Goal: Task Accomplishment & Management: Use online tool/utility

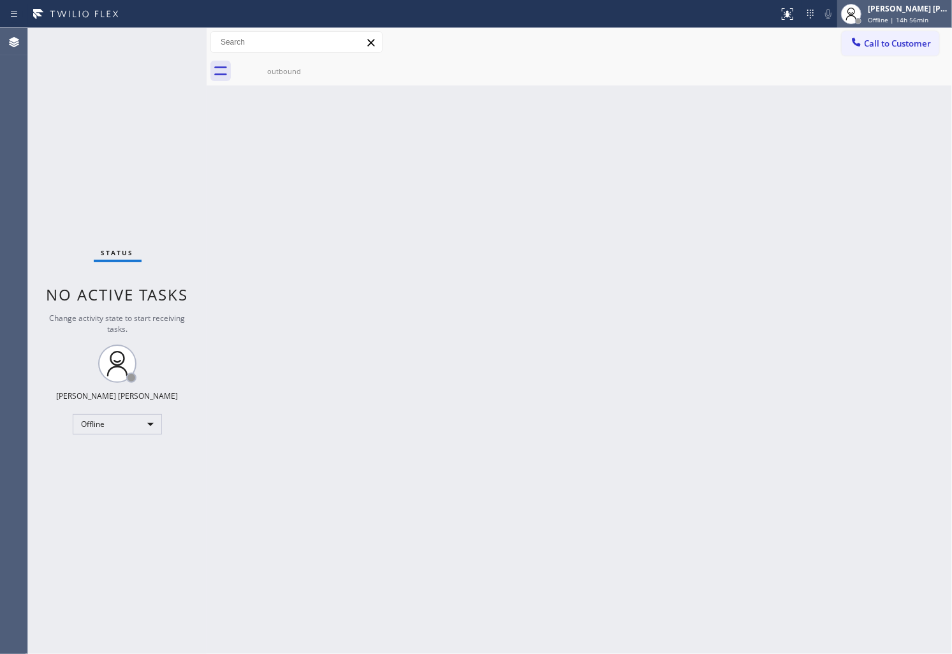
click at [926, 16] on span "Offline | 14h 56min" at bounding box center [898, 19] width 61 height 9
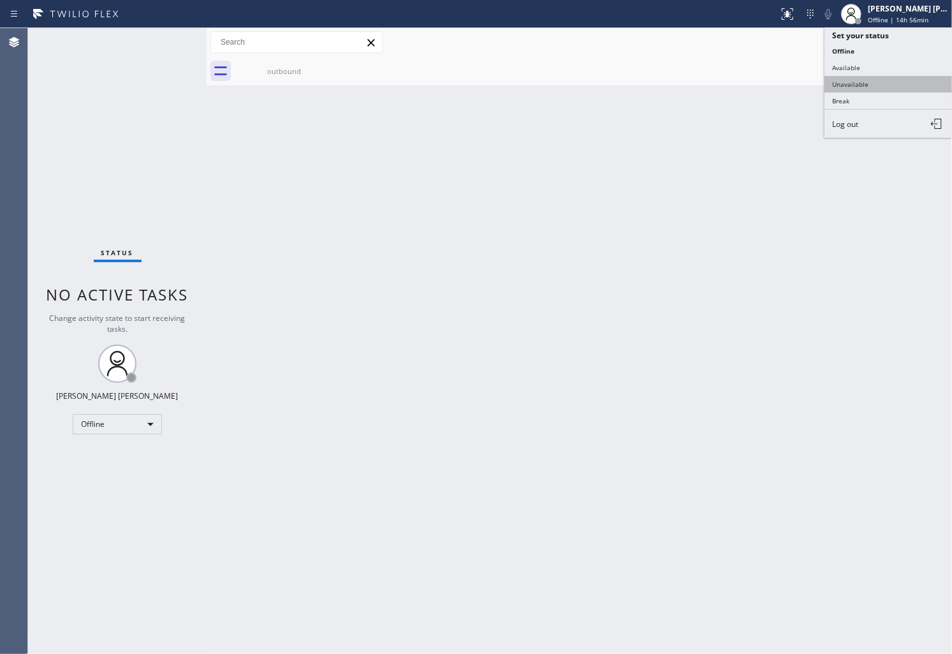
click at [875, 91] on button "Unavailable" at bounding box center [889, 84] width 128 height 17
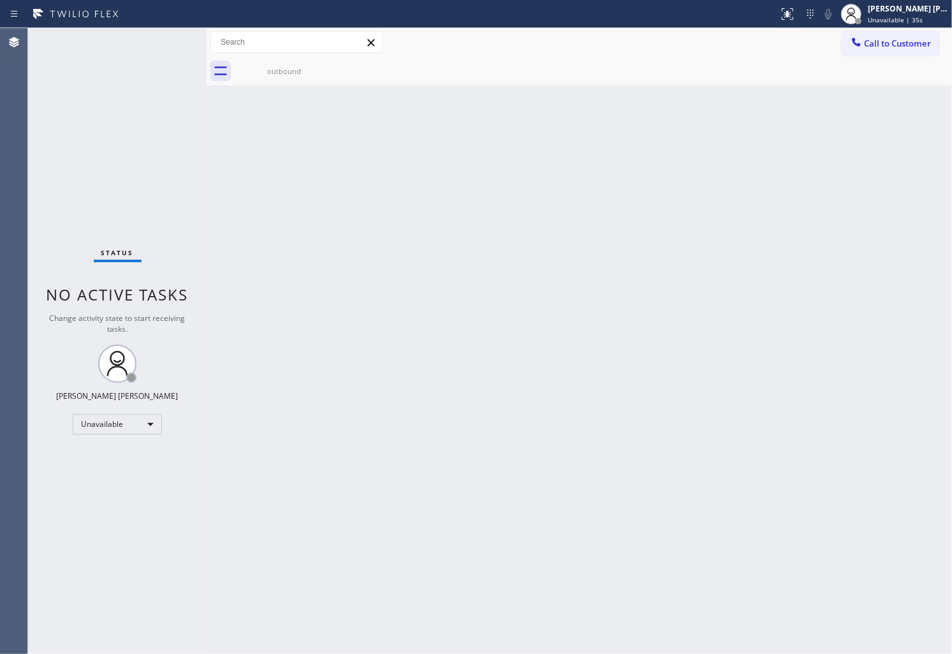
click at [3, 212] on div "Agent Desktop" at bounding box center [13, 341] width 27 height 626
click at [3, 186] on div "Agent Desktop" at bounding box center [13, 341] width 27 height 626
click at [15, 189] on div "Agent Desktop" at bounding box center [13, 341] width 27 height 626
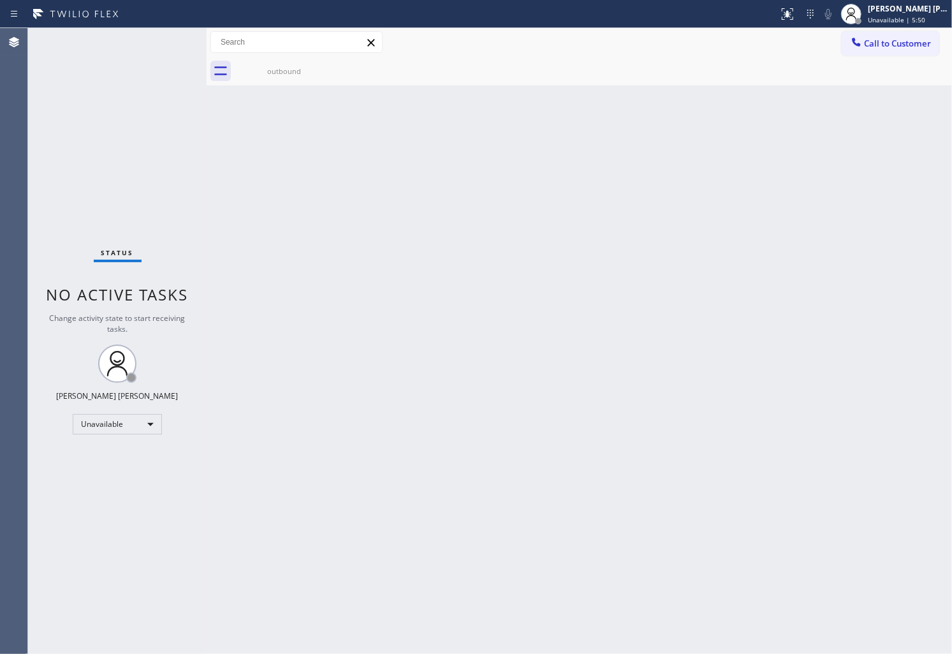
click at [15, 189] on div "Agent Desktop" at bounding box center [13, 341] width 27 height 626
click at [3, 392] on div "Agent Desktop" at bounding box center [13, 341] width 27 height 626
click at [903, 47] on span "Call to Customer" at bounding box center [897, 43] width 67 height 11
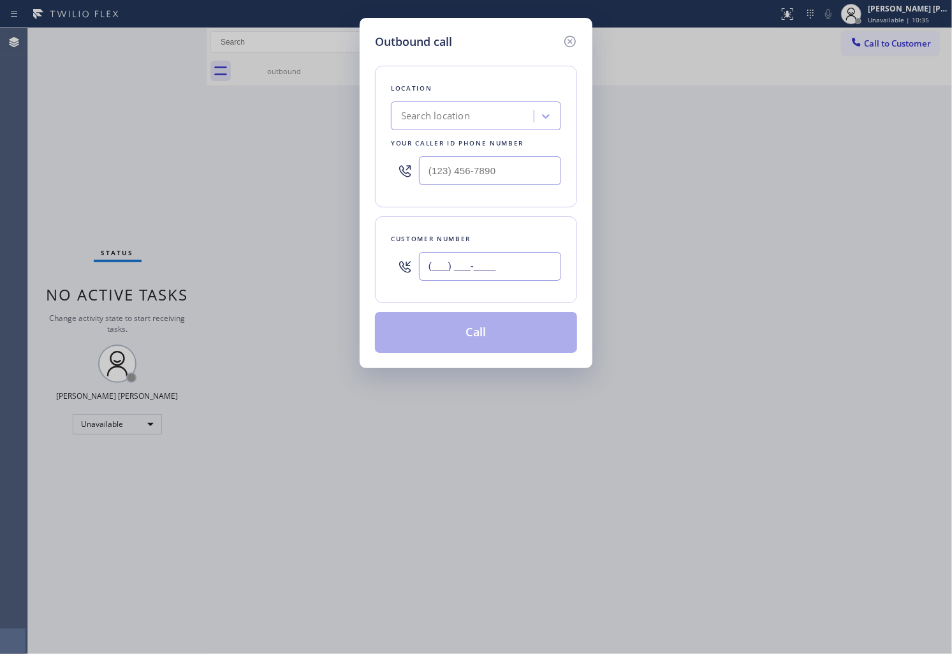
click at [482, 263] on input "(___) ___-____" at bounding box center [490, 266] width 142 height 29
paste input "602) 570-8360"
type input "[PHONE_NUMBER]"
click at [468, 175] on input "text" at bounding box center [490, 170] width 142 height 29
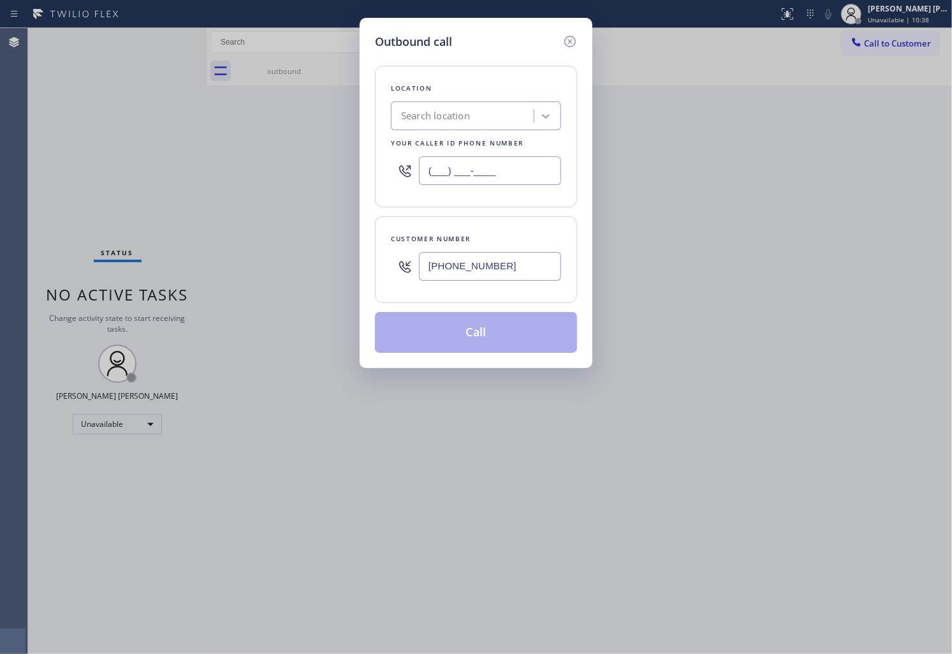
click at [468, 175] on input "(___) ___-____" at bounding box center [490, 170] width 142 height 29
paste input "602) 497-4636"
type input "[PHONE_NUMBER]"
click at [570, 38] on icon at bounding box center [570, 41] width 15 height 15
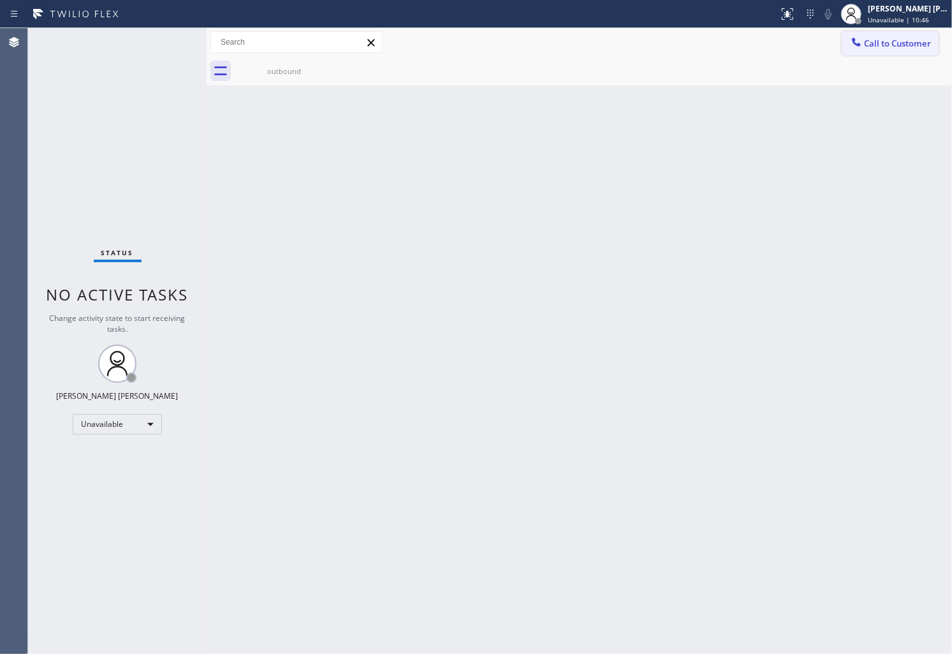
click at [894, 42] on span "Call to Customer" at bounding box center [897, 43] width 67 height 11
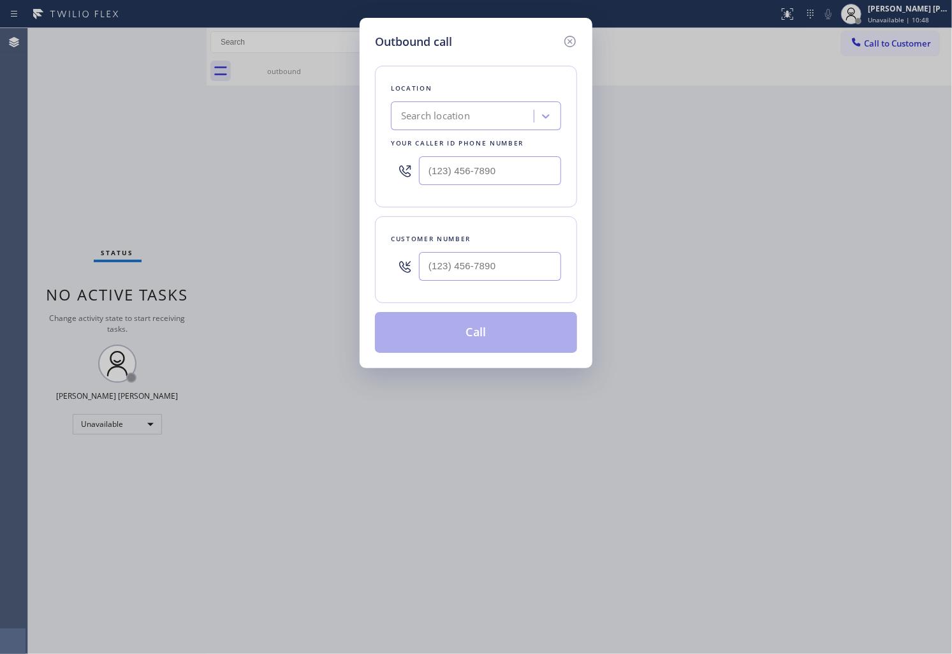
click at [458, 279] on input "text" at bounding box center [490, 266] width 142 height 29
click at [458, 279] on input "(___) ___-____" at bounding box center [490, 266] width 142 height 29
paste input "602-5708"
click at [462, 263] on input "(___) 602-5708" at bounding box center [490, 266] width 142 height 29
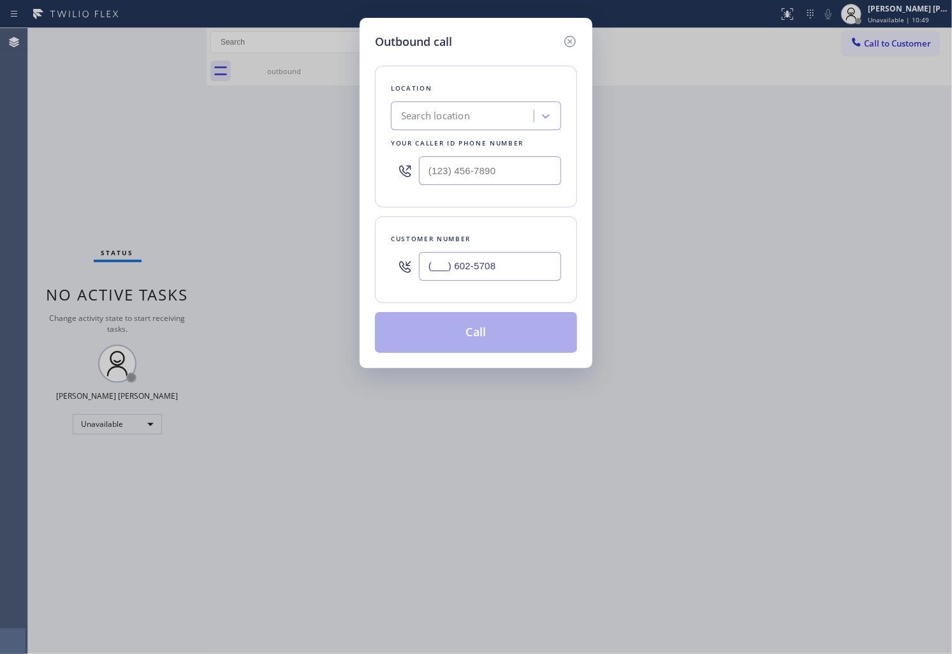
click at [462, 263] on input "(___) 602-5708" at bounding box center [490, 266] width 142 height 29
paste input "602) 570-8360"
type input "[PHONE_NUMBER]"
click at [454, 156] on input "text" at bounding box center [490, 170] width 142 height 29
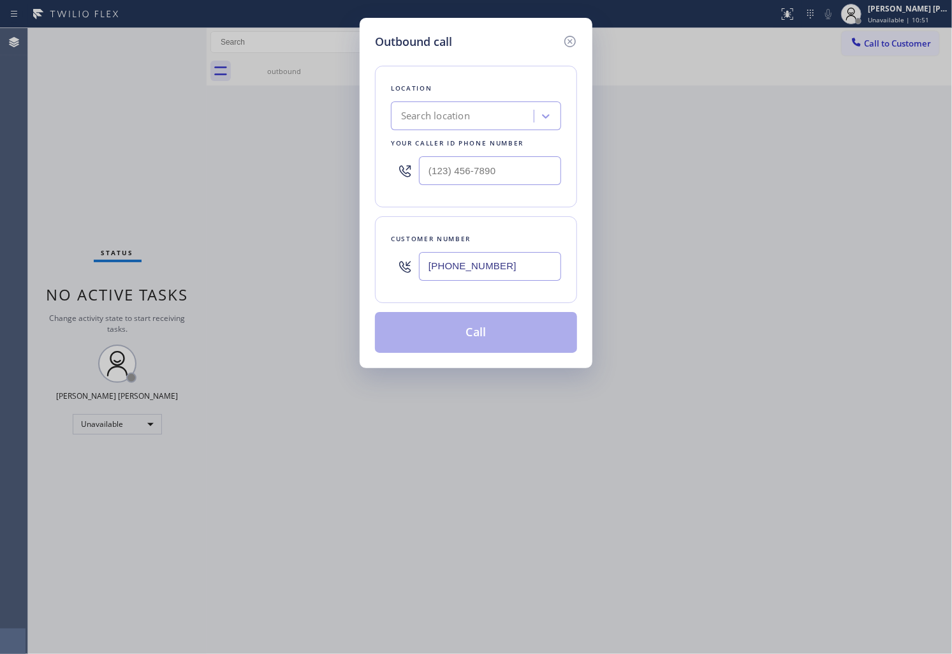
click at [454, 156] on input "text" at bounding box center [490, 170] width 142 height 29
click at [454, 156] on input "(___) ___-____" at bounding box center [490, 170] width 142 height 29
paste input "602) 497-4636"
type input "[PHONE_NUMBER]"
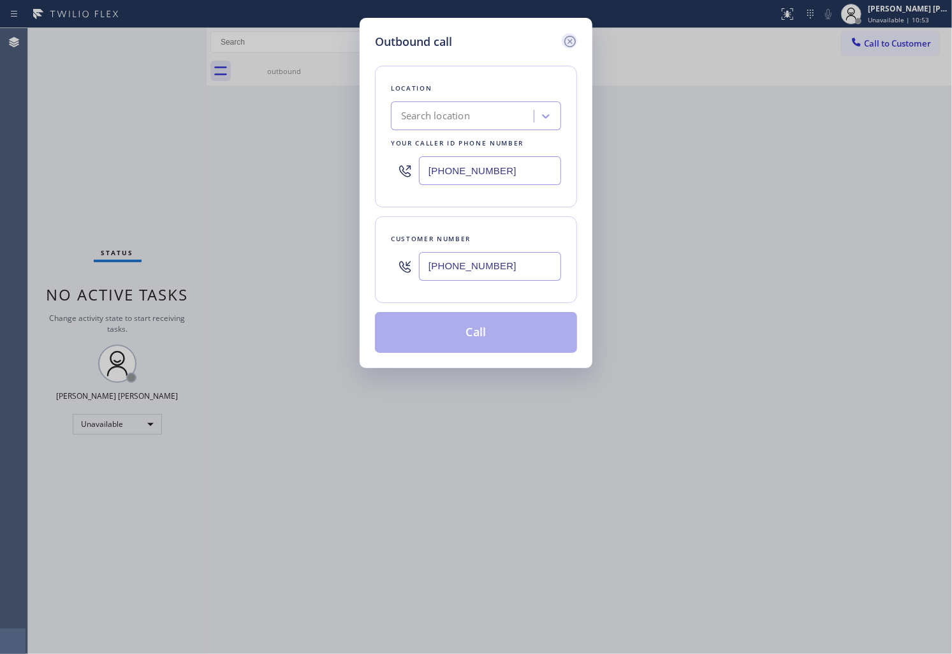
click at [570, 38] on icon at bounding box center [570, 41] width 15 height 15
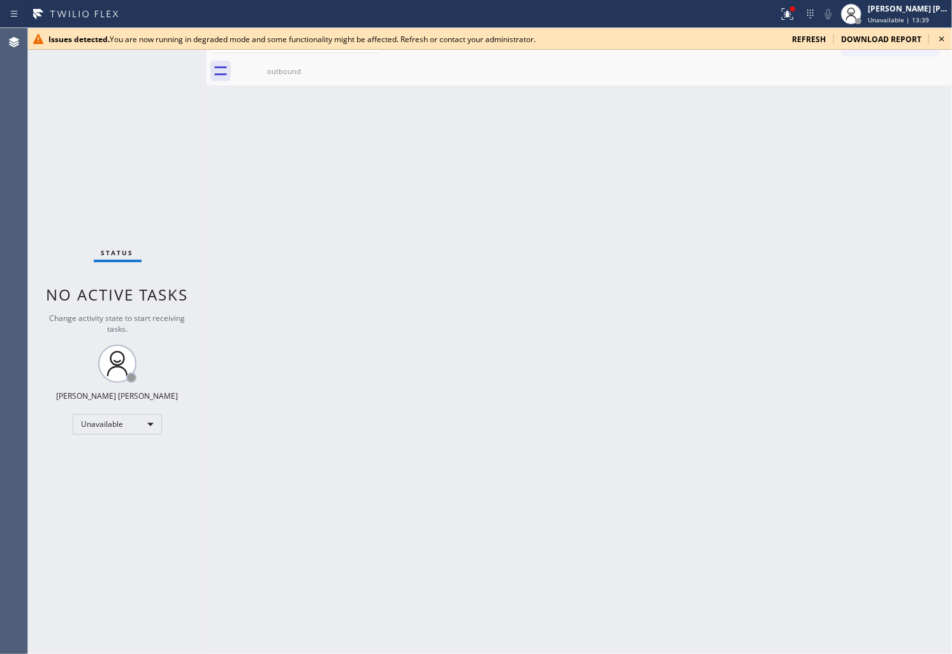
click at [938, 37] on icon at bounding box center [941, 38] width 15 height 15
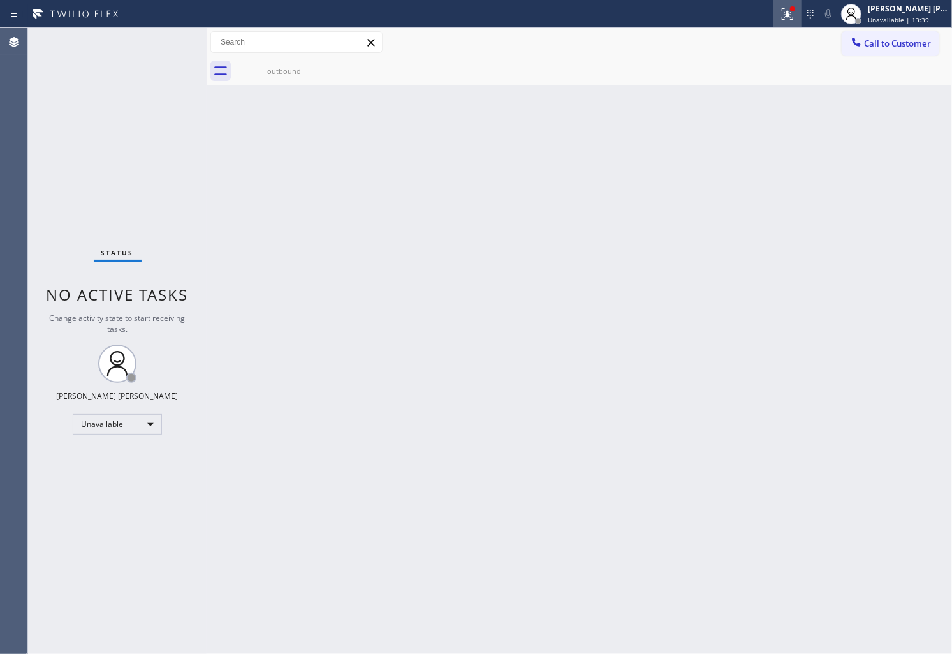
click at [795, 19] on icon at bounding box center [787, 13] width 15 height 15
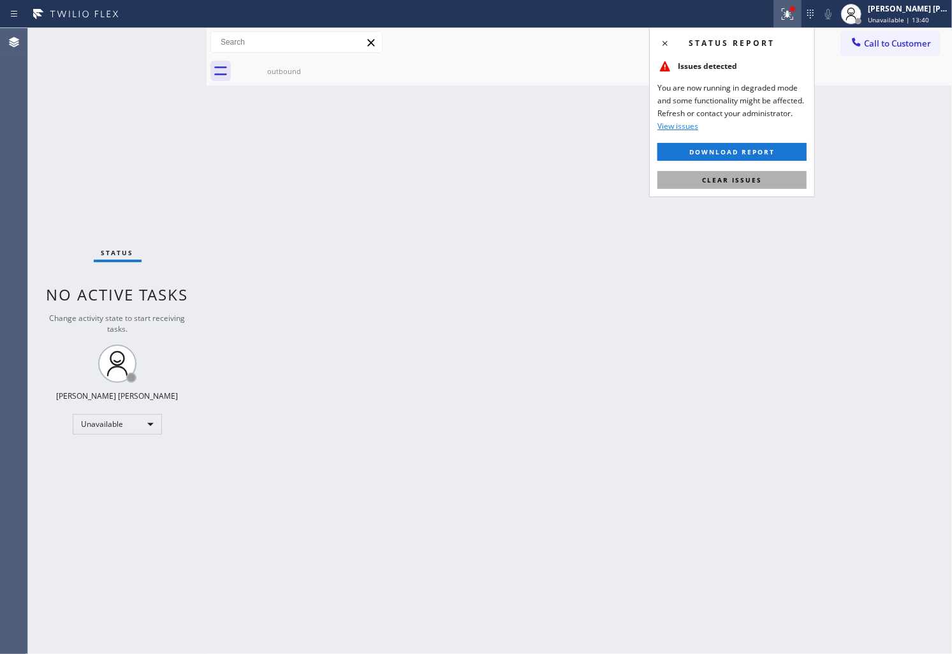
click at [751, 185] on button "Clear issues" at bounding box center [732, 180] width 149 height 18
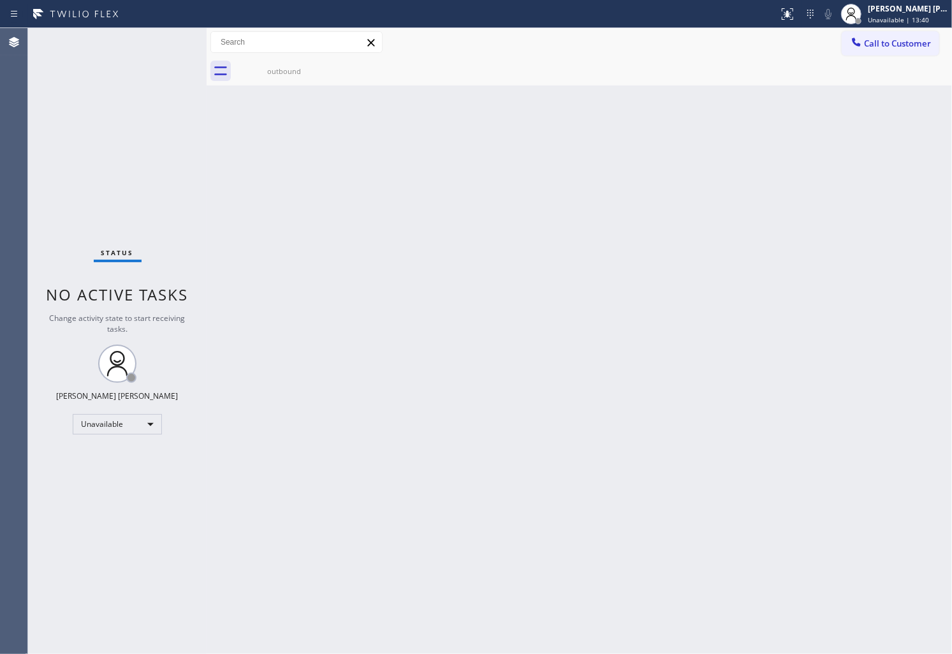
drag, startPoint x: 751, startPoint y: 185, endPoint x: 836, endPoint y: 128, distance: 102.1
click at [751, 185] on div "Back to Dashboard Change Sender ID Customers Technicians Select a contact Outbo…" at bounding box center [580, 341] width 746 height 626
click at [883, 42] on span "Call to Customer" at bounding box center [897, 43] width 67 height 11
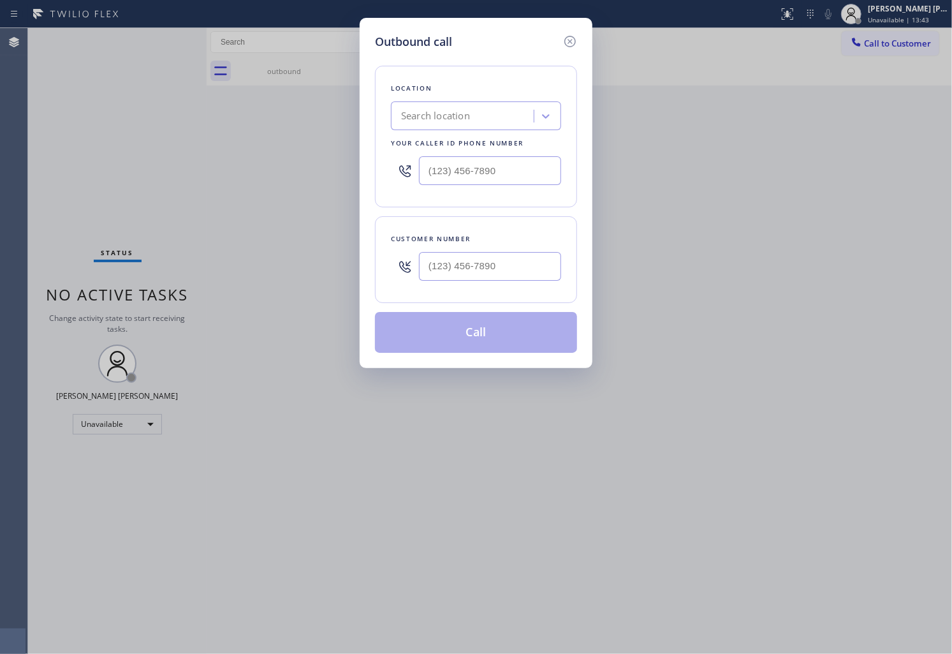
click at [533, 249] on div at bounding box center [490, 266] width 142 height 41
click at [524, 264] on input "(___) ___-____" at bounding box center [490, 266] width 142 height 29
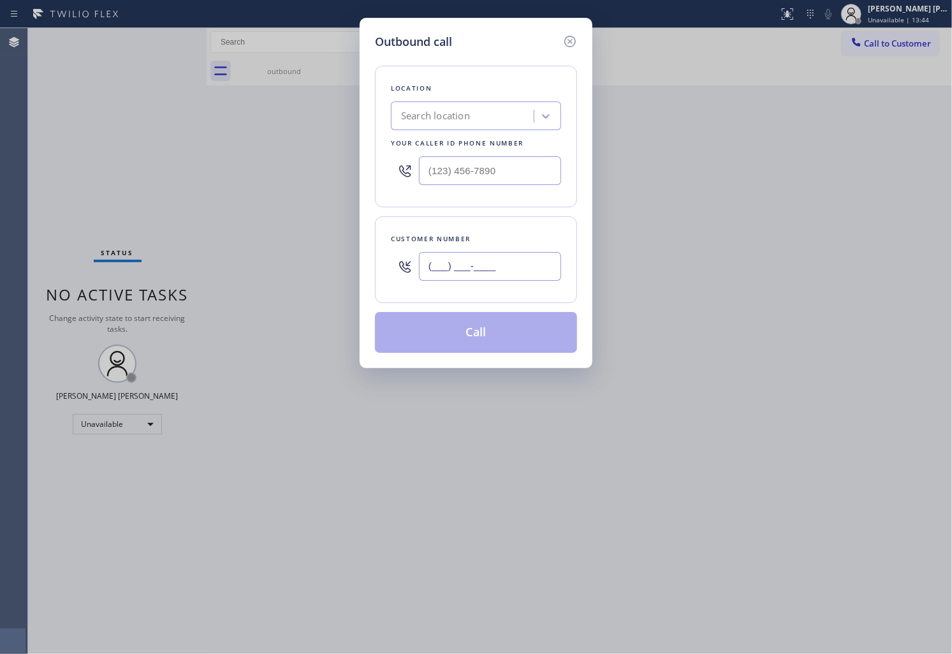
click at [524, 264] on input "(___) ___-____" at bounding box center [490, 266] width 142 height 29
paste input "6025"
click at [527, 271] on input "(___) ___-6025" at bounding box center [490, 266] width 142 height 29
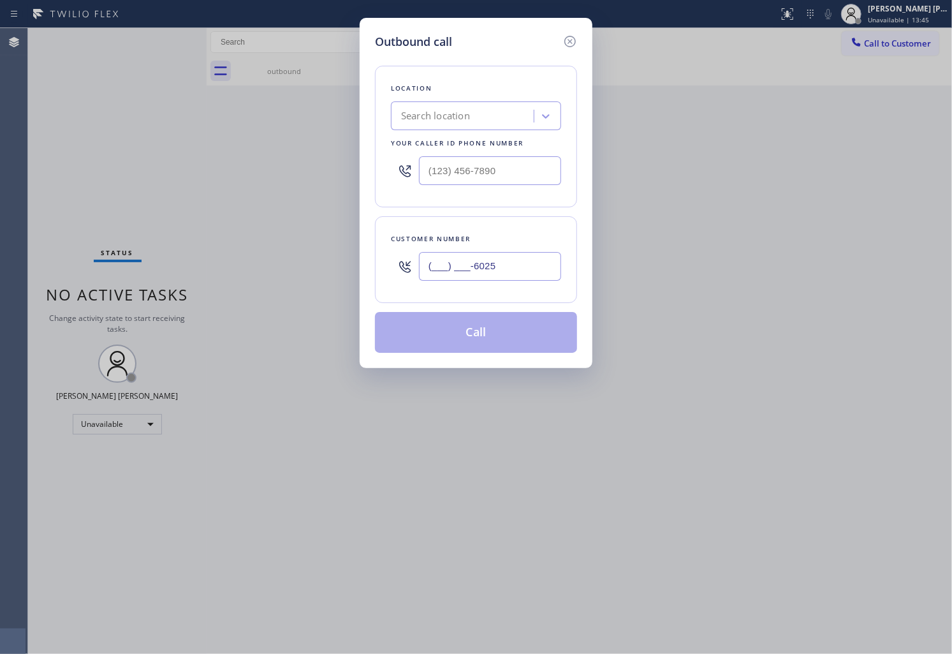
click at [527, 271] on input "(___) ___-6025" at bounding box center [490, 266] width 142 height 29
paste input "602) 570-8360"
type input "[PHONE_NUMBER]"
click at [480, 169] on input "text" at bounding box center [490, 170] width 142 height 29
click at [480, 169] on input "(___) ___-____" at bounding box center [490, 170] width 142 height 29
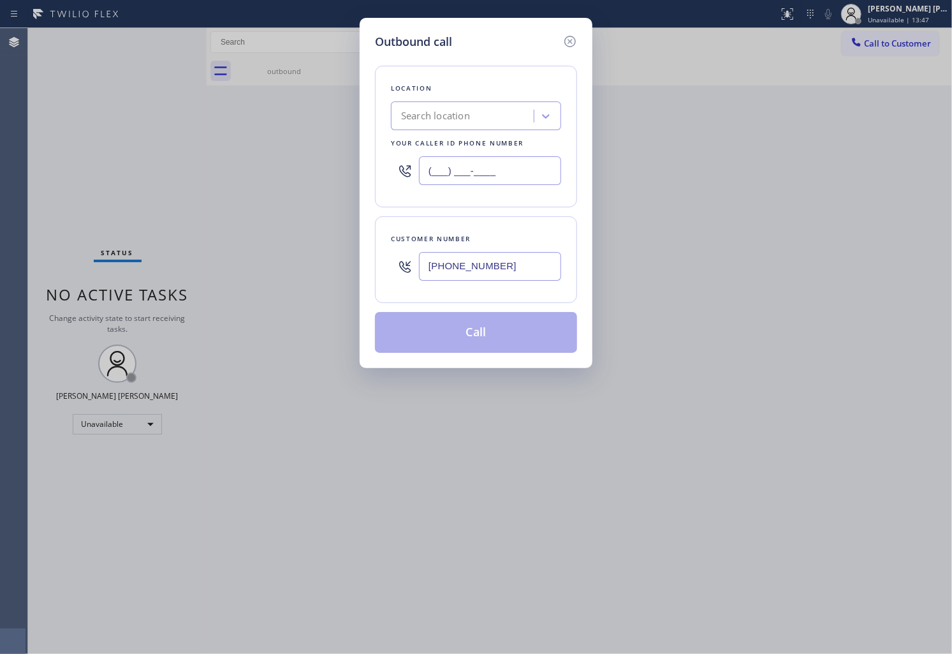
paste input "6024"
click at [480, 169] on input "(___) ___-6024" at bounding box center [490, 170] width 142 height 29
paste input "602) 497-4636"
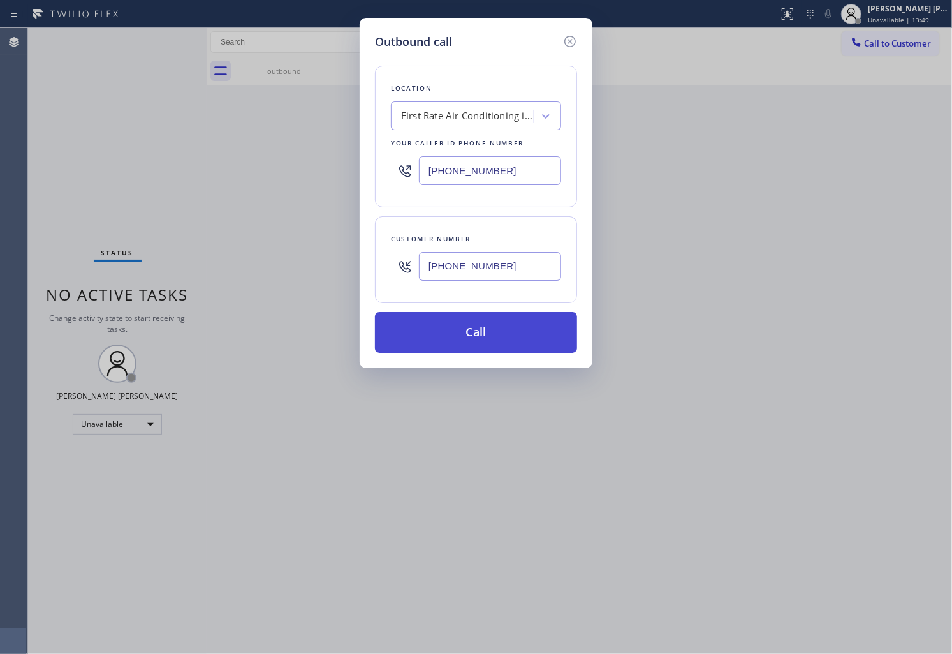
type input "[PHONE_NUMBER]"
click at [501, 333] on button "Call" at bounding box center [476, 332] width 202 height 41
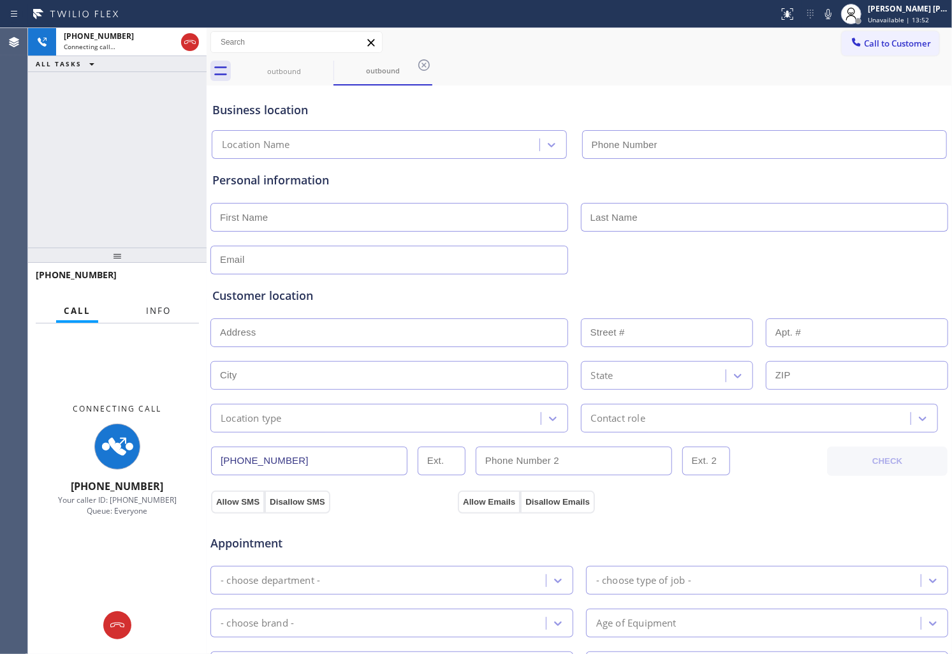
click at [158, 313] on span "Info" at bounding box center [158, 310] width 25 height 11
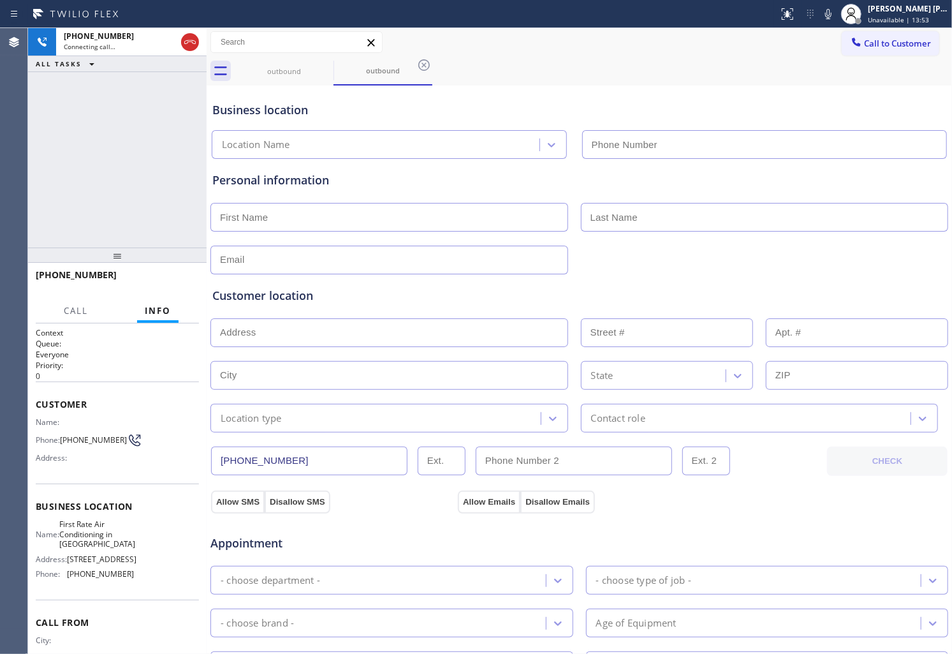
type input "[PHONE_NUMBER]"
click at [61, 188] on div "+16025708360 Connecting call… ALL TASKS ALL TASKS ACTIVE TASKS TASKS IN WRAP UP" at bounding box center [117, 137] width 179 height 219
click at [74, 281] on div "+16025708360" at bounding box center [117, 280] width 163 height 33
click at [74, 272] on span "+16025708360" at bounding box center [76, 275] width 81 height 12
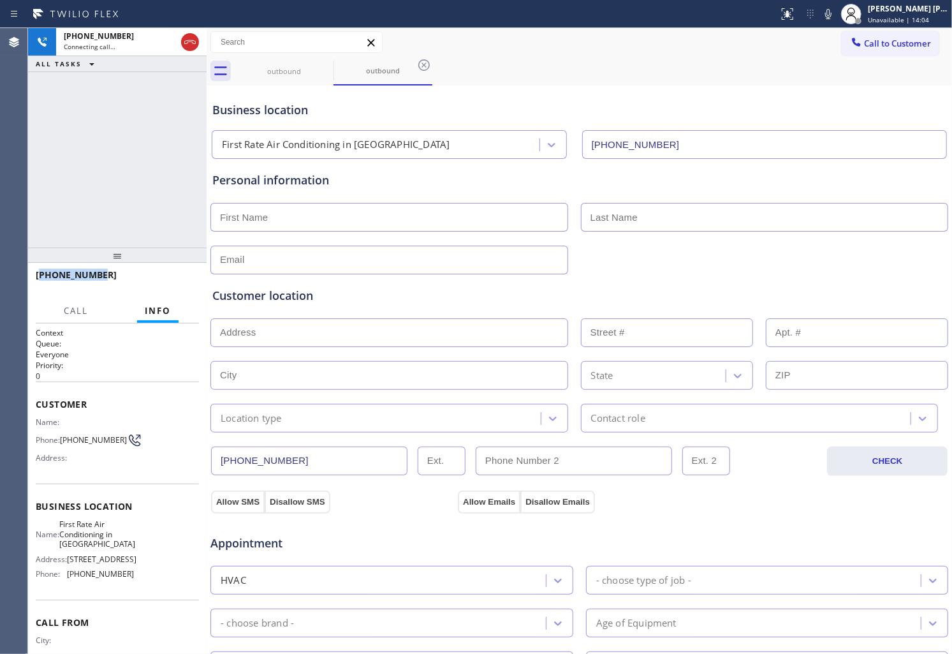
click at [74, 272] on span "+16025708360" at bounding box center [76, 275] width 81 height 12
copy span "+16025708360"
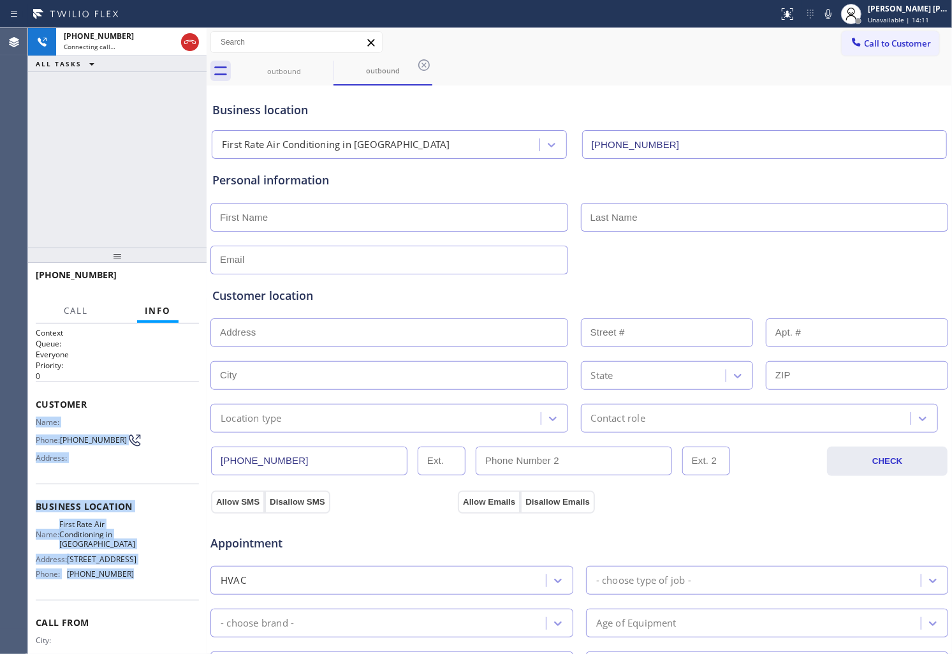
drag, startPoint x: 36, startPoint y: 422, endPoint x: 130, endPoint y: 591, distance: 193.6
click at [130, 591] on div "Context Queue: Everyone Priority: 0 Customer Name: Phone: (602) 570-8360 Addres…" at bounding box center [117, 488] width 179 height 330
click at [130, 584] on div "Name: First Rate Air Conditioning in Phoenix Address: 12633 N Cave Creek Rd Pho…" at bounding box center [117, 551] width 163 height 64
copy div "Name: Phone: (602) 570-8360 Address: Business location Name: First Rate Air Con…"
drag, startPoint x: 34, startPoint y: 421, endPoint x: 130, endPoint y: 590, distance: 194.6
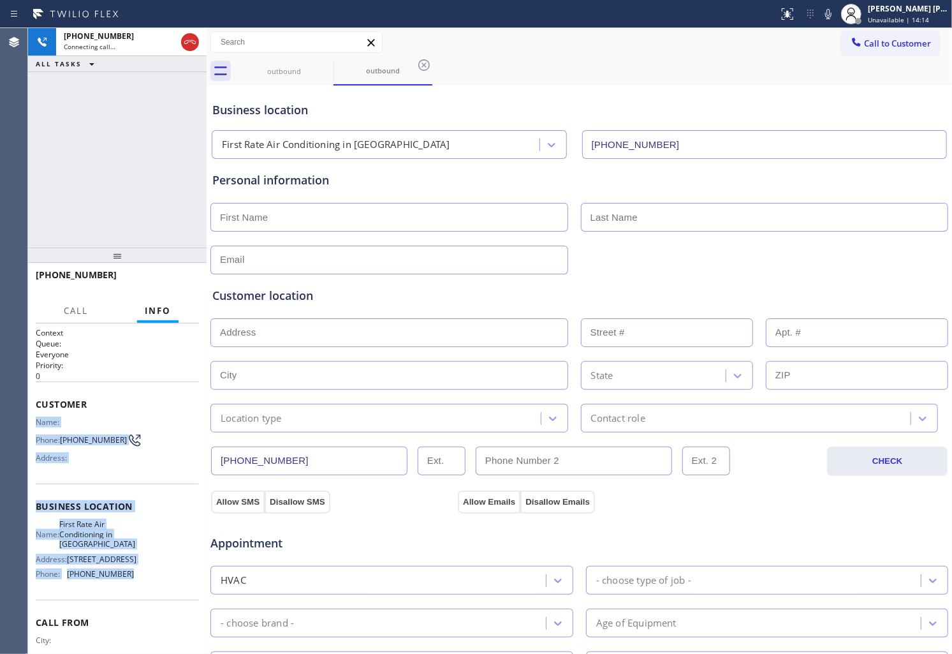
click at [130, 590] on div "Context Queue: Everyone Priority: 0 Customer Name: Phone: (602) 570-8360 Addres…" at bounding box center [117, 488] width 179 height 330
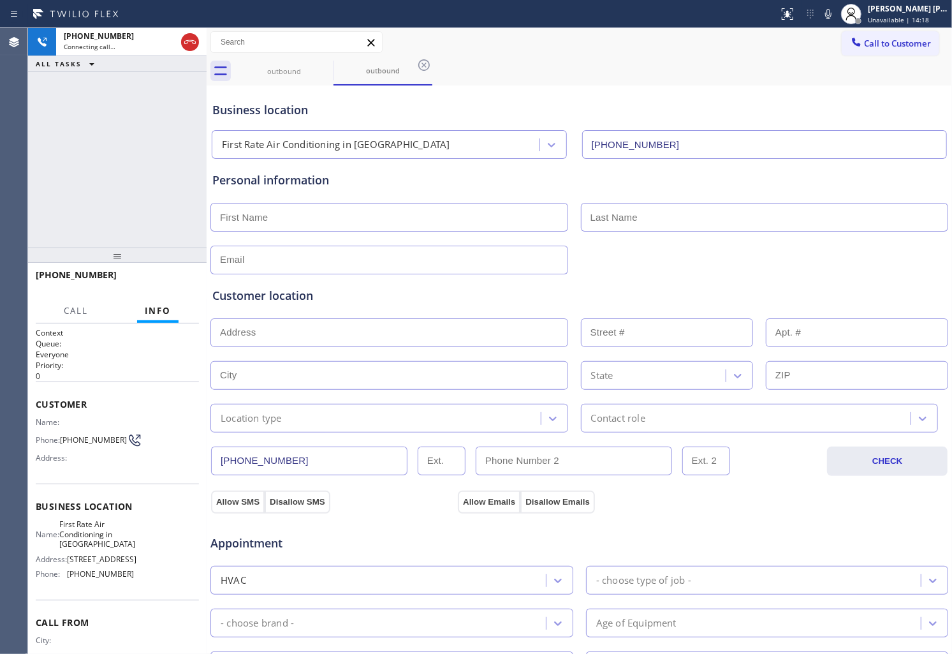
click at [42, 272] on span "+16025708360" at bounding box center [76, 275] width 81 height 12
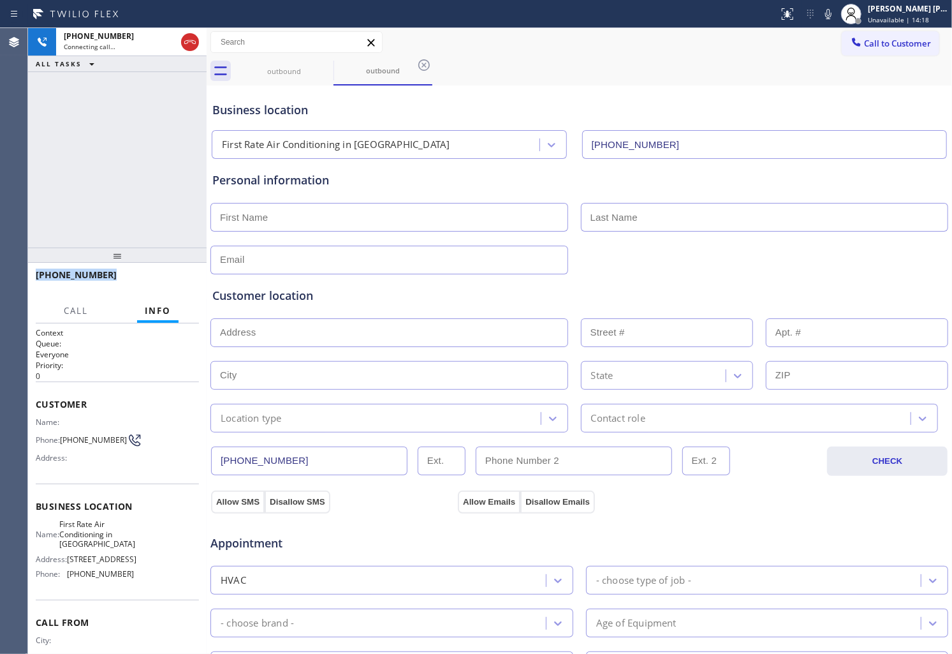
click at [42, 272] on span "+16025708360" at bounding box center [76, 275] width 81 height 12
copy span "+16025708360"
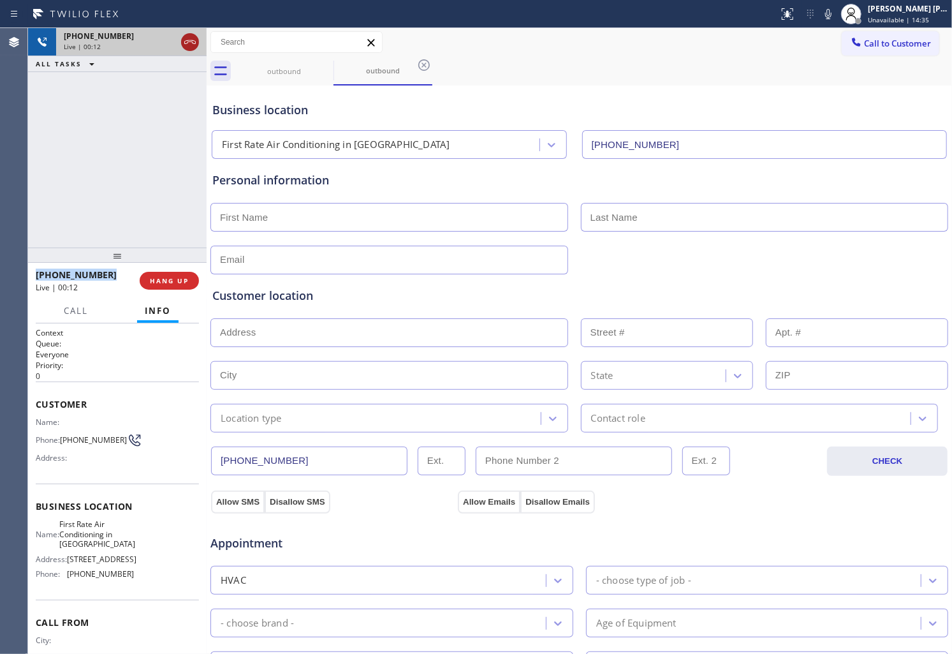
click at [188, 41] on icon at bounding box center [189, 41] width 15 height 15
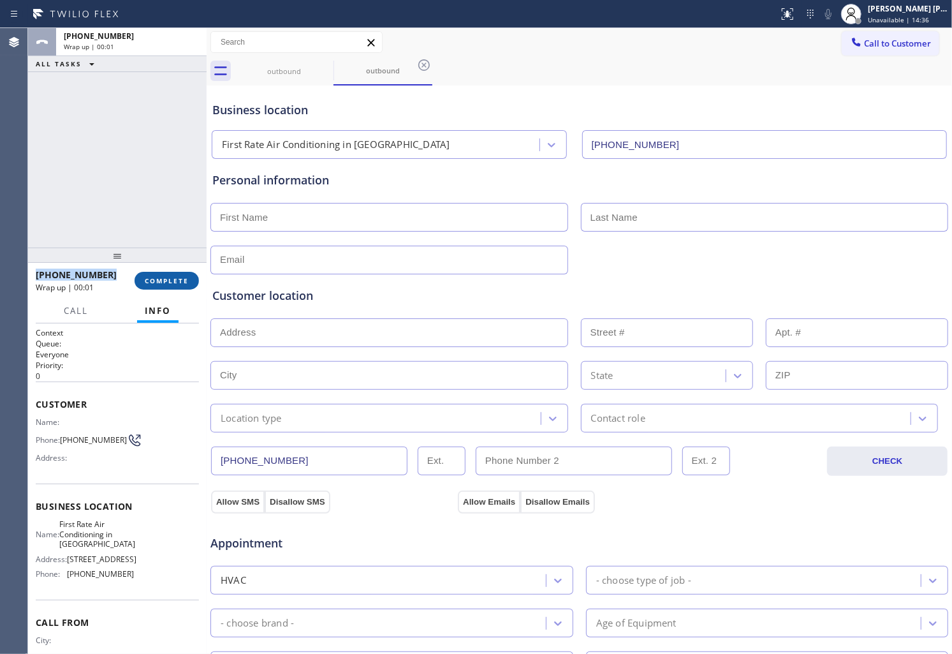
click at [161, 281] on span "COMPLETE" at bounding box center [167, 280] width 44 height 9
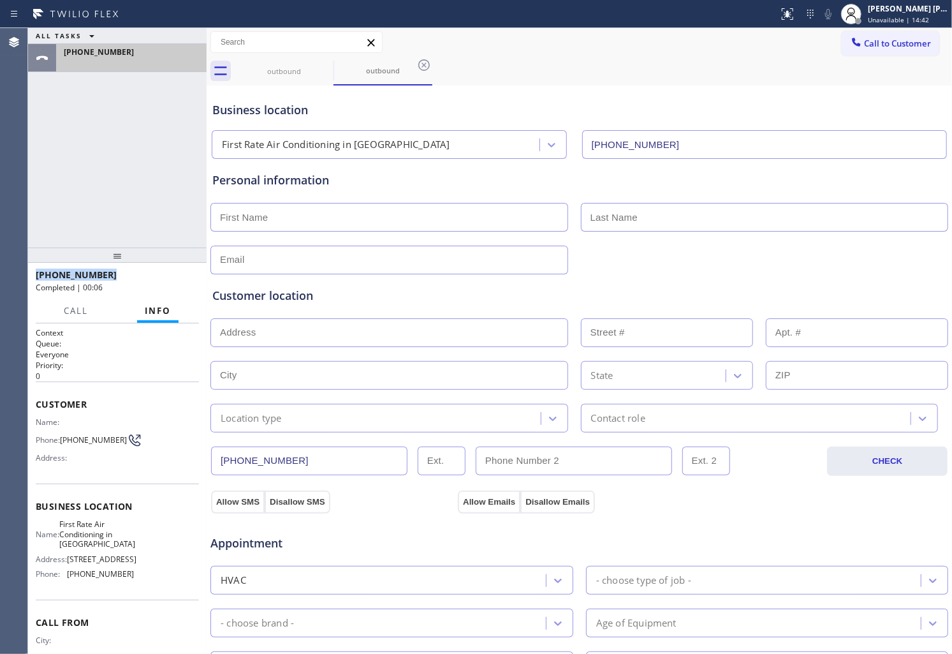
click at [143, 63] on div at bounding box center [131, 62] width 135 height 9
click at [136, 63] on div at bounding box center [131, 62] width 135 height 9
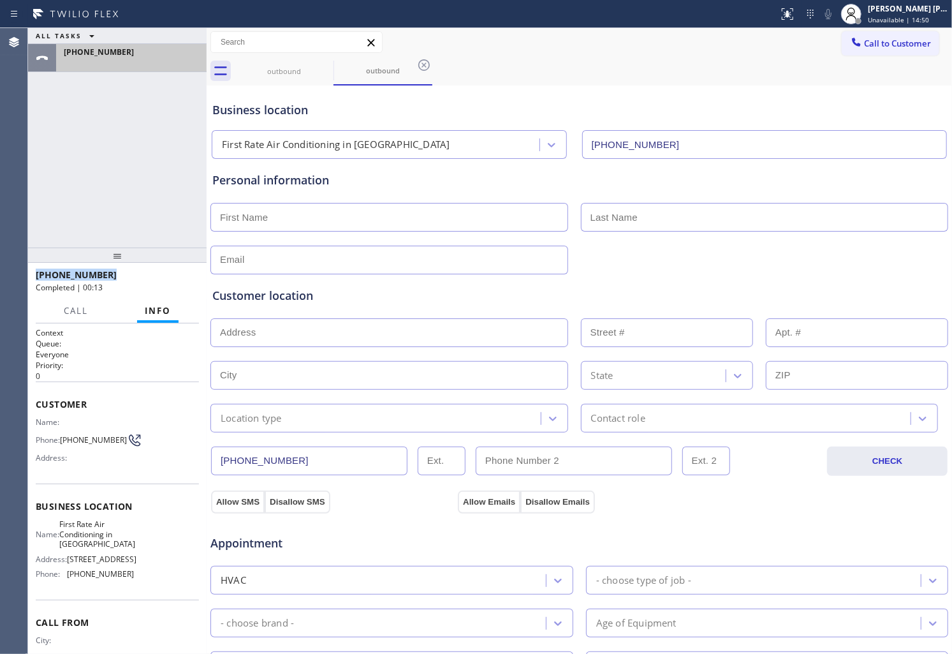
click at [93, 60] on div at bounding box center [131, 62] width 135 height 9
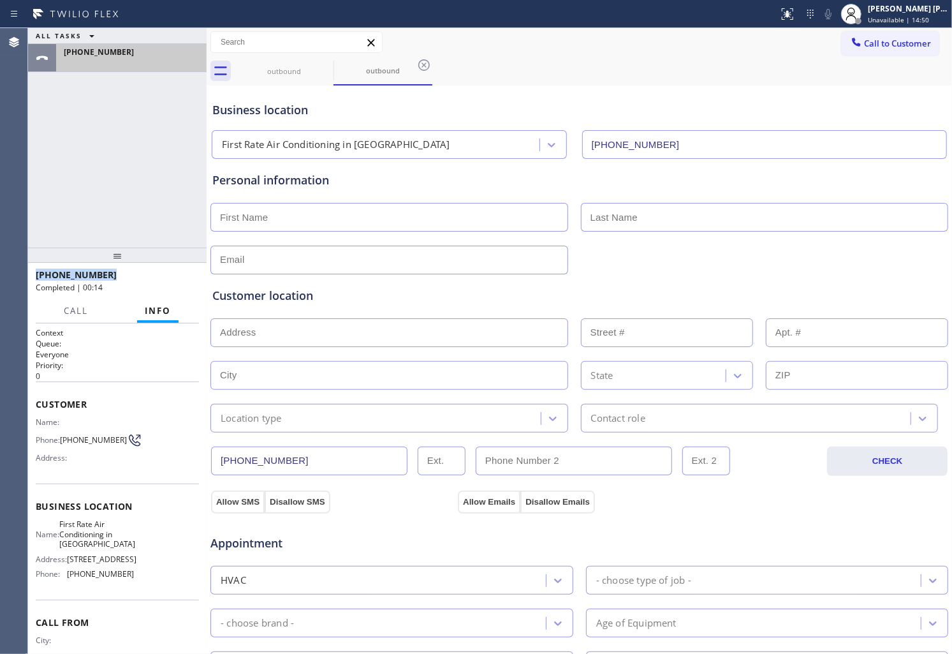
click at [93, 60] on div at bounding box center [131, 62] width 135 height 9
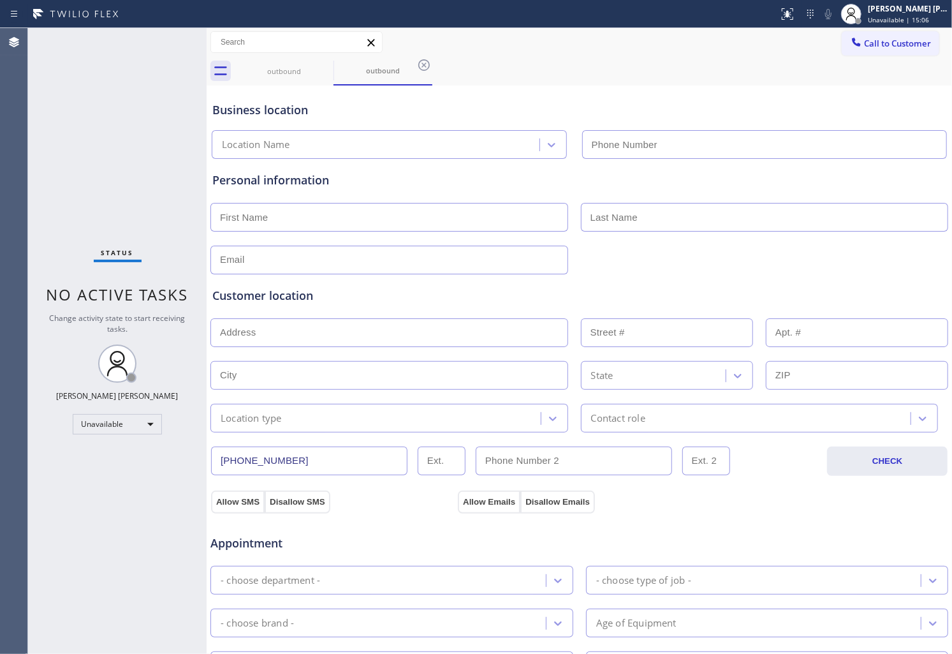
type input "[PHONE_NUMBER]"
click at [878, 34] on button "Call to Customer" at bounding box center [891, 43] width 98 height 24
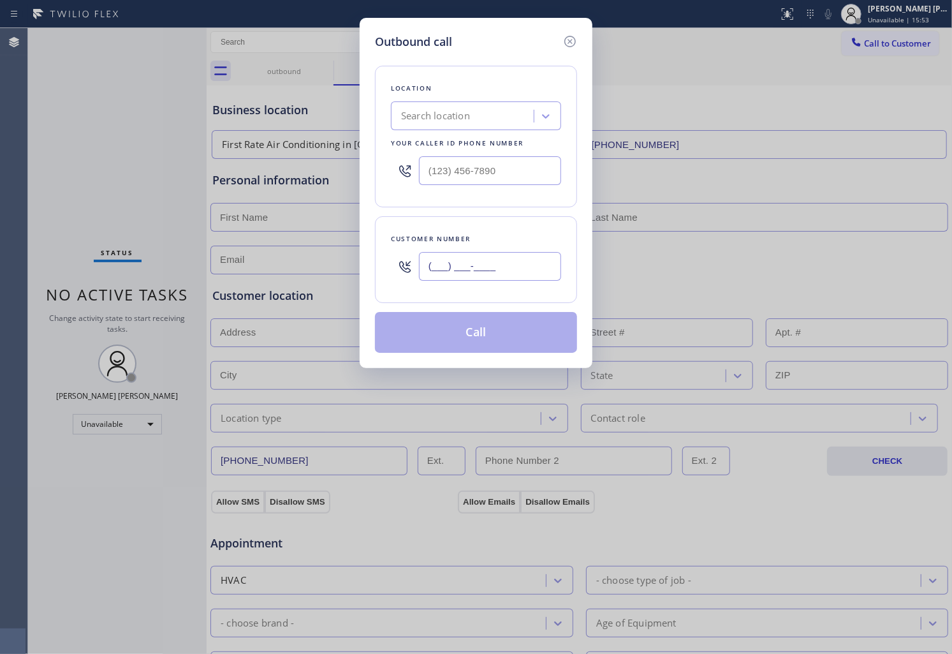
click at [472, 277] on input "(___) ___-____" at bounding box center [490, 266] width 142 height 29
paste input "510) 253-2409"
type input "[PHONE_NUMBER]"
click at [466, 154] on div at bounding box center [476, 170] width 170 height 41
click at [461, 168] on input "(___) ___-____" at bounding box center [490, 170] width 142 height 29
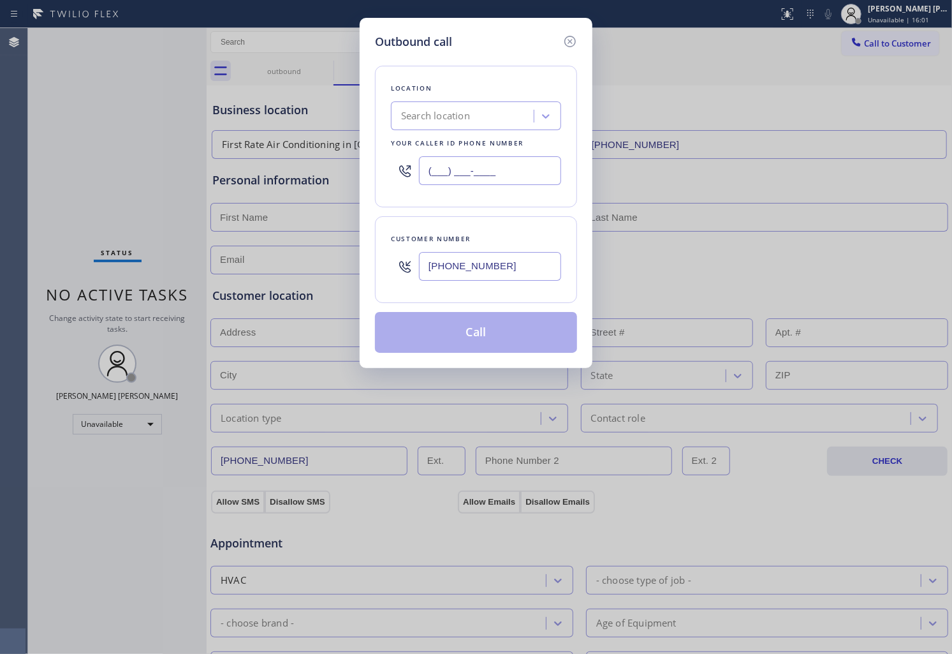
paste input "925) 297-1724"
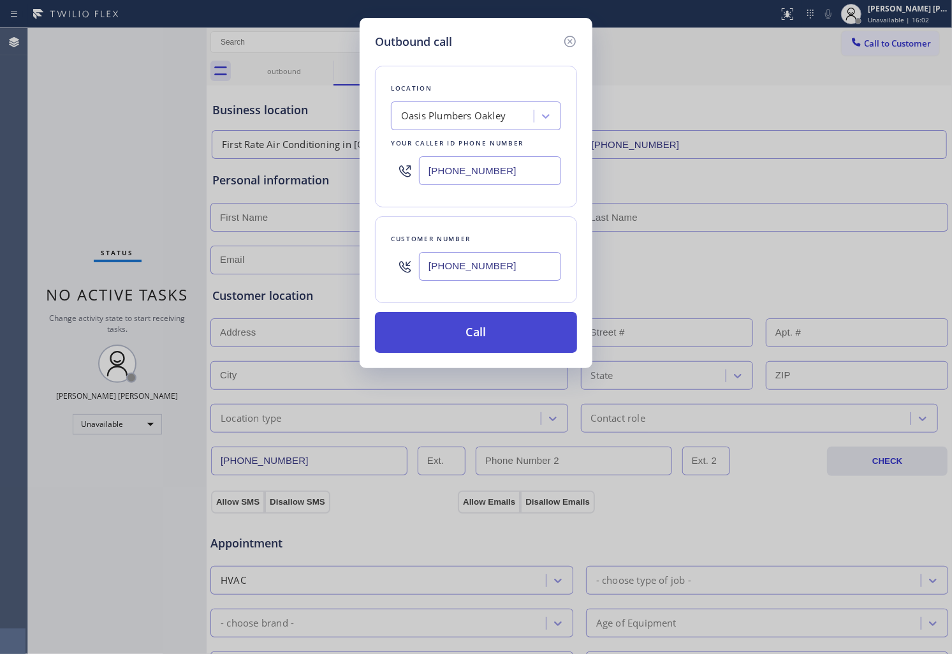
type input "[PHONE_NUMBER]"
click at [471, 339] on button "Call" at bounding box center [476, 332] width 202 height 41
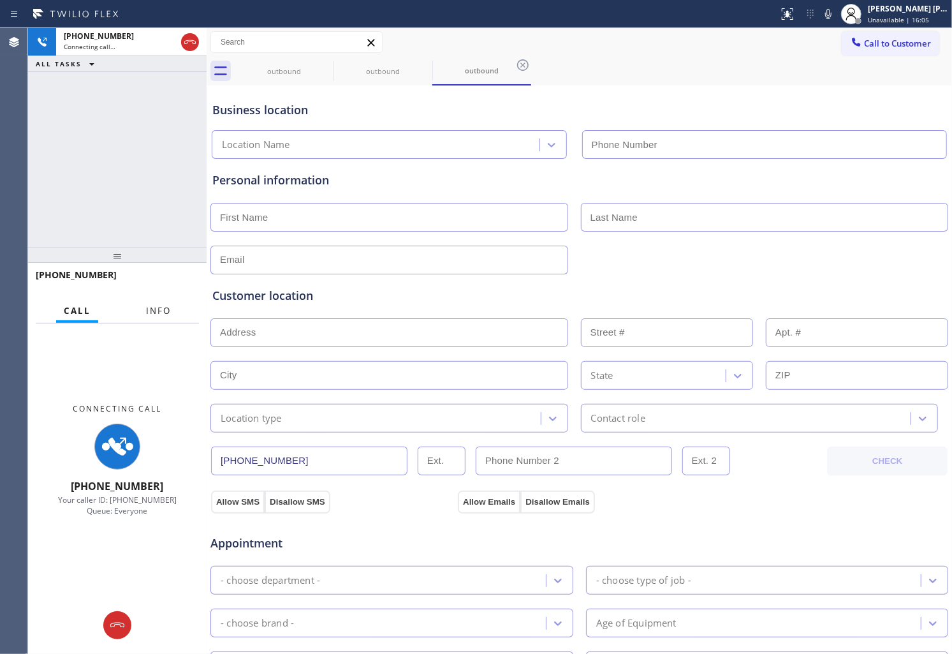
click at [158, 314] on span "Info" at bounding box center [158, 310] width 25 height 11
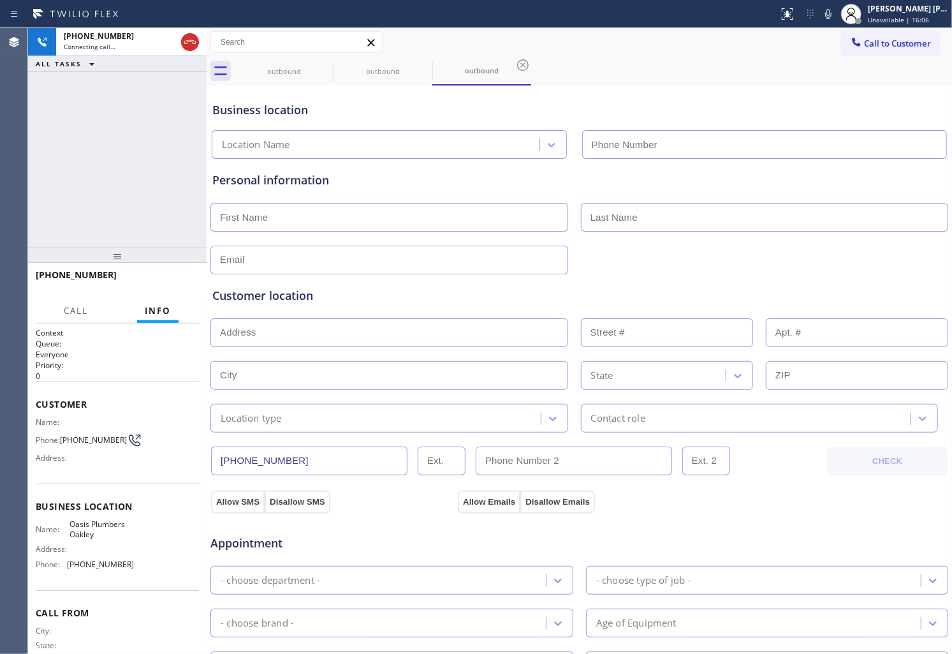
type input "[PHONE_NUMBER]"
drag, startPoint x: 174, startPoint y: 289, endPoint x: 320, endPoint y: 370, distance: 166.5
click at [174, 289] on button "HANG UP" at bounding box center [169, 281] width 59 height 18
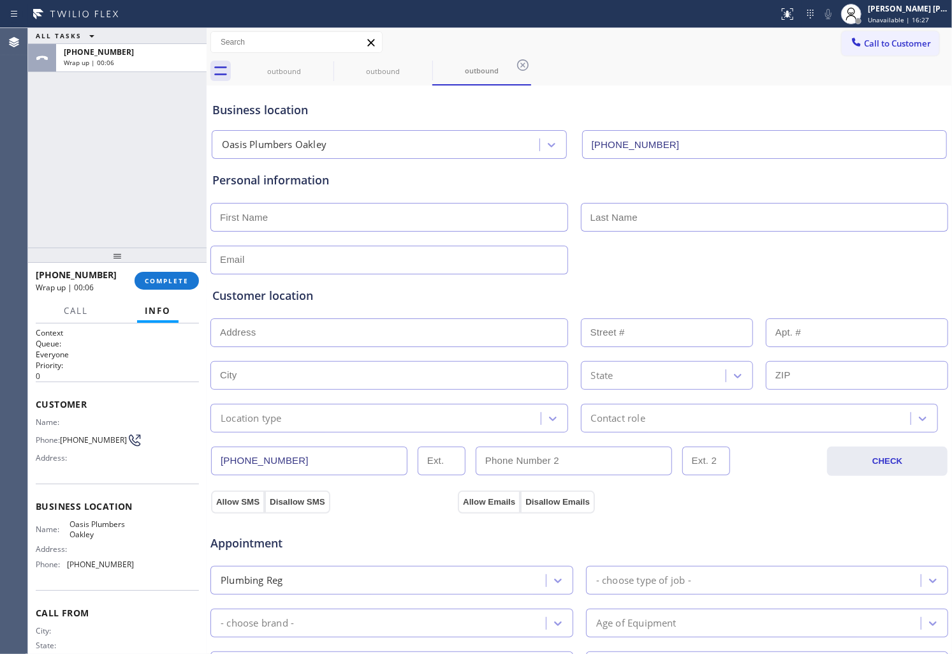
drag, startPoint x: 881, startPoint y: 26, endPoint x: 880, endPoint y: 38, distance: 12.8
click at [881, 26] on div "[PERSON_NAME] [PERSON_NAME] Unavailable | 16:27" at bounding box center [895, 14] width 115 height 28
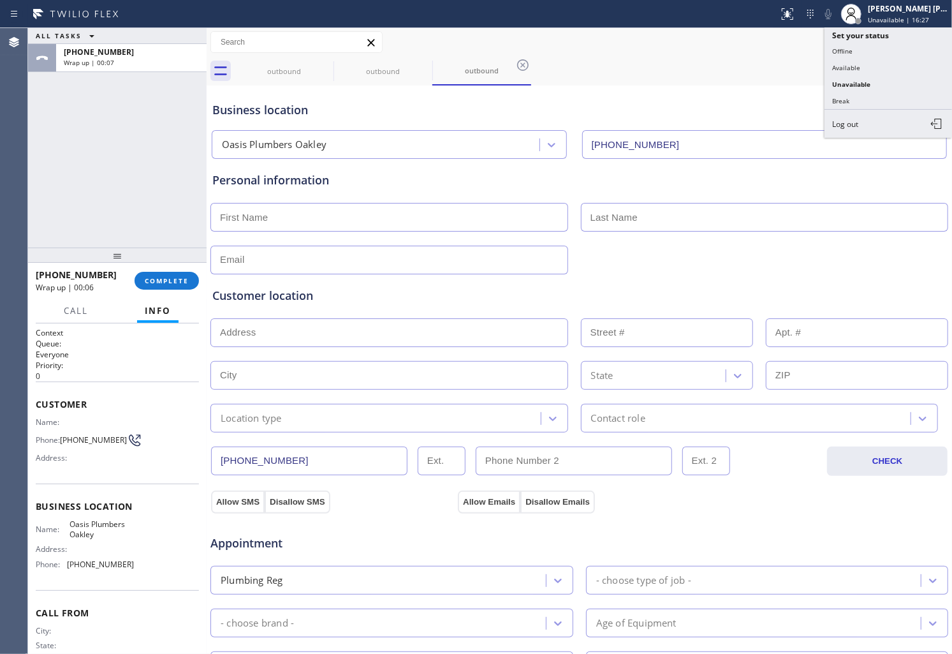
click at [716, 64] on div "outbound outbound outbound" at bounding box center [594, 71] width 718 height 29
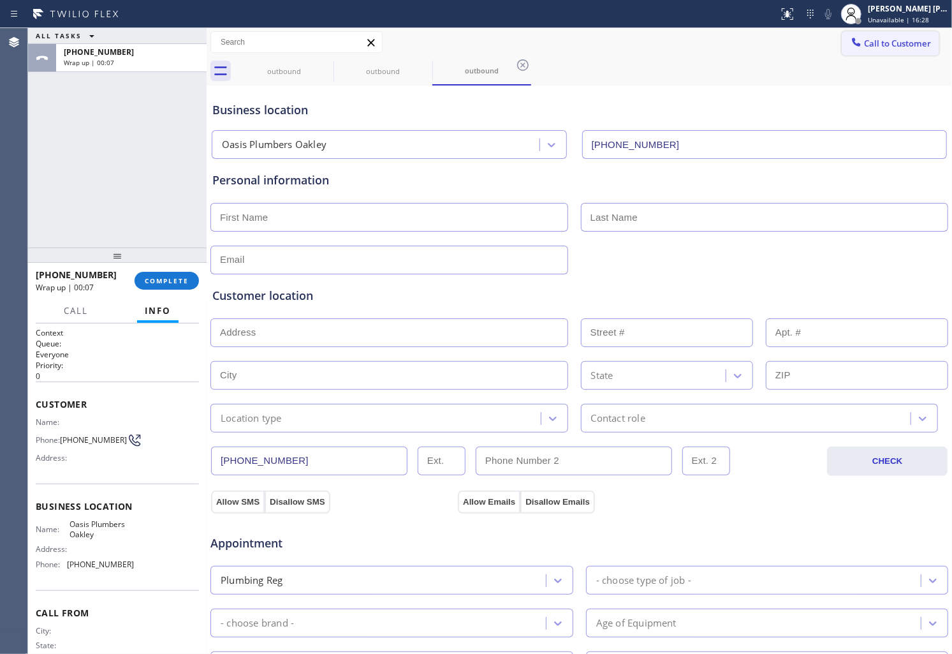
click at [877, 47] on span "Call to Customer" at bounding box center [897, 43] width 67 height 11
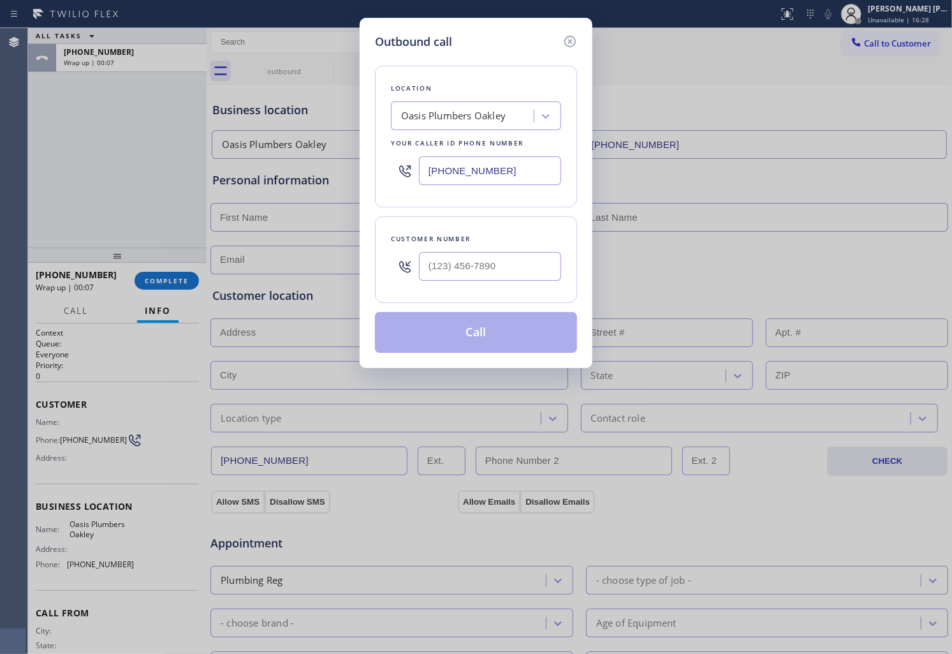
click at [535, 272] on input "text" at bounding box center [490, 266] width 142 height 29
click at [535, 272] on input "(___) ___-____" at bounding box center [490, 266] width 142 height 29
paste input "609) 394-7379"
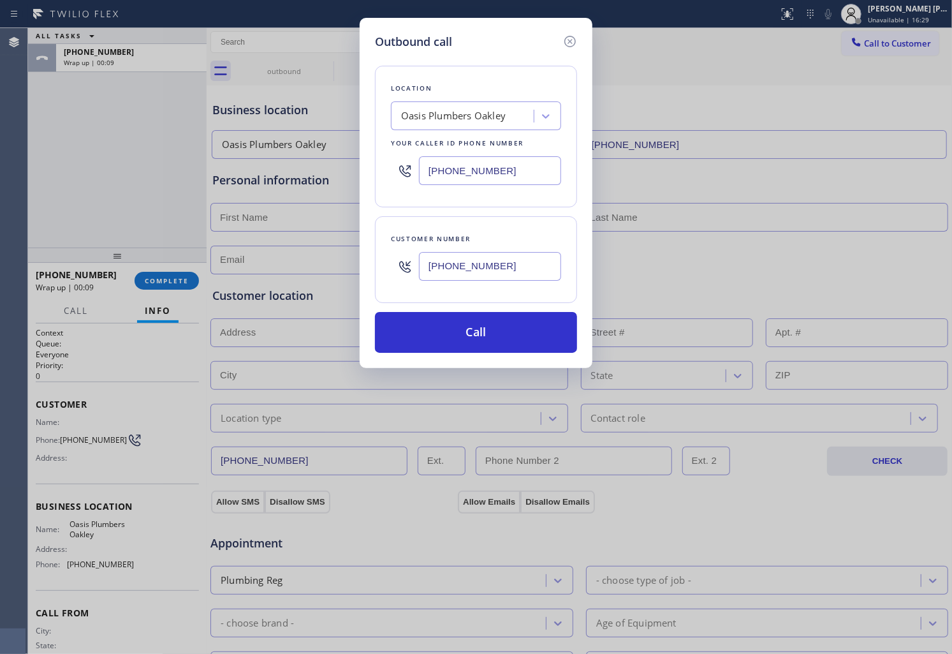
type input "[PHONE_NUMBER]"
click at [456, 168] on input "[PHONE_NUMBER]" at bounding box center [490, 170] width 142 height 29
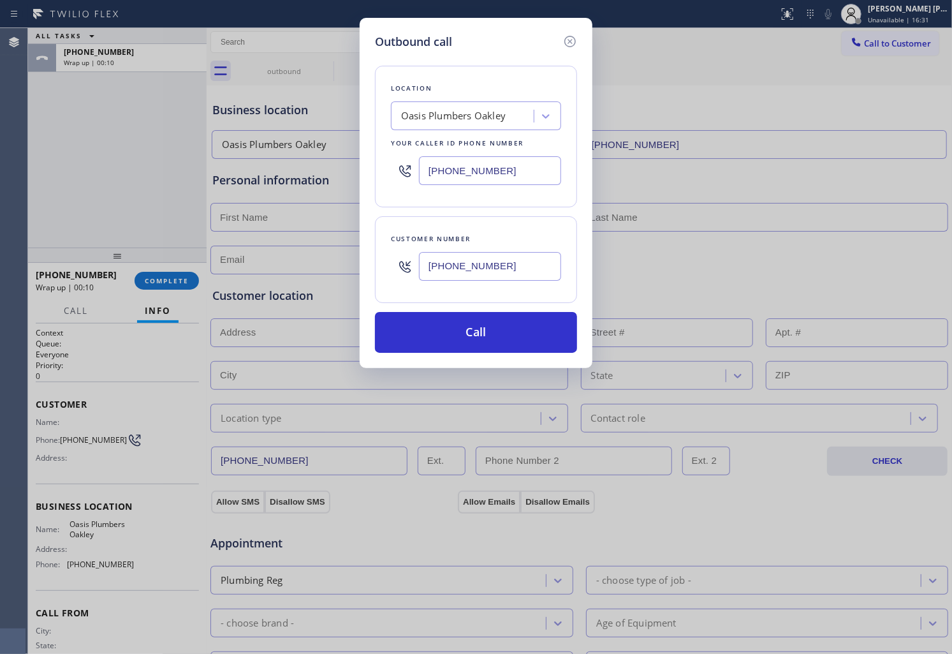
paste input "609) 710-835"
type input "[PHONE_NUMBER]"
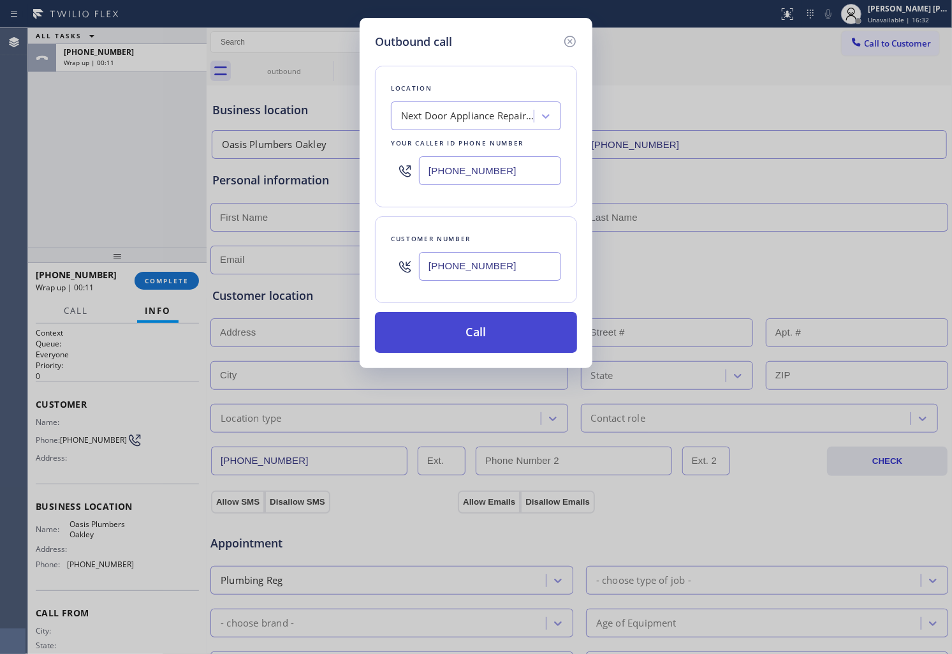
click at [487, 333] on button "Call" at bounding box center [476, 332] width 202 height 41
drag, startPoint x: 487, startPoint y: 333, endPoint x: 160, endPoint y: 163, distance: 368.9
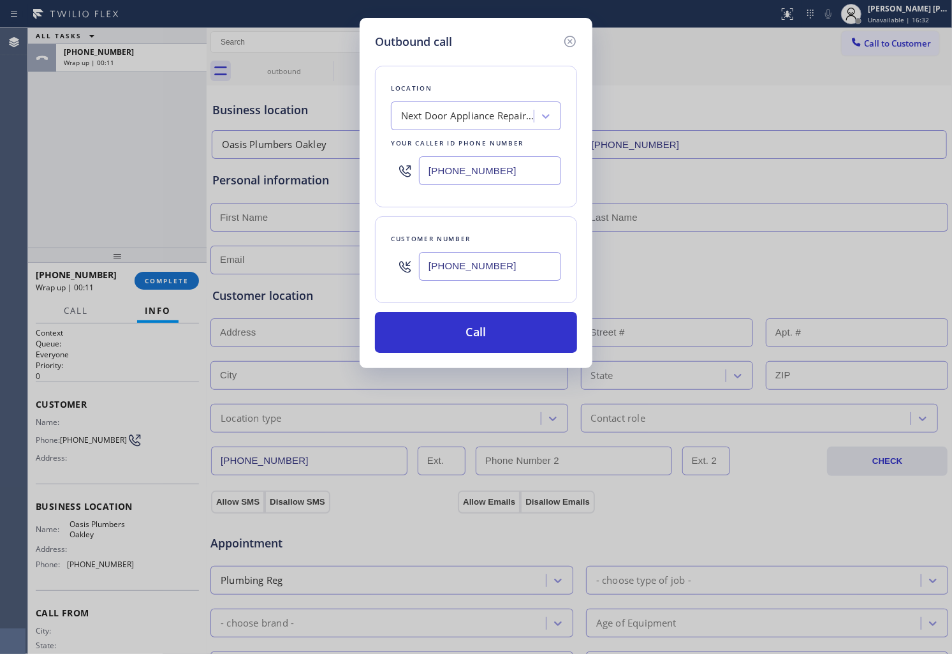
click at [487, 333] on button "Call" at bounding box center [476, 332] width 202 height 41
click at [591, 75] on div "Call to Customer Outbound call Location Next Door Appliance Repair [GEOGRAPHIC_…" at bounding box center [580, 56] width 746 height 57
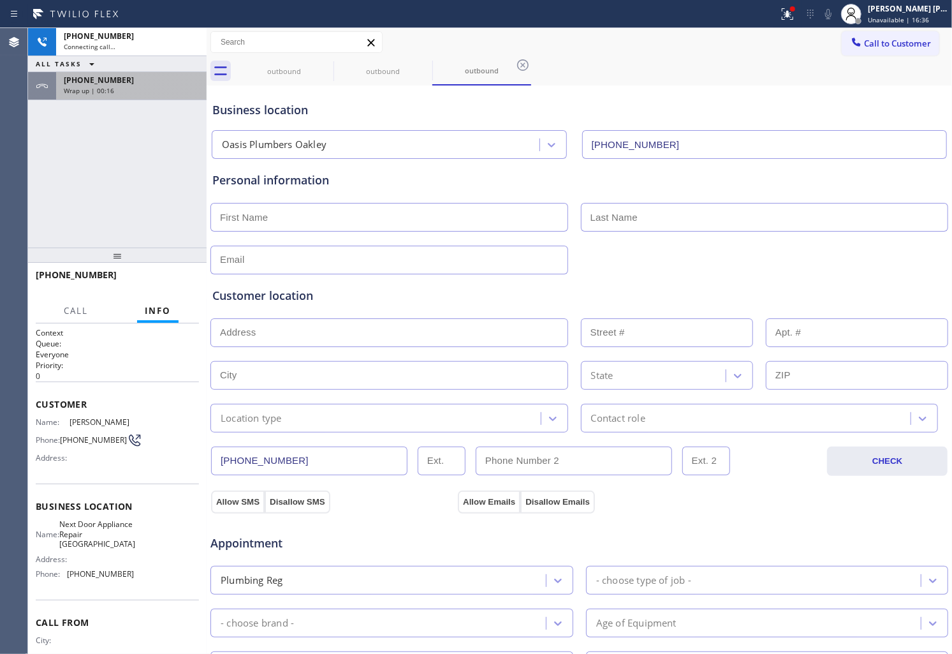
click at [155, 88] on div "Wrap up | 00:16" at bounding box center [131, 90] width 135 height 9
click at [117, 87] on div "Wrap up | 00:16" at bounding box center [131, 90] width 135 height 9
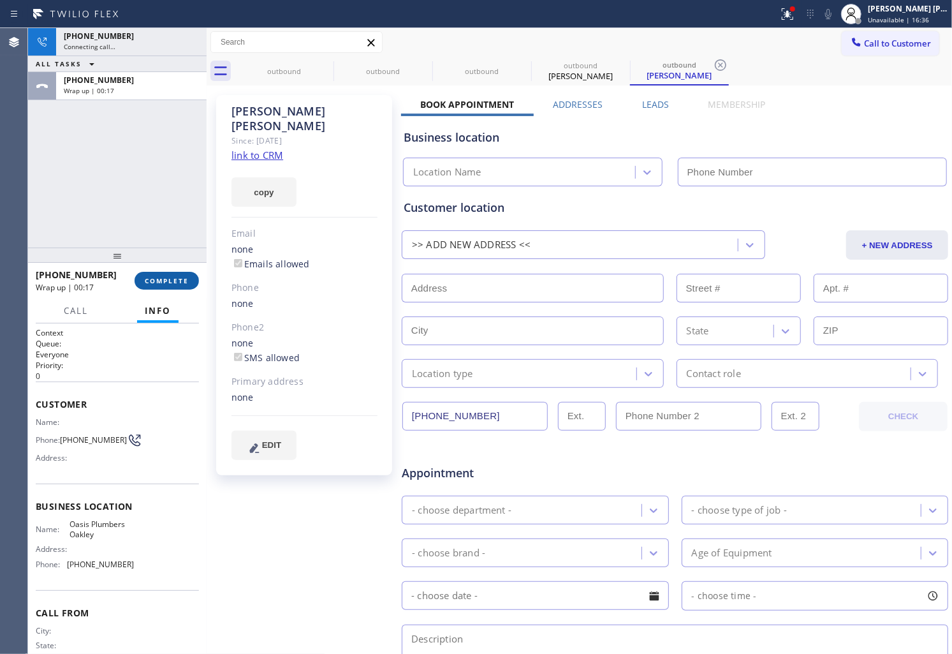
click at [150, 276] on span "COMPLETE" at bounding box center [167, 280] width 44 height 9
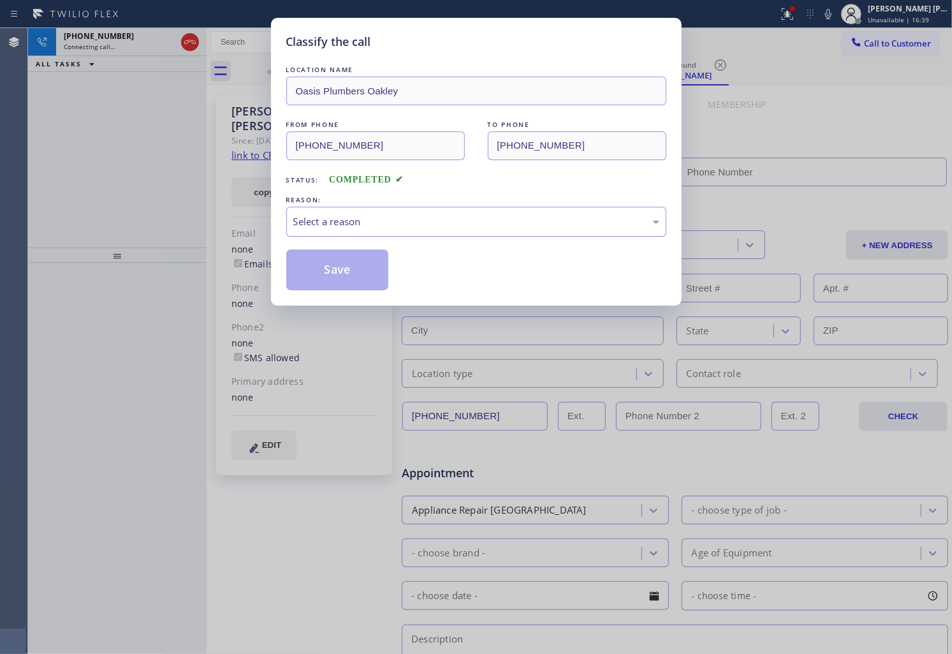
click at [344, 227] on div "Select a reason" at bounding box center [476, 221] width 366 height 15
type input "[PHONE_NUMBER]"
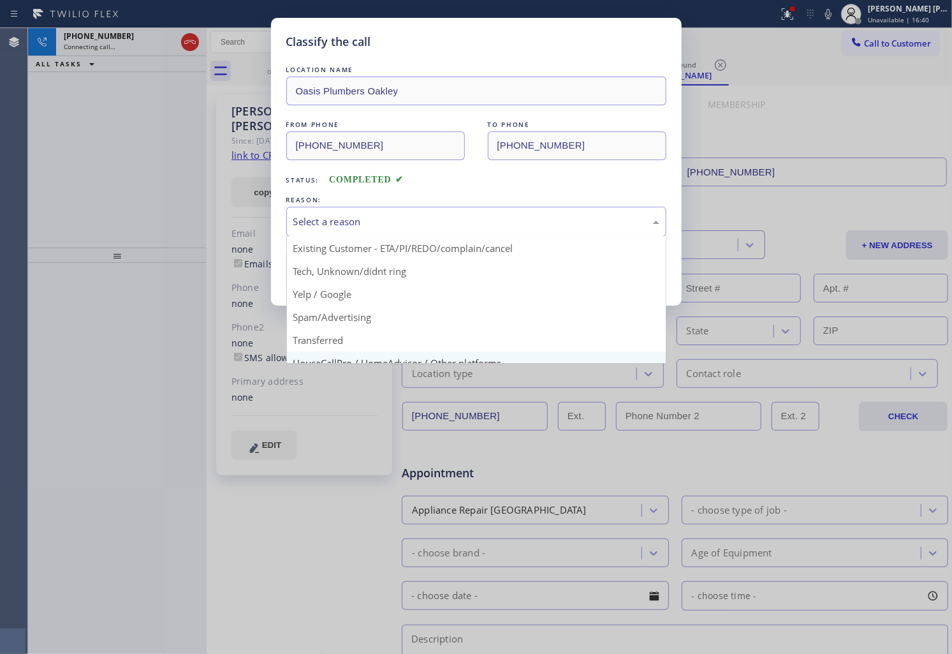
scroll to position [71, 0]
click at [330, 286] on button "Save" at bounding box center [337, 269] width 103 height 41
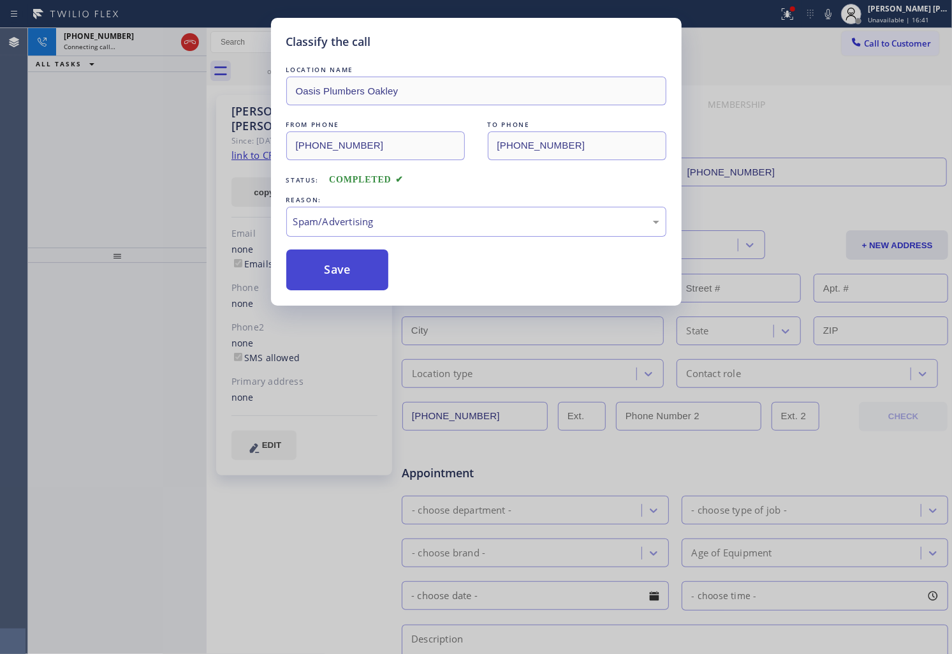
click at [330, 262] on button "Save" at bounding box center [337, 269] width 103 height 41
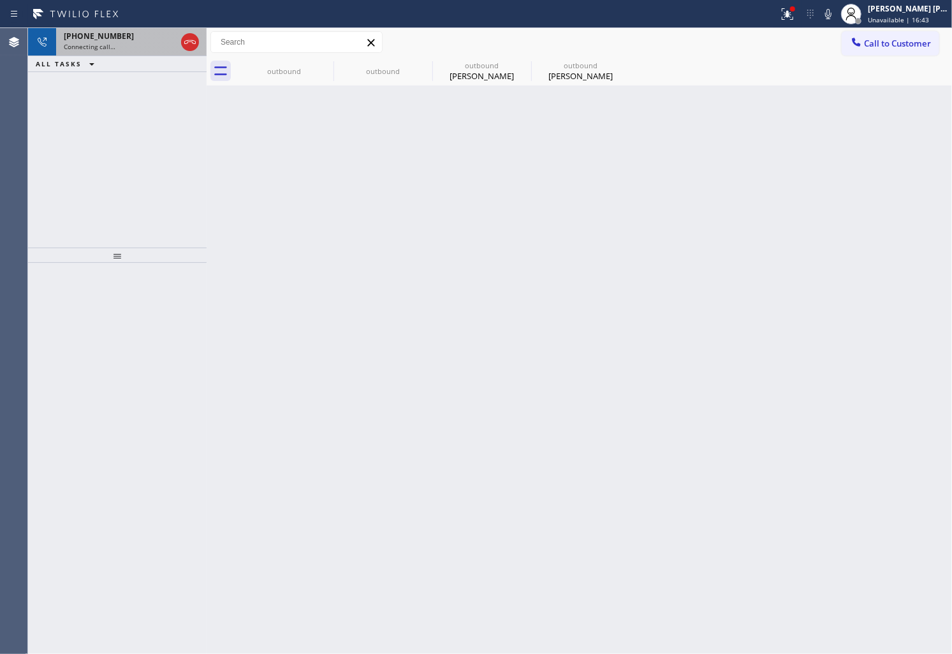
click at [129, 36] on div "[PHONE_NUMBER]" at bounding box center [120, 36] width 112 height 11
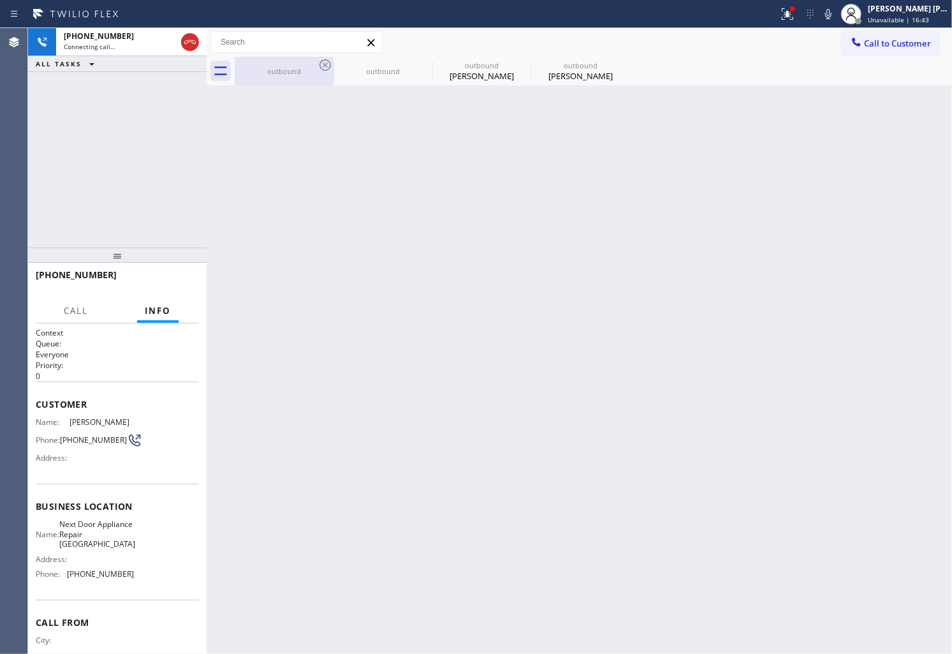
click at [295, 64] on div "outbound" at bounding box center [284, 71] width 96 height 29
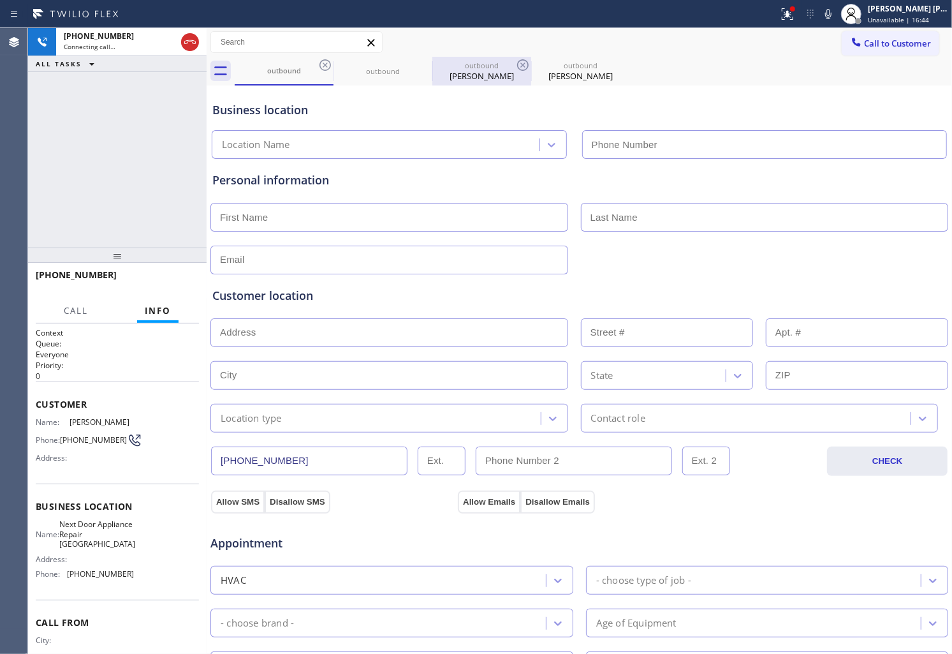
click at [492, 73] on div "[PERSON_NAME]" at bounding box center [482, 75] width 96 height 11
type input "[PHONE_NUMBER]"
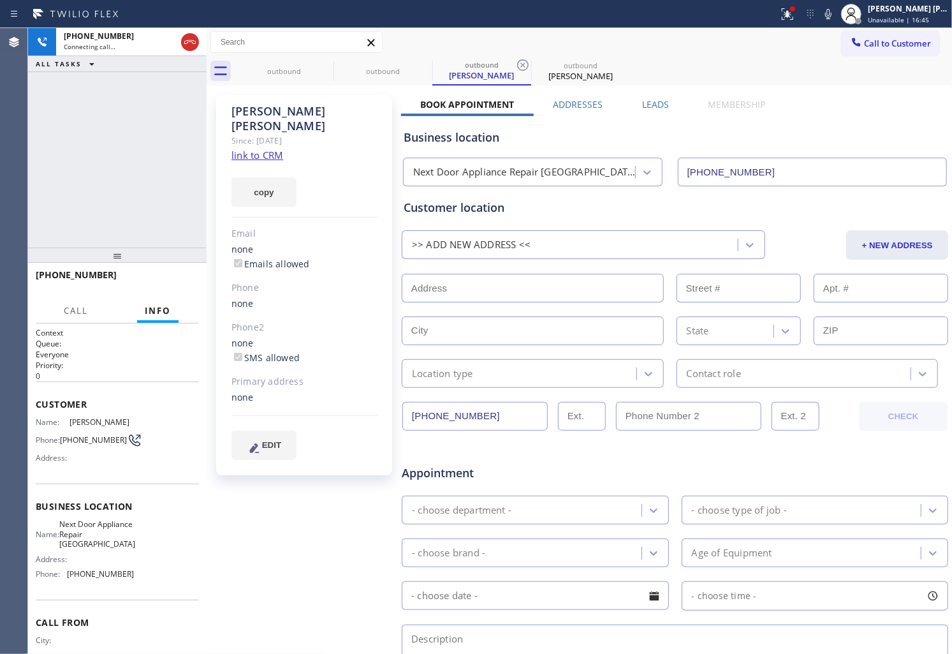
click at [258, 149] on link "link to CRM" at bounding box center [258, 155] width 52 height 13
click at [836, 13] on icon at bounding box center [828, 13] width 15 height 15
click at [795, 16] on icon at bounding box center [787, 13] width 15 height 15
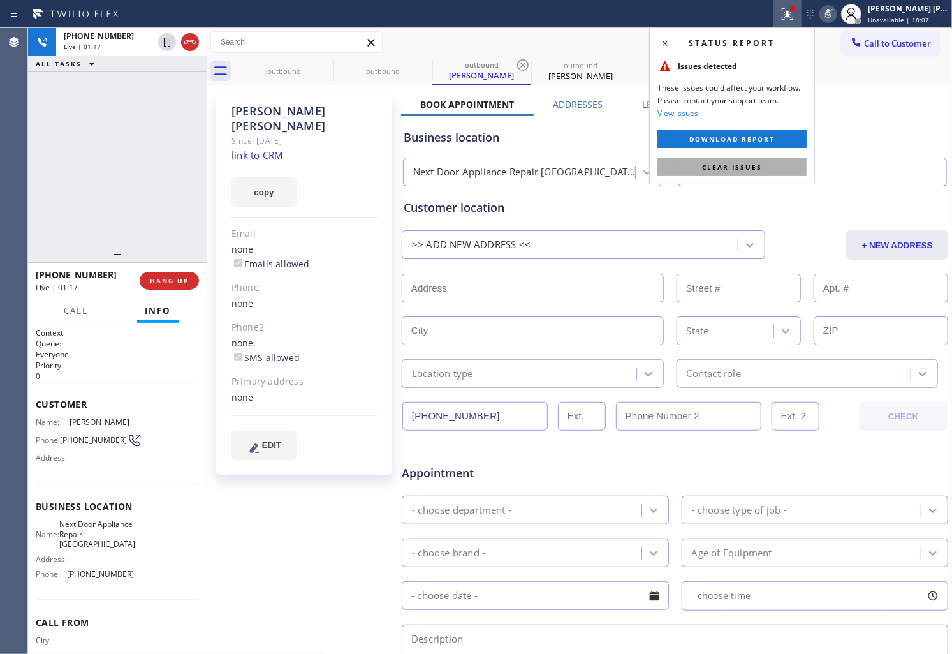
click at [734, 163] on span "Clear issues" at bounding box center [732, 167] width 60 height 9
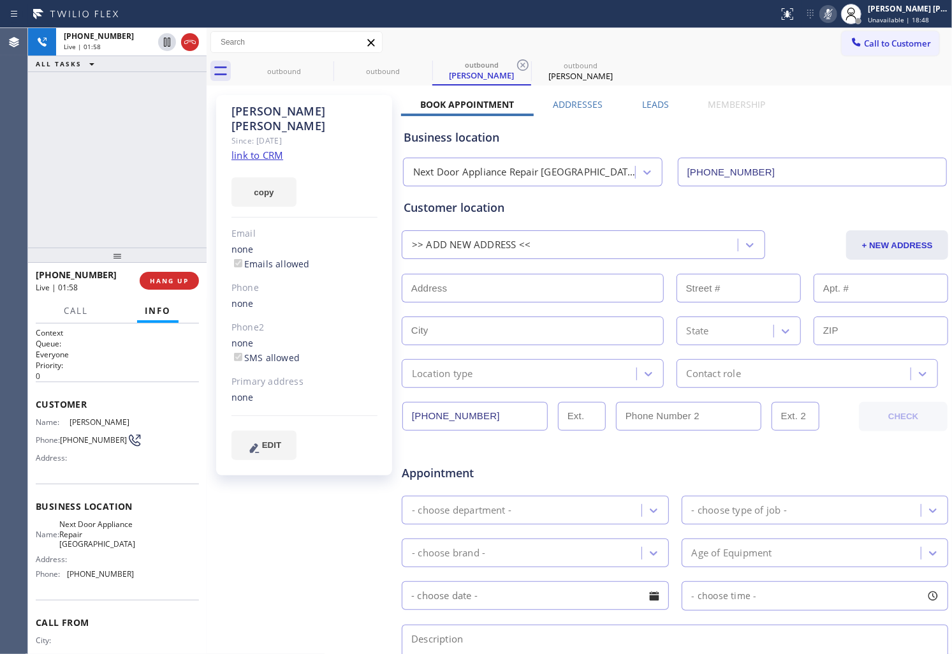
click at [264, 112] on div "[PERSON_NAME]" at bounding box center [305, 118] width 146 height 29
copy div "[PERSON_NAME]"
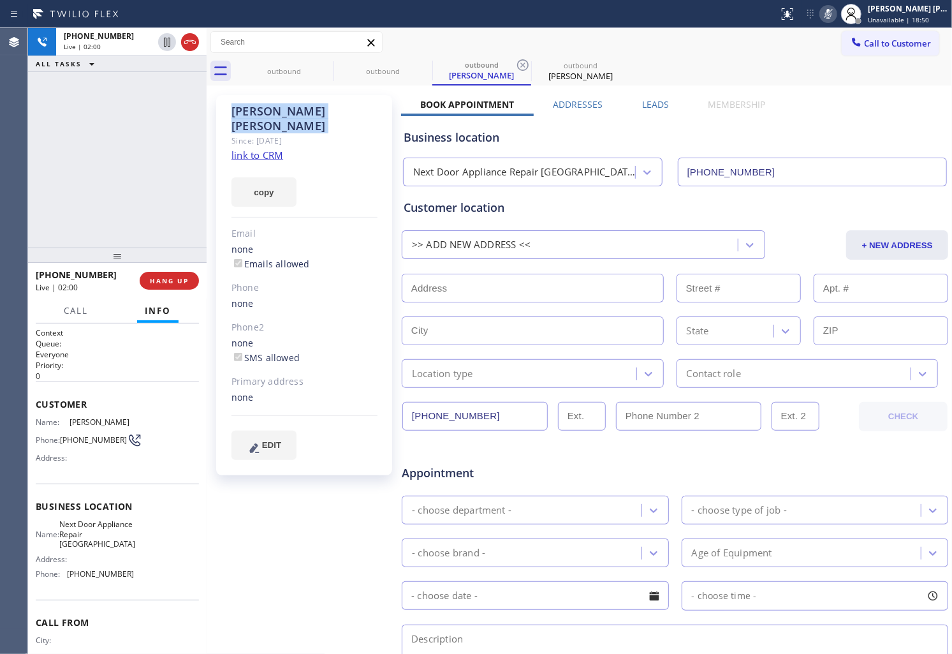
click at [836, 20] on icon at bounding box center [828, 13] width 15 height 15
drag, startPoint x: 595, startPoint y: 653, endPoint x: 545, endPoint y: 646, distance: 50.8
click at [544, 646] on textarea at bounding box center [675, 654] width 547 height 61
drag, startPoint x: 626, startPoint y: 653, endPoint x: 933, endPoint y: 537, distance: 328.4
click at [591, 647] on textarea at bounding box center [675, 654] width 547 height 61
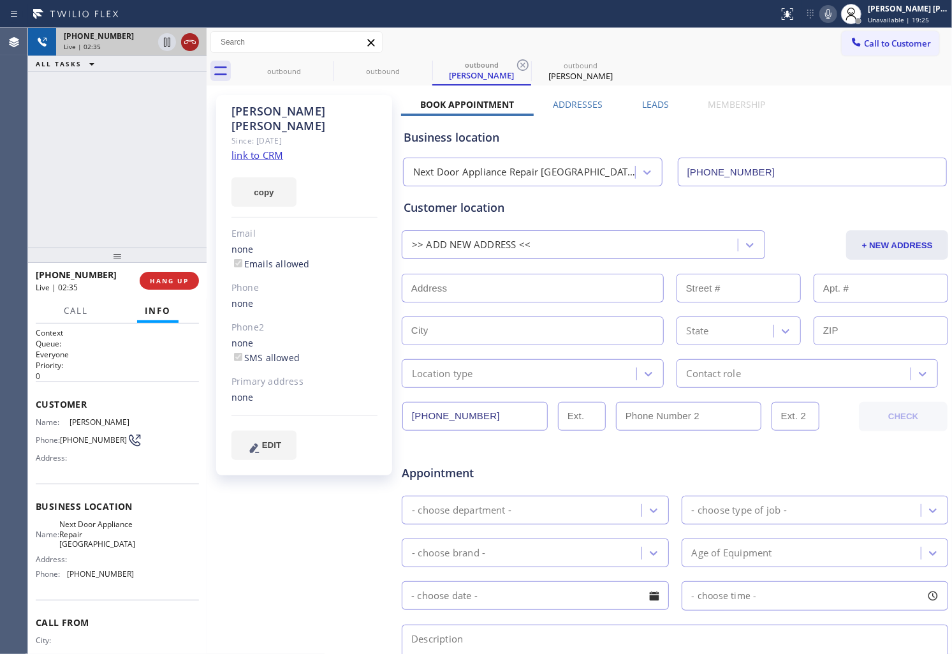
click at [188, 43] on icon at bounding box center [189, 41] width 15 height 15
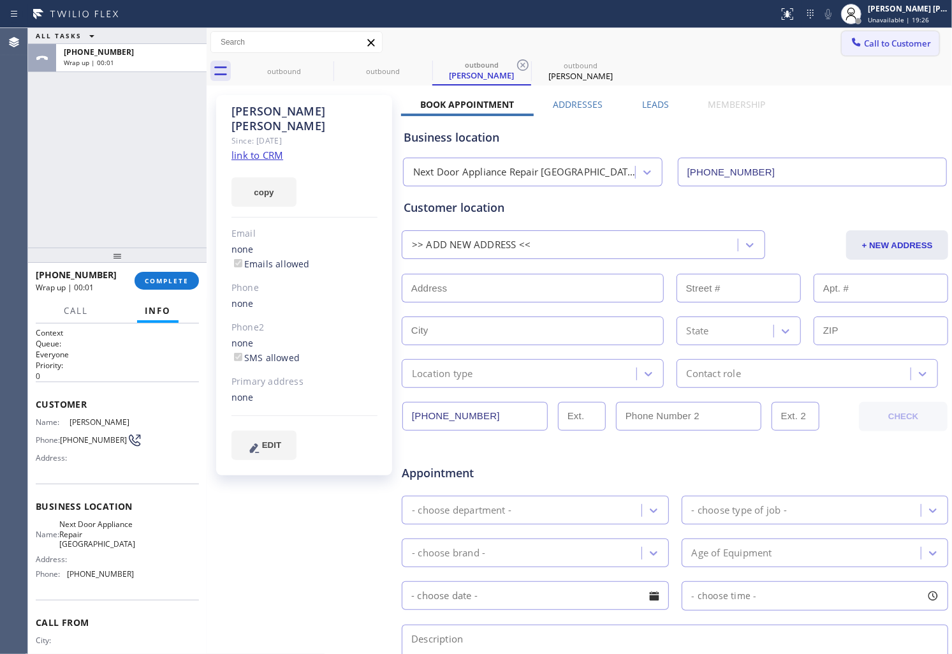
click at [868, 45] on span "Call to Customer" at bounding box center [897, 43] width 67 height 11
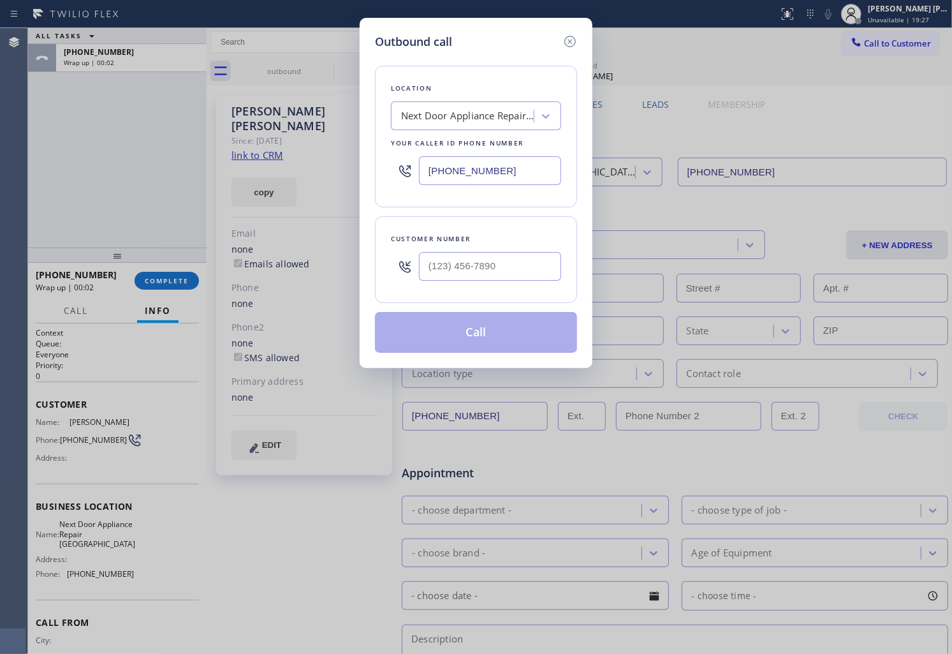
click at [504, 266] on input "text" at bounding box center [490, 266] width 142 height 29
paste input "973) 580-4835"
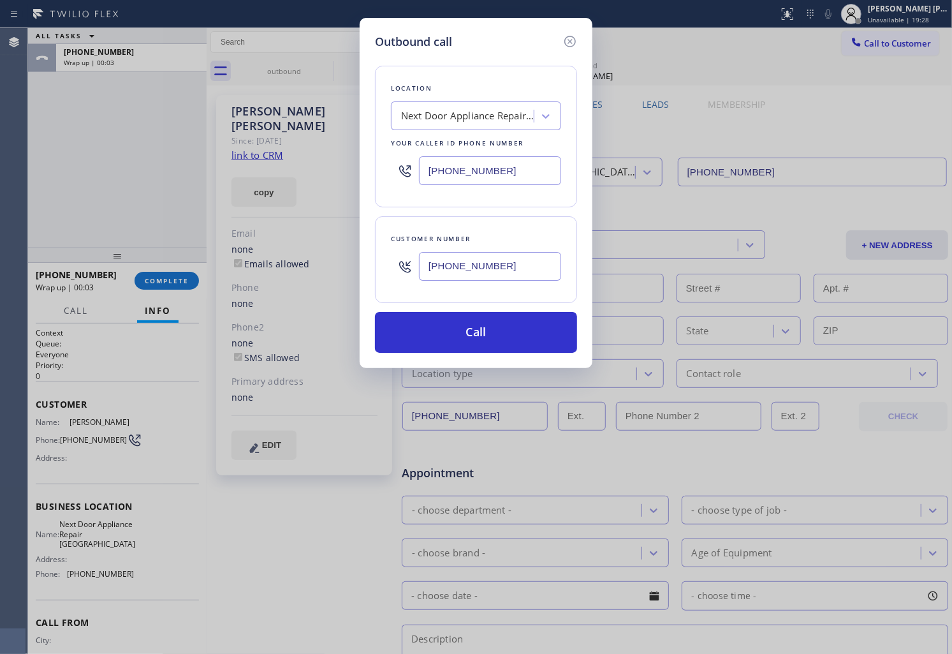
type input "[PHONE_NUMBER]"
click at [476, 180] on input "[PHONE_NUMBER]" at bounding box center [490, 170] width 142 height 29
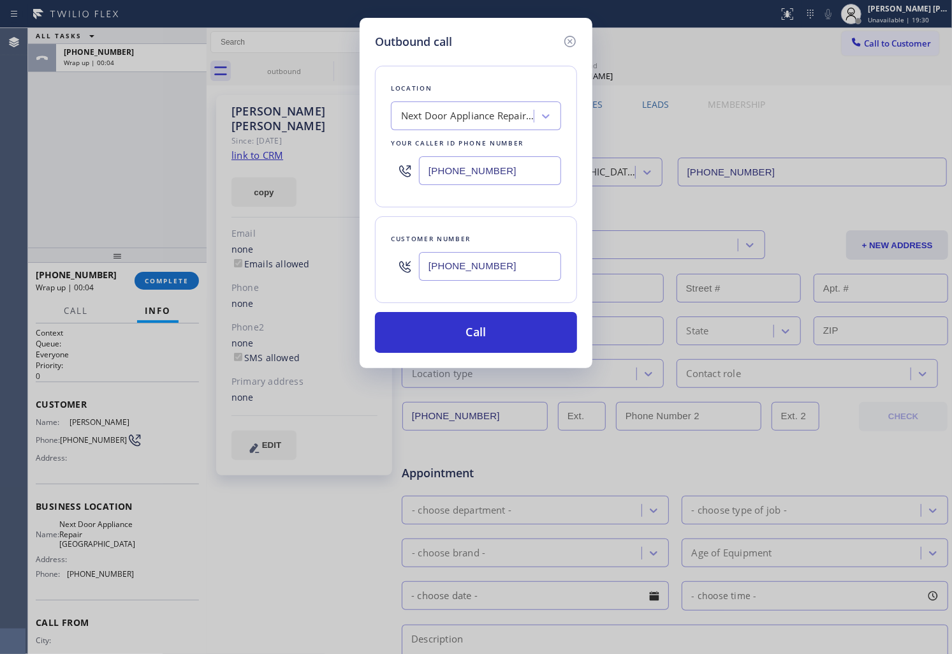
paste input "text"
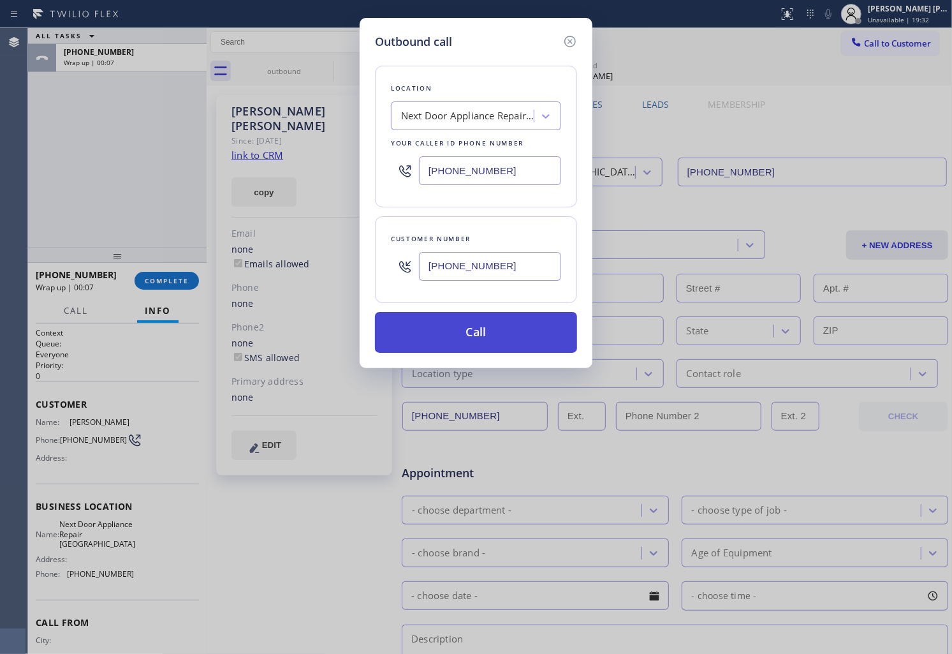
type input "[PHONE_NUMBER]"
click at [495, 333] on button "Call" at bounding box center [476, 332] width 202 height 41
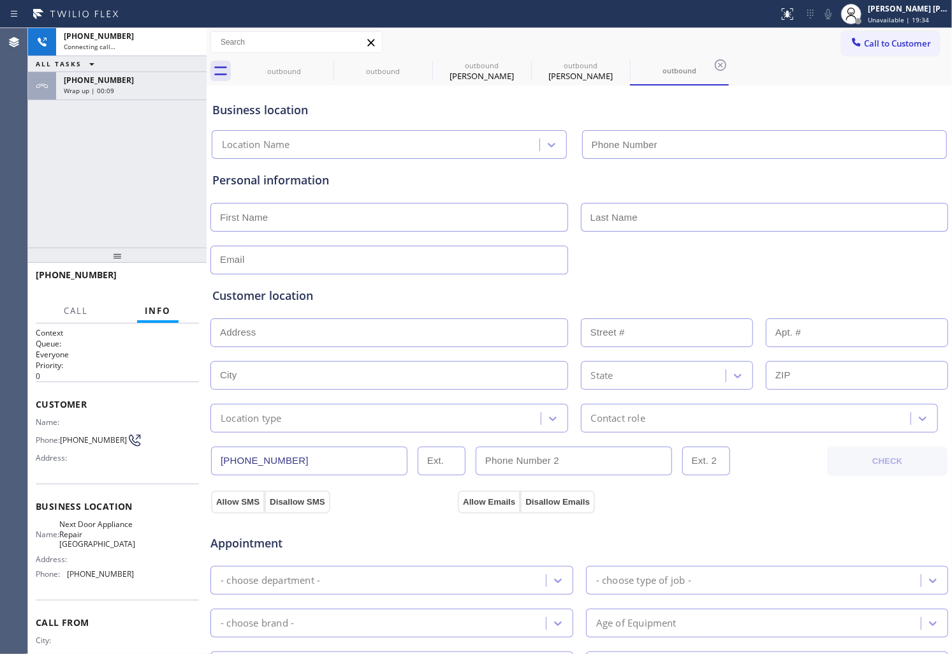
type input "[PHONE_NUMBER]"
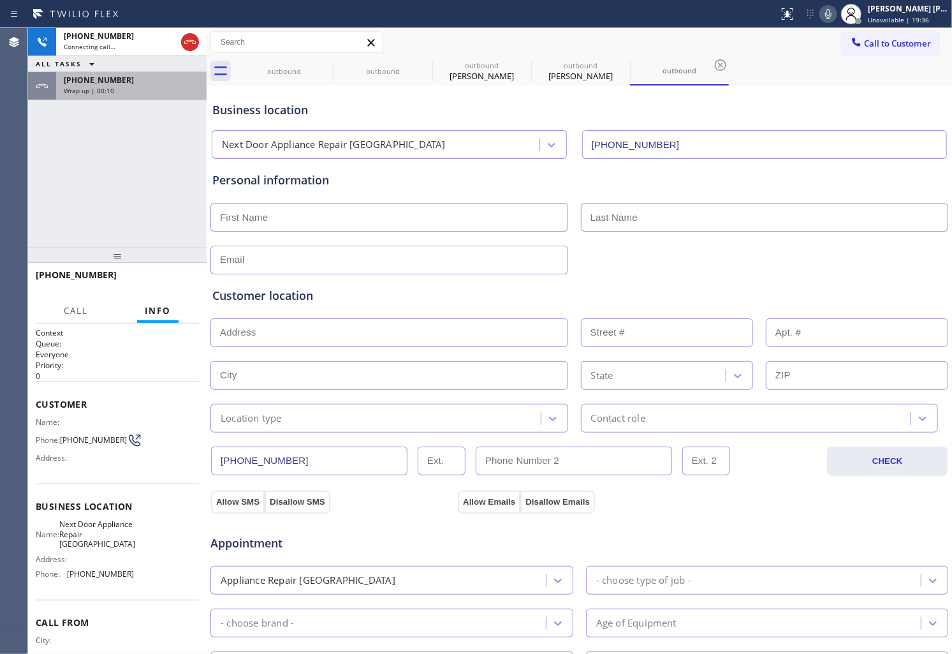
click at [131, 86] on div "Wrap up | 00:10" at bounding box center [131, 90] width 135 height 9
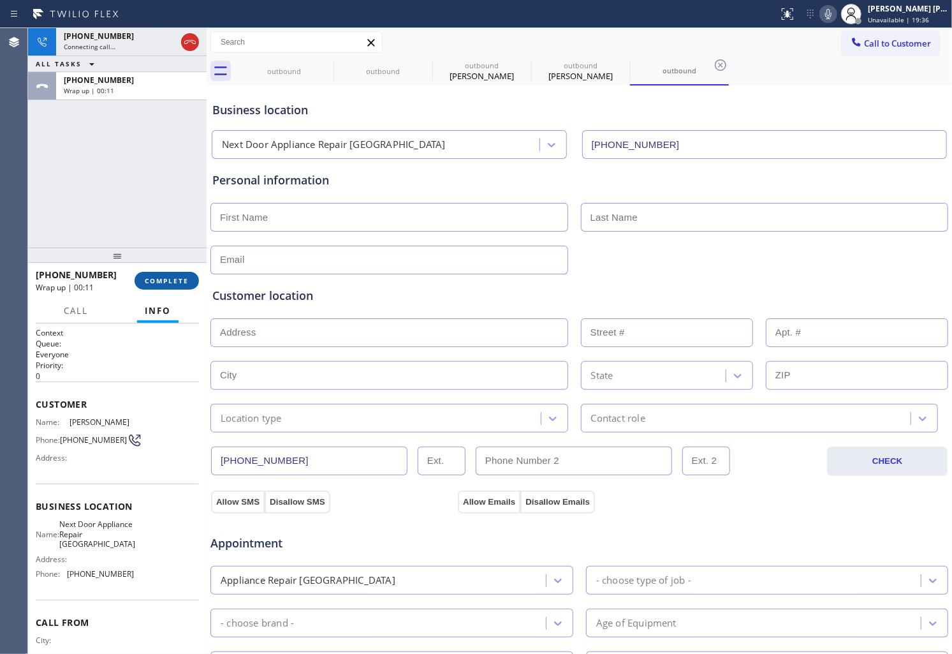
click at [163, 284] on span "COMPLETE" at bounding box center [167, 280] width 44 height 9
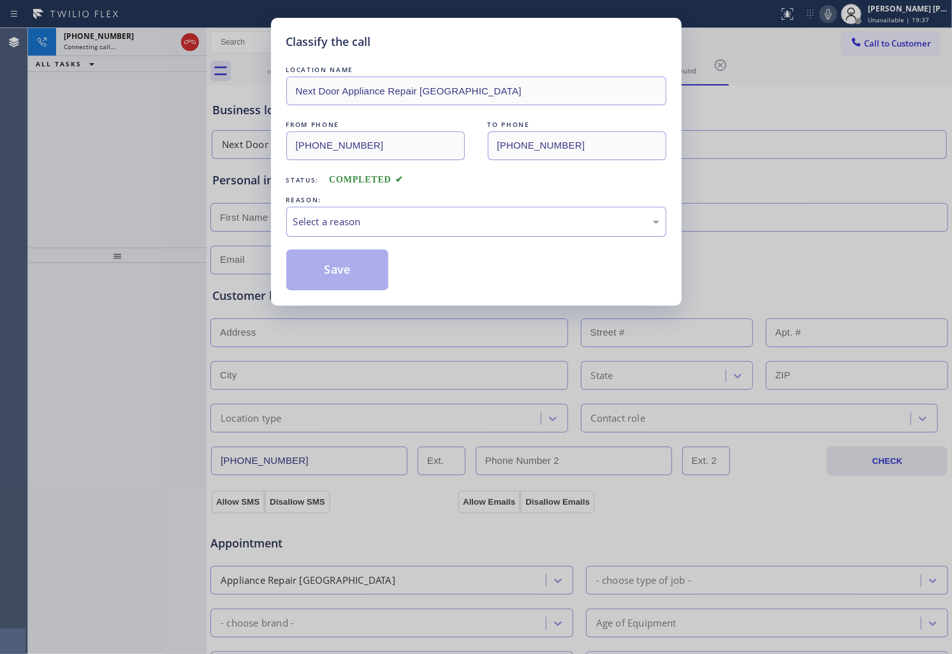
click at [422, 236] on div "Select a reason" at bounding box center [476, 222] width 380 height 30
click at [367, 218] on div "Existing Customer - ETA/PI/REDO/complain/cancel" at bounding box center [476, 221] width 366 height 15
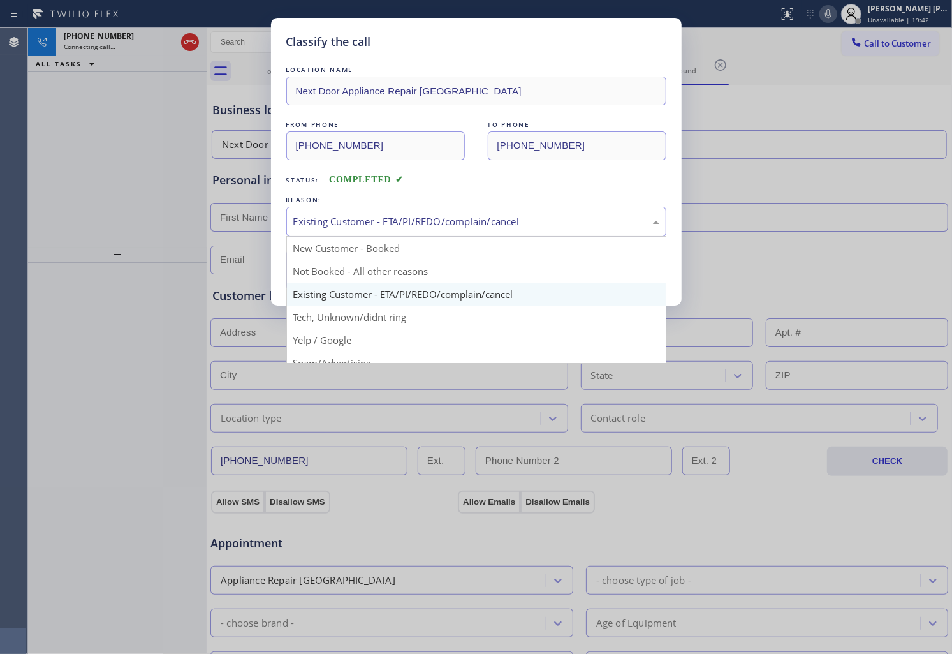
click at [352, 290] on div "Classify the call LOCATION NAME Next Door Appliance Repair [GEOGRAPHIC_DATA] FR…" at bounding box center [476, 162] width 411 height 288
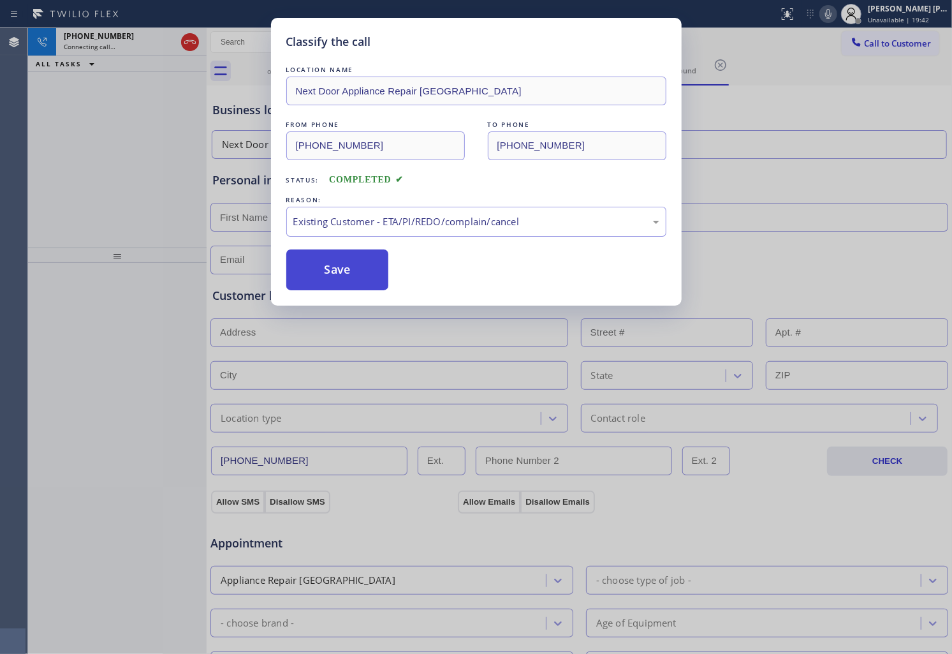
click at [348, 265] on button "Save" at bounding box center [337, 269] width 103 height 41
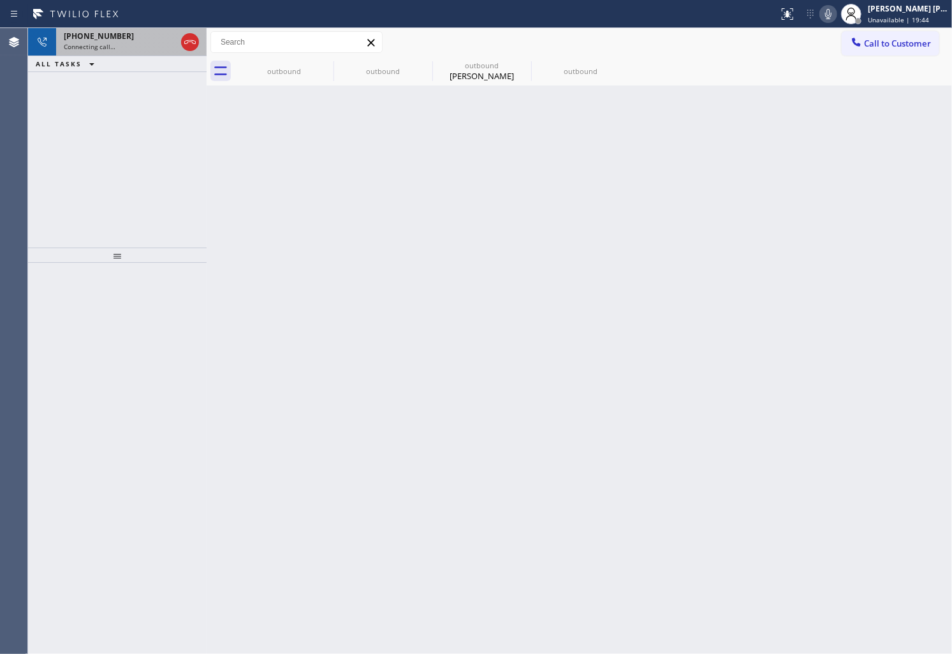
click at [124, 47] on div "Connecting call…" at bounding box center [120, 46] width 112 height 9
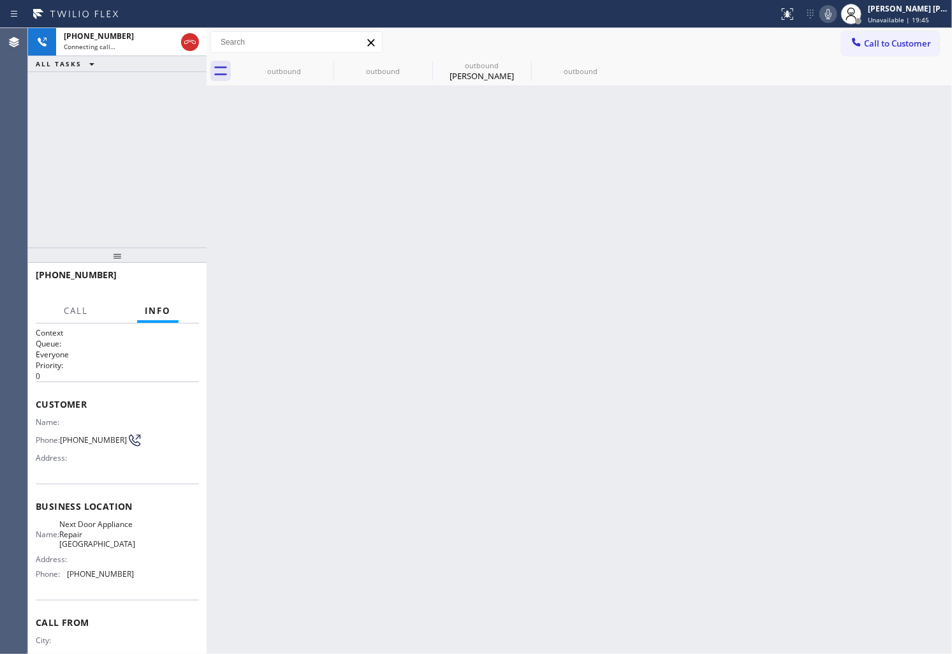
click at [295, 92] on div "Back to Dashboard Change Sender ID Customers Technicians Select a contact Outbo…" at bounding box center [580, 341] width 746 height 626
click at [292, 73] on div "outbound" at bounding box center [284, 71] width 96 height 10
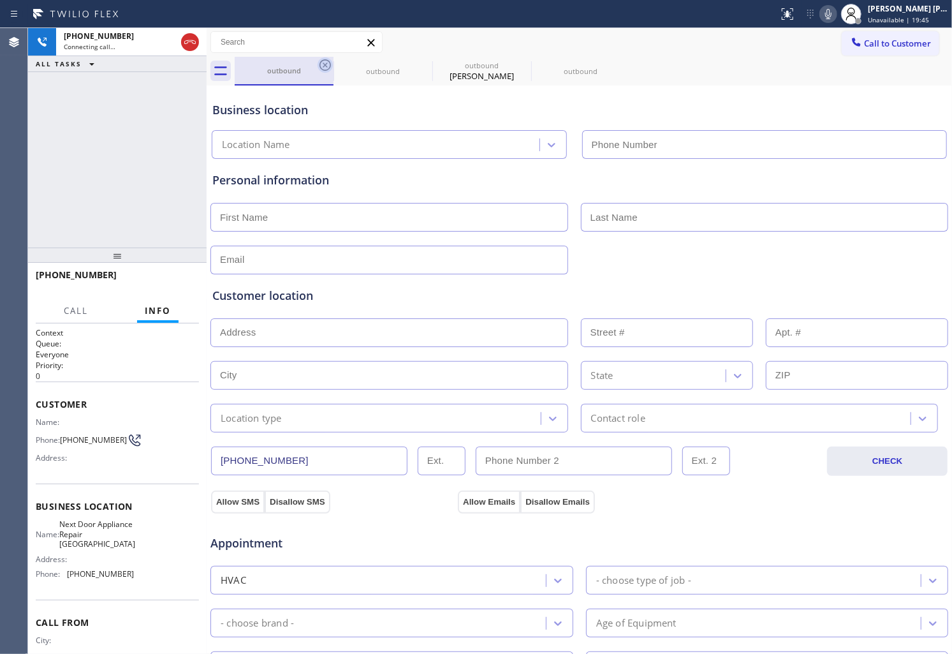
click at [325, 66] on icon at bounding box center [325, 64] width 15 height 15
type input "[PHONE_NUMBER]"
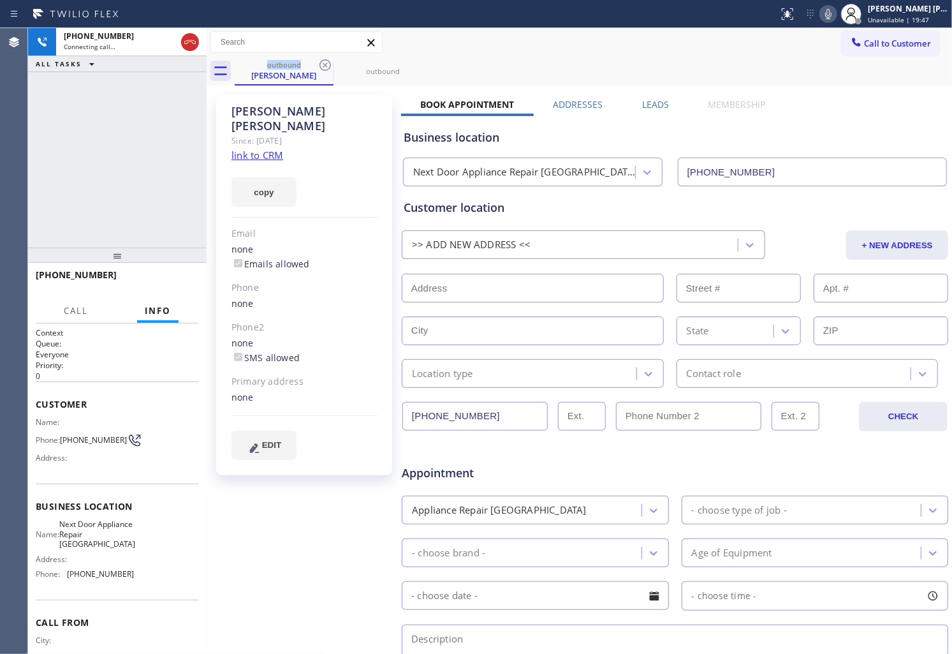
drag, startPoint x: 324, startPoint y: 66, endPoint x: 358, endPoint y: 157, distance: 96.7
click at [324, 66] on icon at bounding box center [325, 64] width 15 height 15
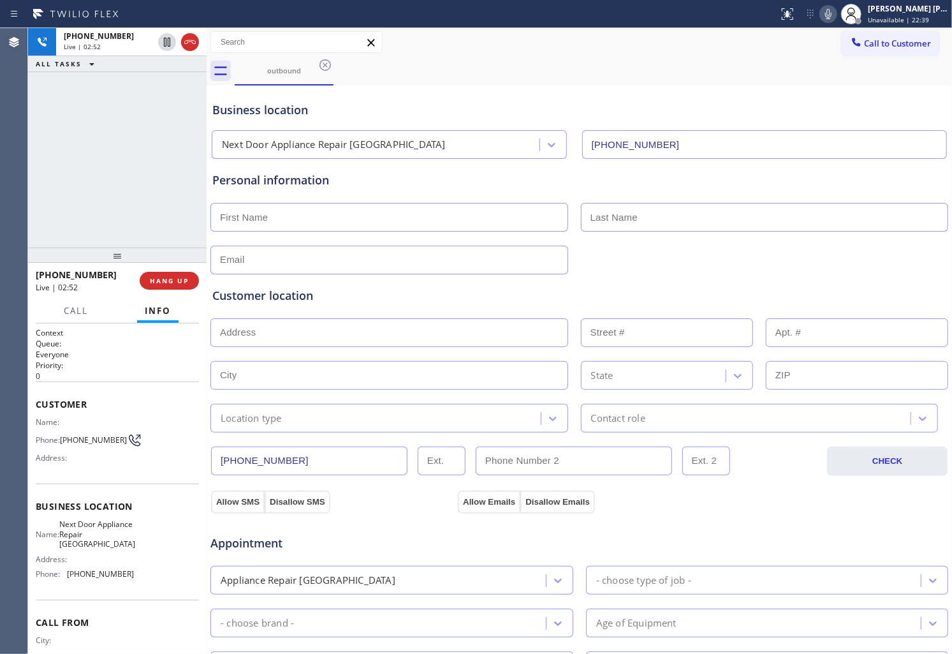
click at [290, 209] on input "text" at bounding box center [390, 217] width 358 height 29
type input "[PERSON_NAME]"
click at [638, 226] on input "text" at bounding box center [765, 217] width 368 height 29
type input "...."
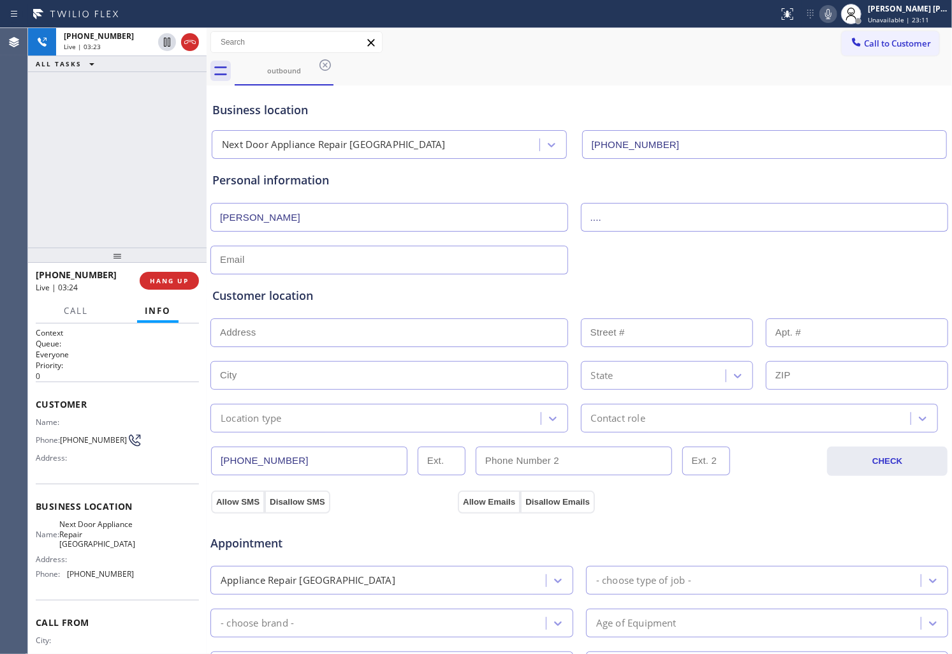
drag, startPoint x: 941, startPoint y: 107, endPoint x: 951, endPoint y: 71, distance: 37.8
click at [928, 64] on div "outbound" at bounding box center [594, 71] width 718 height 29
click at [239, 107] on div "Business location" at bounding box center [579, 109] width 734 height 17
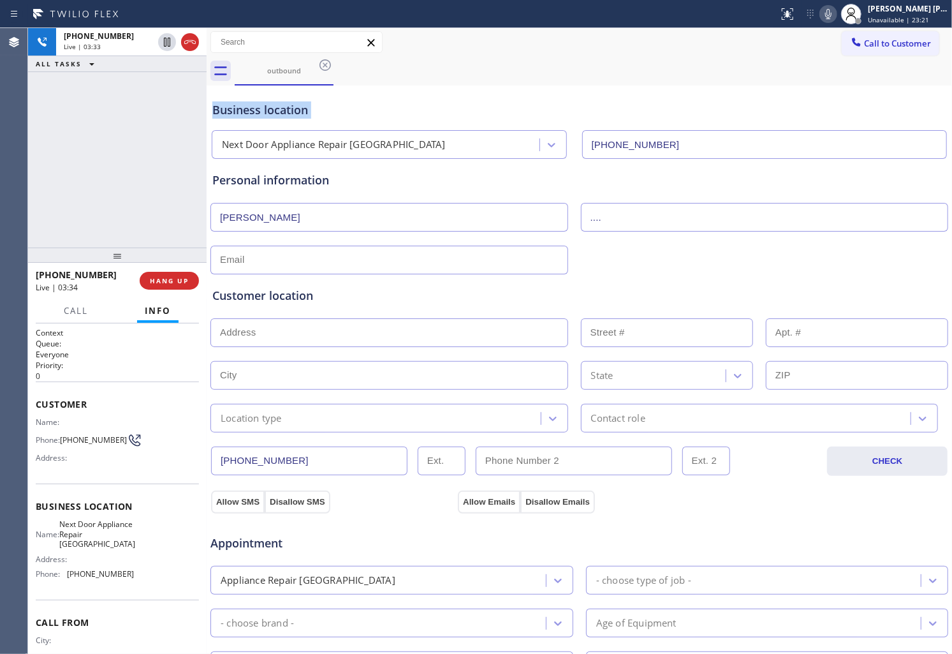
click at [239, 107] on div "Business location" at bounding box center [579, 109] width 734 height 17
click at [258, 109] on div "Business location" at bounding box center [579, 109] width 734 height 17
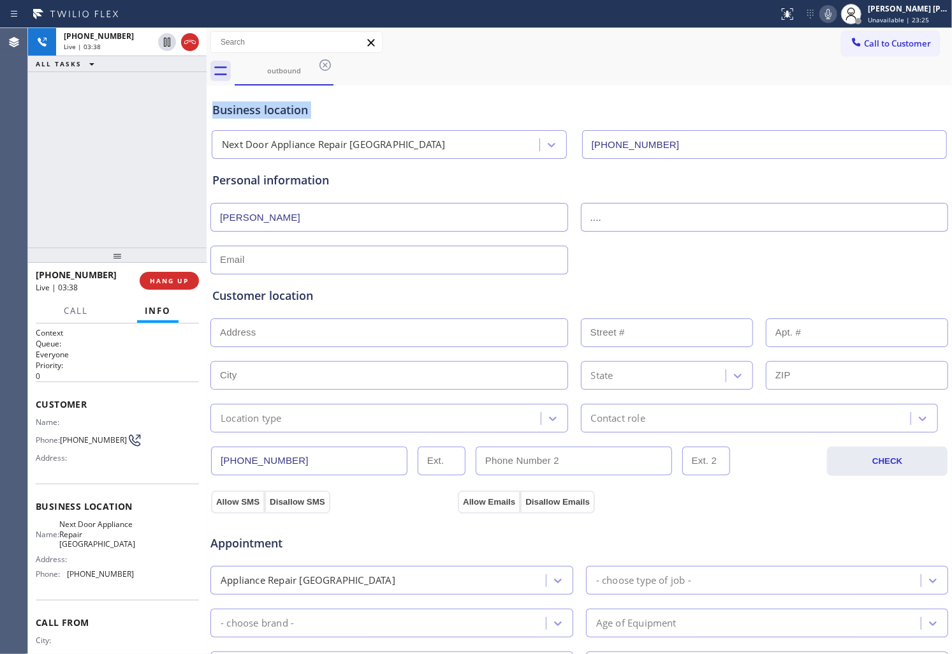
click at [258, 109] on div "Business location" at bounding box center [579, 109] width 734 height 17
click at [255, 109] on div "Business location" at bounding box center [579, 109] width 734 height 17
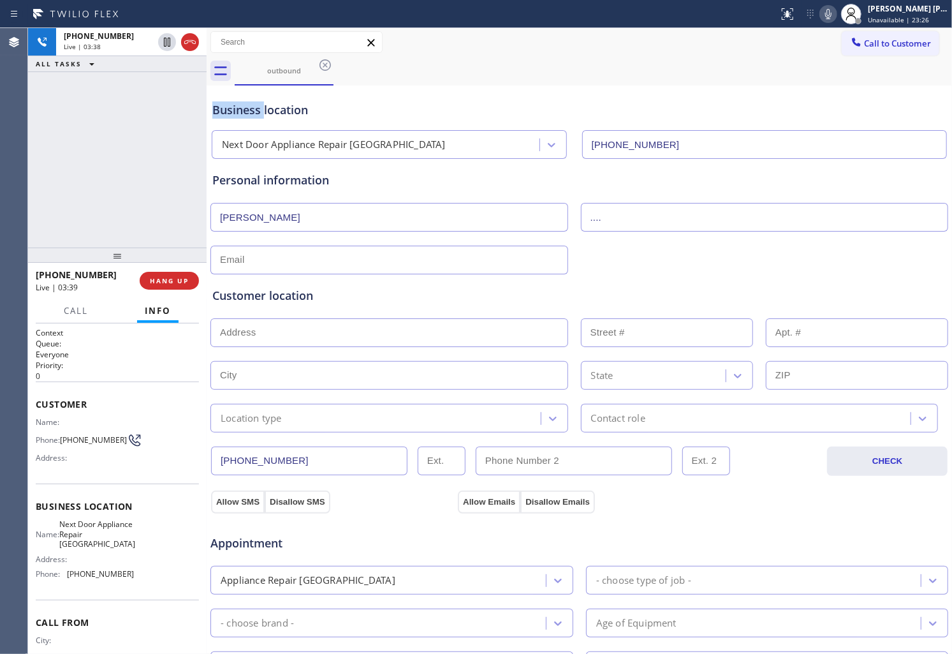
click at [255, 109] on div "Business location" at bounding box center [579, 109] width 734 height 17
click at [163, 143] on div "[PHONE_NUMBER] Live | 03:39 ALL TASKS ALL TASKS ACTIVE TASKS TASKS IN WRAP UP" at bounding box center [117, 137] width 179 height 219
click at [410, 262] on input "text" at bounding box center [390, 260] width 358 height 29
type input "[EMAIL_ADDRESS][DOMAIN_NAME]"
click at [445, 306] on div "Customer location >> ADD NEW ADDRESS << + NEW ADDRESS State Location type Conta…" at bounding box center [579, 359] width 734 height 145
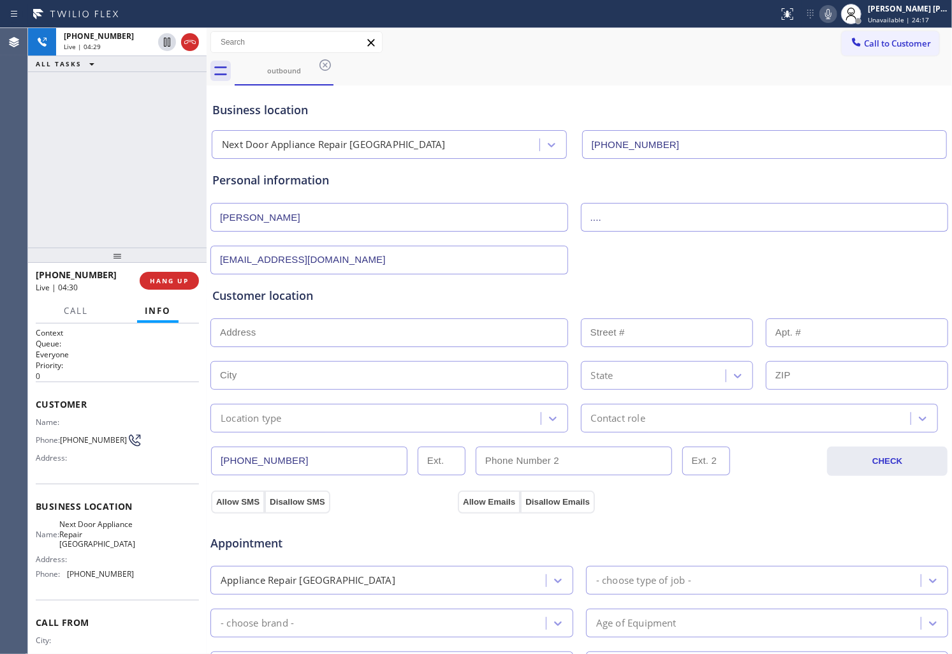
click at [11, 153] on div "Agent Desktop" at bounding box center [13, 341] width 27 height 626
drag, startPoint x: 807, startPoint y: 112, endPoint x: 915, endPoint y: 193, distance: 134.8
click at [807, 112] on div "Business location" at bounding box center [579, 109] width 734 height 17
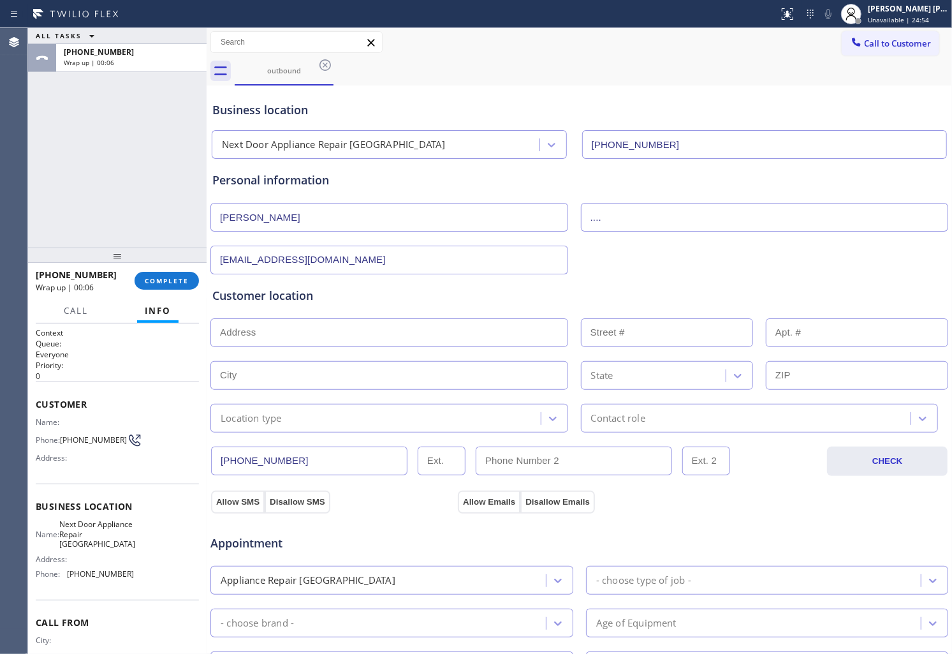
drag, startPoint x: 330, startPoint y: 327, endPoint x: 351, endPoint y: 321, distance: 21.0
click at [330, 327] on input "text" at bounding box center [390, 332] width 358 height 29
paste input "08610"
type input "[GEOGRAPHIC_DATA], [GEOGRAPHIC_DATA]"
type input "[PERSON_NAME][GEOGRAPHIC_DATA]"
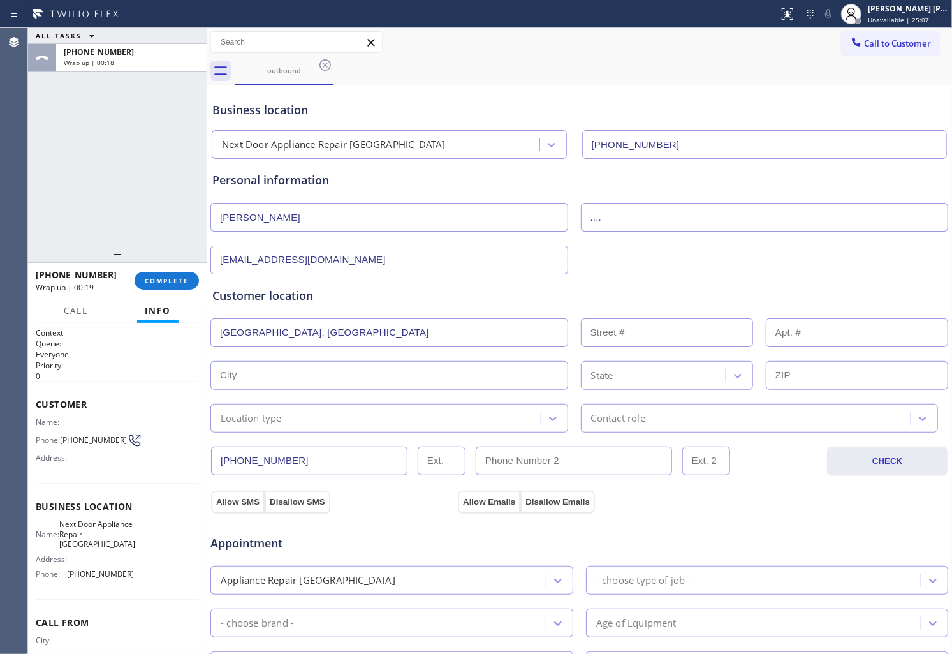
type input "08610"
click at [366, 427] on div "Location type" at bounding box center [390, 418] width 358 height 29
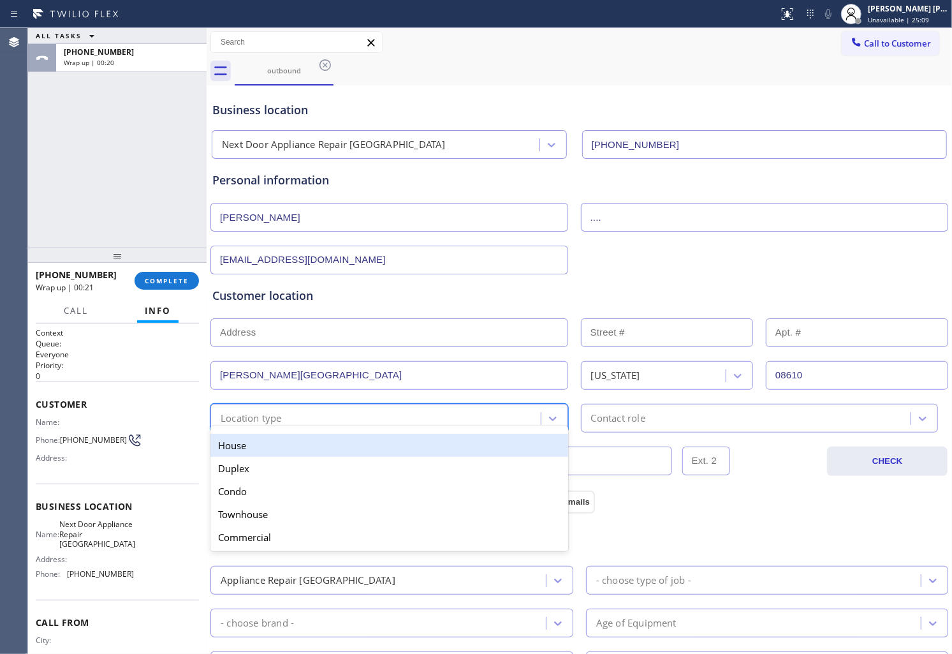
click at [327, 455] on div "House" at bounding box center [390, 445] width 358 height 23
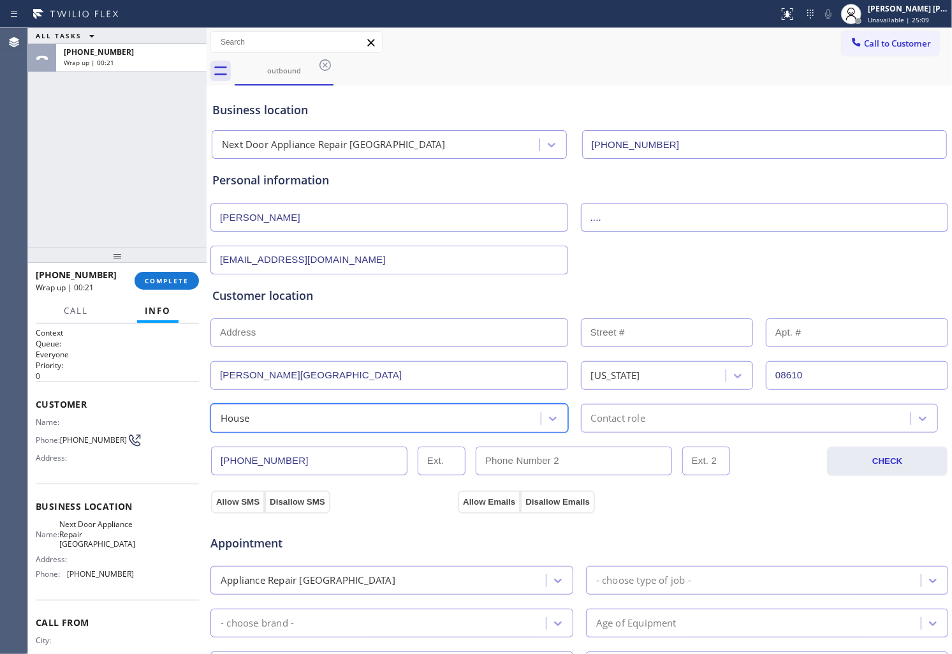
click at [689, 430] on div "Contact role" at bounding box center [760, 418] width 358 height 29
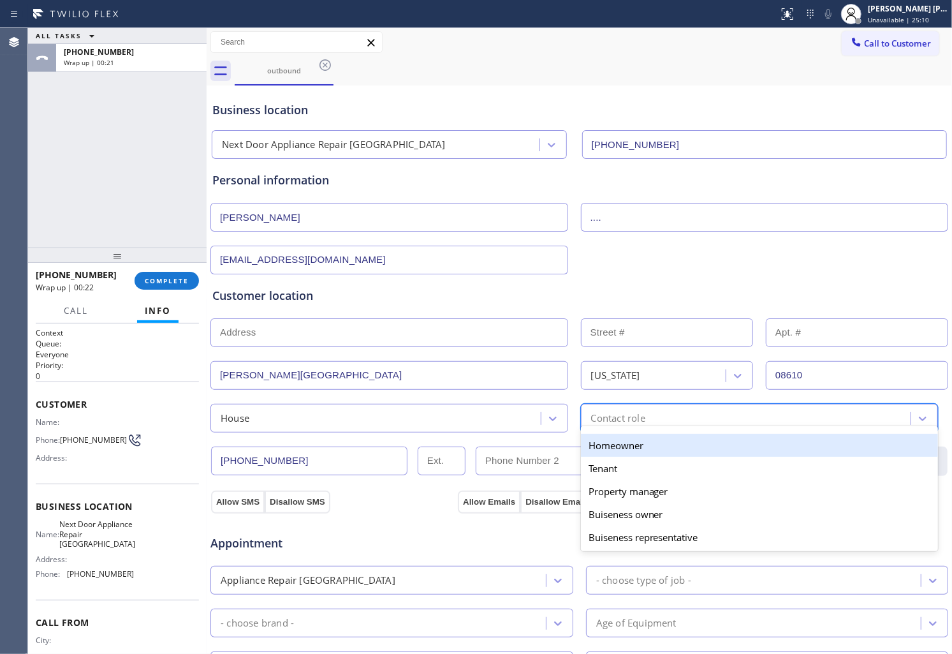
click at [596, 451] on div "Homeowner" at bounding box center [760, 445] width 358 height 23
click at [597, 451] on input "text" at bounding box center [574, 461] width 196 height 29
type input "(___) ___-____"
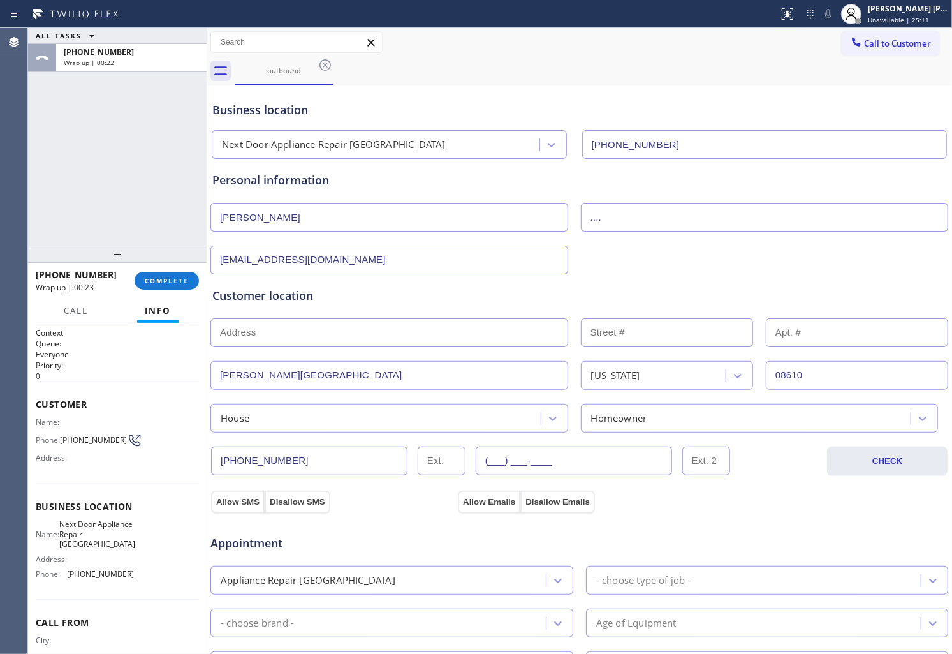
scroll to position [283, 0]
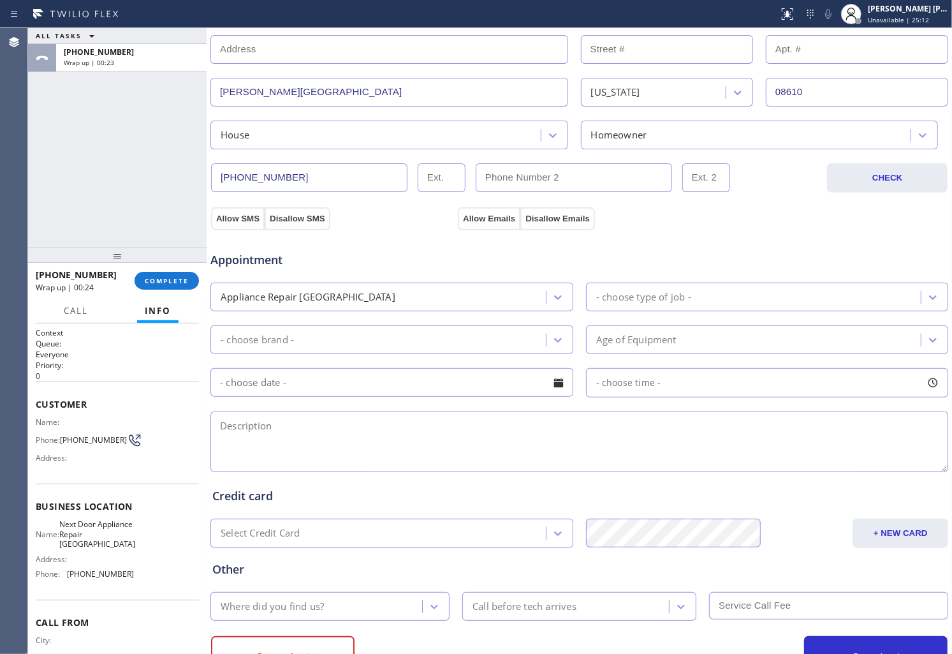
click at [239, 227] on div "Appointment Appliance Repair High End - choose type of job - - choose brand - A…" at bounding box center [579, 350] width 739 height 250
click at [232, 220] on button "Allow SMS" at bounding box center [238, 218] width 54 height 23
click at [483, 225] on div "Appointment Appliance Repair High End - choose type of job - - choose brand - A…" at bounding box center [579, 350] width 739 height 250
drag, startPoint x: 487, startPoint y: 203, endPoint x: 481, endPoint y: 221, distance: 19.4
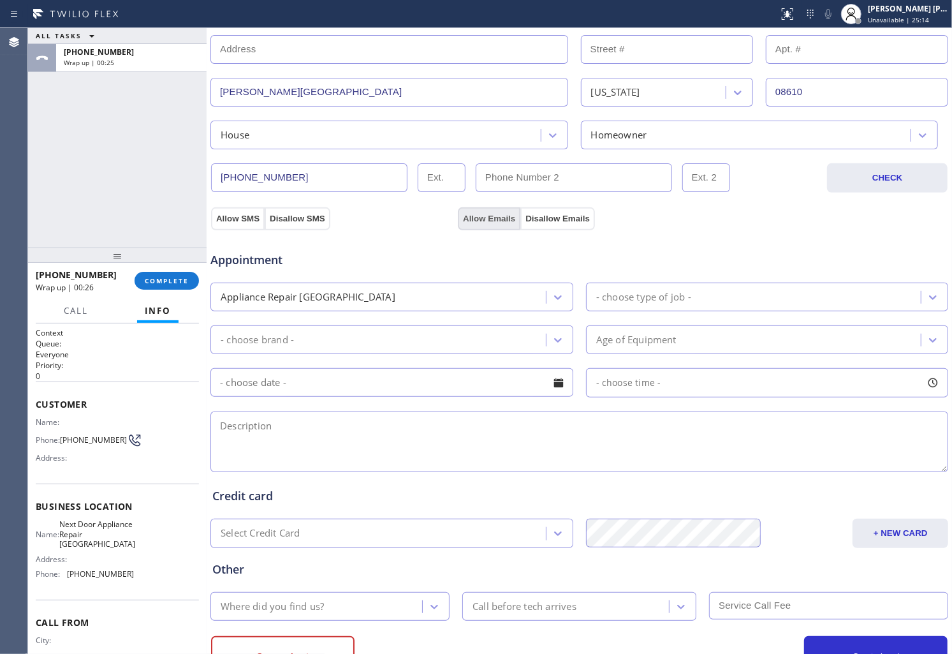
click at [487, 204] on div "Allow SMS Disallow SMS Allow Emails Disallow Emails" at bounding box center [579, 211] width 739 height 37
click at [480, 224] on button "Allow Emails" at bounding box center [489, 218] width 63 height 23
click at [475, 299] on div "Appliance Repair [GEOGRAPHIC_DATA]" at bounding box center [380, 297] width 332 height 22
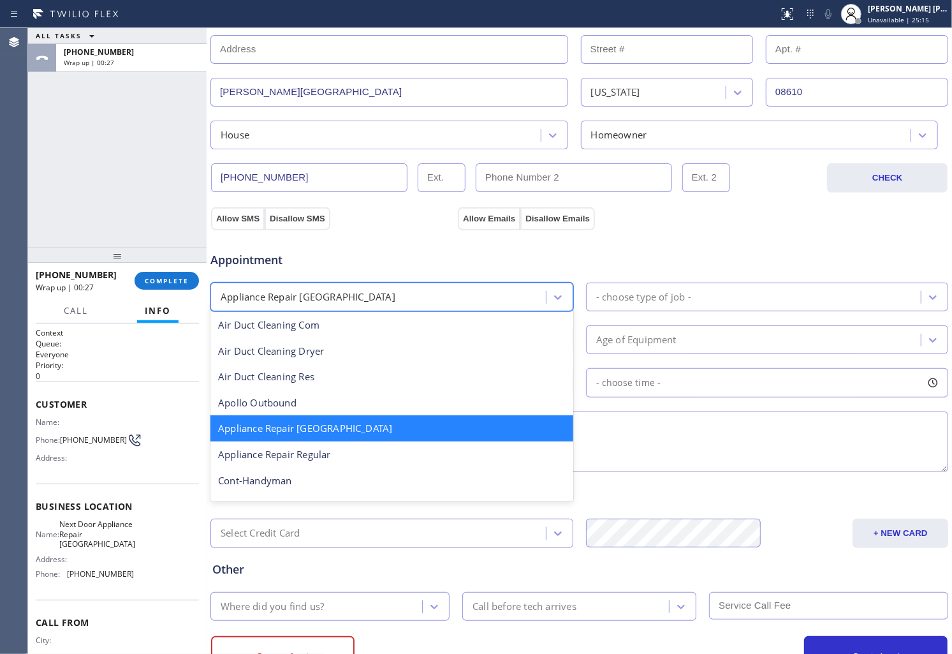
scroll to position [71, 0]
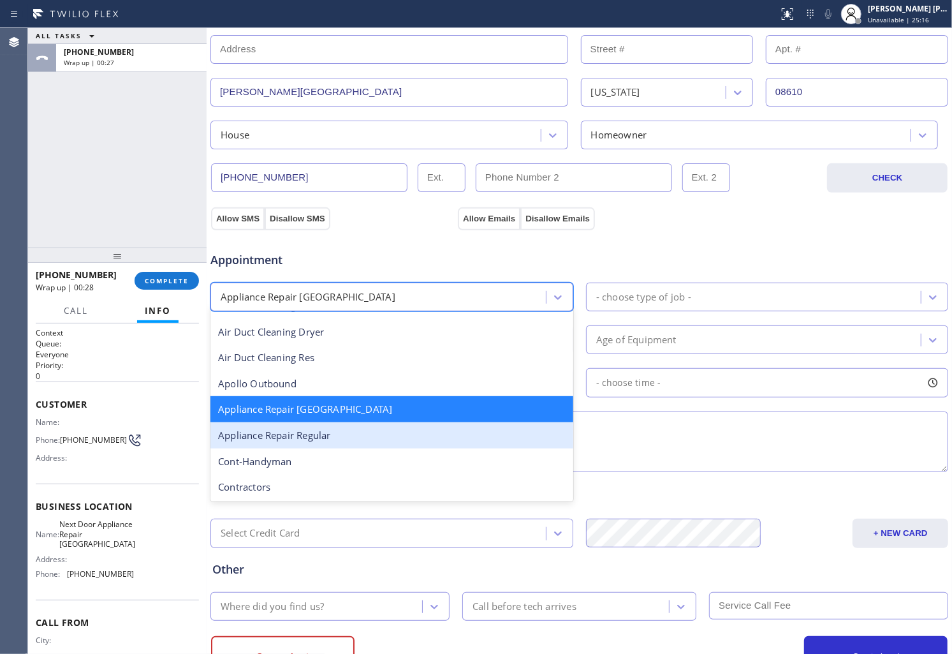
click at [345, 435] on div "Appliance Repair Regular" at bounding box center [392, 435] width 363 height 26
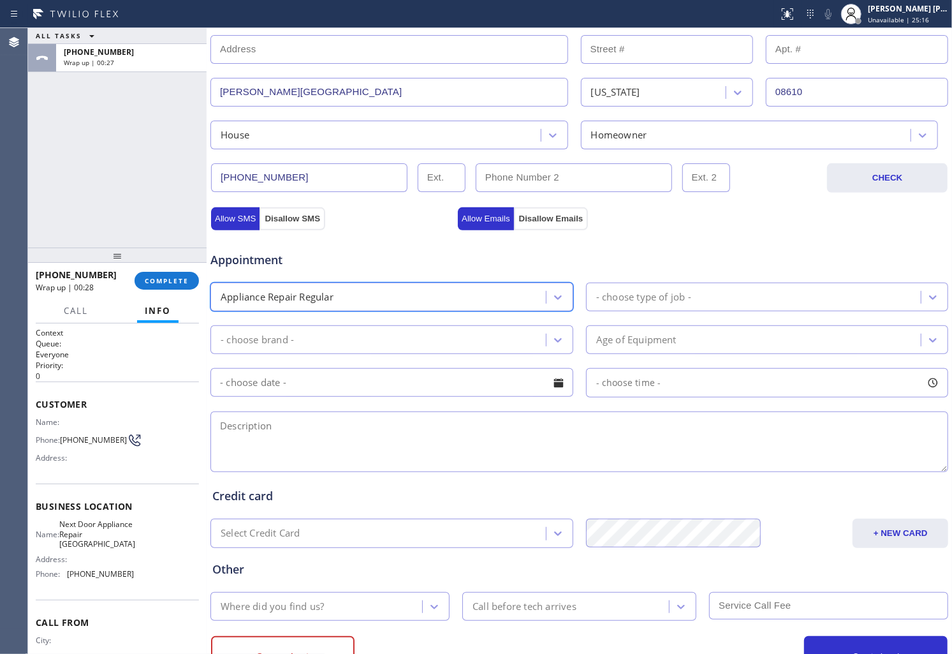
click at [758, 298] on div "- choose type of job -" at bounding box center [756, 297] width 332 height 22
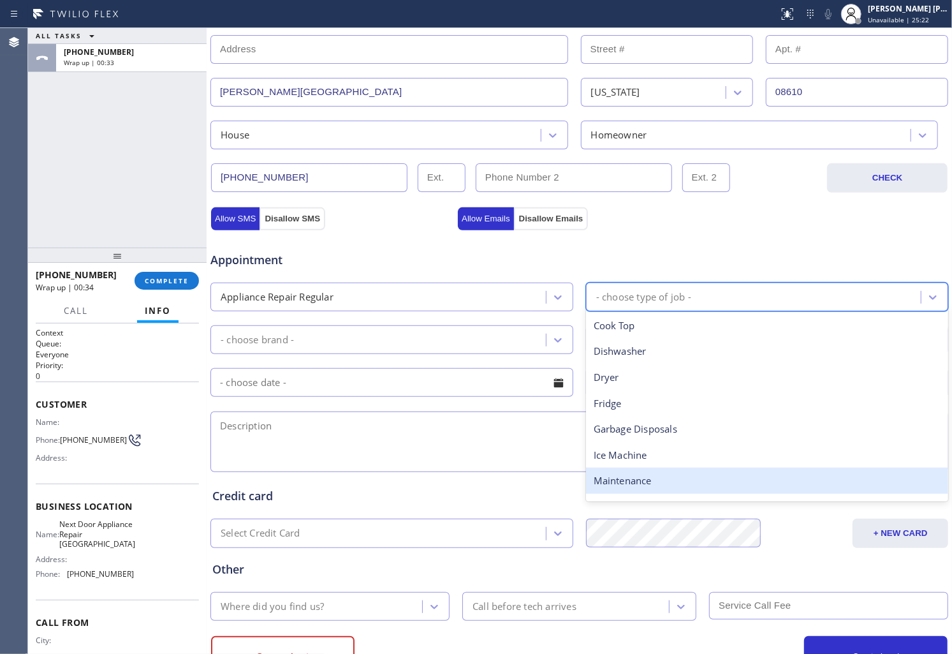
scroll to position [175, 0]
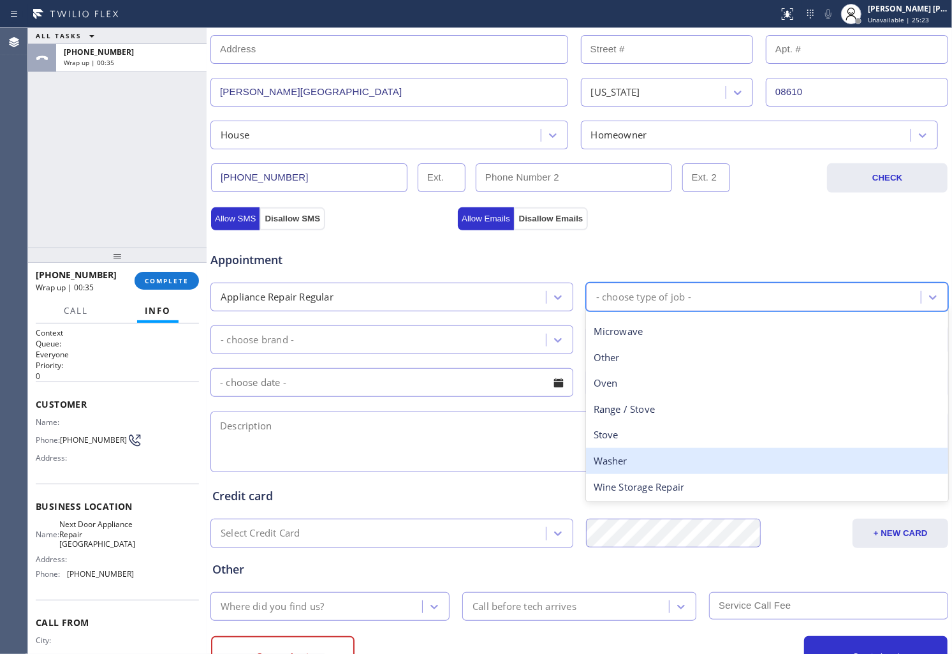
click at [640, 456] on div "Washer" at bounding box center [767, 461] width 363 height 26
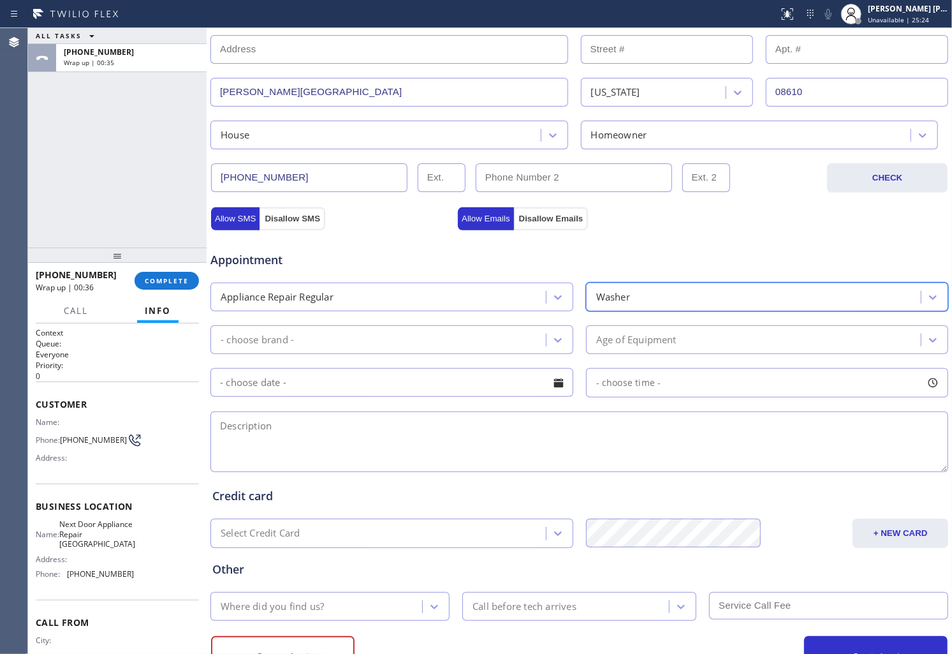
click at [515, 334] on div "- choose brand -" at bounding box center [380, 340] width 332 height 22
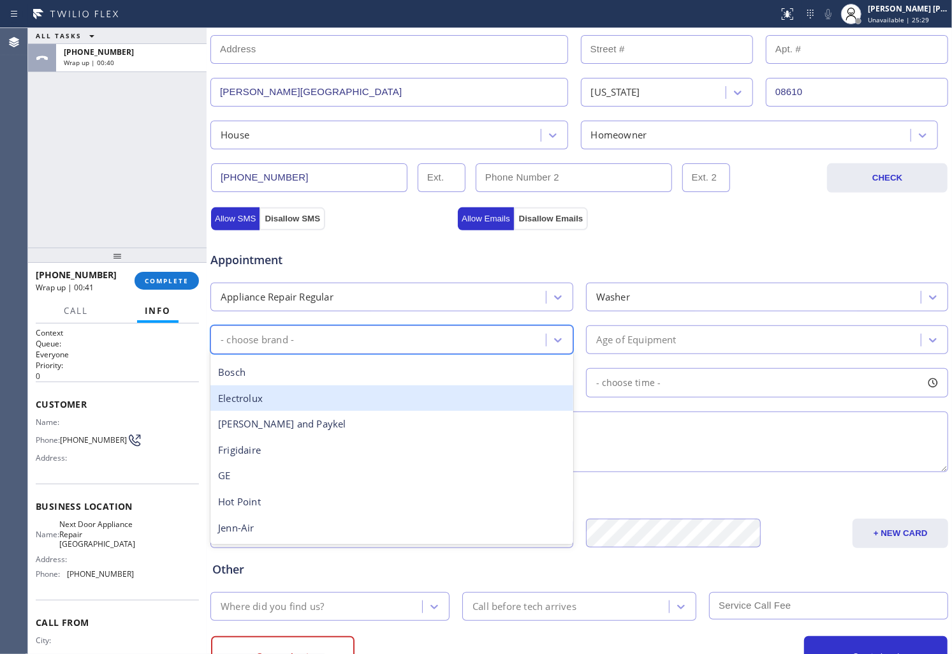
scroll to position [0, 0]
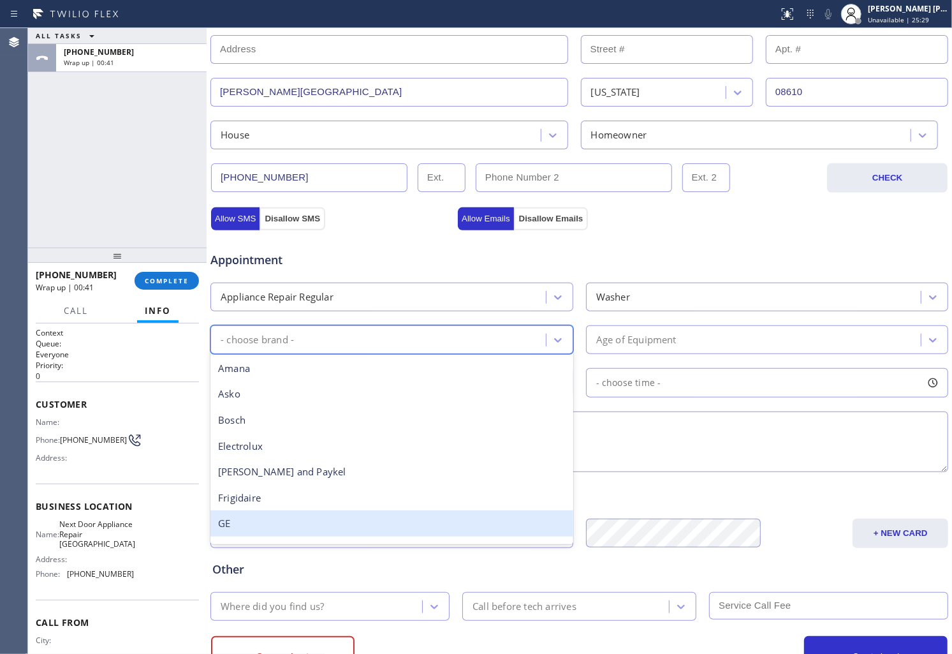
click at [256, 521] on div "GE" at bounding box center [392, 523] width 363 height 26
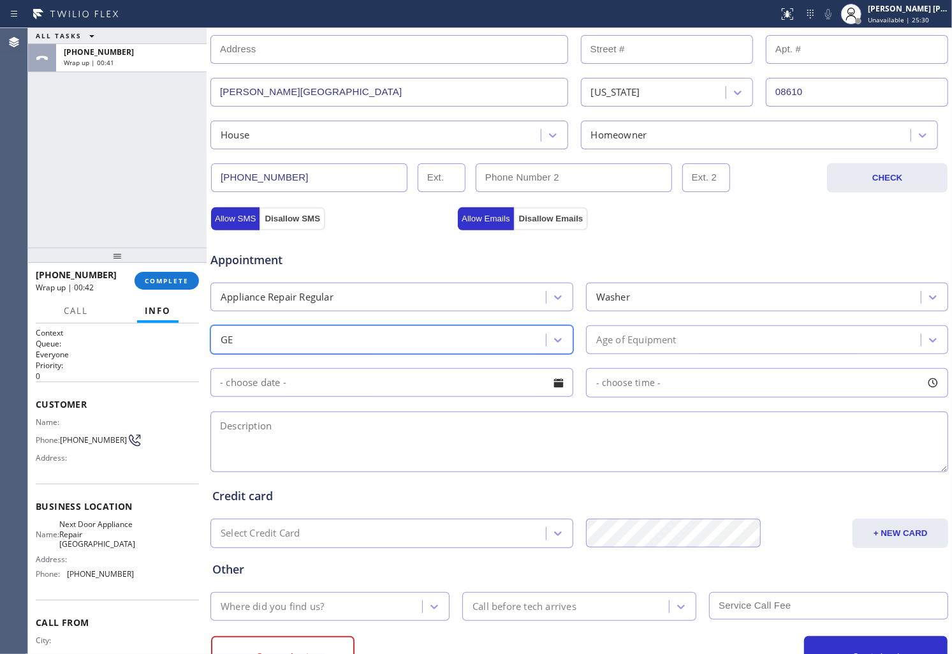
click at [788, 343] on div "Age of Equipment" at bounding box center [756, 340] width 332 height 22
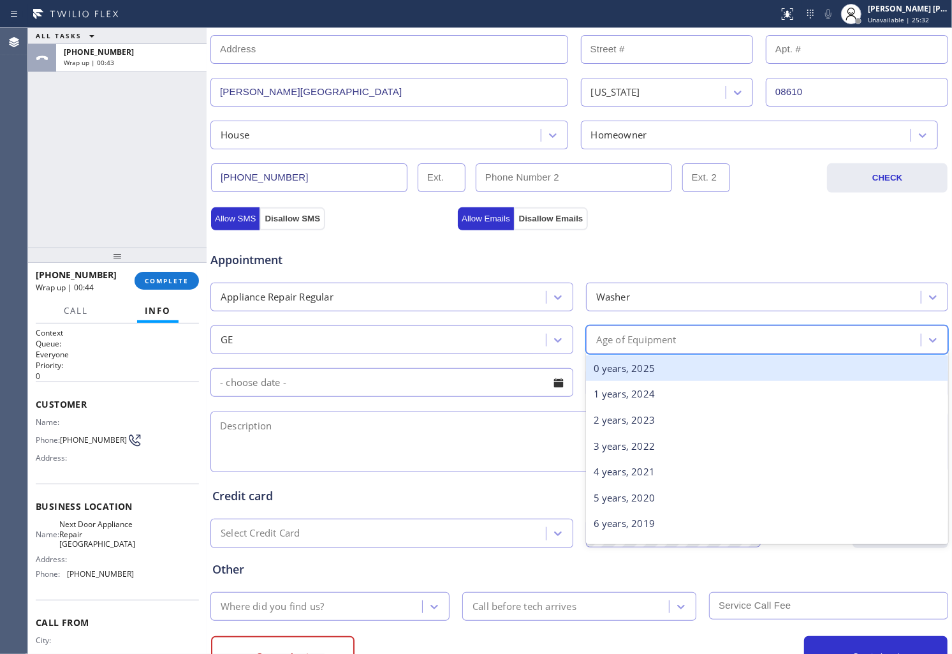
click at [685, 373] on div "0 years, 2025" at bounding box center [767, 368] width 363 height 26
click at [685, 373] on div "- choose time -" at bounding box center [767, 382] width 363 height 29
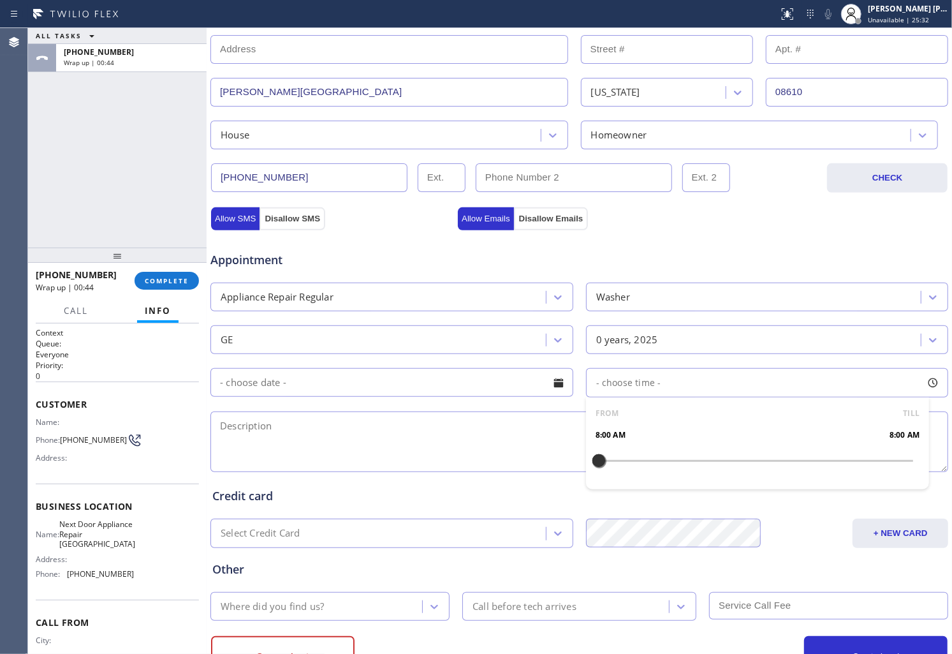
click at [431, 457] on textarea at bounding box center [580, 441] width 738 height 61
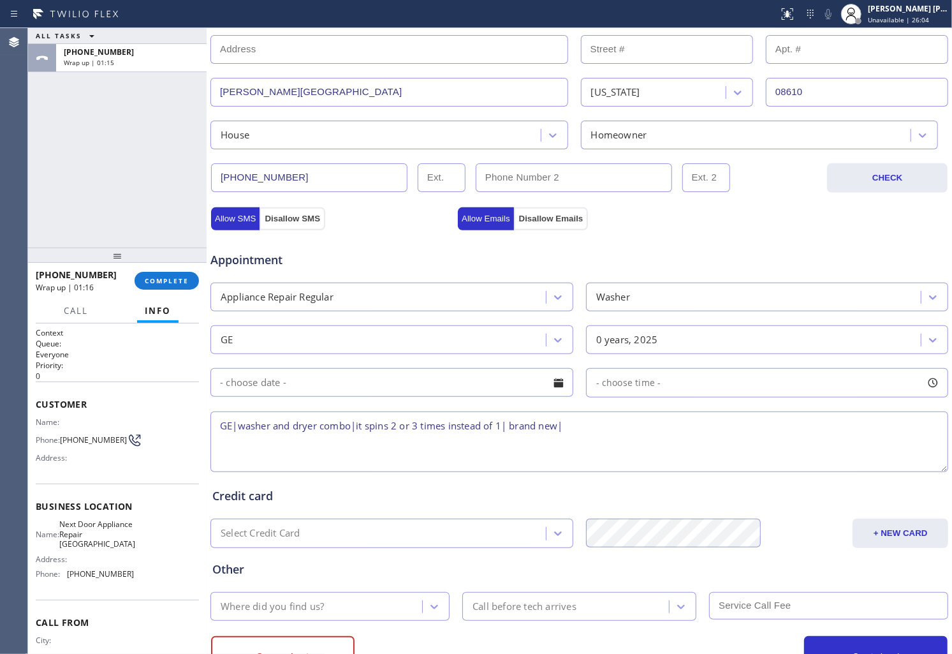
click at [87, 536] on span "Next Door Appliance Repair [GEOGRAPHIC_DATA]" at bounding box center [97, 533] width 76 height 29
copy span "Next Door Appliance Repair [GEOGRAPHIC_DATA]"
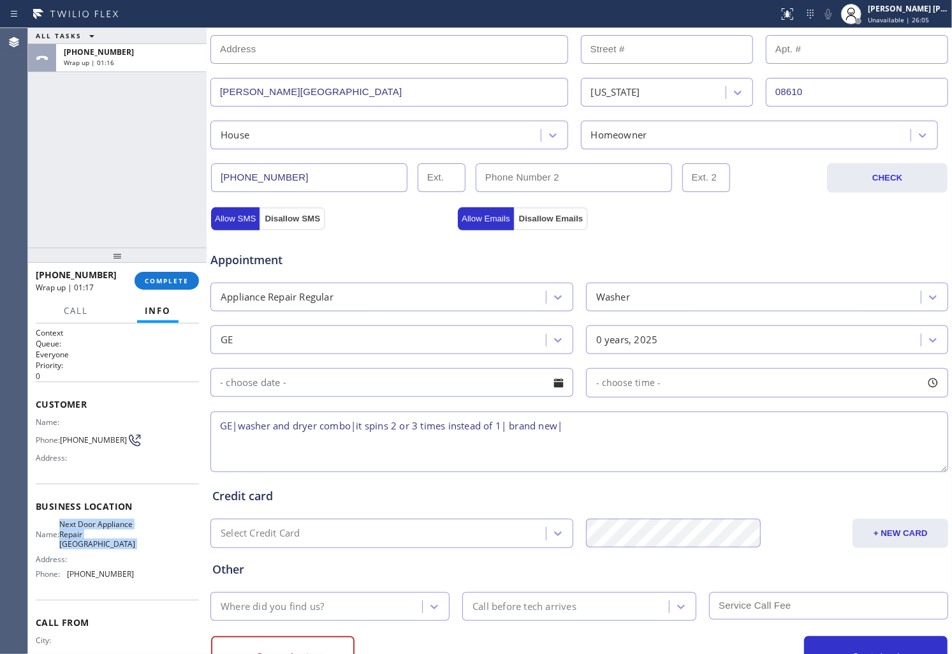
click at [608, 425] on textarea "GE|washer and dryer combo|it spins 2 or 3 times instead of 1| brand new|" at bounding box center [580, 441] width 738 height 61
click at [605, 431] on textarea "GE|washer and dryer combo|it spins 2 or 3 times instead of 1| brand new|" at bounding box center [580, 441] width 738 height 61
paste textarea "08610/"
click at [87, 545] on span "Next Door Appliance Repair [GEOGRAPHIC_DATA]" at bounding box center [97, 533] width 76 height 29
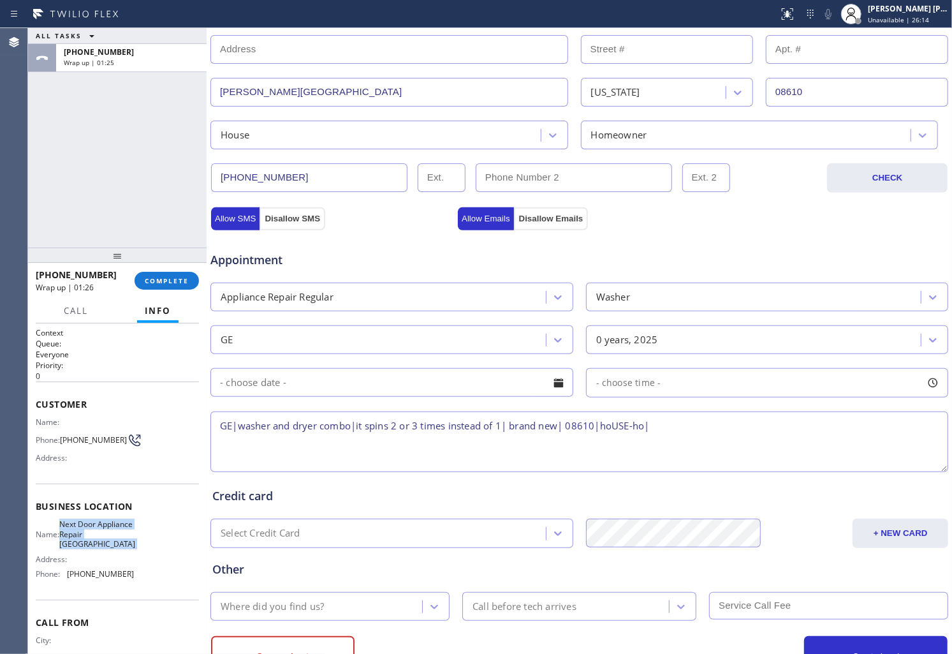
click at [87, 545] on span "Next Door Appliance Repair [GEOGRAPHIC_DATA]" at bounding box center [97, 533] width 76 height 29
copy span "Next Door Appliance Repair [GEOGRAPHIC_DATA]"
click at [678, 434] on textarea "GE|washer and dryer combo|it spins 2 or 3 times instead of 1| brand new| 08610|…" at bounding box center [580, 441] width 738 height 61
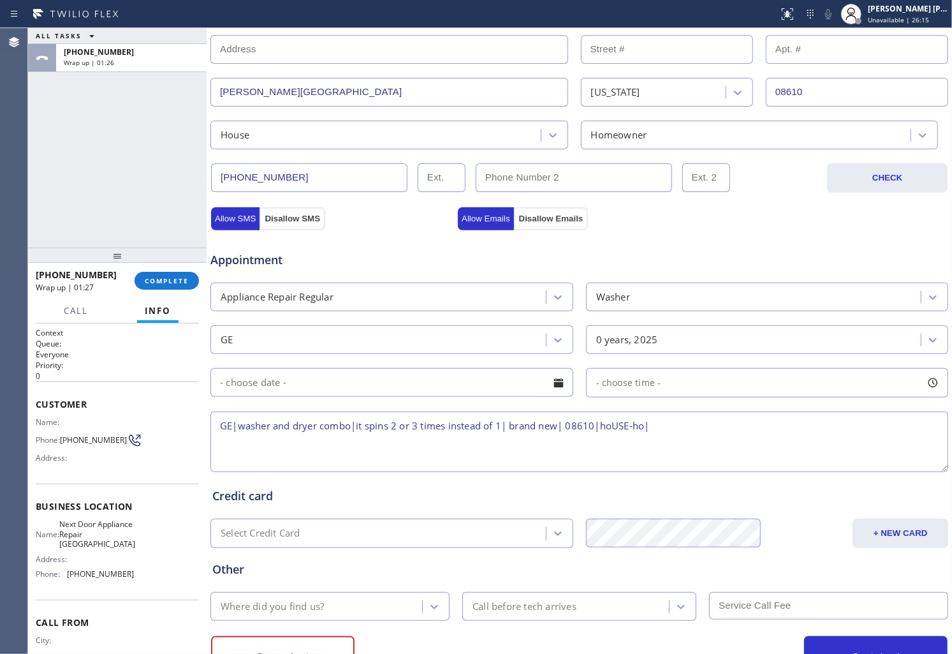
paste textarea "Next Door Appliance Repair [GEOGRAPHIC_DATA]"
click at [649, 425] on textarea "GE|washer and dryer combo|it spins 2 or 3 times instead of 1| brand new| 08610|…" at bounding box center [580, 441] width 738 height 61
click at [652, 424] on textarea "GE|washer and dryer combo|it spins 2 or 3 times instead of 1| brand new| 08610|…" at bounding box center [580, 441] width 738 height 61
click at [646, 425] on textarea "GE|washer and dryer combo|it spins 2 or 3 times instead of 1| brand new| 08610|…" at bounding box center [580, 441] width 738 height 61
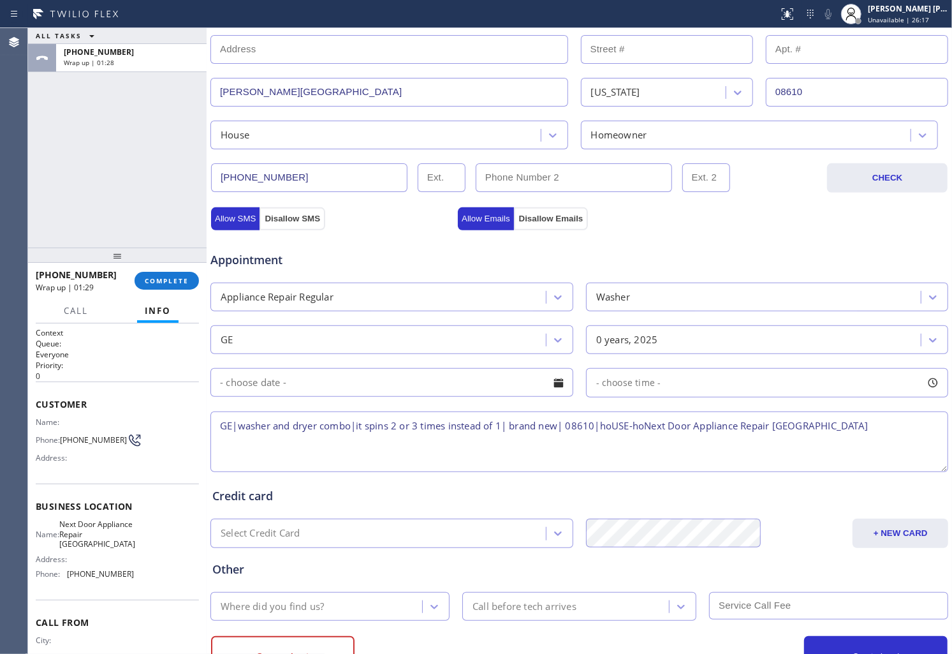
click at [646, 425] on textarea "GE|washer and dryer combo|it spins 2 or 3 times instead of 1| brand new| 08610|…" at bounding box center [580, 441] width 738 height 61
click at [429, 445] on textarea "GE|washer and dryer combo|it spins 2 or 3 times instead of 1| brand new| 08610|…" at bounding box center [580, 441] width 738 height 61
click at [487, 448] on textarea "GE|washer and dryer combo|it spins 2 or 3 times instead of 1| brand new| 08610|…" at bounding box center [580, 441] width 738 height 61
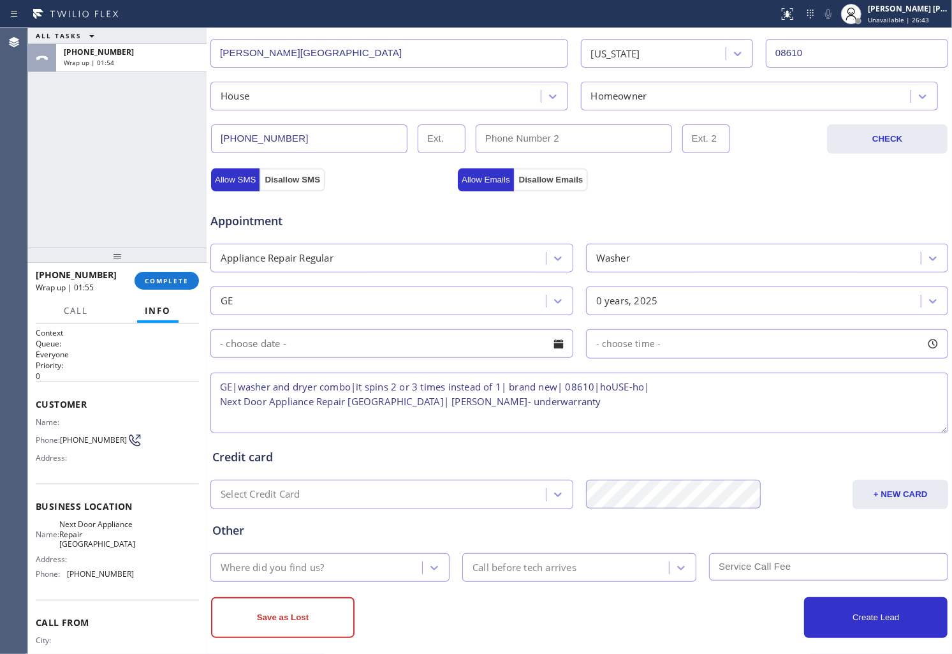
scroll to position [334, 0]
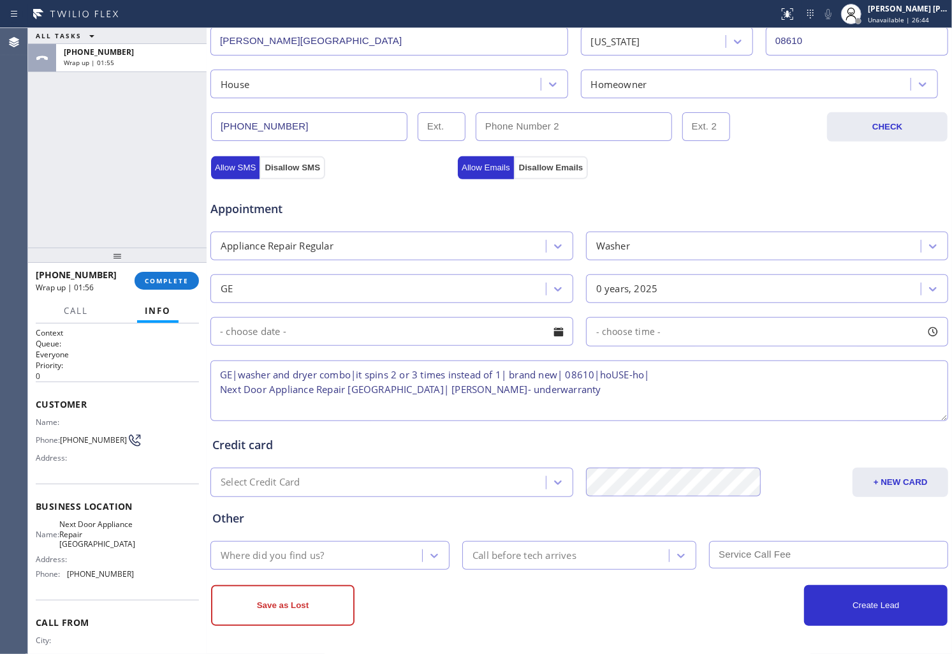
type textarea "GE|washer and dryer combo|it spins 2 or 3 times instead of 1| brand new| 08610|…"
click at [320, 559] on div "Where did you find us?" at bounding box center [272, 555] width 103 height 15
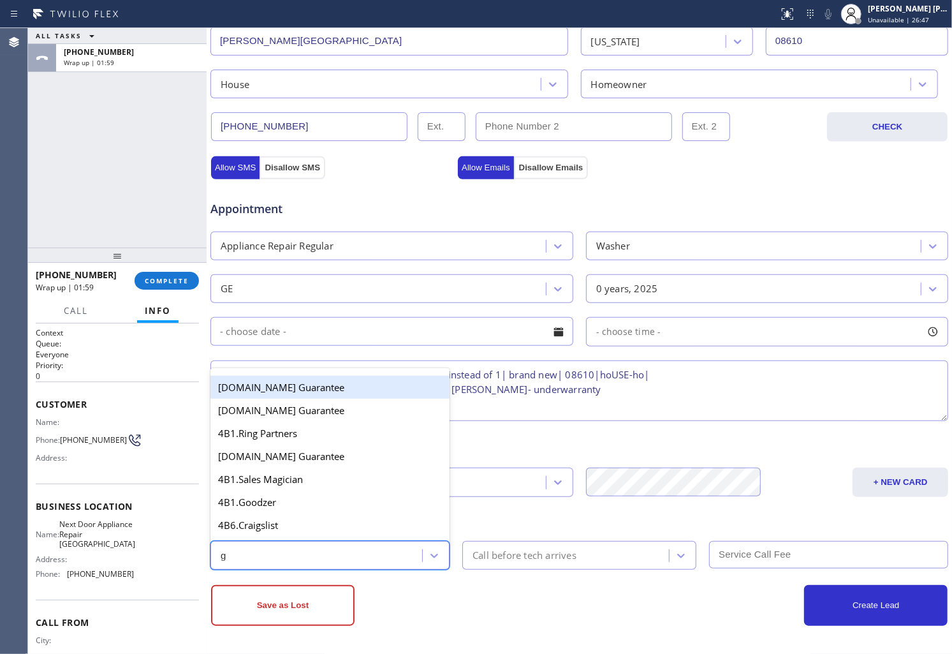
type input "go"
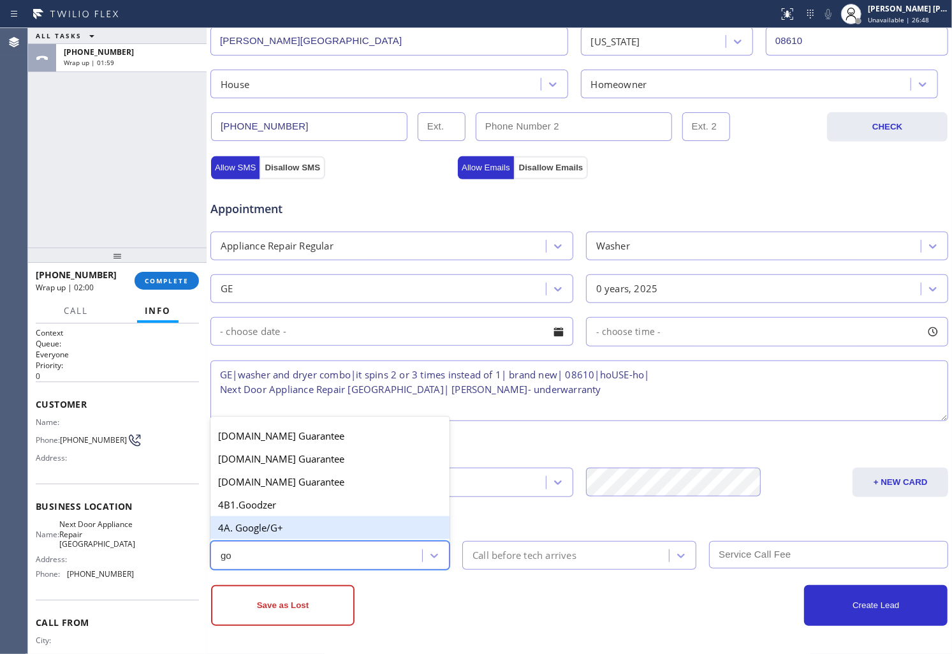
click at [303, 534] on div "4A. Google/G+" at bounding box center [330, 527] width 239 height 23
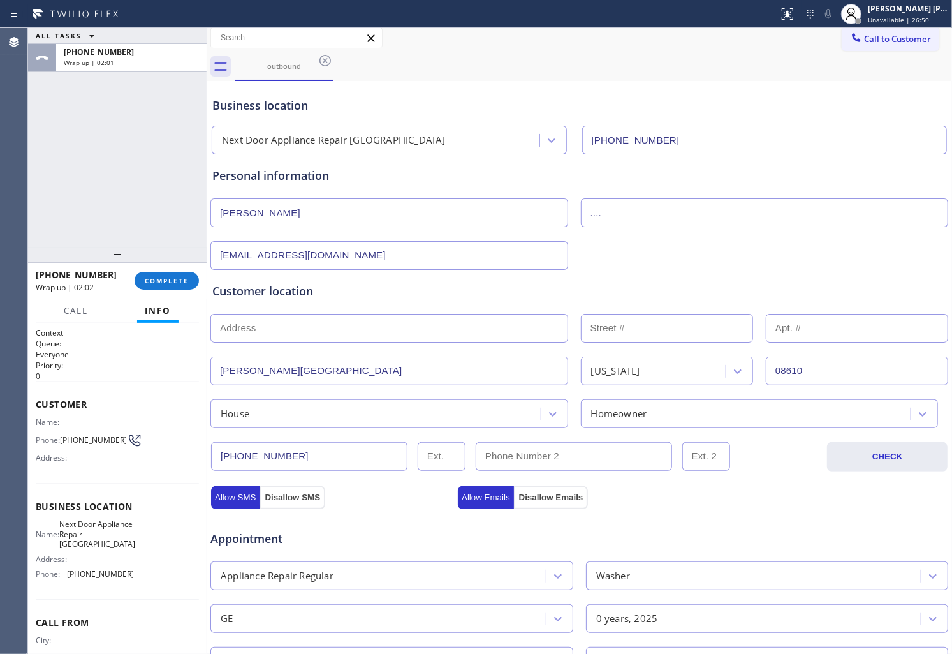
scroll to position [0, 0]
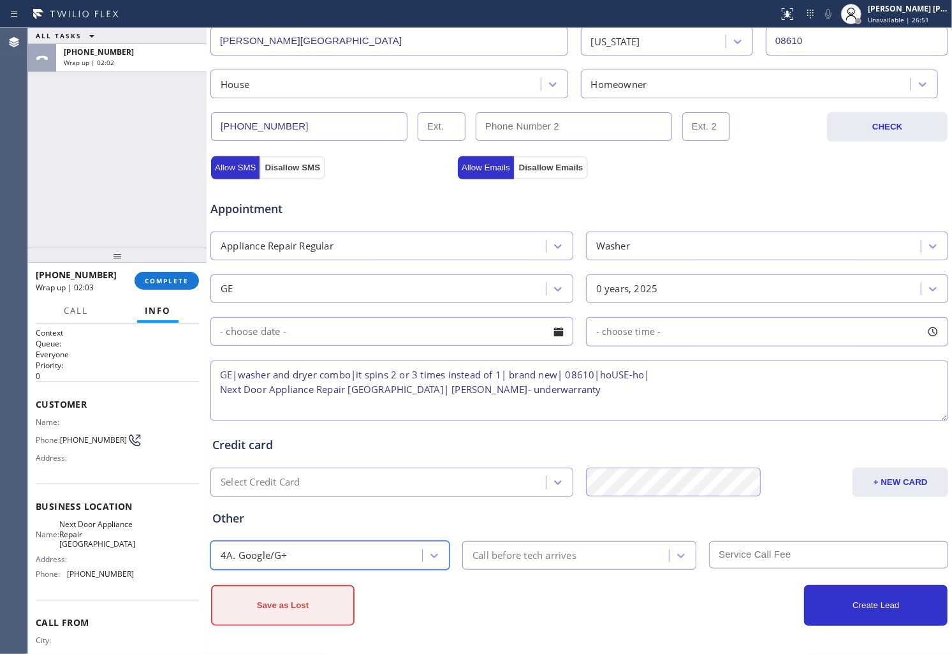
click at [314, 603] on button "Save as Lost" at bounding box center [283, 605] width 144 height 41
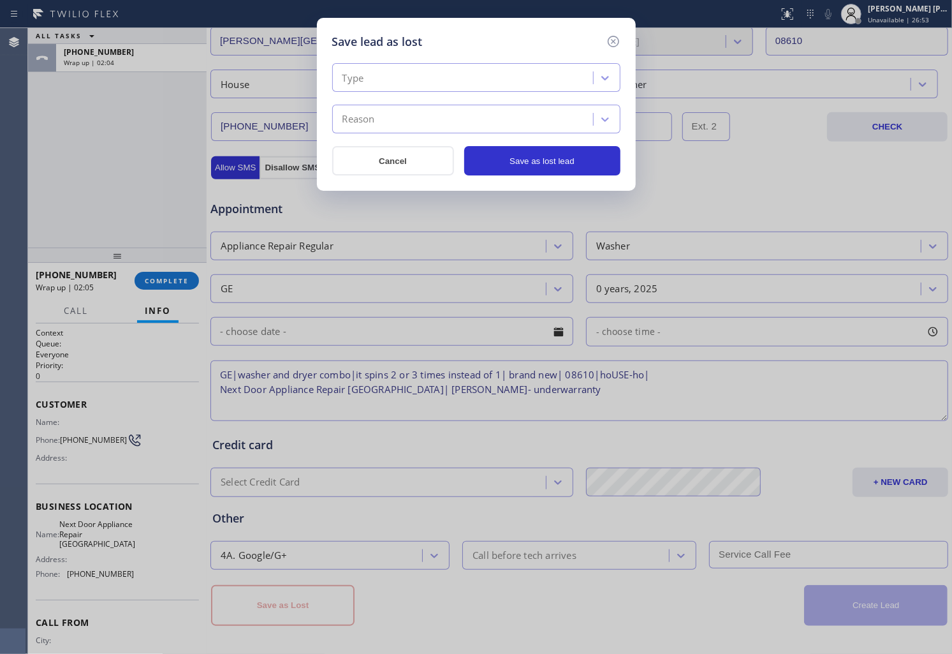
click at [477, 74] on div "Type" at bounding box center [464, 78] width 257 height 22
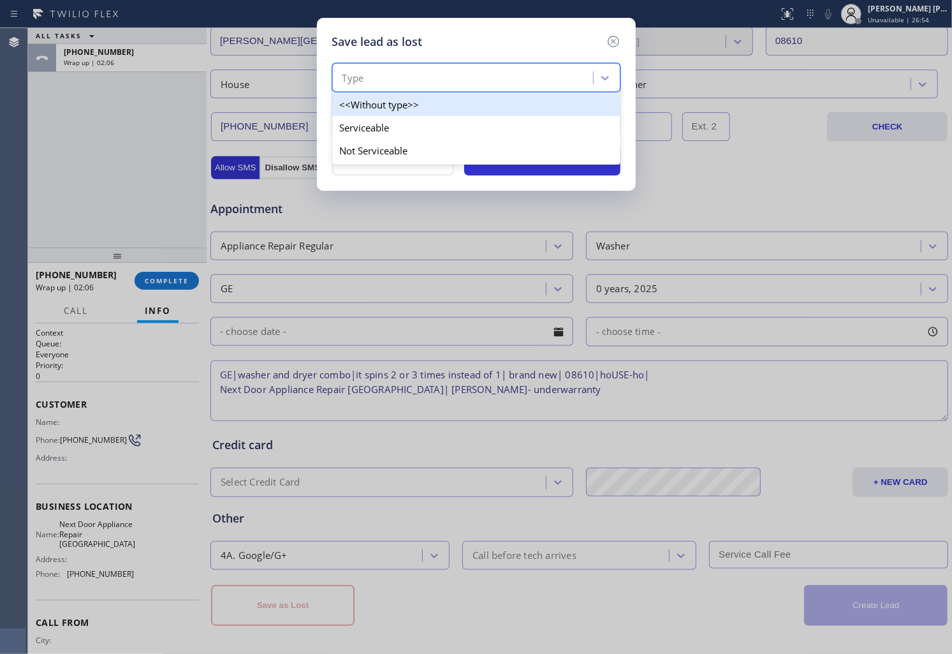
click at [479, 74] on div "Type" at bounding box center [464, 78] width 257 height 22
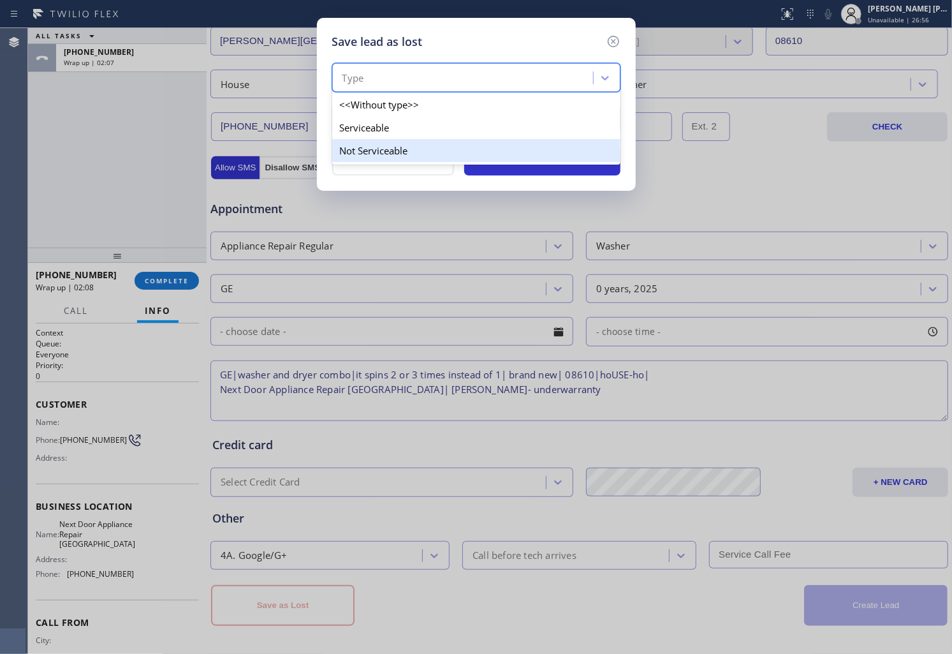
click at [434, 145] on div "Not Serviceable" at bounding box center [476, 150] width 288 height 23
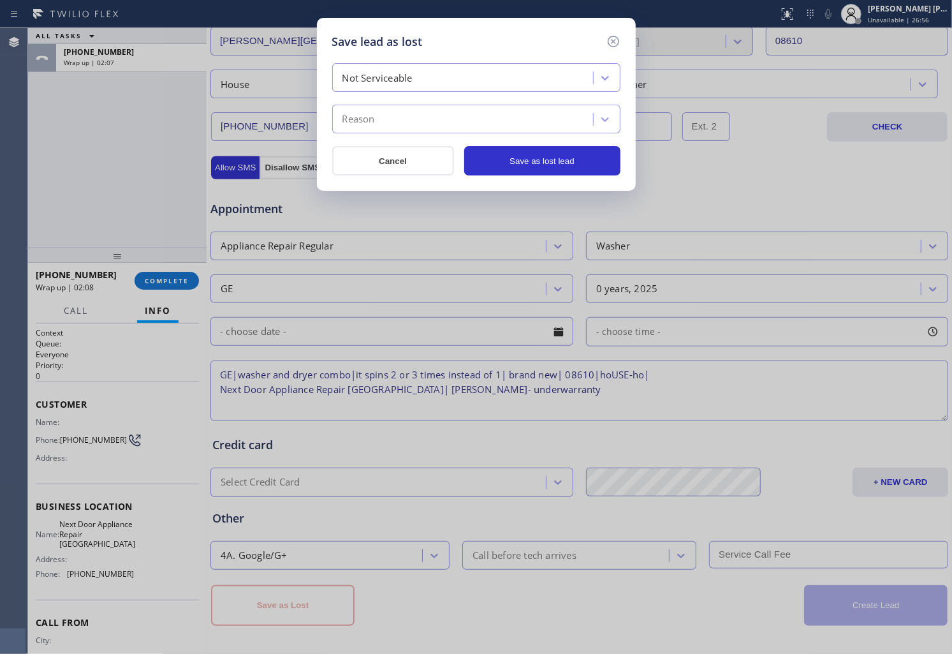
click at [482, 79] on div "Not Serviceable" at bounding box center [464, 78] width 257 height 22
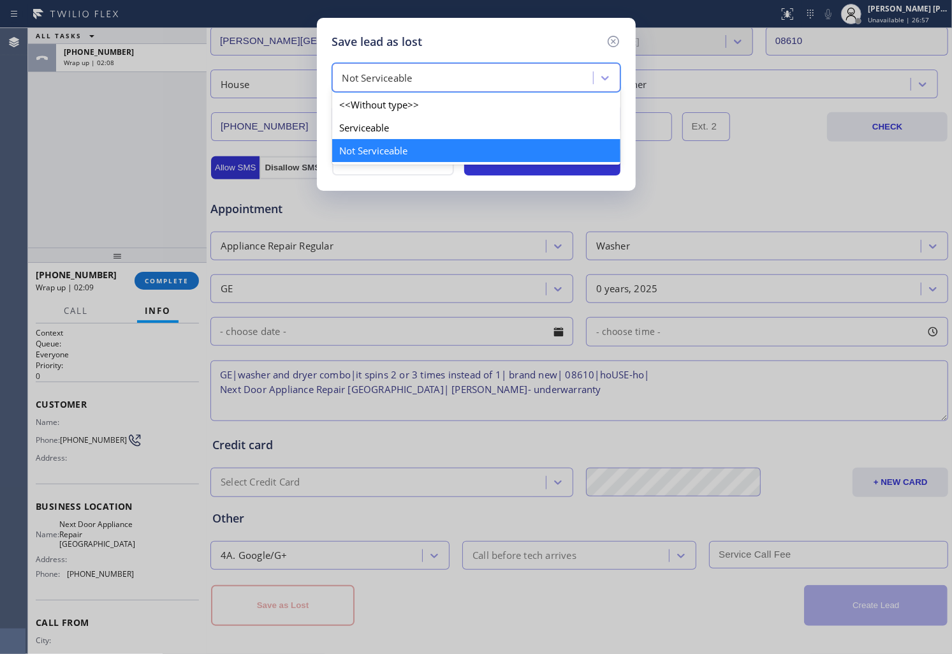
click at [443, 112] on div "<<Without type>>" at bounding box center [476, 104] width 288 height 23
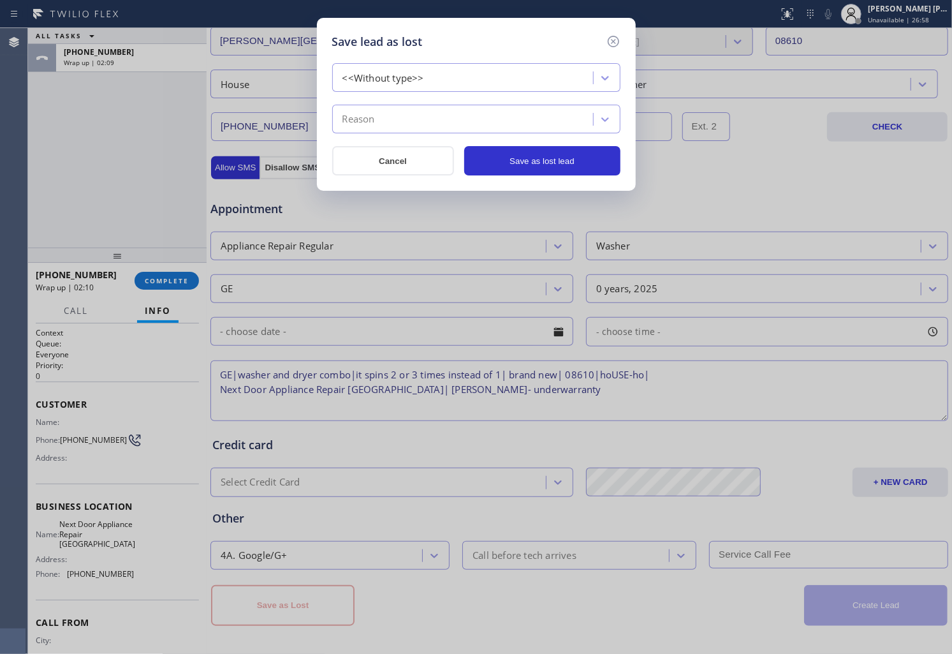
click at [447, 77] on div "<<Without type>>" at bounding box center [464, 78] width 257 height 22
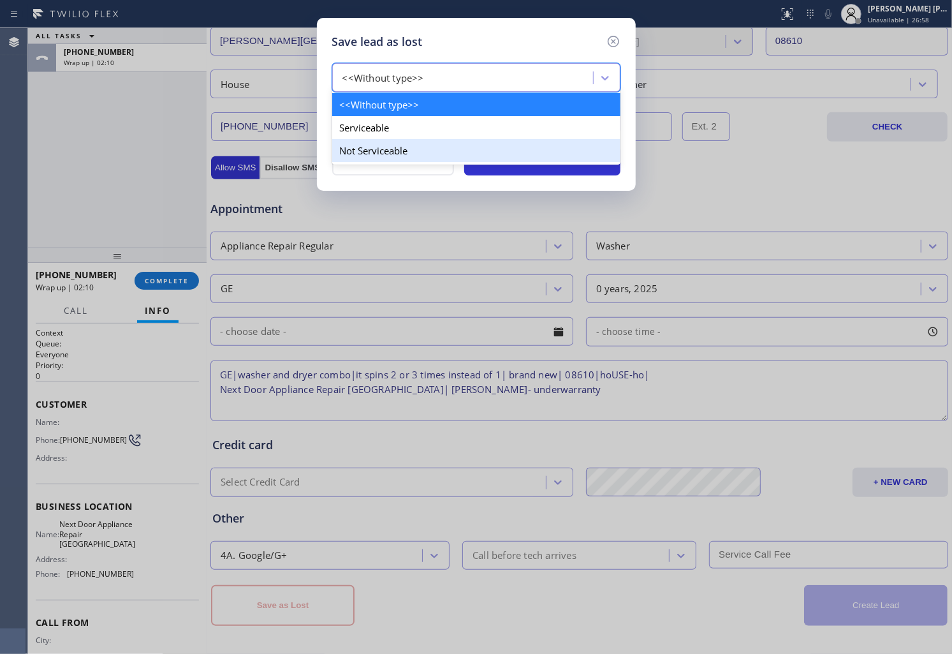
click at [427, 144] on div "Not Serviceable" at bounding box center [476, 150] width 288 height 23
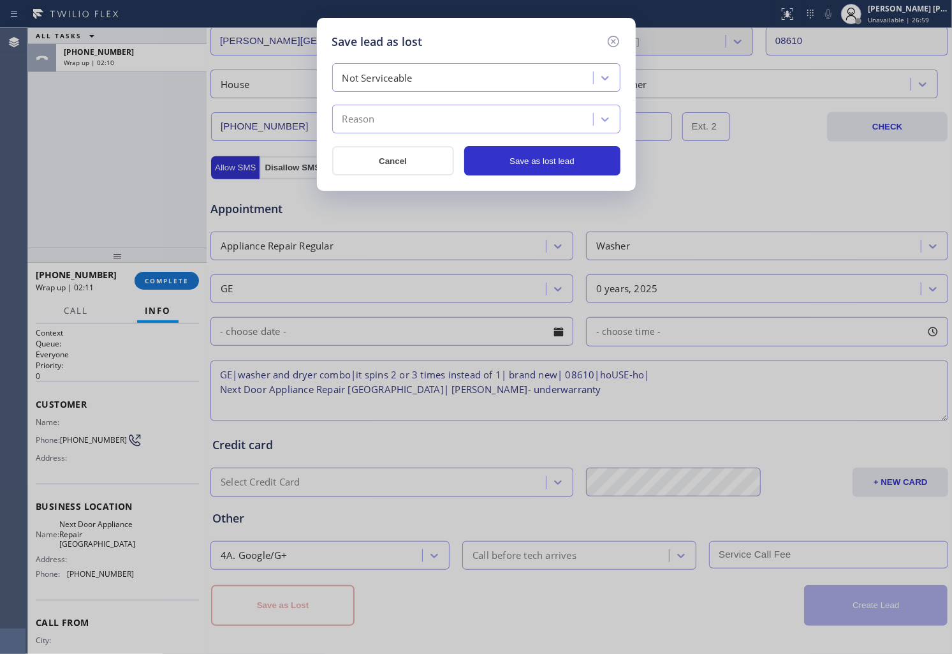
click at [434, 122] on div "Reason" at bounding box center [464, 119] width 257 height 22
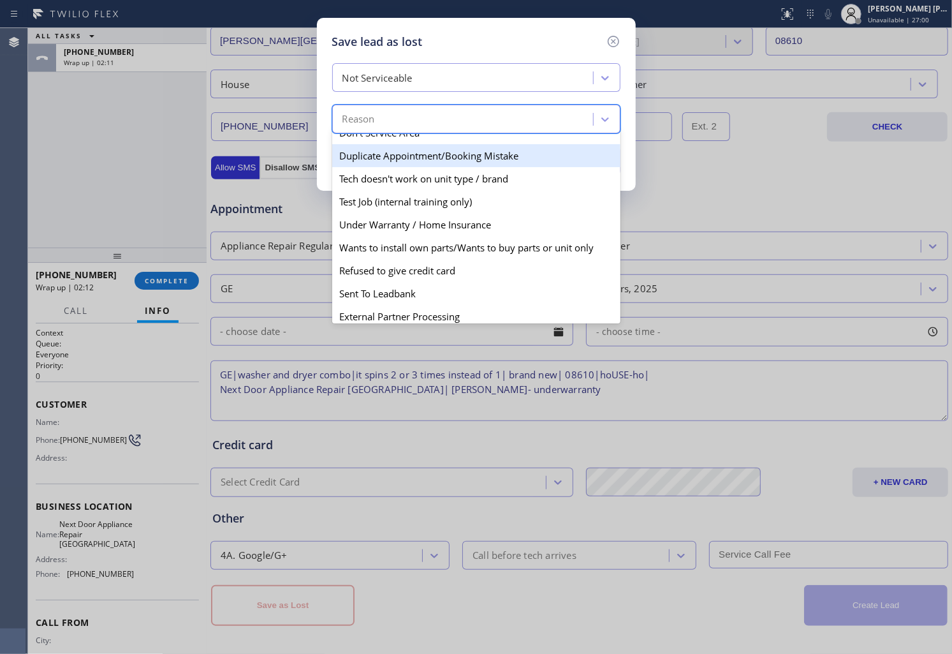
scroll to position [112, 0]
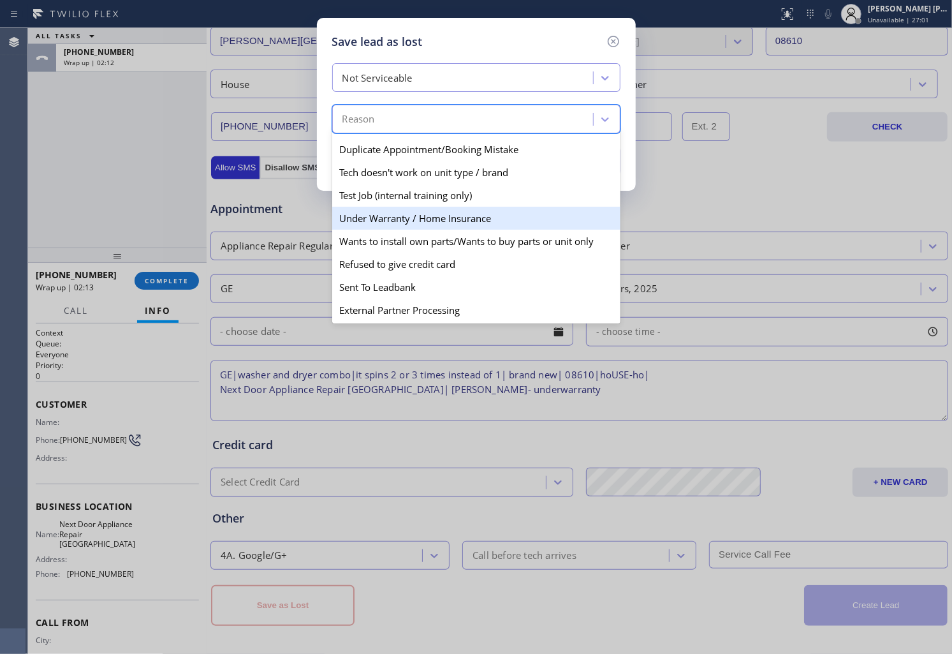
click at [447, 218] on div "Under Warranty / Home Insurance" at bounding box center [476, 218] width 288 height 23
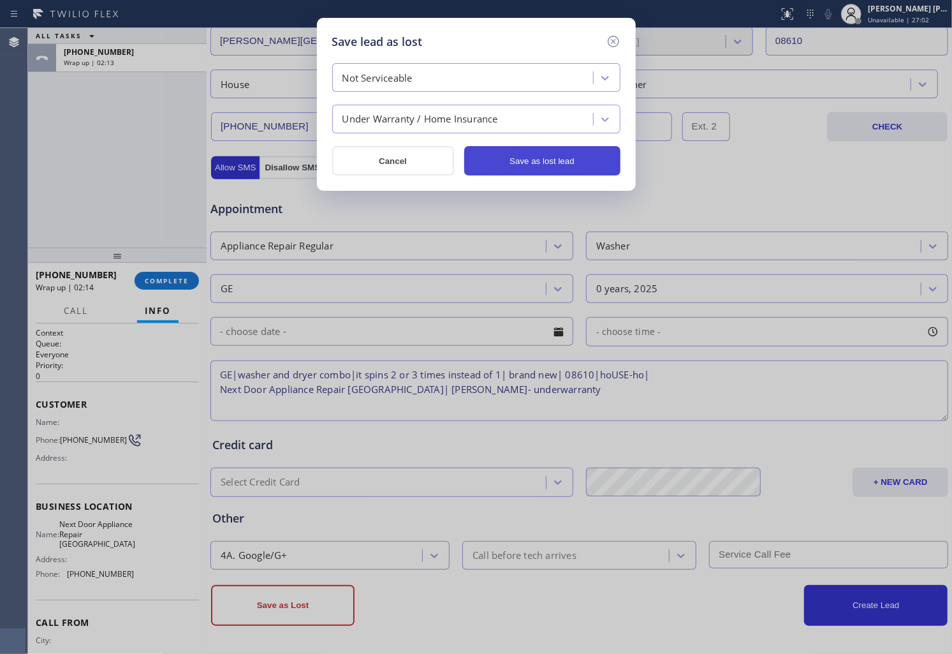
click at [531, 160] on button "Save as lost lead" at bounding box center [542, 160] width 156 height 29
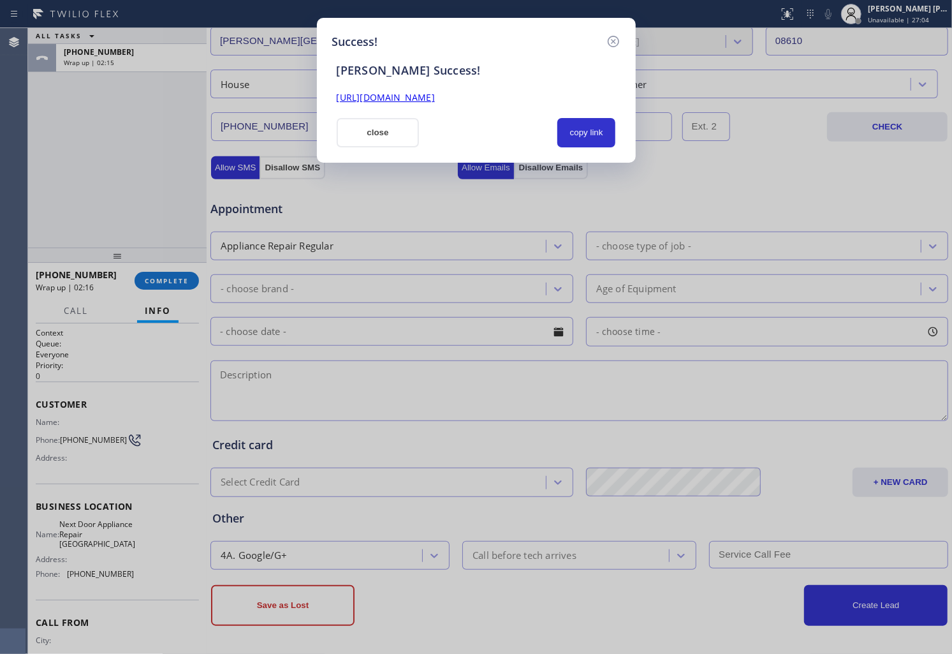
click at [429, 100] on link "[URL][DOMAIN_NAME]" at bounding box center [386, 97] width 98 height 12
click at [374, 131] on button "close" at bounding box center [378, 132] width 83 height 29
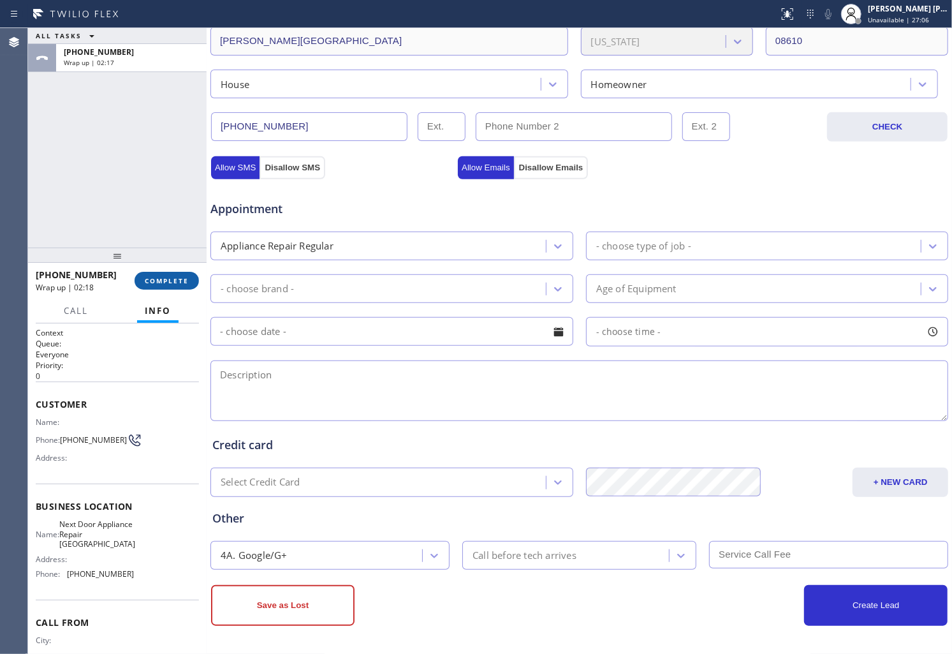
click at [151, 277] on span "COMPLETE" at bounding box center [167, 280] width 44 height 9
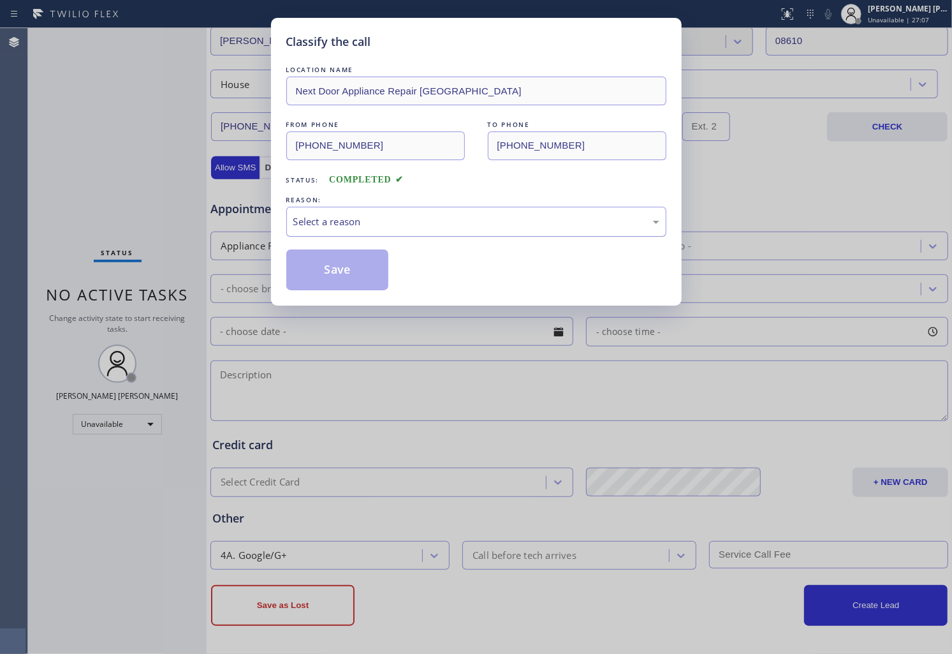
click at [441, 225] on div "Select a reason" at bounding box center [476, 221] width 366 height 15
click at [324, 270] on button "Save" at bounding box center [337, 269] width 103 height 41
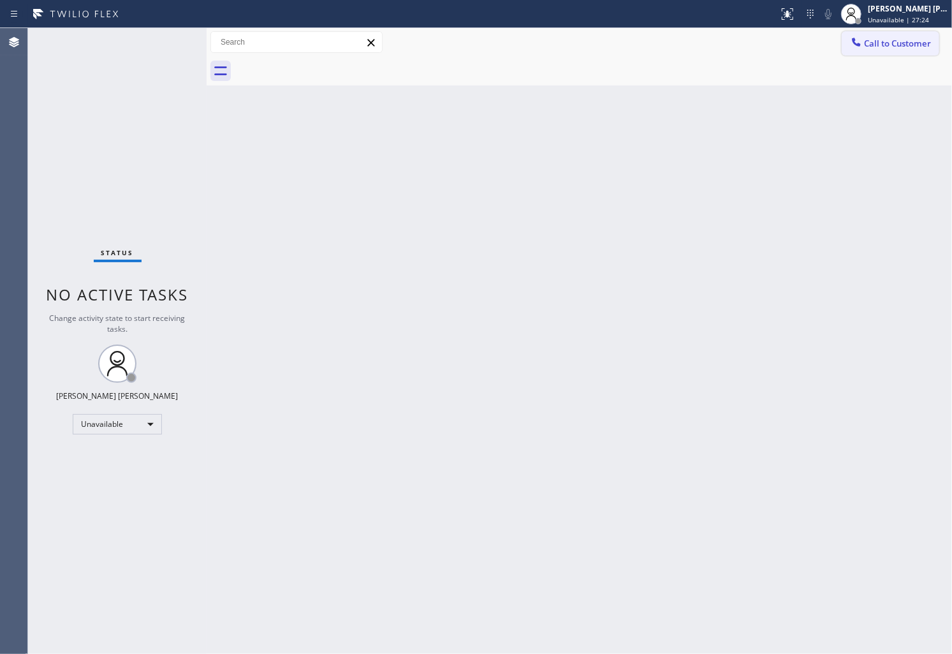
click at [869, 43] on span "Call to Customer" at bounding box center [897, 43] width 67 height 11
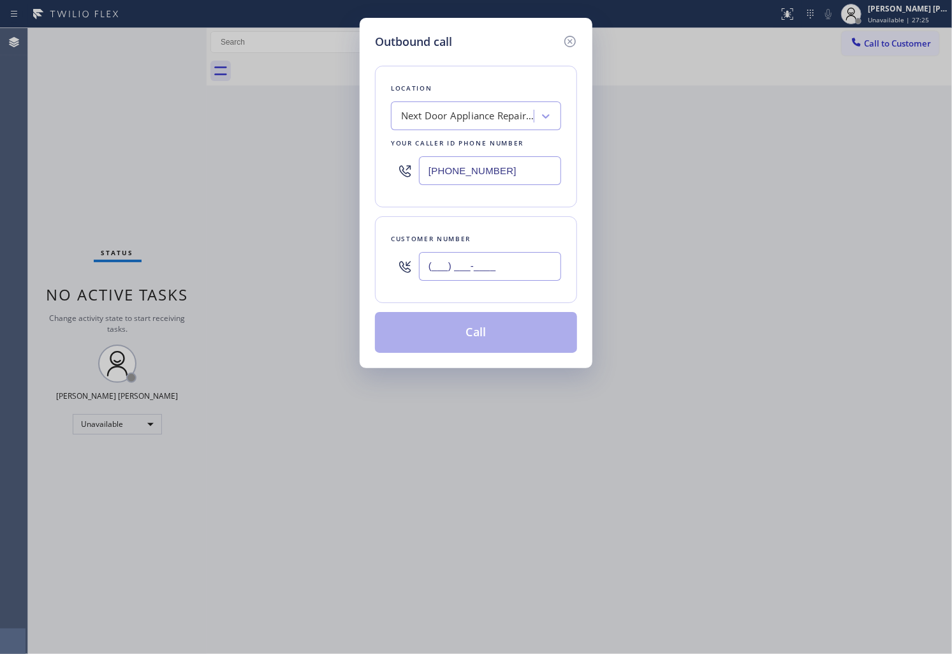
click at [498, 253] on input "(___) ___-____" at bounding box center [490, 266] width 142 height 29
paste input "text"
click at [448, 259] on input "(___) ___-____" at bounding box center [490, 266] width 142 height 29
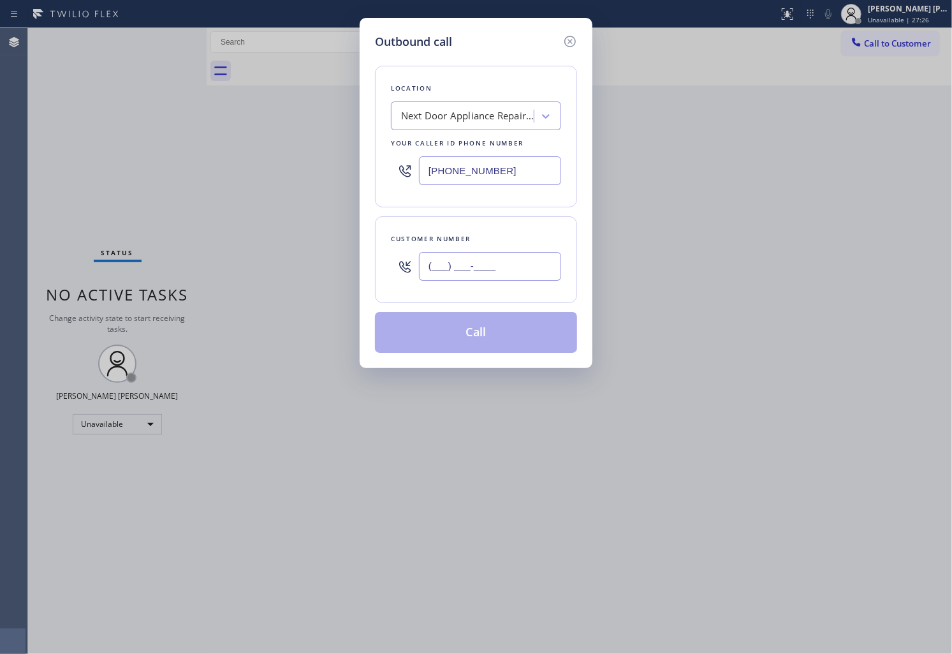
click at [448, 259] on input "(___) ___-____" at bounding box center [490, 266] width 142 height 29
paste input "602) 844-0762"
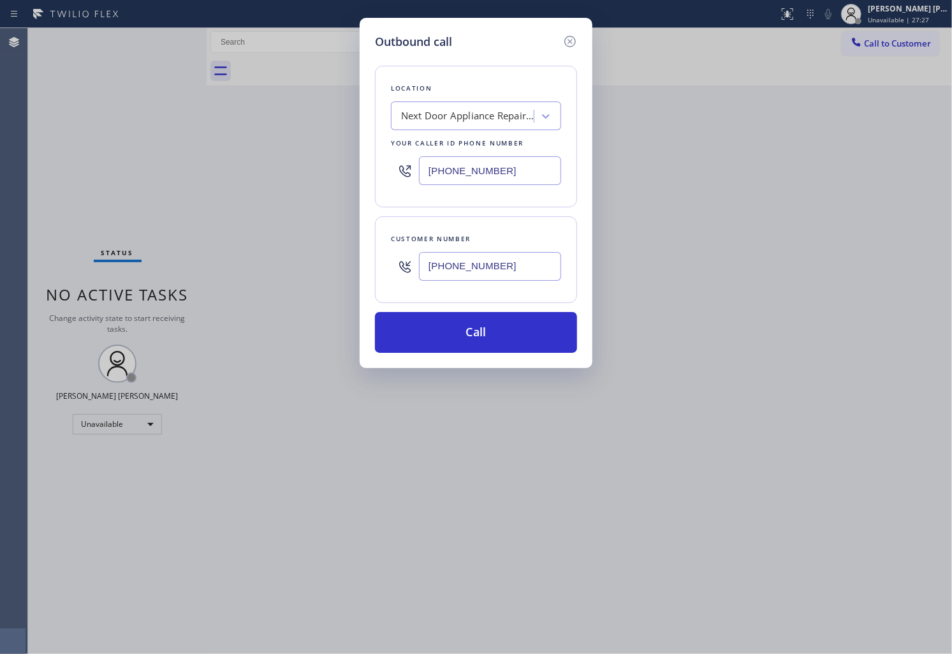
type input "[PHONE_NUMBER]"
click at [431, 175] on input "[PHONE_NUMBER]" at bounding box center [490, 170] width 142 height 29
paste input "2) 693-0127"
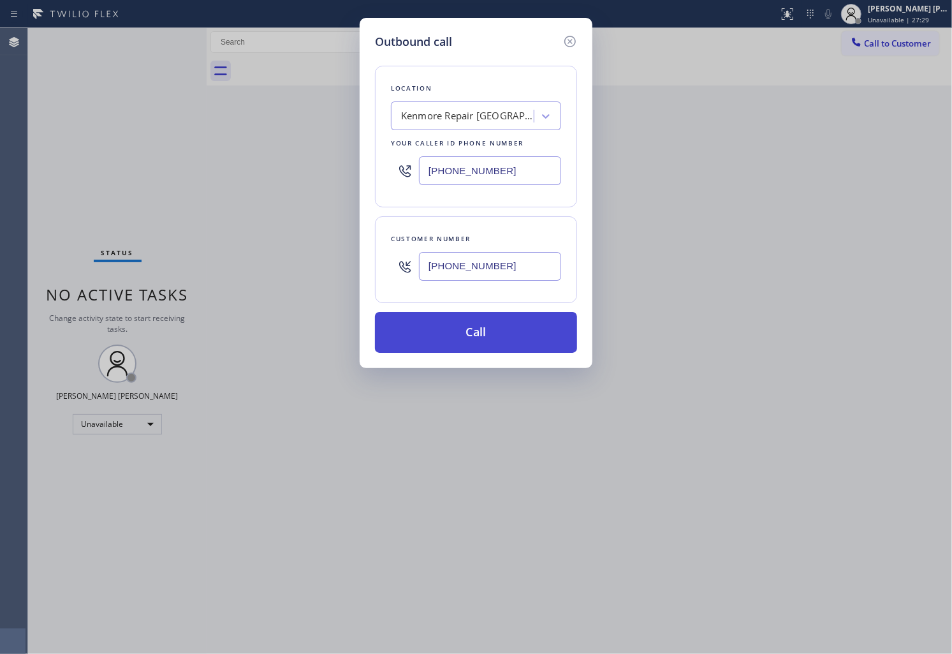
type input "[PHONE_NUMBER]"
click at [491, 318] on button "Call" at bounding box center [476, 332] width 202 height 41
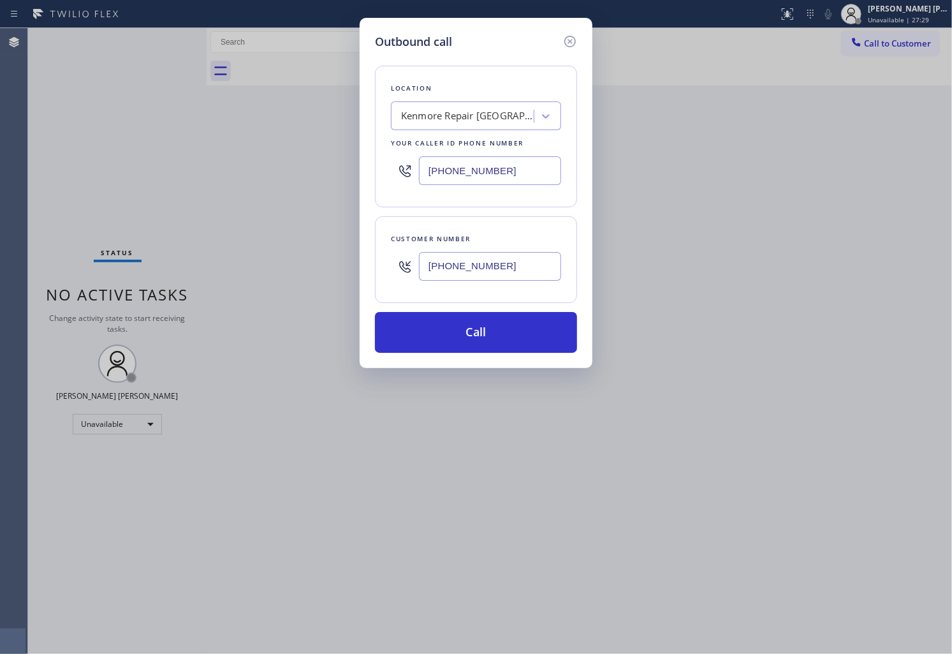
drag, startPoint x: 491, startPoint y: 318, endPoint x: 584, endPoint y: 78, distance: 257.1
click at [491, 318] on button "Call" at bounding box center [476, 332] width 202 height 41
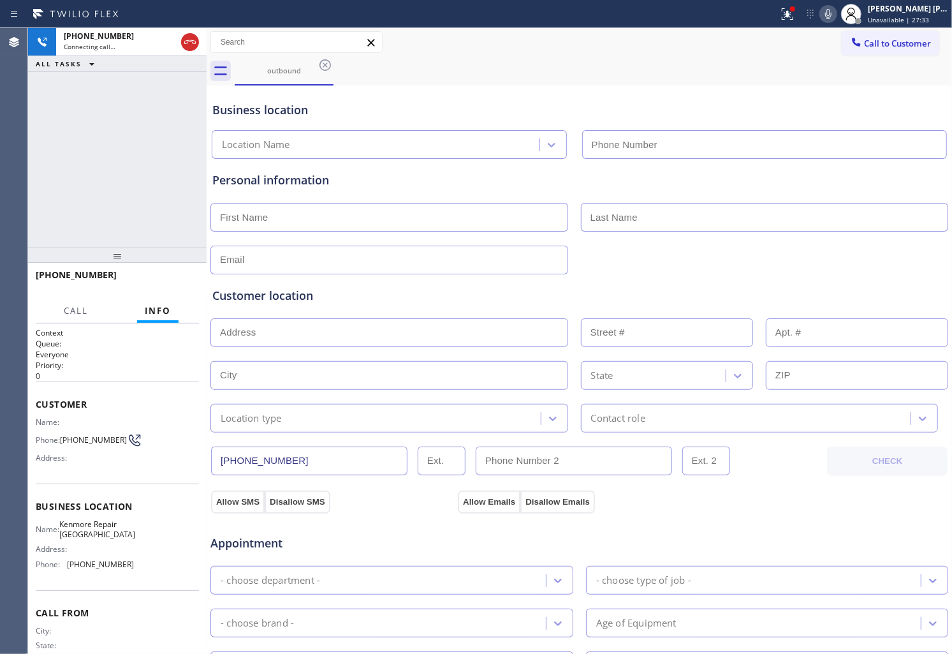
type input "[PHONE_NUMBER]"
click at [929, 91] on div "Business location Kenmore Repair [GEOGRAPHIC_DATA] [PHONE_NUMBER]" at bounding box center [579, 124] width 739 height 70
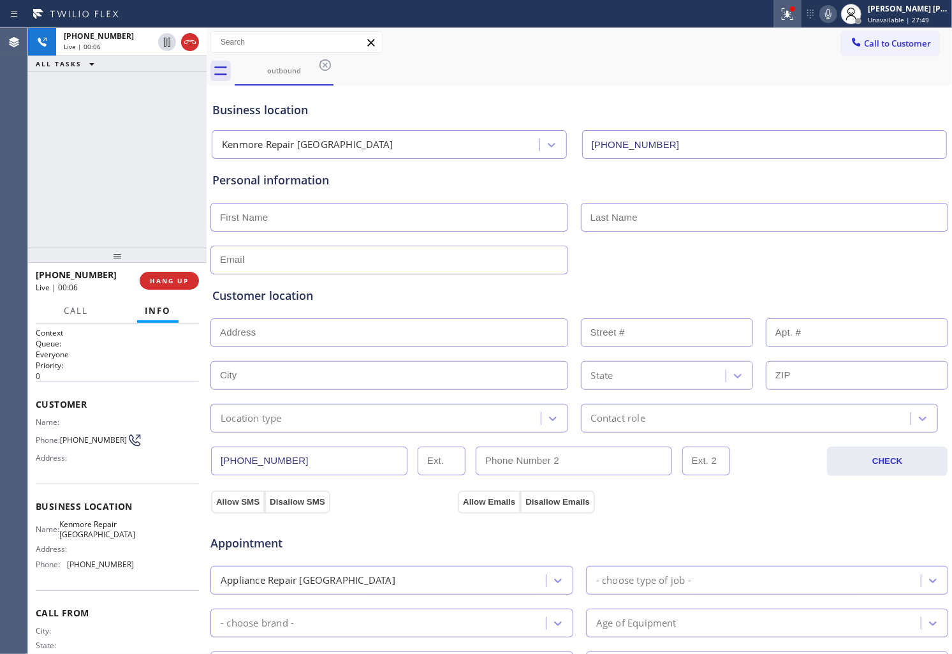
click at [795, 11] on icon at bounding box center [787, 13] width 15 height 15
click at [795, 21] on icon at bounding box center [787, 13] width 15 height 15
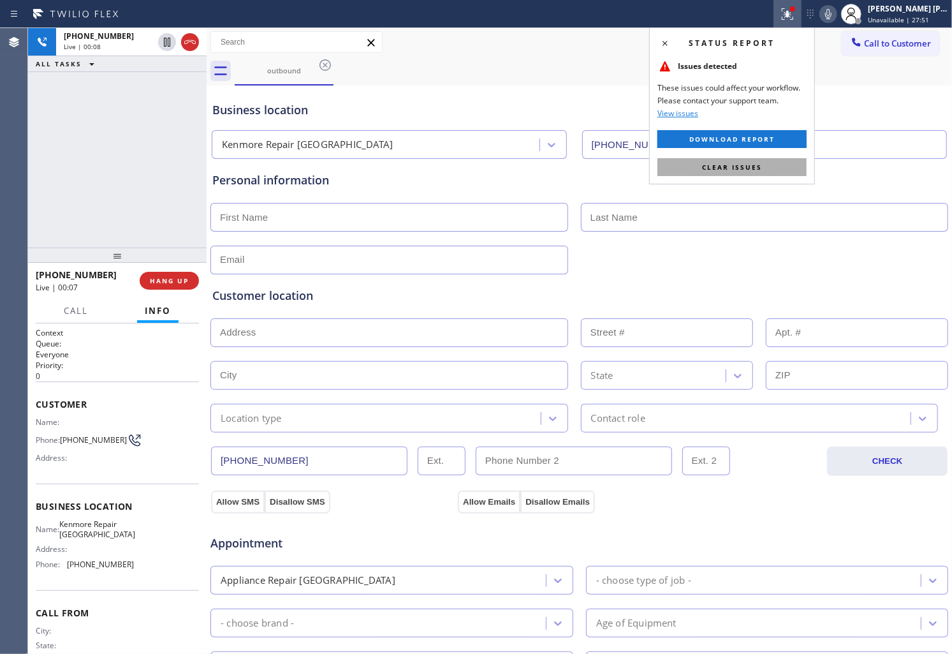
click at [730, 175] on button "Clear issues" at bounding box center [732, 167] width 149 height 18
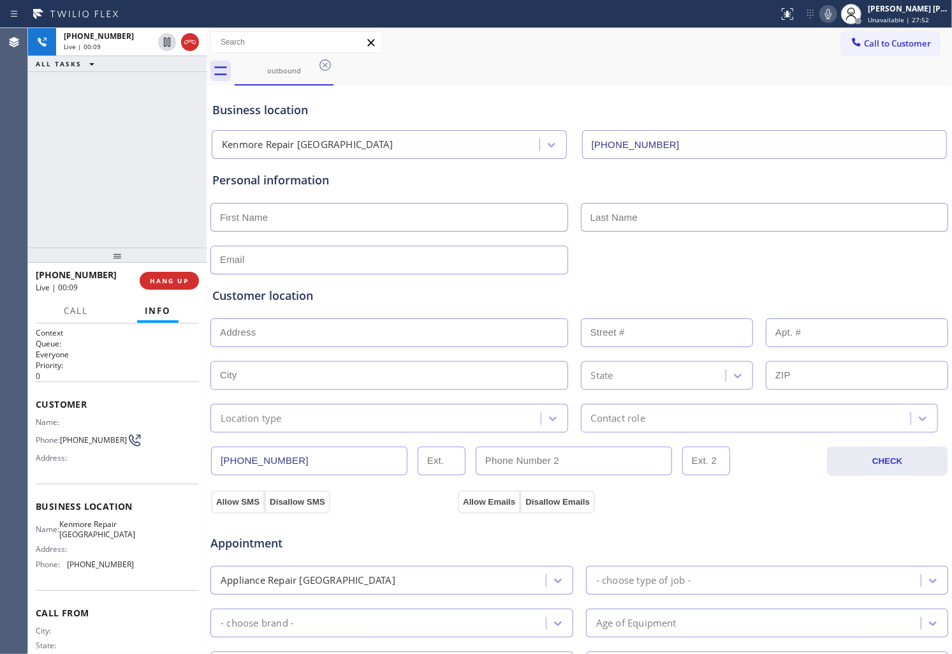
click at [836, 19] on icon at bounding box center [828, 13] width 15 height 15
click at [836, 15] on icon at bounding box center [828, 13] width 15 height 15
click at [74, 309] on span "Call" at bounding box center [76, 310] width 24 height 11
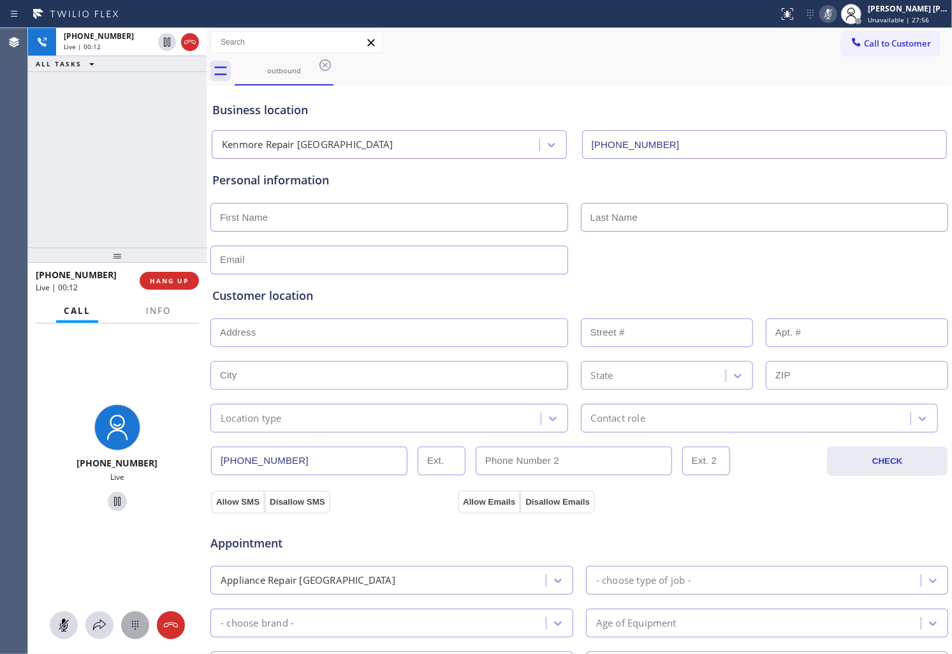
click at [139, 623] on icon at bounding box center [135, 624] width 15 height 15
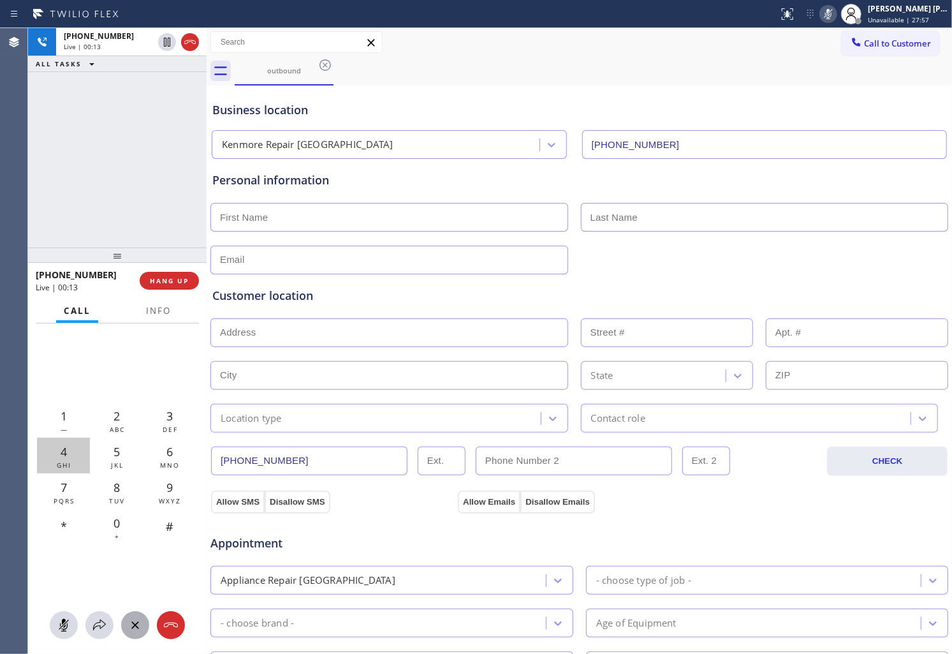
click at [57, 459] on div "4 GHI" at bounding box center [63, 456] width 53 height 36
click at [64, 276] on span "[PHONE_NUMBER]" at bounding box center [76, 275] width 81 height 12
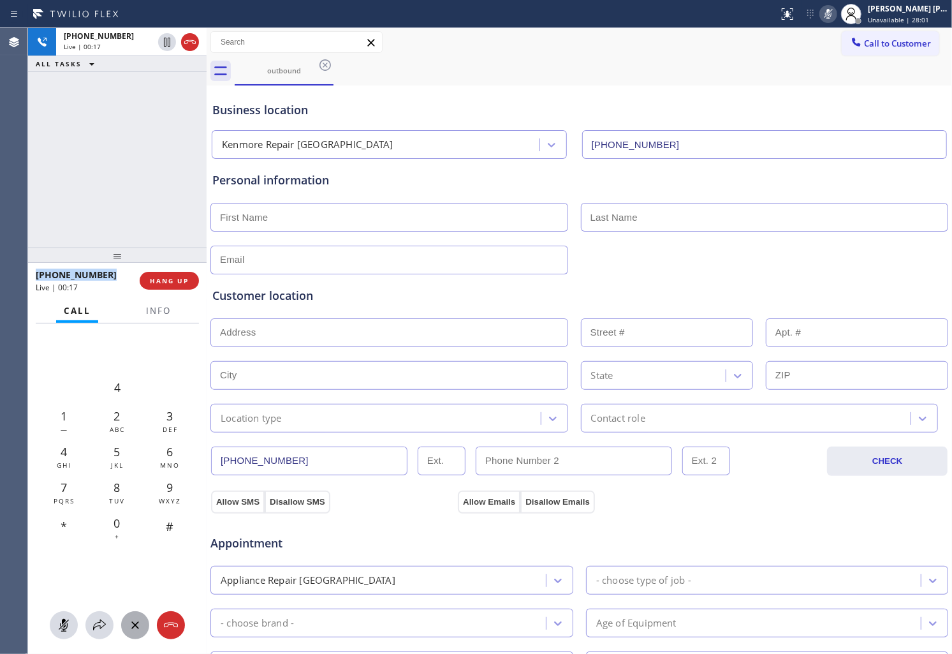
click at [64, 276] on span "[PHONE_NUMBER]" at bounding box center [76, 275] width 81 height 12
copy span "[PHONE_NUMBER]"
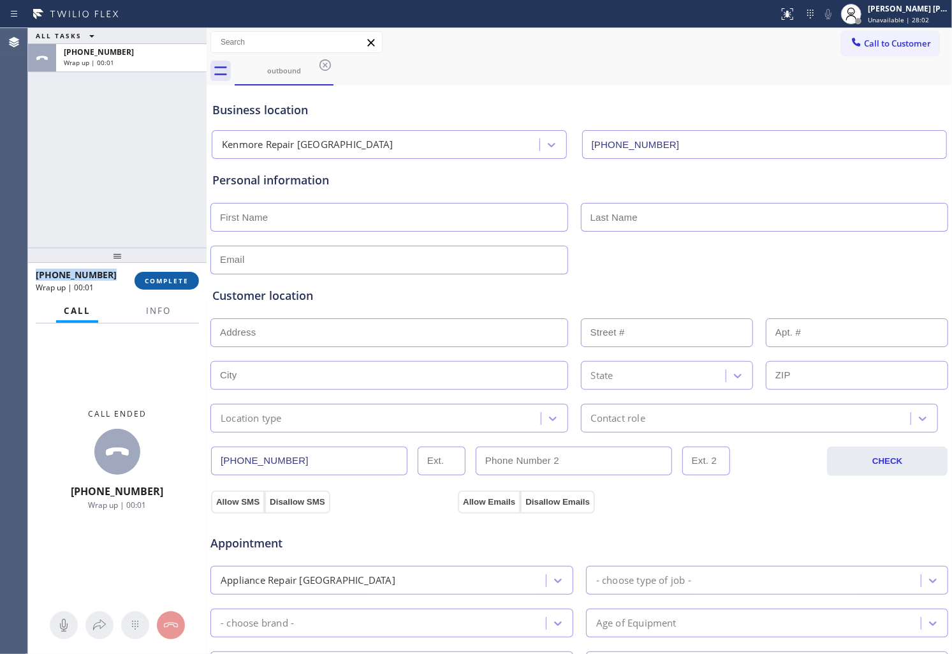
click at [156, 282] on span "COMPLETE" at bounding box center [167, 280] width 44 height 9
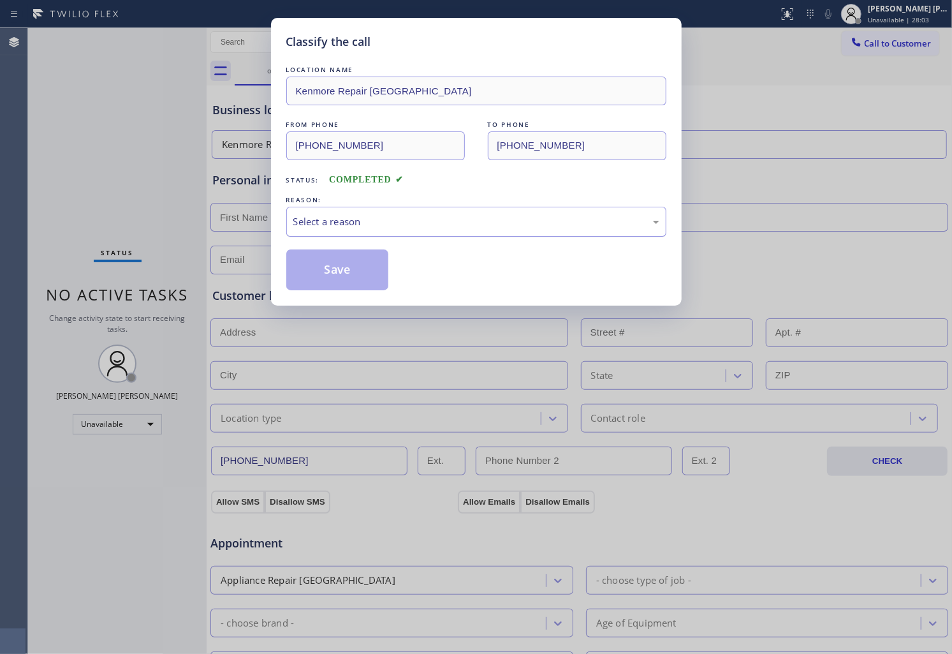
click at [290, 214] on div "Select a reason" at bounding box center [476, 222] width 380 height 30
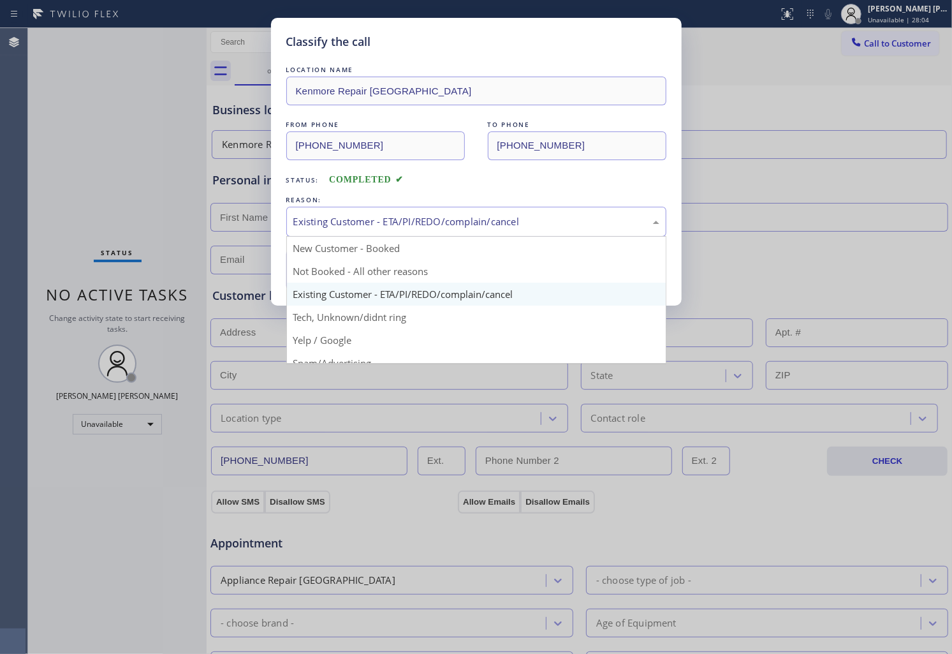
click at [337, 222] on div "Existing Customer - ETA/PI/REDO/complain/cancel" at bounding box center [476, 221] width 366 height 15
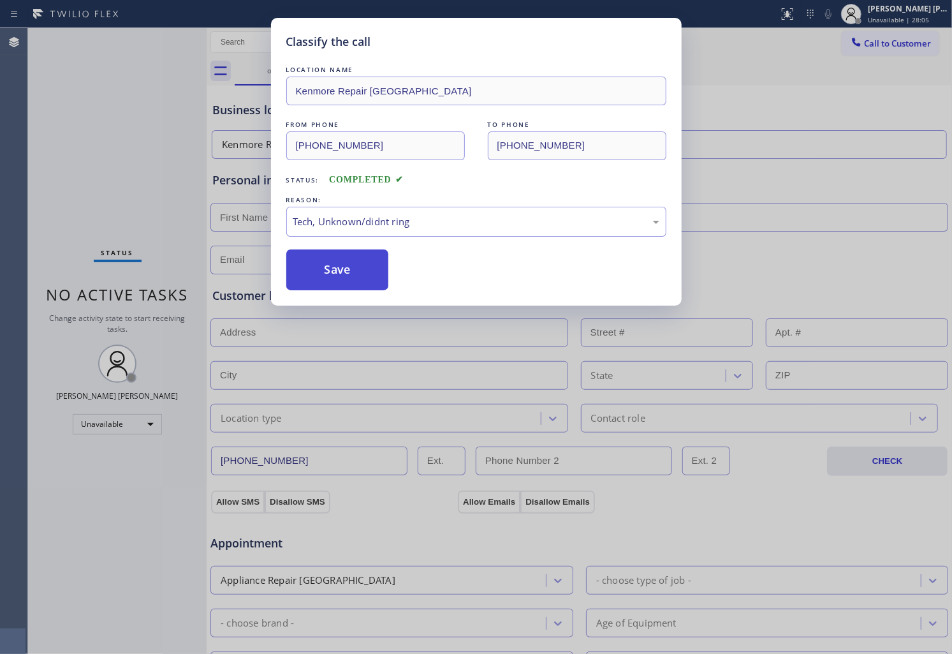
click at [322, 285] on button "Save" at bounding box center [337, 269] width 103 height 41
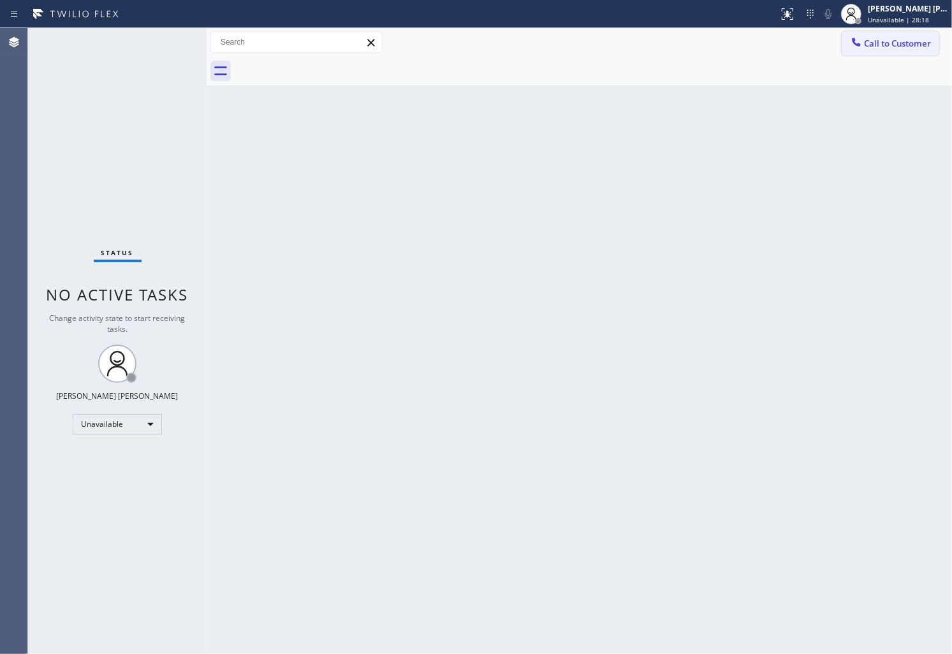
click at [934, 40] on button "Call to Customer" at bounding box center [891, 43] width 98 height 24
click at [0, 0] on div "Outbound call Location [GEOGRAPHIC_DATA] Repair [GEOGRAPHIC_DATA] Your caller i…" at bounding box center [0, 0] width 0 height 0
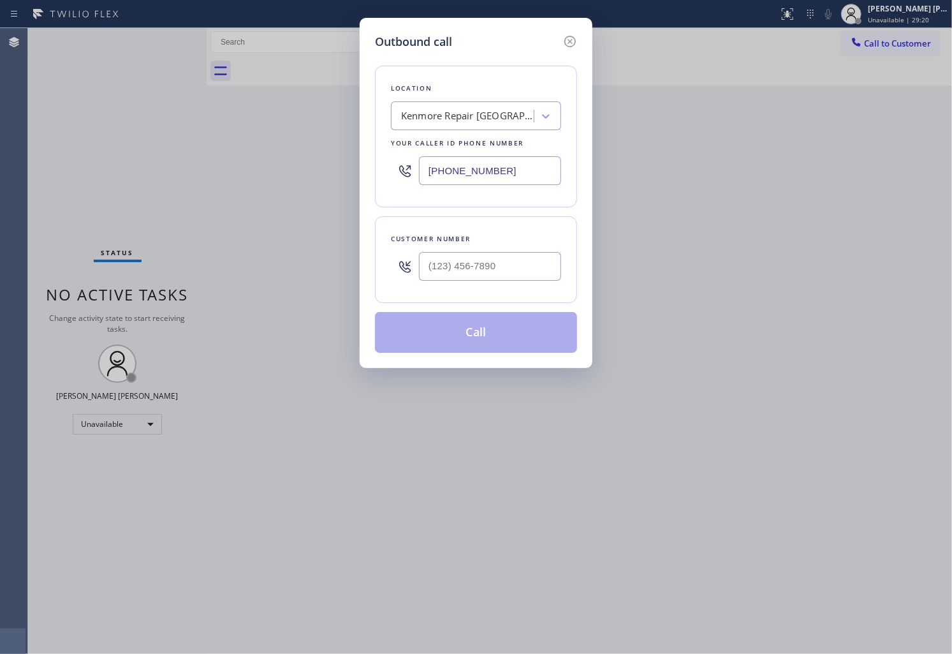
click at [519, 285] on div at bounding box center [490, 266] width 142 height 41
click at [512, 275] on input "text" at bounding box center [490, 266] width 142 height 29
paste input "855) 739-1676"
type input "[PHONE_NUMBER]"
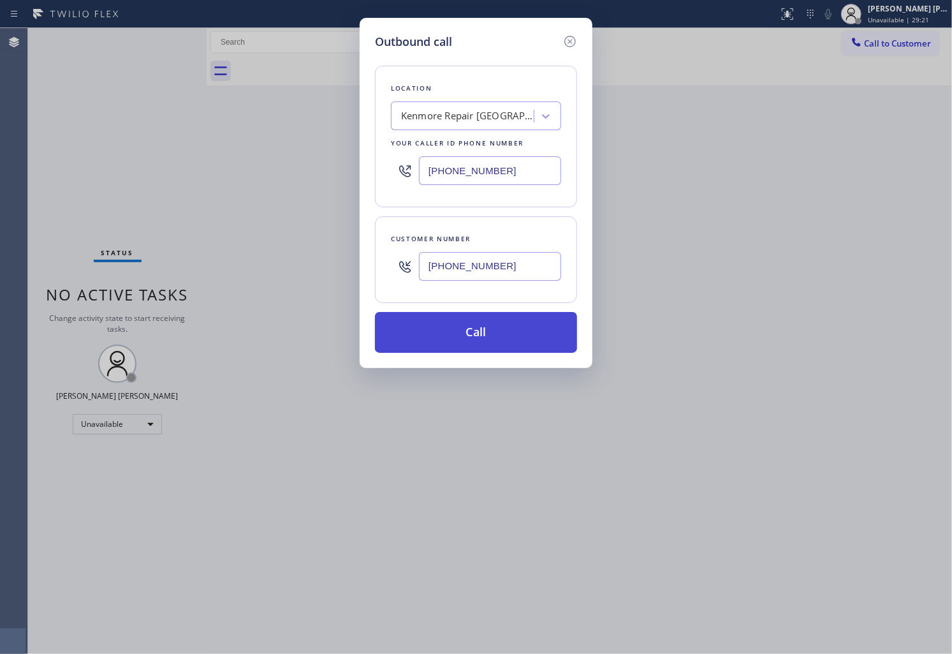
click at [496, 341] on button "Call" at bounding box center [476, 332] width 202 height 41
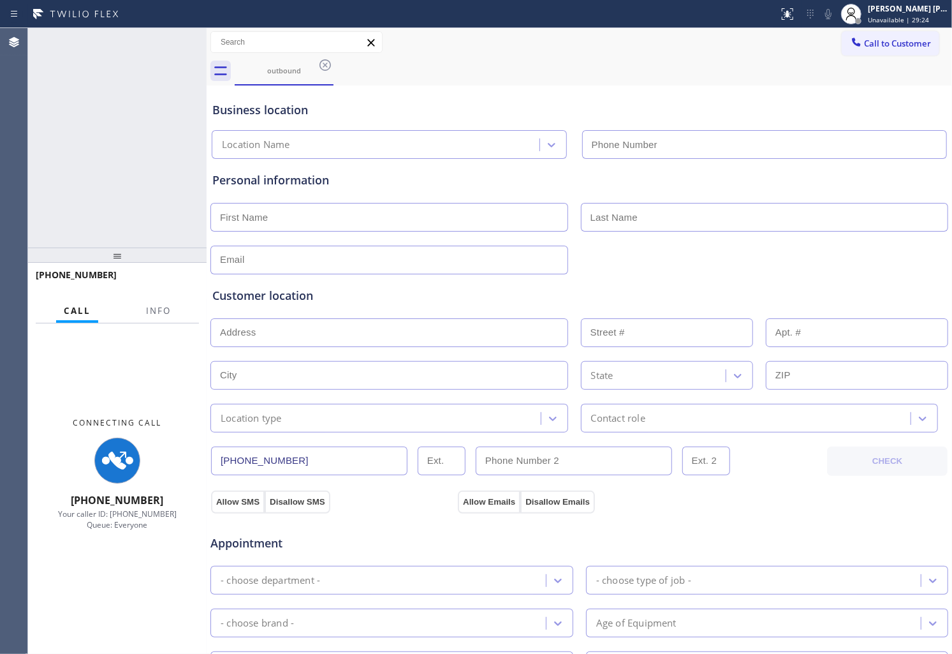
type input "[PHONE_NUMBER]"
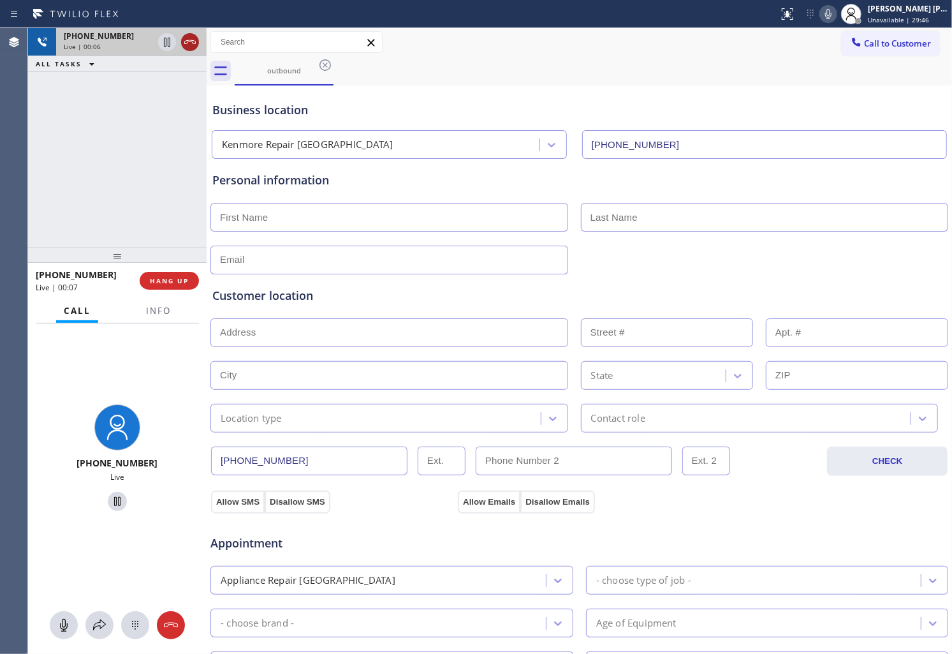
click at [192, 35] on icon at bounding box center [189, 41] width 15 height 15
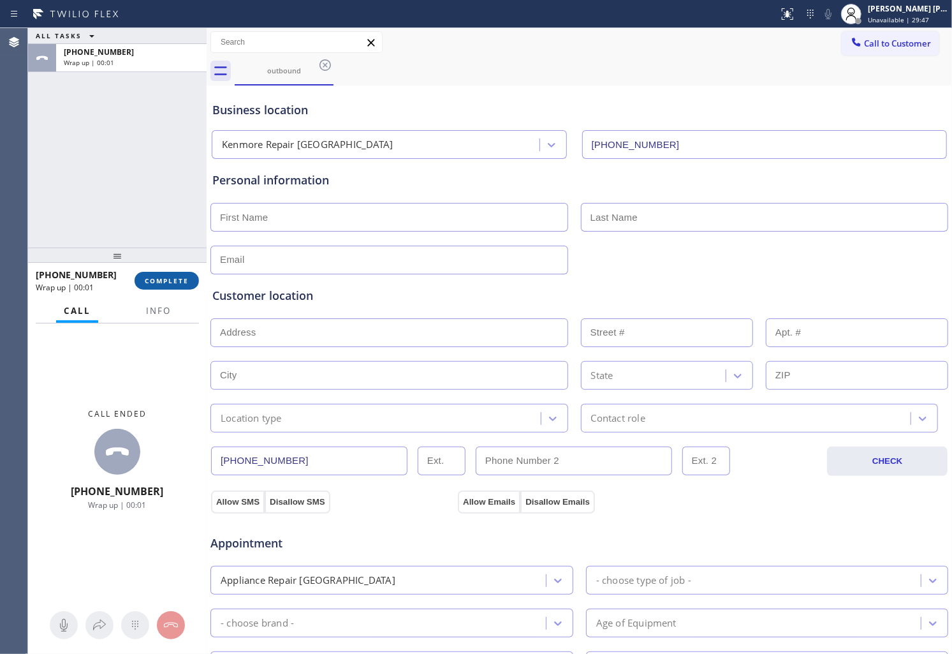
click at [167, 283] on span "COMPLETE" at bounding box center [167, 280] width 44 height 9
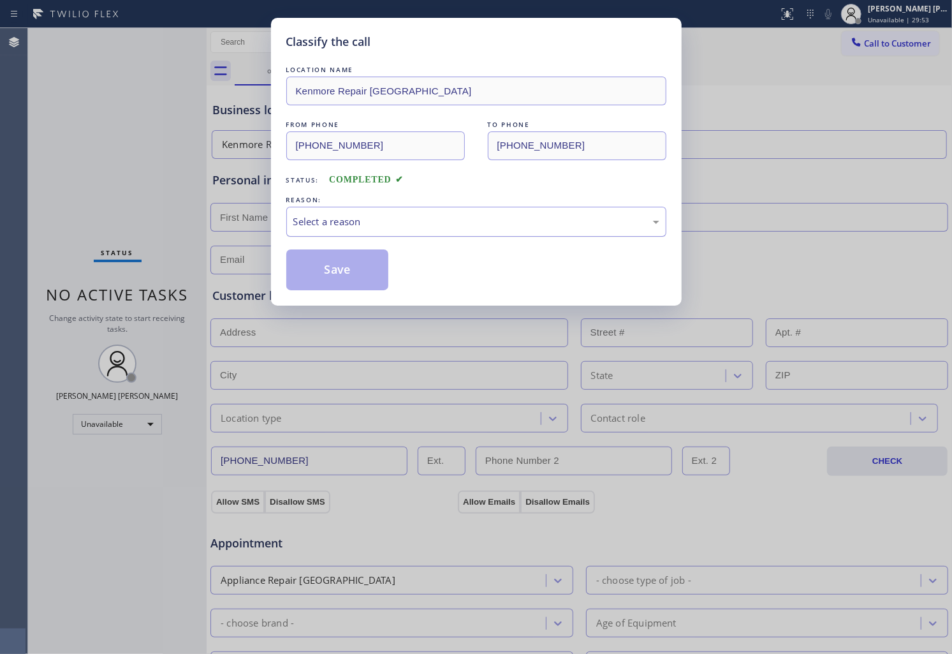
click at [438, 233] on div "Select a reason" at bounding box center [476, 222] width 380 height 30
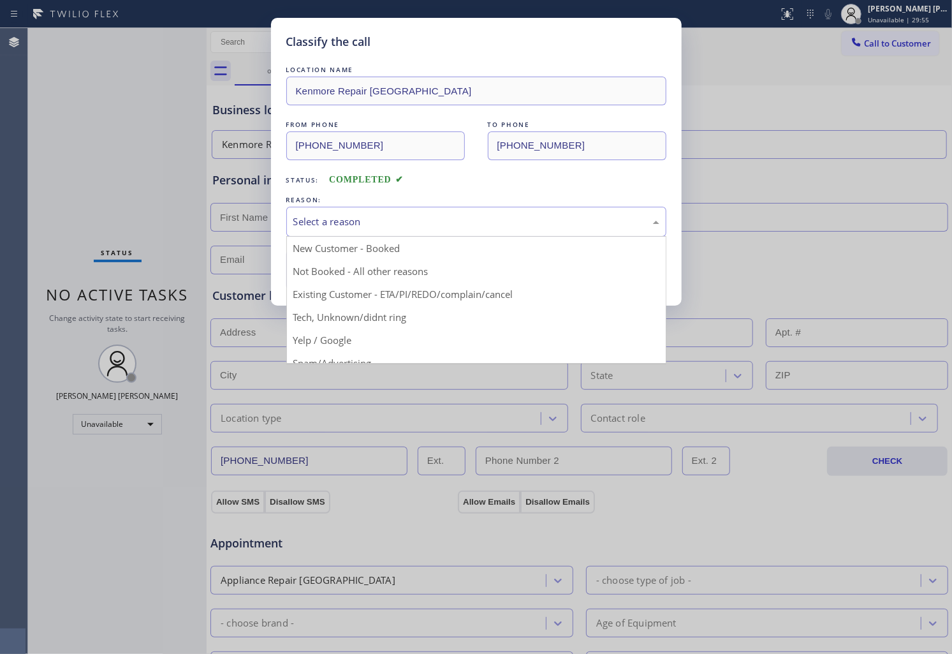
click at [374, 303] on div "Classify the call LOCATION NAME Kenmore Repair Phoenix FROM PHONE [PHONE_NUMBER…" at bounding box center [476, 162] width 411 height 288
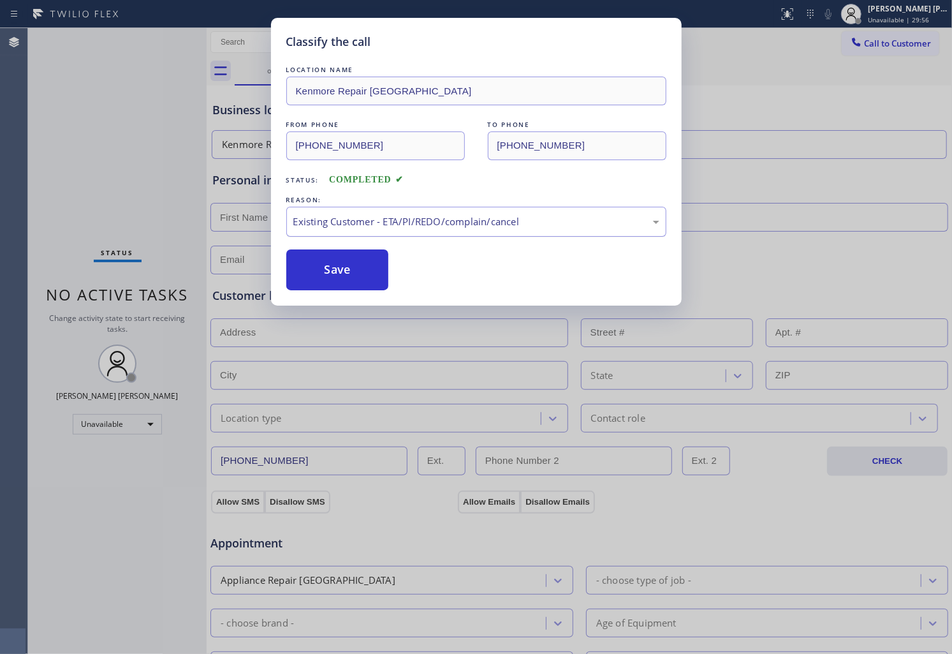
click at [402, 215] on div "Existing Customer - ETA/PI/REDO/complain/cancel" at bounding box center [476, 221] width 366 height 15
click at [362, 281] on button "Save" at bounding box center [337, 269] width 103 height 41
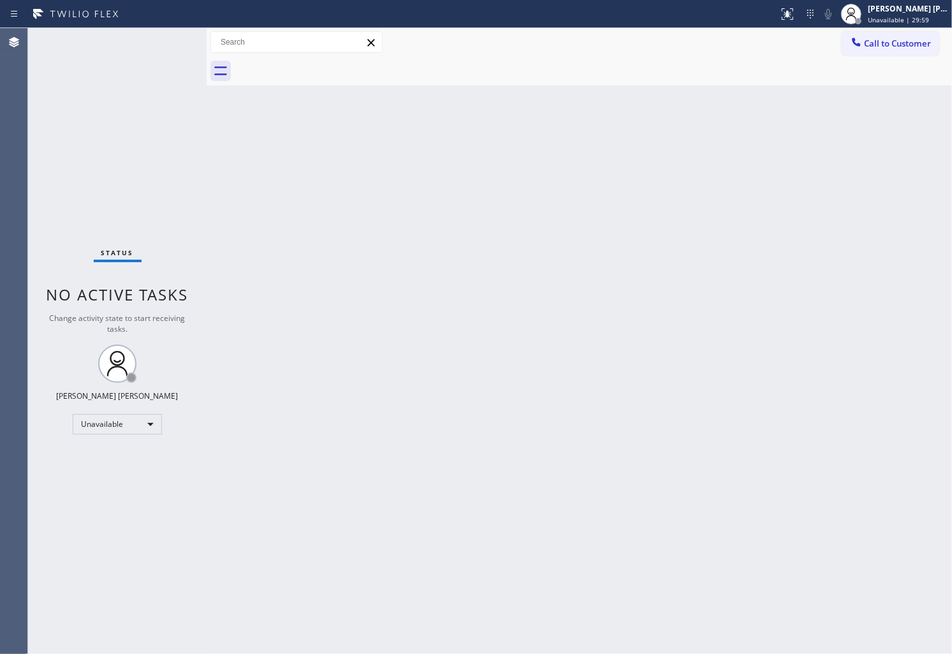
click at [907, 55] on div "Call to Customer Outbound call Location [GEOGRAPHIC_DATA] Repair [GEOGRAPHIC_DA…" at bounding box center [580, 42] width 746 height 29
click at [887, 46] on span "Call to Customer" at bounding box center [897, 43] width 67 height 11
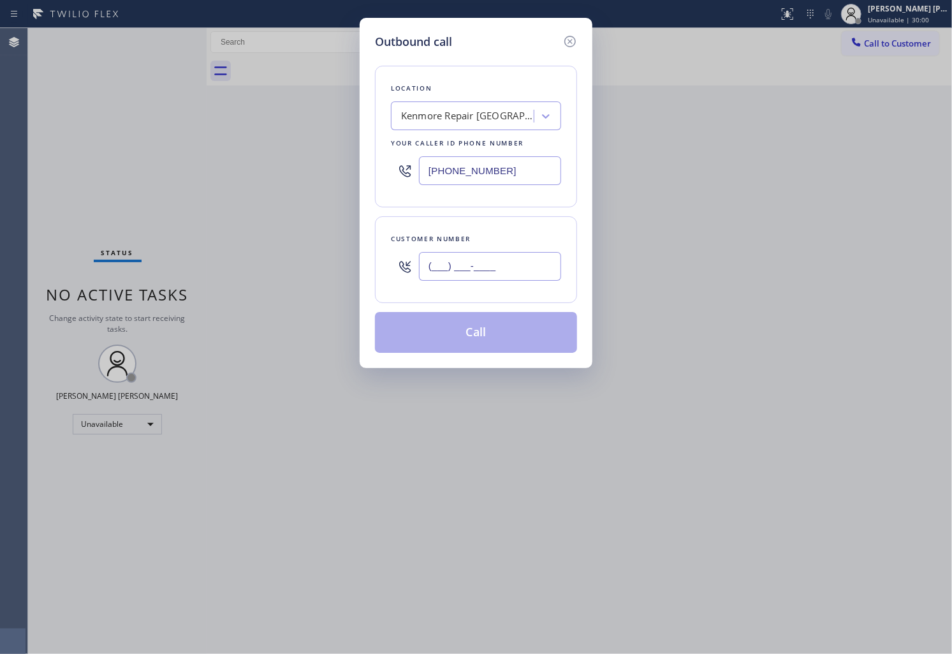
click at [457, 266] on input "(___) ___-____" at bounding box center [490, 266] width 142 height 29
paste input "602) 844-0762"
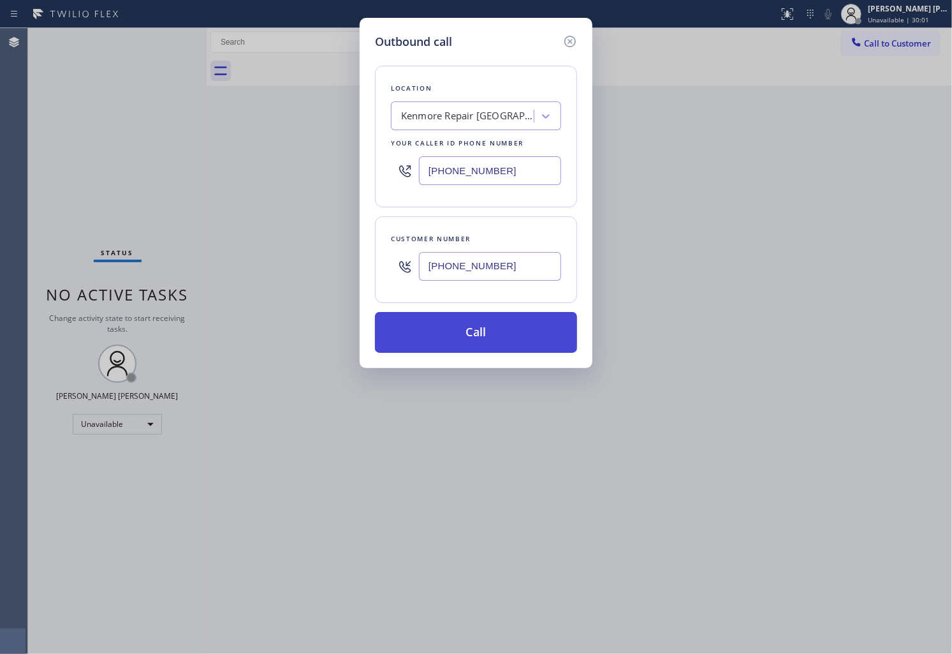
type input "[PHONE_NUMBER]"
click at [501, 339] on button "Call" at bounding box center [476, 332] width 202 height 41
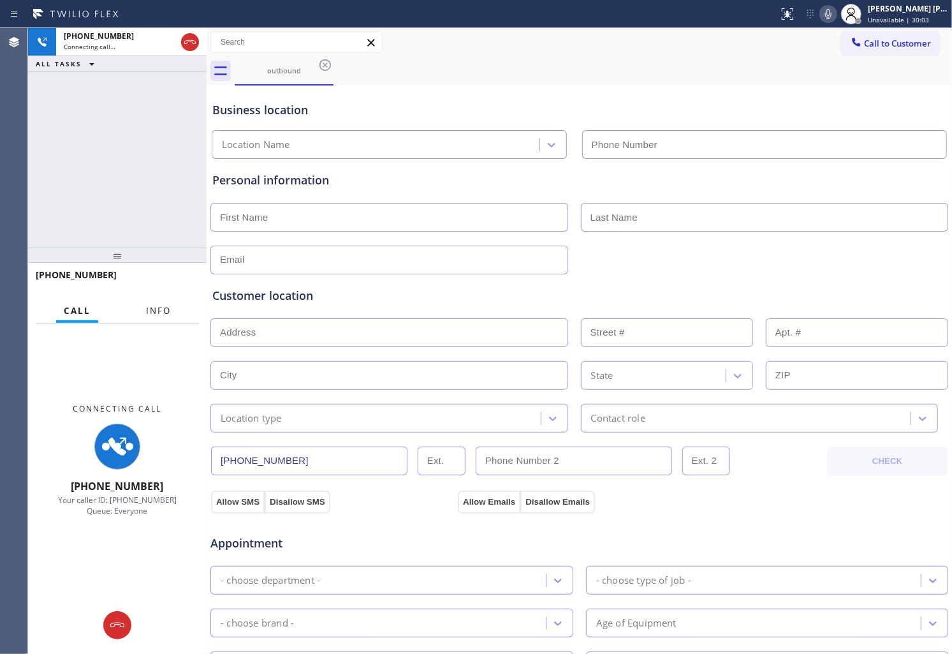
click at [161, 307] on span "Info" at bounding box center [158, 310] width 25 height 11
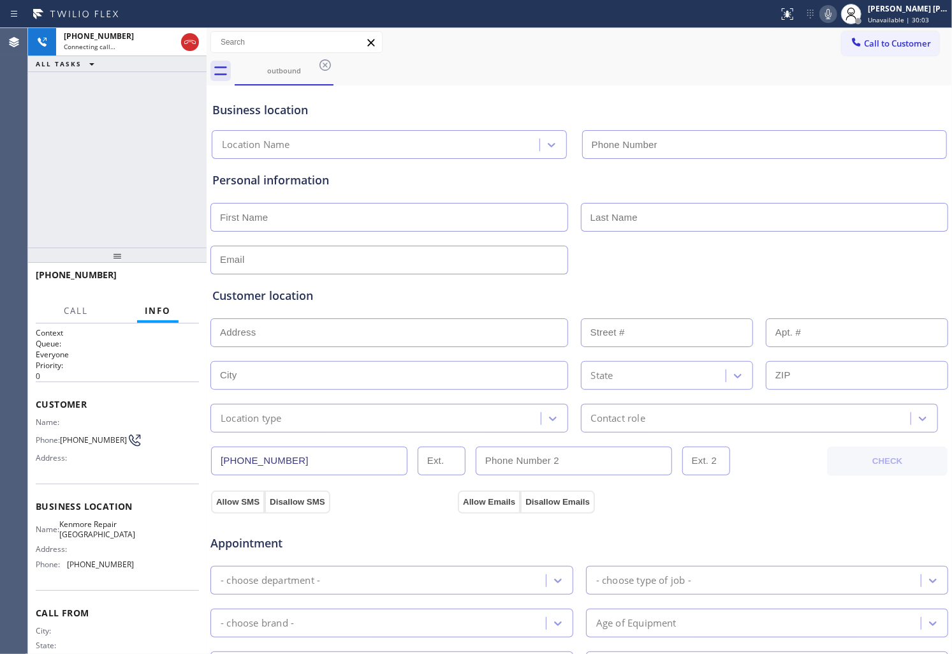
click at [61, 277] on span "[PHONE_NUMBER]" at bounding box center [76, 275] width 81 height 12
type input "[PHONE_NUMBER]"
click at [61, 277] on span "[PHONE_NUMBER]" at bounding box center [76, 275] width 81 height 12
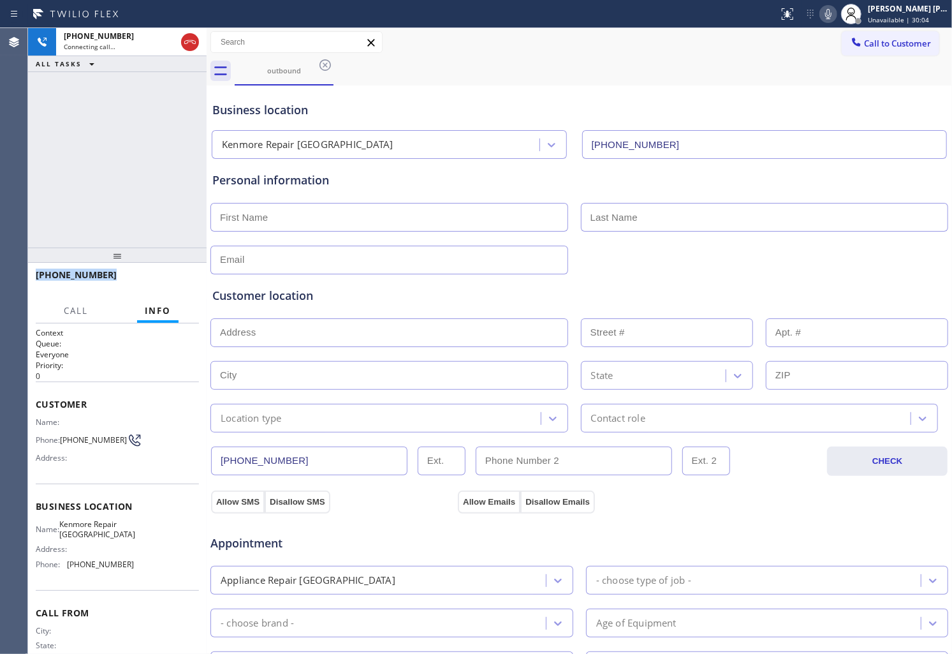
copy span "[PHONE_NUMBER]"
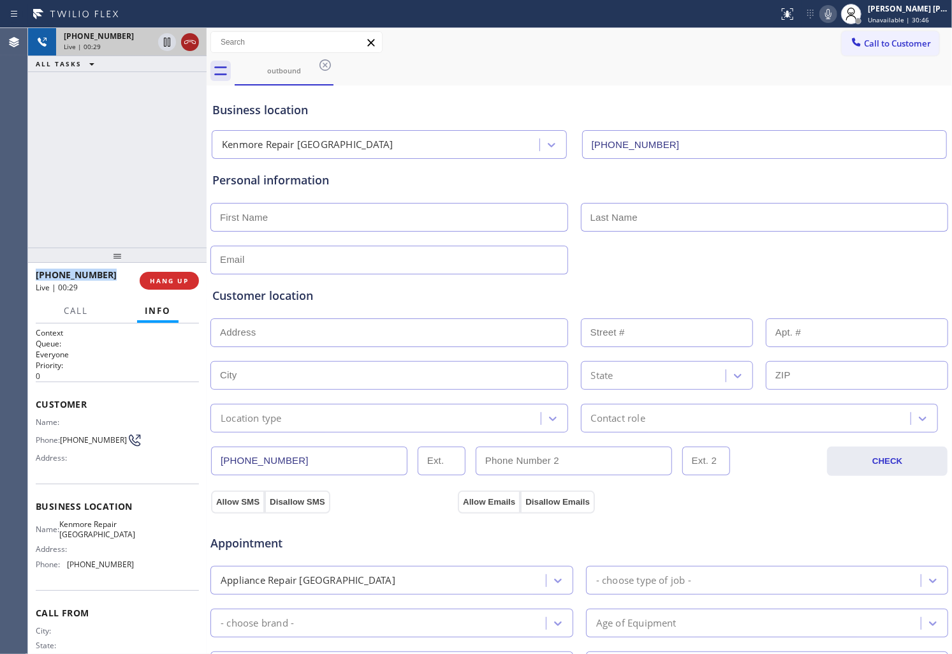
click at [188, 45] on icon at bounding box center [189, 41] width 15 height 15
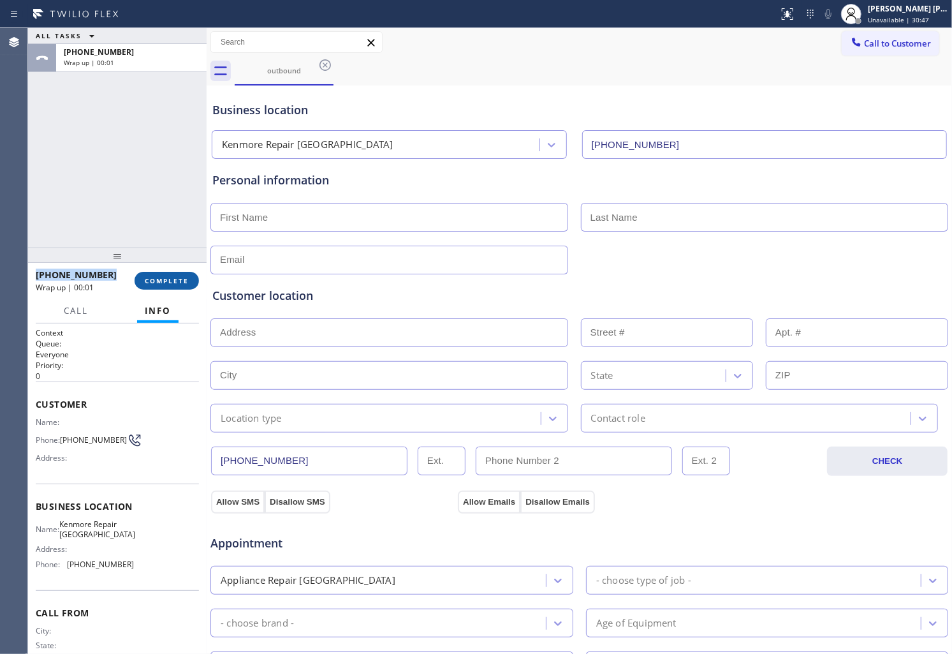
click at [171, 283] on span "COMPLETE" at bounding box center [167, 280] width 44 height 9
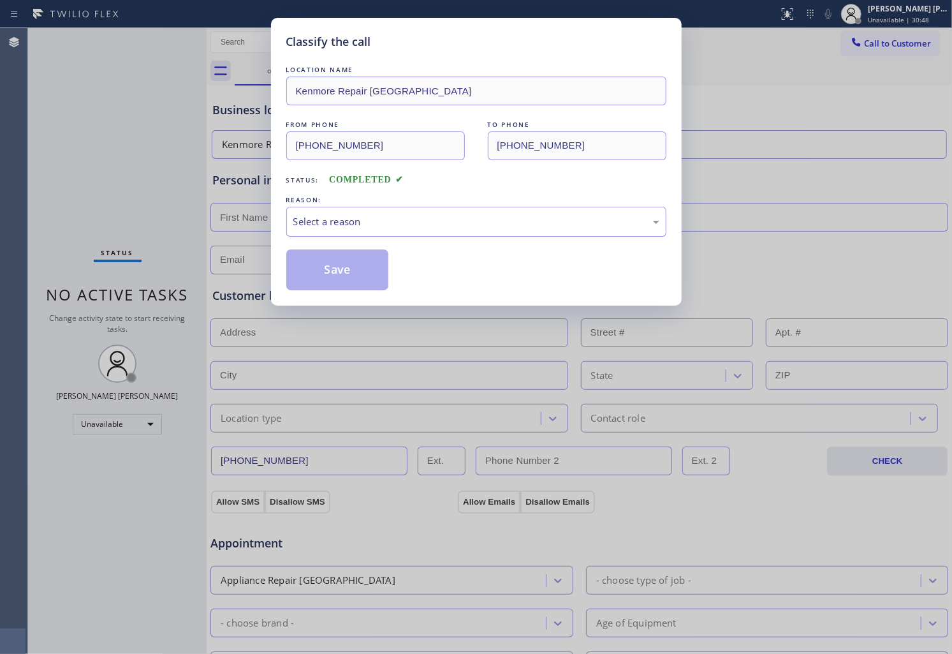
click at [323, 225] on div "Select a reason" at bounding box center [476, 221] width 366 height 15
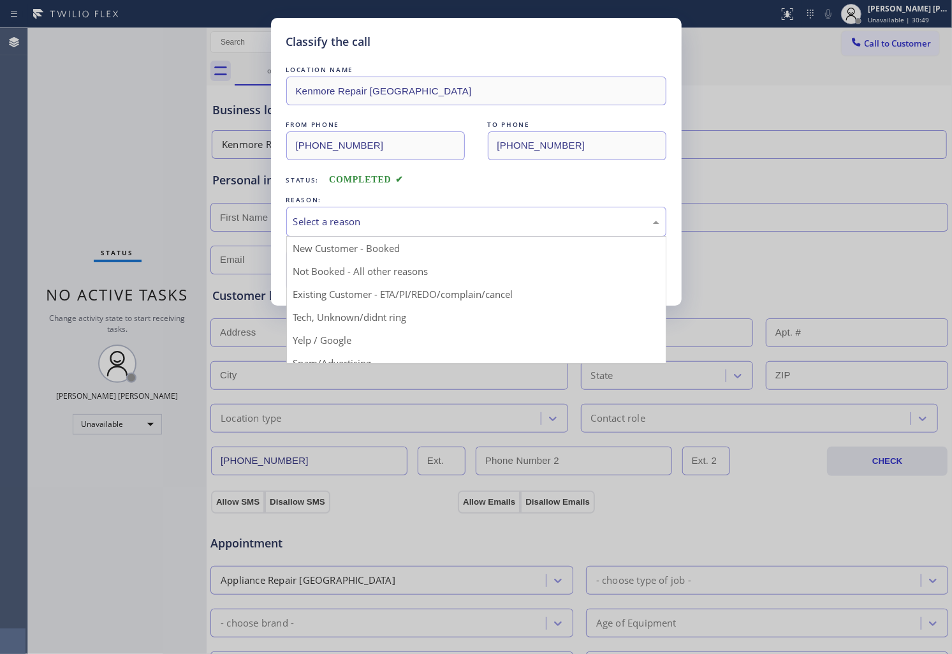
click at [332, 313] on div "Classify the call LOCATION NAME Kenmore Repair Phoenix FROM PHONE [PHONE_NUMBER…" at bounding box center [476, 327] width 952 height 654
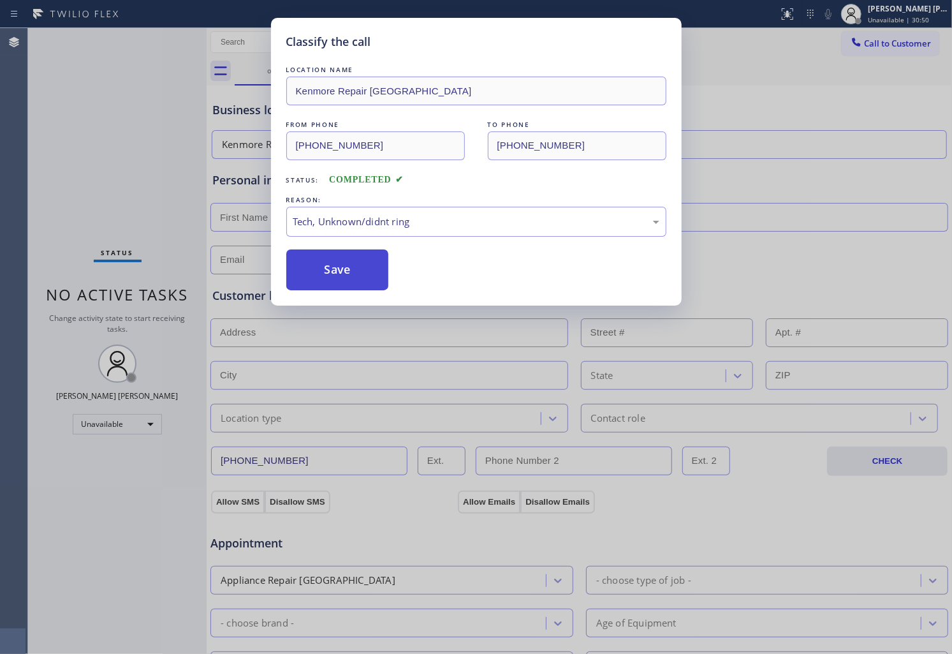
click at [352, 263] on button "Save" at bounding box center [337, 269] width 103 height 41
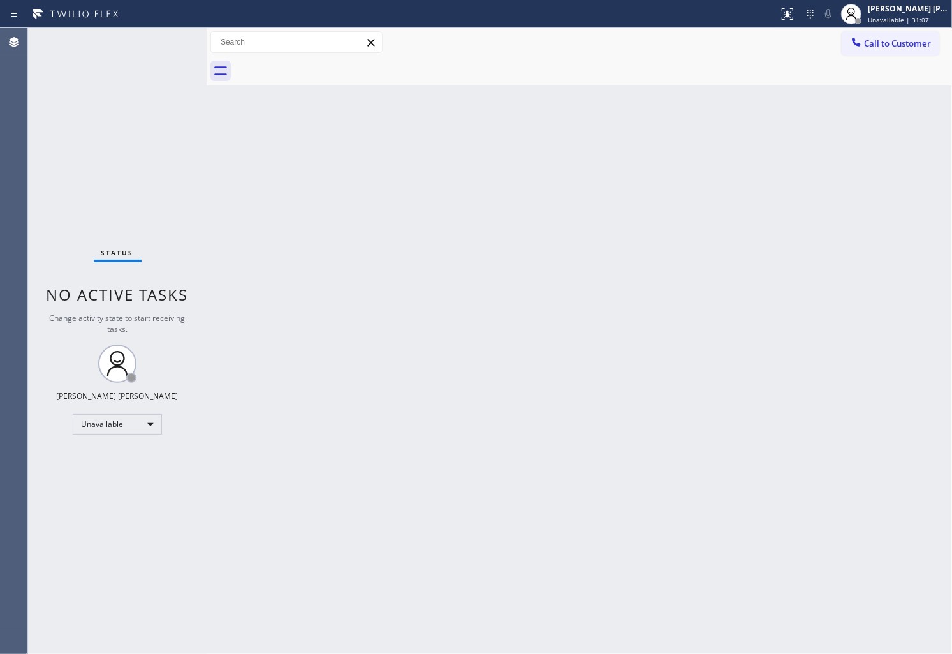
click at [545, 642] on div "Back to Dashboard Change Sender ID Customers Technicians Select a contact Outbo…" at bounding box center [580, 341] width 746 height 626
click at [3, 230] on div "Agent Desktop" at bounding box center [13, 341] width 27 height 626
click at [882, 45] on span "Call to Customer" at bounding box center [897, 43] width 67 height 11
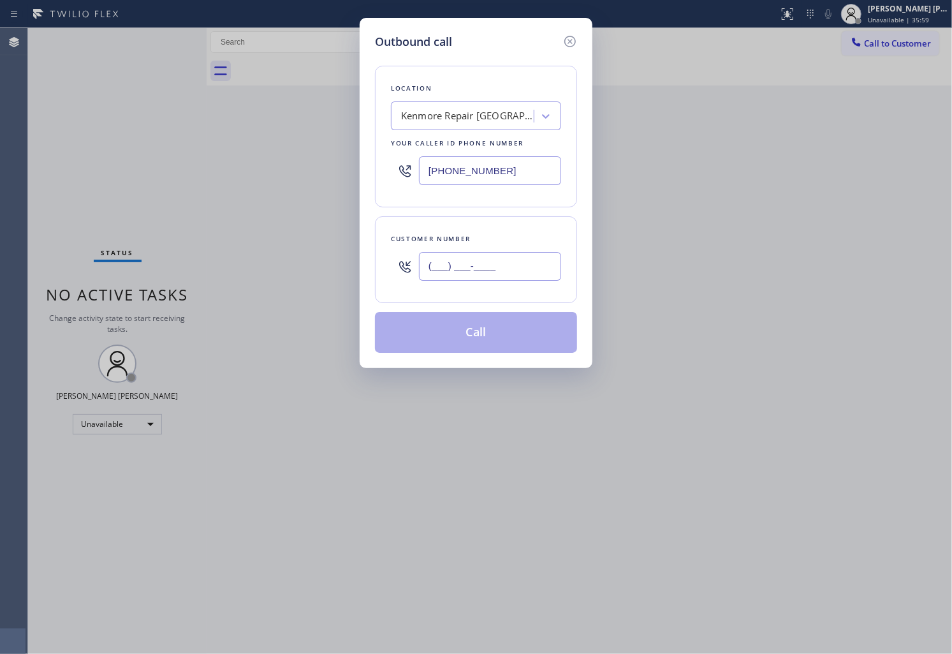
click at [534, 262] on input "(___) ___-____" at bounding box center [490, 266] width 142 height 29
paste input "732) 855-1320"
type input "[PHONE_NUMBER]"
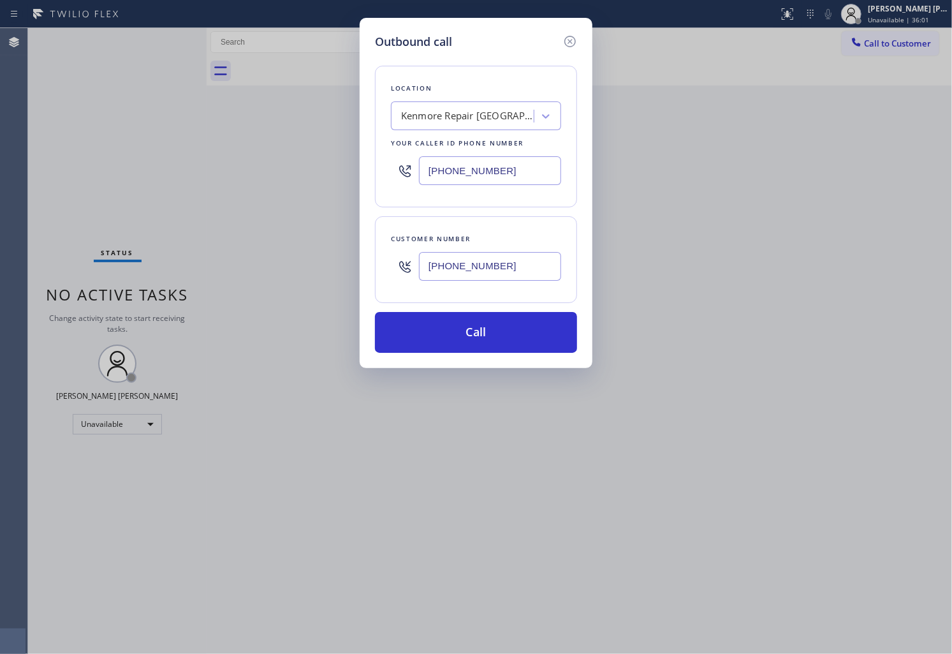
click at [466, 160] on input "[PHONE_NUMBER]" at bounding box center [490, 170] width 142 height 29
paste input "732) 800-9339"
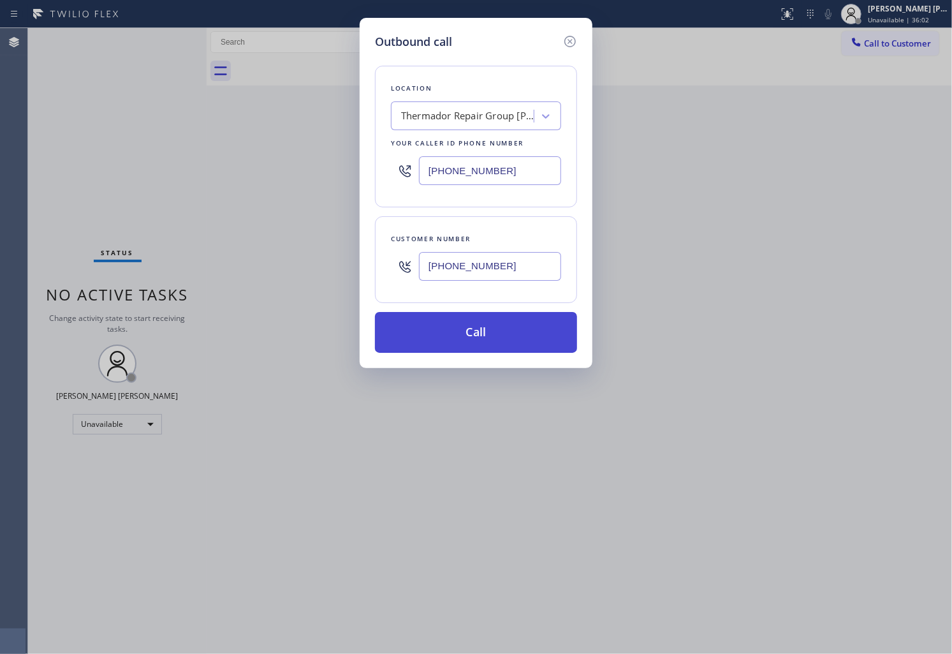
type input "[PHONE_NUMBER]"
click at [496, 320] on button "Call" at bounding box center [476, 332] width 202 height 41
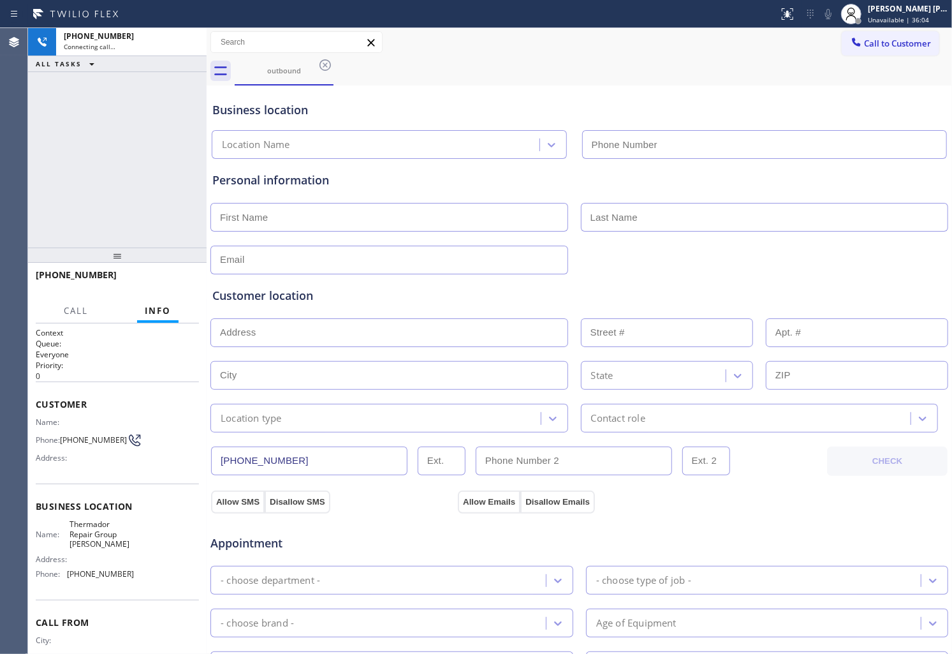
type input "[PHONE_NUMBER]"
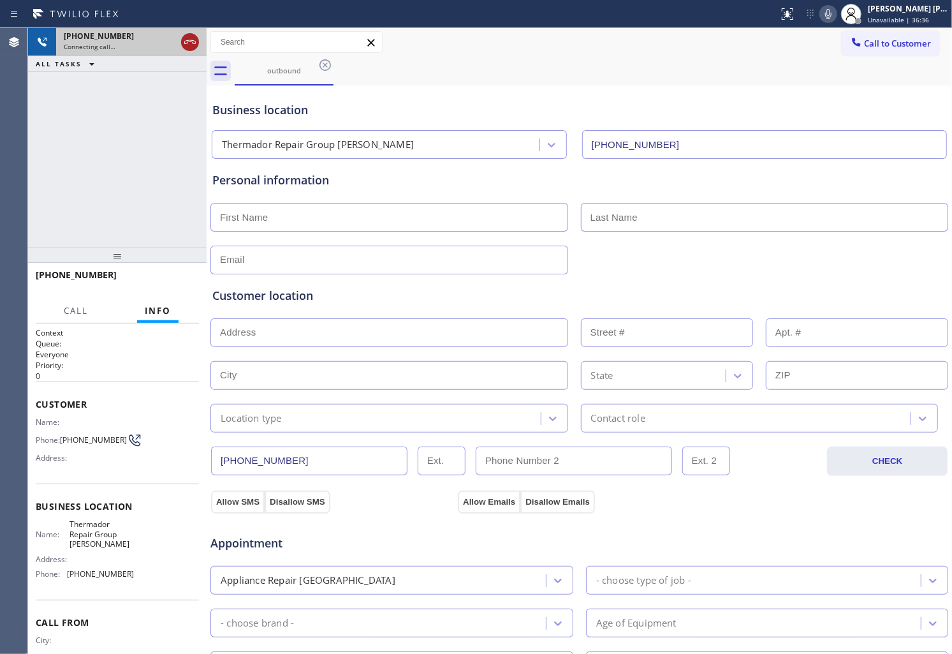
click at [193, 41] on icon at bounding box center [189, 41] width 15 height 15
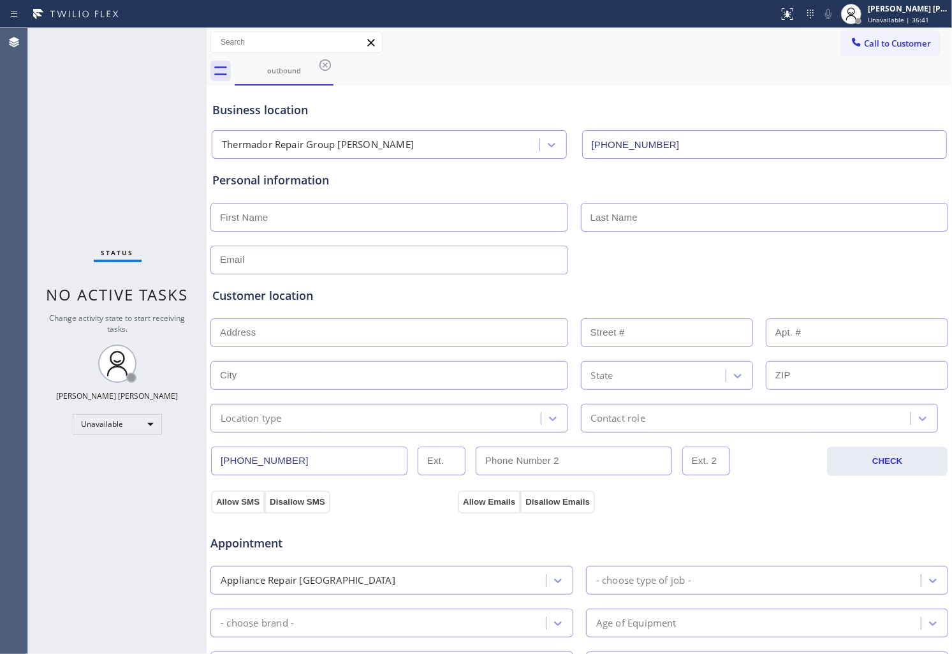
click at [890, 50] on button "Call to Customer" at bounding box center [891, 43] width 98 height 24
click at [0, 0] on div "Outbound call Location Thermador Repair Group [PERSON_NAME] Your caller id phon…" at bounding box center [0, 0] width 0 height 0
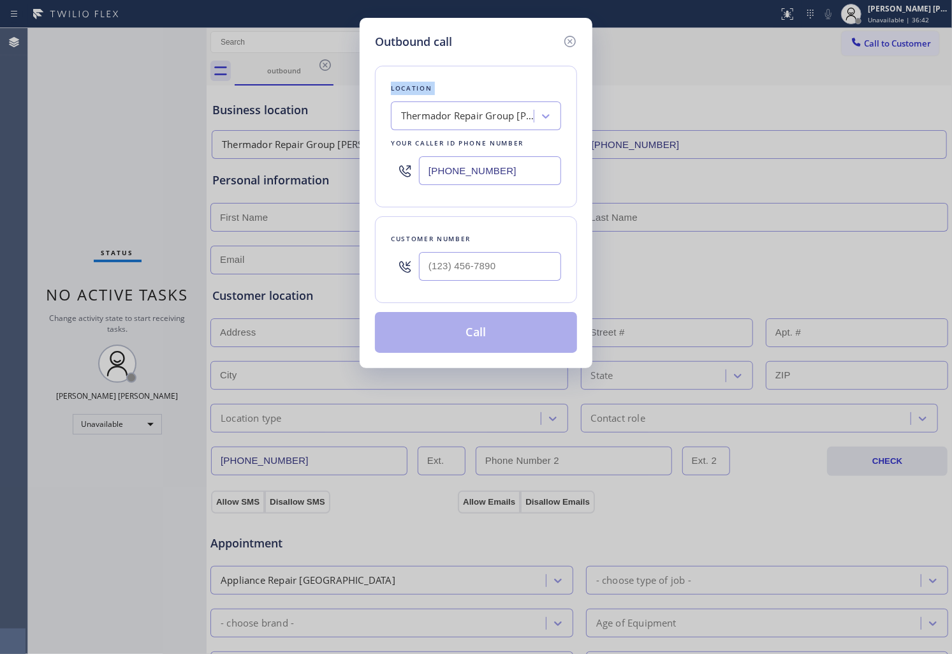
click at [480, 268] on input "text" at bounding box center [490, 266] width 142 height 29
paste input "240) 213-6504"
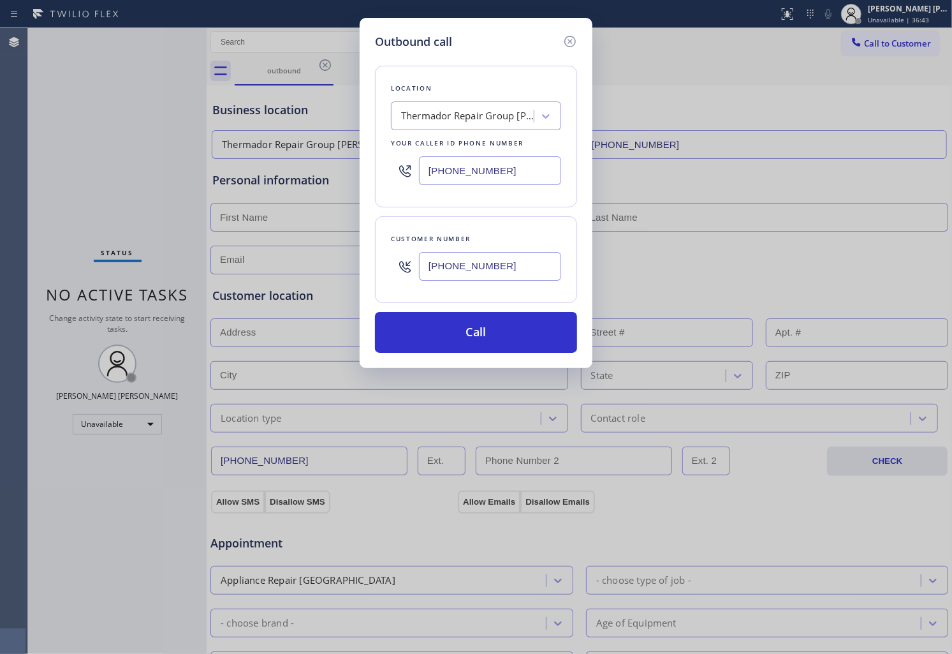
type input "[PHONE_NUMBER]"
click at [489, 154] on div "[PHONE_NUMBER]" at bounding box center [476, 170] width 170 height 41
click at [485, 164] on input "[PHONE_NUMBER]" at bounding box center [490, 170] width 142 height 29
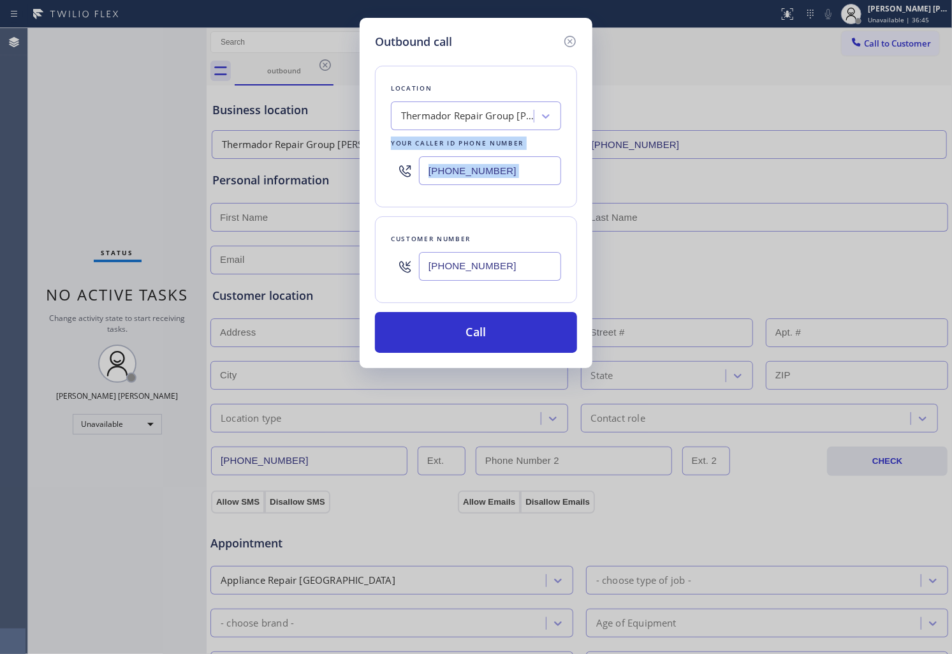
click at [485, 164] on input "[PHONE_NUMBER]" at bounding box center [490, 170] width 142 height 29
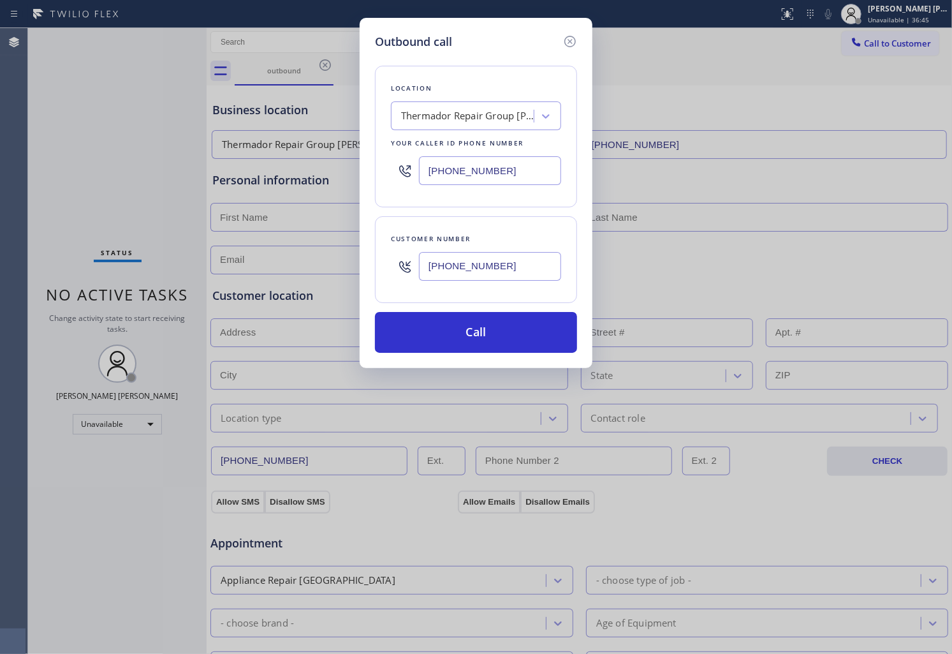
click at [485, 164] on input "[PHONE_NUMBER]" at bounding box center [490, 170] width 142 height 29
paste input "240) 407-1963"
type input "[PHONE_NUMBER]"
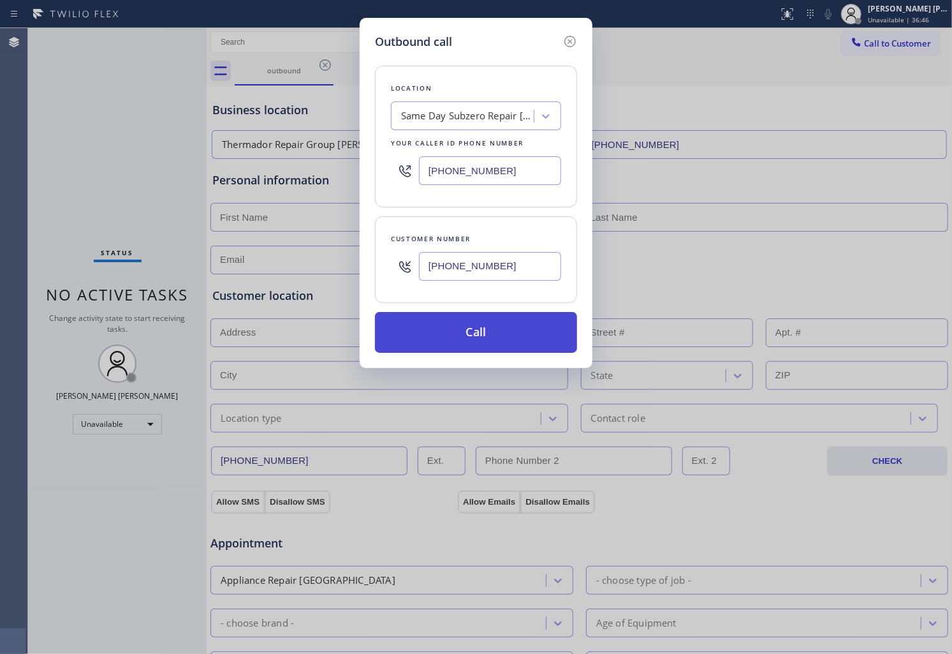
click at [494, 327] on button "Call" at bounding box center [476, 332] width 202 height 41
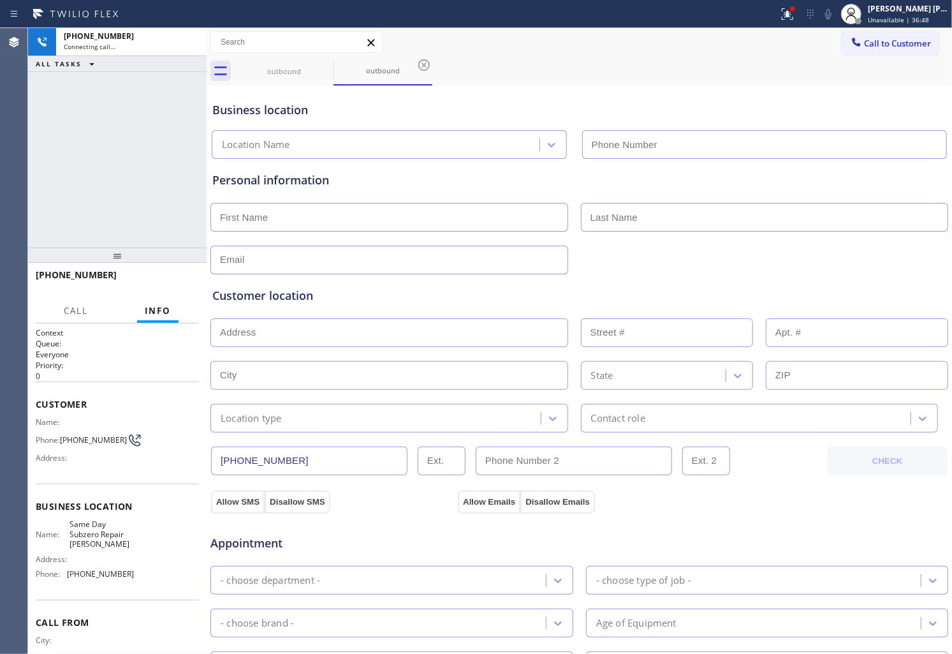
type input "[PHONE_NUMBER]"
click at [0, 0] on icon at bounding box center [0, 0] width 0 height 0
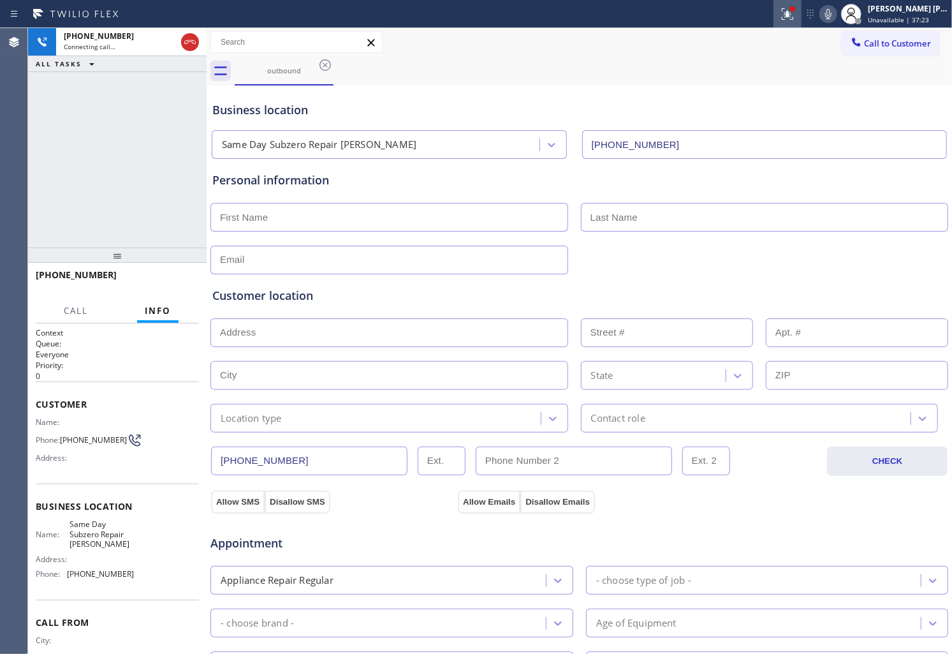
click at [794, 20] on icon at bounding box center [787, 13] width 15 height 15
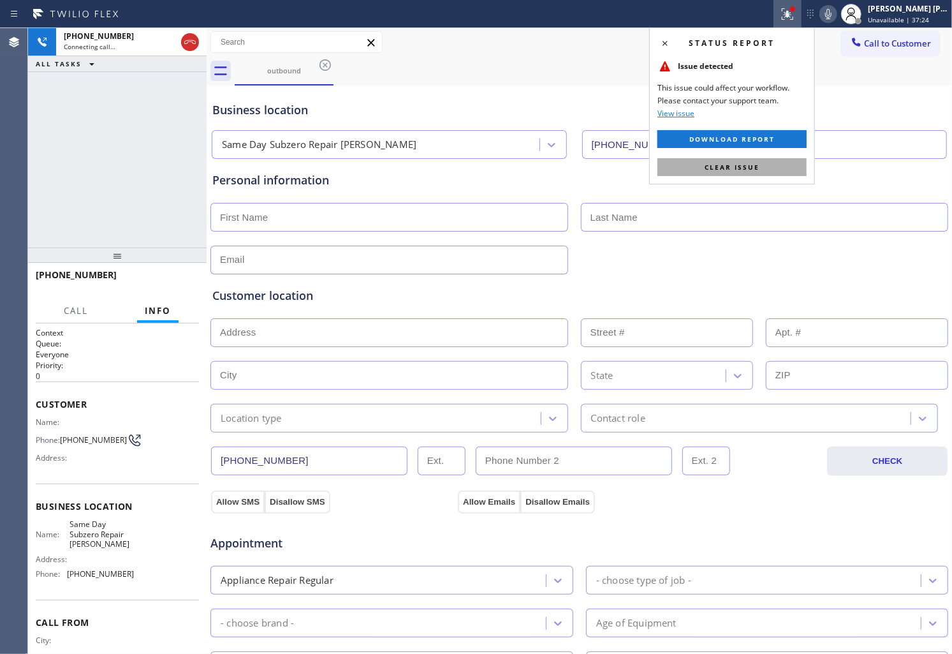
click at [750, 158] on button "Clear issue" at bounding box center [732, 167] width 149 height 18
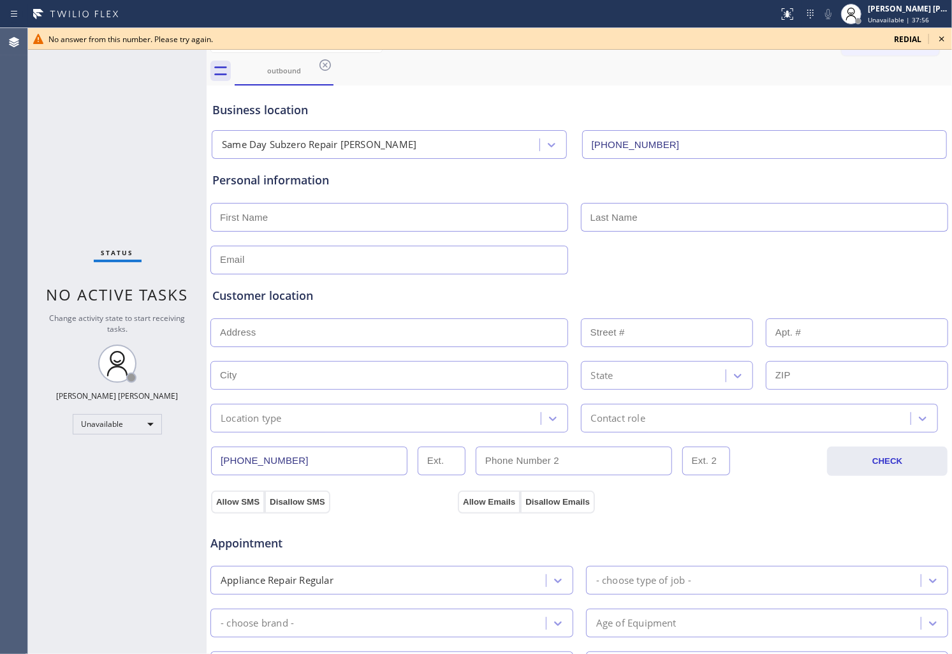
click at [938, 37] on icon at bounding box center [941, 38] width 15 height 15
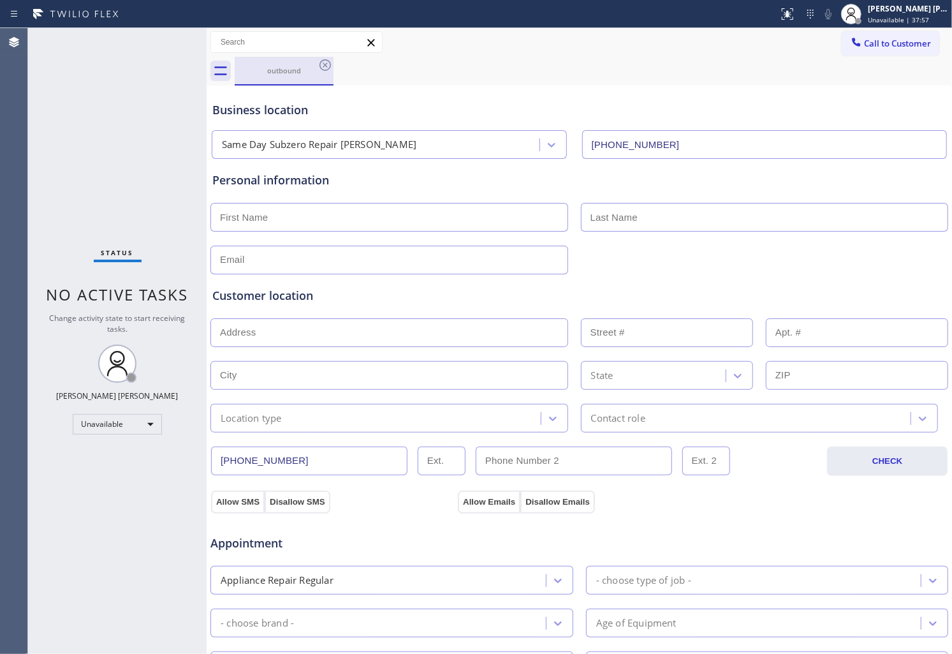
click at [316, 64] on div "outbound" at bounding box center [284, 70] width 96 height 27
click at [329, 66] on icon at bounding box center [325, 64] width 15 height 15
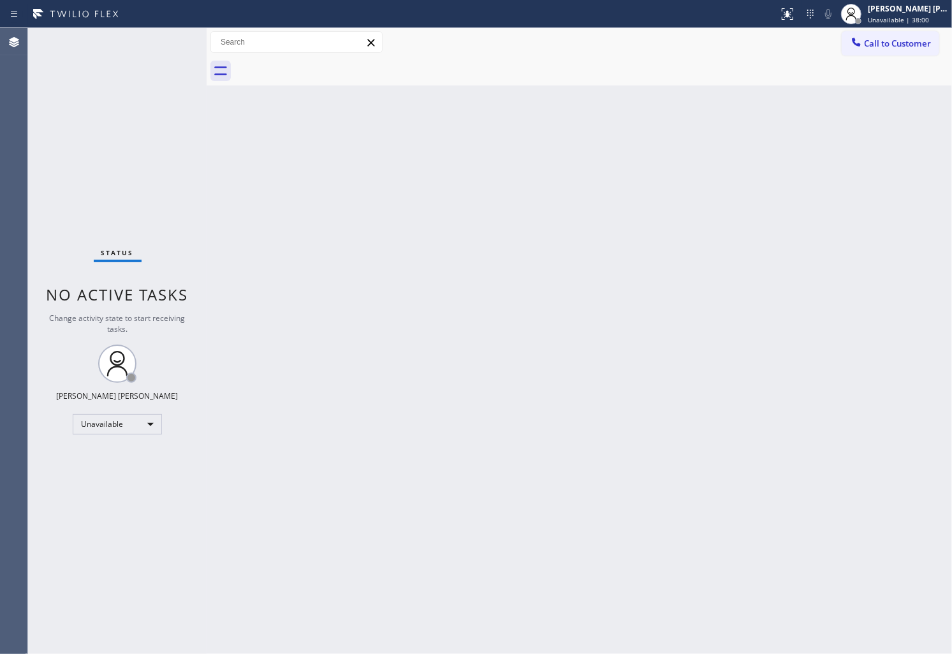
click at [550, 640] on div "Back to Dashboard Change Sender ID Customers Technicians Select a contact Outbo…" at bounding box center [580, 341] width 746 height 626
click at [3, 227] on div "Agent Desktop" at bounding box center [13, 341] width 27 height 626
click at [860, 48] on div at bounding box center [856, 43] width 15 height 15
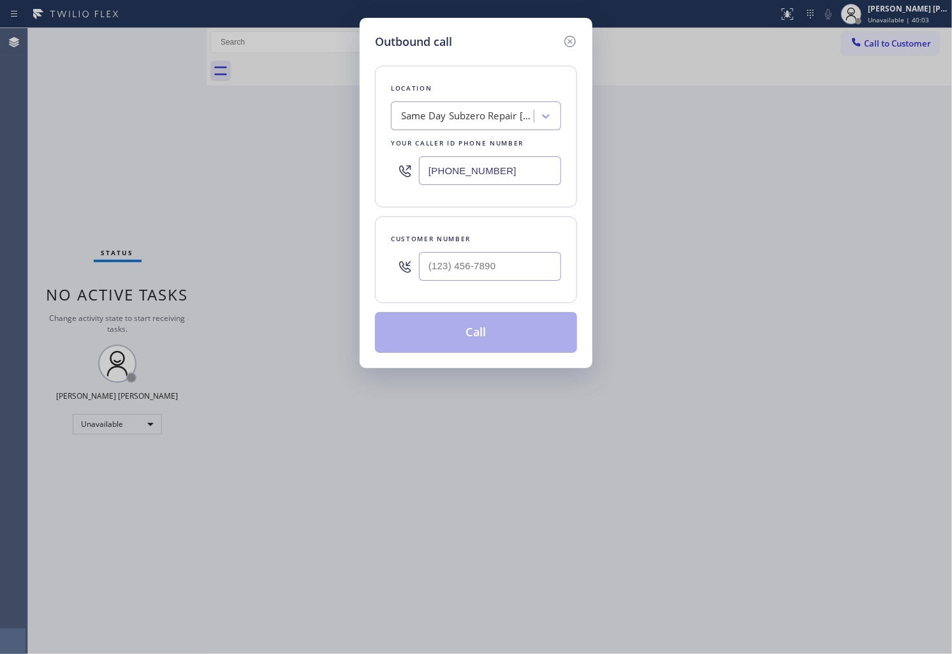
click at [505, 260] on input "text" at bounding box center [490, 266] width 142 height 29
click at [505, 260] on input "(___) ___-____" at bounding box center [490, 266] width 142 height 29
paste input "8479"
click at [491, 269] on input "(___) ___-8479" at bounding box center [490, 266] width 142 height 29
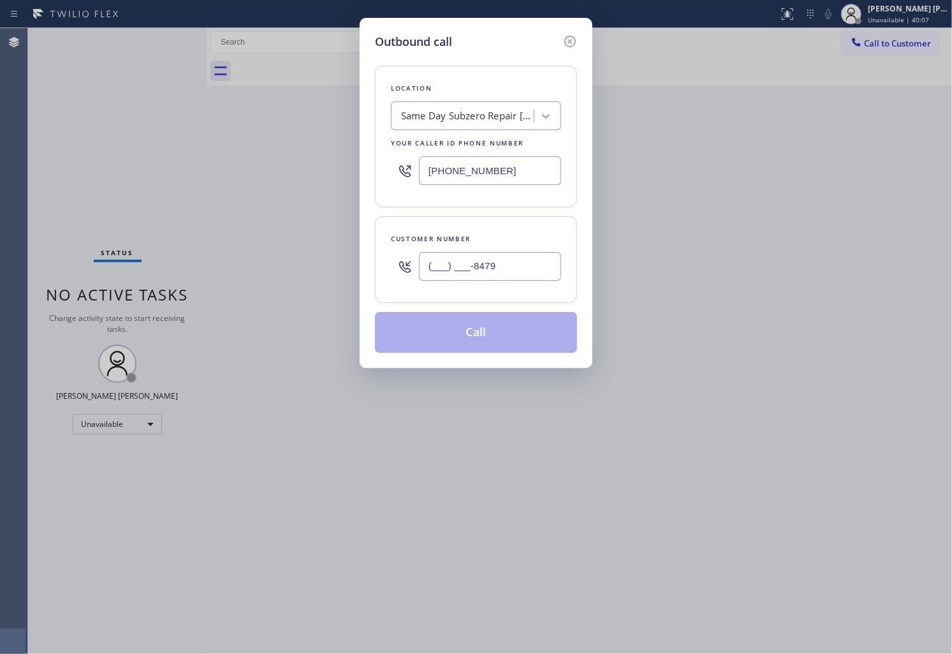
click at [491, 269] on input "(___) ___-8479" at bounding box center [490, 266] width 142 height 29
paste input "847) 921-353"
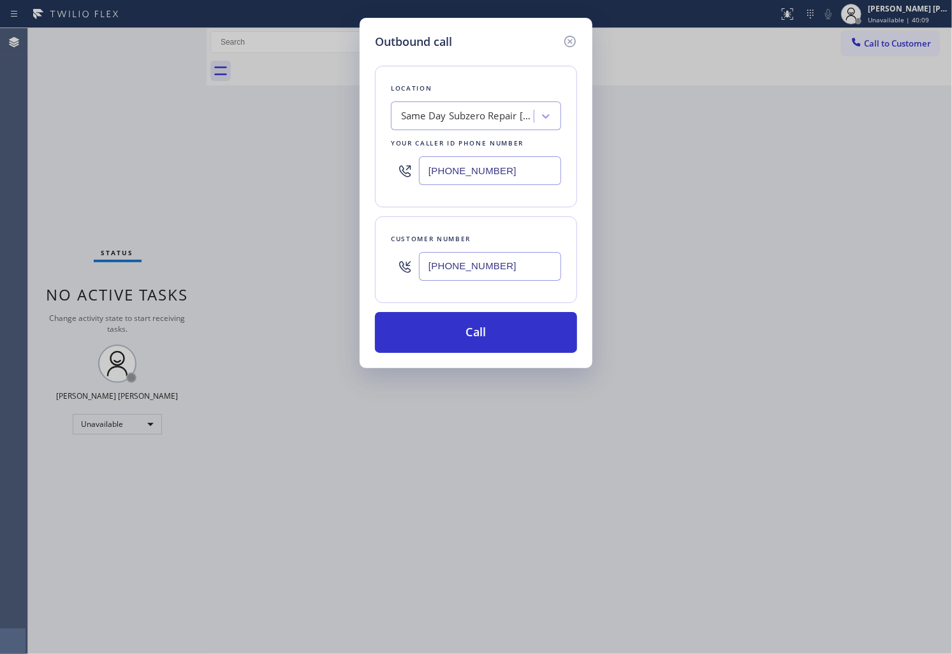
type input "[PHONE_NUMBER]"
click at [448, 123] on div "Same Day Subzero Repair [PERSON_NAME]" at bounding box center [468, 116] width 134 height 15
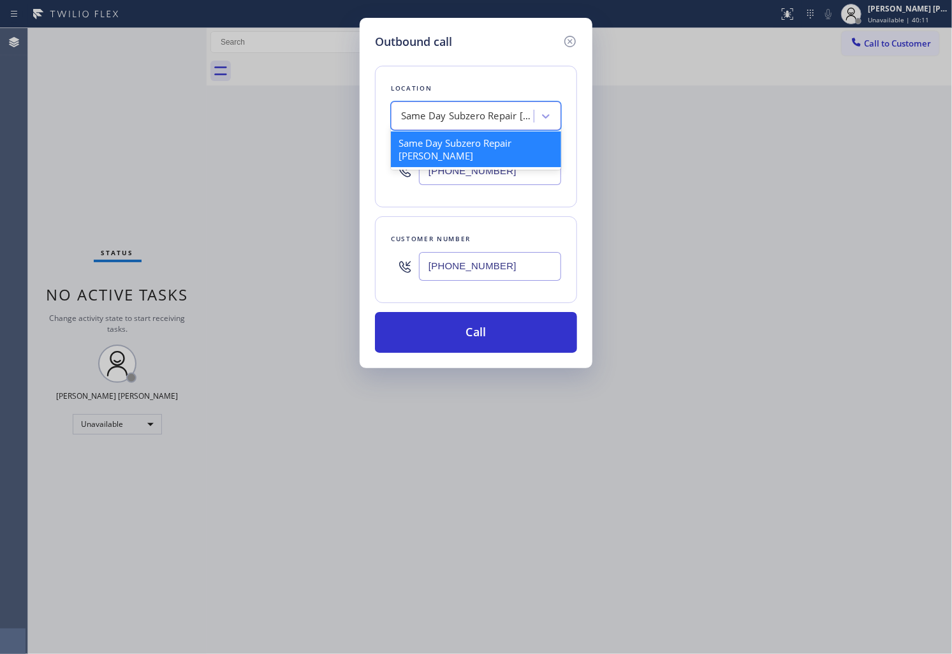
click at [453, 181] on input "[PHONE_NUMBER]" at bounding box center [490, 170] width 142 height 29
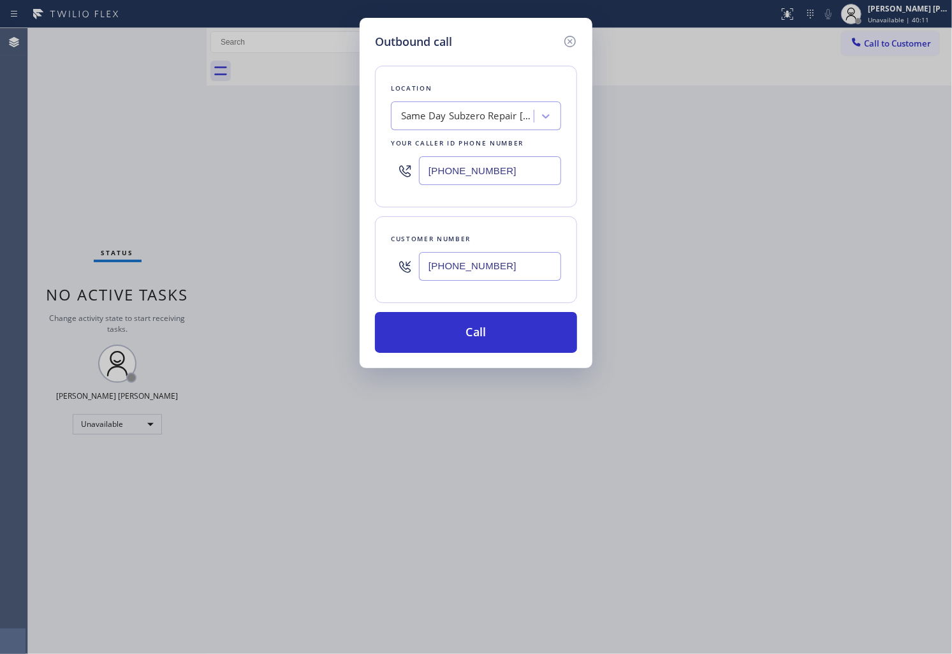
click at [453, 181] on input "[PHONE_NUMBER]" at bounding box center [490, 170] width 142 height 29
paste input "13) 377-6490"
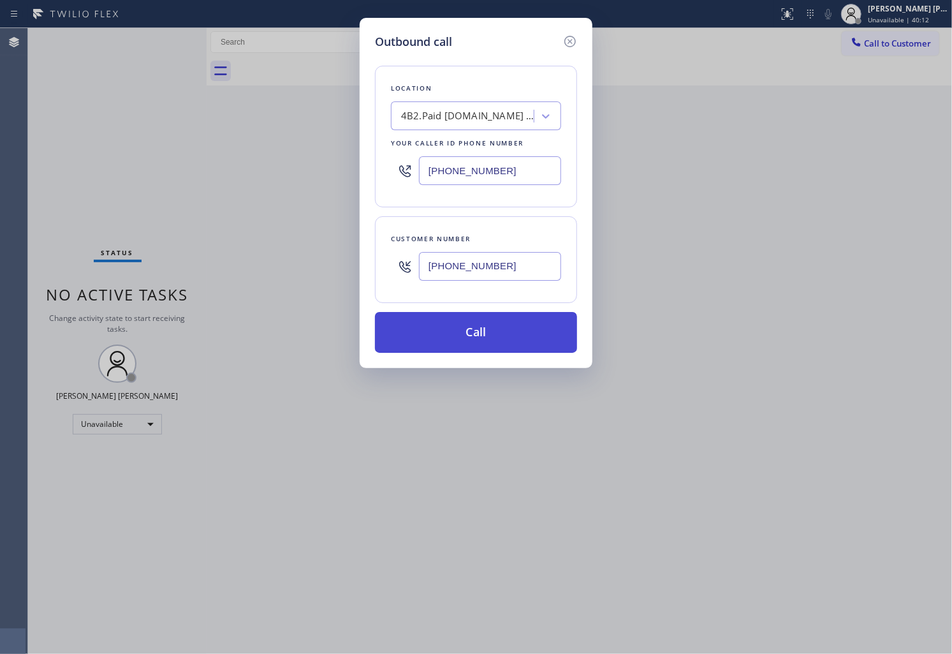
type input "[PHONE_NUMBER]"
click at [498, 332] on button "Call" at bounding box center [476, 332] width 202 height 41
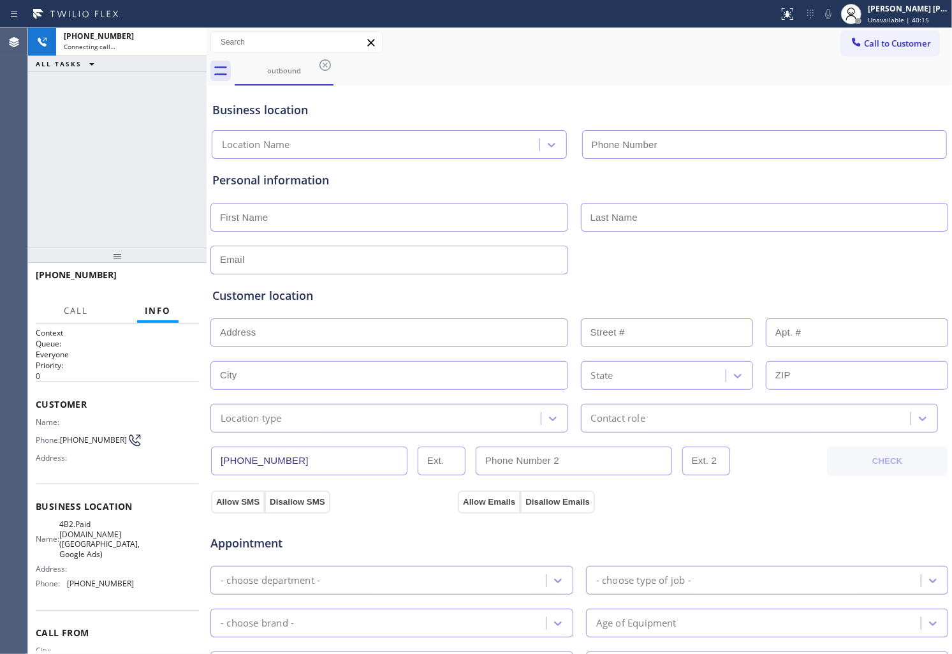
type input "[PHONE_NUMBER]"
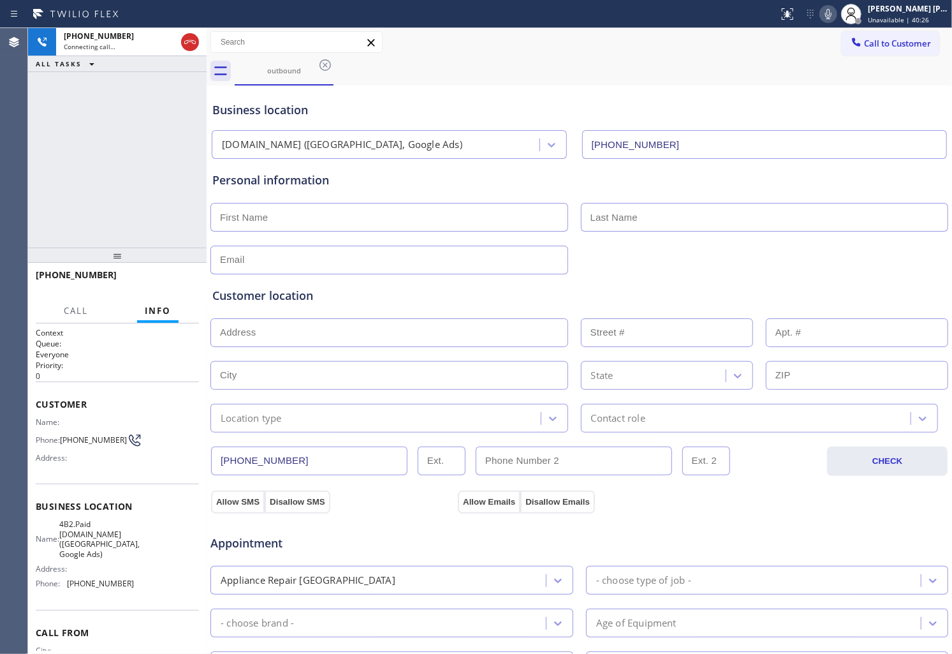
click at [72, 277] on span "[PHONE_NUMBER]" at bounding box center [76, 275] width 81 height 12
copy span "[PHONE_NUMBER]"
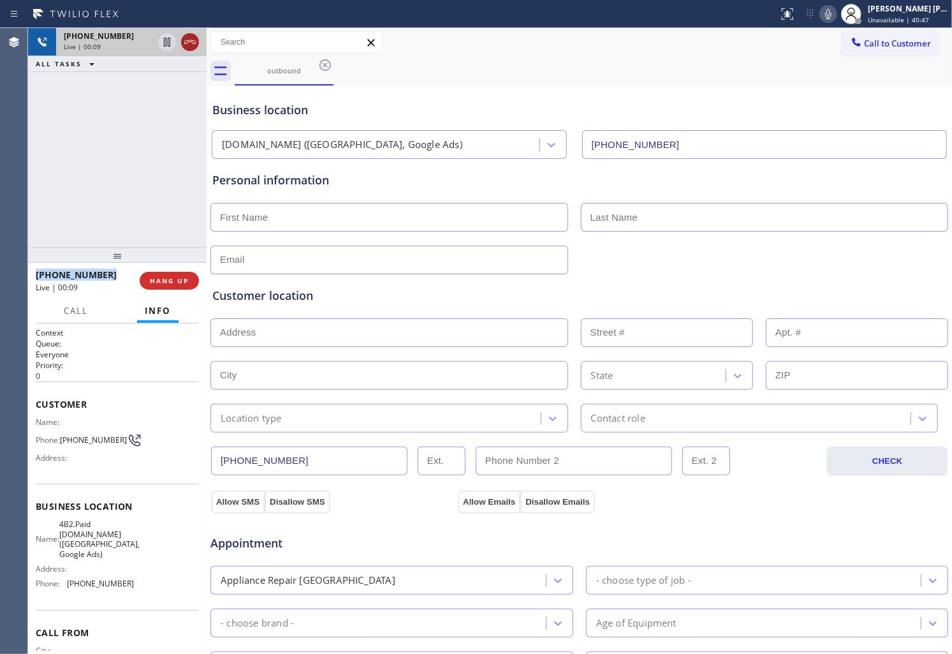
click at [188, 40] on icon at bounding box center [189, 42] width 11 height 4
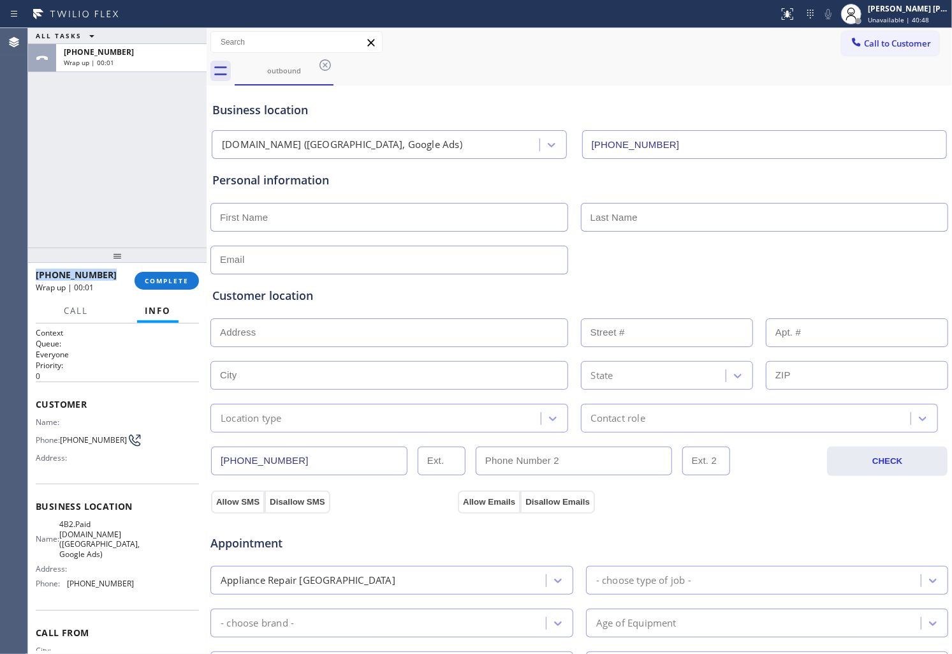
click at [160, 270] on div "[PHONE_NUMBER] Wrap up | 00:01 COMPLETE" at bounding box center [117, 280] width 163 height 33
click at [124, 283] on div "Wrap up | 00:01" at bounding box center [81, 287] width 90 height 11
click at [124, 283] on div "Wrap up | 00:02" at bounding box center [81, 287] width 90 height 11
click at [163, 283] on span "COMPLETE" at bounding box center [167, 280] width 44 height 9
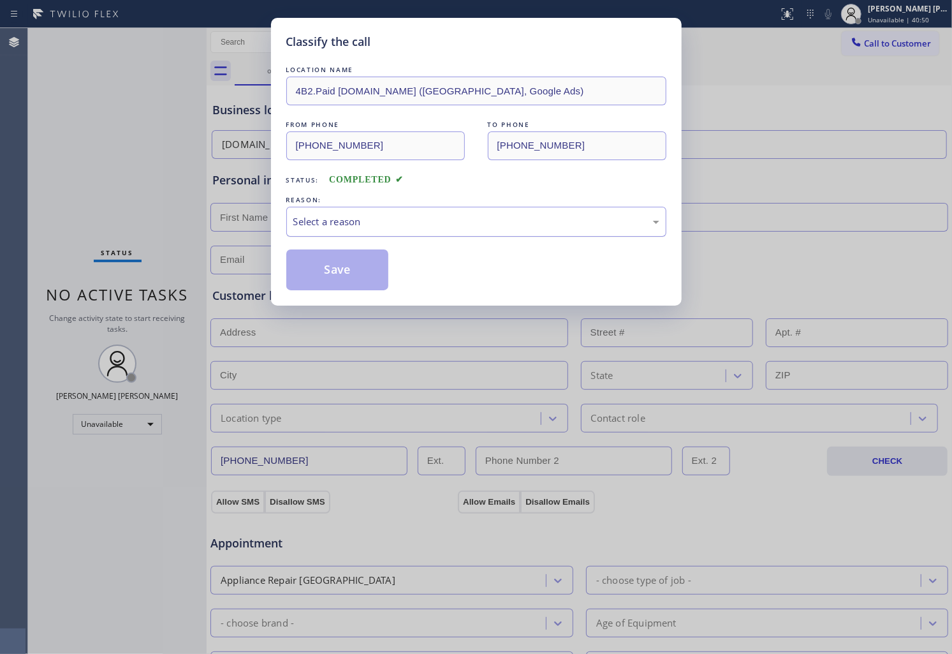
click at [311, 224] on div "Select a reason" at bounding box center [476, 221] width 366 height 15
click at [321, 291] on div "Classify the call LOCATION NAME 4B2.Paid [DOMAIN_NAME] ([GEOGRAPHIC_DATA], Goog…" at bounding box center [476, 162] width 411 height 288
click at [322, 283] on button "Save" at bounding box center [337, 269] width 103 height 41
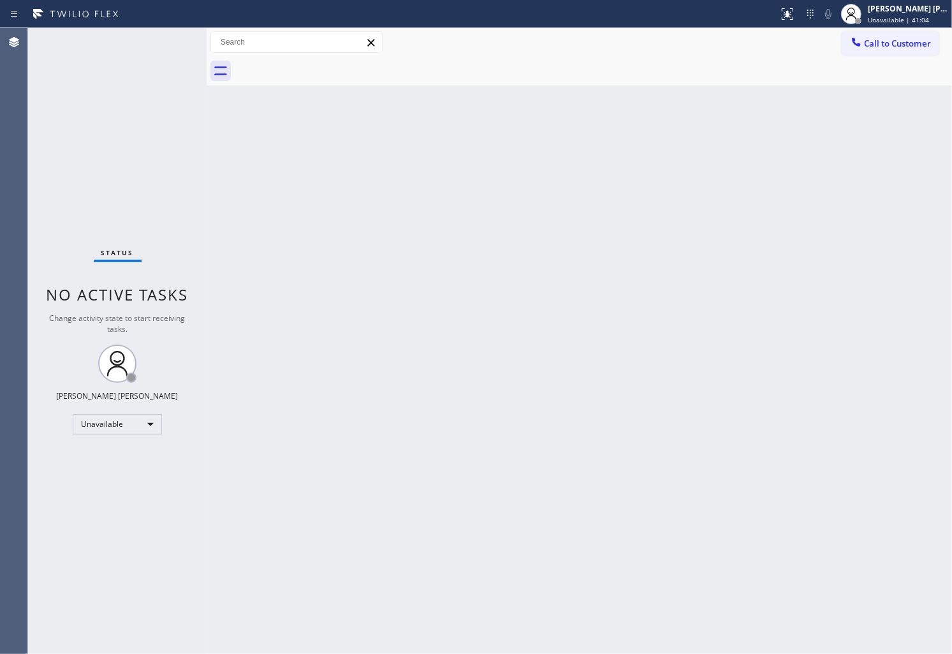
click at [896, 55] on div "Call to Customer Outbound call Location [DOMAIN_NAME] ([GEOGRAPHIC_DATA], Googl…" at bounding box center [580, 42] width 746 height 29
click at [876, 49] on button "Call to Customer" at bounding box center [891, 43] width 98 height 24
click at [0, 0] on div "Outbound call Location [DOMAIN_NAME] ([GEOGRAPHIC_DATA], Google Ads) Your calle…" at bounding box center [0, 0] width 0 height 0
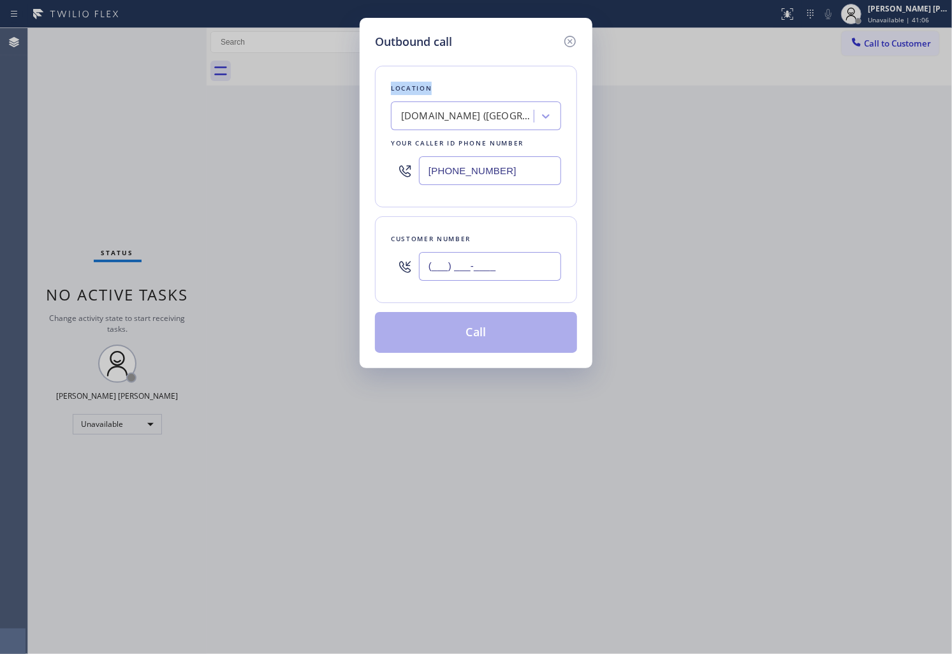
click at [518, 256] on input "(___) ___-____" at bounding box center [490, 266] width 142 height 29
paste input "773) 230-1672"
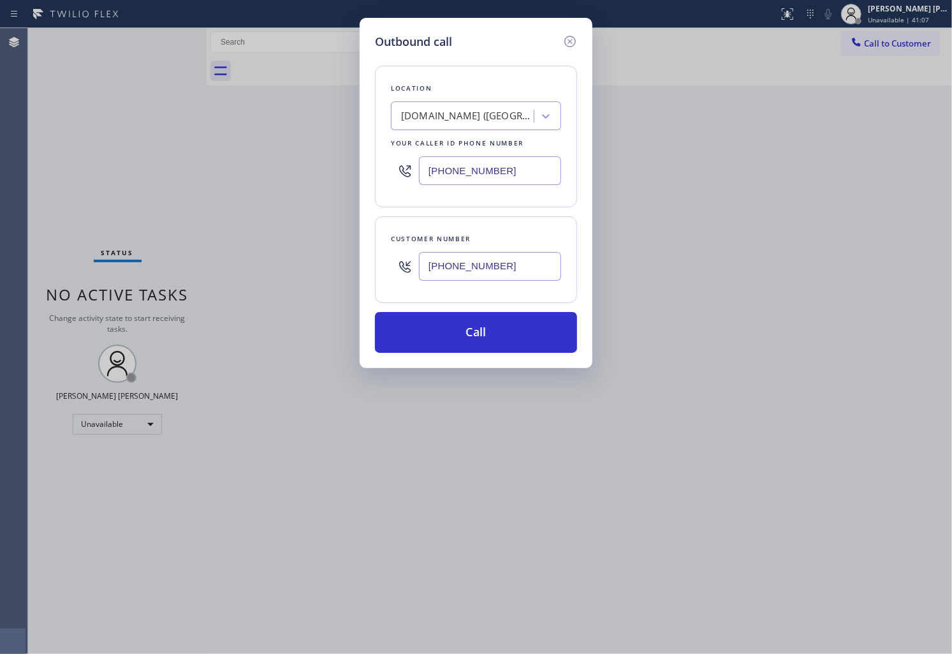
type input "[PHONE_NUMBER]"
click at [475, 177] on input "[PHONE_NUMBER]" at bounding box center [490, 170] width 142 height 29
paste input "773) 830-4668"
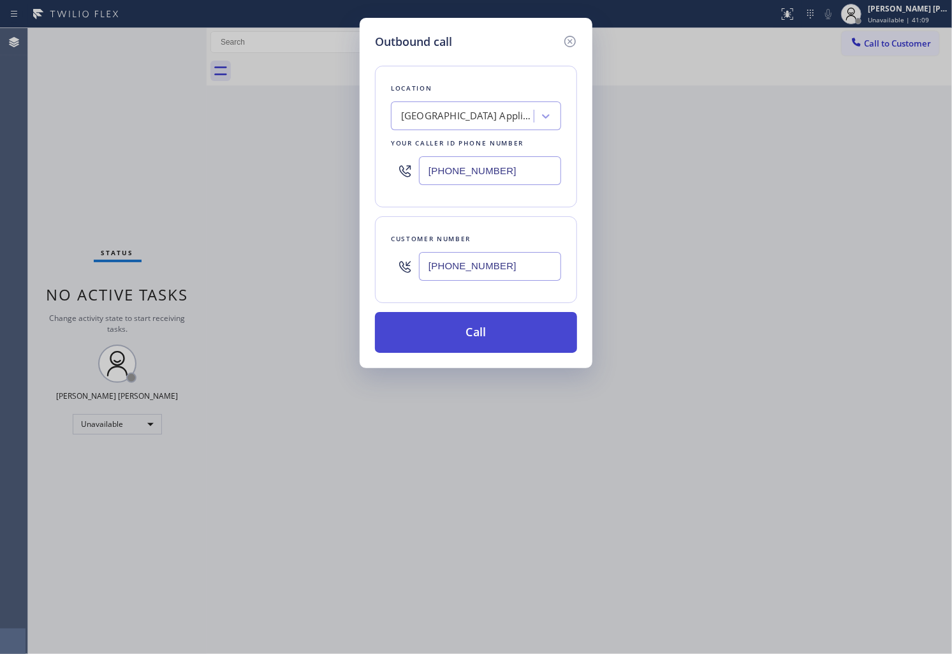
type input "[PHONE_NUMBER]"
click at [482, 336] on button "Call" at bounding box center [476, 332] width 202 height 41
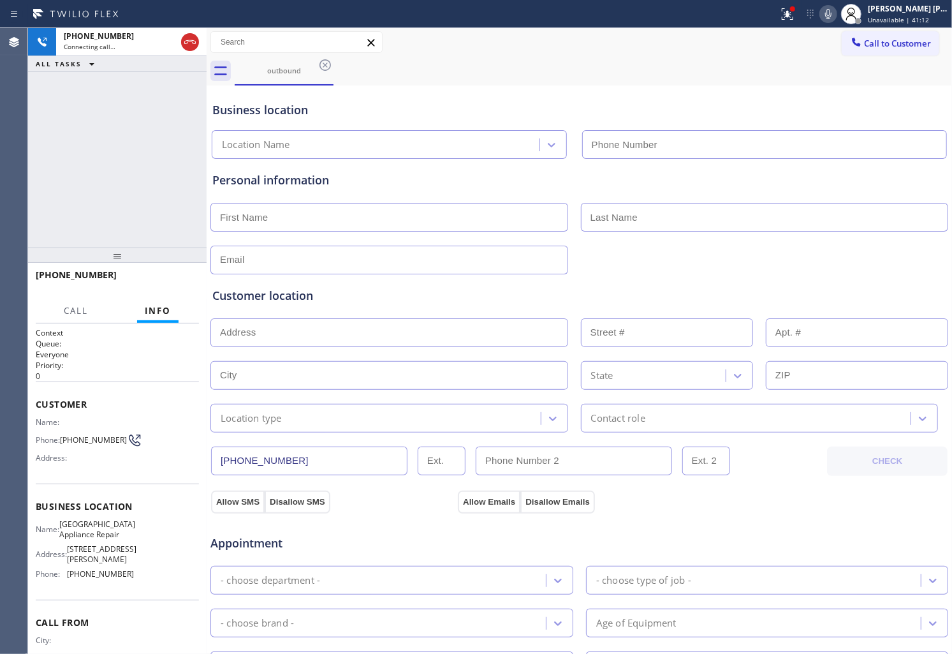
type input "[PHONE_NUMBER]"
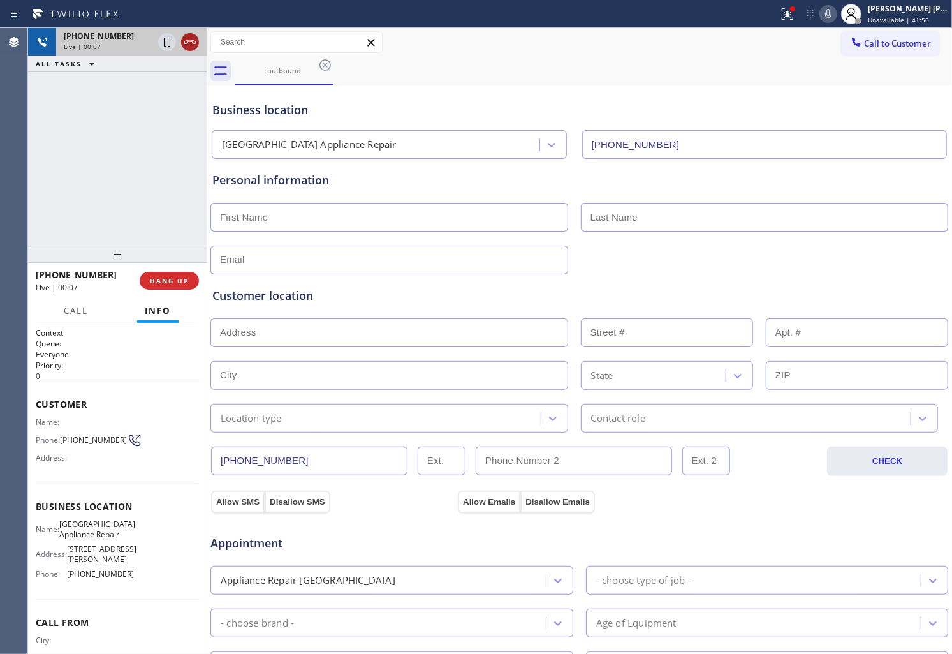
click at [189, 46] on icon at bounding box center [189, 41] width 15 height 15
click at [153, 46] on div "Live | 00:07" at bounding box center [108, 46] width 89 height 9
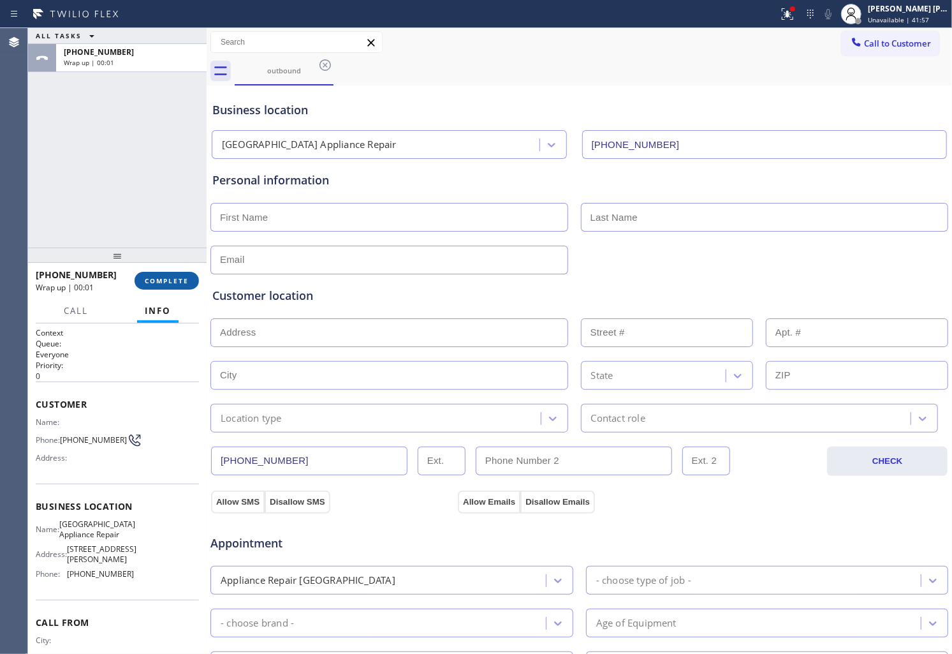
click at [165, 281] on span "COMPLETE" at bounding box center [167, 280] width 44 height 9
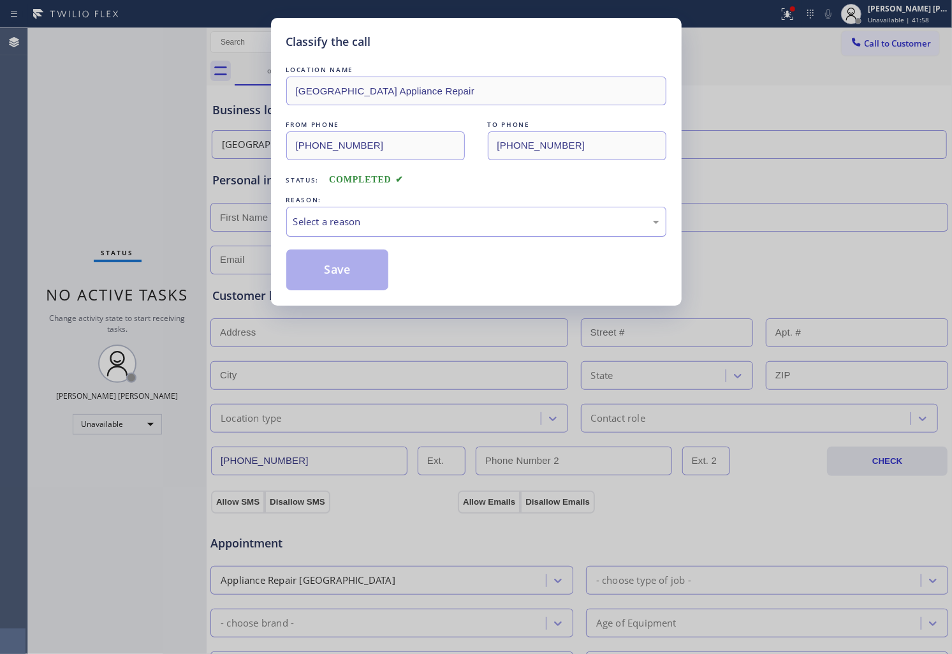
click at [404, 227] on div "Select a reason" at bounding box center [476, 221] width 366 height 15
click at [362, 219] on div "Existing Customer - ETA/PI/REDO/complain/cancel" at bounding box center [476, 221] width 366 height 15
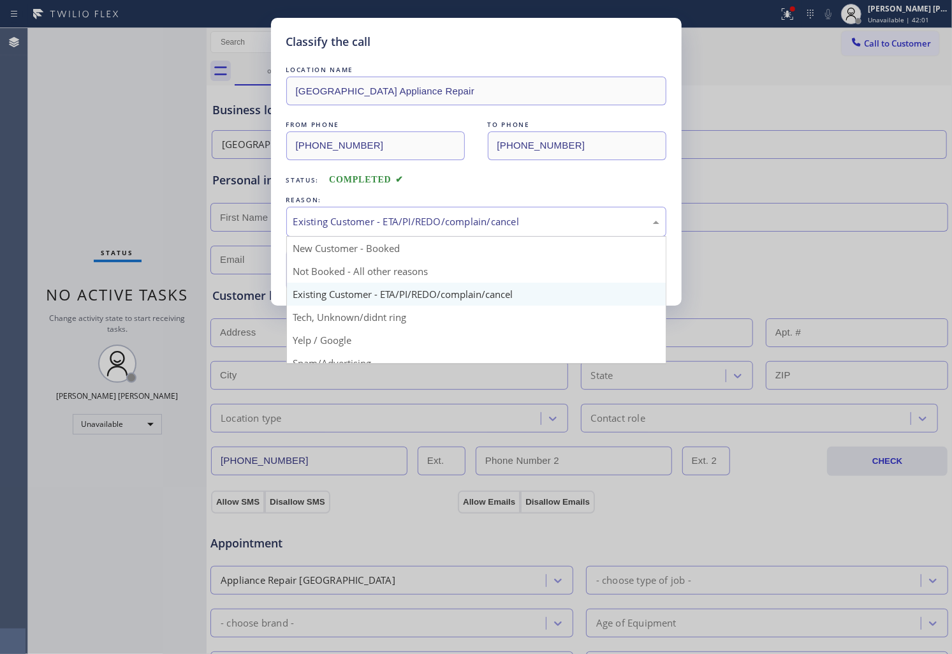
click at [341, 310] on div "Classify the call LOCATION NAME [GEOGRAPHIC_DATA] Appliance Repair FROM PHONE […" at bounding box center [476, 327] width 952 height 654
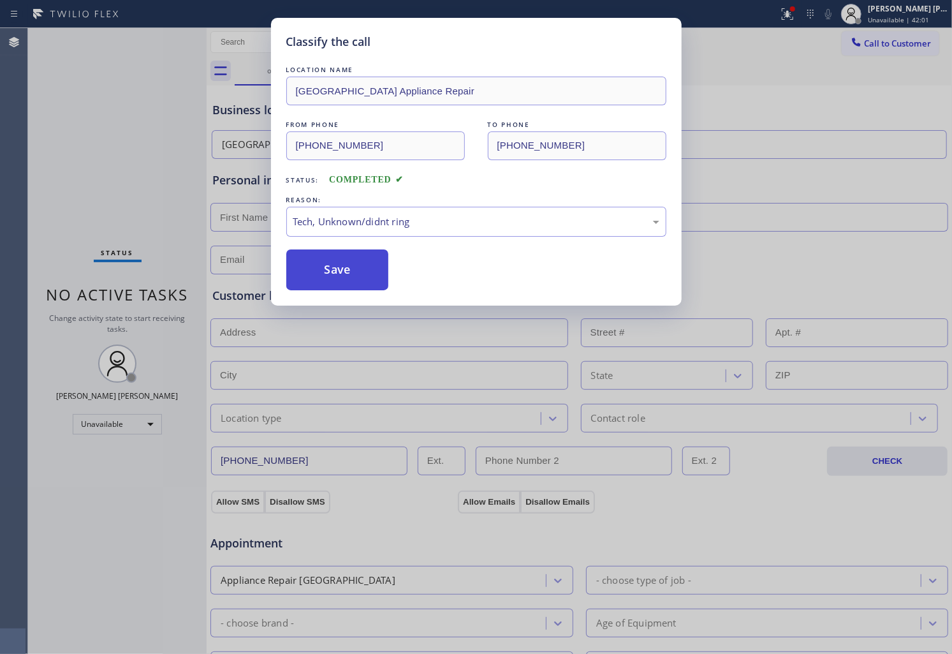
click at [327, 277] on button "Save" at bounding box center [337, 269] width 103 height 41
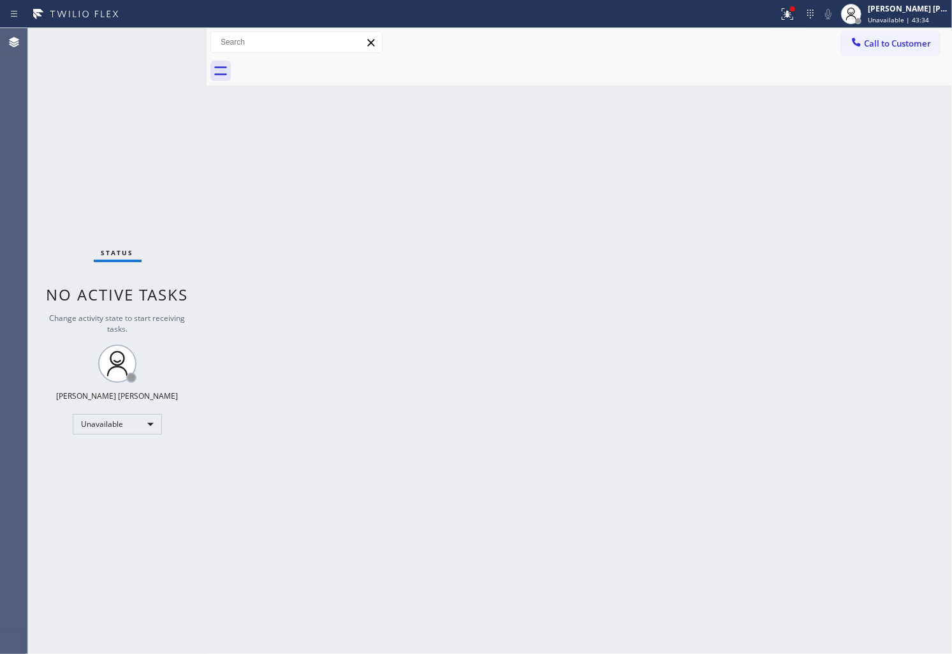
click at [943, 35] on div "Call to Customer Outbound call Location [GEOGRAPHIC_DATA] Appliance Repair Your…" at bounding box center [897, 42] width 110 height 22
click at [912, 45] on span "Call to Customer" at bounding box center [897, 43] width 67 height 11
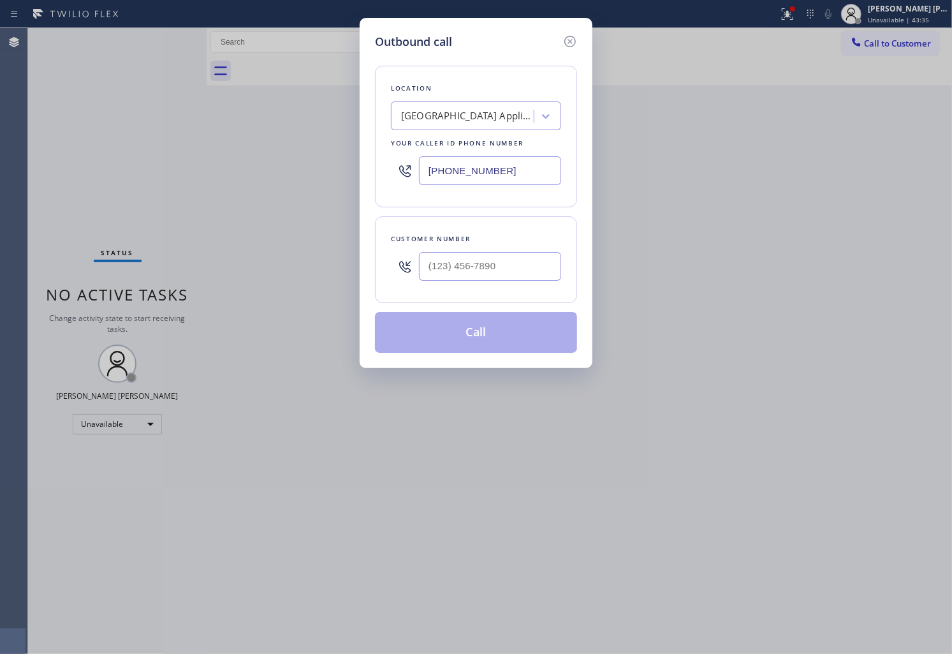
click at [503, 272] on input "text" at bounding box center [490, 266] width 142 height 29
click at [503, 272] on input "(___) ___-____" at bounding box center [490, 266] width 142 height 29
paste input "8186"
click at [479, 252] on input "(___) ___-8186" at bounding box center [490, 266] width 142 height 29
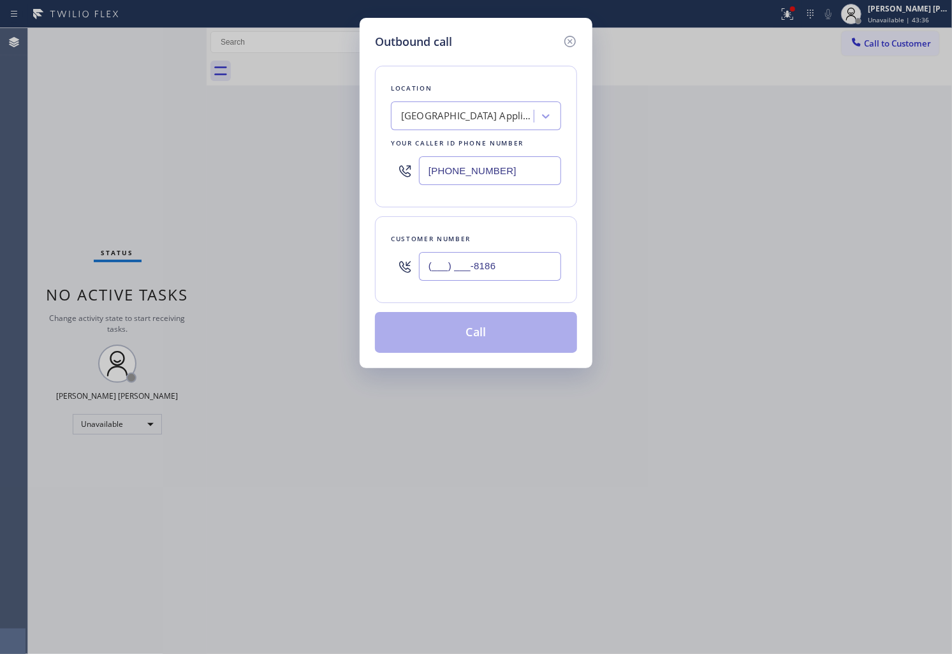
click at [490, 263] on input "(___) ___-8186" at bounding box center [490, 266] width 142 height 29
paste input "text"
click at [490, 263] on input "(___) ___-8186" at bounding box center [490, 266] width 142 height 29
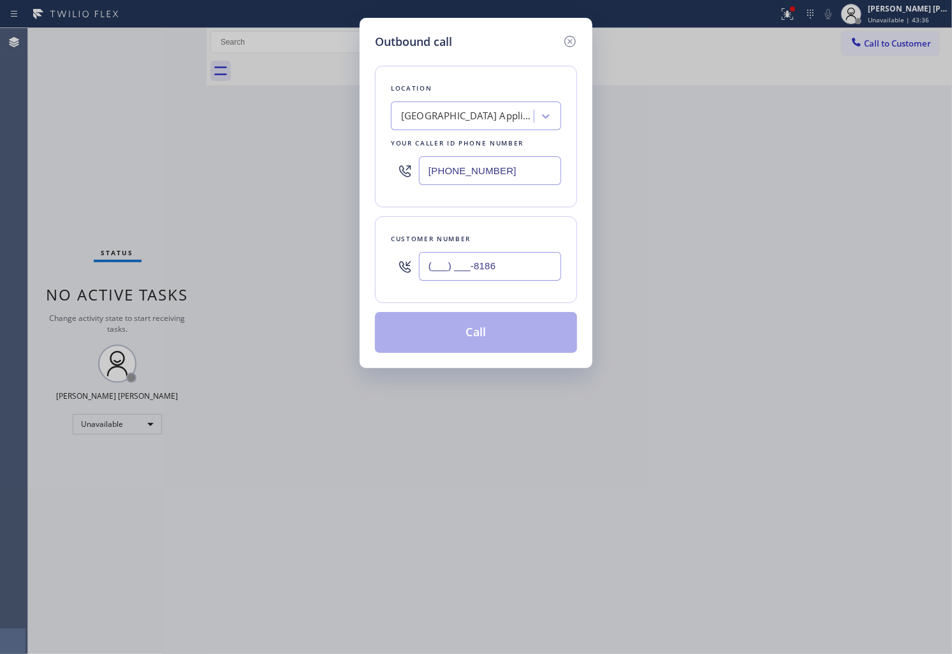
click at [490, 263] on input "(___) ___-8186" at bounding box center [490, 266] width 142 height 29
paste input "818) 602-4021"
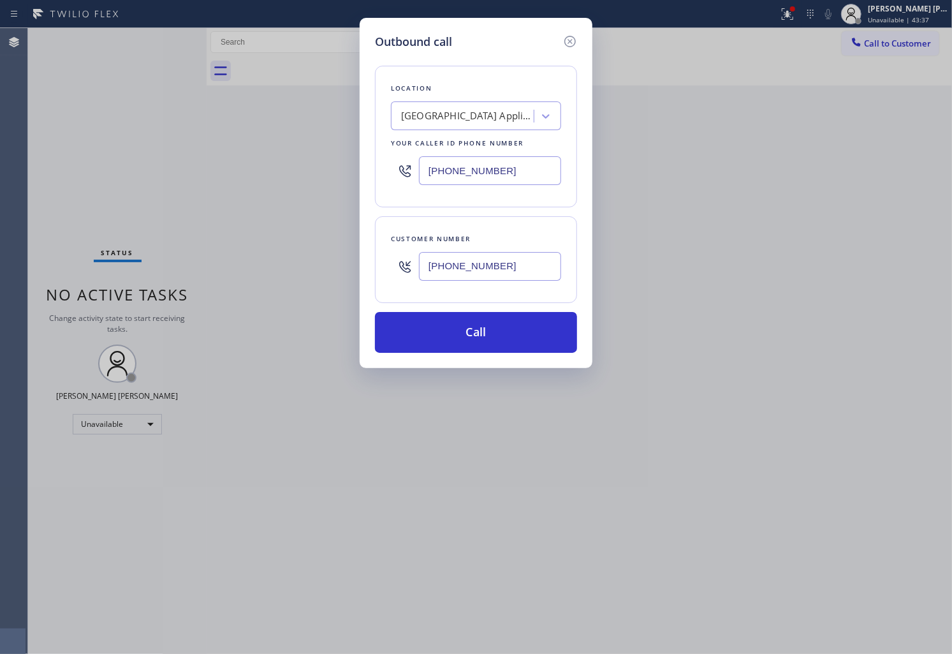
type input "[PHONE_NUMBER]"
click at [487, 173] on input "[PHONE_NUMBER]" at bounding box center [490, 170] width 142 height 29
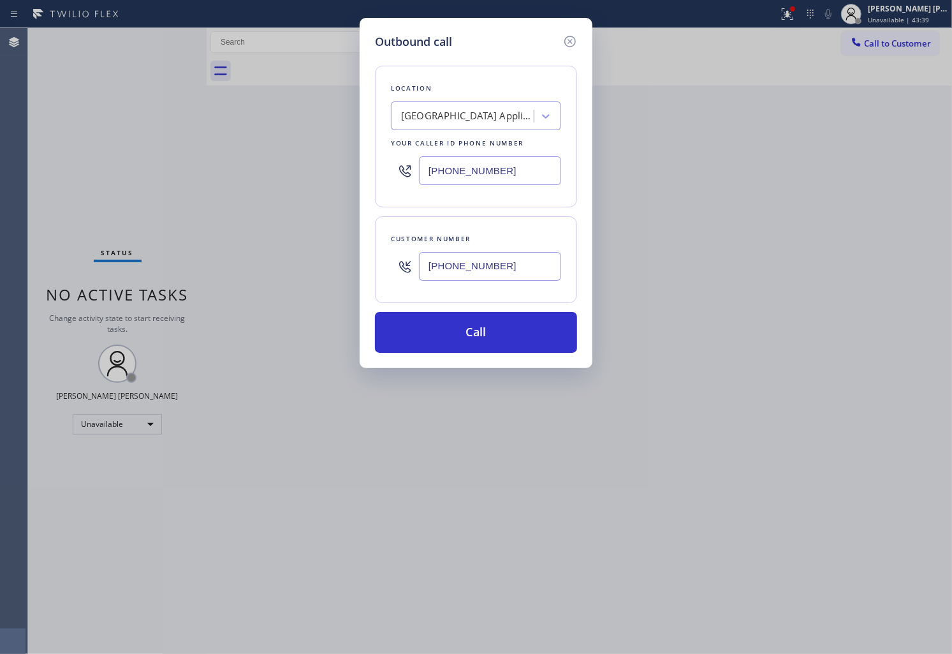
paste input "818) 797-1552"
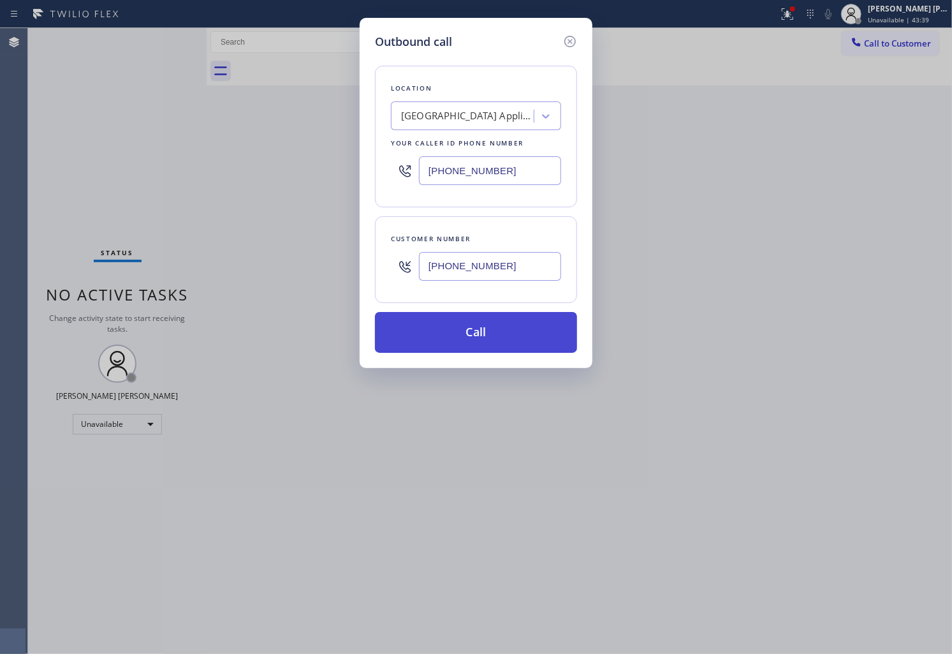
type input "[PHONE_NUMBER]"
click at [498, 327] on button "Call" at bounding box center [476, 332] width 202 height 41
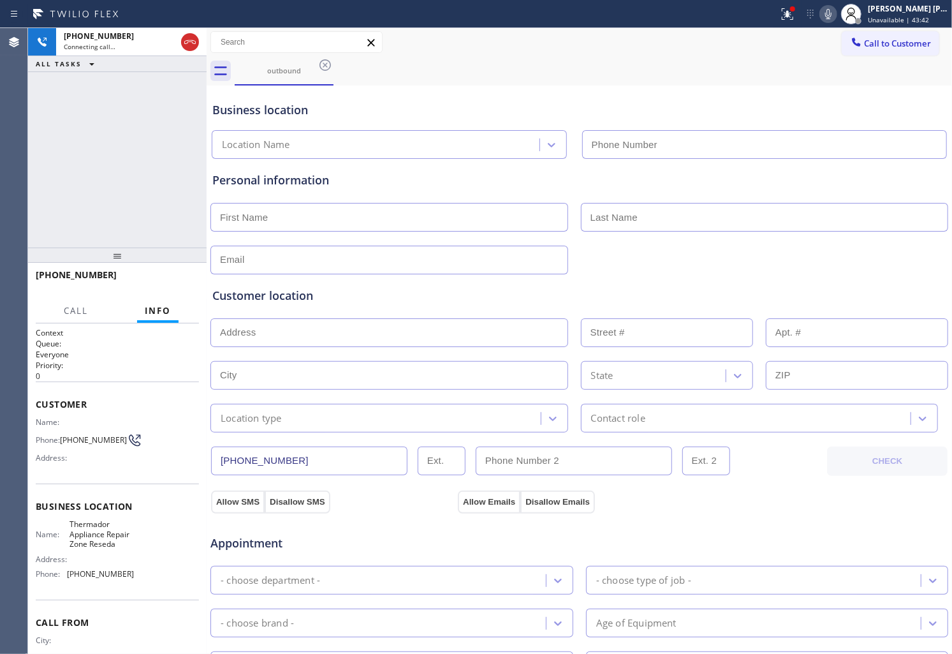
type input "[PHONE_NUMBER]"
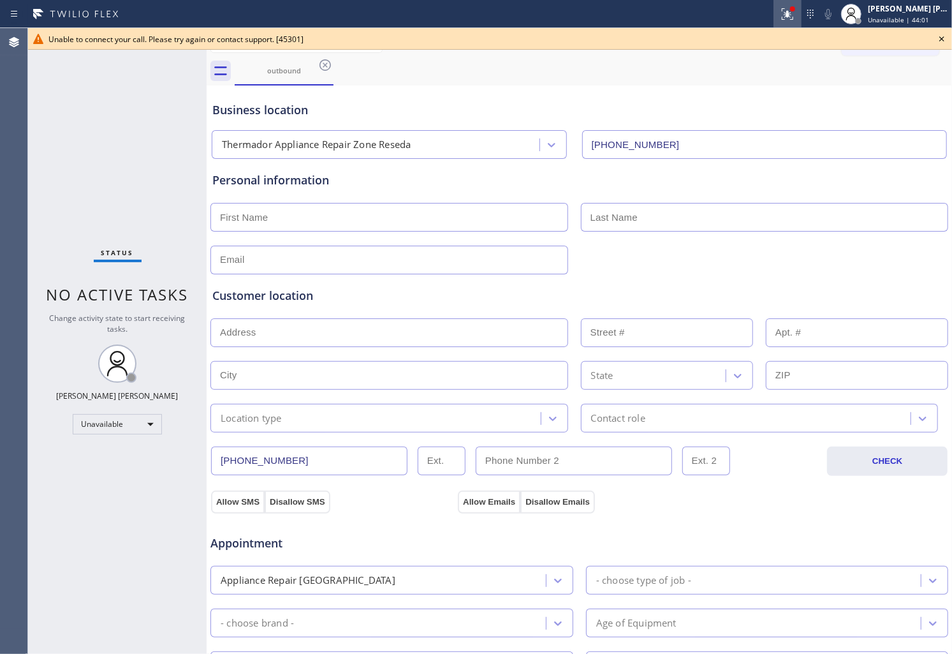
click at [790, 15] on icon at bounding box center [786, 12] width 8 height 9
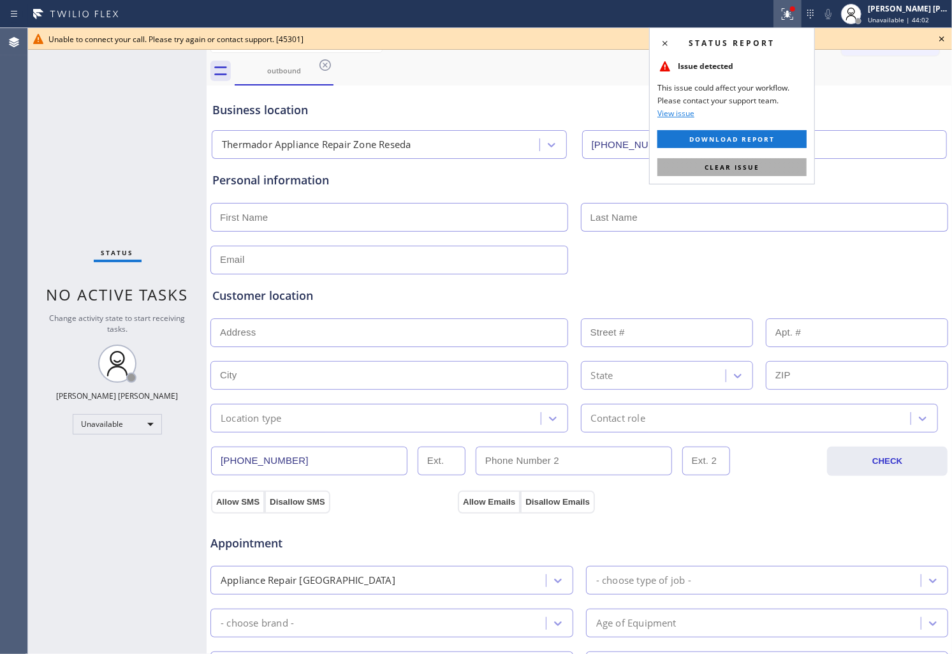
click at [760, 162] on button "Clear issue" at bounding box center [732, 167] width 149 height 18
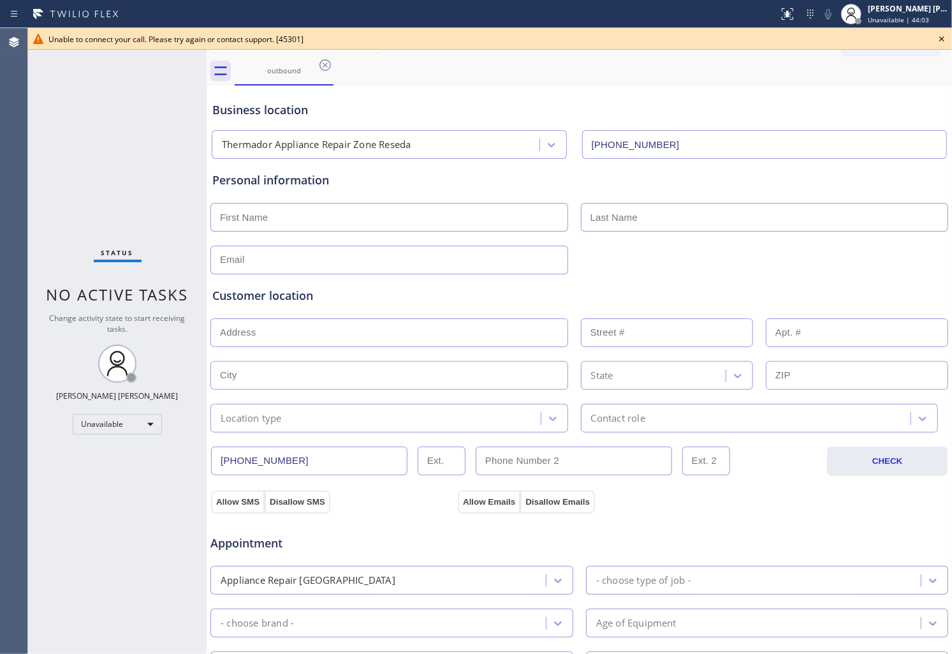
click at [945, 40] on icon at bounding box center [941, 38] width 15 height 15
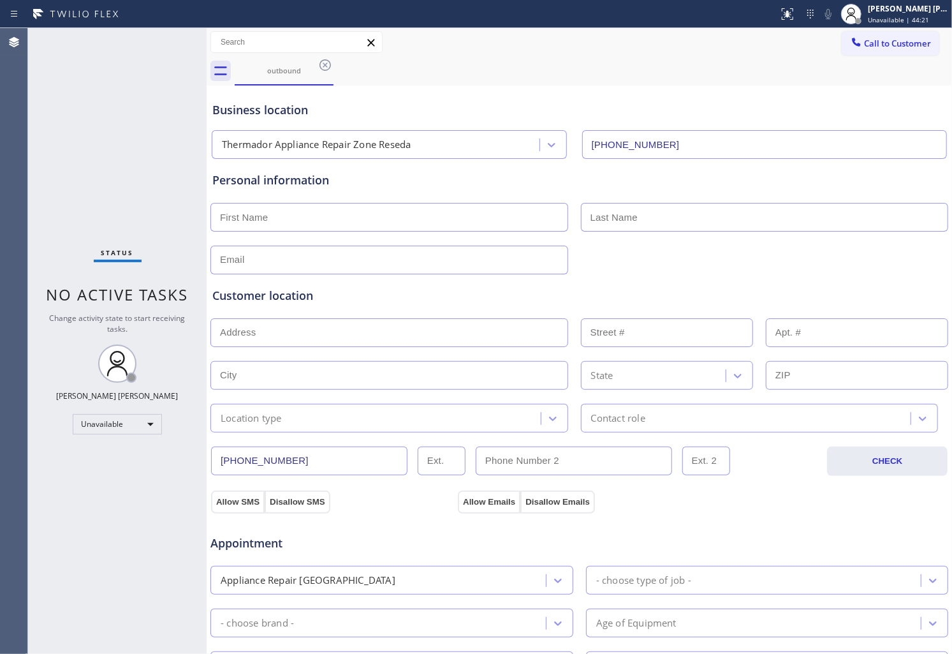
click at [320, 70] on icon at bounding box center [325, 64] width 15 height 15
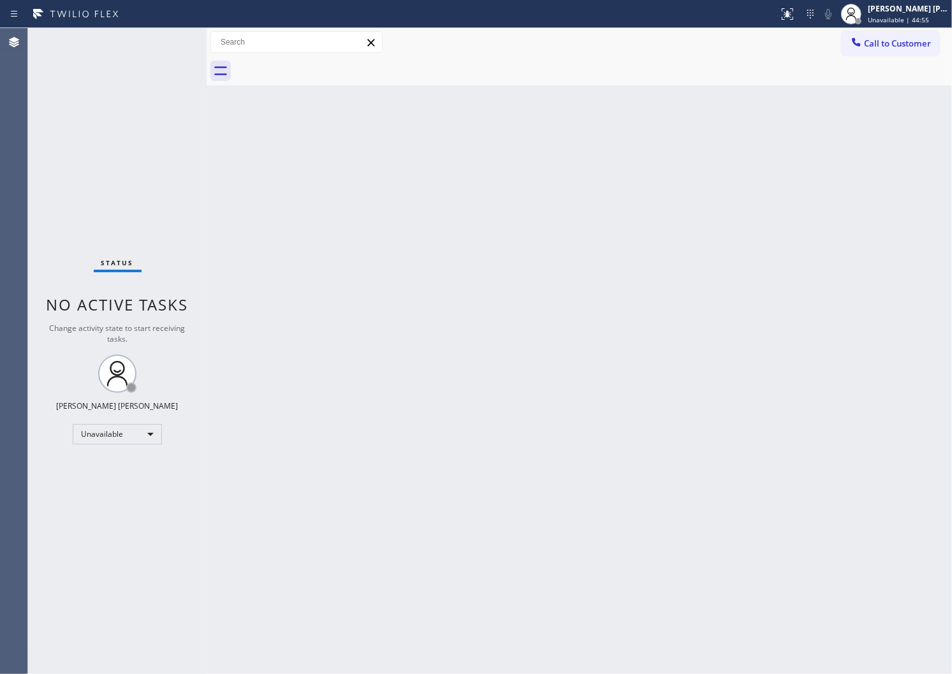
click at [942, 369] on div "Back to Dashboard Change Sender ID Customers Technicians Select a contact Outbo…" at bounding box center [580, 351] width 746 height 646
click at [882, 49] on button "Call to Customer" at bounding box center [891, 43] width 98 height 24
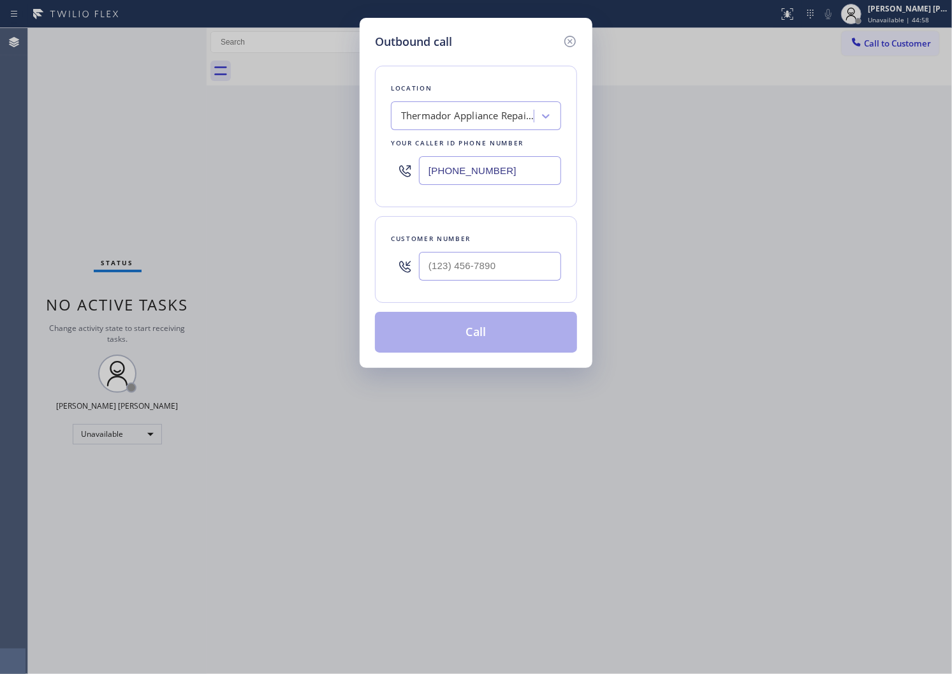
click at [489, 270] on input "text" at bounding box center [490, 266] width 142 height 29
paste input "305) 418-8658"
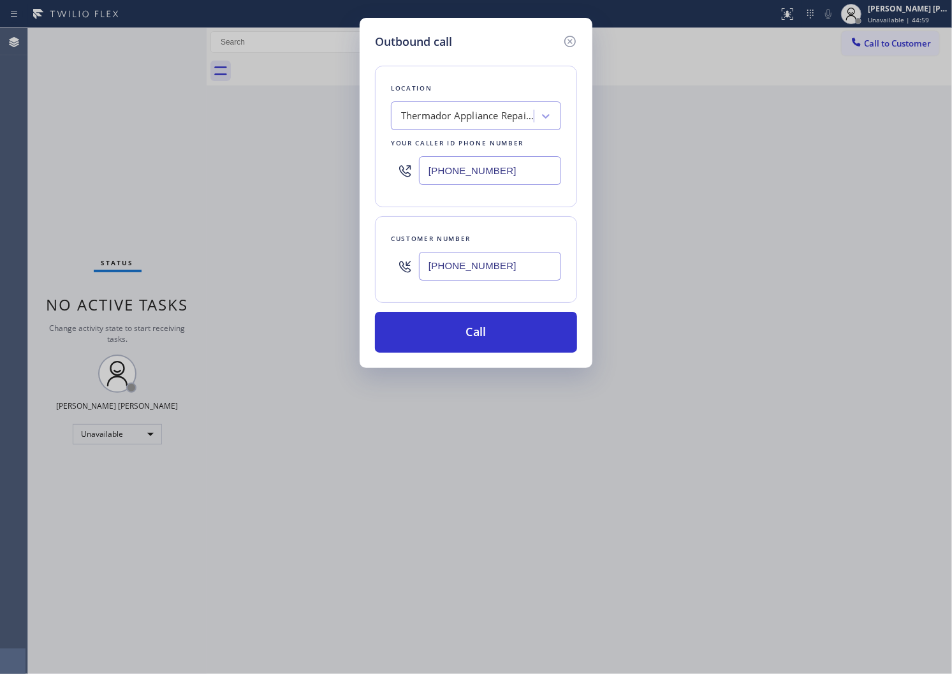
type input "[PHONE_NUMBER]"
click at [481, 168] on input "[PHONE_NUMBER]" at bounding box center [490, 170] width 142 height 29
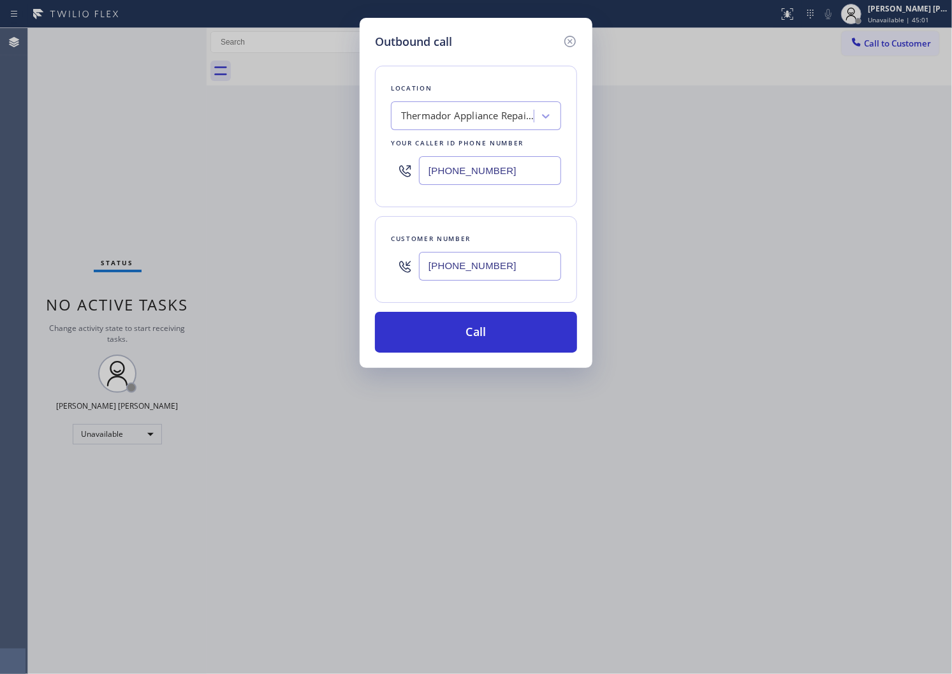
click at [481, 168] on input "[PHONE_NUMBER]" at bounding box center [490, 170] width 142 height 29
paste input "305) 871-9474"
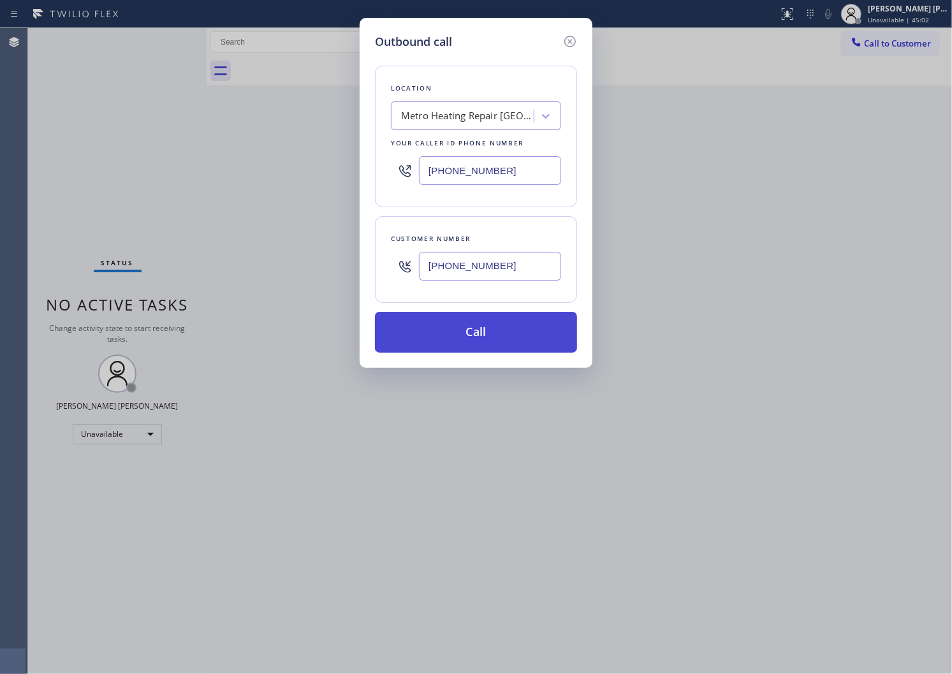
type input "[PHONE_NUMBER]"
click at [487, 333] on button "Call" at bounding box center [476, 332] width 202 height 41
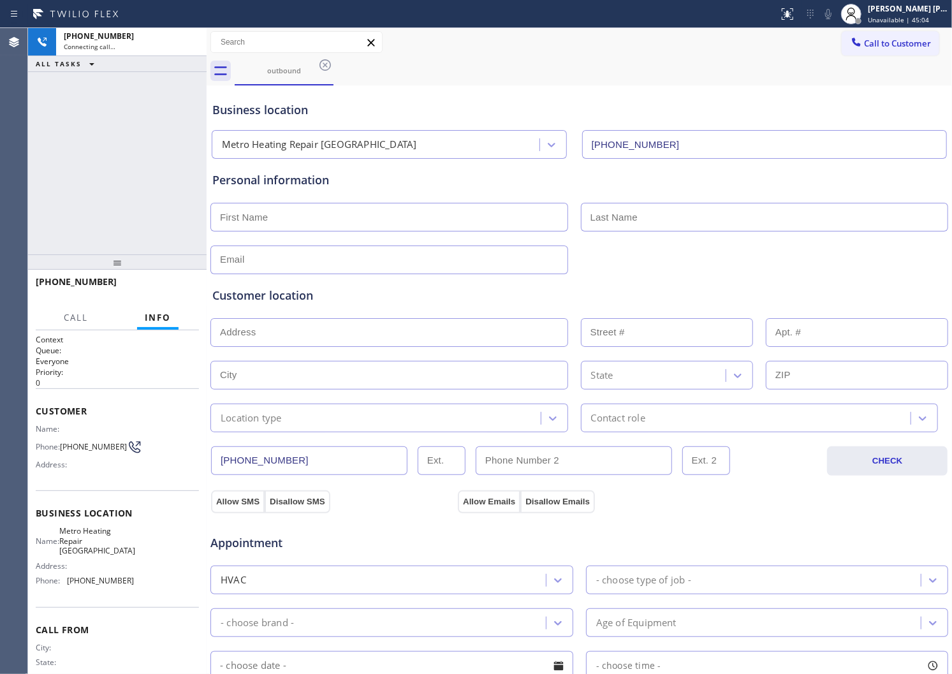
type input "[PHONE_NUMBER]"
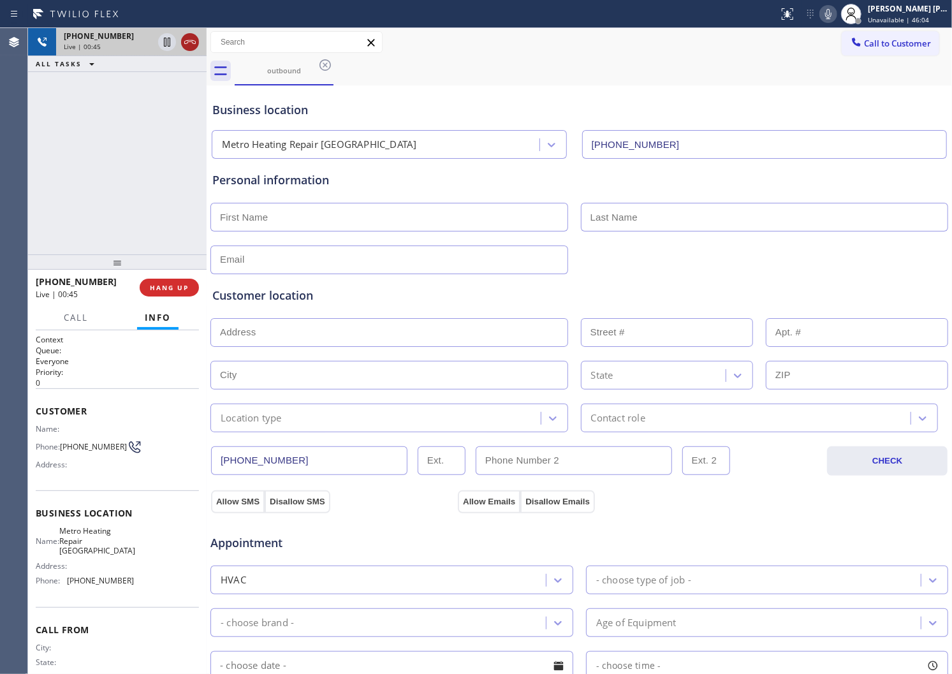
click at [194, 45] on icon at bounding box center [189, 41] width 15 height 15
click at [177, 288] on span "HANG UP" at bounding box center [169, 287] width 39 height 9
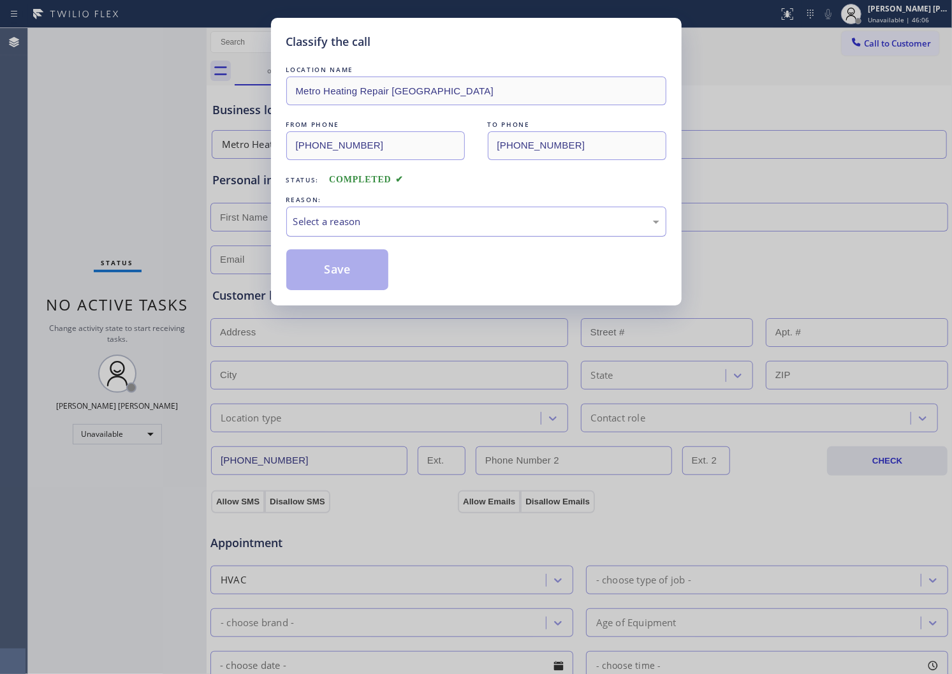
click at [368, 225] on div "Select a reason" at bounding box center [476, 221] width 366 height 15
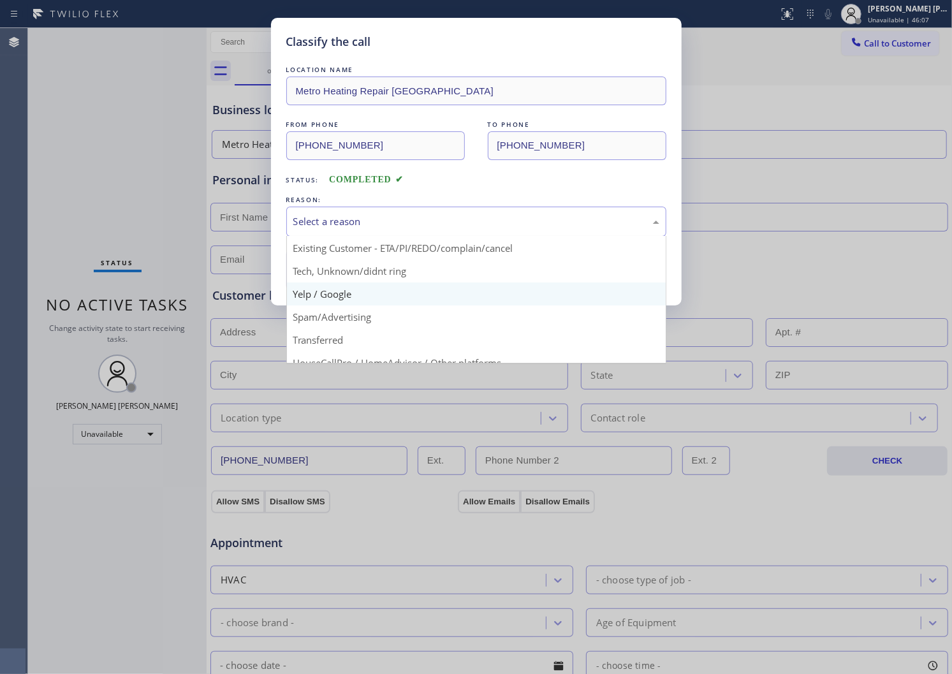
scroll to position [71, 0]
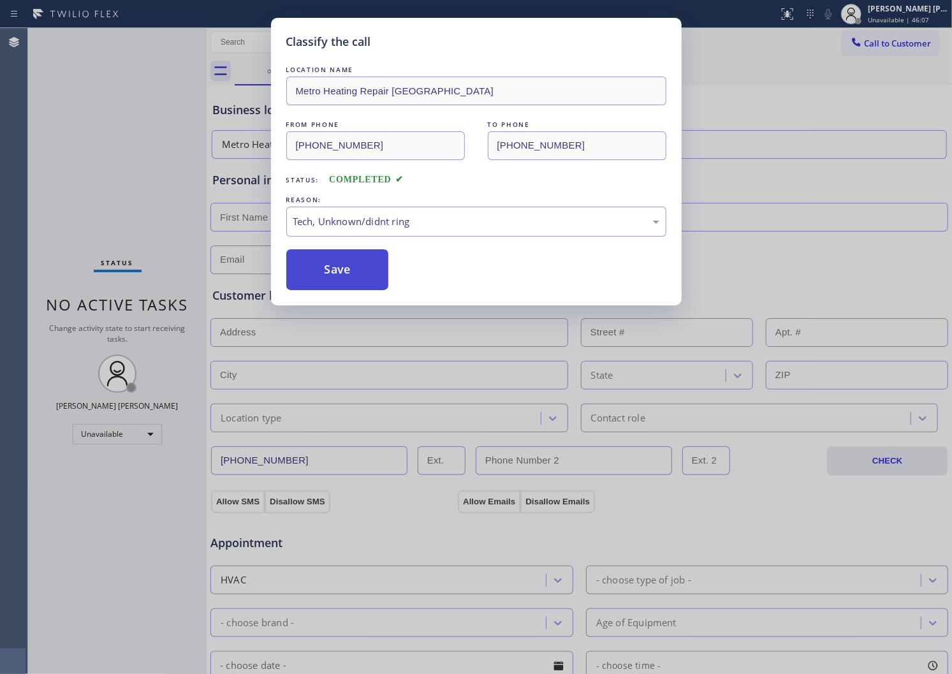
click at [347, 259] on button "Save" at bounding box center [337, 269] width 103 height 41
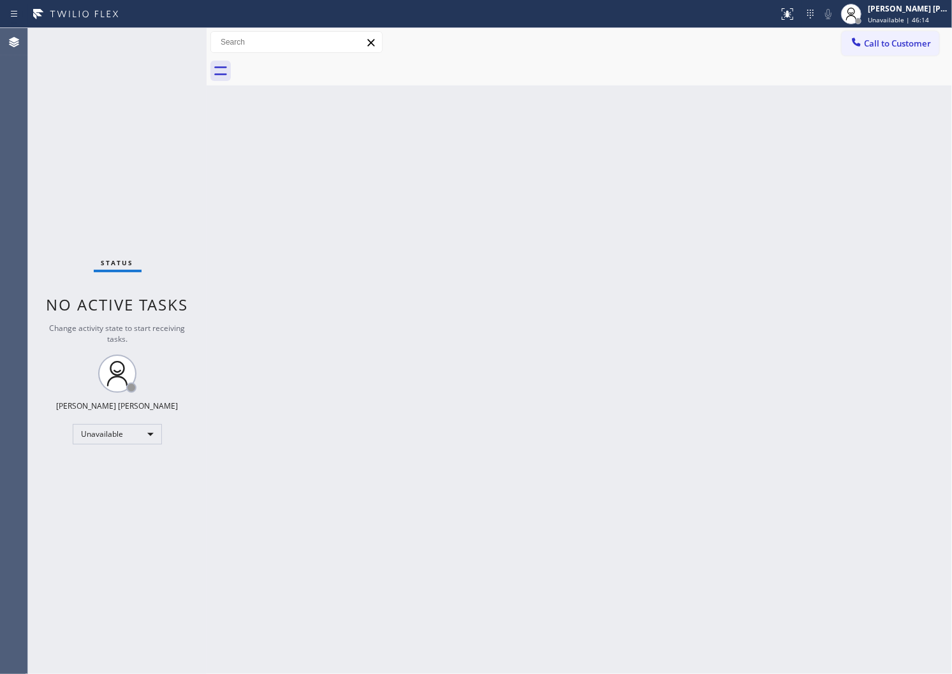
click at [908, 48] on span "Call to Customer" at bounding box center [897, 43] width 67 height 11
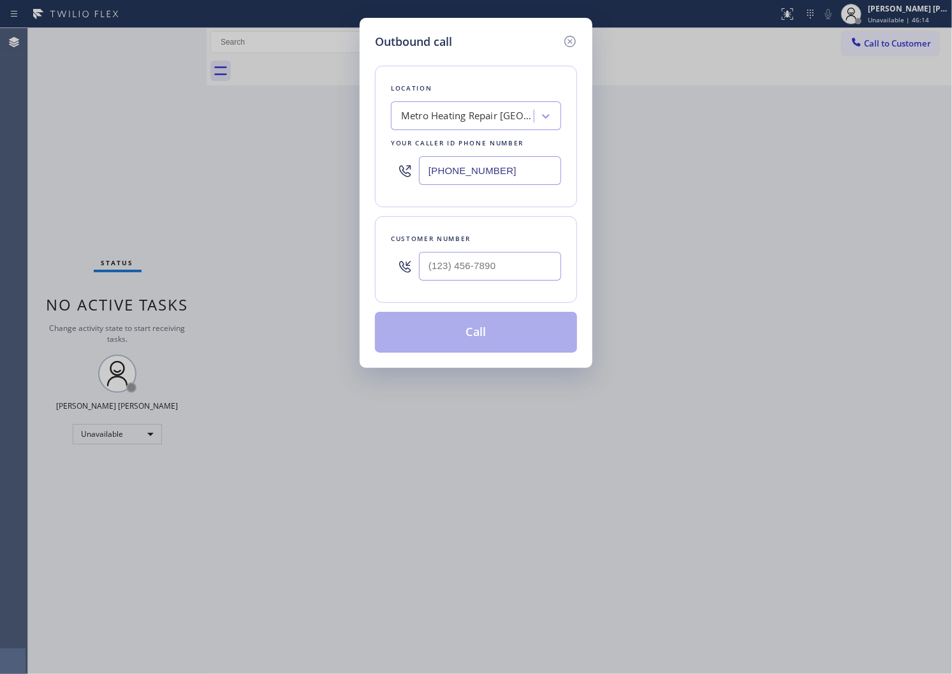
click at [545, 256] on input "text" at bounding box center [490, 266] width 142 height 29
click at [545, 256] on input "(___) ___-____" at bounding box center [490, 266] width 142 height 29
paste input "805) 788-0145"
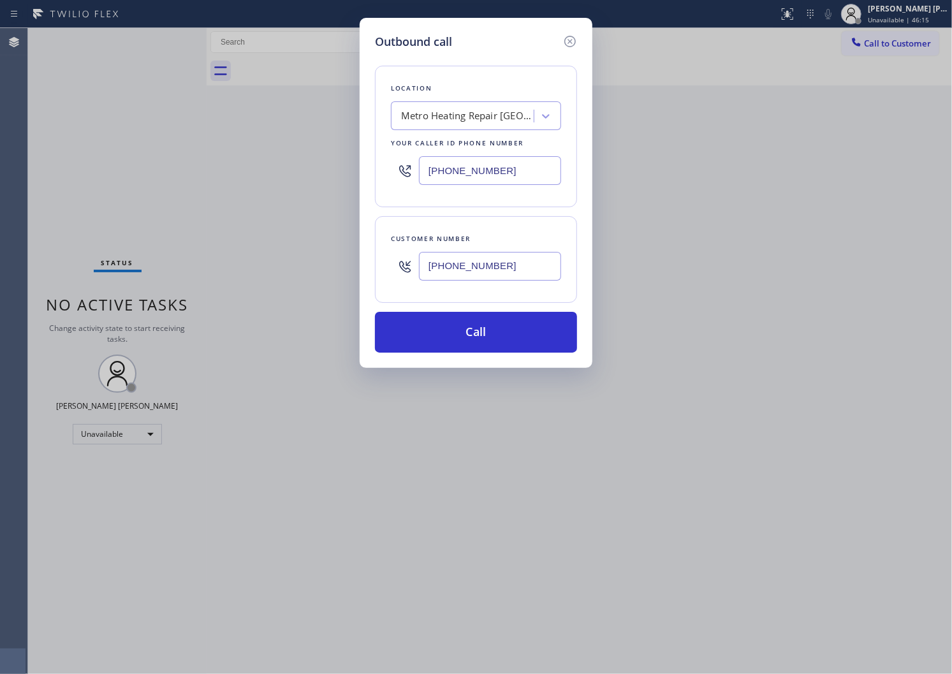
type input "[PHONE_NUMBER]"
click at [468, 165] on input "[PHONE_NUMBER]" at bounding box center [490, 170] width 142 height 29
paste input "805) 360-3808"
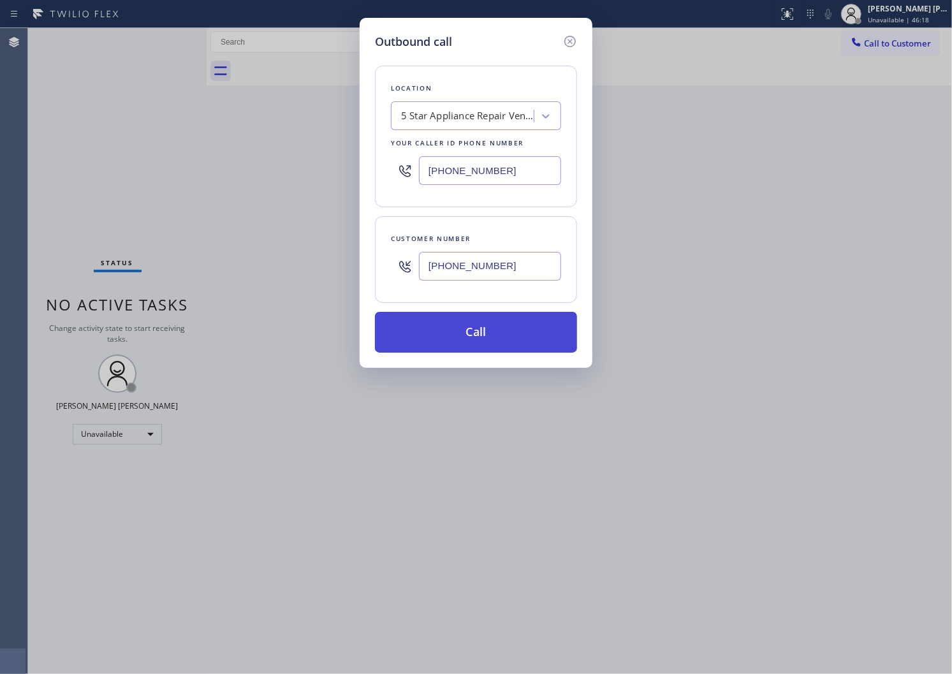
type input "[PHONE_NUMBER]"
click at [499, 335] on button "Call" at bounding box center [476, 332] width 202 height 41
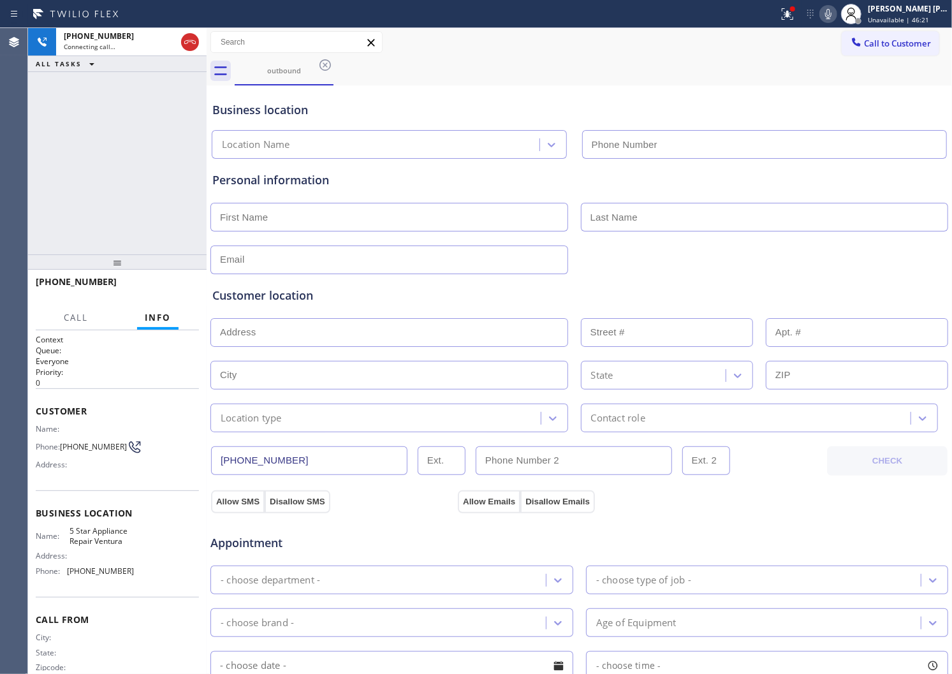
type input "[PHONE_NUMBER]"
click at [84, 281] on span "[PHONE_NUMBER]" at bounding box center [76, 282] width 81 height 12
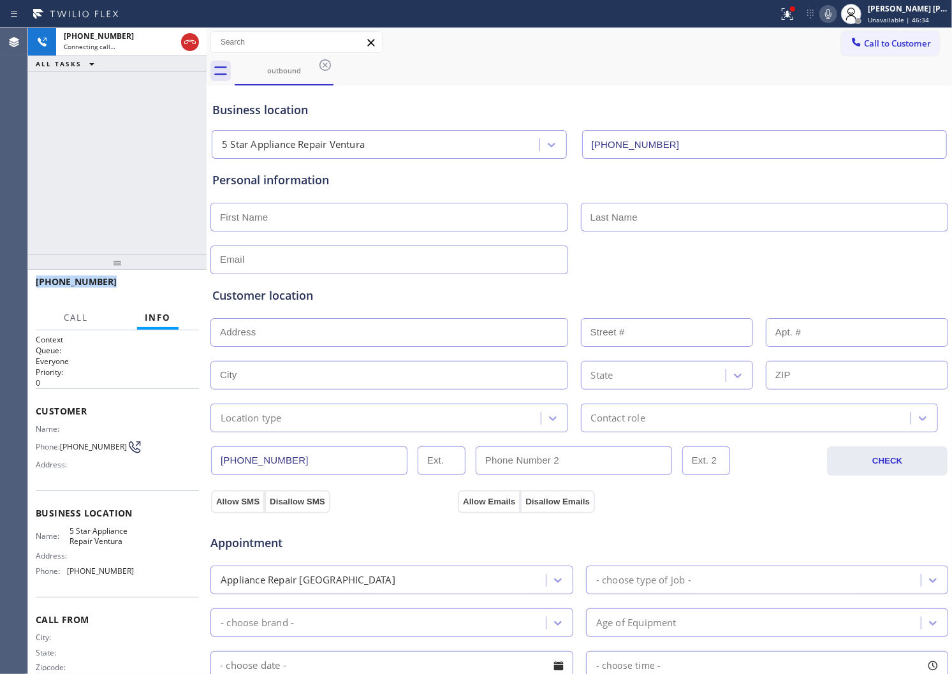
copy span "[PHONE_NUMBER]"
click at [188, 40] on icon at bounding box center [189, 42] width 11 height 4
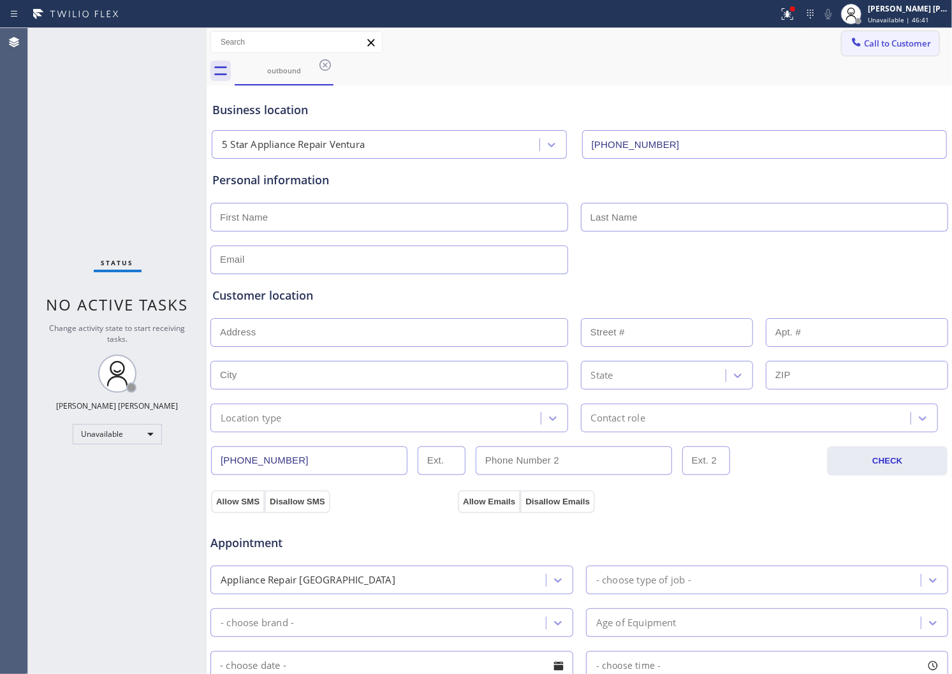
click at [895, 38] on span "Call to Customer" at bounding box center [897, 43] width 67 height 11
click at [0, 0] on div "Outbound call Location 5 Star Appliance Repair [GEOGRAPHIC_DATA] Your caller id…" at bounding box center [0, 0] width 0 height 0
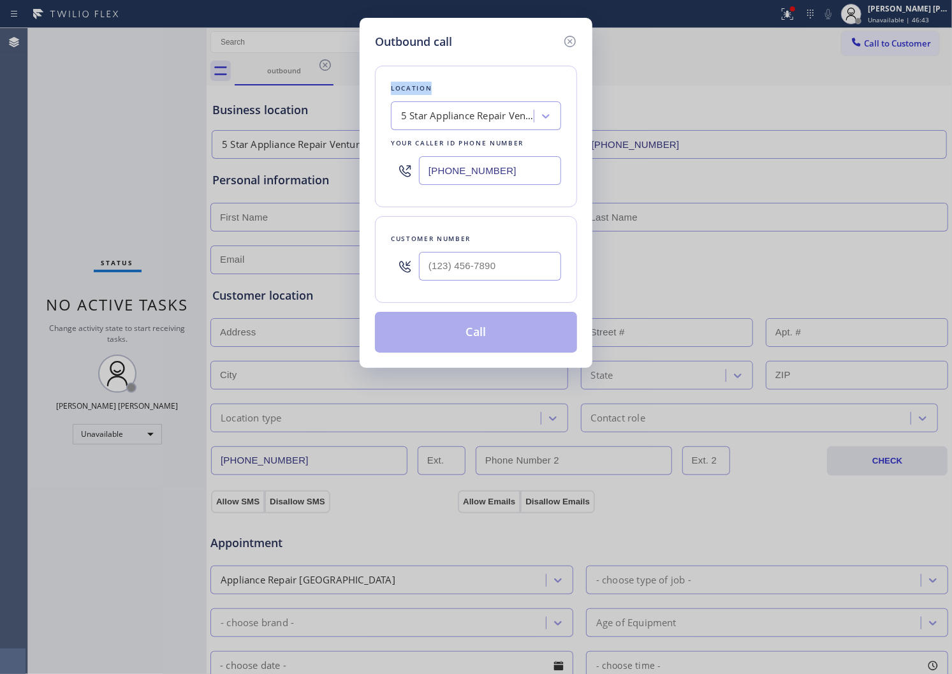
click at [496, 266] on input "text" at bounding box center [490, 266] width 142 height 29
paste input "760) 859-3065"
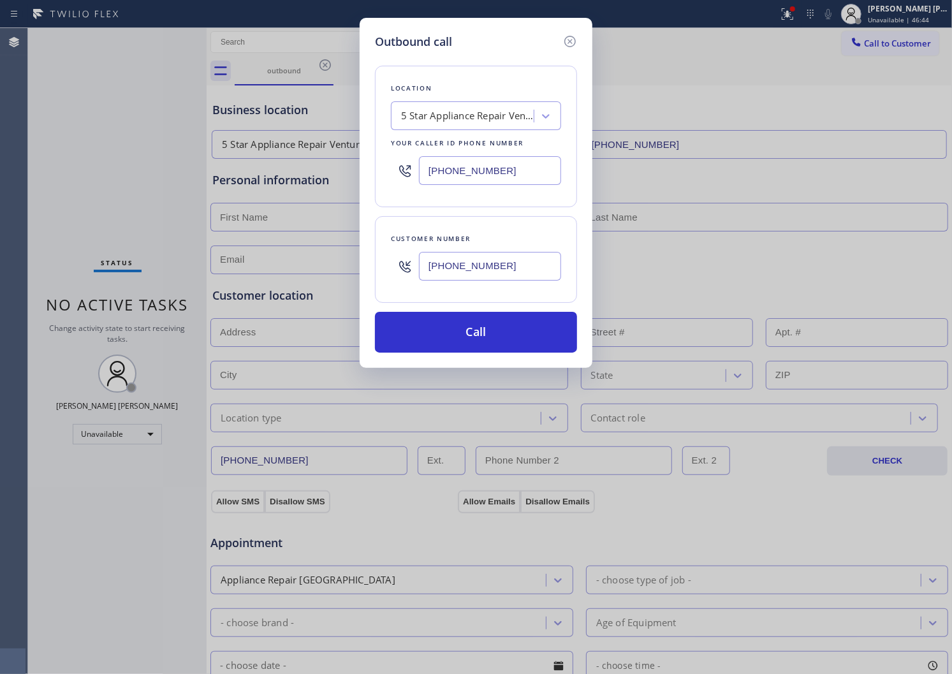
type input "[PHONE_NUMBER]"
click at [499, 166] on input "[PHONE_NUMBER]" at bounding box center [490, 170] width 142 height 29
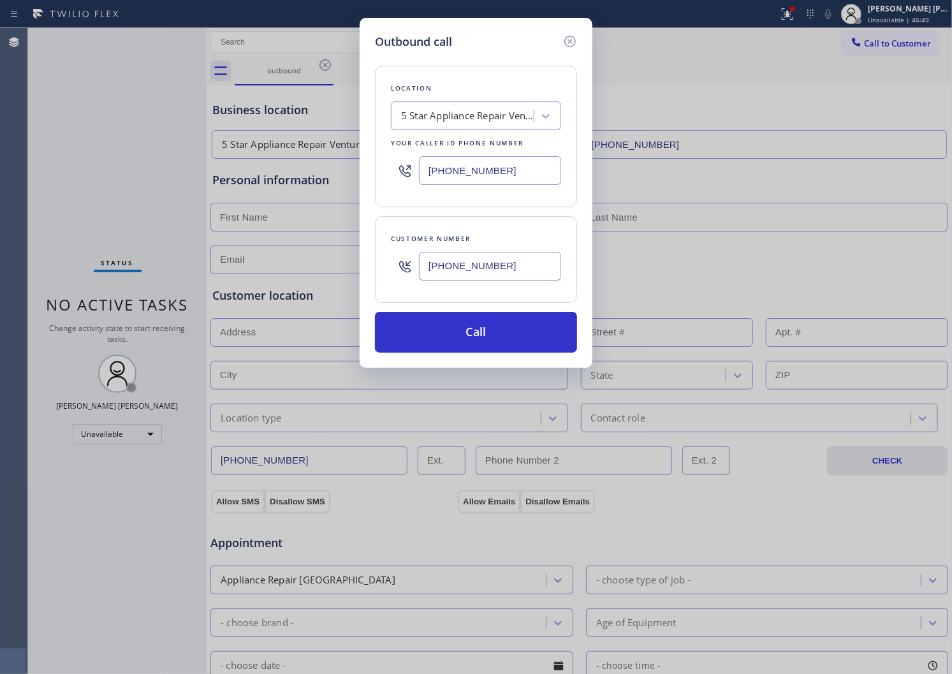
click at [499, 166] on input "[PHONE_NUMBER]" at bounding box center [490, 170] width 142 height 29
paste input "760) 493-6366"
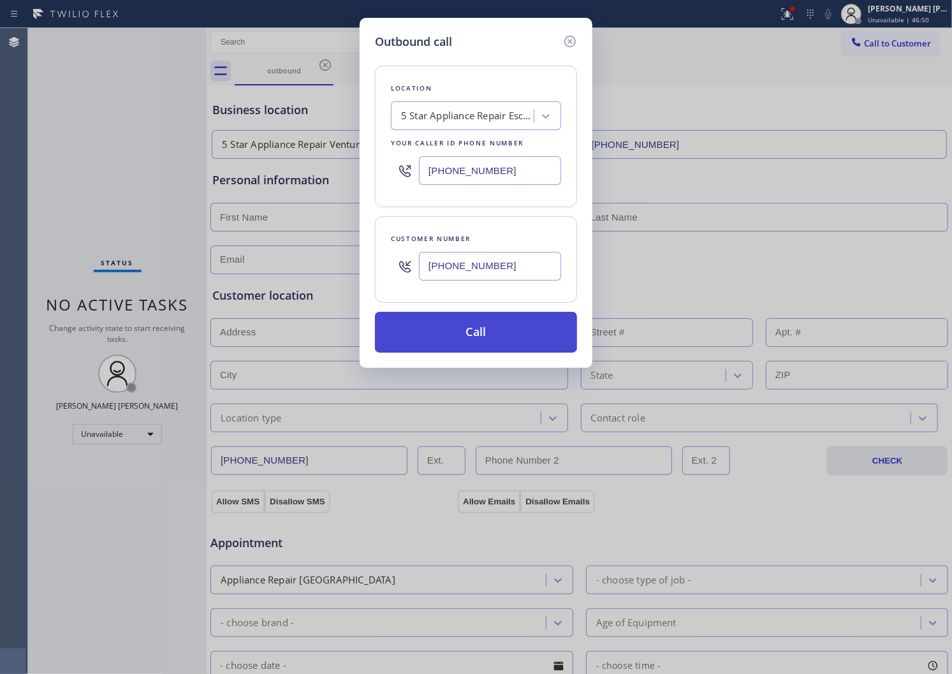
type input "[PHONE_NUMBER]"
click at [489, 329] on button "Call" at bounding box center [476, 332] width 202 height 41
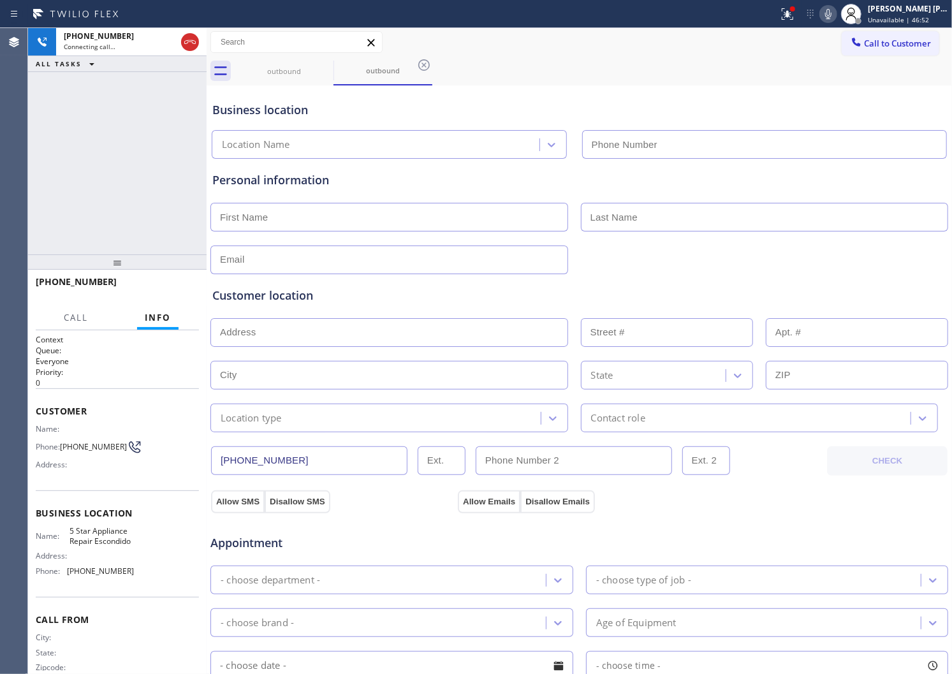
type input "[PHONE_NUMBER]"
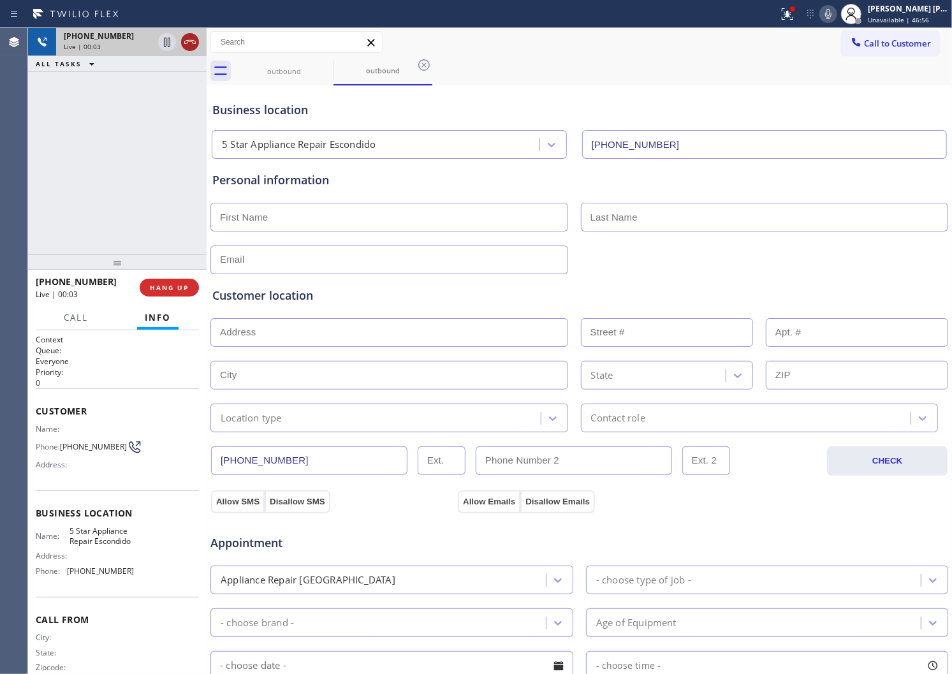
click at [195, 43] on icon at bounding box center [189, 41] width 15 height 15
click at [184, 295] on button "HANG UP" at bounding box center [169, 288] width 59 height 18
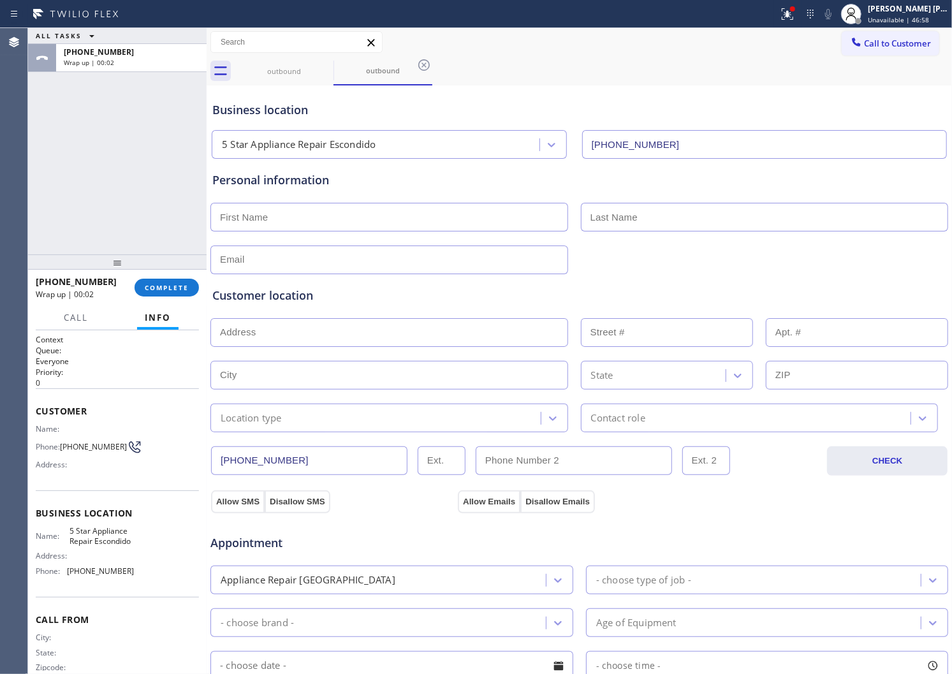
click at [200, 281] on div "[PHONE_NUMBER] Wrap up | 00:02 COMPLETE" at bounding box center [117, 288] width 179 height 36
click at [176, 290] on span "COMPLETE" at bounding box center [167, 287] width 44 height 9
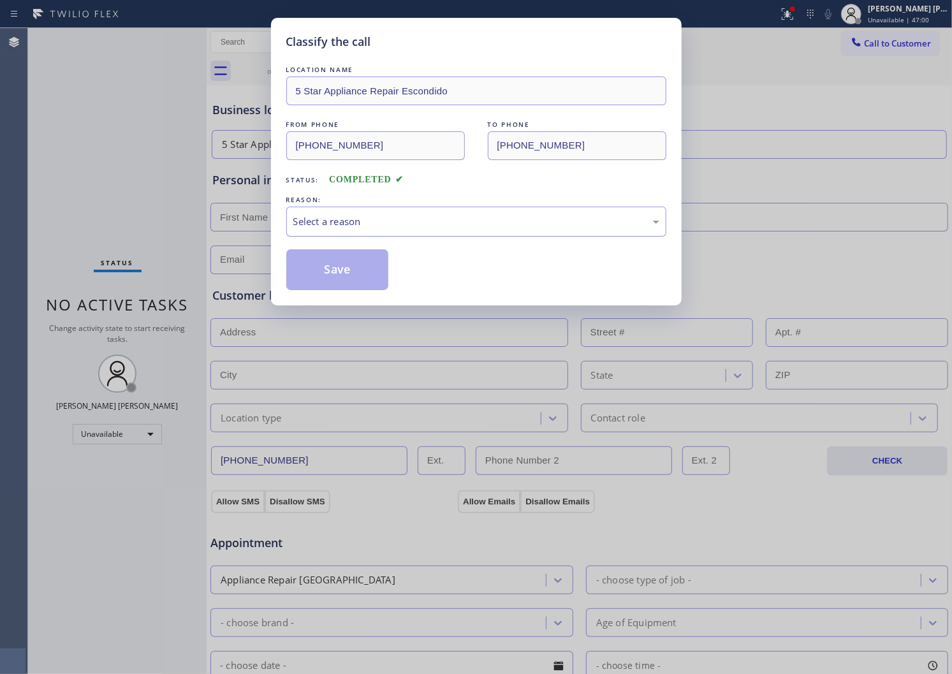
click at [336, 224] on div "Select a reason" at bounding box center [476, 221] width 366 height 15
click at [341, 256] on button "Save" at bounding box center [337, 269] width 103 height 41
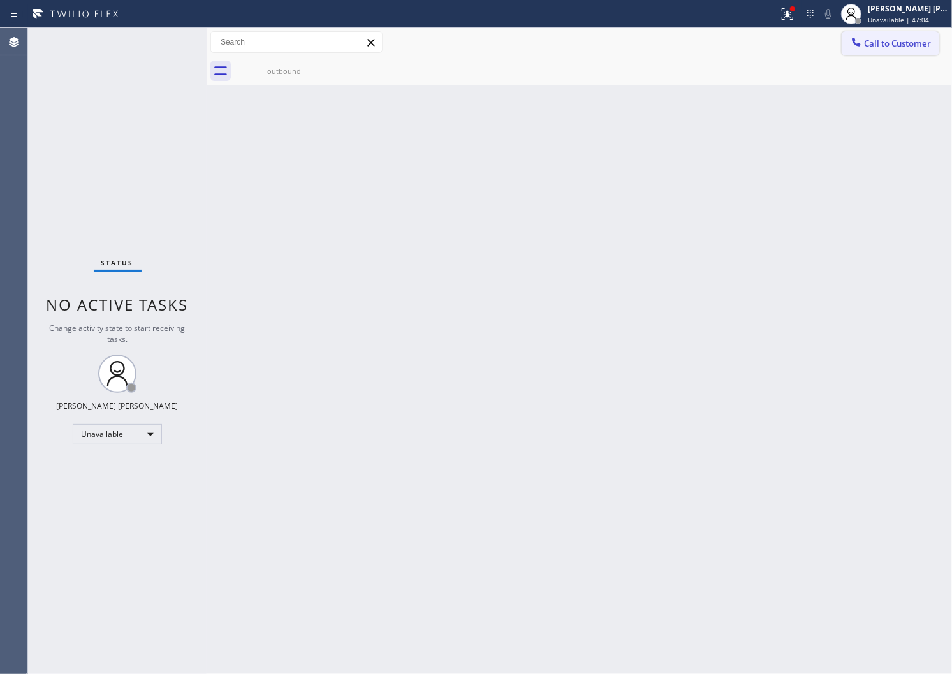
click at [864, 47] on div at bounding box center [856, 43] width 15 height 15
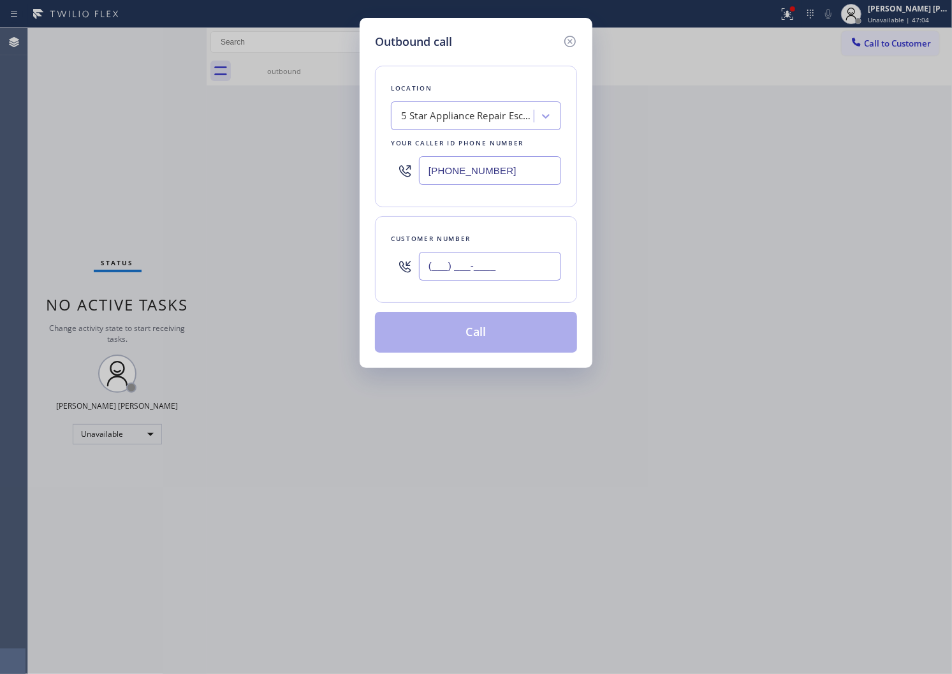
click at [484, 263] on input "(___) ___-____" at bounding box center [490, 266] width 142 height 29
paste input "838) 206-3030"
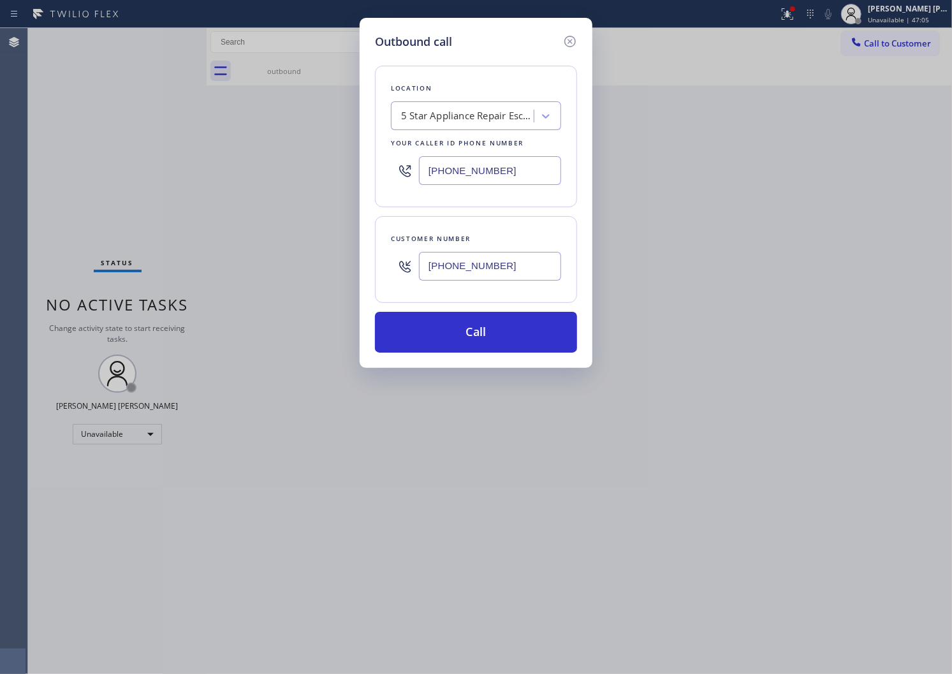
type input "[PHONE_NUMBER]"
click at [459, 185] on input "[PHONE_NUMBER]" at bounding box center [490, 170] width 142 height 29
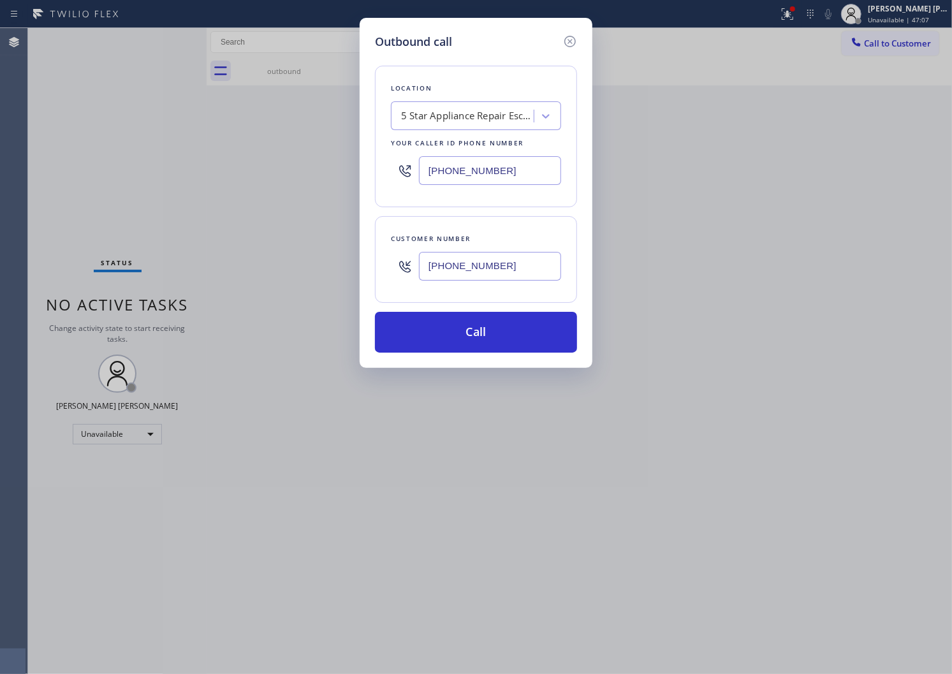
paste input "929) 605-4249"
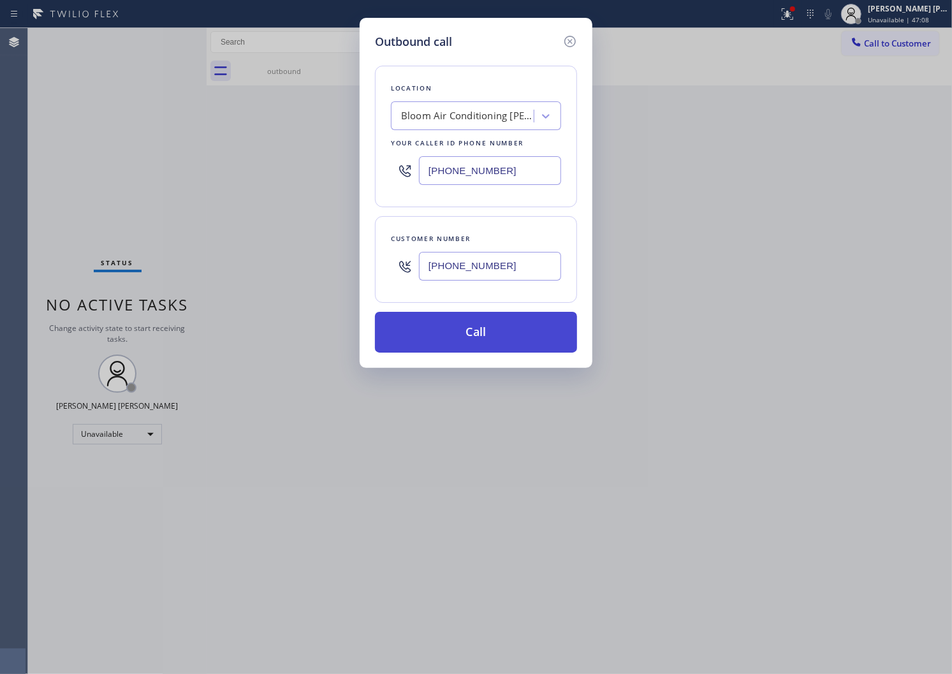
type input "[PHONE_NUMBER]"
click at [493, 335] on button "Call" at bounding box center [476, 332] width 202 height 41
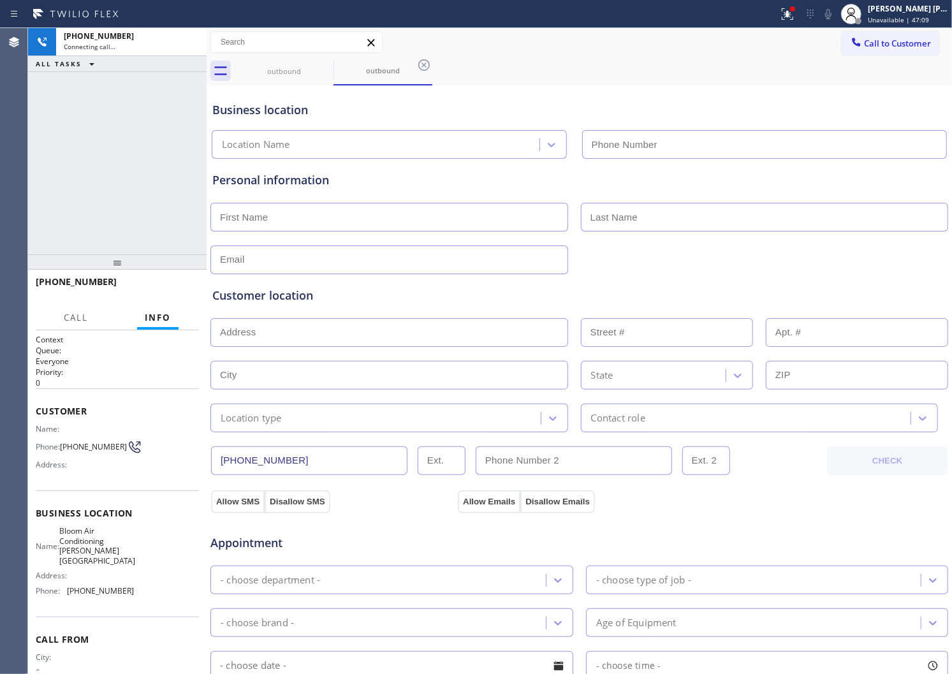
type input "[PHONE_NUMBER]"
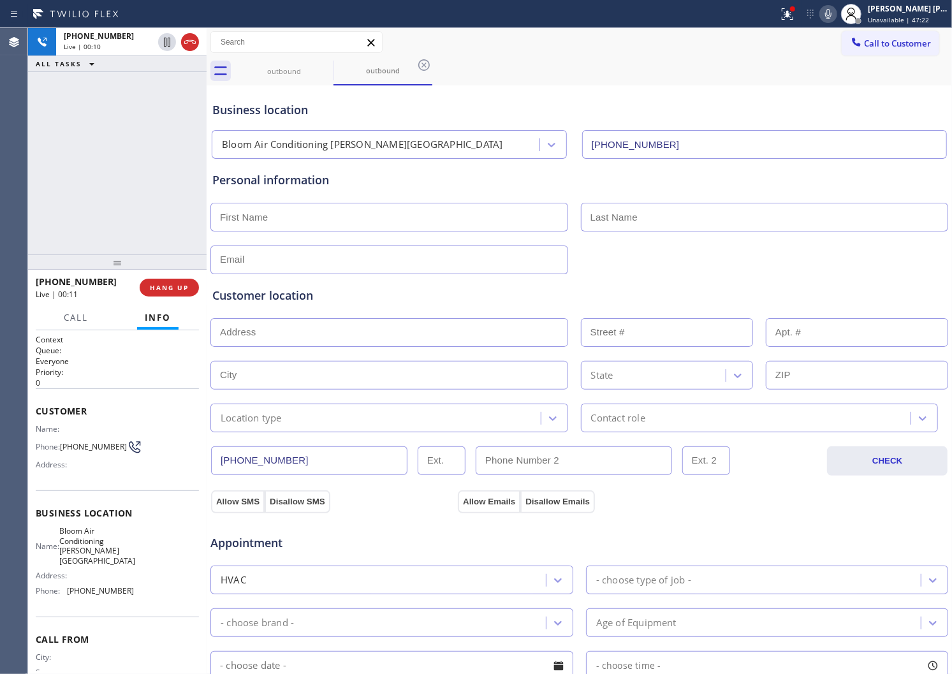
click at [31, 182] on div "[PHONE_NUMBER] Live | 00:10 ALL TASKS ALL TASKS ACTIVE TASKS TASKS IN WRAP UP" at bounding box center [117, 141] width 179 height 226
click at [179, 289] on span "HANG UP" at bounding box center [169, 287] width 39 height 9
click at [175, 284] on span "HANG UP" at bounding box center [169, 287] width 39 height 9
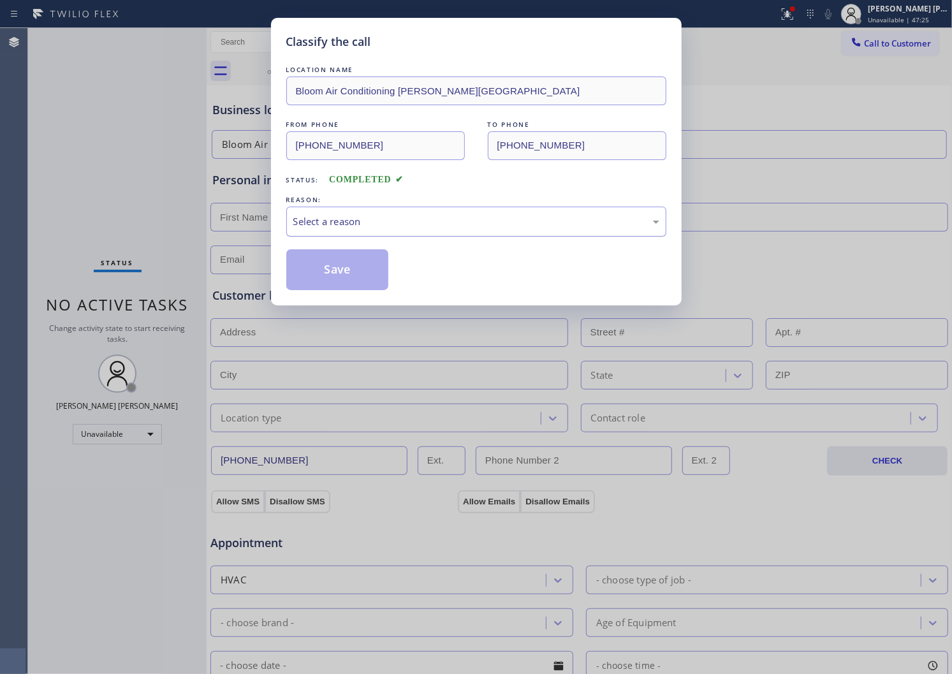
click at [429, 227] on div "Select a reason" at bounding box center [476, 221] width 366 height 15
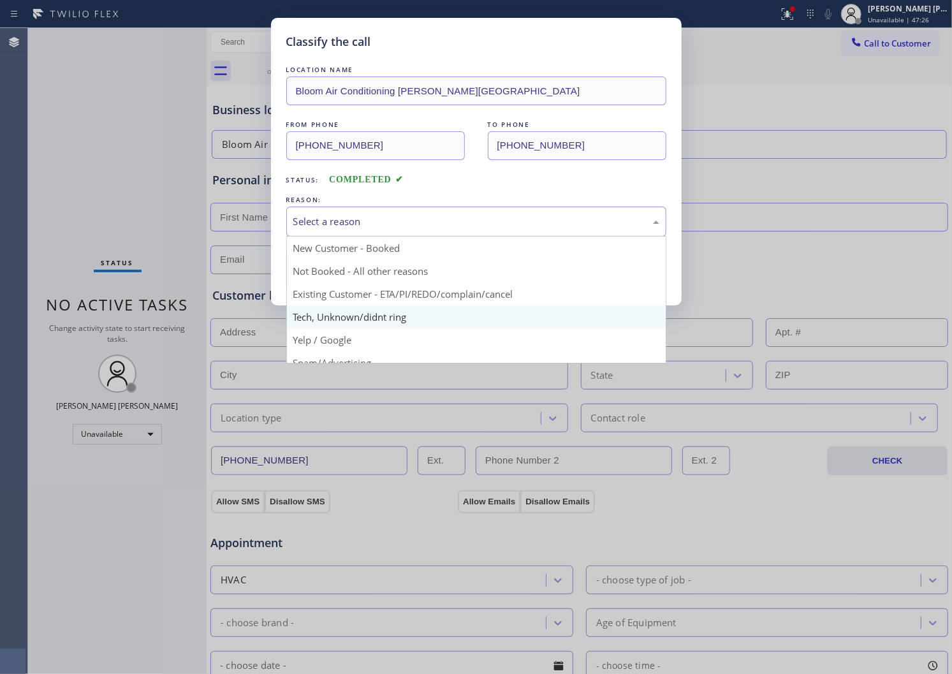
click at [359, 313] on div "Classify the call LOCATION NAME Bloom Air Conditioning [PERSON_NAME][GEOGRAPHIC…" at bounding box center [476, 337] width 952 height 674
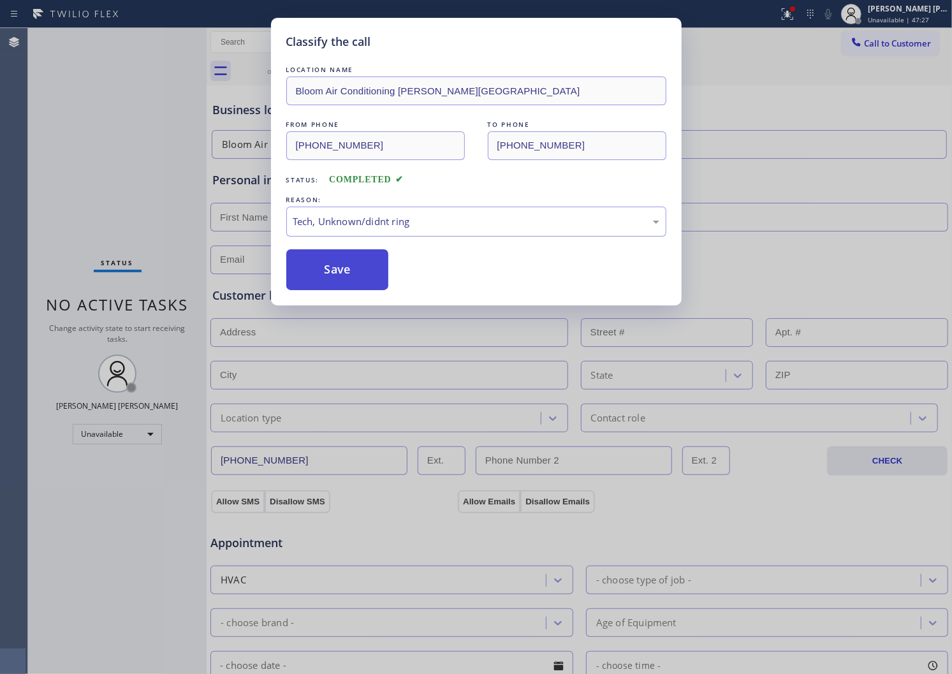
click at [330, 279] on button "Save" at bounding box center [337, 269] width 103 height 41
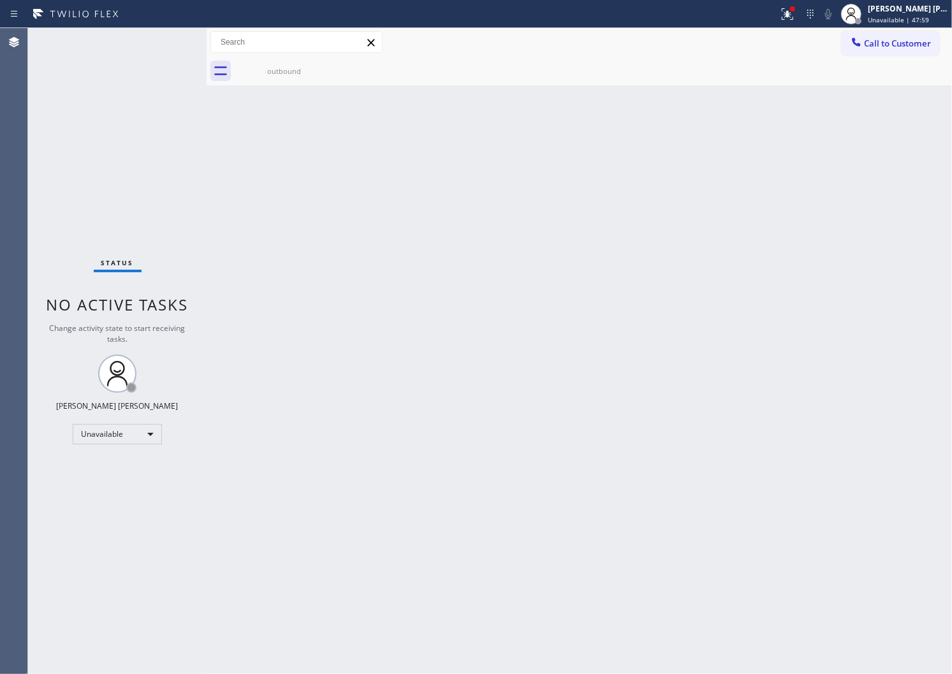
click at [774, 253] on div "Back to Dashboard Change Sender ID Customers Technicians Select a contact Outbo…" at bounding box center [580, 351] width 746 height 646
click at [794, 22] on button at bounding box center [788, 14] width 28 height 28
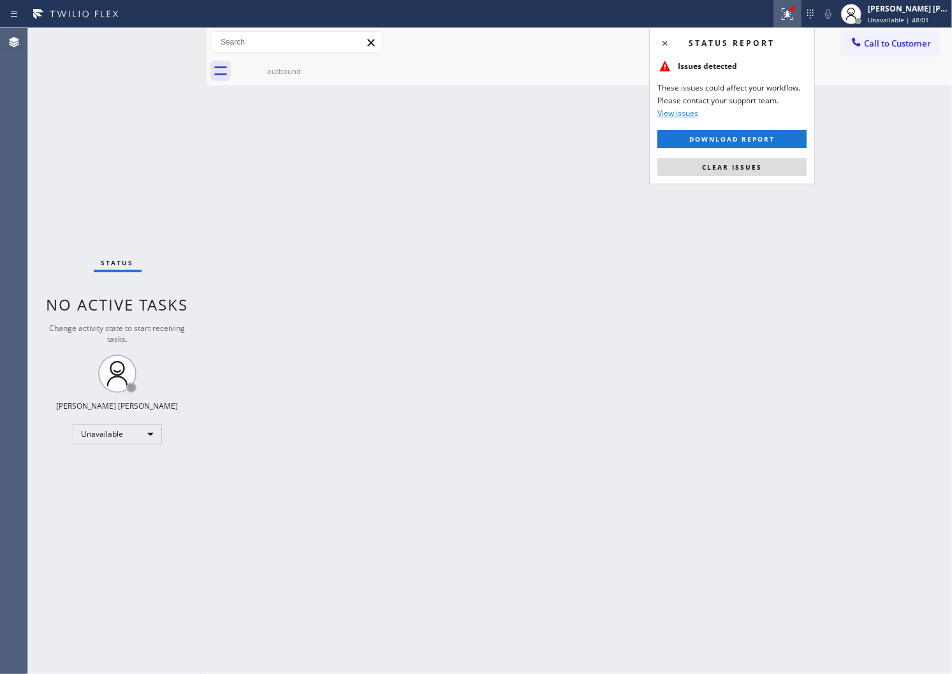
click at [734, 180] on div "Status report Issues detected These issues could affect your workflow. Please c…" at bounding box center [732, 105] width 166 height 157
click at [732, 174] on button "Clear issues" at bounding box center [732, 167] width 149 height 18
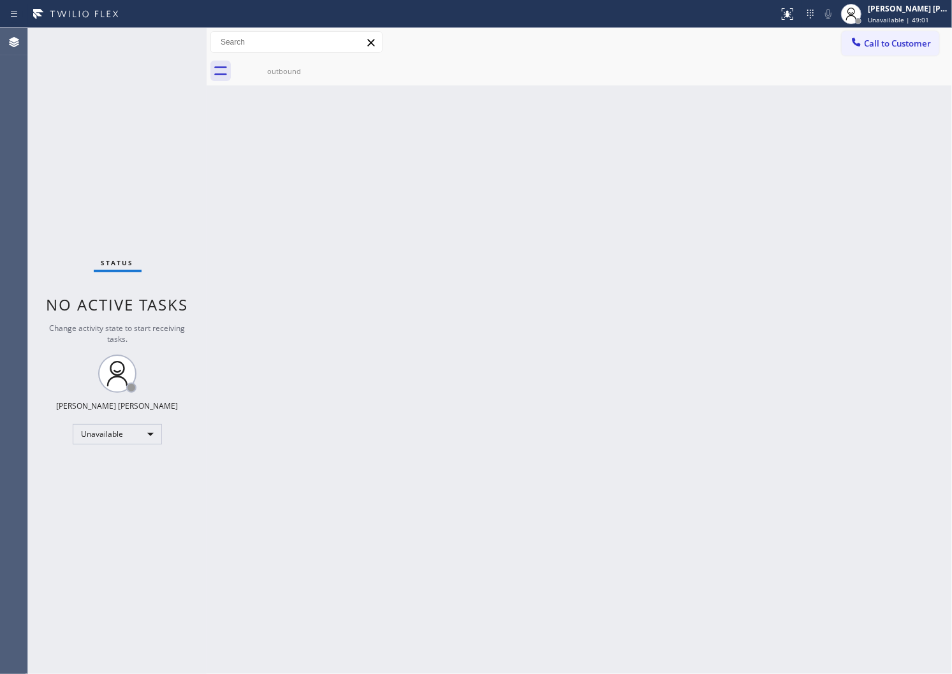
drag, startPoint x: 3, startPoint y: 232, endPoint x: 20, endPoint y: 225, distance: 17.8
click at [3, 232] on div "Agent Desktop" at bounding box center [13, 351] width 27 height 646
click at [916, 59] on div "outbound" at bounding box center [594, 71] width 718 height 29
drag, startPoint x: 913, startPoint y: 50, endPoint x: 817, endPoint y: 151, distance: 139.4
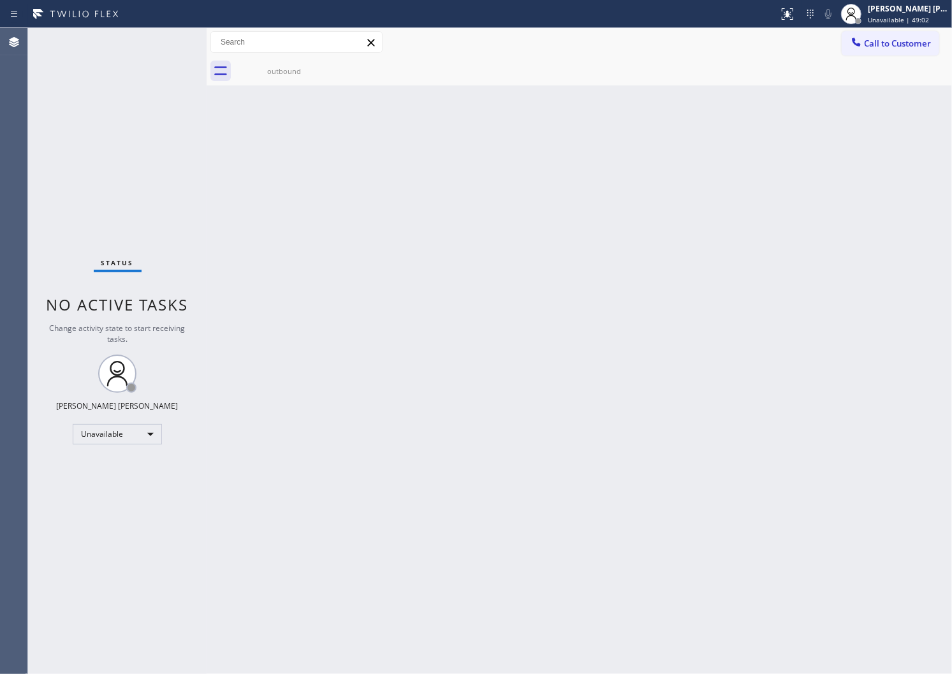
click at [913, 50] on button "Call to Customer" at bounding box center [891, 43] width 98 height 24
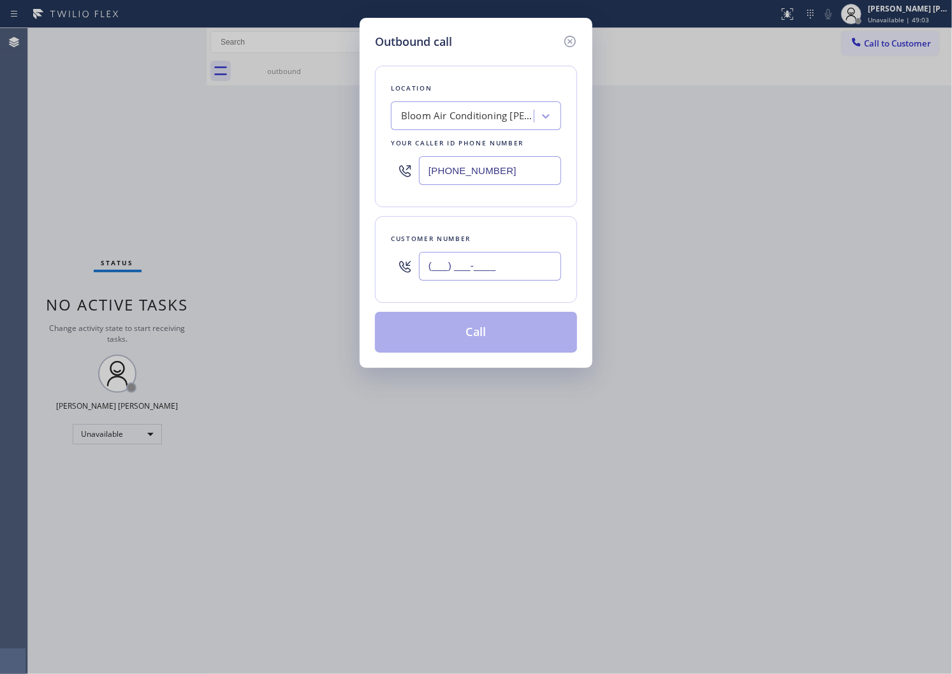
click at [526, 260] on input "(___) ___-____" at bounding box center [490, 266] width 142 height 29
paste input "949) 866-4304"
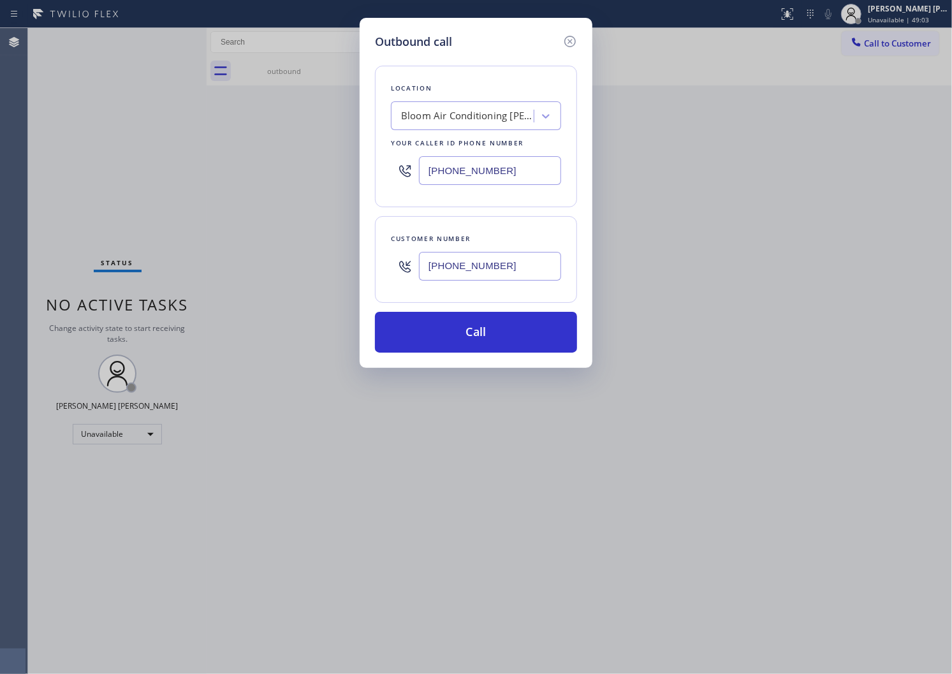
type input "[PHONE_NUMBER]"
click at [472, 177] on input "[PHONE_NUMBER]" at bounding box center [490, 170] width 142 height 29
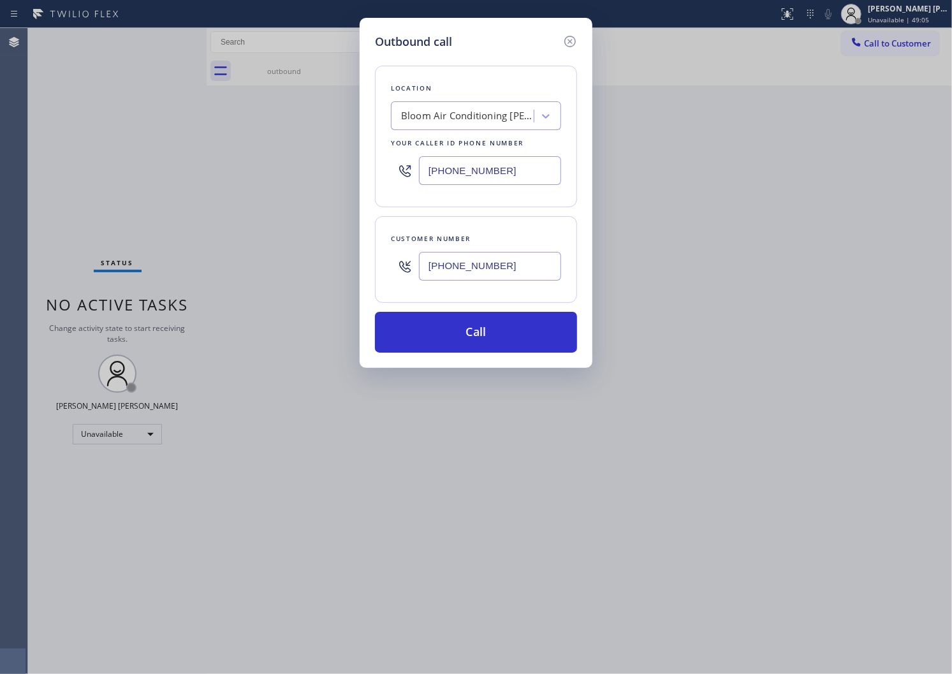
click at [472, 177] on input "[PHONE_NUMBER]" at bounding box center [490, 170] width 142 height 29
paste input "49) 315-7513"
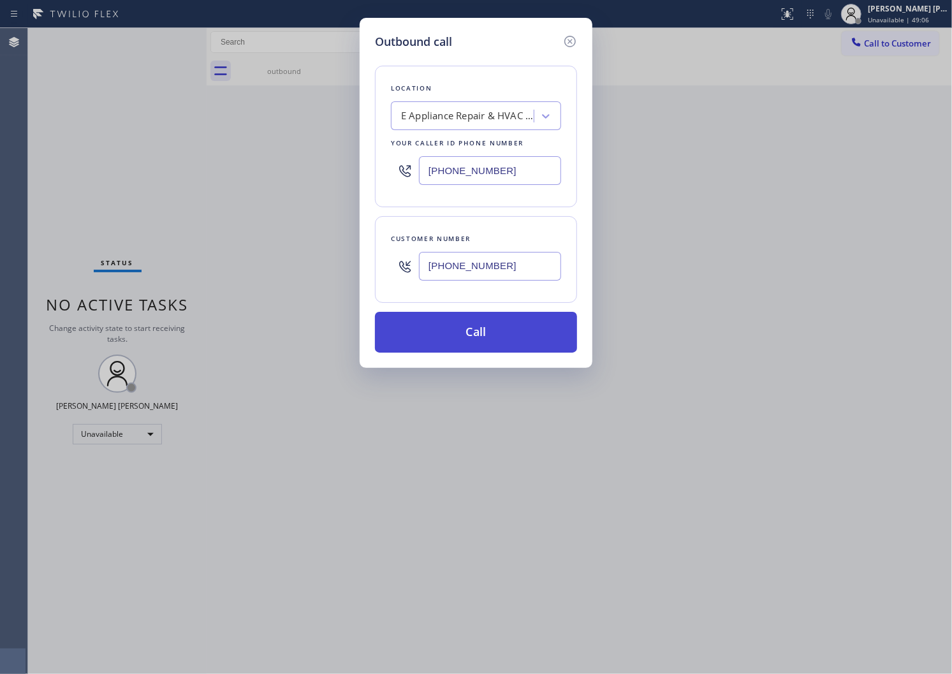
type input "[PHONE_NUMBER]"
click at [482, 336] on button "Call" at bounding box center [476, 332] width 202 height 41
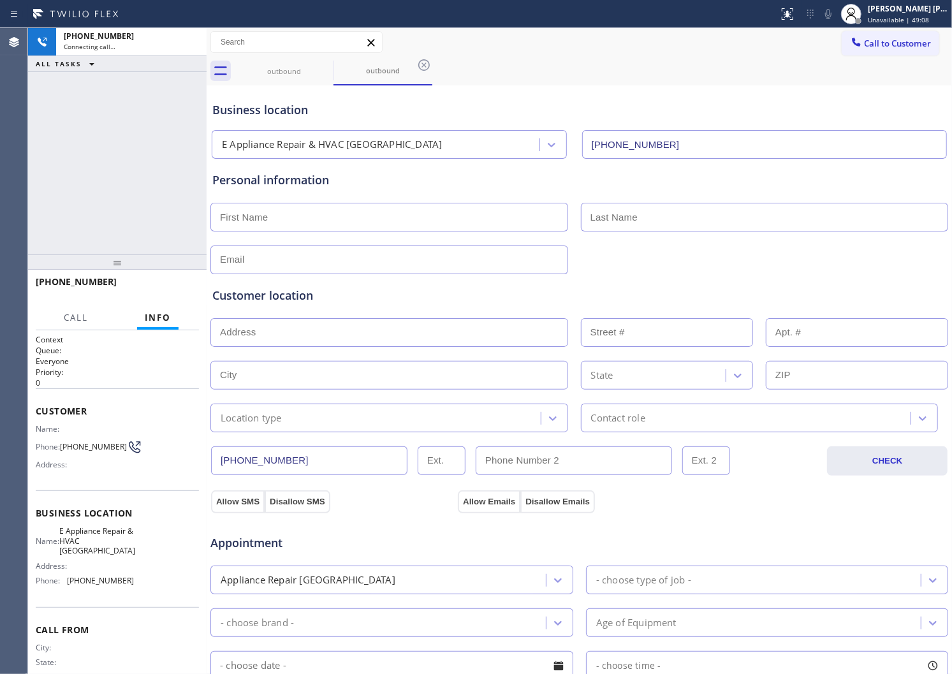
type input "[PHONE_NUMBER]"
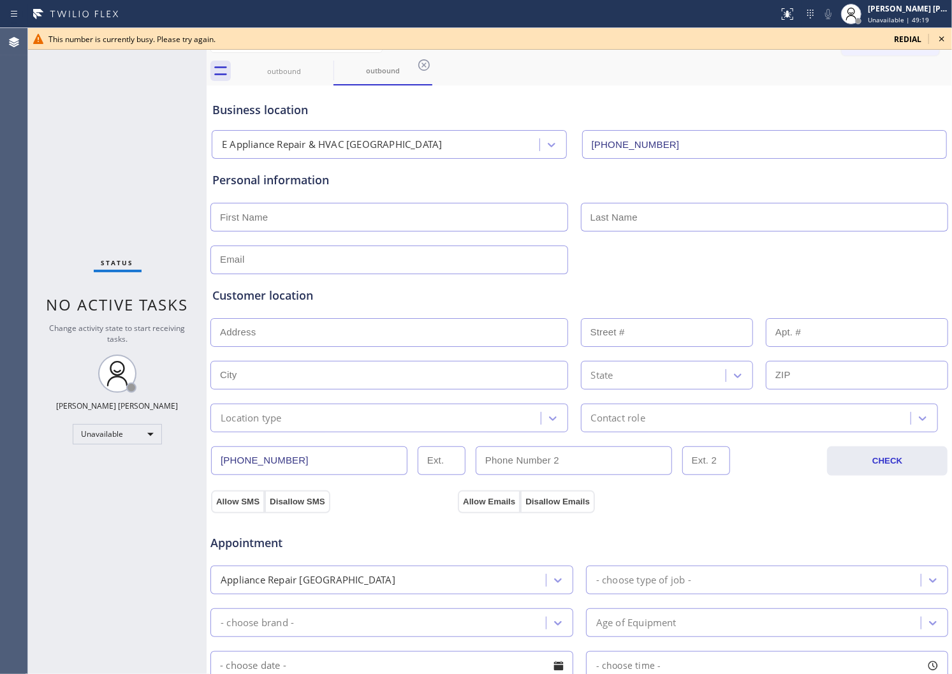
click at [942, 40] on icon at bounding box center [942, 38] width 5 height 5
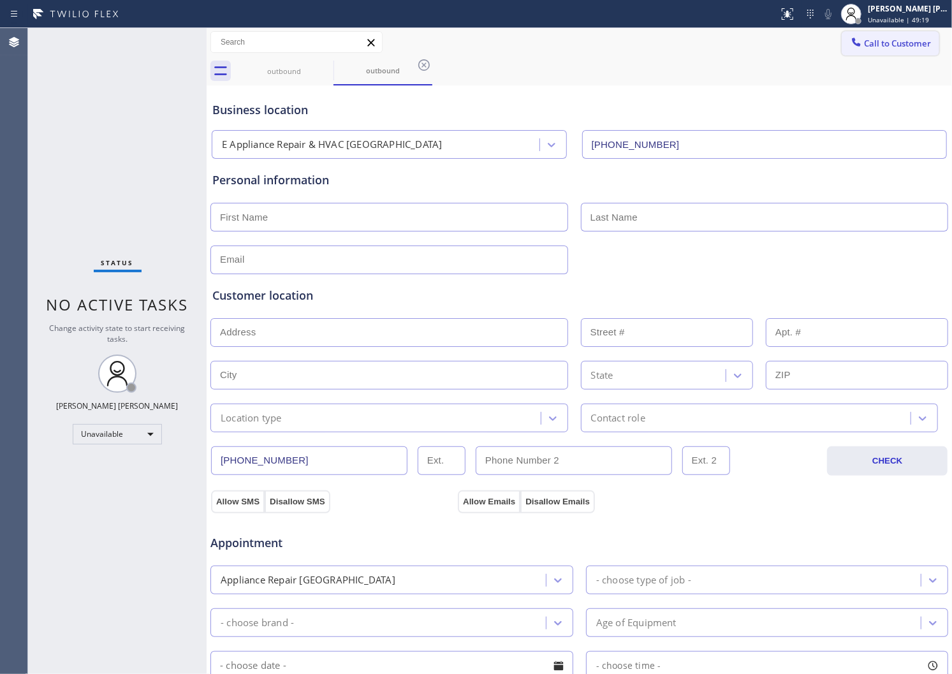
click at [892, 53] on button "Call to Customer" at bounding box center [891, 43] width 98 height 24
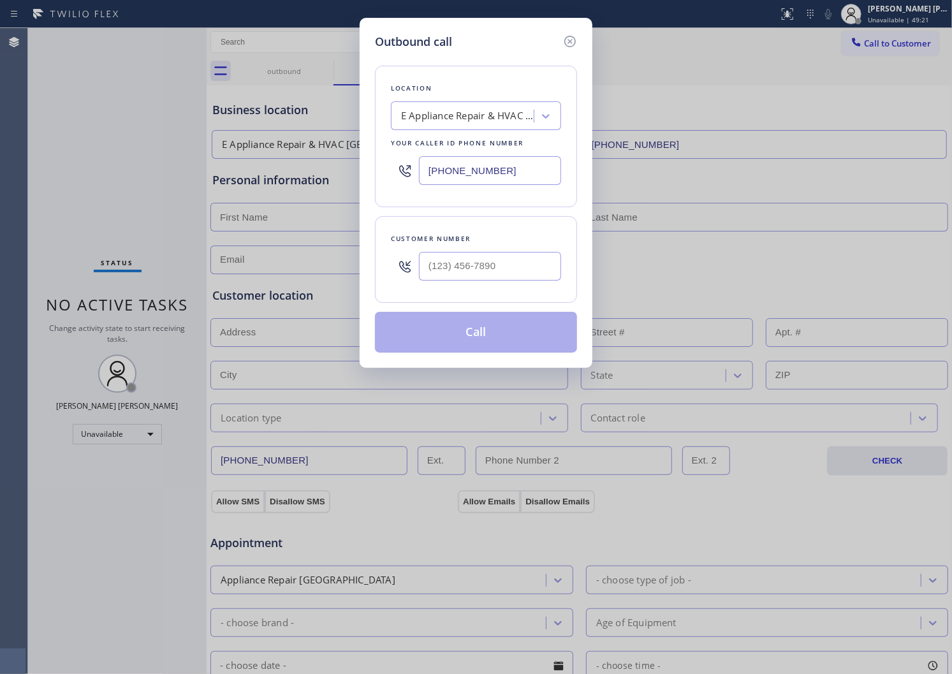
click at [498, 277] on input "text" at bounding box center [490, 266] width 142 height 29
paste input "917) 589-7370"
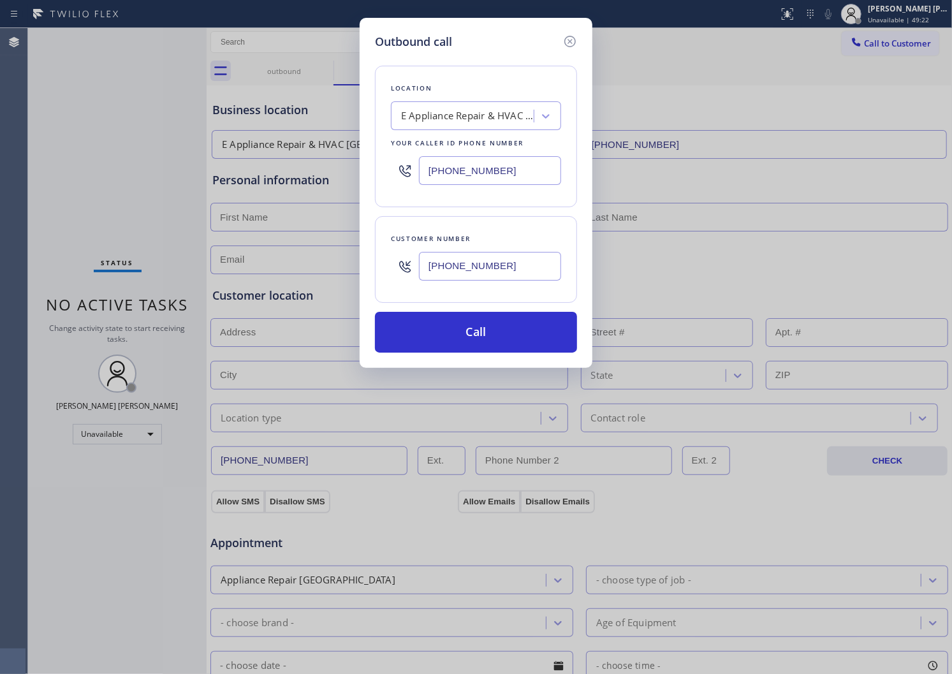
type input "[PHONE_NUMBER]"
click at [443, 169] on input "[PHONE_NUMBER]" at bounding box center [490, 170] width 142 height 29
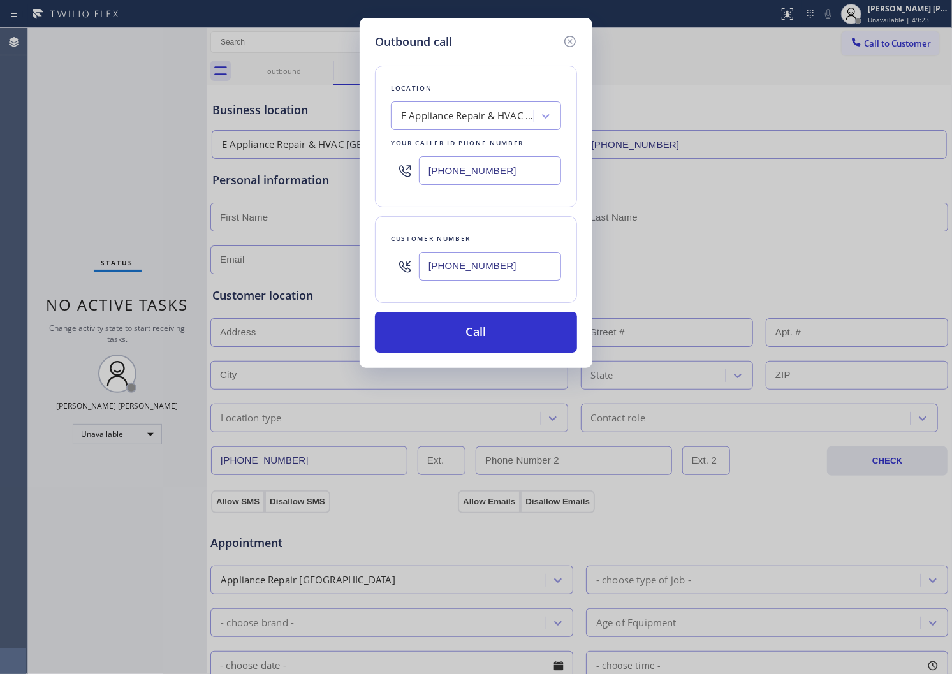
paste input "347) 851-128"
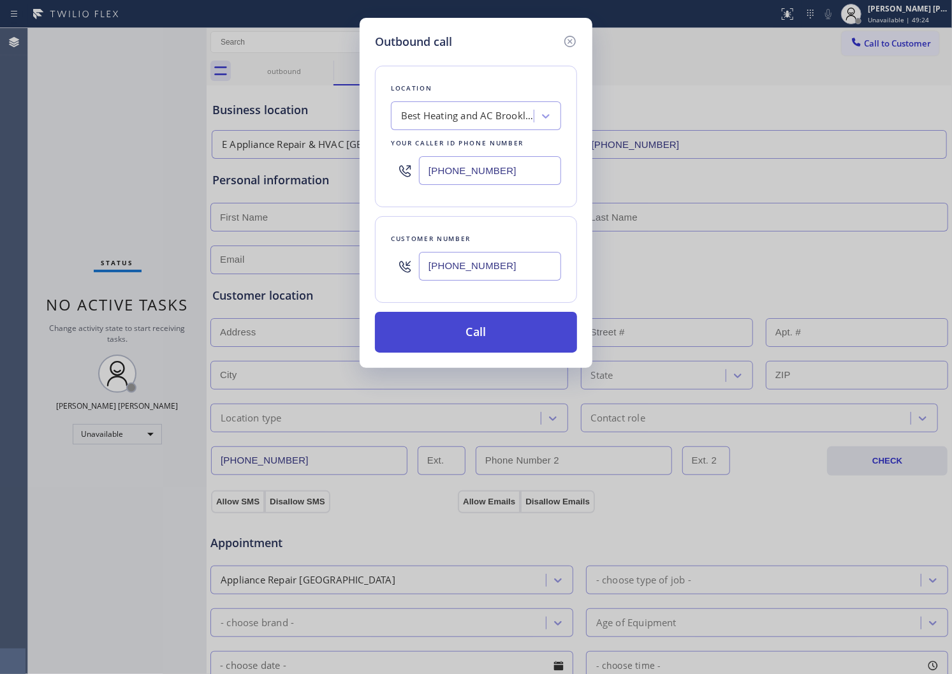
type input "[PHONE_NUMBER]"
click at [479, 336] on button "Call" at bounding box center [476, 332] width 202 height 41
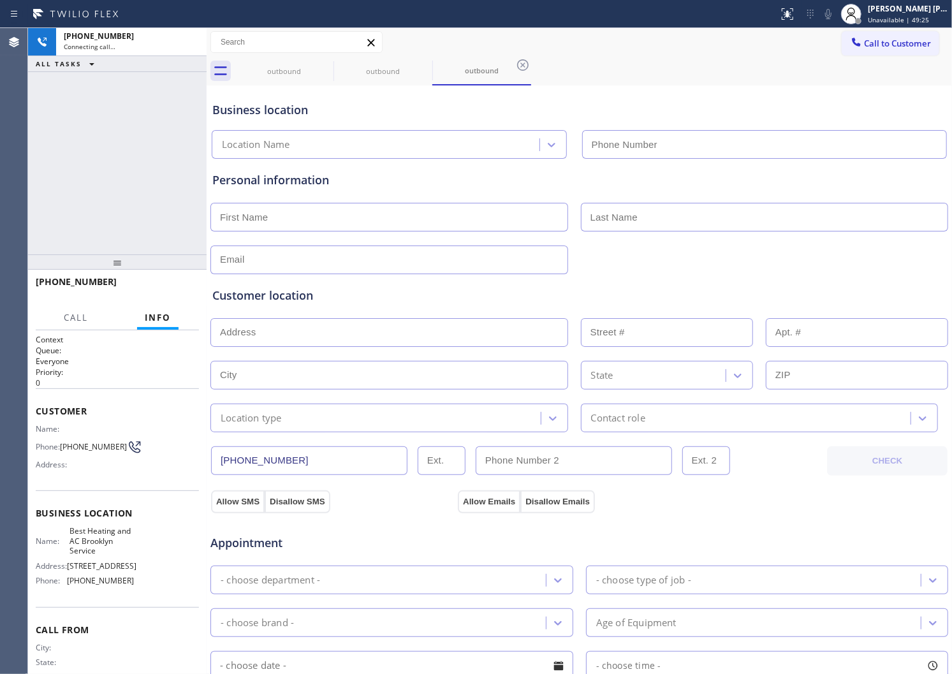
type input "[PHONE_NUMBER]"
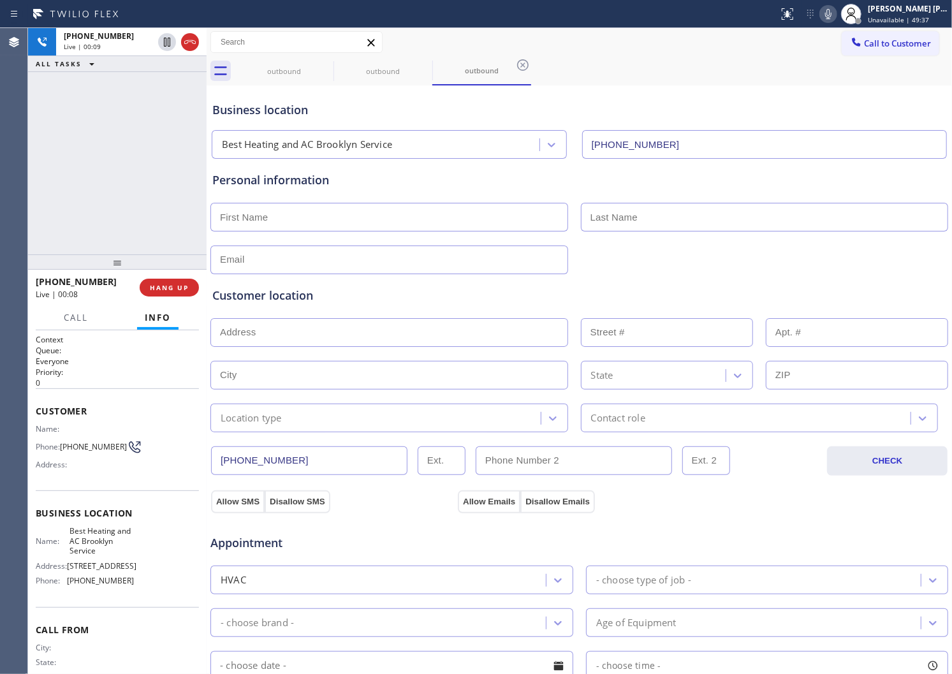
click at [69, 282] on span "[PHONE_NUMBER]" at bounding box center [76, 282] width 81 height 12
copy span "[PHONE_NUMBER]"
click at [159, 291] on span "HANG UP" at bounding box center [169, 287] width 39 height 9
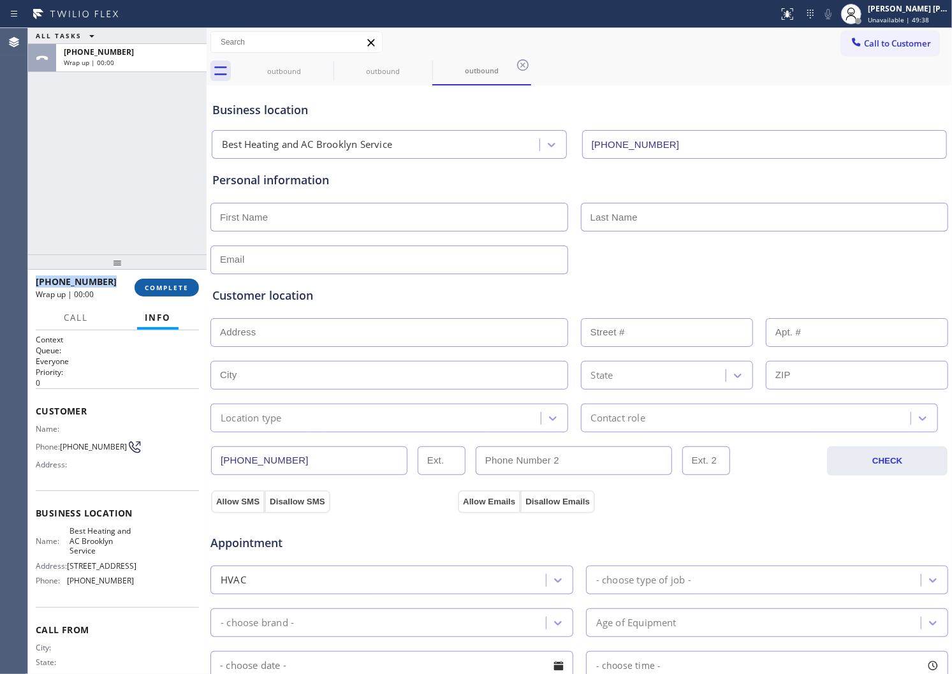
click at [169, 279] on button "COMPLETE" at bounding box center [167, 288] width 64 height 18
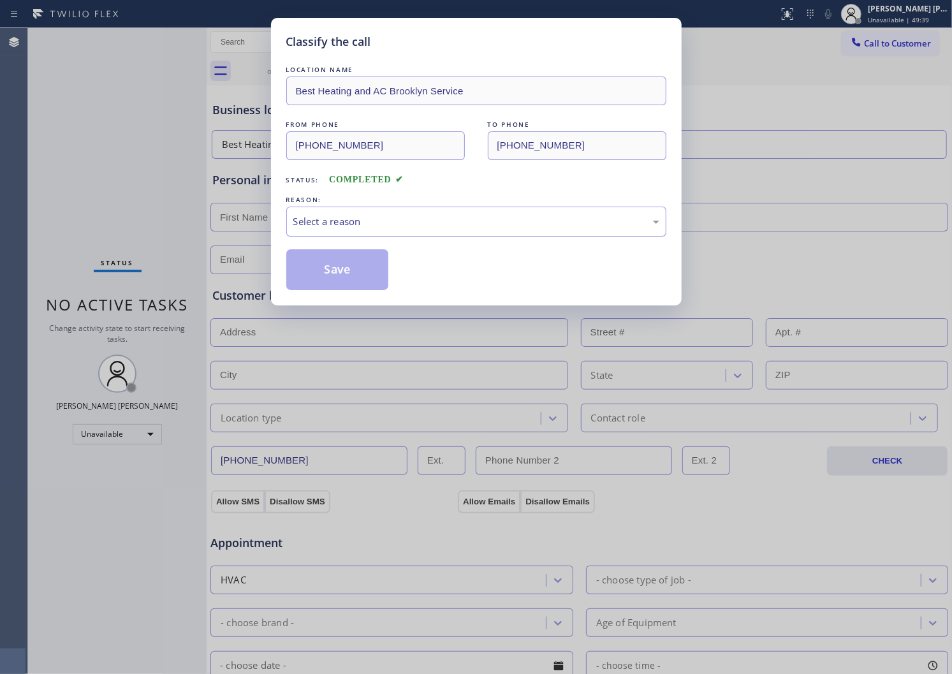
click at [351, 218] on div "Select a reason" at bounding box center [476, 221] width 366 height 15
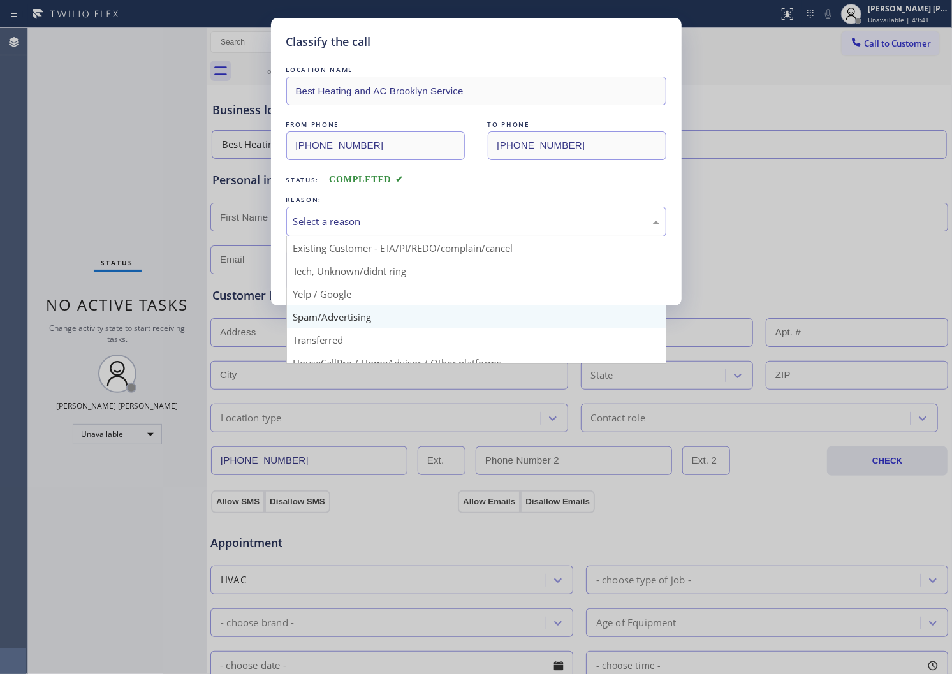
scroll to position [71, 0]
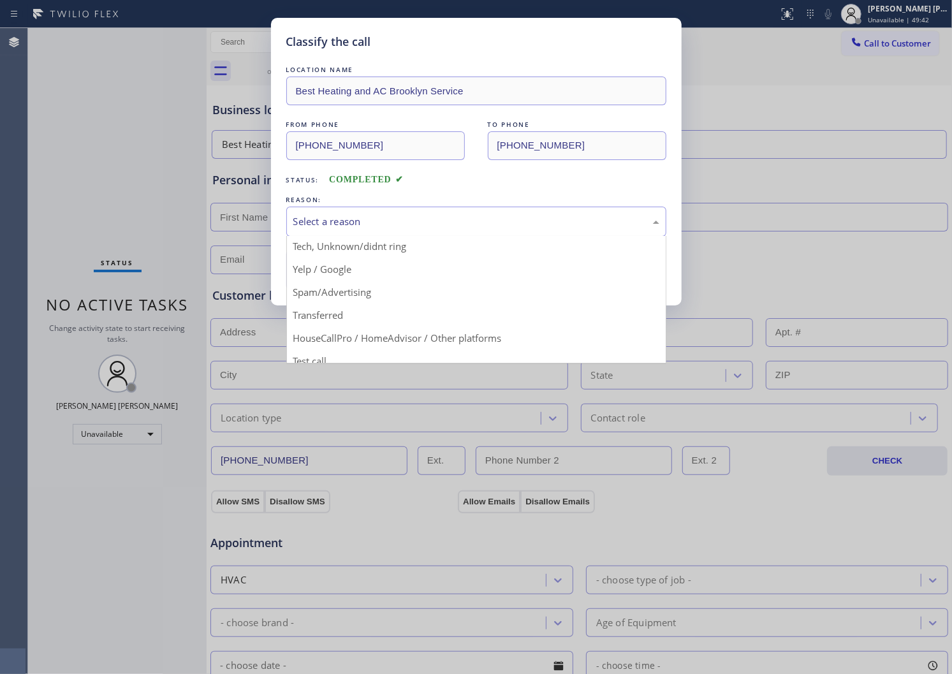
drag, startPoint x: 344, startPoint y: 253, endPoint x: 341, endPoint y: 262, distance: 9.5
click at [344, 253] on button "Save" at bounding box center [337, 269] width 103 height 41
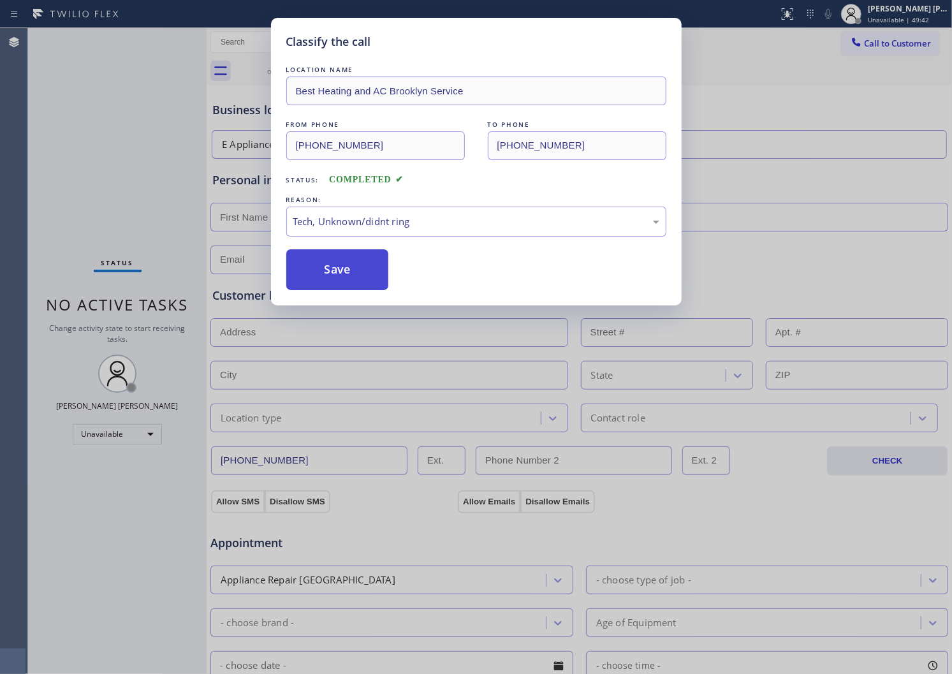
click at [341, 265] on button "Save" at bounding box center [337, 269] width 103 height 41
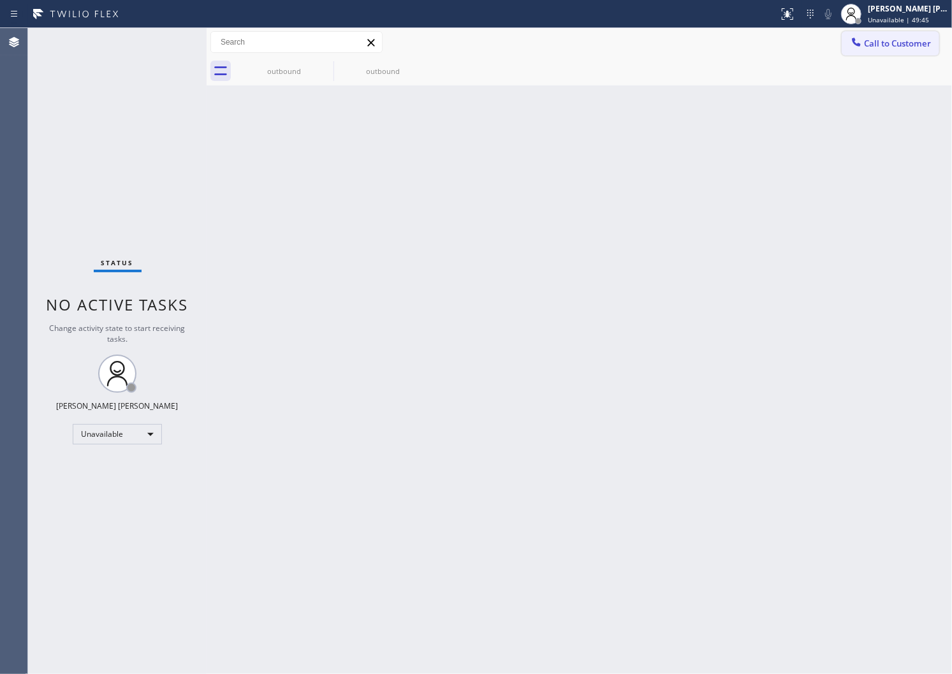
click at [872, 46] on span "Call to Customer" at bounding box center [897, 43] width 67 height 11
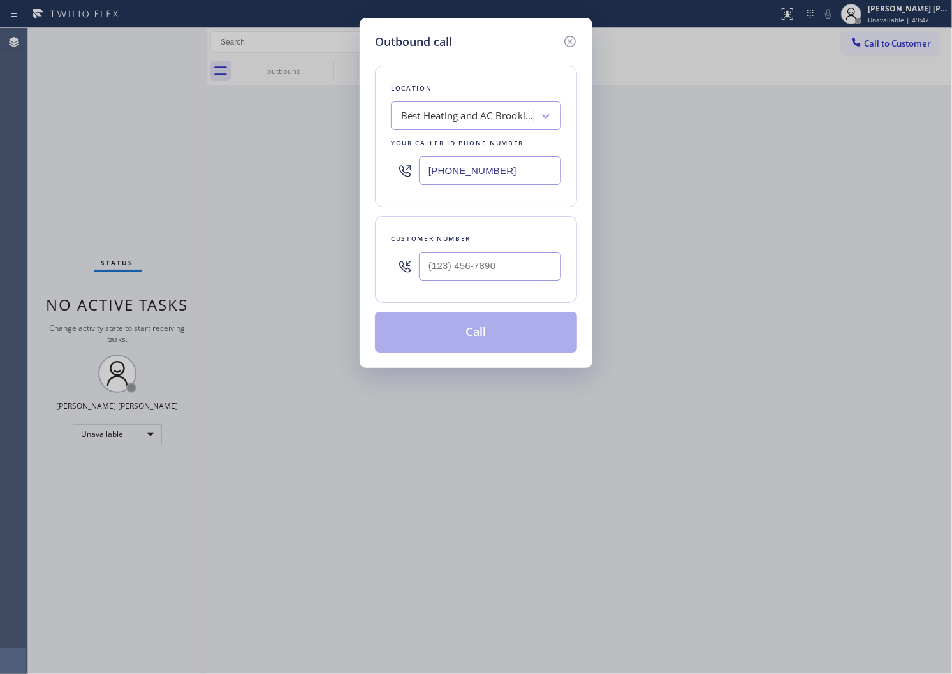
click at [523, 295] on div "Customer number" at bounding box center [476, 259] width 202 height 87
click at [506, 273] on input "(___) ___-____" at bounding box center [490, 266] width 142 height 29
paste input "7202"
drag, startPoint x: 512, startPoint y: 253, endPoint x: 508, endPoint y: 264, distance: 12.1
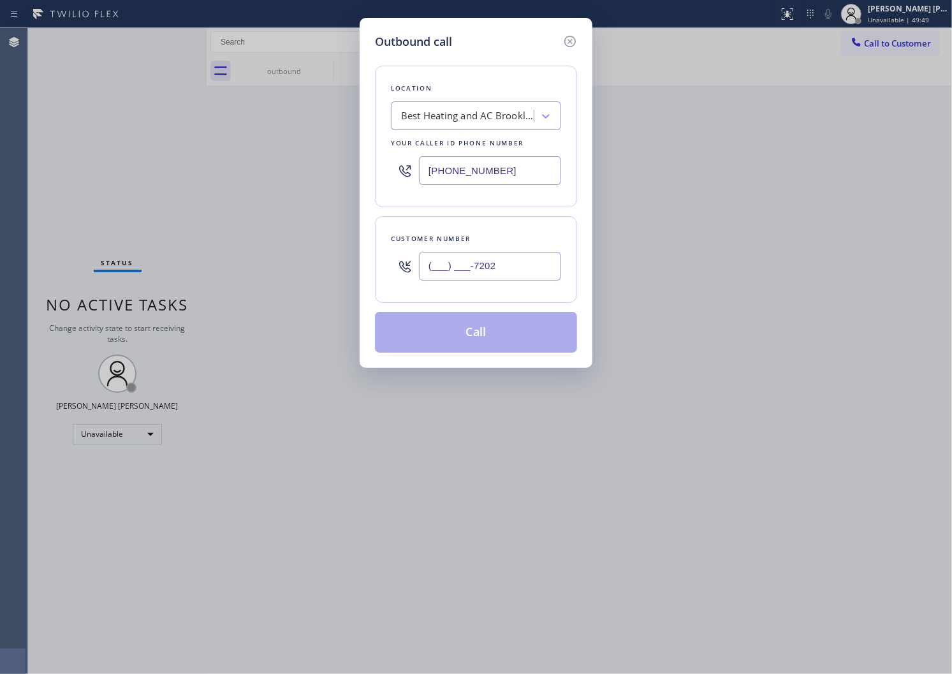
click at [510, 254] on input "(___) ___-7202" at bounding box center [490, 266] width 142 height 29
click at [508, 264] on input "(___) ___-7202" at bounding box center [490, 266] width 142 height 29
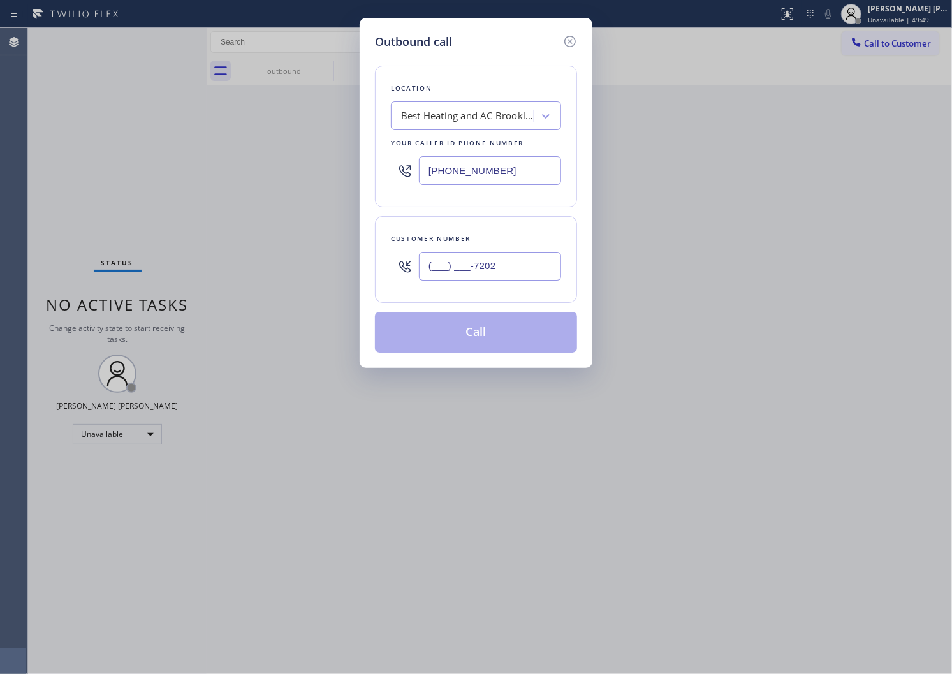
click at [508, 264] on input "(___) ___-7202" at bounding box center [490, 266] width 142 height 29
paste input "720) 291-5803"
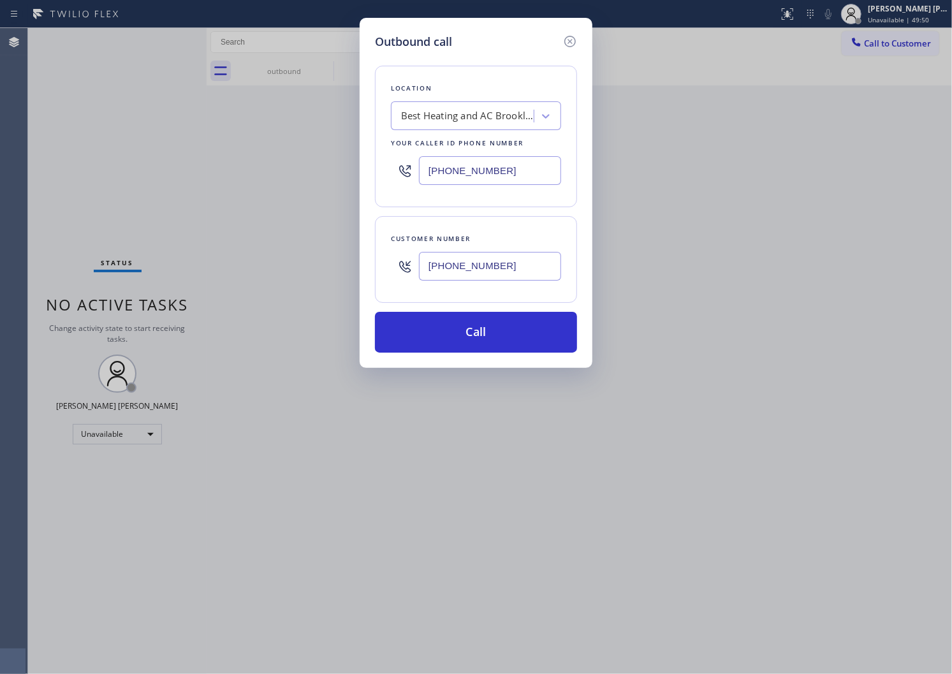
type input "[PHONE_NUMBER]"
click at [507, 182] on input "[PHONE_NUMBER]" at bounding box center [490, 170] width 142 height 29
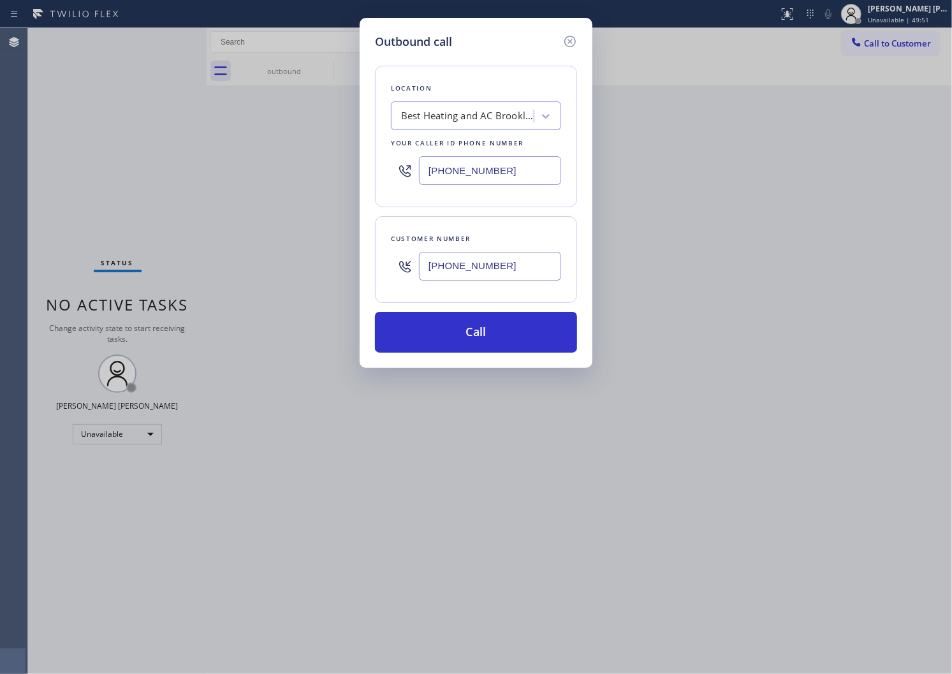
paste input "03) 529-2099"
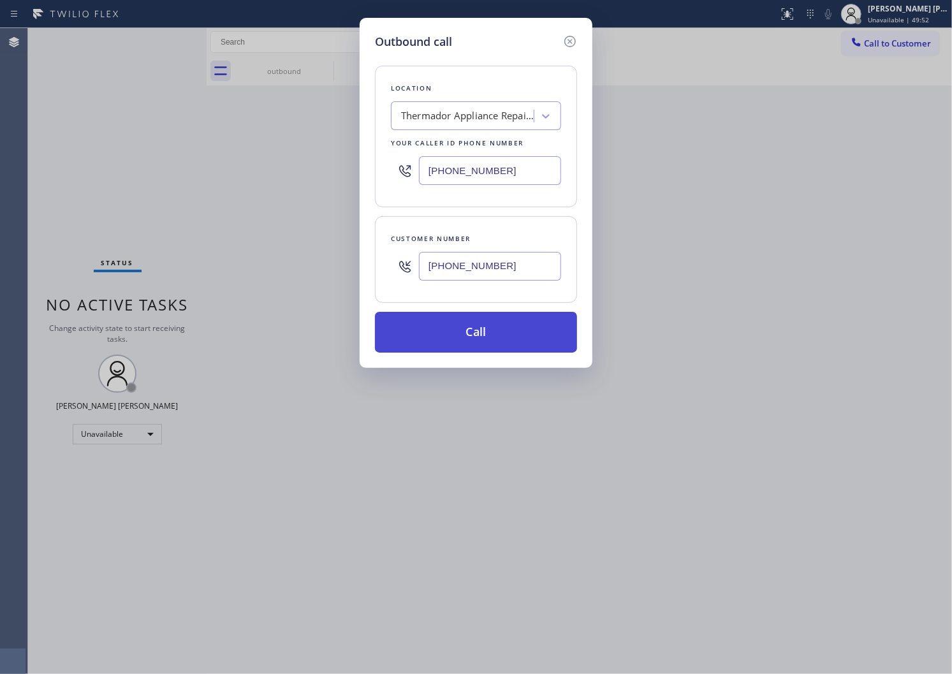
type input "[PHONE_NUMBER]"
click at [513, 334] on button "Call" at bounding box center [476, 332] width 202 height 41
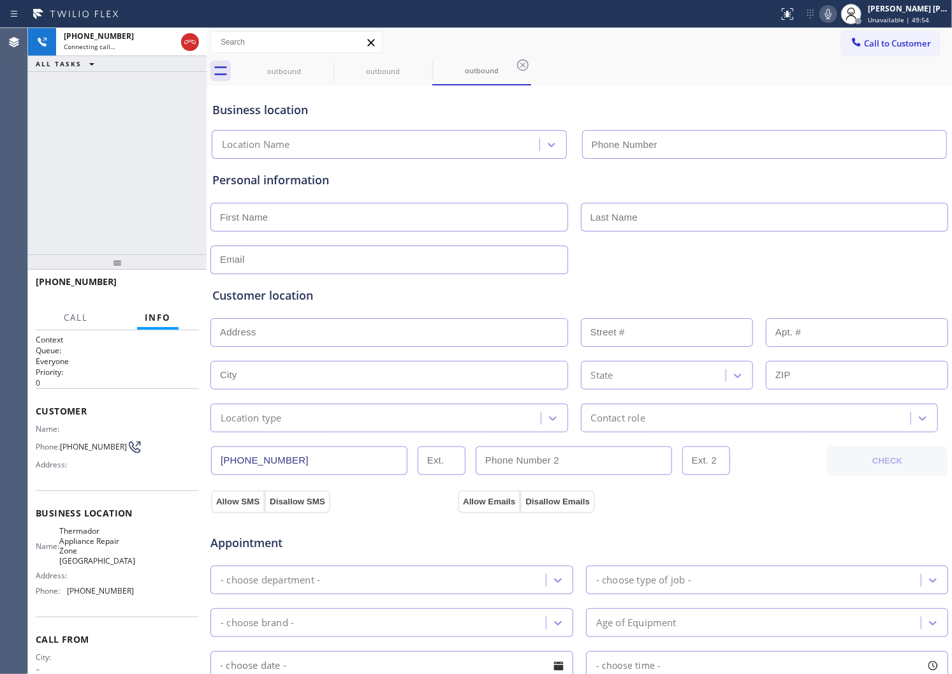
type input "[PHONE_NUMBER]"
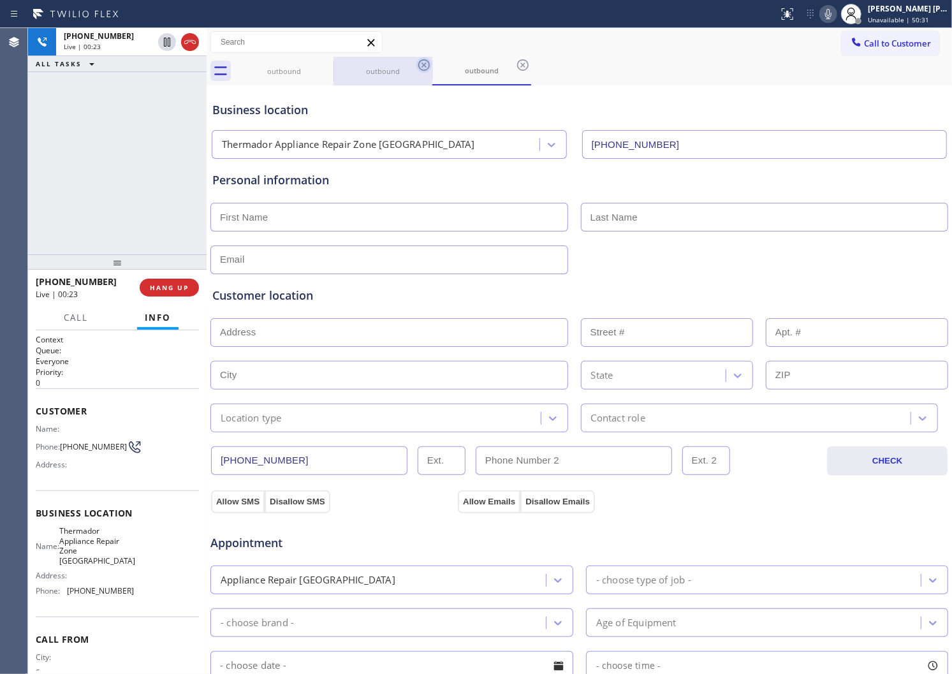
click at [425, 64] on icon at bounding box center [423, 64] width 11 height 11
click at [358, 212] on input "text" at bounding box center [390, 217] width 358 height 29
type input "n"
type input "Nico"
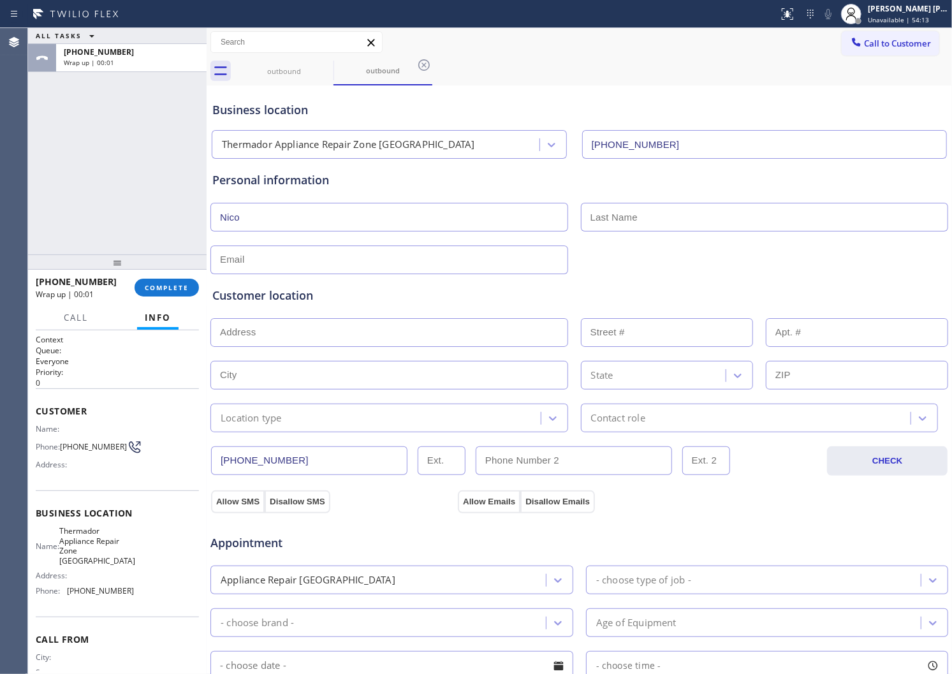
click at [323, 267] on input "text" at bounding box center [390, 260] width 358 height 29
click at [648, 207] on input "text" at bounding box center [765, 217] width 368 height 29
type input "..."
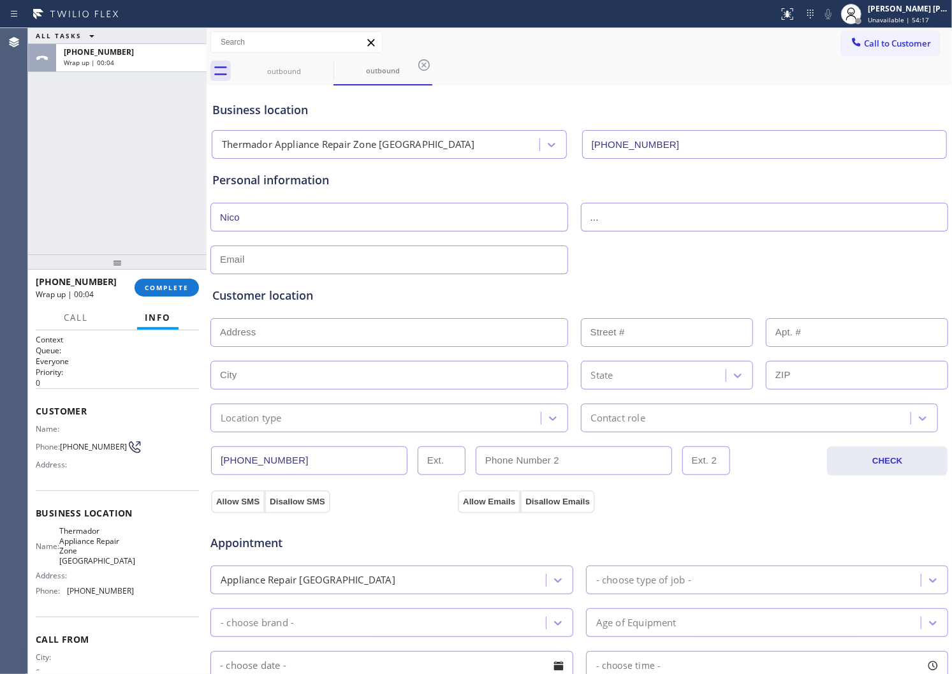
click at [279, 300] on div "Customer location" at bounding box center [579, 295] width 734 height 17
click at [299, 260] on input "text" at bounding box center [390, 260] width 358 height 29
type input "n"
type input "[EMAIL_ADDRESS][DOMAIN_NAME]"
click at [443, 332] on input "text" at bounding box center [390, 332] width 358 height 29
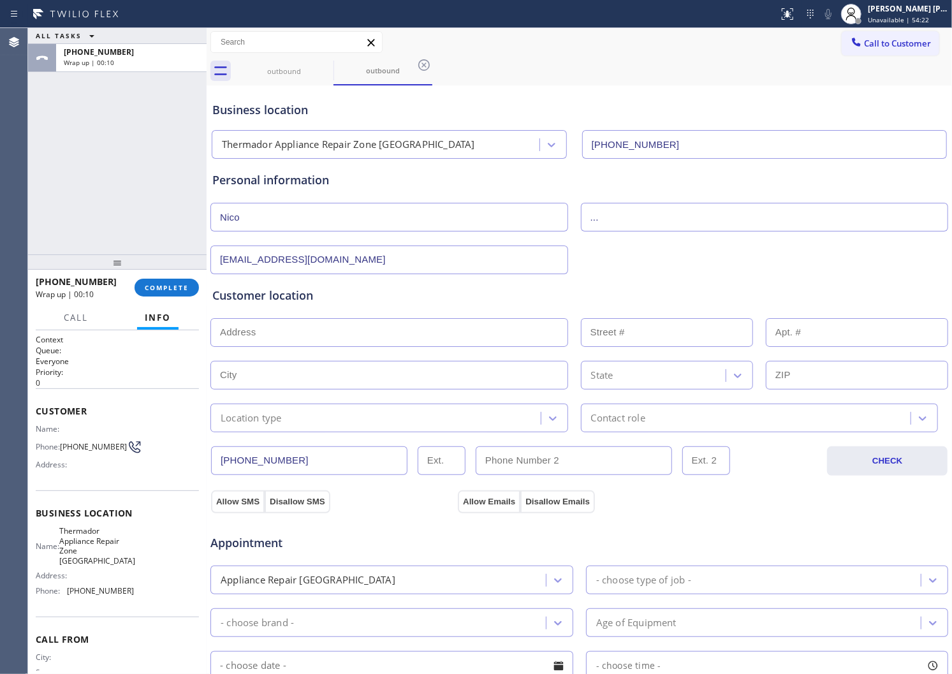
click at [443, 332] on input "text" at bounding box center [390, 332] width 358 height 29
paste input "80219"
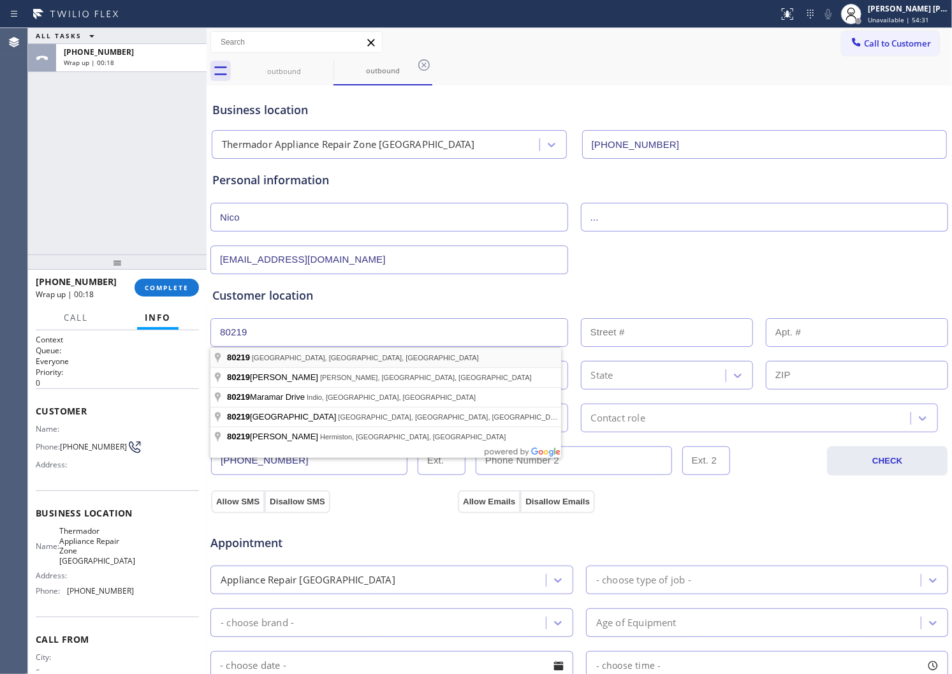
type input "[GEOGRAPHIC_DATA], CO 80219, [GEOGRAPHIC_DATA]"
type input "[GEOGRAPHIC_DATA]"
type input "80219"
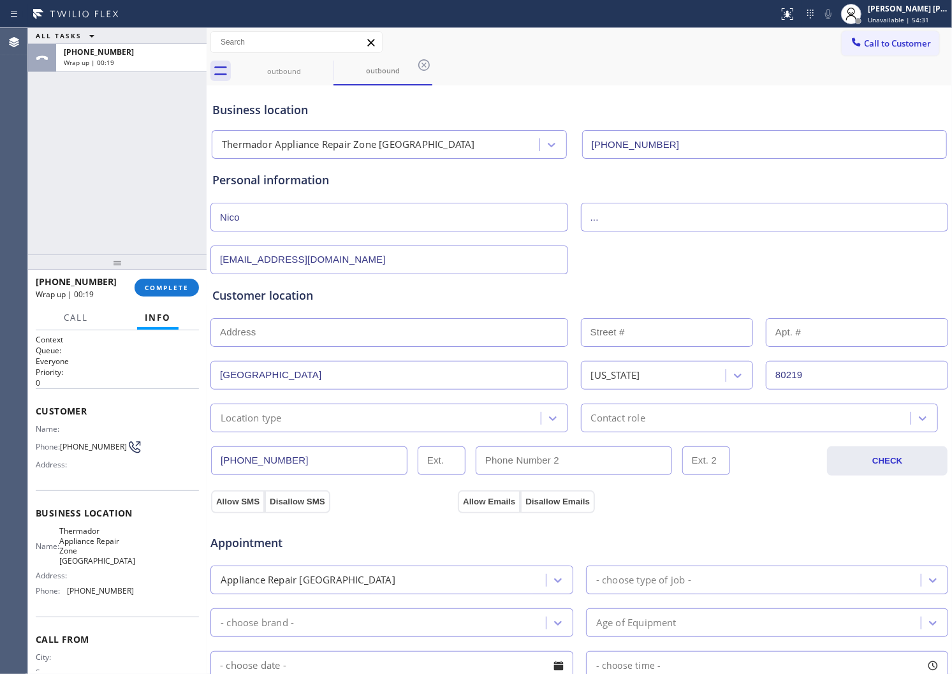
click at [347, 420] on div "Location type" at bounding box center [377, 418] width 327 height 22
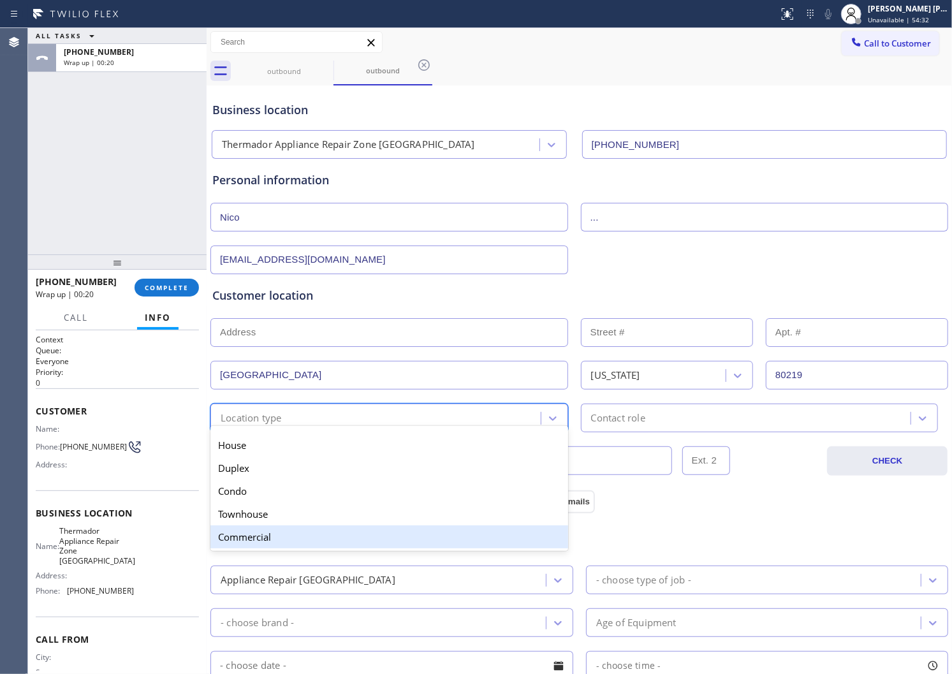
click at [315, 545] on div "Commercial" at bounding box center [390, 537] width 358 height 23
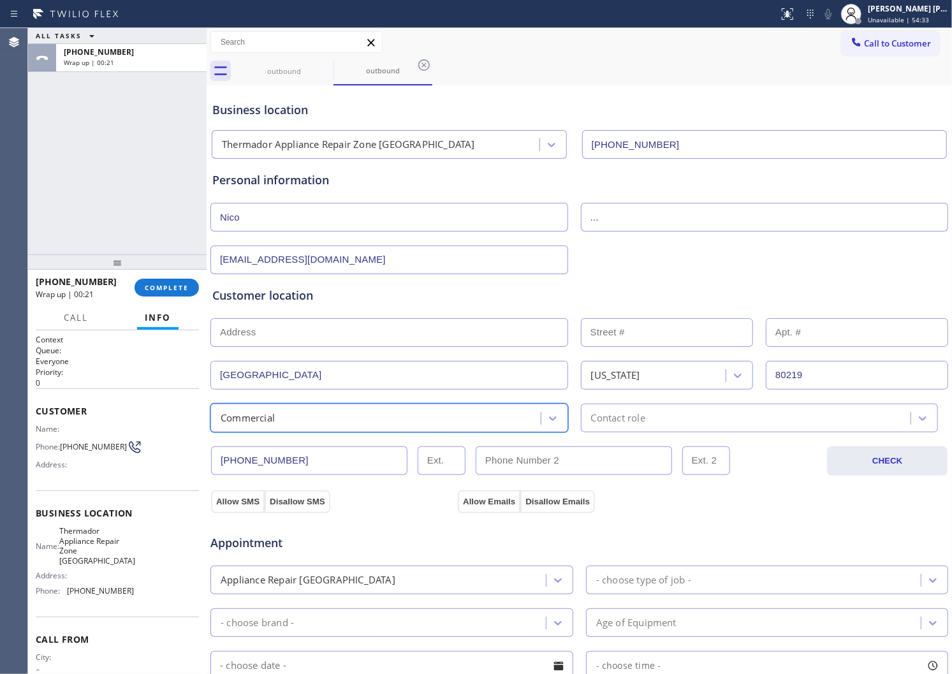
click at [708, 399] on div "Customer location >> ADD NEW ADDRESS << + NEW ADDRESS [GEOGRAPHIC_DATA][US_STAT…" at bounding box center [579, 359] width 734 height 145
click at [694, 415] on div "Contact role" at bounding box center [748, 418] width 327 height 22
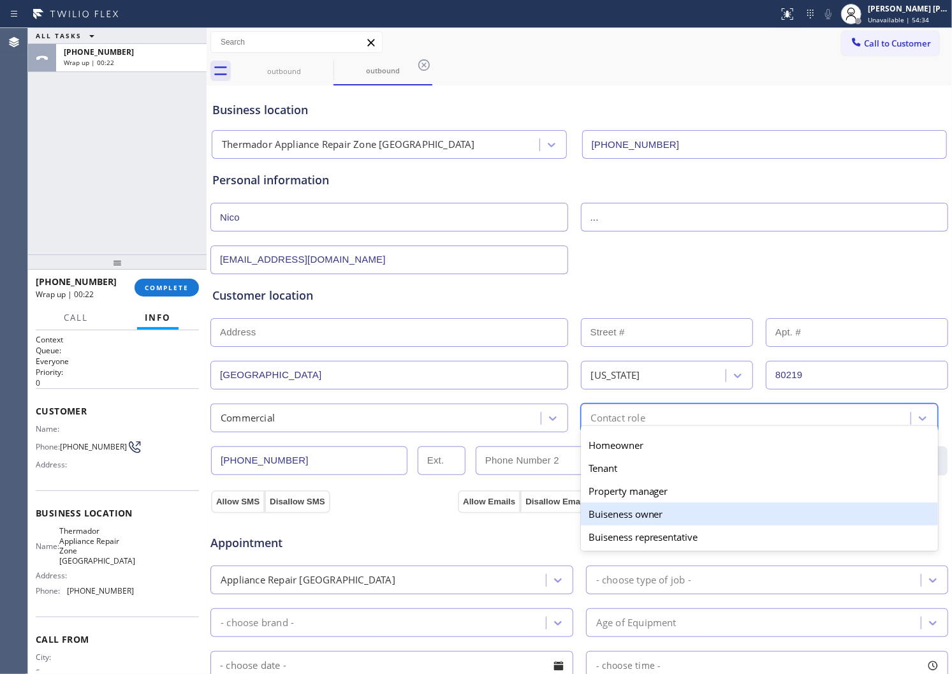
click at [658, 513] on div "Buiseness owner" at bounding box center [760, 514] width 358 height 23
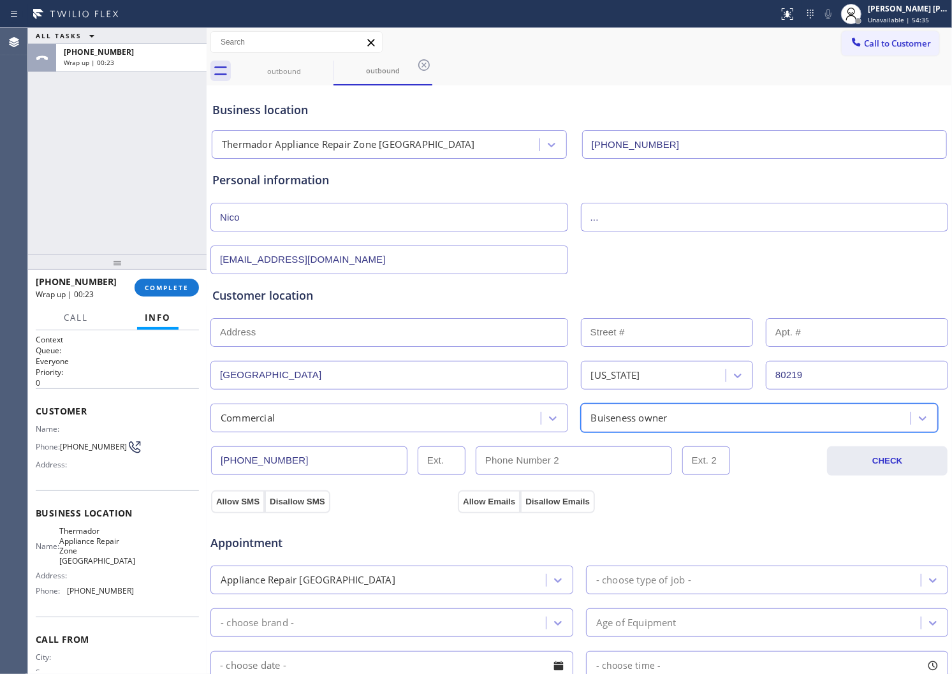
scroll to position [212, 0]
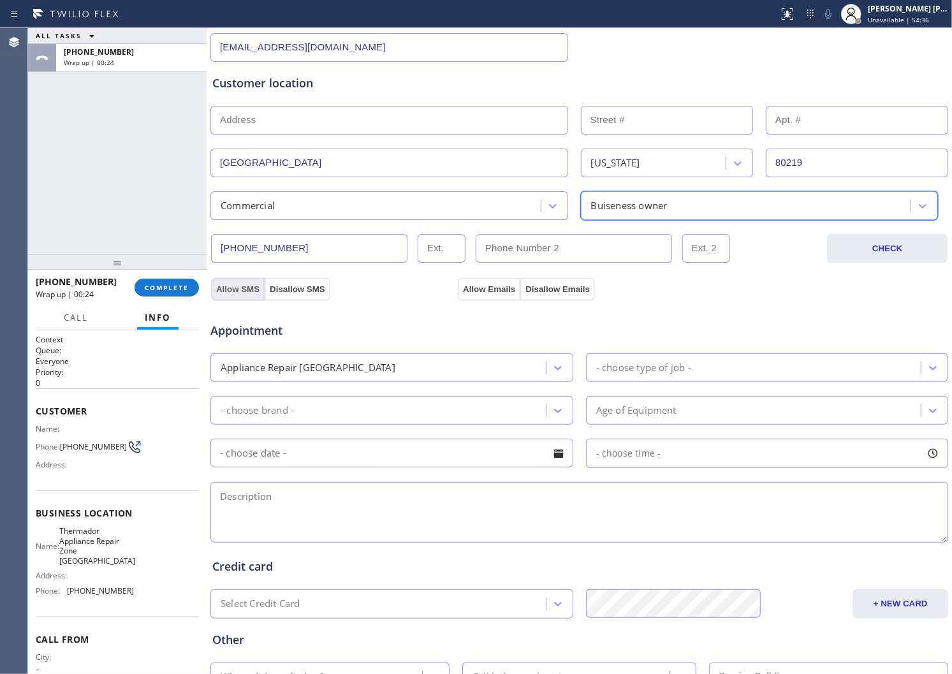
click at [213, 286] on button "Allow SMS" at bounding box center [238, 289] width 54 height 23
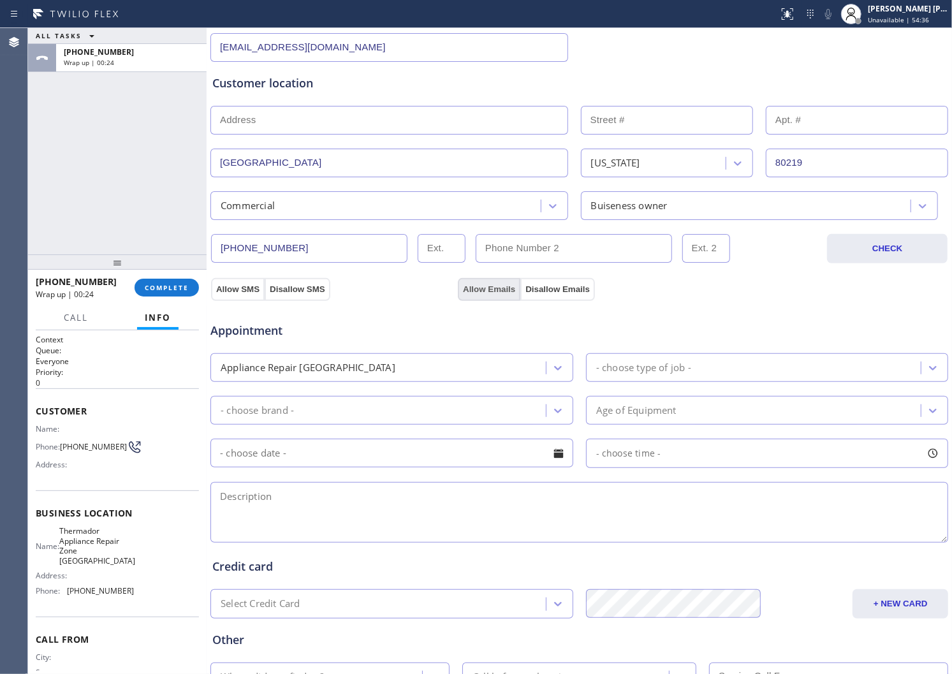
click at [479, 284] on button "Allow Emails" at bounding box center [489, 289] width 63 height 23
click at [448, 358] on div "Appliance Repair [GEOGRAPHIC_DATA]" at bounding box center [380, 368] width 332 height 22
click at [445, 367] on div "Appliance Repair [GEOGRAPHIC_DATA]" at bounding box center [380, 368] width 332 height 22
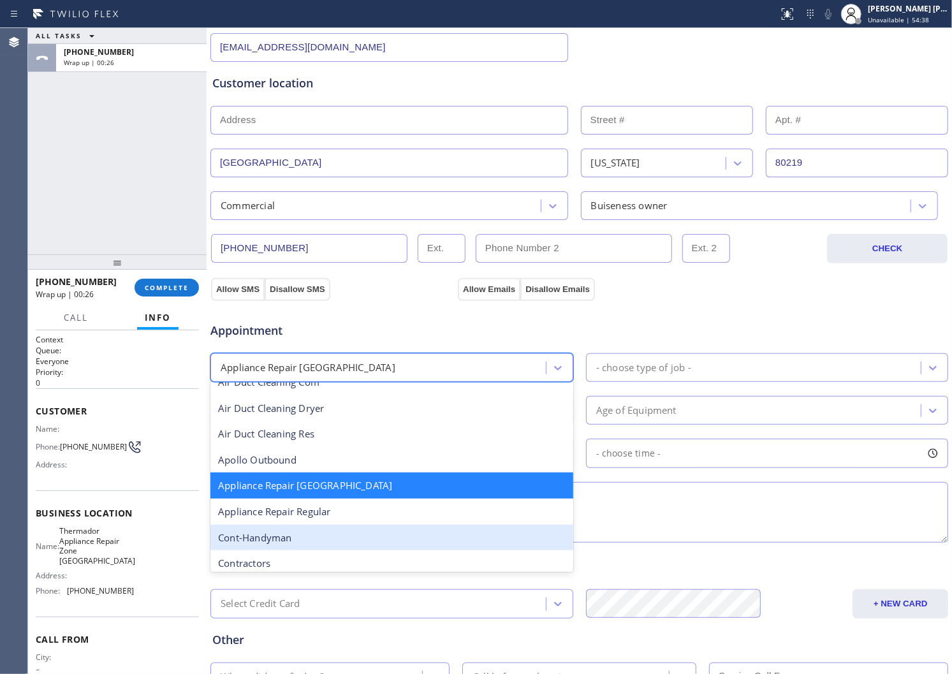
scroll to position [142, 0]
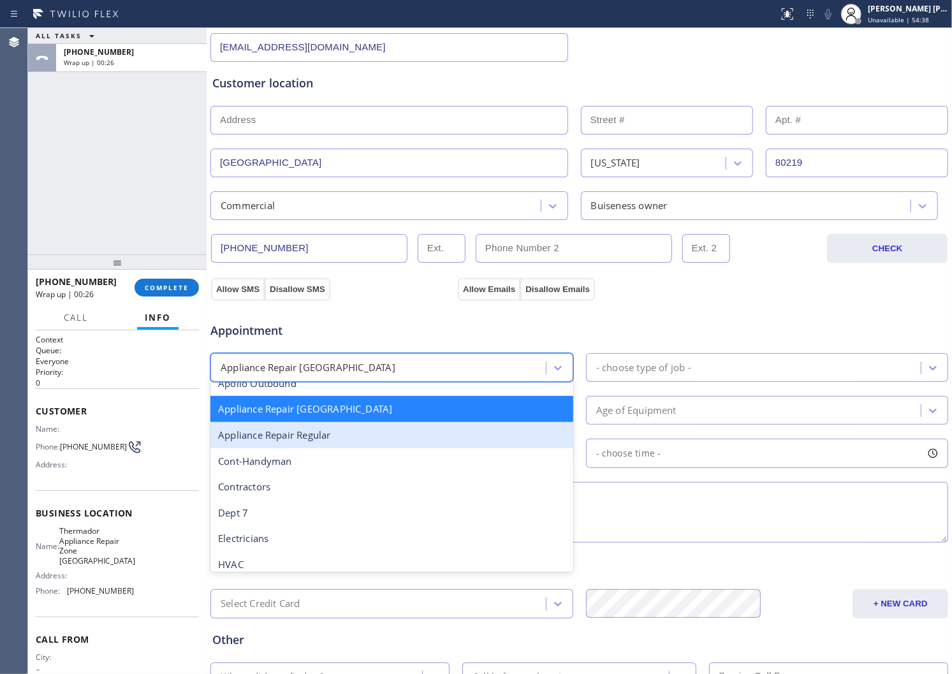
click at [313, 441] on div "Appliance Repair Regular" at bounding box center [392, 435] width 363 height 26
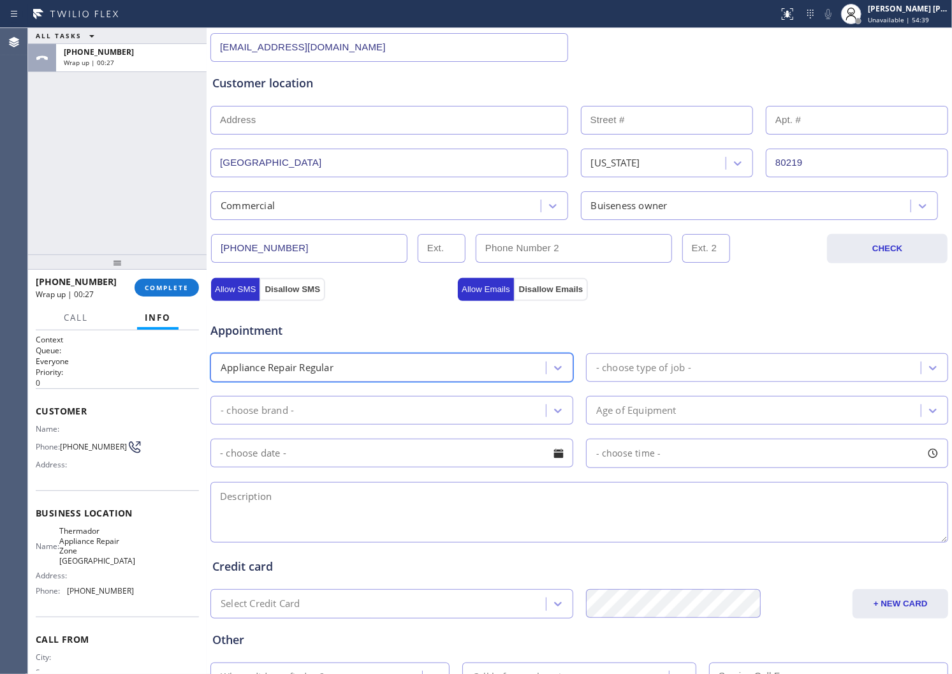
click at [700, 366] on div "- choose type of job -" at bounding box center [756, 368] width 332 height 22
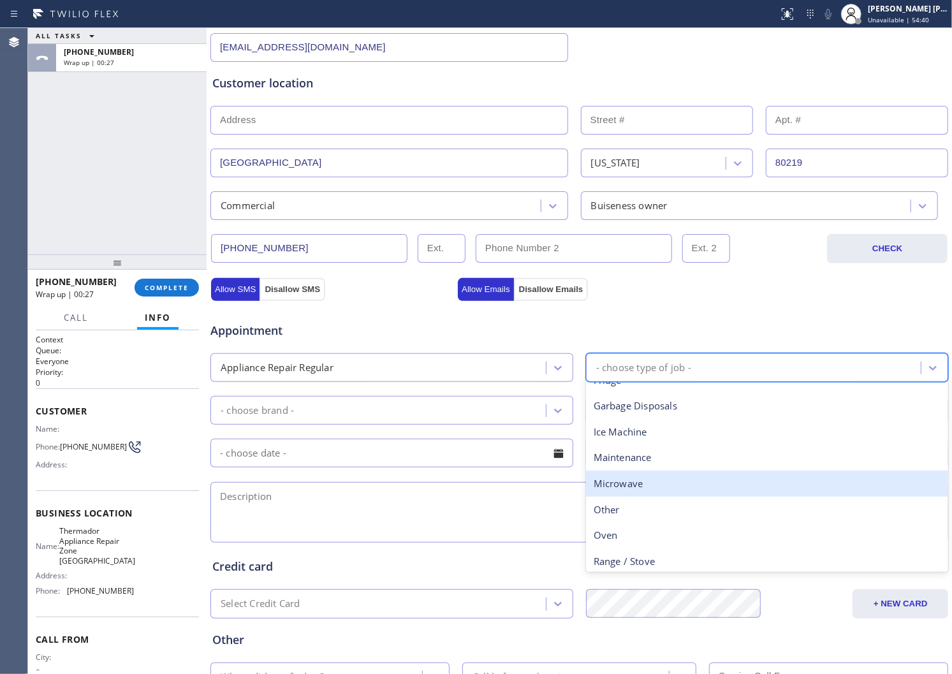
scroll to position [175, 0]
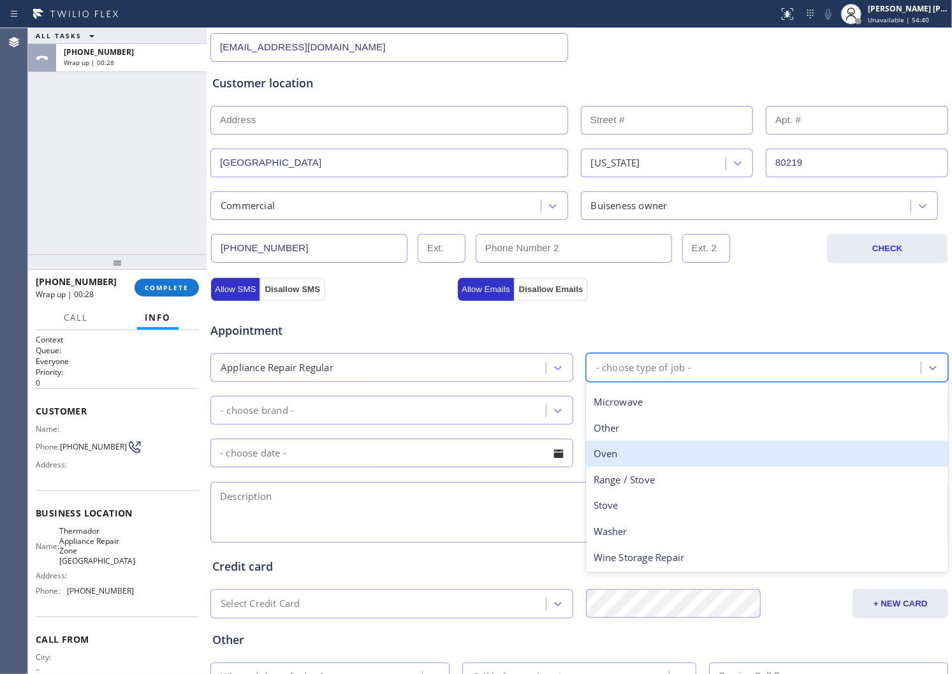
click at [628, 427] on div "Other" at bounding box center [767, 428] width 363 height 26
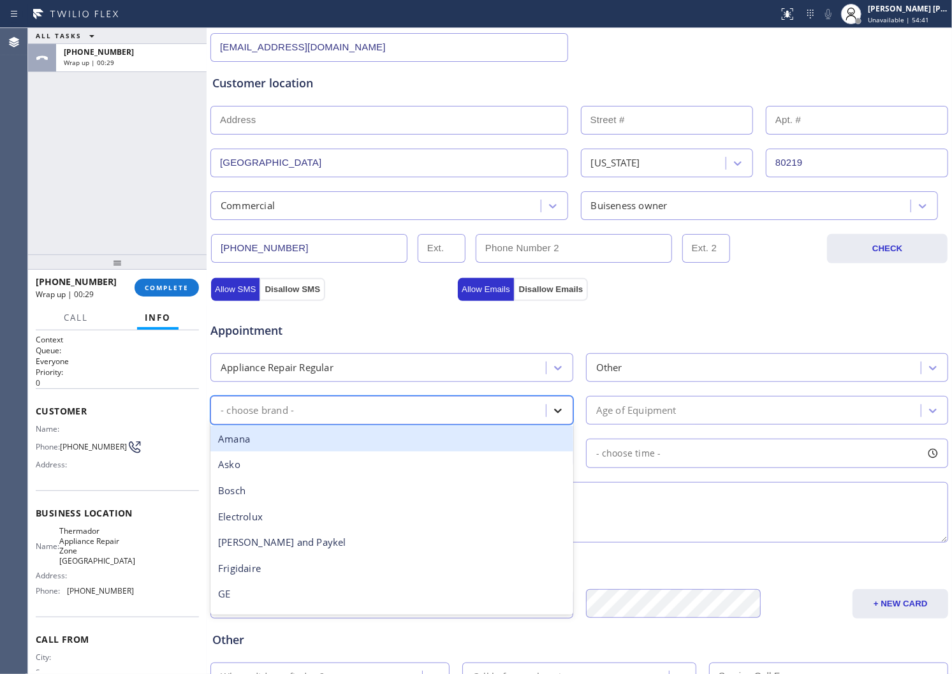
click at [557, 416] on icon at bounding box center [558, 410] width 13 height 13
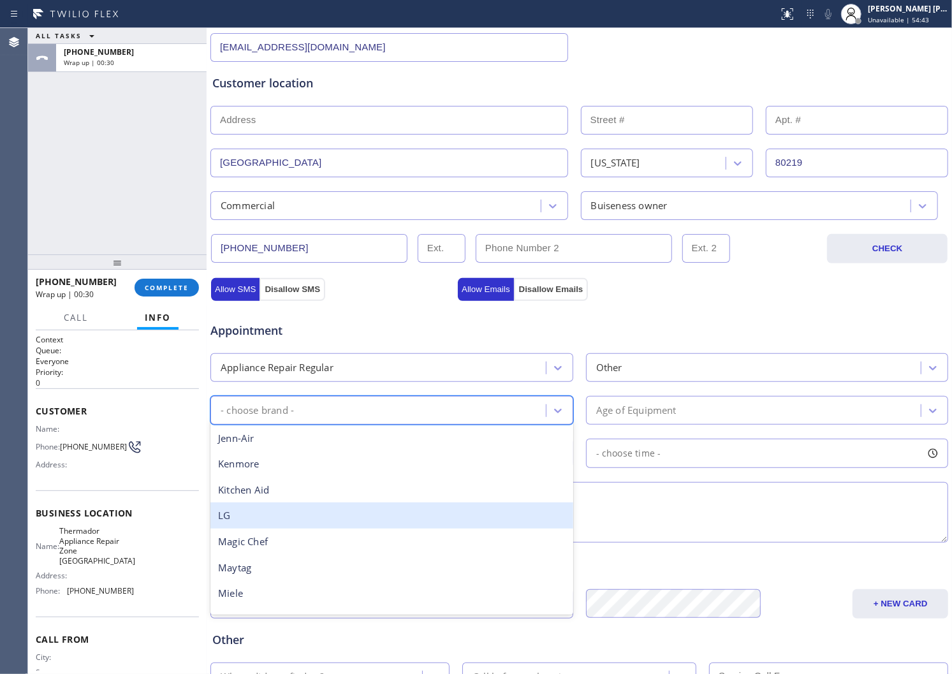
scroll to position [279, 0]
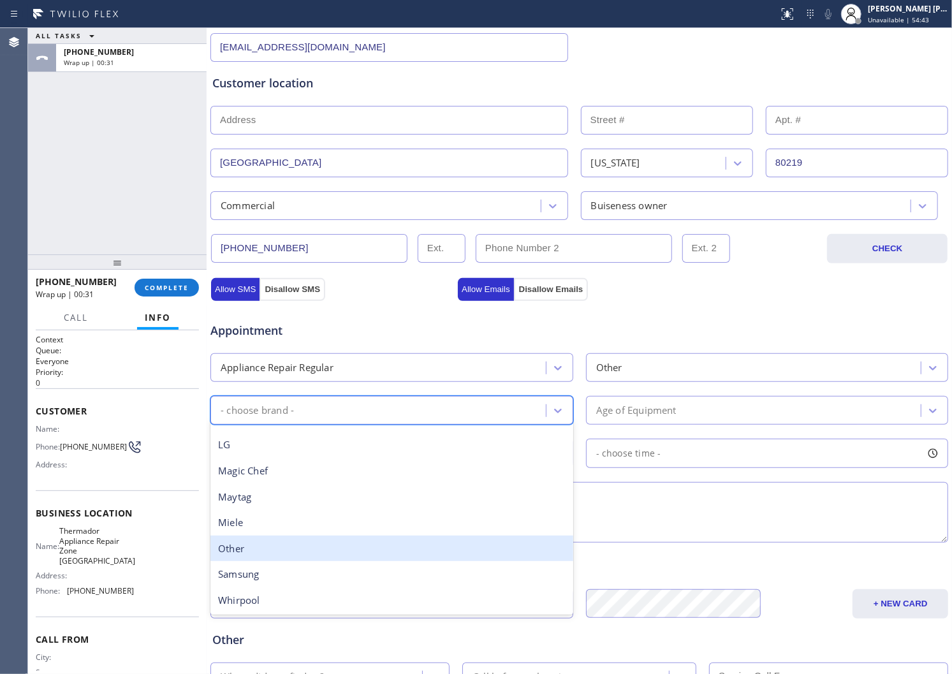
click at [356, 556] on div "Other" at bounding box center [392, 549] width 363 height 26
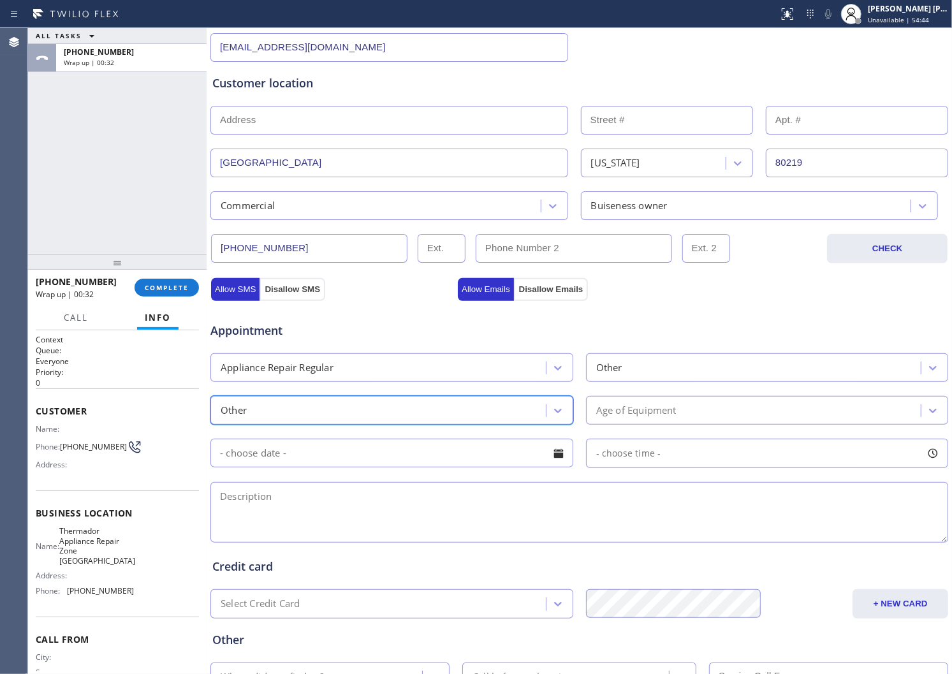
click at [692, 421] on div "Age of Equipment" at bounding box center [756, 410] width 332 height 22
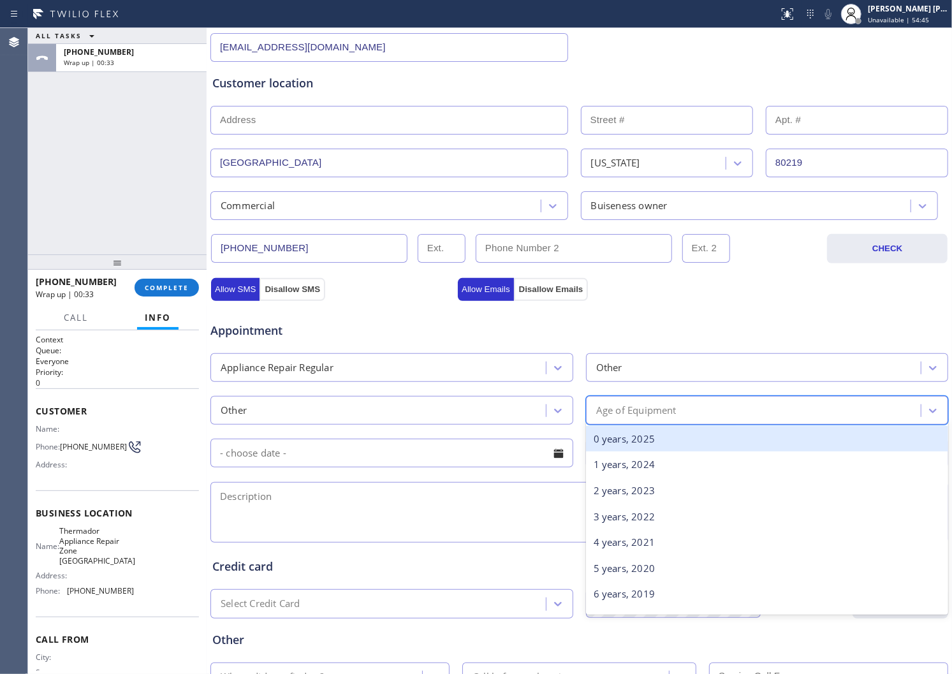
click at [677, 442] on div "0 years, 2025" at bounding box center [767, 439] width 363 height 26
click at [677, 442] on div "- choose time -" at bounding box center [767, 453] width 363 height 29
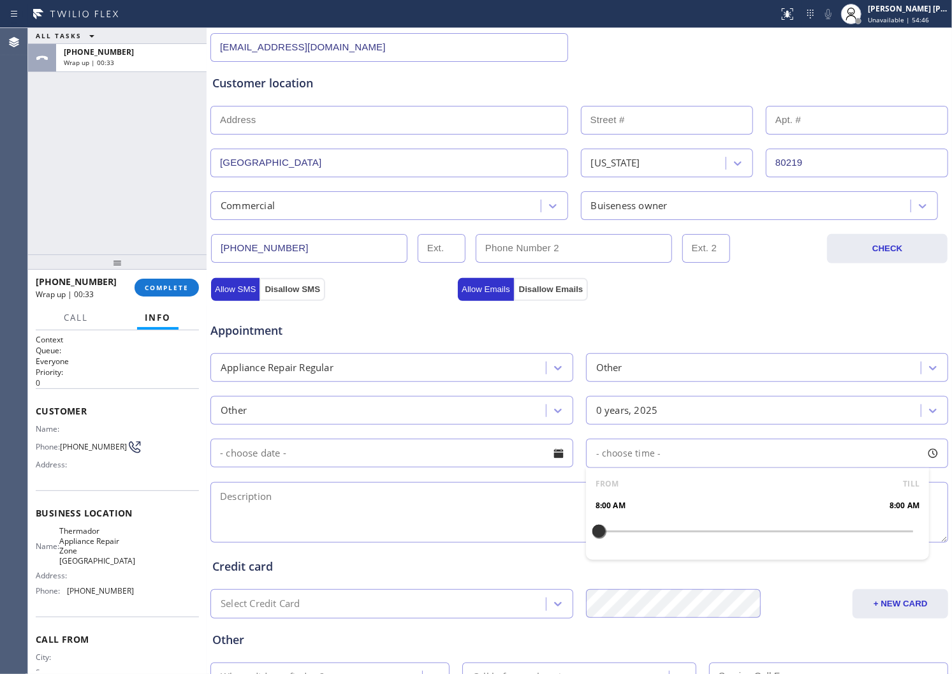
click at [477, 459] on input "text" at bounding box center [392, 453] width 363 height 29
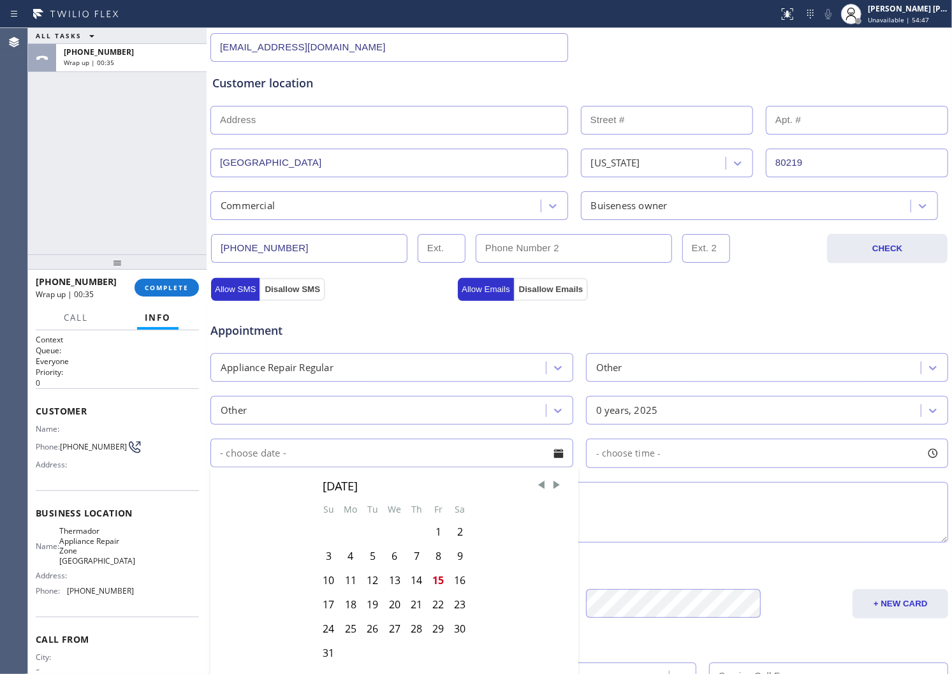
click at [643, 496] on textarea at bounding box center [580, 512] width 738 height 61
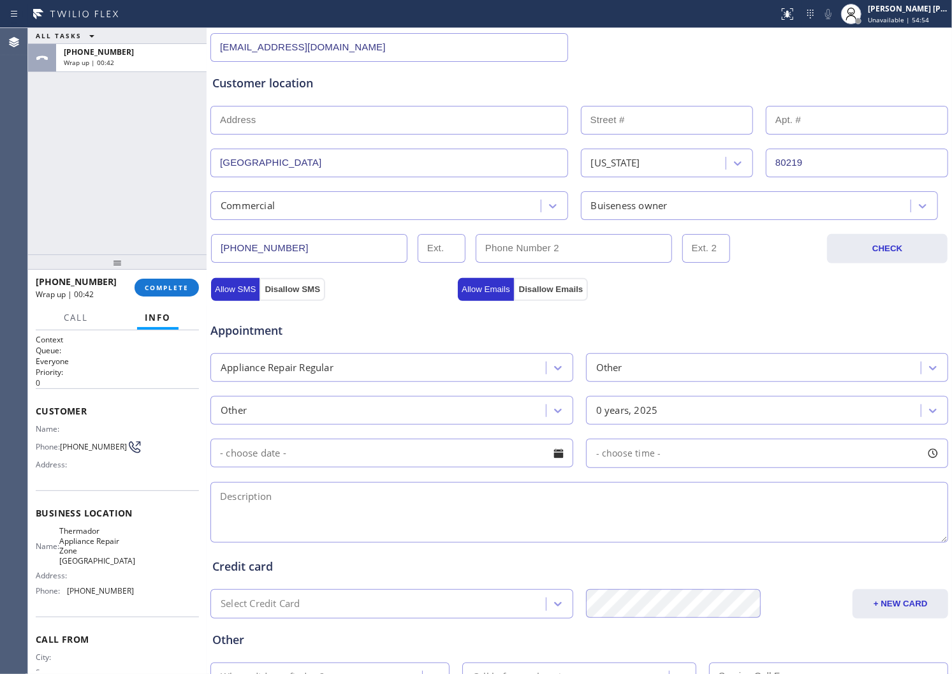
click at [360, 491] on textarea at bounding box center [580, 512] width 738 height 61
paste textarea "True|"
click at [559, 500] on textarea "True|freezer|commercial-owner|not working, not cooling at all|80219|" at bounding box center [580, 512] width 738 height 61
click at [73, 551] on span "Thermador Appliance Repair Zone [GEOGRAPHIC_DATA]" at bounding box center [97, 546] width 76 height 40
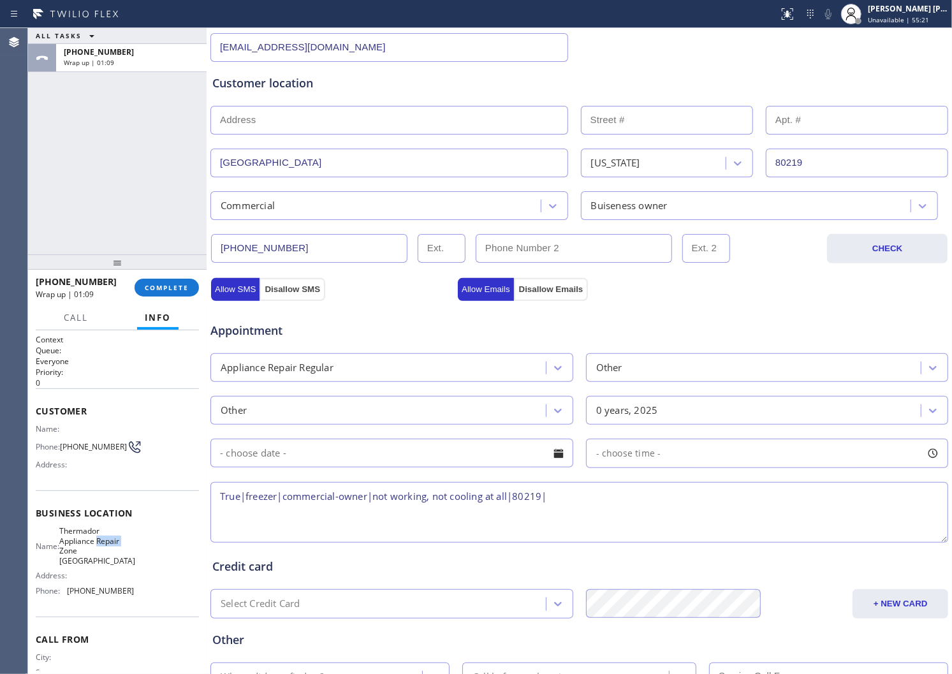
click at [73, 551] on span "Thermador Appliance Repair Zone [GEOGRAPHIC_DATA]" at bounding box center [97, 546] width 76 height 40
copy span "Thermador Appliance Repair Zone [GEOGRAPHIC_DATA]"
click at [577, 505] on textarea "True|freezer|commercial-owner|not working, not cooling at all|80219|" at bounding box center [580, 512] width 738 height 61
paste textarea "Thermador Appliance Repair Zone [GEOGRAPHIC_DATA]"
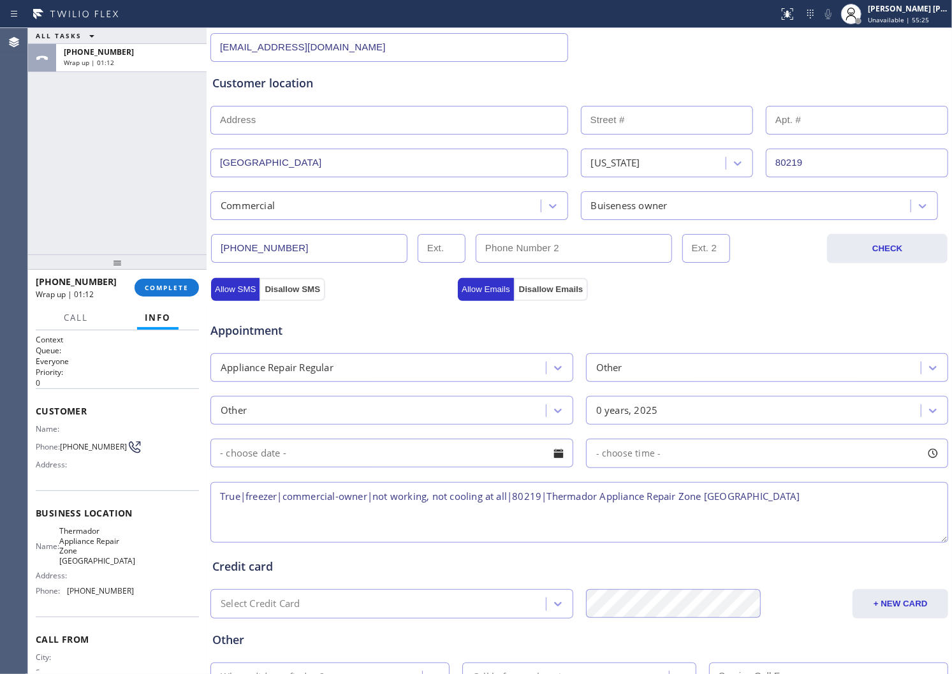
click at [775, 498] on textarea "True|freezer|commercial-owner|not working, not cooling at all|80219|Thermador A…" at bounding box center [580, 512] width 738 height 61
click at [827, 502] on textarea "True|freezer|commercial-owner|not working, not cooling at all|80219|Thermador A…" at bounding box center [580, 512] width 738 height 61
type textarea "True|freezer|commercial-owner|not working, not cooling at all|80219|Thermador A…"
click at [221, 295] on div "Business location Thermador Appliance Repair Zone [GEOGRAPHIC_DATA] [PHONE_NUMB…" at bounding box center [579, 311] width 739 height 871
click at [469, 287] on button "Allow Emails" at bounding box center [486, 289] width 56 height 23
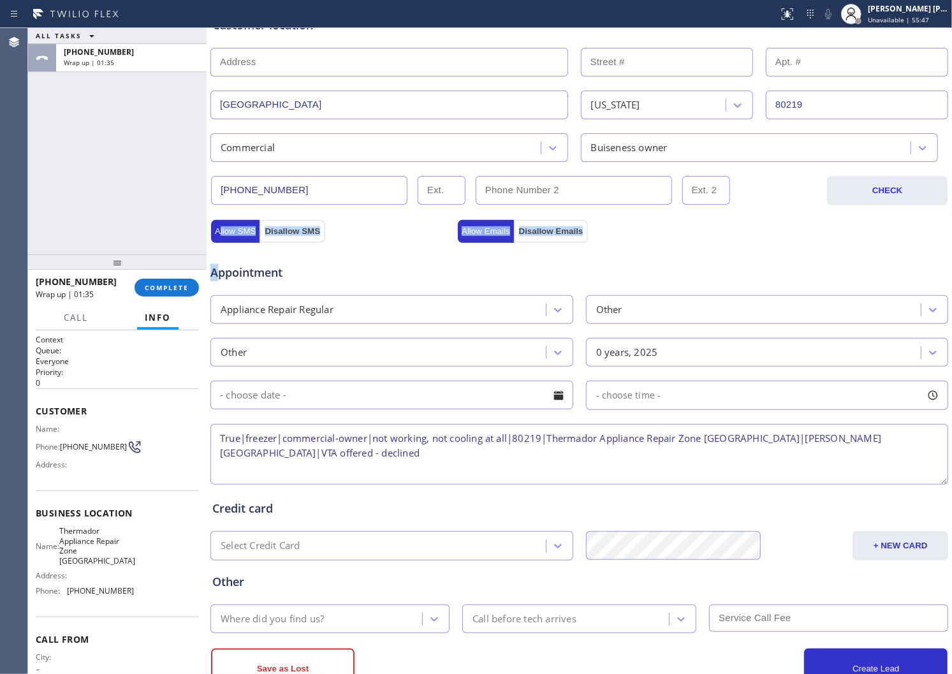
scroll to position [314, 0]
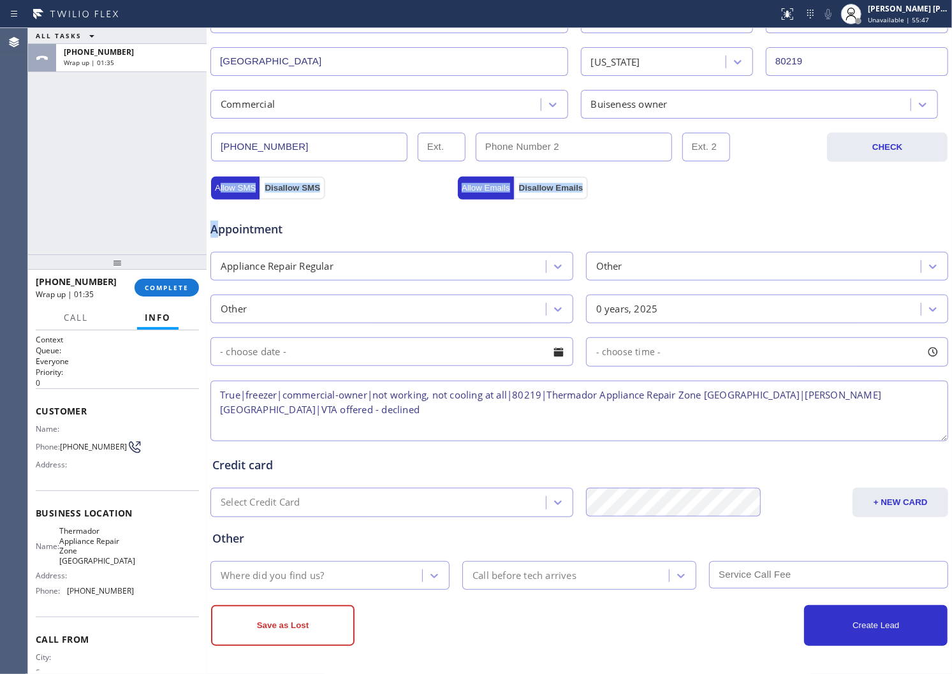
click at [305, 551] on div "Other Where did you find us? Call before tech arrives" at bounding box center [579, 553] width 739 height 73
click at [295, 565] on div "Where did you find us?" at bounding box center [318, 576] width 208 height 22
click at [284, 559] on div "Where did you find us? Call before tech arrives" at bounding box center [579, 574] width 741 height 31
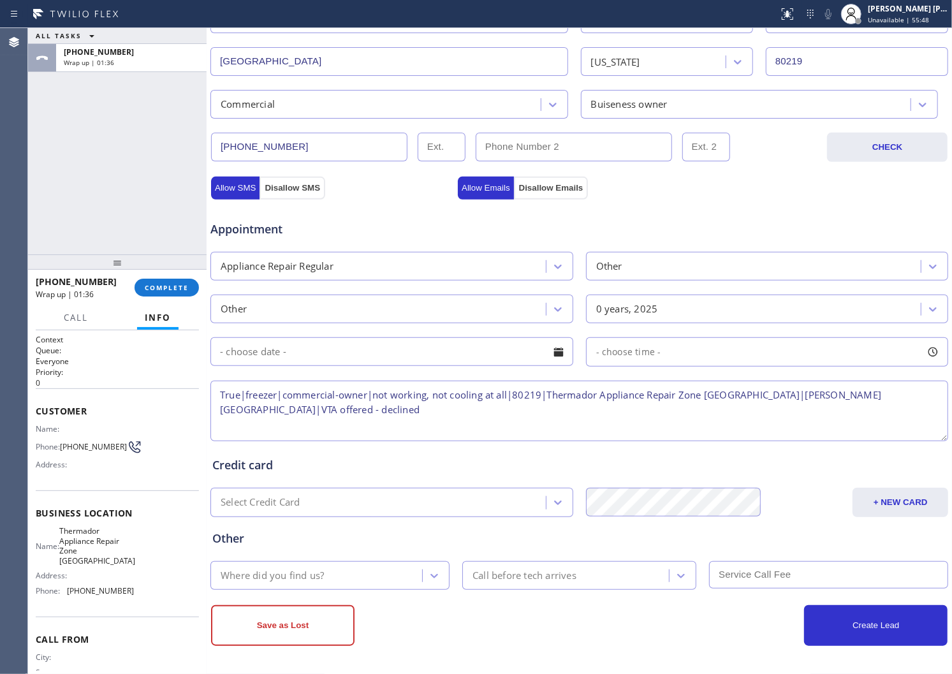
click at [281, 570] on div "Where did you find us?" at bounding box center [272, 575] width 103 height 15
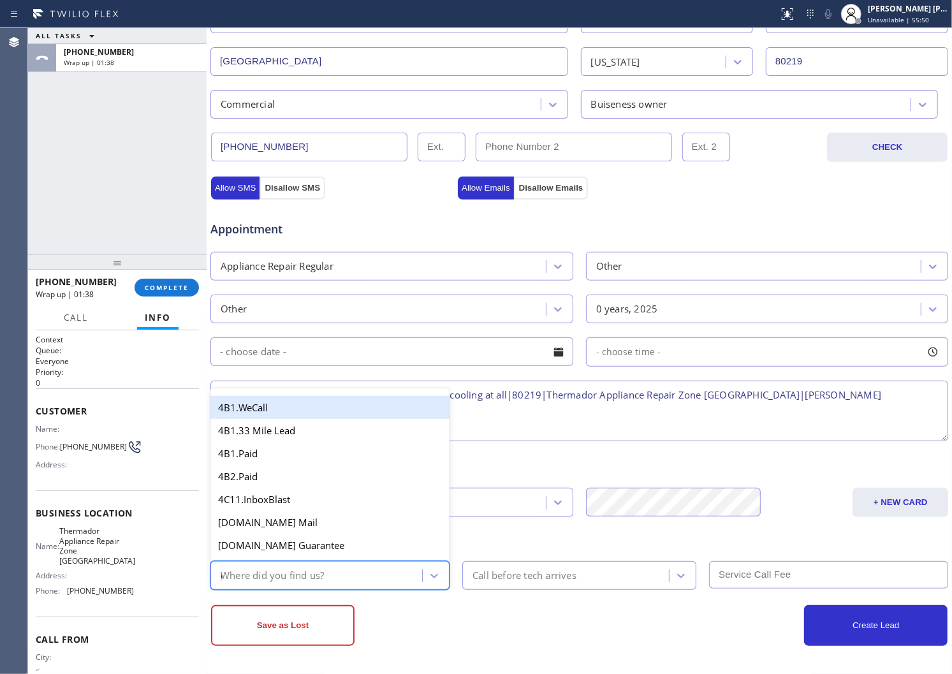
type input "go"
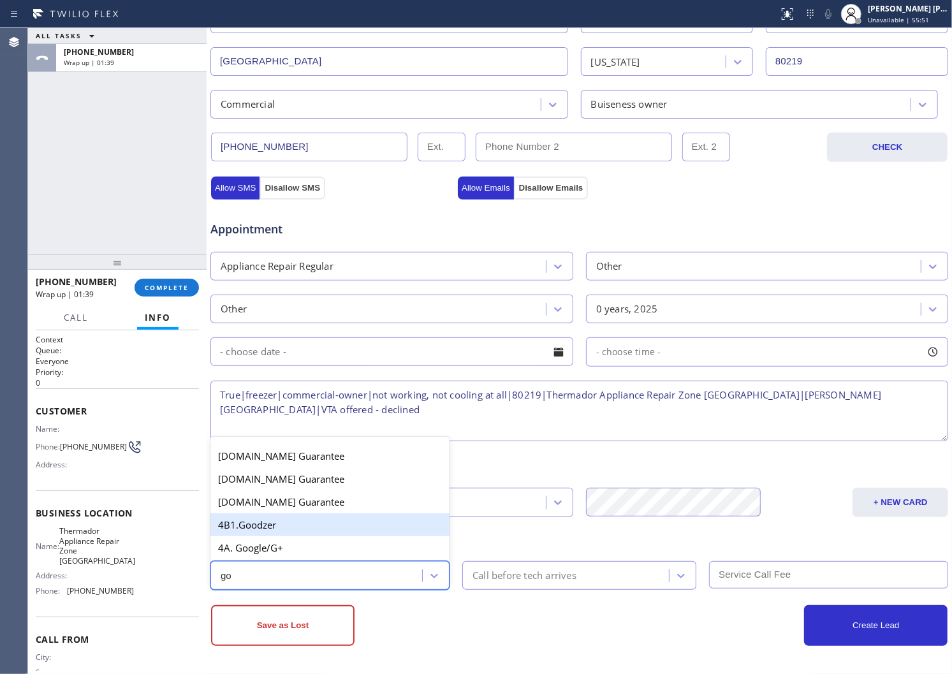
click at [267, 545] on div "4A. Google/G+" at bounding box center [330, 547] width 239 height 23
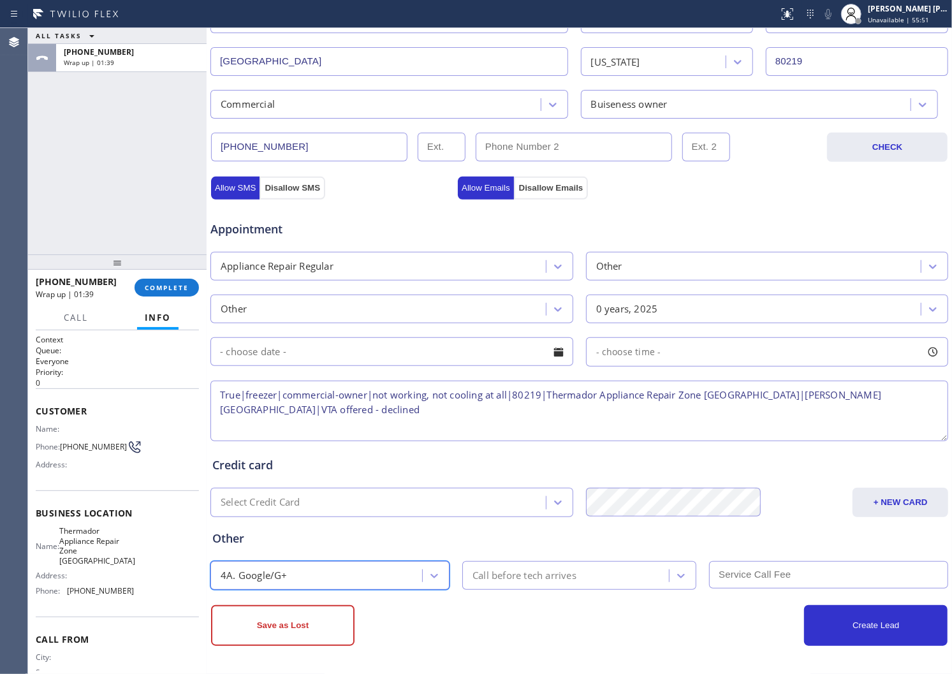
click at [549, 587] on div "Call before tech arrives" at bounding box center [567, 576] width 203 height 22
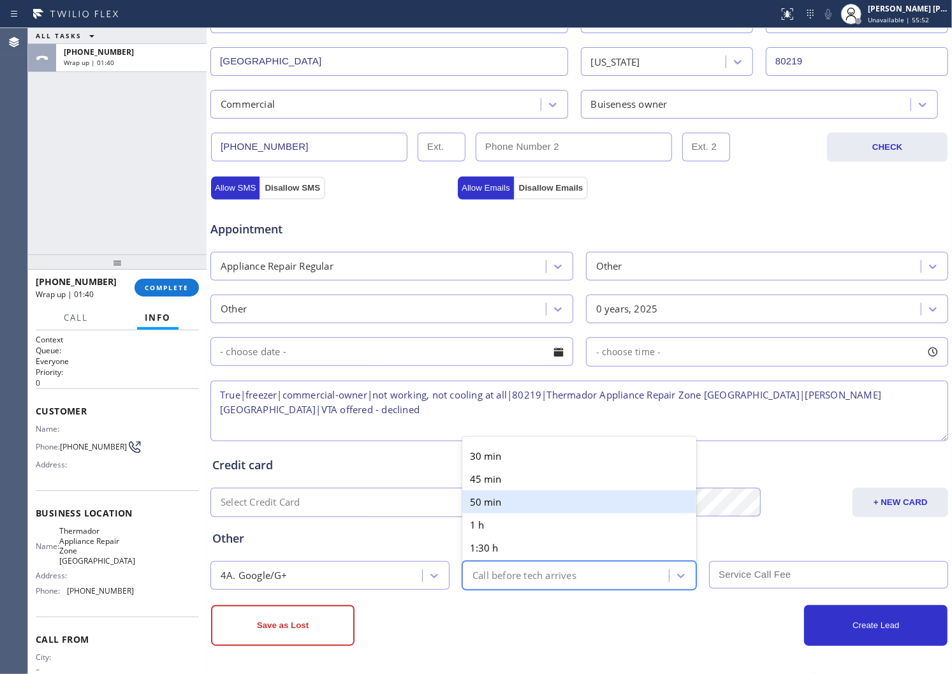
click at [409, 630] on div "Save as Lost" at bounding box center [395, 625] width 369 height 41
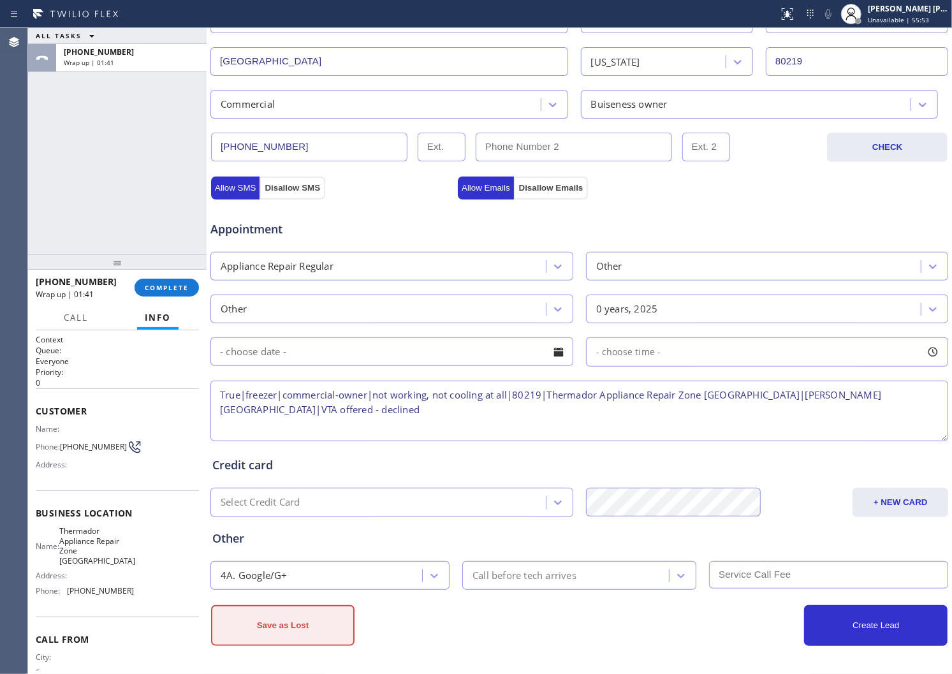
click at [288, 629] on button "Save as Lost" at bounding box center [283, 625] width 144 height 41
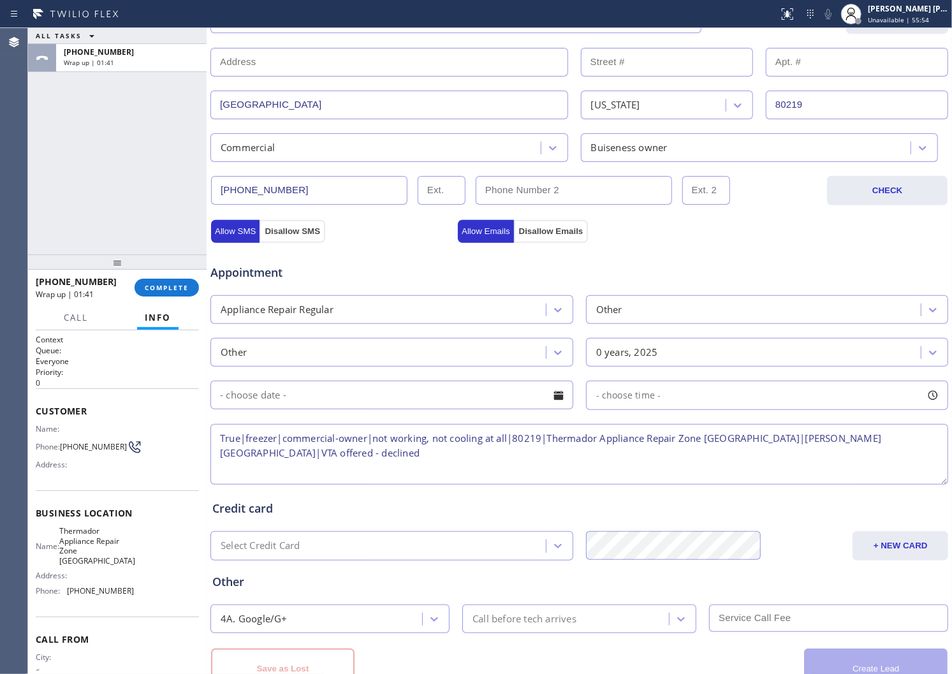
scroll to position [357, 0]
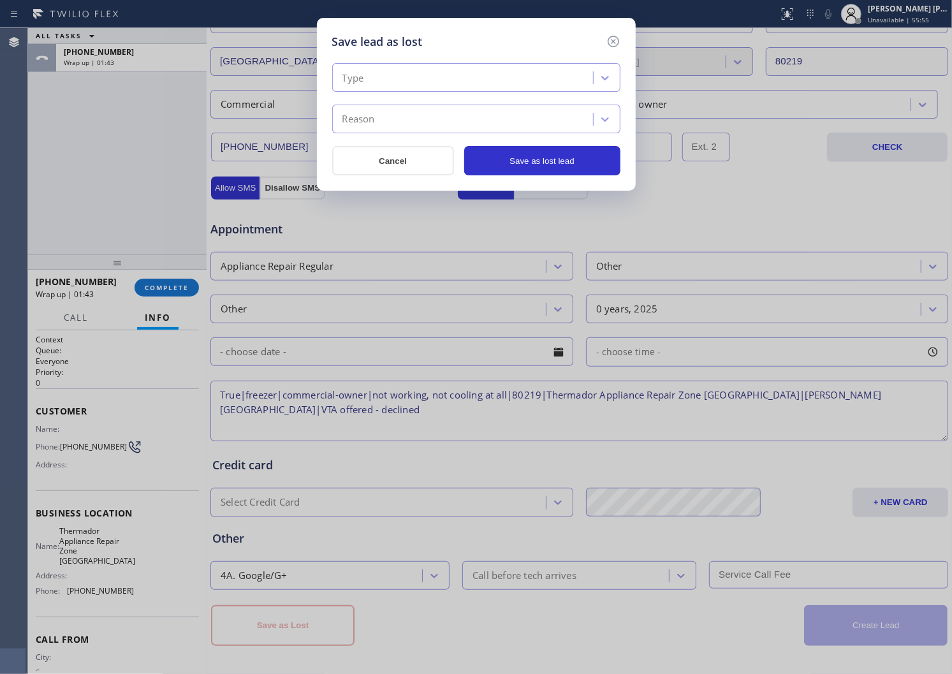
click at [396, 86] on div "Type" at bounding box center [464, 78] width 257 height 22
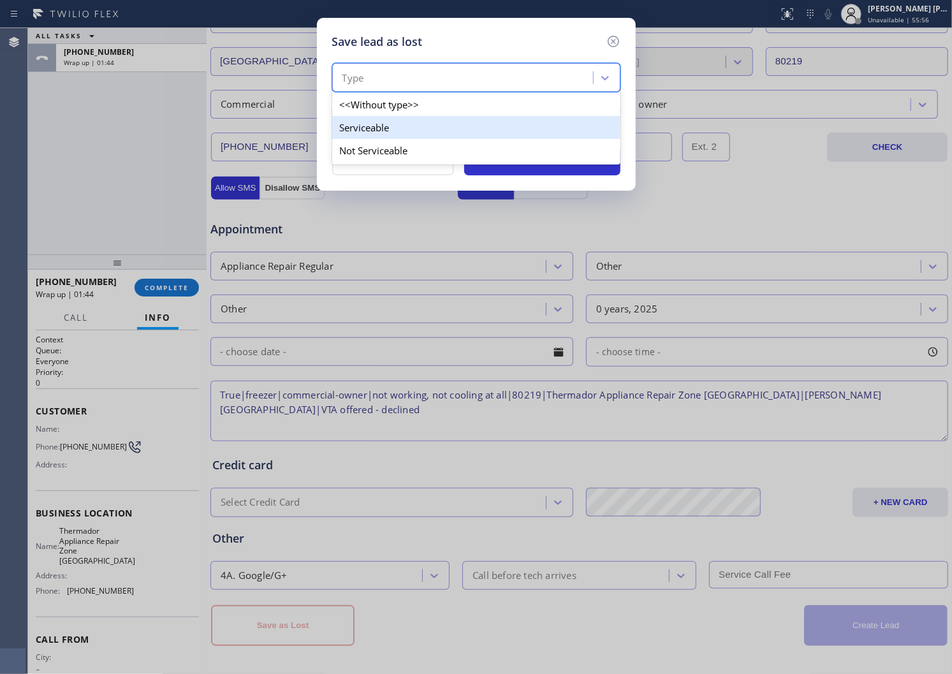
click at [394, 132] on div "Serviceable" at bounding box center [476, 127] width 288 height 23
click at [394, 132] on div "Reason" at bounding box center [476, 119] width 288 height 29
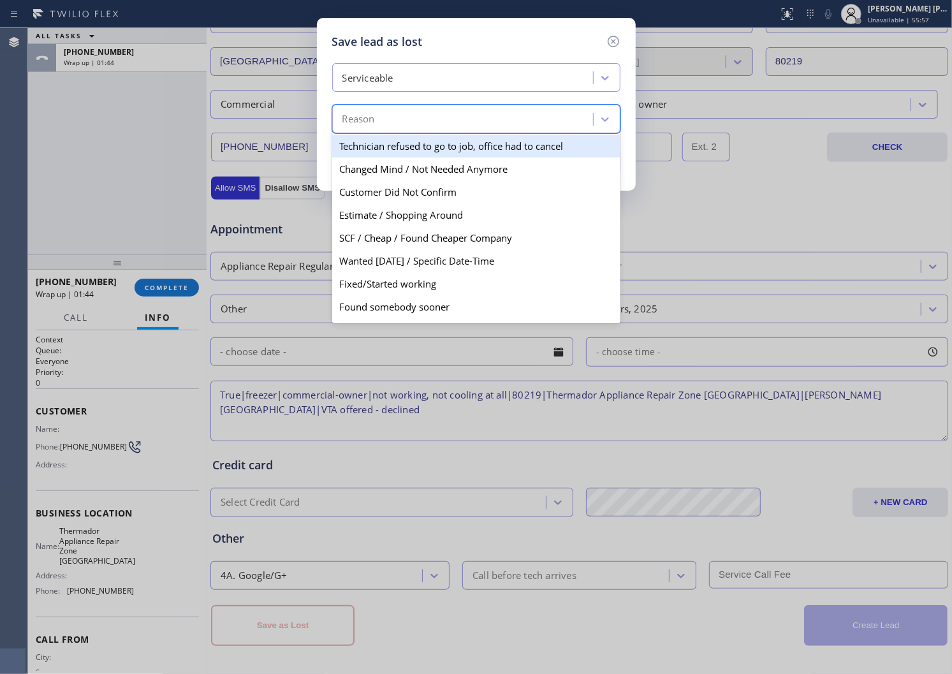
click at [394, 126] on div "Reason" at bounding box center [464, 119] width 257 height 22
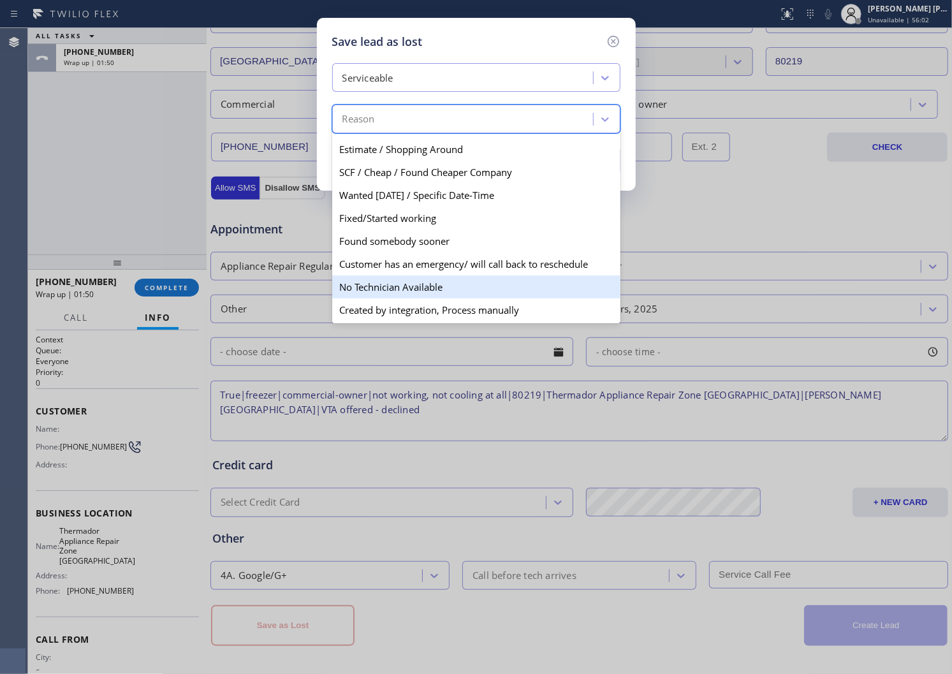
scroll to position [0, 0]
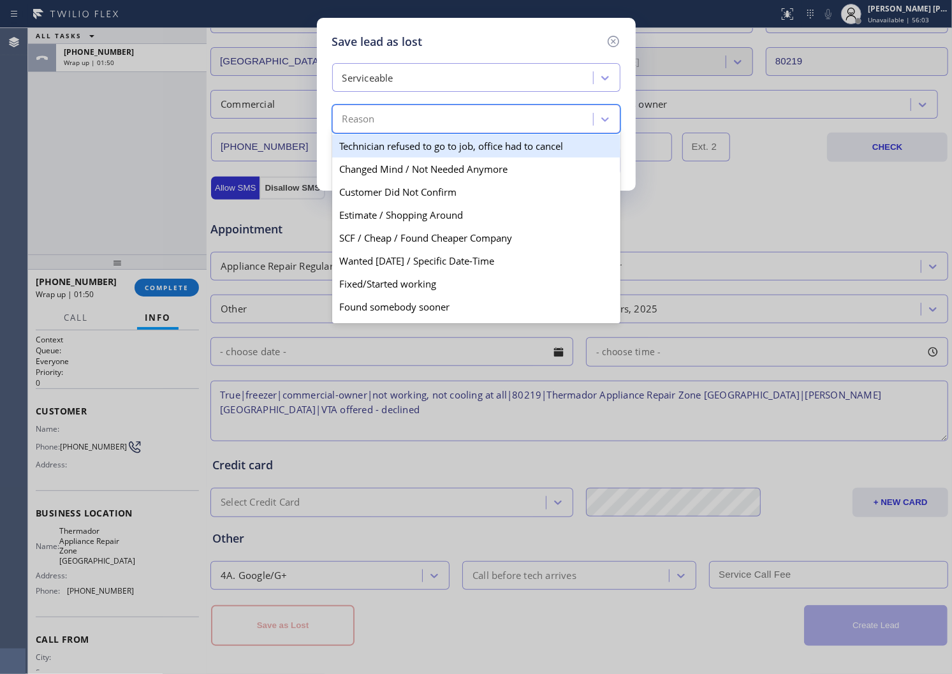
click at [390, 80] on div "Serviceable" at bounding box center [368, 78] width 51 height 15
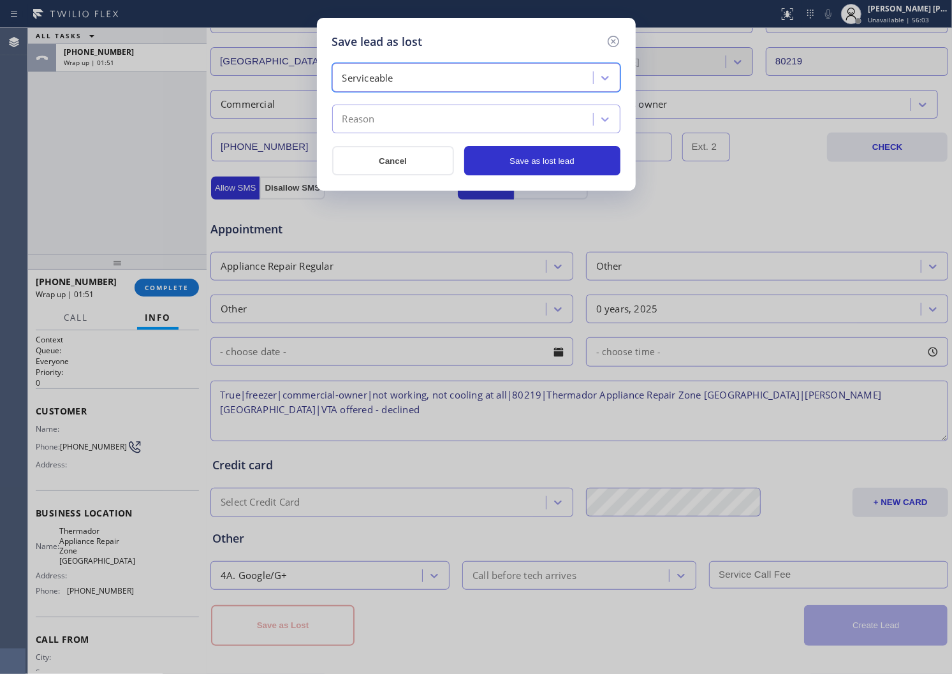
click at [390, 80] on div "Serviceable" at bounding box center [368, 78] width 51 height 15
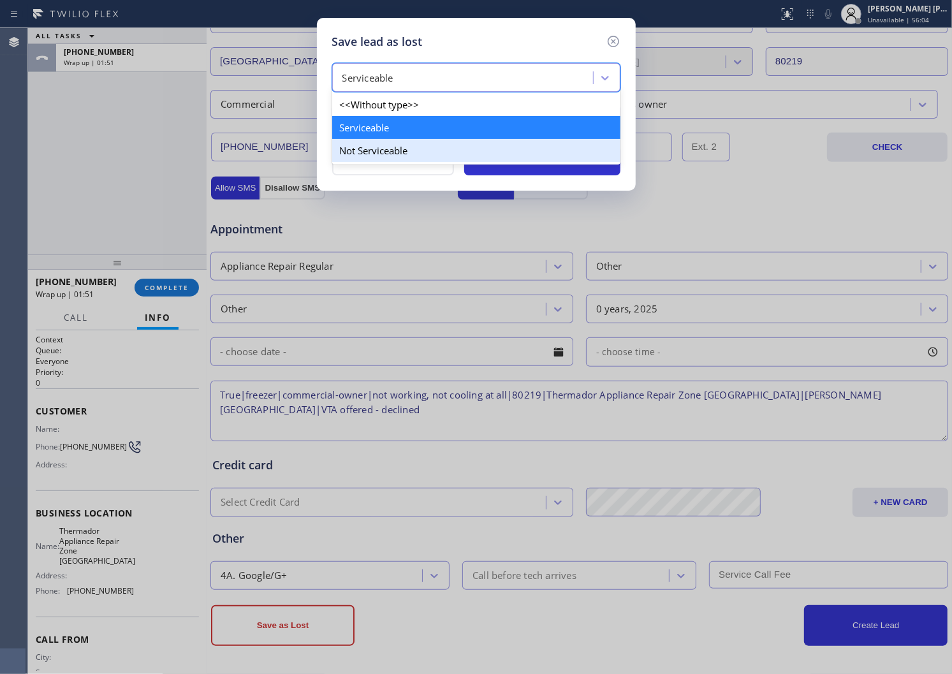
click at [404, 149] on div "Not Serviceable" at bounding box center [476, 150] width 288 height 23
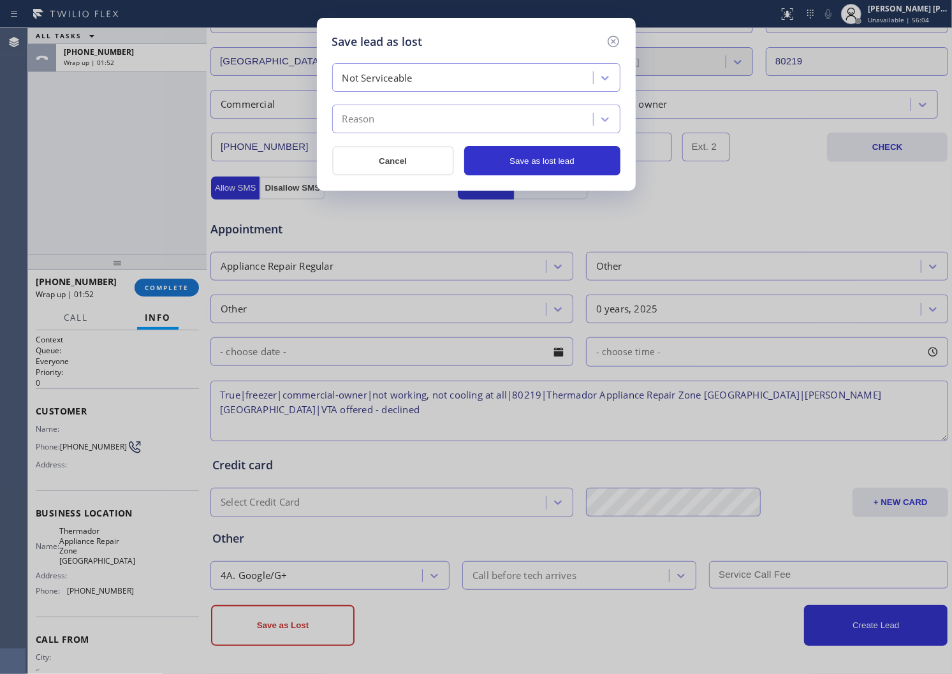
click at [403, 117] on div "Reason" at bounding box center [464, 119] width 257 height 22
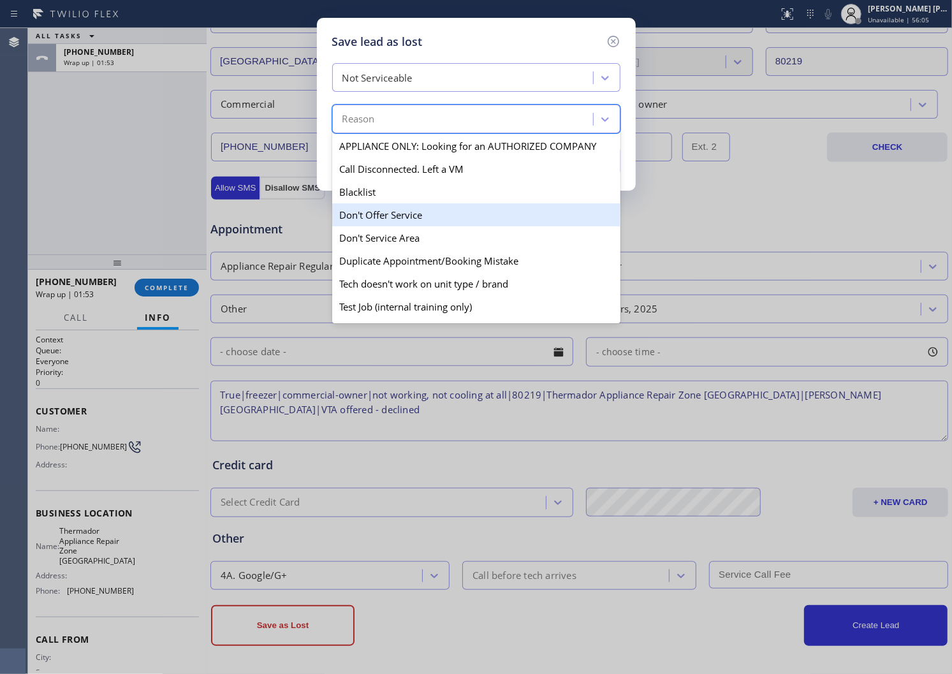
click at [419, 214] on div "Don't Offer Service" at bounding box center [476, 214] width 288 height 23
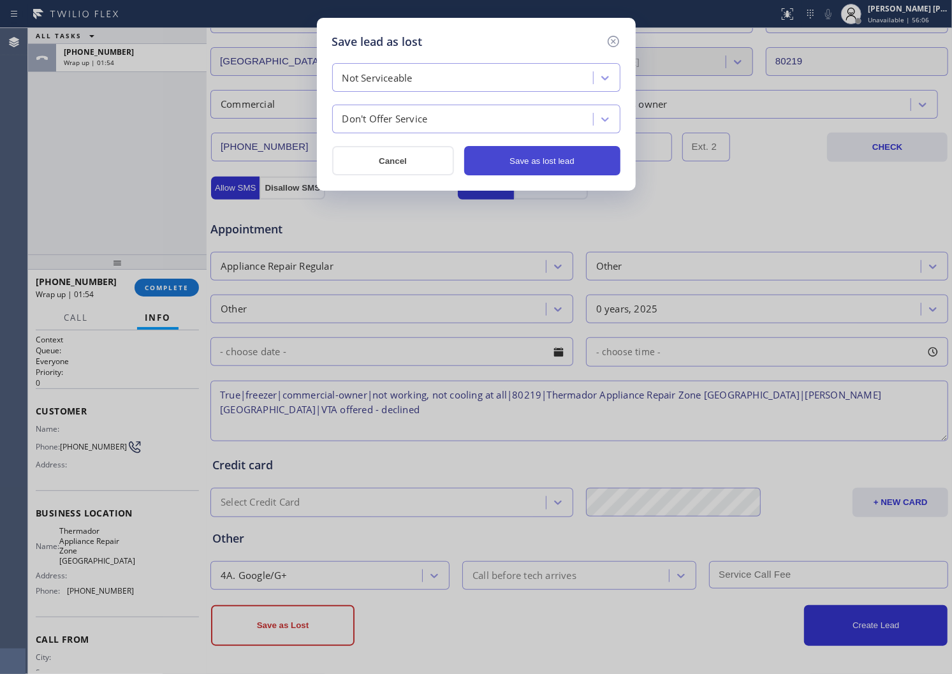
click at [542, 163] on button "Save as lost lead" at bounding box center [542, 160] width 156 height 29
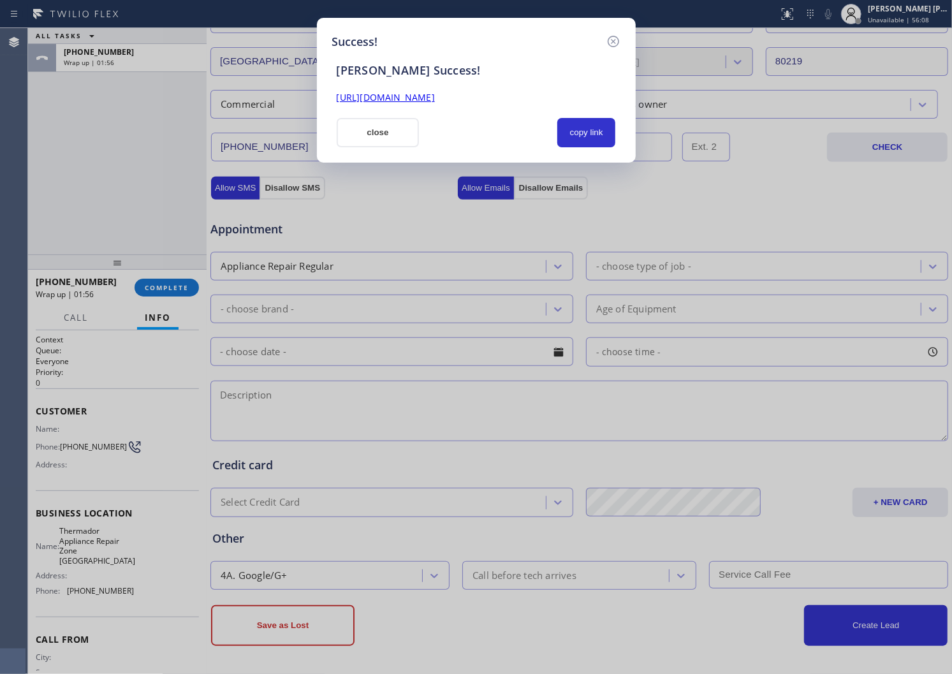
click at [381, 103] on link "[URL][DOMAIN_NAME]" at bounding box center [386, 97] width 98 height 12
click at [360, 120] on button "close" at bounding box center [378, 132] width 83 height 29
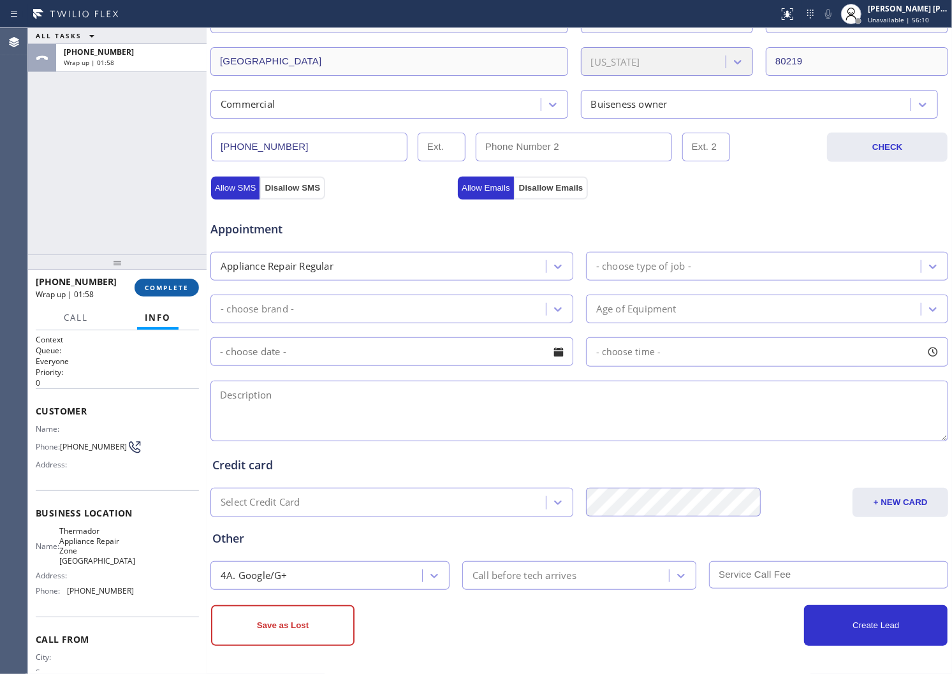
click at [151, 292] on button "COMPLETE" at bounding box center [167, 288] width 64 height 18
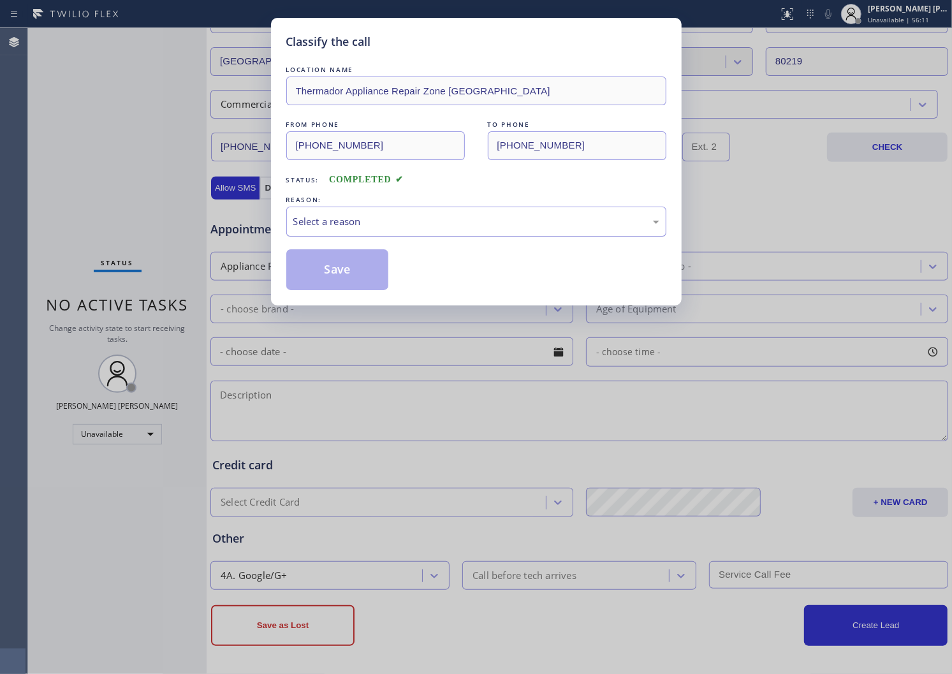
click at [400, 218] on div "Select a reason" at bounding box center [476, 221] width 366 height 15
click at [322, 263] on button "Save" at bounding box center [337, 269] width 103 height 41
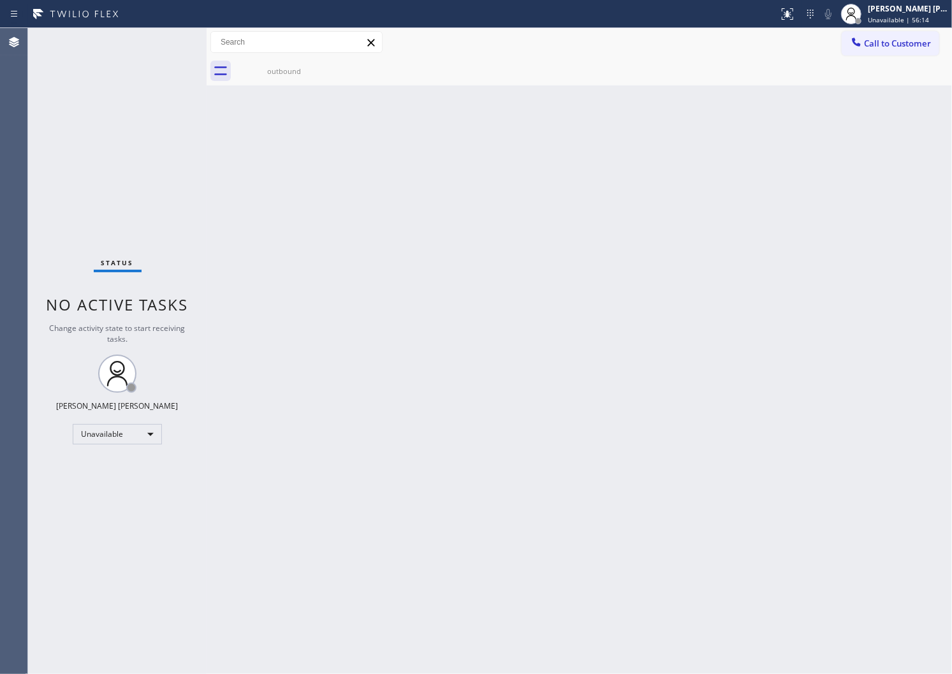
click at [903, 62] on div "outbound" at bounding box center [594, 71] width 718 height 29
click at [863, 46] on div at bounding box center [856, 43] width 15 height 15
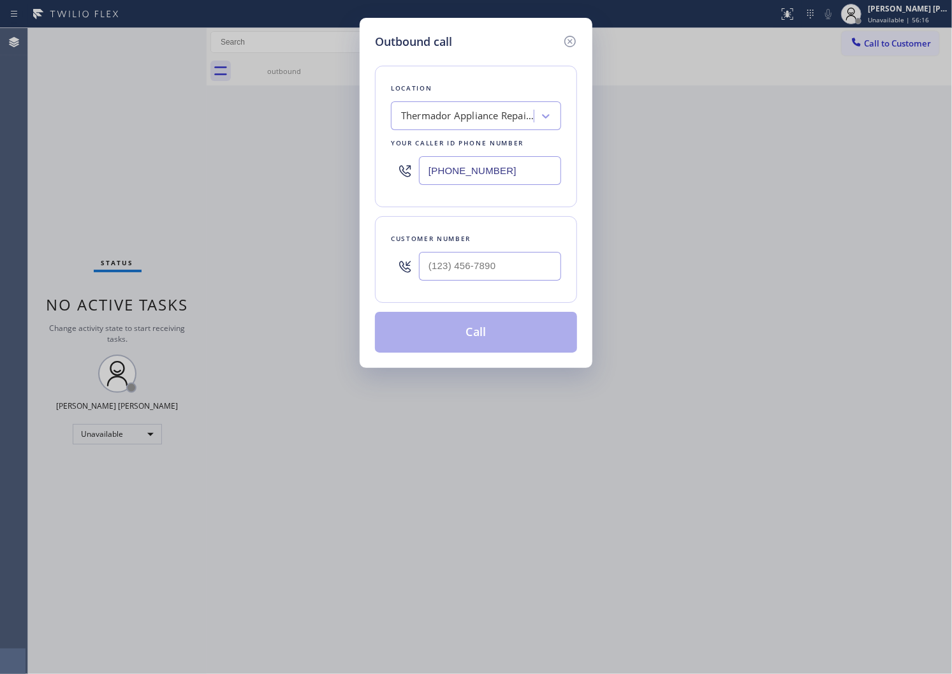
click at [572, 265] on div "Customer number" at bounding box center [476, 259] width 202 height 87
click at [552, 265] on input "(___) ___-____" at bounding box center [490, 266] width 142 height 29
paste input "872) 382-0332"
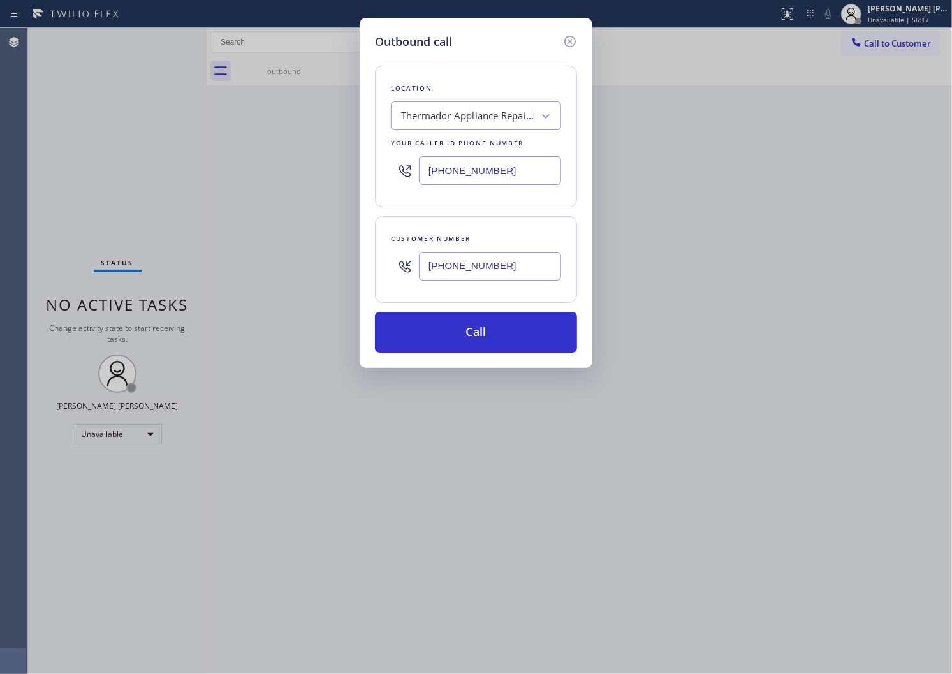
type input "[PHONE_NUMBER]"
click at [494, 177] on input "[PHONE_NUMBER]" at bounding box center [490, 170] width 142 height 29
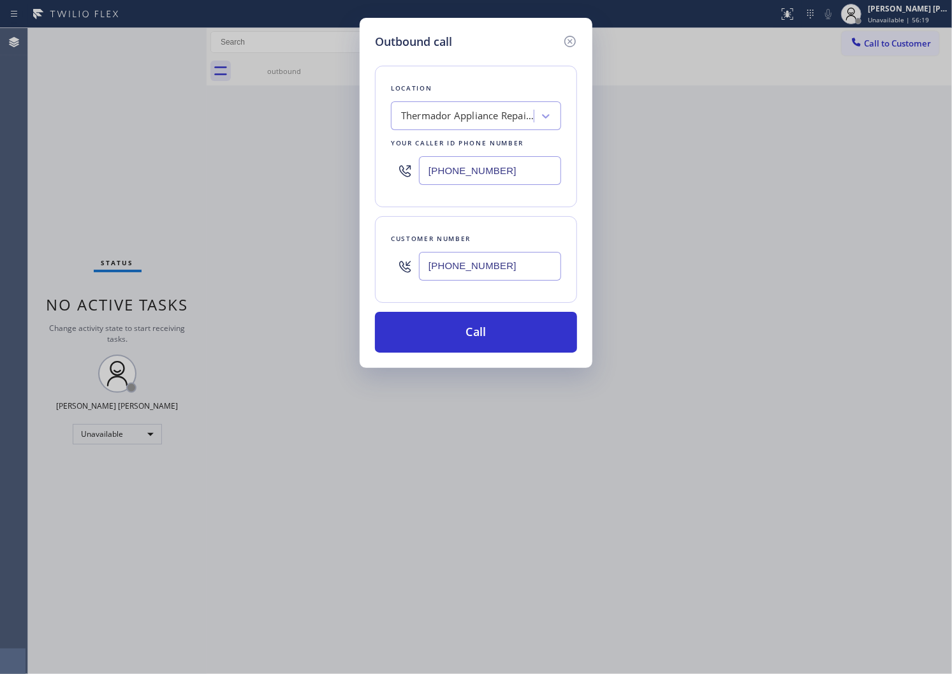
paste input "224) 246-8372"
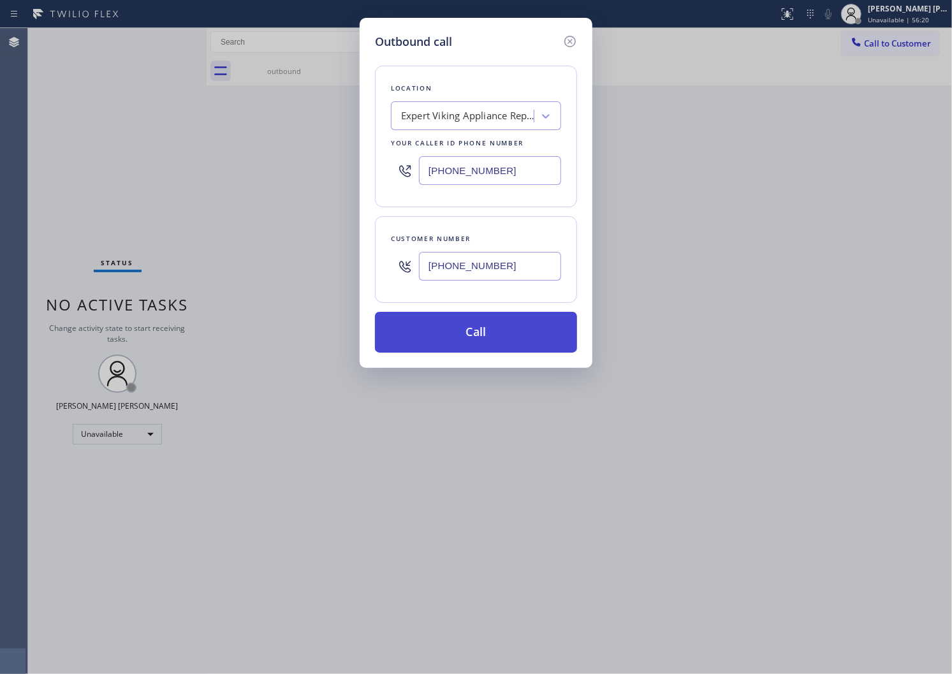
type input "[PHONE_NUMBER]"
click at [505, 335] on button "Call" at bounding box center [476, 332] width 202 height 41
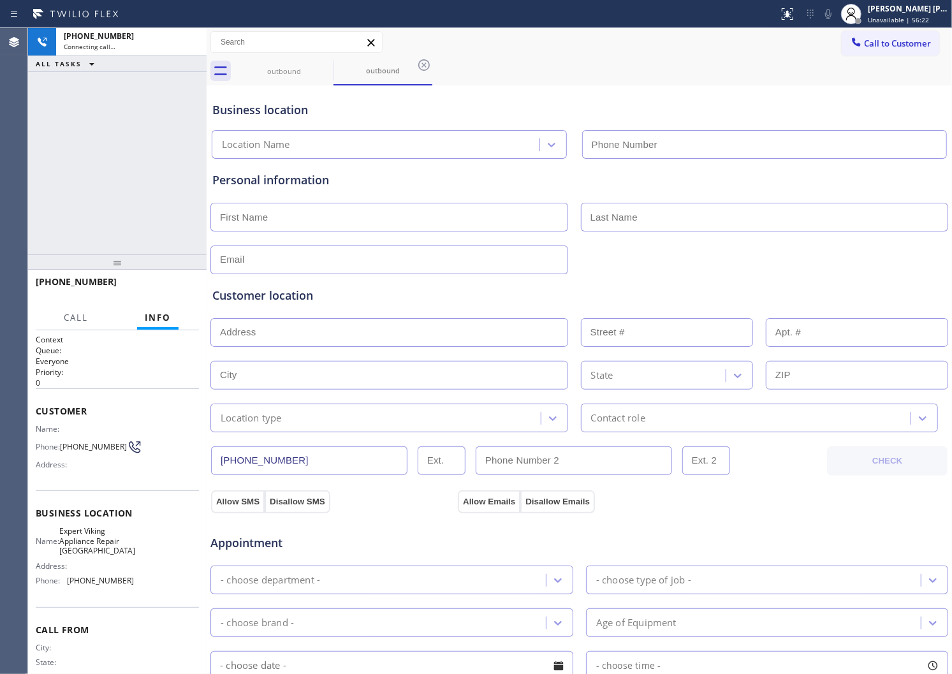
type input "[PHONE_NUMBER]"
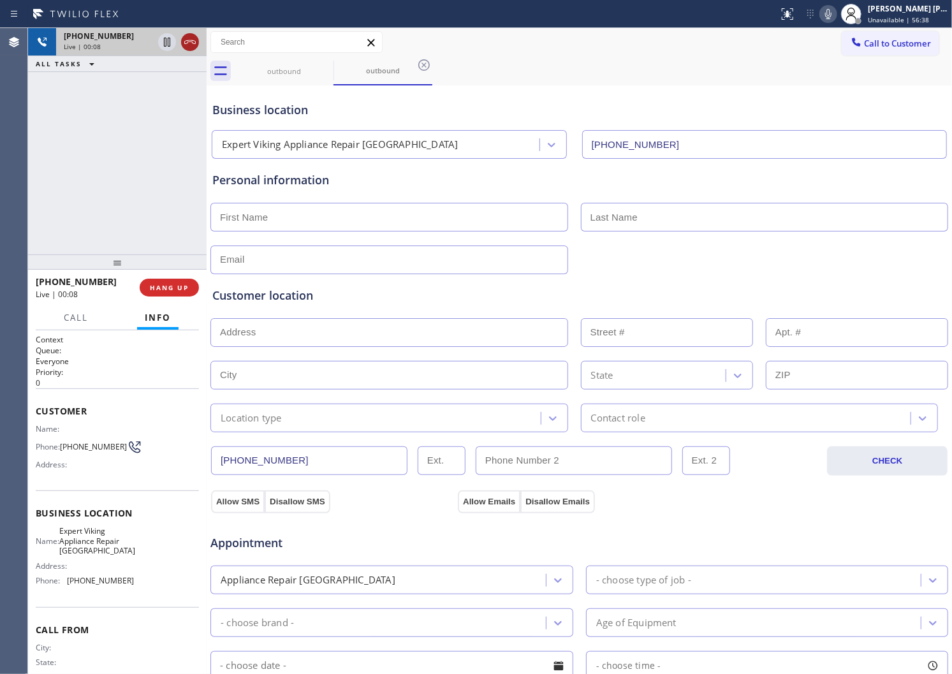
click at [196, 43] on icon at bounding box center [189, 41] width 15 height 15
click at [186, 270] on div at bounding box center [117, 262] width 179 height 15
click at [172, 291] on span "HANG UP" at bounding box center [169, 287] width 39 height 9
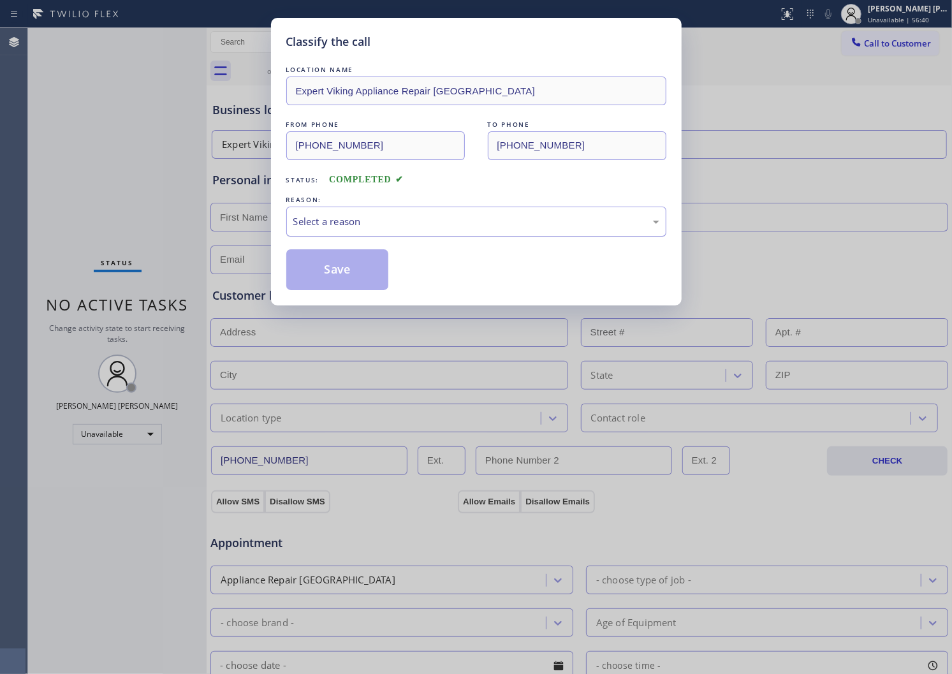
click at [300, 211] on div "Select a reason" at bounding box center [476, 222] width 380 height 30
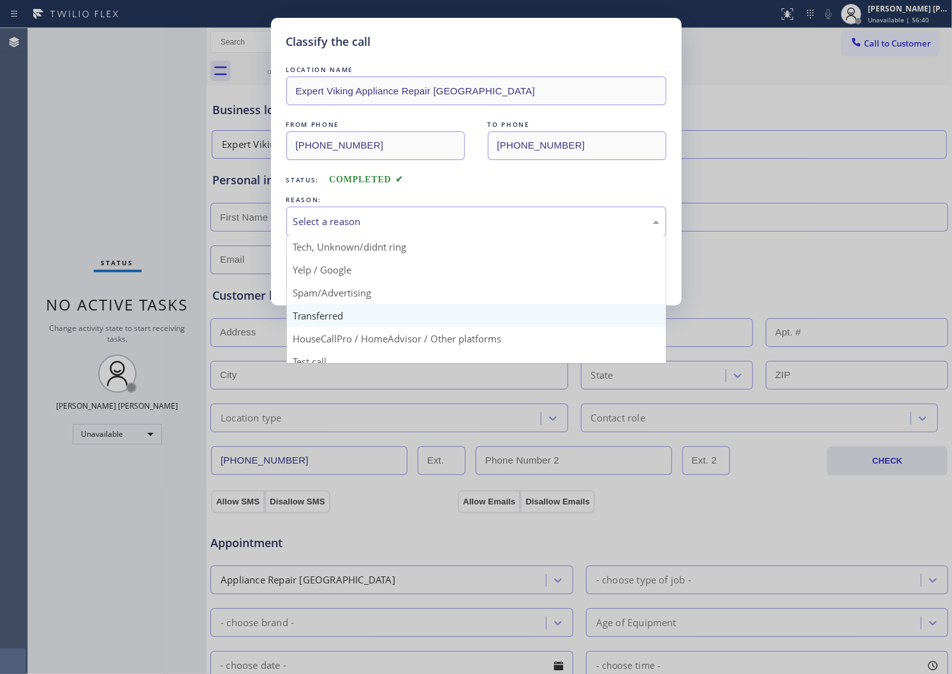
scroll to position [71, 0]
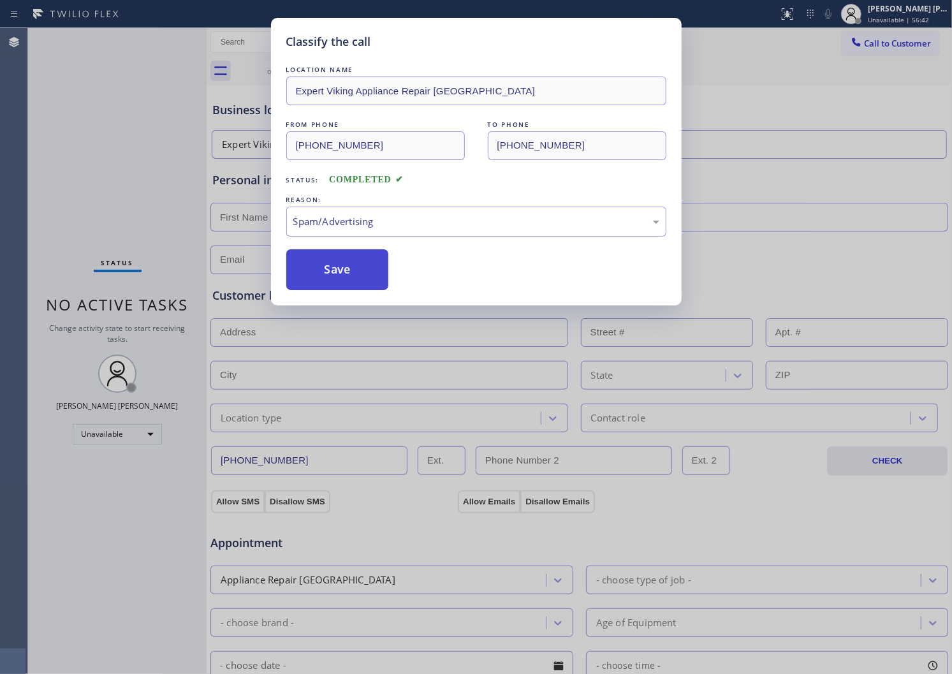
click at [341, 274] on button "Save" at bounding box center [337, 269] width 103 height 41
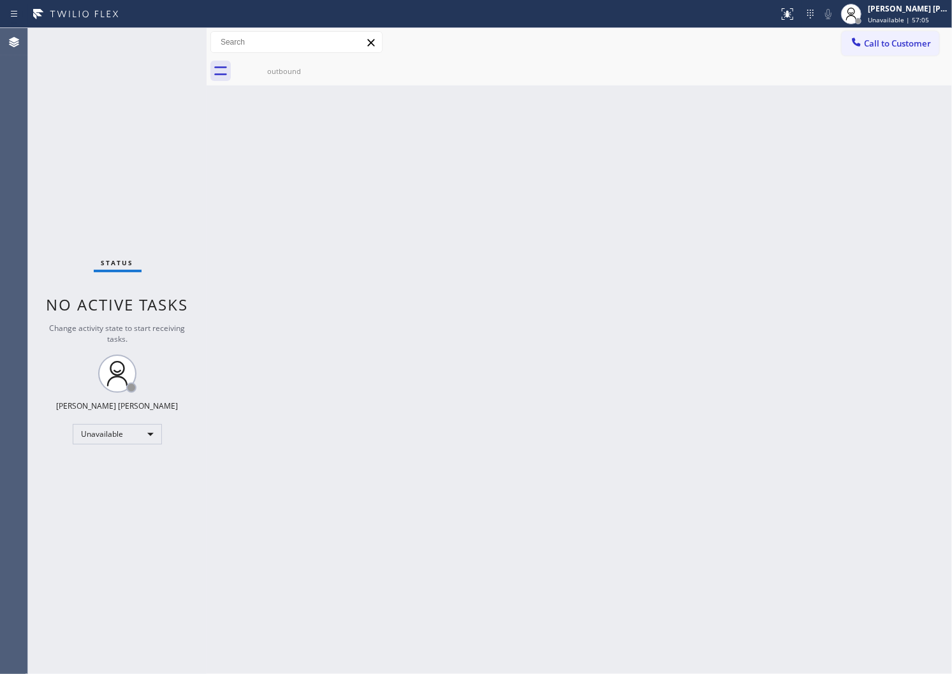
click at [3, 188] on div "Agent Desktop" at bounding box center [13, 351] width 27 height 646
drag, startPoint x: 3, startPoint y: 188, endPoint x: 63, endPoint y: 187, distance: 59.3
click at [3, 188] on div "Agent Desktop" at bounding box center [13, 351] width 27 height 646
click at [6, 193] on div "Agent Desktop" at bounding box center [13, 351] width 27 height 646
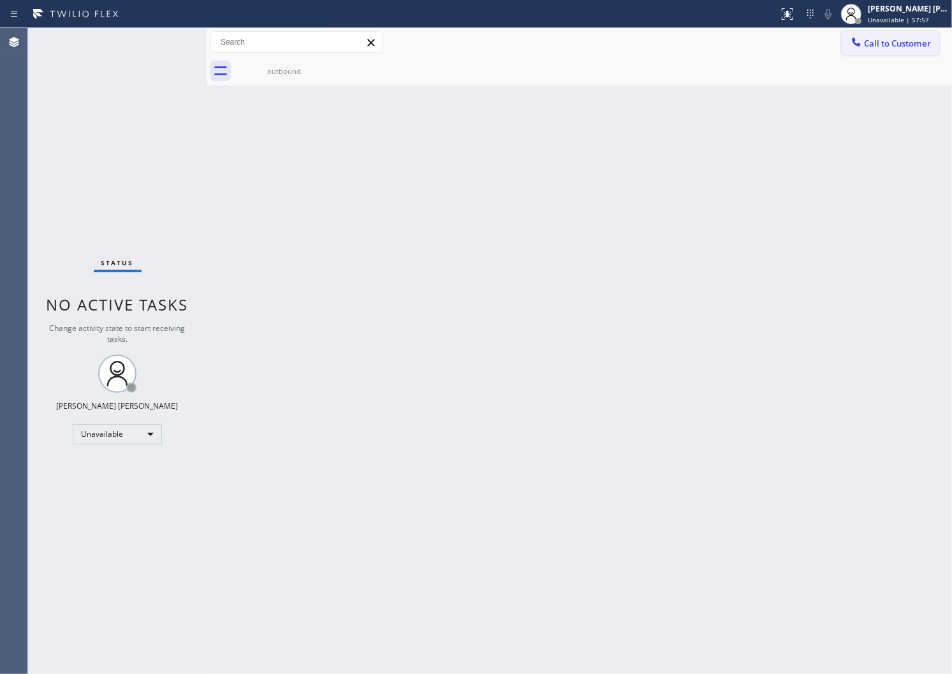
click at [858, 43] on icon at bounding box center [857, 42] width 8 height 8
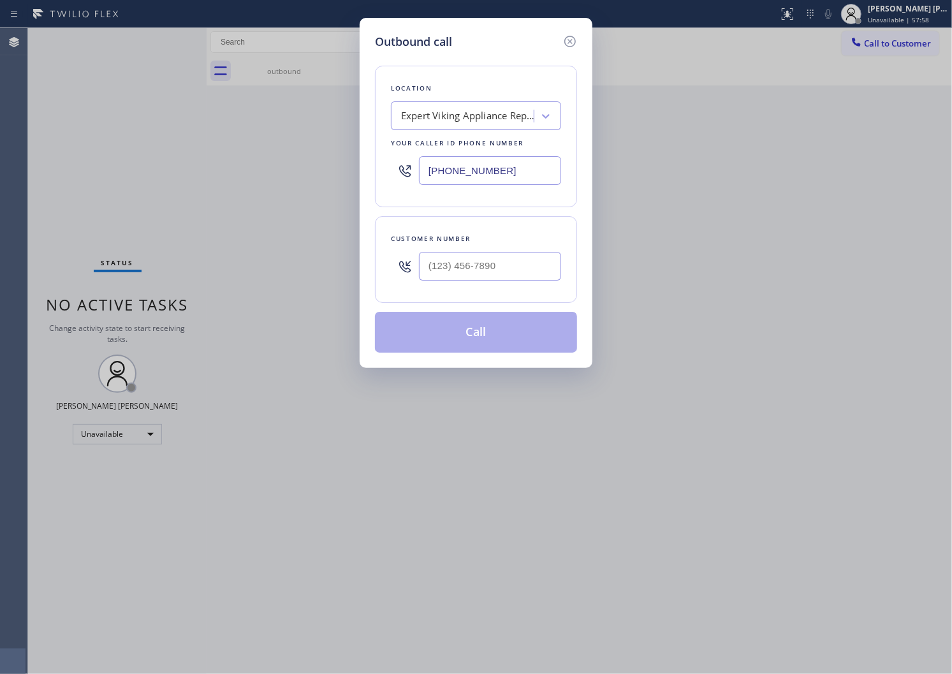
click at [500, 276] on input "text" at bounding box center [490, 266] width 142 height 29
click at [500, 276] on input "(___) ___-____" at bounding box center [490, 266] width 142 height 29
paste input "8059"
click at [489, 235] on div "Customer number" at bounding box center [476, 238] width 170 height 13
click at [483, 257] on input "(___) ___-8059" at bounding box center [490, 266] width 142 height 29
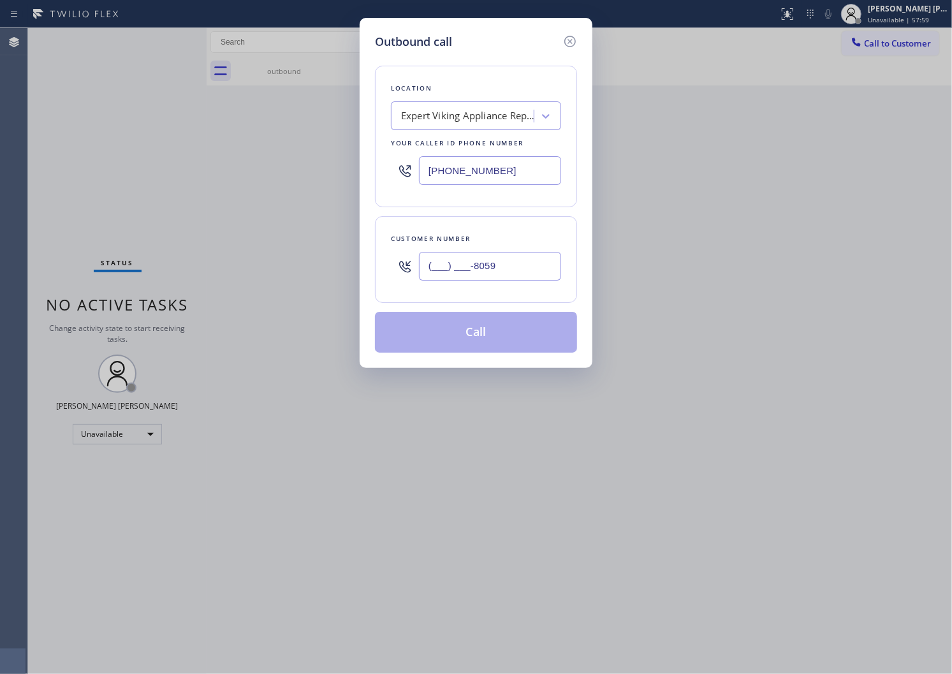
click at [483, 257] on input "(___) ___-8059" at bounding box center [490, 266] width 142 height 29
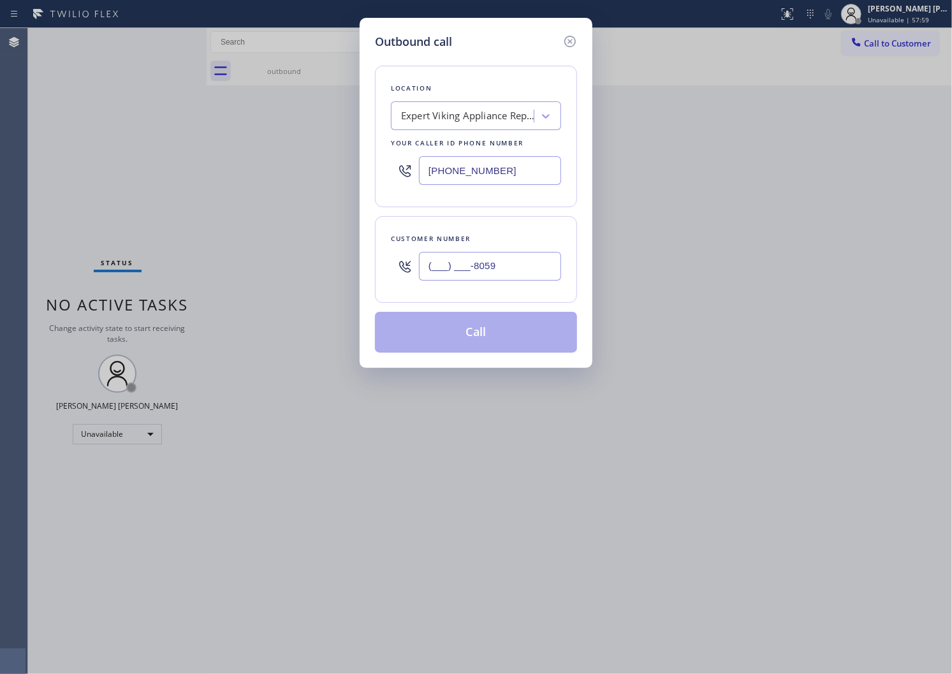
paste input "805) 957-7151"
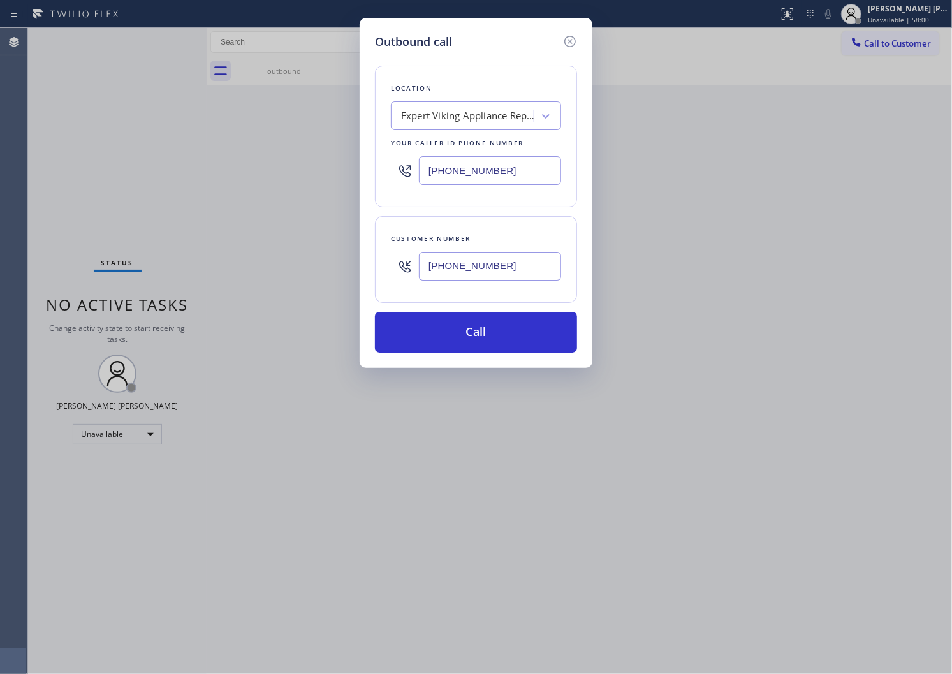
type input "[PHONE_NUMBER]"
click at [3, 282] on div "Outbound call Location Expert Viking Appliance Repair Elgin Your caller id phon…" at bounding box center [476, 337] width 952 height 674
click at [487, 170] on input "[PHONE_NUMBER]" at bounding box center [490, 170] width 142 height 29
paste input "05"
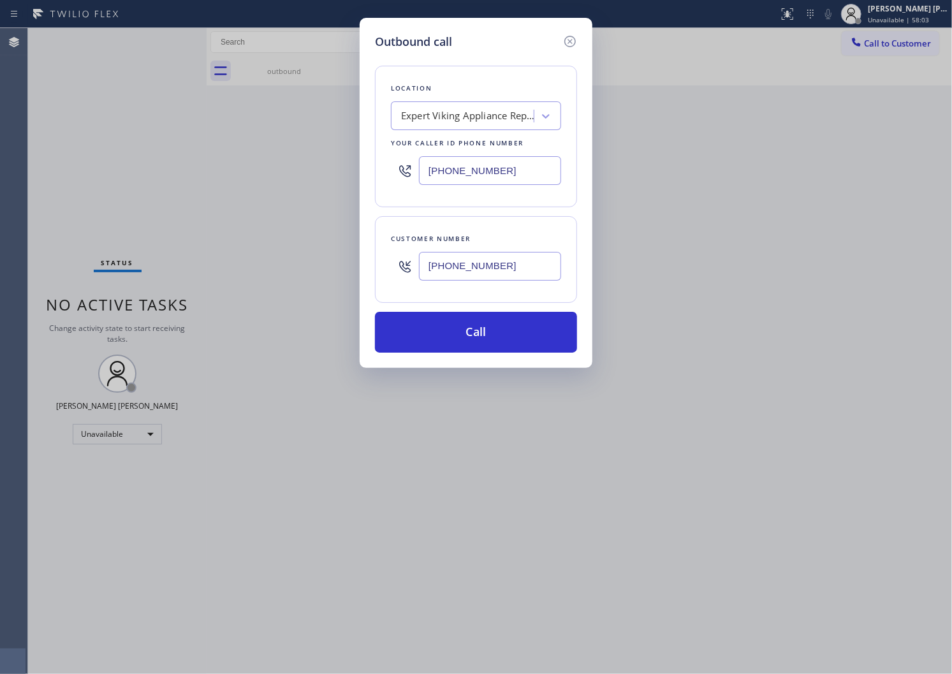
click at [487, 169] on input "[PHONE_NUMBER]" at bounding box center [490, 170] width 142 height 29
paste input "text"
click at [487, 169] on input "[PHONE_NUMBER]" at bounding box center [490, 170] width 142 height 29
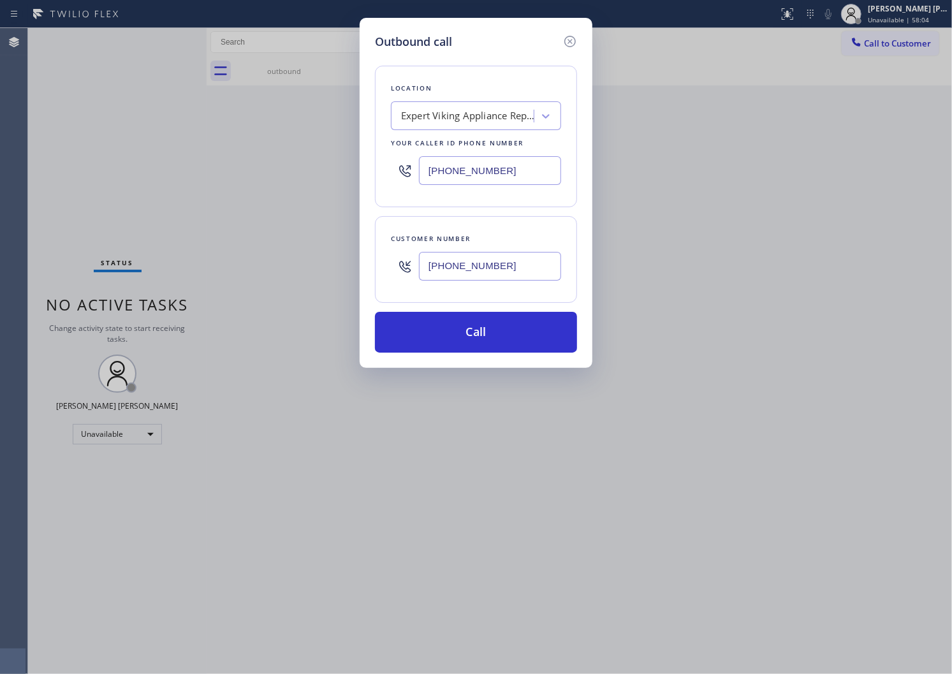
click at [487, 169] on input "[PHONE_NUMBER]" at bounding box center [490, 170] width 142 height 29
paste input "805) 222-7723"
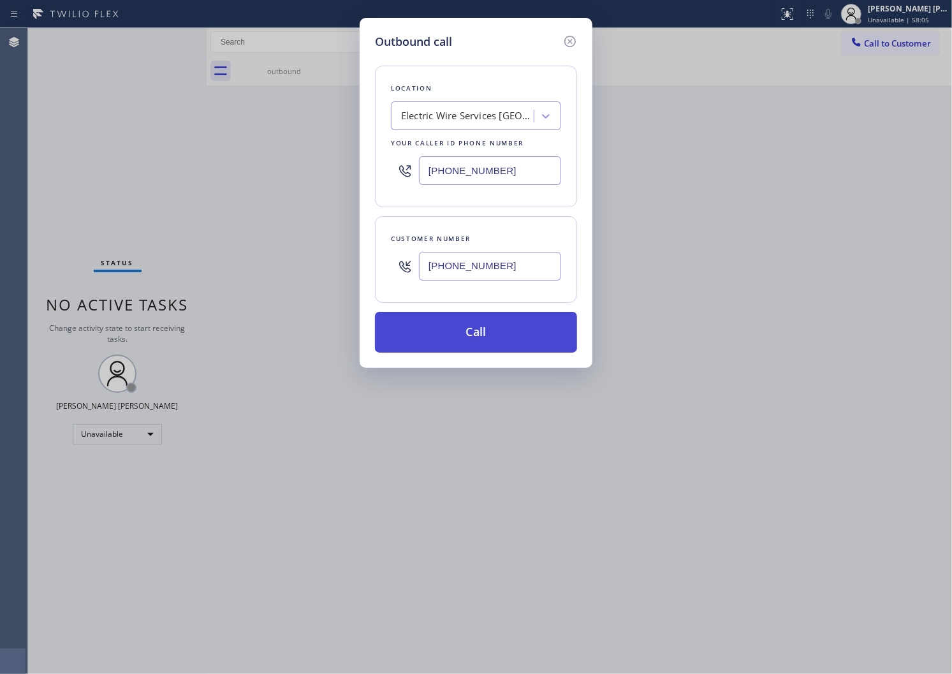
type input "[PHONE_NUMBER]"
click at [502, 342] on button "Call" at bounding box center [476, 332] width 202 height 41
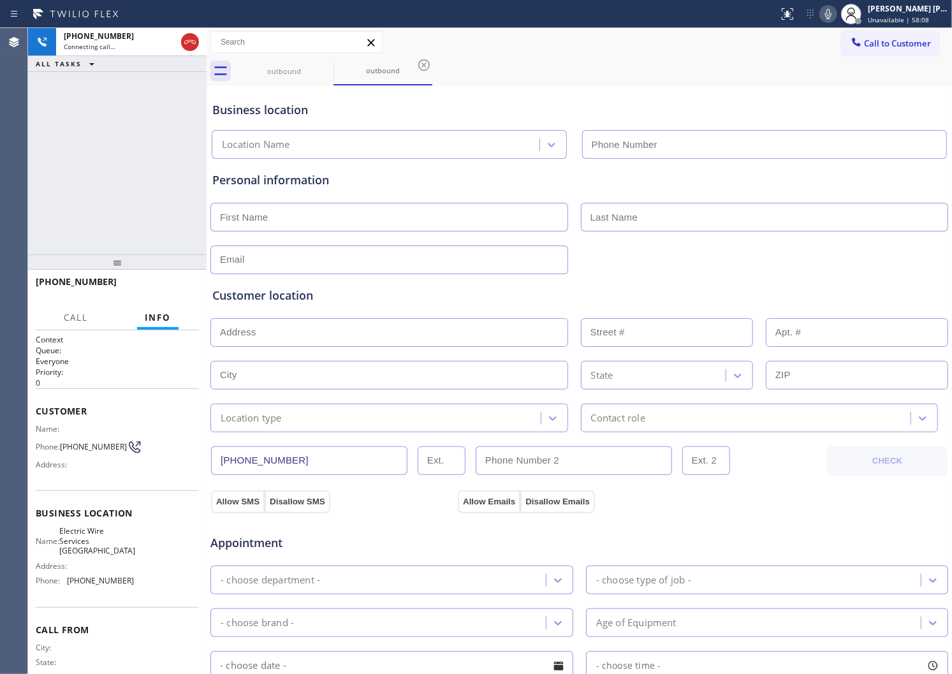
type input "[PHONE_NUMBER]"
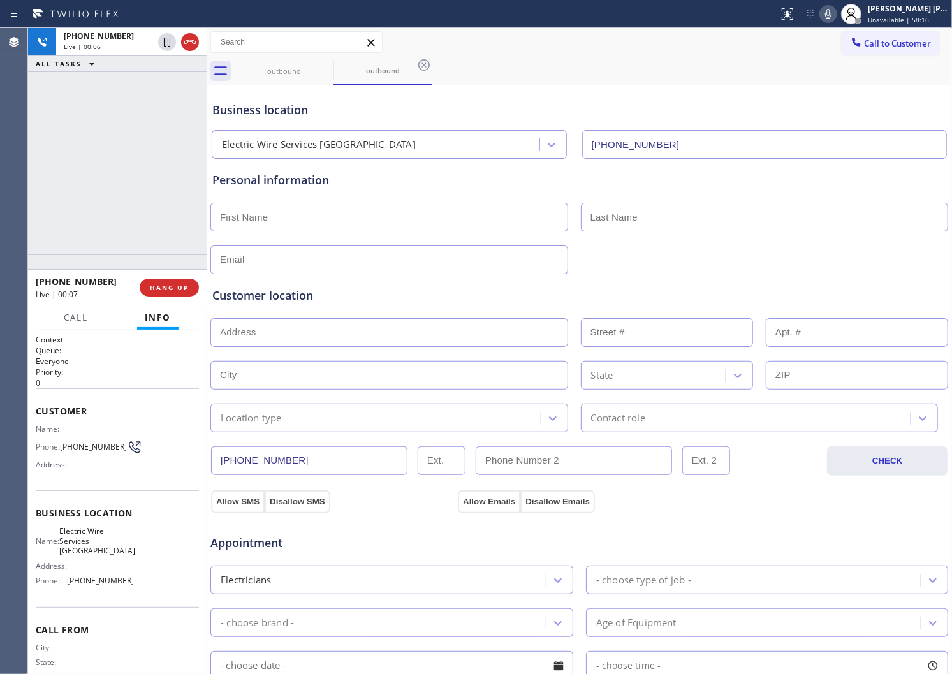
click at [3, 186] on div "Agent Desktop" at bounding box center [13, 351] width 27 height 646
click at [68, 270] on div at bounding box center [117, 262] width 179 height 15
click at [67, 277] on span "[PHONE_NUMBER]" at bounding box center [76, 282] width 81 height 12
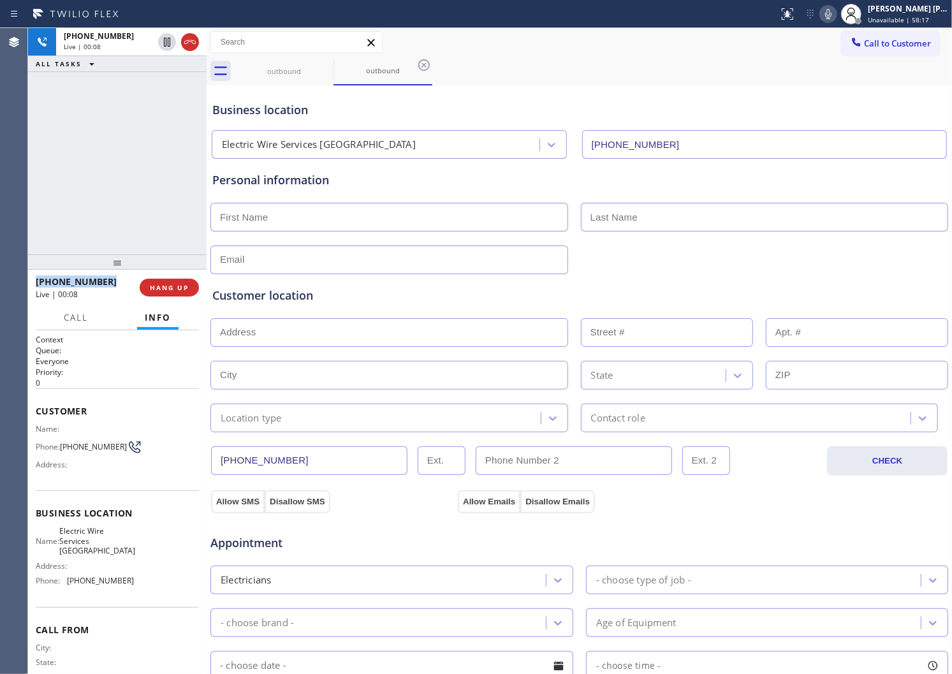
click at [67, 277] on span "[PHONE_NUMBER]" at bounding box center [76, 282] width 81 height 12
copy span "[PHONE_NUMBER]"
click at [176, 292] on span "HANG UP" at bounding box center [169, 287] width 39 height 9
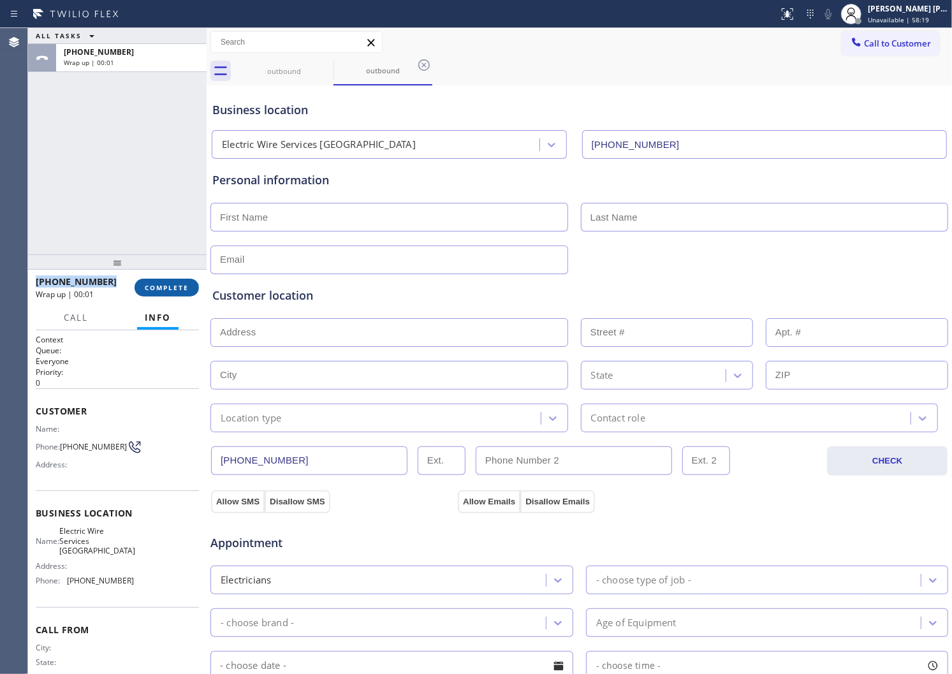
click at [163, 284] on span "COMPLETE" at bounding box center [167, 287] width 44 height 9
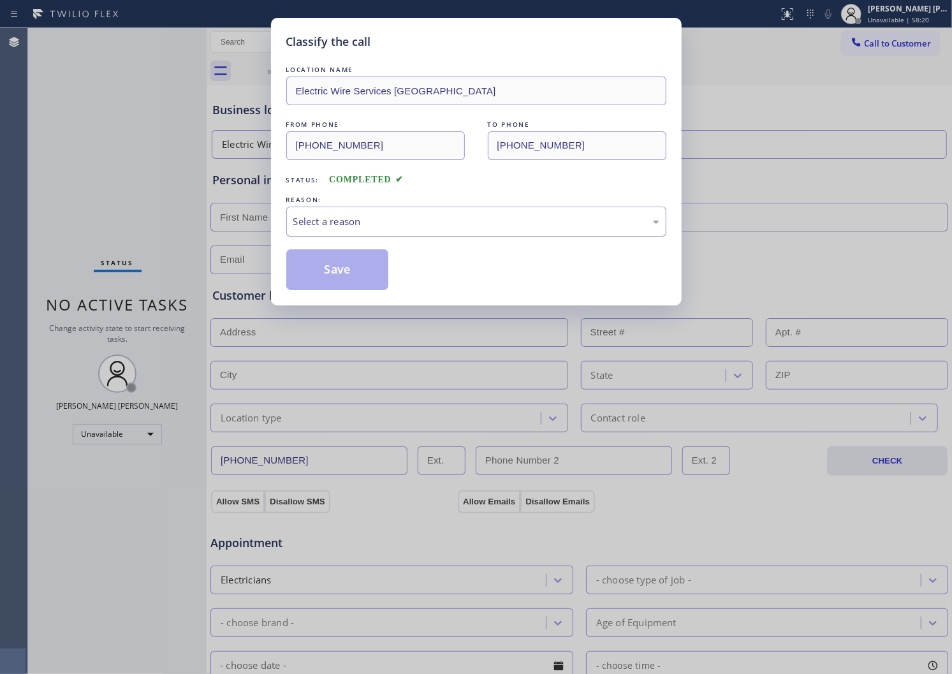
click at [374, 227] on div "Select a reason" at bounding box center [476, 221] width 366 height 15
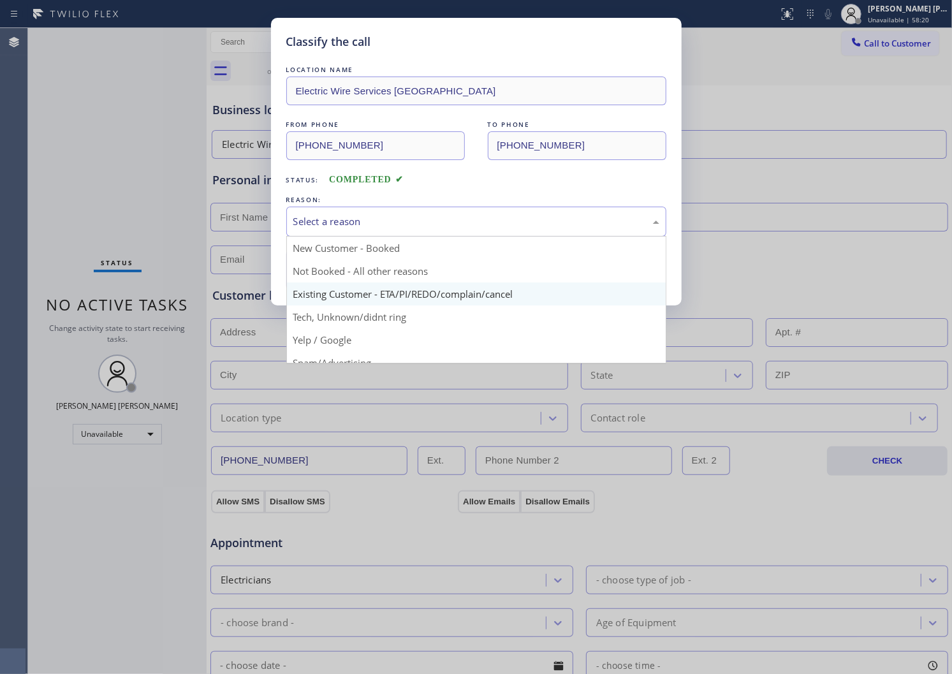
drag, startPoint x: 367, startPoint y: 293, endPoint x: 317, endPoint y: 277, distance: 52.2
click at [367, 293] on div "Classify the call LOCATION NAME Electric Wire Services Ojai FROM PHONE [PHONE_N…" at bounding box center [476, 162] width 411 height 288
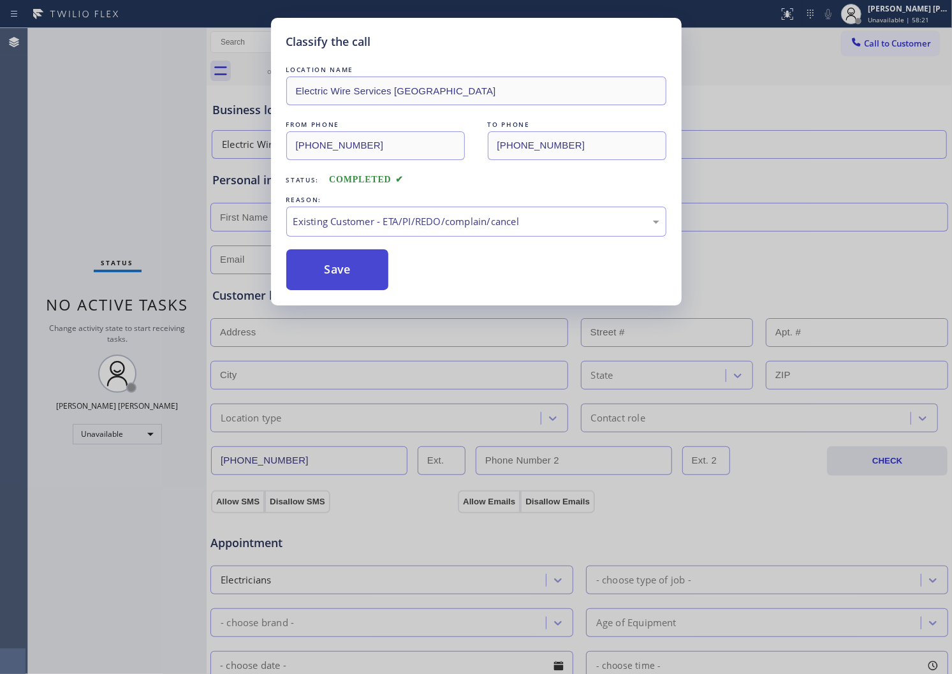
click at [317, 277] on button "Save" at bounding box center [337, 269] width 103 height 41
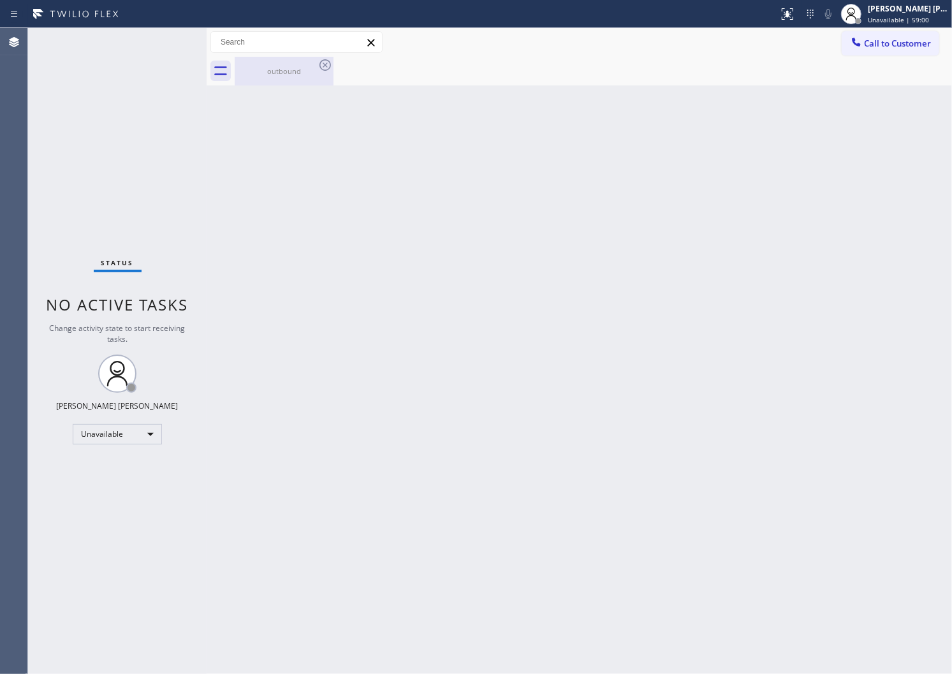
click at [316, 71] on div "outbound" at bounding box center [284, 71] width 96 height 10
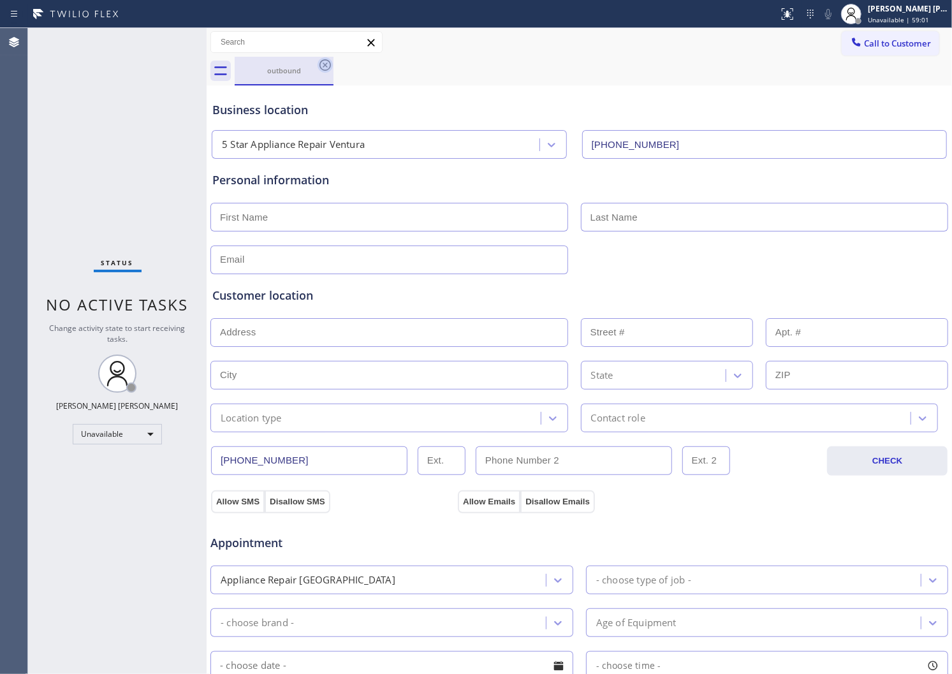
click at [319, 66] on icon at bounding box center [325, 64] width 15 height 15
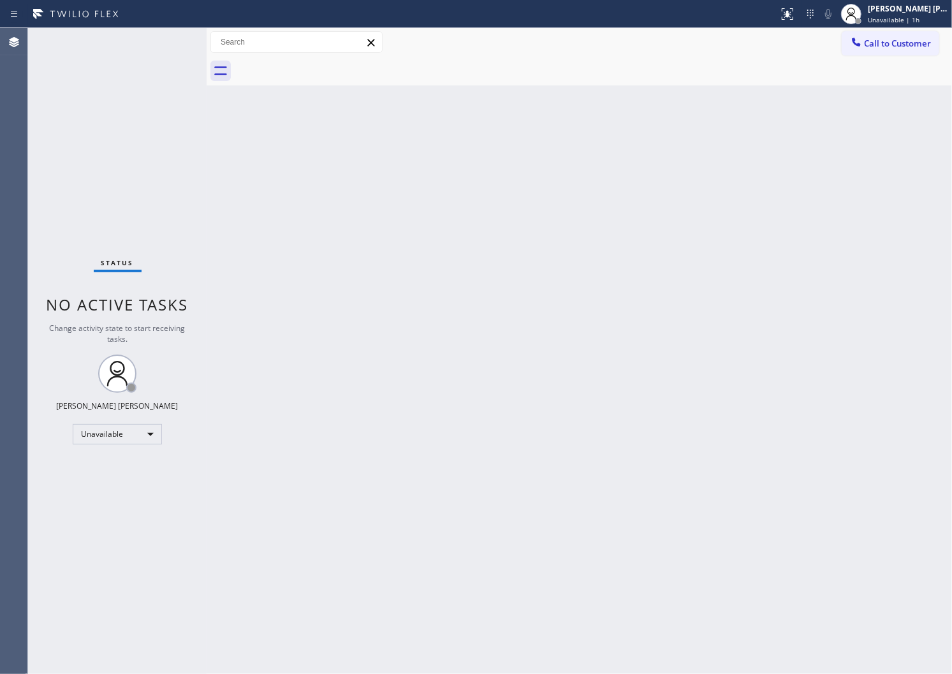
click at [942, 371] on div "Back to Dashboard Change Sender ID Customers Technicians Select a contact Outbo…" at bounding box center [580, 351] width 746 height 646
click at [903, 42] on span "Call to Customer" at bounding box center [897, 43] width 67 height 11
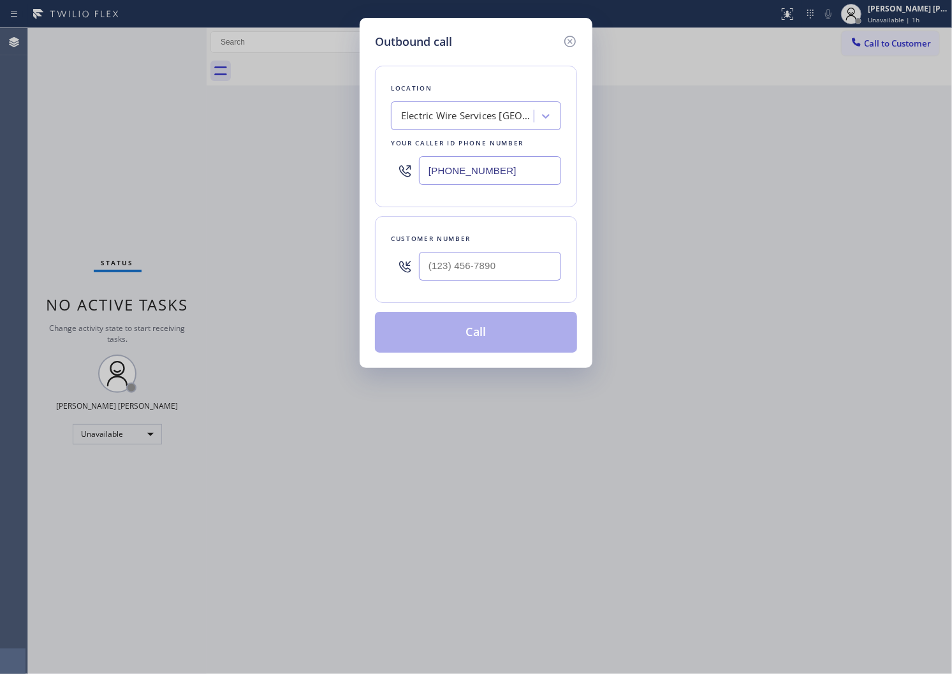
click at [514, 256] on input "text" at bounding box center [490, 266] width 142 height 29
paste input "424) 421-4961"
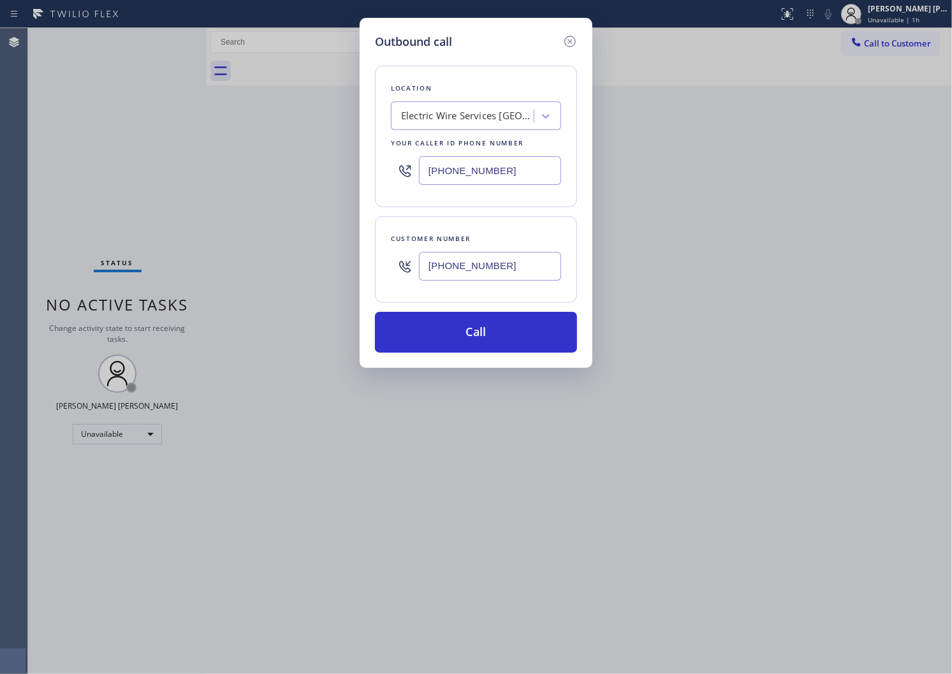
type input "[PHONE_NUMBER]"
click at [502, 171] on input "[PHONE_NUMBER]" at bounding box center [490, 170] width 142 height 29
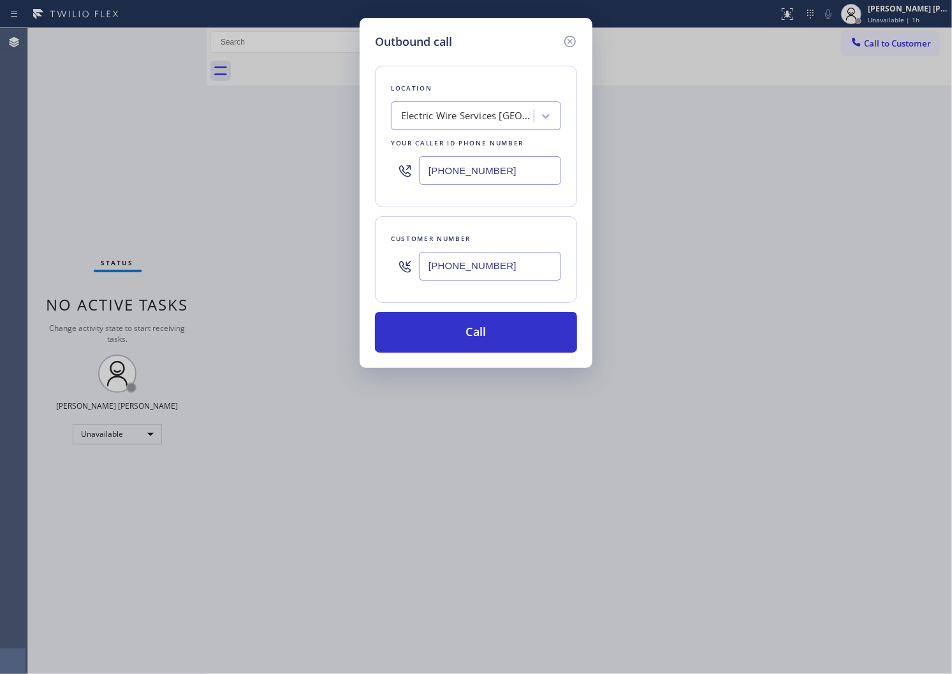
click at [502, 171] on input "[PHONE_NUMBER]" at bounding box center [490, 170] width 142 height 29
paste input "760) 462-2559"
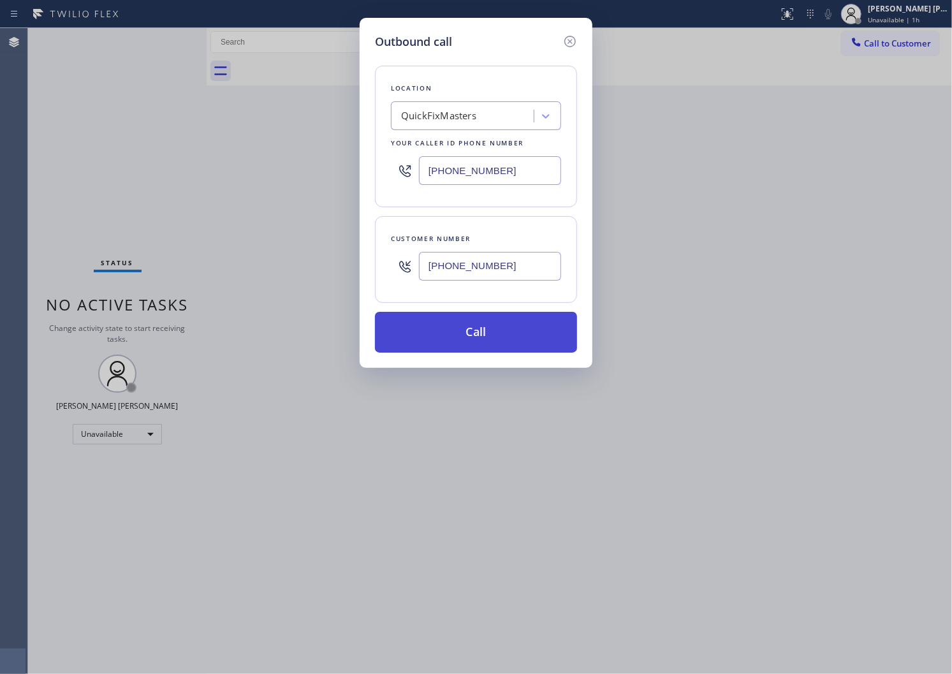
type input "[PHONE_NUMBER]"
click at [505, 336] on button "Call" at bounding box center [476, 332] width 202 height 41
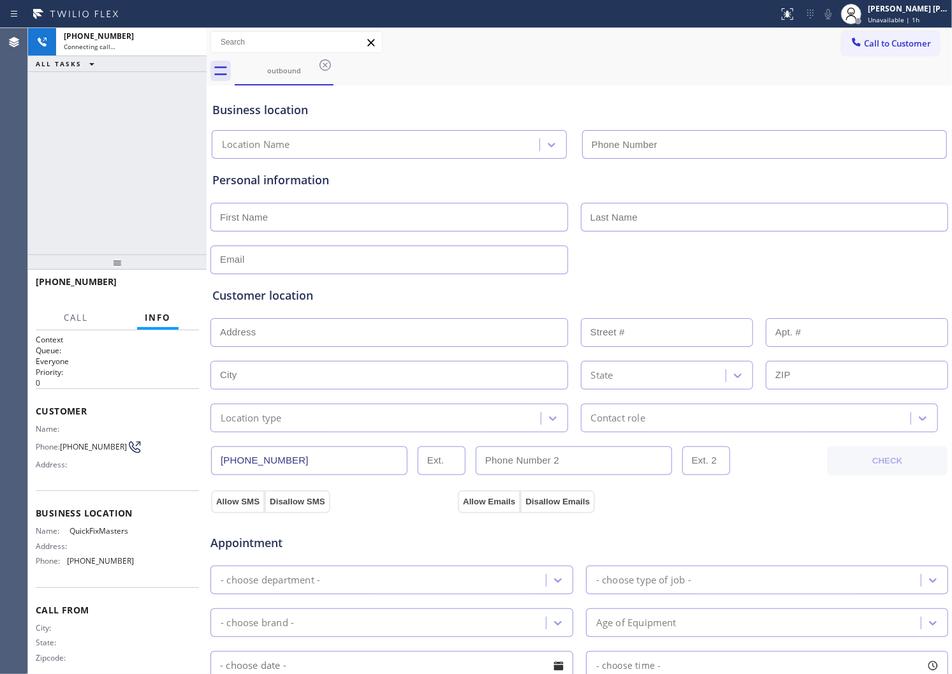
type input "[PHONE_NUMBER]"
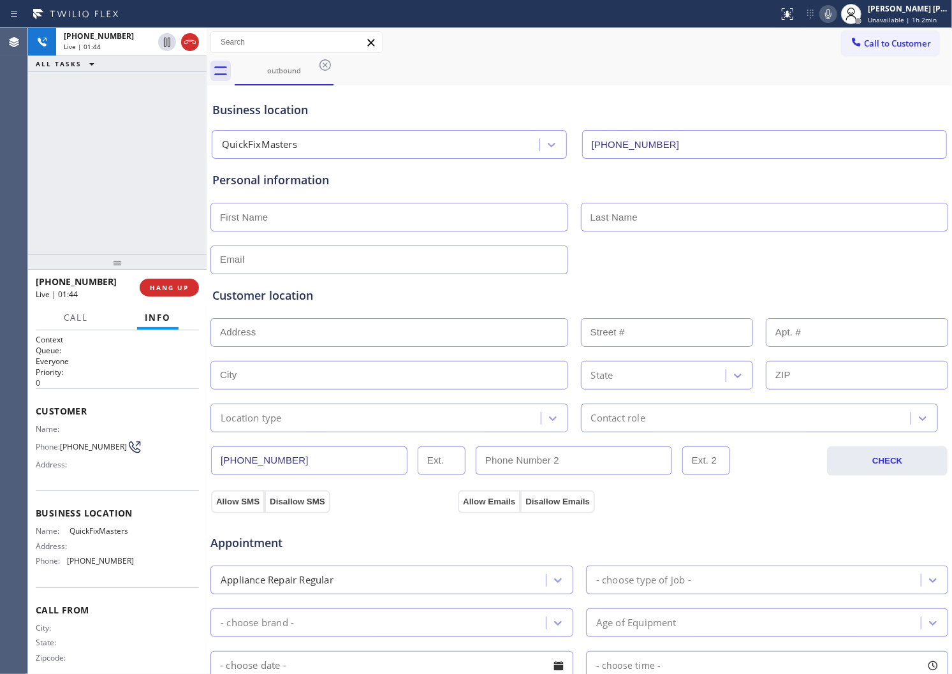
click at [836, 20] on icon at bounding box center [828, 13] width 15 height 15
click at [832, 14] on icon at bounding box center [828, 14] width 6 height 10
click at [833, 14] on rect at bounding box center [828, 12] width 9 height 9
click at [272, 222] on input "text" at bounding box center [390, 217] width 358 height 29
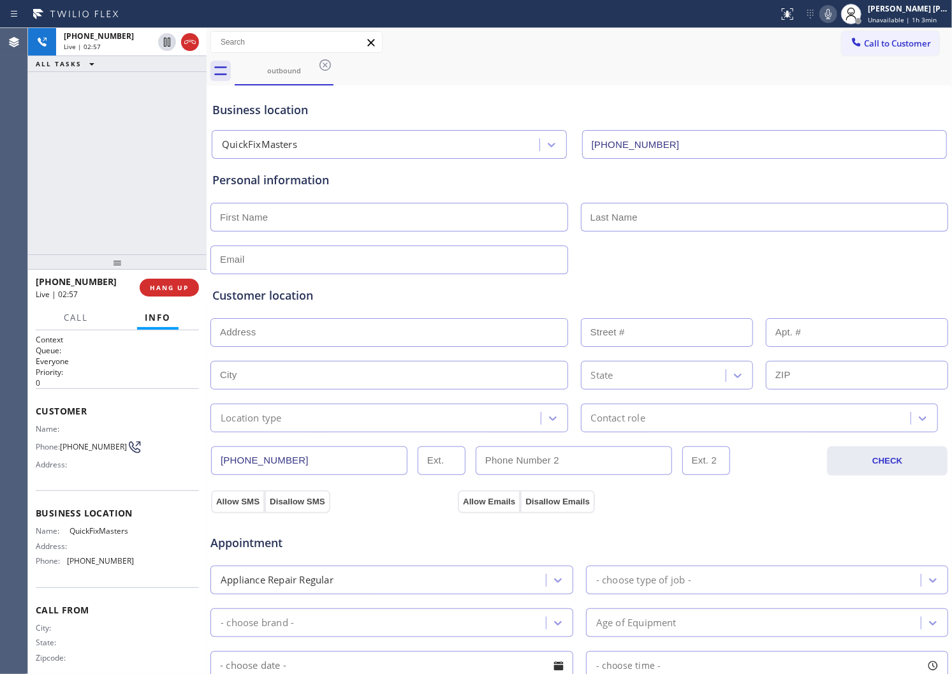
click at [290, 181] on div "Personal information" at bounding box center [579, 180] width 734 height 17
click at [340, 180] on div "Personal information" at bounding box center [579, 180] width 734 height 17
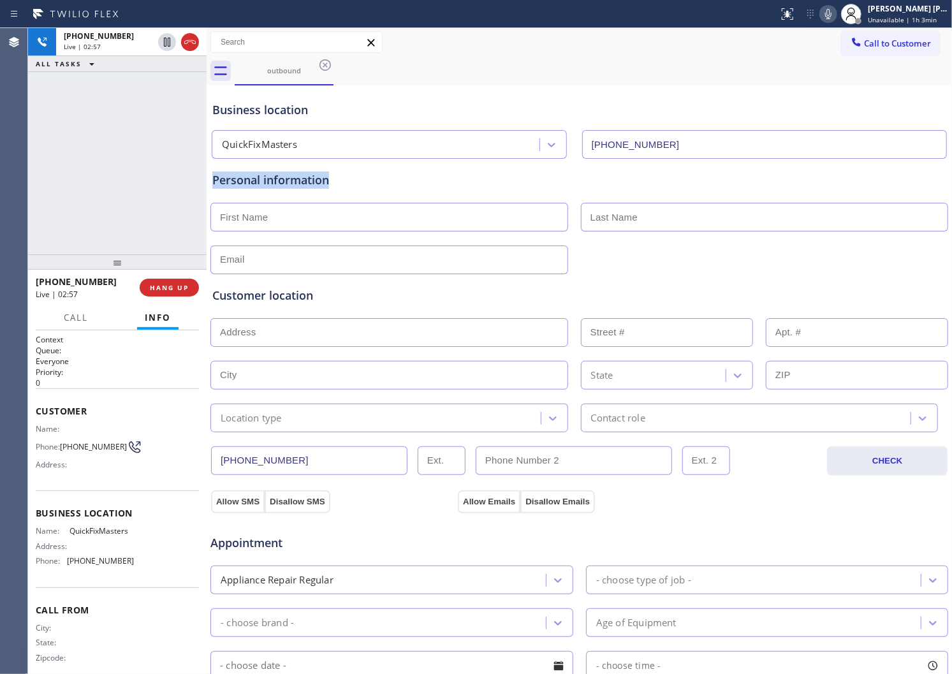
click at [340, 180] on div "Personal information" at bounding box center [579, 180] width 734 height 17
click at [316, 212] on input "text" at bounding box center [390, 217] width 358 height 29
type input "C"
type input "Kaz"
click at [29, 183] on div "[PHONE_NUMBER] Live | 04:13 ALL TASKS ALL TASKS ACTIVE TASKS TASKS IN WRAP UP" at bounding box center [117, 141] width 179 height 226
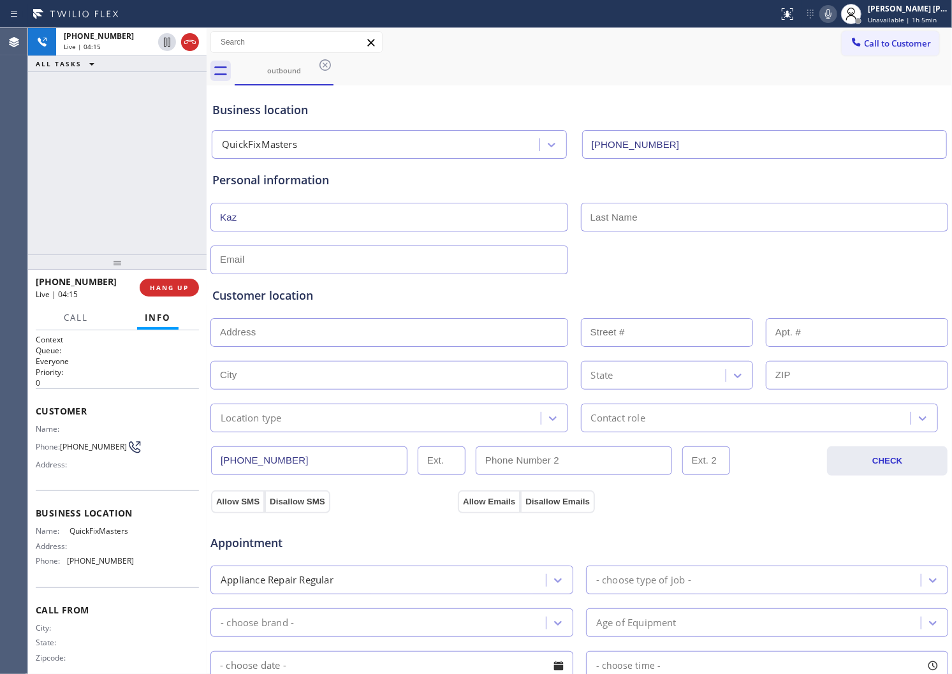
click at [832, 14] on icon at bounding box center [828, 14] width 6 height 10
click at [168, 41] on icon at bounding box center [167, 42] width 6 height 9
click at [649, 226] on input "text" at bounding box center [765, 217] width 368 height 29
type input "..."
click at [374, 262] on input "text" at bounding box center [390, 260] width 358 height 29
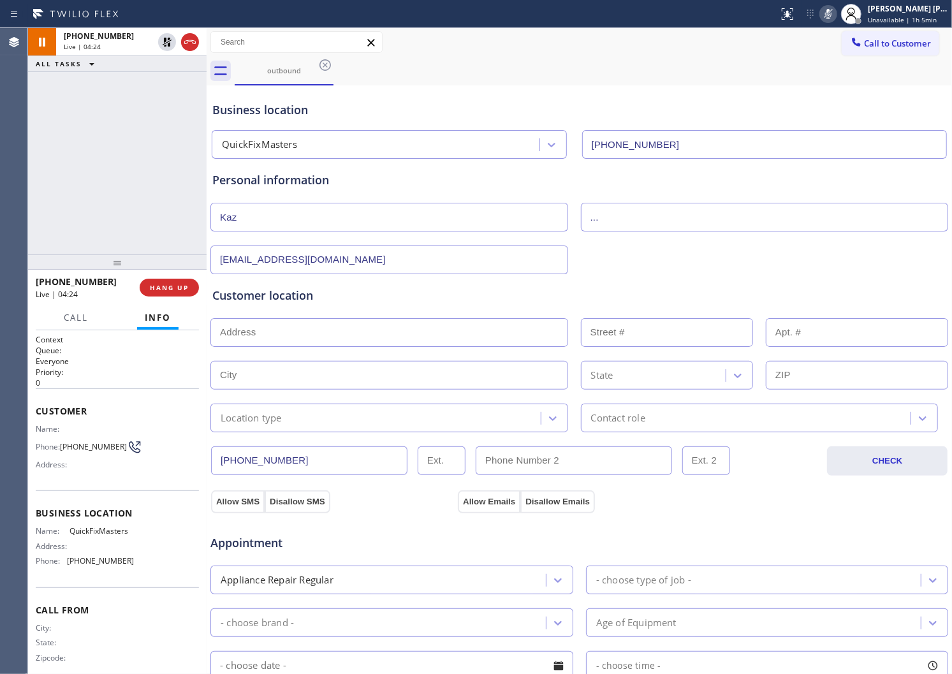
type input "[EMAIL_ADDRESS][DOMAIN_NAME]"
click at [441, 339] on input "text" at bounding box center [390, 332] width 358 height 29
paste input "92240"
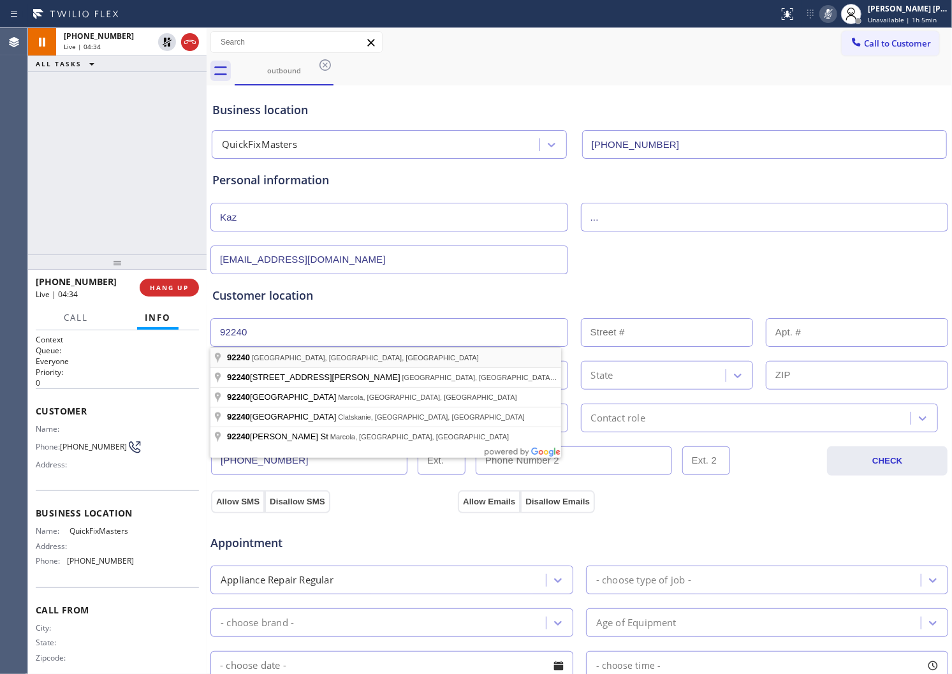
type input "[GEOGRAPHIC_DATA], [GEOGRAPHIC_DATA]"
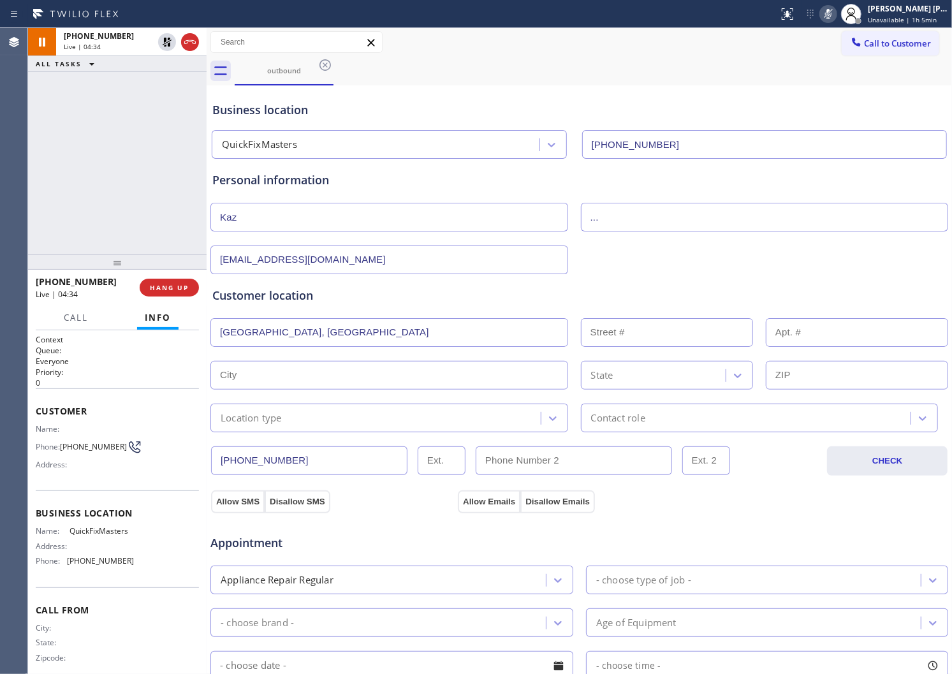
click at [361, 361] on input "text" at bounding box center [390, 375] width 358 height 29
type input "[GEOGRAPHIC_DATA]"
type input "92240"
click at [361, 289] on div "Customer location" at bounding box center [579, 295] width 734 height 17
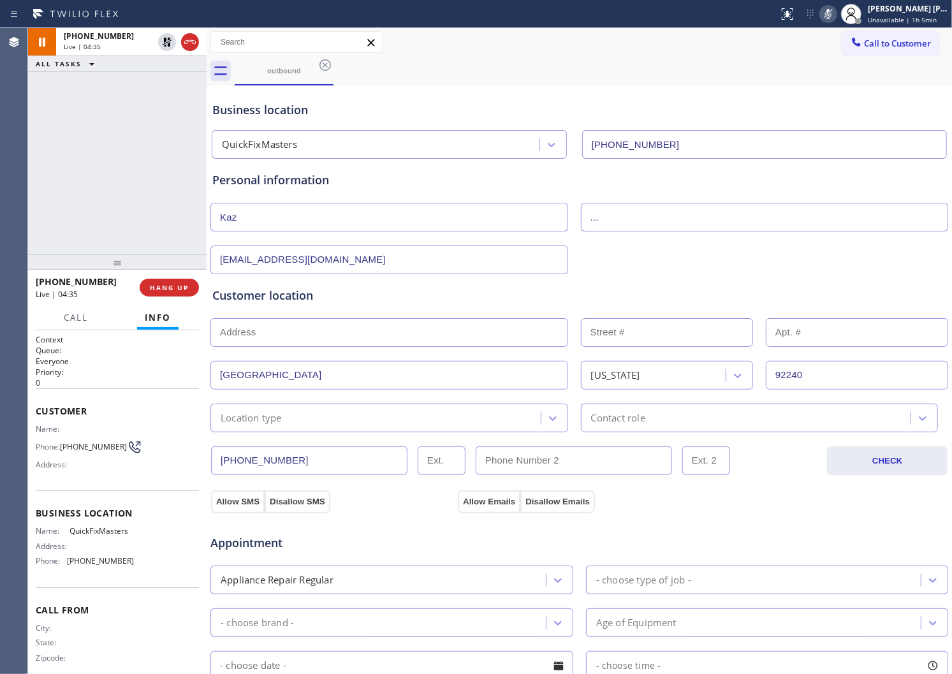
click at [402, 430] on div "Location type" at bounding box center [390, 418] width 358 height 29
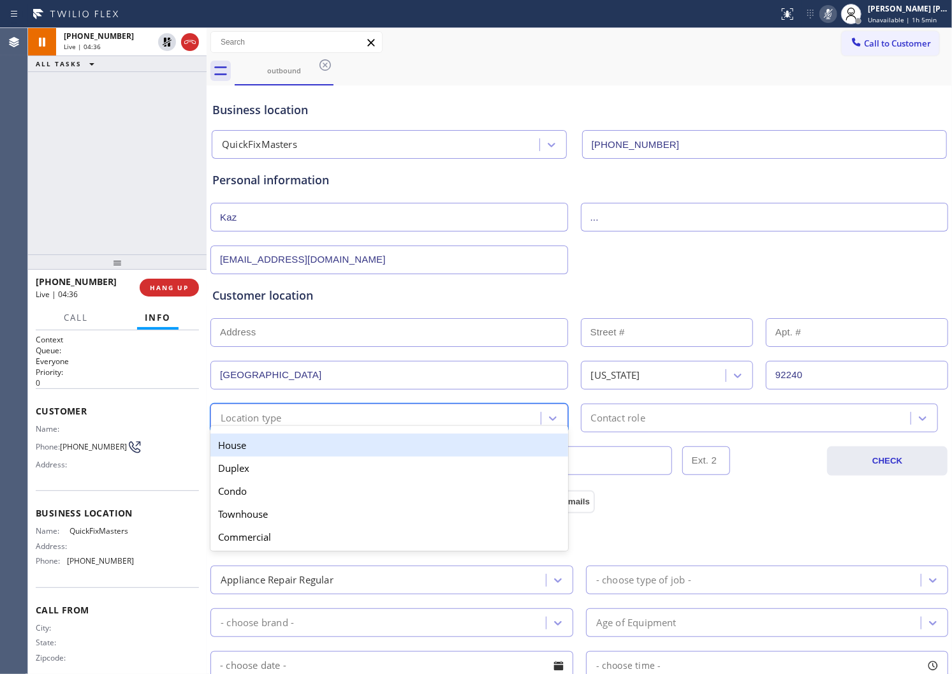
click at [334, 456] on div "House" at bounding box center [390, 445] width 358 height 23
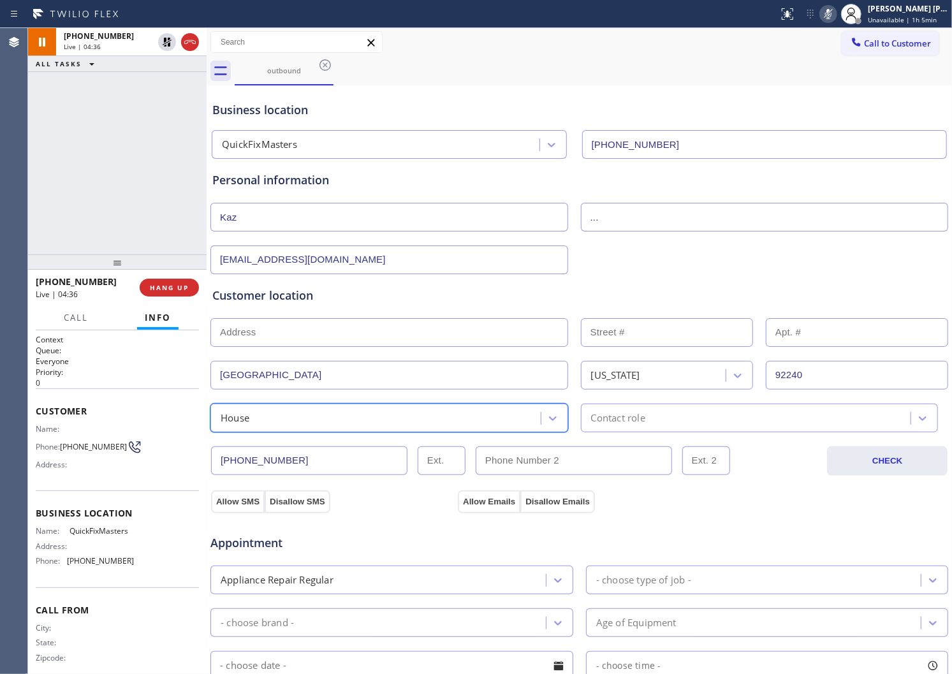
click at [633, 412] on div "Contact role" at bounding box center [618, 418] width 54 height 15
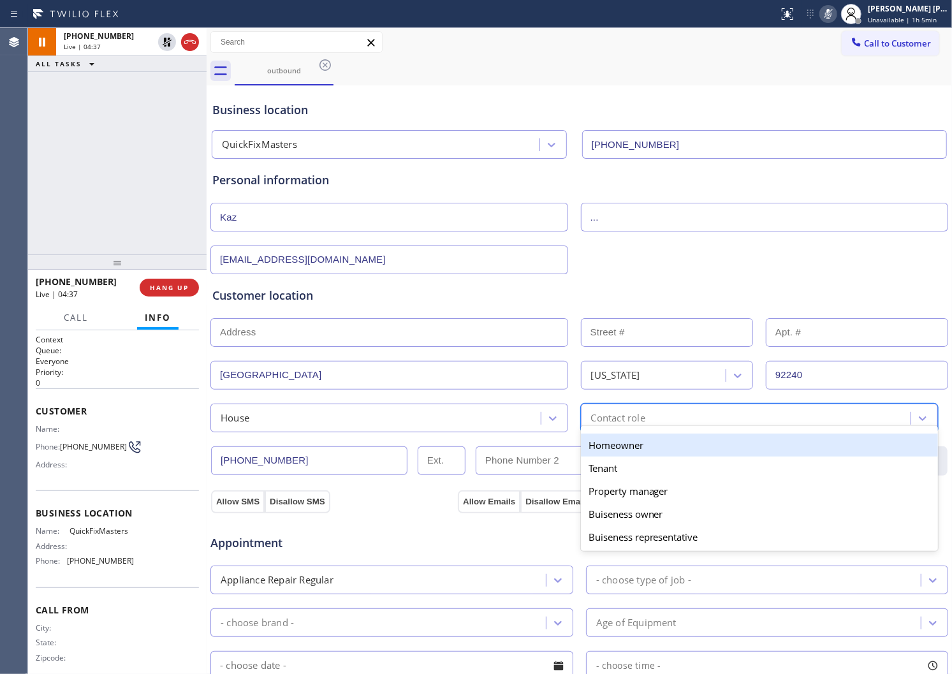
click at [632, 442] on div "Homeowner" at bounding box center [760, 445] width 358 height 23
click at [632, 442] on div "[PHONE_NUMBER] CHECK" at bounding box center [579, 453] width 739 height 43
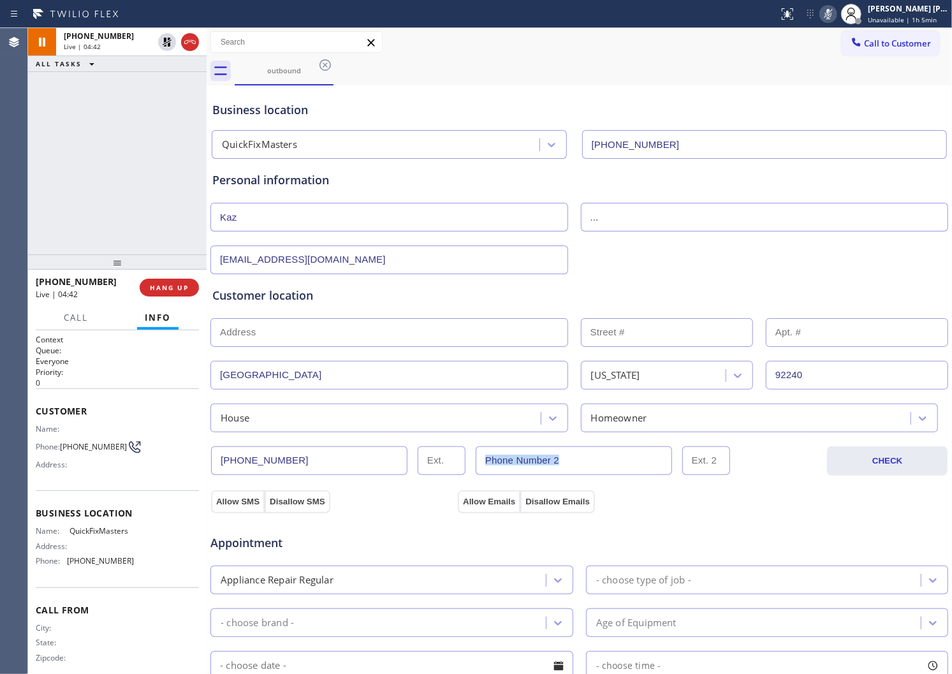
click at [42, 167] on div "[PHONE_NUMBER] Live | 04:42 ALL TASKS ALL TASKS ACTIVE TASKS TASKS IN WRAP UP" at bounding box center [117, 141] width 179 height 226
click at [32, 209] on div "[PHONE_NUMBER] Live | 05:00 ALL TASKS ALL TASKS ACTIVE TASKS TASKS IN WRAP UP" at bounding box center [117, 141] width 179 height 226
click at [836, 14] on icon at bounding box center [828, 13] width 15 height 15
click at [169, 41] on icon at bounding box center [167, 42] width 9 height 9
click at [3, 65] on div "Agent Desktop" at bounding box center [13, 351] width 27 height 646
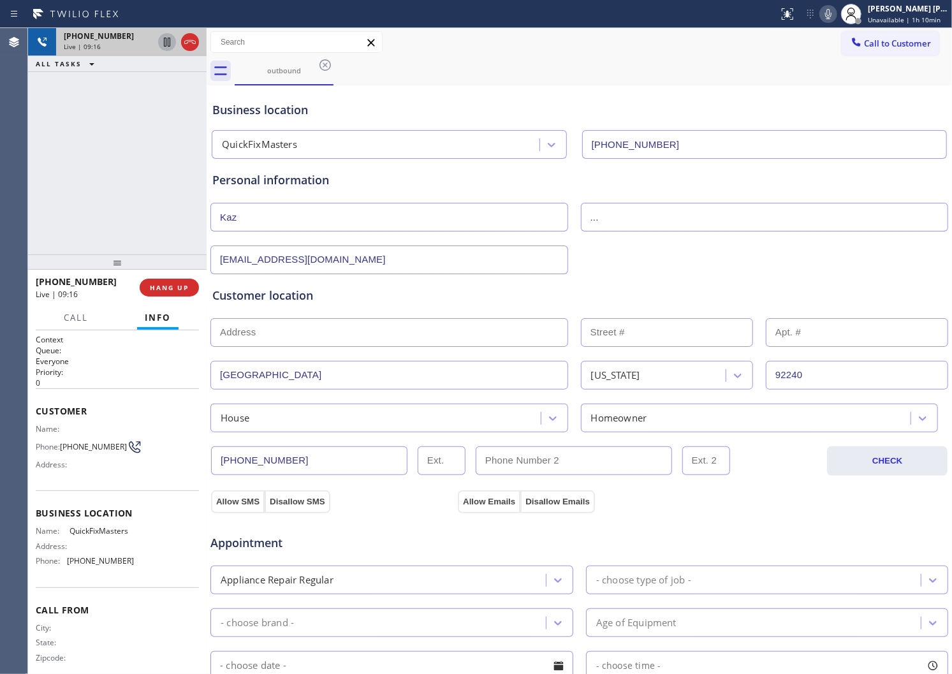
click at [177, 175] on div "[PHONE_NUMBER] Live | 09:16 ALL TASKS ALL TASKS ACTIVE TASKS TASKS IN WRAP UP" at bounding box center [117, 141] width 179 height 226
click at [257, 170] on div "Personal information Kaz ... [EMAIL_ADDRESS][DOMAIN_NAME]" at bounding box center [579, 216] width 739 height 115
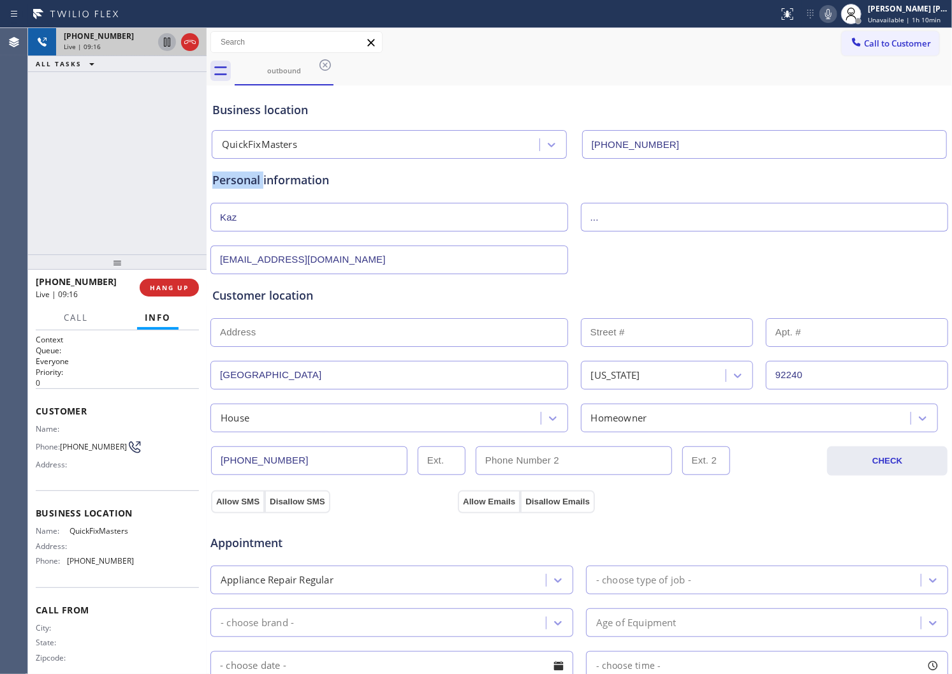
click at [257, 170] on div "Personal information Kaz ... [EMAIL_ADDRESS][DOMAIN_NAME]" at bounding box center [579, 216] width 739 height 115
click at [328, 177] on div "Personal information" at bounding box center [579, 180] width 734 height 17
drag, startPoint x: 328, startPoint y: 177, endPoint x: 351, endPoint y: 179, distance: 23.7
click at [328, 177] on div "Personal information" at bounding box center [579, 180] width 734 height 17
click at [300, 177] on div "Personal information" at bounding box center [579, 180] width 734 height 17
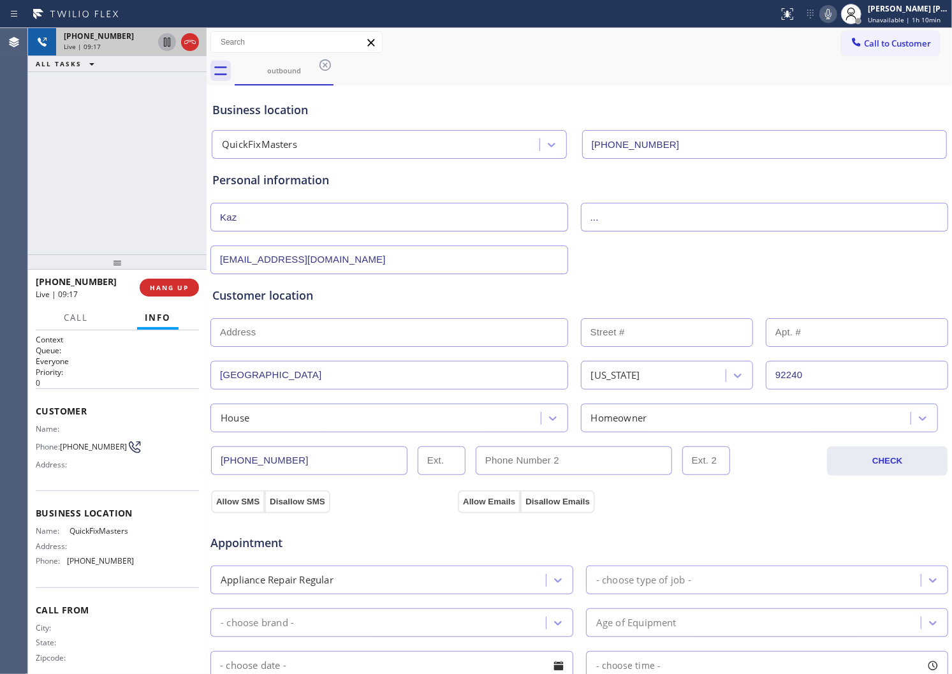
click at [300, 177] on div "Personal information" at bounding box center [579, 180] width 734 height 17
click at [360, 179] on div "Personal information" at bounding box center [579, 180] width 734 height 17
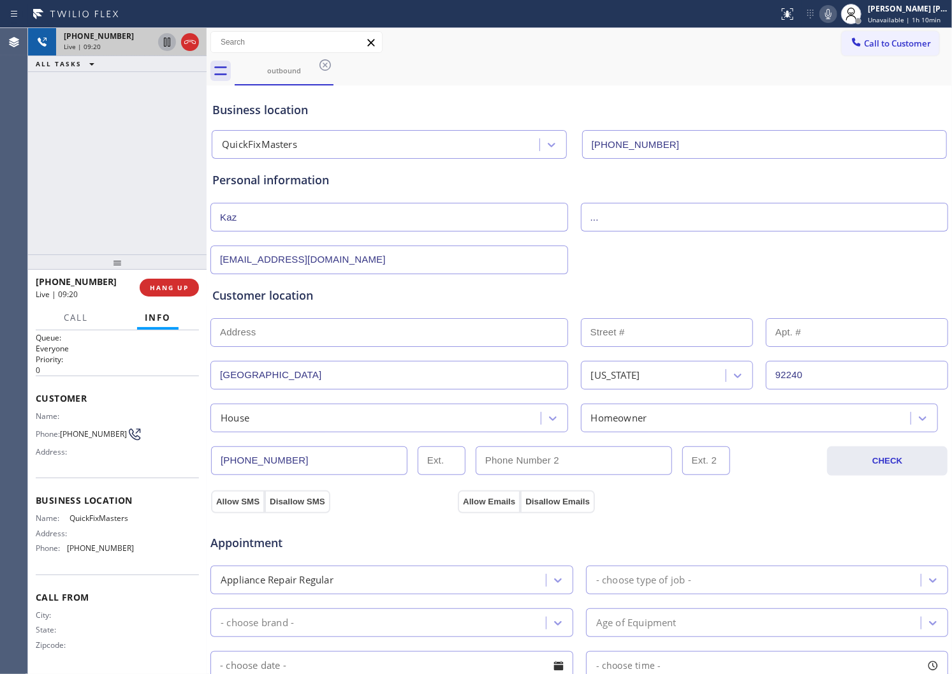
scroll to position [16, 0]
click at [3, 192] on div "Agent Desktop" at bounding box center [13, 351] width 27 height 646
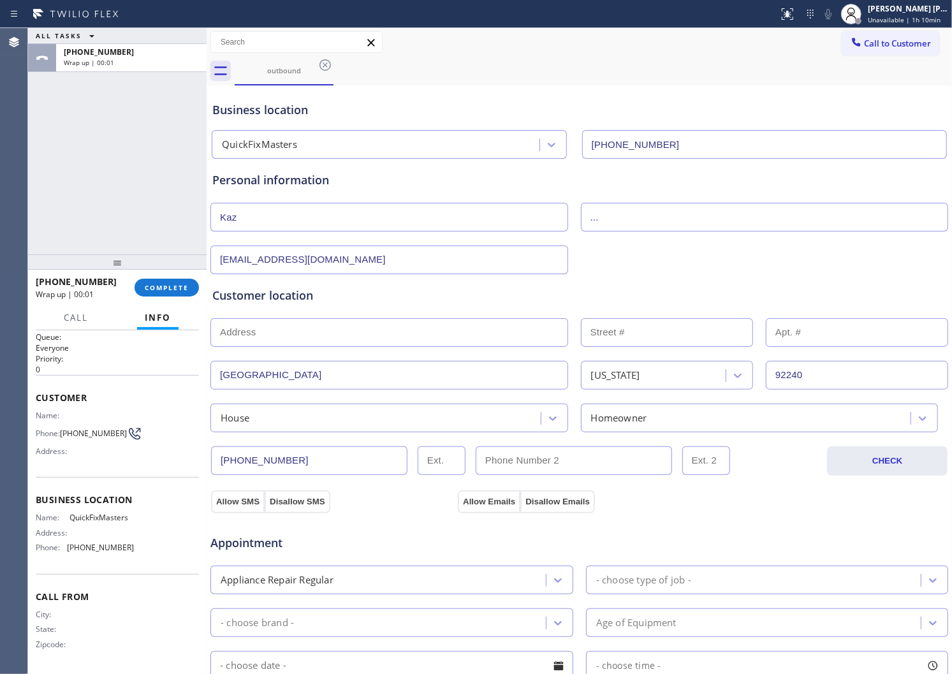
click at [320, 332] on input "text" at bounding box center [390, 332] width 358 height 29
click at [513, 511] on div "Appointment Appliance Repair Regular - choose type of job - - choose brand - Ag…" at bounding box center [579, 633] width 739 height 250
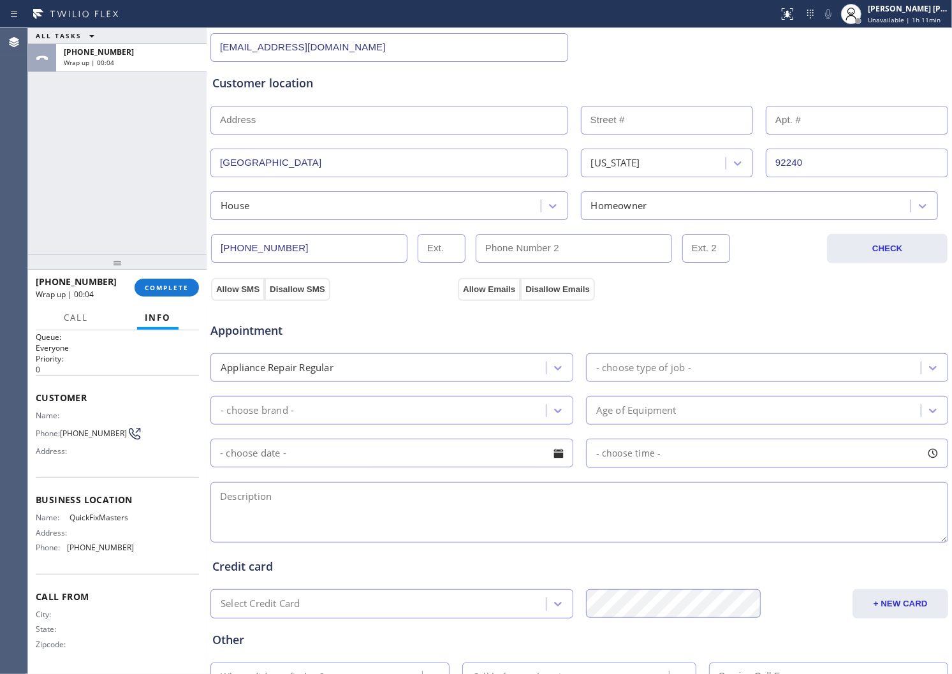
click at [482, 374] on div "Appliance Repair Regular" at bounding box center [380, 368] width 332 height 22
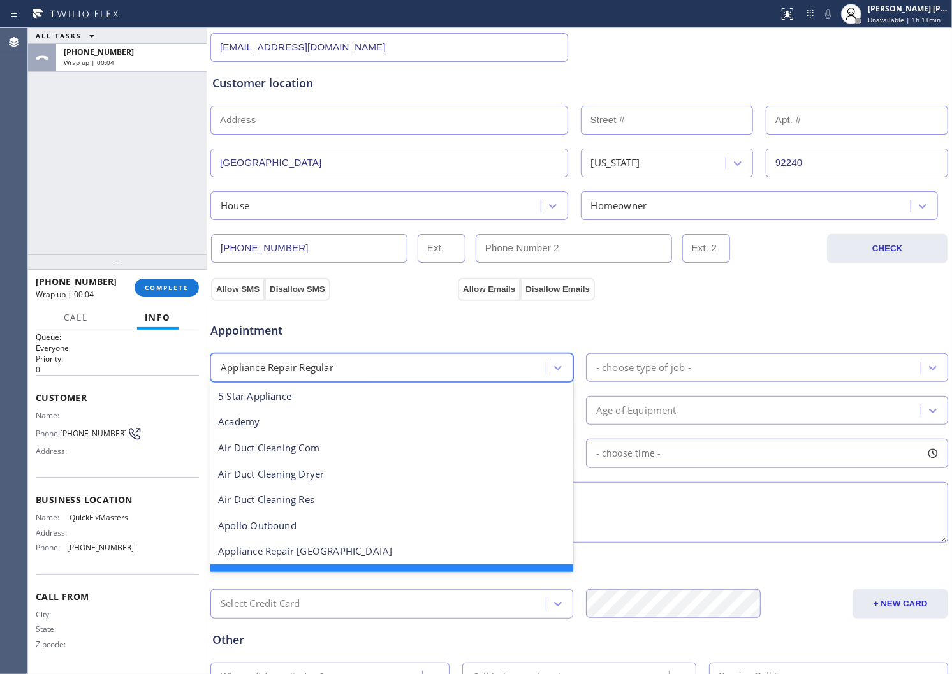
scroll to position [27, 0]
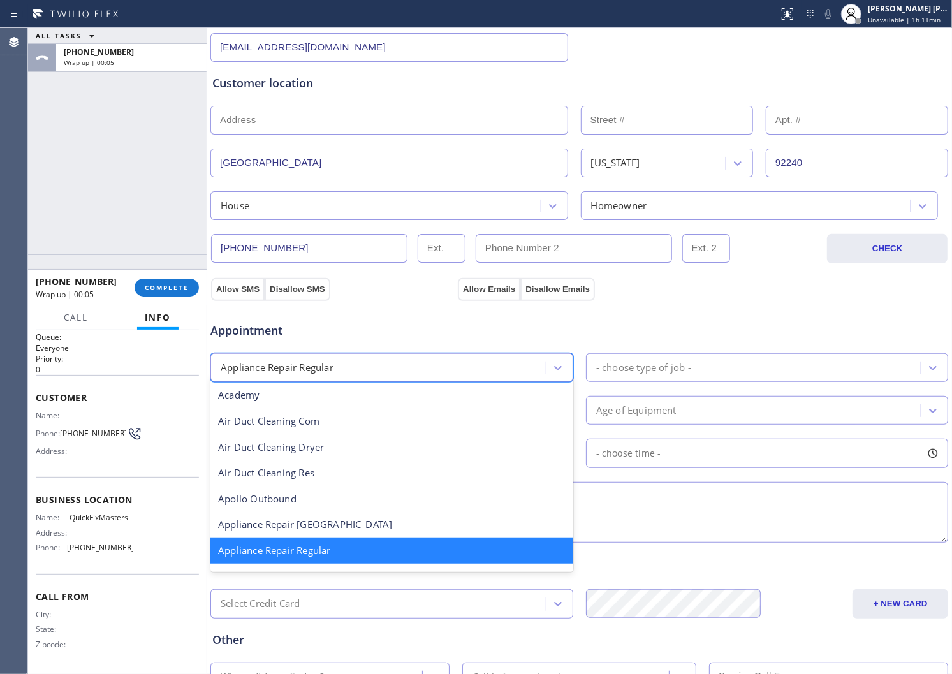
click at [314, 552] on div "Appliance Repair Regular" at bounding box center [392, 551] width 363 height 26
click at [314, 552] on div "Credit card Select Credit Card + NEW CARD CANCEL SAVE" at bounding box center [579, 581] width 739 height 73
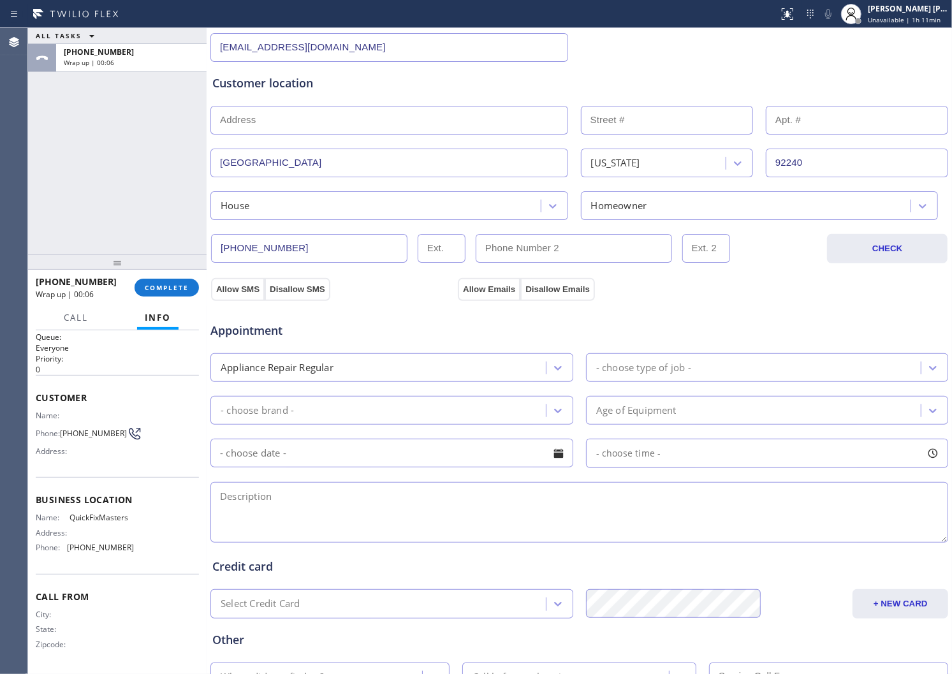
click at [745, 353] on div "- choose type of job -" at bounding box center [767, 367] width 363 height 29
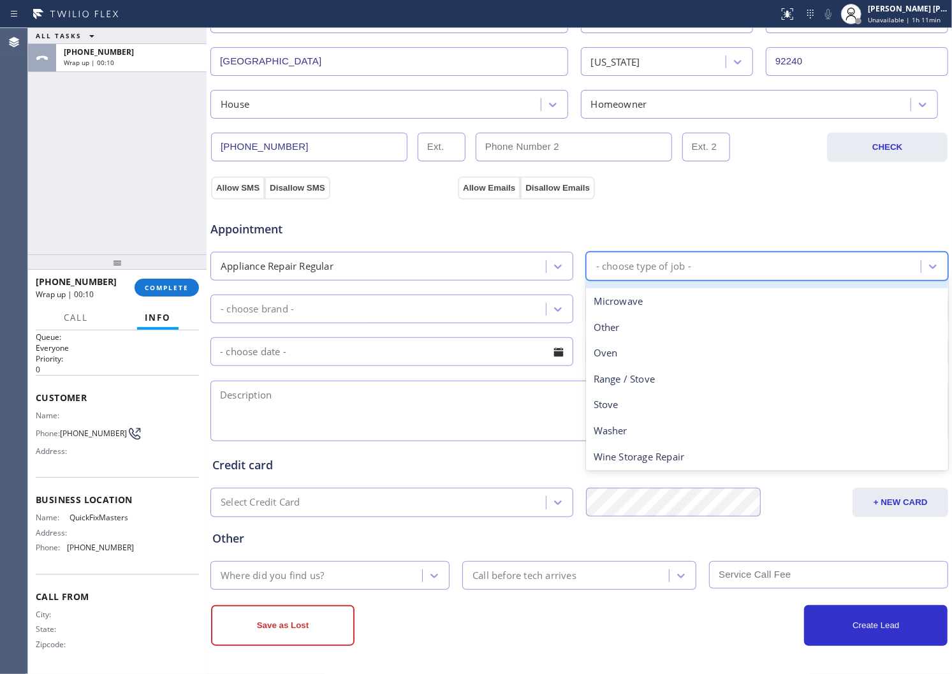
scroll to position [175, 0]
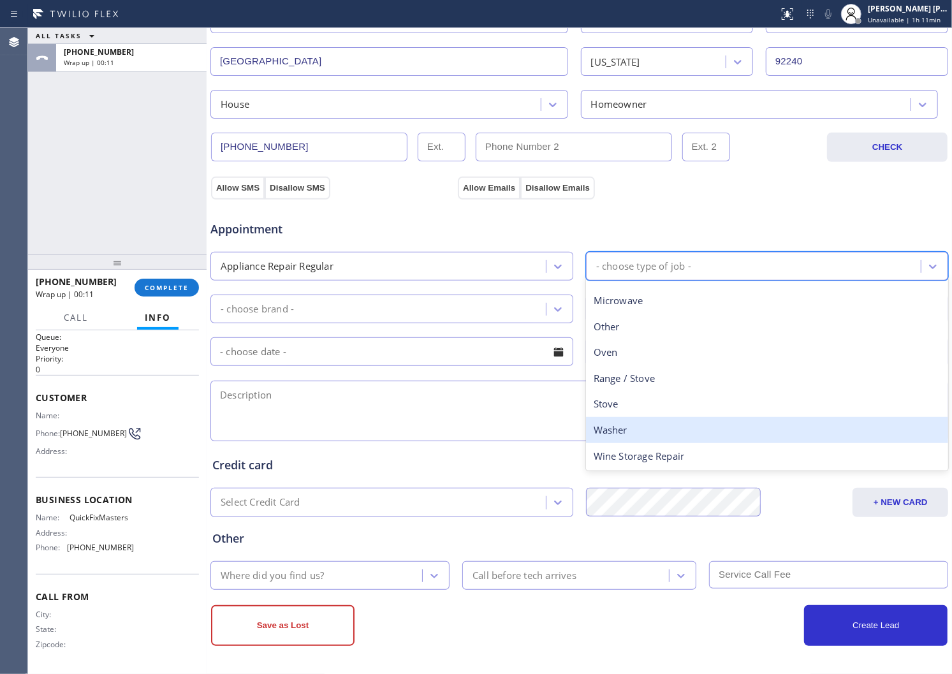
click at [626, 430] on div "Washer" at bounding box center [767, 430] width 363 height 26
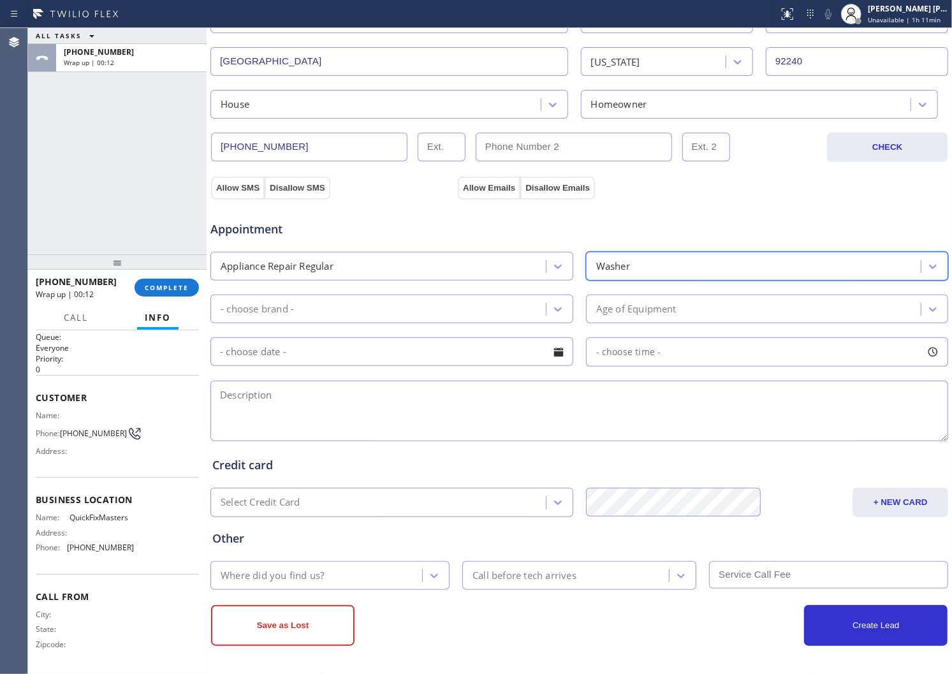
click at [396, 328] on div "Appointment Appliance Repair Regular option Washer, selected. 14 results availa…" at bounding box center [579, 324] width 734 height 239
click at [398, 313] on div "- choose brand -" at bounding box center [380, 309] width 332 height 22
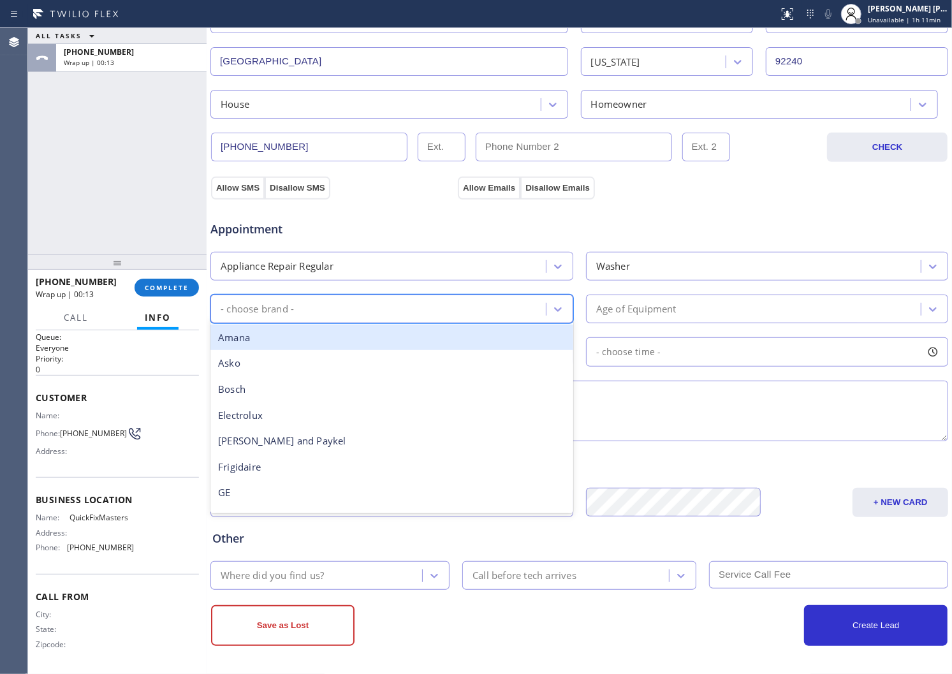
click at [348, 349] on div "Amana" at bounding box center [392, 338] width 363 height 26
click at [348, 349] on input "text" at bounding box center [392, 351] width 363 height 29
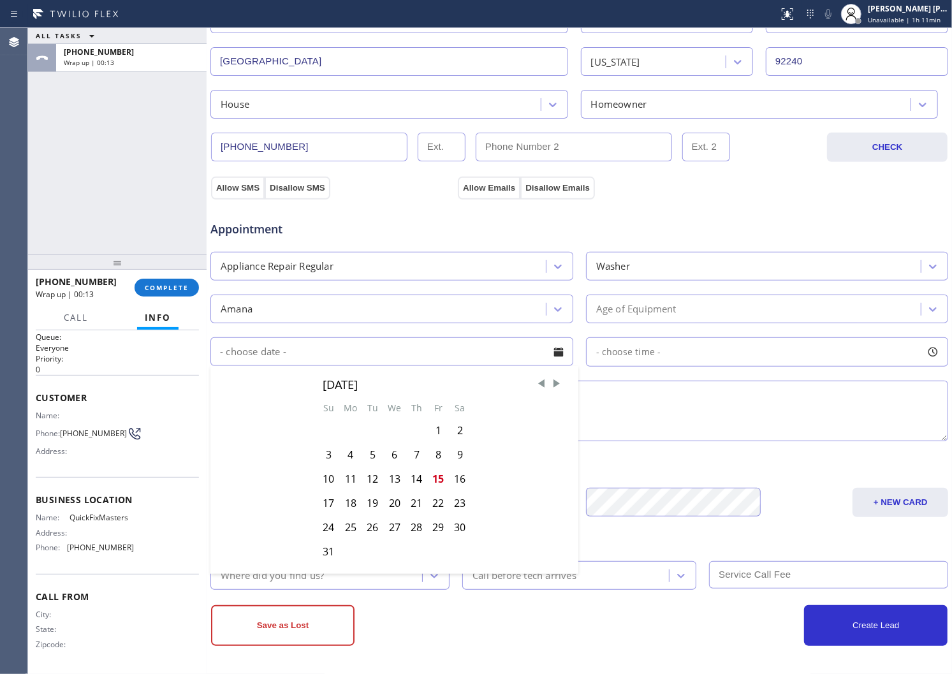
click at [660, 307] on div "Age of Equipment" at bounding box center [636, 309] width 80 height 15
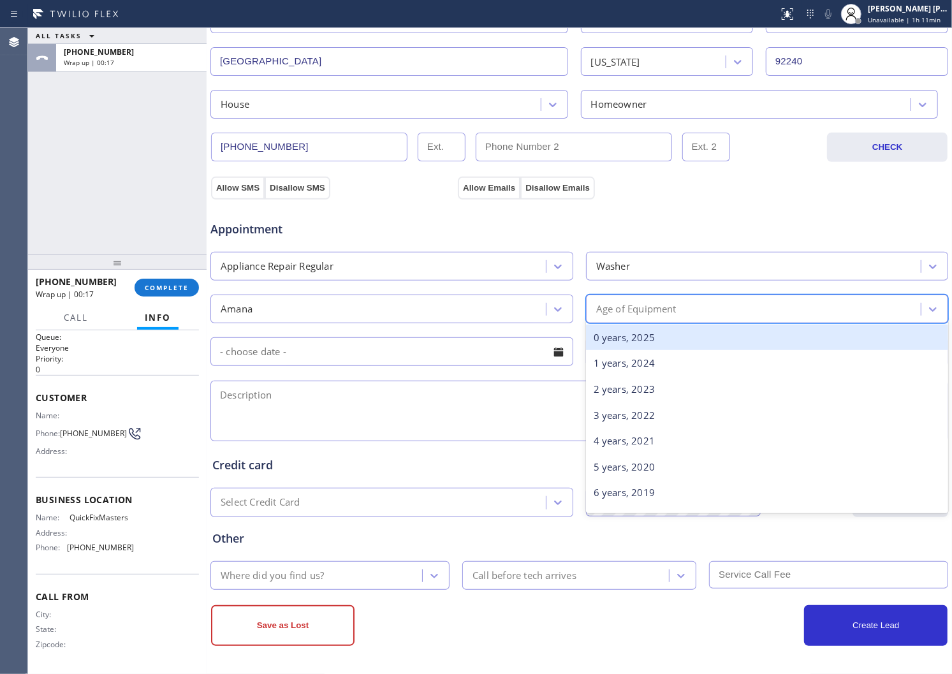
click at [668, 341] on div "0 years, 2025" at bounding box center [767, 338] width 363 height 26
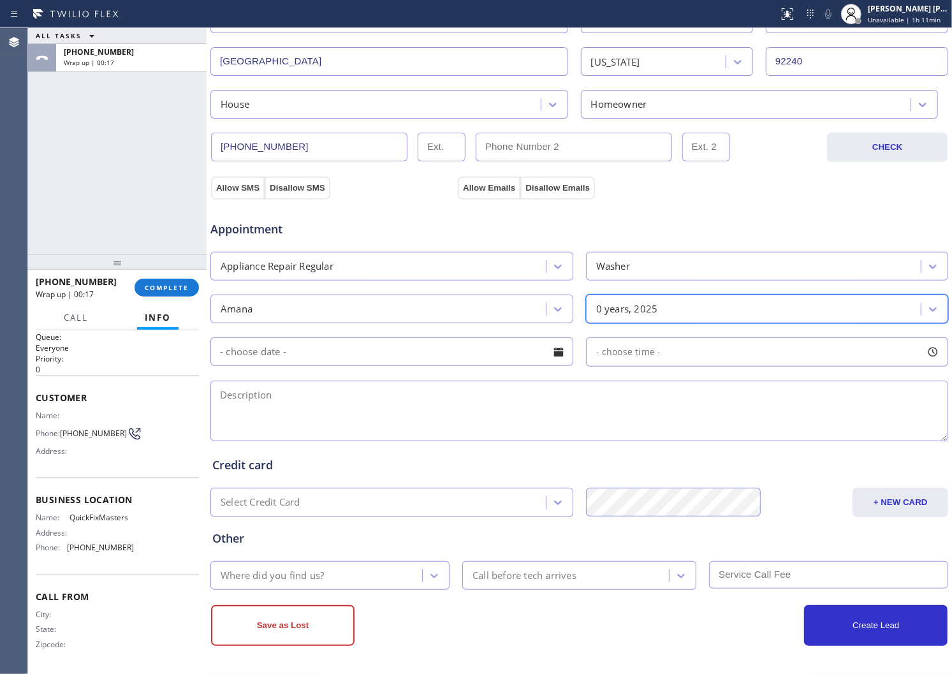
click at [285, 343] on input "text" at bounding box center [392, 351] width 363 height 29
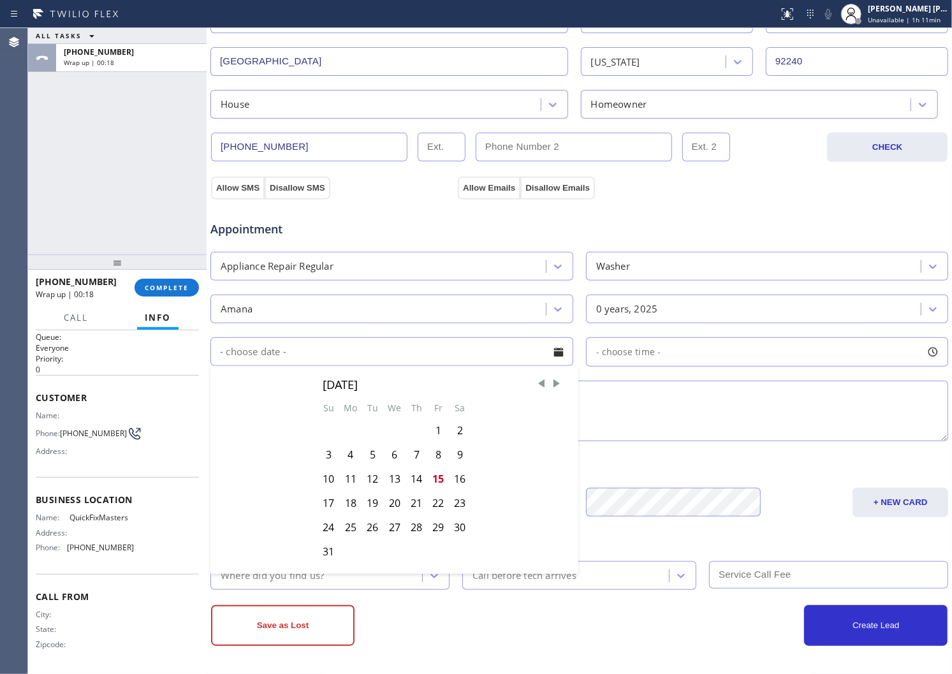
click at [659, 413] on textarea at bounding box center [580, 411] width 738 height 61
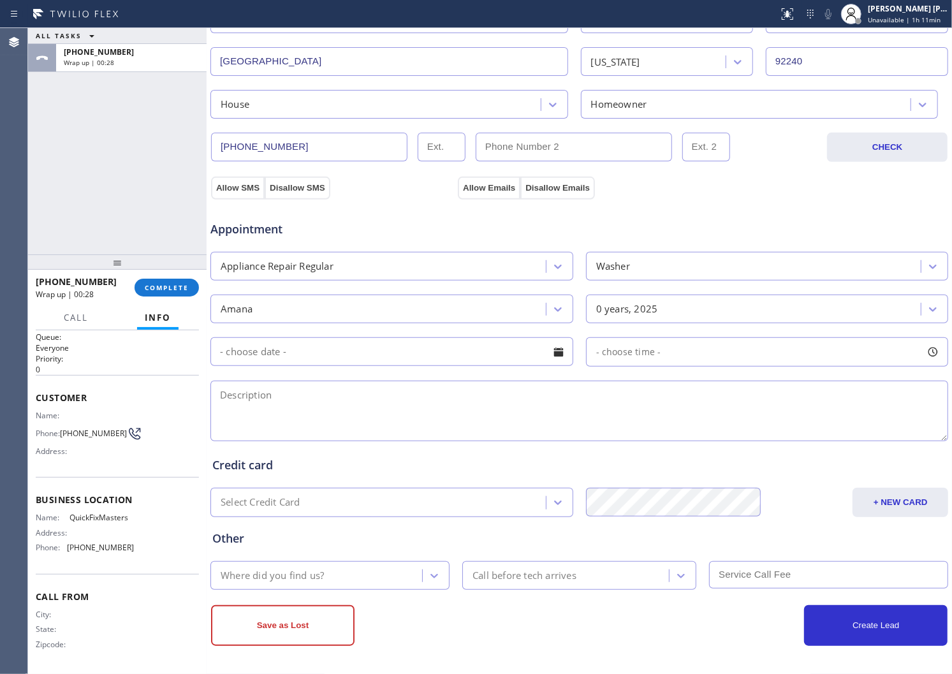
click at [48, 328] on div "Call Info" at bounding box center [117, 319] width 163 height 26
click at [400, 403] on textarea at bounding box center [580, 411] width 738 height 61
paste textarea "Amana|Washer|not working,all lights on the board are out,not getting water insi…"
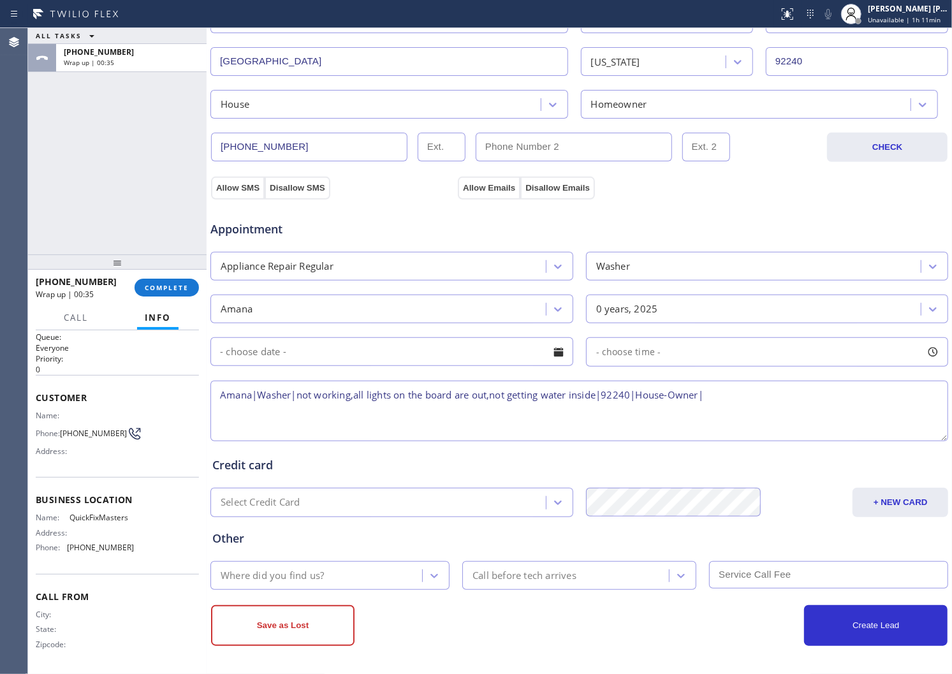
click at [96, 519] on span "QuickFixMasters" at bounding box center [102, 518] width 64 height 10
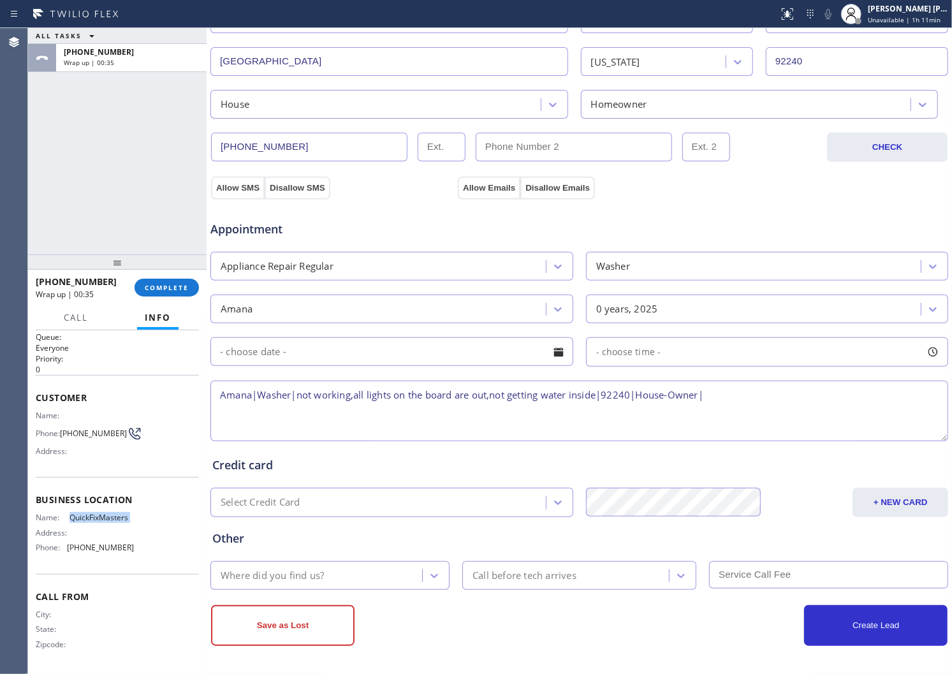
click at [96, 519] on span "QuickFixMasters" at bounding box center [102, 518] width 64 height 10
click at [729, 401] on textarea "Amana|Washer|not working,all lights on the board are out,not getting water insi…" at bounding box center [580, 411] width 738 height 61
paste textarea "QuickFixMasters"
click at [801, 400] on textarea "Amana|Washer|not working,all lights on the board are out,not getting water insi…" at bounding box center [580, 411] width 738 height 61
click at [904, 397] on textarea "Amana|Washer|not working,all lights on the board are out,not getting water insi…" at bounding box center [580, 411] width 738 height 61
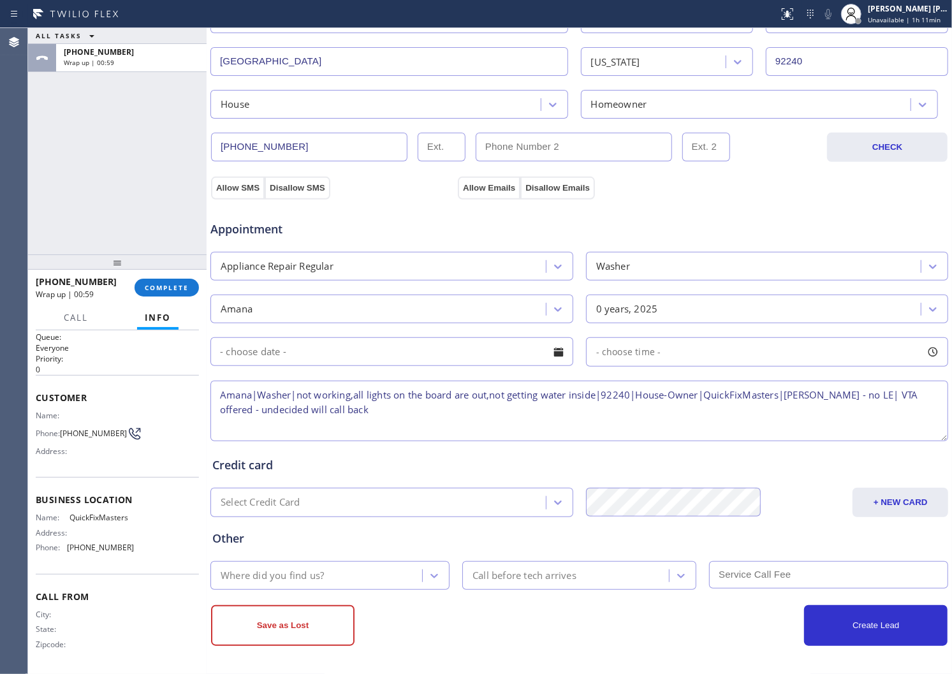
click at [571, 419] on textarea "Amana|Washer|not working,all lights on the board are out,not getting water insi…" at bounding box center [580, 411] width 738 height 61
type textarea "Amana|Washer|not working,all lights on the board are out,not getting water insi…"
click at [304, 572] on div "Where did you find us?" at bounding box center [272, 575] width 103 height 15
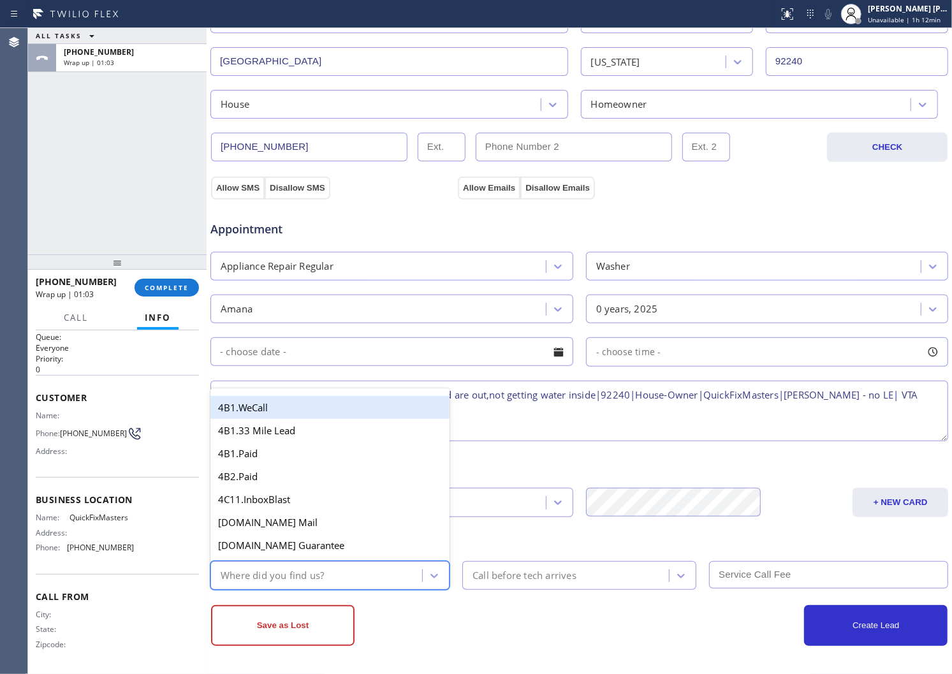
click at [303, 568] on div "Where did you find us?" at bounding box center [318, 576] width 208 height 22
type input "go"
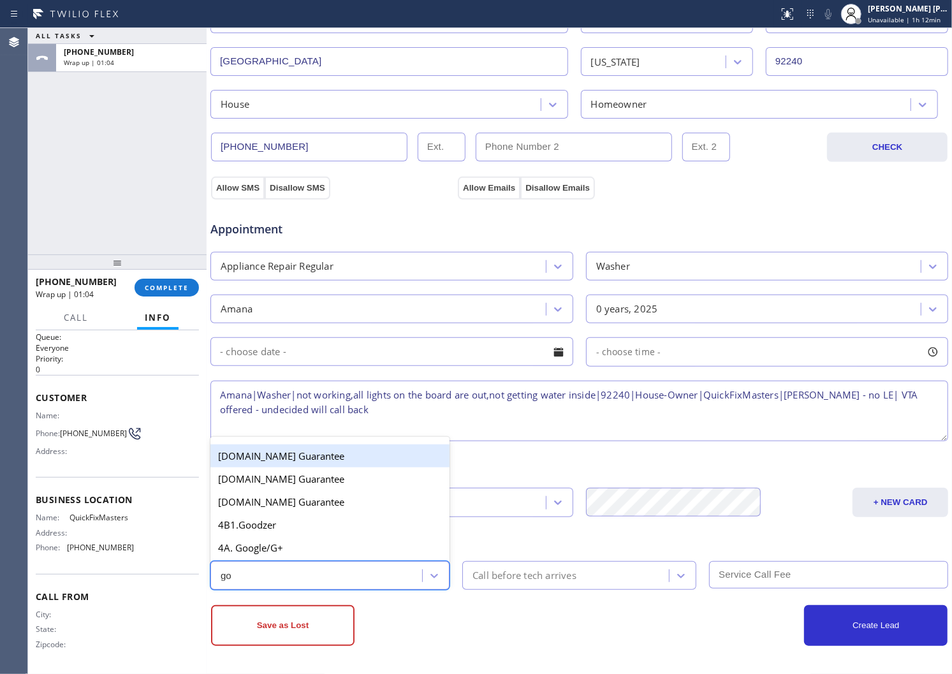
click at [390, 552] on div "4A. Google/G+" at bounding box center [330, 547] width 239 height 23
click at [390, 552] on div "Other option [DOMAIN_NAME] Guarantee focused, 7 of 64. 6 results available for …" at bounding box center [579, 553] width 739 height 73
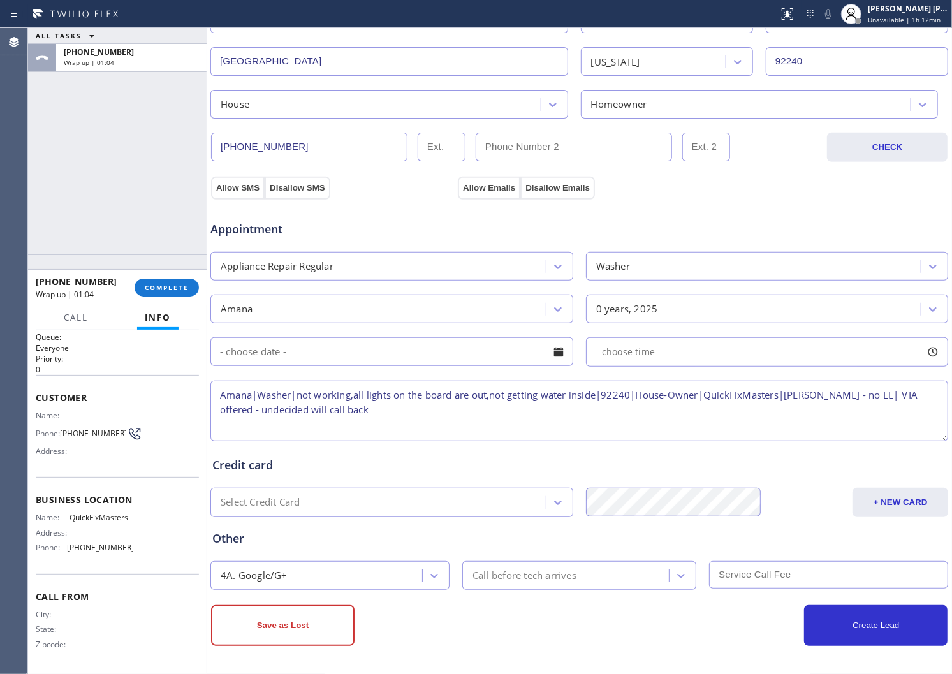
click at [491, 583] on div "Call before tech arrives" at bounding box center [525, 575] width 104 height 15
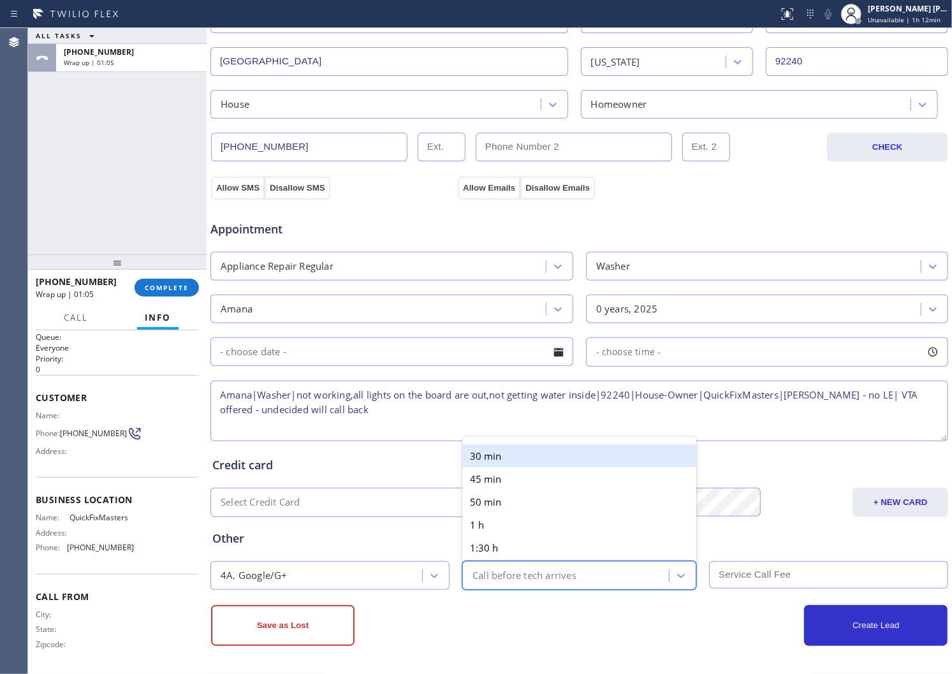
click at [444, 639] on div "Save as Lost" at bounding box center [395, 625] width 369 height 41
drag, startPoint x: 444, startPoint y: 639, endPoint x: 316, endPoint y: 550, distance: 155.7
click at [444, 639] on div "Save as Lost" at bounding box center [395, 625] width 369 height 41
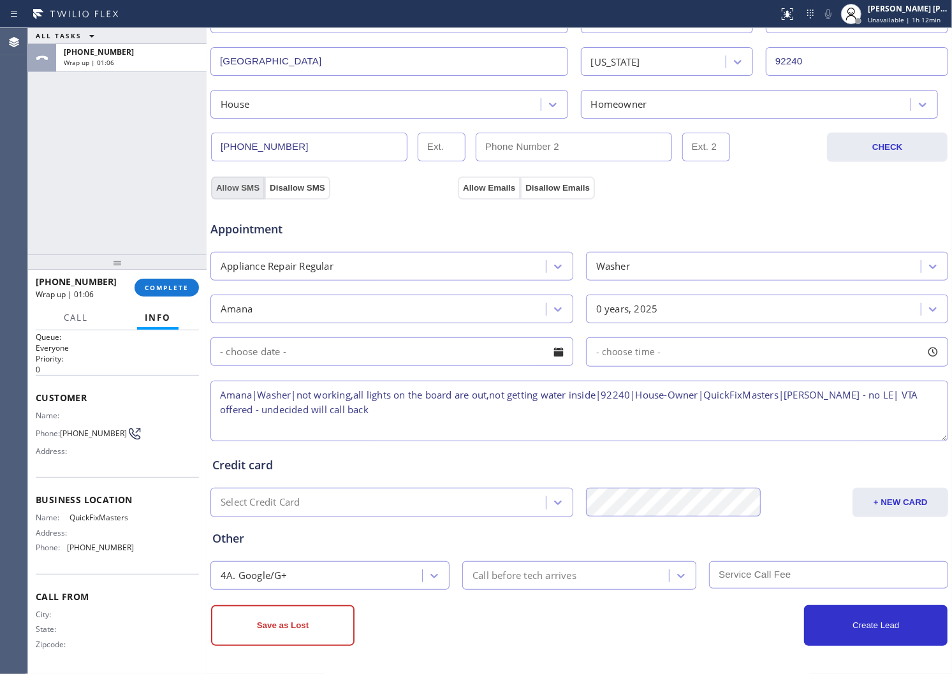
click at [250, 190] on button "Allow SMS" at bounding box center [238, 188] width 54 height 23
click at [492, 189] on button "Allow Emails" at bounding box center [489, 188] width 63 height 23
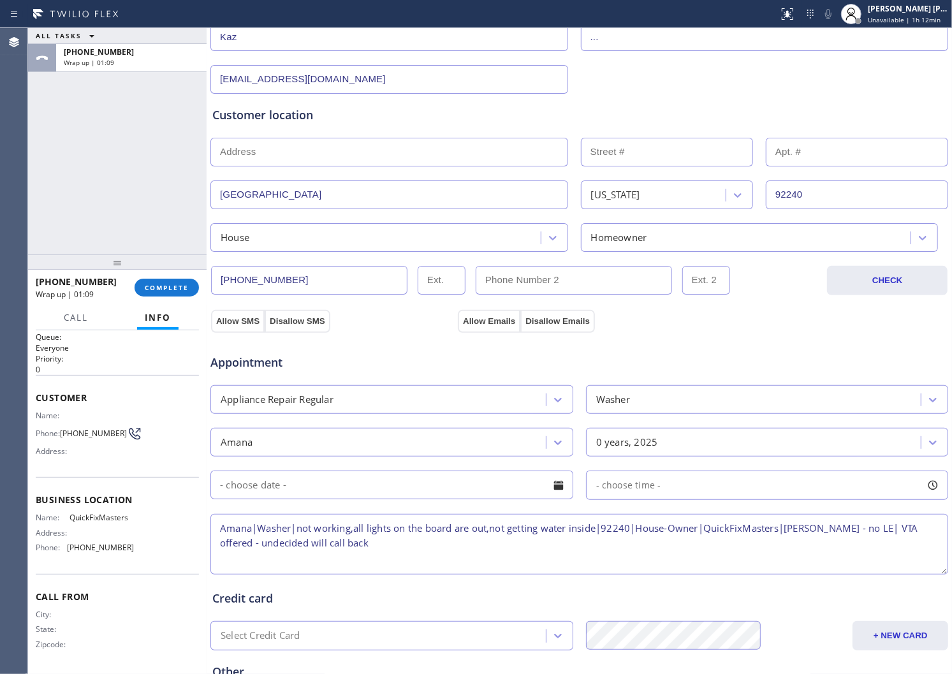
scroll to position [30, 0]
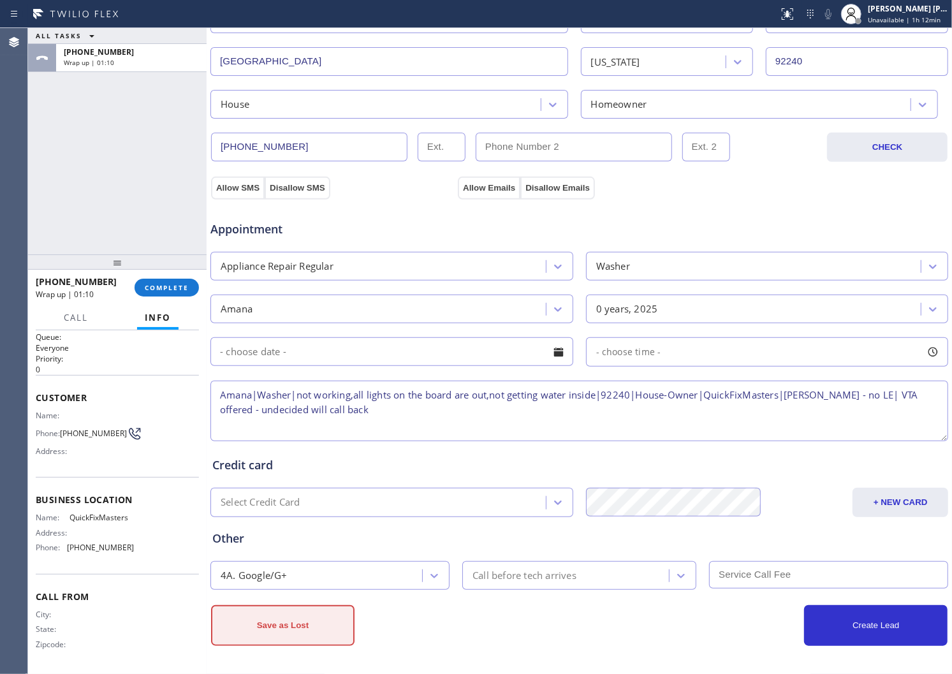
click at [320, 615] on button "Save as Lost" at bounding box center [283, 625] width 144 height 41
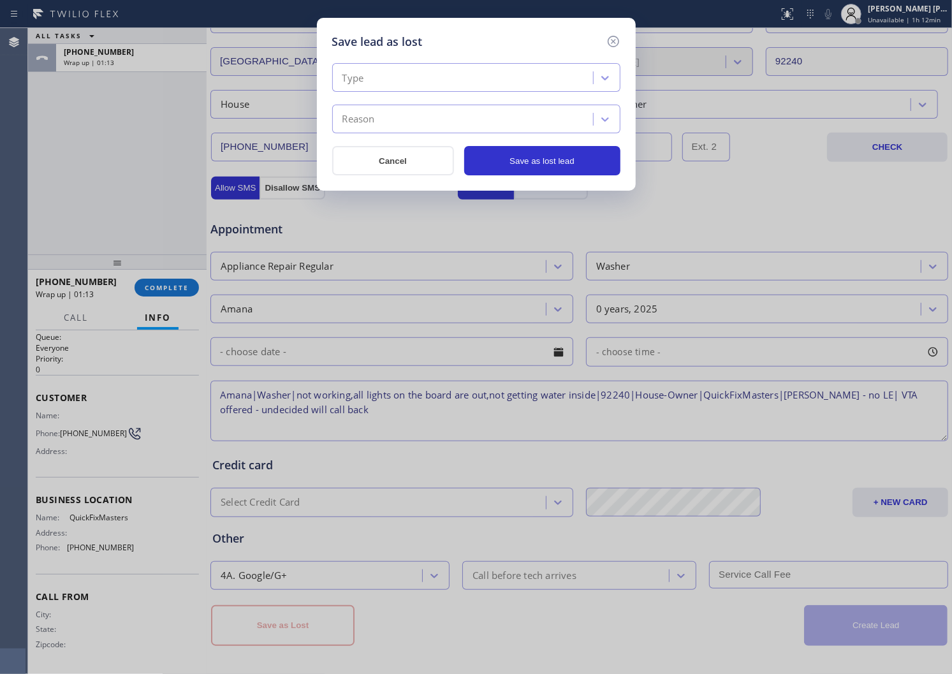
click at [418, 68] on div "Type" at bounding box center [464, 78] width 257 height 22
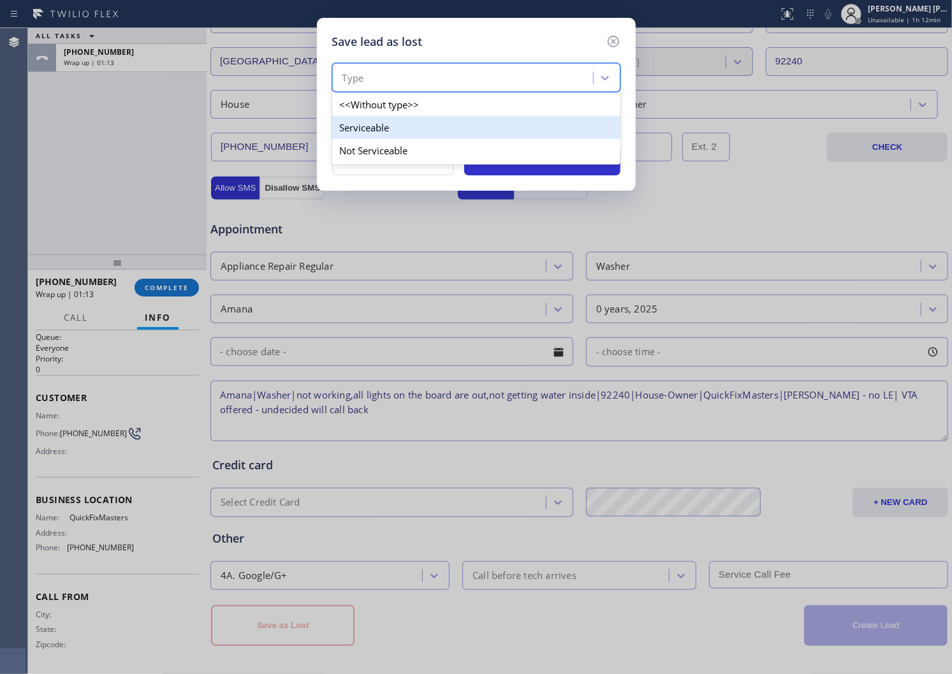
click at [401, 132] on div "Serviceable" at bounding box center [476, 127] width 288 height 23
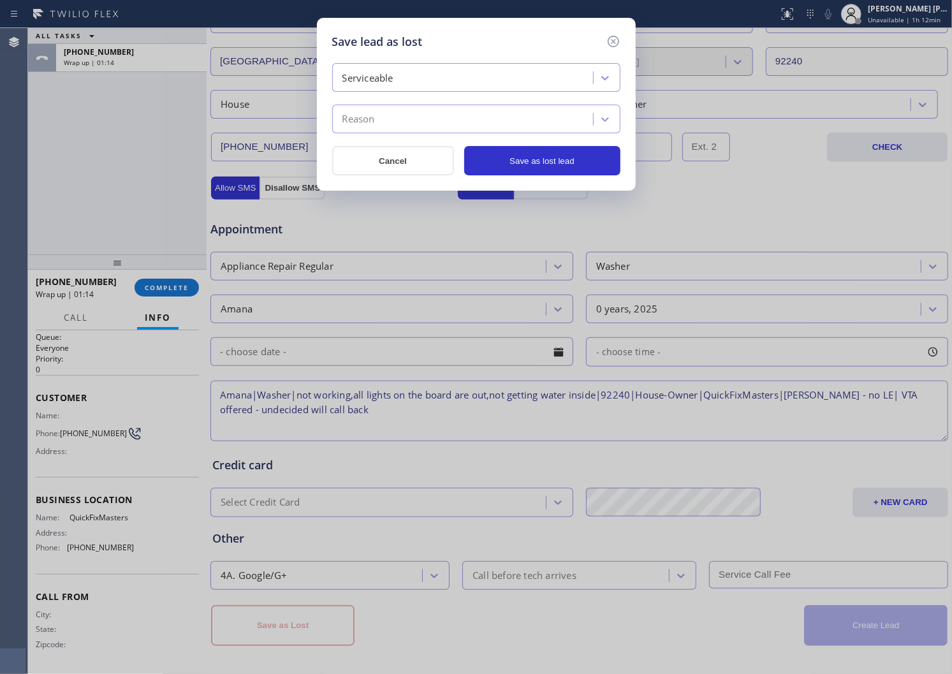
click at [400, 120] on div "Reason" at bounding box center [464, 119] width 257 height 22
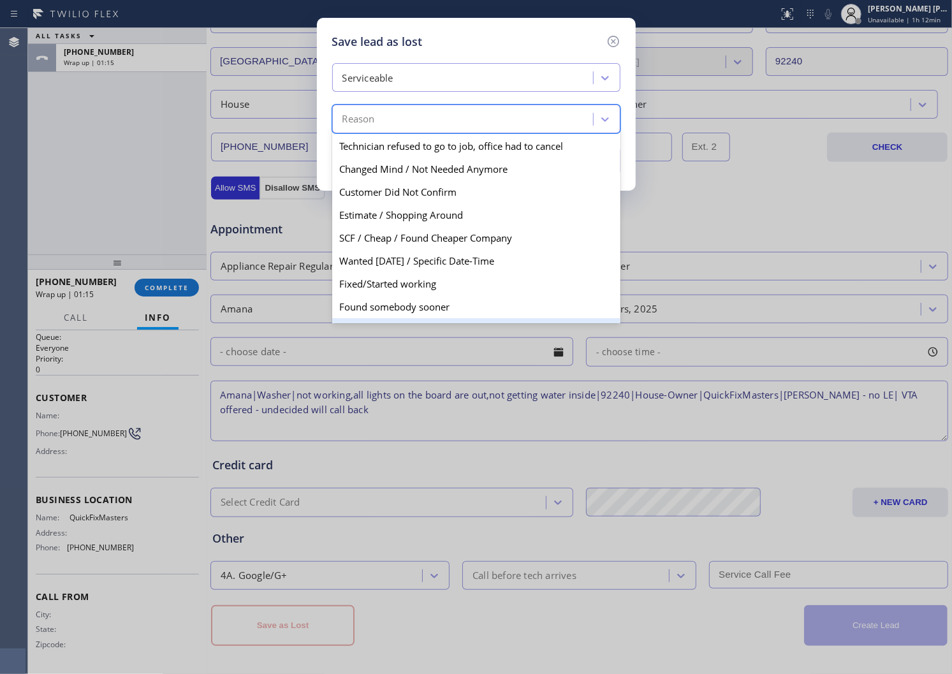
scroll to position [66, 0]
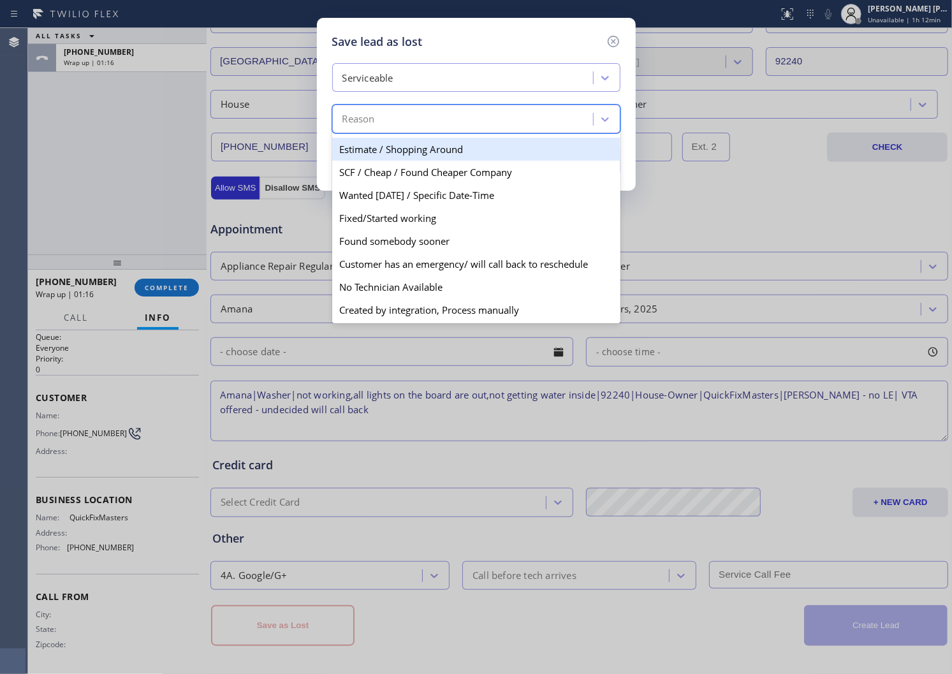
click at [390, 84] on div "Serviceable" at bounding box center [368, 78] width 51 height 15
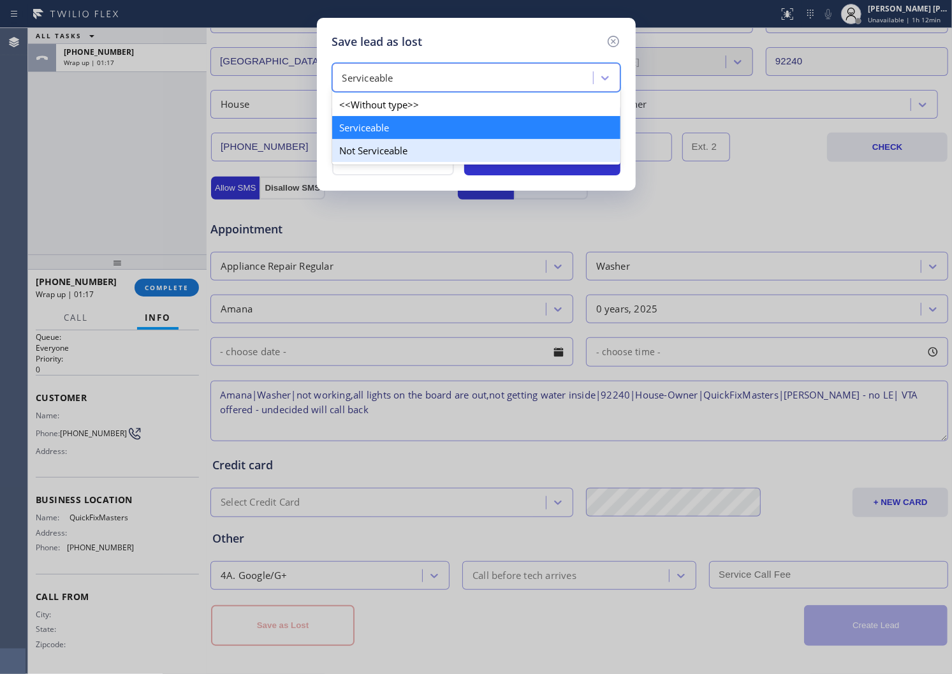
click at [404, 149] on div "Not Serviceable" at bounding box center [476, 150] width 288 height 23
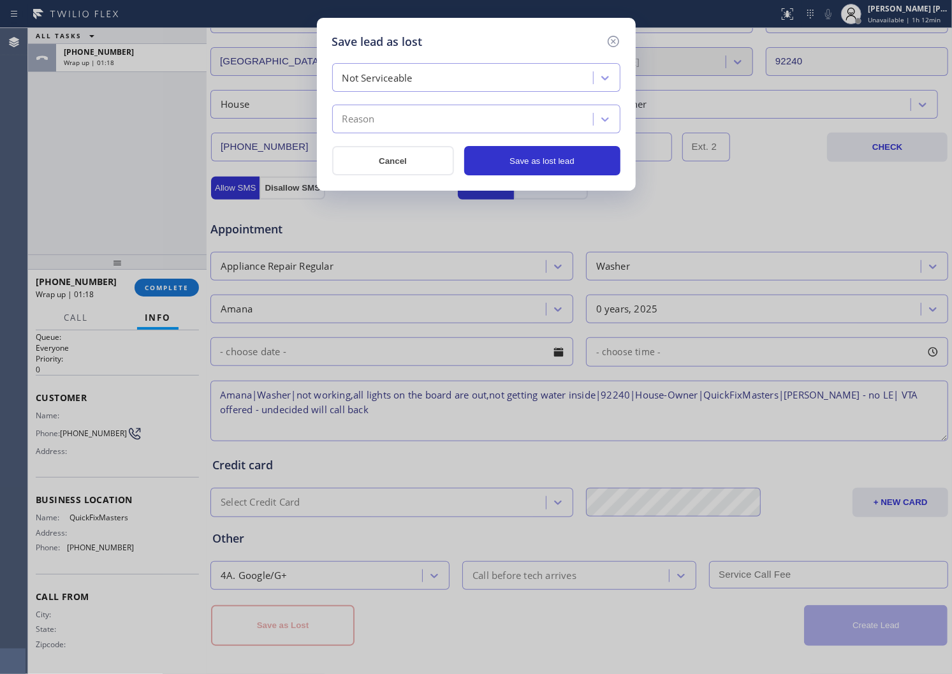
click at [403, 130] on div "Reason" at bounding box center [464, 119] width 257 height 22
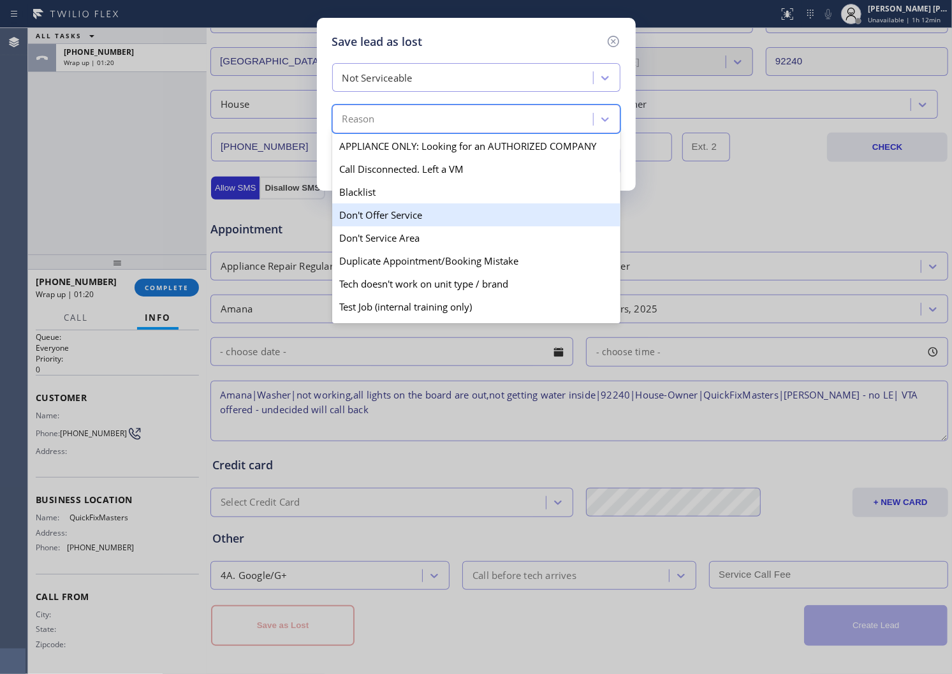
click at [425, 214] on div "Don't Offer Service" at bounding box center [476, 214] width 288 height 23
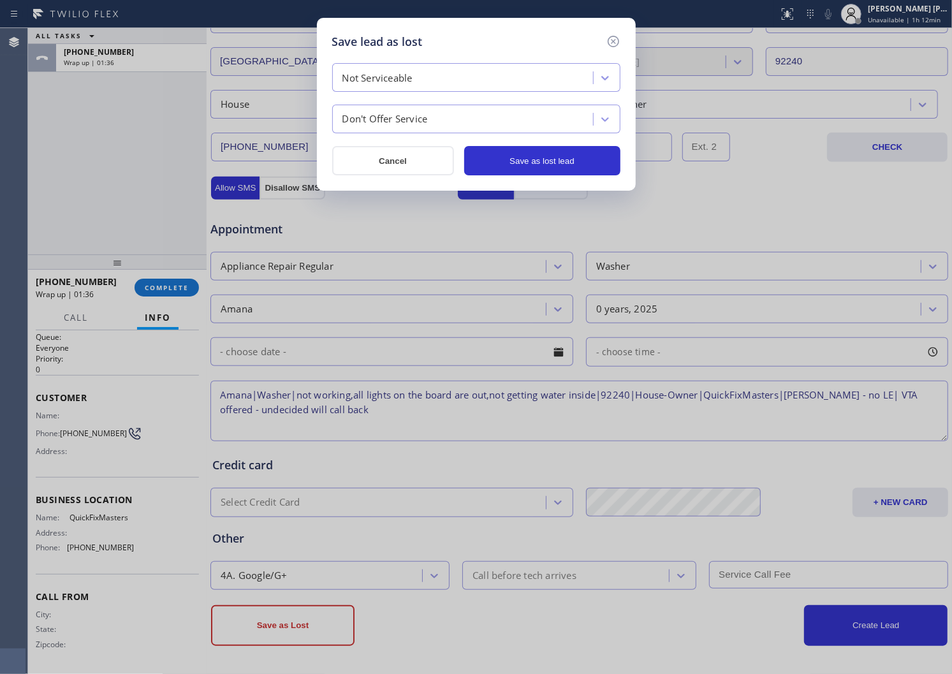
click at [439, 85] on div "Not Serviceable" at bounding box center [464, 78] width 257 height 22
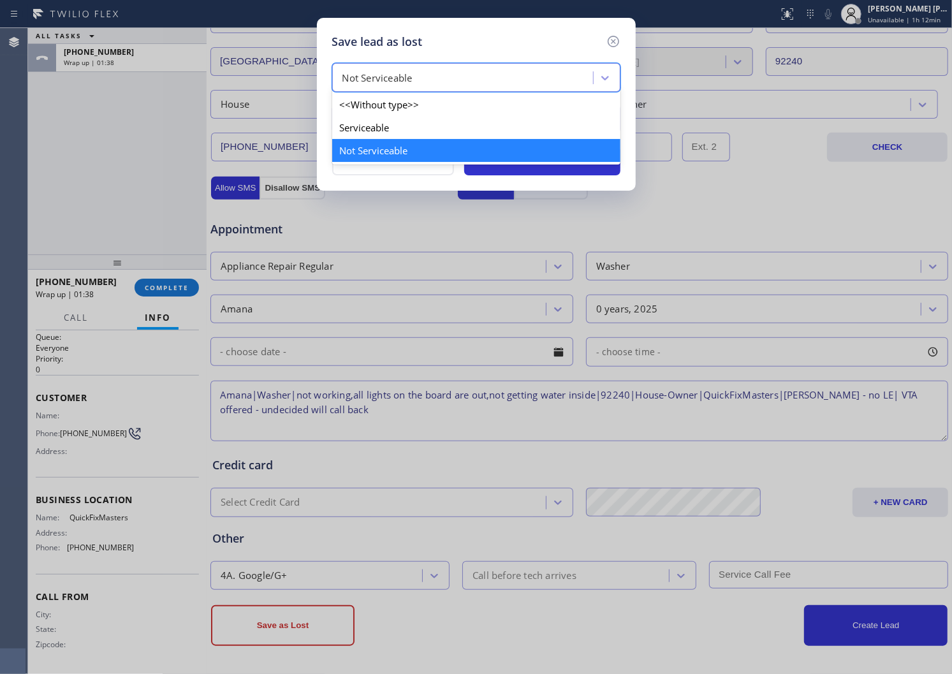
click at [416, 152] on div "Not Serviceable" at bounding box center [476, 150] width 288 height 23
click at [416, 152] on button "Cancel" at bounding box center [393, 160] width 122 height 29
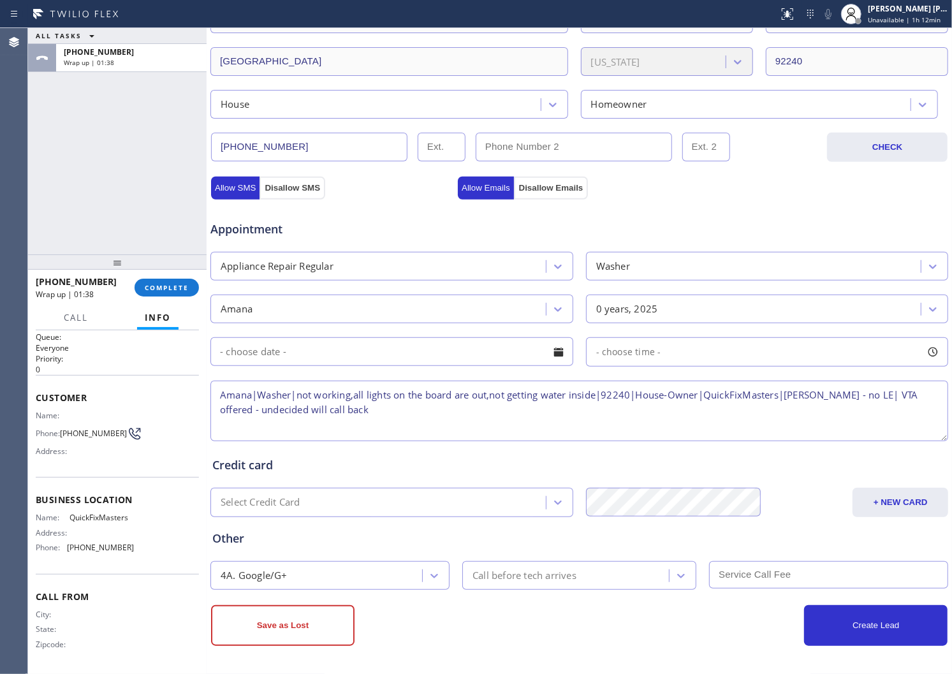
click at [505, 159] on div "Allow SMS Disallow SMS Allow Emails Disallow Emails" at bounding box center [579, 178] width 739 height 42
click at [308, 627] on button "Save as Lost" at bounding box center [283, 625] width 144 height 41
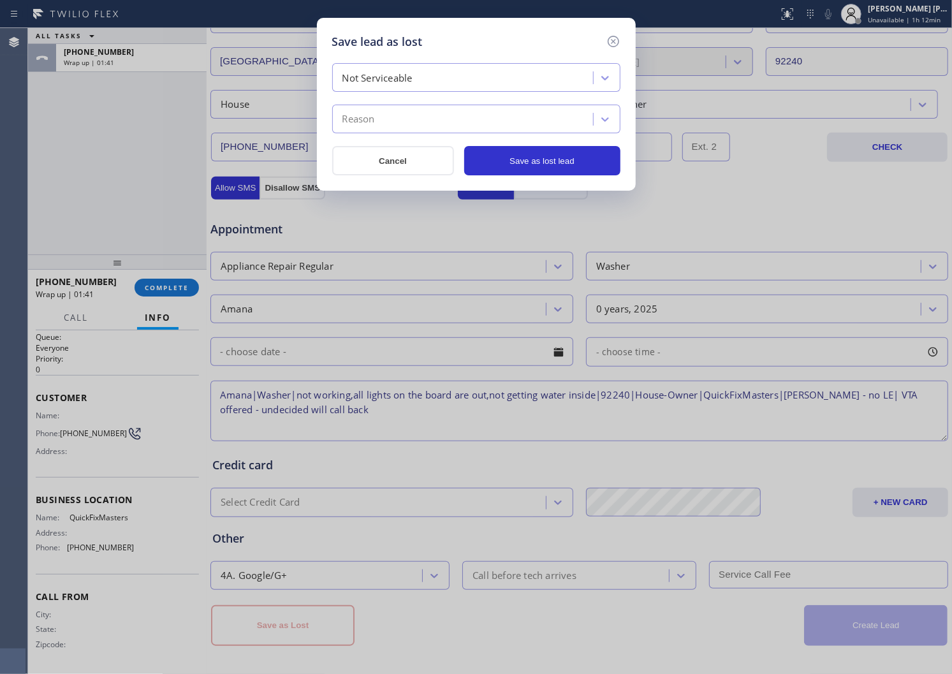
click at [384, 119] on div "Reason" at bounding box center [464, 119] width 257 height 22
click at [383, 119] on div "Reason" at bounding box center [464, 119] width 257 height 22
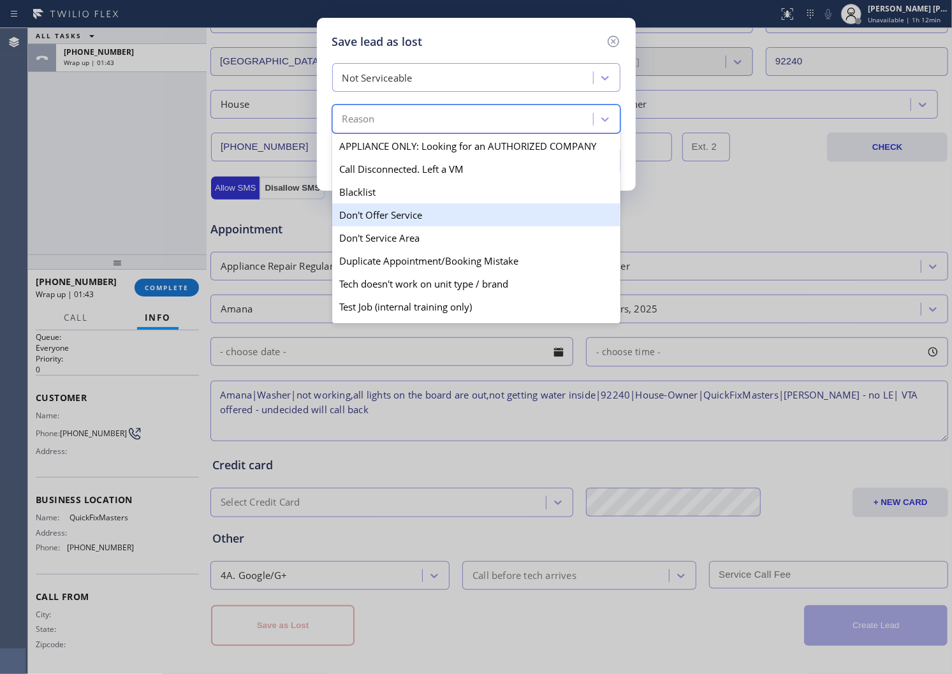
click at [389, 209] on div "Don't Offer Service" at bounding box center [476, 214] width 288 height 23
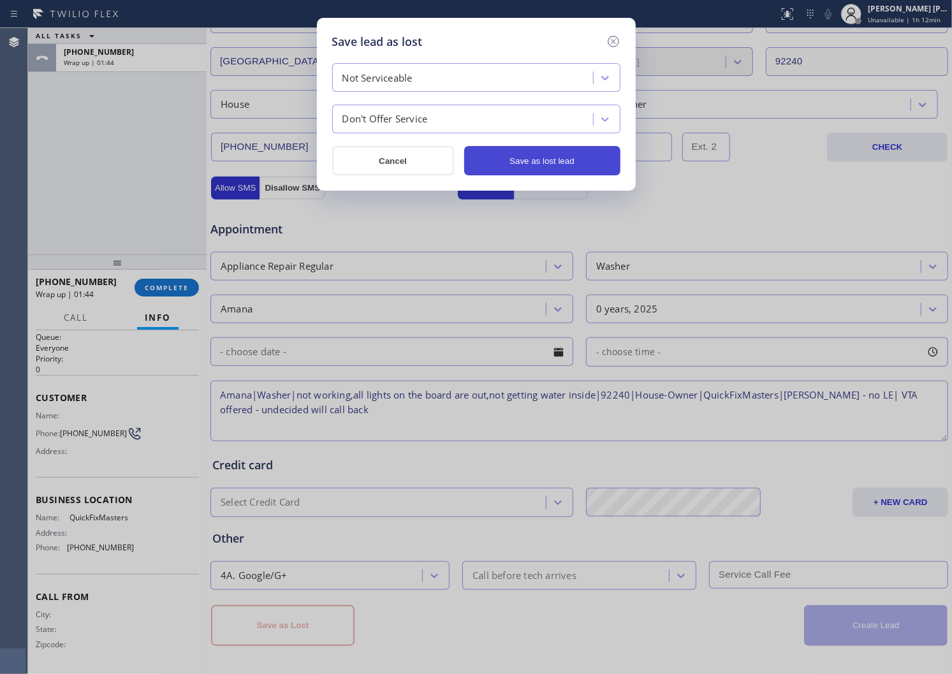
click at [552, 157] on button "Save as lost lead" at bounding box center [542, 160] width 156 height 29
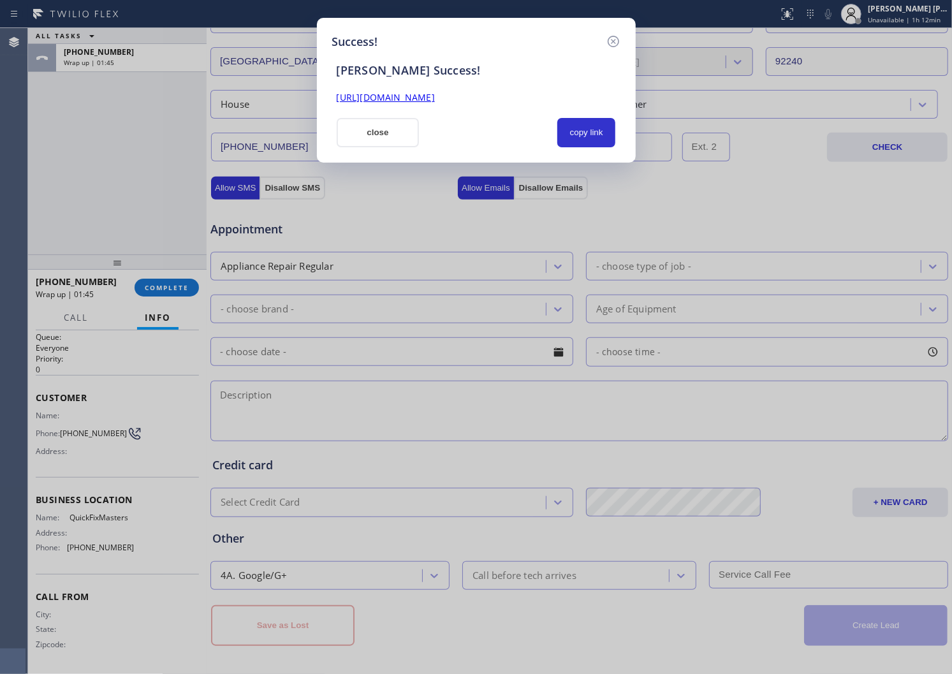
click at [426, 94] on link "[URL][DOMAIN_NAME]" at bounding box center [386, 97] width 98 height 12
click at [380, 120] on button "close" at bounding box center [378, 132] width 83 height 29
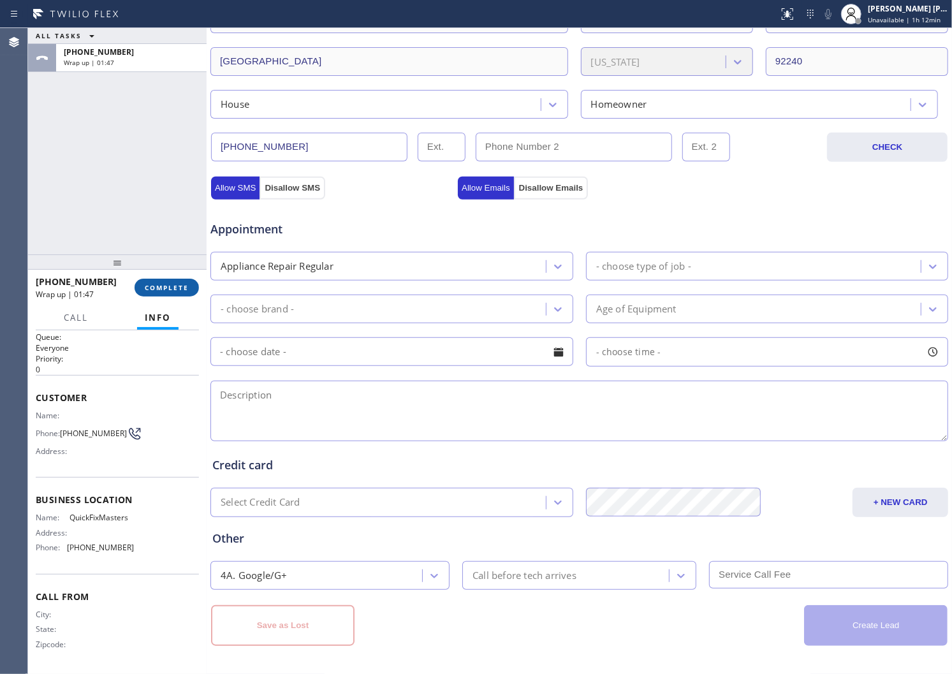
click at [177, 292] on button "COMPLETE" at bounding box center [167, 288] width 64 height 18
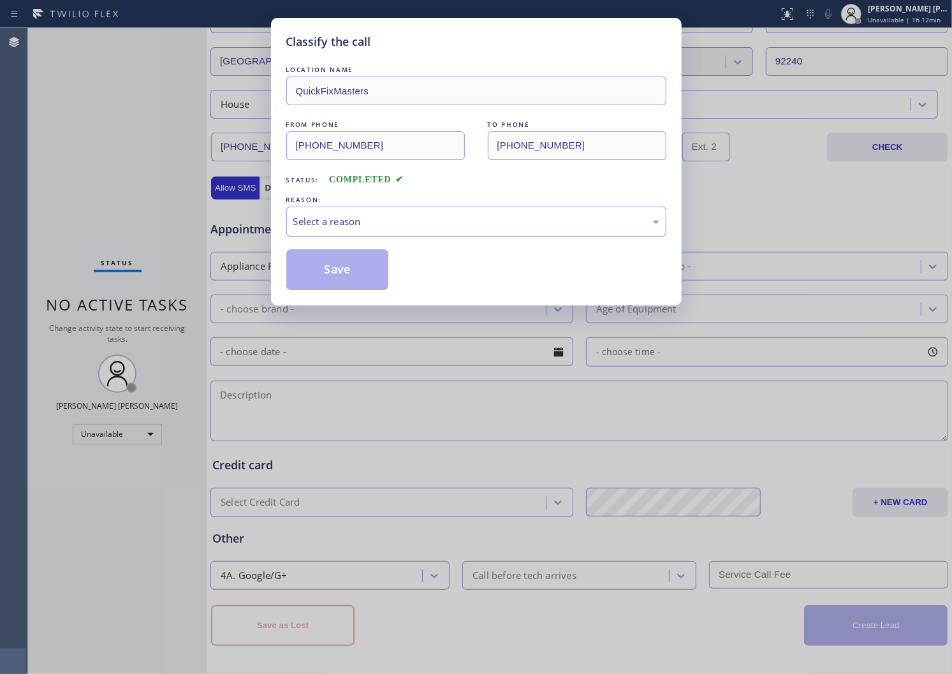
click at [340, 209] on div "Select a reason" at bounding box center [476, 222] width 380 height 30
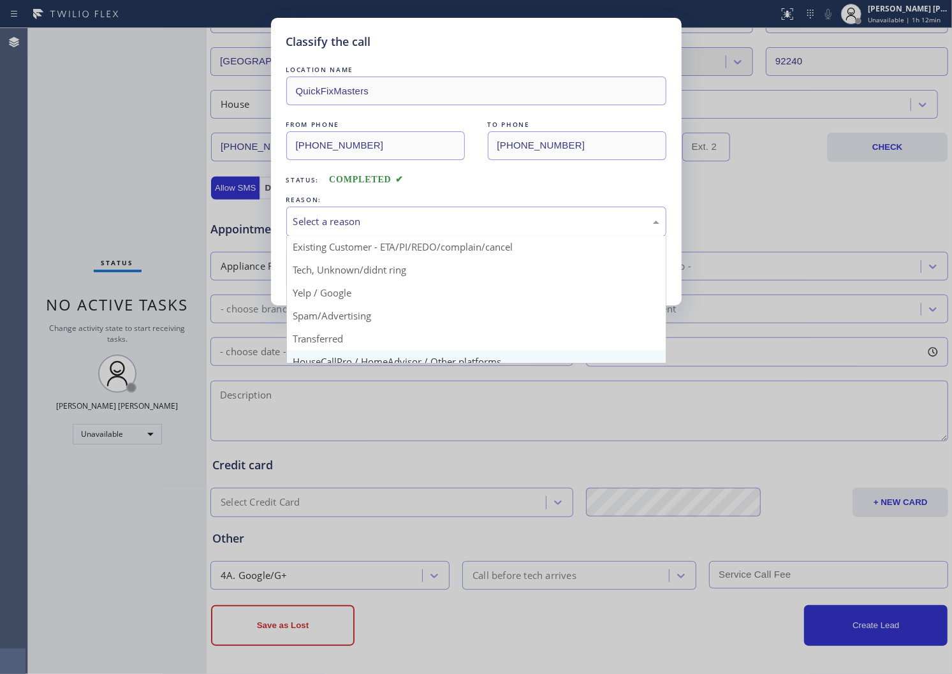
scroll to position [71, 0]
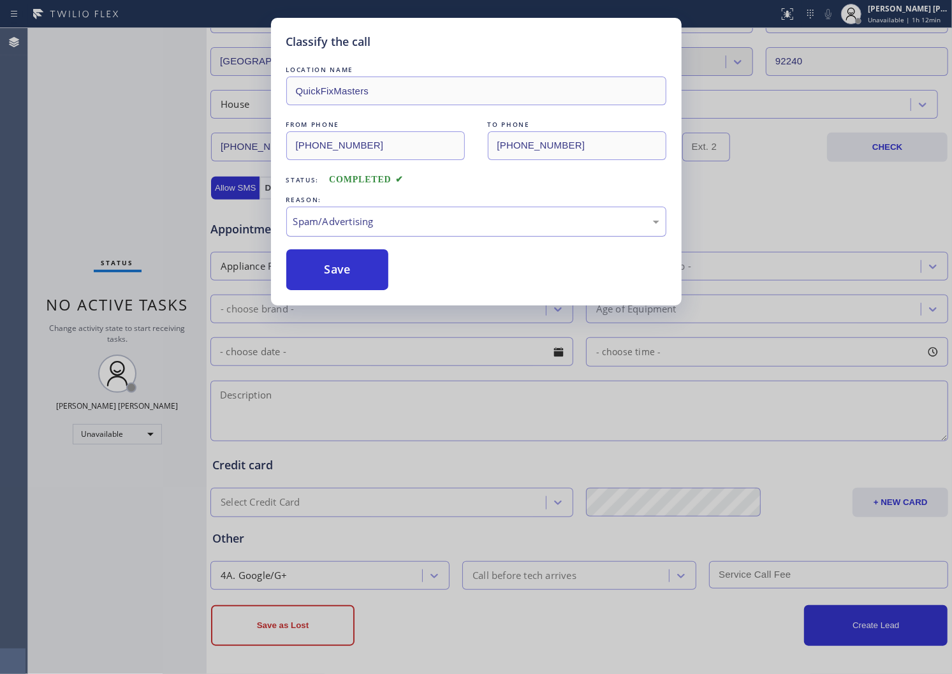
click at [335, 221] on div "Spam/Advertising" at bounding box center [476, 221] width 366 height 15
click at [340, 246] on div "LOCATION NAME QuickFixMasters FROM PHONE [PHONE_NUMBER] TO PHONE [PHONE_NUMBER]…" at bounding box center [476, 176] width 380 height 227
drag, startPoint x: 340, startPoint y: 246, endPoint x: 336, endPoint y: 262, distance: 16.6
click at [340, 246] on div "LOCATION NAME QuickFixMasters FROM PHONE [PHONE_NUMBER] TO PHONE [PHONE_NUMBER]…" at bounding box center [476, 176] width 380 height 227
click at [332, 273] on button "Save" at bounding box center [337, 269] width 103 height 41
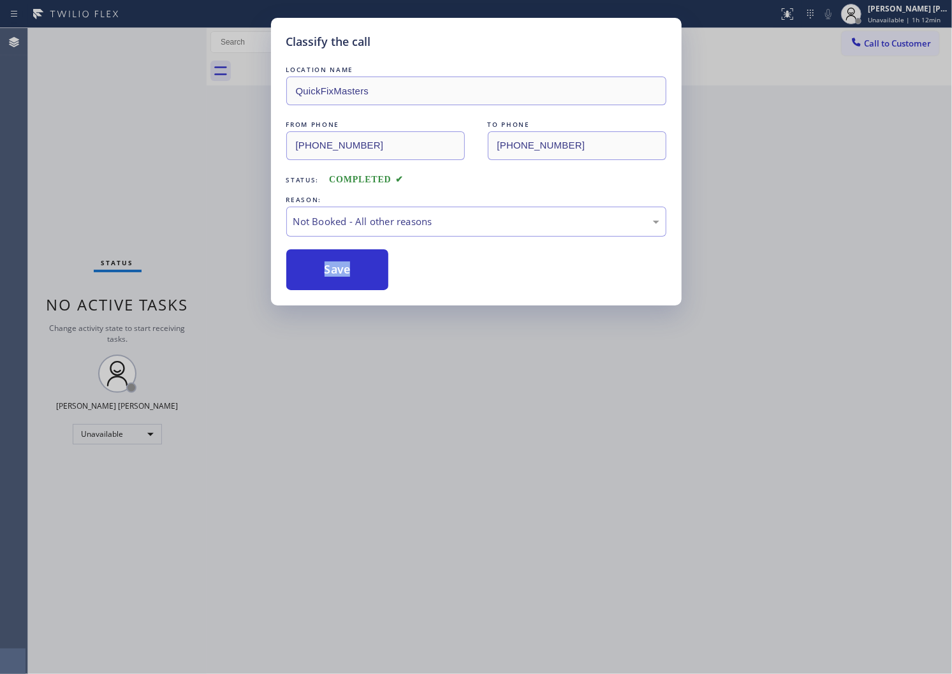
scroll to position [0, 0]
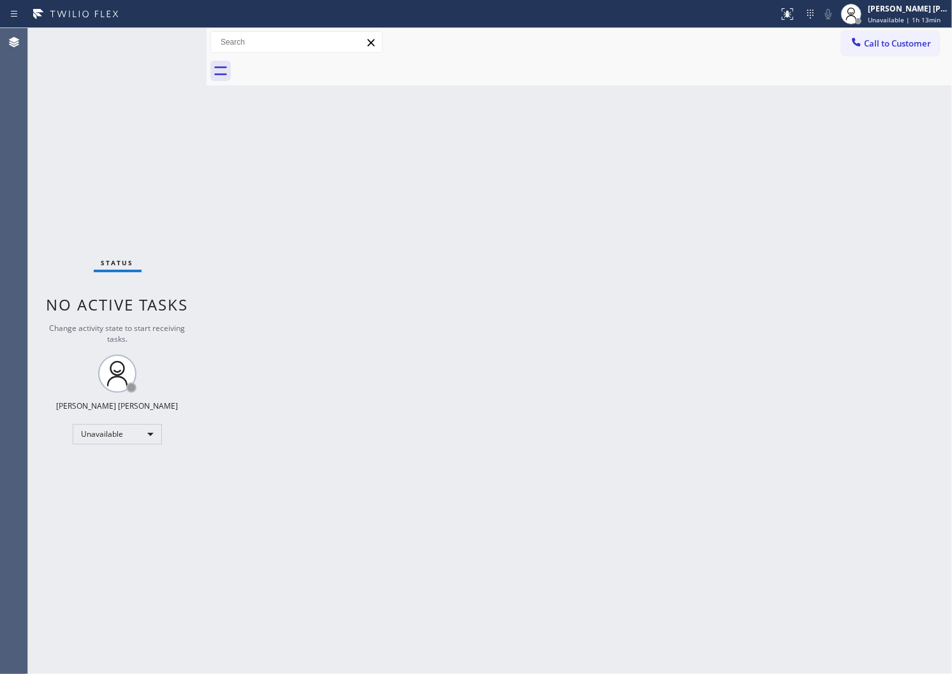
click at [3, 358] on div "Agent Desktop" at bounding box center [13, 351] width 27 height 646
click at [853, 39] on icon at bounding box center [857, 42] width 8 height 8
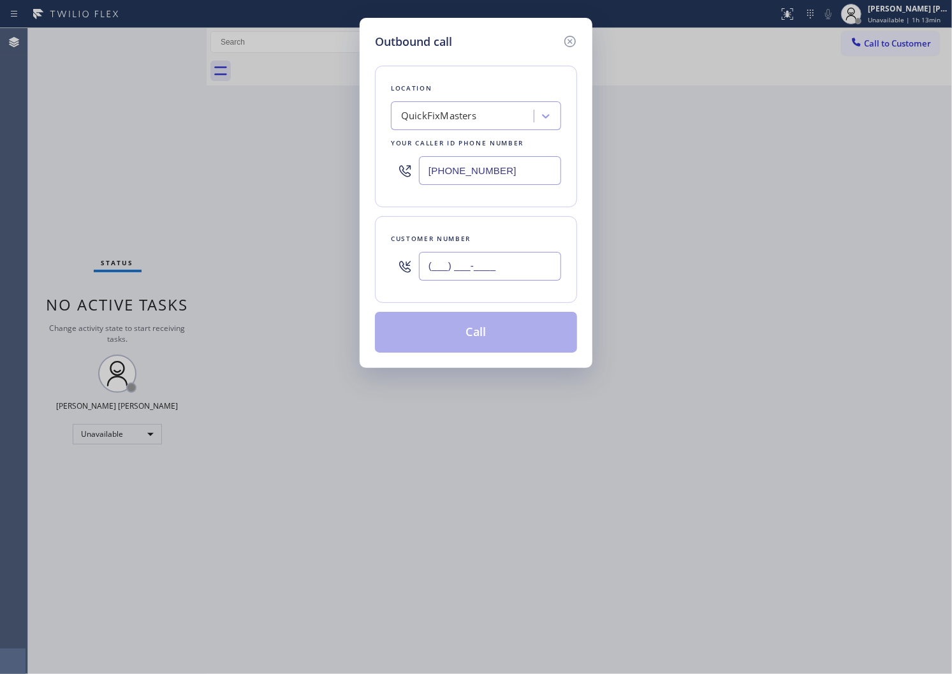
click at [468, 263] on input "(___) ___-____" at bounding box center [490, 266] width 142 height 29
paste input "657) 681-2822"
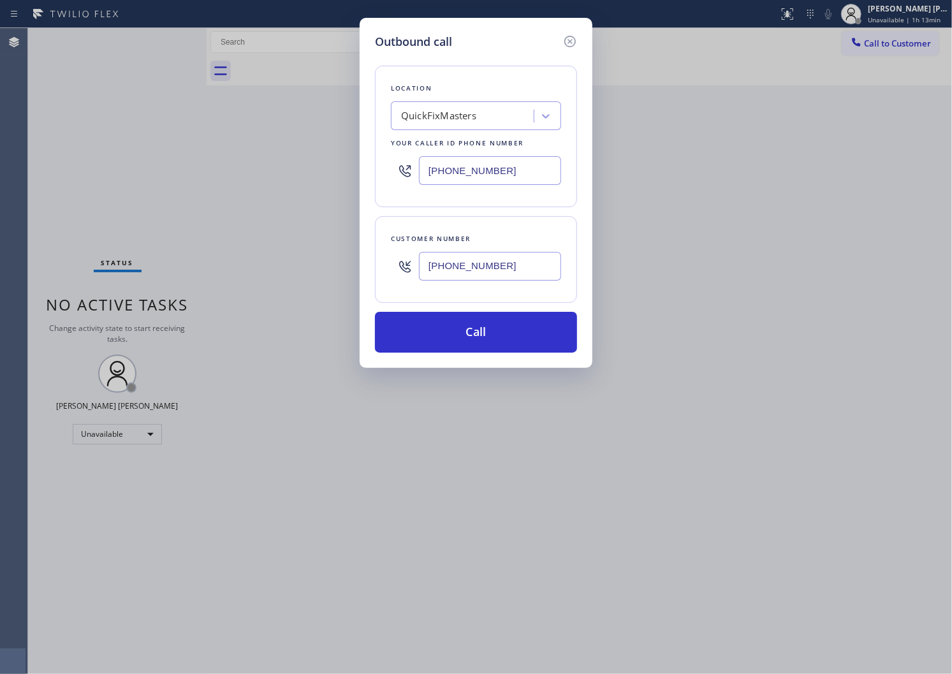
type input "[PHONE_NUMBER]"
click at [449, 179] on input "[PHONE_NUMBER]" at bounding box center [490, 170] width 142 height 29
click at [449, 177] on input "[PHONE_NUMBER]" at bounding box center [490, 170] width 142 height 29
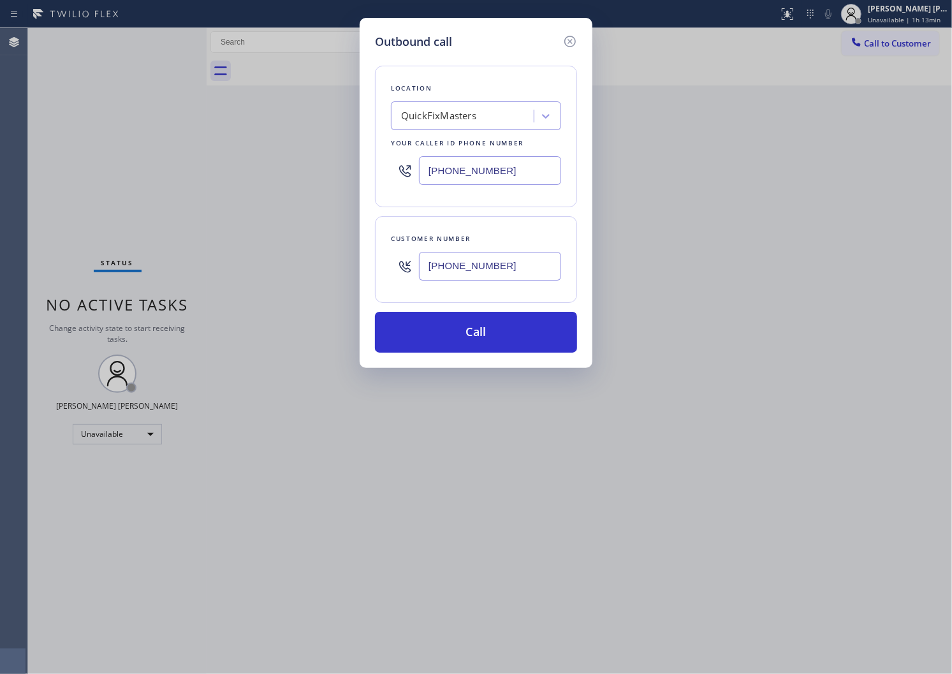
click at [449, 177] on input "[PHONE_NUMBER]" at bounding box center [490, 170] width 142 height 29
paste input "657) 315-6965"
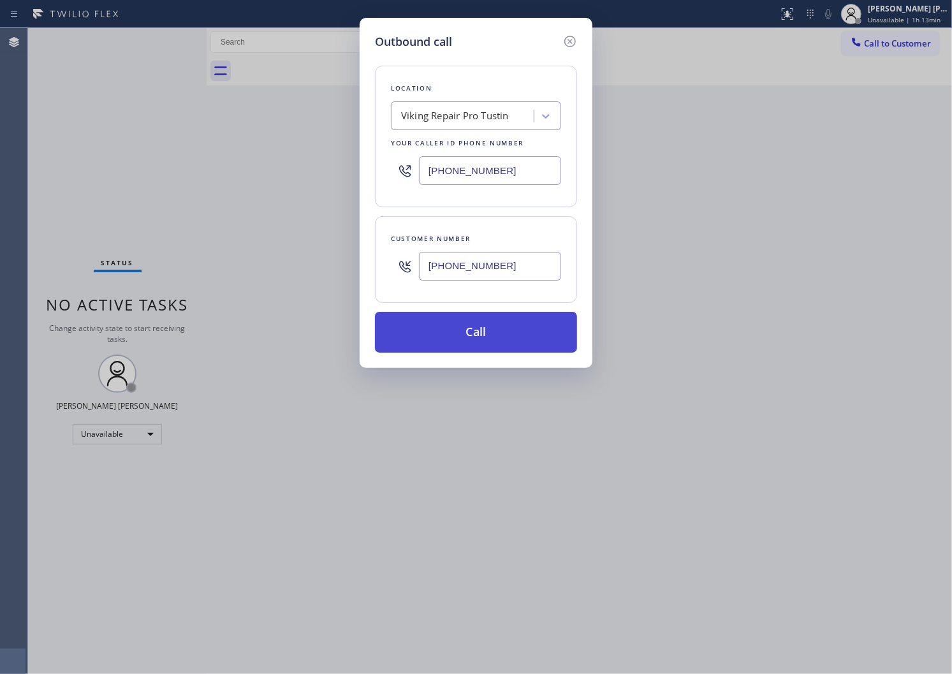
type input "[PHONE_NUMBER]"
click at [469, 341] on button "Call" at bounding box center [476, 332] width 202 height 41
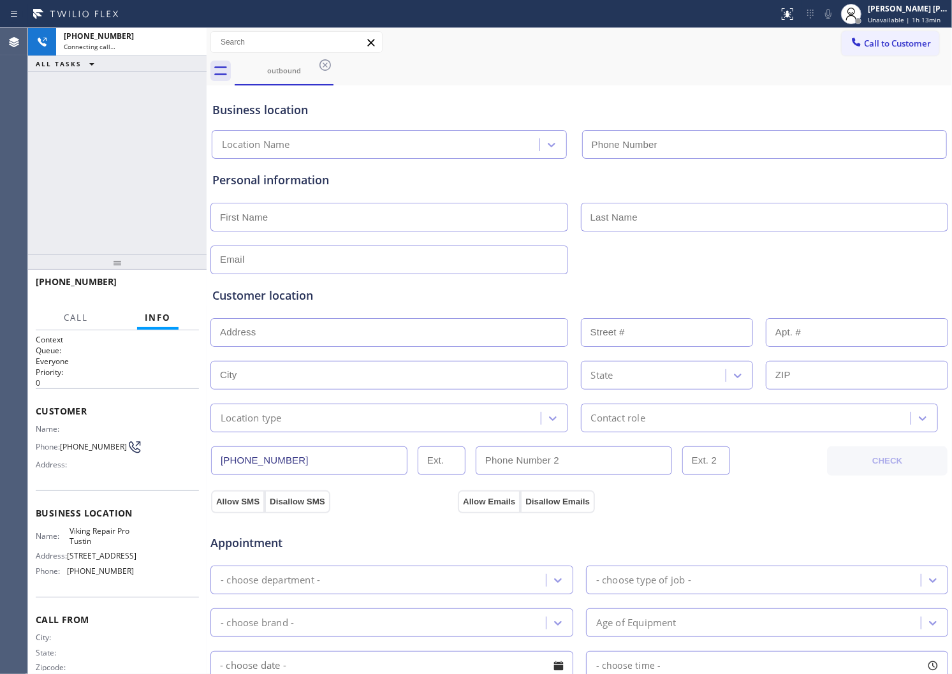
type input "[PHONE_NUMBER]"
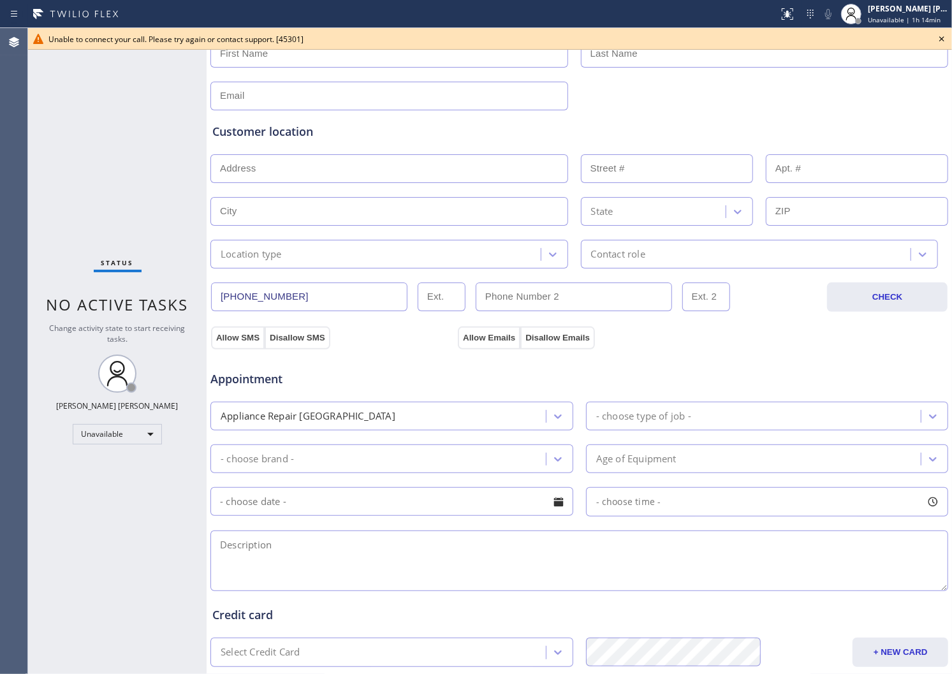
scroll to position [30, 0]
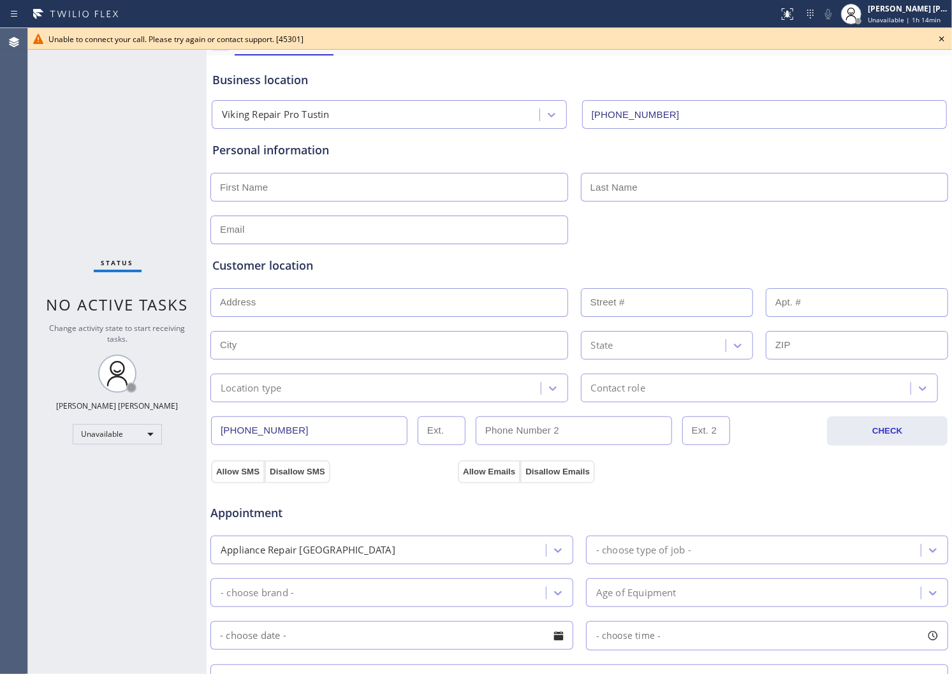
click at [943, 41] on icon at bounding box center [941, 38] width 15 height 15
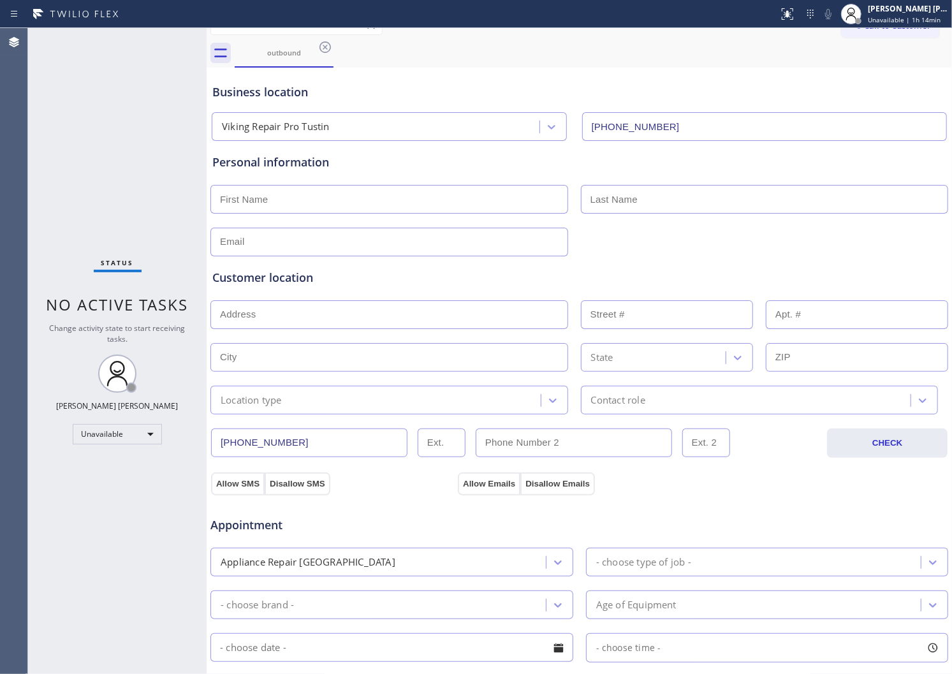
scroll to position [0, 0]
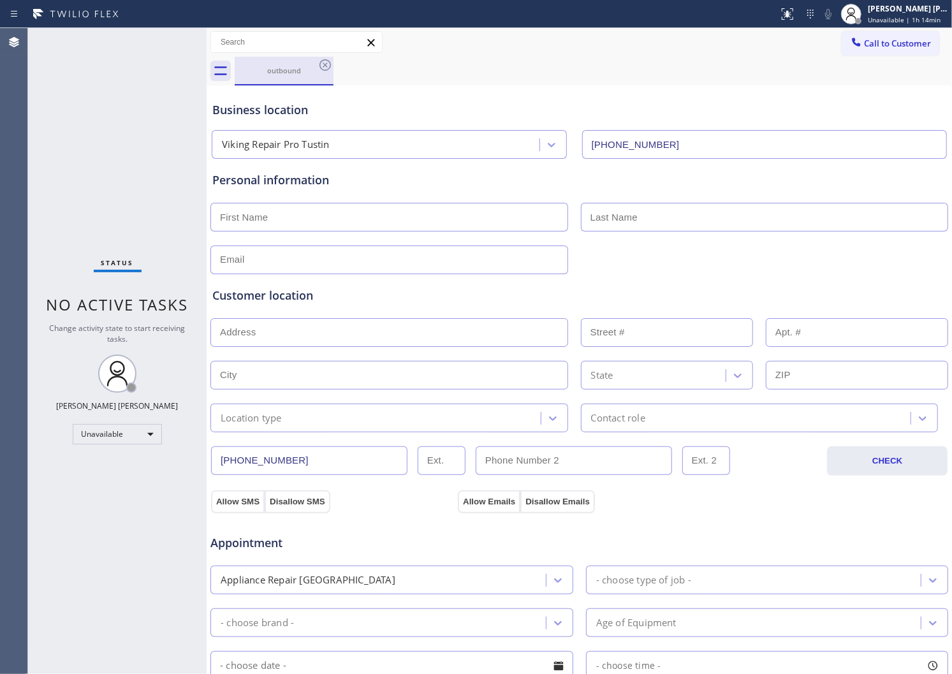
click at [333, 68] on div "outbound" at bounding box center [284, 71] width 99 height 29
click at [324, 61] on icon at bounding box center [325, 64] width 15 height 15
click at [324, 61] on div "outbound" at bounding box center [594, 71] width 718 height 29
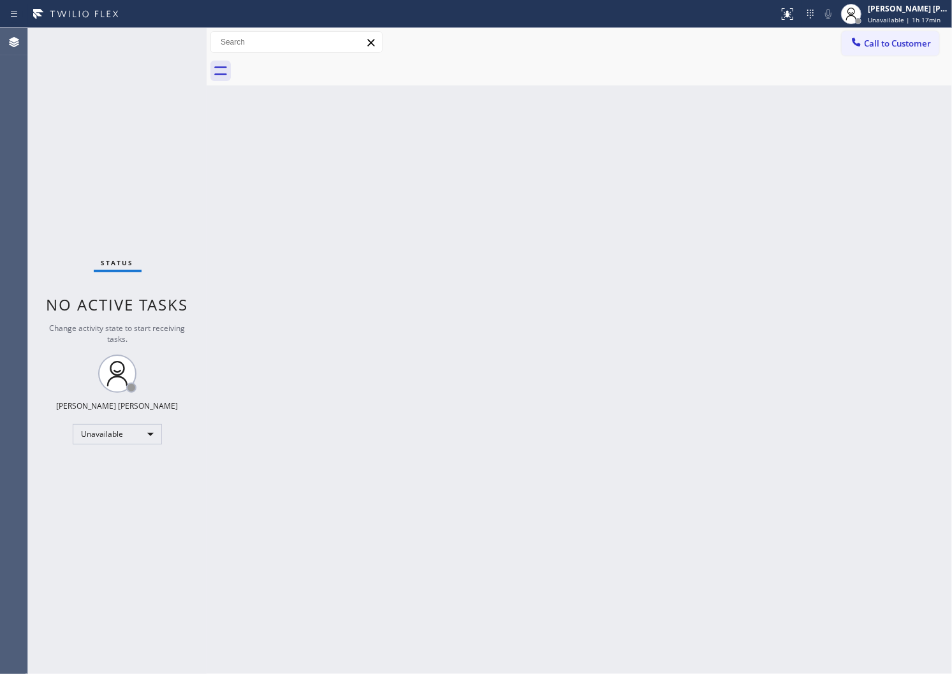
click at [17, 252] on div "Agent Desktop" at bounding box center [13, 351] width 27 height 646
click at [3, 182] on div "Agent Desktop" at bounding box center [13, 351] width 27 height 646
click at [903, 9] on div "[PERSON_NAME] [PERSON_NAME]" at bounding box center [908, 8] width 80 height 11
click at [898, 19] on span "Unavailable | 1h 26min" at bounding box center [904, 19] width 73 height 9
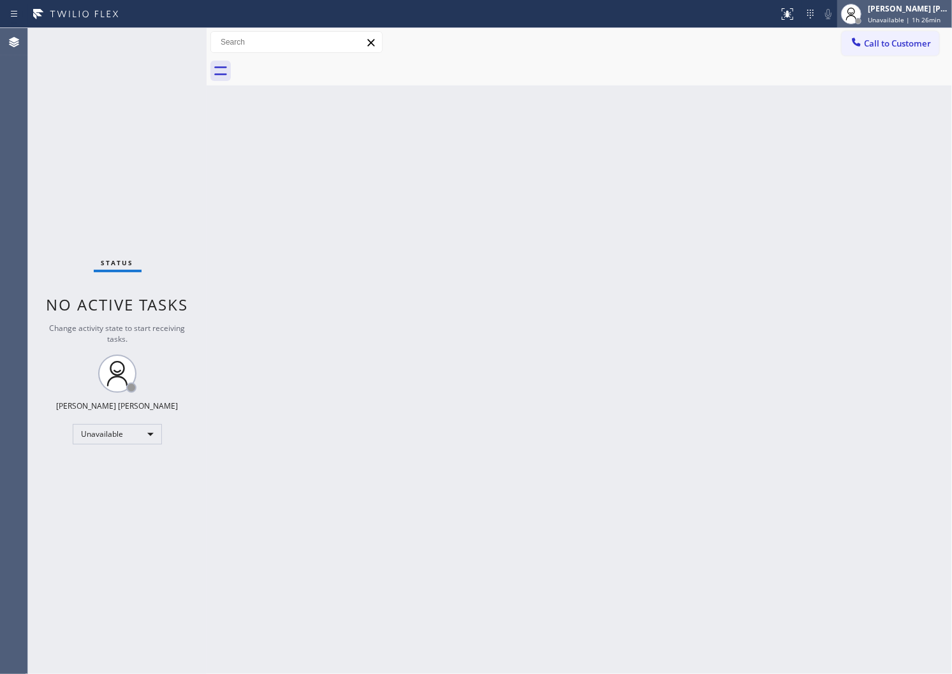
click at [898, 19] on span "Unavailable | 1h 26min" at bounding box center [904, 19] width 73 height 9
click at [893, 29] on div "Call to Customer Outbound call Location Viking Repair Pro Tustin Your caller id…" at bounding box center [580, 42] width 746 height 29
click at [895, 26] on div "[PERSON_NAME] [PERSON_NAME] Unavailable | 1h 26min" at bounding box center [895, 14] width 115 height 28
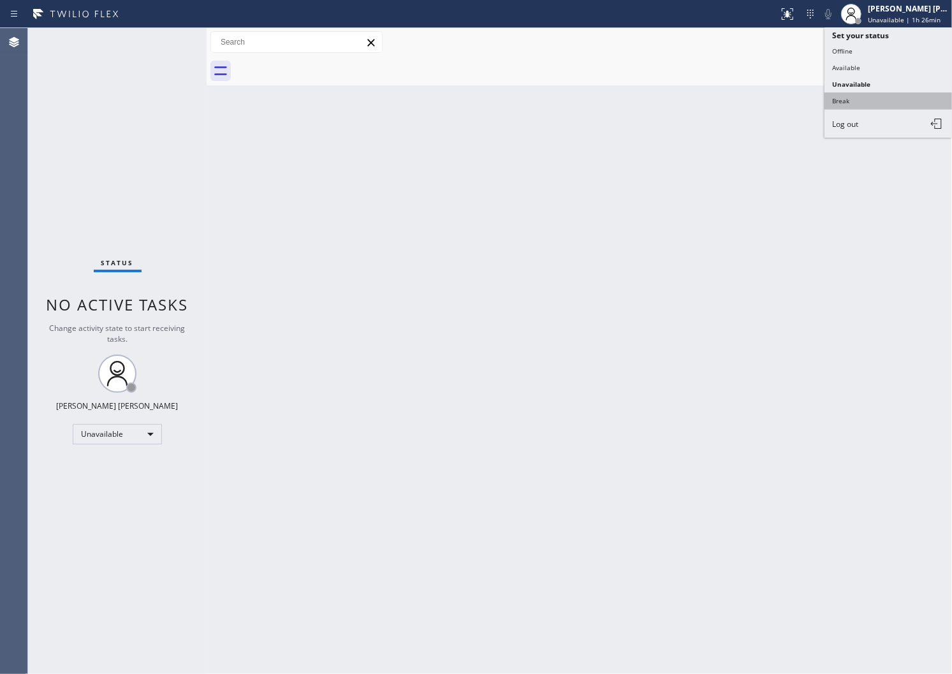
click at [878, 100] on button "Break" at bounding box center [889, 100] width 128 height 17
click at [878, 100] on div "Back to Dashboard Change Sender ID Customers Technicians Select a contact Outbo…" at bounding box center [580, 351] width 746 height 646
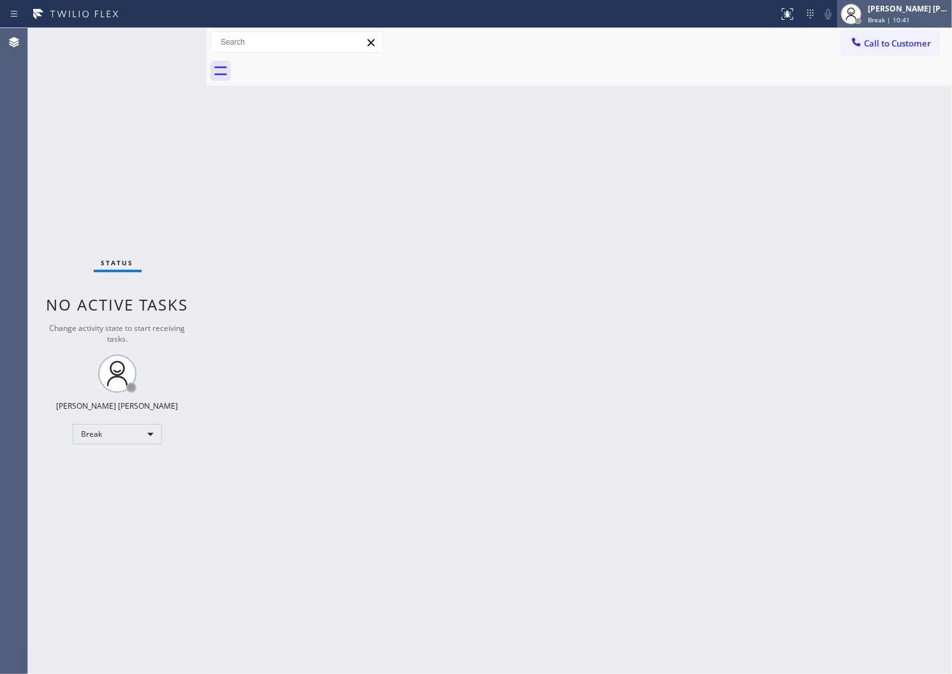
click at [885, 16] on span "Break | 10:41" at bounding box center [889, 19] width 42 height 9
click at [905, 7] on div "[PERSON_NAME] [PERSON_NAME]" at bounding box center [908, 8] width 80 height 11
click at [889, 22] on span "Break | 10:42" at bounding box center [889, 19] width 42 height 9
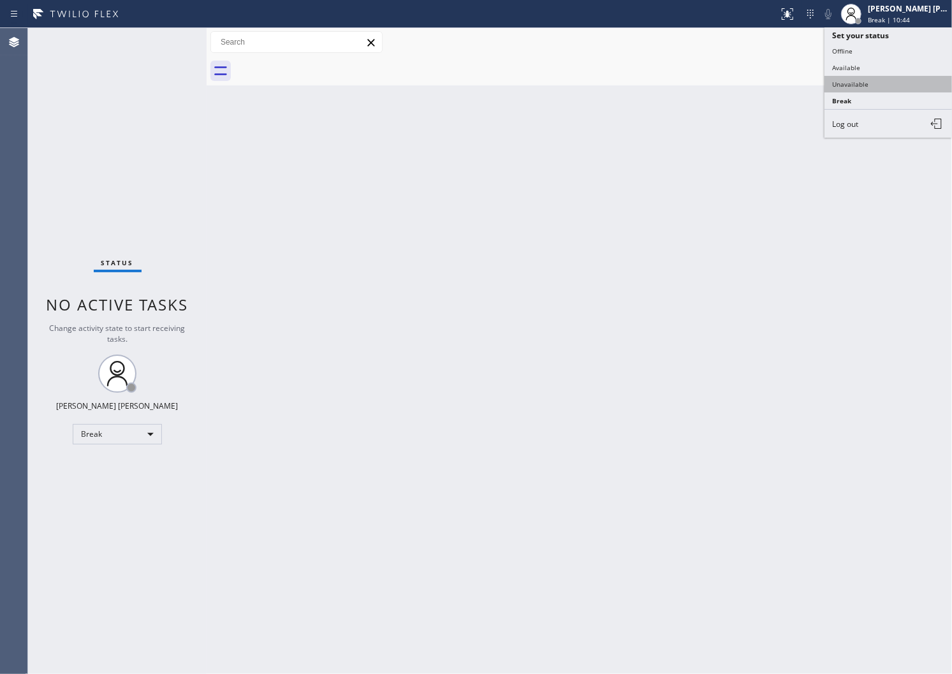
click at [861, 88] on button "Unavailable" at bounding box center [889, 84] width 128 height 17
click at [870, 36] on button "Call to Customer" at bounding box center [891, 43] width 98 height 24
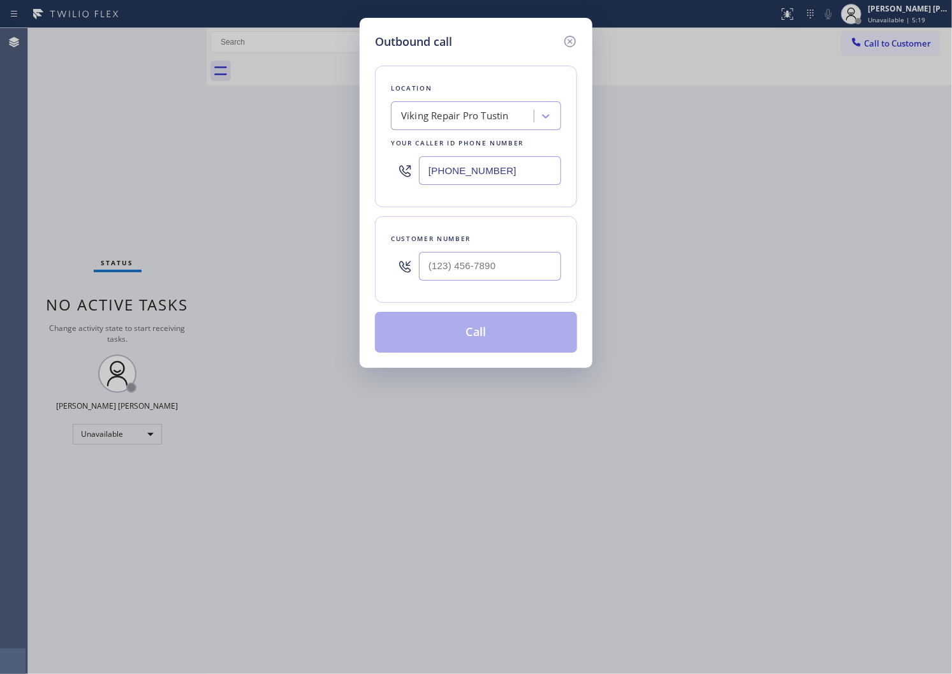
click at [442, 182] on input "[PHONE_NUMBER]" at bounding box center [490, 170] width 142 height 29
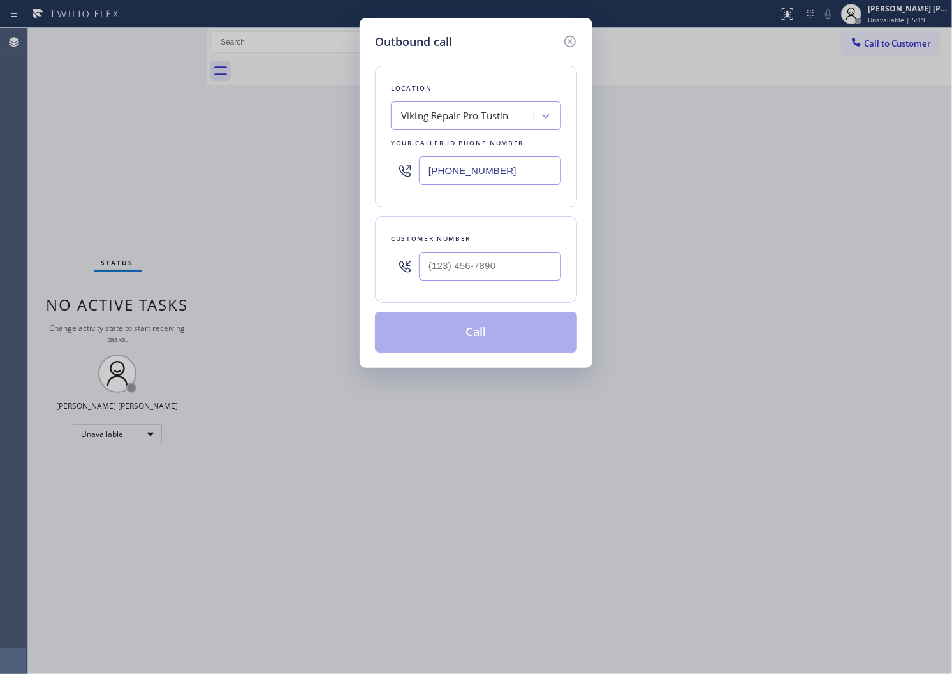
paste input "844) 679-3652"
type input "[PHONE_NUMBER]"
click at [483, 253] on input "(___) ___-____" at bounding box center [490, 266] width 142 height 29
paste input "2062"
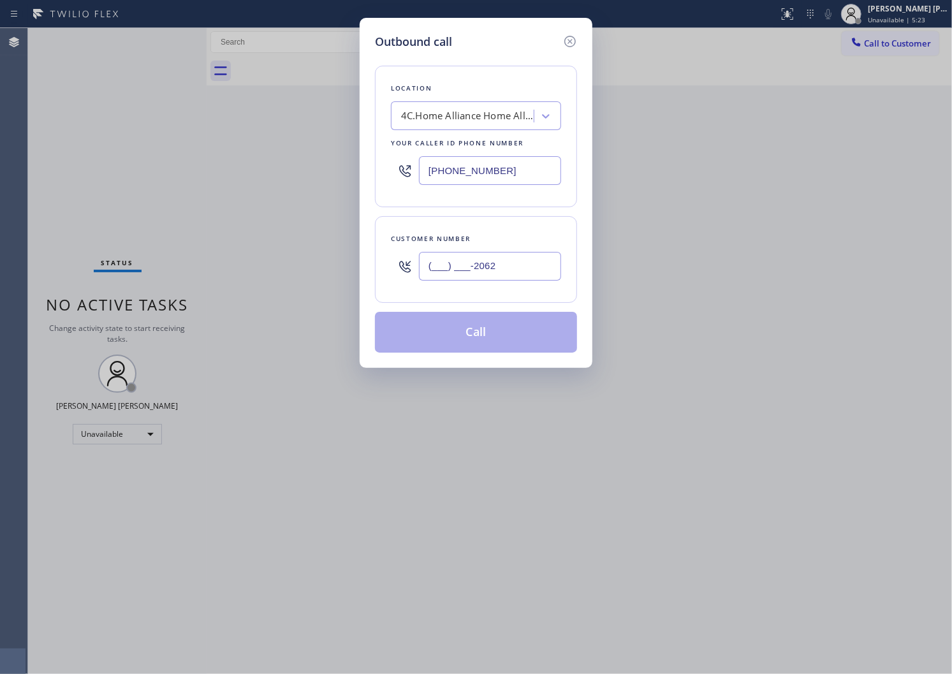
type input "(___) ___-2062"
click at [460, 283] on div "(___) ___-2062" at bounding box center [490, 266] width 142 height 41
click at [460, 282] on div "(___) ___-2062" at bounding box center [490, 266] width 142 height 41
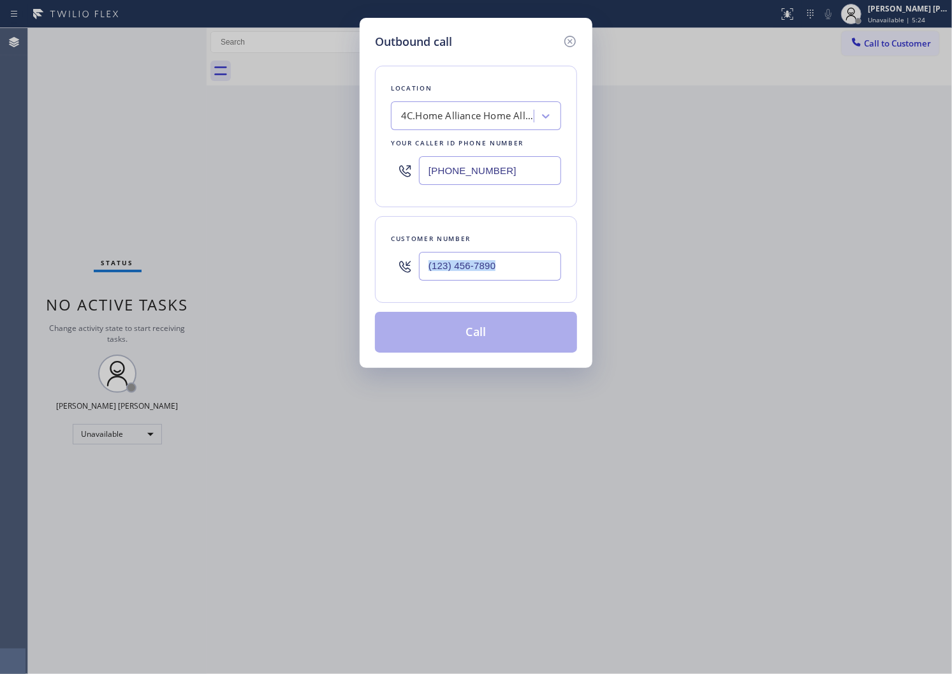
type input "(___) ___-2062"
click at [457, 166] on input "[PHONE_NUMBER]" at bounding box center [490, 170] width 142 height 29
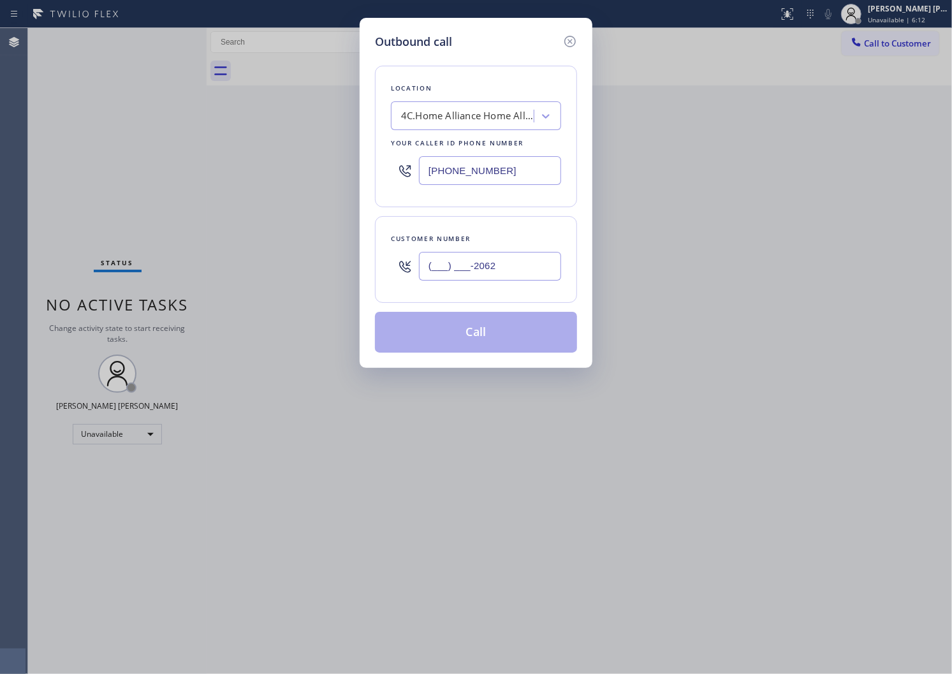
click at [457, 166] on input "[PHONE_NUMBER]" at bounding box center [490, 170] width 142 height 29
paste input "66) 936-2504"
type input "[PHONE_NUMBER]"
click at [468, 263] on input "(___) ___-2062" at bounding box center [490, 266] width 142 height 29
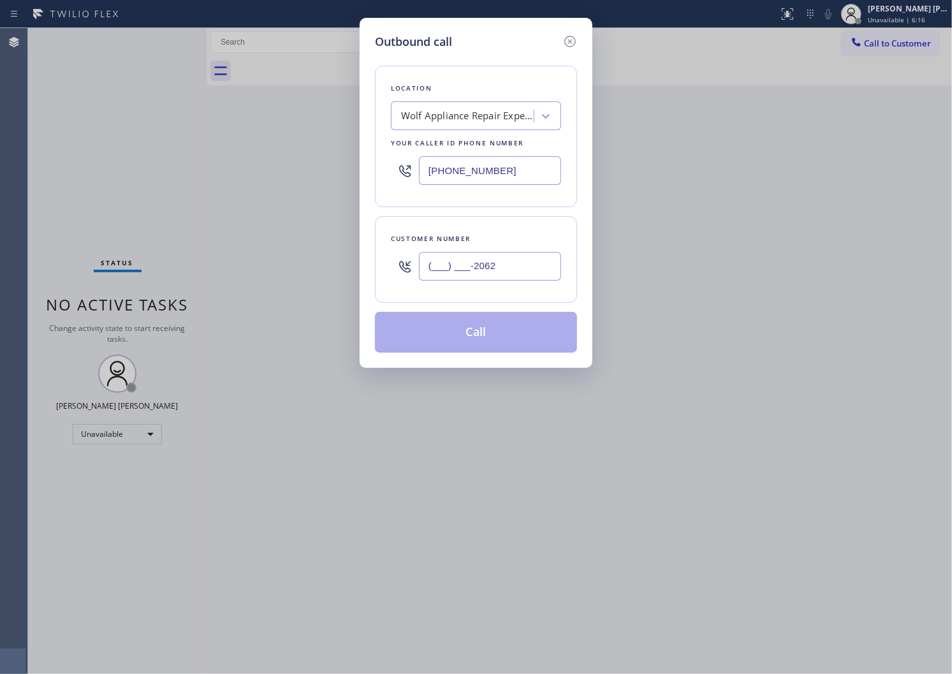
click at [468, 263] on input "(___) ___-2062" at bounding box center [490, 266] width 142 height 29
paste input "575) 578-4284"
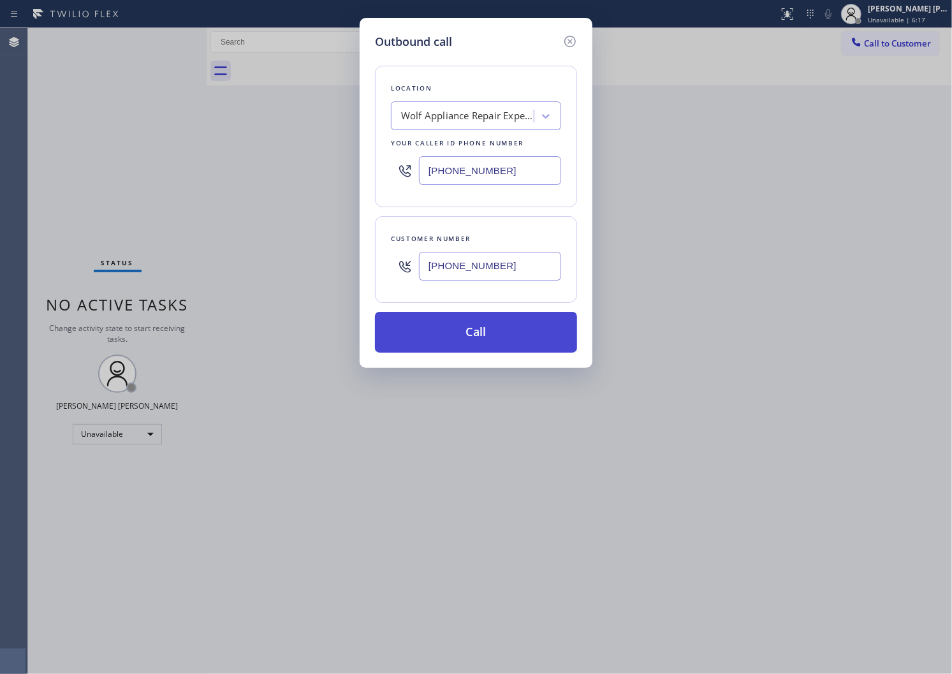
type input "[PHONE_NUMBER]"
click at [496, 342] on button "Call" at bounding box center [476, 332] width 202 height 41
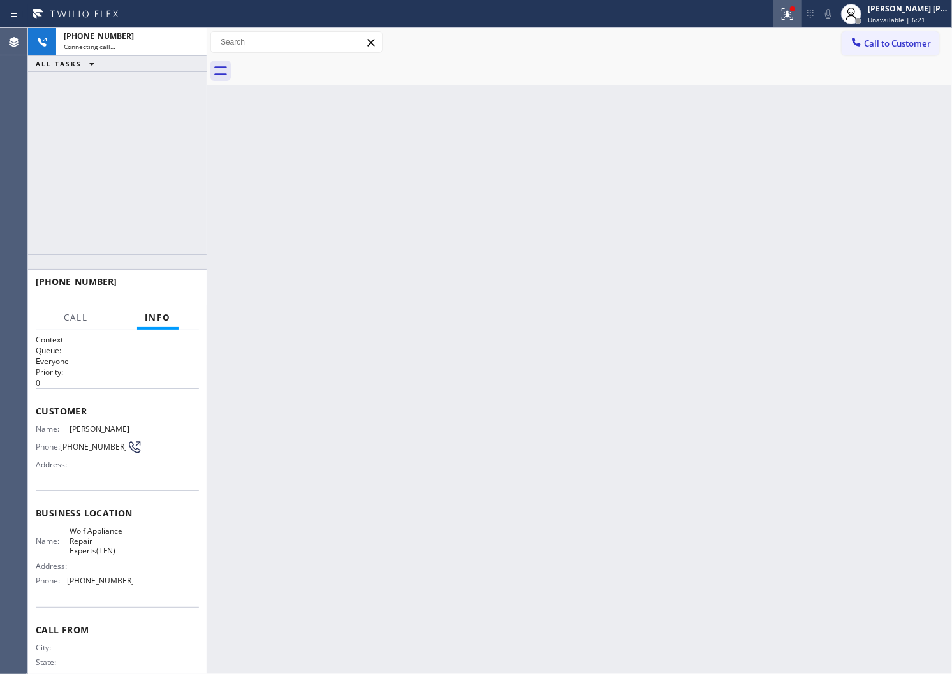
click at [794, 22] on button at bounding box center [788, 14] width 28 height 28
click at [795, 18] on icon at bounding box center [787, 13] width 15 height 15
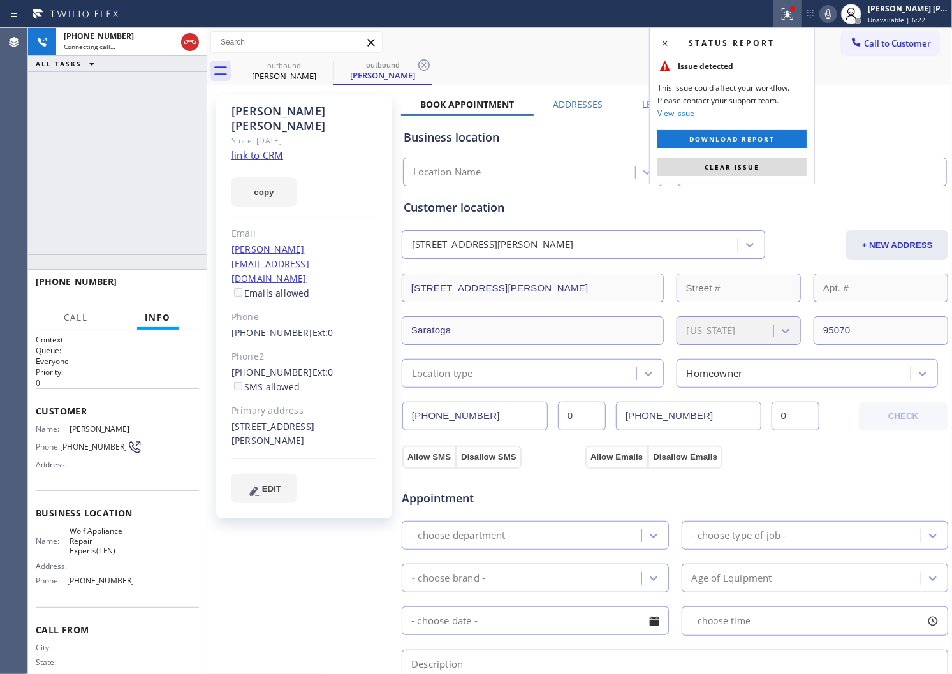
click at [735, 172] on button "Clear issue" at bounding box center [732, 167] width 149 height 18
click at [735, 172] on input "text" at bounding box center [813, 172] width 270 height 29
type input "(___) ___-____"
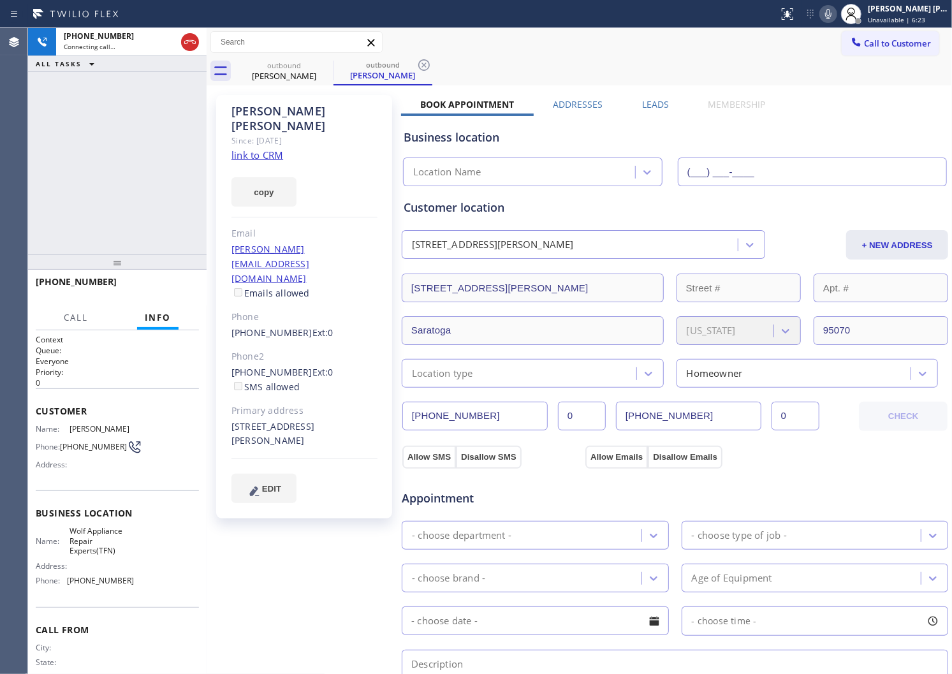
click at [277, 111] on div "[PERSON_NAME]" at bounding box center [305, 118] width 146 height 29
type input "[PHONE_NUMBER]"
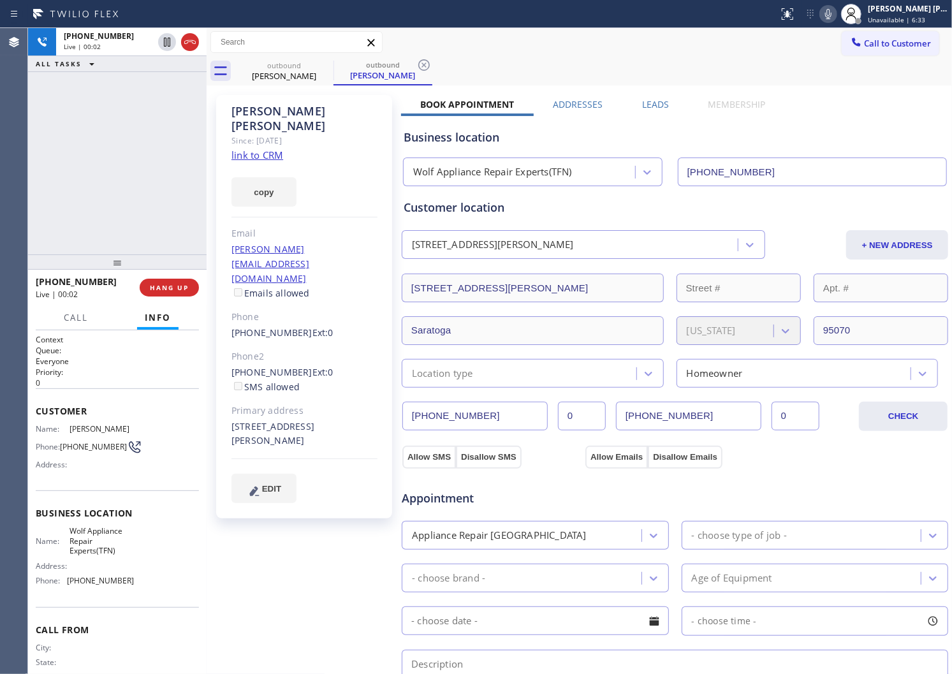
click at [4, 186] on div "Agent Desktop" at bounding box center [13, 351] width 27 height 646
click at [98, 116] on div "[PHONE_NUMBER] Live | 00:07 ALL TASKS ALL TASKS ACTIVE TASKS TASKS IN WRAP UP" at bounding box center [117, 141] width 179 height 226
click at [189, 43] on icon at bounding box center [189, 41] width 15 height 15
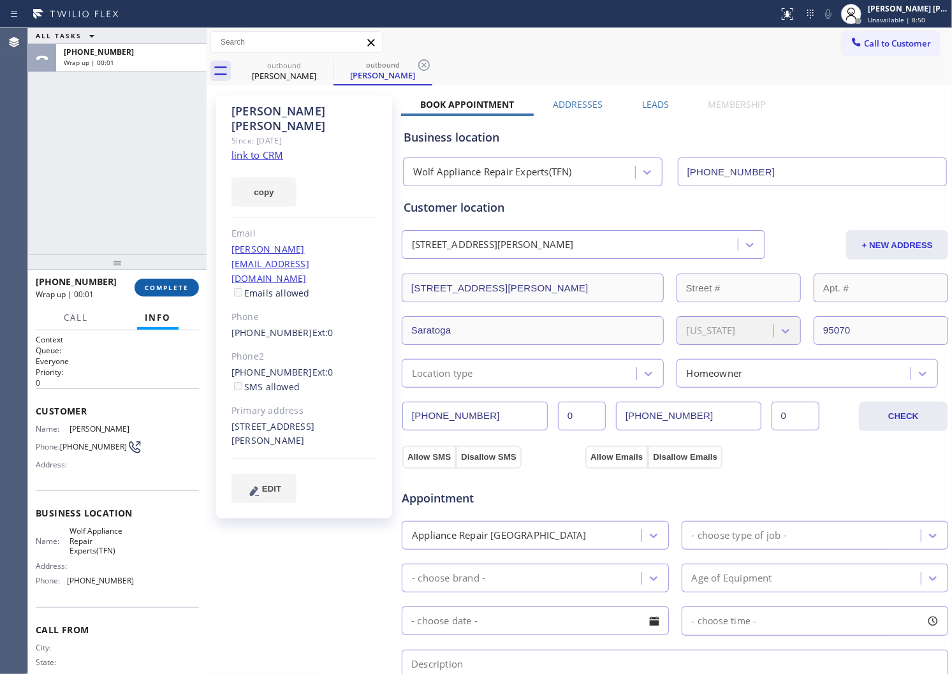
click at [175, 284] on span "COMPLETE" at bounding box center [167, 287] width 44 height 9
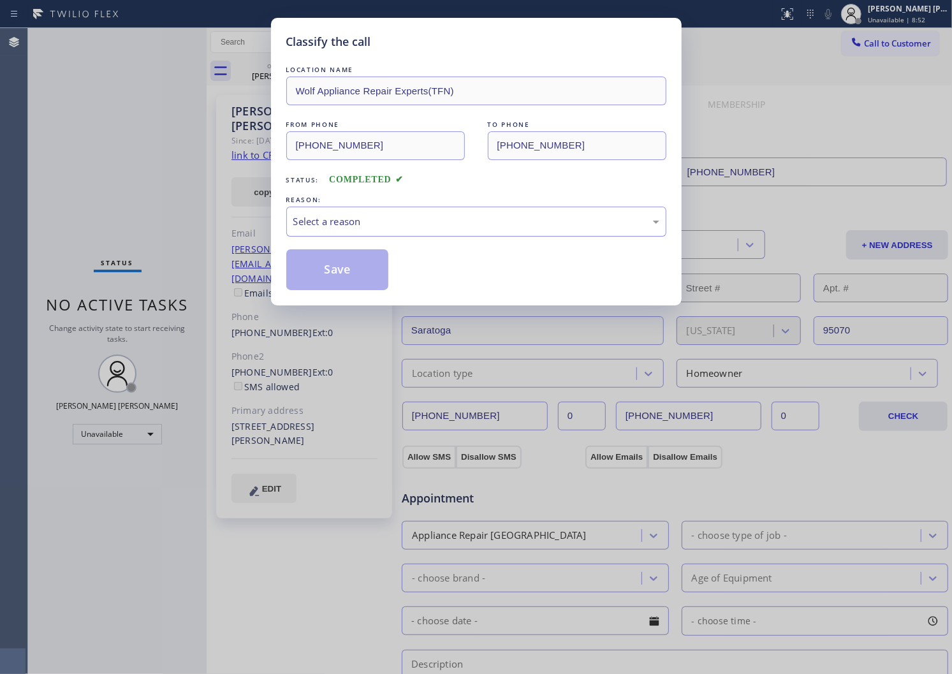
click at [354, 227] on div "Select a reason" at bounding box center [476, 221] width 366 height 15
click at [353, 228] on div "Select a reason" at bounding box center [476, 221] width 366 height 15
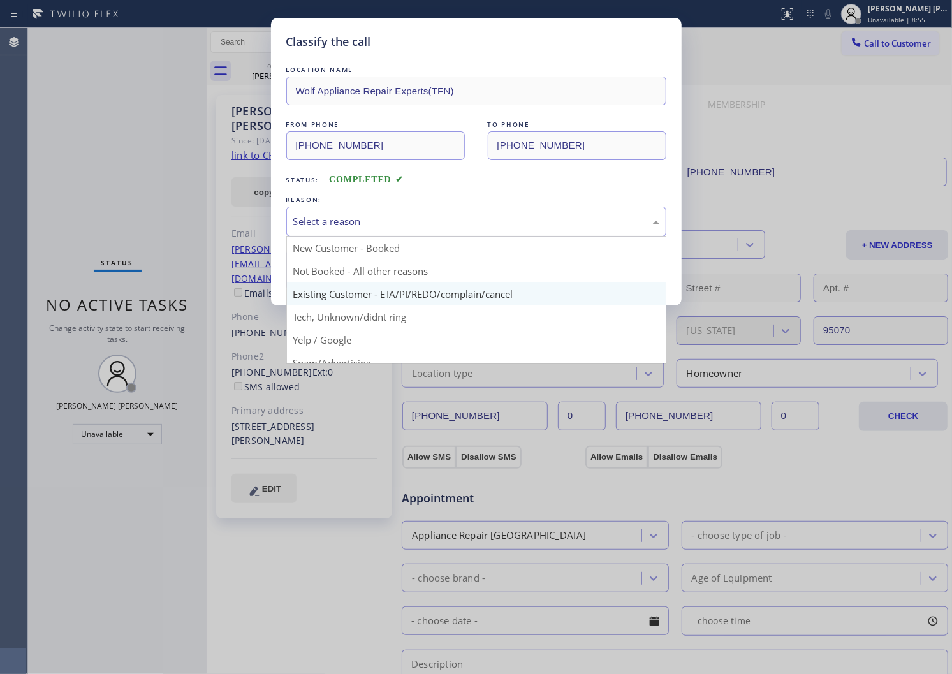
click at [358, 296] on div "Classify the call LOCATION NAME Wolf Appliance Repair Experts(TFN) FROM PHONE […" at bounding box center [476, 162] width 411 height 288
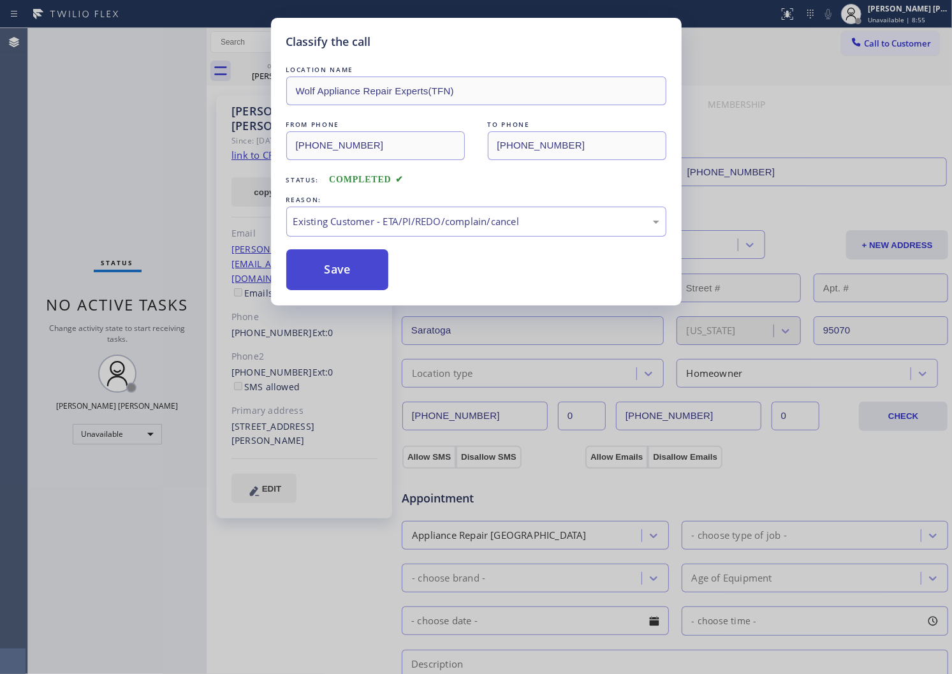
click at [327, 251] on button "Save" at bounding box center [337, 269] width 103 height 41
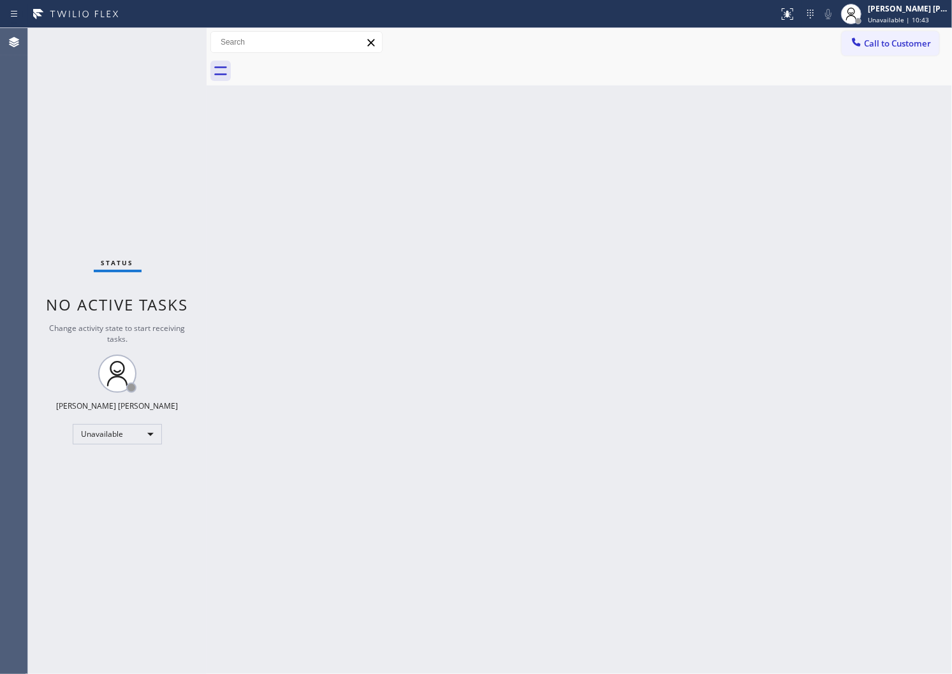
click at [3, 395] on div "Agent Desktop" at bounding box center [13, 351] width 27 height 646
click at [869, 50] on button "Call to Customer" at bounding box center [891, 43] width 98 height 24
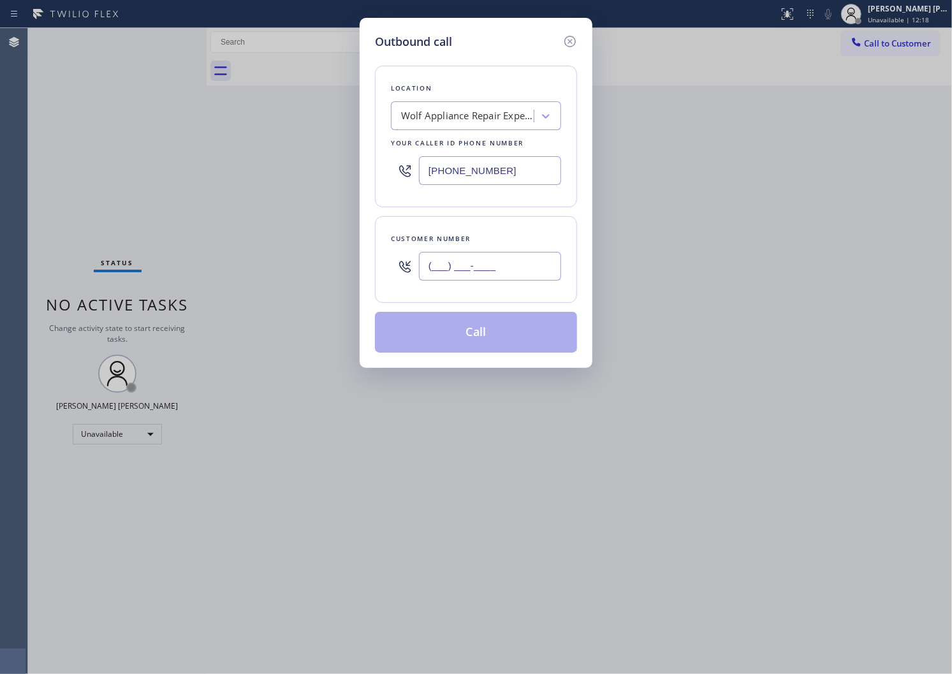
click at [517, 260] on input "(___) ___-____" at bounding box center [490, 266] width 142 height 29
paste input "714) 385-2845"
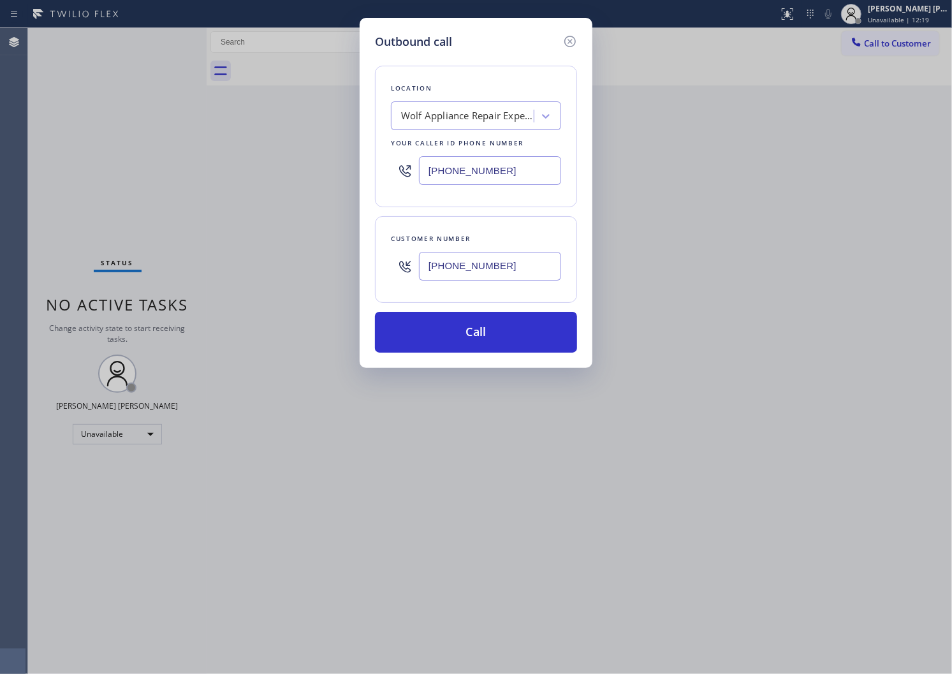
type input "[PHONE_NUMBER]"
click at [519, 177] on input "[PHONE_NUMBER]" at bounding box center [490, 170] width 142 height 29
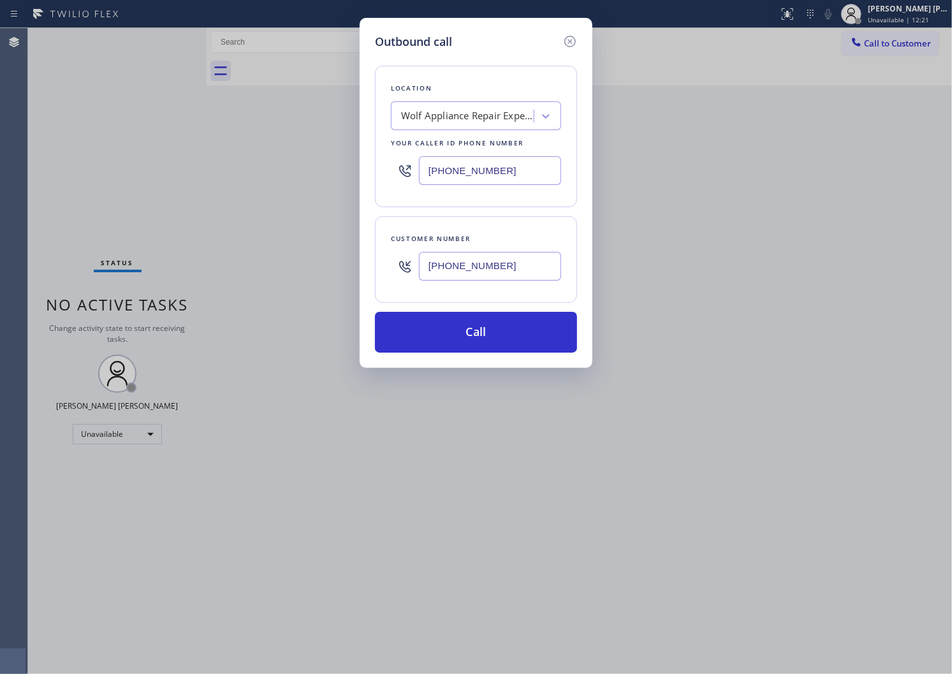
click at [519, 177] on input "[PHONE_NUMBER]" at bounding box center [490, 170] width 142 height 29
paste input "714) 844-778"
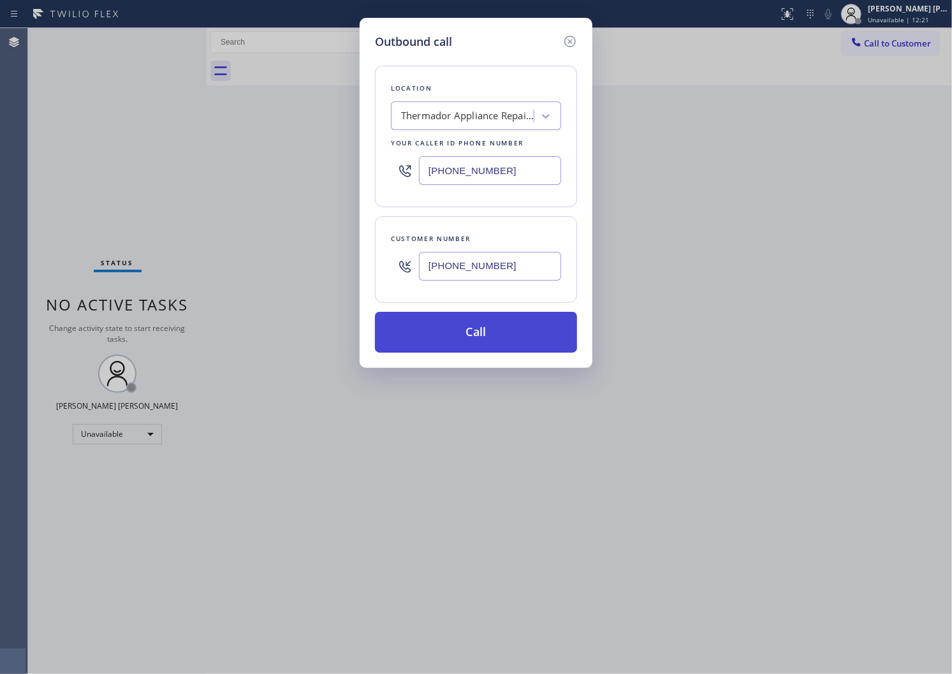
type input "[PHONE_NUMBER]"
click at [503, 329] on button "Call" at bounding box center [476, 332] width 202 height 41
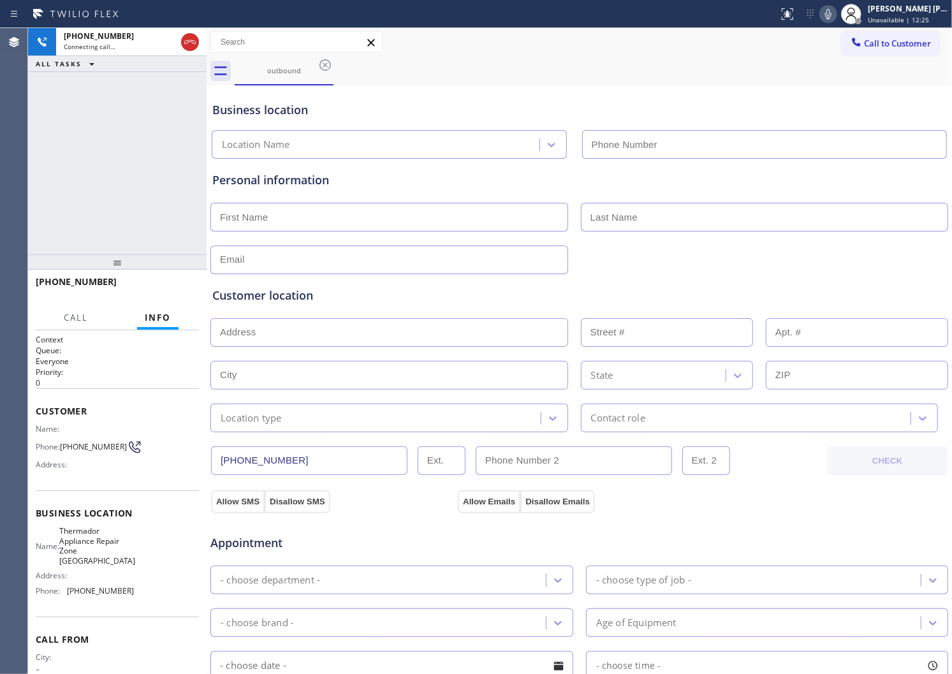
type input "[PHONE_NUMBER]"
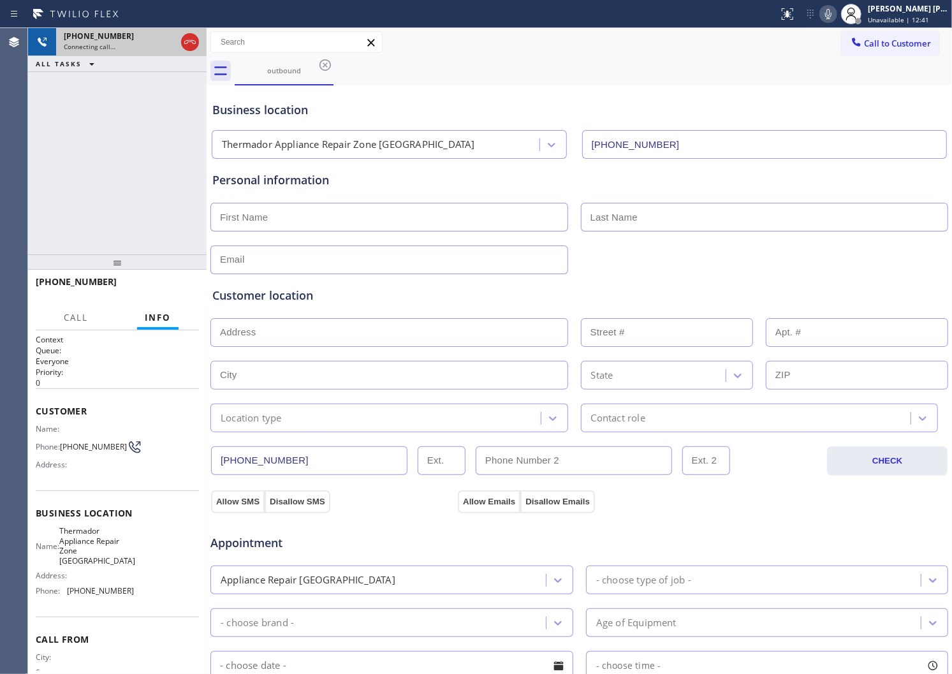
click at [199, 45] on div at bounding box center [190, 42] width 23 height 28
click at [195, 43] on icon at bounding box center [189, 41] width 15 height 15
click at [850, 42] on icon at bounding box center [856, 42] width 13 height 13
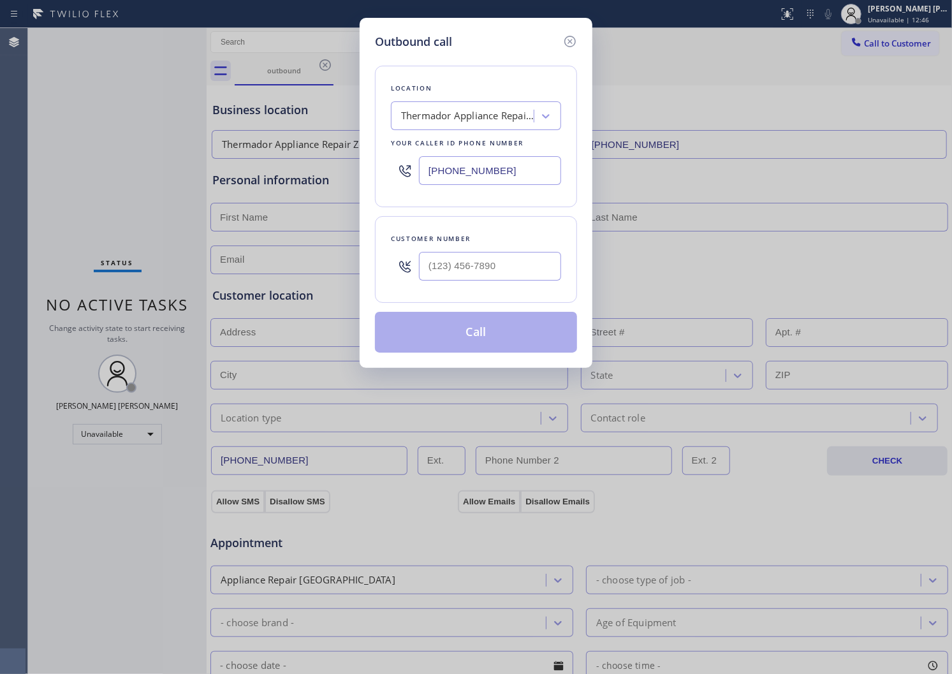
click at [441, 279] on input "text" at bounding box center [490, 266] width 142 height 29
paste input "410) 624-3935"
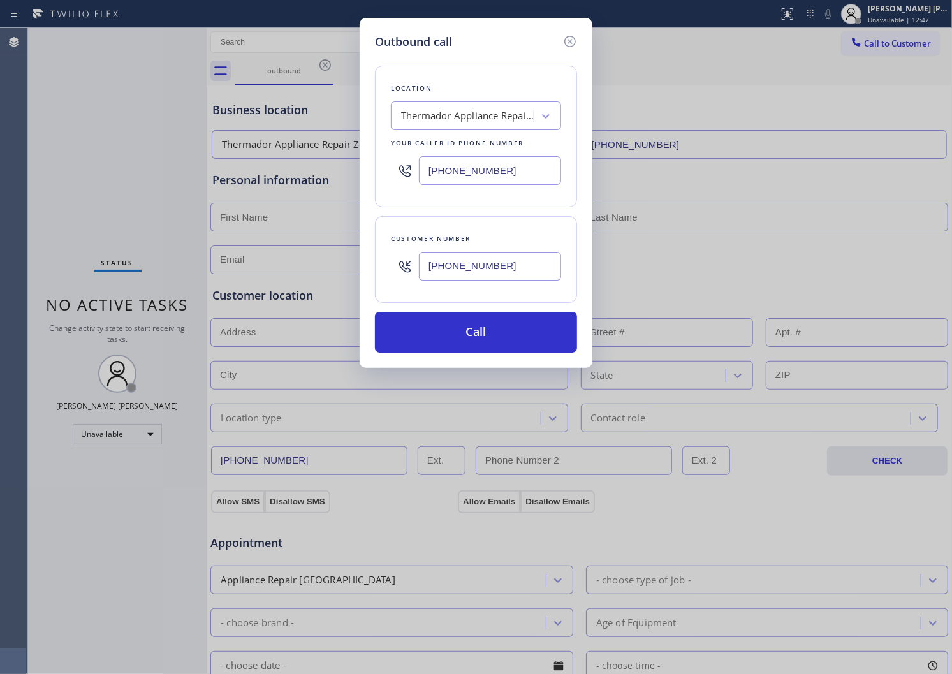
type input "[PHONE_NUMBER]"
click at [445, 186] on div "[PHONE_NUMBER]" at bounding box center [476, 170] width 170 height 41
click at [445, 184] on input "[PHONE_NUMBER]" at bounding box center [490, 170] width 142 height 29
click at [445, 181] on input "[PHONE_NUMBER]" at bounding box center [490, 170] width 142 height 29
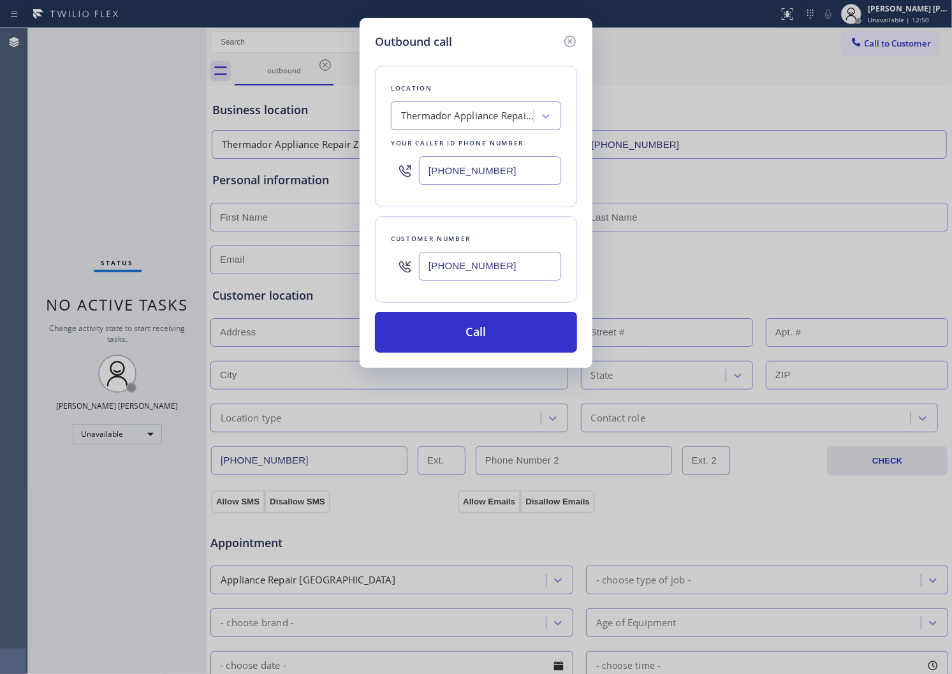
click at [445, 181] on input "[PHONE_NUMBER]" at bounding box center [490, 170] width 142 height 29
paste input "410) 237-0579"
click at [445, 181] on input "[PHONE_NUMBER]" at bounding box center [490, 170] width 142 height 29
click at [447, 170] on input "[PHONE_NUMBER]" at bounding box center [490, 170] width 142 height 29
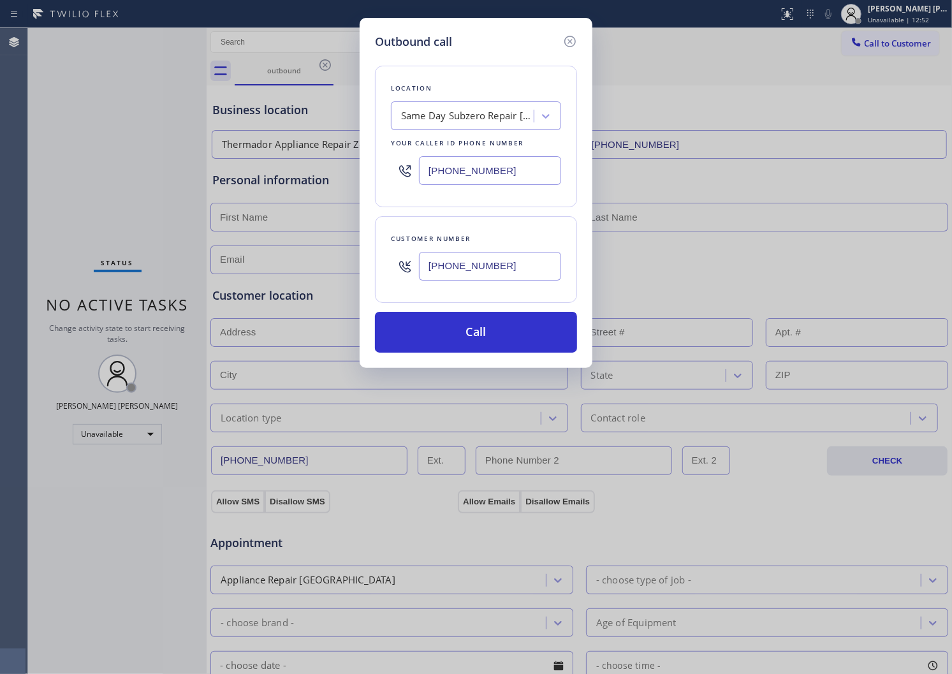
click at [447, 170] on input "[PHONE_NUMBER]" at bounding box center [490, 170] width 142 height 29
paste input "text"
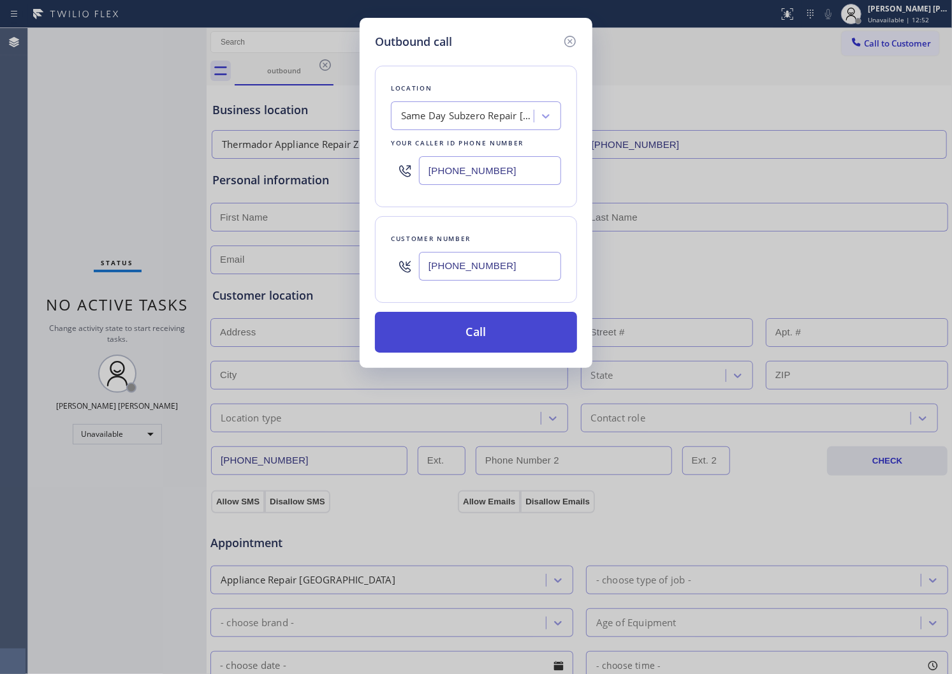
type input "[PHONE_NUMBER]"
click at [498, 325] on button "Call" at bounding box center [476, 332] width 202 height 41
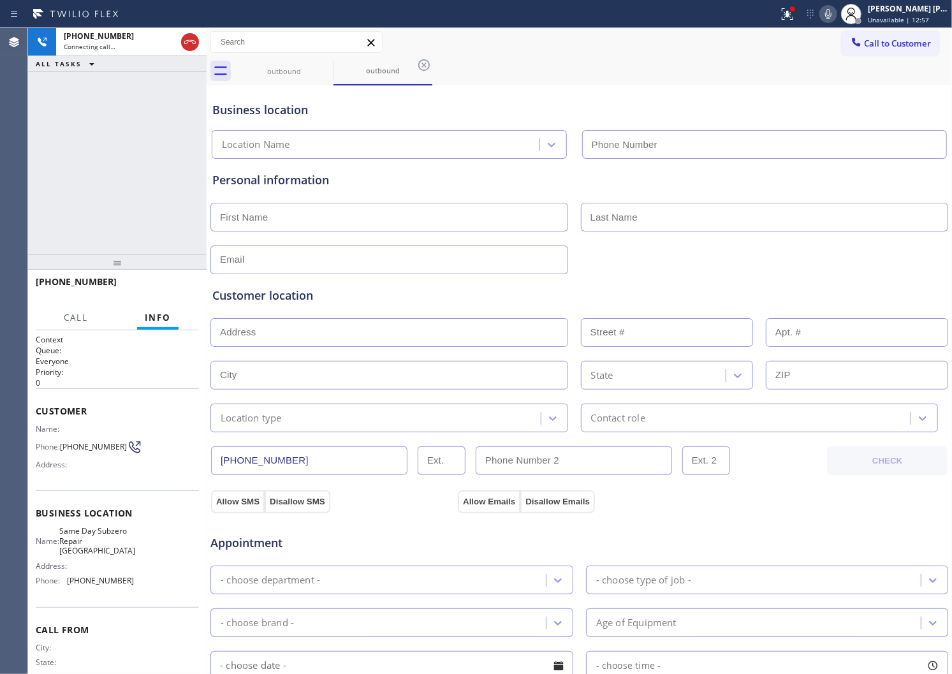
type input "[PHONE_NUMBER]"
click at [116, 175] on div "[PHONE_NUMBER] Connecting call… ALL TASKS ALL TASKS ACTIVE TASKS TASKS IN WRAP …" at bounding box center [117, 141] width 179 height 226
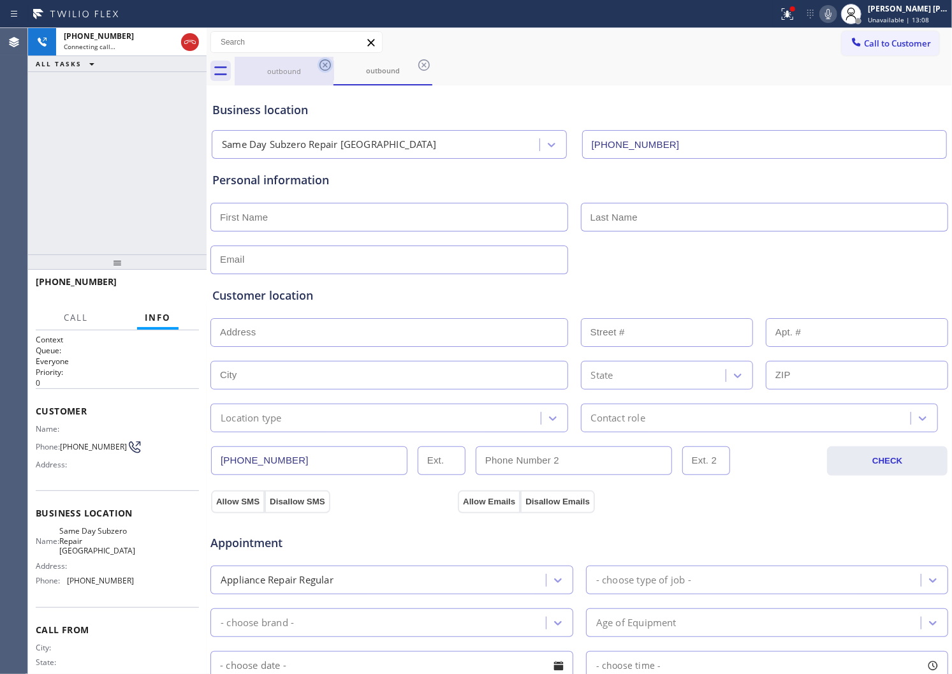
click at [327, 61] on icon at bounding box center [325, 64] width 15 height 15
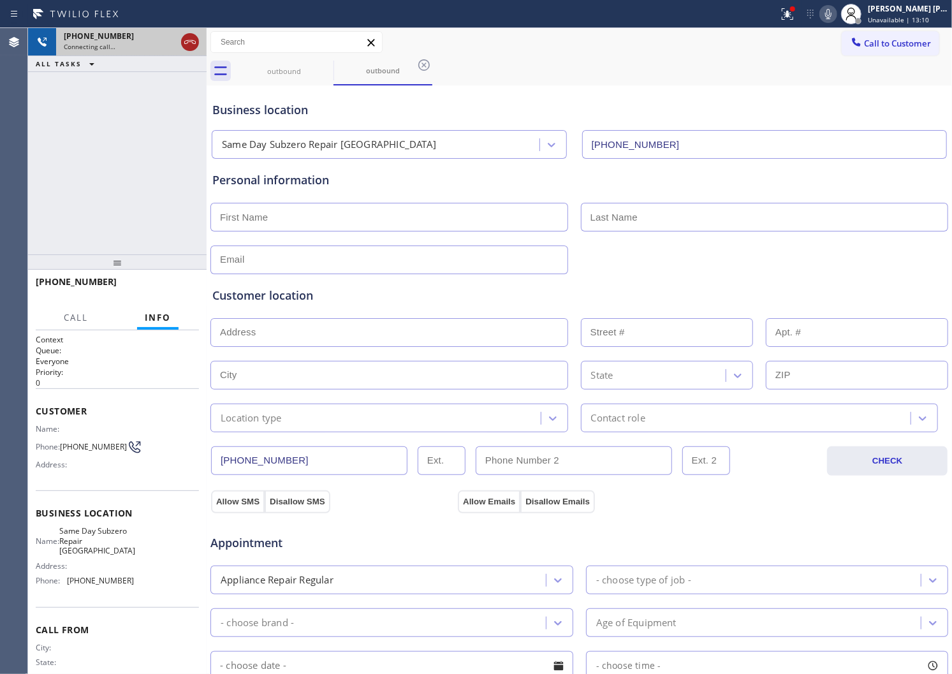
click at [189, 45] on icon at bounding box center [189, 41] width 15 height 15
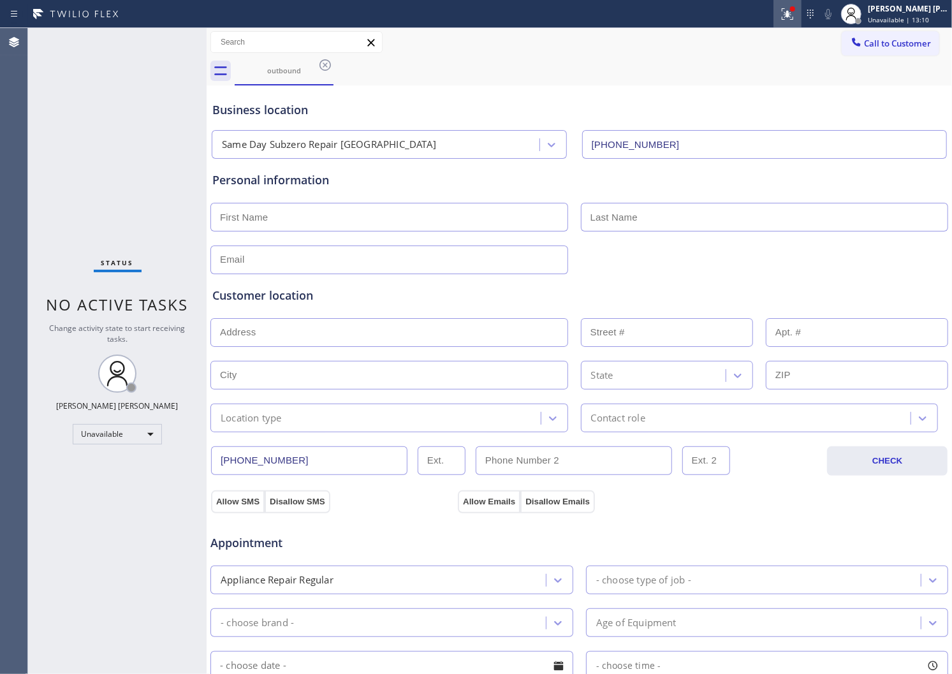
click at [794, 15] on icon at bounding box center [787, 13] width 15 height 15
click at [793, 24] on button at bounding box center [788, 14] width 28 height 28
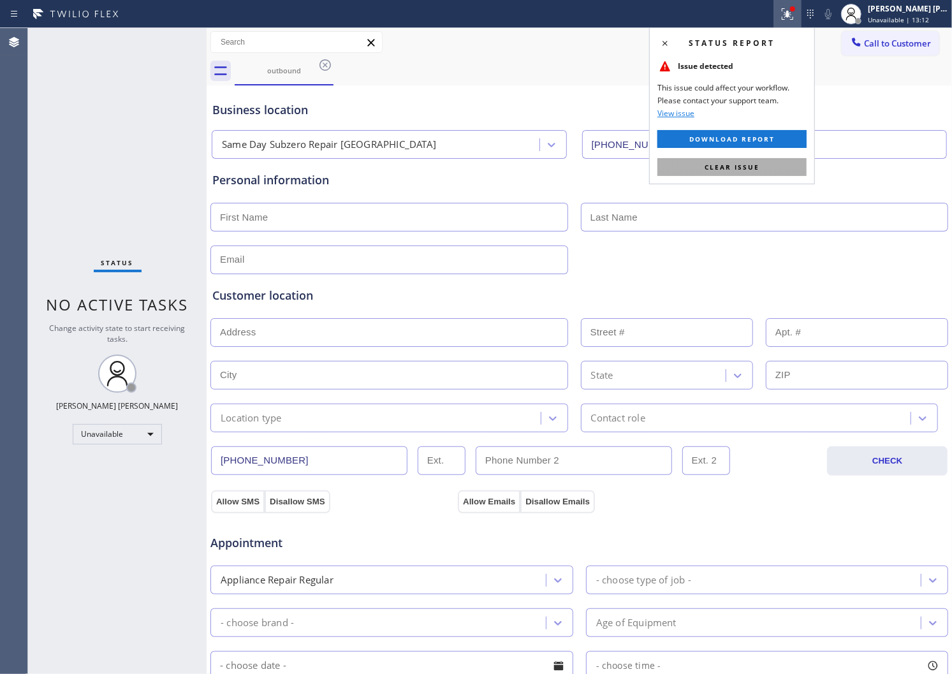
click at [720, 172] on button "Clear issue" at bounding box center [732, 167] width 149 height 18
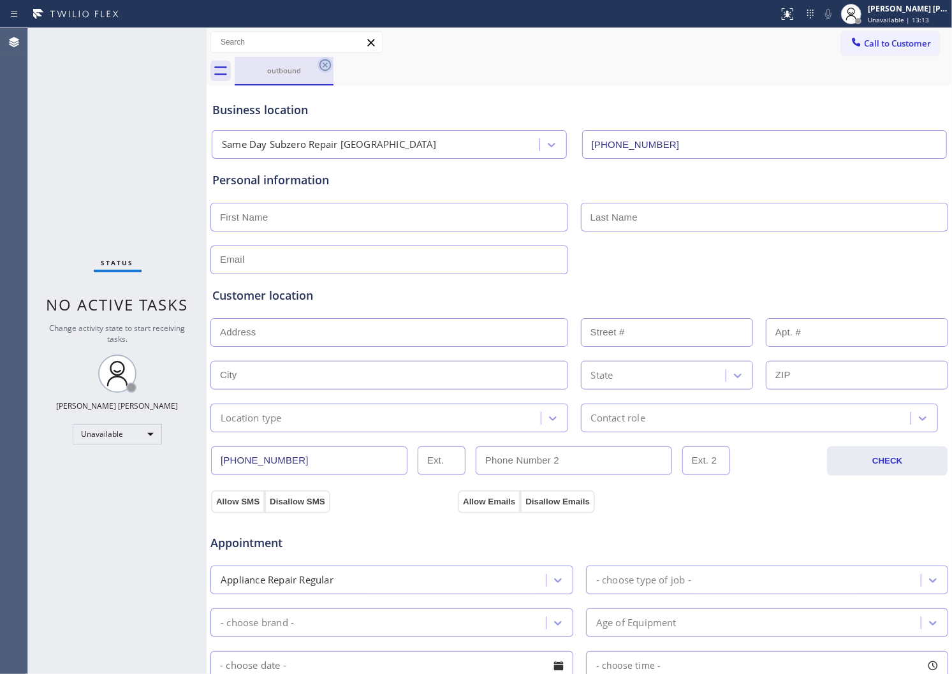
click at [325, 68] on icon at bounding box center [325, 64] width 15 height 15
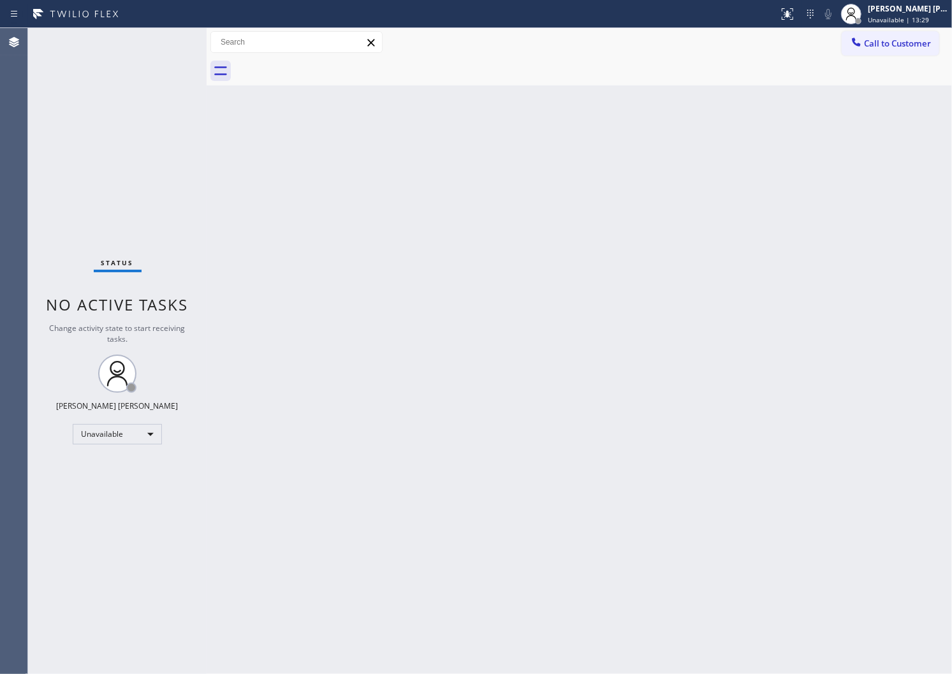
click at [14, 394] on div "Agent Desktop" at bounding box center [13, 351] width 27 height 646
click at [887, 48] on span "Call to Customer" at bounding box center [897, 43] width 67 height 11
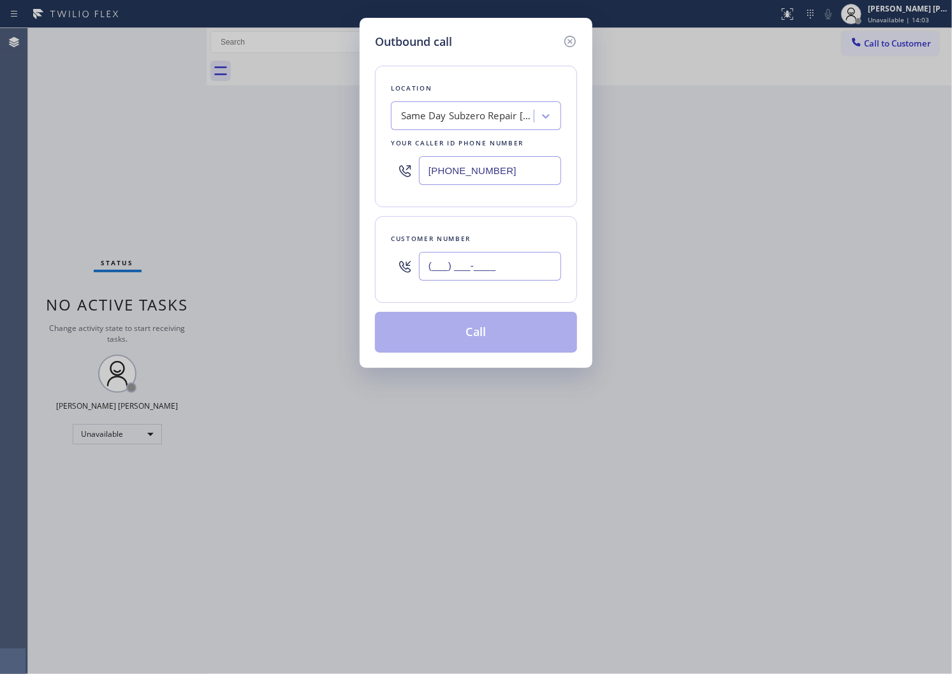
click at [454, 269] on input "(___) ___-____" at bounding box center [490, 266] width 142 height 29
paste input "626) 602-9906"
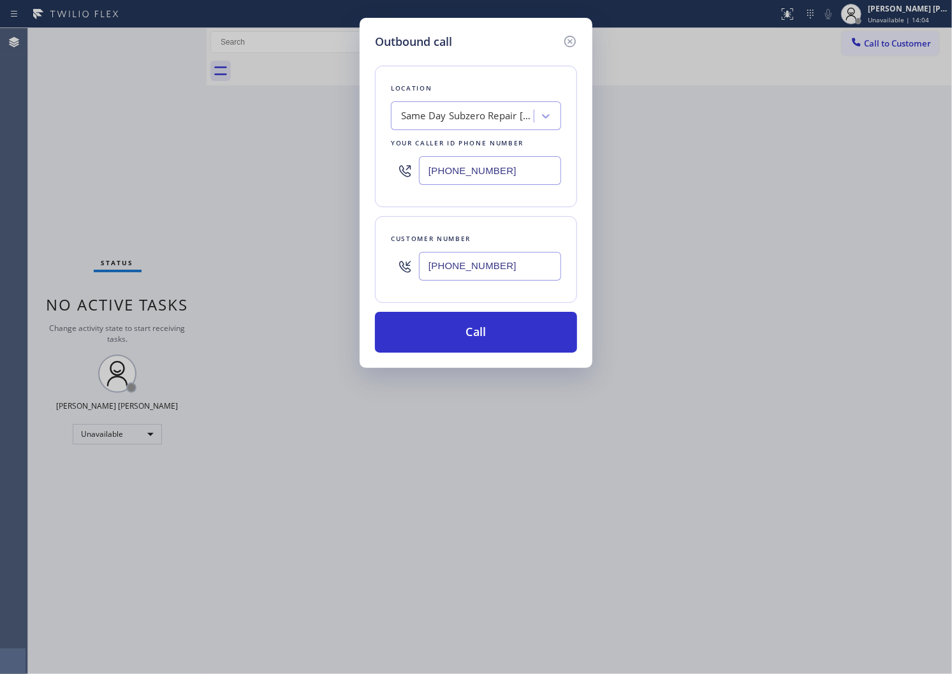
type input "[PHONE_NUMBER]"
click at [488, 172] on input "[PHONE_NUMBER]" at bounding box center [490, 170] width 142 height 29
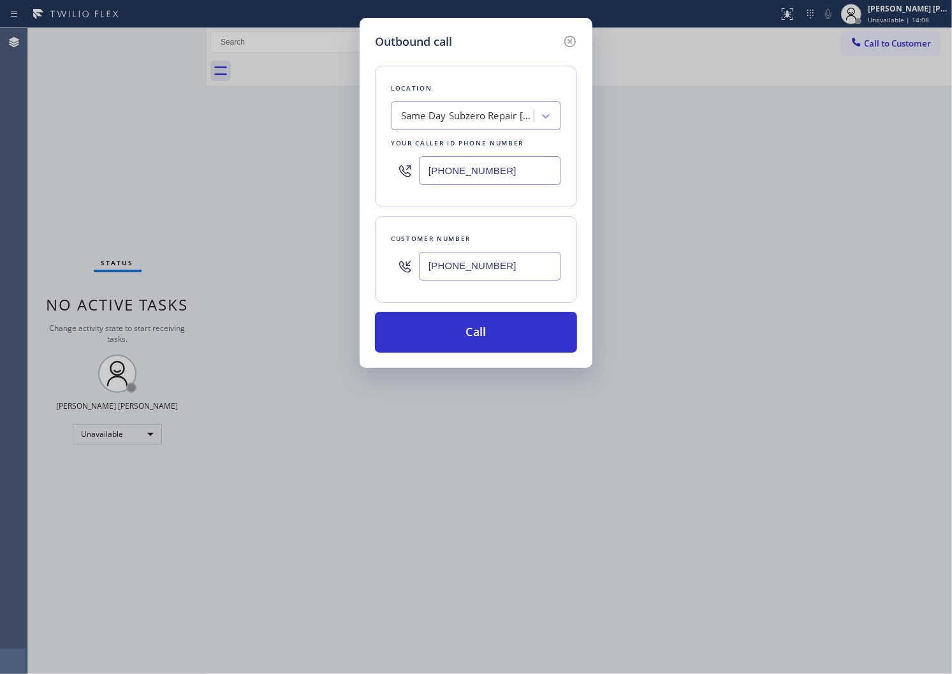
click at [488, 172] on input "[PHONE_NUMBER]" at bounding box center [490, 170] width 142 height 29
paste input "626) 241-070"
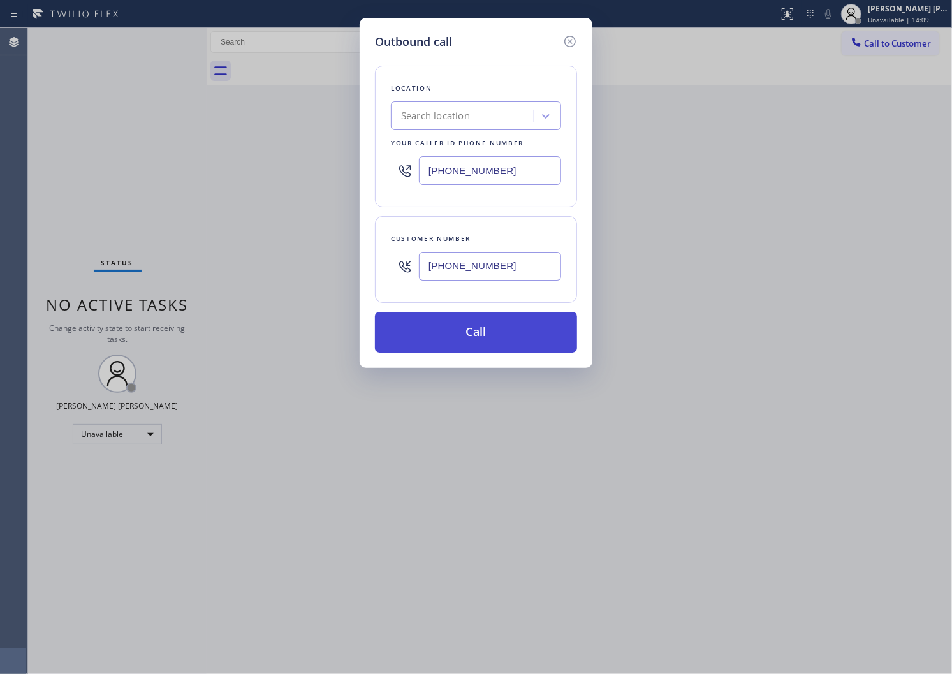
click at [489, 334] on button "Call" at bounding box center [476, 332] width 202 height 41
type input "[PHONE_NUMBER]"
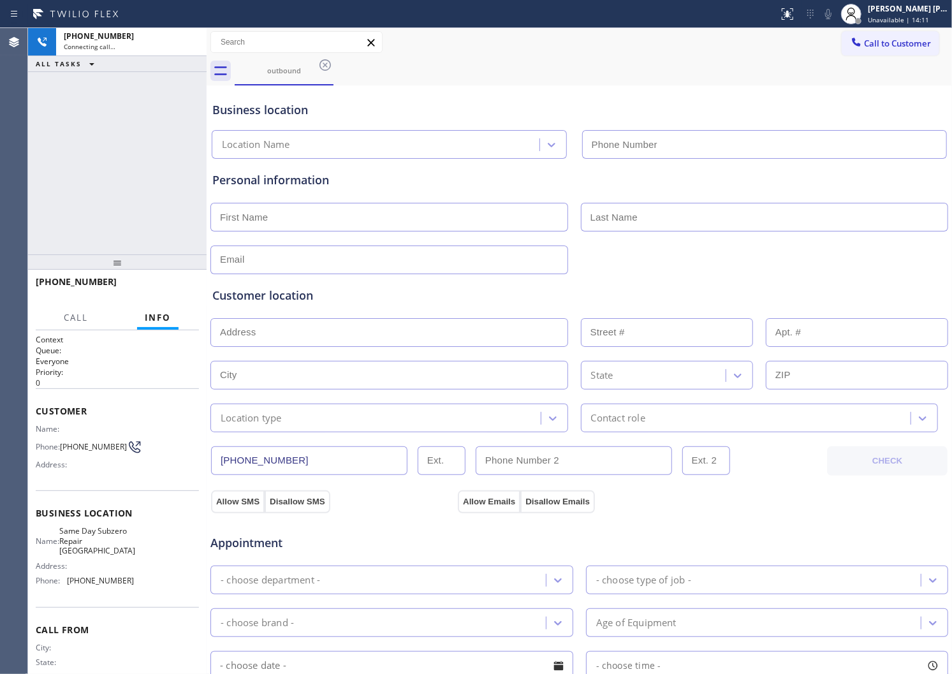
type input "[PHONE_NUMBER]"
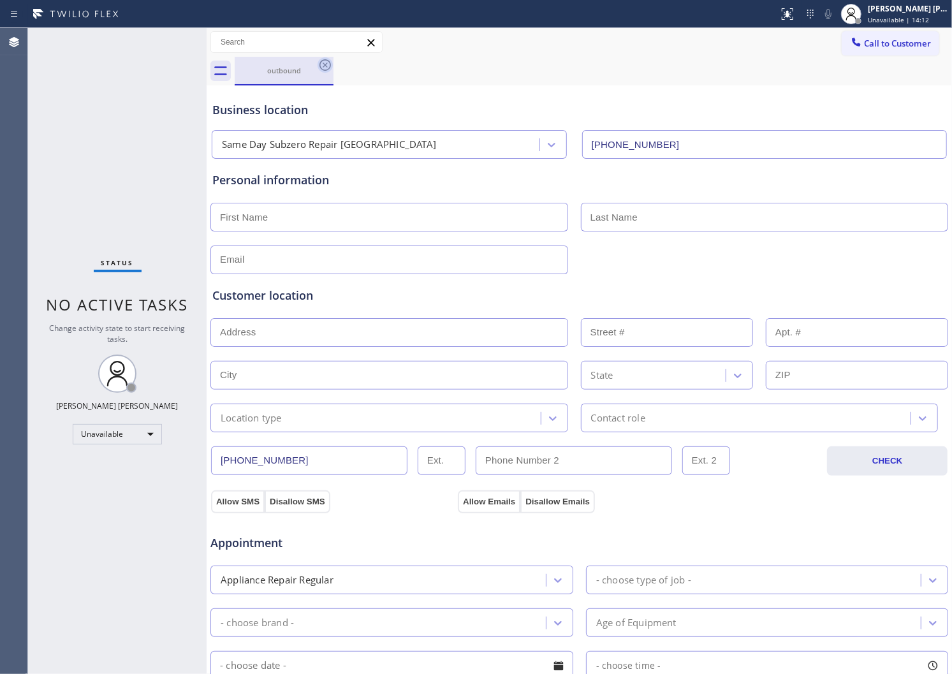
click at [325, 70] on icon at bounding box center [325, 64] width 11 height 11
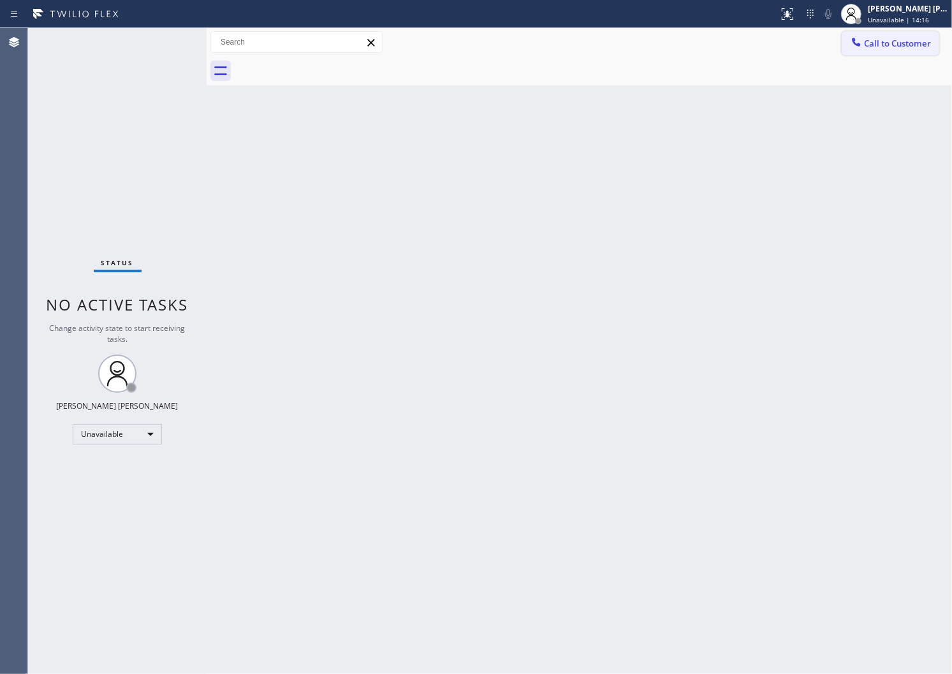
click at [871, 40] on span "Call to Customer" at bounding box center [897, 43] width 67 height 11
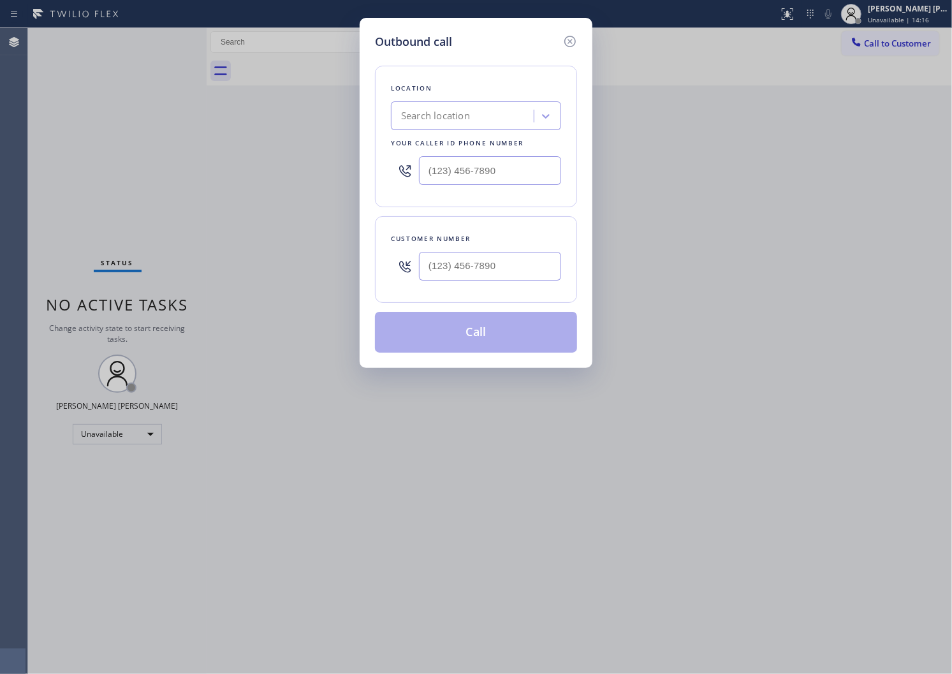
click at [464, 170] on input "text" at bounding box center [490, 170] width 142 height 29
click at [464, 170] on input "(___) ___-____" at bounding box center [490, 170] width 142 height 29
paste input "626) 602-9906"
type input "[PHONE_NUMBER]"
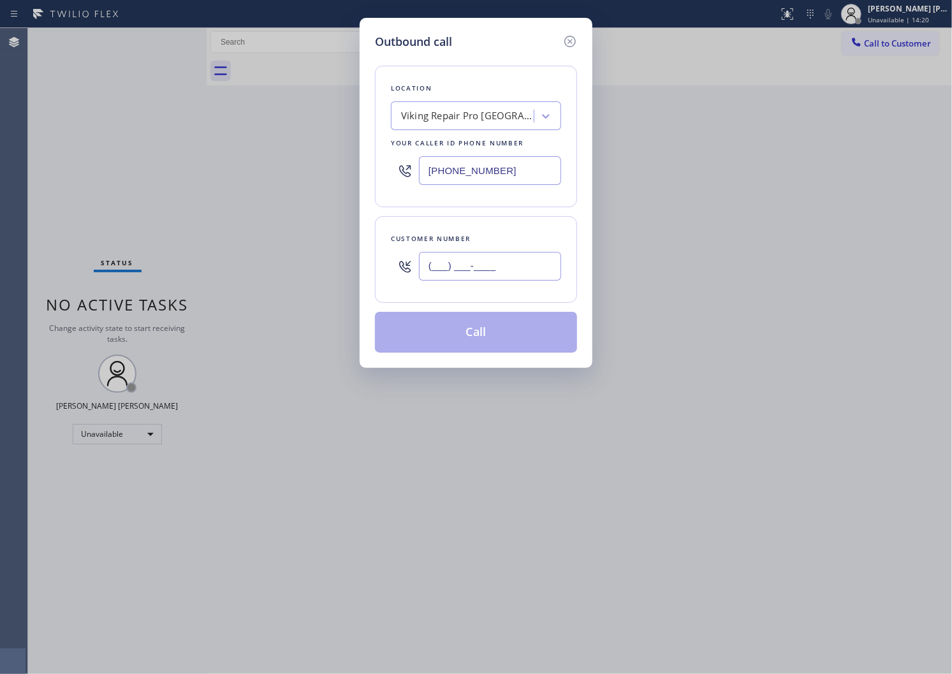
click at [494, 266] on input "(___) ___-____" at bounding box center [490, 266] width 142 height 29
drag, startPoint x: 494, startPoint y: 266, endPoint x: 485, endPoint y: 254, distance: 15.1
click at [494, 266] on input "(___) ___-____" at bounding box center [490, 266] width 142 height 29
paste input "626) 241-0709"
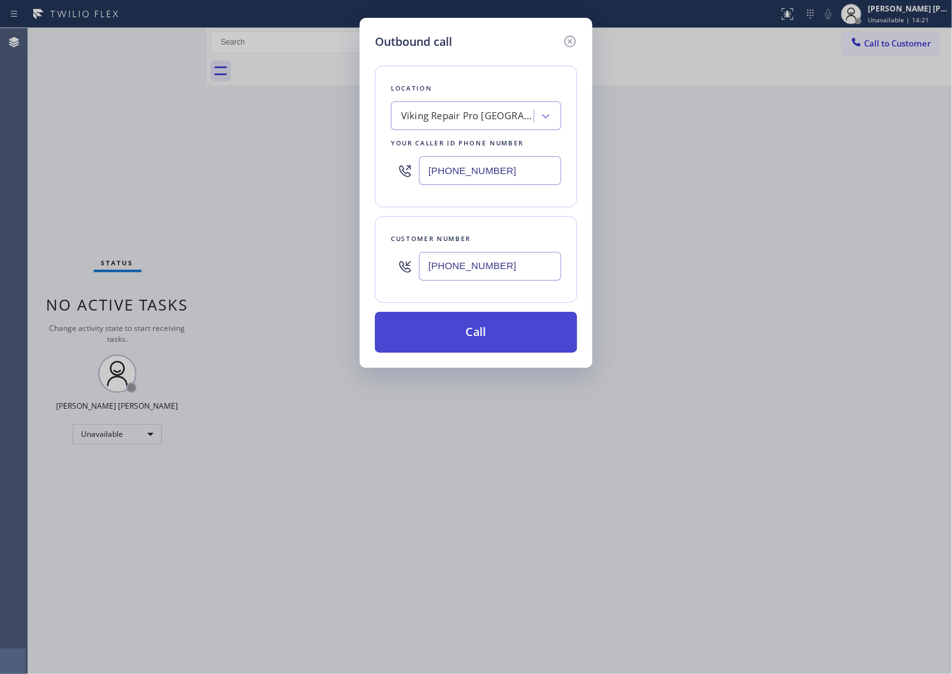
type input "[PHONE_NUMBER]"
click at [501, 333] on button "Call" at bounding box center [476, 332] width 202 height 41
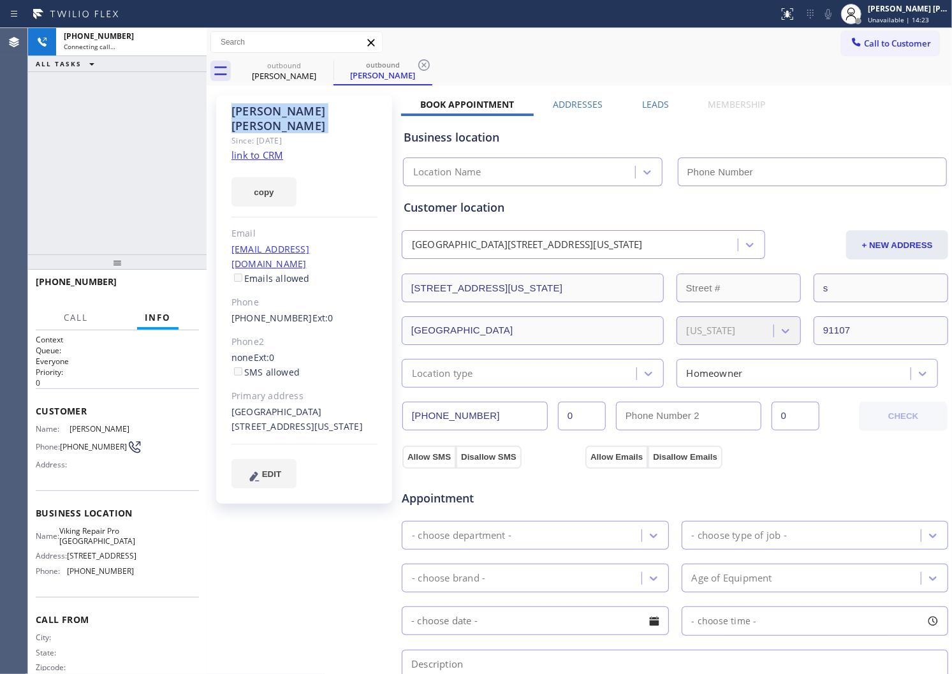
click at [273, 107] on div "[PERSON_NAME]" at bounding box center [305, 118] width 146 height 29
drag, startPoint x: 284, startPoint y: 104, endPoint x: 498, endPoint y: 111, distance: 213.8
click at [273, 107] on div "[PERSON_NAME]" at bounding box center [305, 118] width 146 height 29
click at [112, 141] on div "[PHONE_NUMBER] Connecting call… ALL TASKS ALL TASKS ACTIVE TASKS TASKS IN WRAP …" at bounding box center [117, 141] width 179 height 226
type input "[PHONE_NUMBER]"
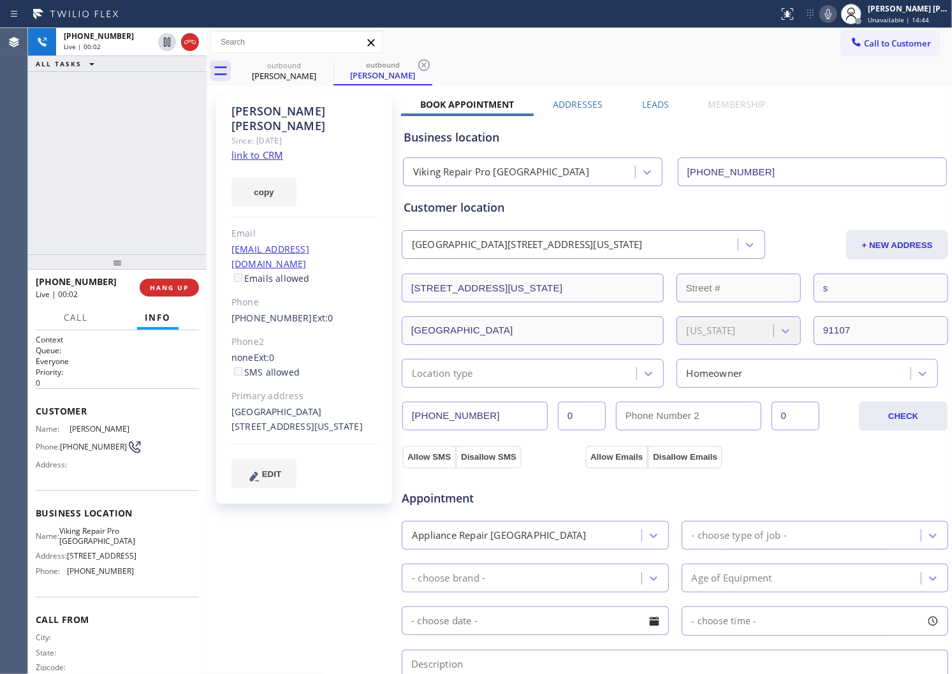
click at [3, 174] on div "Agent Desktop" at bounding box center [13, 351] width 27 height 646
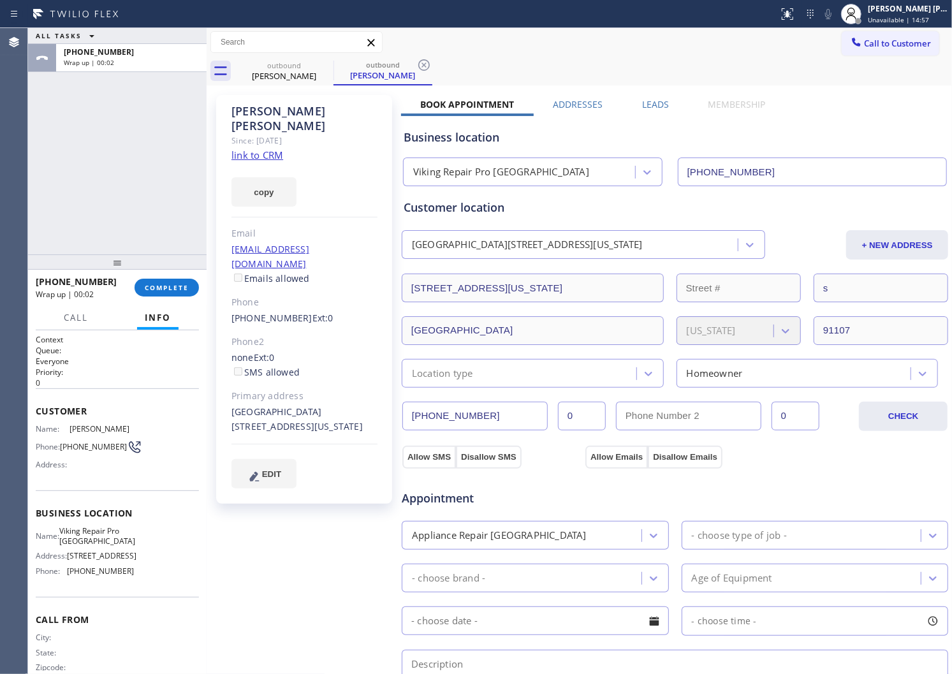
click at [642, 103] on label "Leads" at bounding box center [655, 104] width 27 height 12
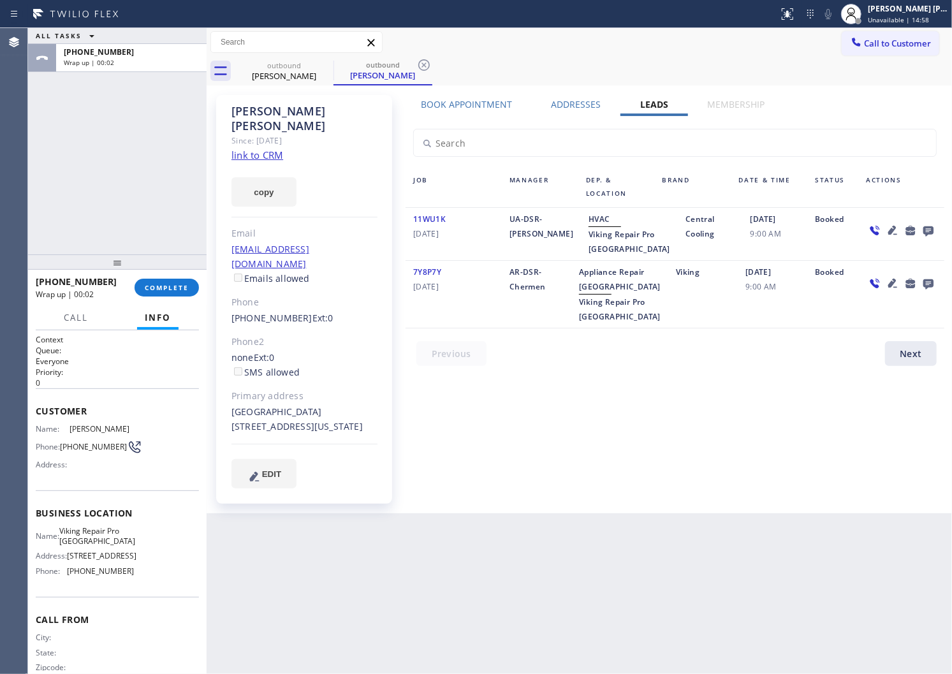
click at [931, 231] on icon at bounding box center [929, 231] width 10 height 10
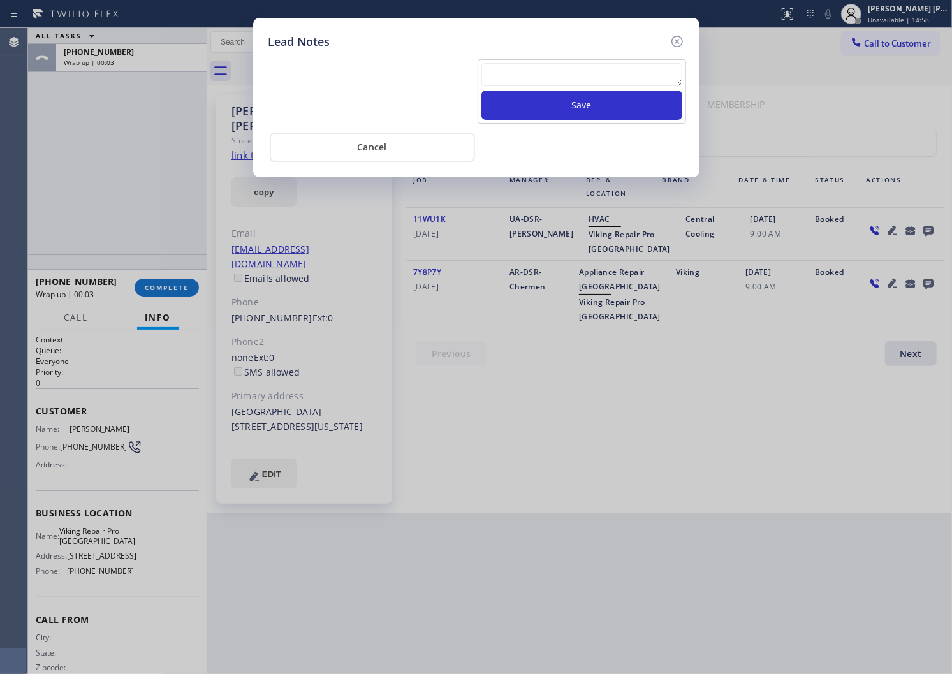
click at [540, 72] on textarea at bounding box center [582, 74] width 201 height 23
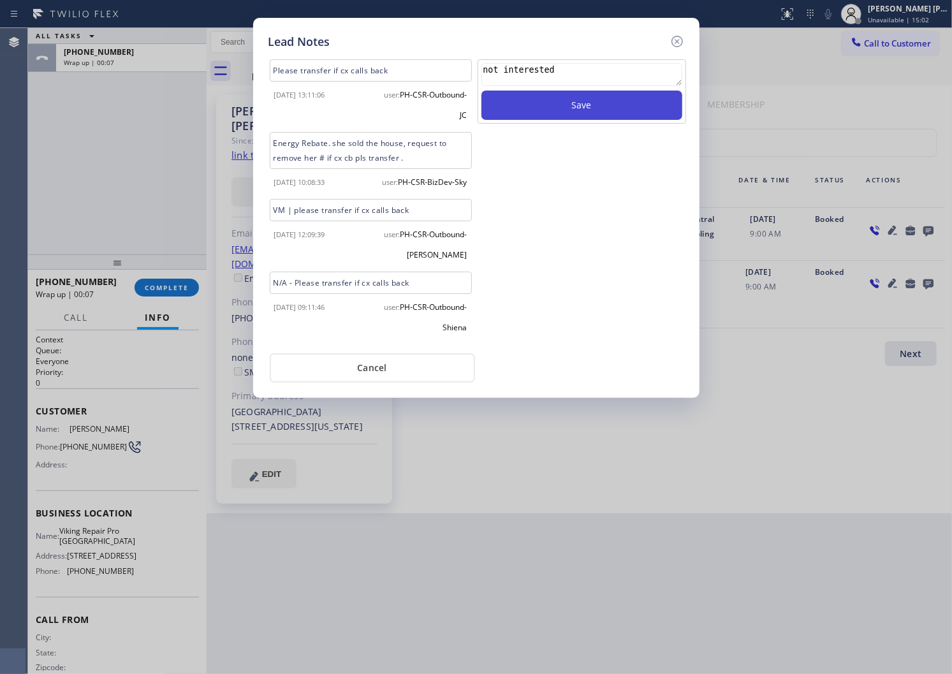
type textarea "not interested"
click at [553, 100] on button "Save" at bounding box center [582, 105] width 201 height 29
click at [670, 40] on icon at bounding box center [677, 41] width 15 height 15
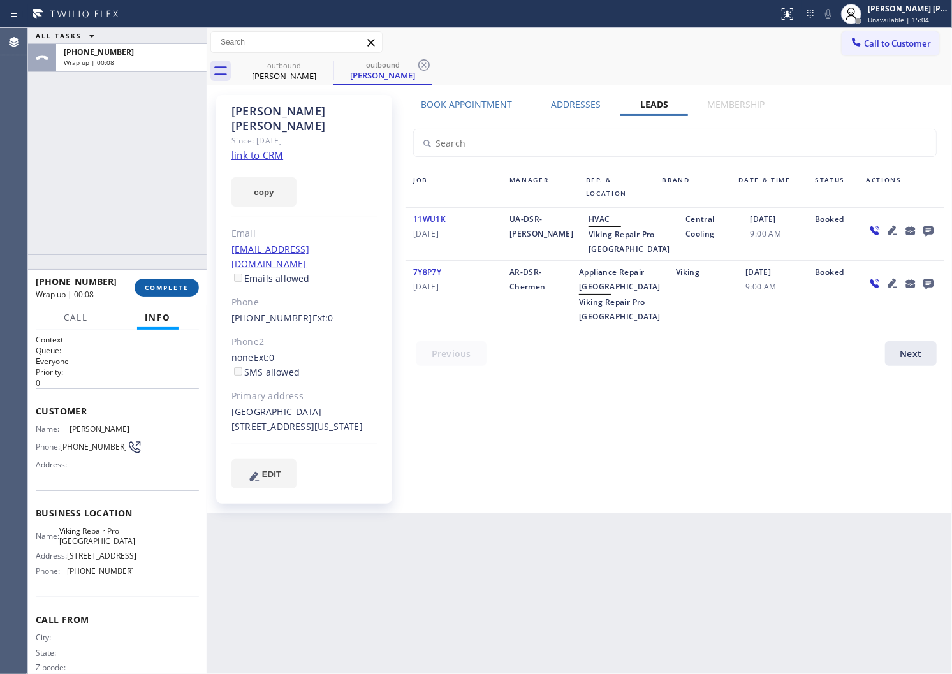
click at [163, 283] on span "COMPLETE" at bounding box center [167, 287] width 44 height 9
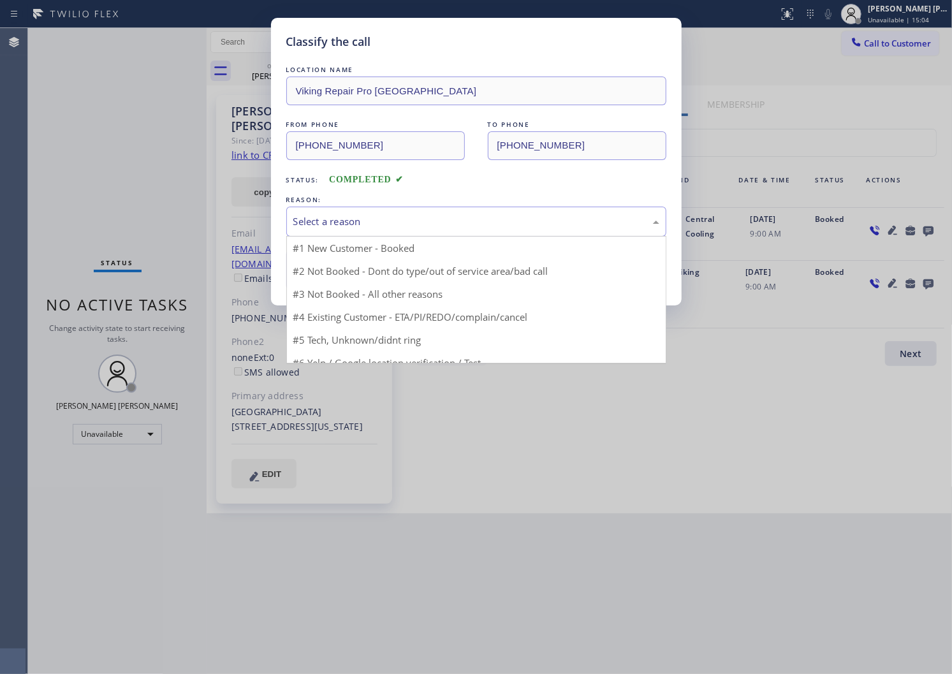
click at [364, 226] on div "Select a reason" at bounding box center [476, 221] width 366 height 15
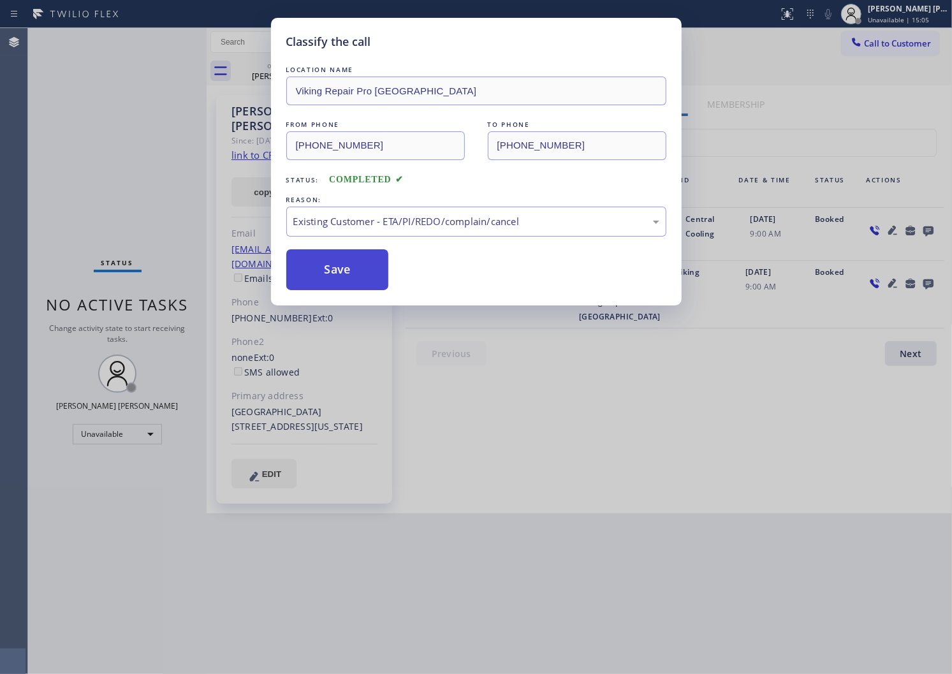
click at [337, 276] on button "Save" at bounding box center [337, 269] width 103 height 41
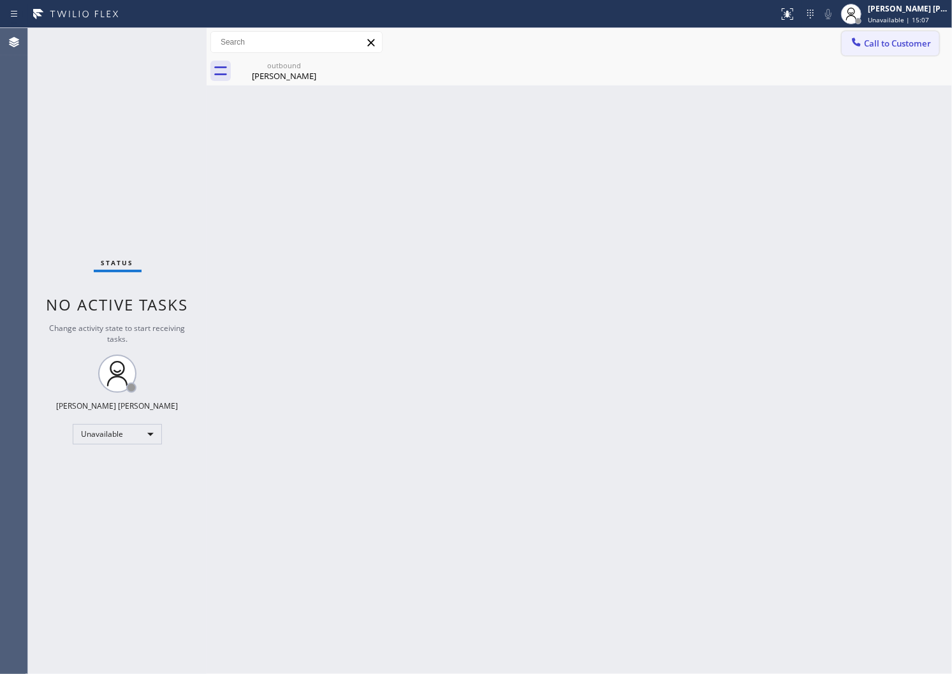
click at [890, 42] on span "Call to Customer" at bounding box center [897, 43] width 67 height 11
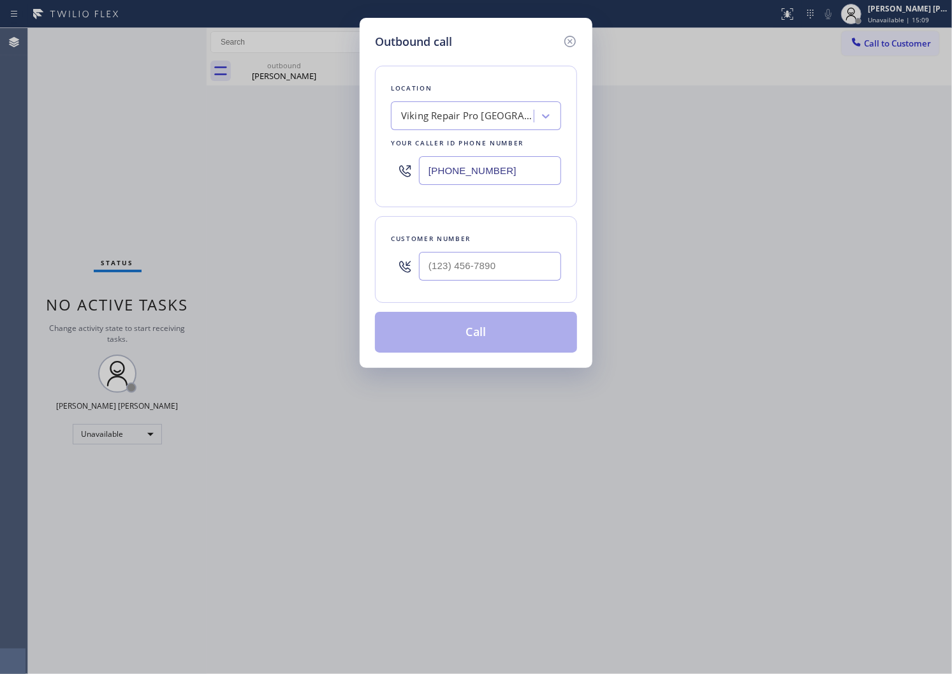
click at [406, 260] on icon at bounding box center [404, 266] width 15 height 15
click at [442, 264] on input "text" at bounding box center [490, 266] width 142 height 29
paste input "415) 547-7278"
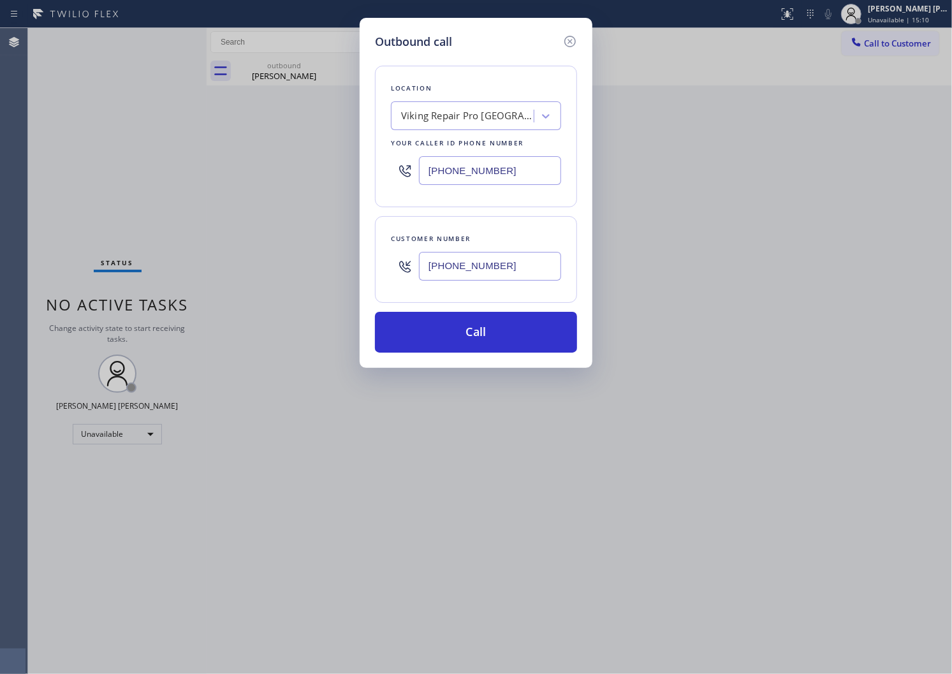
type input "[PHONE_NUMBER]"
click at [506, 170] on input "[PHONE_NUMBER]" at bounding box center [490, 170] width 142 height 29
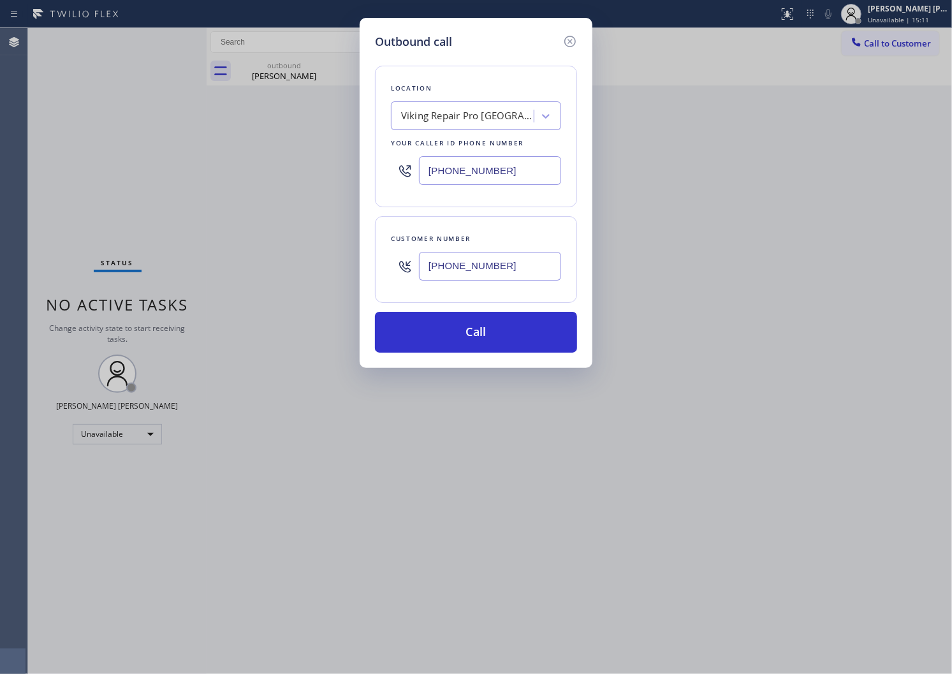
click at [506, 170] on input "[PHONE_NUMBER]" at bounding box center [490, 170] width 142 height 29
paste input "415) 993-4329"
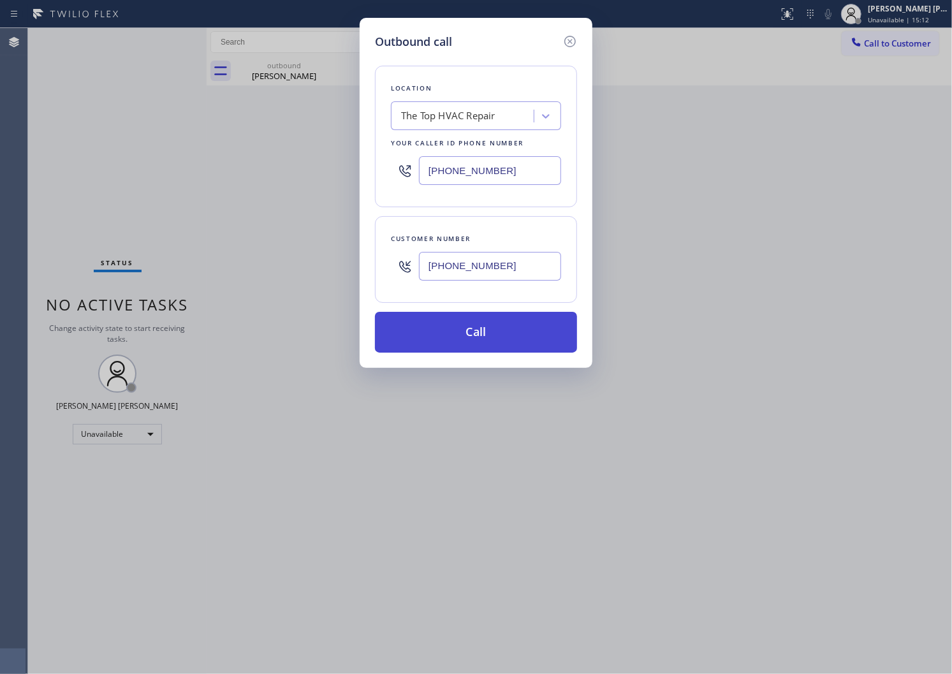
type input "[PHONE_NUMBER]"
click at [496, 332] on button "Call" at bounding box center [476, 332] width 202 height 41
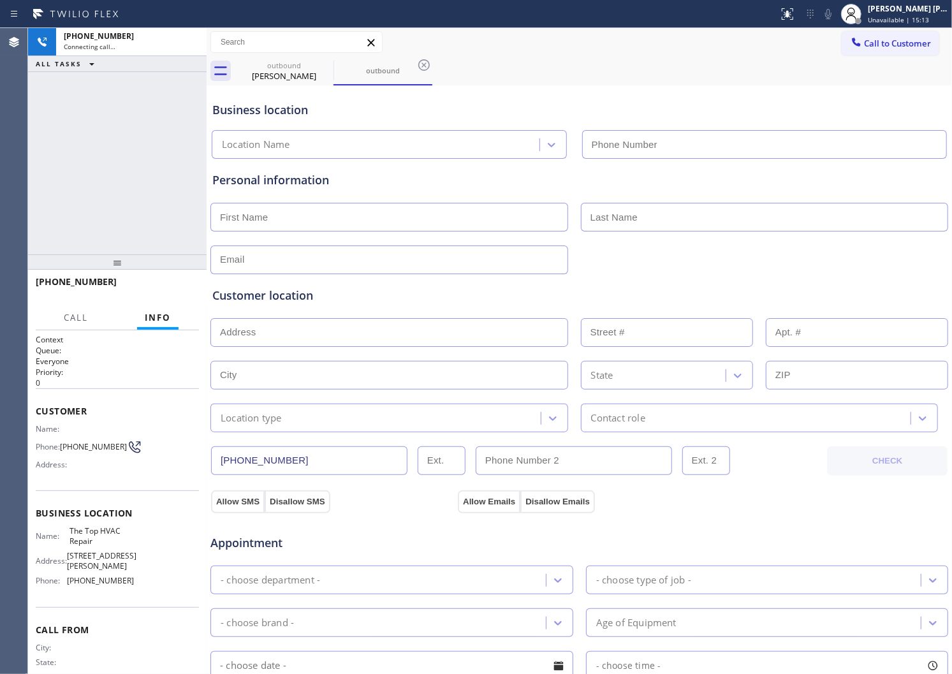
type input "[PHONE_NUMBER]"
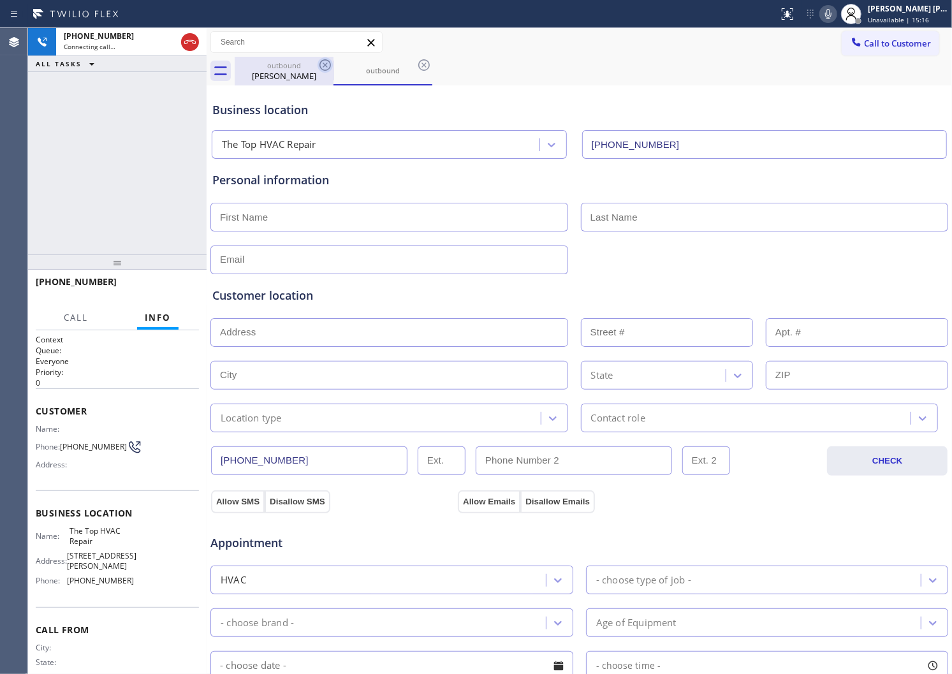
click at [323, 70] on icon at bounding box center [325, 64] width 11 height 11
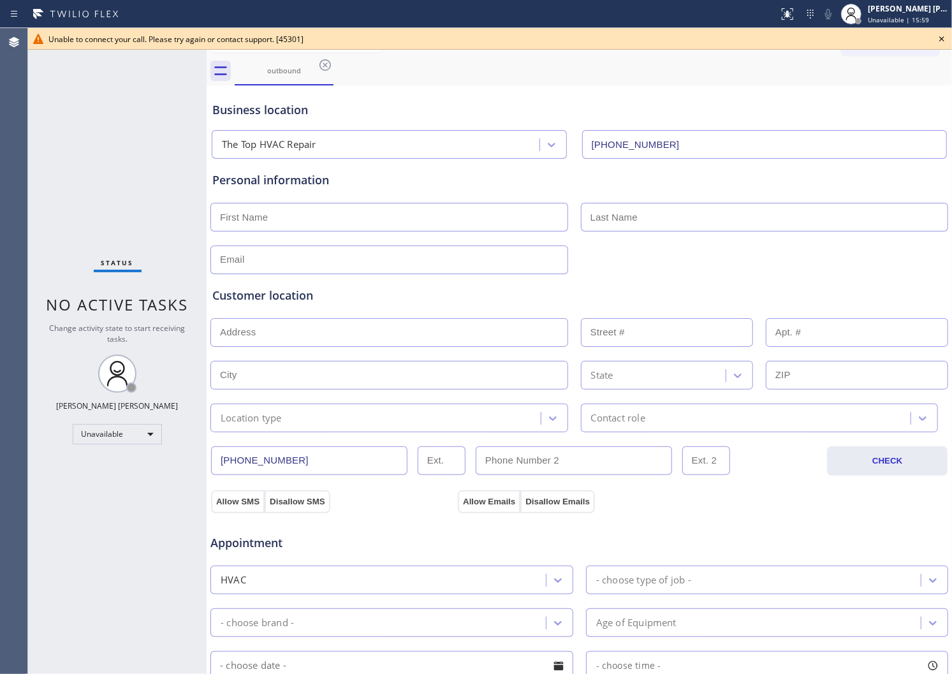
click at [3, 93] on div "Agent Desktop" at bounding box center [13, 351] width 27 height 646
click at [945, 41] on icon at bounding box center [941, 38] width 15 height 15
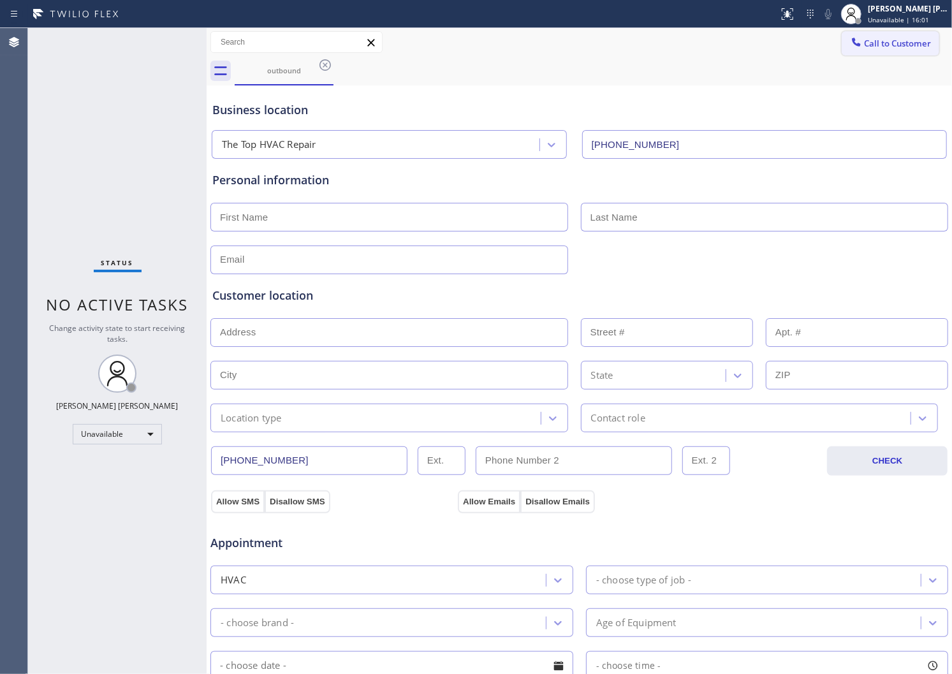
click at [877, 40] on span "Call to Customer" at bounding box center [897, 43] width 67 height 11
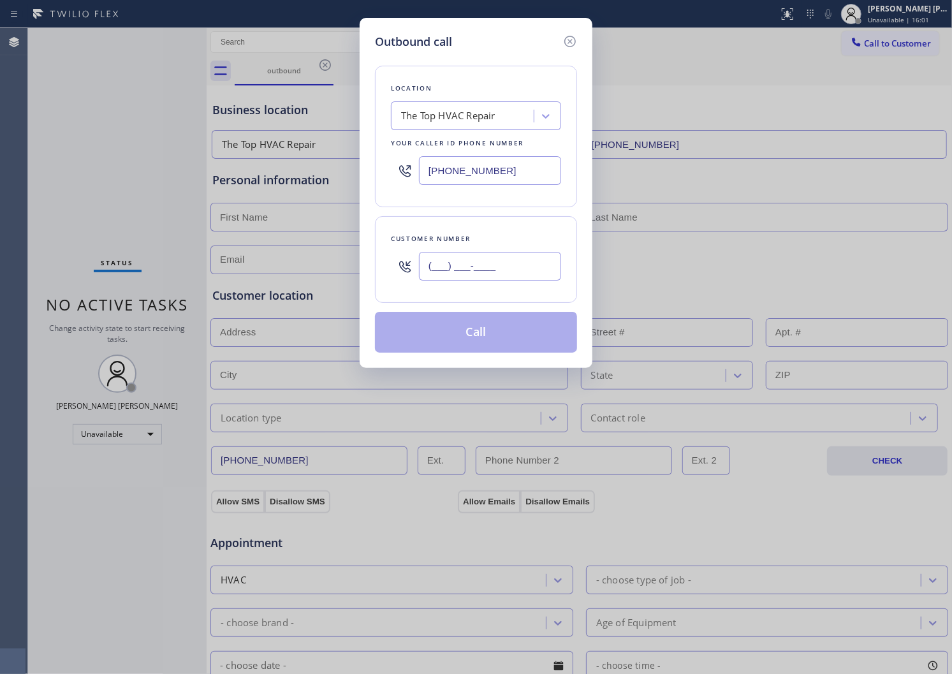
click at [494, 257] on input "(___) ___-____" at bounding box center [490, 266] width 142 height 29
paste input "714) 645-7186"
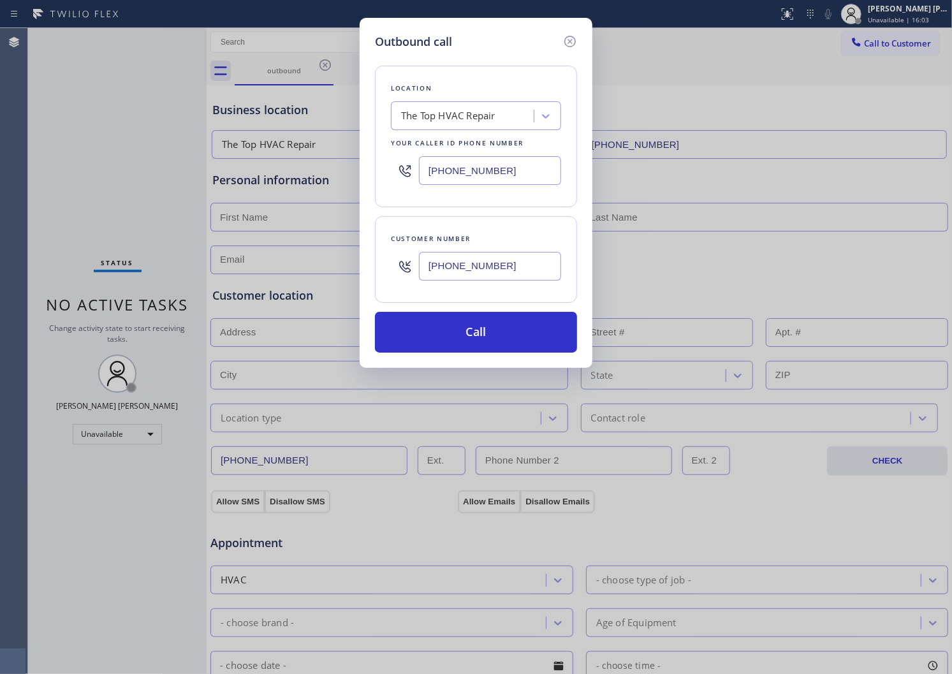
type input "[PHONE_NUMBER]"
click at [438, 180] on input "[PHONE_NUMBER]" at bounding box center [490, 170] width 142 height 29
paste input "714) 455-1717"
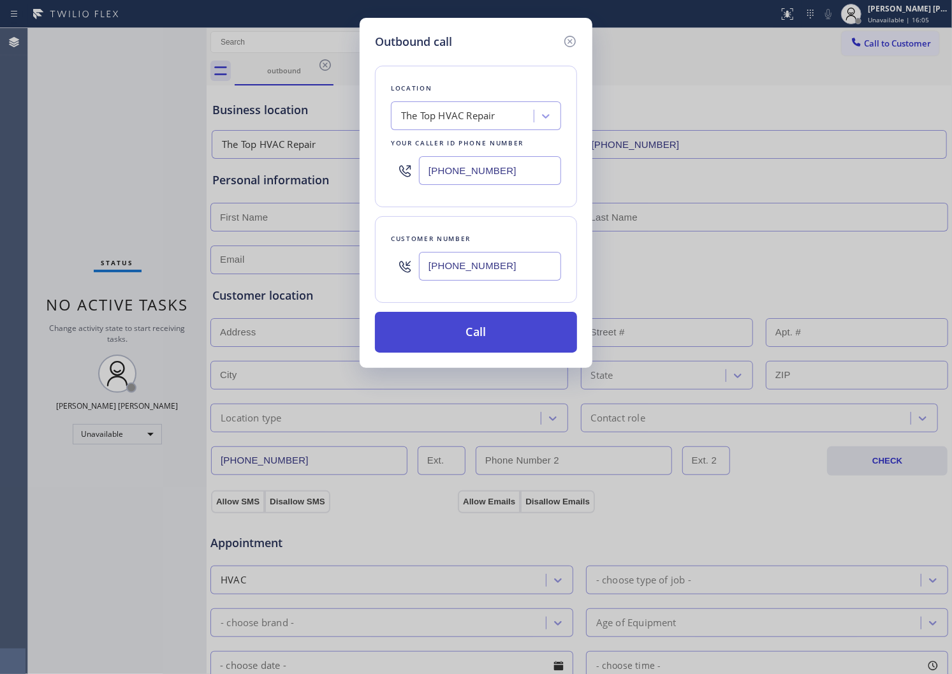
type input "[PHONE_NUMBER]"
click at [457, 333] on button "Call" at bounding box center [476, 332] width 202 height 41
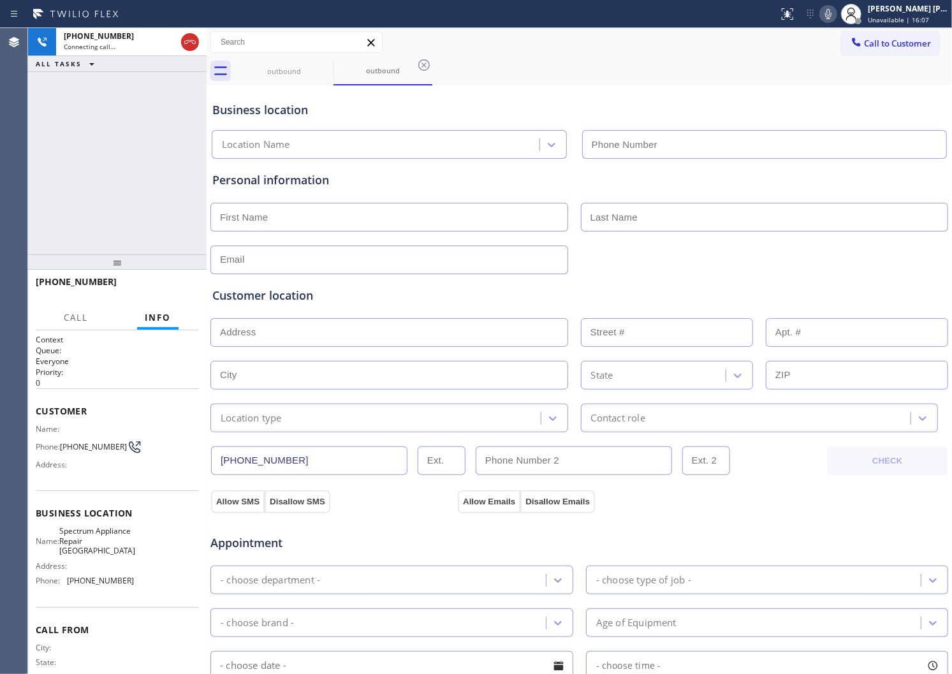
type input "[PHONE_NUMBER]"
click at [68, 277] on span "[PHONE_NUMBER]" at bounding box center [76, 282] width 81 height 12
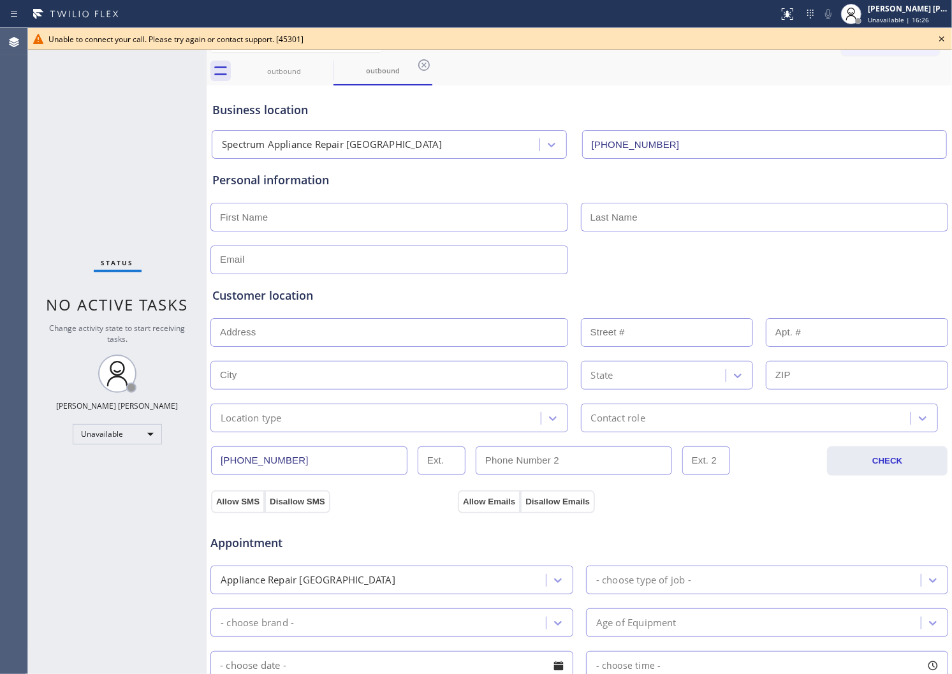
click at [946, 34] on icon at bounding box center [941, 38] width 15 height 15
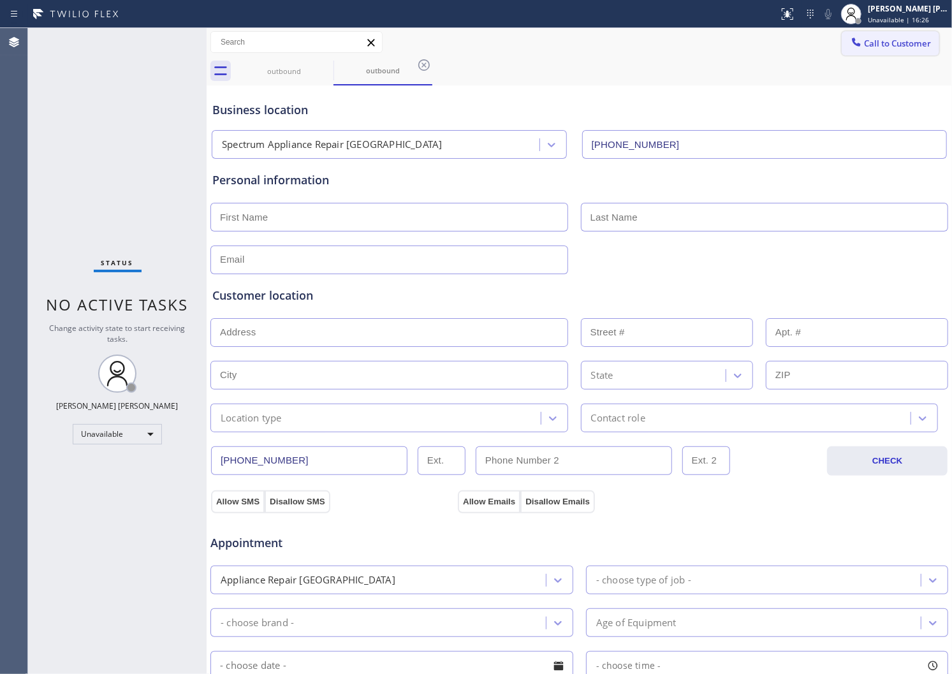
click at [889, 41] on span "Call to Customer" at bounding box center [897, 43] width 67 height 11
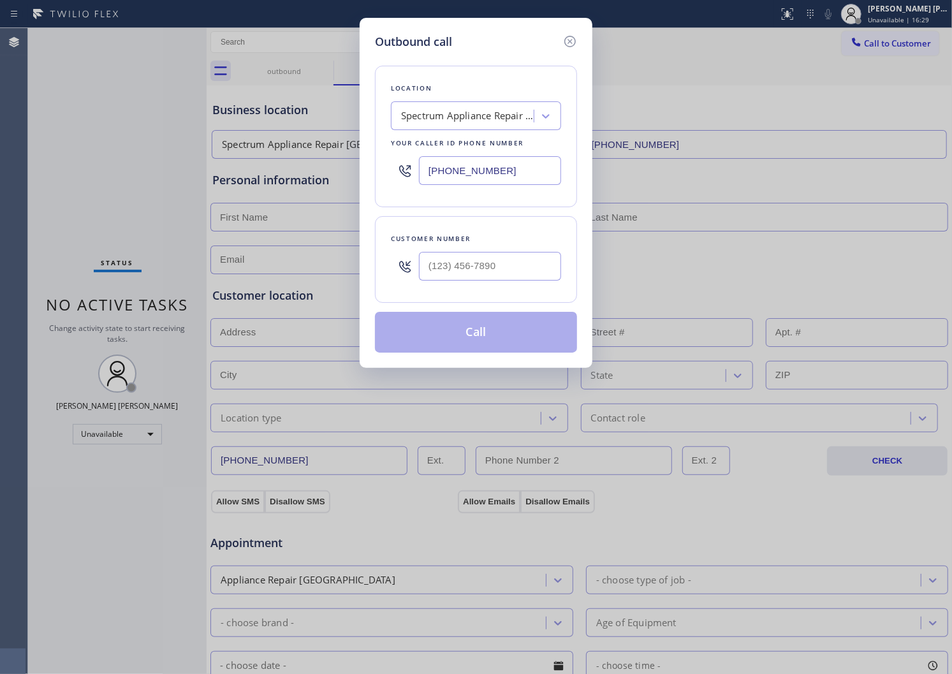
click at [512, 267] on input "text" at bounding box center [490, 266] width 142 height 29
click at [512, 267] on input "(___) ___-____" at bounding box center [490, 266] width 142 height 29
paste input "7146"
click at [493, 274] on input "(___) ___-7146" at bounding box center [490, 266] width 142 height 29
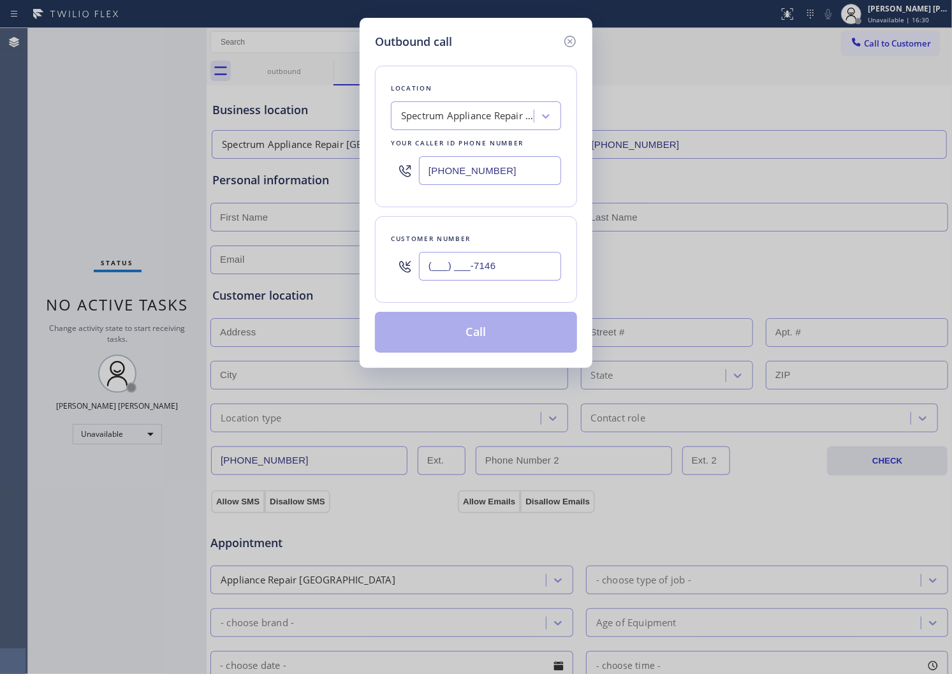
click at [493, 274] on input "(___) ___-7146" at bounding box center [490, 266] width 142 height 29
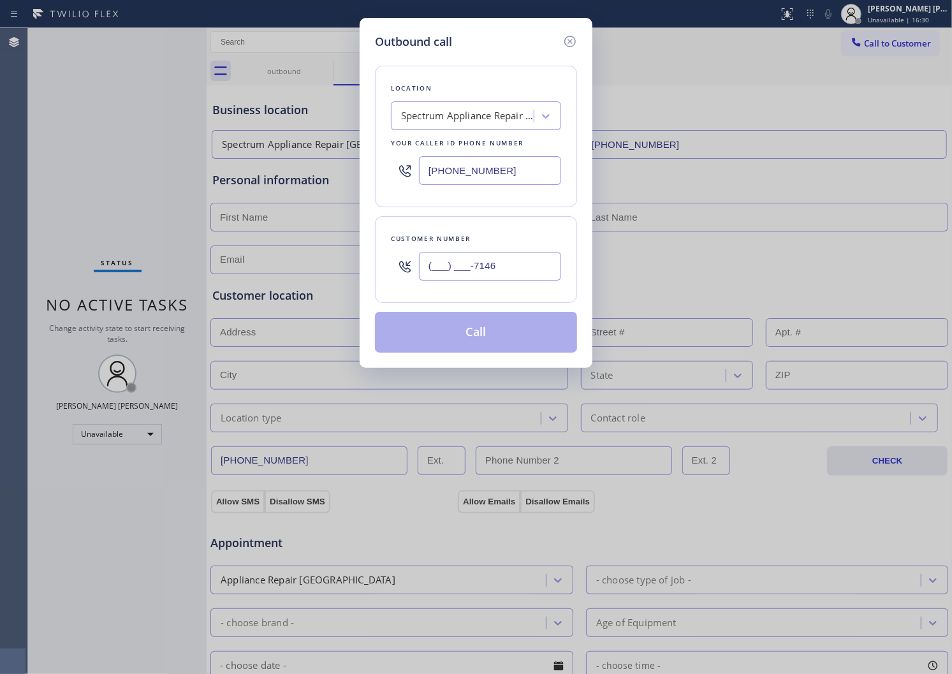
paste input "714) 645-718"
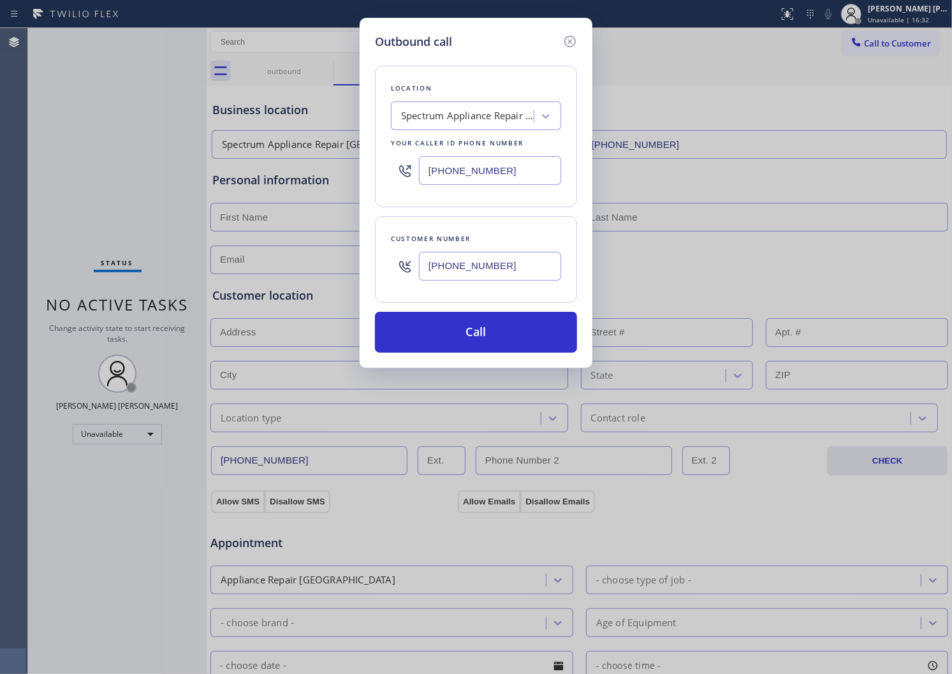
type input "[PHONE_NUMBER]"
click at [475, 128] on div "Spectrum Appliance Repair [GEOGRAPHIC_DATA]" at bounding box center [476, 115] width 170 height 29
type input "home al"
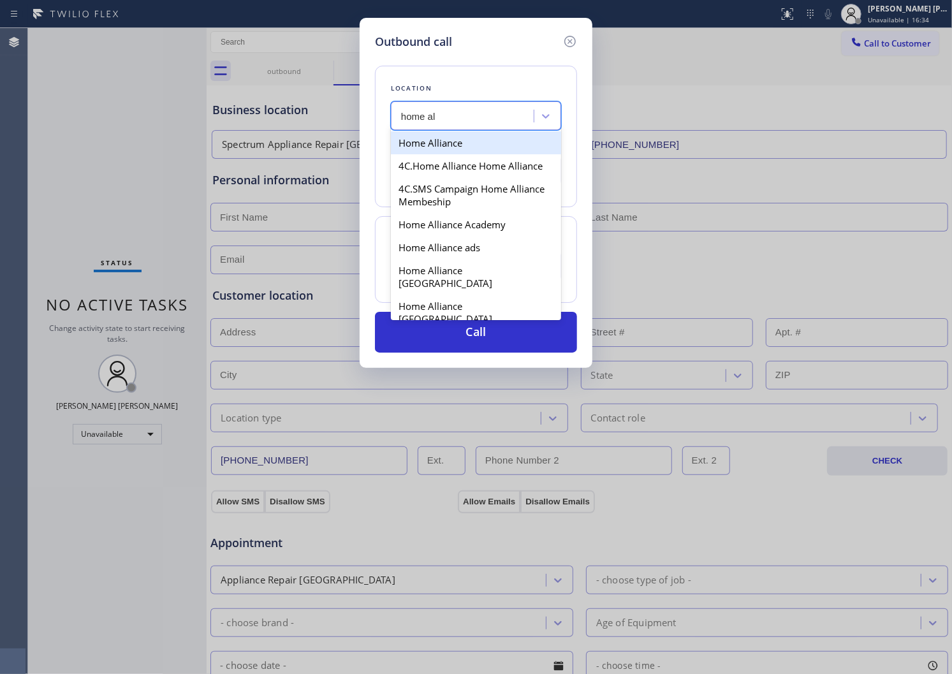
click at [469, 137] on div "Home Alliance" at bounding box center [476, 142] width 170 height 23
type input "[PHONE_NUMBER]"
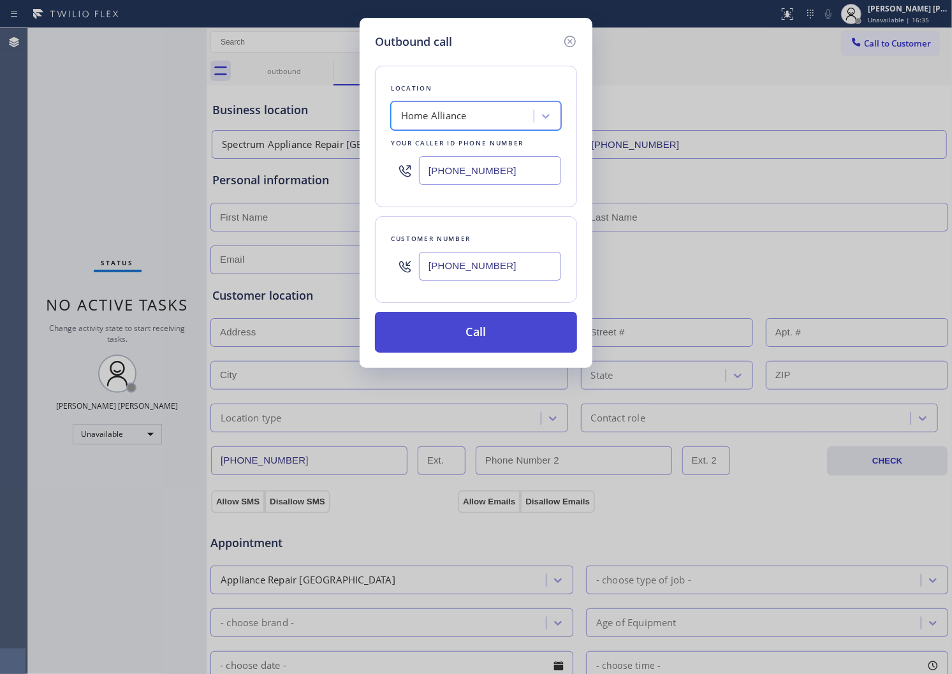
click at [460, 341] on button "Call" at bounding box center [476, 332] width 202 height 41
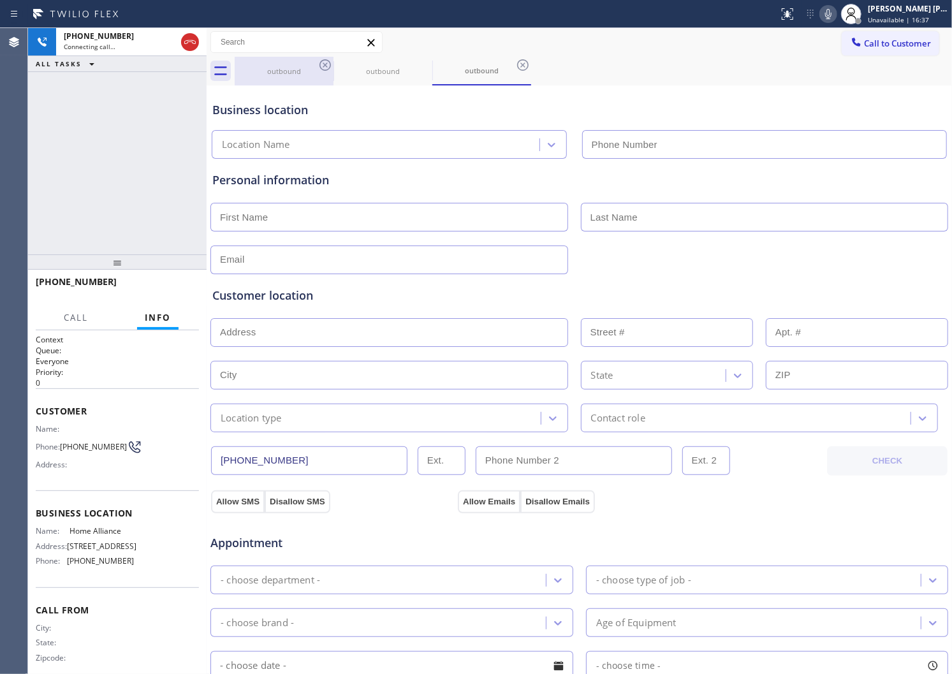
click at [329, 66] on icon at bounding box center [325, 64] width 15 height 15
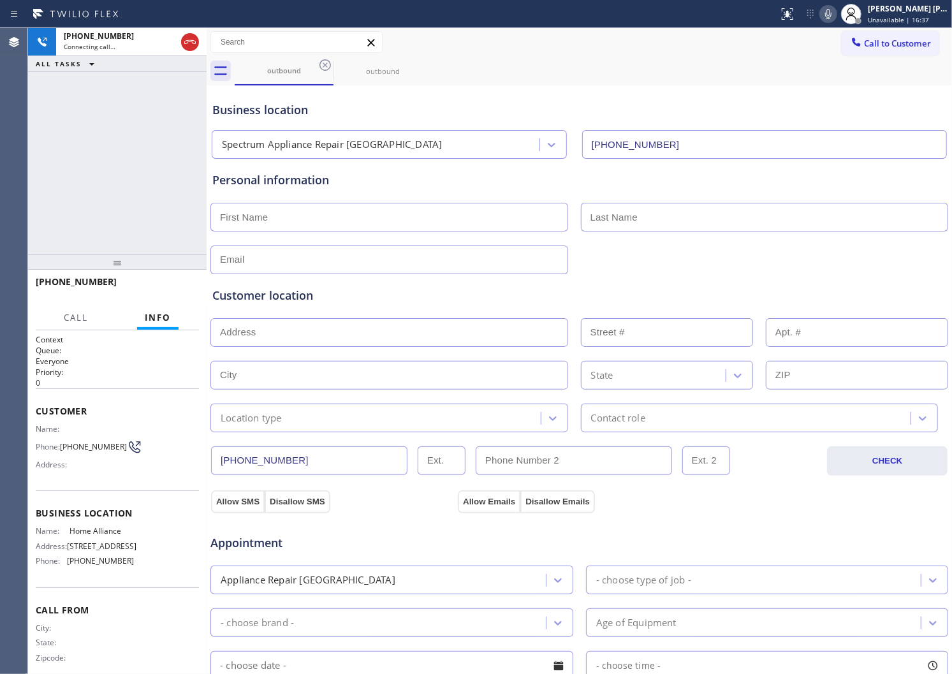
click at [329, 66] on icon at bounding box center [325, 64] width 15 height 15
click at [0, 0] on icon at bounding box center [0, 0] width 0 height 0
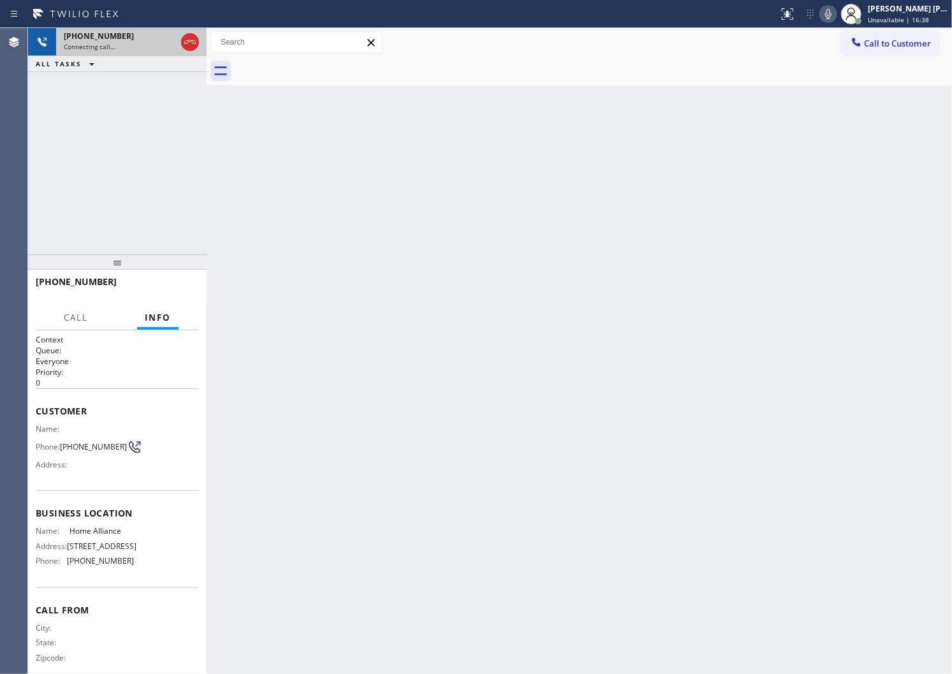
click at [121, 42] on div "Connecting call…" at bounding box center [120, 46] width 112 height 9
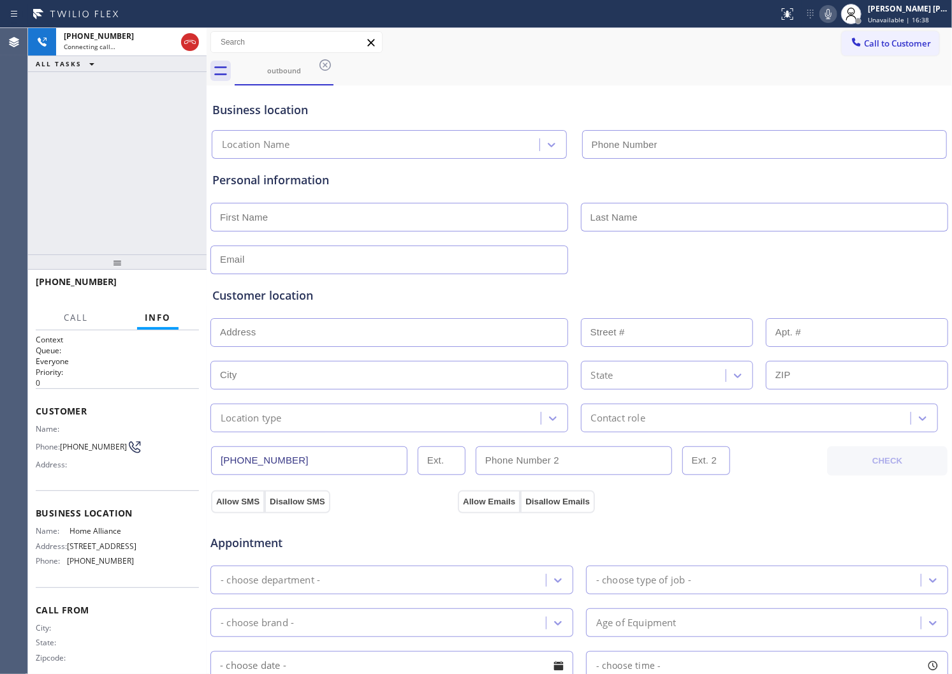
type input "[PHONE_NUMBER]"
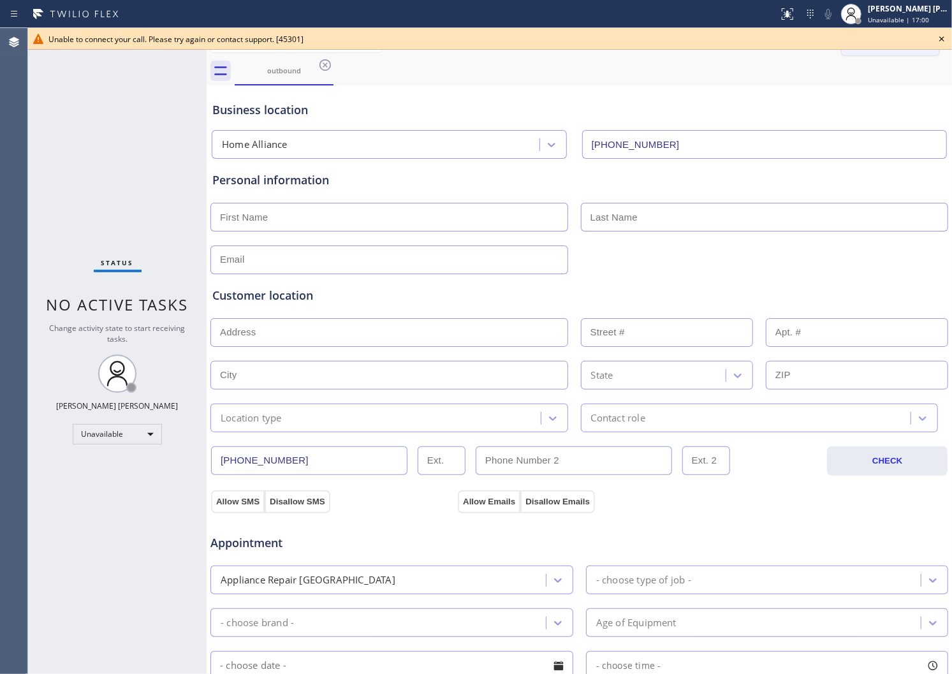
drag, startPoint x: 940, startPoint y: 40, endPoint x: 924, endPoint y: 41, distance: 16.6
click at [940, 40] on icon at bounding box center [942, 38] width 5 height 5
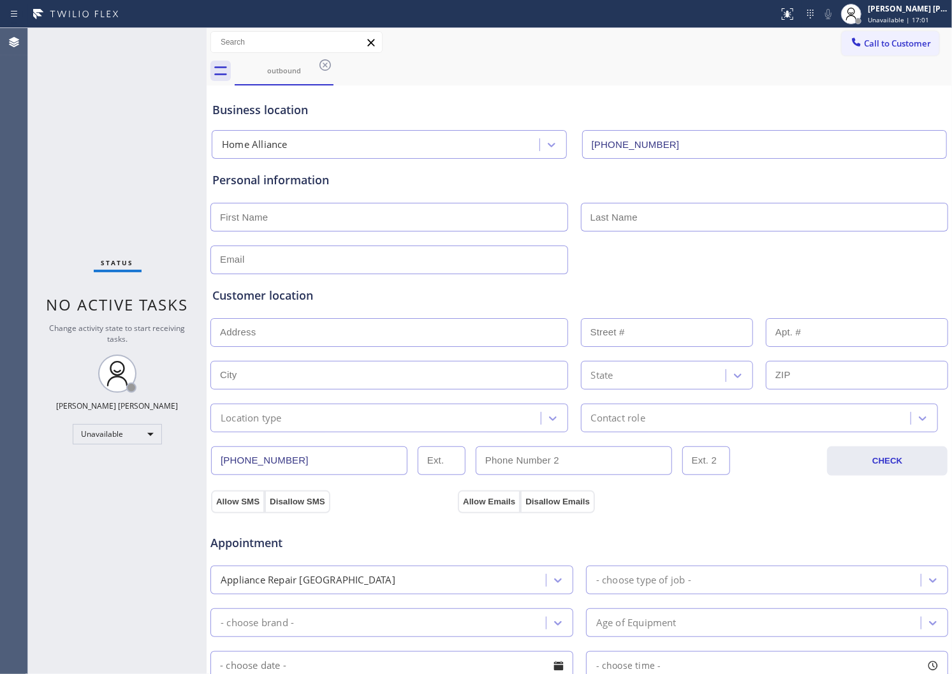
click at [329, 68] on icon at bounding box center [325, 64] width 15 height 15
click at [329, 68] on div "outbound" at bounding box center [594, 71] width 718 height 29
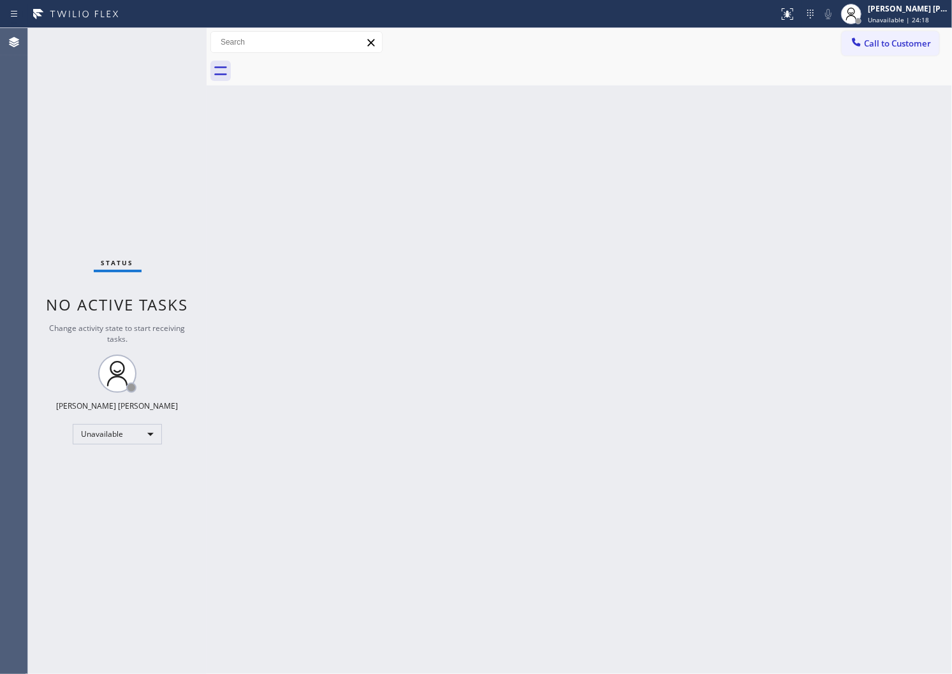
click at [3, 185] on div "Agent Desktop" at bounding box center [13, 351] width 27 height 646
click at [875, 30] on div "Call to Customer Outbound call Location Home Alliance Your caller id phone numb…" at bounding box center [580, 42] width 746 height 29
click at [866, 41] on span "Call to Customer" at bounding box center [897, 43] width 67 height 11
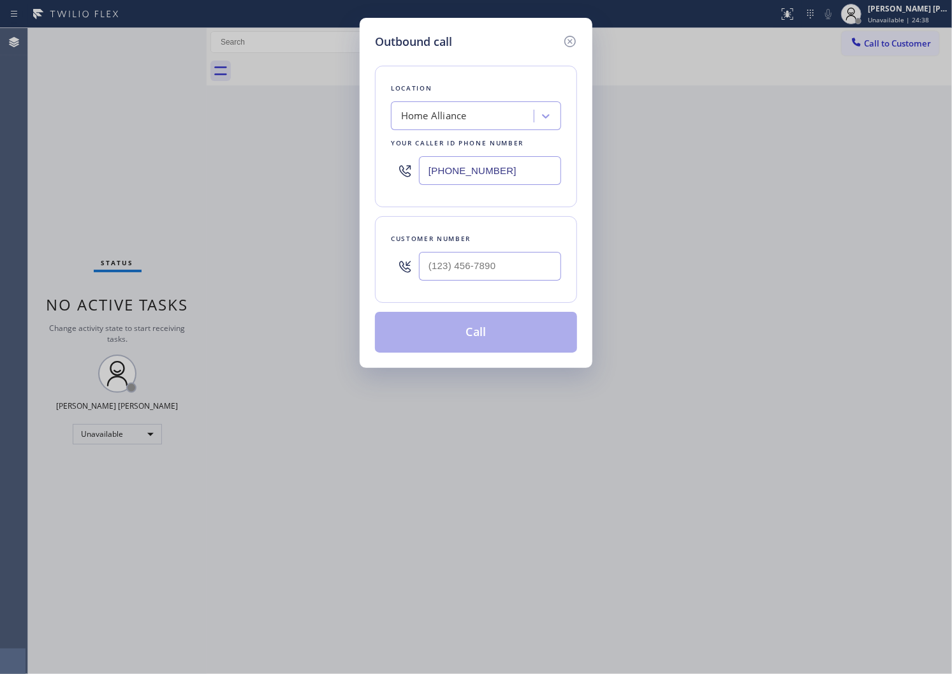
click at [435, 175] on input "[PHONE_NUMBER]" at bounding box center [490, 170] width 142 height 29
paste input "55) 731-4952"
type input "[PHONE_NUMBER]"
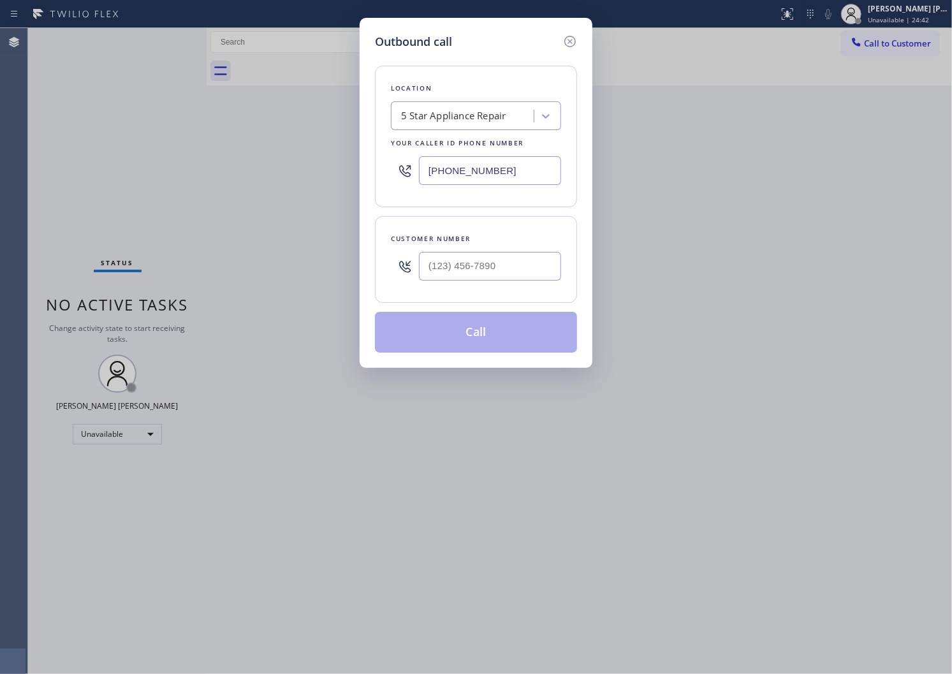
click at [466, 263] on input "text" at bounding box center [490, 266] width 142 height 29
paste input "480) 390-5312"
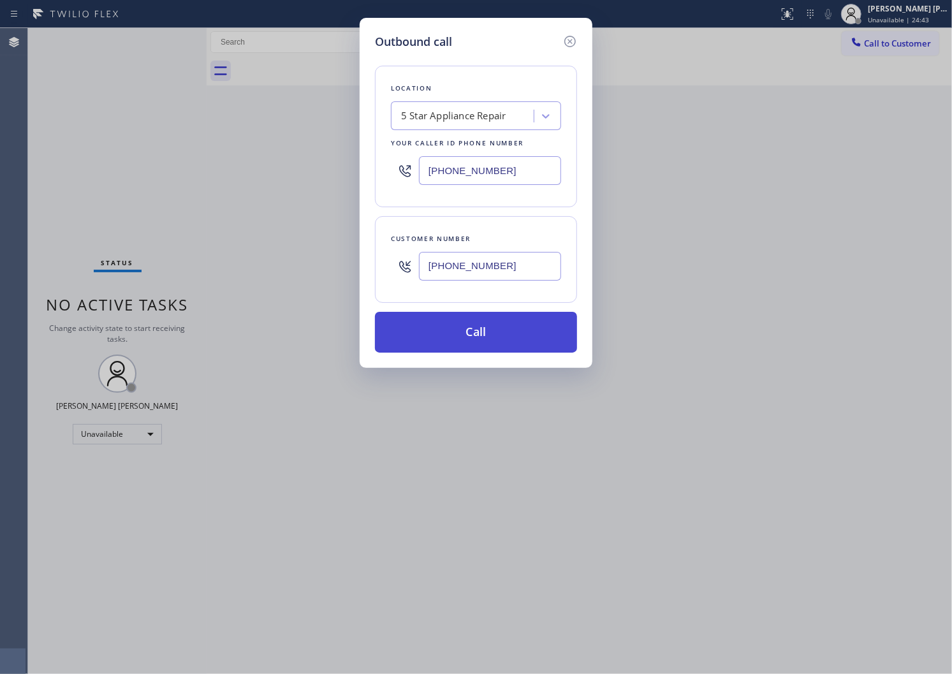
type input "[PHONE_NUMBER]"
click at [474, 329] on button "Call" at bounding box center [476, 332] width 202 height 41
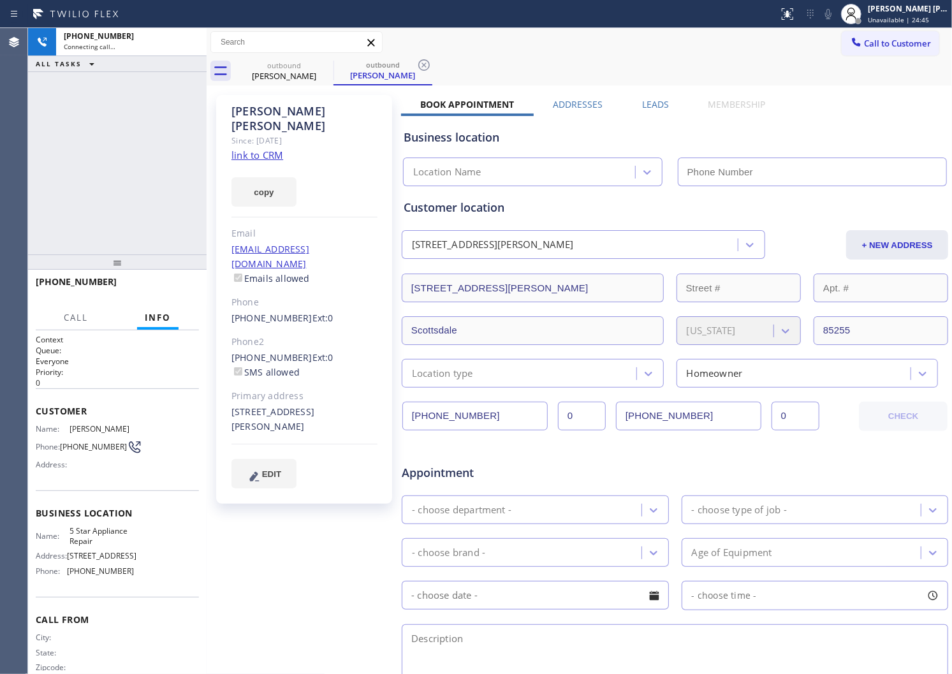
click at [269, 117] on div "[PERSON_NAME]" at bounding box center [305, 118] width 146 height 29
drag, startPoint x: 231, startPoint y: 129, endPoint x: 269, endPoint y: 117, distance: 40.1
click at [269, 117] on div "[PERSON_NAME]" at bounding box center [305, 118] width 146 height 29
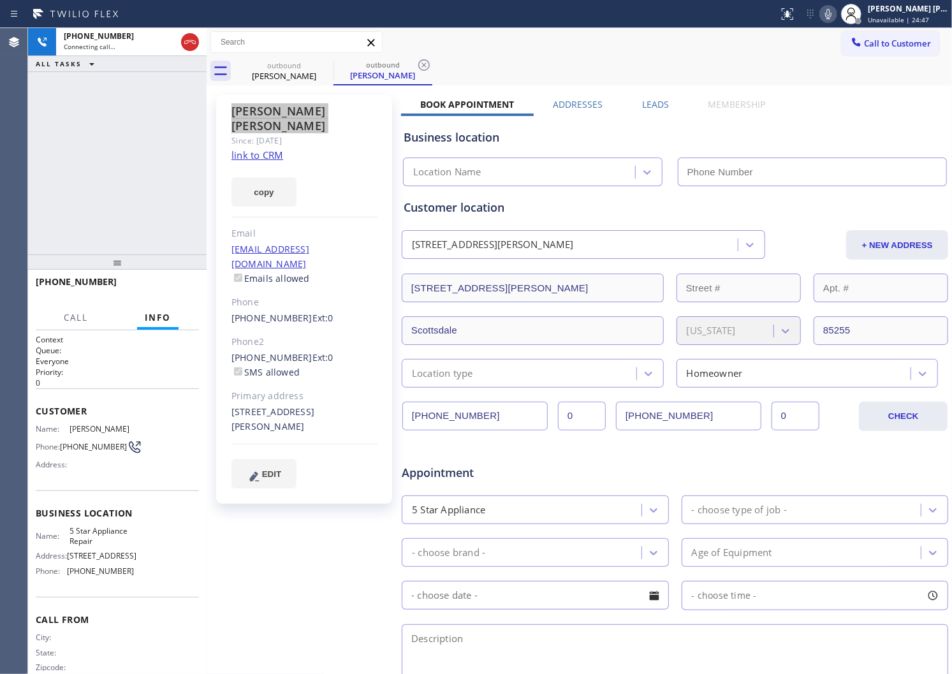
type input "[PHONE_NUMBER]"
click at [13, 230] on div "Agent Desktop" at bounding box center [13, 351] width 27 height 646
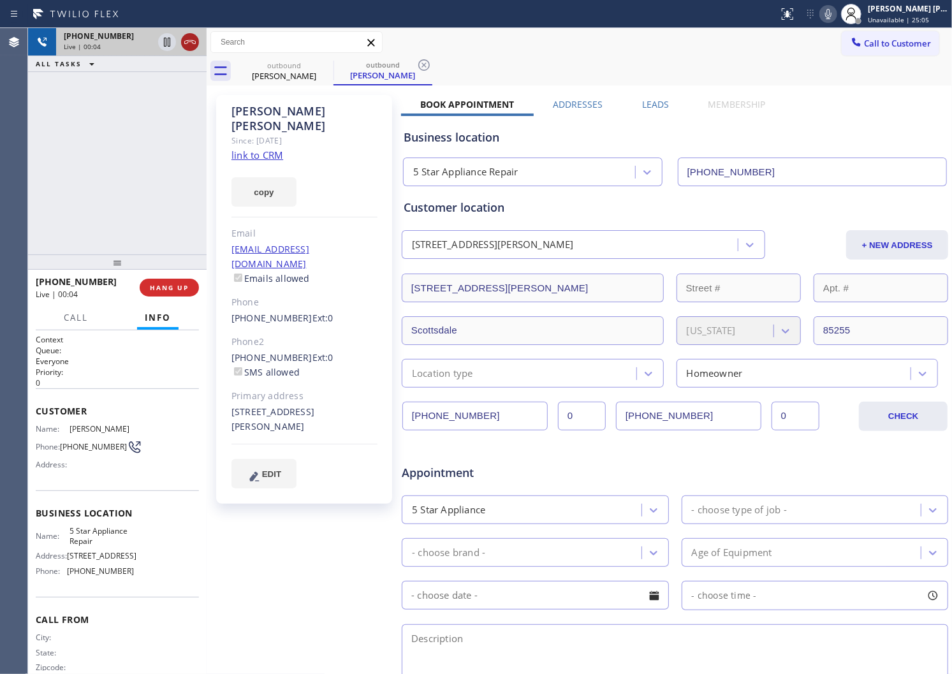
click at [188, 43] on icon at bounding box center [189, 41] width 15 height 15
click at [153, 43] on div "Live | 00:04" at bounding box center [108, 46] width 89 height 9
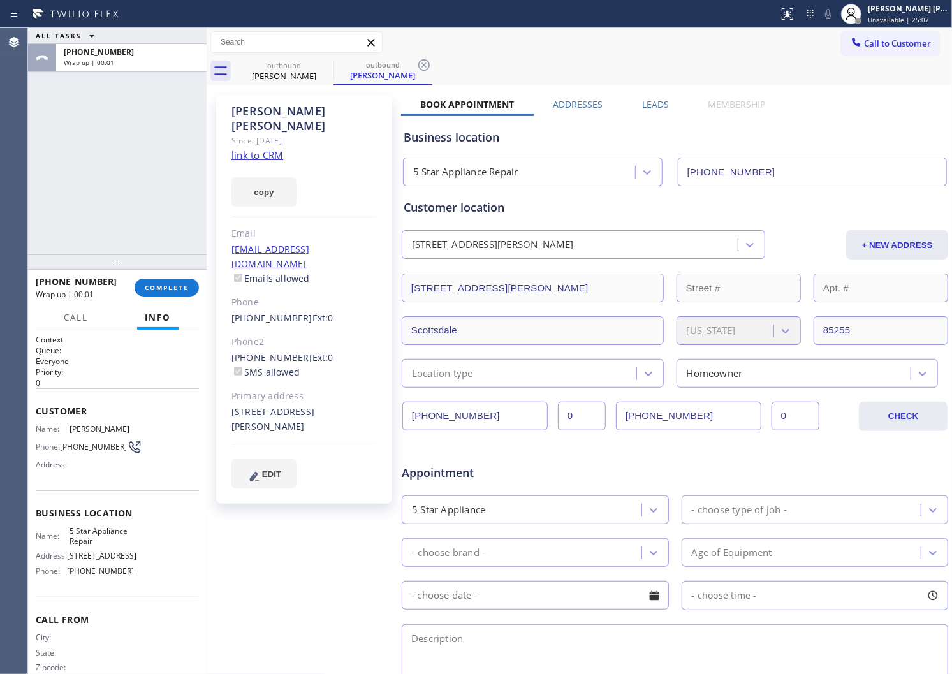
click at [651, 104] on label "Leads" at bounding box center [655, 104] width 27 height 12
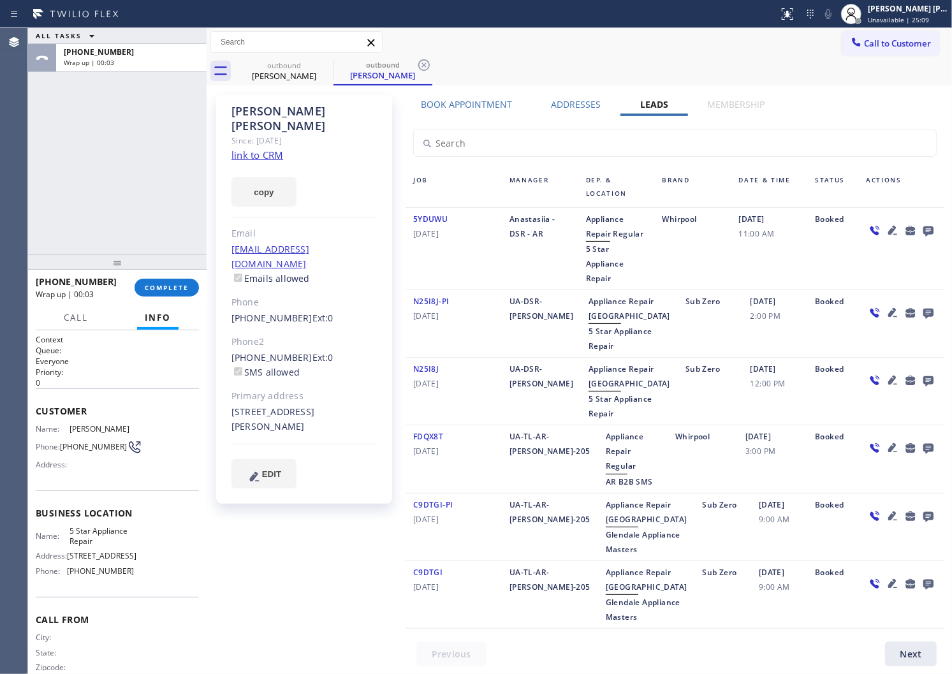
click at [921, 236] on icon at bounding box center [928, 231] width 15 height 16
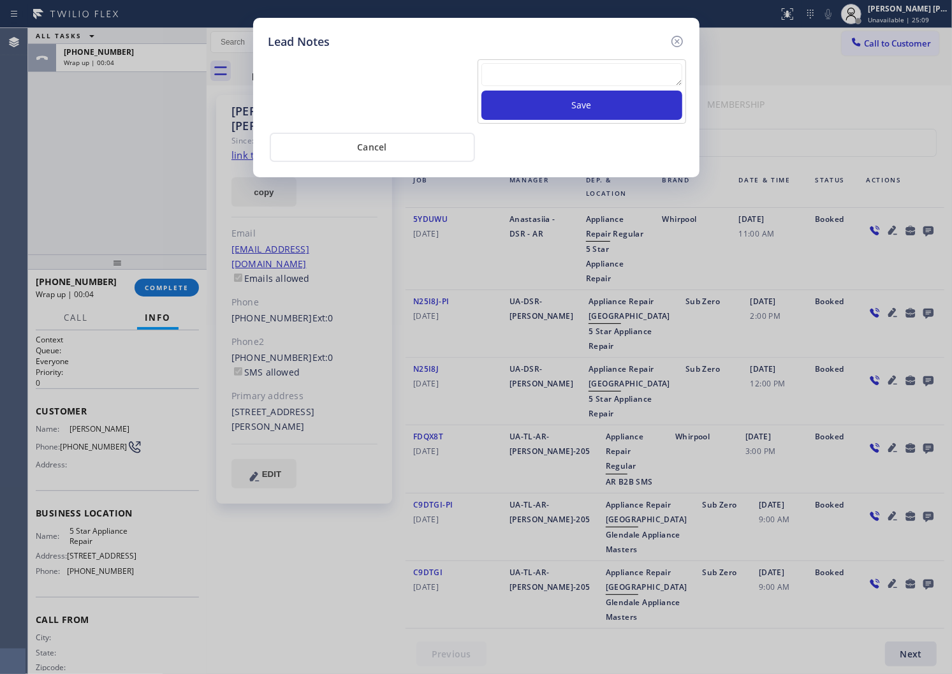
click at [624, 78] on textarea at bounding box center [582, 74] width 201 height 23
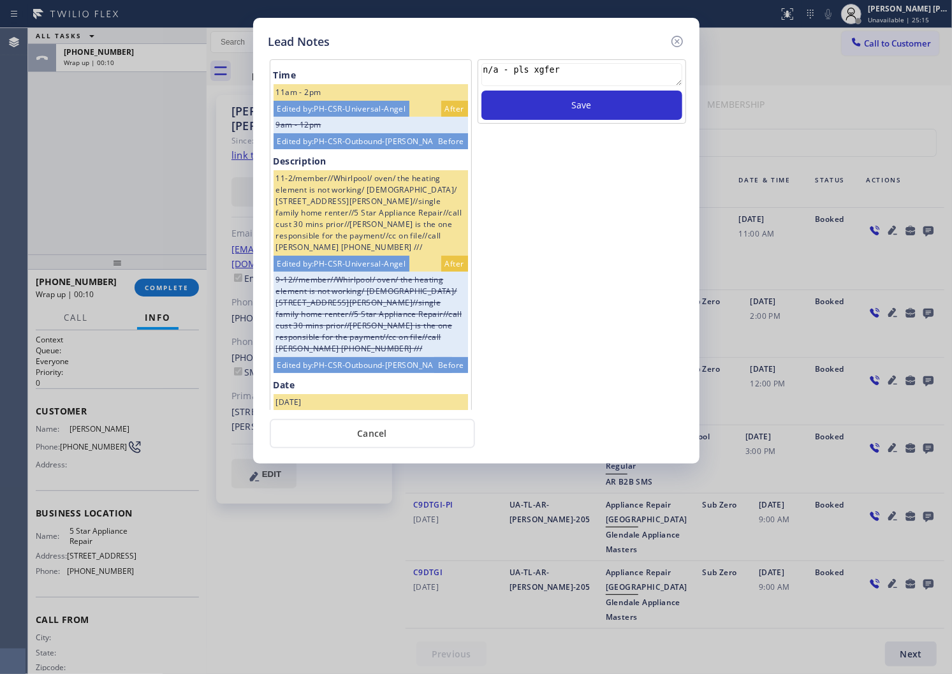
type textarea "n/a - pls xgfer"
click at [621, 122] on div "n/a - pls xgfer Save" at bounding box center [582, 91] width 209 height 64
click at [644, 108] on button "Save" at bounding box center [582, 105] width 201 height 29
click at [677, 42] on icon at bounding box center [677, 41] width 15 height 15
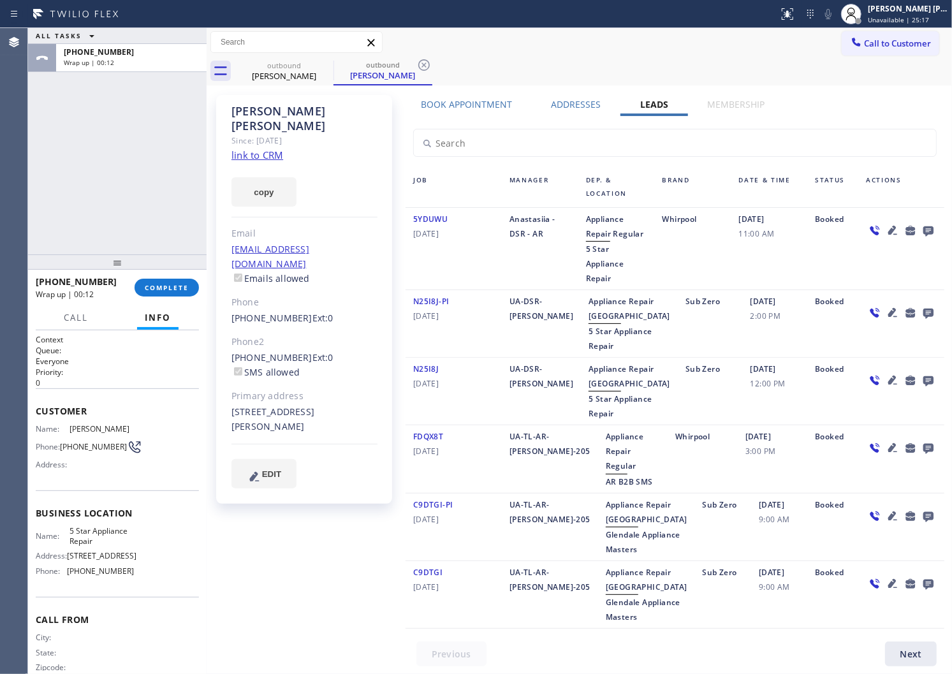
click at [185, 300] on div "[PHONE_NUMBER] Wrap up | 00:12 COMPLETE" at bounding box center [117, 287] width 163 height 33
click at [182, 288] on span "COMPLETE" at bounding box center [167, 287] width 44 height 9
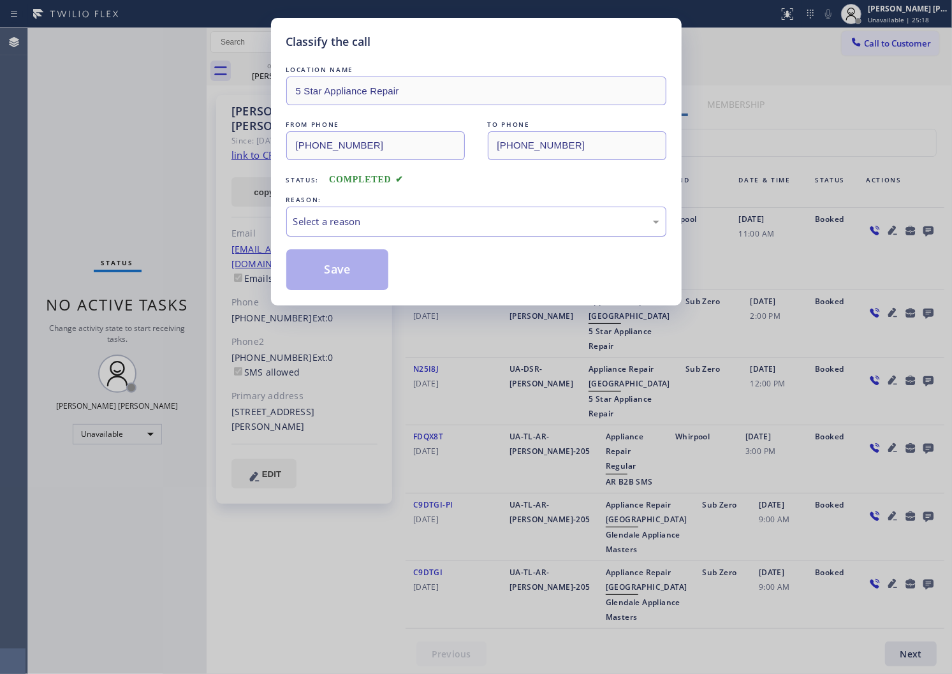
click at [367, 220] on div "Select a reason" at bounding box center [476, 221] width 366 height 15
click at [313, 258] on button "Save" at bounding box center [337, 269] width 103 height 41
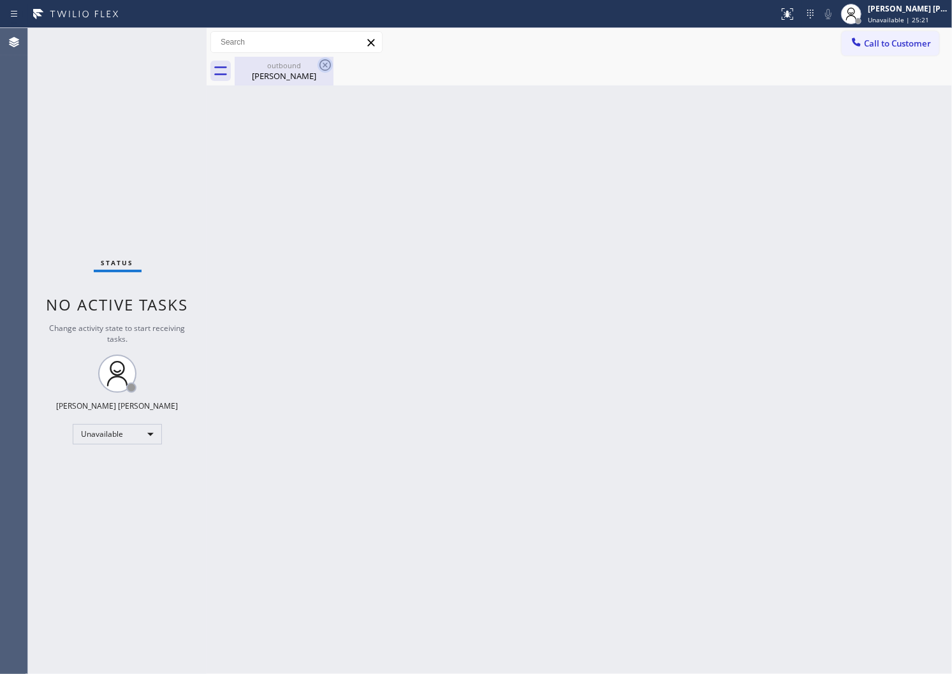
drag, startPoint x: 306, startPoint y: 74, endPoint x: 321, endPoint y: 68, distance: 16.6
click at [306, 74] on div "[PERSON_NAME]" at bounding box center [284, 75] width 96 height 11
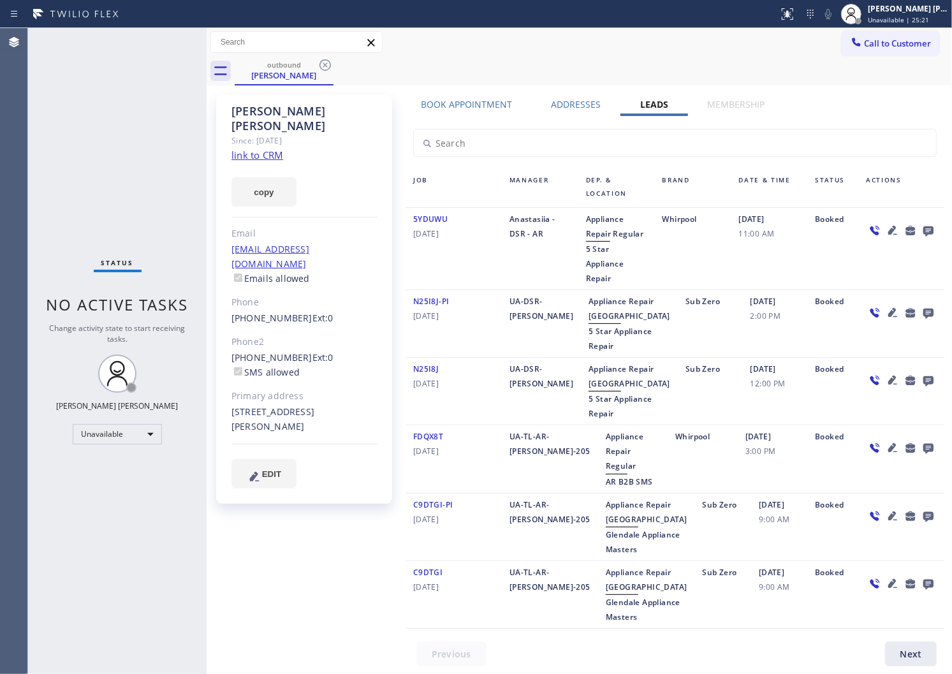
click at [323, 64] on icon at bounding box center [325, 64] width 15 height 15
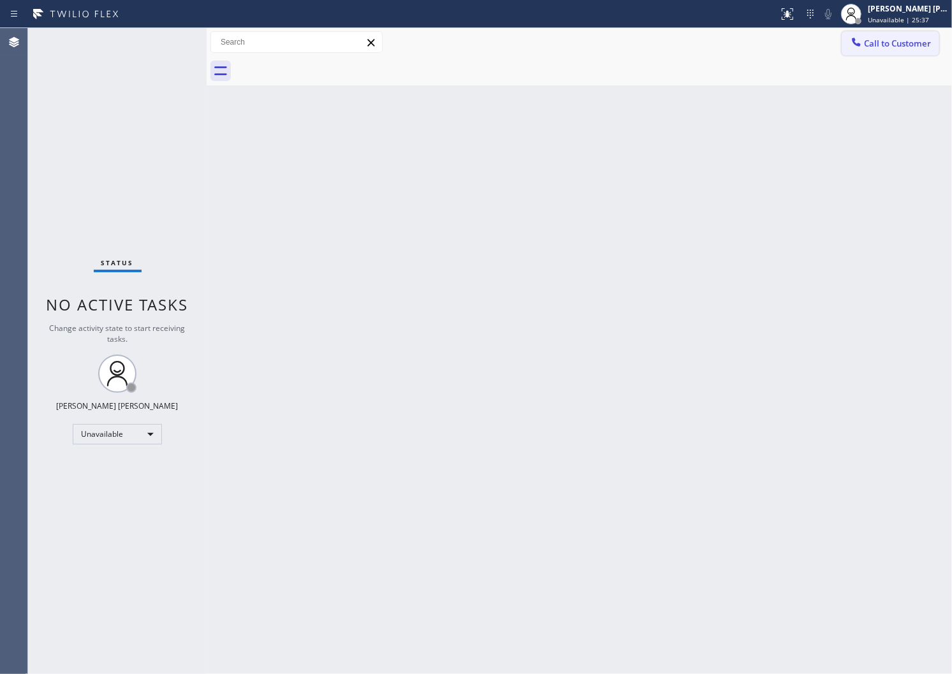
click at [900, 52] on button "Call to Customer" at bounding box center [891, 43] width 98 height 24
click at [0, 0] on div "Outbound call Location 5 Star Appliance Repair Your caller id phone number [PHO…" at bounding box center [0, 0] width 0 height 0
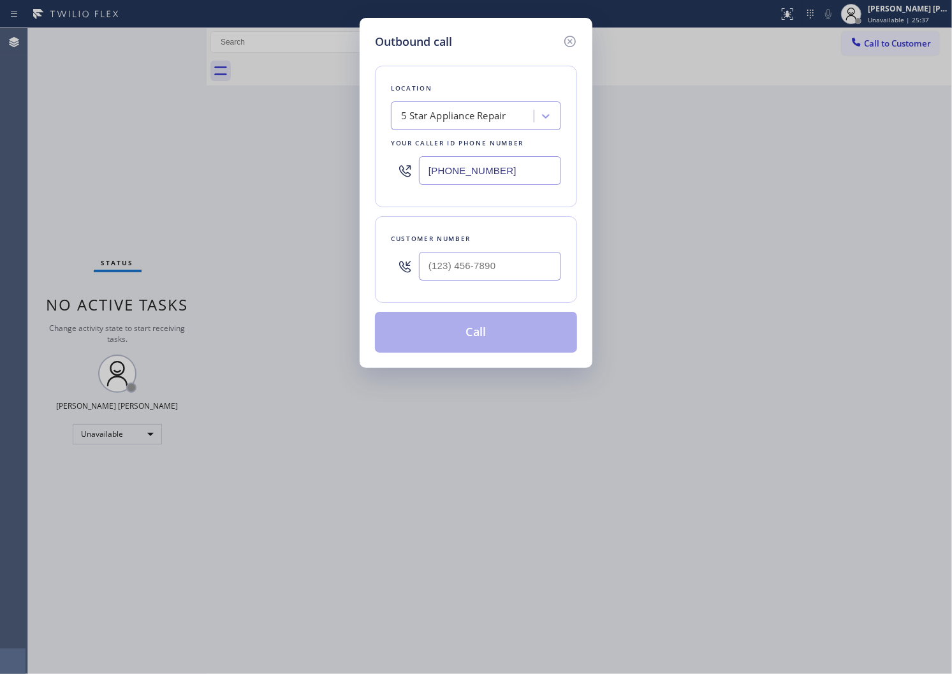
click at [487, 170] on input "[PHONE_NUMBER]" at bounding box center [490, 170] width 142 height 29
drag, startPoint x: 487, startPoint y: 170, endPoint x: 483, endPoint y: 163, distance: 8.0
click at [487, 170] on input "[PHONE_NUMBER]" at bounding box center [490, 170] width 142 height 29
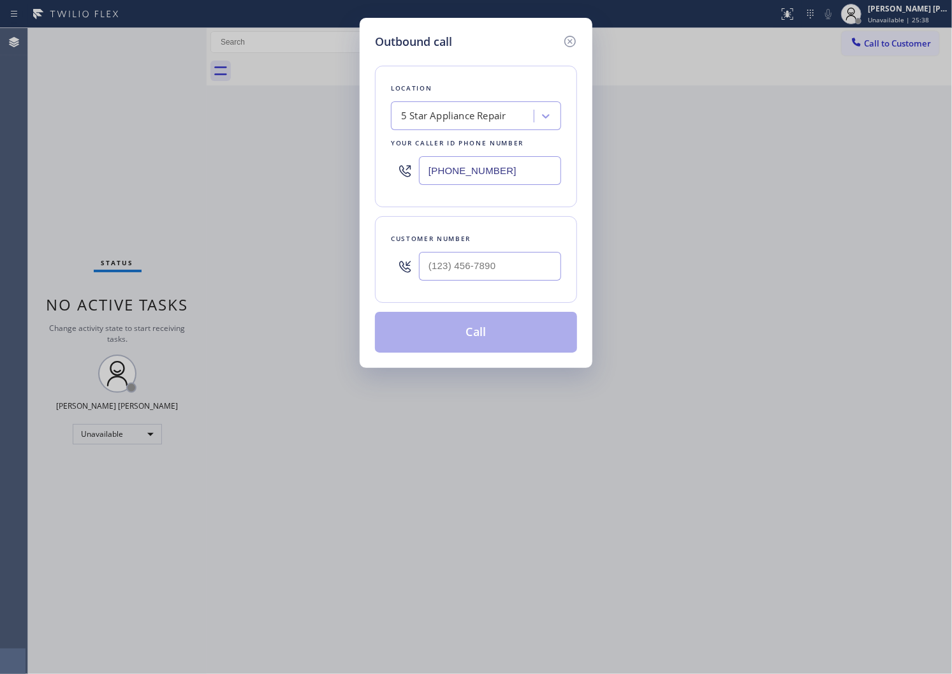
paste input "408) 741-9588"
type input "[PHONE_NUMBER]"
click at [461, 263] on input "(___) ___-____" at bounding box center [490, 266] width 142 height 29
paste input "408) 335-9190"
type input "[PHONE_NUMBER]"
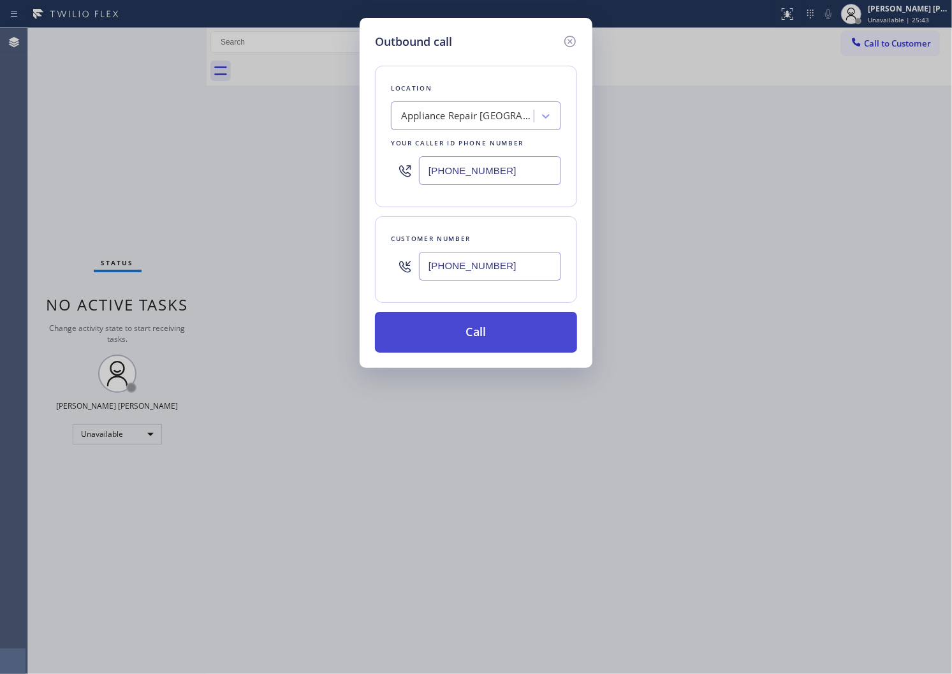
click at [477, 343] on button "Call" at bounding box center [476, 332] width 202 height 41
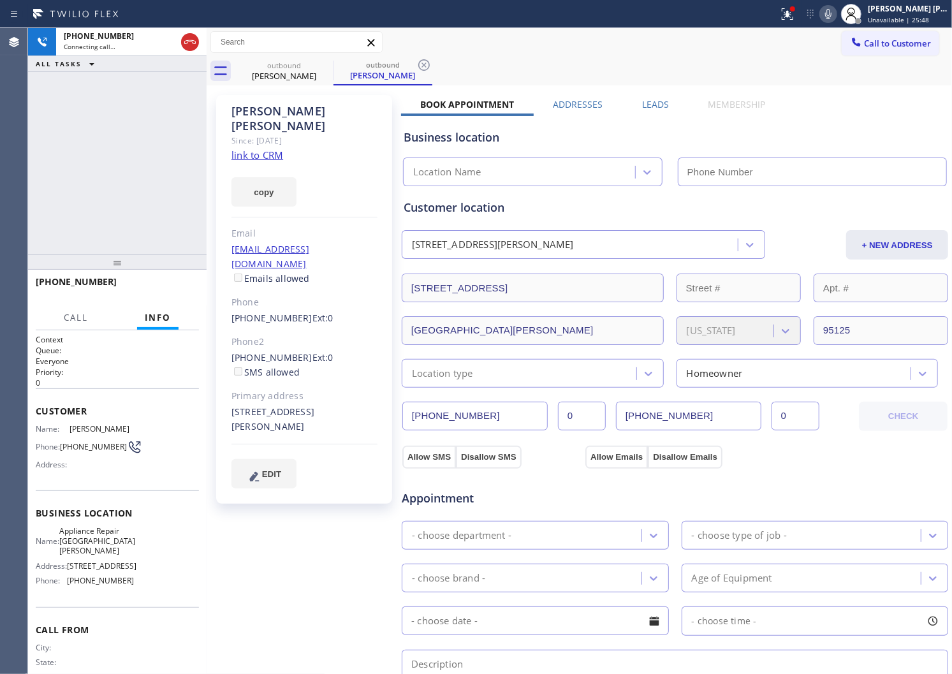
type input "[PHONE_NUMBER]"
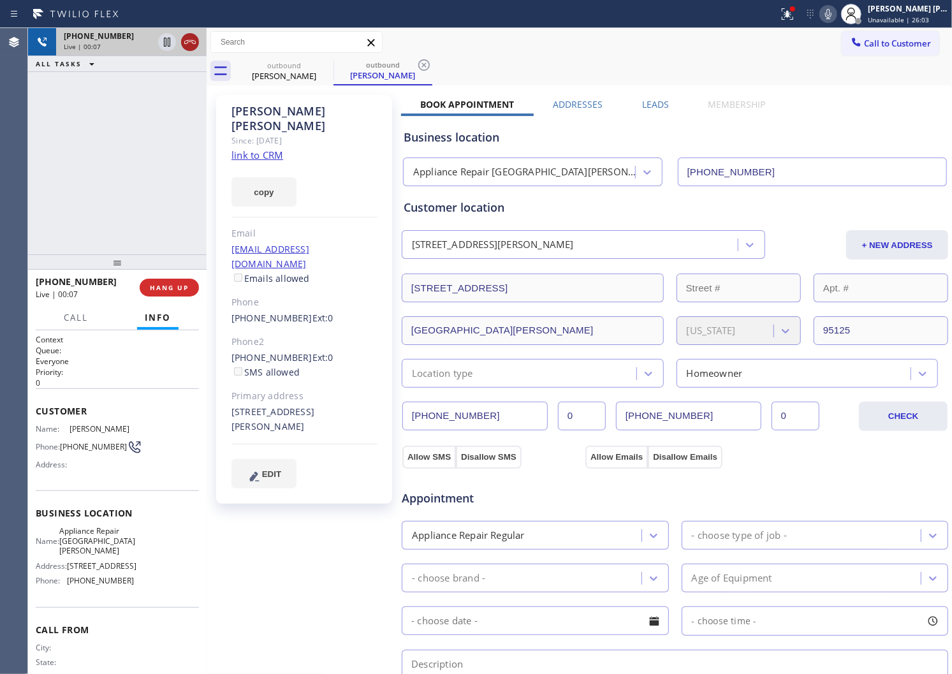
click at [187, 34] on icon at bounding box center [189, 41] width 15 height 15
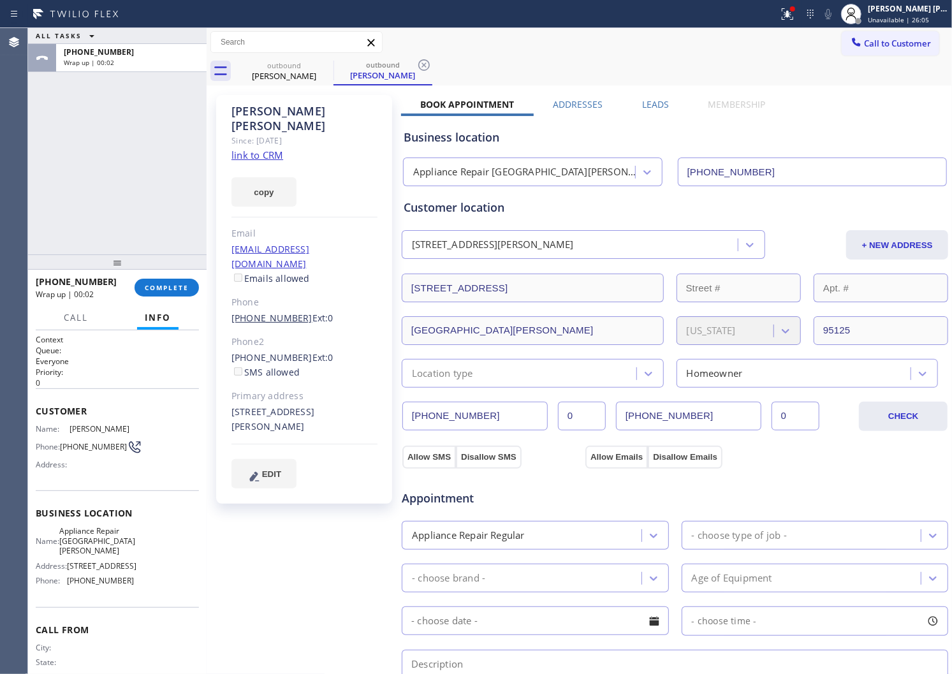
click at [277, 312] on link "[PHONE_NUMBER]" at bounding box center [272, 318] width 81 height 12
click at [0, 0] on div "Outbound call Location Appliance Repair [GEOGRAPHIC_DATA][PERSON_NAME] Your cal…" at bounding box center [0, 0] width 0 height 0
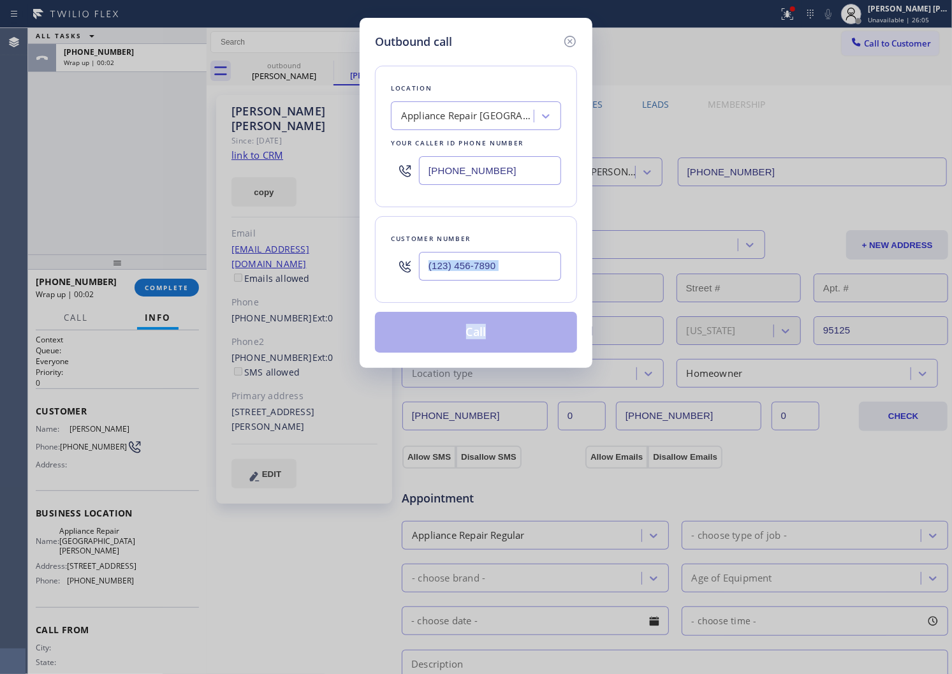
type input "[PHONE_NUMBER]"
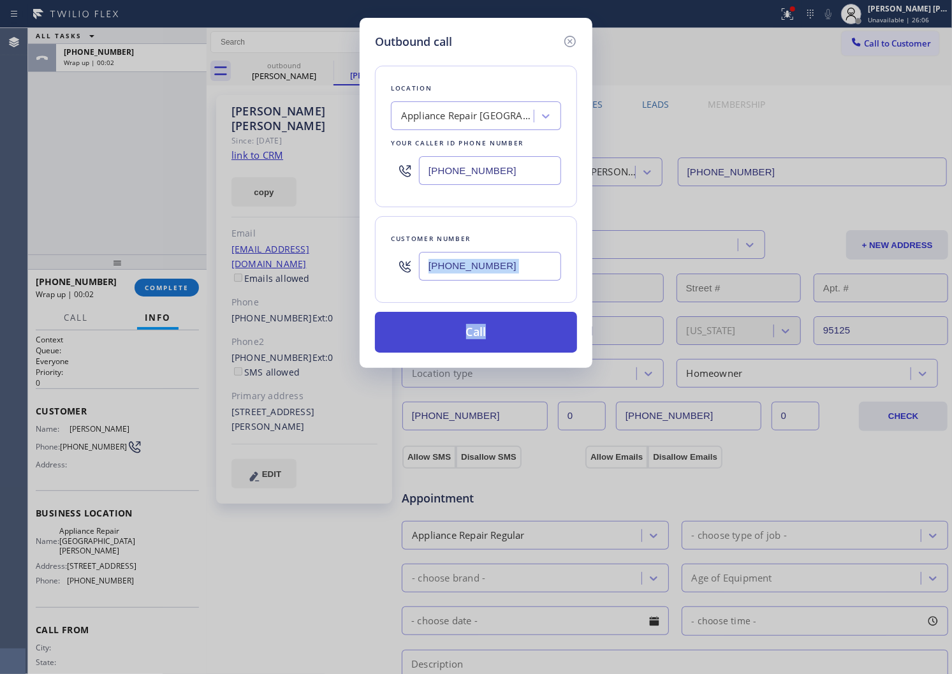
click at [475, 328] on button "Call" at bounding box center [476, 332] width 202 height 41
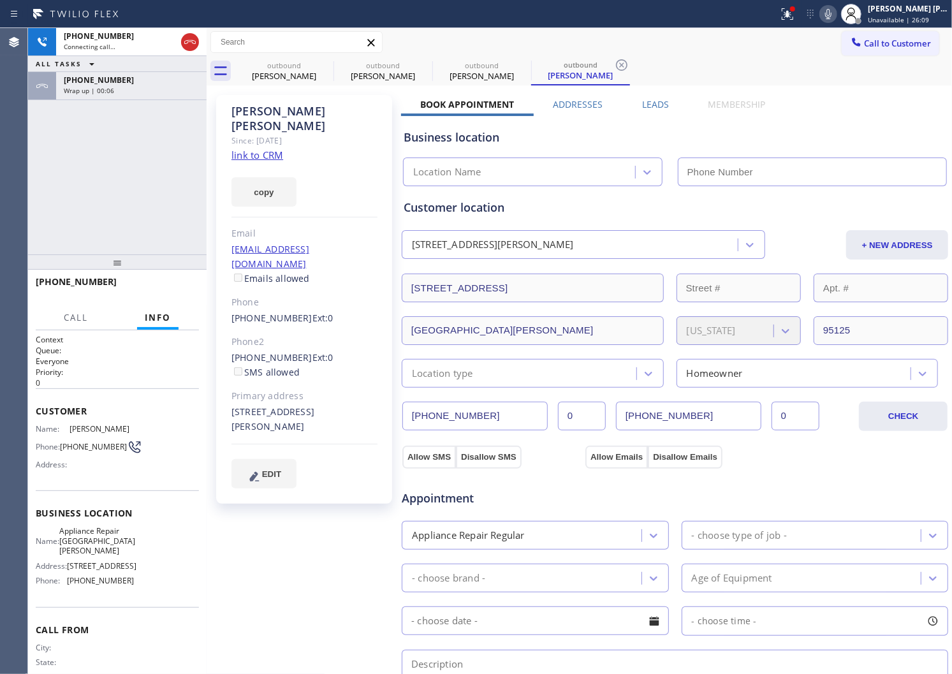
type input "[PHONE_NUMBER]"
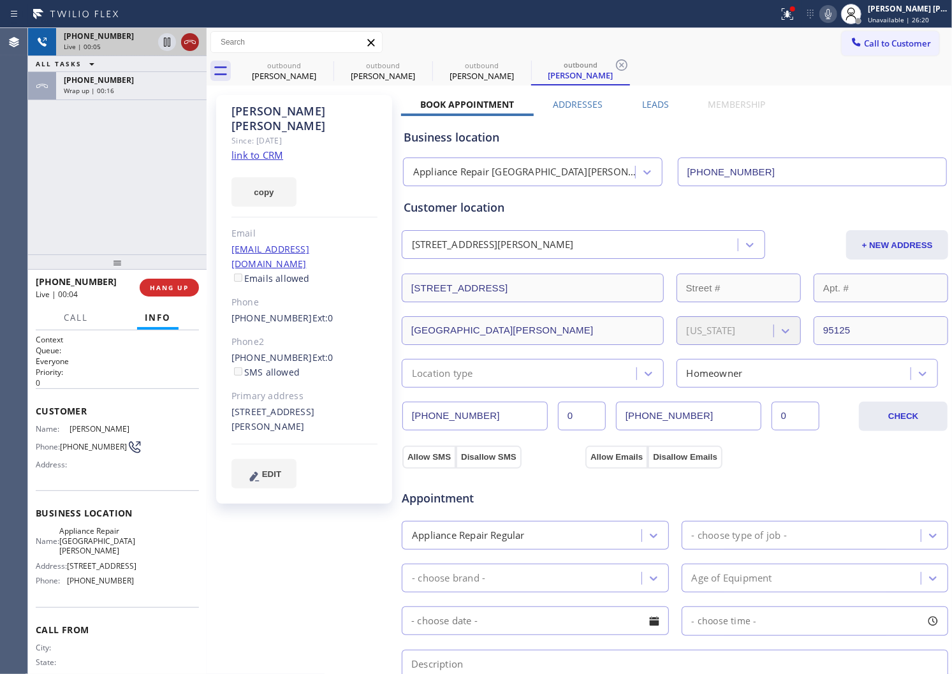
click at [195, 50] on div at bounding box center [179, 42] width 46 height 28
click at [195, 48] on icon at bounding box center [189, 41] width 15 height 15
click at [181, 282] on button "HANG UP" at bounding box center [169, 288] width 59 height 18
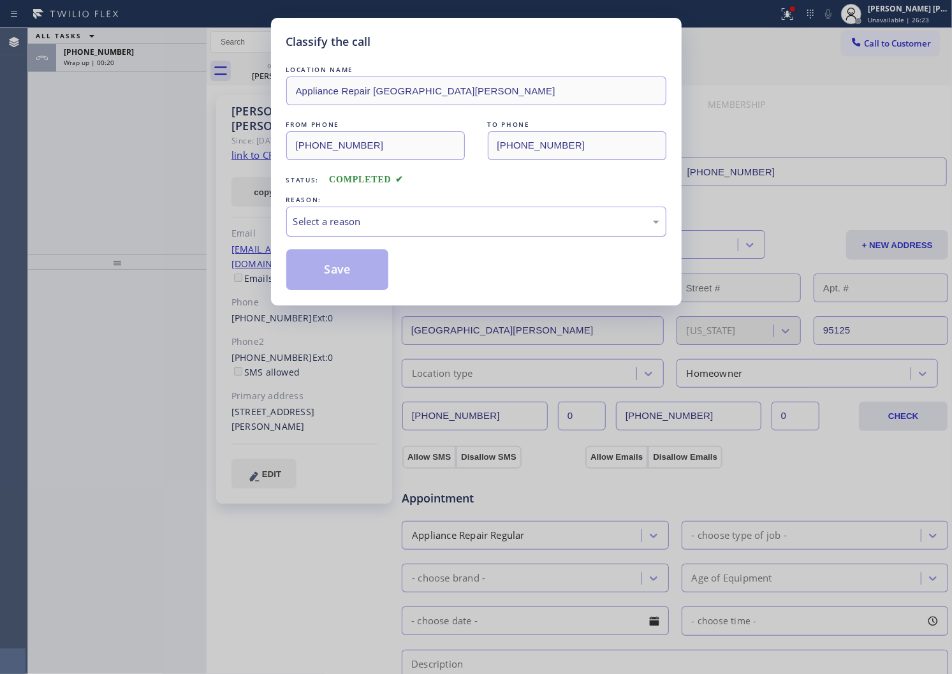
click at [443, 221] on div "Select a reason" at bounding box center [476, 221] width 366 height 15
click at [346, 262] on button "Save" at bounding box center [337, 269] width 103 height 41
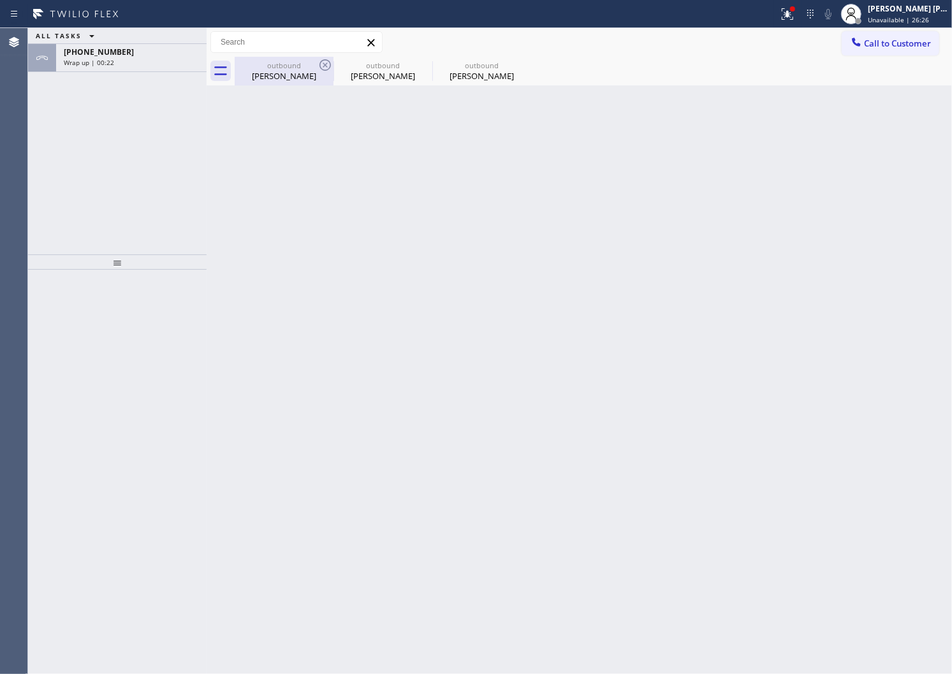
click at [267, 82] on div "outbound [PERSON_NAME]" at bounding box center [284, 71] width 96 height 29
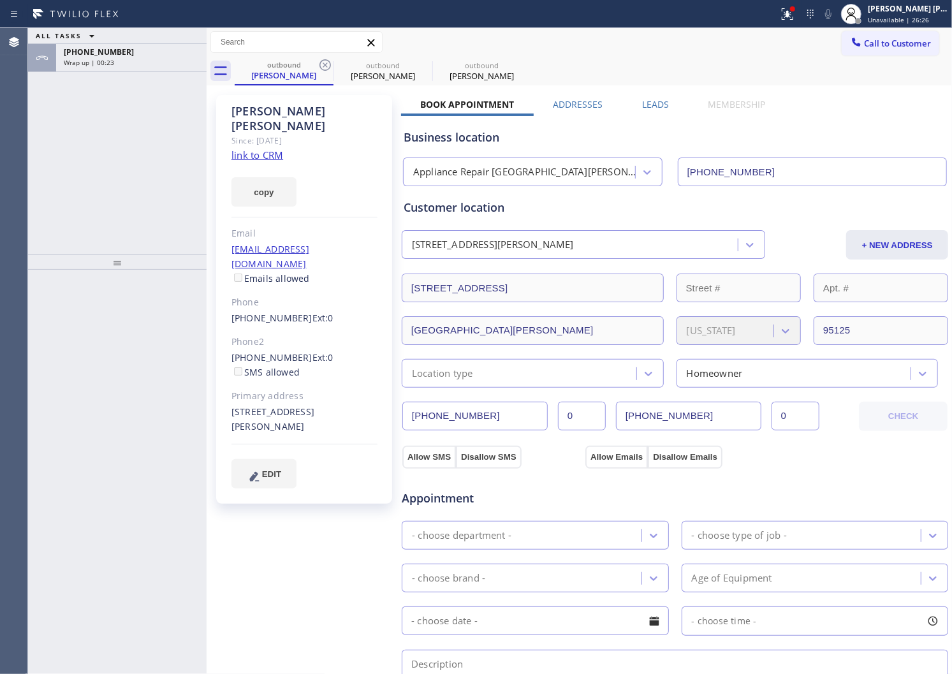
click at [278, 109] on div "[PERSON_NAME]" at bounding box center [305, 118] width 146 height 29
click at [163, 58] on div "Wrap up | 00:25" at bounding box center [131, 62] width 135 height 9
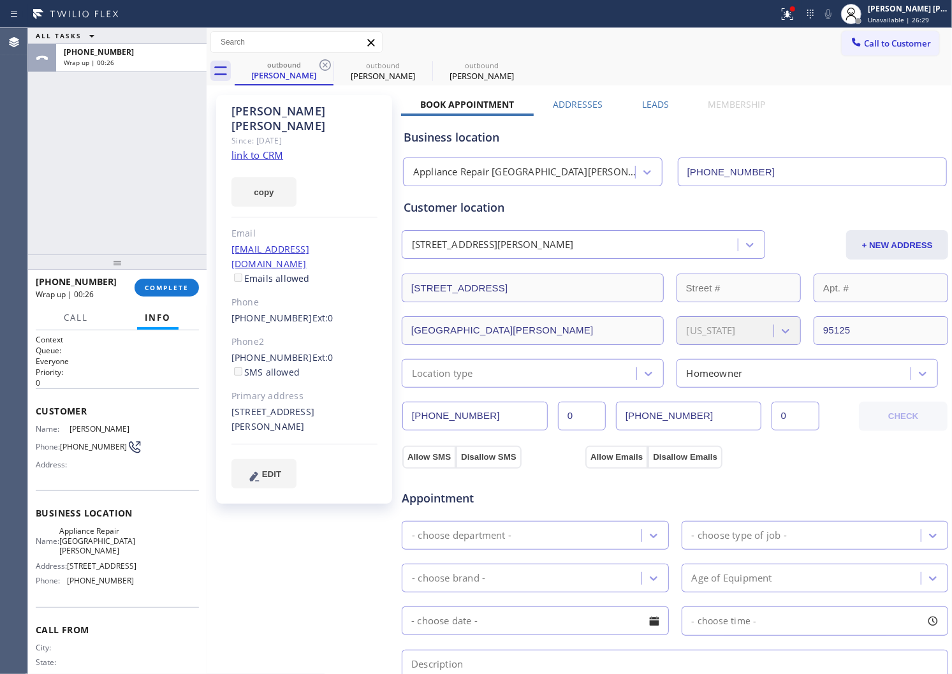
click at [179, 269] on div at bounding box center [117, 262] width 179 height 15
click at [172, 279] on button "COMPLETE" at bounding box center [167, 288] width 64 height 18
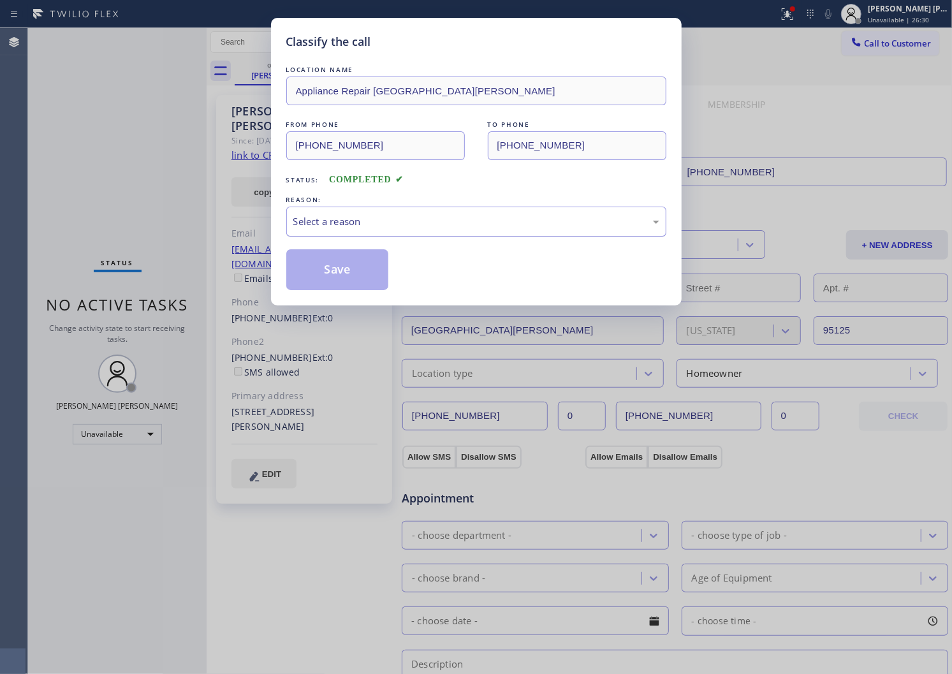
click at [380, 216] on div "Select a reason" at bounding box center [476, 221] width 366 height 15
click at [311, 270] on button "Save" at bounding box center [337, 269] width 103 height 41
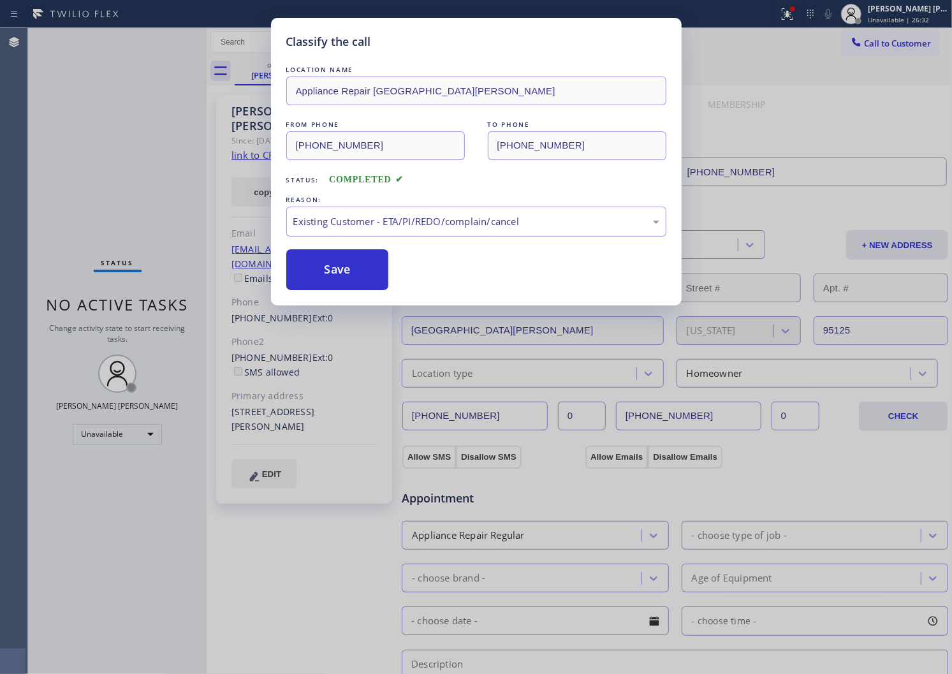
click at [797, 16] on div "Classify the call LOCATION NAME Appliance Repair [GEOGRAPHIC_DATA][PERSON_NAME]…" at bounding box center [476, 337] width 952 height 674
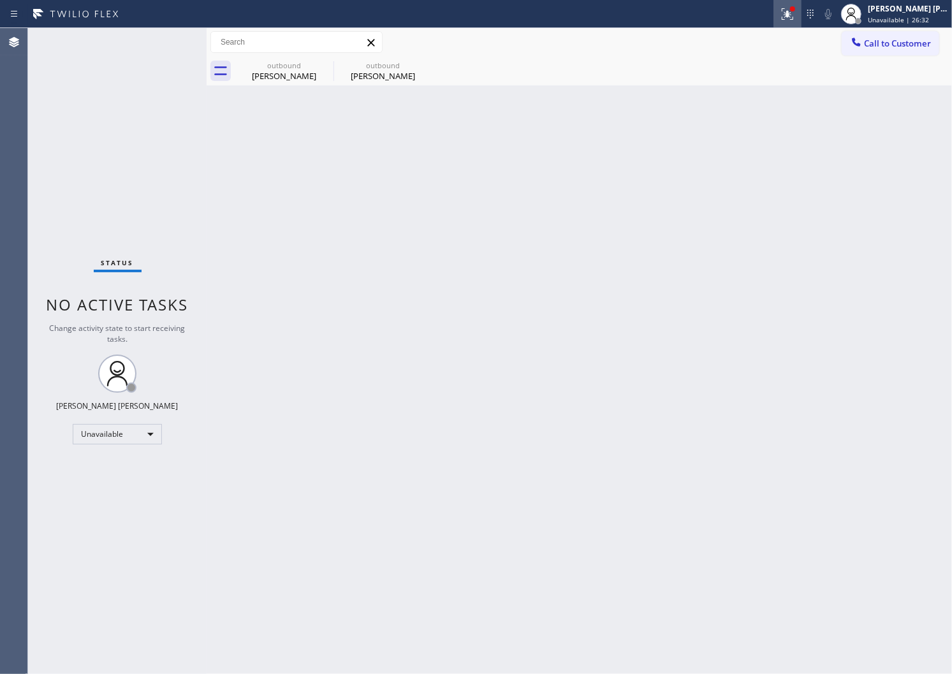
click at [795, 20] on icon at bounding box center [787, 13] width 15 height 15
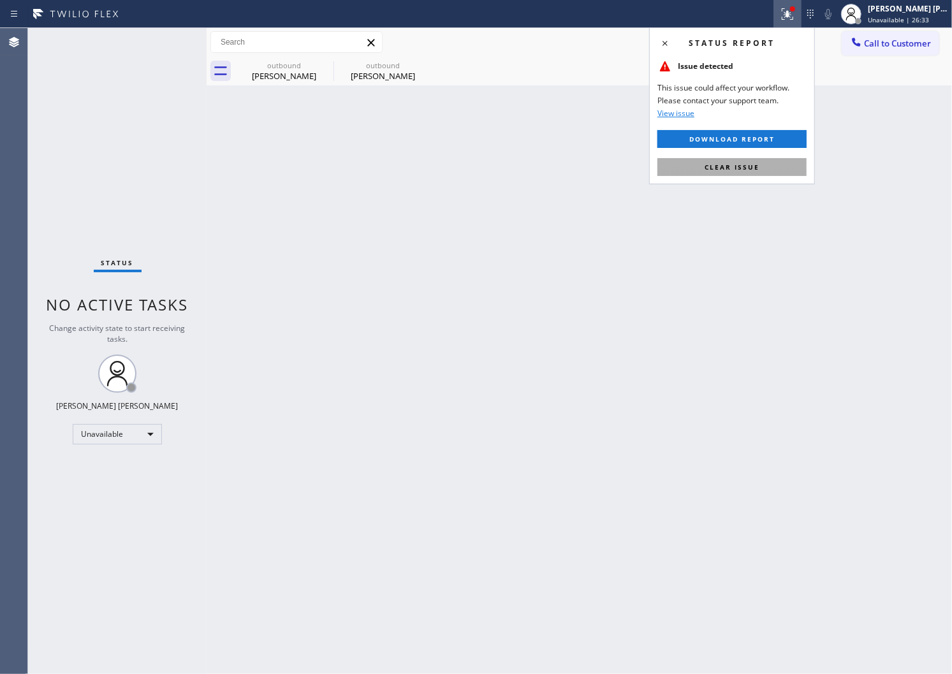
click at [734, 174] on button "Clear issue" at bounding box center [732, 167] width 149 height 18
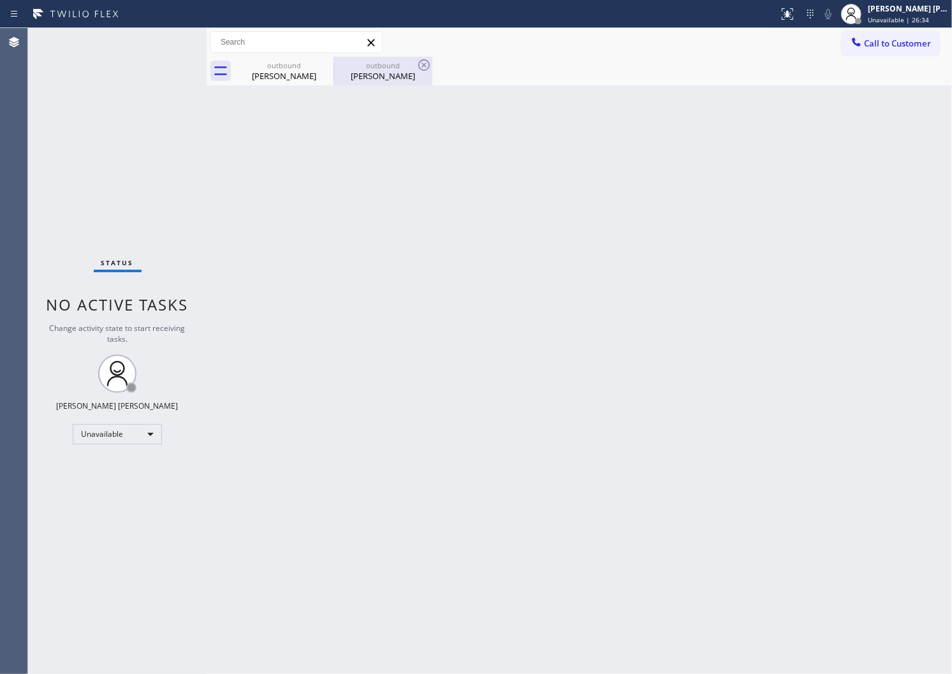
click at [339, 67] on div "outbound" at bounding box center [383, 66] width 96 height 10
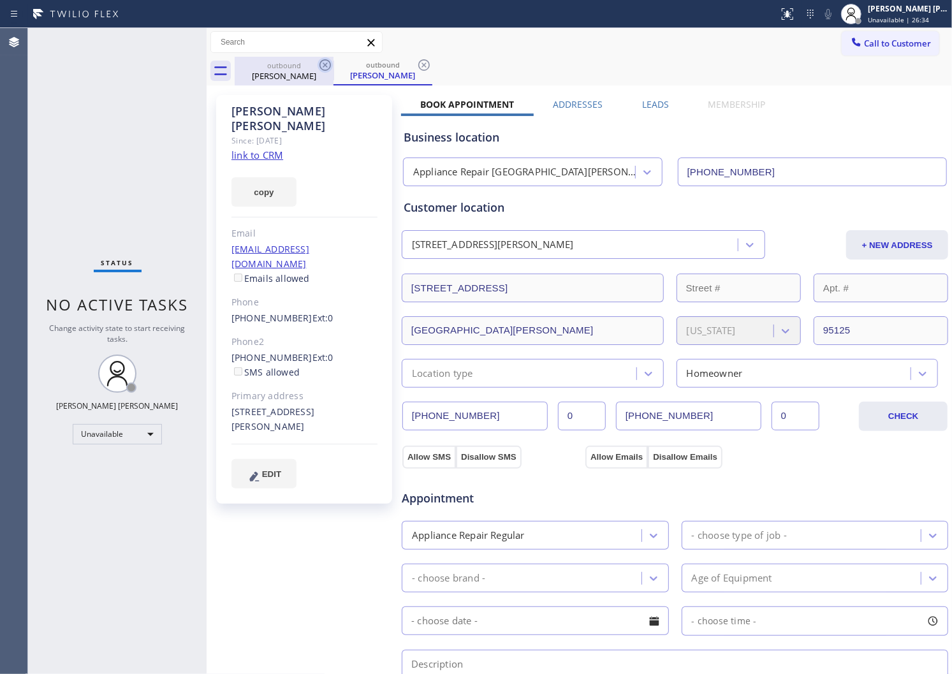
click at [325, 68] on icon at bounding box center [325, 64] width 15 height 15
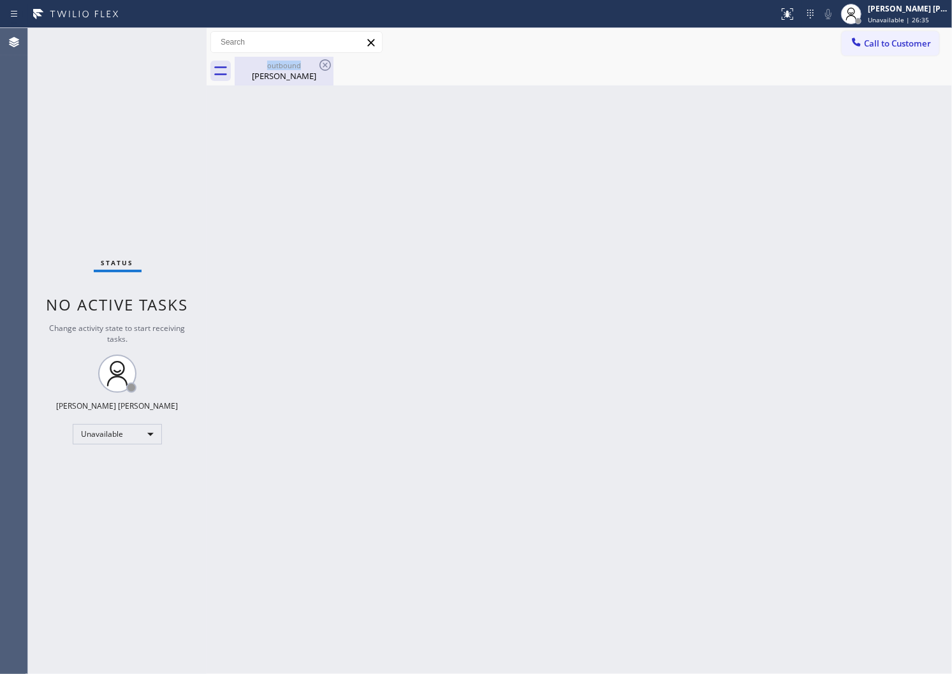
click at [295, 67] on div "outbound" at bounding box center [284, 66] width 96 height 10
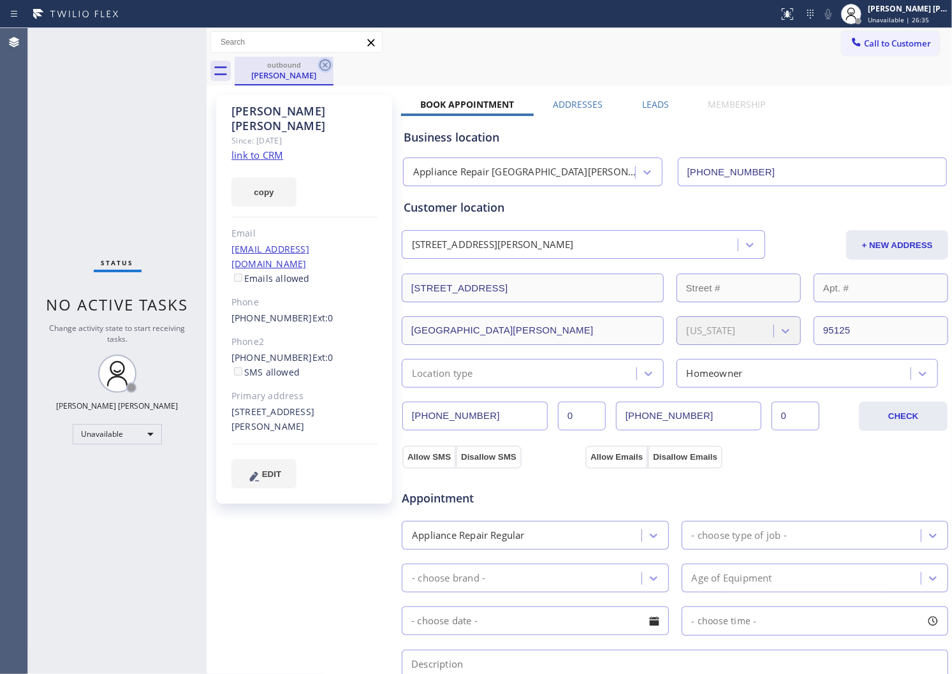
click at [324, 63] on icon at bounding box center [325, 64] width 15 height 15
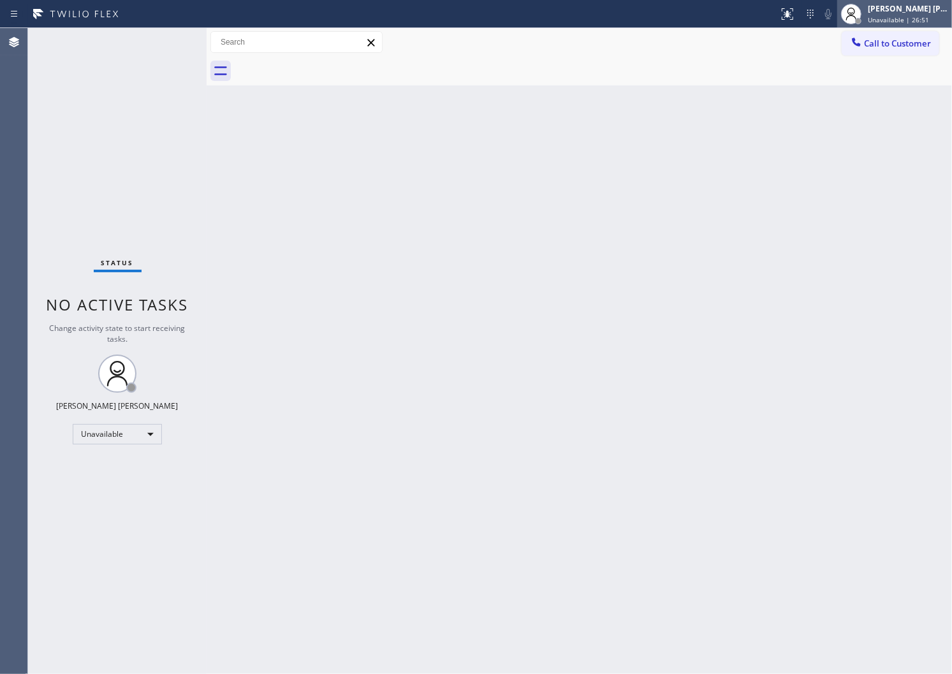
click at [908, 16] on span "Unavailable | 26:51" at bounding box center [898, 19] width 61 height 9
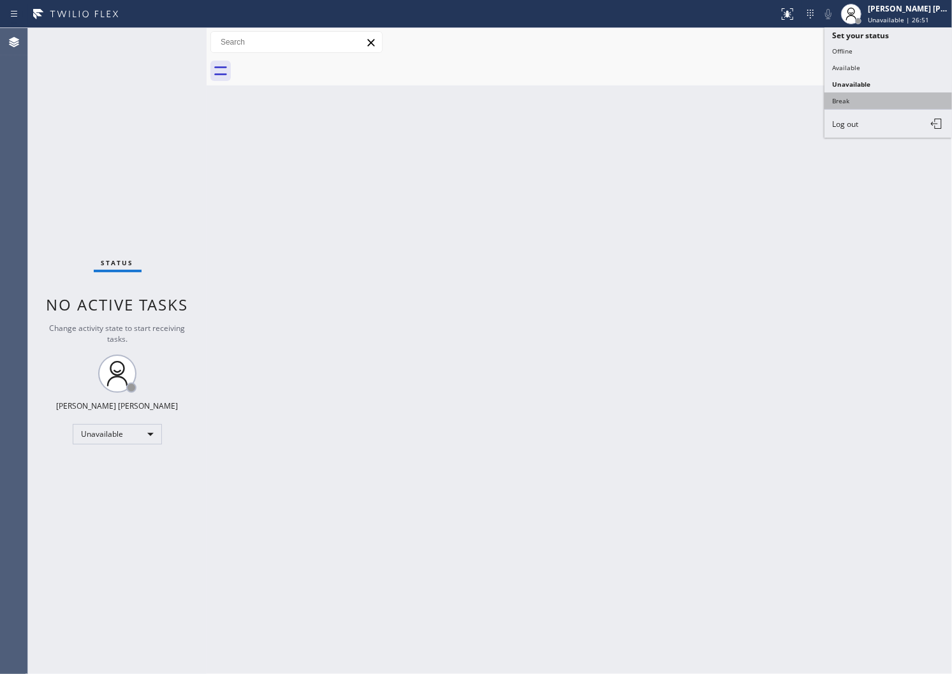
click at [875, 101] on button "Break" at bounding box center [889, 100] width 128 height 17
click at [875, 101] on div "Back to Dashboard Change Sender ID Customers Technicians Select a contact Outbo…" at bounding box center [580, 351] width 746 height 646
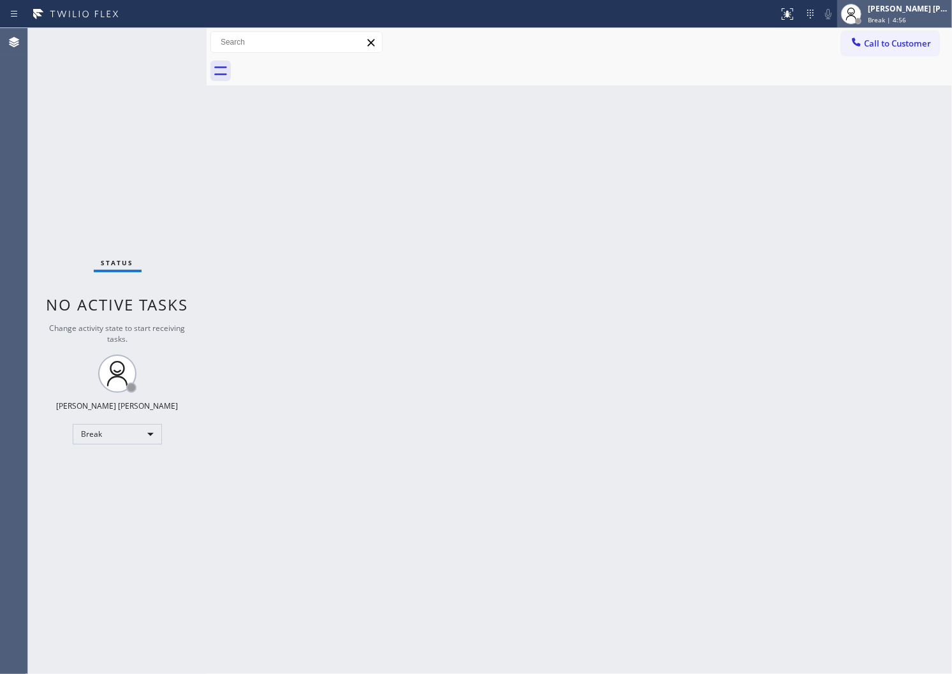
click at [897, 17] on span "Break | 4:56" at bounding box center [887, 19] width 38 height 9
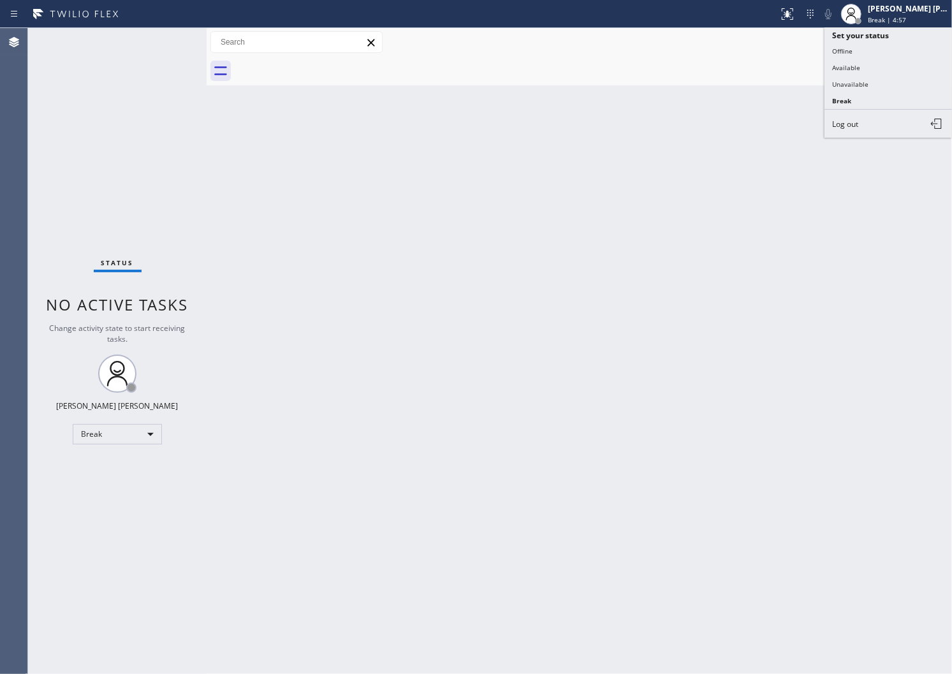
click at [882, 87] on button "Unavailable" at bounding box center [889, 84] width 128 height 17
click at [3, 289] on div "Agent Desktop" at bounding box center [13, 351] width 27 height 646
click at [865, 38] on span "Call to Customer" at bounding box center [897, 43] width 67 height 11
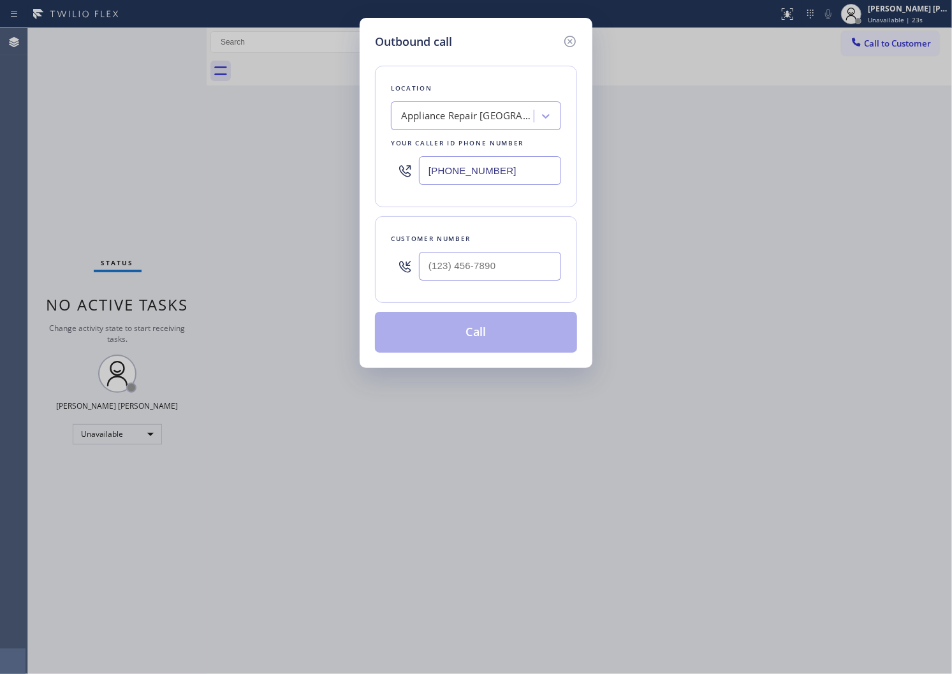
type input "(___) ___-____"
click at [517, 255] on input "(___) ___-____" at bounding box center [490, 266] width 142 height 29
click at [480, 174] on input "[PHONE_NUMBER]" at bounding box center [490, 170] width 142 height 29
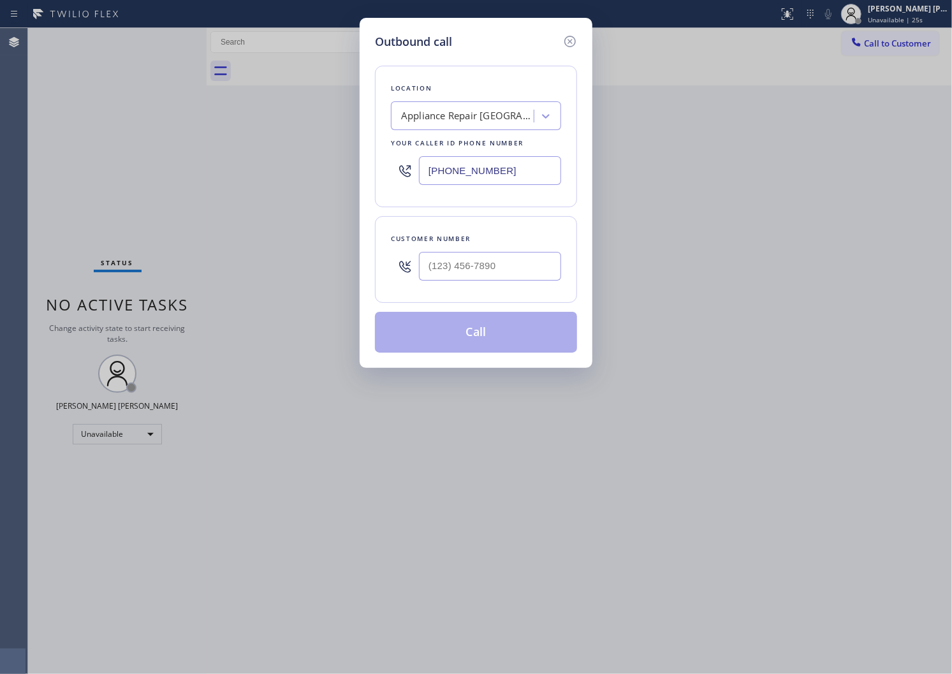
click at [480, 174] on input "[PHONE_NUMBER]" at bounding box center [490, 170] width 142 height 29
drag, startPoint x: 480, startPoint y: 174, endPoint x: 487, endPoint y: 232, distance: 57.8
click at [480, 174] on input "[PHONE_NUMBER]" at bounding box center [490, 170] width 142 height 29
click at [480, 262] on input "(___) ___-____" at bounding box center [490, 266] width 142 height 29
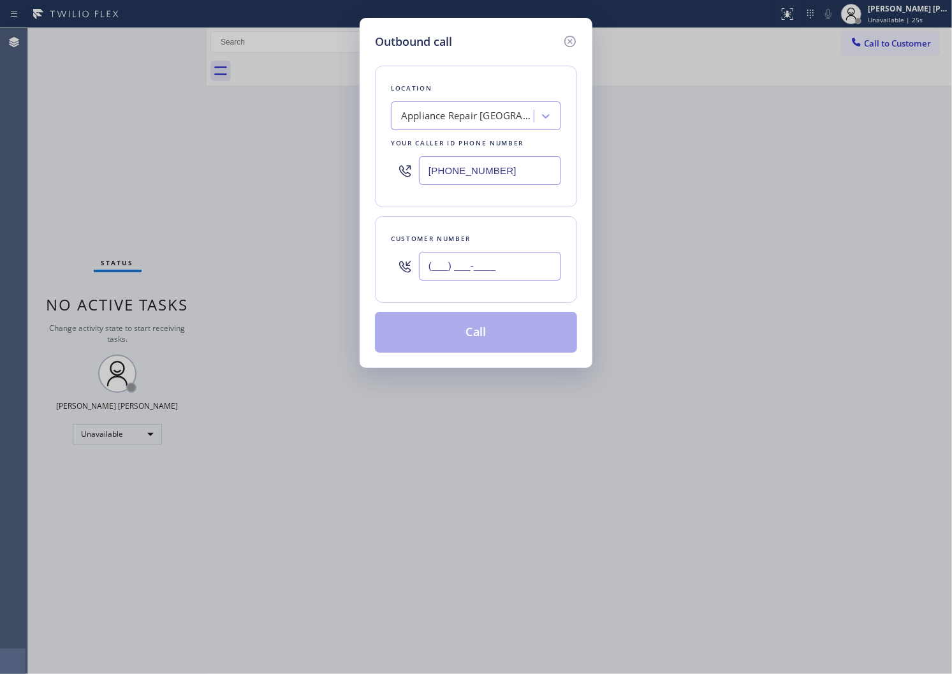
paste input "773) 704-1884"
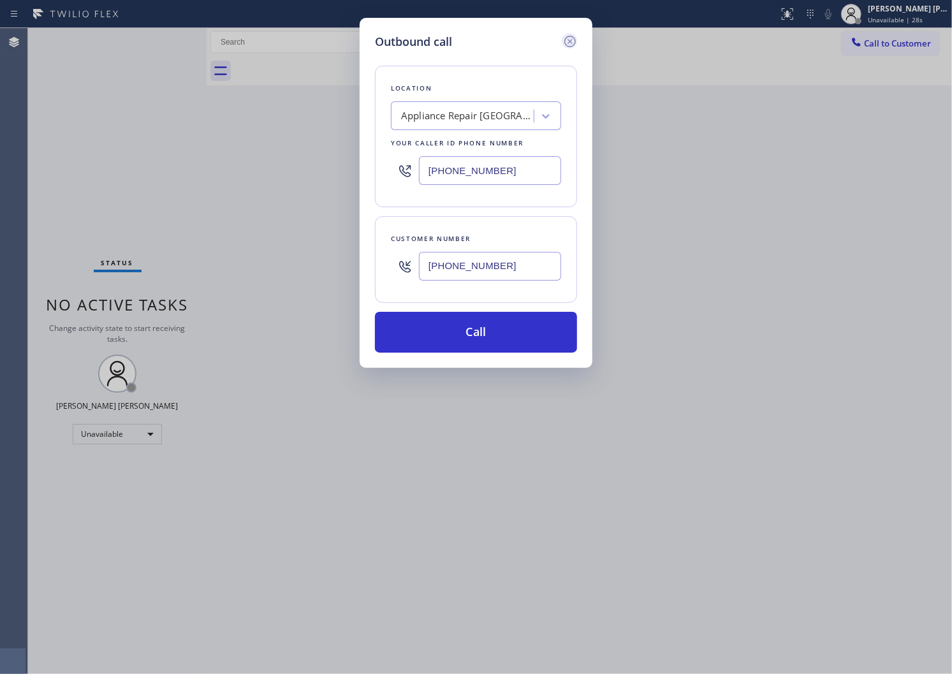
click at [575, 40] on icon at bounding box center [570, 41] width 11 height 11
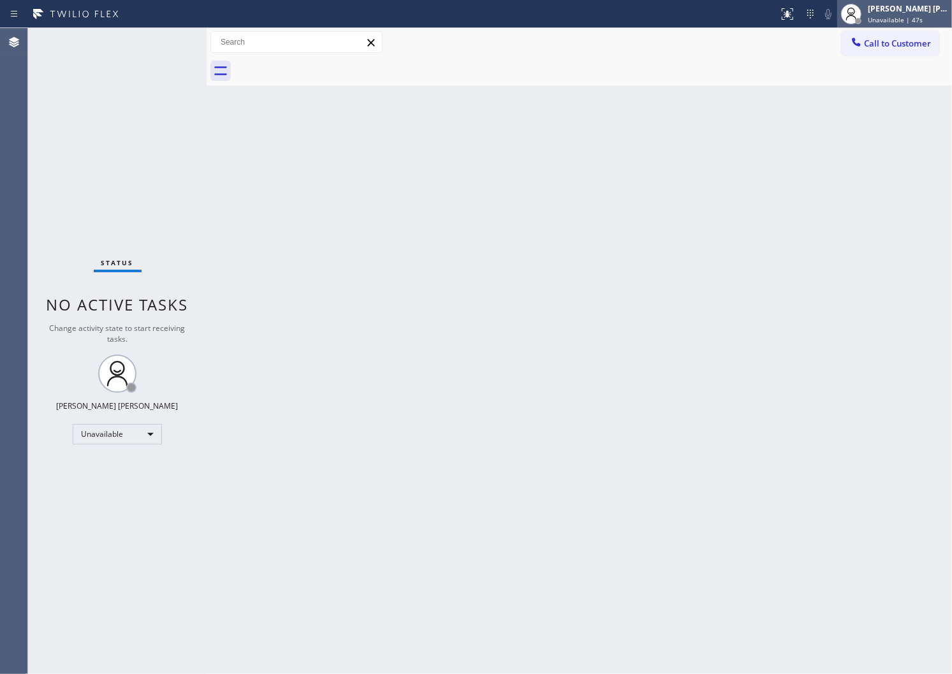
click at [863, 17] on div at bounding box center [858, 21] width 9 height 9
drag, startPoint x: 870, startPoint y: 16, endPoint x: 875, endPoint y: 46, distance: 30.3
click at [863, 17] on div at bounding box center [858, 21] width 9 height 9
click at [890, 9] on div "[PERSON_NAME] [PERSON_NAME]" at bounding box center [908, 8] width 80 height 11
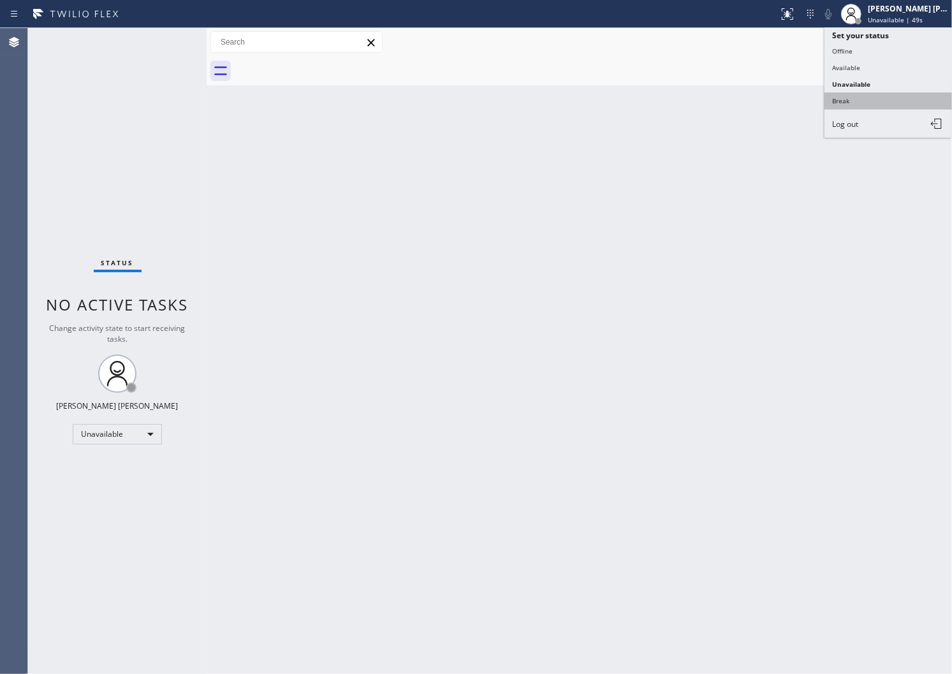
click at [857, 93] on button "Break" at bounding box center [889, 100] width 128 height 17
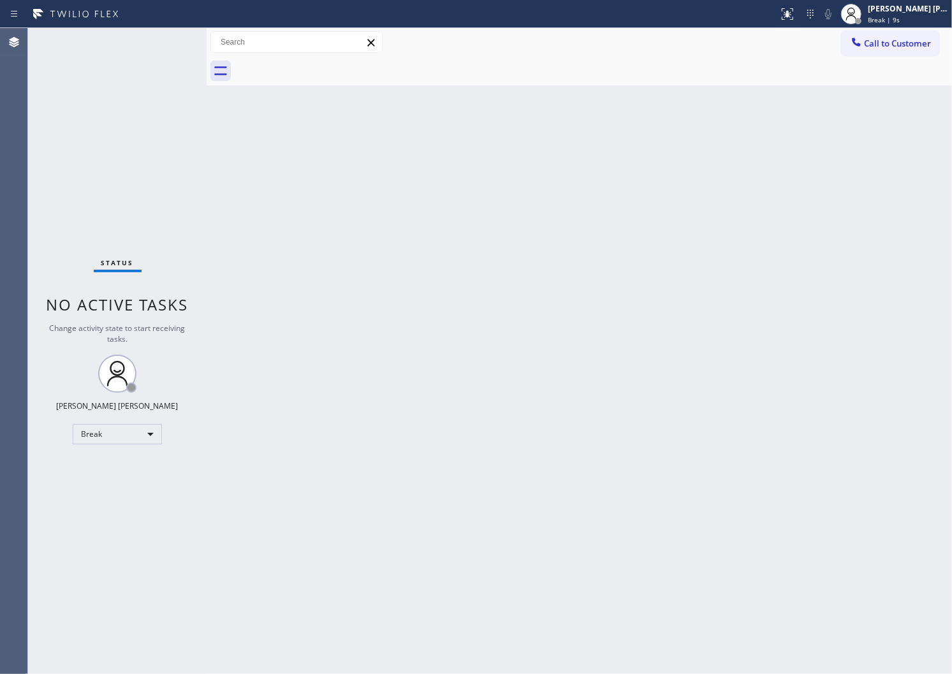
click at [3, 208] on div "Agent Desktop" at bounding box center [13, 351] width 27 height 646
click at [904, 15] on span "Break | 10s" at bounding box center [886, 19] width 36 height 9
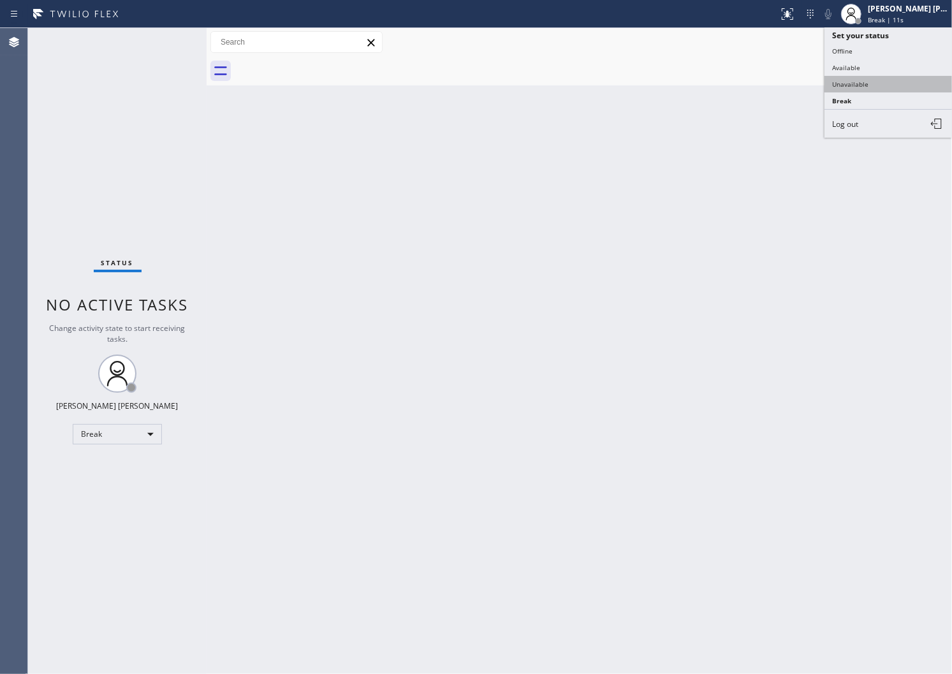
click at [871, 86] on button "Unavailable" at bounding box center [889, 84] width 128 height 17
click at [889, 47] on span "Call to Customer" at bounding box center [897, 43] width 67 height 11
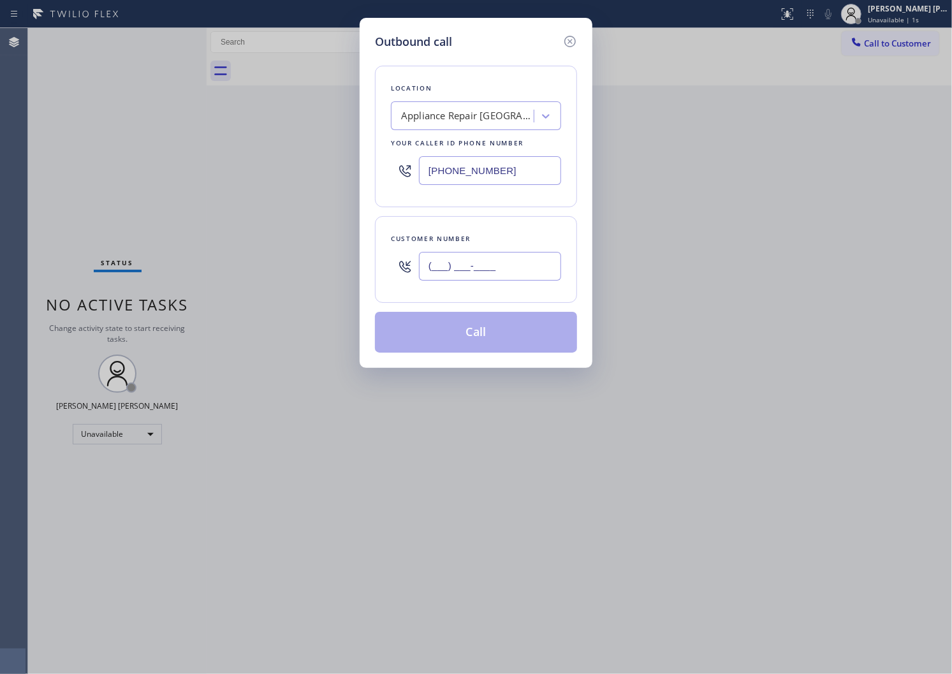
click at [426, 276] on input "(___) ___-____" at bounding box center [490, 266] width 142 height 29
paste input "253) 709-4247"
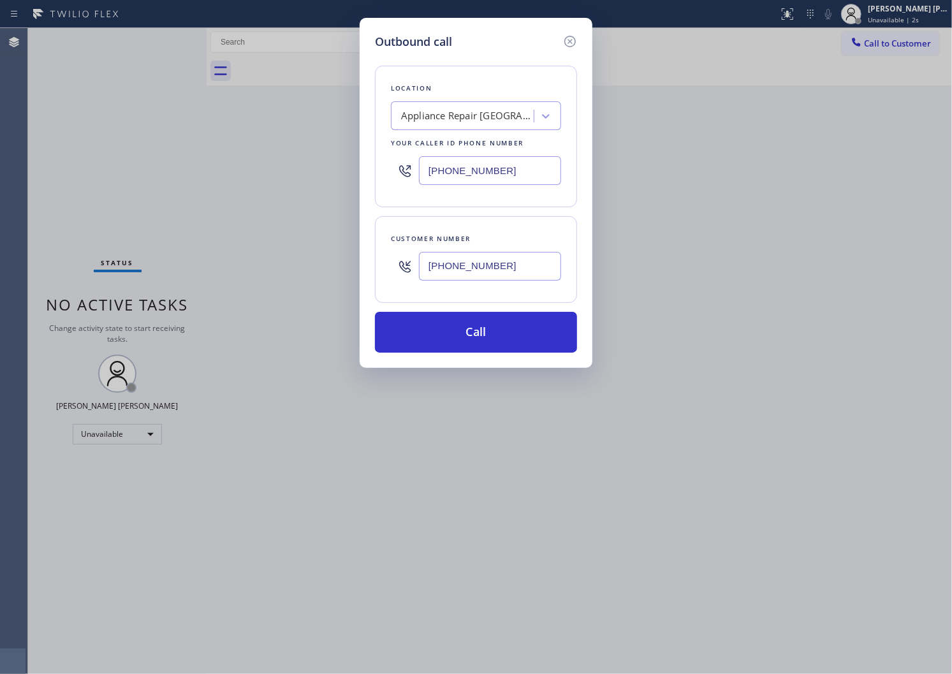
type input "[PHONE_NUMBER]"
click at [476, 168] on input "[PHONE_NUMBER]" at bounding box center [490, 170] width 142 height 29
paste input "2062"
click at [476, 168] on input "[PHONE_NUMBER]" at bounding box center [490, 170] width 142 height 29
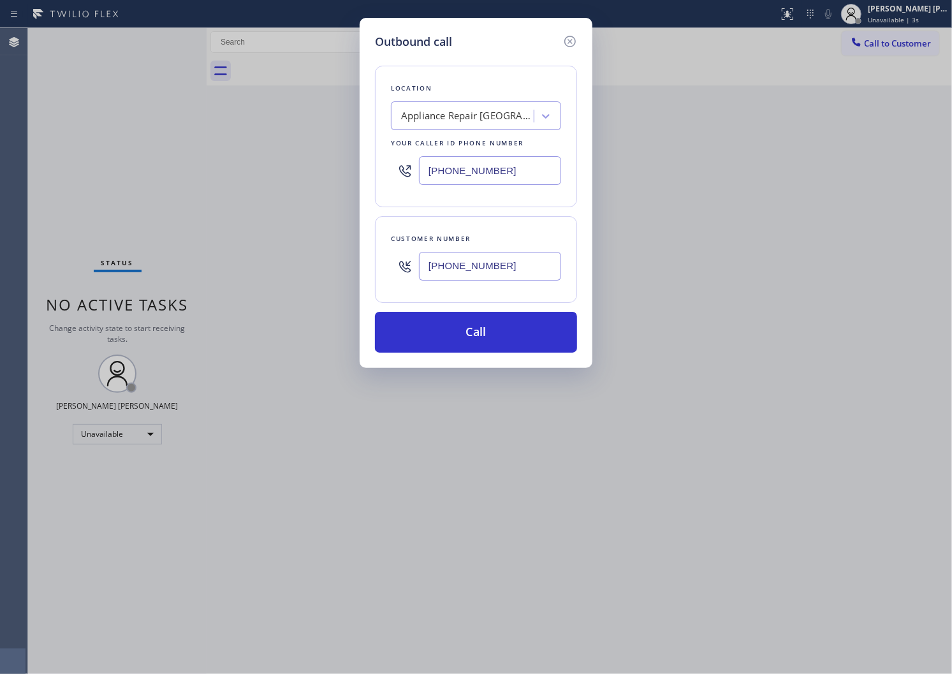
click at [476, 168] on input "[PHONE_NUMBER]" at bounding box center [490, 170] width 142 height 29
paste input "206) 202-1006"
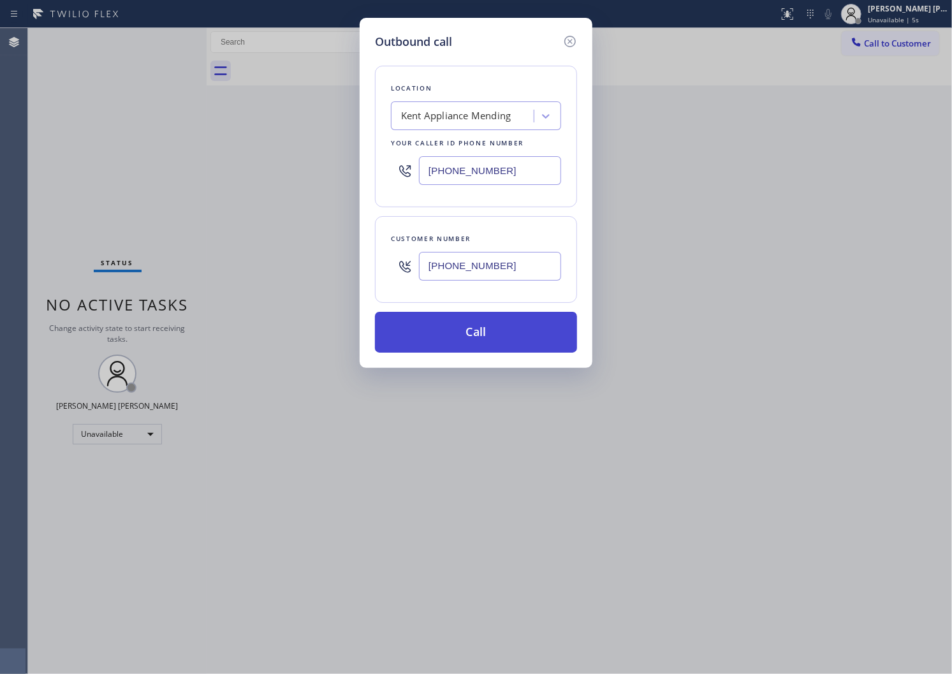
type input "[PHONE_NUMBER]"
click at [498, 333] on button "Call" at bounding box center [476, 332] width 202 height 41
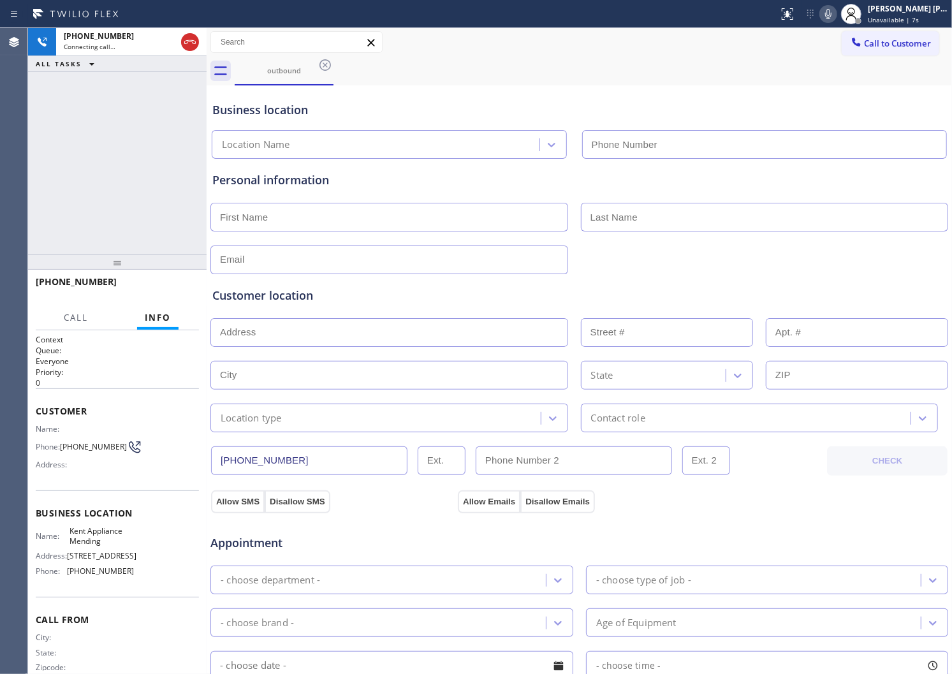
type input "[PHONE_NUMBER]"
click at [52, 193] on div "[PHONE_NUMBER] Connecting call… ALL TASKS ALL TASKS ACTIVE TASKS TASKS IN WRAP …" at bounding box center [117, 141] width 179 height 226
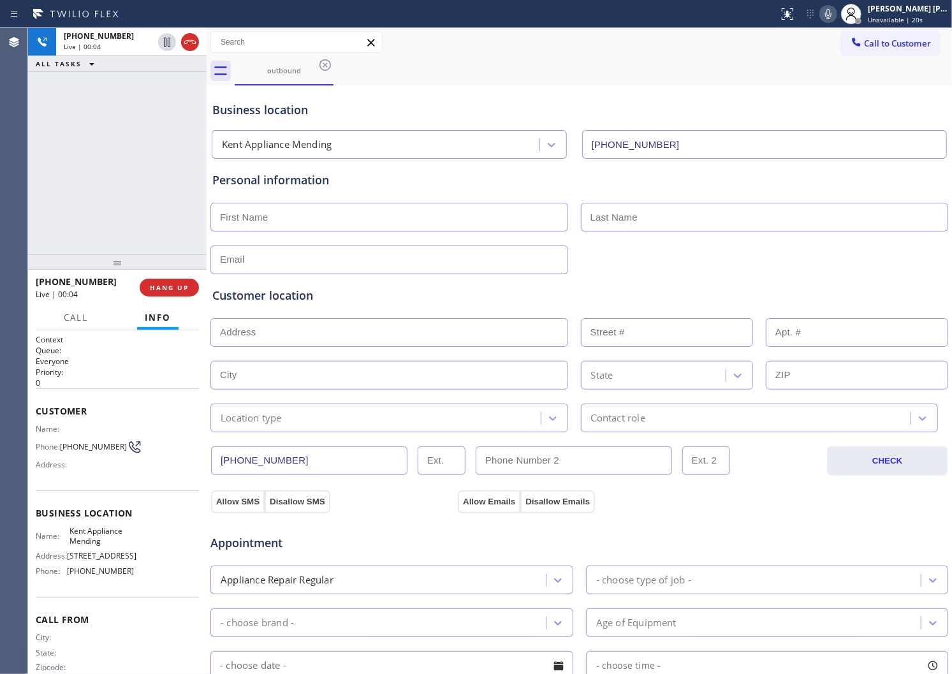
click at [62, 281] on span "[PHONE_NUMBER]" at bounding box center [76, 282] width 81 height 12
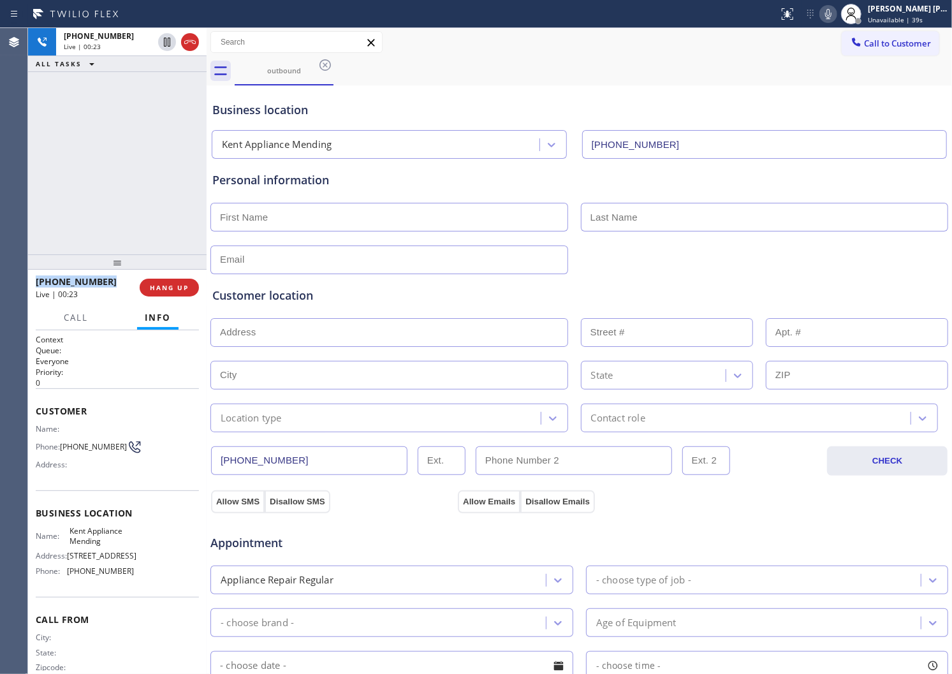
click at [67, 193] on div "[PHONE_NUMBER] Live | 00:23 ALL TASKS ALL TASKS ACTIVE TASKS TASKS IN WRAP UP" at bounding box center [117, 141] width 179 height 226
click at [258, 221] on input "text" at bounding box center [390, 217] width 358 height 29
type input "s"
type input "[PERSON_NAME]"
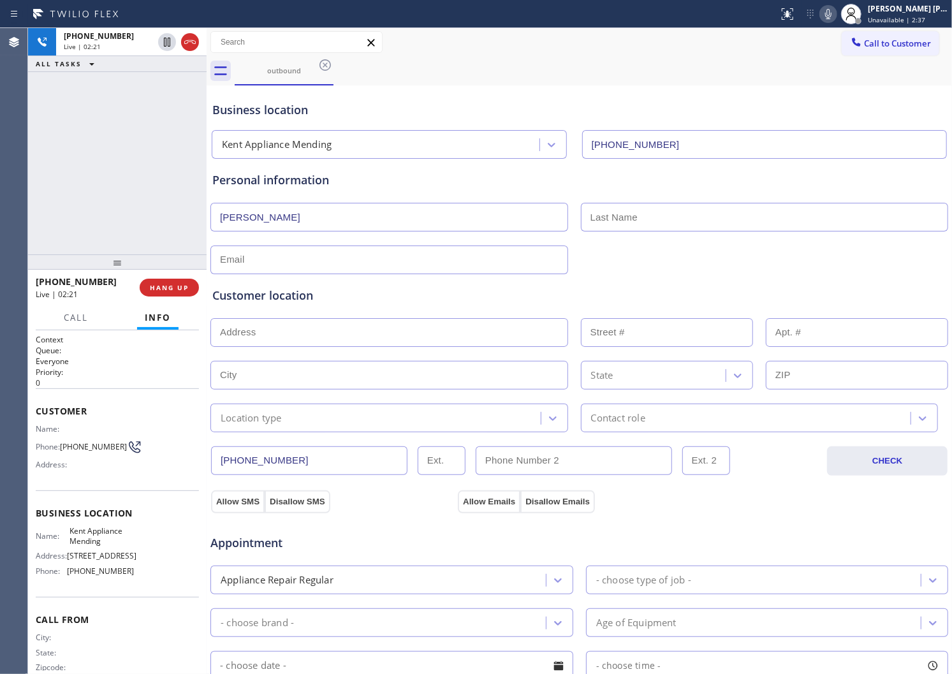
click at [700, 222] on input "text" at bounding box center [765, 217] width 368 height 29
click at [383, 270] on div "Customer location >> ADD NEW ADDRESS << + NEW ADDRESS State Location type Conta…" at bounding box center [579, 350] width 739 height 163
click at [380, 258] on input "text" at bounding box center [390, 260] width 358 height 29
type input "[EMAIL_ADDRESS][DOMAIN_NAME]"
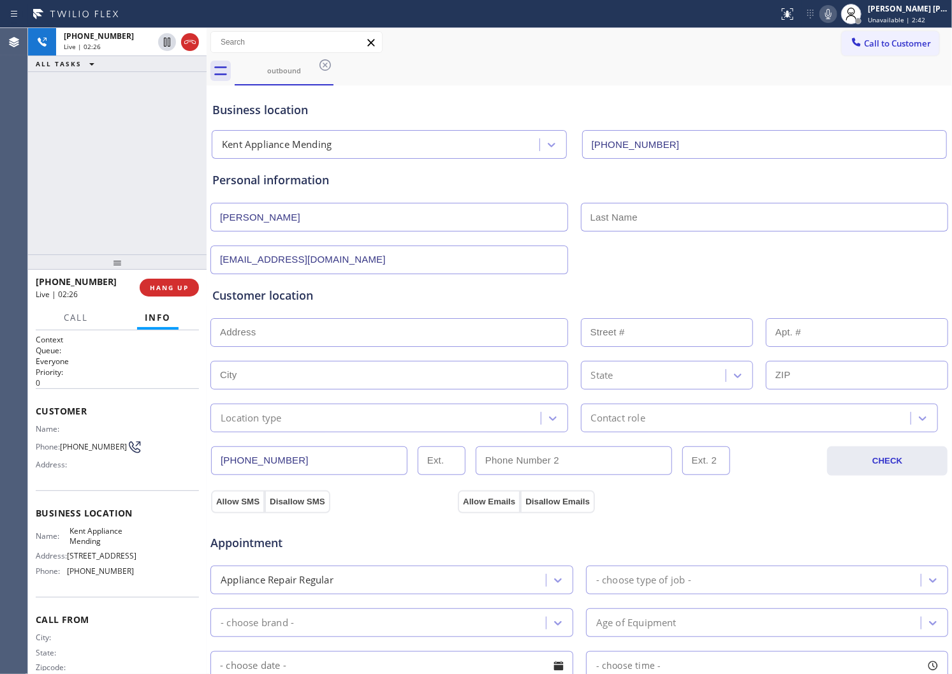
click at [679, 274] on div "Customer location >> ADD NEW ADDRESS << + NEW ADDRESS State Location type Conta…" at bounding box center [579, 353] width 739 height 158
click at [644, 217] on input "text" at bounding box center [765, 217] width 368 height 29
click at [576, 296] on div "Customer location" at bounding box center [579, 295] width 734 height 17
click at [194, 47] on icon at bounding box center [189, 41] width 15 height 15
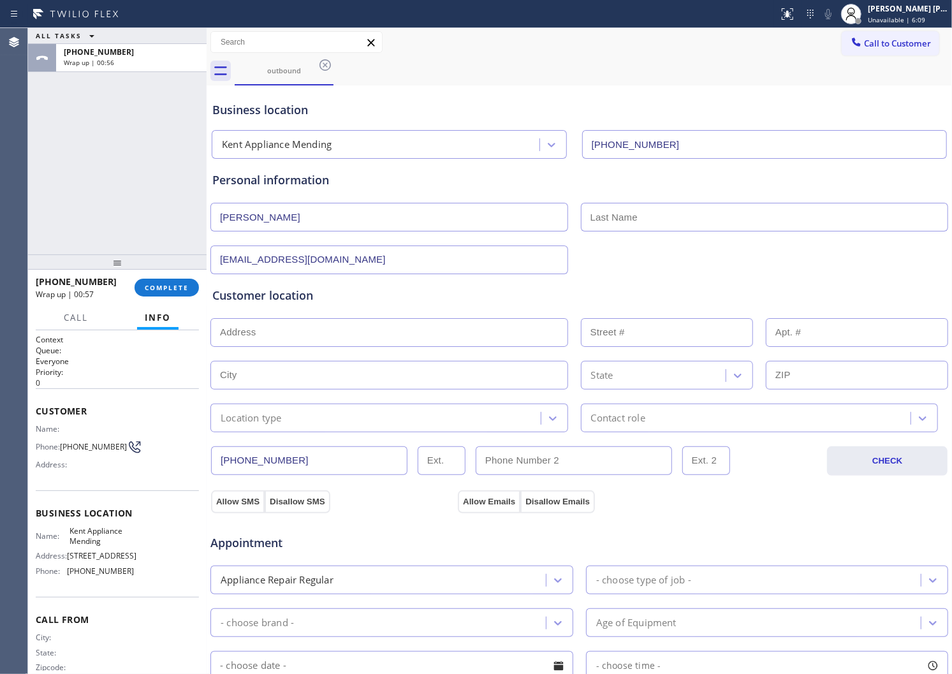
click at [318, 330] on input "text" at bounding box center [390, 332] width 358 height 29
drag, startPoint x: 318, startPoint y: 330, endPoint x: 463, endPoint y: 319, distance: 145.9
click at [318, 330] on input "text" at bounding box center [390, 332] width 358 height 29
paste input "98042"
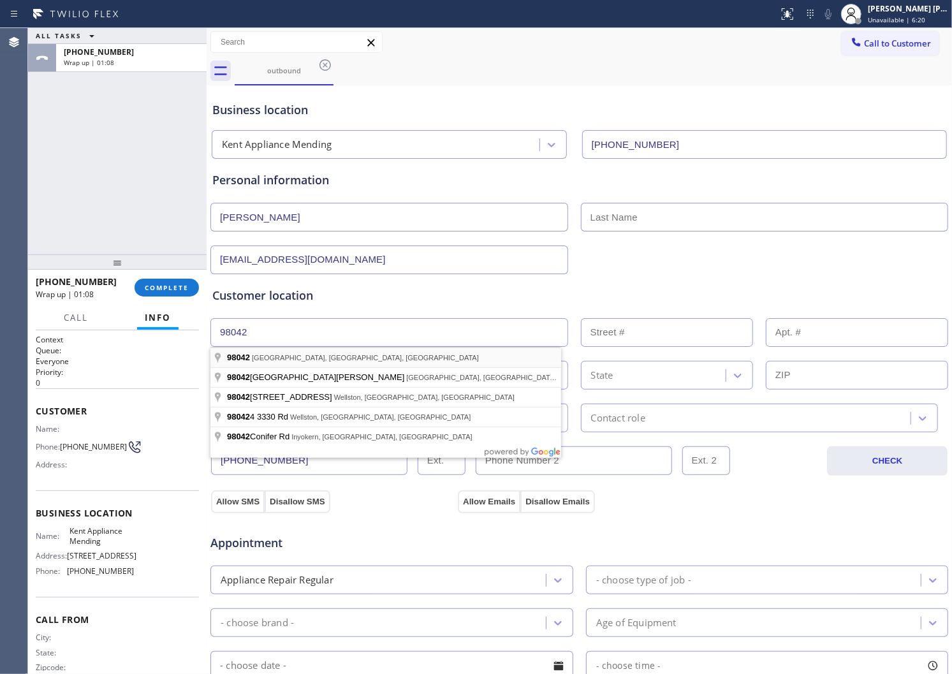
type input "[GEOGRAPHIC_DATA], [GEOGRAPHIC_DATA]"
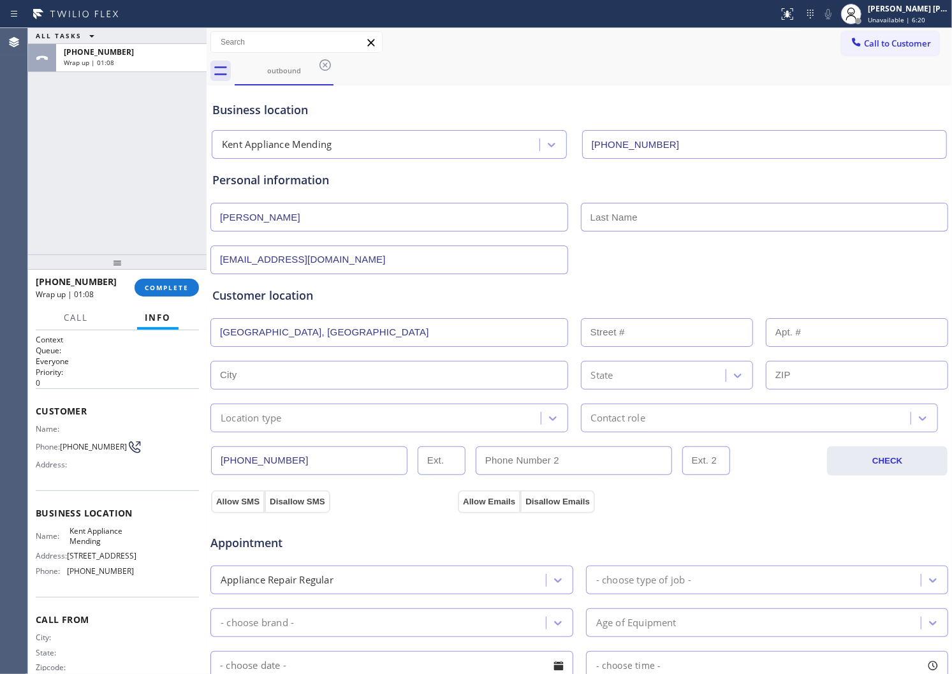
type input "[PERSON_NAME]"
type input "98042"
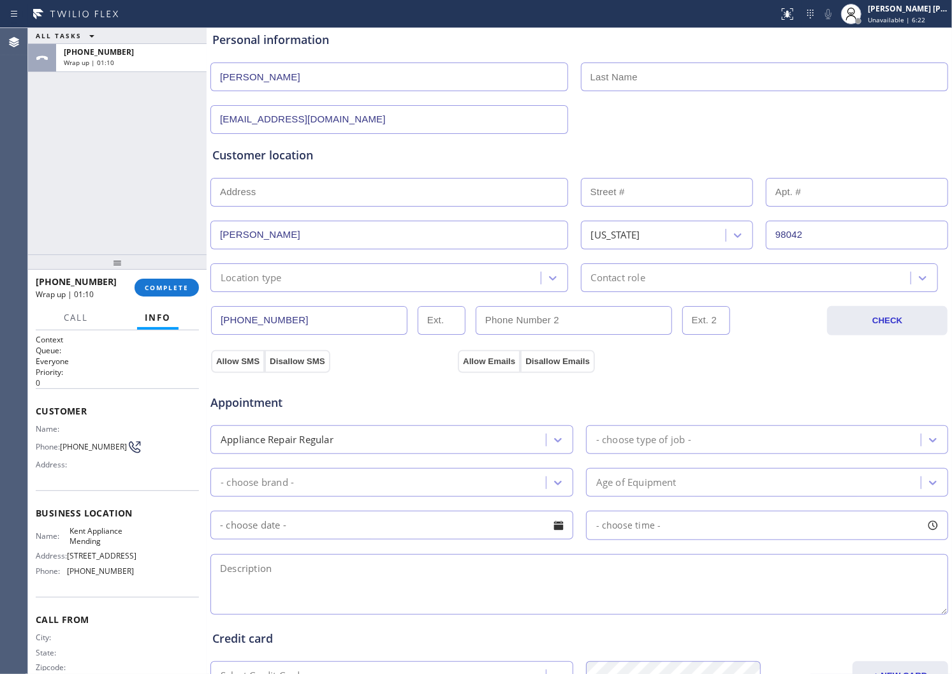
scroll to position [142, 0]
click at [310, 284] on div "Location type" at bounding box center [390, 276] width 358 height 29
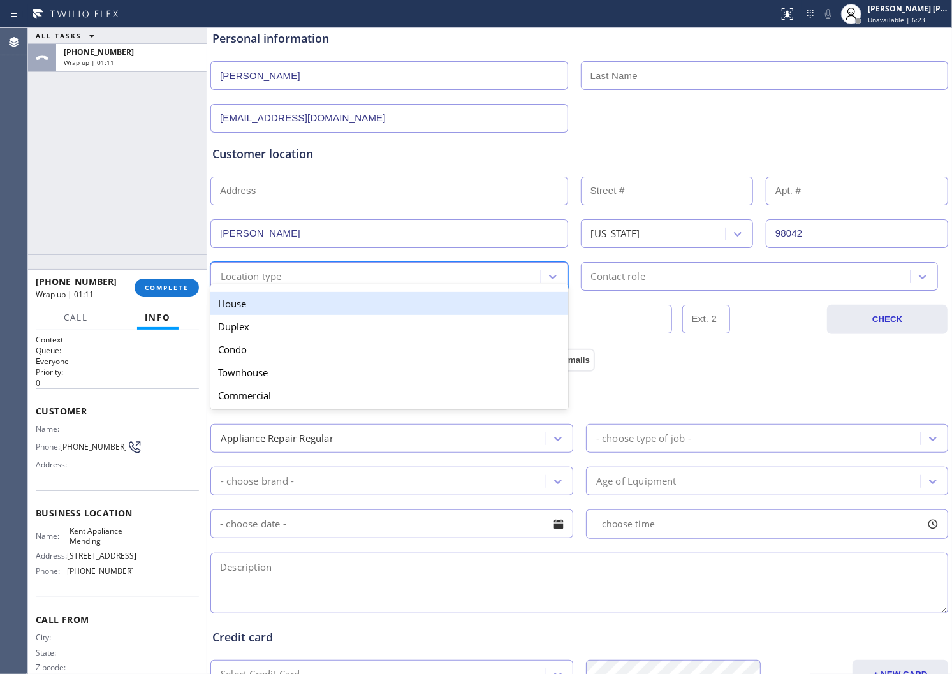
click at [304, 308] on div "House" at bounding box center [390, 303] width 358 height 23
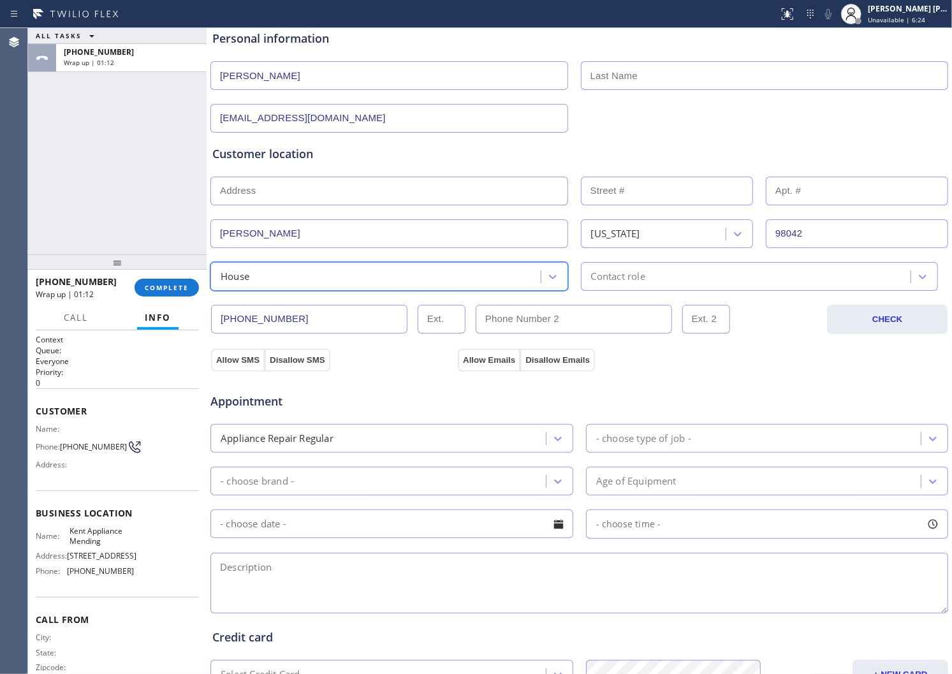
click at [337, 284] on div "option House, selected. 5 results available. Select is focused ,type to refine …" at bounding box center [390, 276] width 358 height 29
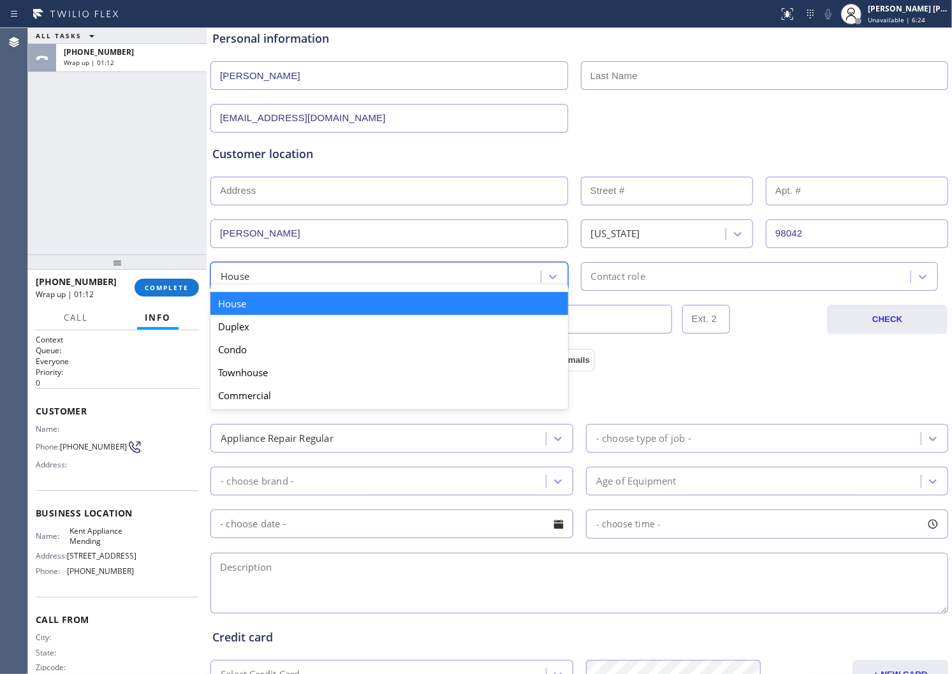
click at [337, 284] on div "House Duplex [GEOGRAPHIC_DATA] Commercial" at bounding box center [390, 346] width 358 height 125
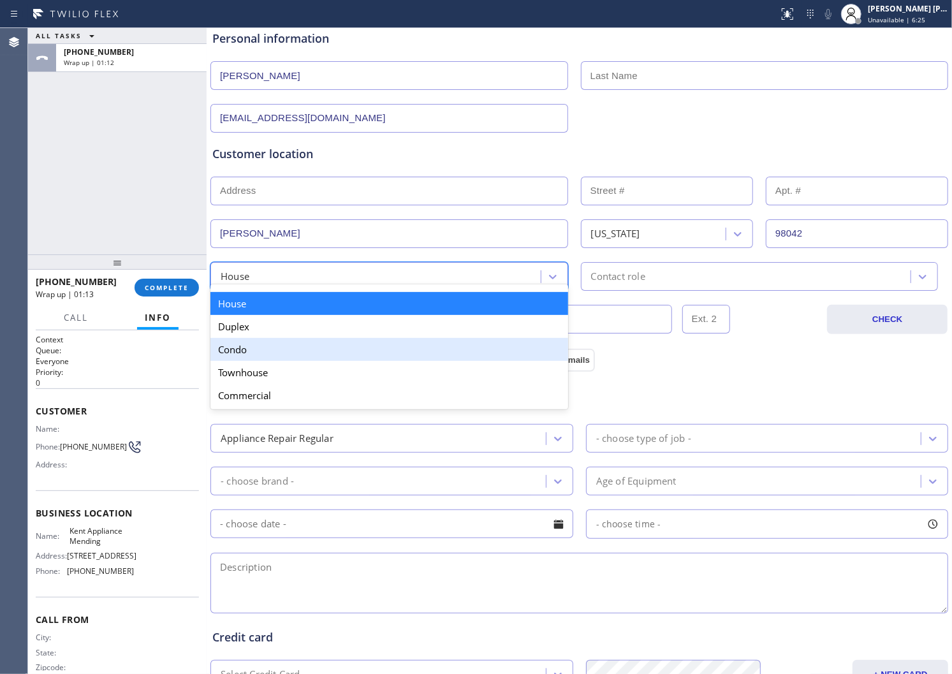
click at [298, 347] on div "Condo" at bounding box center [390, 349] width 358 height 23
click at [298, 347] on div "Allow SMS Disallow SMS Allow Emails Disallow Emails" at bounding box center [579, 359] width 741 height 26
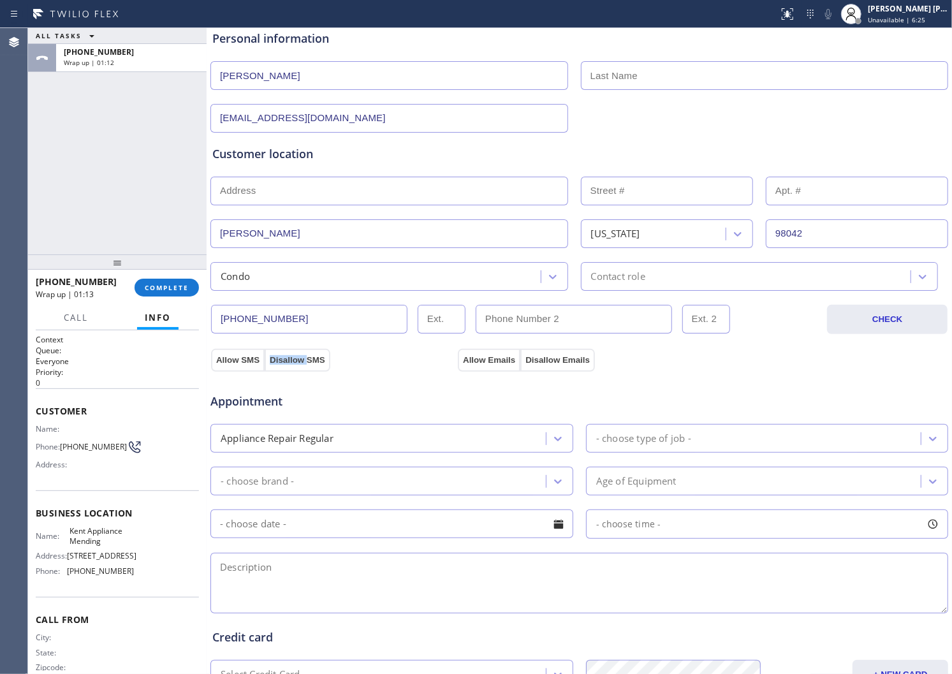
click at [707, 289] on div "Contact role" at bounding box center [760, 276] width 358 height 29
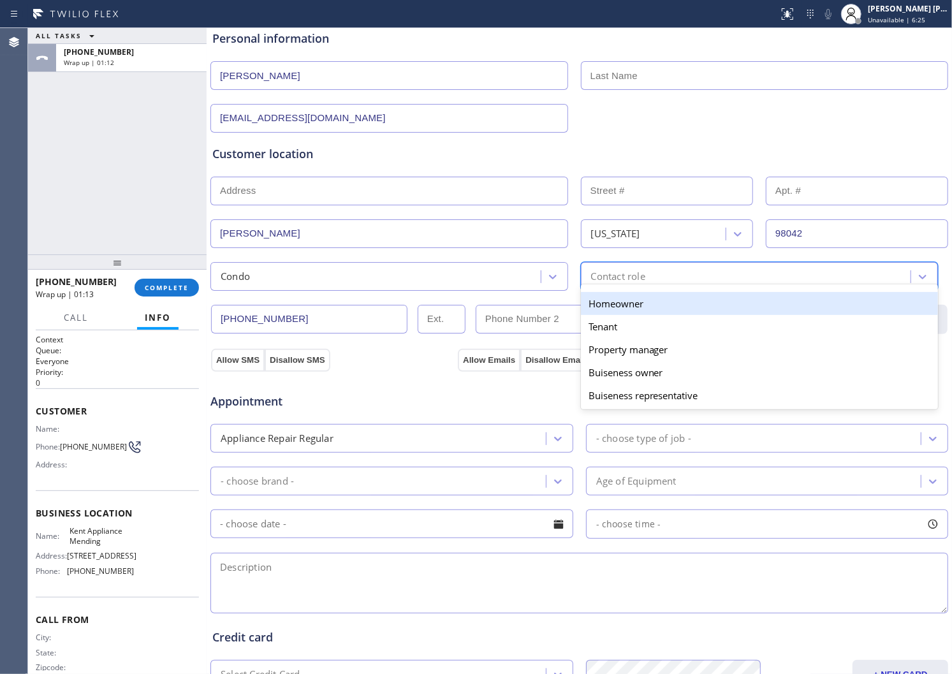
click at [707, 289] on div "Homeowner Tenant Property manager Buiseness owner [PERSON_NAME] representative" at bounding box center [760, 346] width 358 height 125
click at [653, 311] on div "Homeowner" at bounding box center [760, 303] width 358 height 23
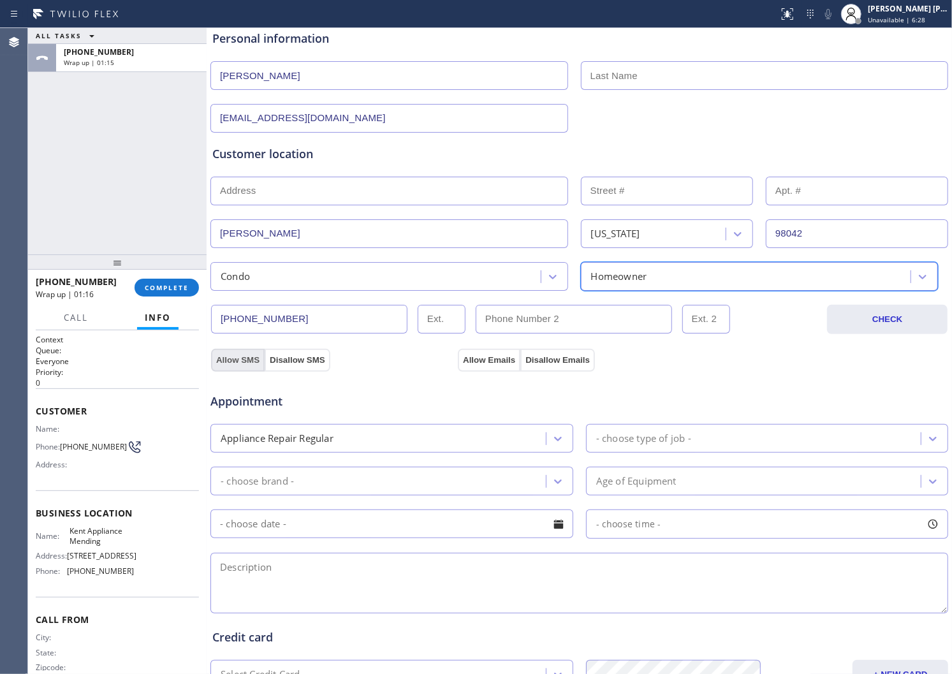
click at [219, 353] on button "Allow SMS" at bounding box center [238, 360] width 54 height 23
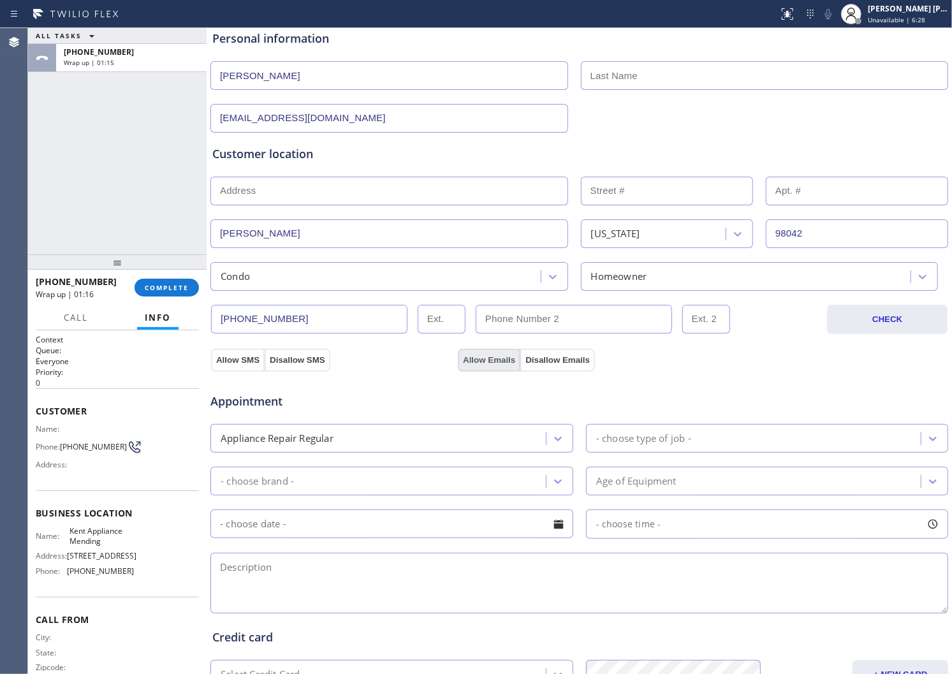
click at [483, 355] on button "Allow Emails" at bounding box center [489, 360] width 63 height 23
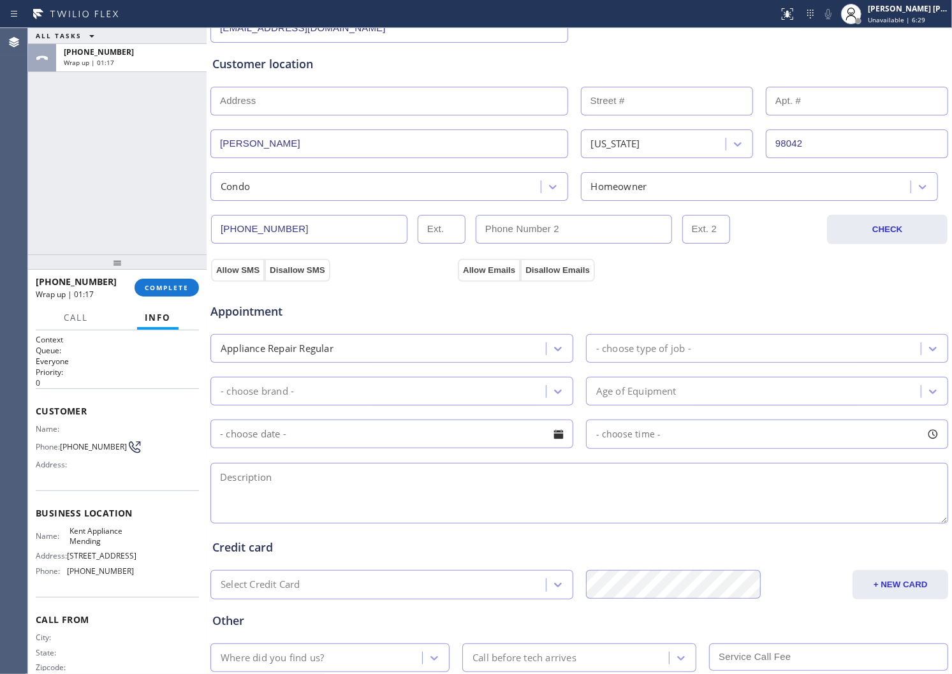
scroll to position [314, 0]
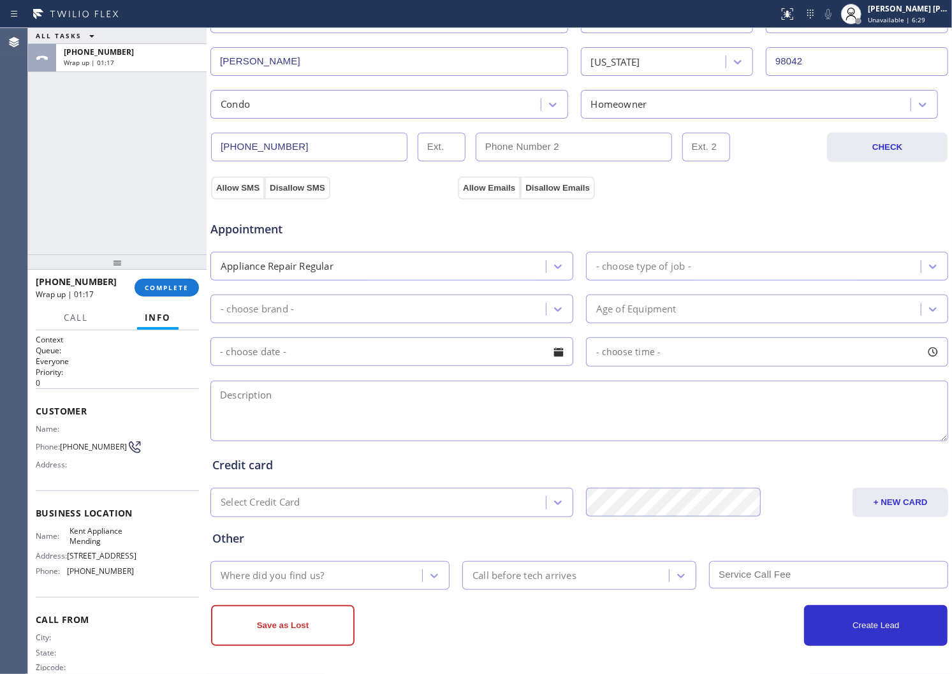
click at [468, 260] on div "Appliance Repair Regular" at bounding box center [380, 266] width 332 height 22
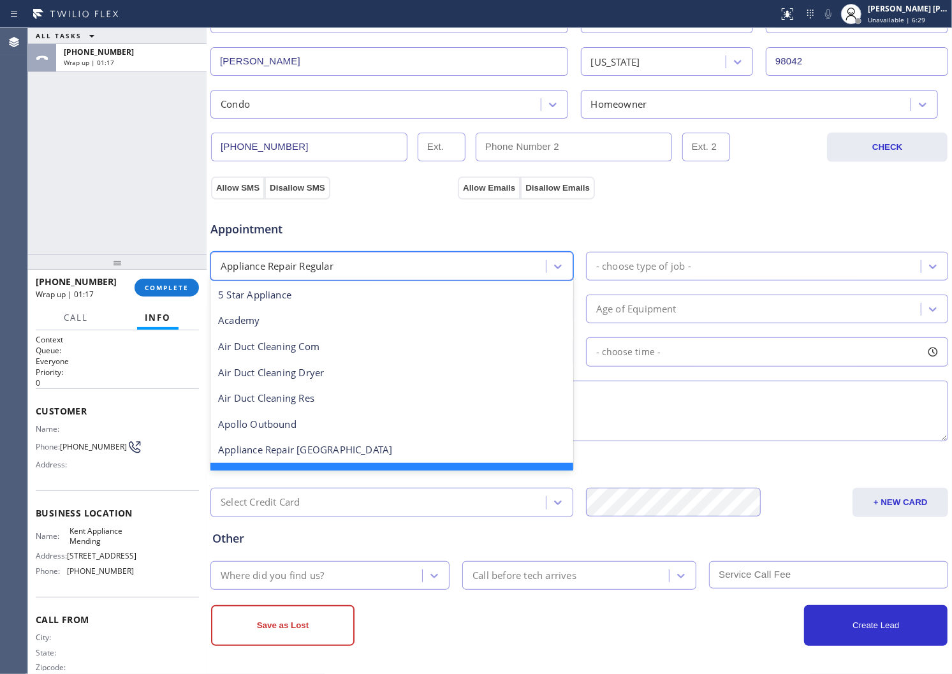
scroll to position [27, 0]
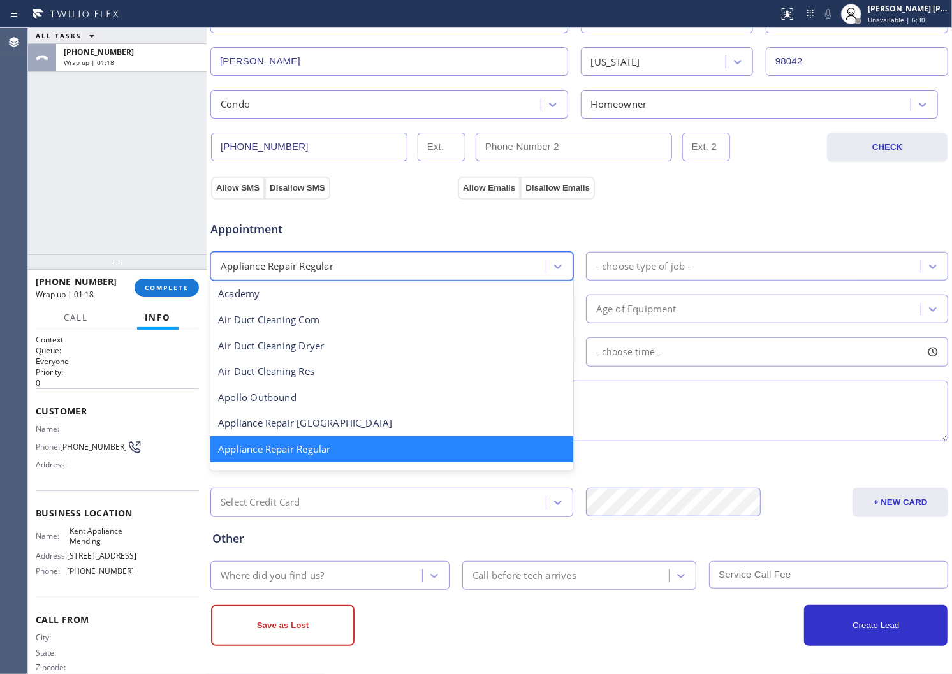
click at [658, 267] on div "- choose type of job -" at bounding box center [643, 266] width 95 height 15
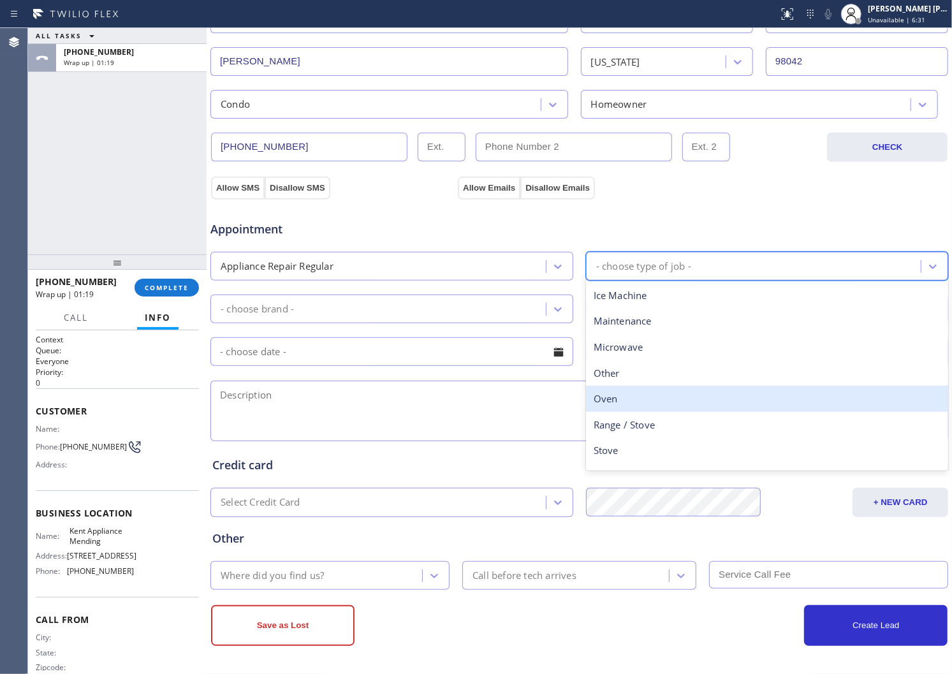
scroll to position [175, 0]
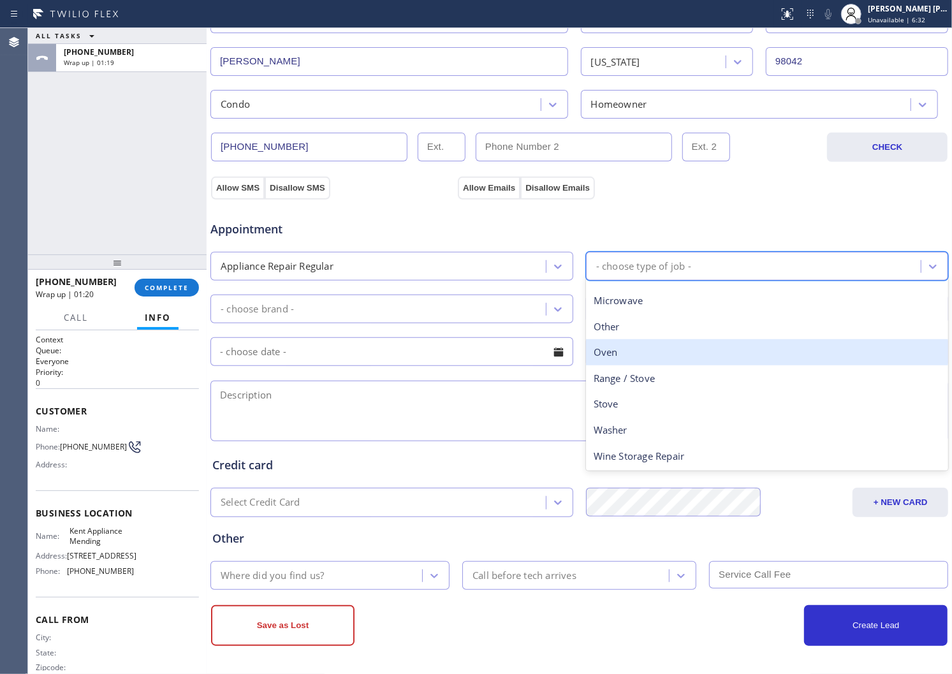
click at [623, 348] on div "Oven" at bounding box center [767, 352] width 363 height 26
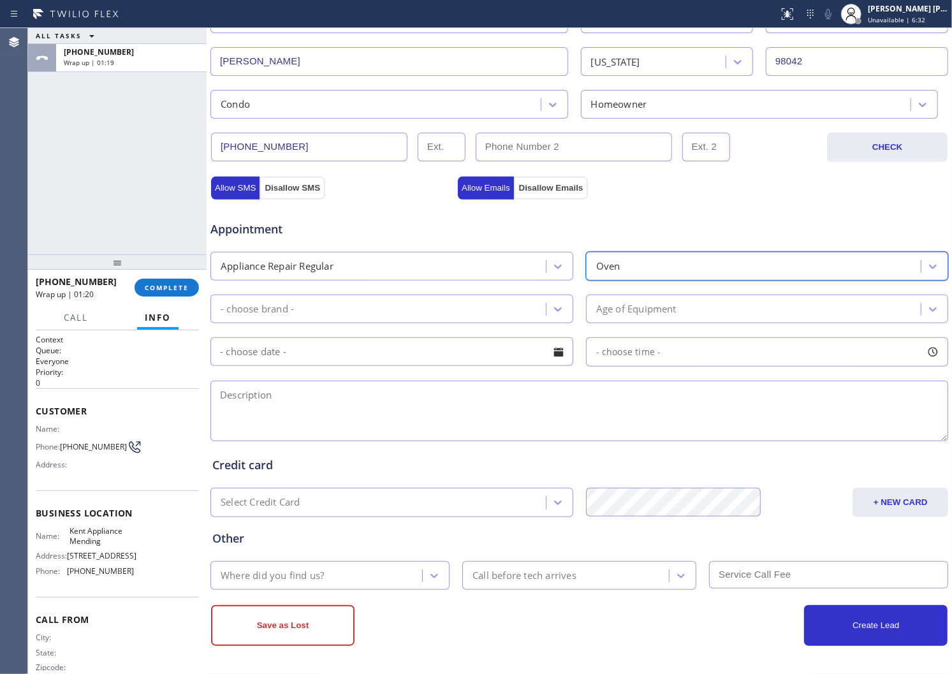
click at [564, 318] on div "- choose brand -" at bounding box center [392, 309] width 363 height 29
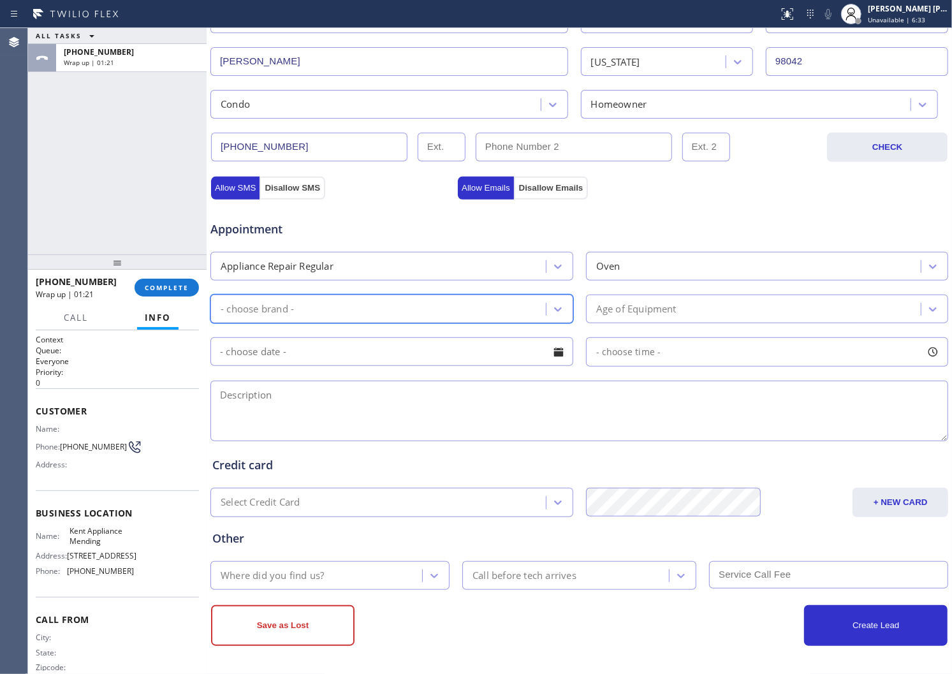
click at [564, 318] on div "- choose brand -" at bounding box center [392, 309] width 363 height 29
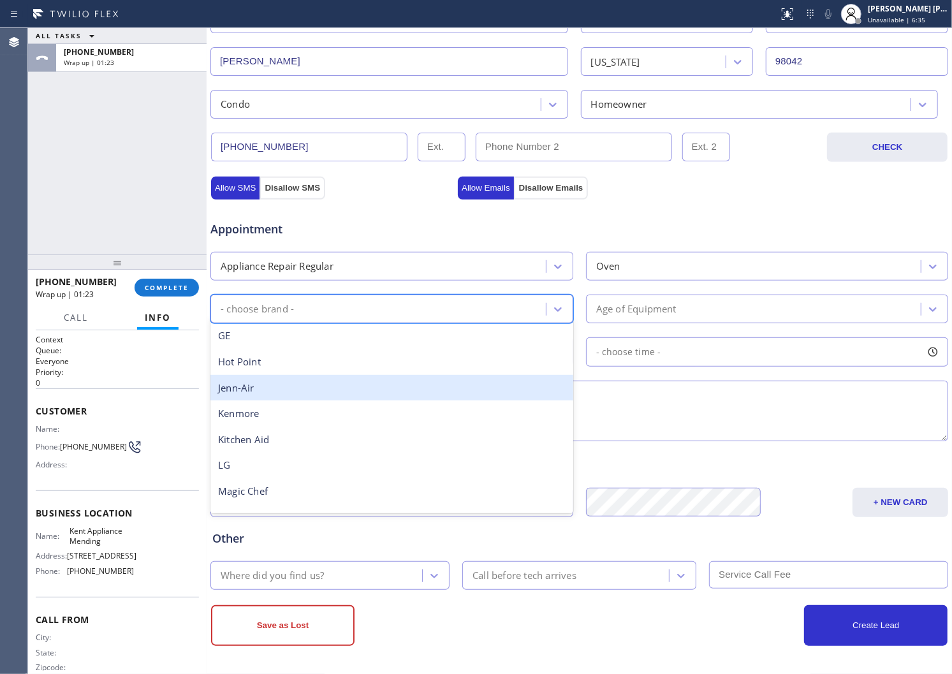
scroll to position [137, 0]
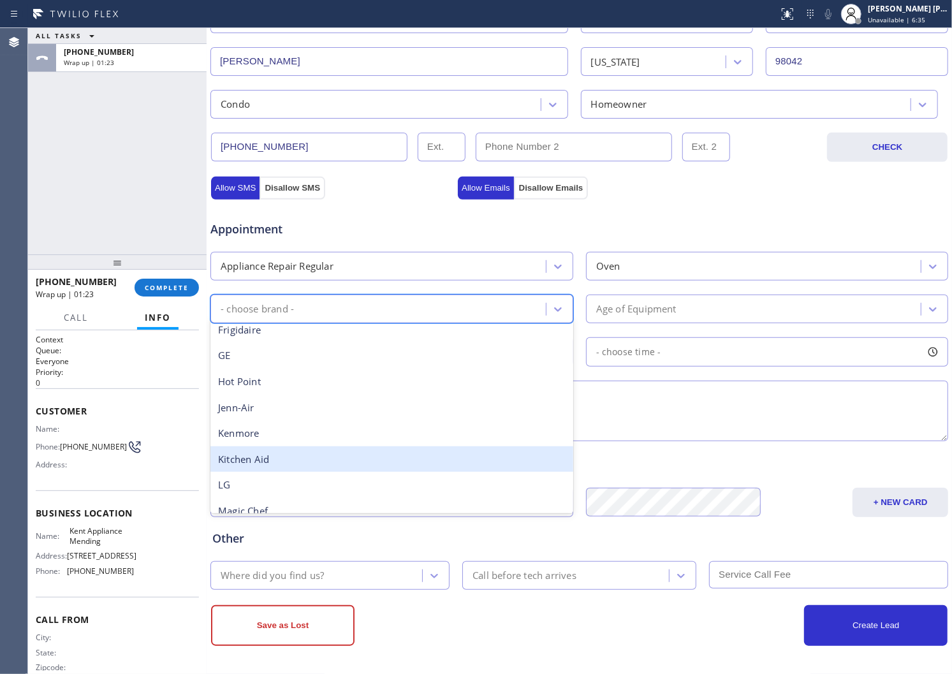
click at [415, 466] on div "Kitchen Aid" at bounding box center [392, 460] width 363 height 26
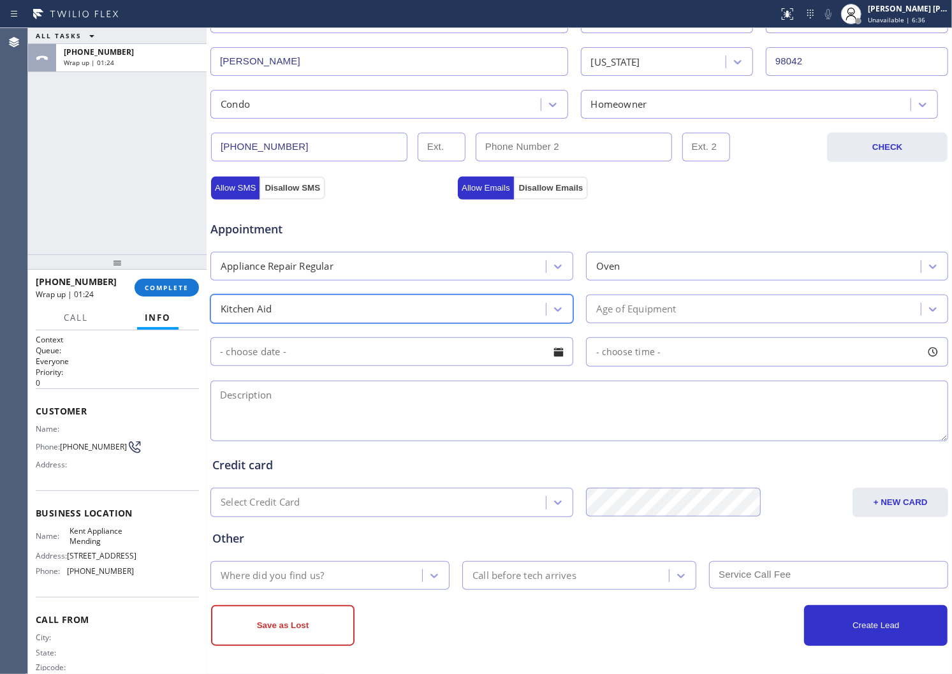
click at [653, 327] on div "Appointment Appliance Repair Regular Oven option Kitchen Aid, selected. 18 resu…" at bounding box center [579, 324] width 734 height 239
click at [656, 314] on div "Age of Equipment" at bounding box center [636, 309] width 80 height 15
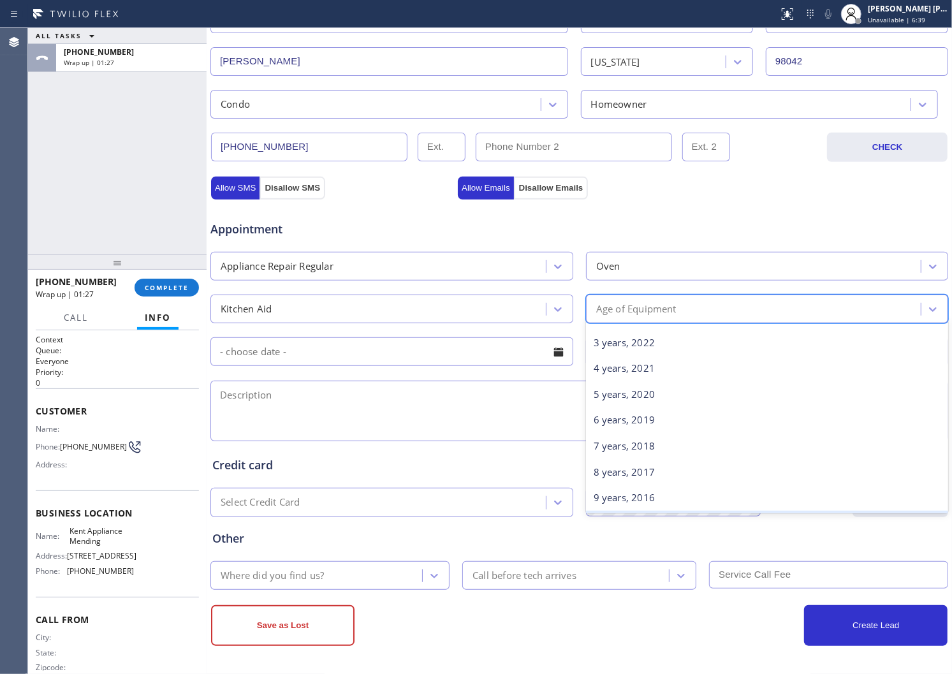
scroll to position [142, 0]
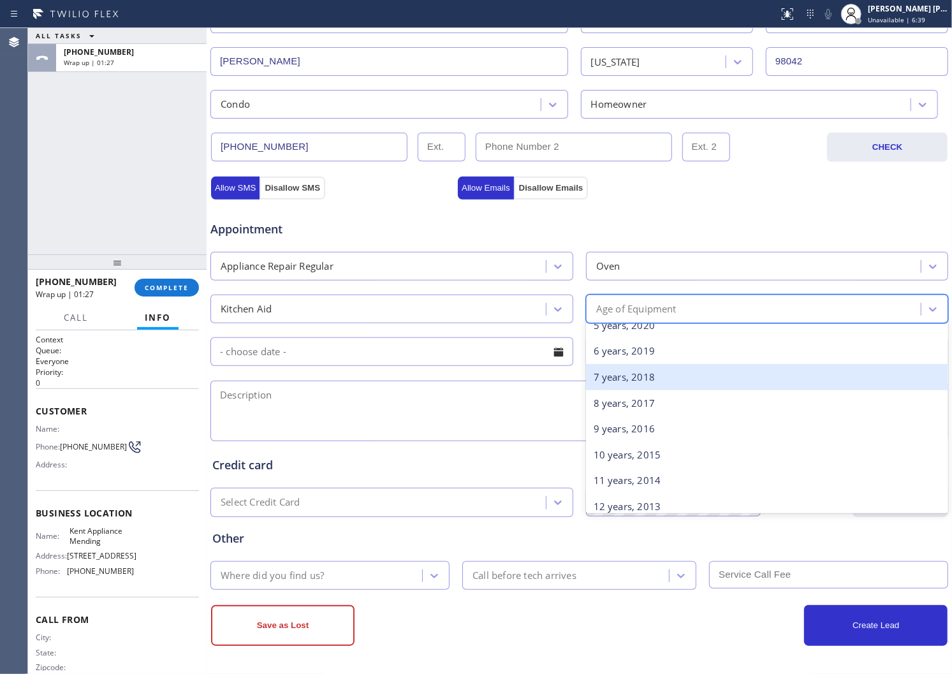
click at [628, 381] on div "7 years, 2018" at bounding box center [767, 377] width 363 height 26
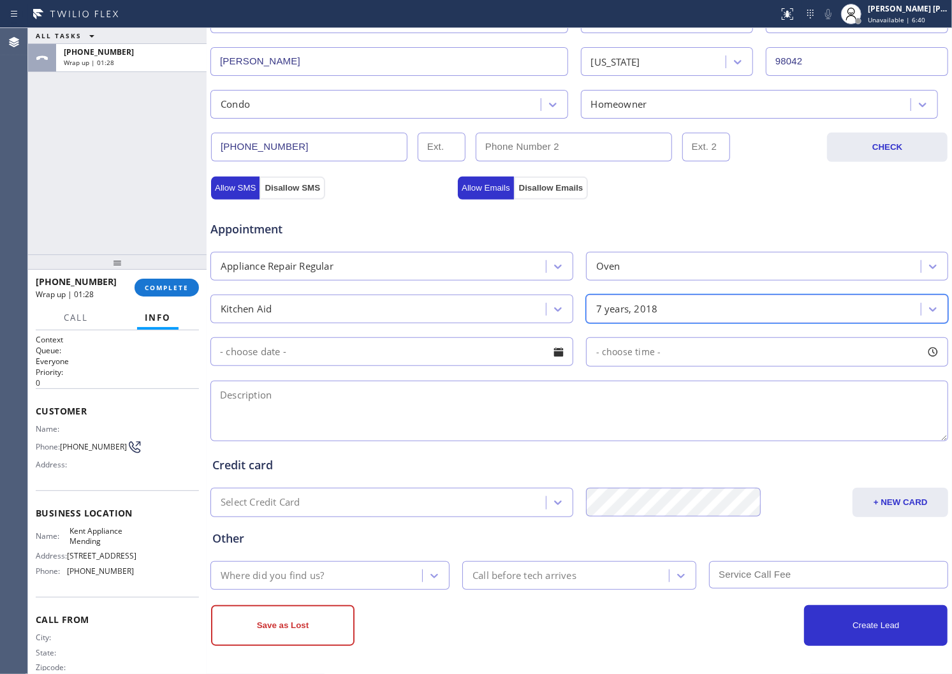
click at [499, 428] on textarea at bounding box center [580, 411] width 738 height 61
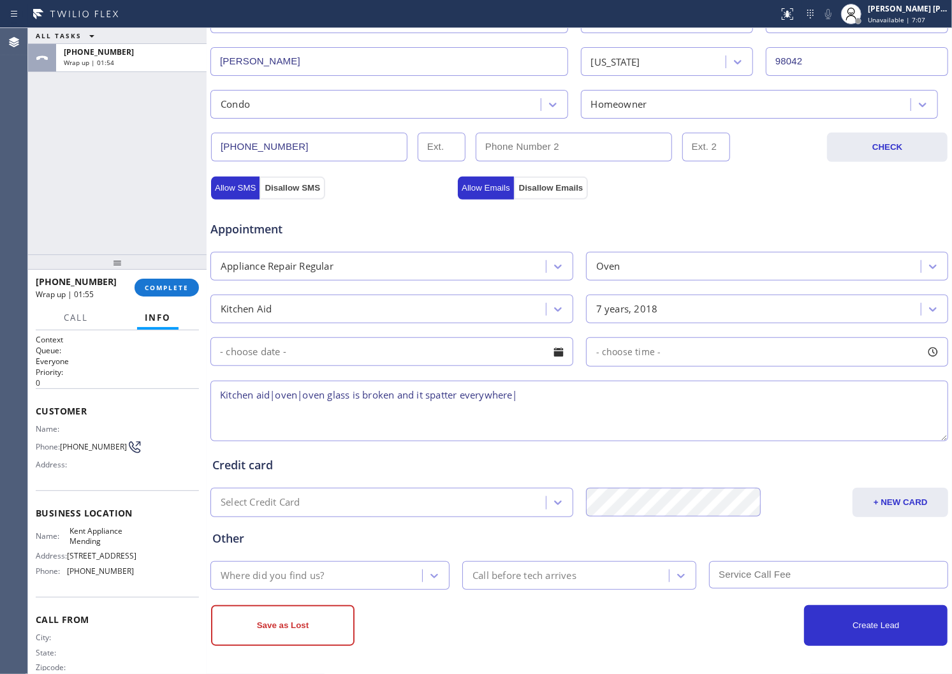
click at [533, 395] on textarea "Kitchen aid|oven|oven glass is broken and it spatter everywhere|" at bounding box center [580, 411] width 738 height 61
click at [96, 538] on span "Kent Appliance Mending" at bounding box center [102, 536] width 64 height 20
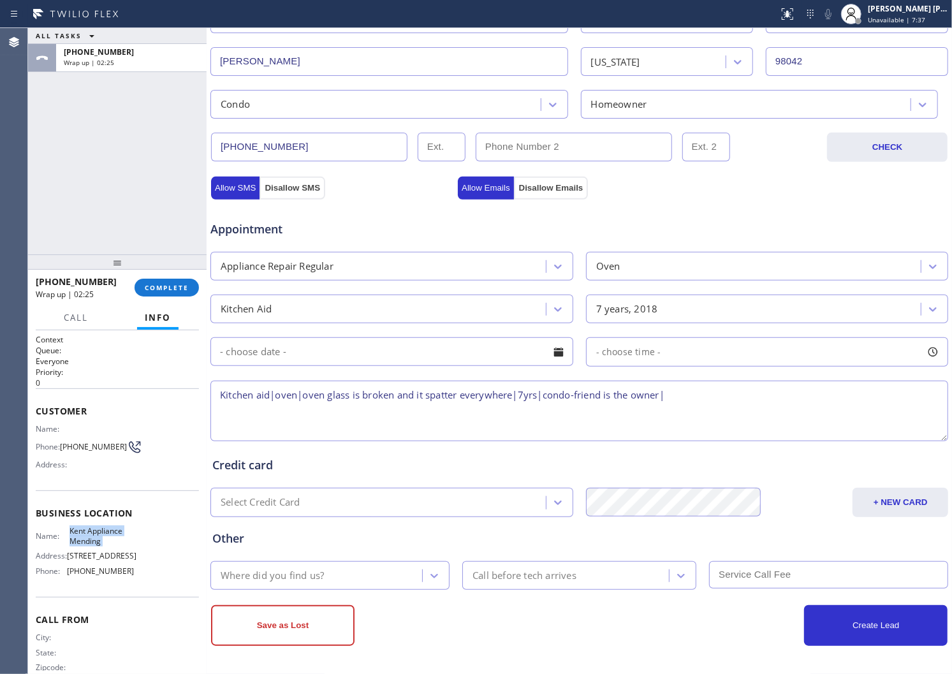
click at [693, 398] on textarea "Kitchen aid|oven|oven glass is broken and it spatter everywhere|7yrs|condo-frie…" at bounding box center [580, 411] width 738 height 61
paste textarea "98042"
click at [666, 395] on textarea "Kitchen aid|oven|oven glass is broken and it spatter everywhere|7yrs|condo-frie…" at bounding box center [580, 411] width 738 height 61
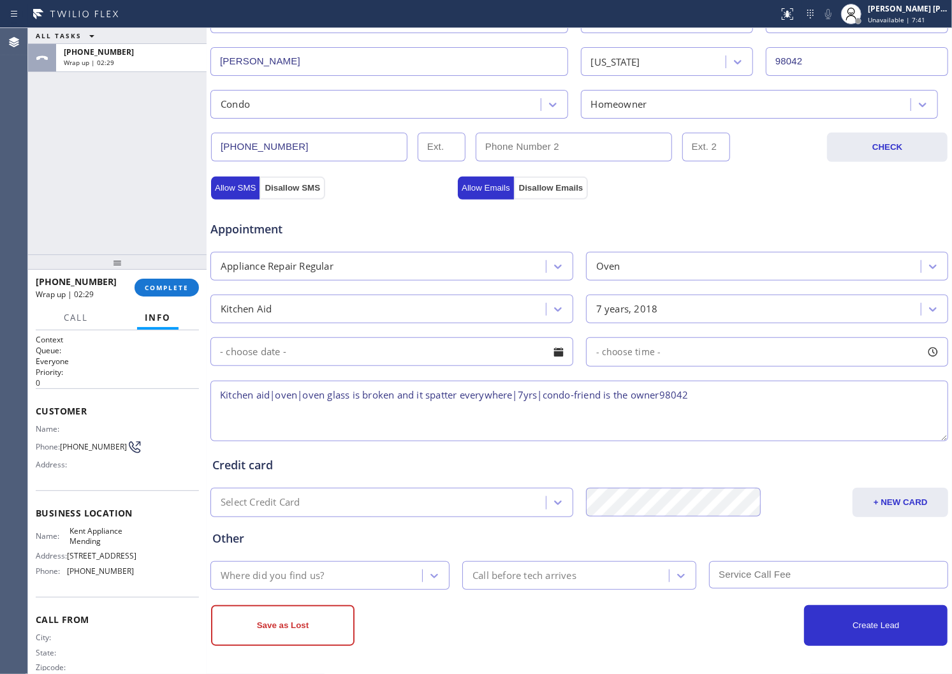
click at [661, 397] on textarea "Kitchen aid|oven|oven glass is broken and it spatter everywhere|7yrs|condo-frie…" at bounding box center [580, 411] width 738 height 61
click at [712, 392] on textarea "Kitchen aid|oven|oven glass is broken and it spatter everywhere|7yrs|condo-frie…" at bounding box center [580, 411] width 738 height 61
click at [84, 543] on span "Kent Appliance Mending" at bounding box center [102, 536] width 64 height 20
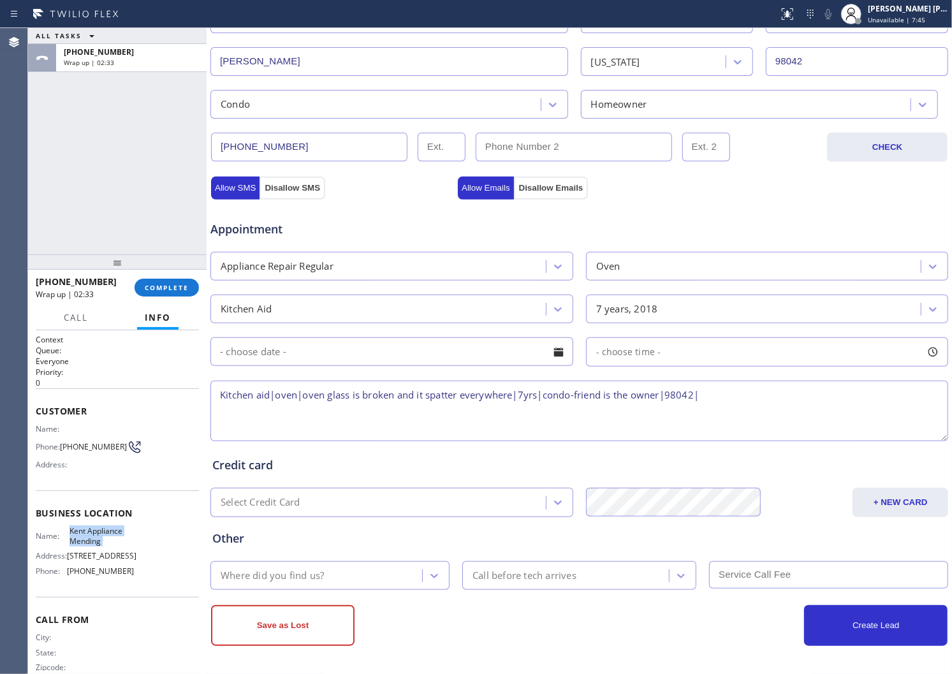
click at [84, 543] on span "Kent Appliance Mending" at bounding box center [102, 536] width 64 height 20
click at [721, 394] on textarea "Kitchen aid|oven|oven glass is broken and it spatter everywhere|7yrs|condo-frie…" at bounding box center [580, 411] width 738 height 61
click at [721, 393] on textarea "Kitchen aid|oven|oven glass is broken and it spatter everywhere|7yrs|condo-frie…" at bounding box center [580, 411] width 738 height 61
click at [723, 395] on textarea "Kitchen aid|oven|oven glass is broken and it spatter everywhere|7yrs|condo-frie…" at bounding box center [580, 411] width 738 height 61
paste textarea "Kent Appliance Mending"
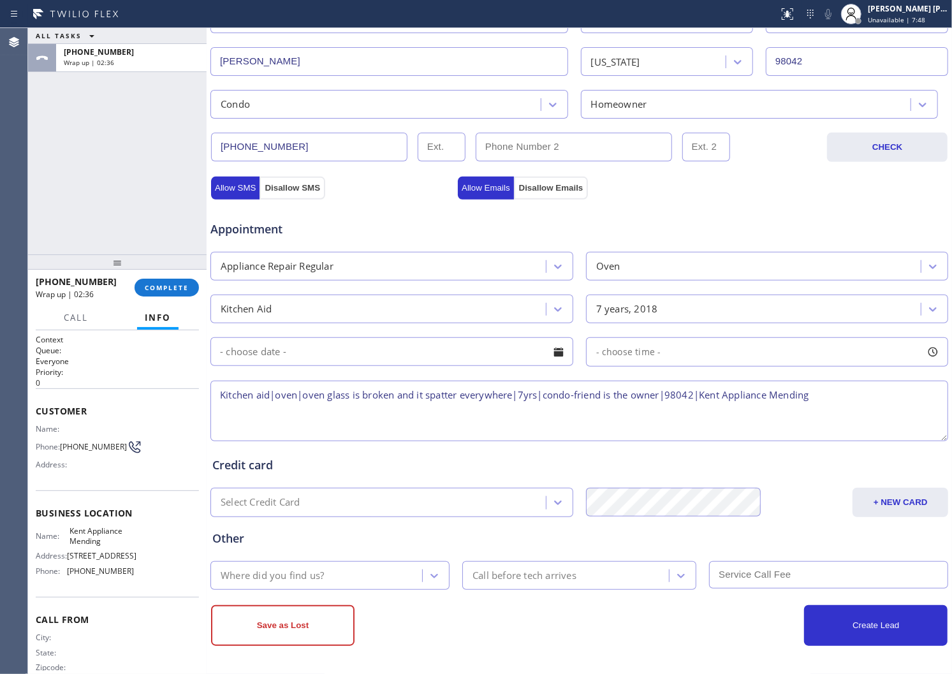
click at [826, 394] on textarea "Kitchen aid|oven|oven glass is broken and it spatter everywhere|7yrs|condo-frie…" at bounding box center [580, 411] width 738 height 61
type textarea "Kitchen aid|oven|oven glass is broken and it spatter everywhere|7yrs|condo-frie…"
click at [239, 183] on button "Allow SMS" at bounding box center [235, 188] width 48 height 23
click at [483, 182] on button "Allow Emails" at bounding box center [486, 188] width 56 height 23
click at [329, 565] on div "Where did you find us?" at bounding box center [318, 576] width 208 height 22
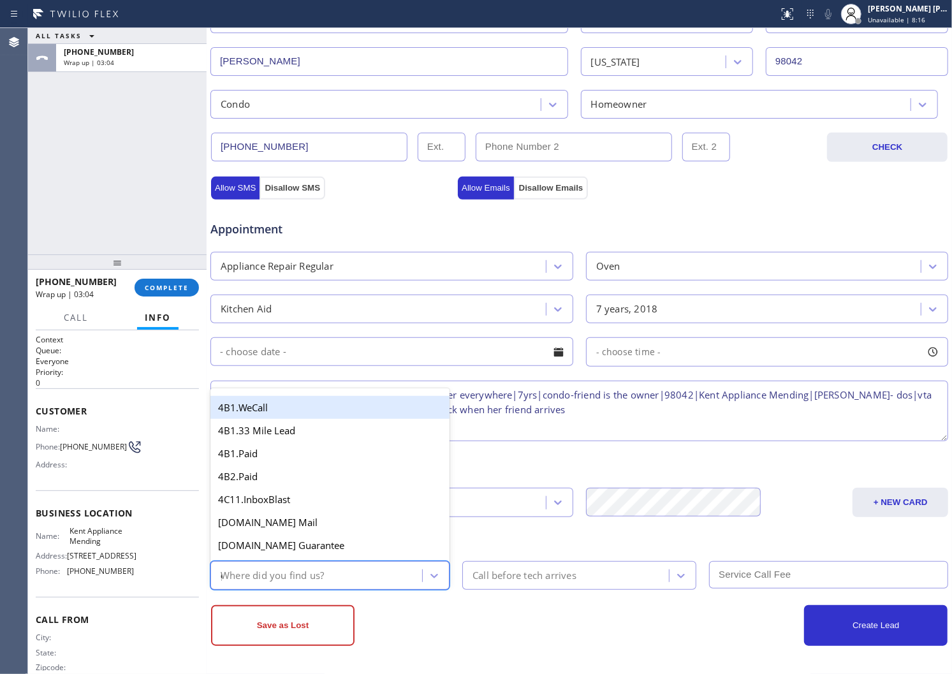
type input "go"
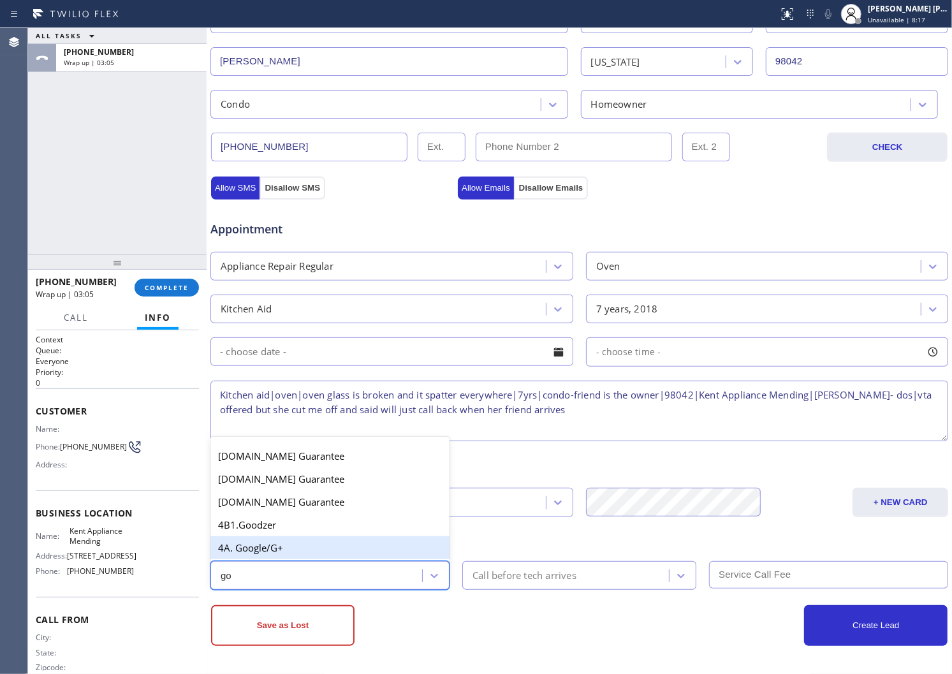
click at [291, 545] on div "4A. Google/G+" at bounding box center [330, 547] width 239 height 23
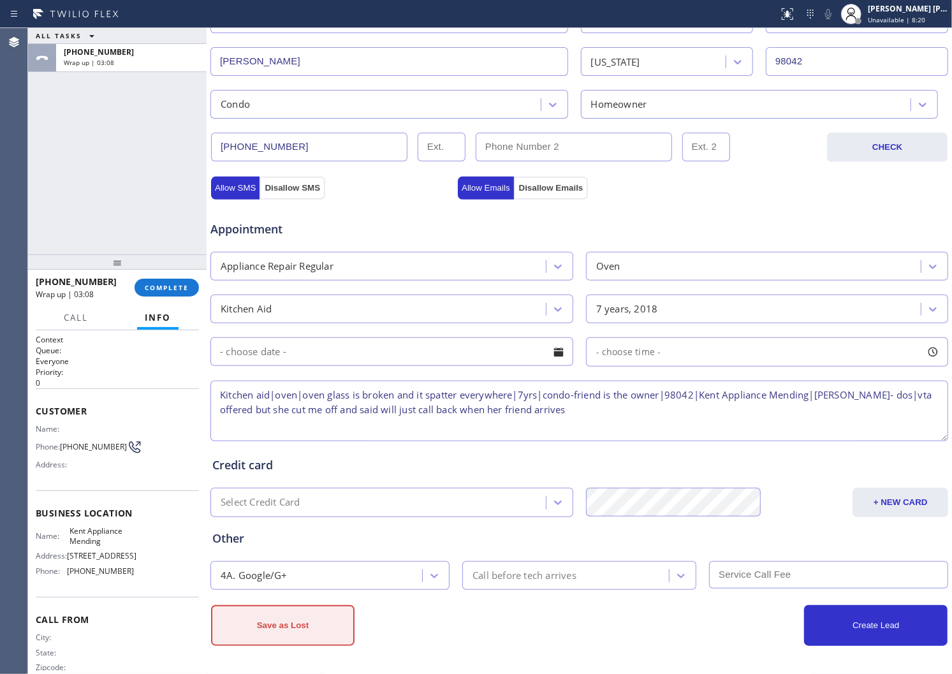
click at [291, 628] on button "Save as Lost" at bounding box center [283, 625] width 144 height 41
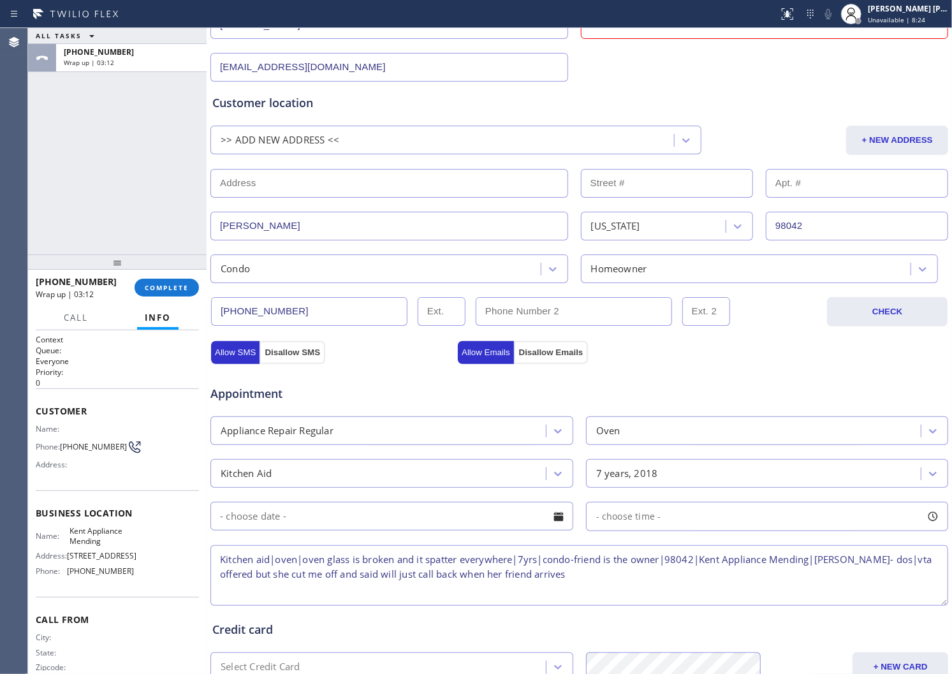
scroll to position [3, 0]
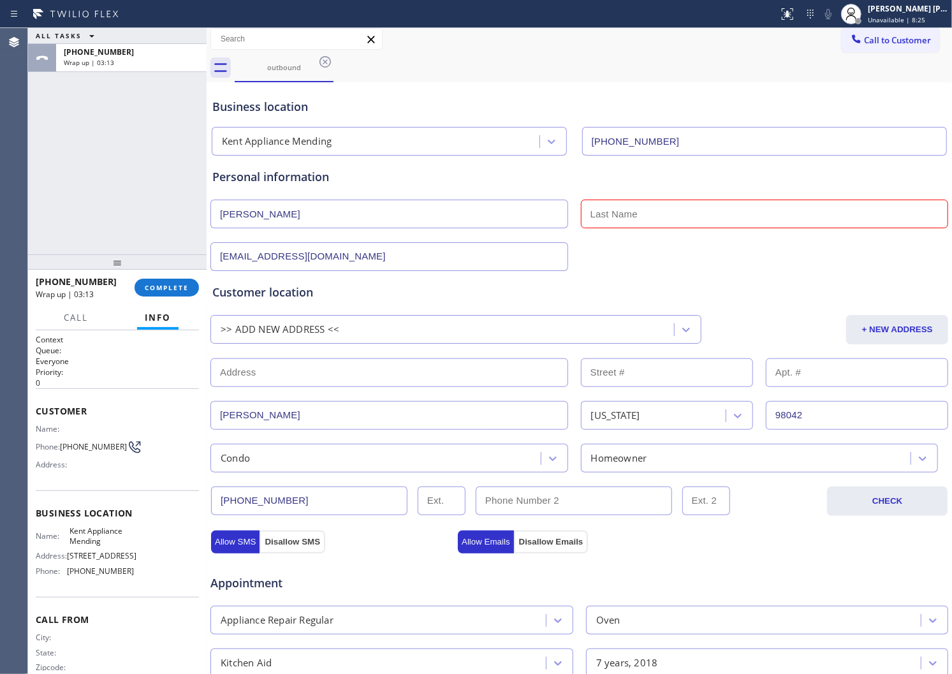
click at [602, 215] on input "text" at bounding box center [765, 214] width 368 height 29
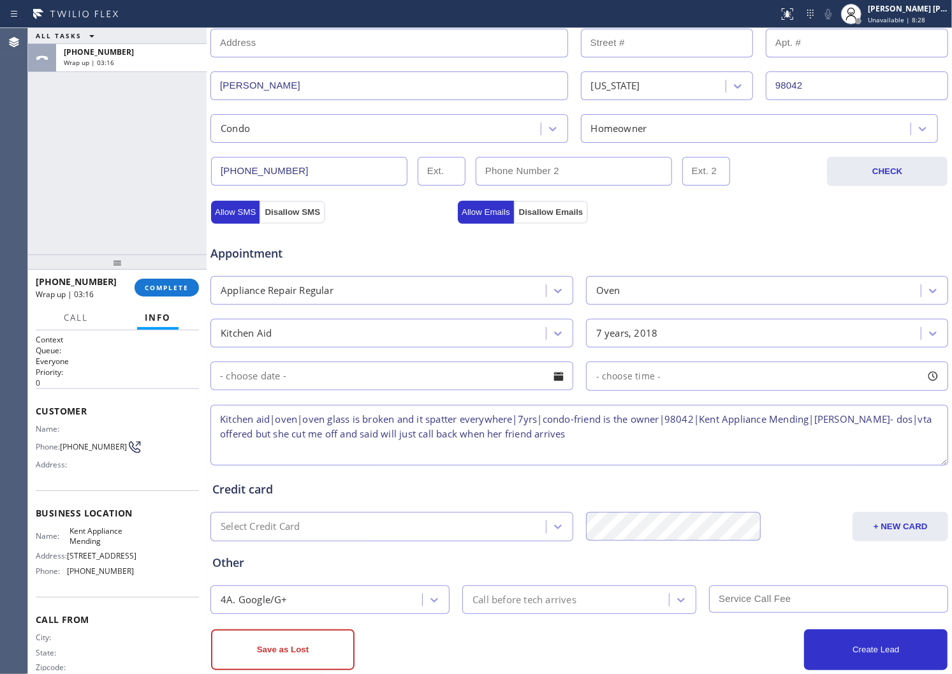
scroll to position [358, 0]
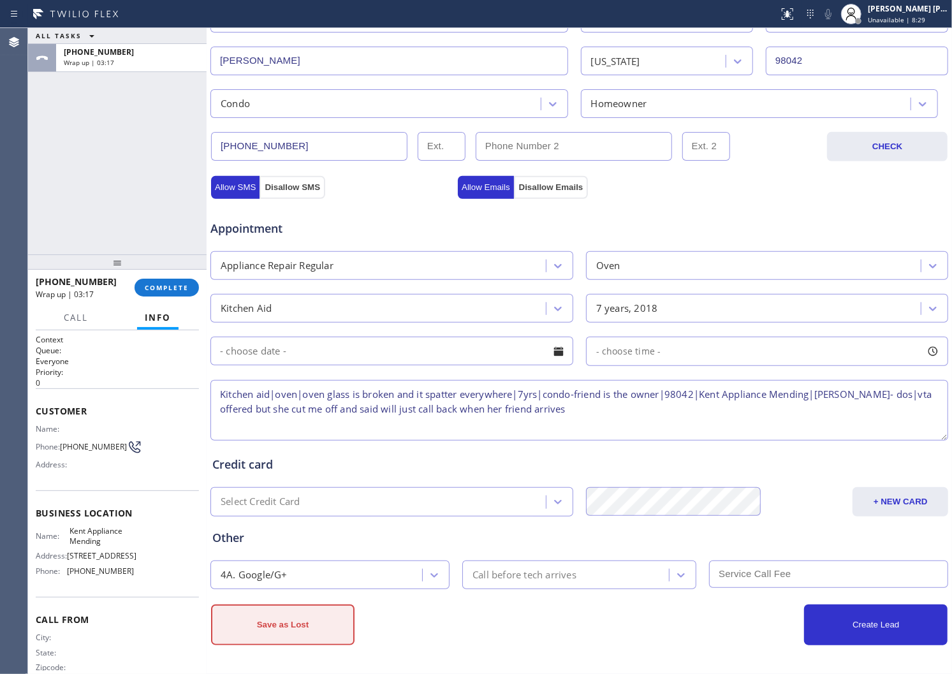
type input "..."
click at [288, 624] on button "Save as Lost" at bounding box center [283, 625] width 144 height 41
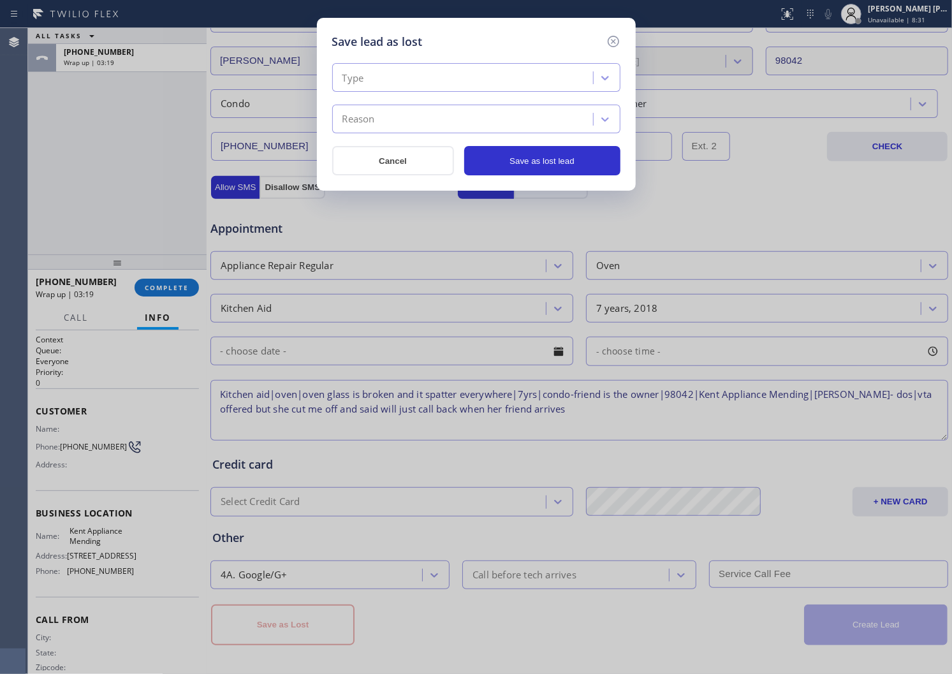
click at [455, 85] on div "Type" at bounding box center [464, 78] width 257 height 22
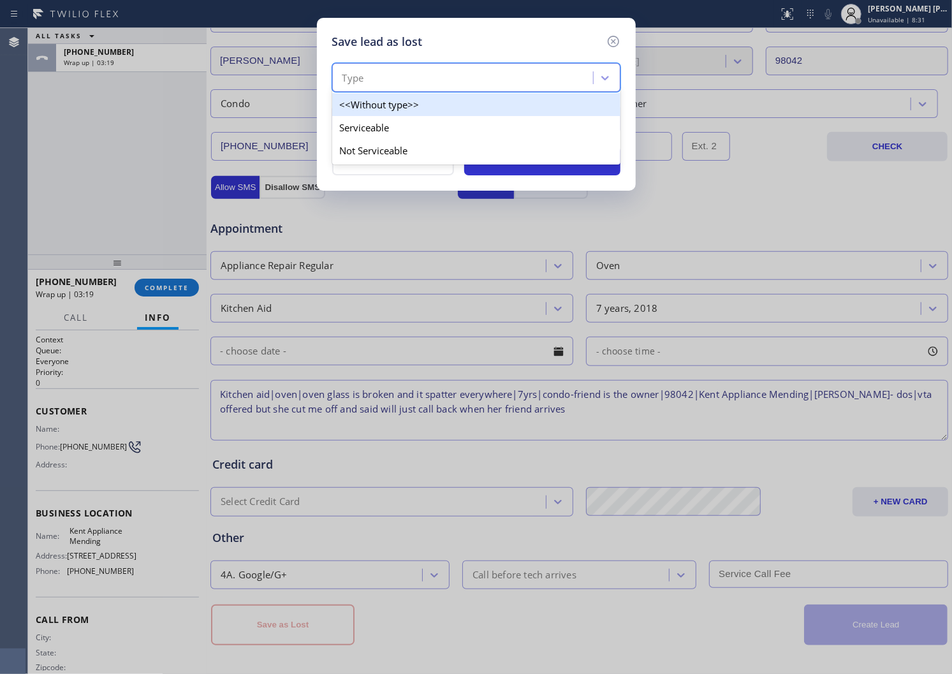
click at [455, 85] on div "Type" at bounding box center [464, 78] width 257 height 22
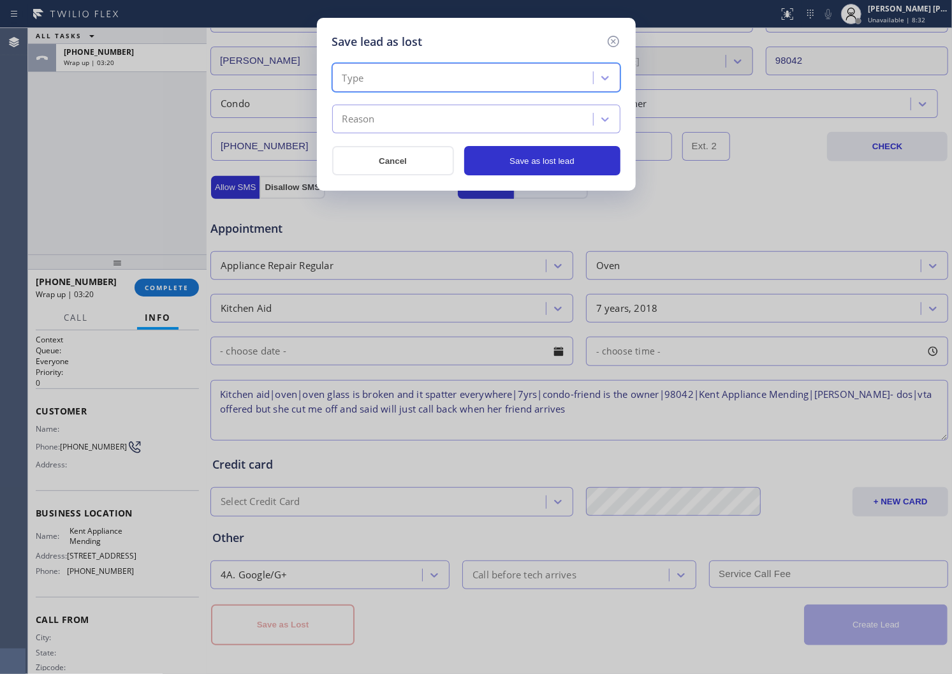
click at [452, 75] on div "Type" at bounding box center [464, 78] width 257 height 22
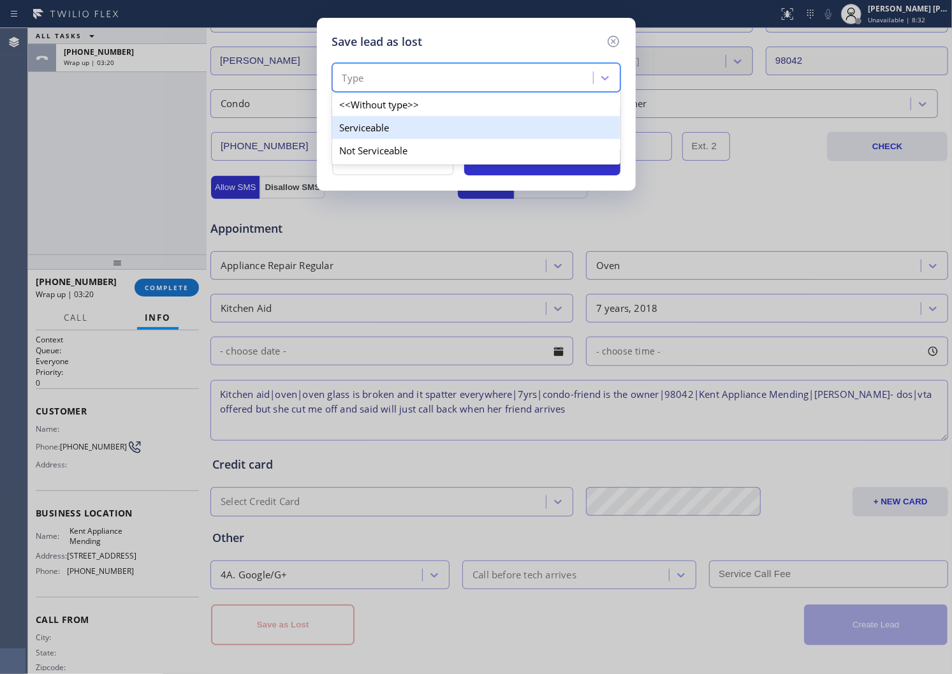
click at [422, 122] on div "Serviceable" at bounding box center [476, 127] width 288 height 23
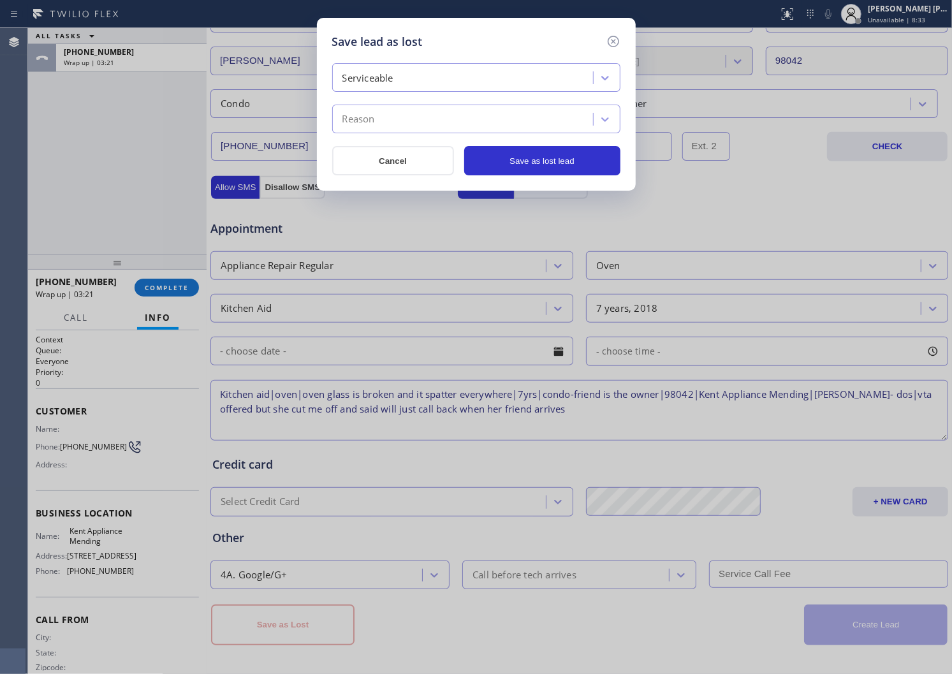
click at [419, 115] on div "Reason" at bounding box center [464, 119] width 257 height 22
click at [420, 117] on div "Reason" at bounding box center [464, 119] width 257 height 22
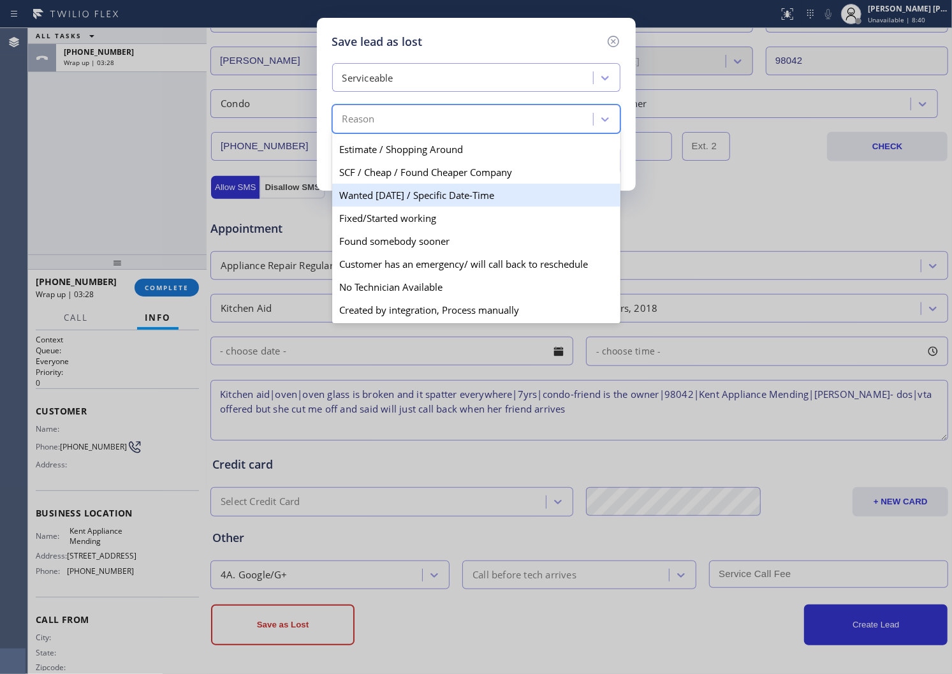
scroll to position [0, 0]
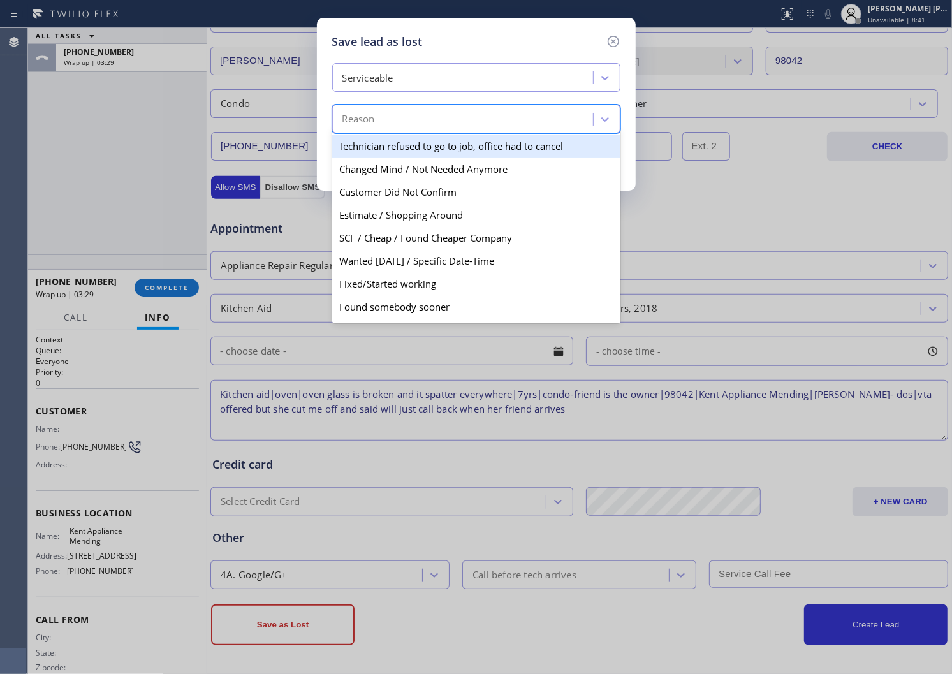
click at [390, 74] on div "Serviceable" at bounding box center [368, 78] width 51 height 15
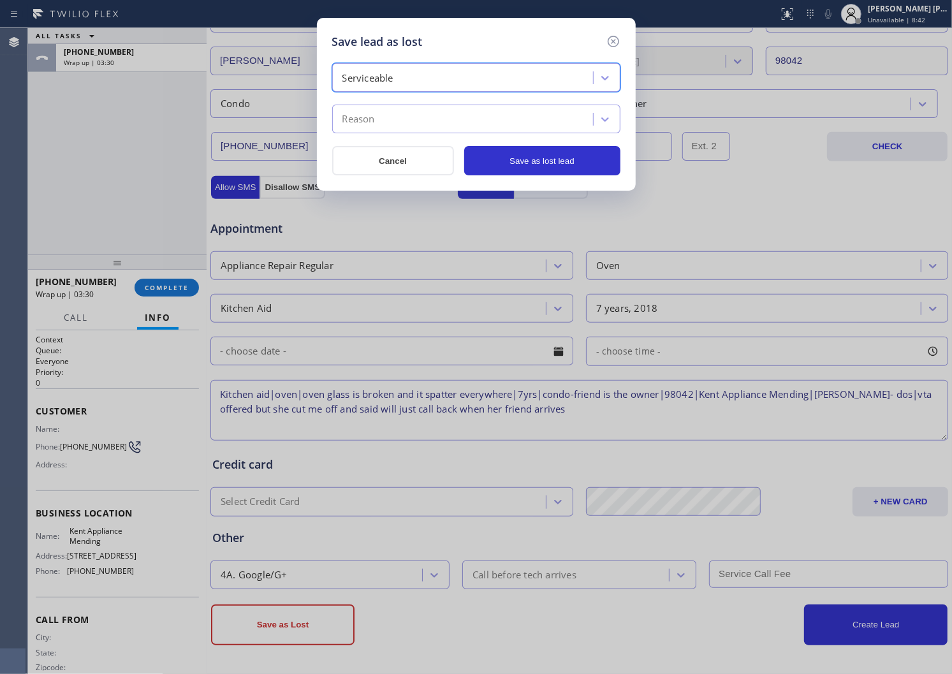
click at [392, 75] on div "Serviceable" at bounding box center [368, 78] width 51 height 15
click at [405, 80] on div "Serviceable" at bounding box center [464, 78] width 257 height 22
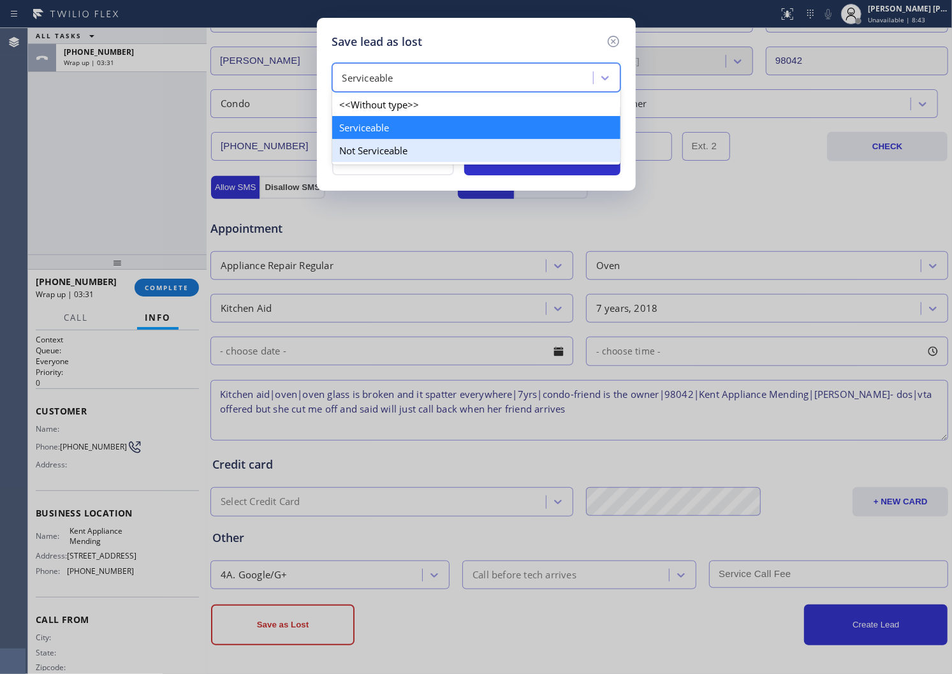
click at [403, 149] on div "Not Serviceable" at bounding box center [476, 150] width 288 height 23
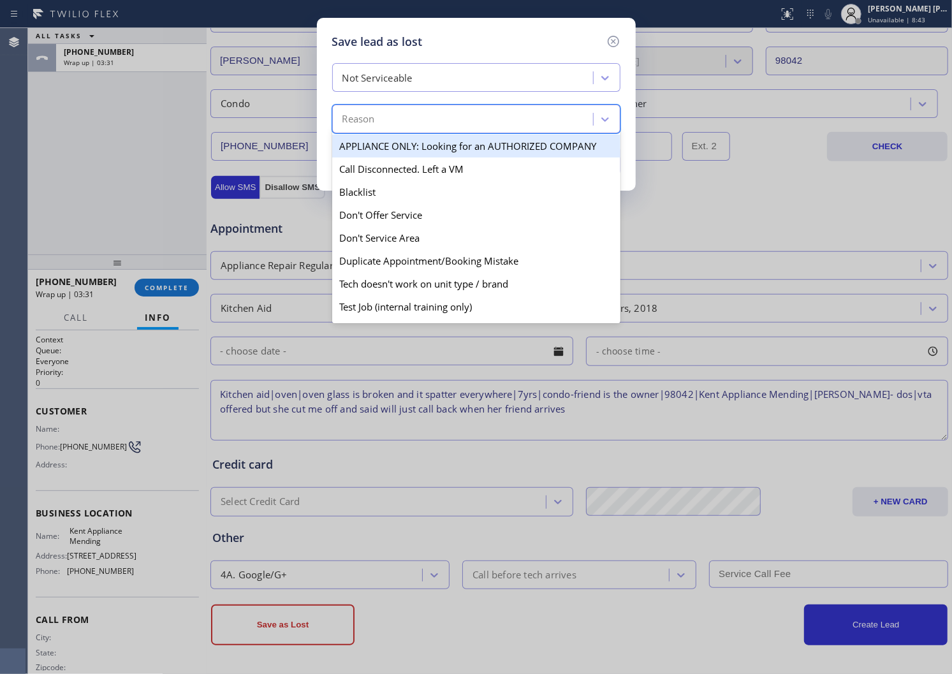
click at [403, 122] on div "Reason" at bounding box center [464, 119] width 257 height 22
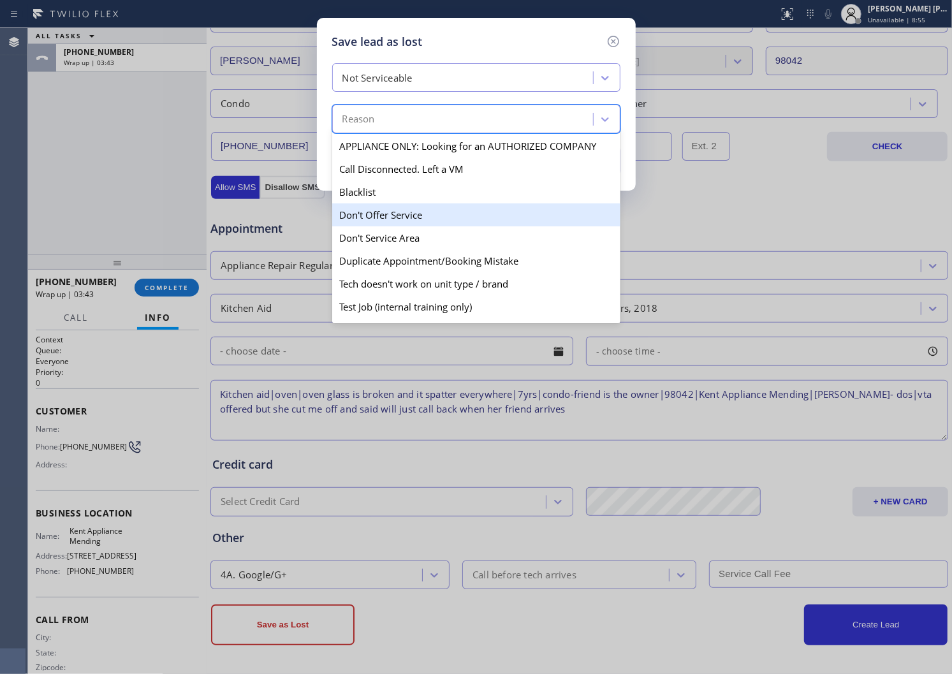
click at [425, 218] on div "Don't Offer Service" at bounding box center [476, 214] width 288 height 23
click at [425, 218] on div "Save lead as lost Not Serviceable option Don't Offer Service focused, 4 of 13. …" at bounding box center [476, 337] width 952 height 674
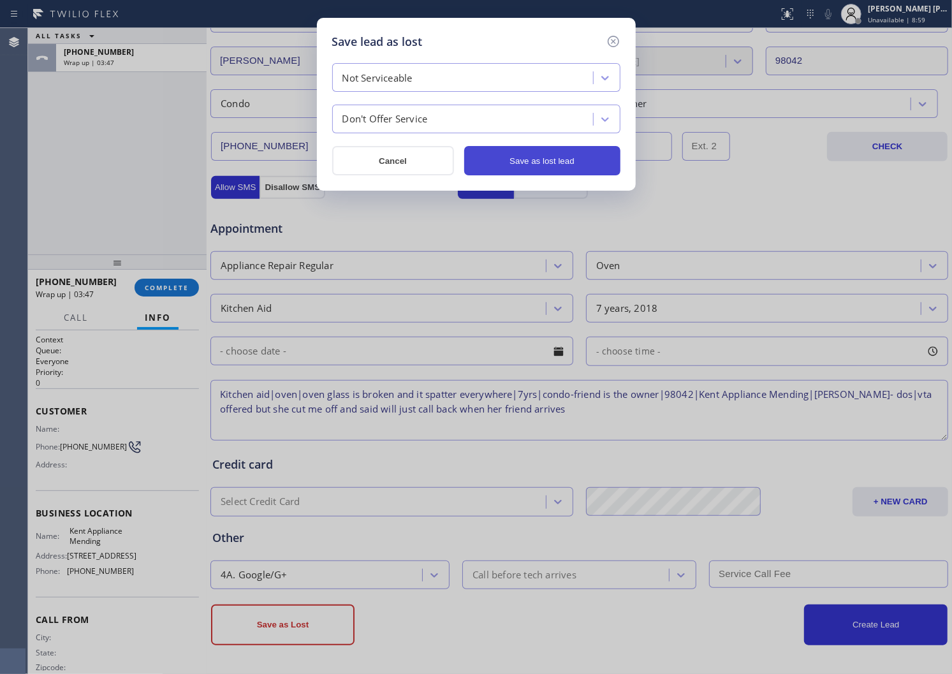
click at [558, 162] on button "Save as lost lead" at bounding box center [542, 160] width 156 height 29
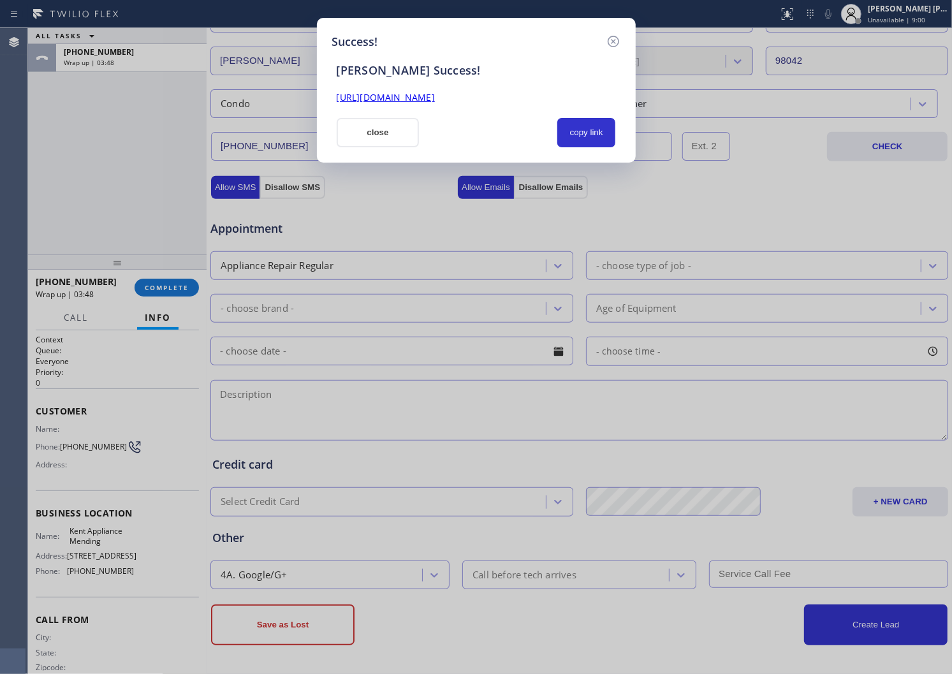
click at [435, 100] on link "[URL][DOMAIN_NAME]" at bounding box center [386, 97] width 98 height 12
click at [392, 122] on button "close" at bounding box center [378, 132] width 83 height 29
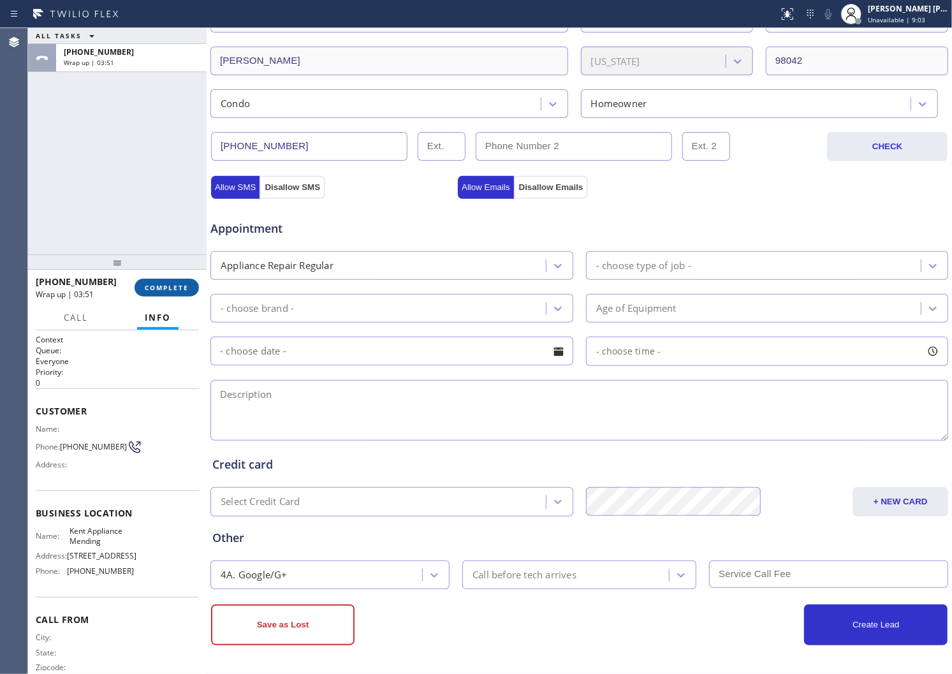
click at [156, 293] on button "COMPLETE" at bounding box center [167, 288] width 64 height 18
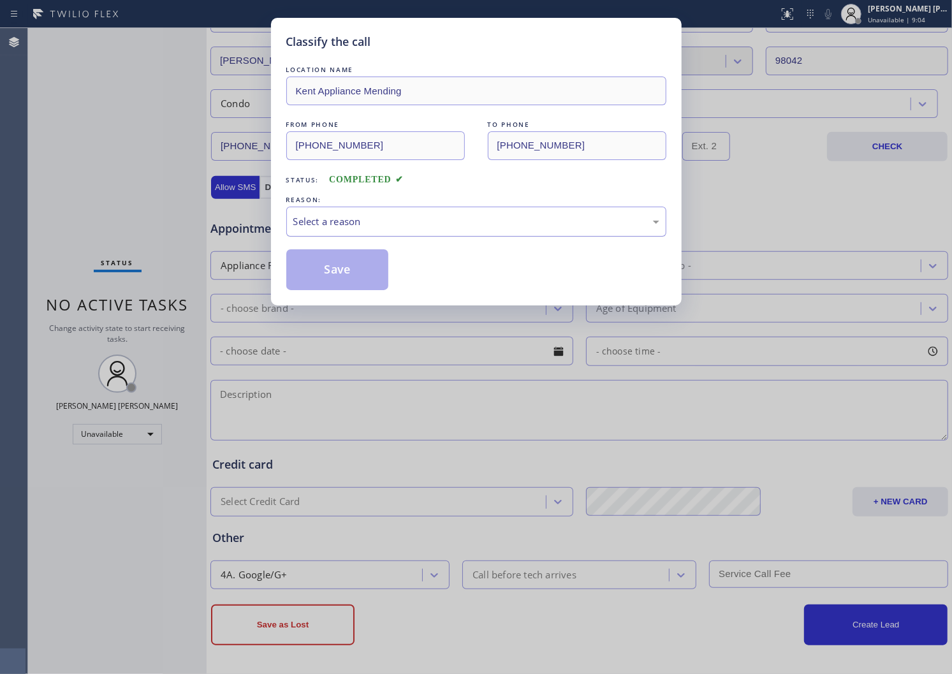
click at [362, 216] on div "Select a reason" at bounding box center [476, 221] width 366 height 15
click at [346, 278] on button "Save" at bounding box center [337, 269] width 103 height 41
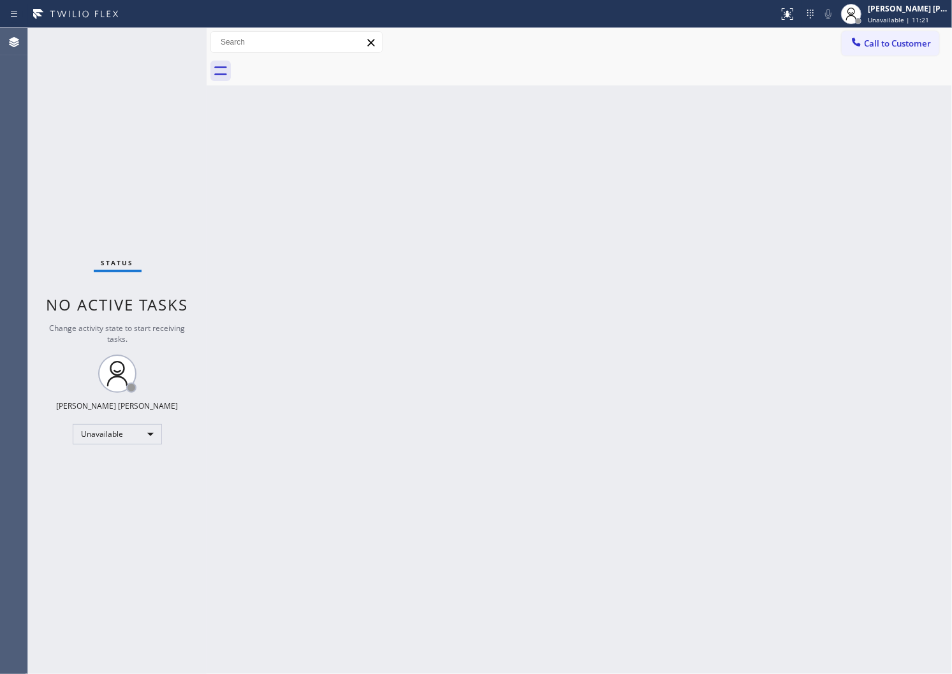
click at [8, 407] on div "Agent Desktop" at bounding box center [13, 351] width 27 height 646
click at [913, 48] on span "Call to Customer" at bounding box center [897, 43] width 67 height 11
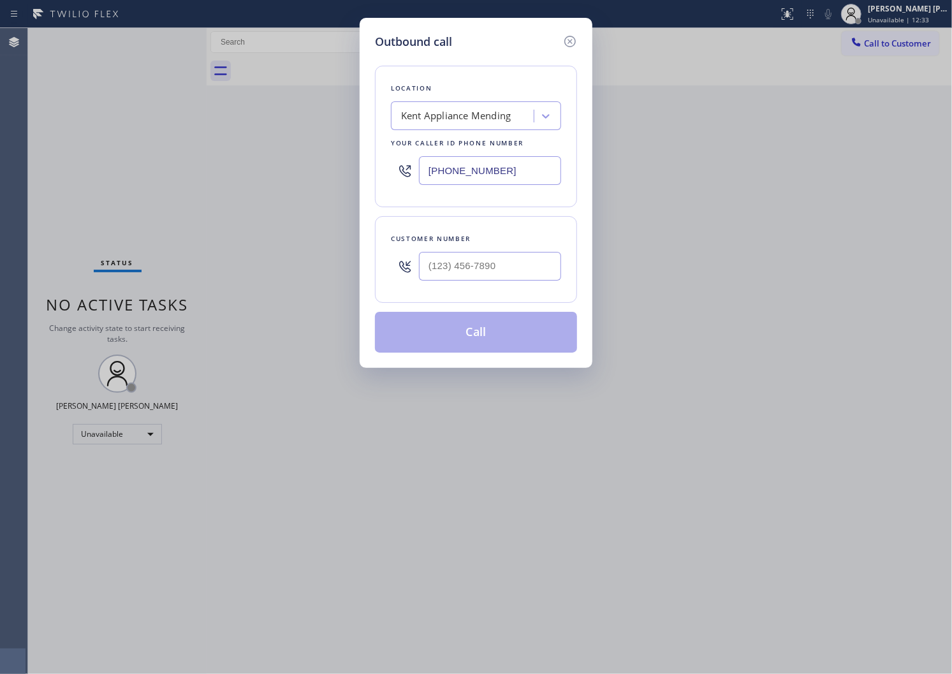
click at [485, 182] on input "[PHONE_NUMBER]" at bounding box center [490, 170] width 142 height 29
paste input "7602"
click at [448, 161] on input "[PHONE_NUMBER]" at bounding box center [490, 170] width 142 height 29
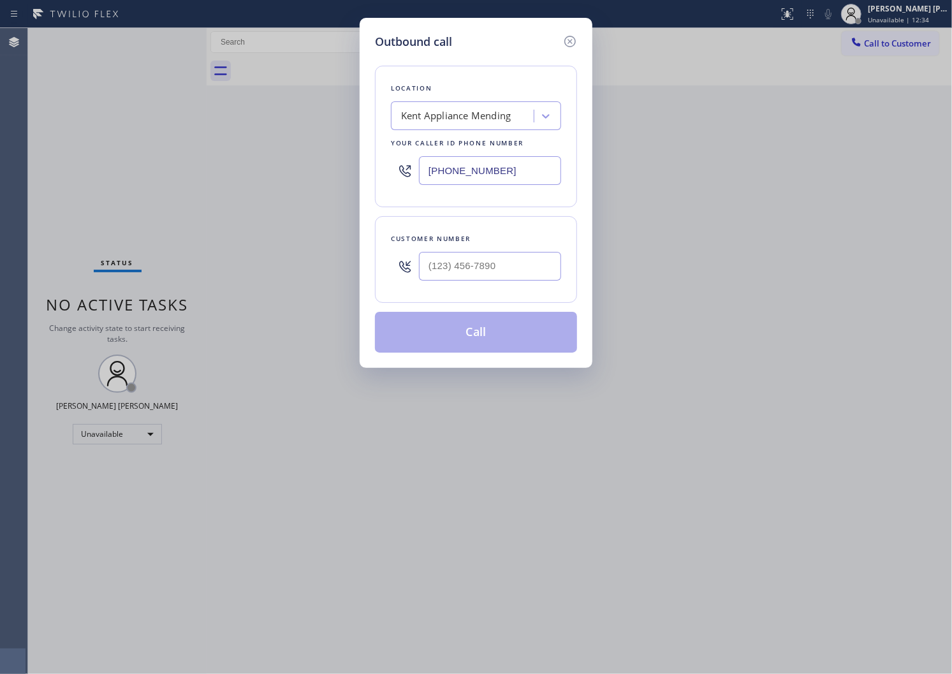
click at [448, 161] on input "[PHONE_NUMBER]" at bounding box center [490, 170] width 142 height 29
paste input "760) 284-8440"
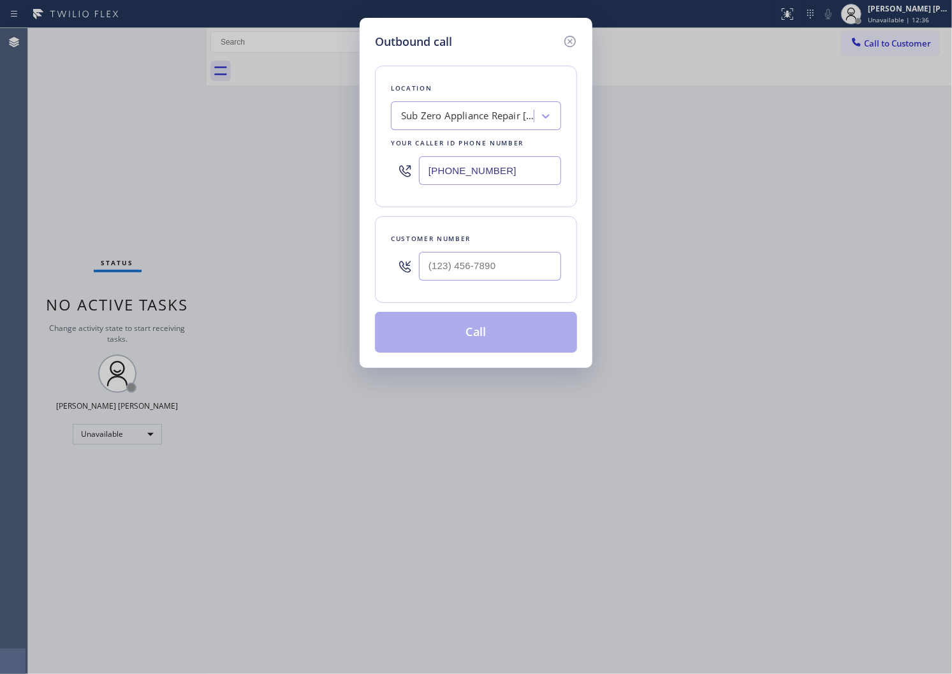
type input "[PHONE_NUMBER]"
click at [479, 278] on input "(___) ___-____" at bounding box center [490, 266] width 142 height 29
paste input "760) 464-1641"
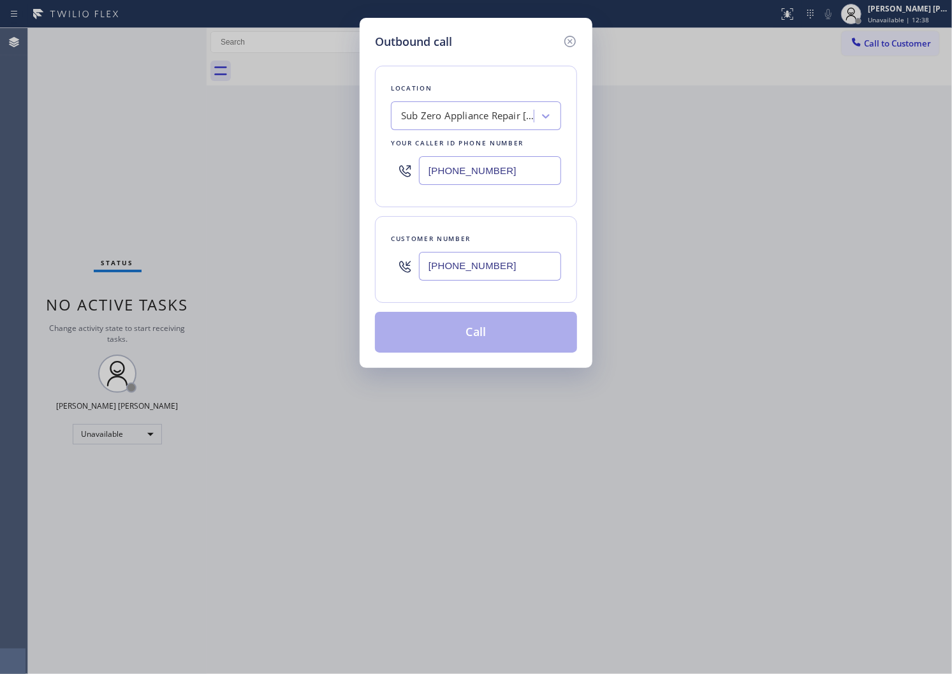
type input "[PHONE_NUMBER]"
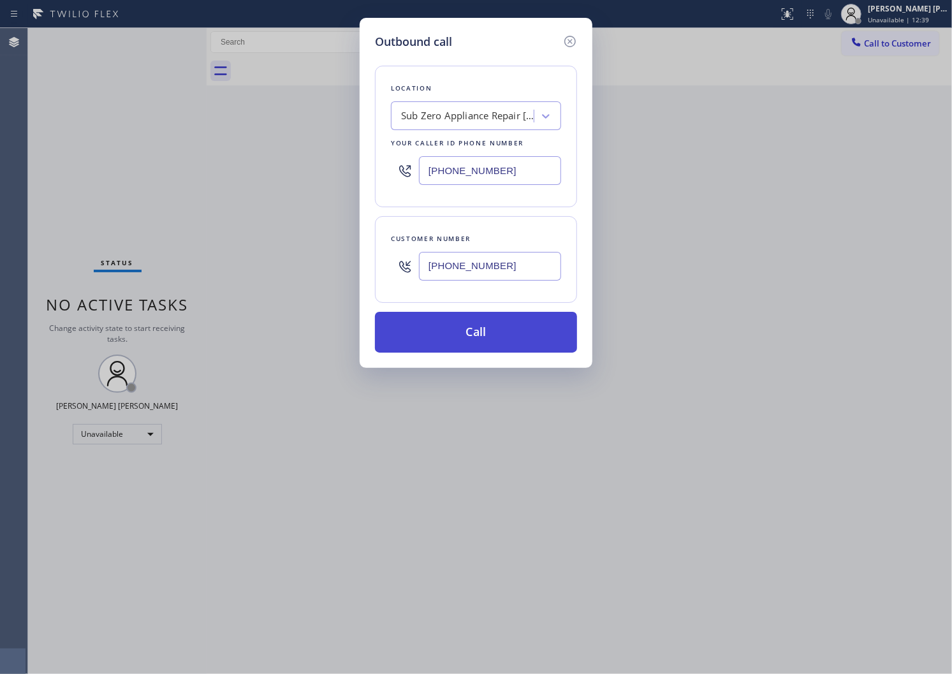
click at [482, 330] on button "Call" at bounding box center [476, 332] width 202 height 41
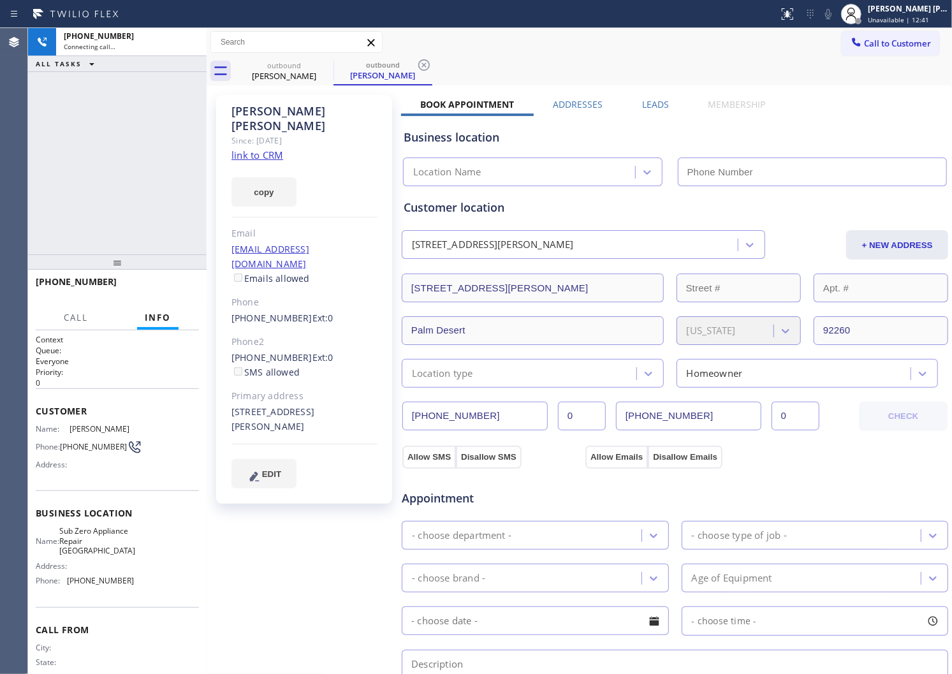
click at [285, 114] on div "[PERSON_NAME]" at bounding box center [305, 118] width 146 height 29
click at [68, 152] on div "[PHONE_NUMBER] Connecting call… ALL TASKS ALL TASKS ACTIVE TASKS TASKS IN WRAP …" at bounding box center [117, 141] width 179 height 226
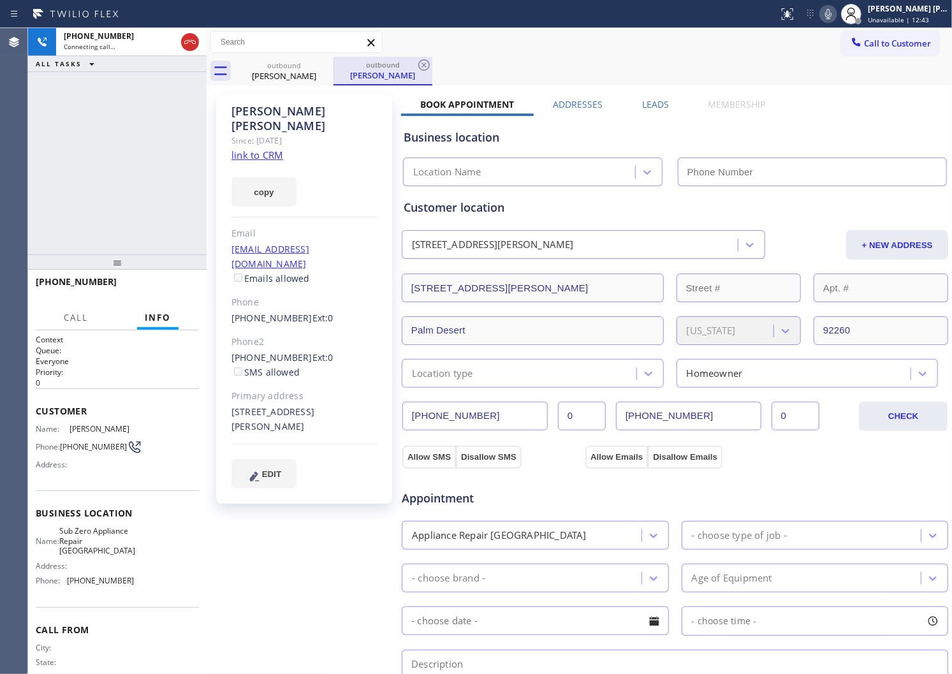
type input "[PHONE_NUMBER]"
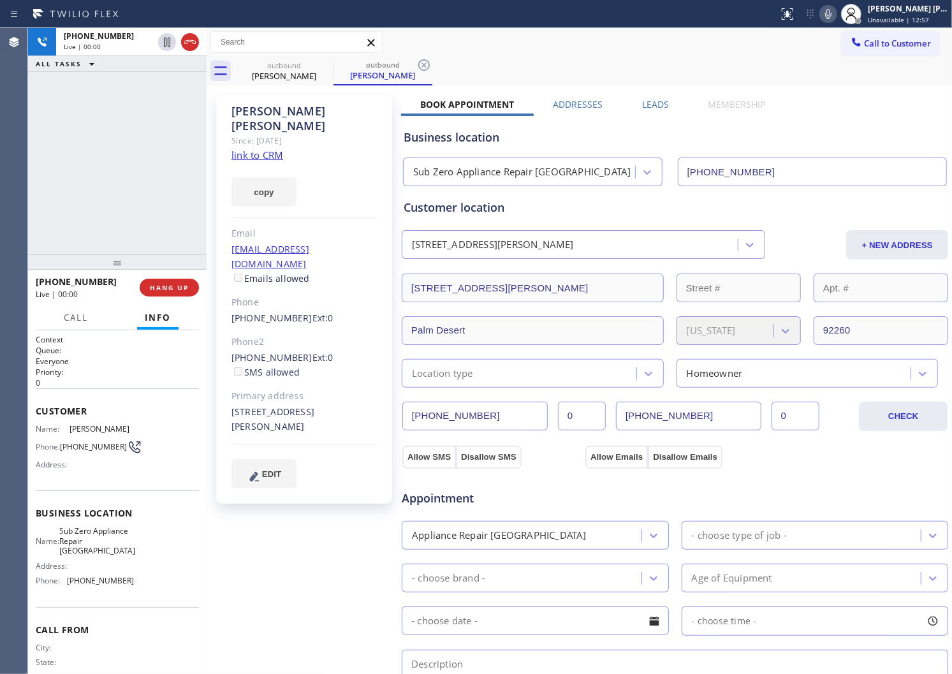
click at [3, 182] on div "Agent Desktop" at bounding box center [13, 351] width 27 height 646
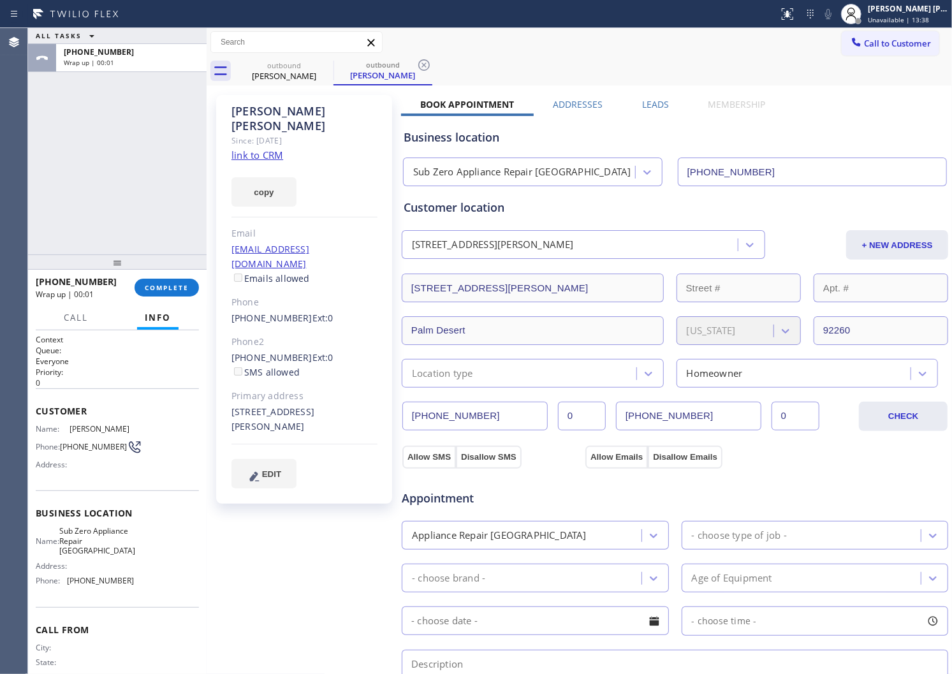
click at [665, 111] on div "Business location Sub Zero Appliance Repair [GEOGRAPHIC_DATA] [PHONE_NUMBER]" at bounding box center [675, 148] width 548 height 75
click at [642, 107] on label "Leads" at bounding box center [655, 104] width 27 height 12
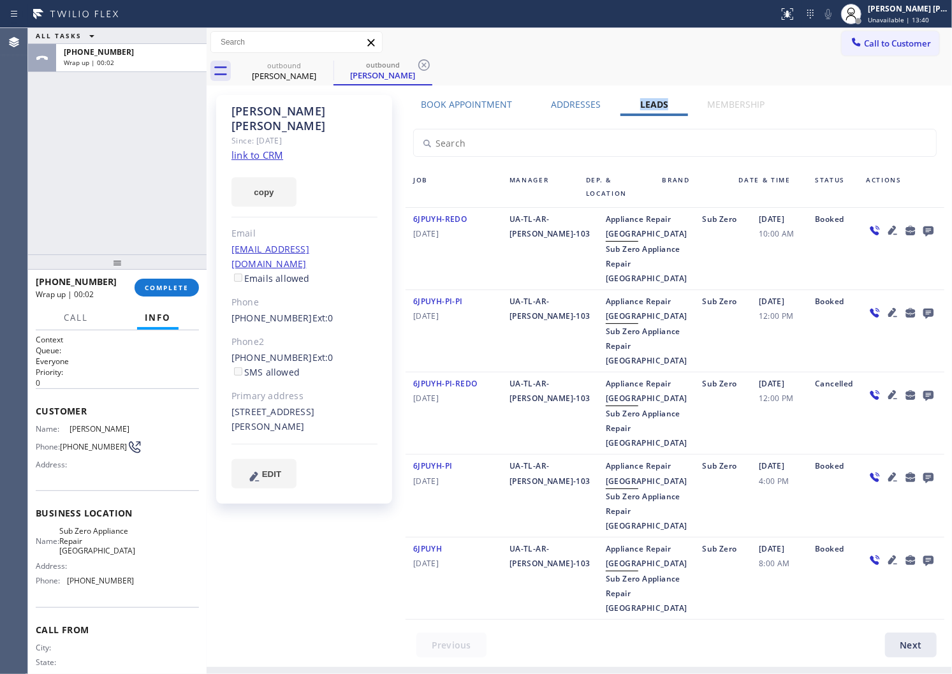
click at [921, 230] on icon at bounding box center [928, 231] width 15 height 16
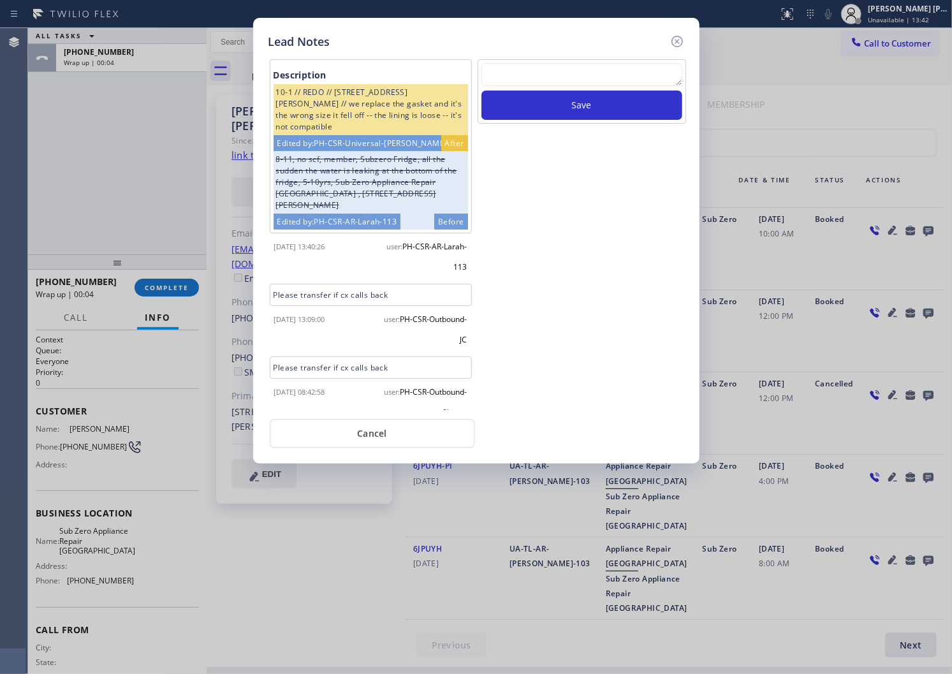
click at [558, 75] on textarea at bounding box center [582, 74] width 201 height 23
type textarea "L"
type textarea "ALL GOOD"
click at [612, 112] on button "Save" at bounding box center [582, 105] width 201 height 29
click at [673, 43] on icon at bounding box center [676, 41] width 11 height 11
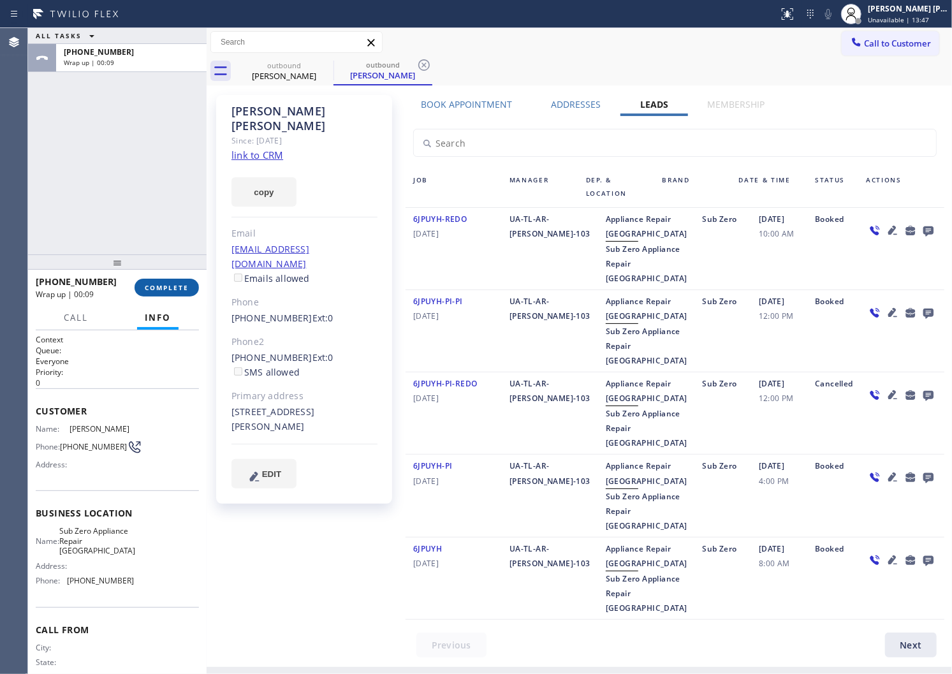
click at [170, 288] on span "COMPLETE" at bounding box center [167, 287] width 44 height 9
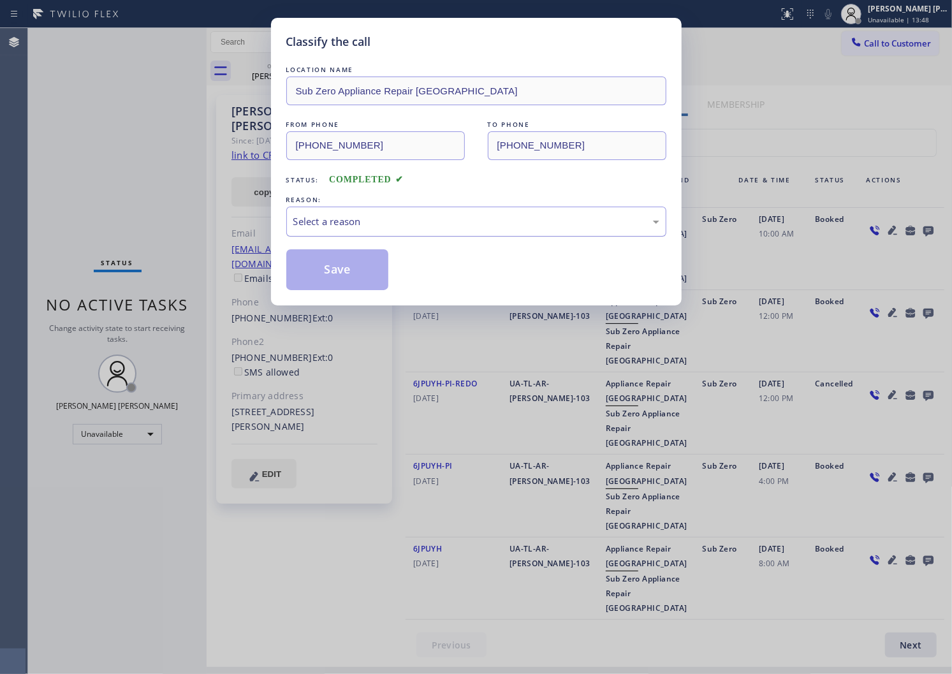
click at [411, 227] on div "Select a reason" at bounding box center [476, 221] width 366 height 15
click at [333, 277] on button "Save" at bounding box center [337, 269] width 103 height 41
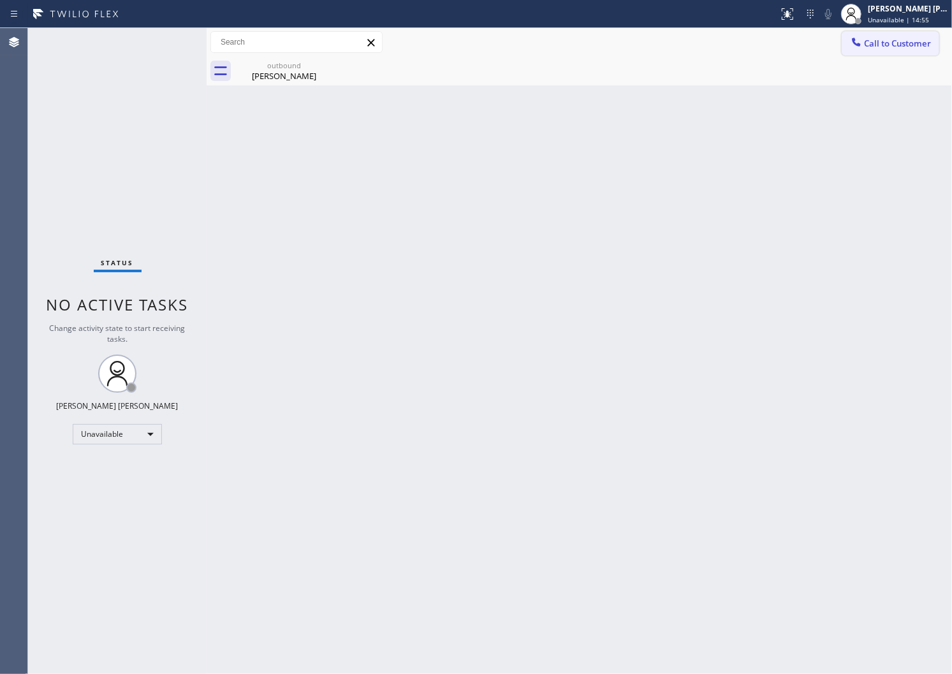
click at [859, 48] on icon at bounding box center [856, 42] width 13 height 13
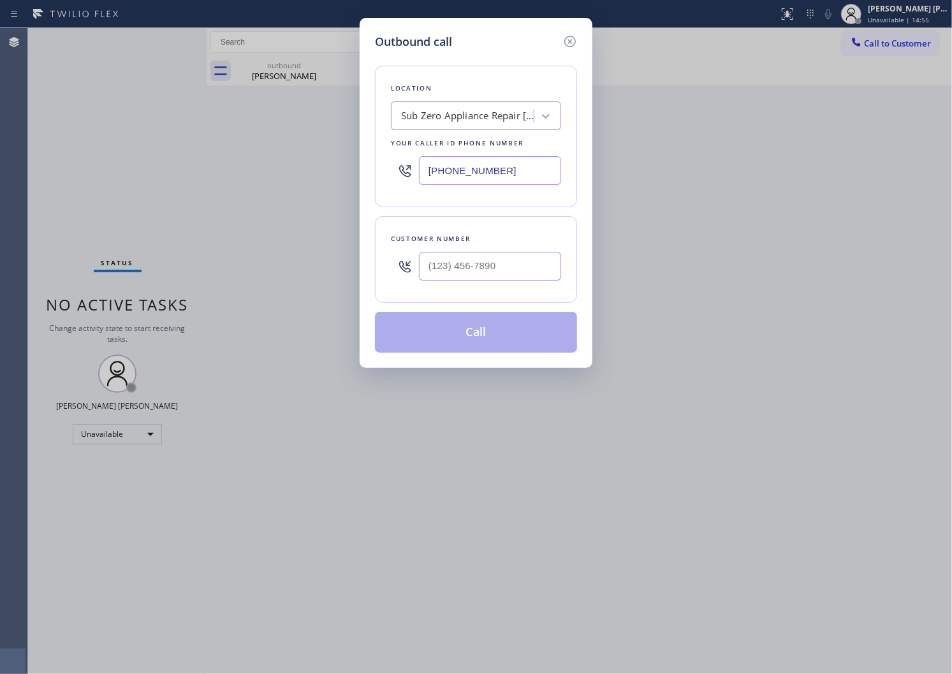
click at [491, 270] on input "text" at bounding box center [490, 266] width 142 height 29
click at [491, 270] on input "(___) ___-____" at bounding box center [490, 266] width 142 height 29
paste input "9492"
click at [510, 269] on input "(___) ___-9492" at bounding box center [490, 266] width 142 height 29
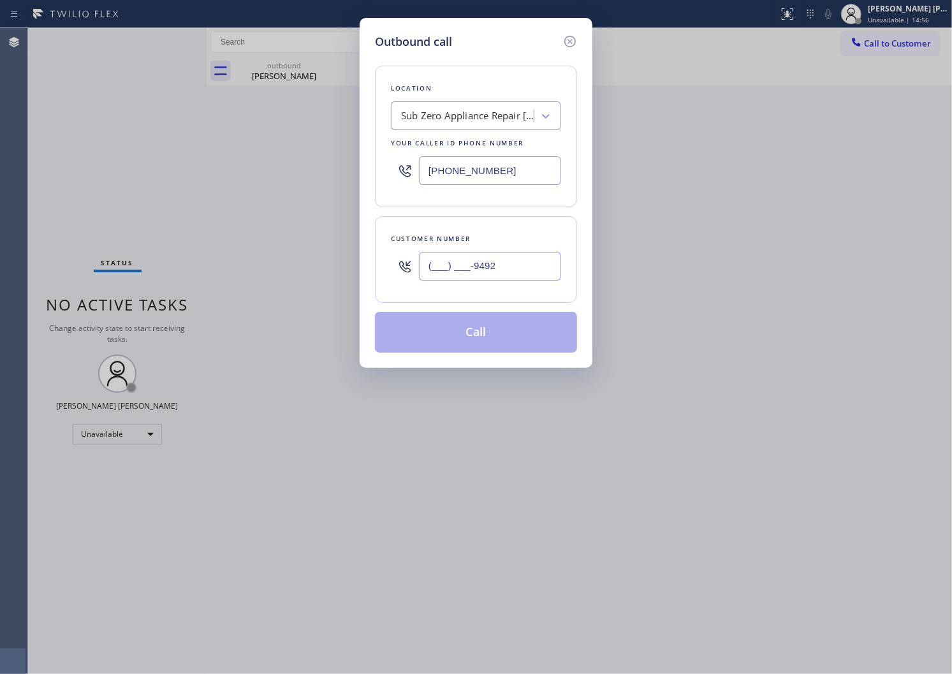
click at [510, 269] on input "(___) ___-9492" at bounding box center [490, 266] width 142 height 29
paste input "949) 290-6909"
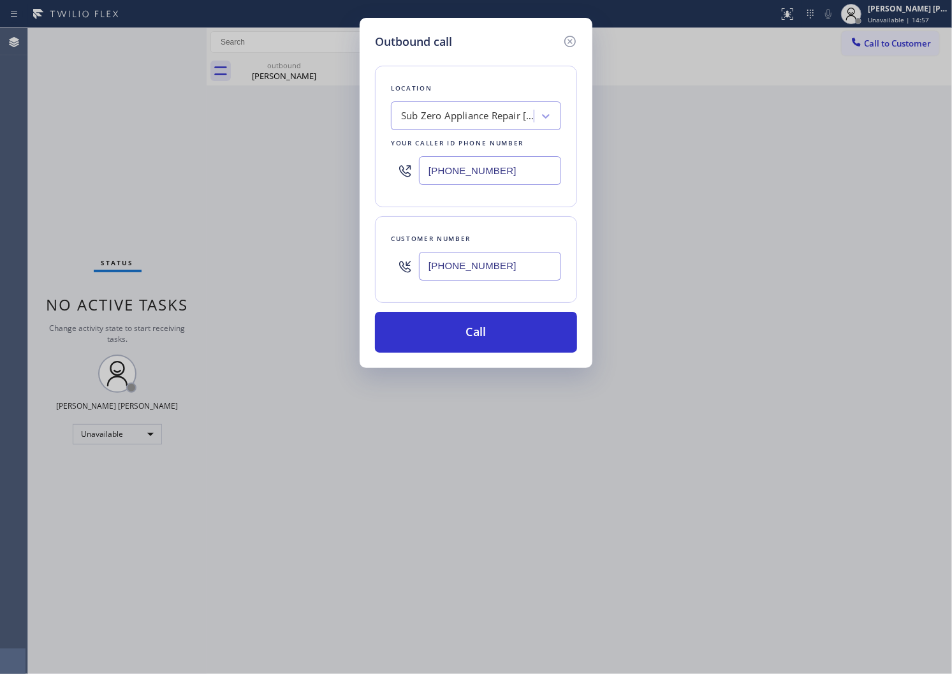
type input "[PHONE_NUMBER]"
click at [463, 168] on input "[PHONE_NUMBER]" at bounding box center [490, 170] width 142 height 29
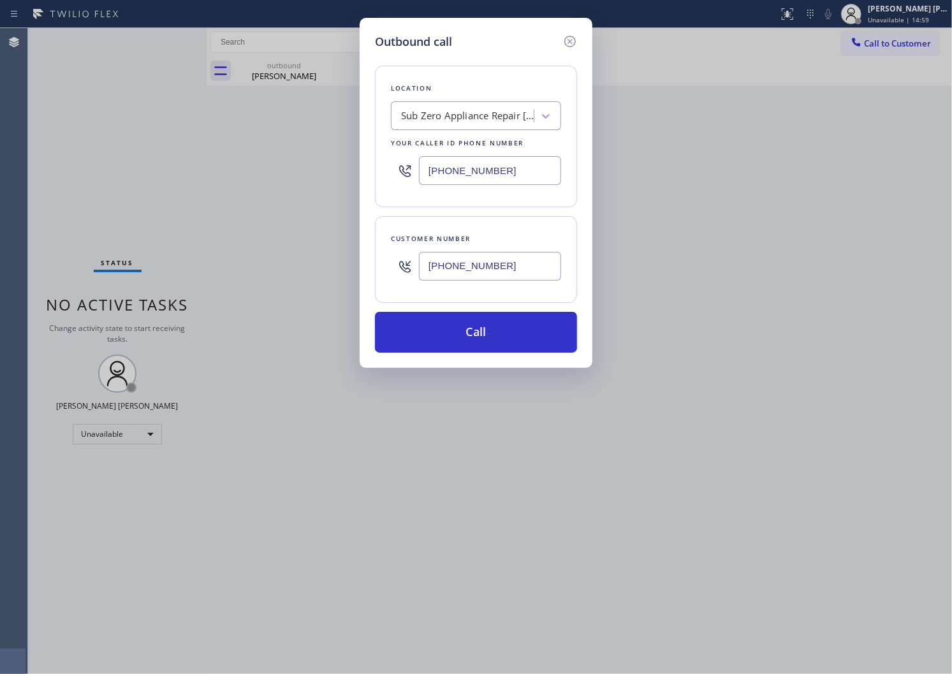
click at [463, 168] on input "[PHONE_NUMBER]" at bounding box center [490, 170] width 142 height 29
paste input "516) 212-7662"
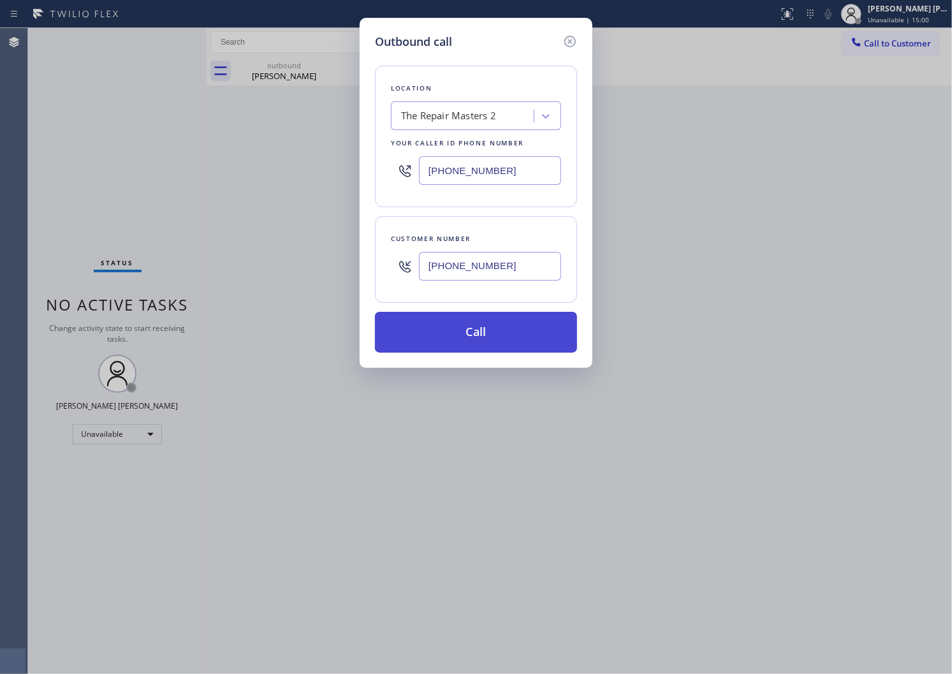
type input "[PHONE_NUMBER]"
click at [502, 339] on button "Call" at bounding box center [476, 332] width 202 height 41
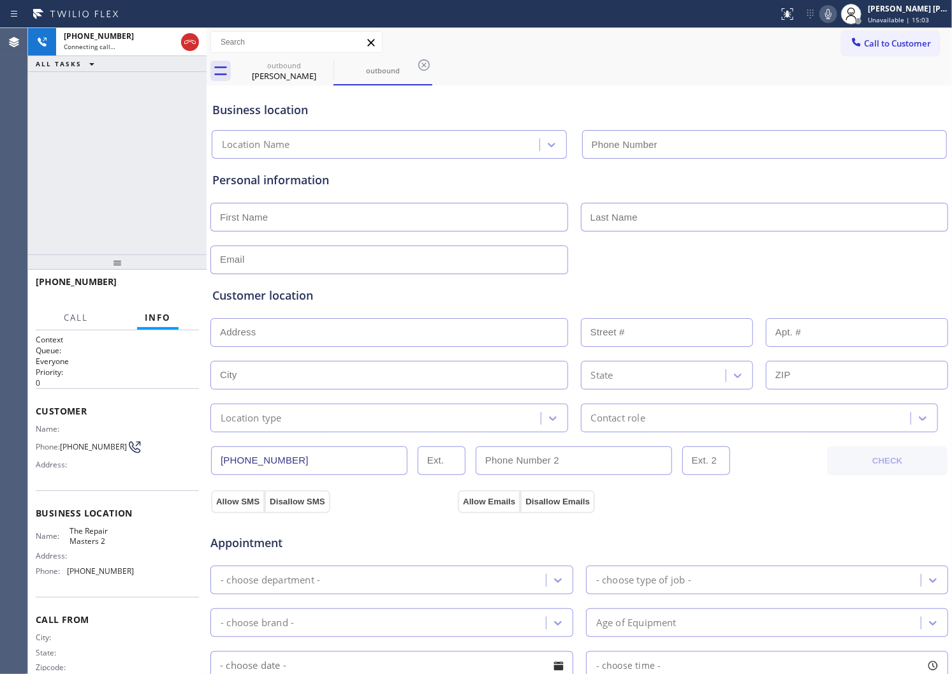
type input "[PHONE_NUMBER]"
click at [327, 66] on icon at bounding box center [325, 64] width 11 height 11
click at [50, 279] on span "[PHONE_NUMBER]" at bounding box center [76, 282] width 81 height 12
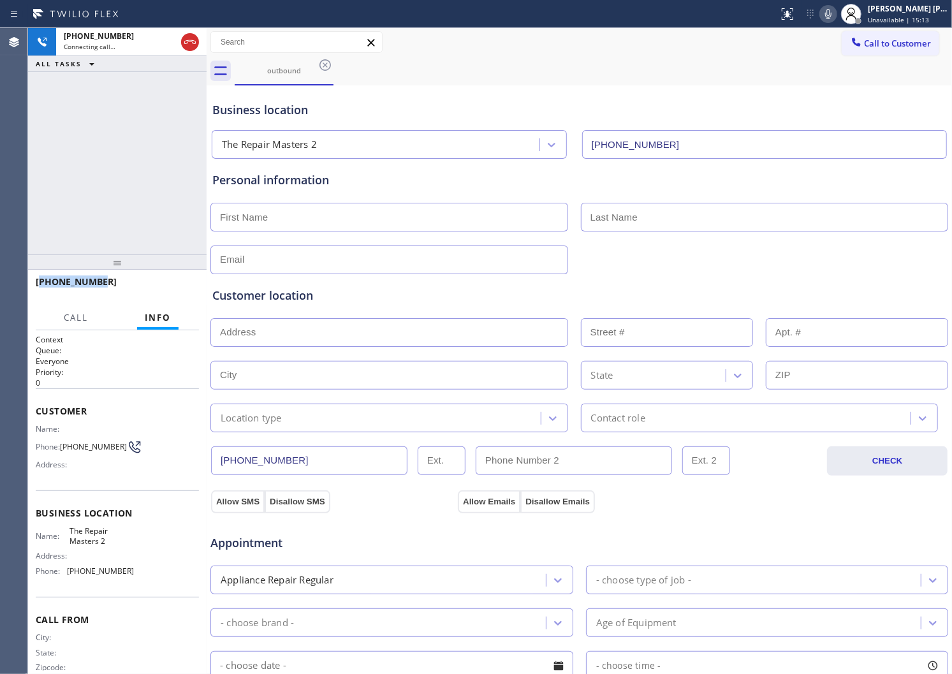
click at [50, 279] on span "[PHONE_NUMBER]" at bounding box center [76, 282] width 81 height 12
click at [170, 189] on div "[PHONE_NUMBER] Connecting call… ALL TASKS ALL TASKS ACTIVE TASKS TASKS IN WRAP …" at bounding box center [117, 141] width 179 height 226
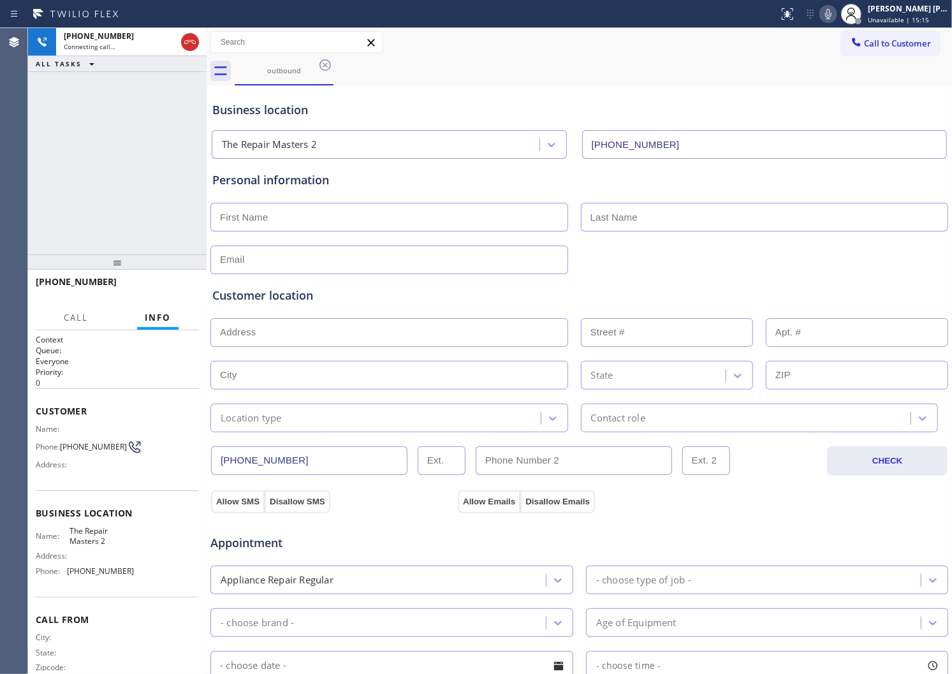
click at [59, 278] on span "[PHONE_NUMBER]" at bounding box center [76, 282] width 81 height 12
click at [179, 288] on span "HANG UP" at bounding box center [169, 287] width 39 height 9
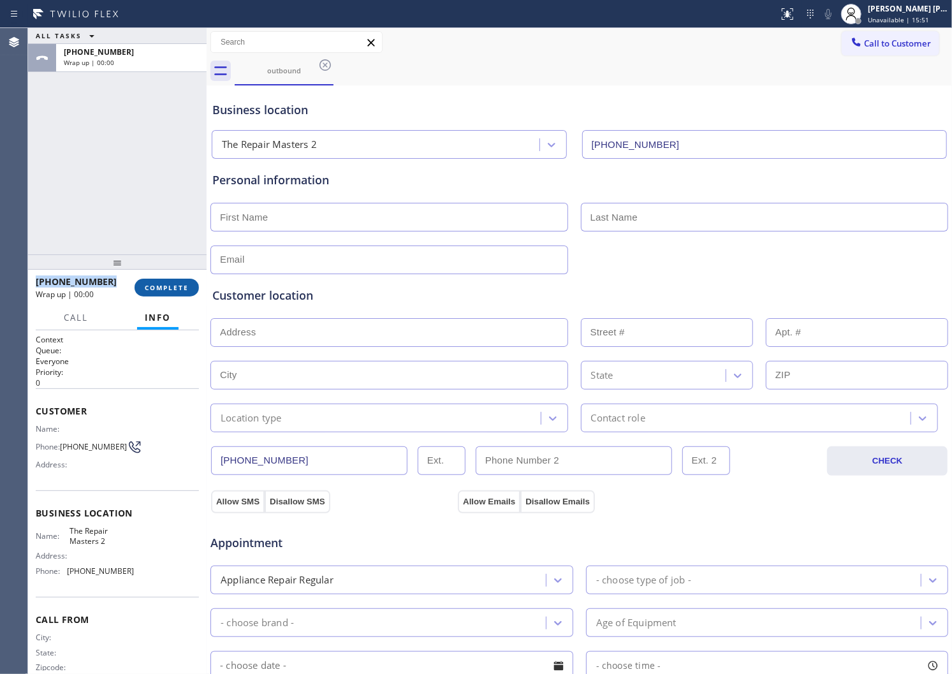
click at [179, 288] on span "COMPLETE" at bounding box center [167, 287] width 44 height 9
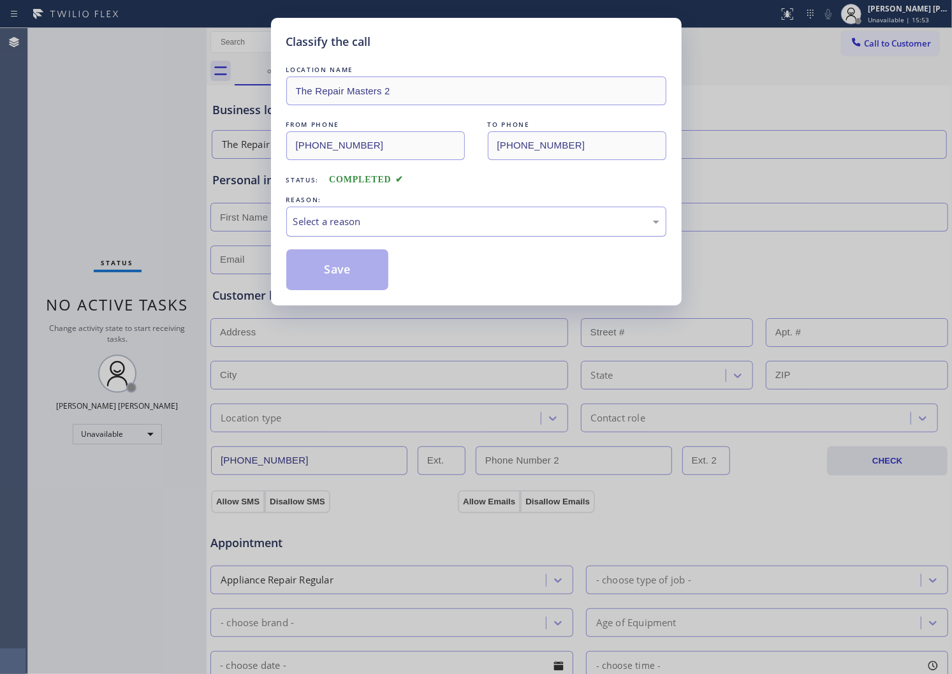
click at [345, 222] on div "Select a reason" at bounding box center [476, 221] width 366 height 15
click at [351, 232] on div "Select a reason" at bounding box center [476, 222] width 380 height 30
click at [342, 232] on div "Existing Customer - ETA/PI/REDO/complain/cancel" at bounding box center [476, 222] width 380 height 30
click at [329, 271] on button "Save" at bounding box center [337, 269] width 103 height 41
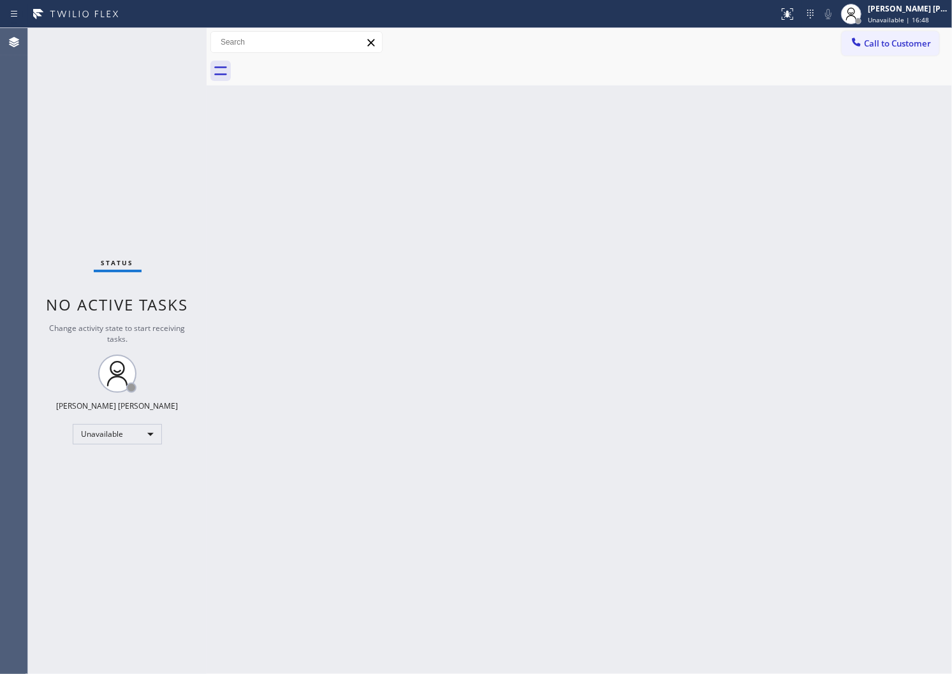
click at [3, 226] on div "Agent Desktop" at bounding box center [13, 351] width 27 height 646
click at [872, 47] on span "Call to Customer" at bounding box center [897, 43] width 67 height 11
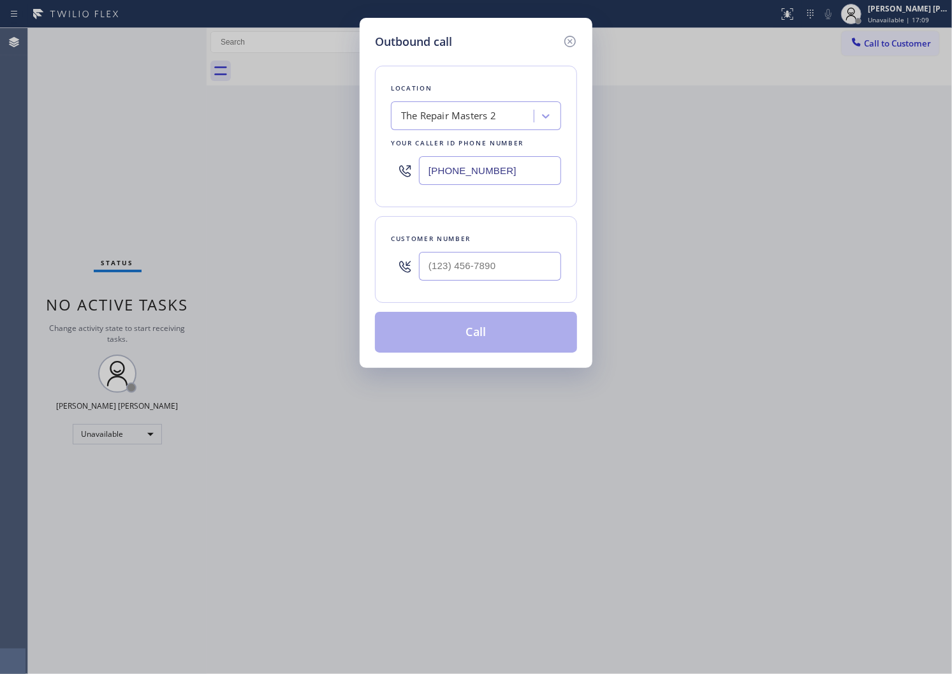
drag, startPoint x: 949, startPoint y: 71, endPoint x: 809, endPoint y: 139, distance: 155.8
click at [916, 33] on div "Outbound call Location The Repair Masters 2 Your caller id phone number [PHONE_…" at bounding box center [476, 337] width 952 height 674
click at [523, 260] on input "text" at bounding box center [490, 266] width 142 height 29
click at [522, 260] on input "(___) ___-____" at bounding box center [490, 266] width 142 height 29
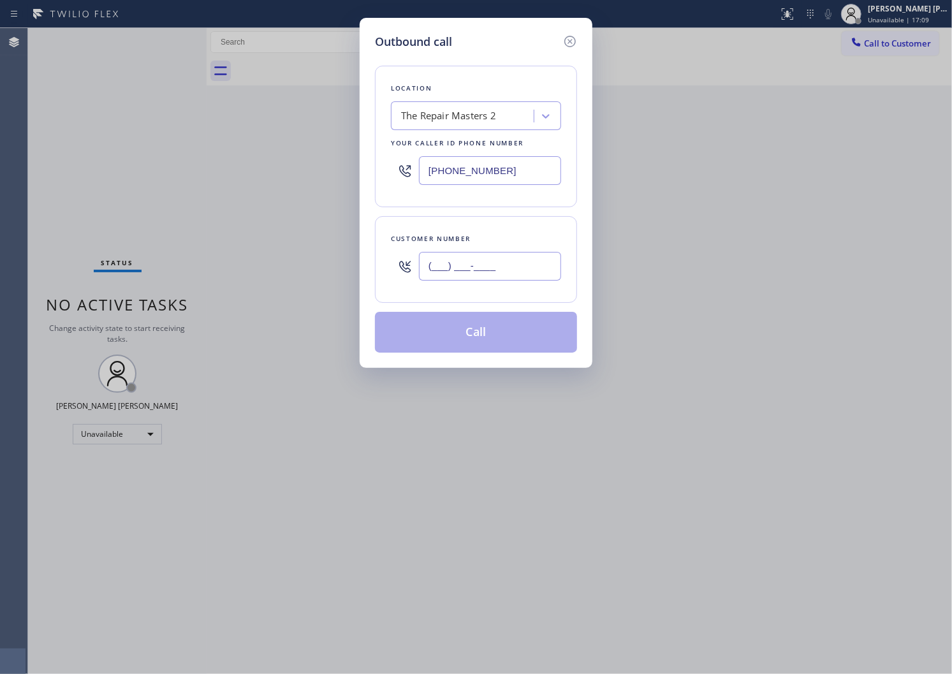
paste input "949) 290-6909"
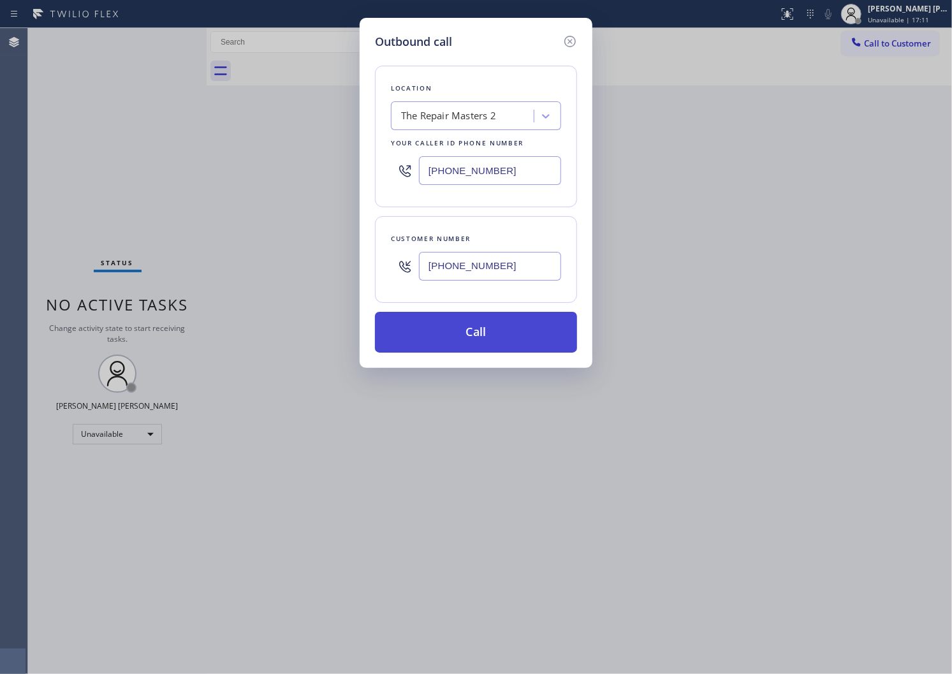
type input "[PHONE_NUMBER]"
click at [523, 343] on button "Call" at bounding box center [476, 332] width 202 height 41
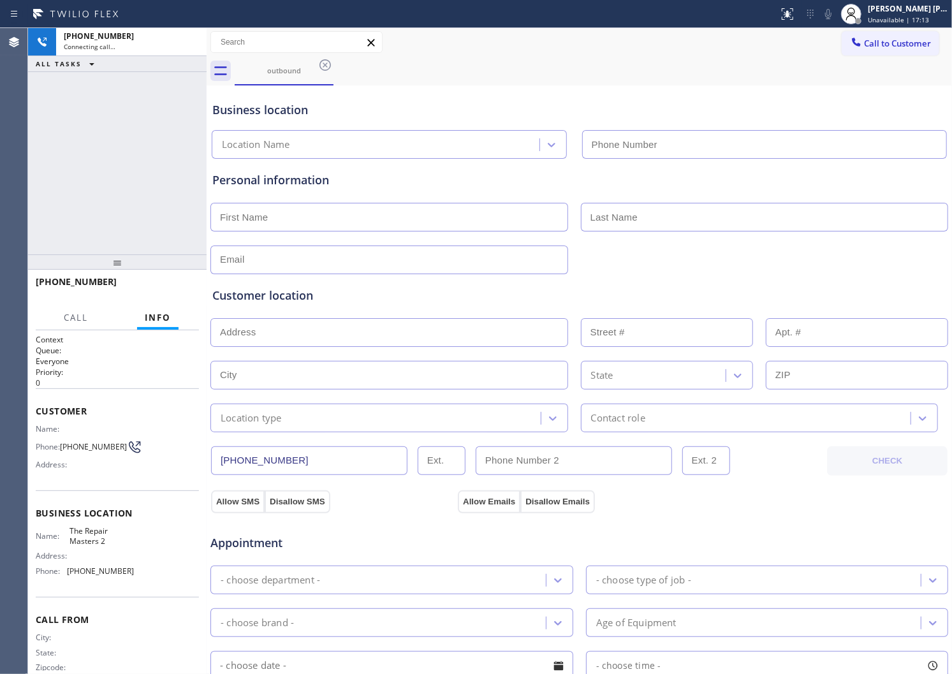
type input "[PHONE_NUMBER]"
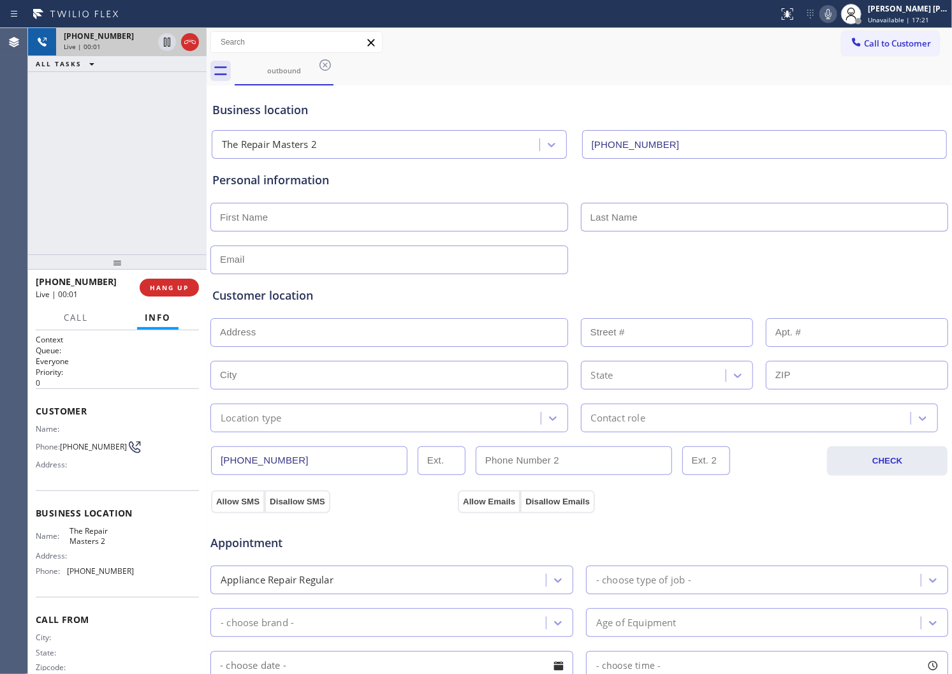
click at [200, 47] on div at bounding box center [179, 42] width 46 height 28
click at [190, 42] on icon at bounding box center [189, 41] width 15 height 15
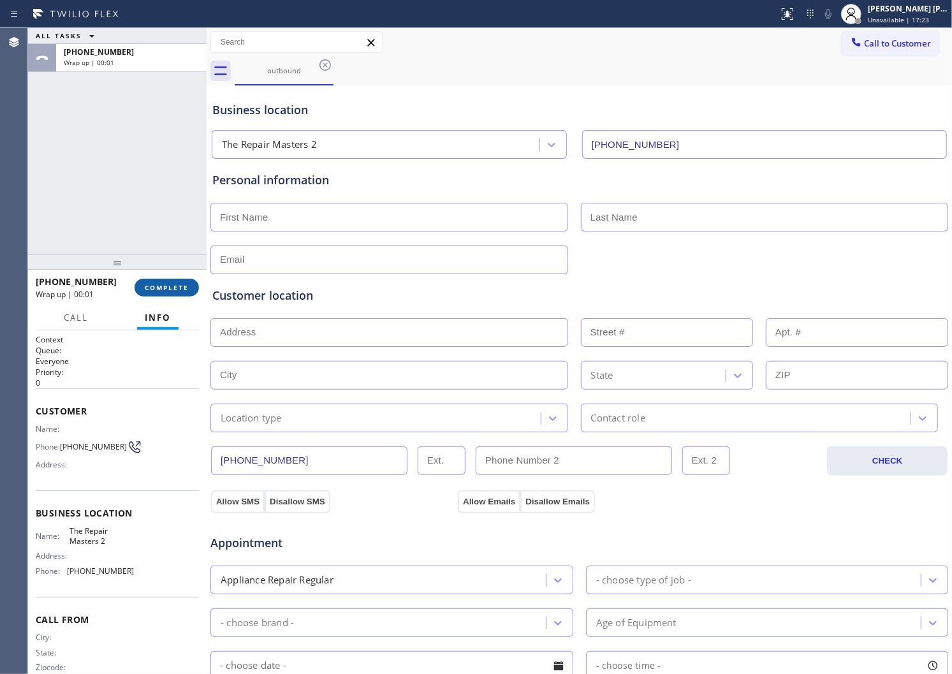
click at [161, 286] on span "COMPLETE" at bounding box center [167, 287] width 44 height 9
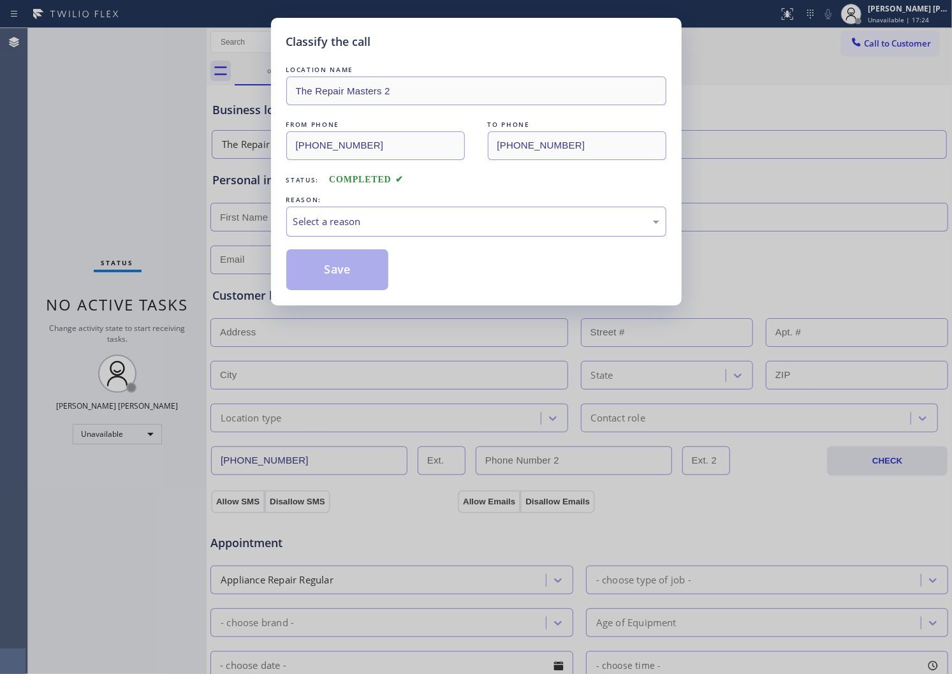
click at [374, 207] on div "Select a reason" at bounding box center [476, 222] width 380 height 30
click at [364, 283] on button "Save" at bounding box center [337, 269] width 103 height 41
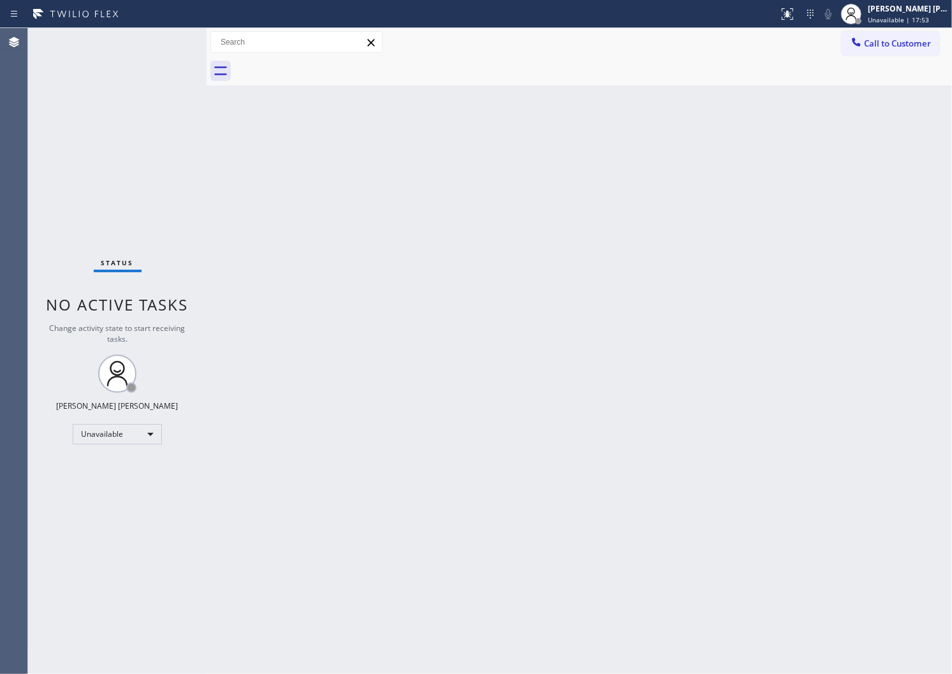
click at [3, 230] on div "Agent Desktop" at bounding box center [13, 351] width 27 height 646
click at [906, 55] on button "Call to Customer" at bounding box center [891, 43] width 98 height 24
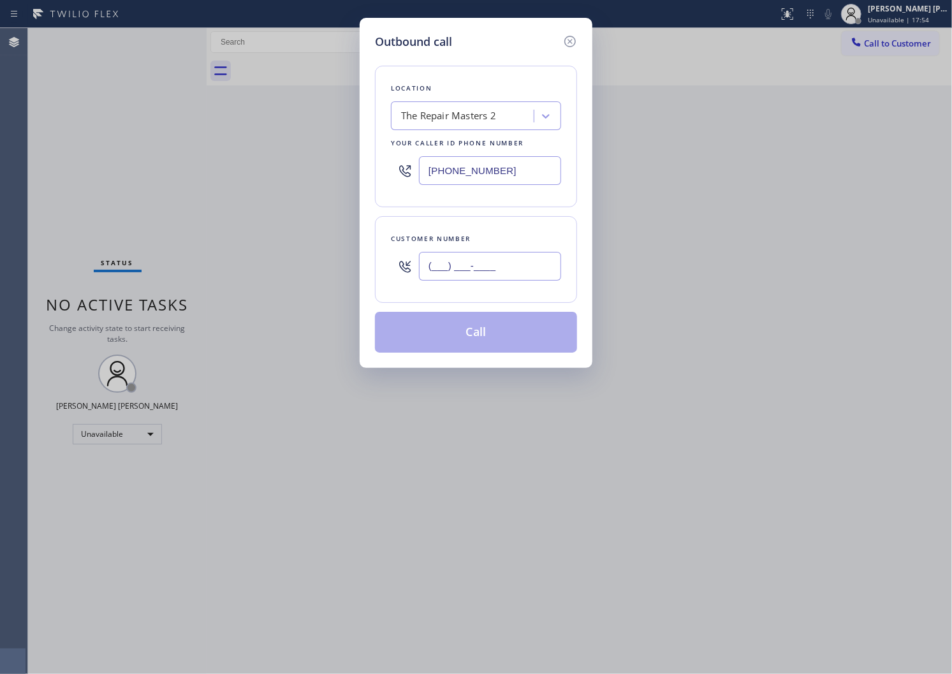
click at [487, 272] on input "(___) ___-____" at bounding box center [490, 266] width 142 height 29
paste input "301) 523-8768"
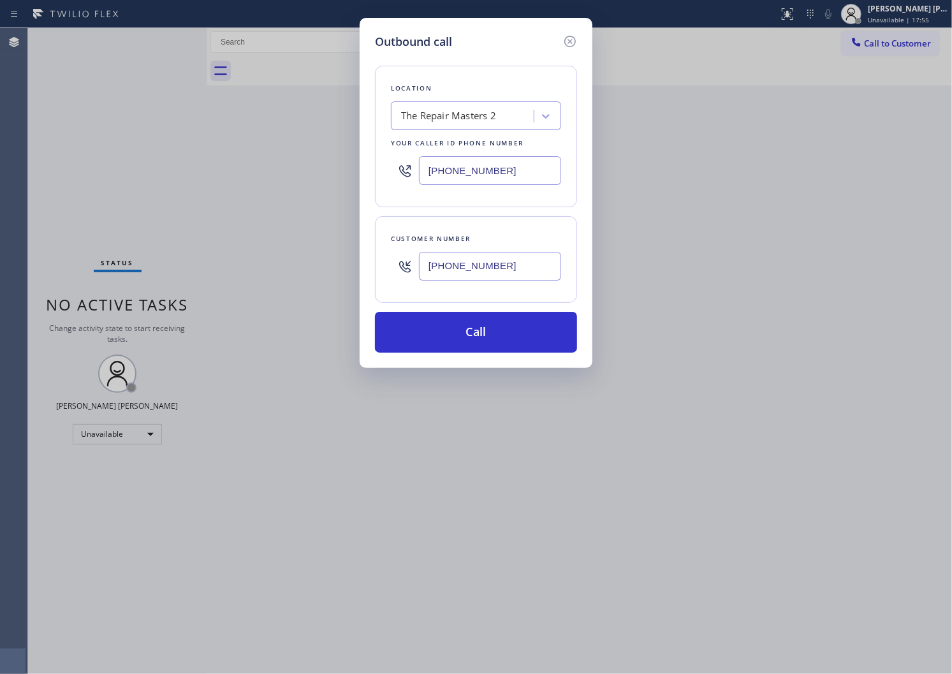
type input "[PHONE_NUMBER]"
click at [3, 362] on div "Outbound call Location The Repair Masters 2 Your caller id phone number [PHONE_…" at bounding box center [476, 337] width 952 height 674
click at [466, 166] on input "[PHONE_NUMBER]" at bounding box center [490, 170] width 142 height 29
paste input "301-5238"
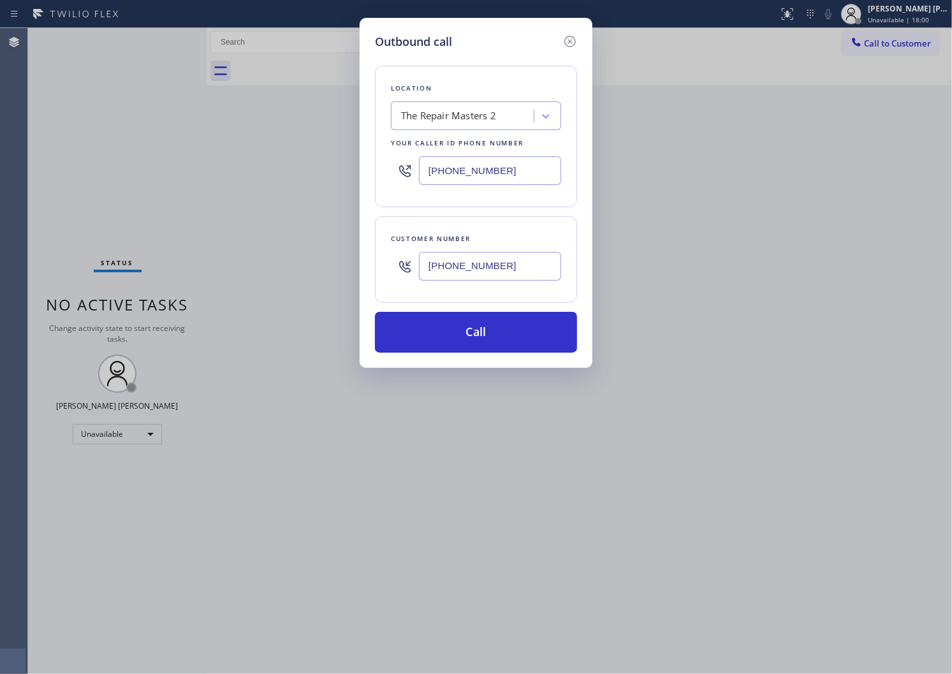
click at [466, 166] on input "[PHONE_NUMBER]" at bounding box center [490, 170] width 142 height 29
paste input "3-0152"
click at [466, 166] on input "[PHONE_NUMBER]" at bounding box center [490, 170] width 142 height 29
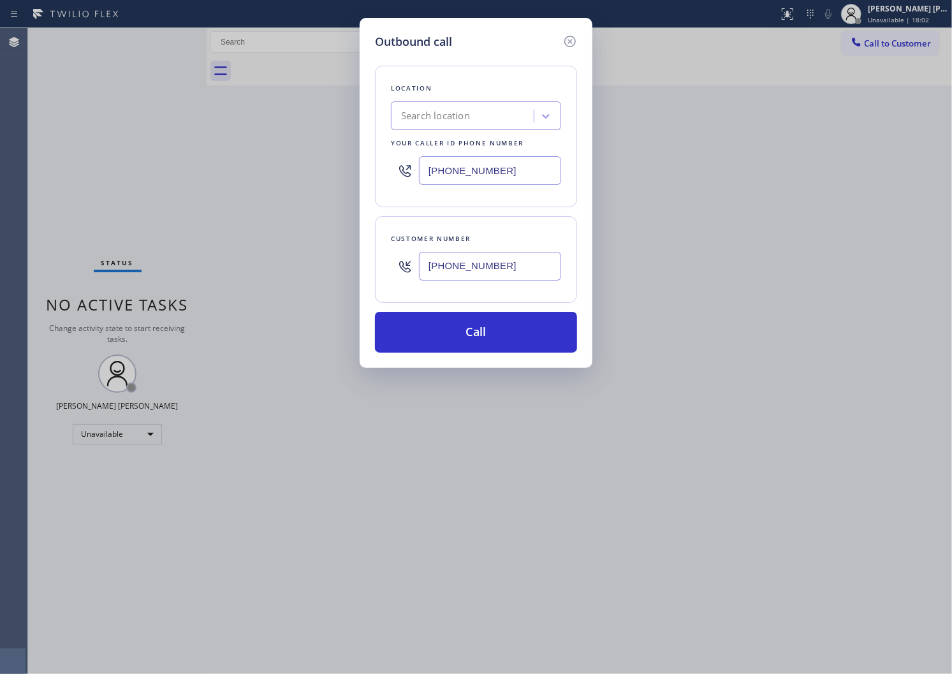
click at [466, 166] on input "[PHONE_NUMBER]" at bounding box center [490, 170] width 142 height 29
paste input "301) 523-8768"
click at [3, 409] on div "Outbound call Location Search location Your caller id phone number [PHONE_NUMBE…" at bounding box center [476, 337] width 952 height 674
click at [470, 175] on input "[PHONE_NUMBER]" at bounding box center [490, 170] width 142 height 29
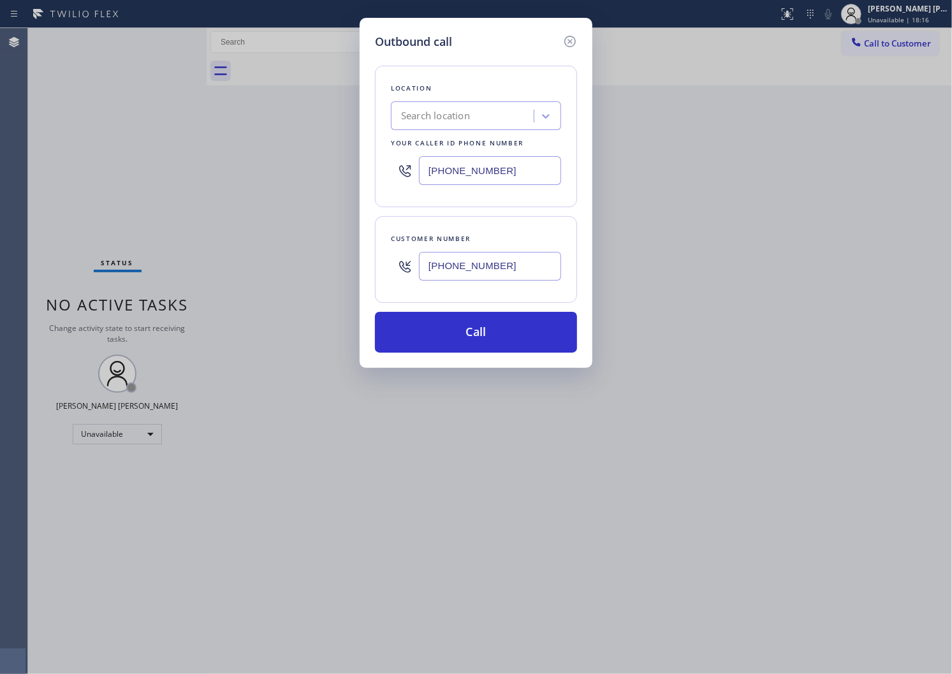
click at [470, 175] on input "[PHONE_NUMBER]" at bounding box center [490, 170] width 142 height 29
paste
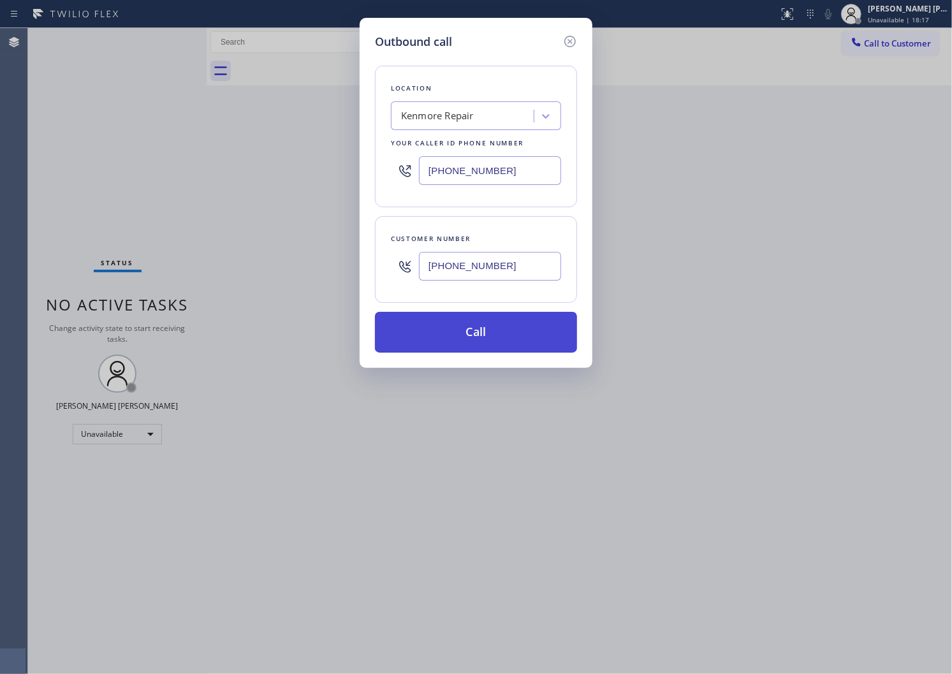
type input "[PHONE_NUMBER]"
click at [476, 330] on button "Call" at bounding box center [476, 332] width 202 height 41
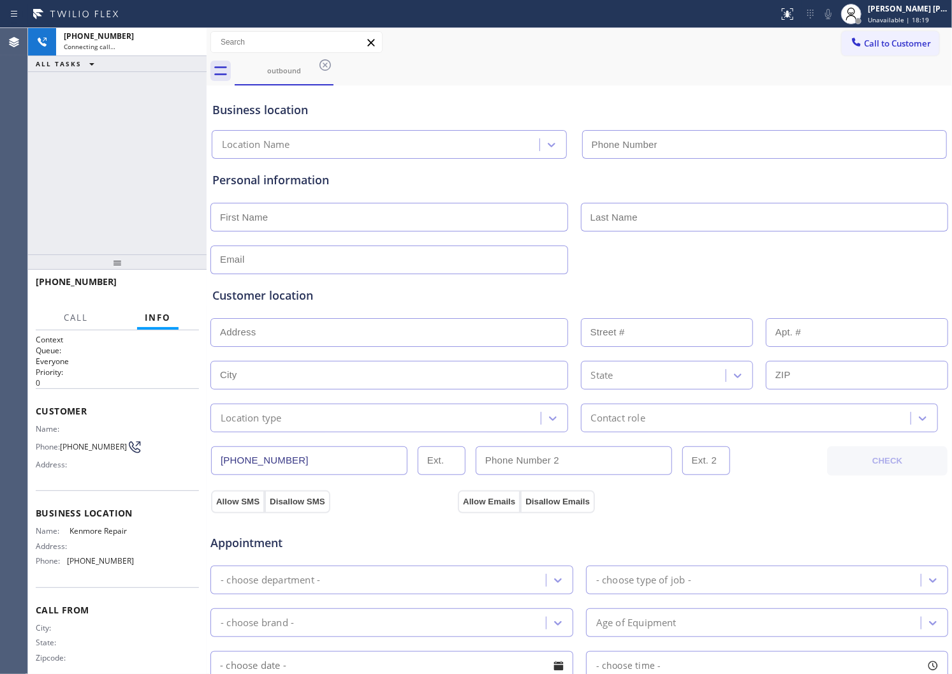
type input "[PHONE_NUMBER]"
click at [3, 185] on div "Agent Desktop" at bounding box center [13, 351] width 27 height 646
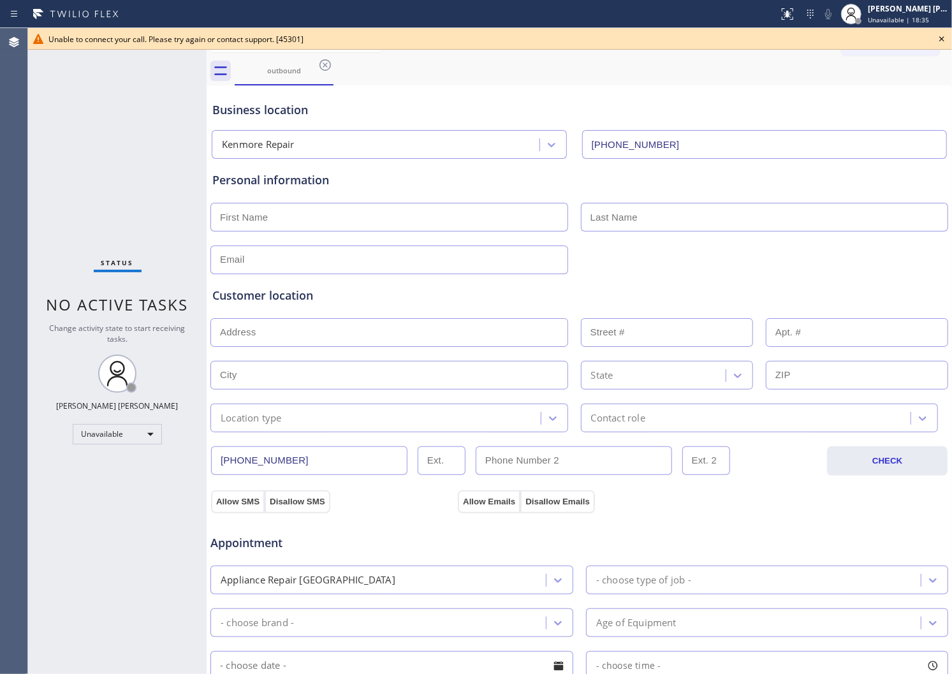
click at [941, 42] on icon at bounding box center [941, 38] width 15 height 15
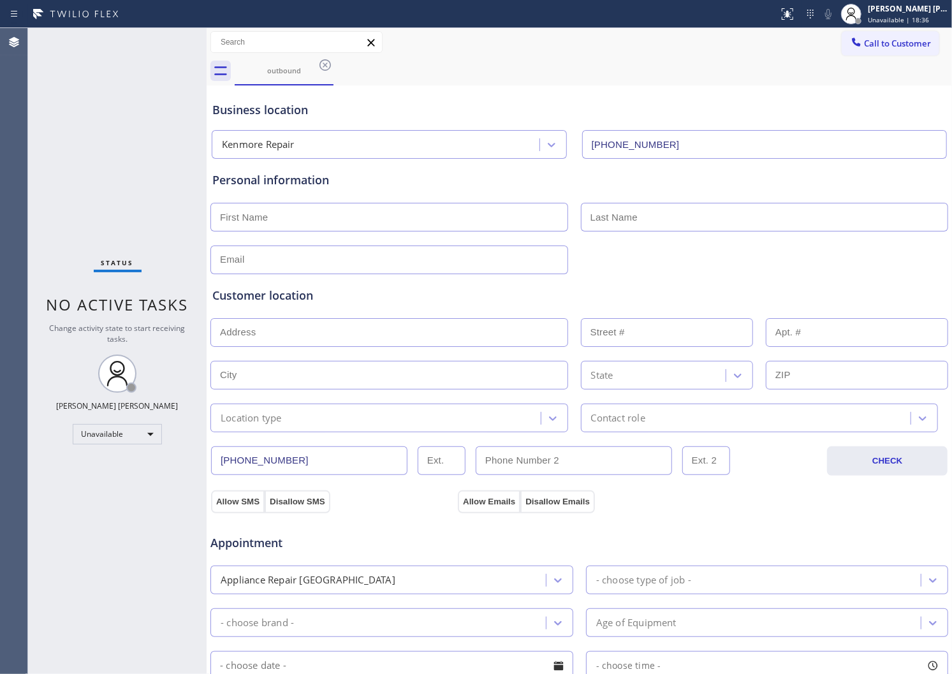
click at [892, 57] on div "outbound" at bounding box center [594, 71] width 718 height 29
click at [893, 49] on button "Call to Customer" at bounding box center [891, 43] width 98 height 24
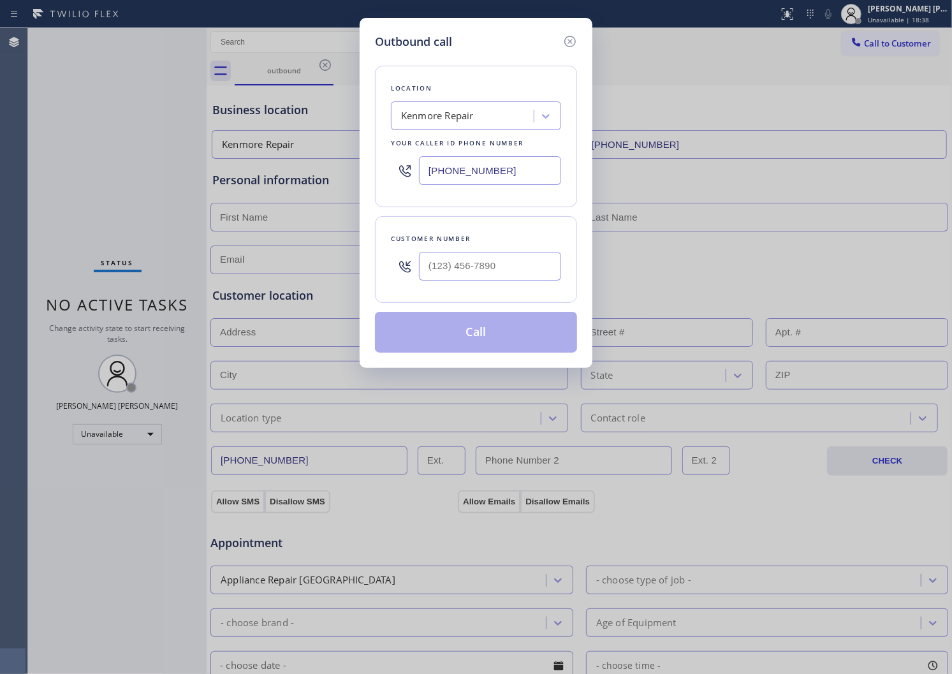
click at [459, 267] on input "text" at bounding box center [490, 266] width 142 height 29
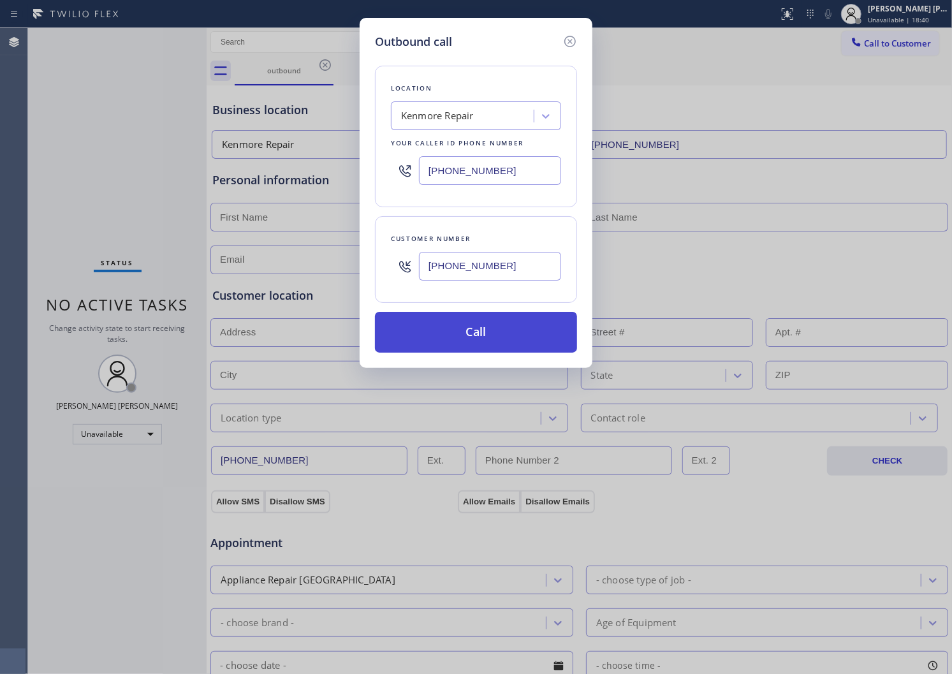
type input "[PHONE_NUMBER]"
click at [466, 339] on button "Call" at bounding box center [476, 332] width 202 height 41
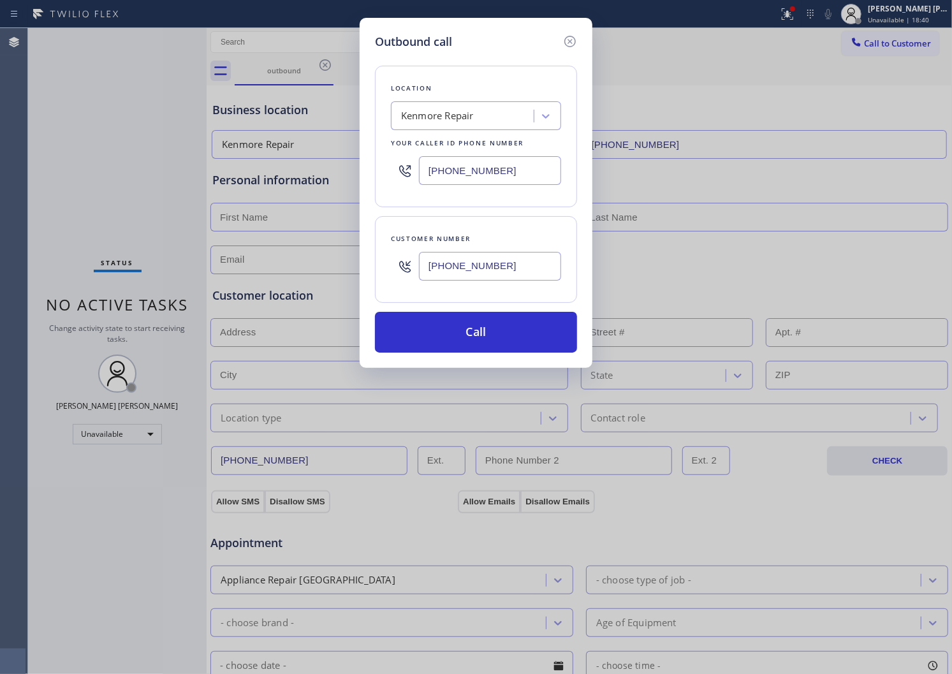
click at [588, 72] on div "Outbound call Location [GEOGRAPHIC_DATA] Repair Your caller id phone number [PH…" at bounding box center [476, 193] width 233 height 350
click at [588, 72] on div "outbound" at bounding box center [594, 71] width 718 height 29
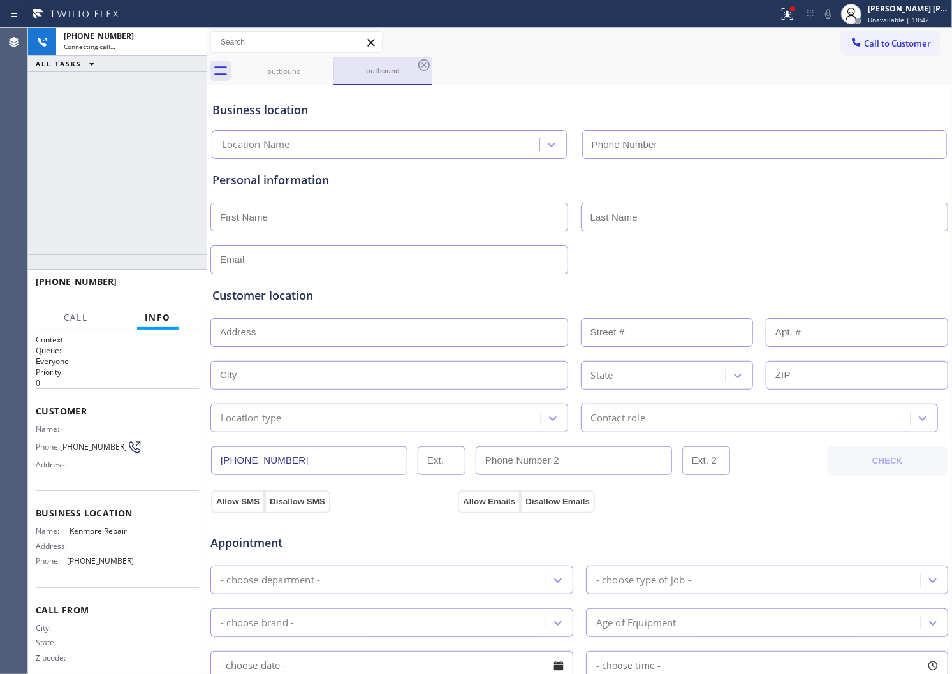
type input "[PHONE_NUMBER]"
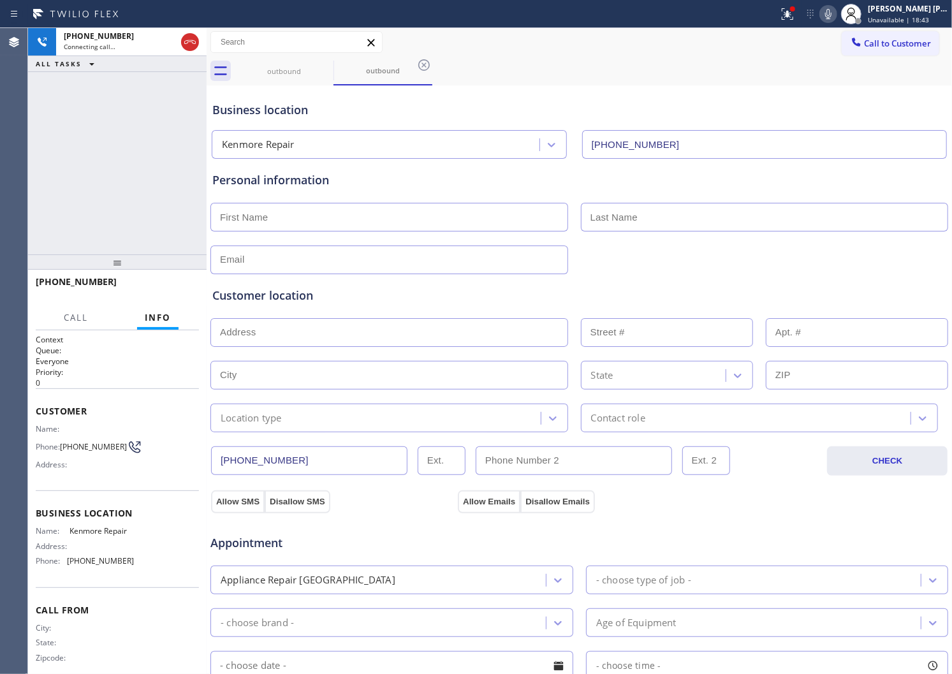
click at [0, 0] on icon at bounding box center [0, 0] width 0 height 0
click at [334, 67] on div "outbound" at bounding box center [383, 71] width 99 height 29
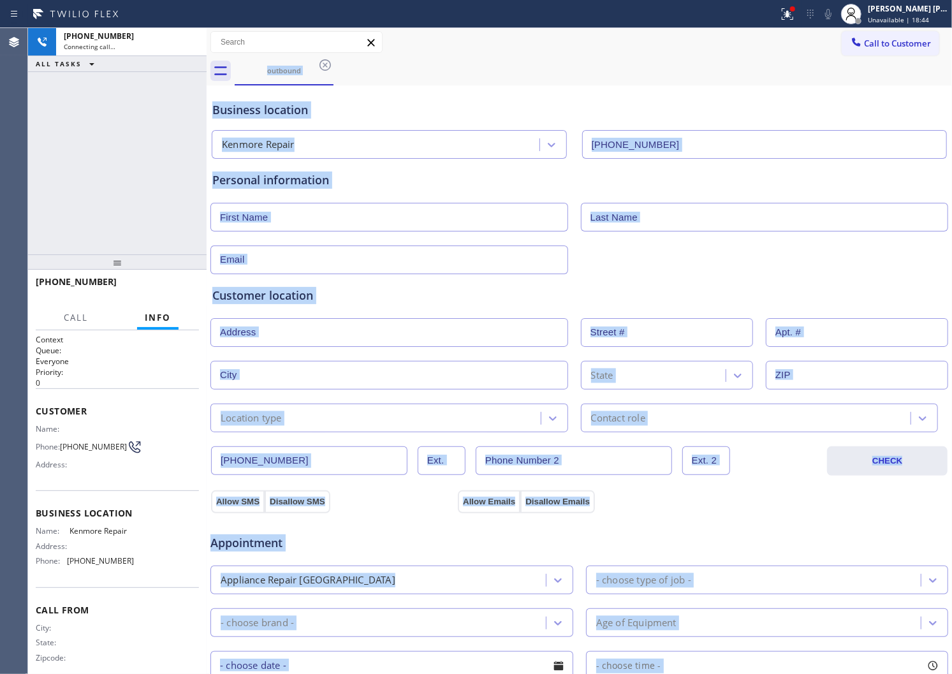
click at [80, 285] on span "[PHONE_NUMBER]" at bounding box center [76, 282] width 81 height 12
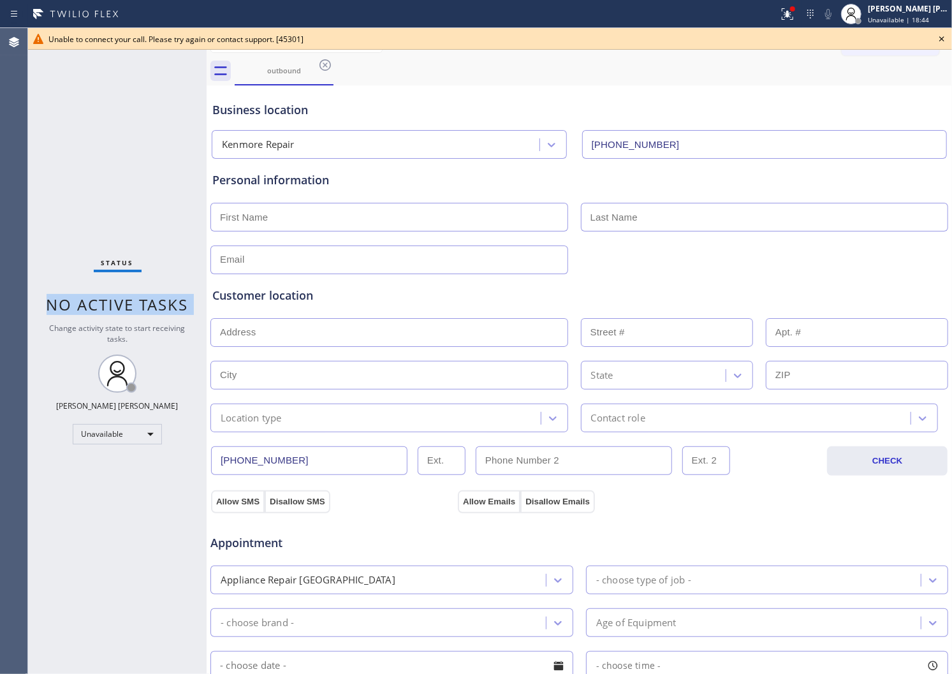
click at [80, 282] on div "Status No active tasks Change activity state to start receiving tasks. [PERSON_…" at bounding box center [117, 351] width 179 height 646
drag, startPoint x: 947, startPoint y: 41, endPoint x: 900, endPoint y: 41, distance: 46.6
click at [947, 41] on icon at bounding box center [941, 38] width 15 height 15
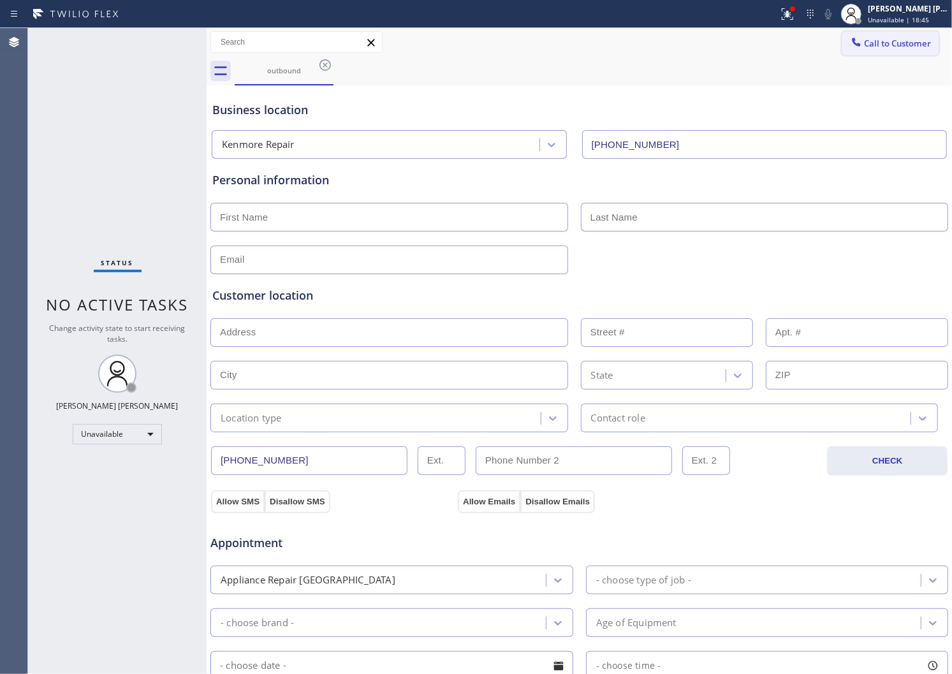
click at [894, 41] on span "Call to Customer" at bounding box center [897, 43] width 67 height 11
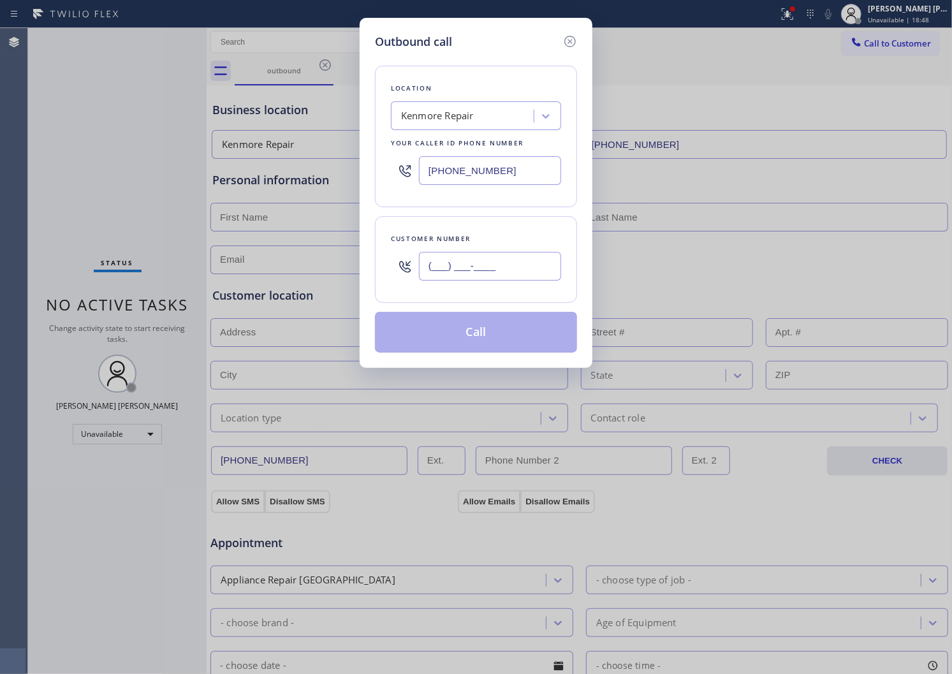
click at [492, 274] on input "(___) ___-____" at bounding box center [490, 266] width 142 height 29
type input "[PHONE_NUMBER]"
click at [461, 107] on div "Kenmore Repair" at bounding box center [464, 116] width 139 height 22
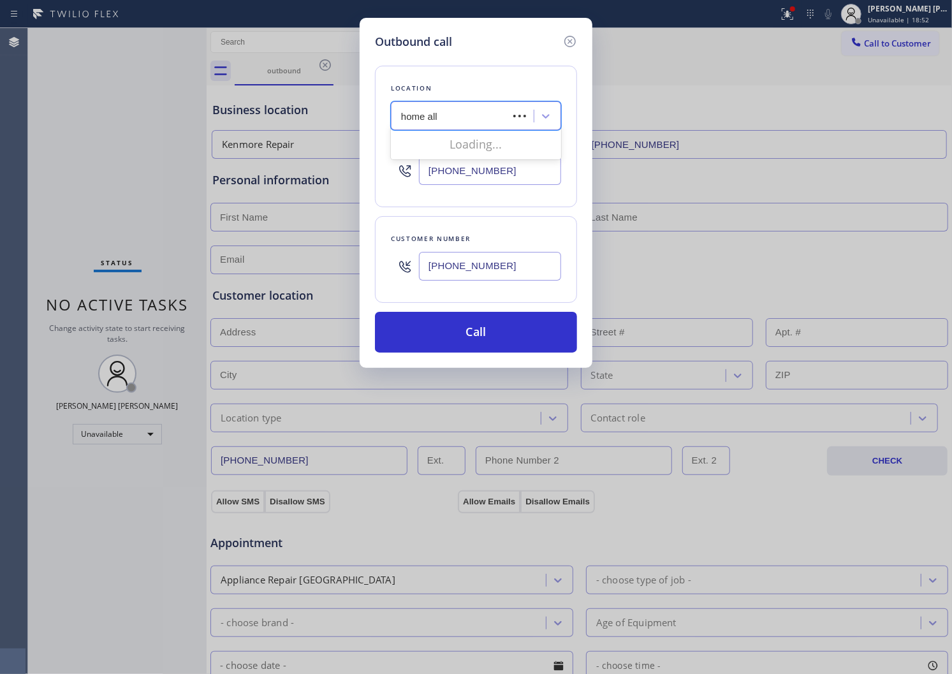
type input "home [MEDICAL_DATA]"
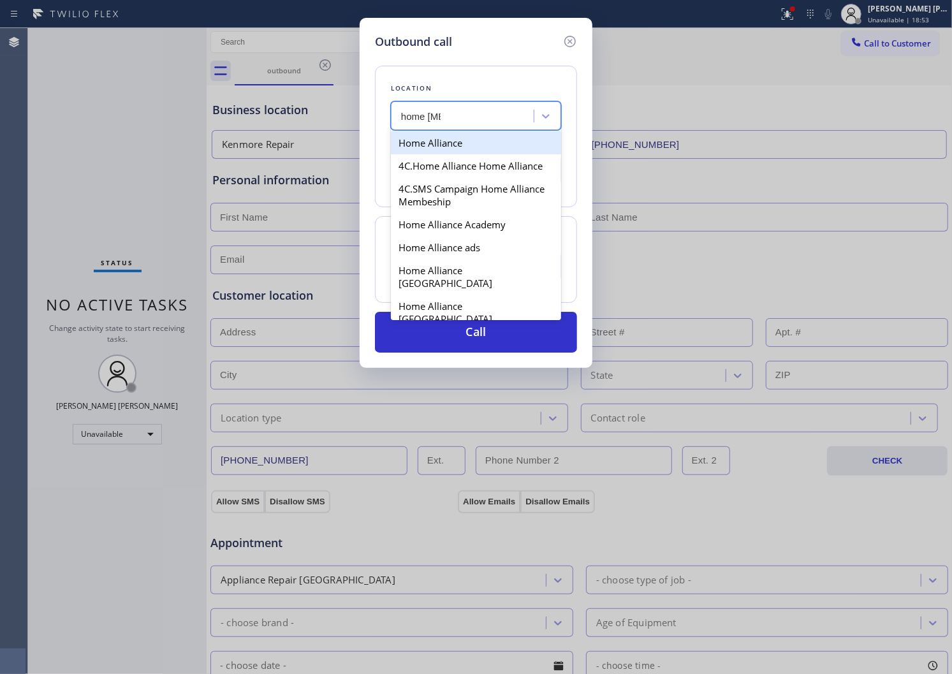
click at [457, 142] on div "Home Alliance" at bounding box center [476, 142] width 170 height 23
type input "[PHONE_NUMBER]"
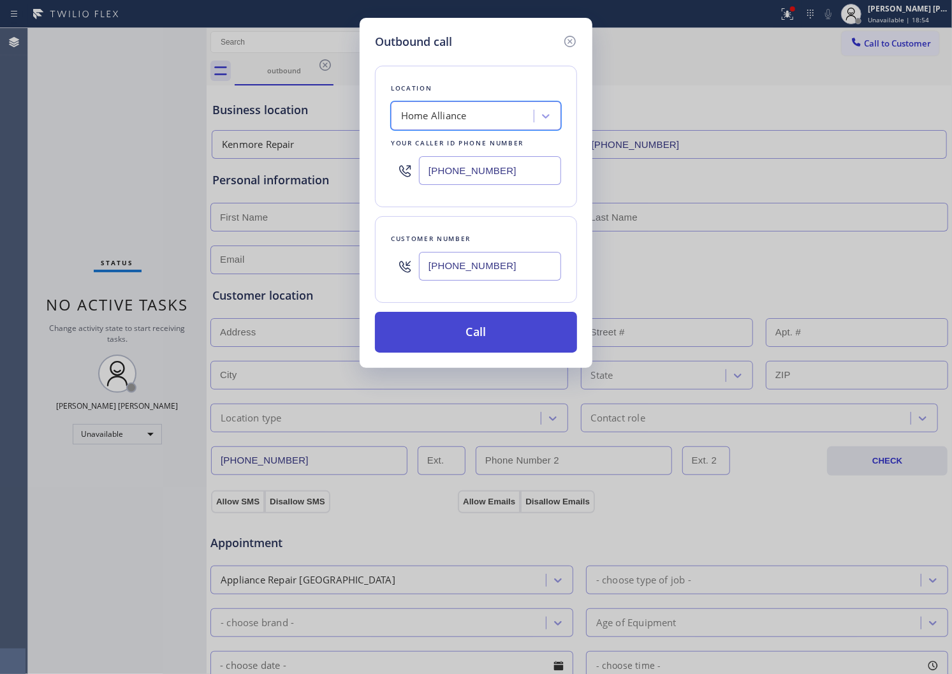
click at [473, 343] on button "Call" at bounding box center [476, 332] width 202 height 41
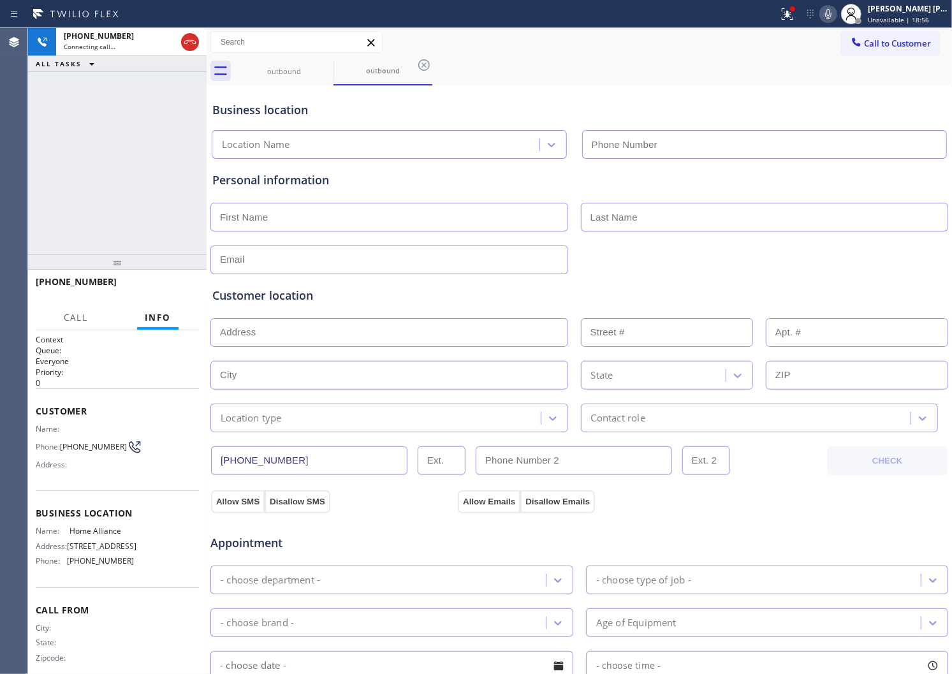
type input "[PHONE_NUMBER]"
drag, startPoint x: 328, startPoint y: 64, endPoint x: 411, endPoint y: 177, distance: 140.1
click at [0, 0] on icon at bounding box center [0, 0] width 0 height 0
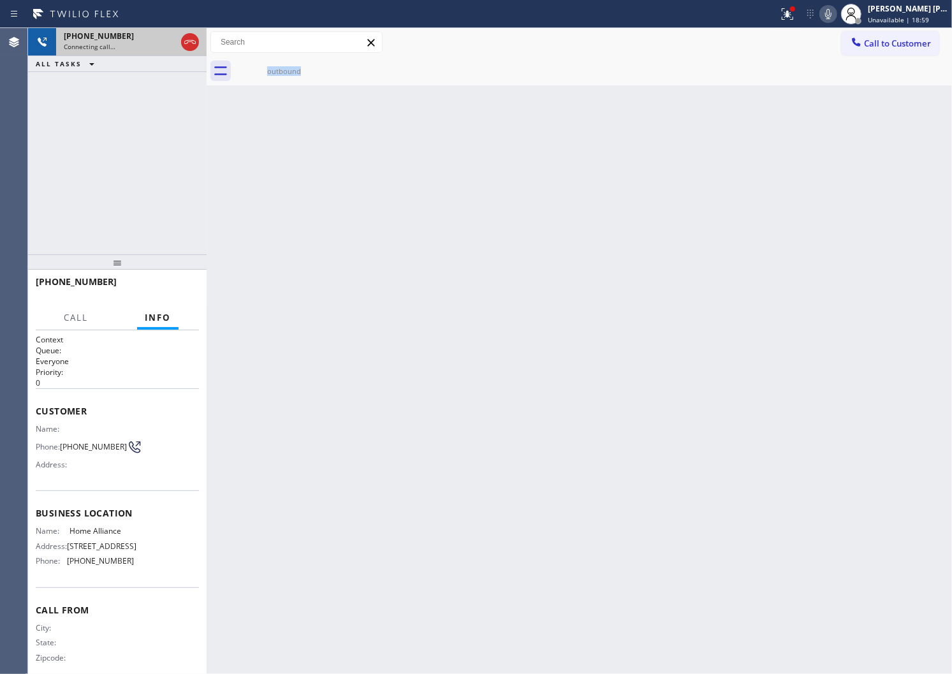
click at [122, 48] on div "Connecting call…" at bounding box center [120, 46] width 112 height 9
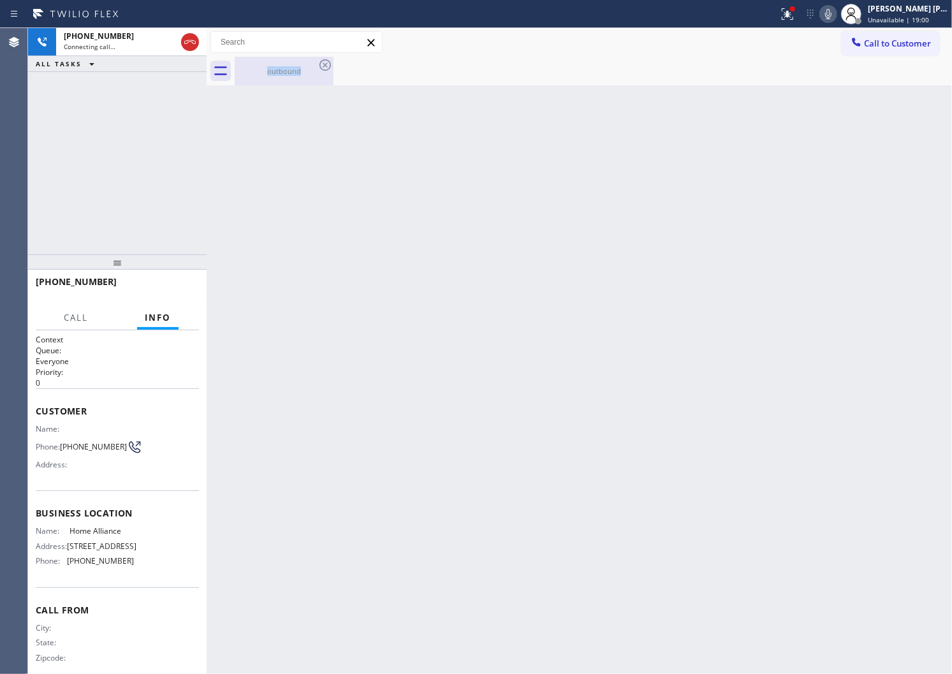
click at [264, 59] on div "outbound" at bounding box center [284, 71] width 96 height 29
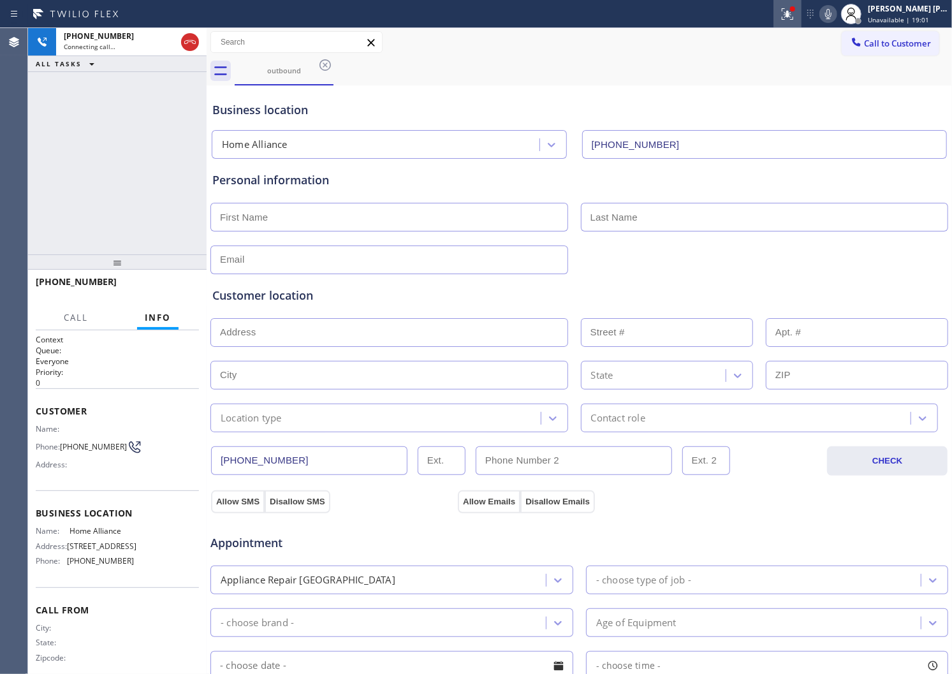
click at [790, 14] on icon at bounding box center [786, 12] width 8 height 9
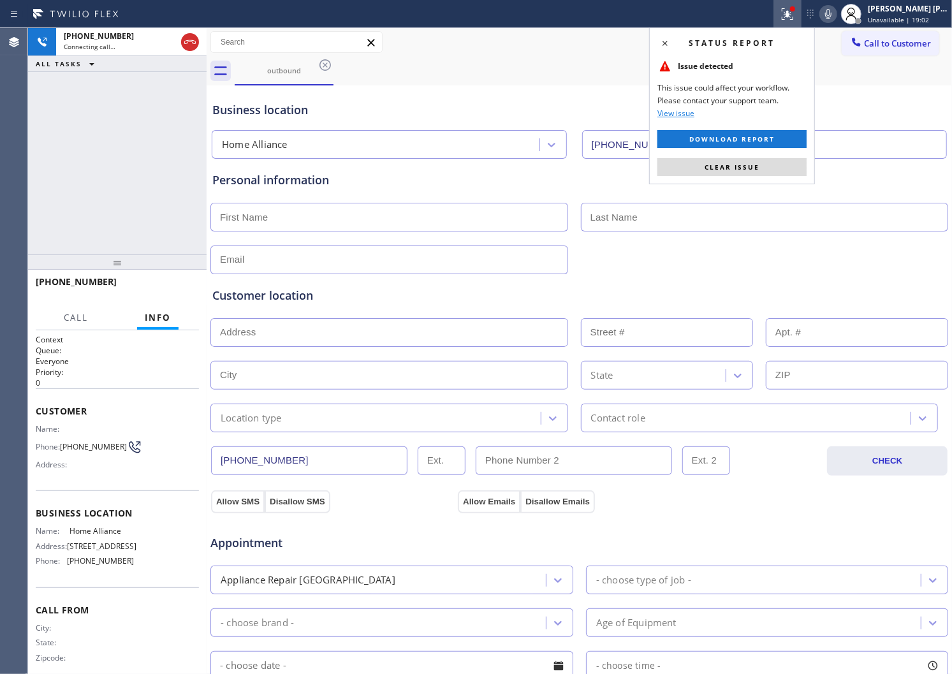
click at [731, 172] on button "Clear issue" at bounding box center [732, 167] width 149 height 18
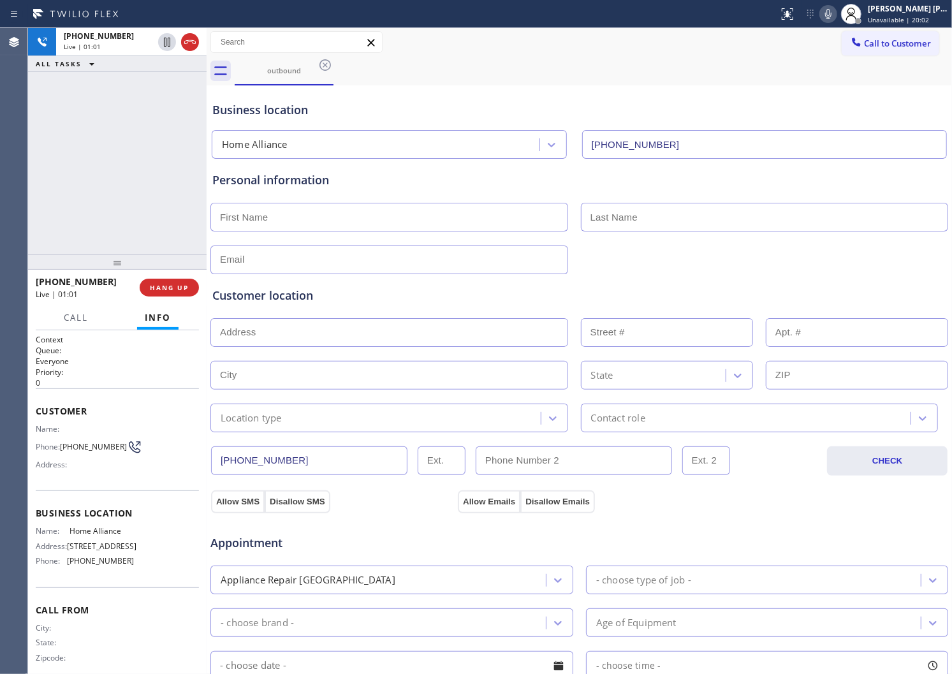
click at [287, 227] on input "text" at bounding box center [390, 217] width 358 height 29
type input "[PERSON_NAME]"
click at [621, 209] on input "text" at bounding box center [765, 217] width 368 height 29
type input "[PERSON_NAME]"
click at [493, 93] on div "Business location Home Alliance [PHONE_NUMBER]" at bounding box center [579, 124] width 739 height 70
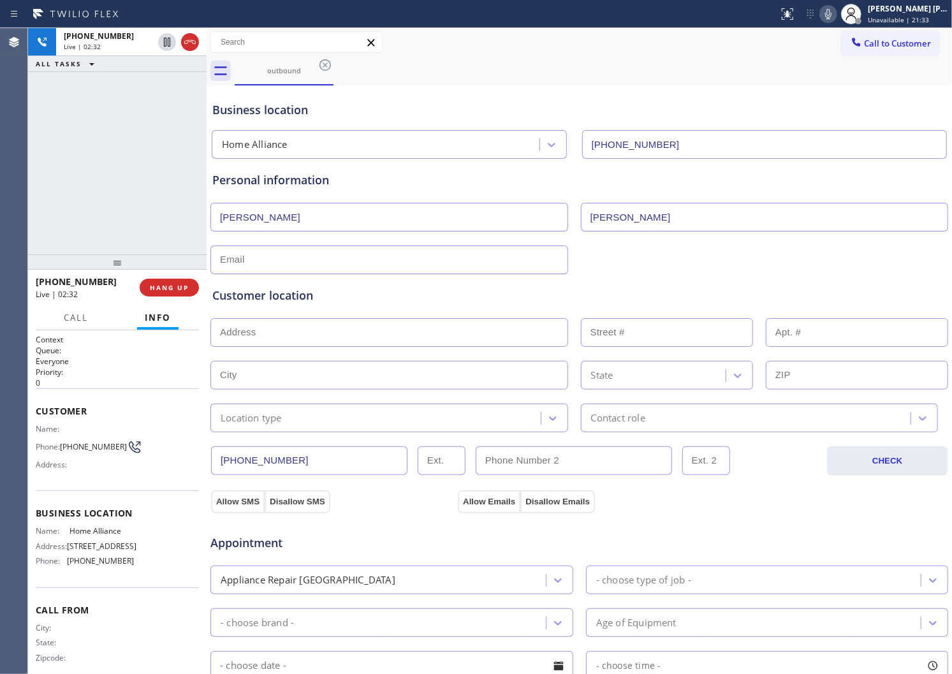
click at [493, 93] on div "Business location Home Alliance [PHONE_NUMBER]" at bounding box center [579, 124] width 739 height 70
click at [609, 187] on div "Personal information" at bounding box center [579, 180] width 734 height 17
click at [277, 263] on input "text" at bounding box center [390, 260] width 358 height 29
click at [297, 185] on div "Personal information" at bounding box center [579, 180] width 734 height 17
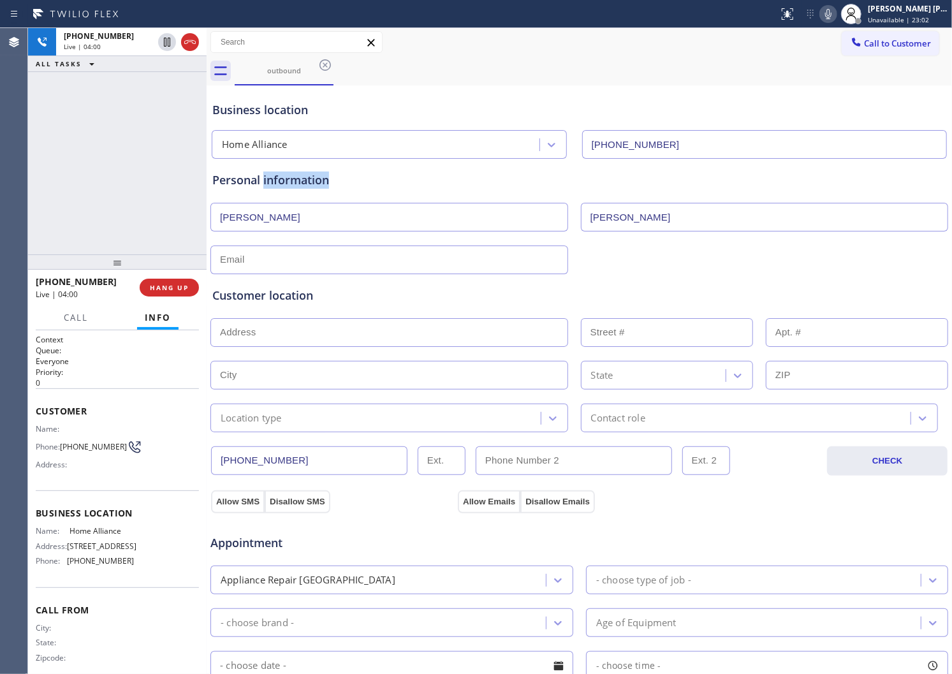
click at [297, 185] on div "Personal information" at bounding box center [579, 180] width 734 height 17
click at [360, 184] on div "Personal information" at bounding box center [579, 180] width 734 height 17
click at [284, 108] on div "Business location" at bounding box center [579, 109] width 734 height 17
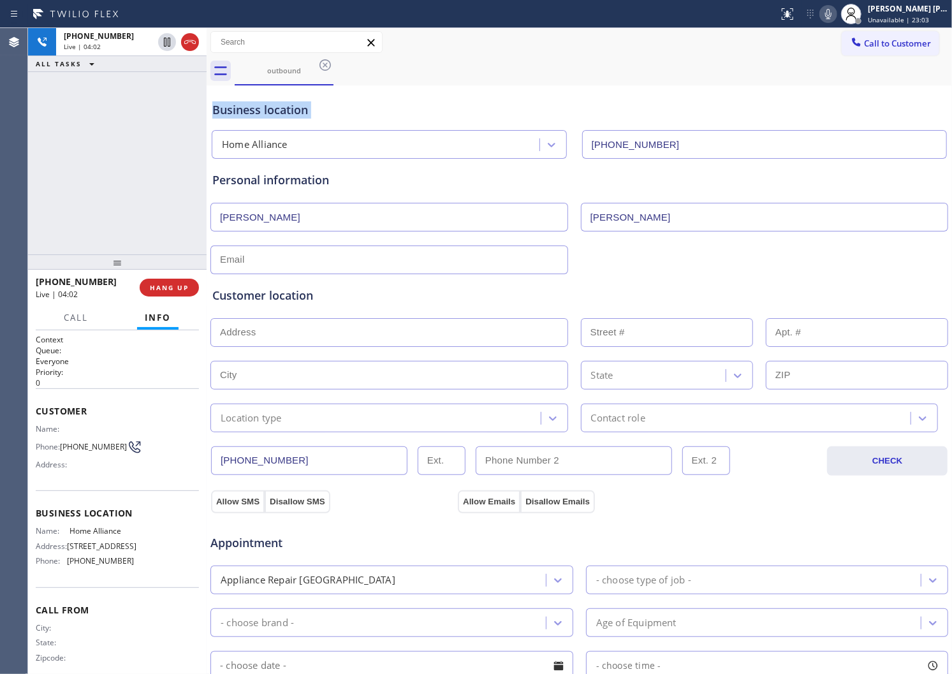
click at [284, 108] on div "Business location" at bounding box center [579, 109] width 734 height 17
click at [258, 254] on input "text" at bounding box center [390, 260] width 358 height 29
type input "[PERSON_NAME][EMAIL_ADDRESS][DOMAIN_NAME]"
click at [381, 299] on div "Customer location" at bounding box center [579, 295] width 734 height 17
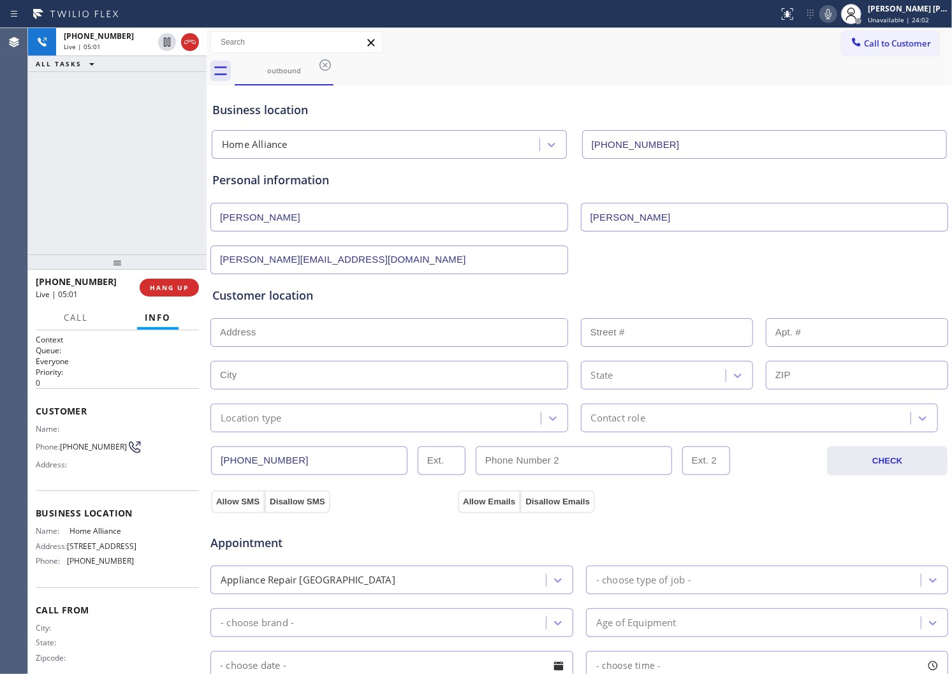
click at [253, 107] on div "Business location" at bounding box center [579, 109] width 734 height 17
click at [320, 112] on div "Business location" at bounding box center [579, 109] width 734 height 17
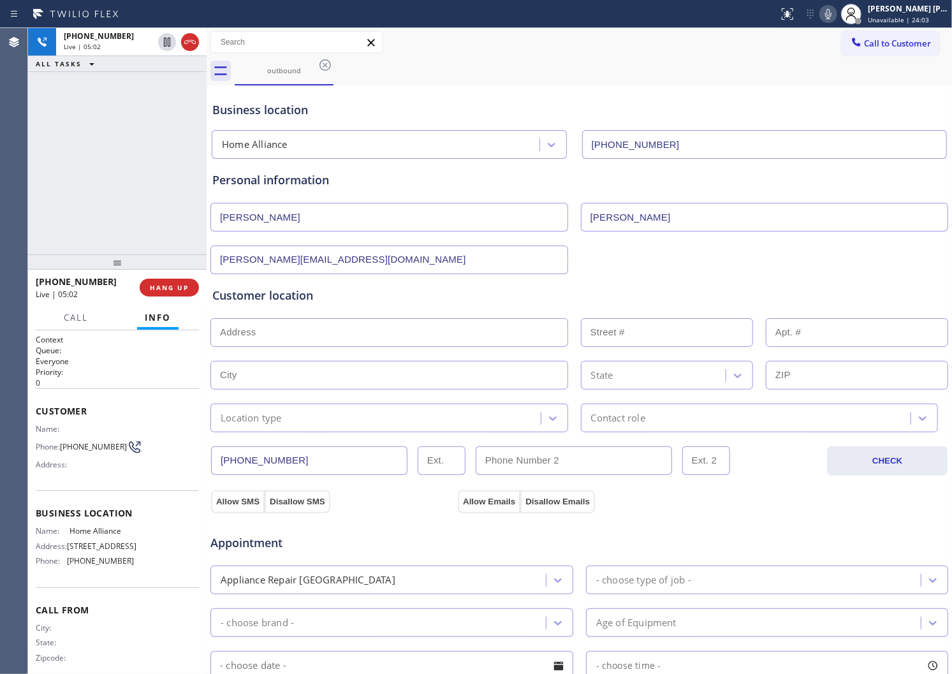
click at [320, 112] on div "Business location" at bounding box center [579, 109] width 734 height 17
click at [258, 117] on div "Business location" at bounding box center [579, 109] width 734 height 17
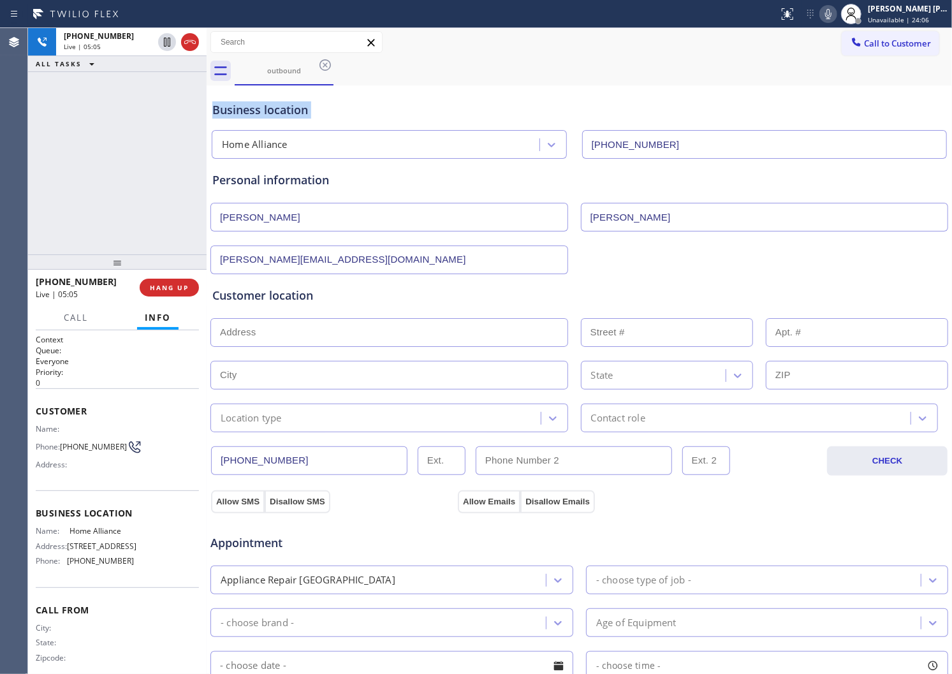
click at [355, 117] on div "Business location" at bounding box center [579, 109] width 734 height 17
click at [267, 109] on div "Business location" at bounding box center [579, 109] width 734 height 17
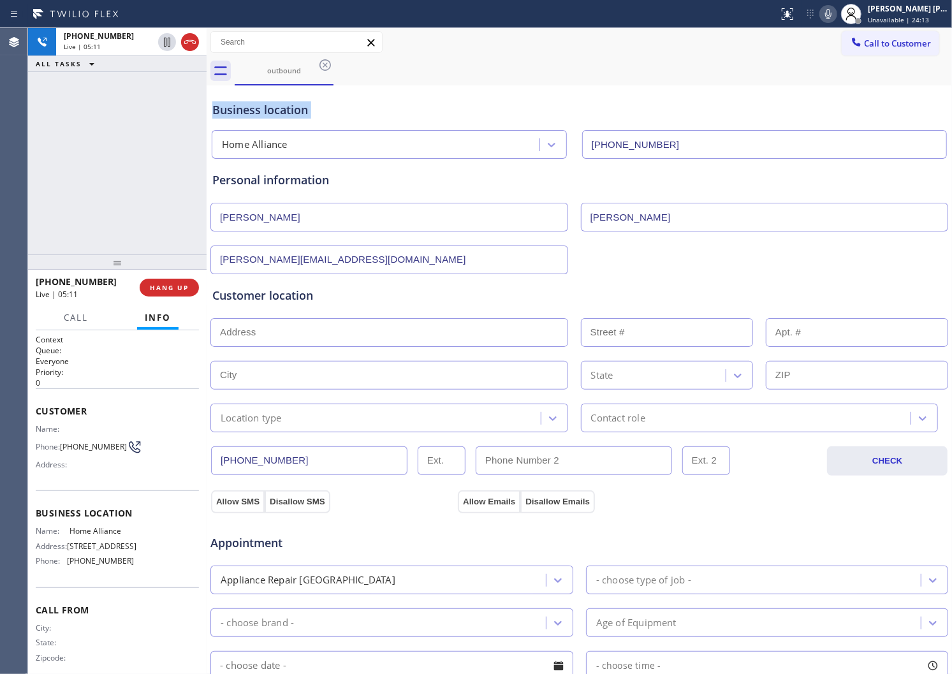
click at [267, 109] on div "Business location" at bounding box center [579, 109] width 734 height 17
click at [401, 100] on div "Business location Home Alliance [PHONE_NUMBER]" at bounding box center [579, 124] width 739 height 70
click at [247, 113] on div "Business location" at bounding box center [579, 109] width 734 height 17
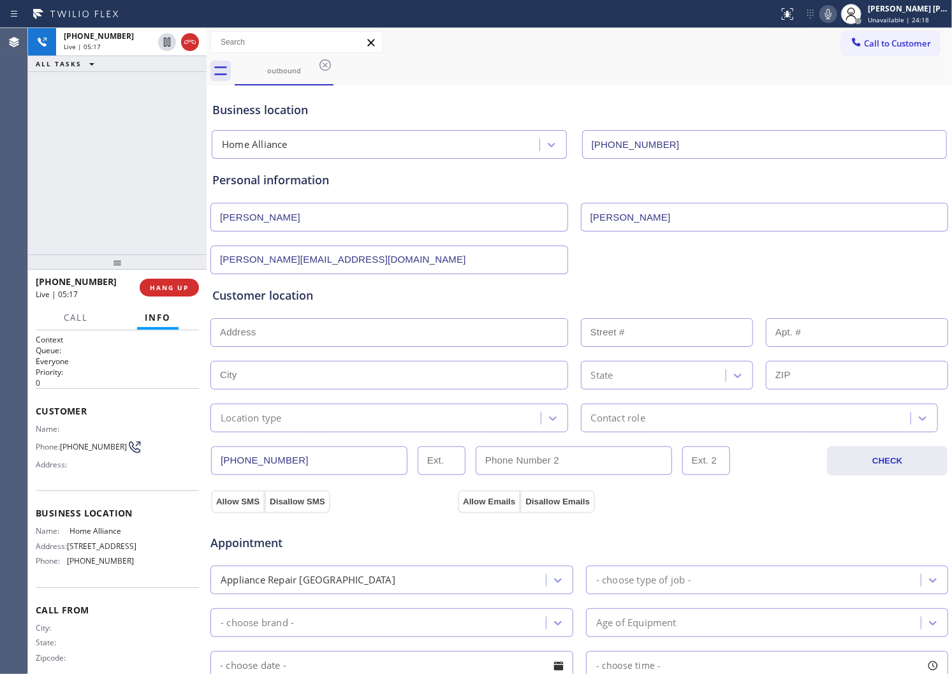
click at [334, 105] on div "Business location" at bounding box center [579, 109] width 734 height 17
click at [263, 107] on div "Business location" at bounding box center [579, 109] width 734 height 17
click at [291, 110] on div "Business location" at bounding box center [579, 109] width 734 height 17
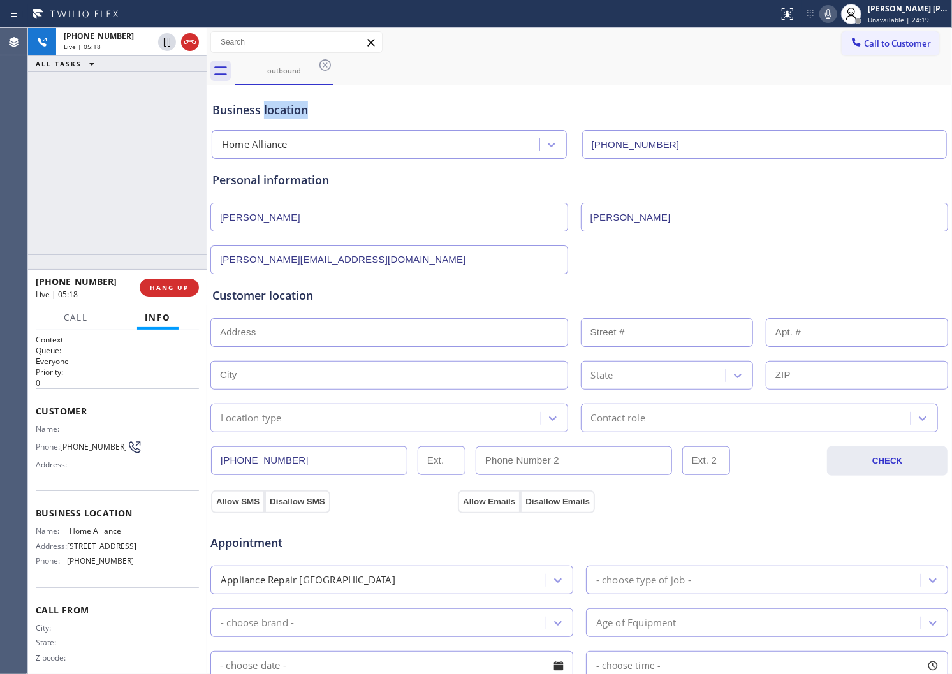
drag, startPoint x: 291, startPoint y: 110, endPoint x: 244, endPoint y: 110, distance: 47.2
click at [291, 110] on div "Business location" at bounding box center [579, 109] width 734 height 17
click at [228, 110] on div "Business location" at bounding box center [579, 109] width 734 height 17
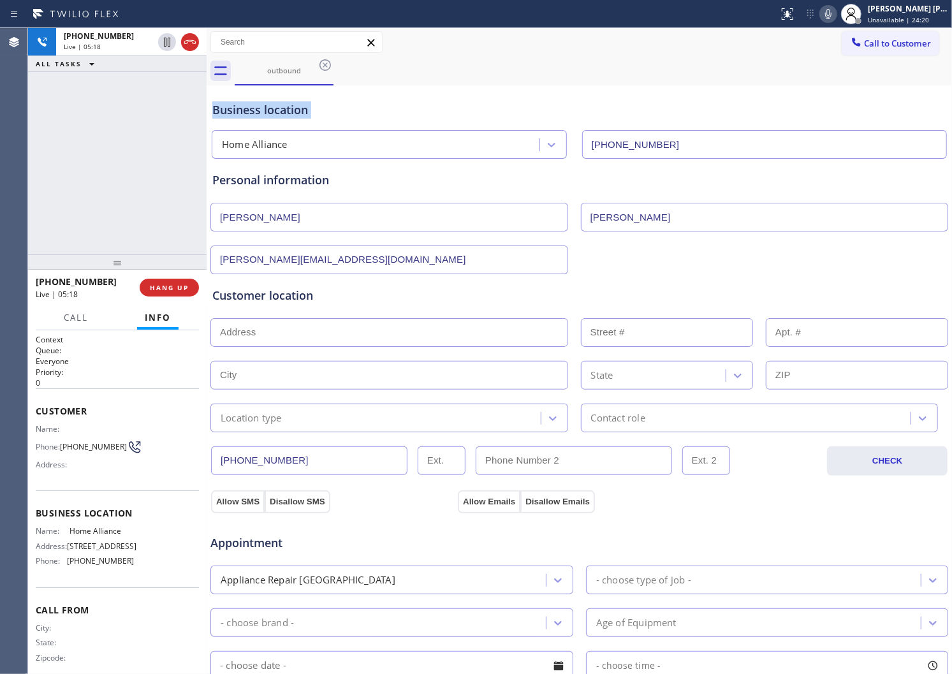
click at [228, 110] on div "Business location" at bounding box center [579, 109] width 734 height 17
click at [320, 111] on div "Business location" at bounding box center [579, 109] width 734 height 17
click at [257, 110] on div "Business location" at bounding box center [579, 109] width 734 height 17
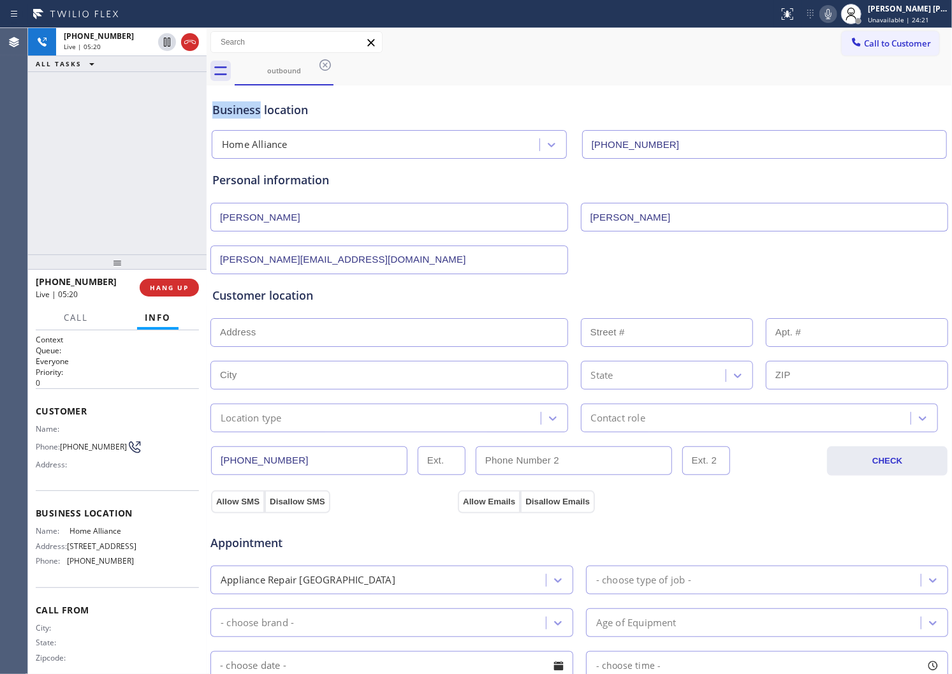
click at [302, 110] on div "Business location" at bounding box center [579, 109] width 734 height 17
click at [303, 110] on div "Business location" at bounding box center [579, 109] width 734 height 17
click at [235, 107] on div "Business location" at bounding box center [579, 109] width 734 height 17
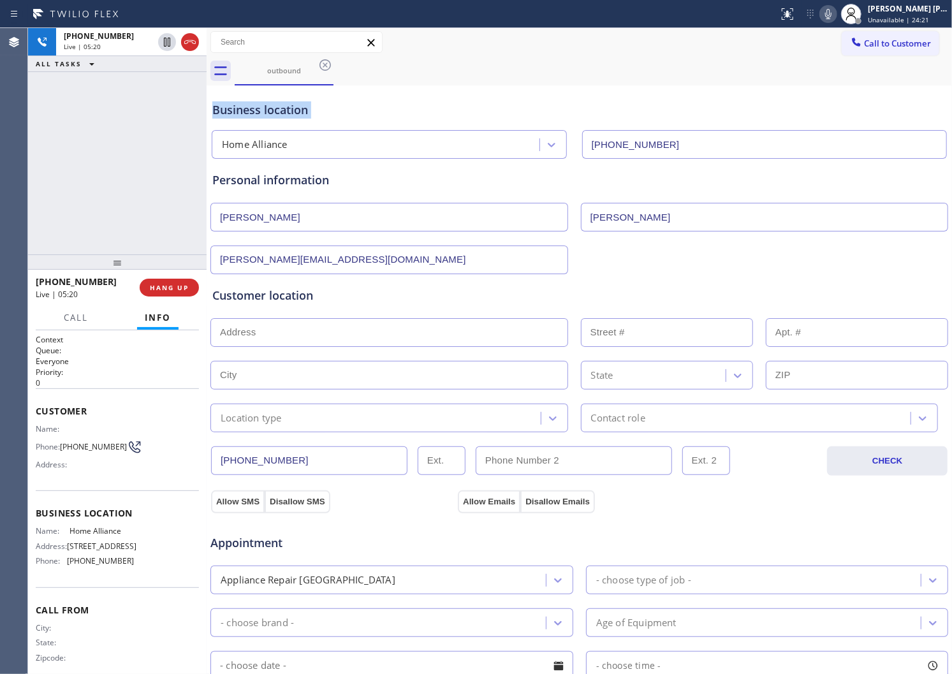
click at [235, 107] on div "Business location" at bounding box center [579, 109] width 734 height 17
click at [305, 112] on div "Business location" at bounding box center [579, 109] width 734 height 17
click at [245, 110] on div "Business location" at bounding box center [579, 109] width 734 height 17
click at [295, 112] on div "Business location" at bounding box center [579, 109] width 734 height 17
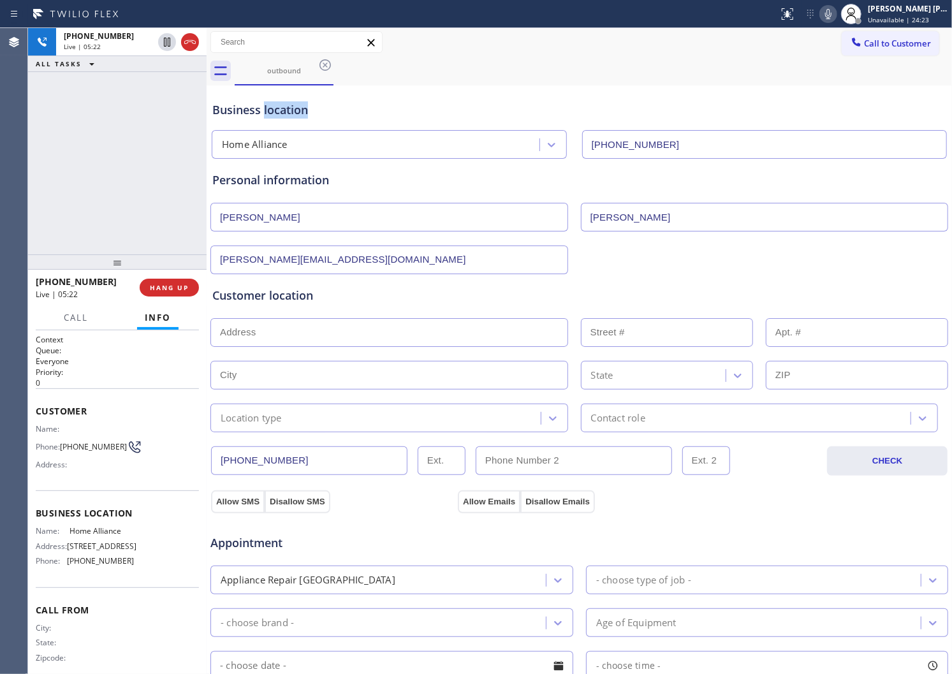
click at [237, 111] on div "Business location" at bounding box center [579, 109] width 734 height 17
click at [276, 112] on div "Business location" at bounding box center [579, 109] width 734 height 17
click at [180, 228] on div "[PHONE_NUMBER] Live | 05:24 ALL TASKS ALL TASKS ACTIVE TASKS TASKS IN WRAP UP" at bounding box center [117, 141] width 179 height 226
click at [28, 175] on div "[PHONE_NUMBER] Live | 05:33 ALL TASKS ALL TASKS ACTIVE TASKS TASKS IN WRAP UP" at bounding box center [117, 141] width 179 height 226
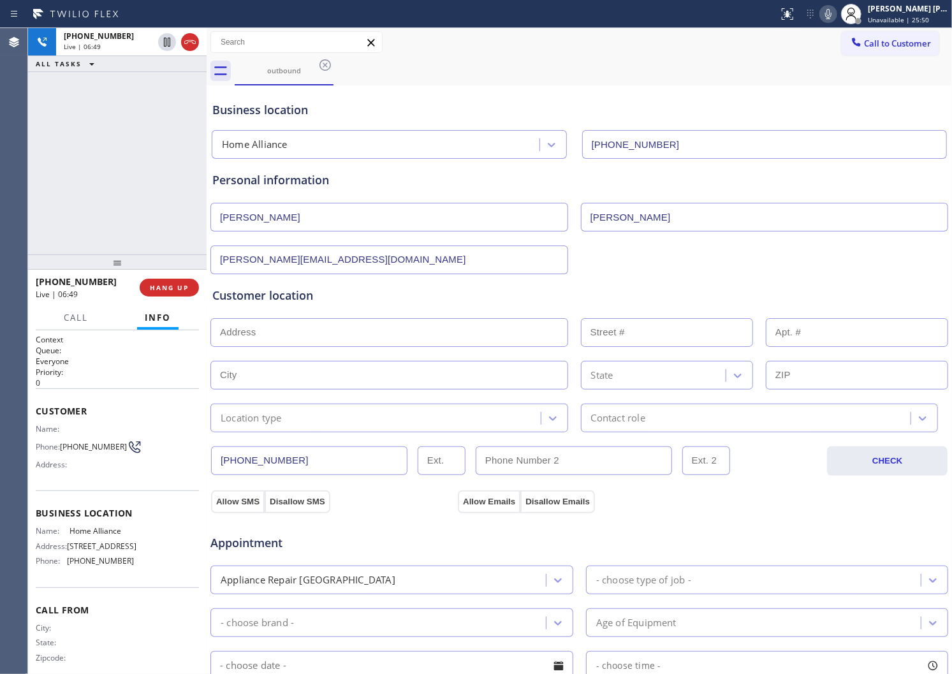
click at [448, 309] on div "Customer location >> ADD NEW ADDRESS << + NEW ADDRESS State Location type Conta…" at bounding box center [579, 359] width 734 height 145
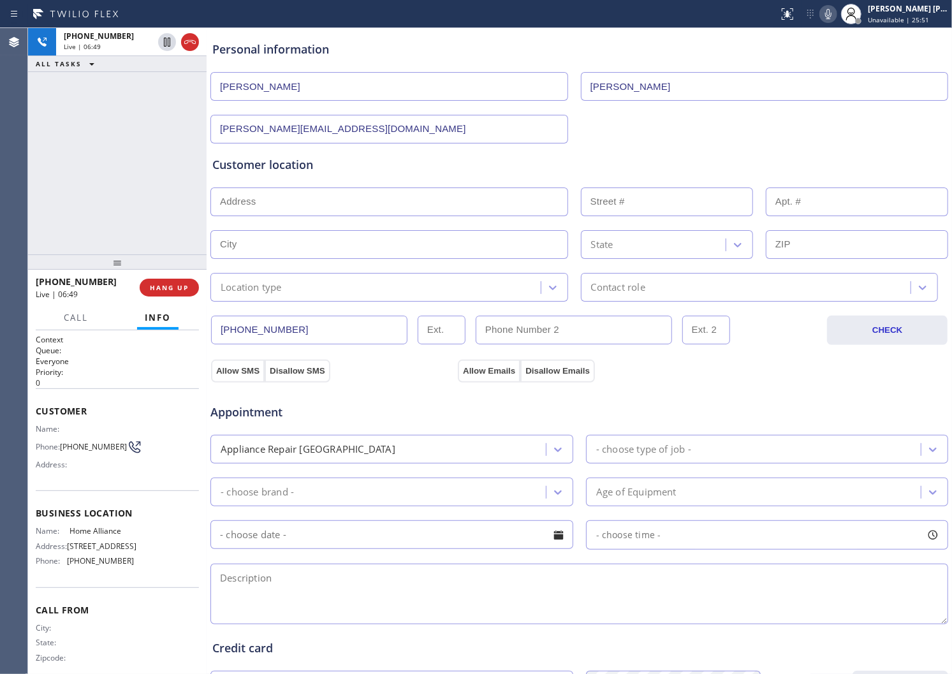
scroll to position [142, 0]
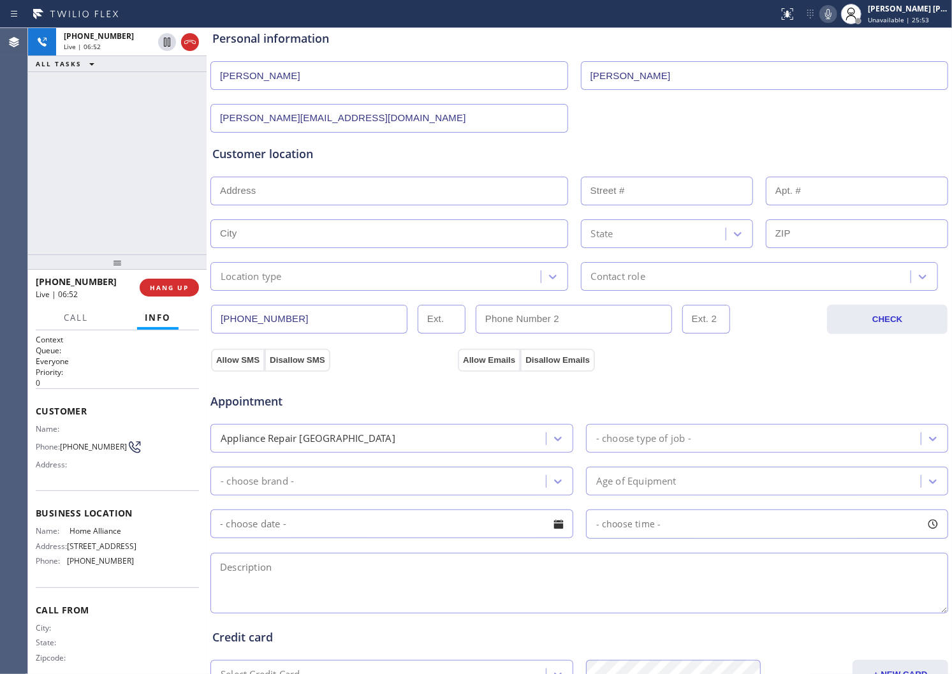
click at [289, 155] on div "Customer location" at bounding box center [579, 153] width 734 height 17
click at [355, 153] on div "Customer location" at bounding box center [579, 153] width 734 height 17
click at [326, 187] on input "text" at bounding box center [390, 191] width 358 height 29
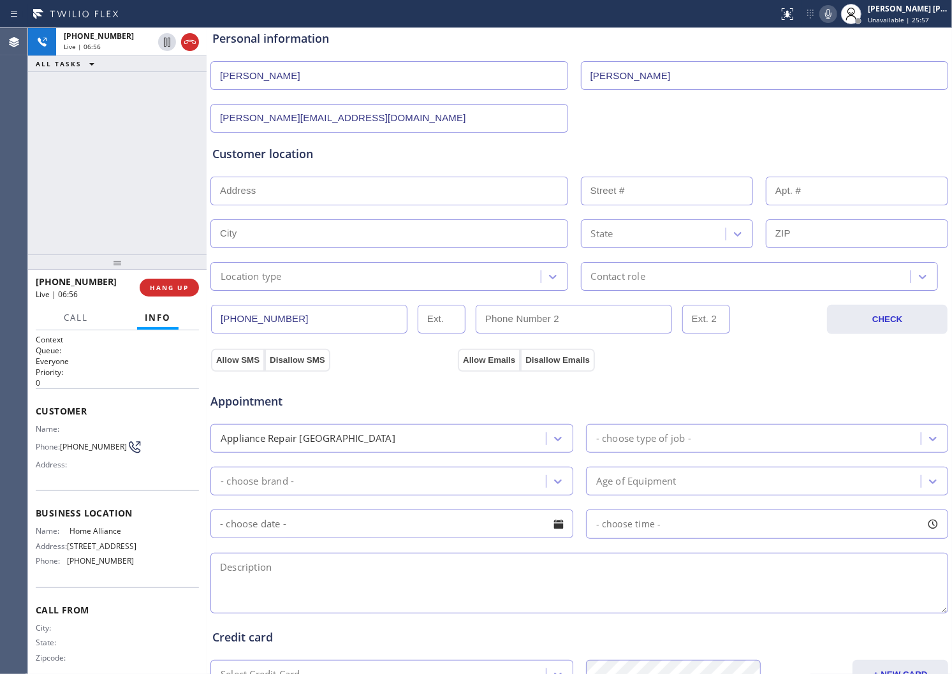
drag, startPoint x: 326, startPoint y: 187, endPoint x: 335, endPoint y: 182, distance: 10.0
click at [326, 187] on input "text" at bounding box center [390, 191] width 358 height 29
click at [492, 145] on div "Customer location" at bounding box center [579, 153] width 734 height 17
click at [253, 194] on input "text" at bounding box center [390, 191] width 358 height 29
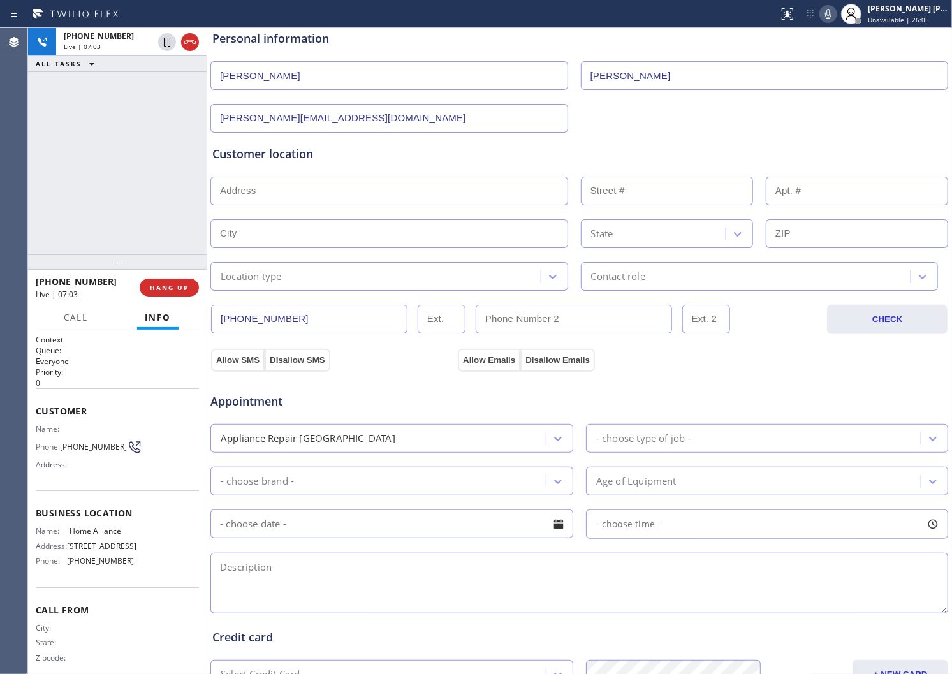
click at [253, 194] on input "text" at bounding box center [390, 191] width 358 height 29
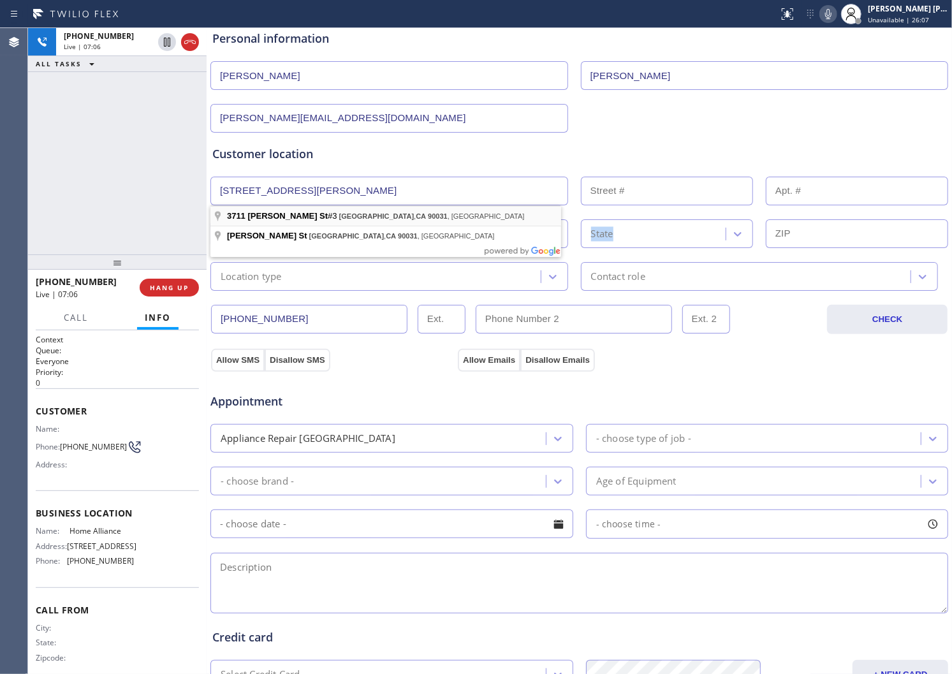
click at [387, 218] on div "State" at bounding box center [579, 232] width 741 height 31
type input "[STREET_ADDRESS][PERSON_NAME]"
type input "3711"
type input "[GEOGRAPHIC_DATA]"
type input "90031"
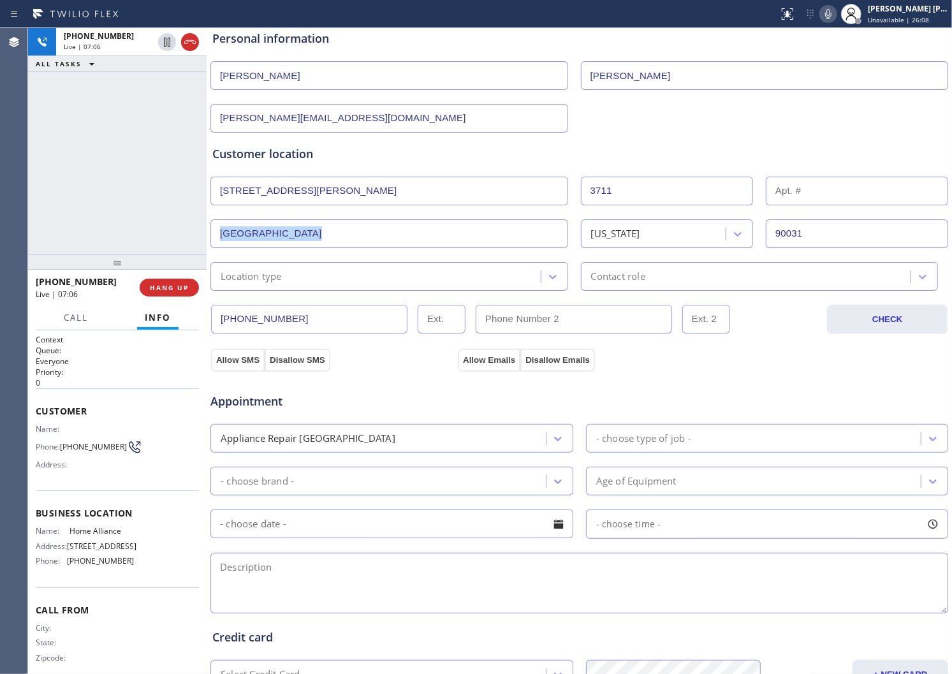
click at [390, 157] on div "Customer location" at bounding box center [579, 153] width 734 height 17
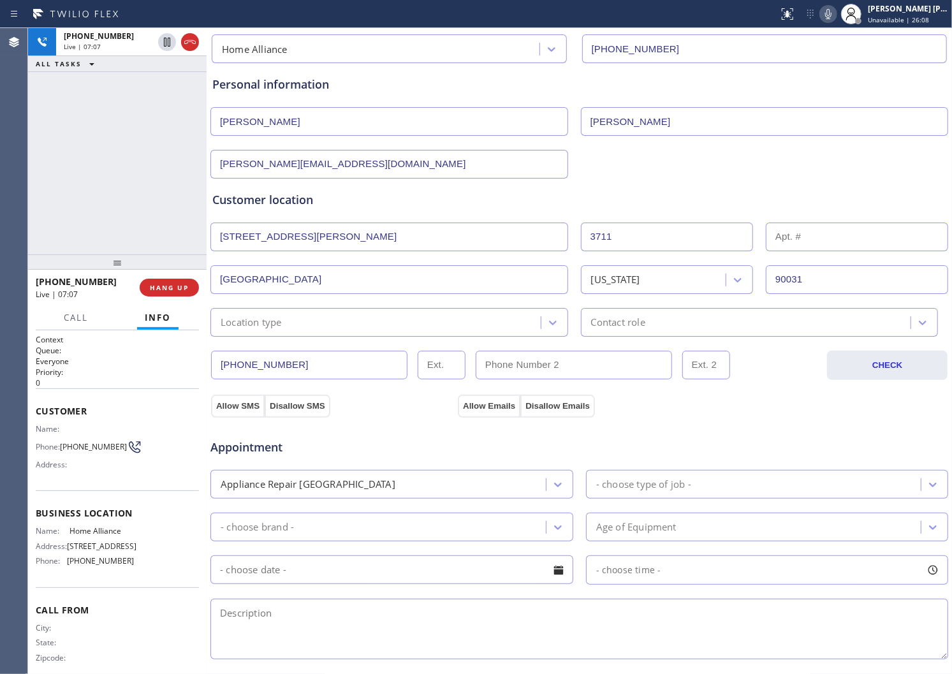
scroll to position [0, 0]
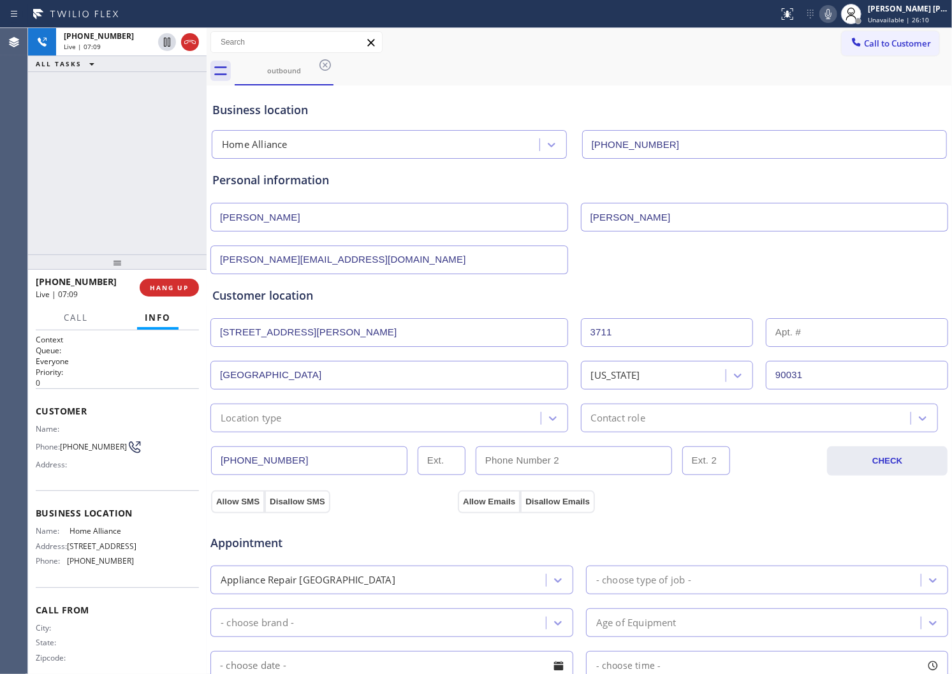
click at [302, 296] on div "Customer location" at bounding box center [579, 295] width 734 height 17
click at [425, 290] on div "Customer location" at bounding box center [579, 295] width 734 height 17
click at [257, 110] on div "Business location" at bounding box center [579, 109] width 734 height 17
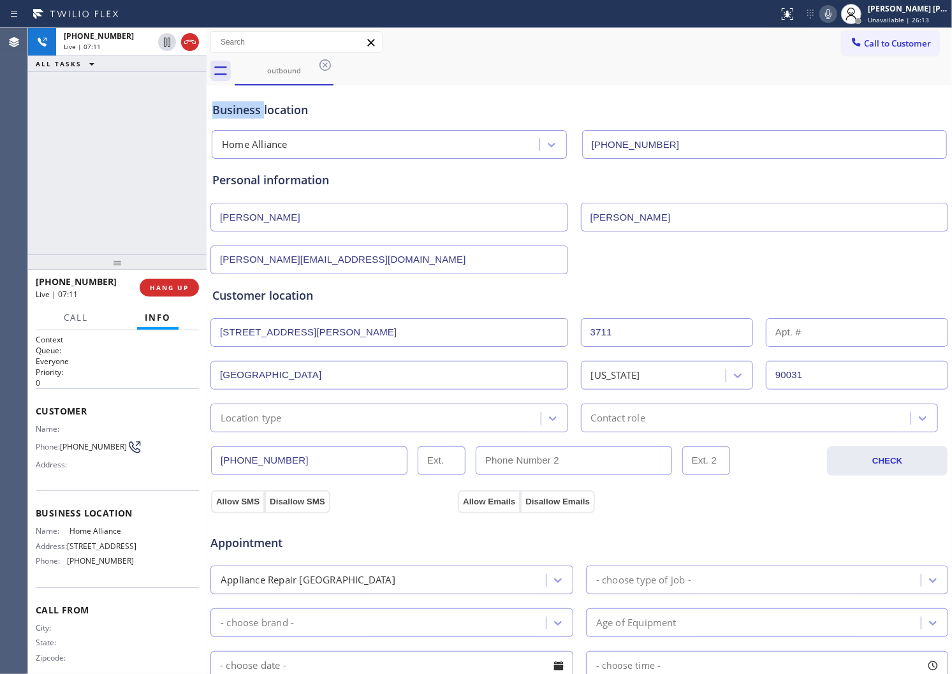
click at [257, 110] on div "Business location" at bounding box center [579, 109] width 734 height 17
click at [323, 111] on div "Business location" at bounding box center [579, 109] width 734 height 17
click at [266, 109] on div "Business location" at bounding box center [579, 109] width 734 height 17
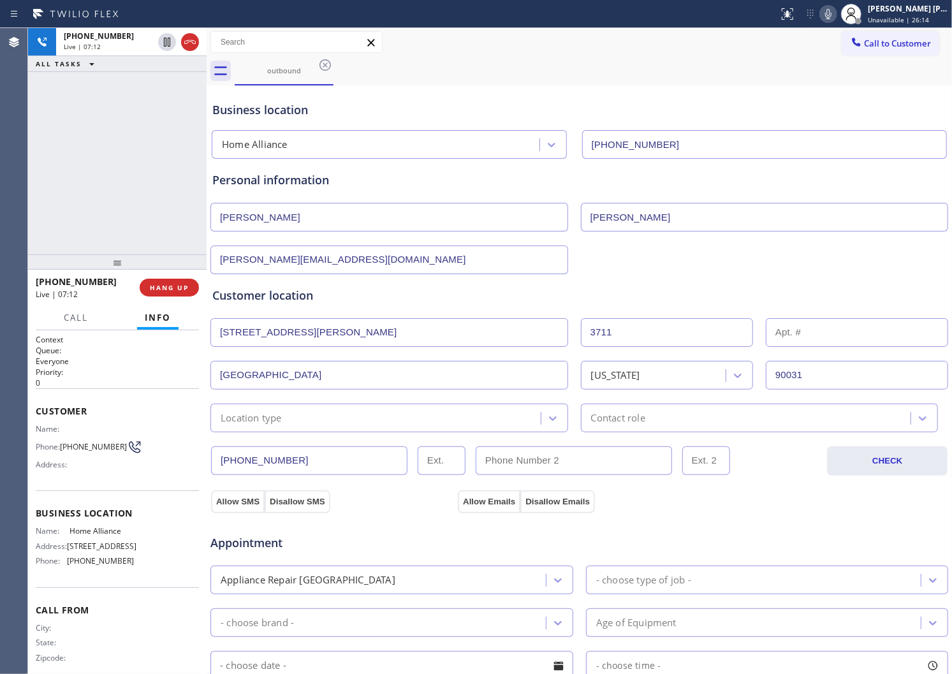
click at [266, 109] on div "Business location" at bounding box center [579, 109] width 734 height 17
click at [233, 109] on div "Business location" at bounding box center [579, 109] width 734 height 17
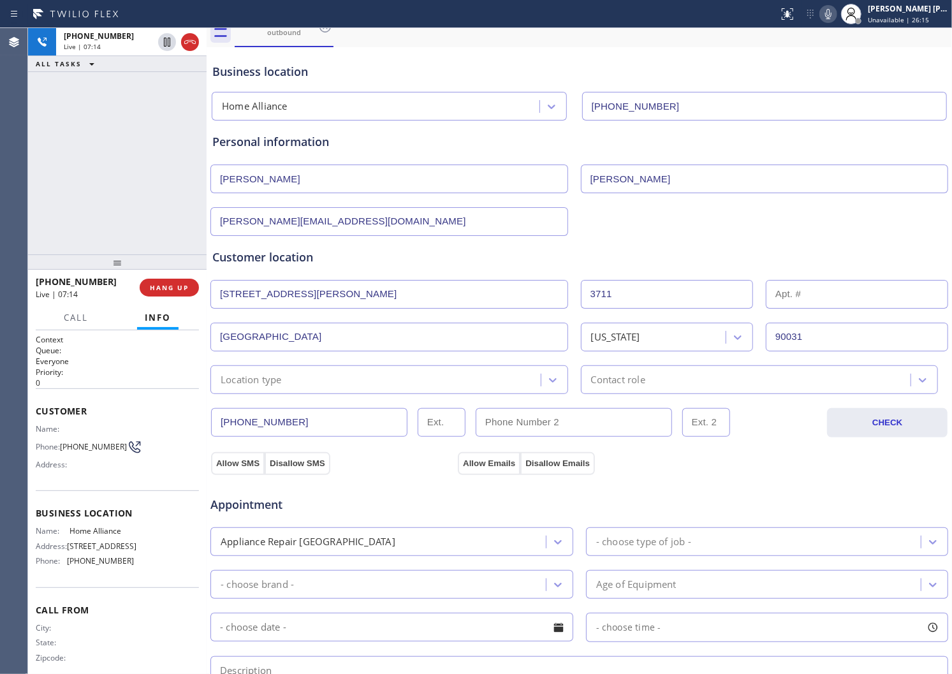
scroll to position [71, 0]
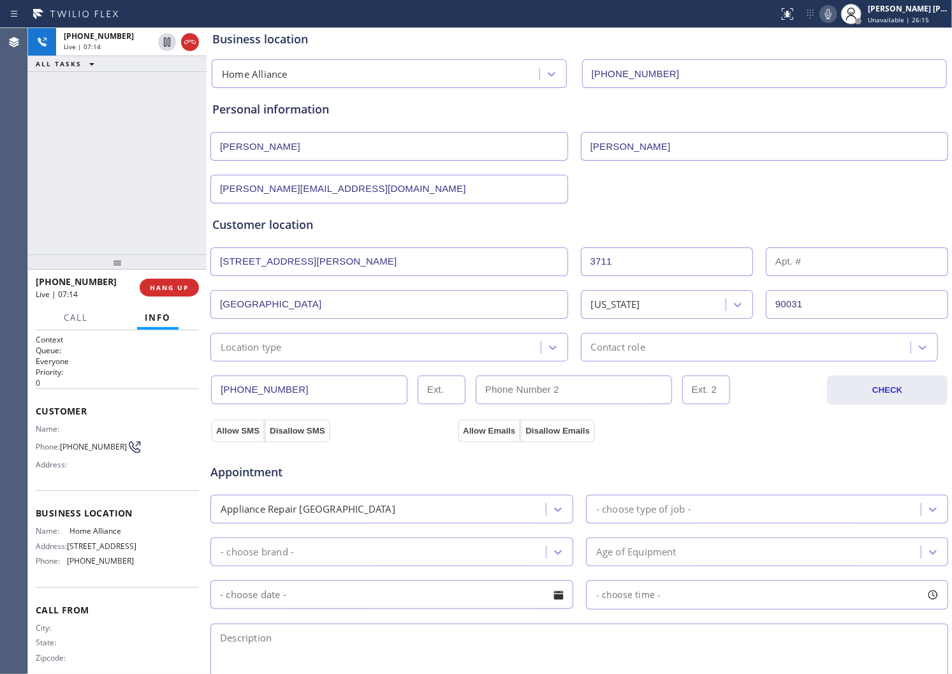
click at [308, 348] on div "Location type" at bounding box center [377, 347] width 327 height 22
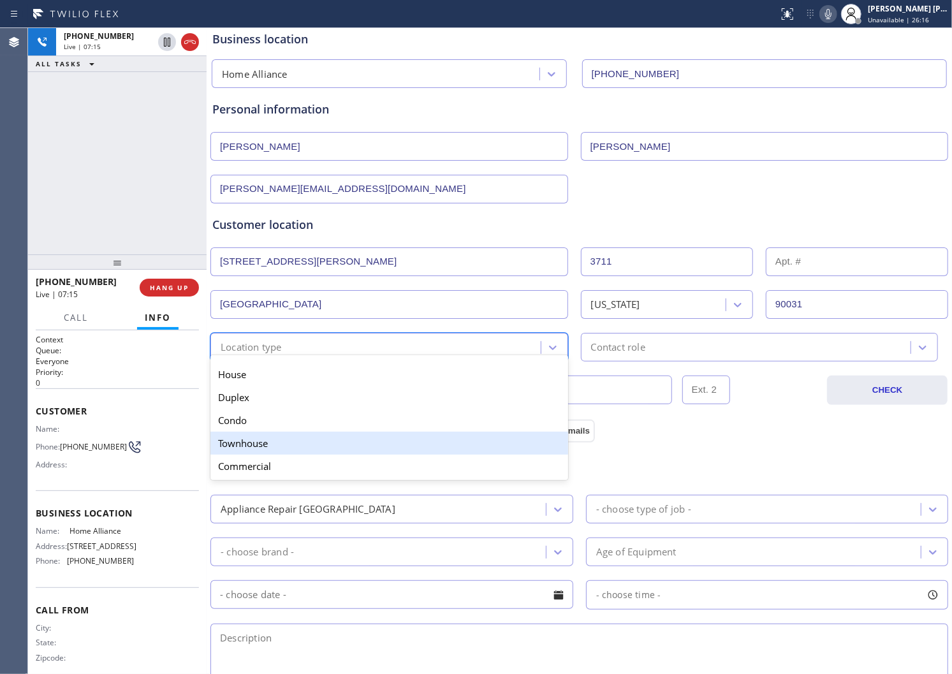
click at [298, 443] on div "Townhouse" at bounding box center [390, 443] width 358 height 23
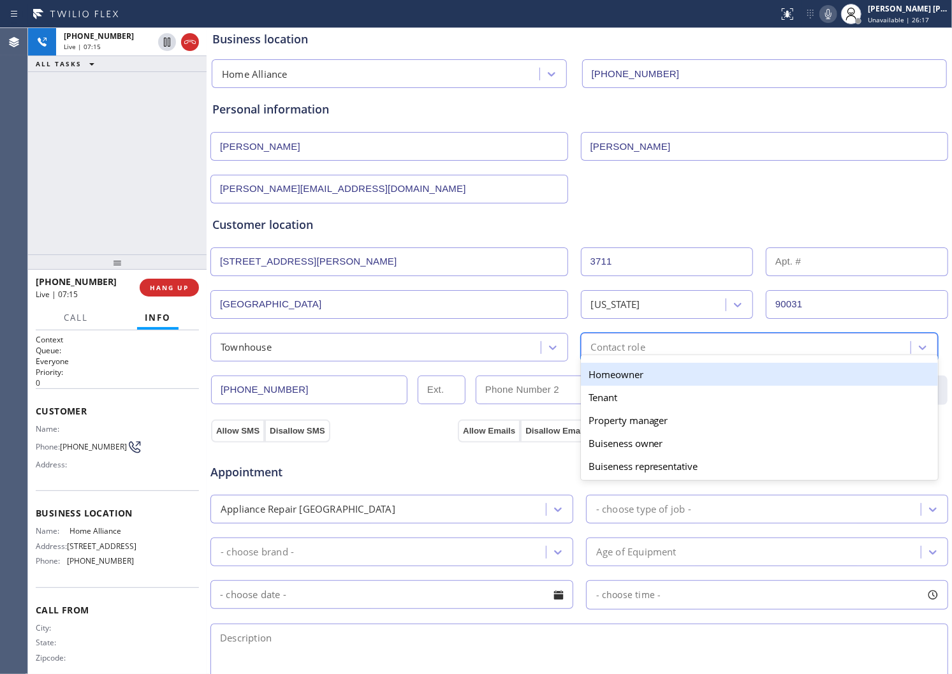
click at [640, 343] on div "Contact role" at bounding box center [618, 347] width 54 height 15
click at [641, 384] on div "Homeowner" at bounding box center [760, 374] width 358 height 23
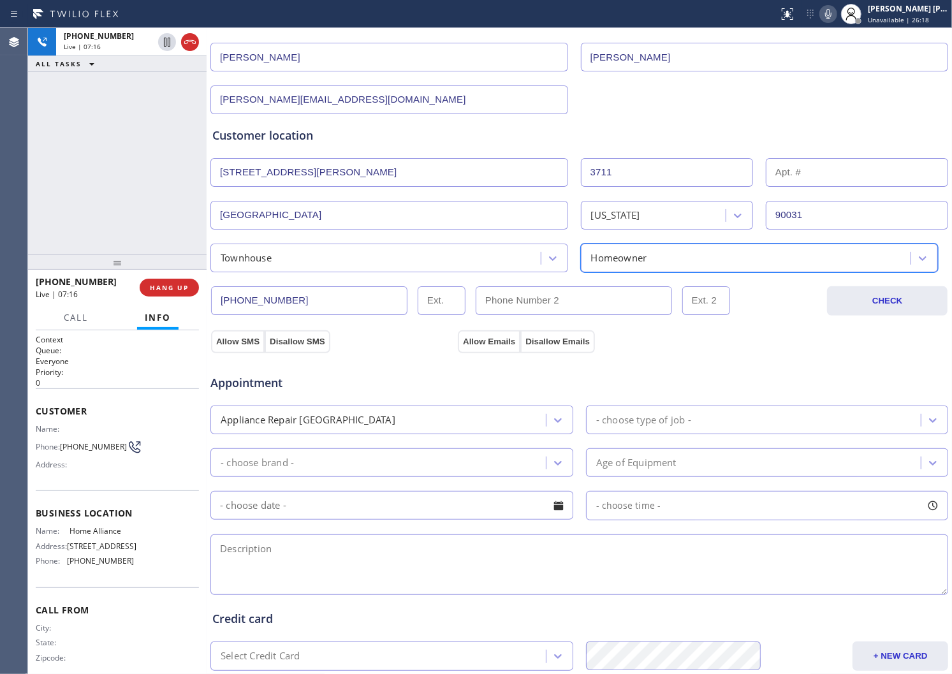
scroll to position [314, 0]
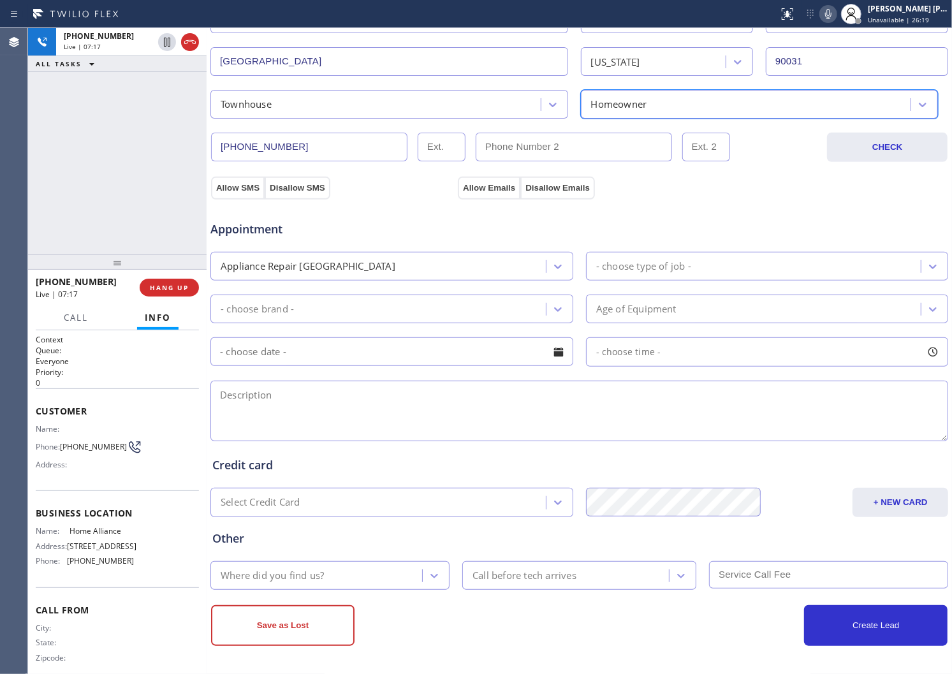
click at [688, 269] on div "- choose type of job -" at bounding box center [756, 266] width 332 height 22
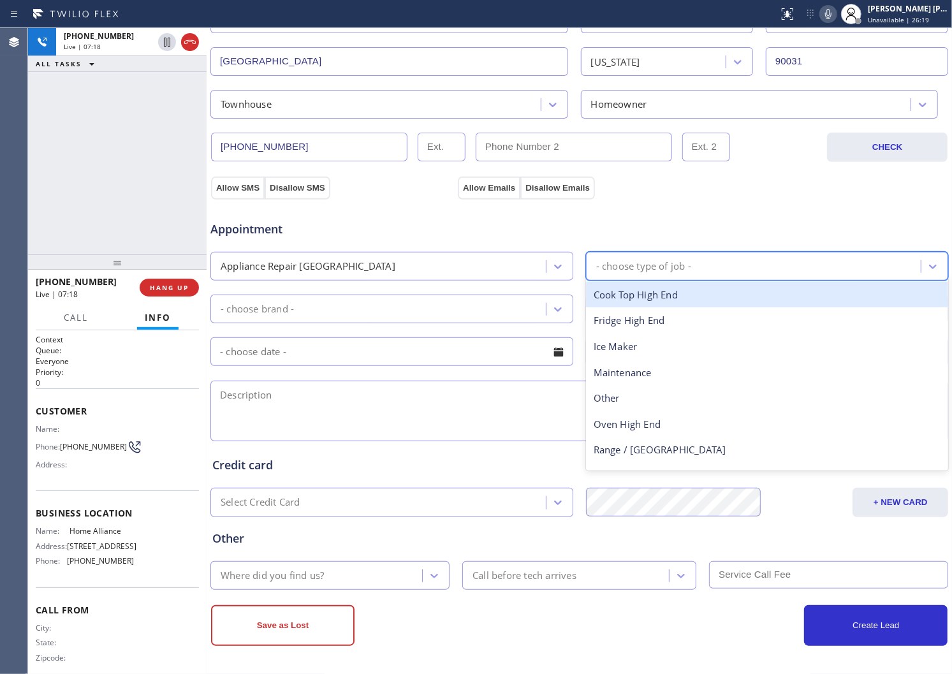
click at [741, 201] on div "Appointment Appliance Repair High End option Cook Top High End focused, 1 of 9.…" at bounding box center [579, 321] width 739 height 245
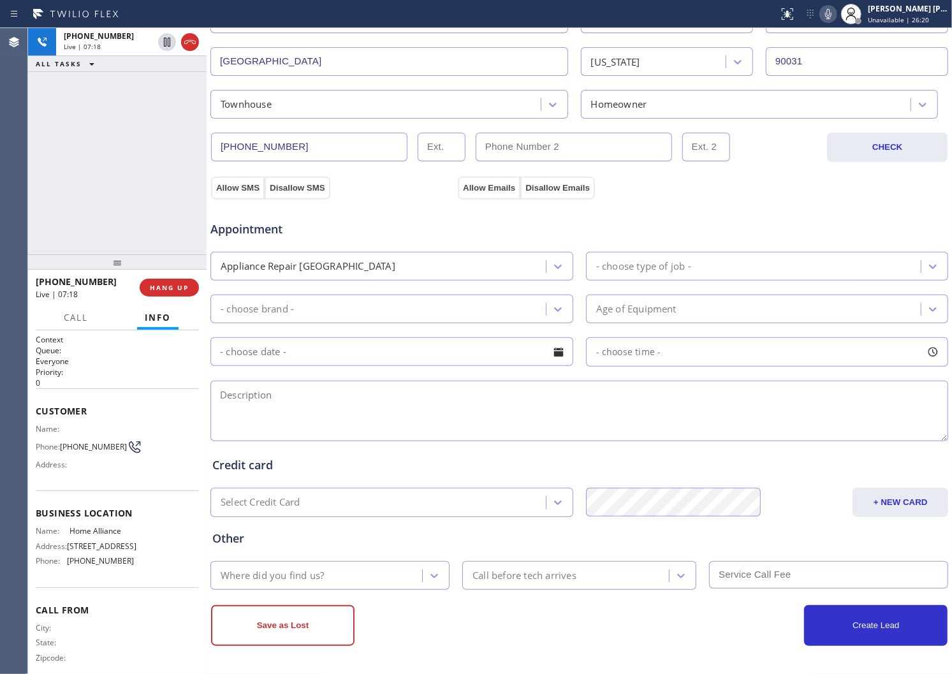
click at [418, 255] on div "Appliance Repair [GEOGRAPHIC_DATA]" at bounding box center [392, 266] width 363 height 29
click at [386, 270] on div "Appliance Repair [GEOGRAPHIC_DATA]" at bounding box center [380, 266] width 332 height 22
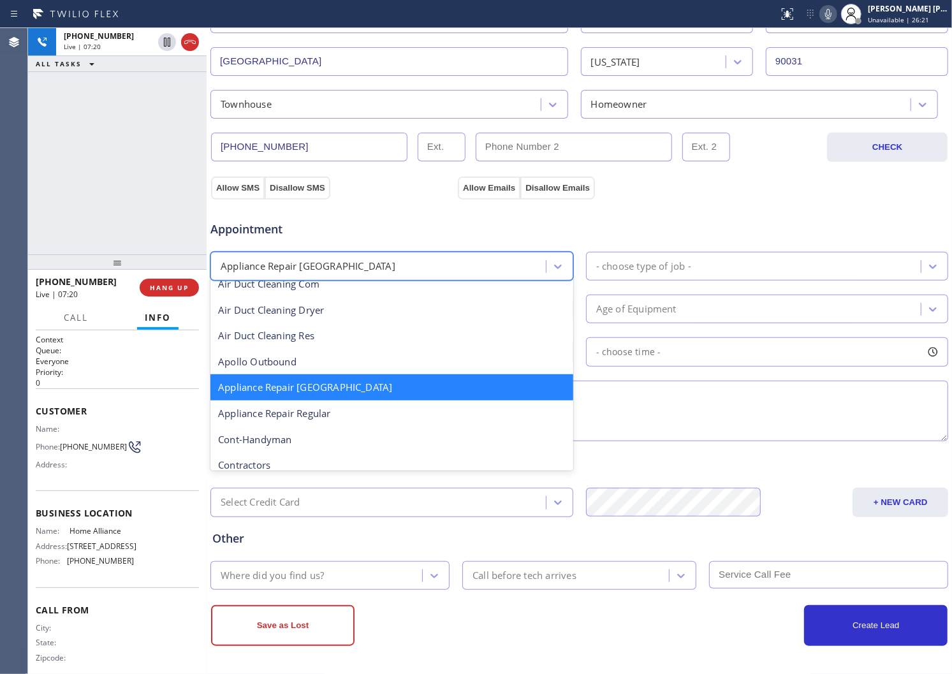
scroll to position [142, 0]
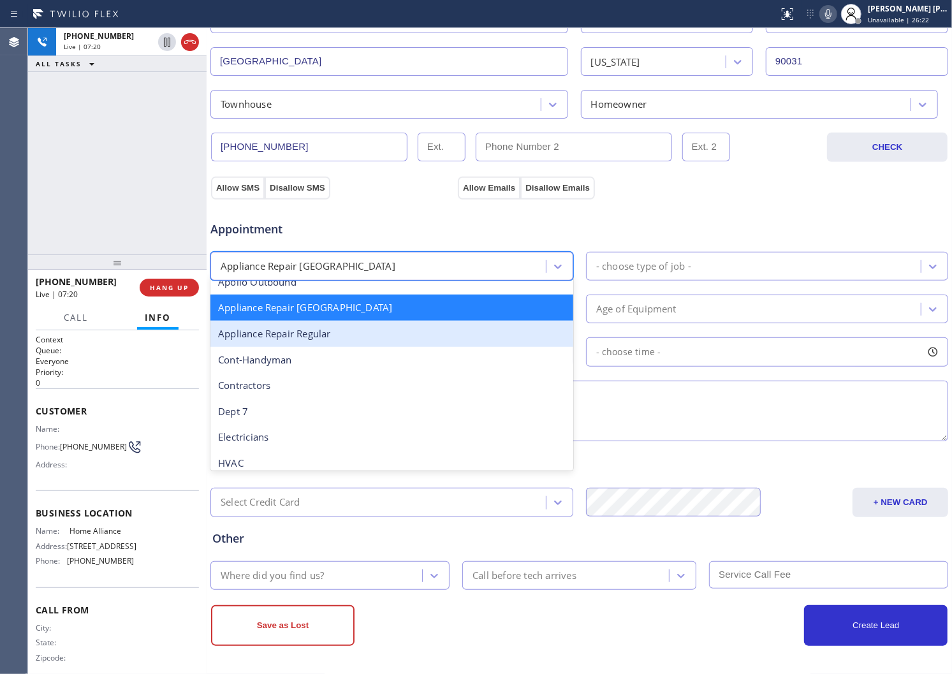
click at [325, 337] on div "Appliance Repair Regular" at bounding box center [392, 334] width 363 height 26
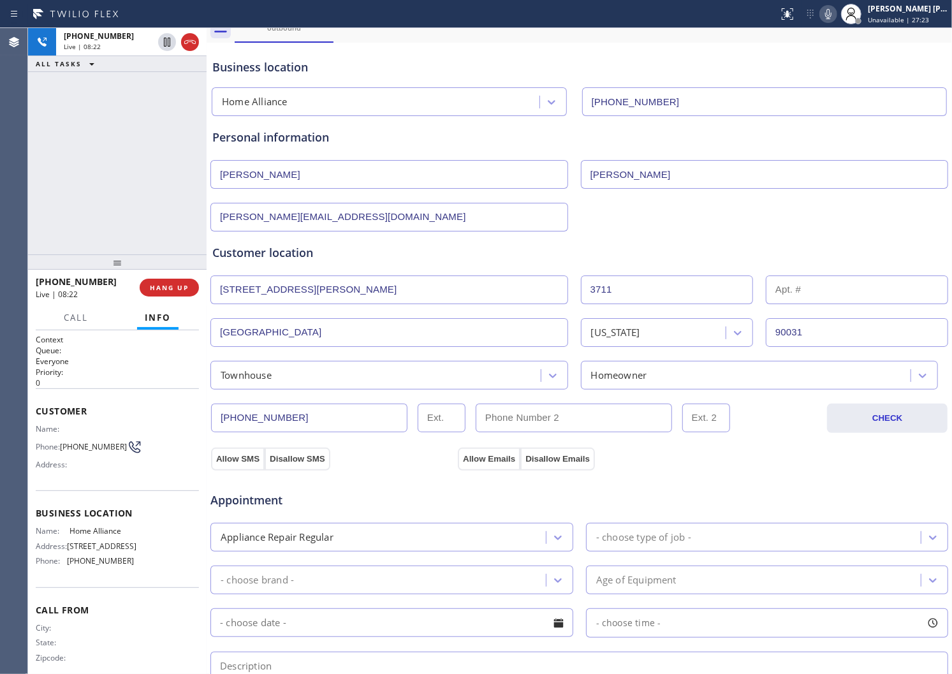
scroll to position [0, 0]
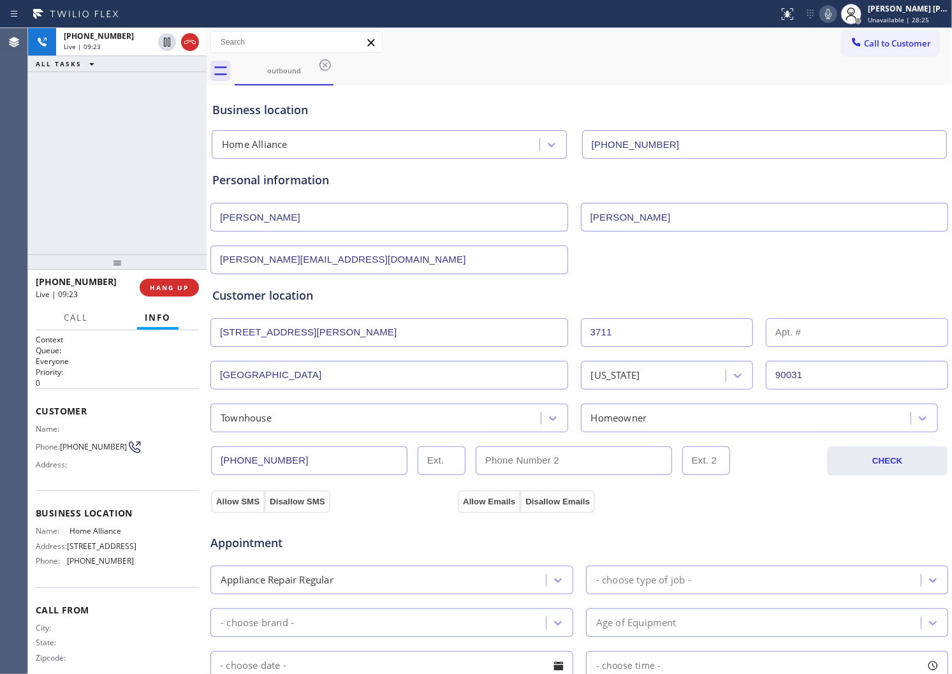
click at [251, 182] on div "Personal information" at bounding box center [579, 180] width 734 height 17
click at [252, 181] on div "Personal information" at bounding box center [579, 180] width 734 height 17
click at [345, 187] on div "Personal information" at bounding box center [579, 180] width 734 height 17
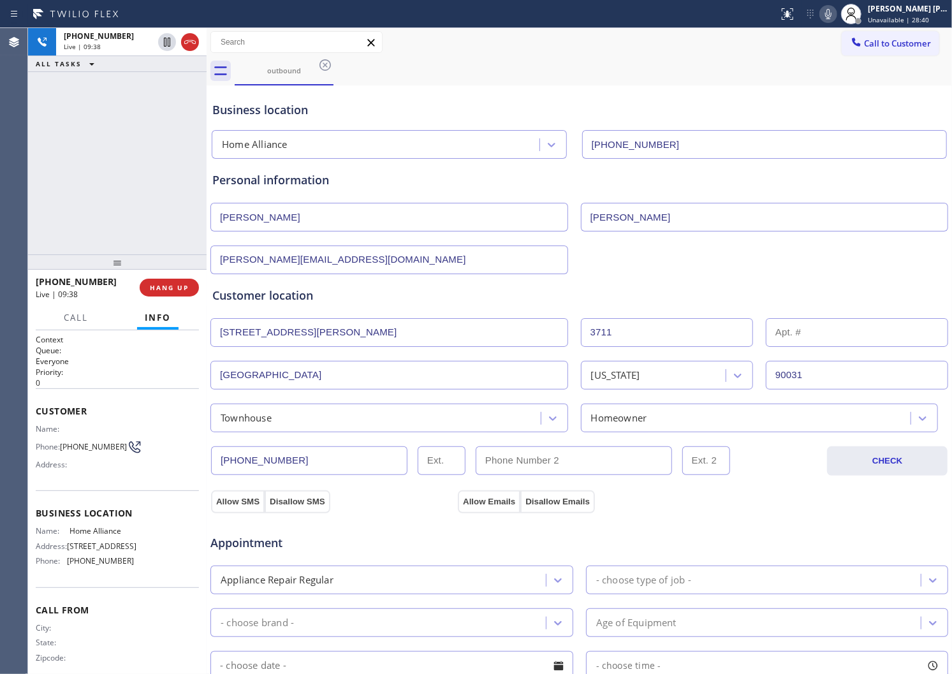
click at [273, 181] on div "Personal information" at bounding box center [579, 180] width 734 height 17
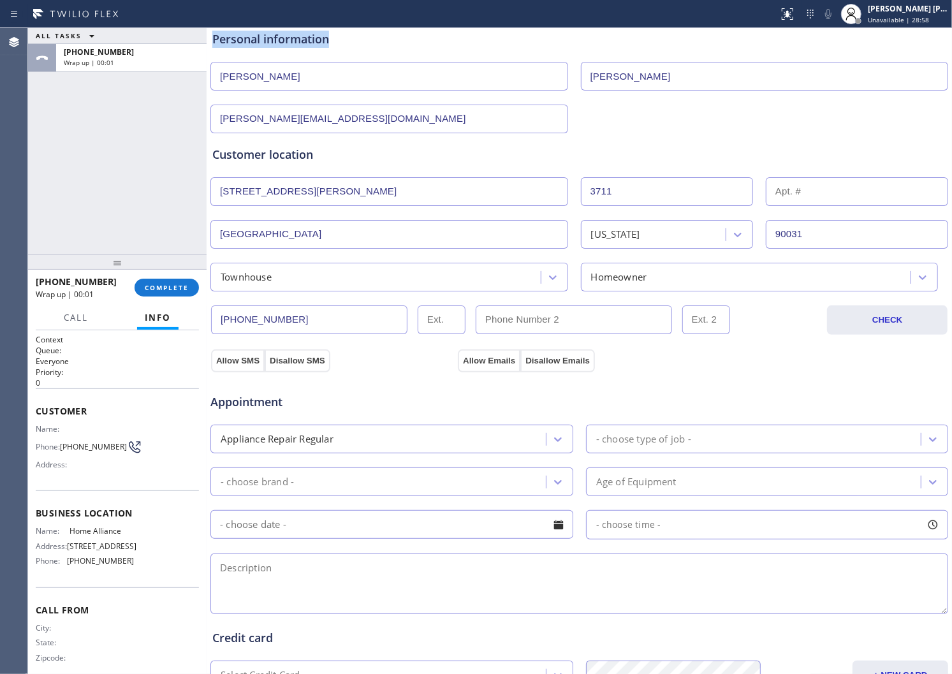
scroll to position [142, 0]
click at [670, 449] on div "- choose type of job -" at bounding box center [756, 438] width 332 height 22
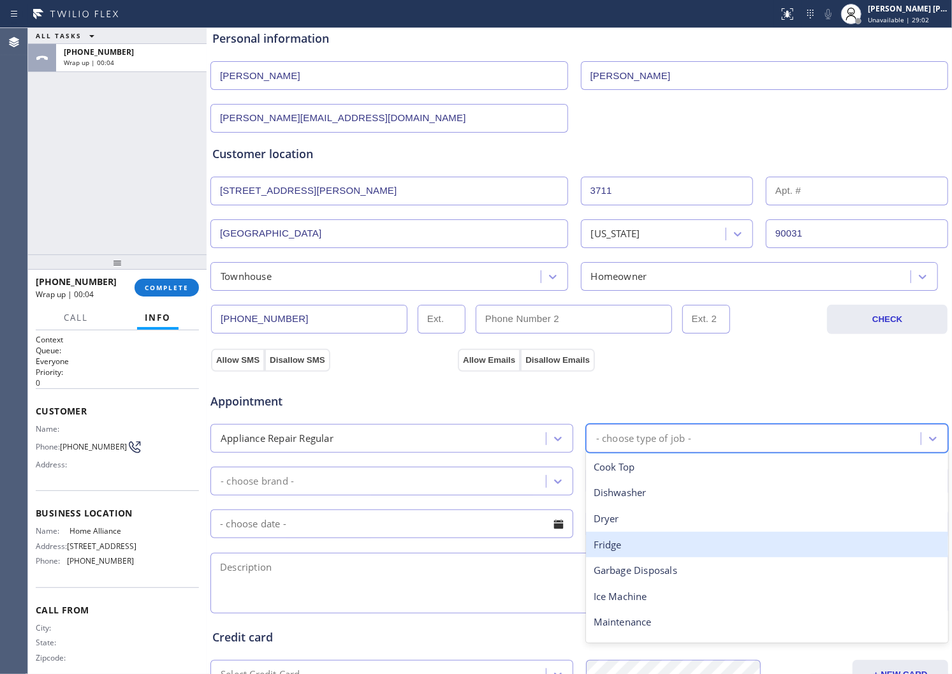
click at [635, 544] on div "Fridge" at bounding box center [767, 545] width 363 height 26
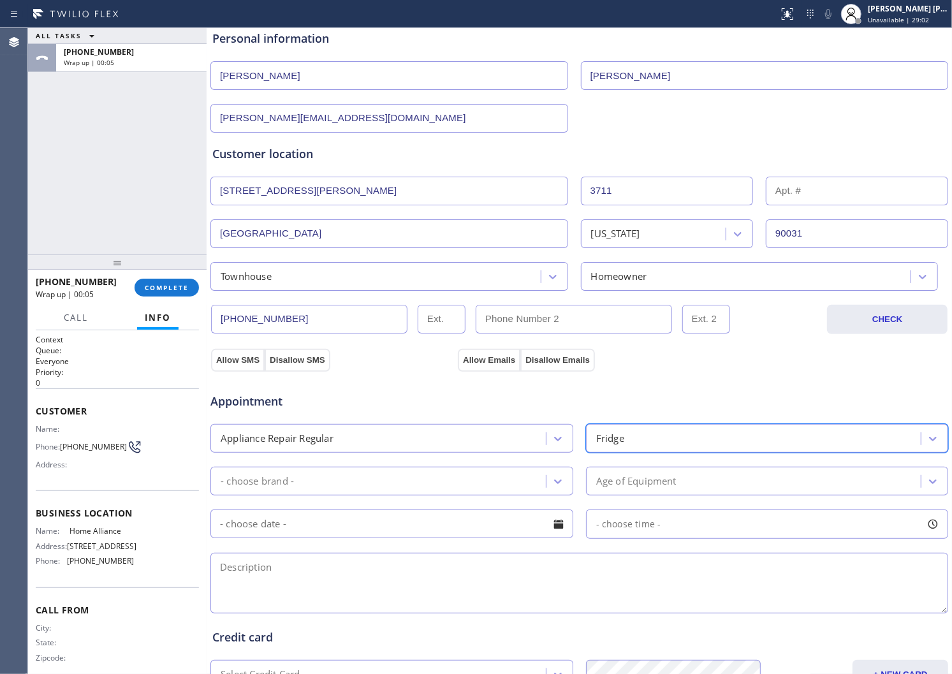
click at [492, 489] on div "- choose brand -" at bounding box center [380, 481] width 332 height 22
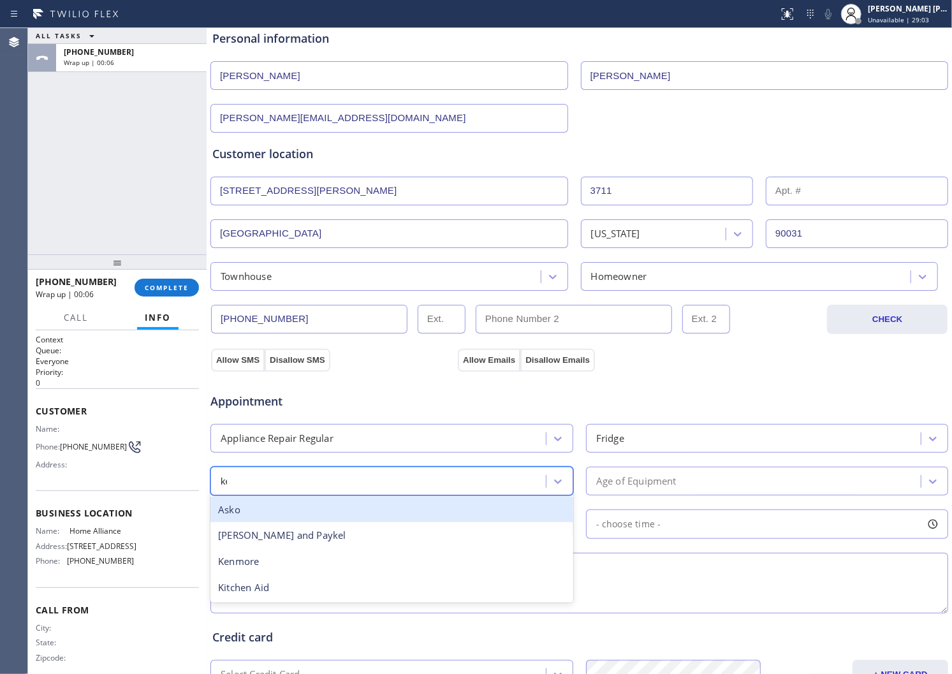
type input "[PERSON_NAME]"
click at [478, 510] on div "Kenmore" at bounding box center [392, 510] width 363 height 26
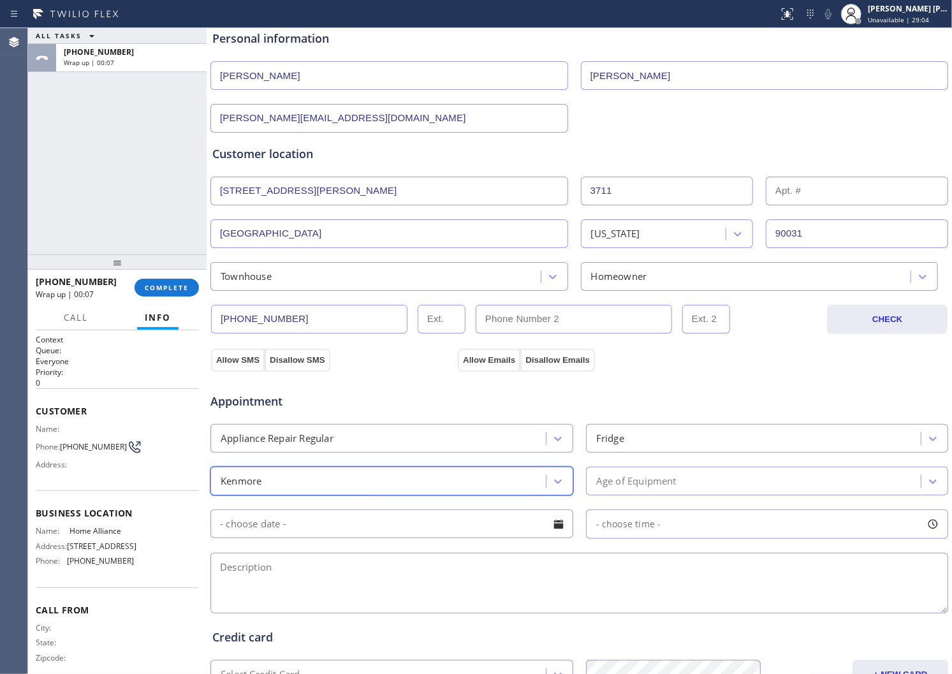
click at [621, 482] on div "Age of Equipment" at bounding box center [636, 481] width 80 height 15
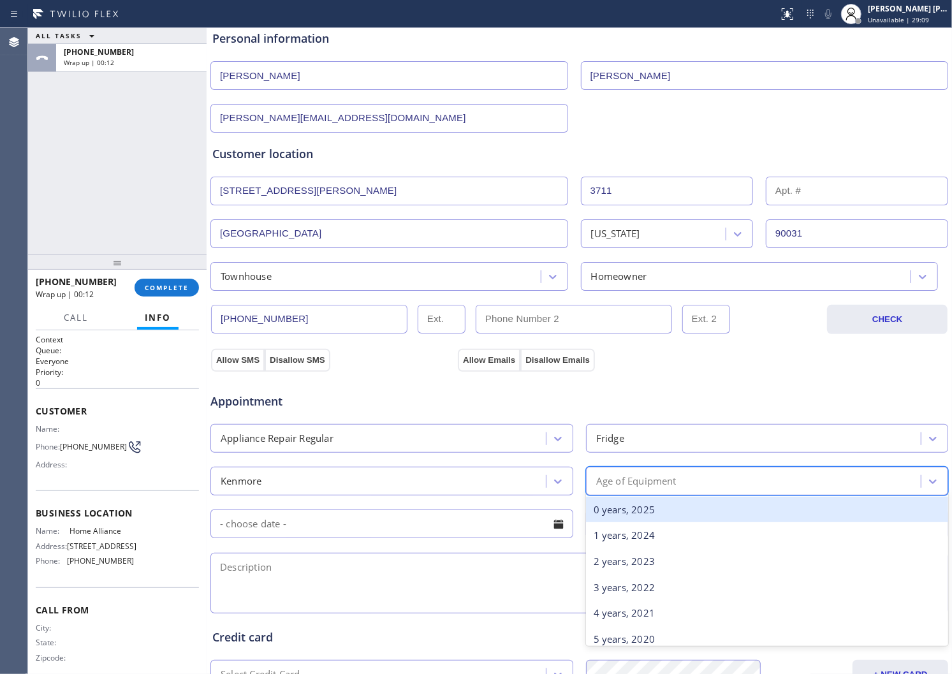
click at [662, 505] on div "0 years, 2025" at bounding box center [767, 510] width 363 height 26
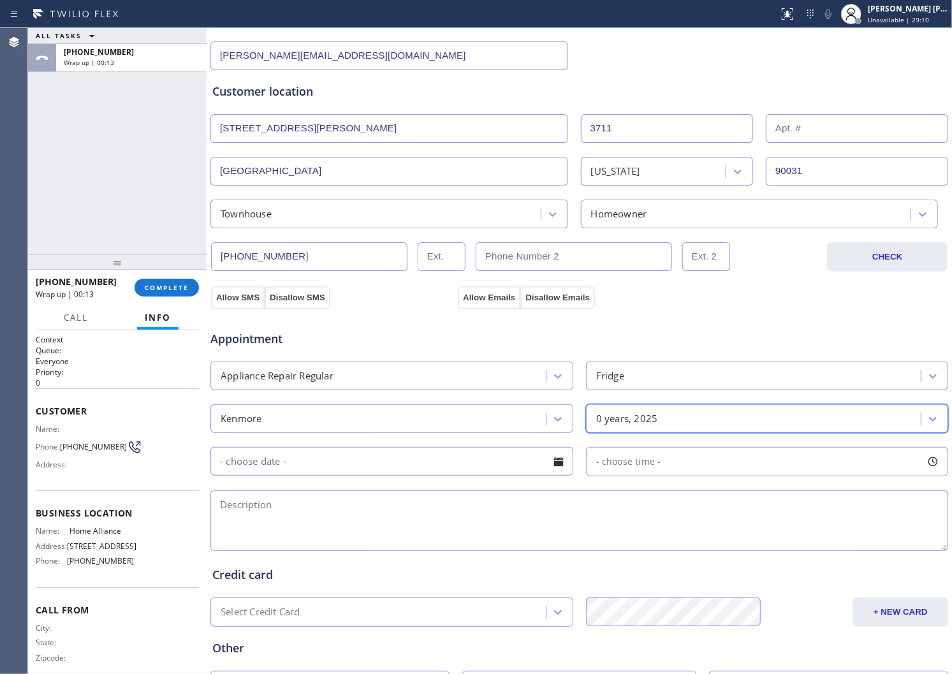
scroll to position [212, 0]
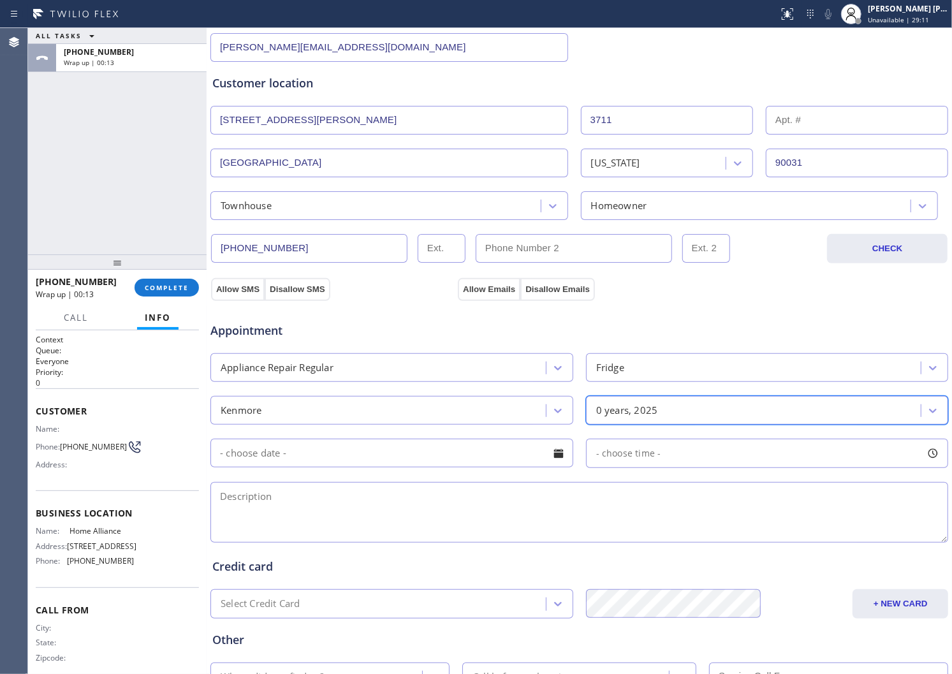
click at [549, 457] on div at bounding box center [559, 454] width 22 height 22
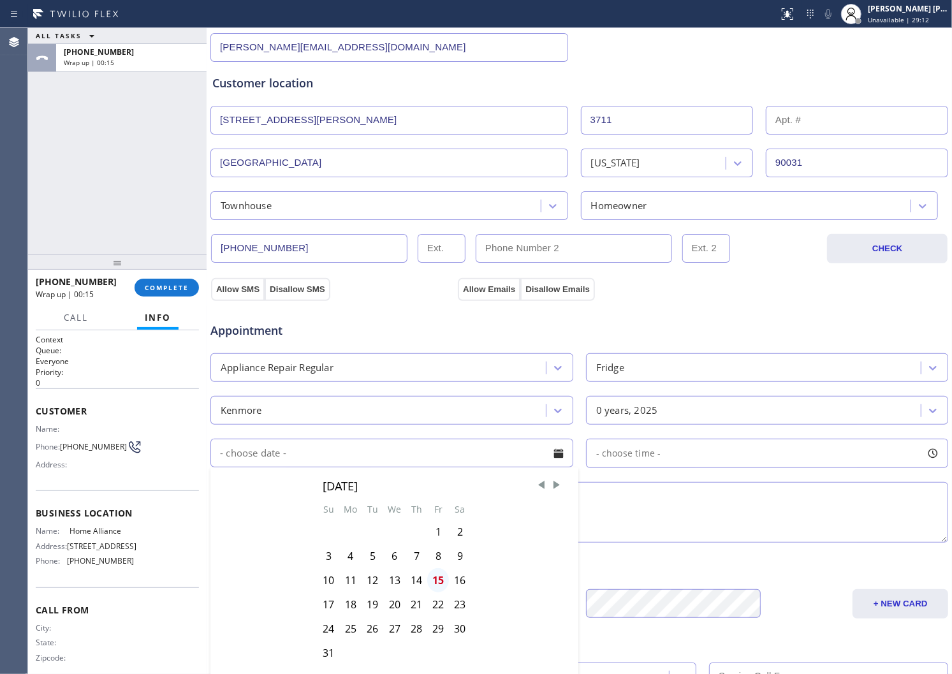
click at [437, 582] on div "15" at bounding box center [438, 580] width 22 height 24
type input "[DATE]"
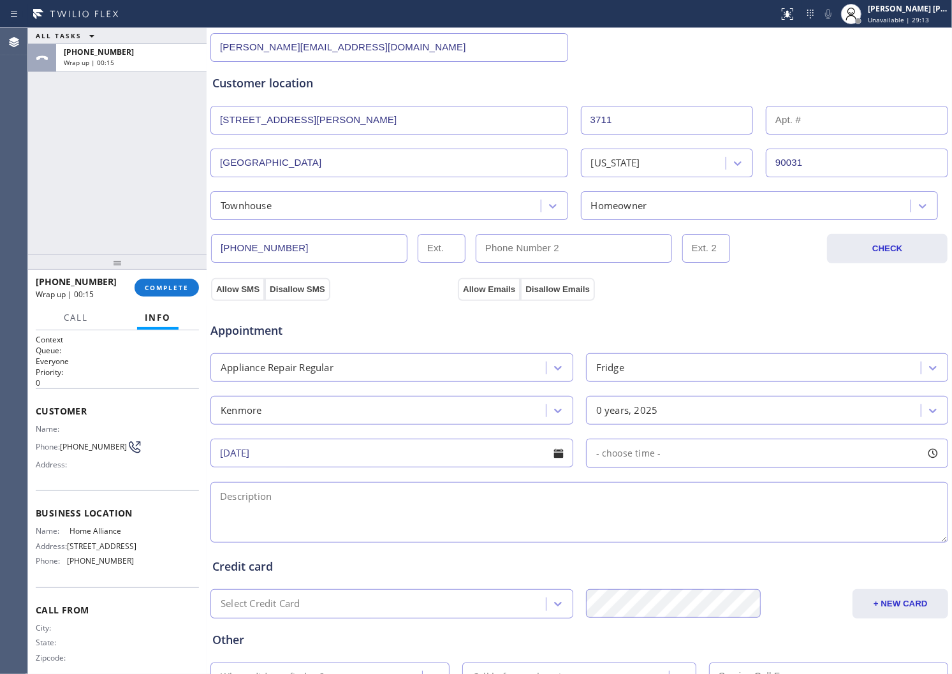
click at [922, 457] on div at bounding box center [933, 454] width 22 height 22
click at [595, 532] on div at bounding box center [598, 531] width 15 height 27
drag, startPoint x: 595, startPoint y: 532, endPoint x: 781, endPoint y: 535, distance: 186.3
click at [737, 535] on div at bounding box center [729, 531] width 15 height 27
click at [788, 535] on div at bounding box center [795, 531] width 15 height 27
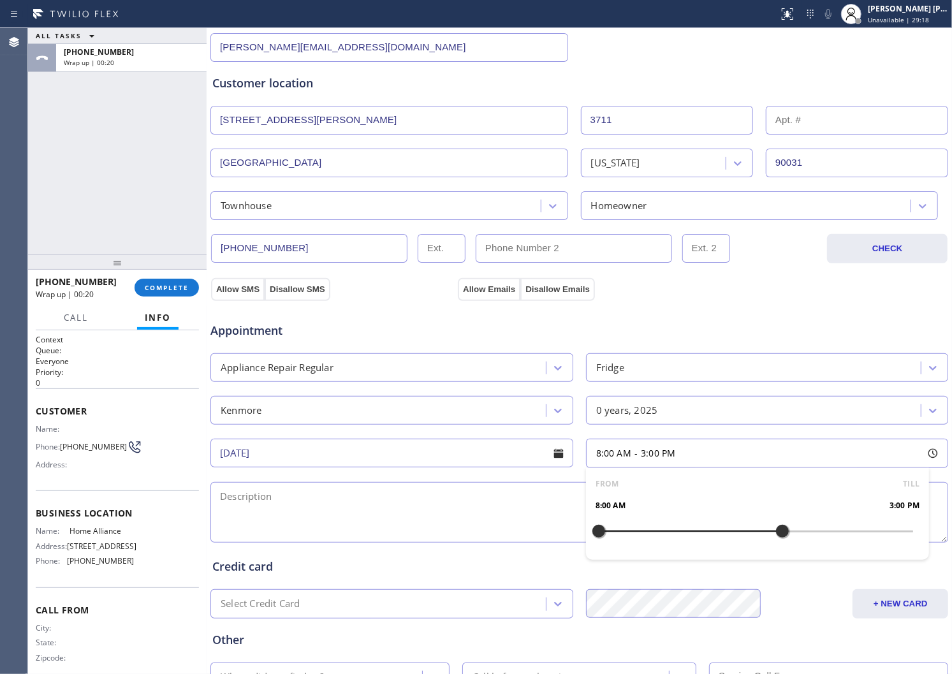
drag, startPoint x: 782, startPoint y: 533, endPoint x: 773, endPoint y: 534, distance: 9.0
click at [775, 534] on div at bounding box center [782, 531] width 15 height 27
click at [651, 528] on div "FROM TILL 8:00 AM 3:00 PM" at bounding box center [758, 514] width 344 height 92
drag, startPoint x: 593, startPoint y: 527, endPoint x: 637, endPoint y: 532, distance: 43.7
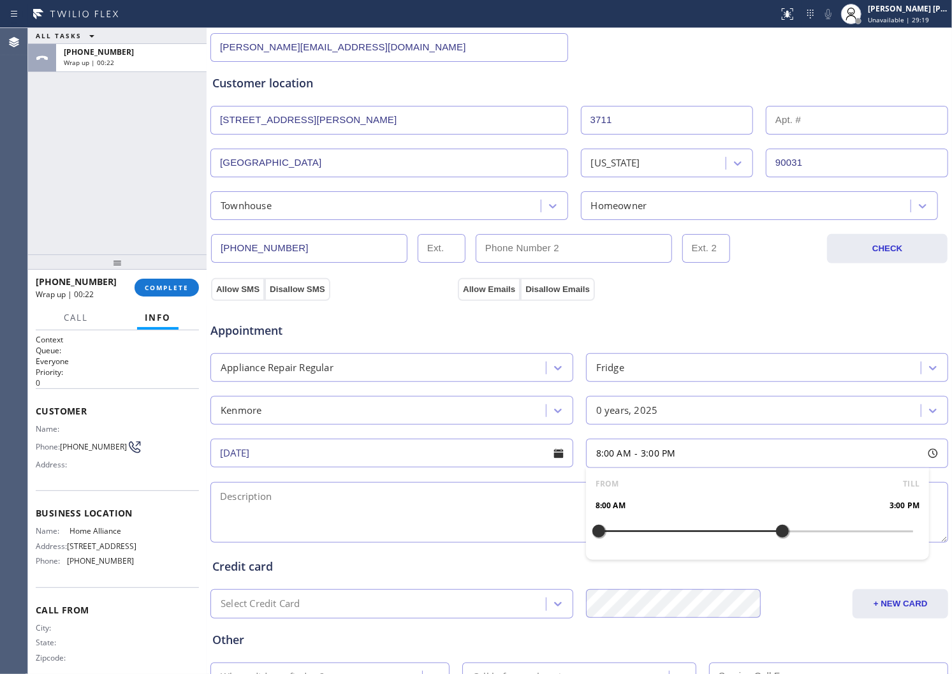
click at [607, 532] on div at bounding box center [598, 531] width 15 height 27
drag, startPoint x: 637, startPoint y: 532, endPoint x: 691, endPoint y: 532, distance: 54.9
click at [696, 532] on div at bounding box center [703, 531] width 15 height 27
click at [475, 484] on textarea at bounding box center [580, 512] width 738 height 61
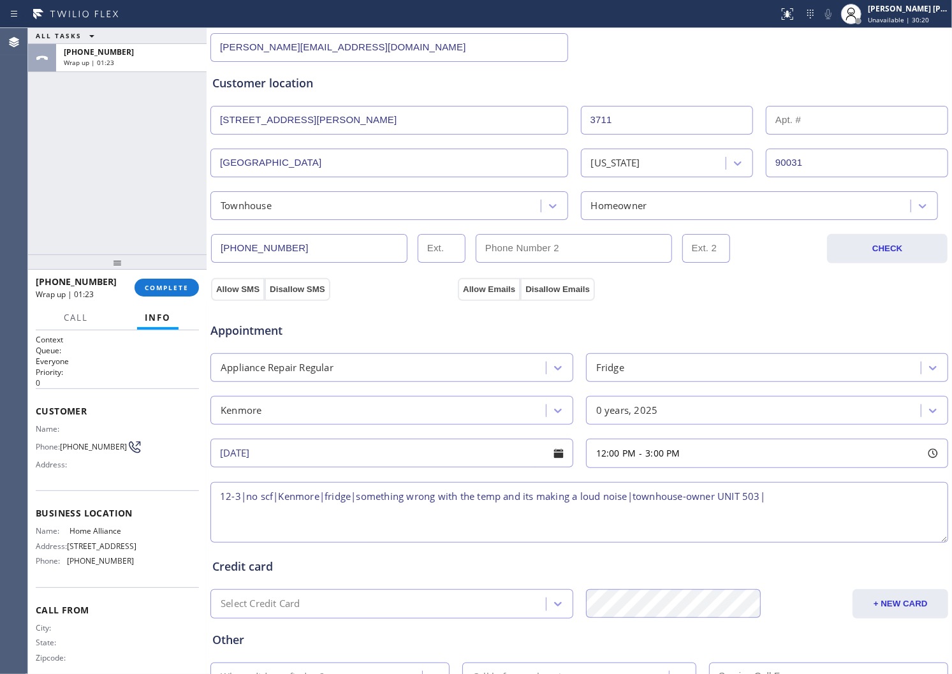
click at [791, 494] on textarea "12-3|no scf|Kenmore|fridge|something wrong with the temp and its making a loud …" at bounding box center [580, 512] width 738 height 61
click at [92, 536] on span "Home Alliance" at bounding box center [102, 531] width 64 height 10
click at [381, 521] on textarea "12-3|no scf|Kenmore|fridge|something wrong with the temp and its making a loud …" at bounding box center [580, 512] width 738 height 61
click at [476, 513] on textarea "12-3|no scf|Kenmore|fridge|something wrong with the temp and its making a loud …" at bounding box center [580, 512] width 738 height 61
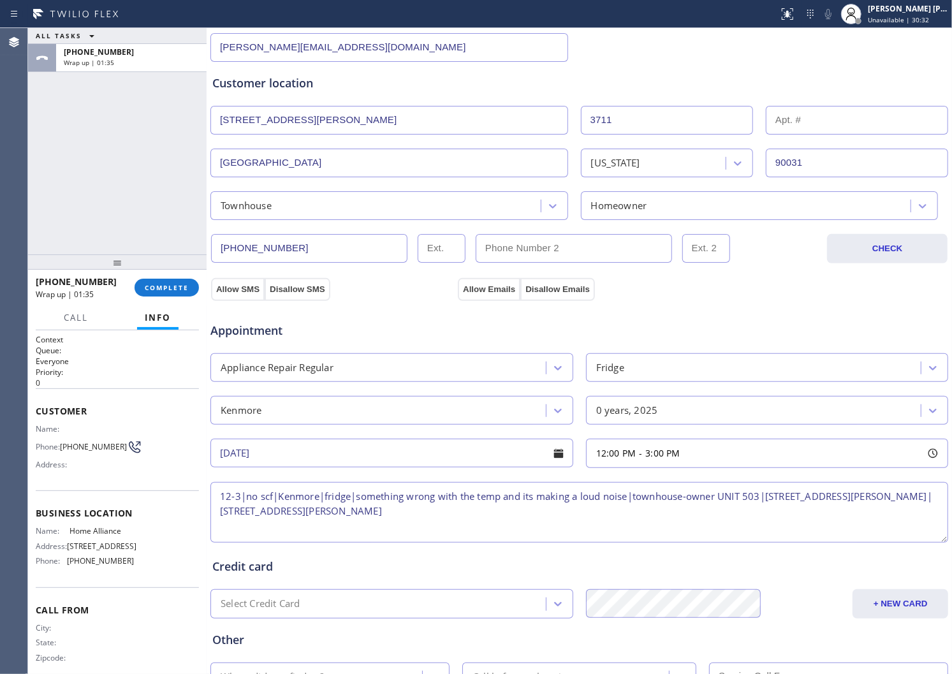
drag, startPoint x: 476, startPoint y: 513, endPoint x: 443, endPoint y: 514, distance: 33.2
click at [475, 513] on textarea "12-3|no scf|Kenmore|fridge|something wrong with the temp and its making a loud …" at bounding box center [580, 512] width 738 height 61
click at [284, 513] on textarea "12-3|no scf|Kenmore|fridge|something wrong with the temp and its making a loud …" at bounding box center [580, 512] width 738 height 61
click at [468, 511] on textarea "12-3|no scf|Kenmore|fridge|something wrong with the temp and its making a loud …" at bounding box center [580, 512] width 738 height 61
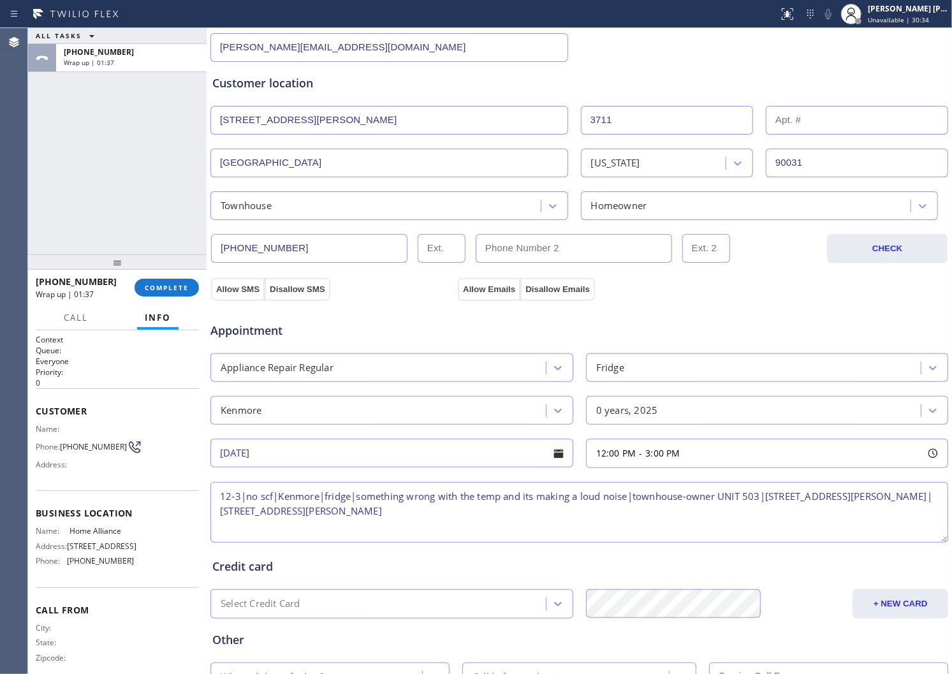
drag, startPoint x: 406, startPoint y: 514, endPoint x: 270, endPoint y: 517, distance: 136.5
click at [270, 517] on textarea "12-3|no scf|Kenmore|fridge|something wrong with the temp and its making a loud …" at bounding box center [580, 512] width 738 height 61
click at [58, 281] on span "[PHONE_NUMBER]" at bounding box center [76, 282] width 81 height 12
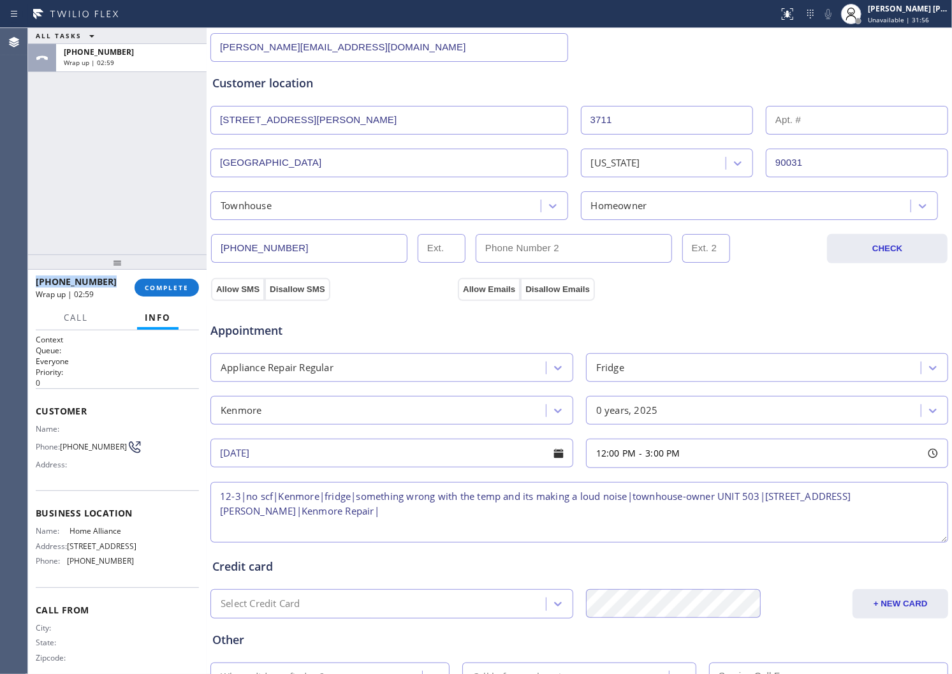
click at [381, 515] on textarea "12-3|no scf|Kenmore|fridge|something wrong with the temp and its making a loud …" at bounding box center [580, 512] width 738 height 61
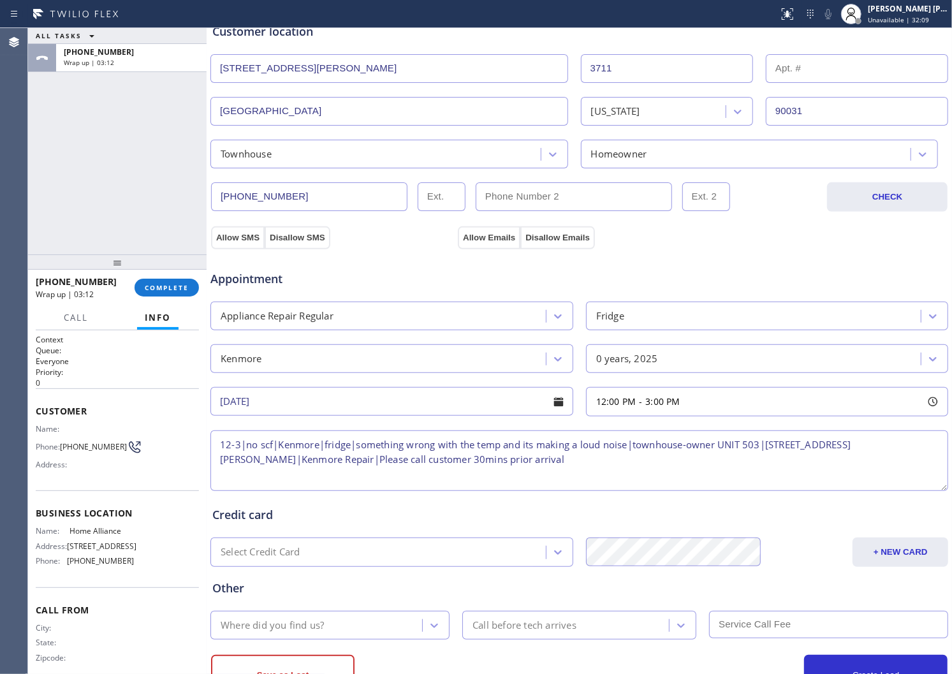
scroll to position [314, 0]
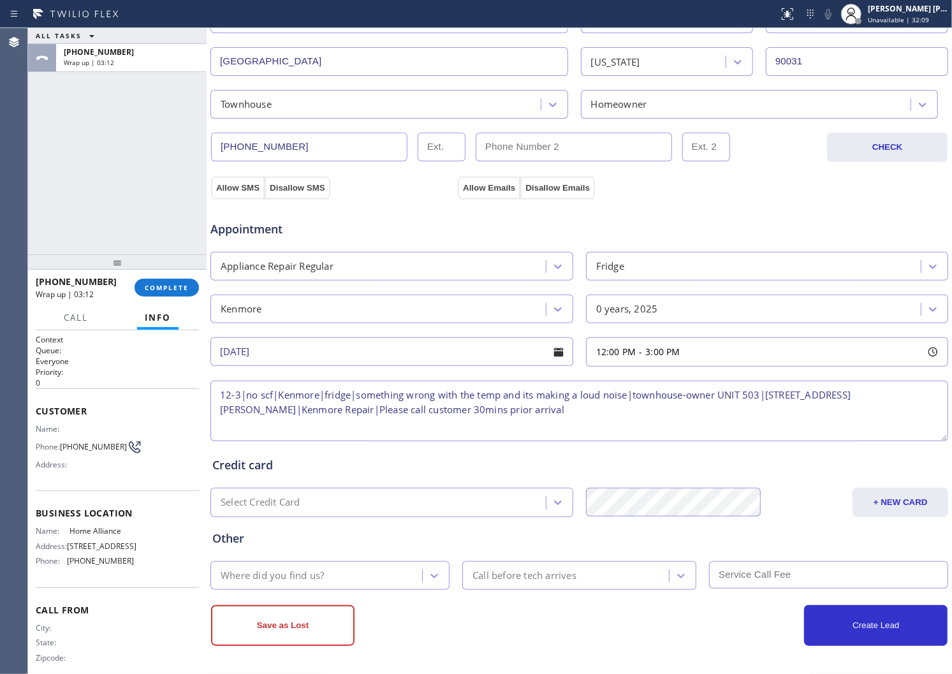
type textarea "12-3|no scf|Kenmore|fridge|something wrong with the temp and its making a loud …"
click at [320, 570] on div "Where did you find us?" at bounding box center [272, 575] width 103 height 15
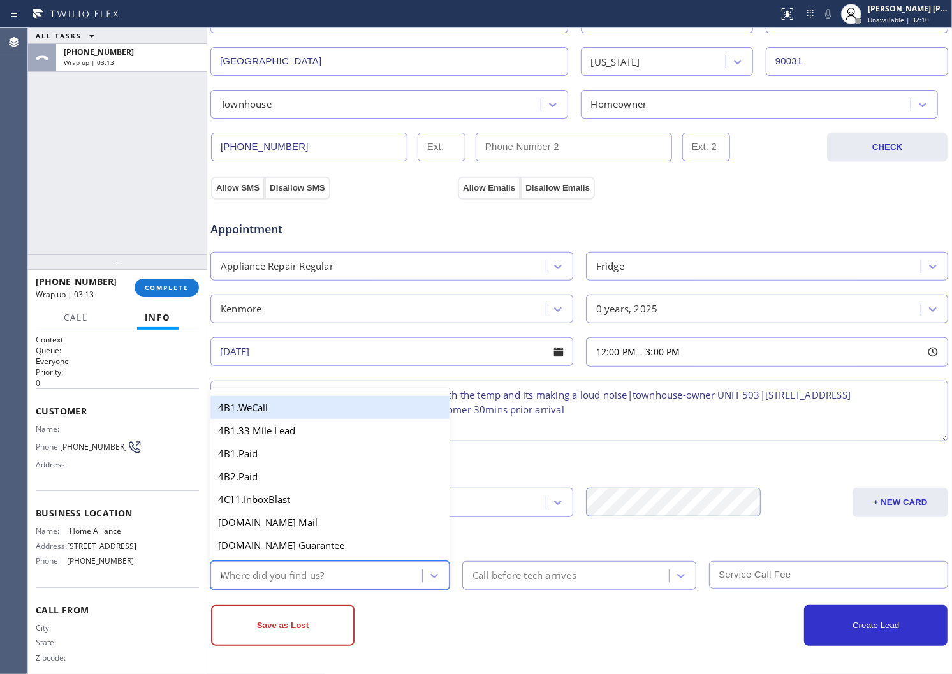
type input "go"
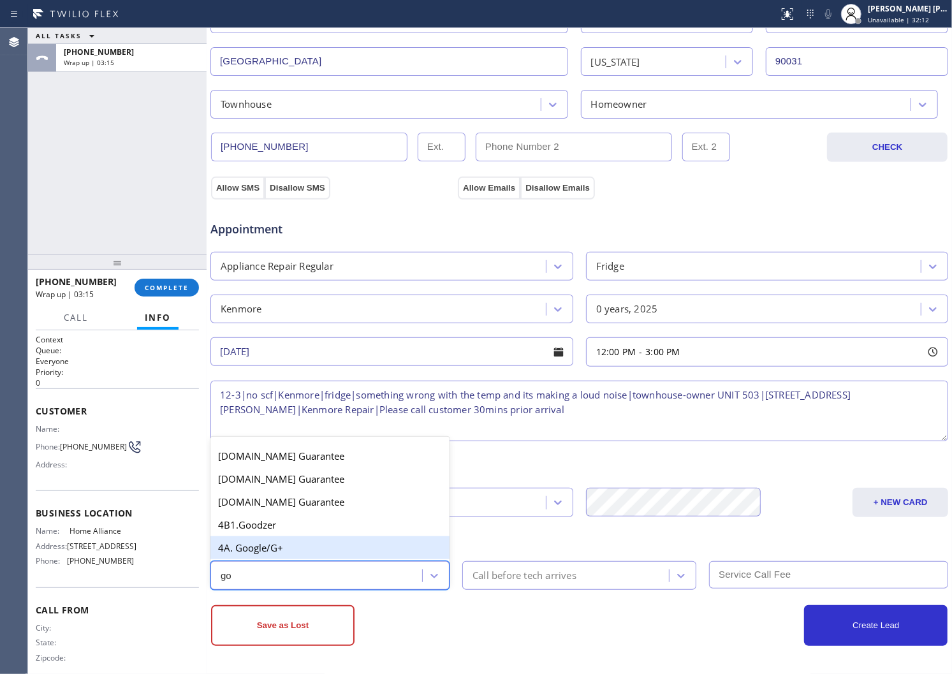
click at [297, 549] on div "4A. Google/G+" at bounding box center [330, 547] width 239 height 23
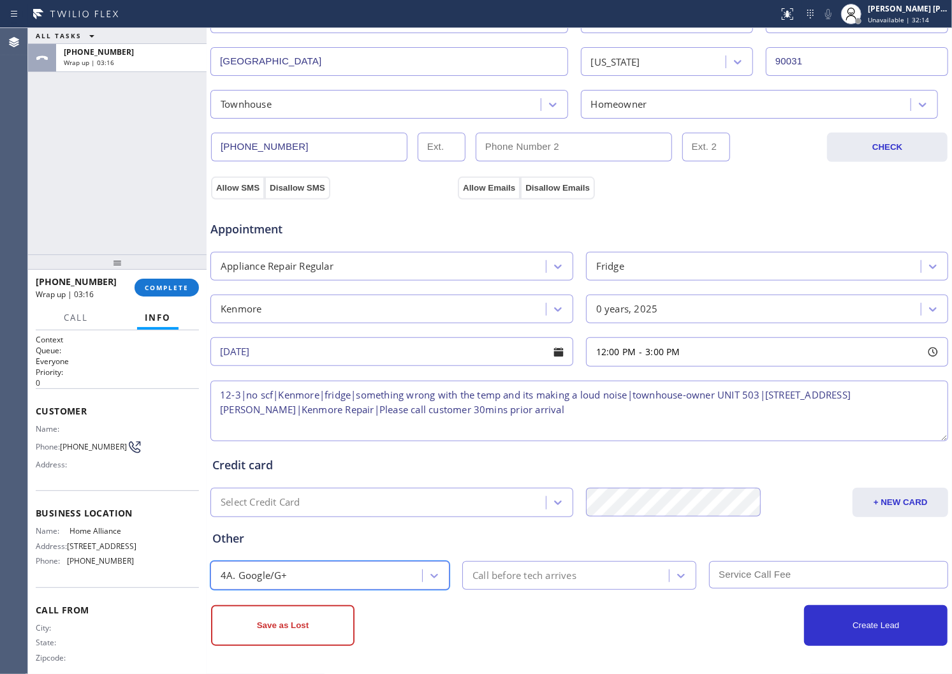
click at [504, 575] on div "Call before tech arrives" at bounding box center [525, 575] width 104 height 15
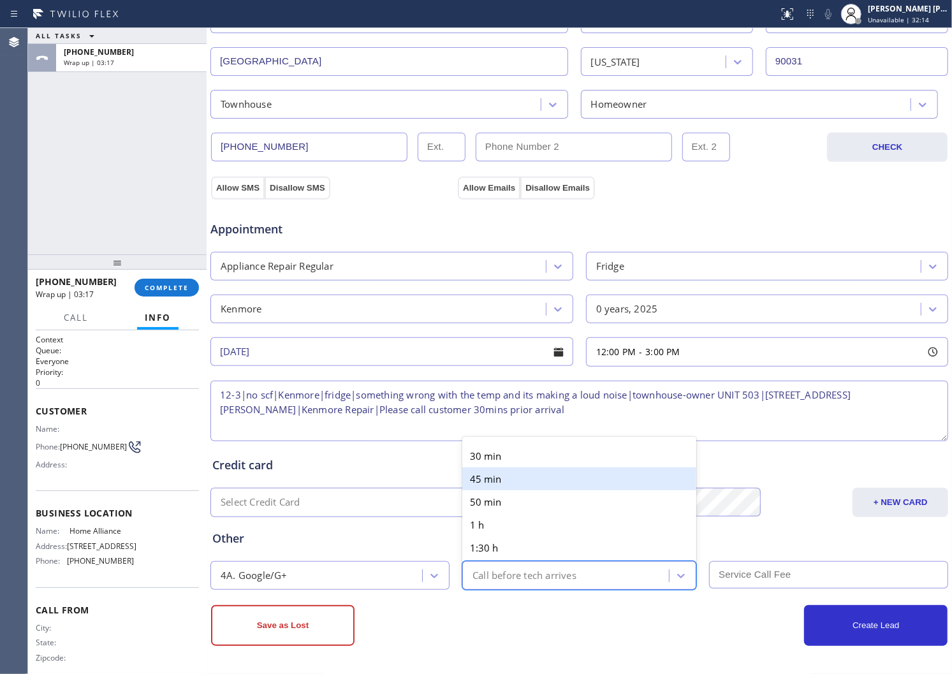
click at [487, 462] on div "30 min" at bounding box center [579, 456] width 234 height 23
click at [487, 462] on div "Credit card" at bounding box center [579, 465] width 734 height 17
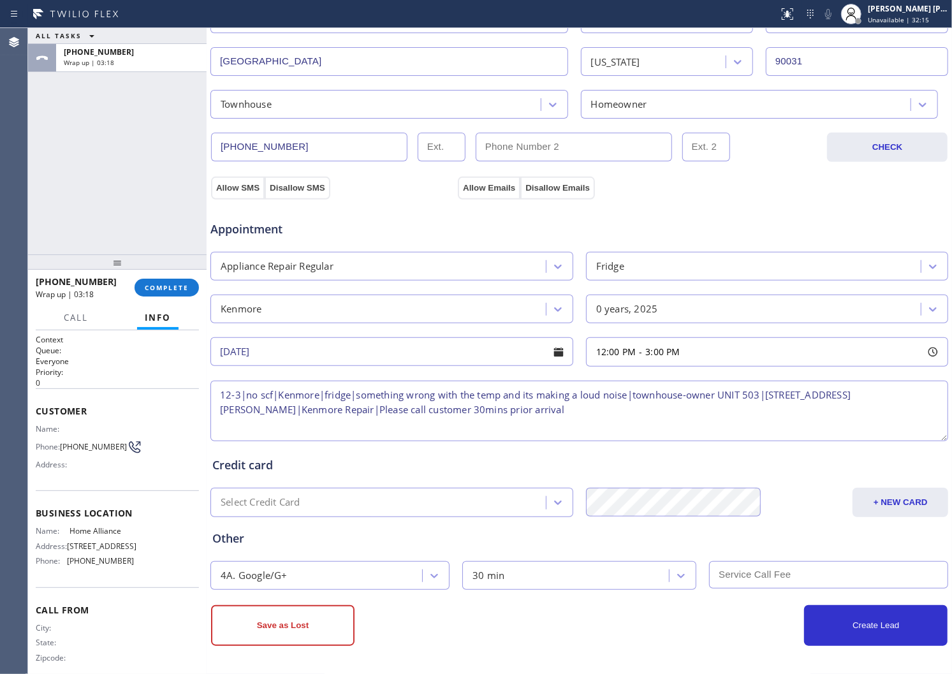
click at [748, 584] on input "text" at bounding box center [828, 574] width 239 height 27
type input "0"
click at [240, 195] on div "Appointment Appliance Repair Regular Fridge Kenmore 0 years, 2025 [DATE] 12:00 …" at bounding box center [579, 319] width 739 height 250
click at [249, 189] on button "Allow SMS" at bounding box center [238, 188] width 54 height 23
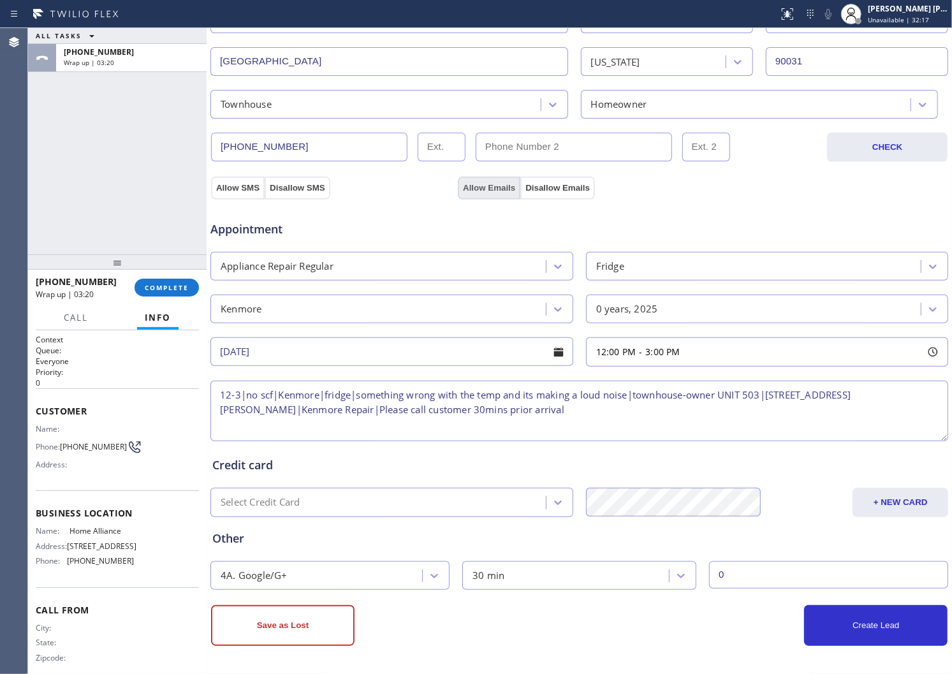
click at [499, 190] on button "Allow Emails" at bounding box center [489, 188] width 63 height 23
click at [836, 640] on button "Create Lead" at bounding box center [876, 625] width 144 height 41
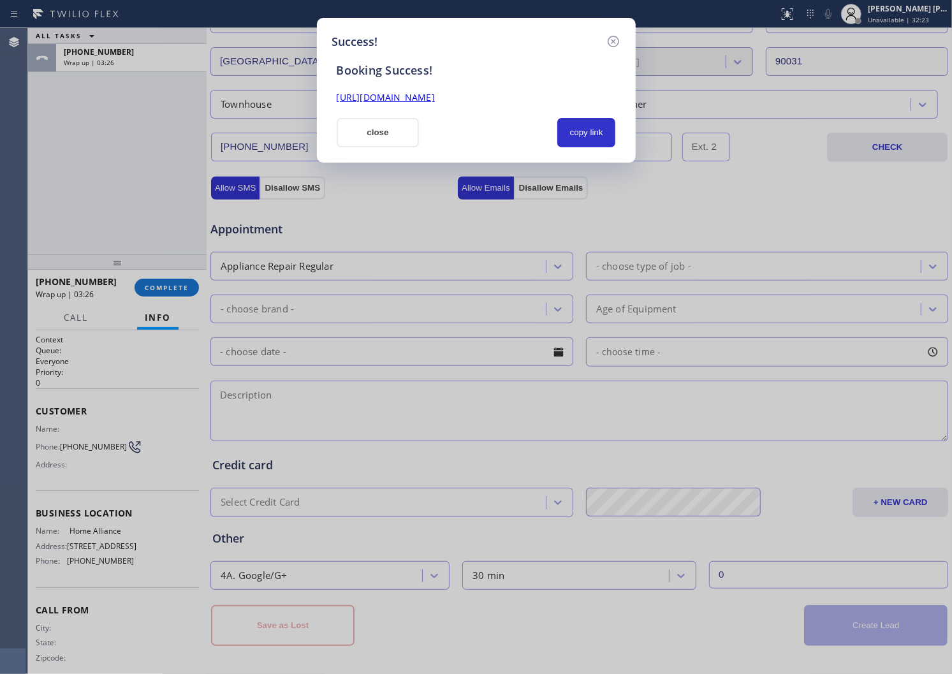
click at [401, 96] on link "[URL][DOMAIN_NAME]" at bounding box center [386, 97] width 98 height 12
click at [381, 119] on button "close" at bounding box center [378, 132] width 83 height 29
click at [381, 119] on div "[PHONE_NUMBER] CHECK" at bounding box center [579, 140] width 739 height 43
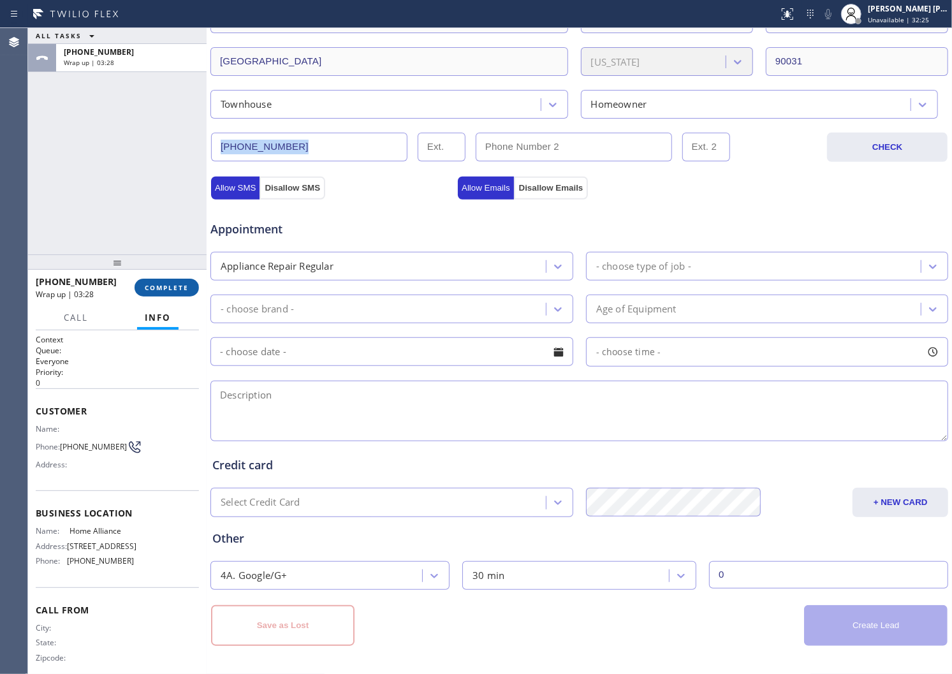
drag, startPoint x: 139, startPoint y: 281, endPoint x: 149, endPoint y: 283, distance: 10.3
click at [141, 281] on button "COMPLETE" at bounding box center [167, 288] width 64 height 18
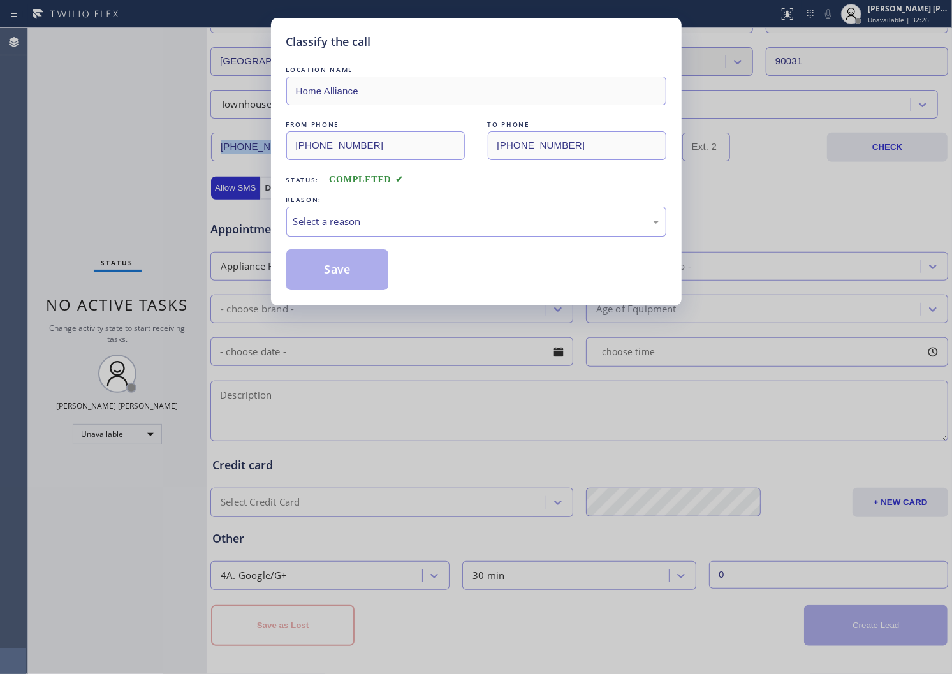
click at [366, 226] on div "Select a reason" at bounding box center [476, 221] width 366 height 15
click at [348, 252] on button "Save" at bounding box center [337, 269] width 103 height 41
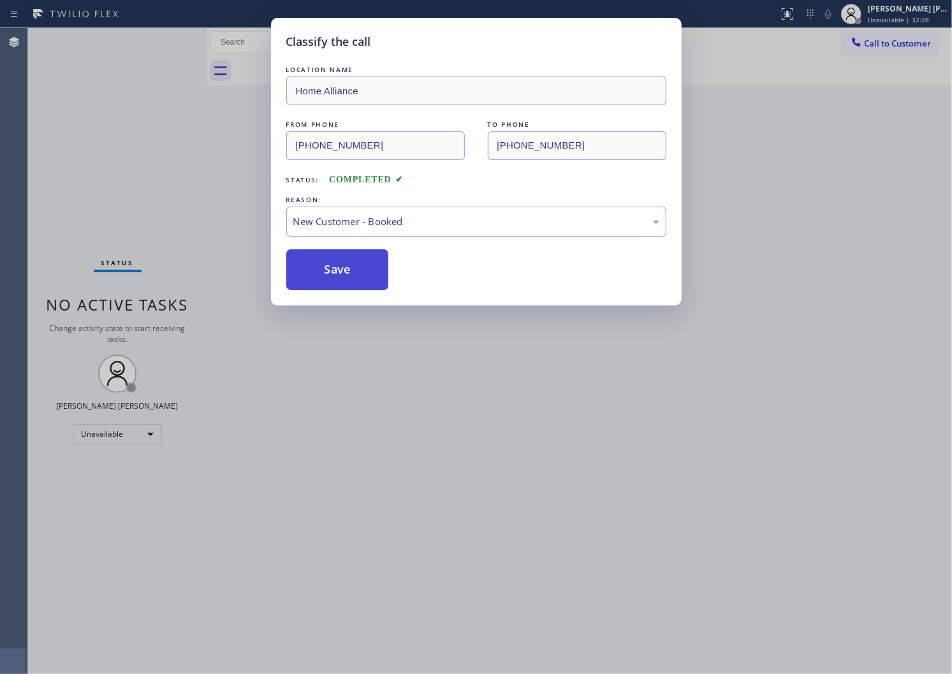
click at [341, 252] on button "Save" at bounding box center [337, 269] width 103 height 41
click at [330, 270] on button "Save" at bounding box center [337, 269] width 103 height 41
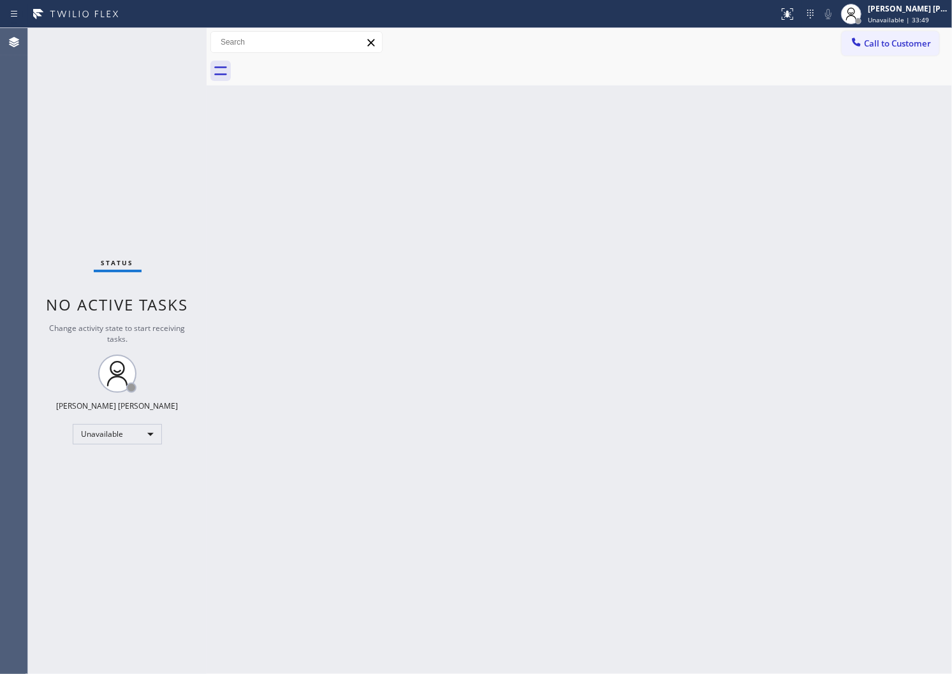
click at [859, 45] on icon at bounding box center [857, 42] width 8 height 8
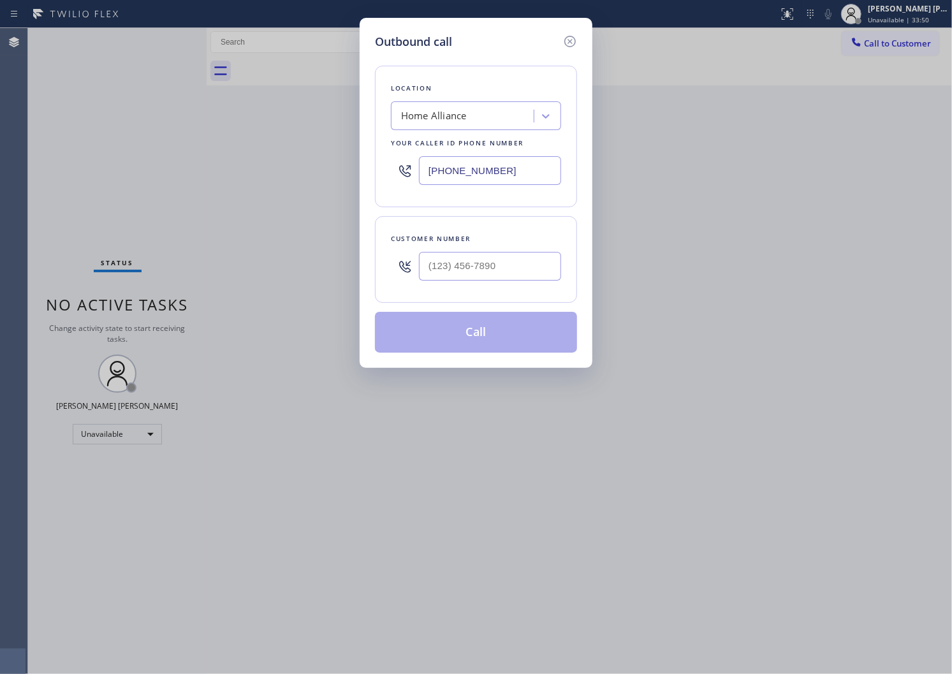
click at [486, 276] on input "text" at bounding box center [490, 266] width 142 height 29
click at [486, 276] on input "(___) ___-____" at bounding box center [490, 266] width 142 height 29
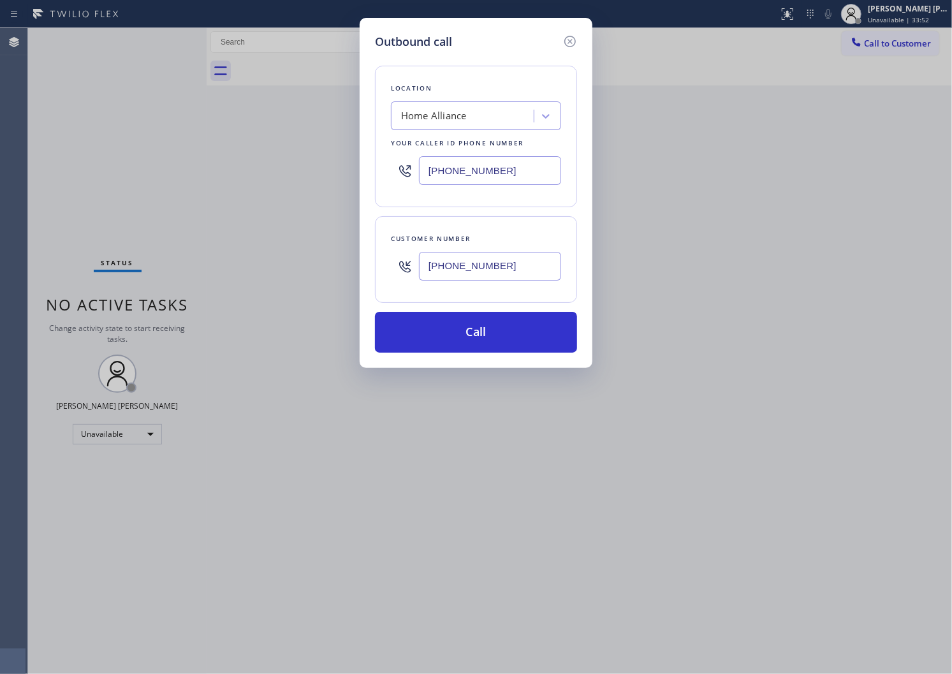
click at [448, 166] on input "[PHONE_NUMBER]" at bounding box center [490, 170] width 142 height 29
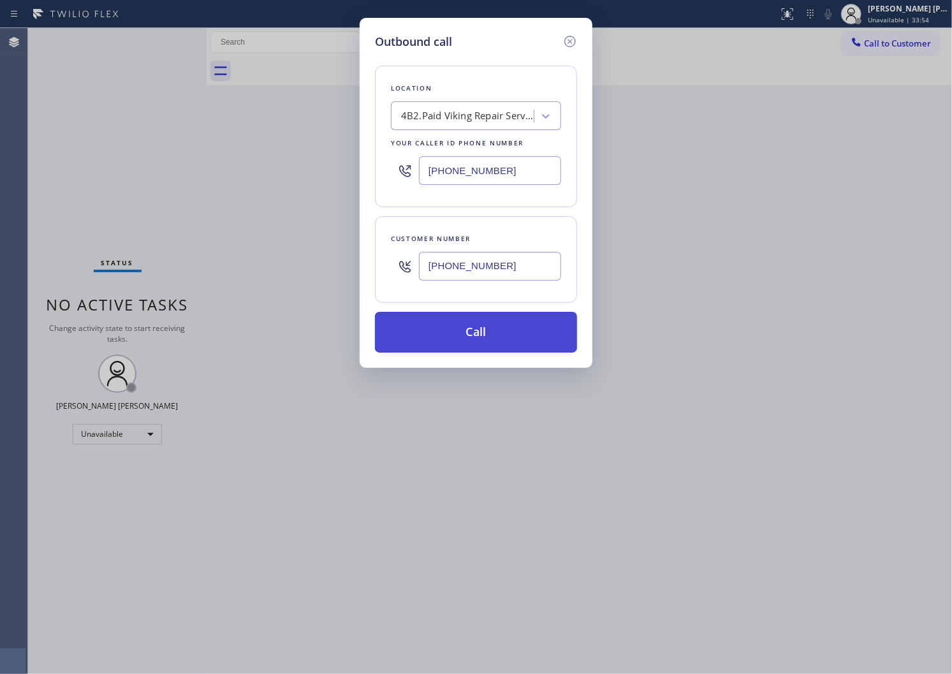
click at [496, 343] on button "Call" at bounding box center [476, 332] width 202 height 41
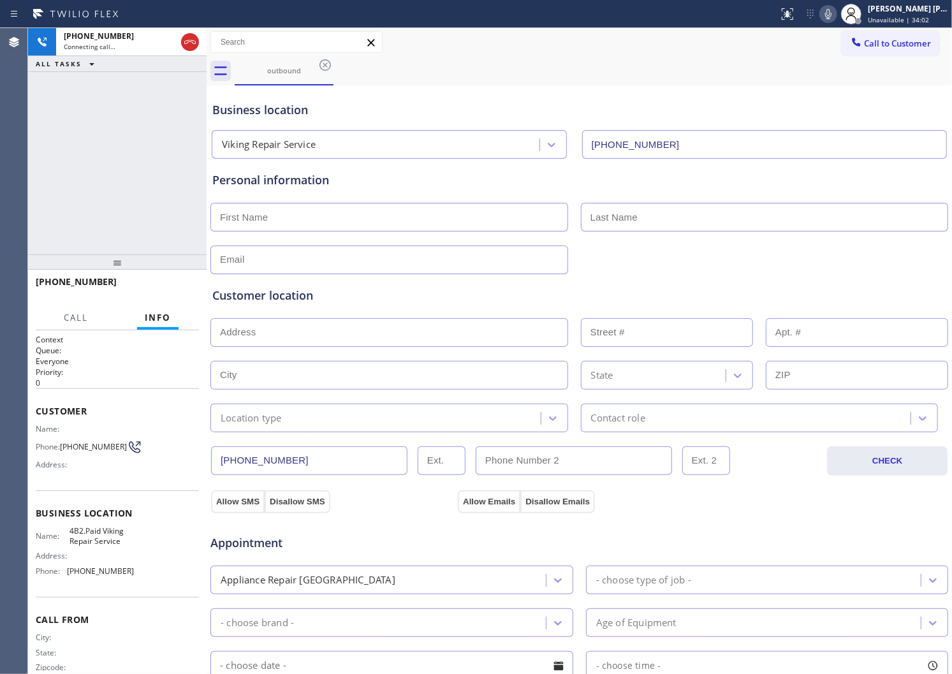
click at [3, 189] on div "Agent Desktop" at bounding box center [13, 351] width 27 height 646
click at [85, 187] on div "[PHONE_NUMBER] Connecting call… ALL TASKS ALL TASKS ACTIVE TASKS TASKS IN WRAP …" at bounding box center [117, 141] width 179 height 226
click at [3, 202] on div "Agent Desktop" at bounding box center [13, 351] width 27 height 646
click at [3, 181] on div "Agent Desktop" at bounding box center [13, 351] width 27 height 646
click at [360, 219] on input "text" at bounding box center [390, 217] width 358 height 29
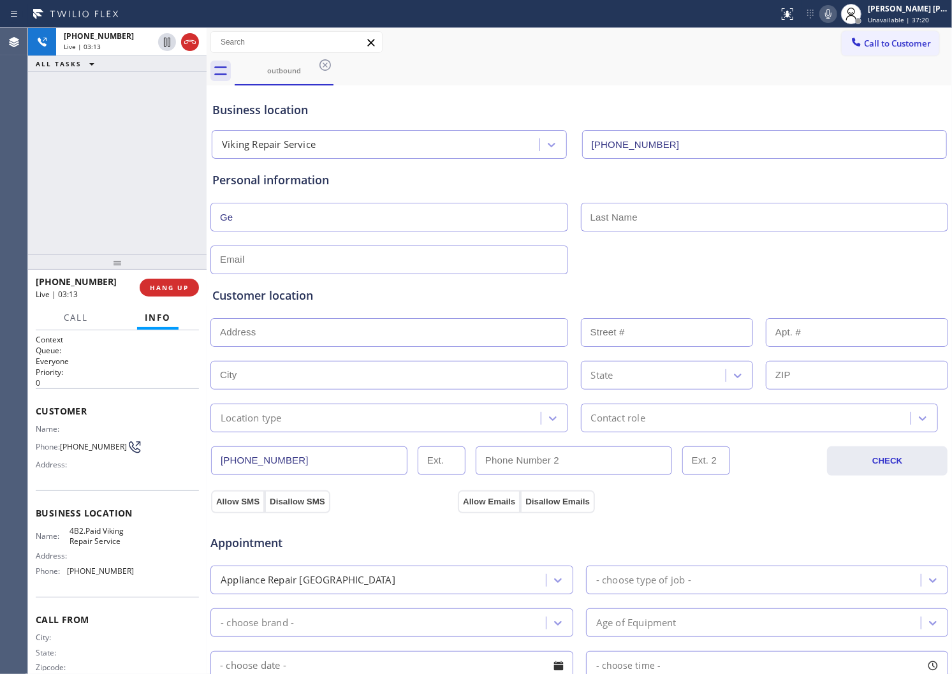
click at [610, 212] on input "text" at bounding box center [765, 217] width 368 height 29
click at [268, 218] on input "Ge" at bounding box center [390, 217] width 358 height 29
click at [623, 215] on input "hensleu" at bounding box center [765, 217] width 368 height 29
click at [591, 219] on input "hensleur" at bounding box center [765, 217] width 368 height 29
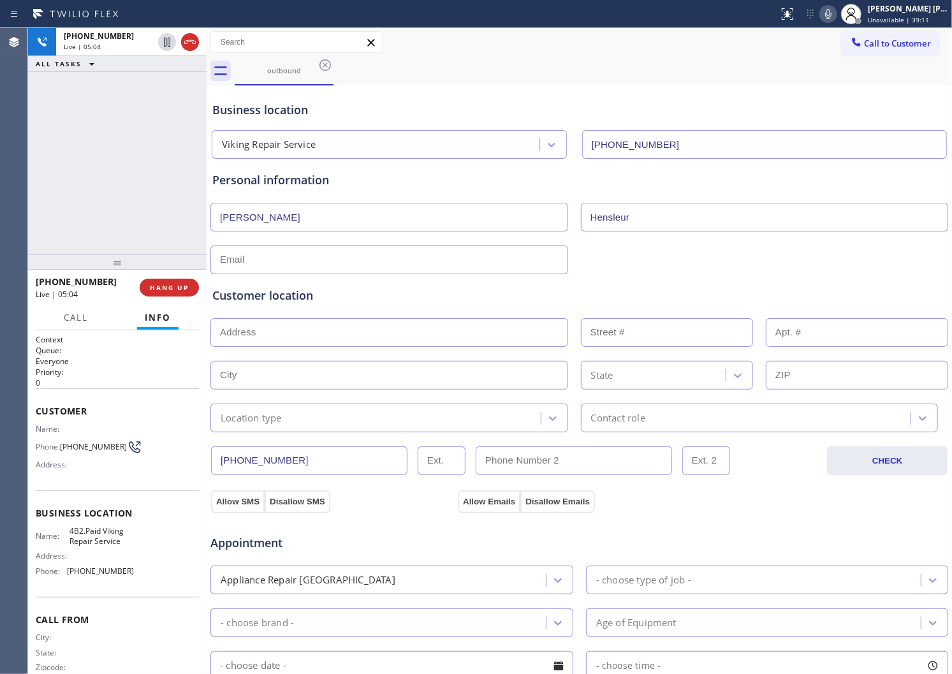
click at [333, 260] on input "text" at bounding box center [390, 260] width 358 height 29
click at [230, 257] on input "[EMAIL_ADDRESS][DOMAIN_NAME]" at bounding box center [390, 260] width 358 height 29
click at [240, 260] on input "[EMAIL_ADDRESS][DOMAIN_NAME]" at bounding box center [390, 260] width 358 height 29
click at [258, 263] on input "[EMAIL_ADDRESS][DOMAIN_NAME]" at bounding box center [390, 260] width 358 height 29
click at [637, 218] on input "Hensleur" at bounding box center [765, 217] width 368 height 29
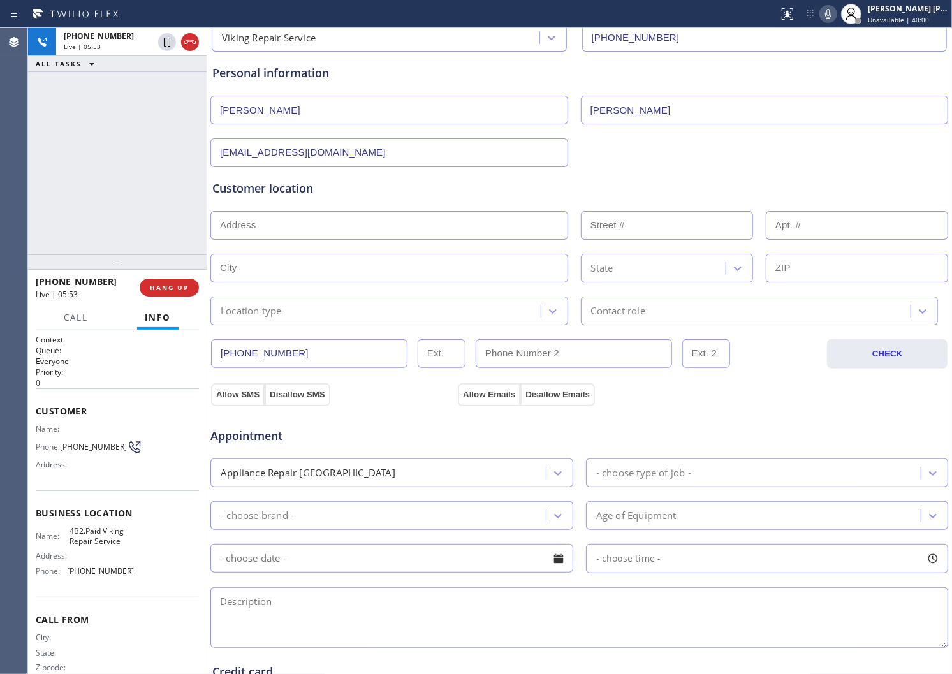
scroll to position [142, 0]
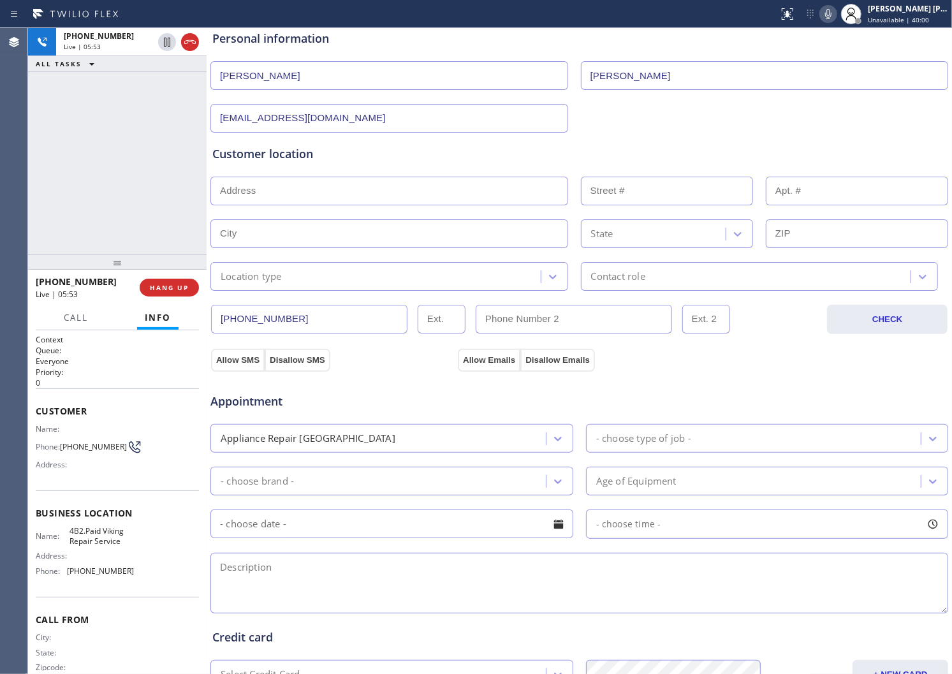
click at [540, 151] on div "Customer location" at bounding box center [579, 153] width 734 height 17
click at [370, 361] on div "Allow SMS Disallow SMS" at bounding box center [332, 359] width 247 height 23
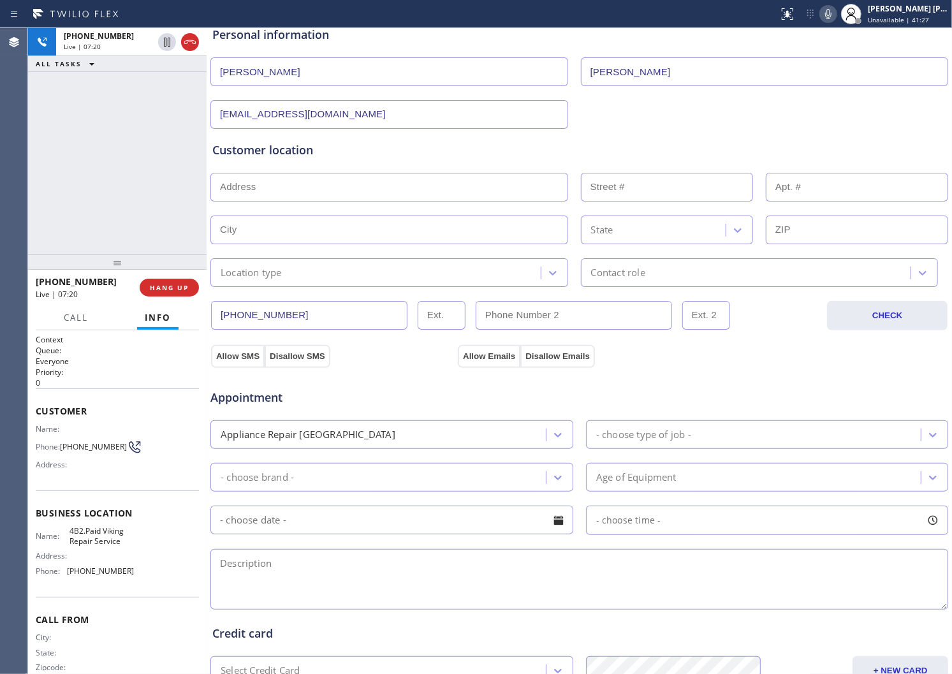
scroll to position [71, 0]
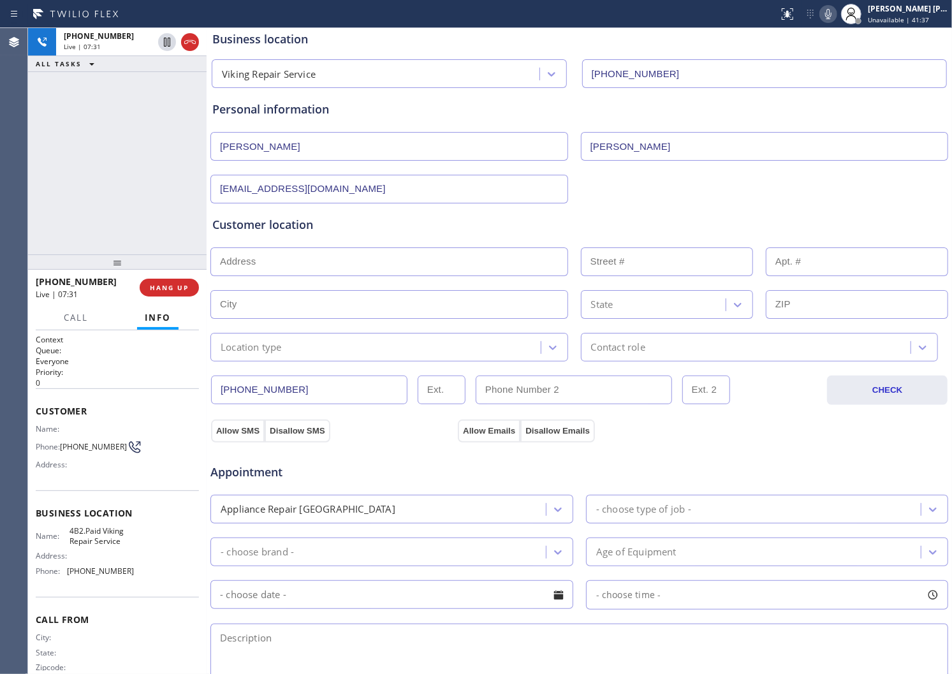
click at [157, 149] on div "[PHONE_NUMBER] Live | 07:31 ALL TASKS ALL TASKS ACTIVE TASKS TASKS IN WRAP UP" at bounding box center [117, 141] width 179 height 226
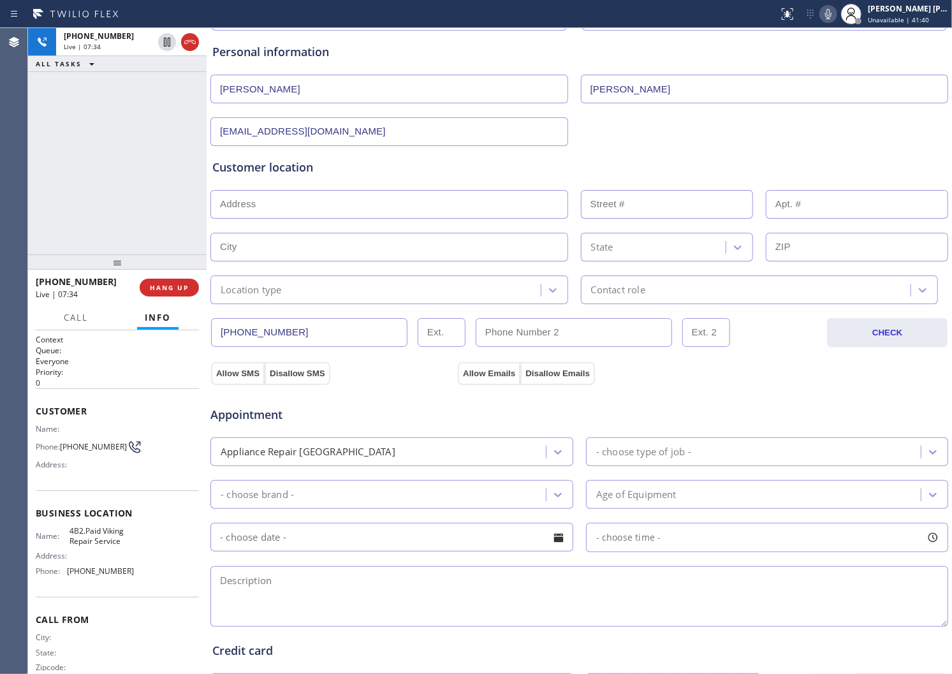
scroll to position [0, 0]
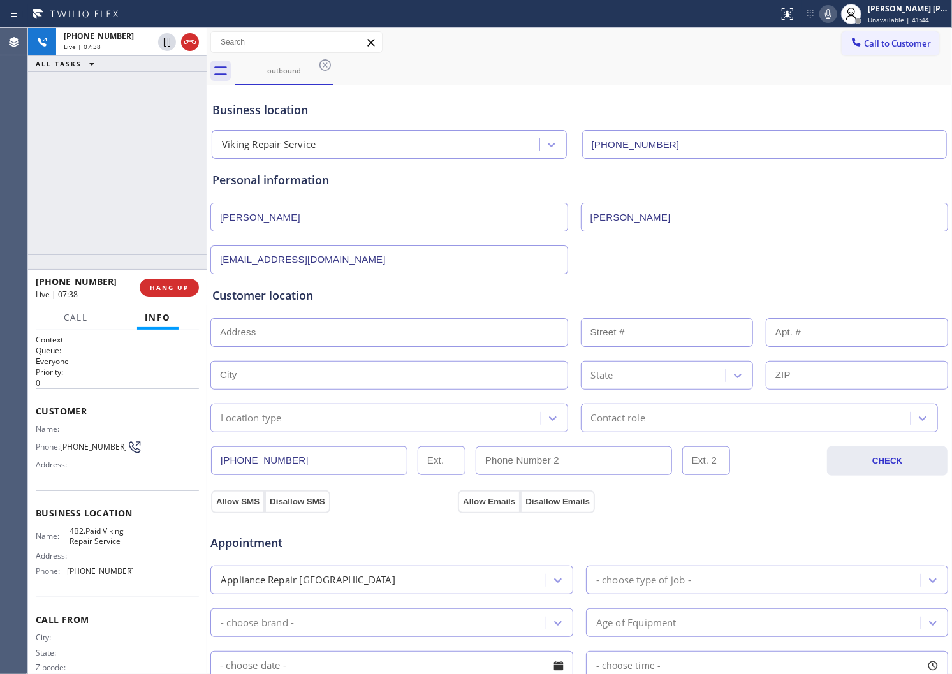
click at [101, 222] on div "[PHONE_NUMBER] Live | 07:38 ALL TASKS ALL TASKS ACTIVE TASKS TASKS IN WRAP UP" at bounding box center [117, 141] width 179 height 226
click at [103, 411] on span "Customer" at bounding box center [117, 411] width 163 height 12
click at [377, 284] on div "Customer location >> ADD NEW ADDRESS << + NEW ADDRESS State Location type Conta…" at bounding box center [579, 353] width 739 height 158
click at [270, 301] on div "Customer location" at bounding box center [579, 295] width 734 height 17
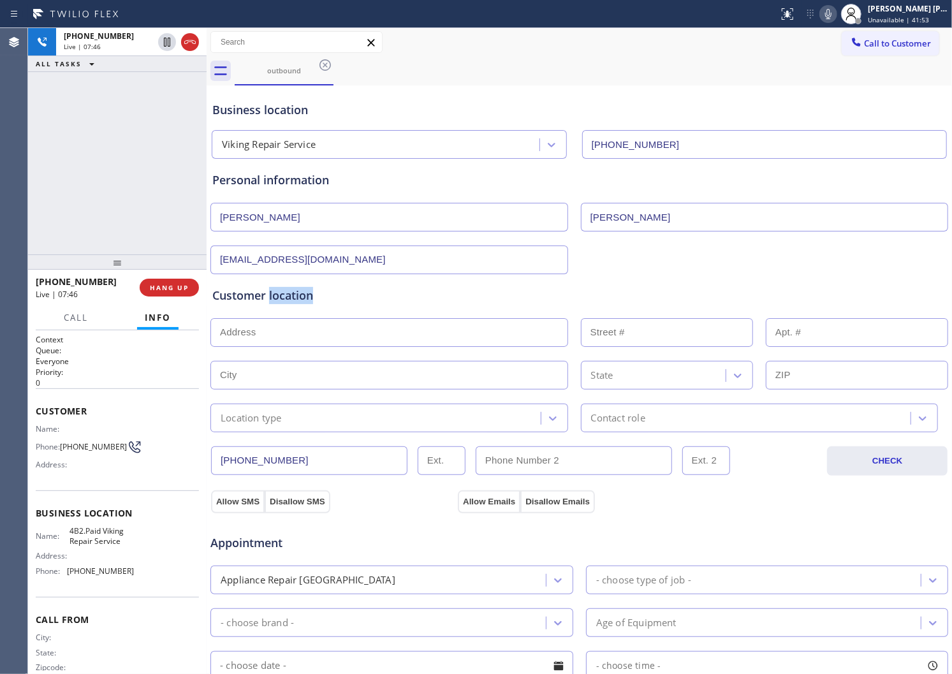
click at [270, 301] on div "Customer location" at bounding box center [579, 295] width 734 height 17
click at [270, 299] on div "Customer location" at bounding box center [579, 295] width 734 height 17
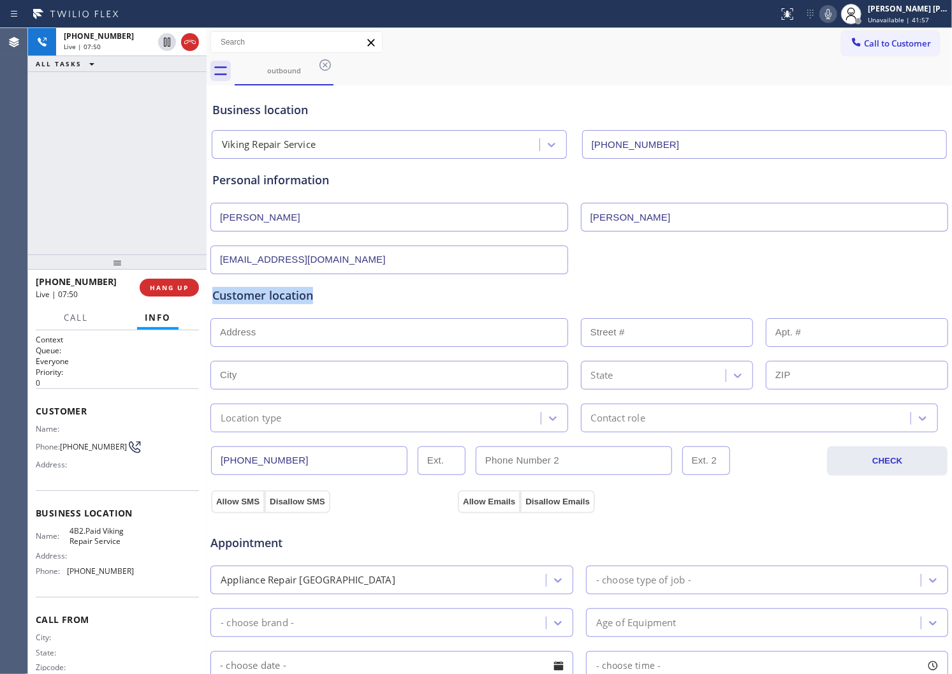
click at [693, 253] on div "[EMAIL_ADDRESS][DOMAIN_NAME]" at bounding box center [579, 258] width 741 height 31
click at [296, 177] on div "Personal information" at bounding box center [579, 180] width 734 height 17
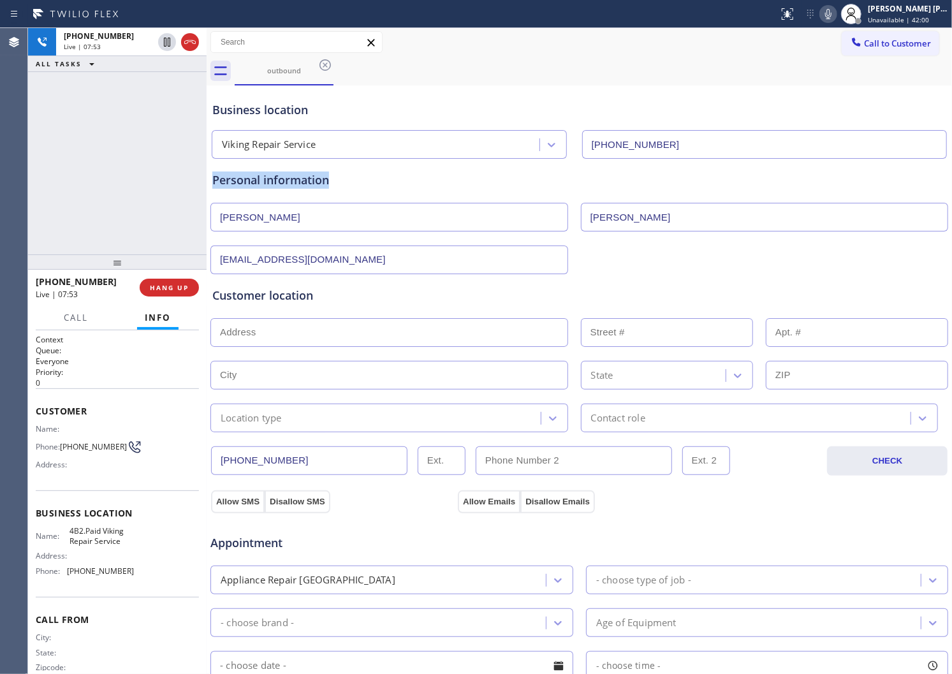
click at [296, 177] on div "Personal information" at bounding box center [579, 180] width 734 height 17
click at [404, 179] on div "Personal information" at bounding box center [579, 180] width 734 height 17
click at [287, 177] on div "Personal information" at bounding box center [579, 180] width 734 height 17
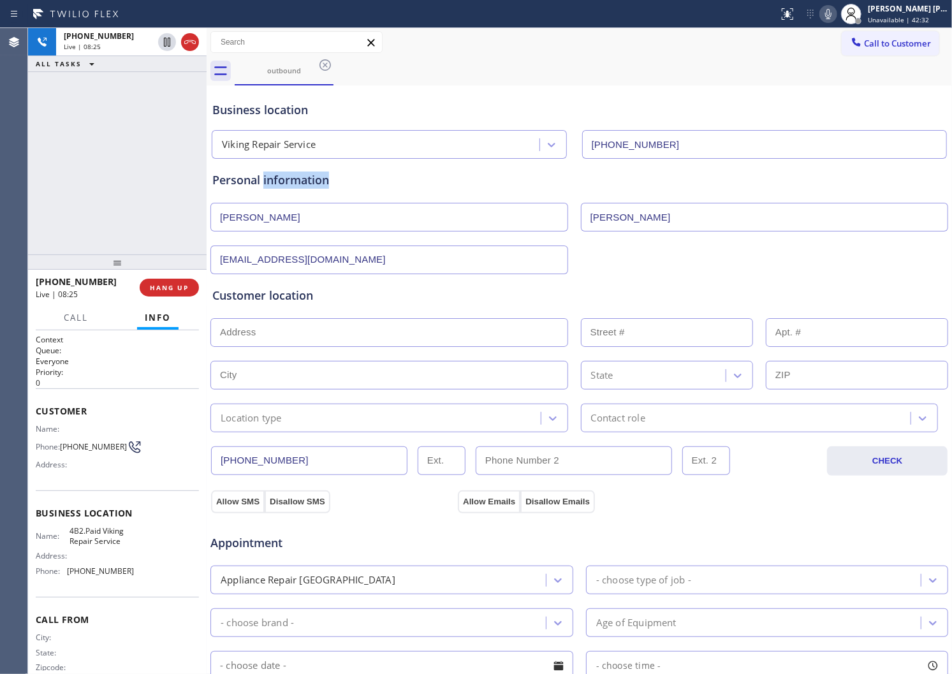
click at [287, 177] on div "Personal information" at bounding box center [579, 180] width 734 height 17
click at [276, 186] on div "Personal information" at bounding box center [579, 180] width 734 height 17
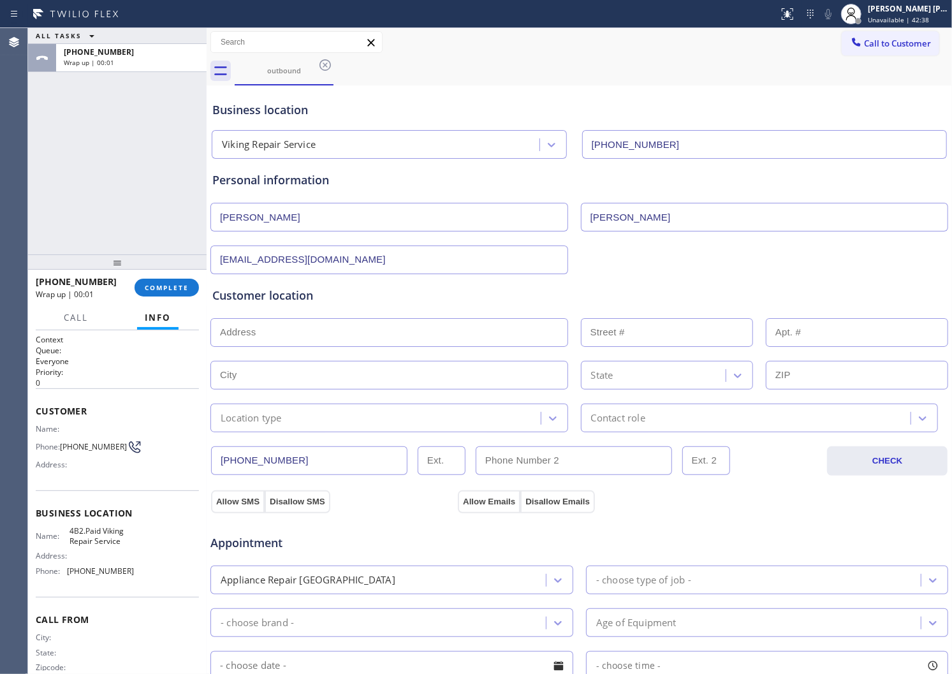
click at [300, 332] on input "text" at bounding box center [390, 332] width 358 height 29
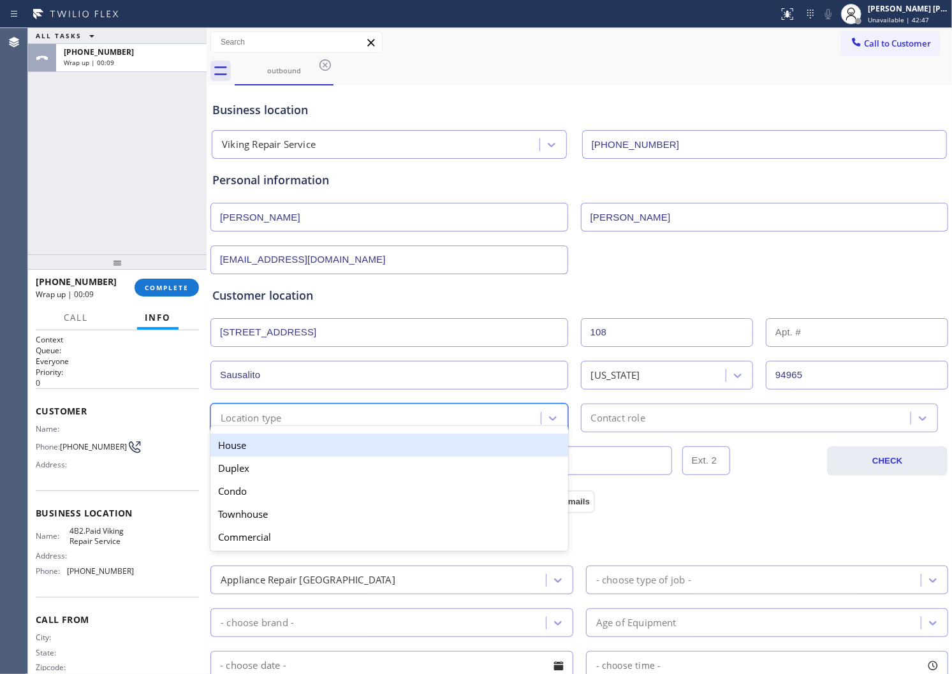
click at [315, 428] on div "option House focused, 1 of 5. 5 results available. Use Up and Down to choose op…" at bounding box center [390, 418] width 358 height 29
click at [292, 454] on div "House" at bounding box center [390, 445] width 358 height 23
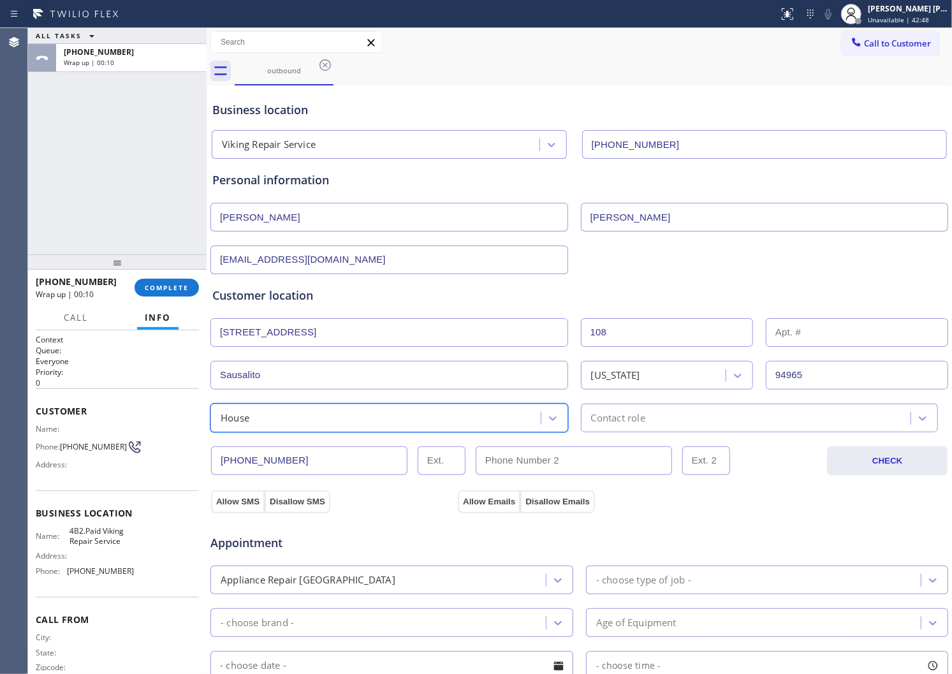
click at [681, 424] on div "Contact role" at bounding box center [748, 418] width 327 height 22
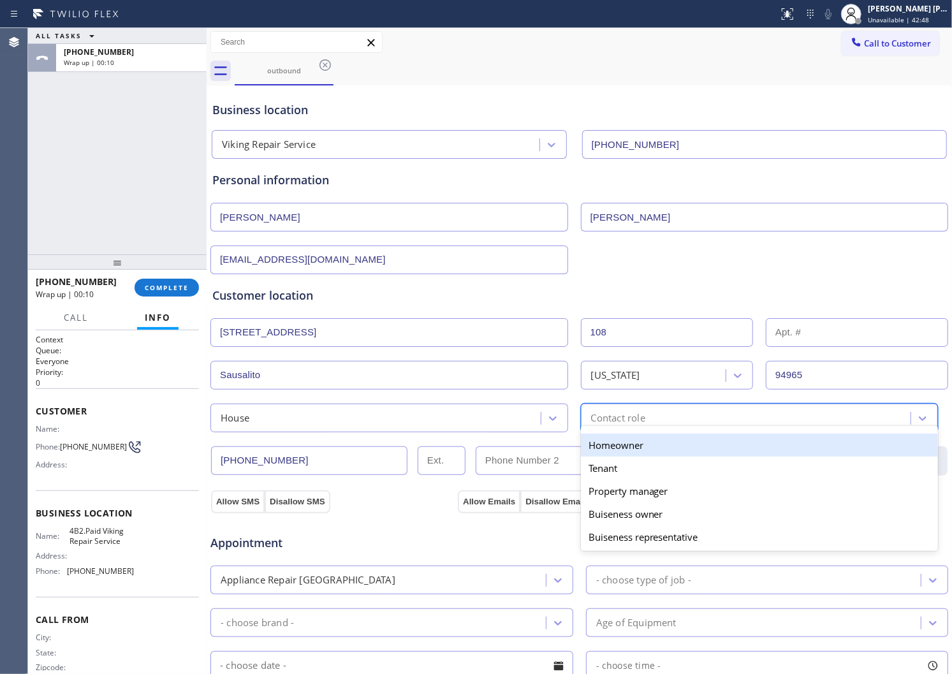
click at [646, 455] on div "Homeowner" at bounding box center [760, 445] width 358 height 23
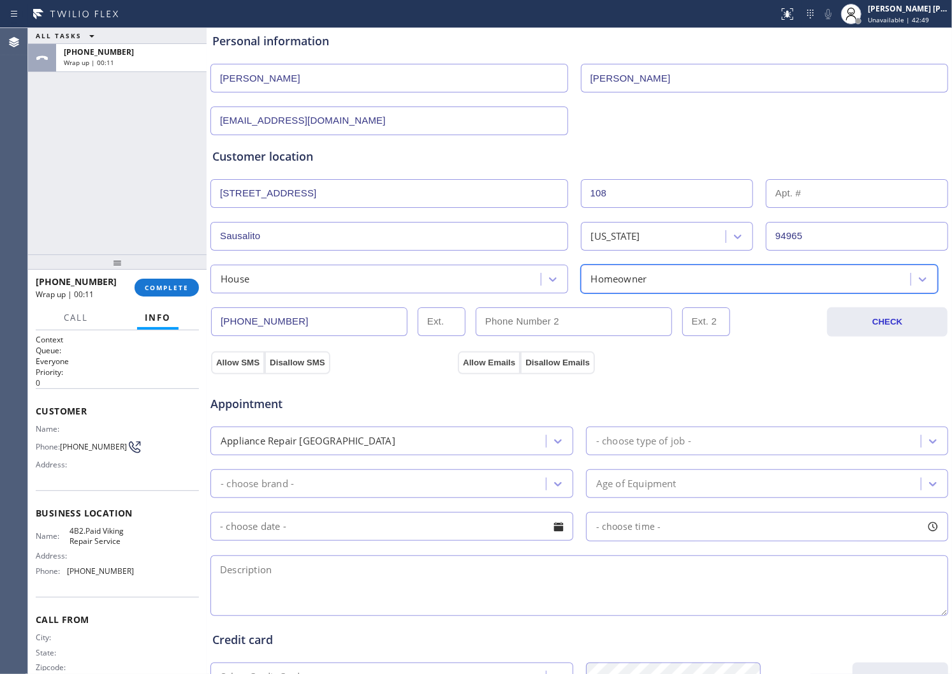
scroll to position [314, 0]
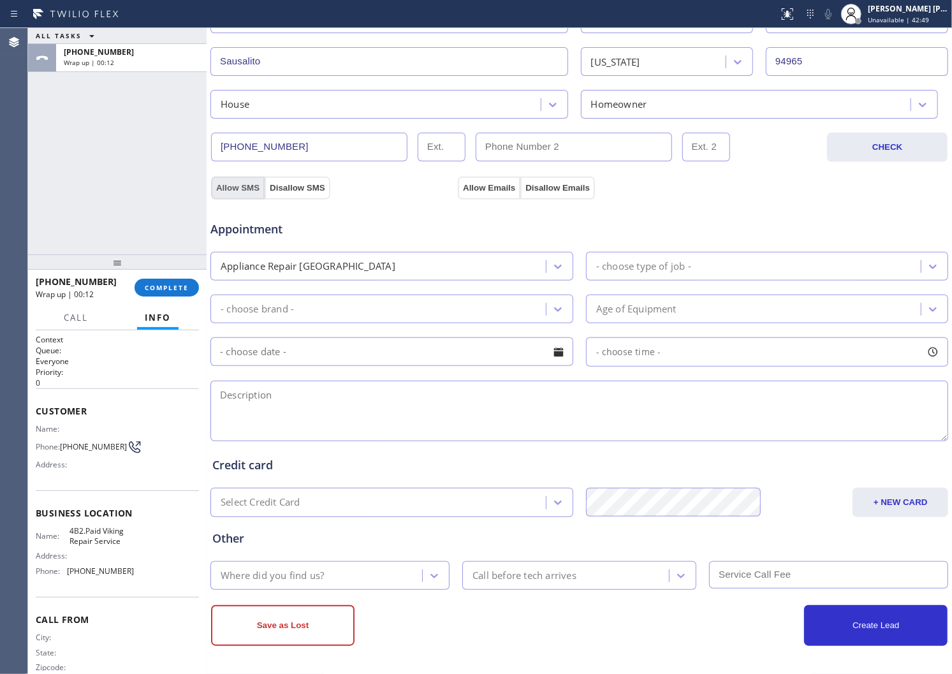
click at [228, 193] on button "Allow SMS" at bounding box center [238, 188] width 54 height 23
click at [478, 195] on div "Appointment Appliance Repair High End - choose type of job - - choose brand - A…" at bounding box center [579, 319] width 739 height 250
click at [680, 272] on div "- choose type of job -" at bounding box center [643, 266] width 95 height 15
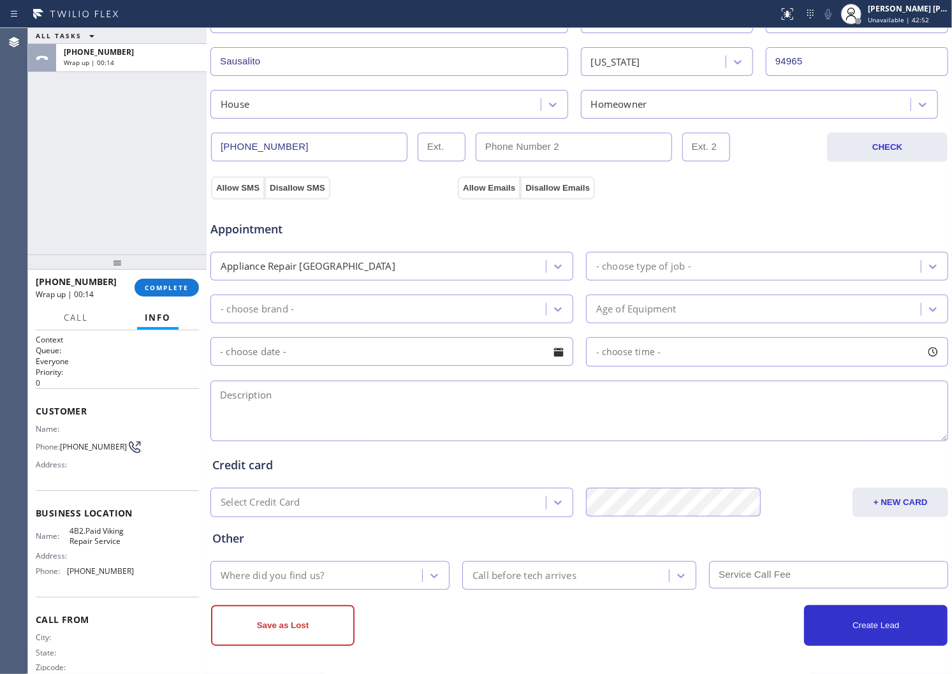
click at [680, 272] on div "- choose type of job -" at bounding box center [643, 266] width 95 height 15
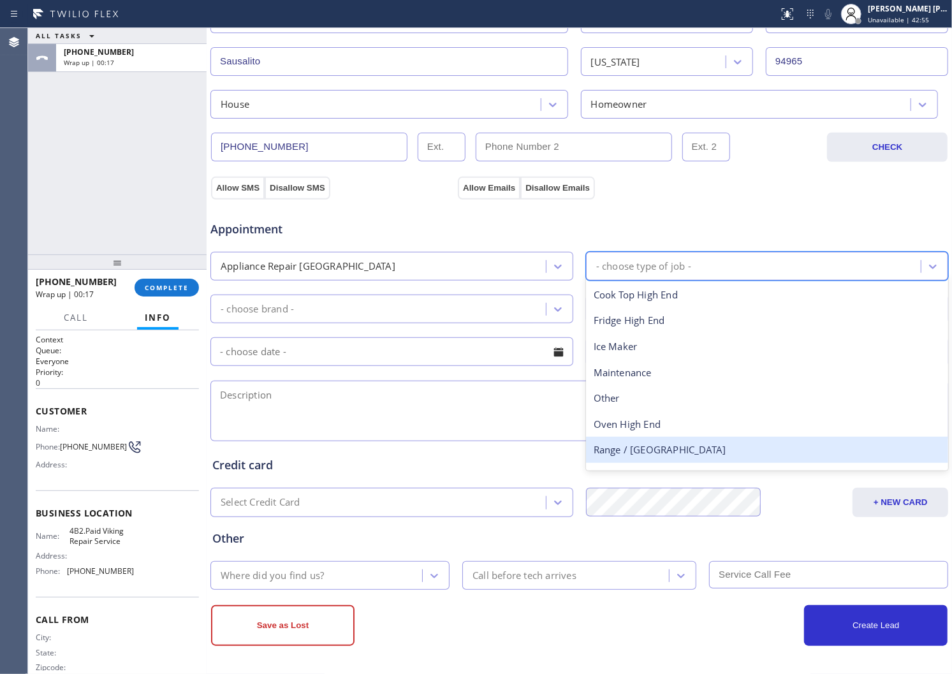
click at [665, 450] on div "Range / [GEOGRAPHIC_DATA]" at bounding box center [767, 450] width 363 height 26
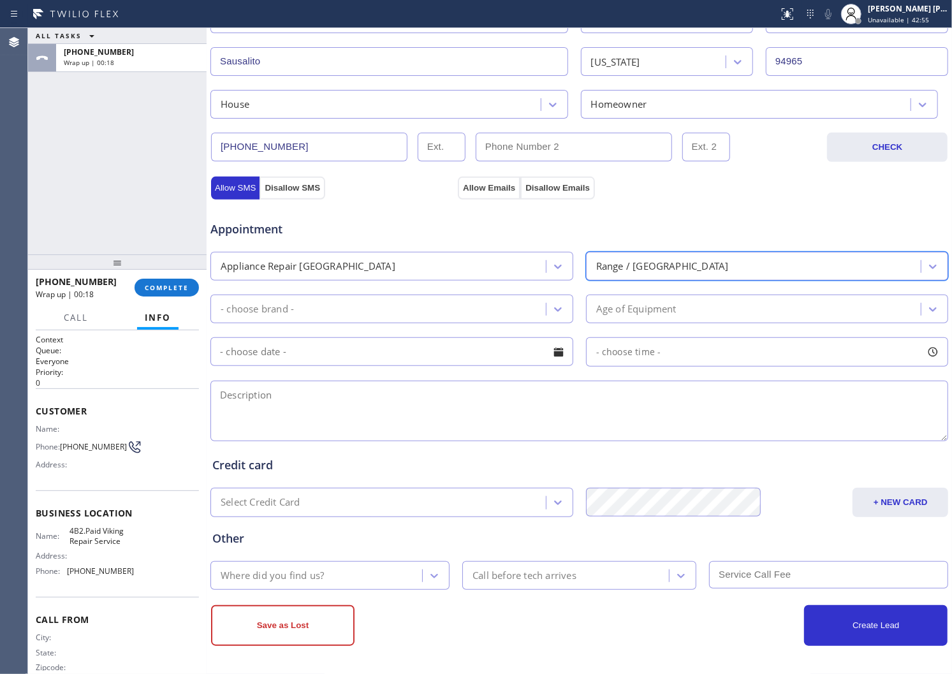
click at [538, 314] on div "- choose brand -" at bounding box center [380, 309] width 332 height 22
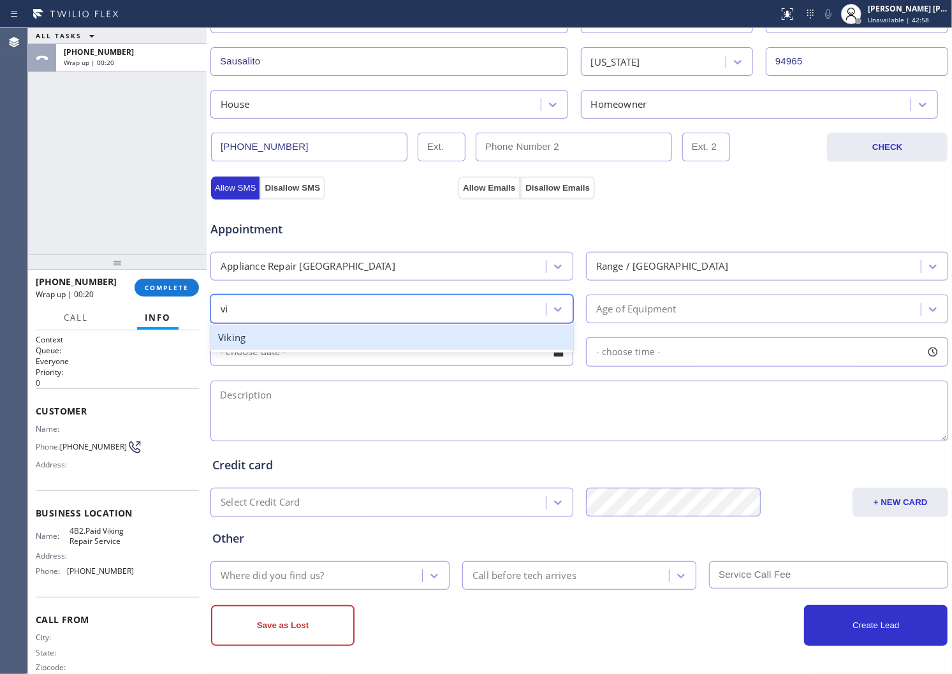
click at [364, 348] on div "Viking" at bounding box center [392, 338] width 363 height 26
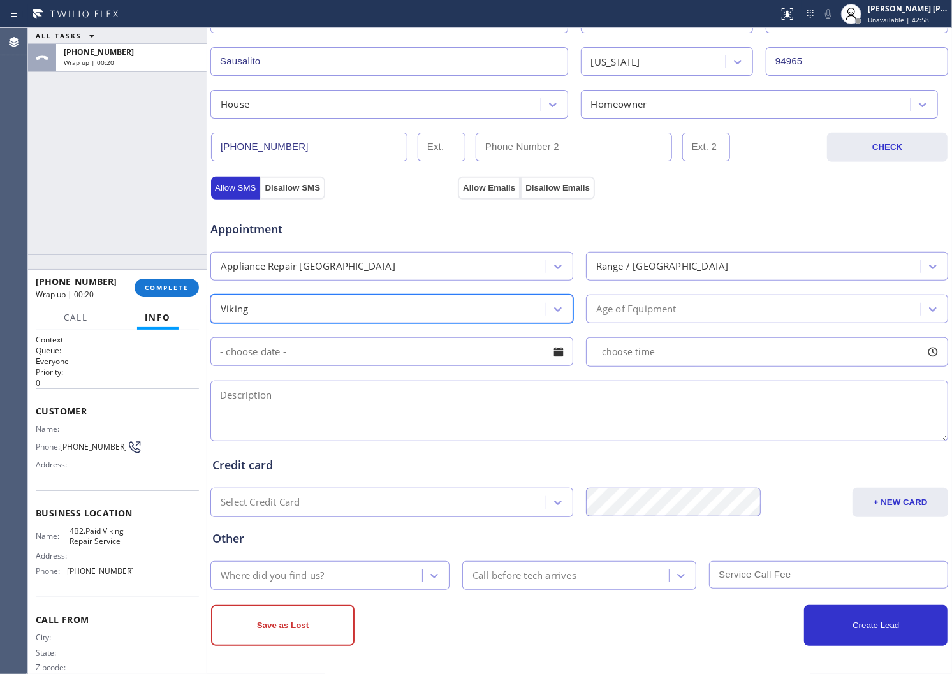
click at [683, 316] on div "Age of Equipment" at bounding box center [756, 309] width 332 height 22
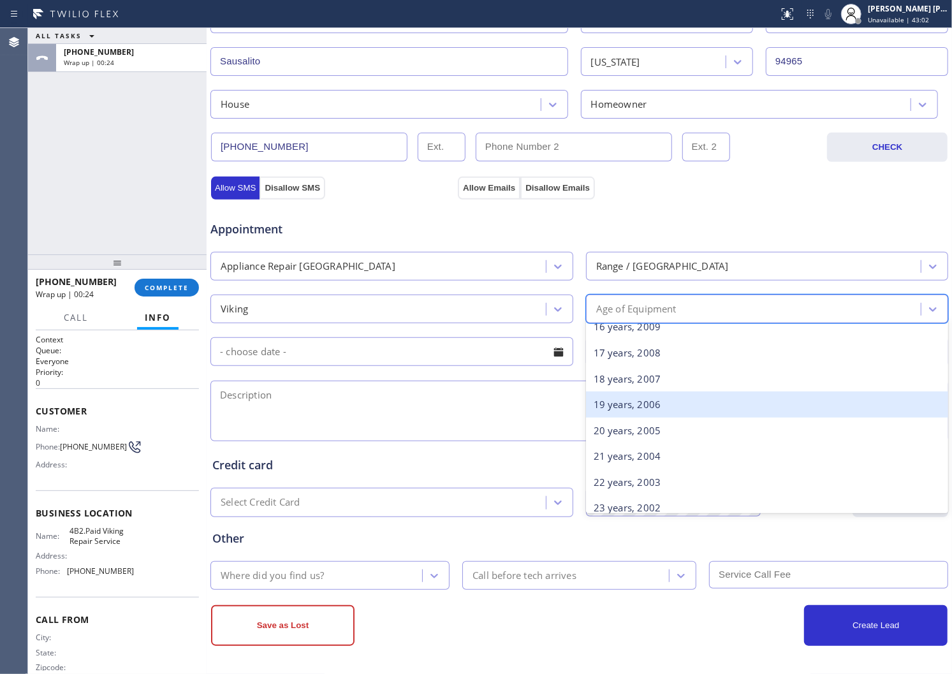
scroll to position [496, 0]
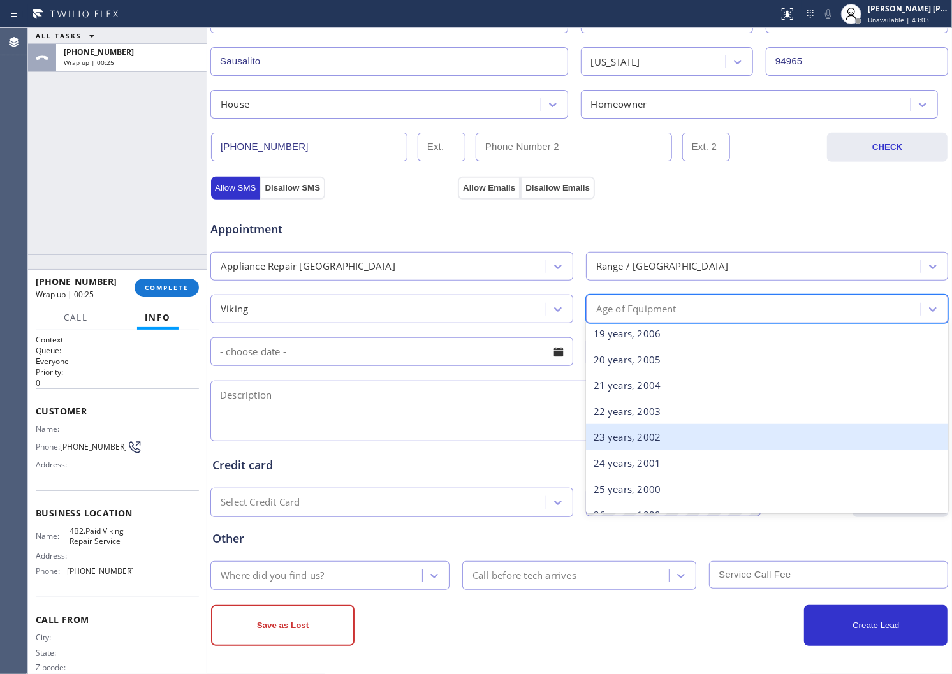
click at [673, 437] on div "23 years, 2002" at bounding box center [767, 437] width 363 height 26
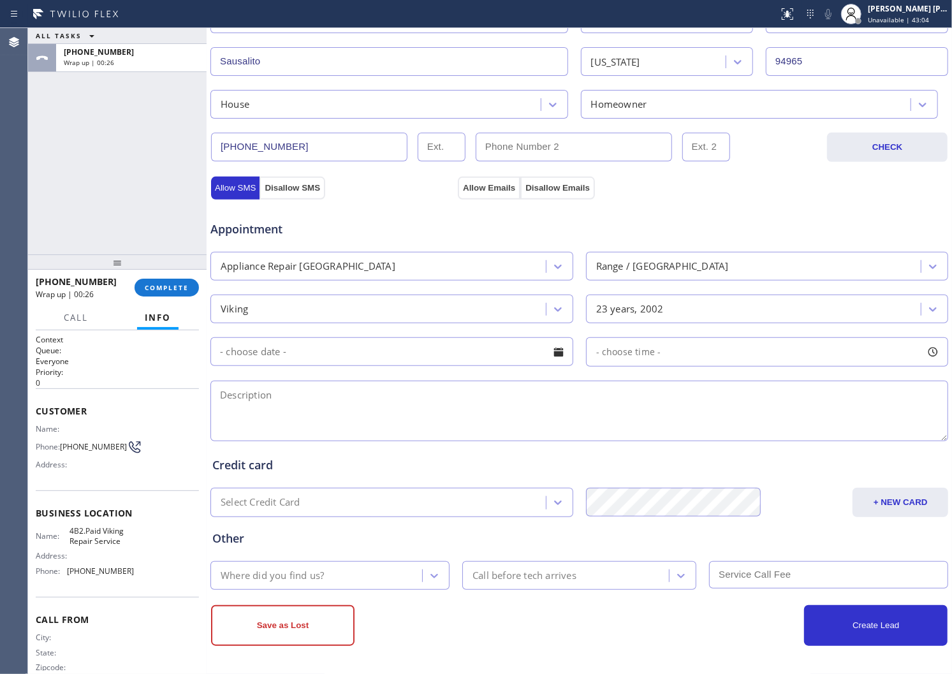
click at [488, 353] on input "text" at bounding box center [392, 351] width 363 height 29
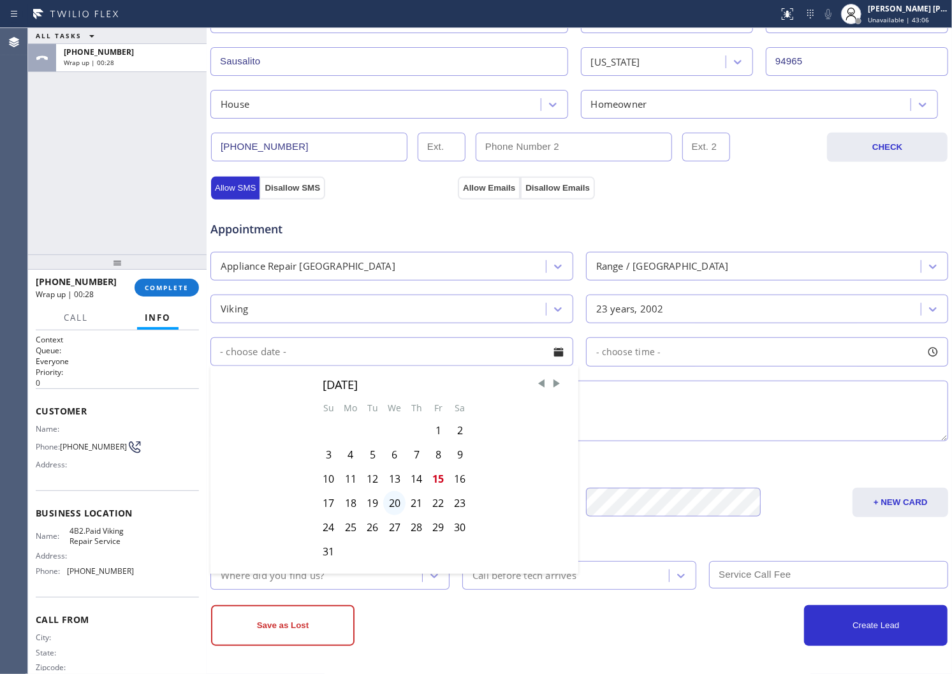
click at [396, 501] on div "20" at bounding box center [394, 503] width 22 height 24
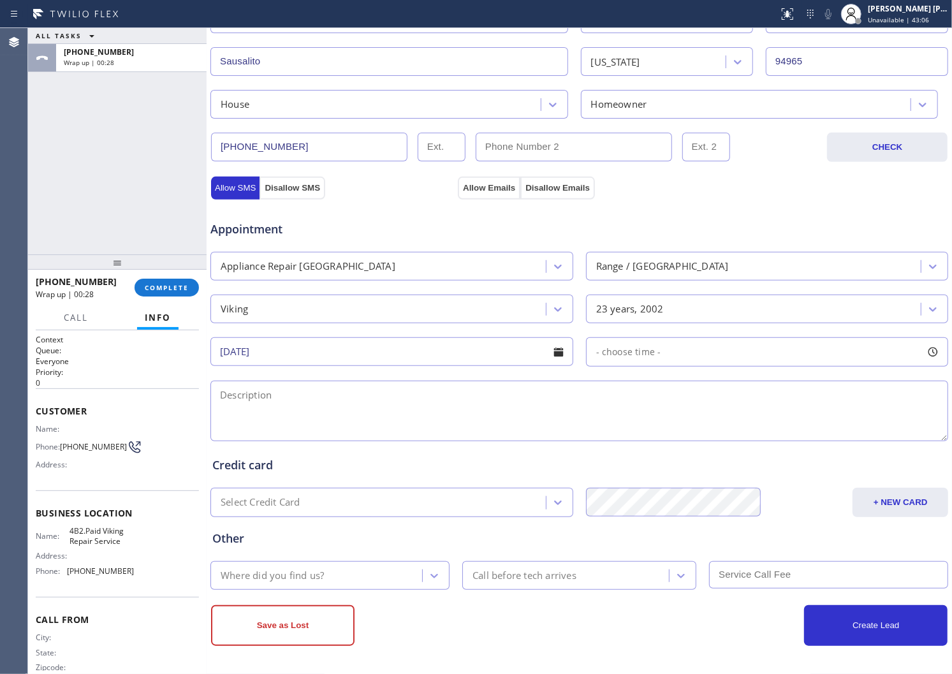
click at [804, 346] on div "- choose time -" at bounding box center [767, 351] width 363 height 29
click at [595, 430] on div at bounding box center [598, 430] width 15 height 27
click at [596, 429] on div at bounding box center [598, 430] width 15 height 27
click at [614, 429] on div "FROM TILL 8:00 AM 8:00 AM" at bounding box center [758, 413] width 344 height 92
click at [644, 430] on div "FROM TILL 8:00 AM 8:00 AM" at bounding box center [758, 413] width 344 height 92
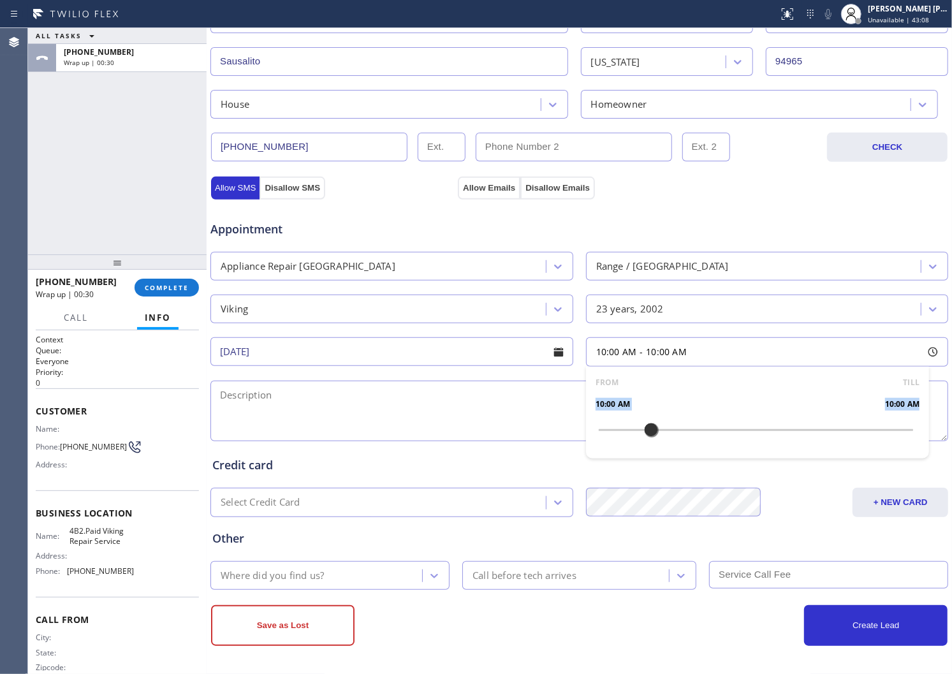
drag, startPoint x: 649, startPoint y: 430, endPoint x: 620, endPoint y: 429, distance: 29.4
click at [651, 430] on div at bounding box center [651, 430] width 15 height 27
click at [649, 430] on div at bounding box center [651, 430] width 15 height 27
drag, startPoint x: 647, startPoint y: 431, endPoint x: 700, endPoint y: 431, distance: 52.3
click at [659, 431] on div at bounding box center [651, 430] width 15 height 27
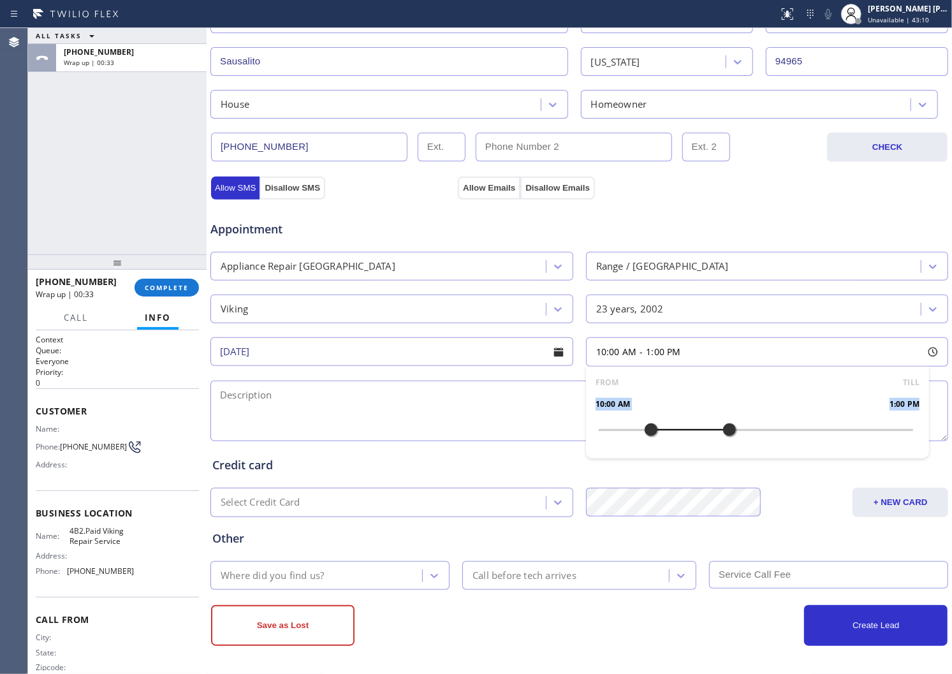
drag, startPoint x: 700, startPoint y: 431, endPoint x: 721, endPoint y: 435, distance: 22.1
click at [721, 430] on div at bounding box center [756, 430] width 315 height 0
drag, startPoint x: 643, startPoint y: 431, endPoint x: 634, endPoint y: 432, distance: 9.1
click at [644, 431] on div at bounding box center [651, 430] width 15 height 27
click at [632, 434] on div at bounding box center [637, 430] width 15 height 27
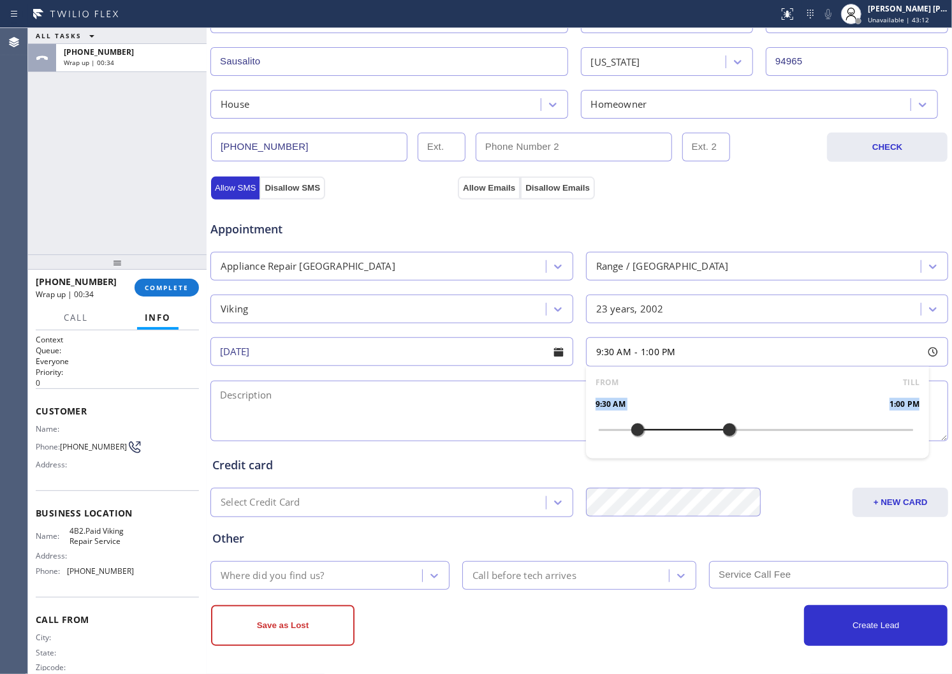
click at [637, 431] on div at bounding box center [637, 430] width 15 height 27
click at [638, 431] on div at bounding box center [637, 430] width 15 height 27
click at [640, 430] on div at bounding box center [756, 430] width 315 height 0
click at [653, 430] on div at bounding box center [756, 430] width 315 height 0
click at [661, 429] on div at bounding box center [664, 430] width 15 height 27
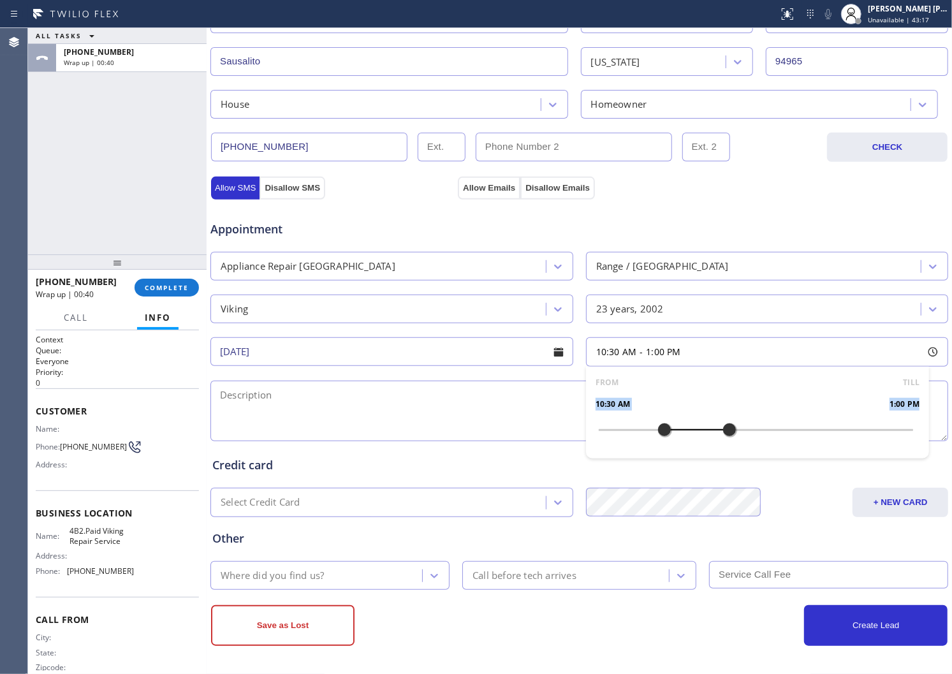
click at [665, 429] on div at bounding box center [664, 430] width 15 height 27
click at [670, 430] on div at bounding box center [756, 430] width 315 height 0
click at [260, 404] on textarea at bounding box center [580, 411] width 738 height 61
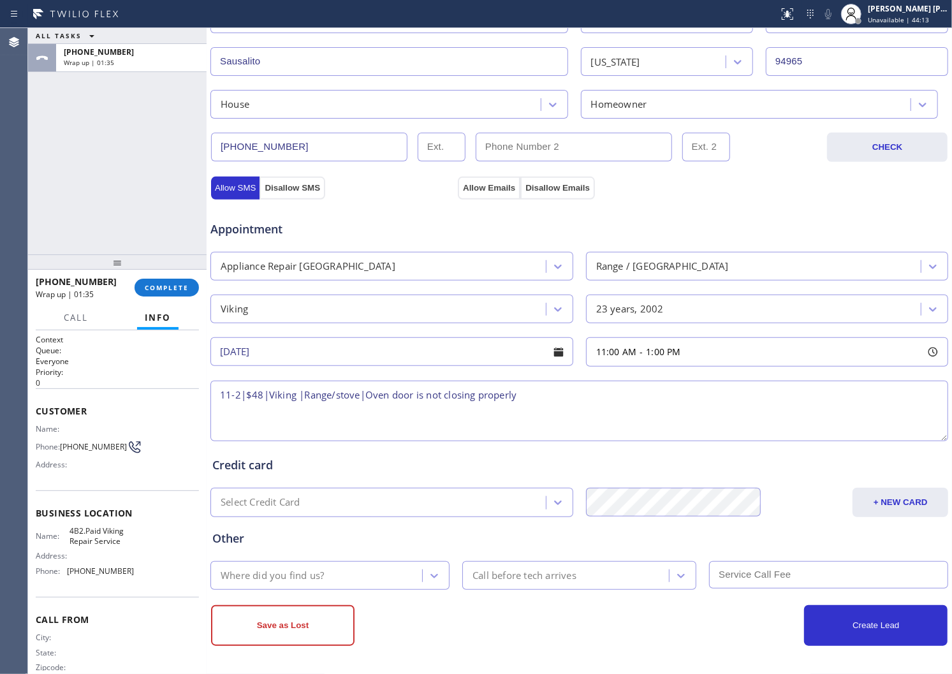
click at [28, 222] on div "ALL TASKS ALL TASKS ACTIVE TASKS TASKS IN WRAP UP [PHONE_NUMBER] Wrap up | 01:35" at bounding box center [117, 141] width 179 height 226
click at [570, 392] on textarea "11-2|$48|Viking |Range/stove|Oven door is not closing properly" at bounding box center [580, 411] width 738 height 61
click at [582, 392] on textarea "11-2|$48|Viking |Range/stove|Oven door is not closing properly" at bounding box center [580, 411] width 738 height 61
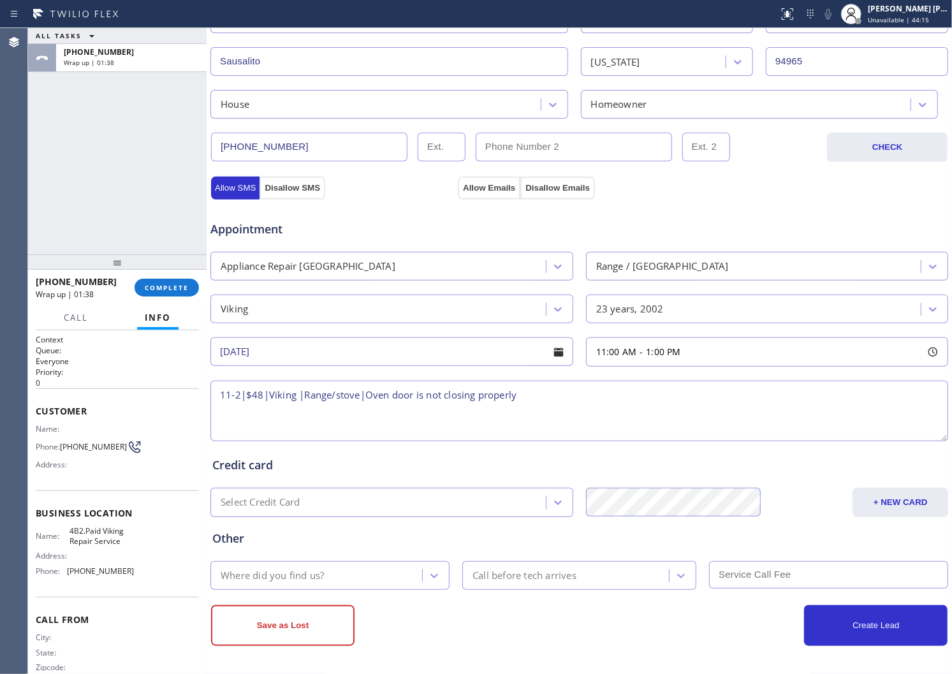
click at [537, 393] on textarea "11-2|$48|Viking |Range/stove|Oven door is not closing properly" at bounding box center [580, 411] width 738 height 61
click at [515, 394] on textarea "11-2|$48|Viking |Range/stove|Oven door is not closing properly" at bounding box center [580, 411] width 738 height 61
click at [739, 399] on textarea "11-2|$48|Viking |Range/stove|Oven door is not closing properly and its getting …" at bounding box center [580, 411] width 738 height 61
click at [107, 546] on span "4B2.Paid Viking Repair Service" at bounding box center [102, 536] width 64 height 20
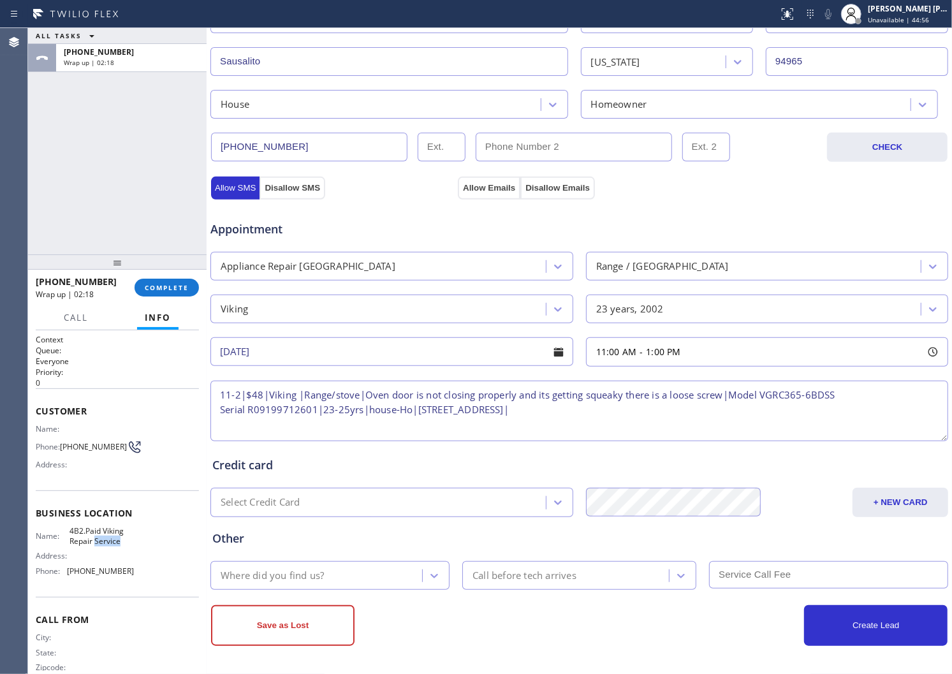
click at [107, 546] on span "4B2.Paid Viking Repair Service" at bounding box center [102, 536] width 64 height 20
click at [623, 413] on textarea "11-2|$48|Viking |Range/stove|Oven door is not closing properly and its getting …" at bounding box center [580, 411] width 738 height 61
click at [755, 411] on textarea "11-2|$48|Viking |Range/stove|Oven door is not closing properly and its getting …" at bounding box center [580, 411] width 738 height 61
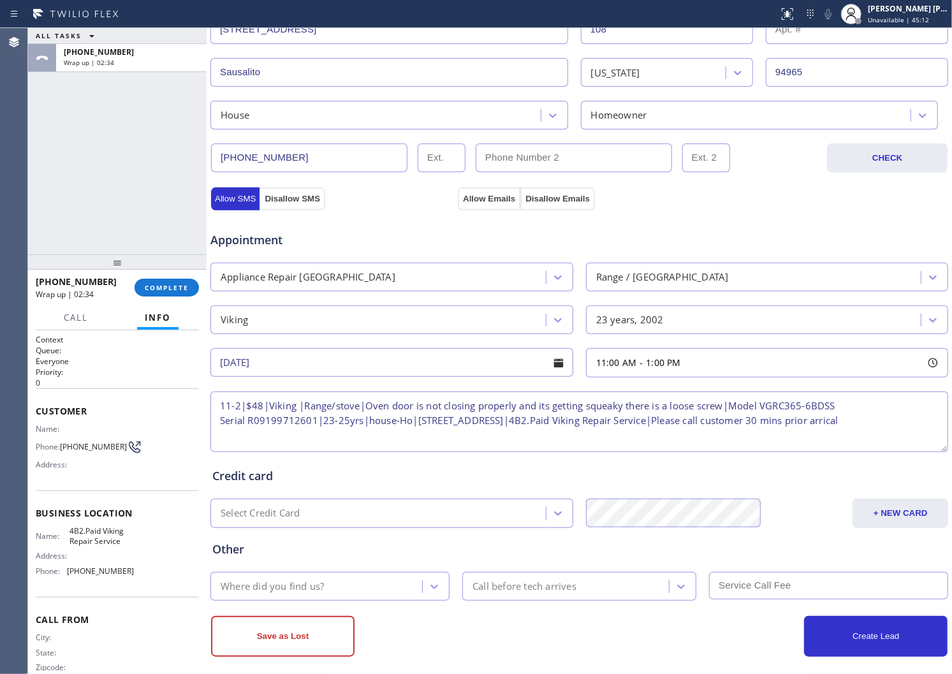
scroll to position [314, 0]
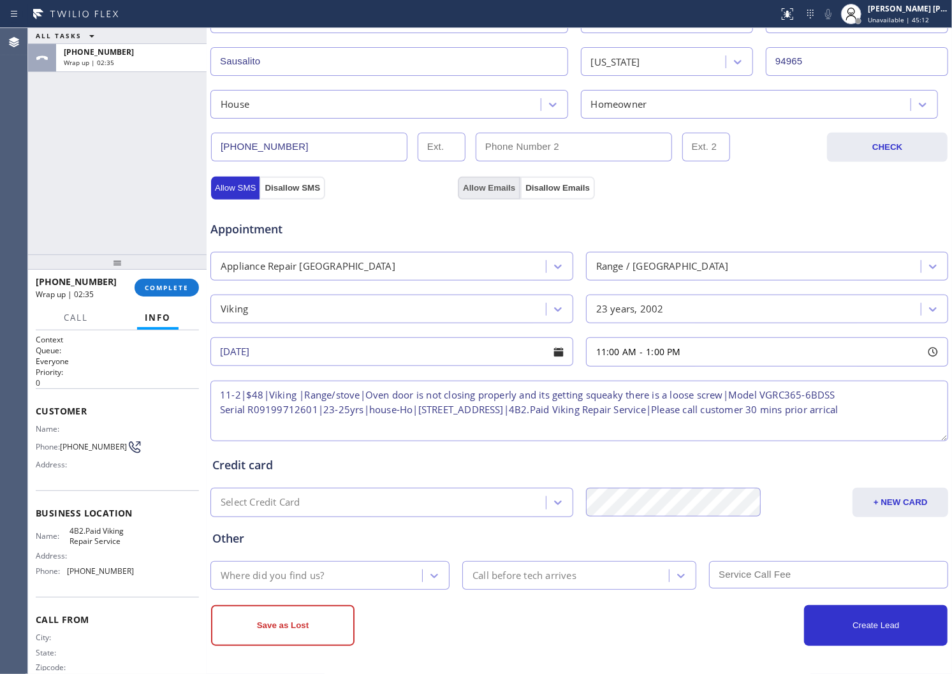
click at [479, 193] on button "Allow Emails" at bounding box center [489, 188] width 63 height 23
click at [301, 570] on div "Where did you find us?" at bounding box center [272, 575] width 103 height 15
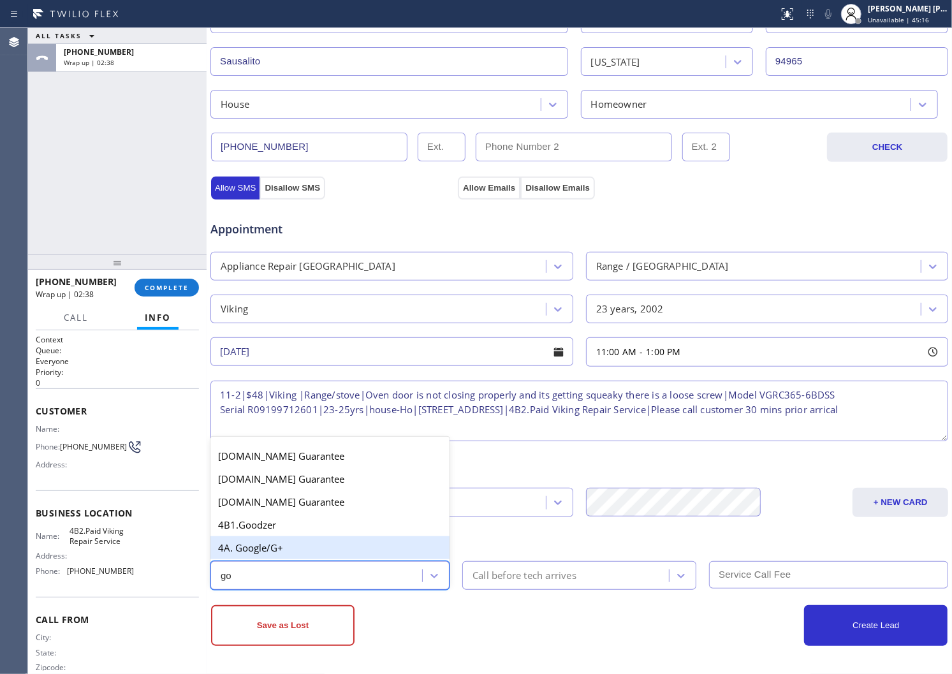
click at [320, 545] on div "4A. Google/G+" at bounding box center [330, 547] width 239 height 23
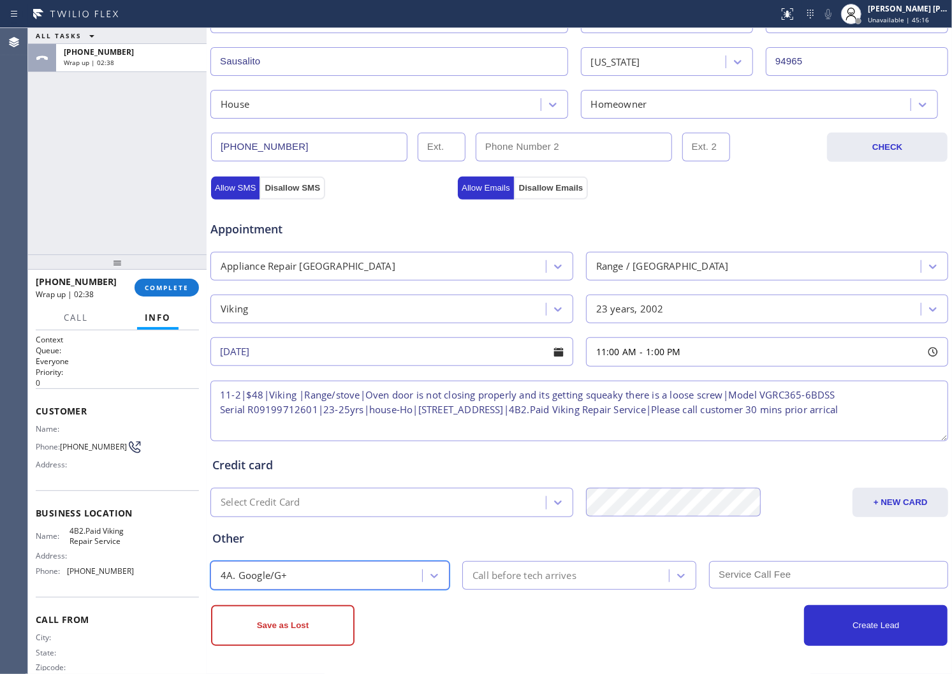
click at [515, 576] on div "Call before tech arrives" at bounding box center [525, 575] width 104 height 15
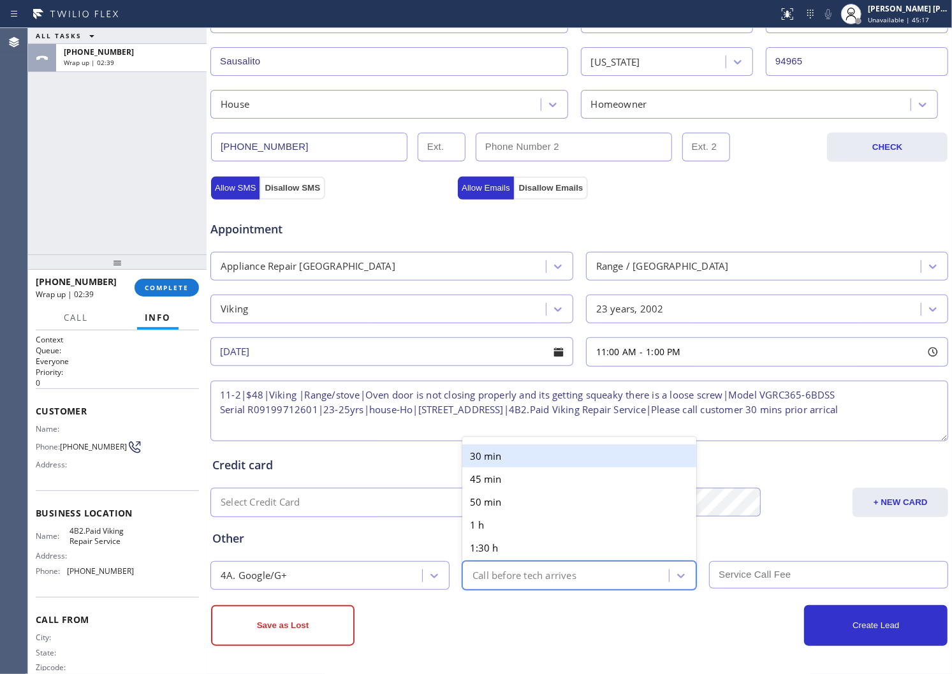
click at [509, 455] on div "30 min" at bounding box center [579, 456] width 234 height 23
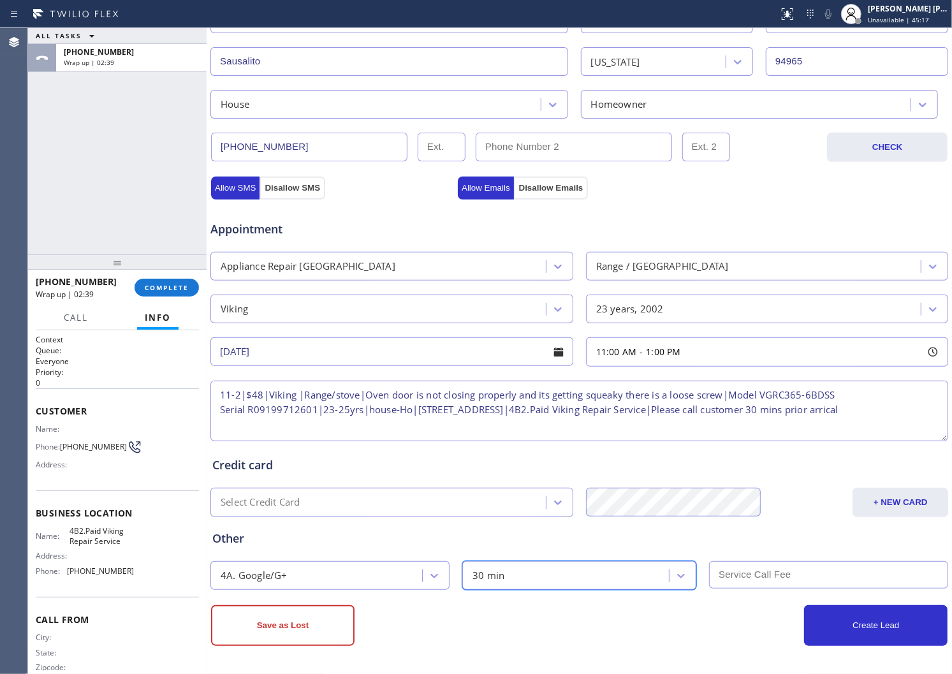
click at [756, 574] on input "text" at bounding box center [828, 574] width 239 height 27
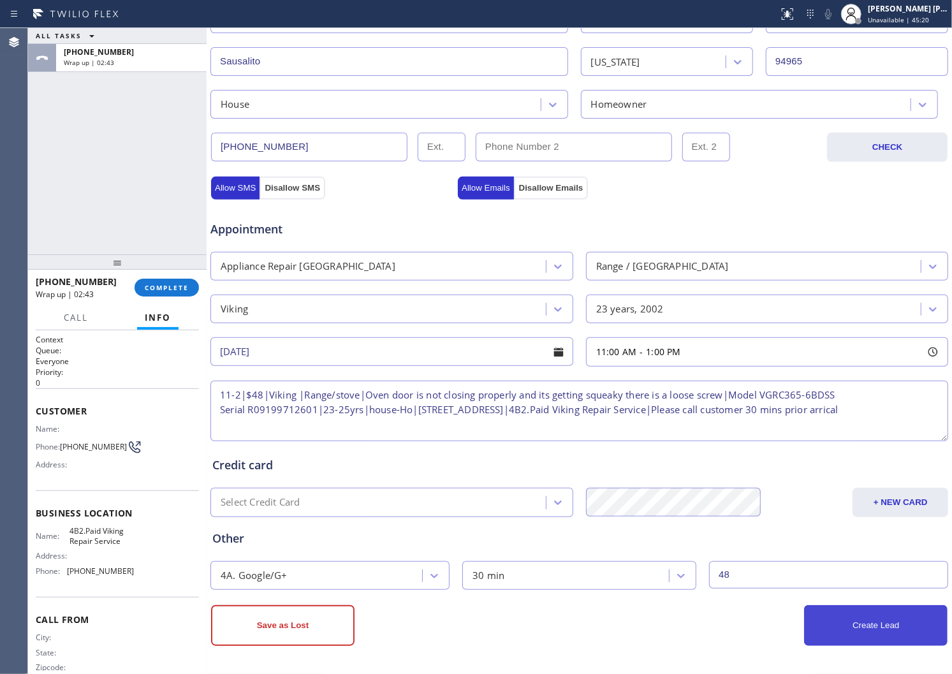
click at [850, 621] on button "Create Lead" at bounding box center [876, 625] width 144 height 41
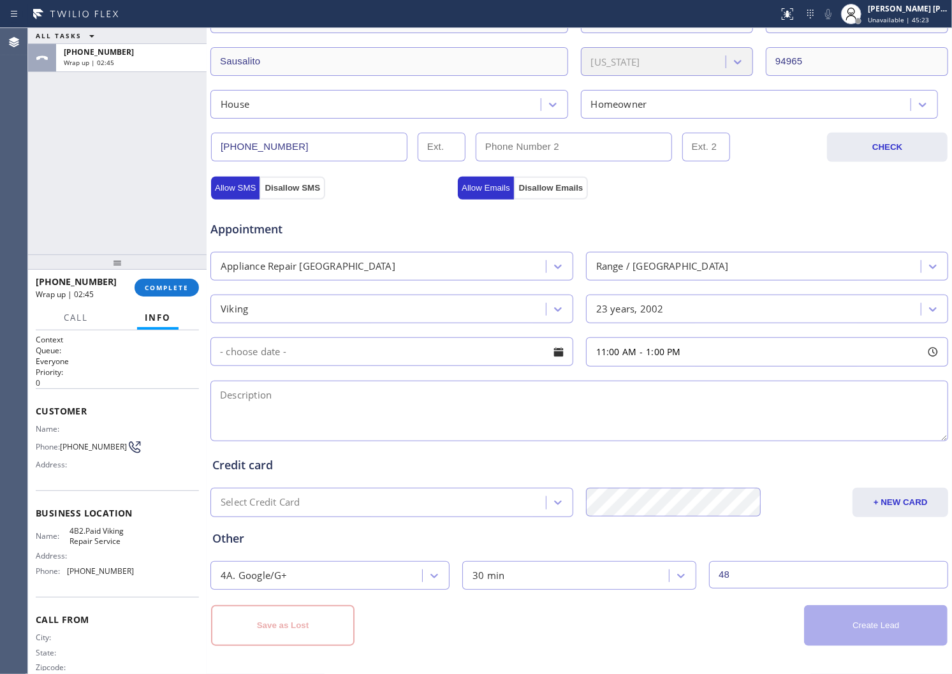
scroll to position [0, 0]
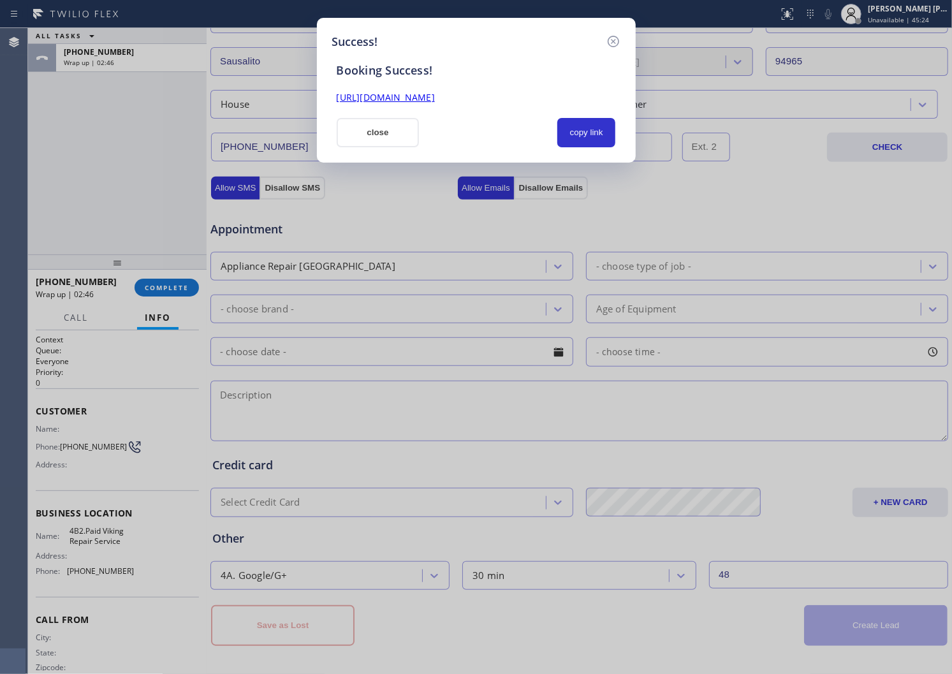
click at [394, 97] on link "[URL][DOMAIN_NAME]" at bounding box center [386, 97] width 98 height 12
click at [395, 118] on button "close" at bounding box center [378, 132] width 83 height 29
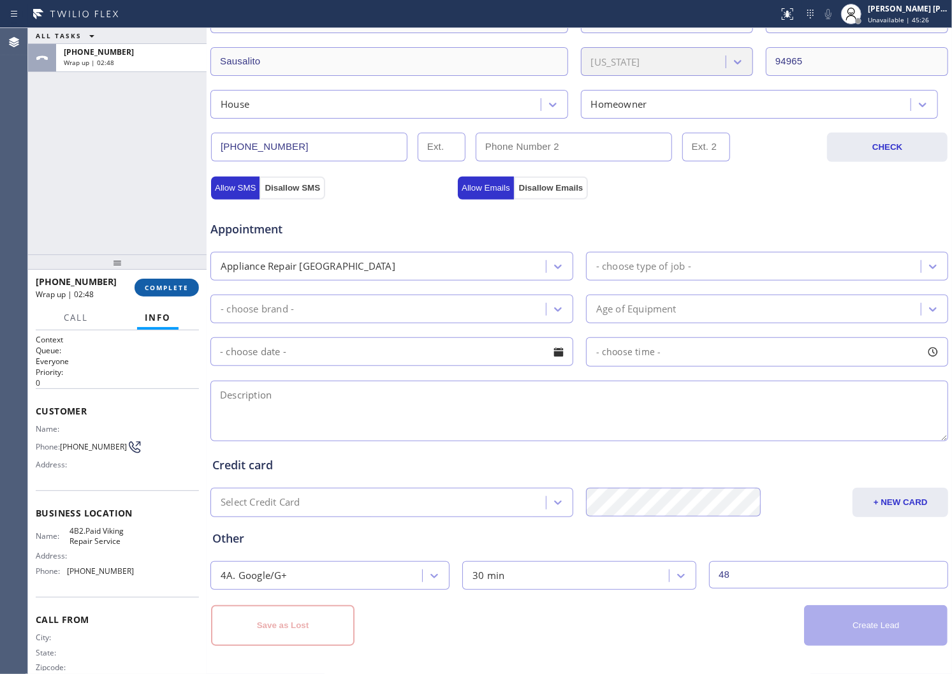
click at [168, 281] on button "COMPLETE" at bounding box center [167, 288] width 64 height 18
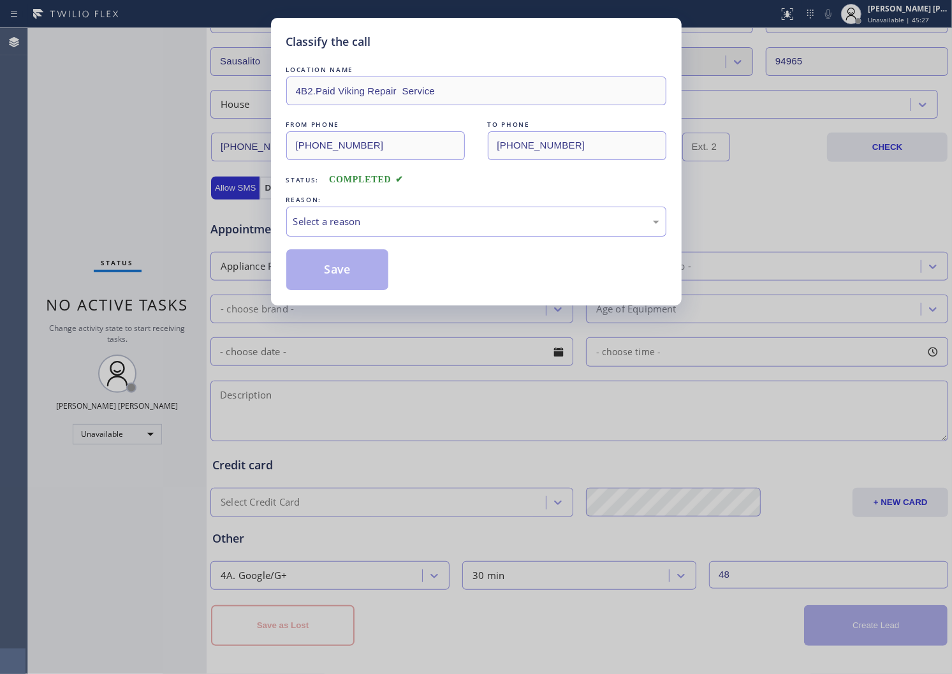
click at [359, 231] on div "Select a reason" at bounding box center [476, 222] width 380 height 30
click at [359, 232] on div "Select a reason" at bounding box center [476, 222] width 380 height 30
click at [334, 227] on div "Existing Customer - ETA/PI/REDO/complain/cancel" at bounding box center [476, 221] width 366 height 15
click at [320, 270] on button "Save" at bounding box center [337, 269] width 103 height 41
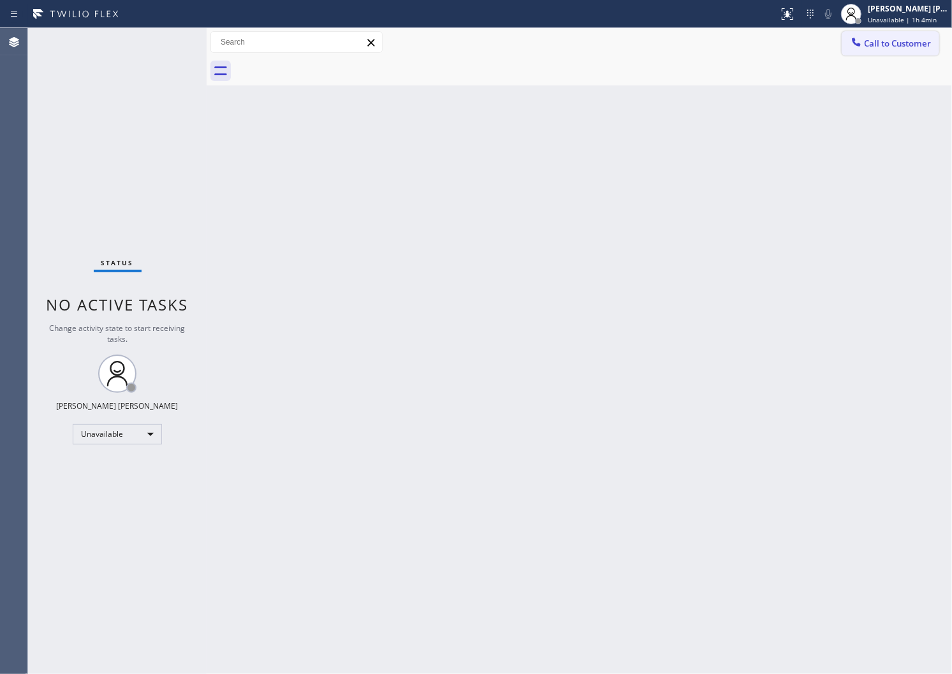
click at [883, 42] on span "Call to Customer" at bounding box center [897, 43] width 67 height 11
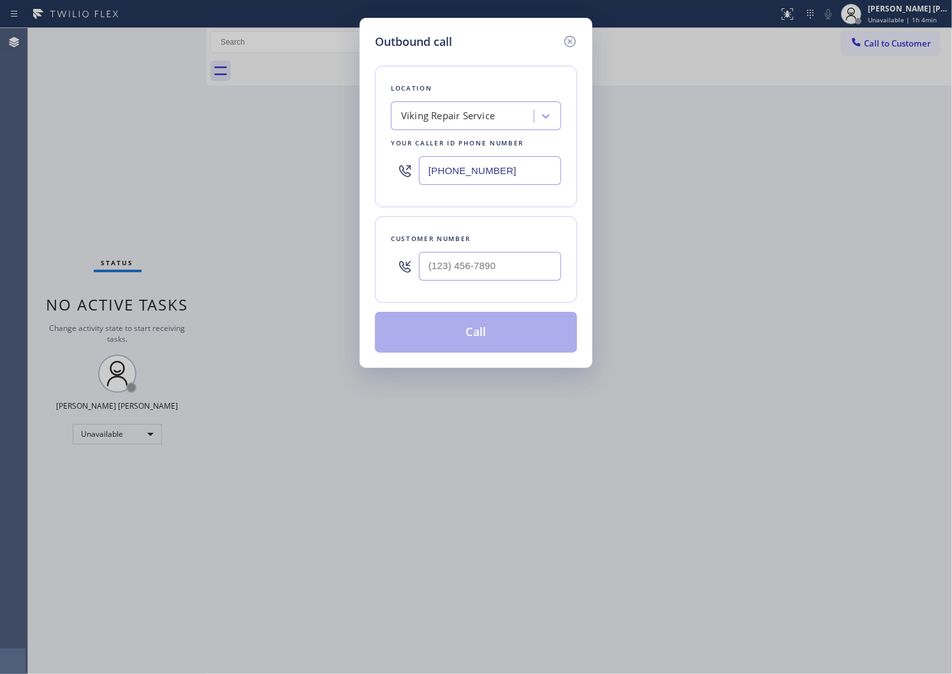
click at [410, 168] on icon at bounding box center [404, 170] width 11 height 11
click at [438, 179] on input "[PHONE_NUMBER]" at bounding box center [490, 170] width 142 height 29
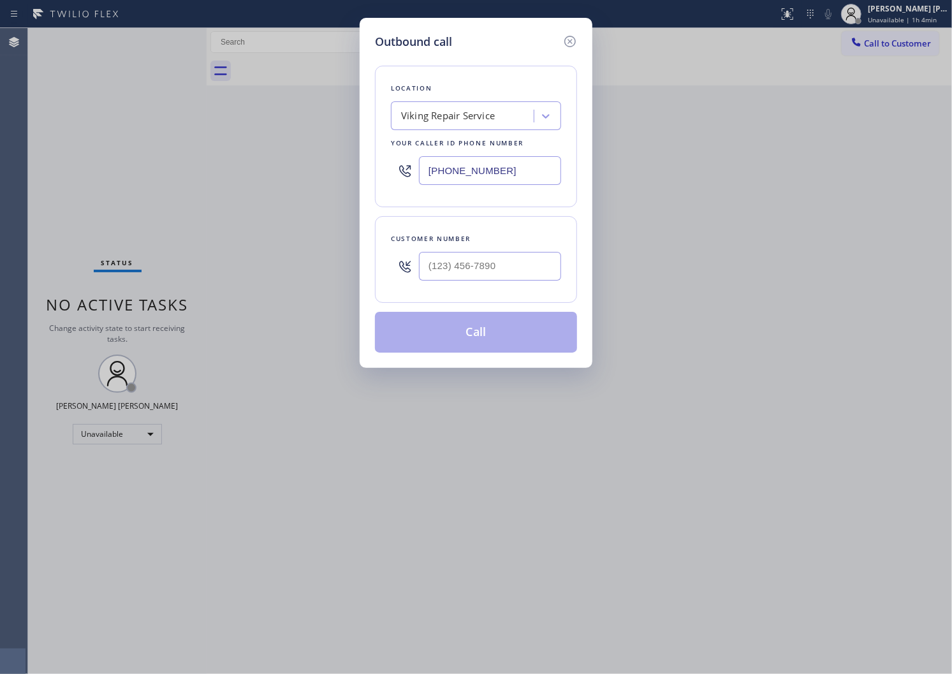
click at [438, 179] on input "[PHONE_NUMBER]" at bounding box center [490, 170] width 142 height 29
click at [447, 121] on div "Kenmore Repair" at bounding box center [437, 116] width 73 height 15
click at [483, 151] on div "Kenmore Repairs" at bounding box center [476, 142] width 170 height 23
click at [570, 41] on icon at bounding box center [570, 41] width 11 height 11
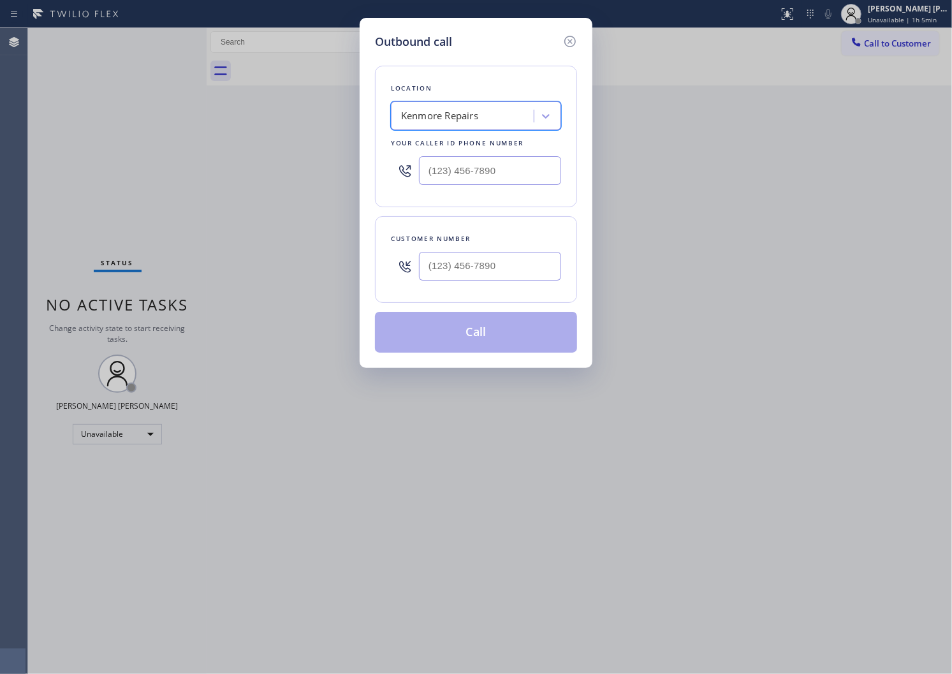
click at [570, 41] on div "Call to Customer Outbound call Location option Kenmore Repairs, selected. 1 res…" at bounding box center [580, 42] width 746 height 22
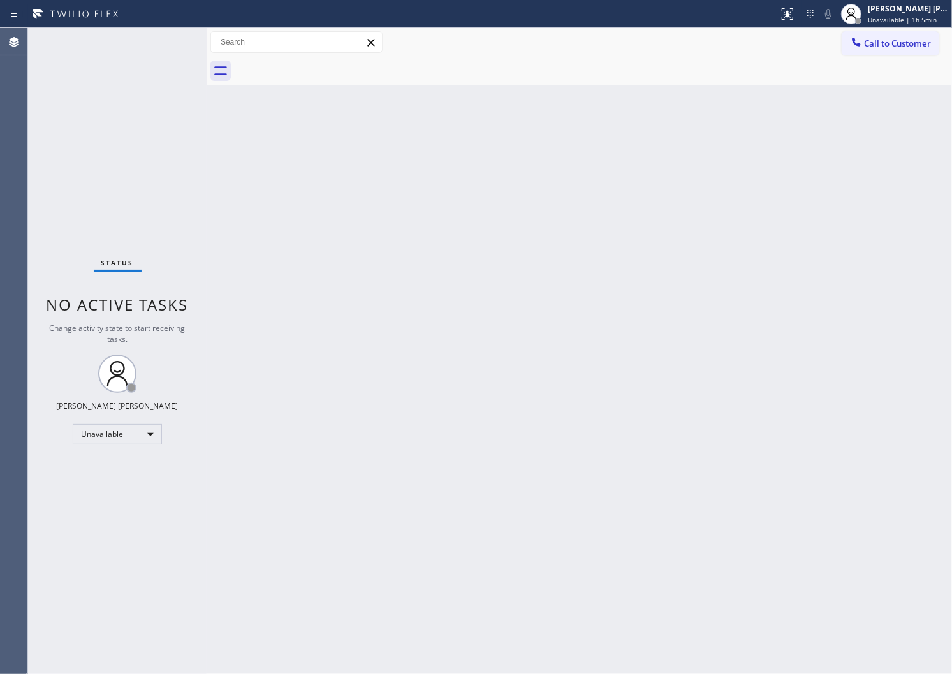
click at [47, 195] on div "Status No active tasks Change activity state to start receiving tasks. [PERSON_…" at bounding box center [117, 351] width 179 height 646
drag, startPoint x: 47, startPoint y: 195, endPoint x: 240, endPoint y: 132, distance: 202.5
click at [47, 195] on div "Status No active tasks Change activity state to start receiving tasks. [PERSON_…" at bounding box center [117, 351] width 179 height 646
click at [897, 50] on button "Call to Customer" at bounding box center [891, 43] width 98 height 24
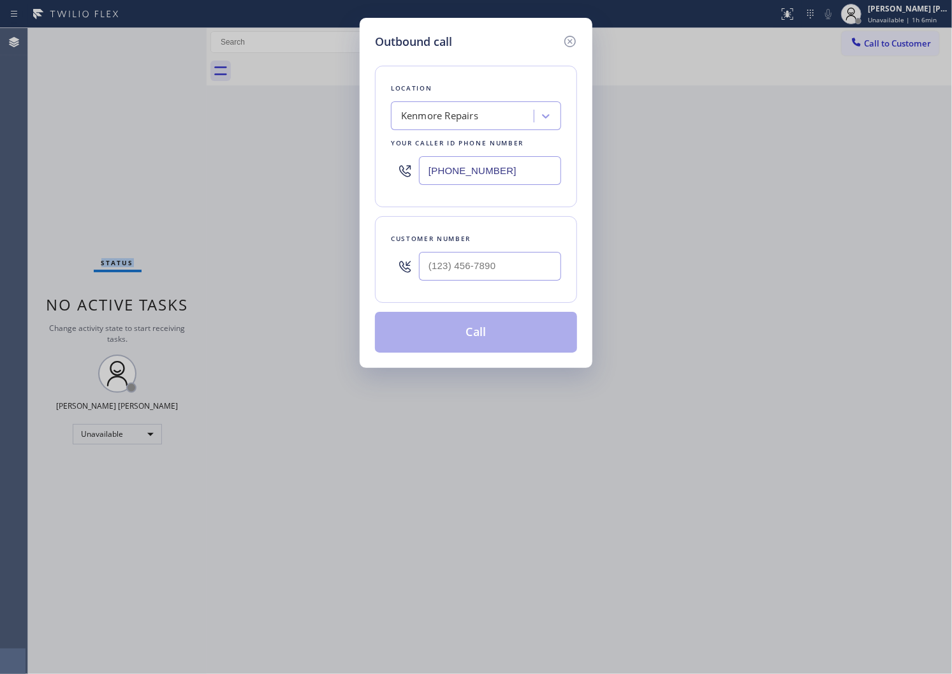
click at [453, 174] on input "[PHONE_NUMBER]" at bounding box center [490, 170] width 142 height 29
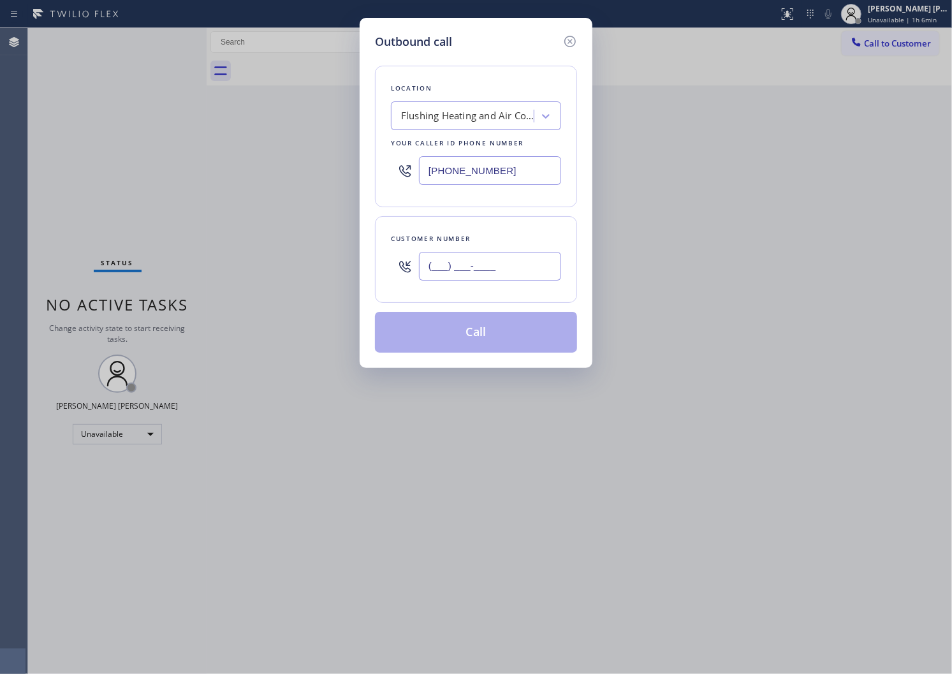
click at [468, 267] on input "(___) ___-____" at bounding box center [490, 266] width 142 height 29
click at [467, 327] on button "Call" at bounding box center [476, 332] width 202 height 41
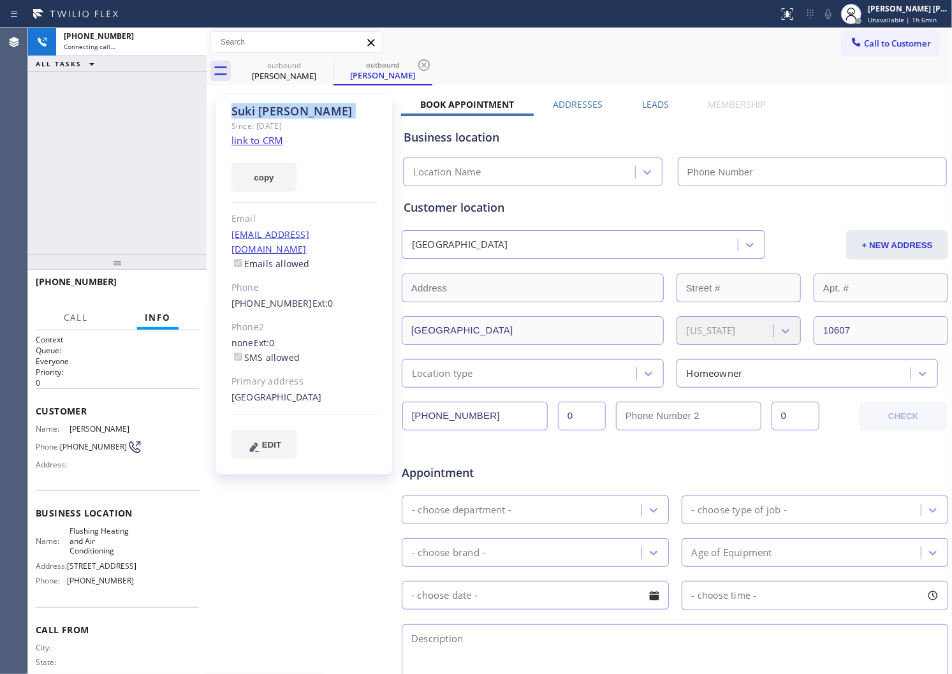
click at [253, 113] on div "[PERSON_NAME]" at bounding box center [305, 111] width 146 height 15
click at [186, 43] on div "Live | 02:27" at bounding box center [131, 46] width 135 height 9
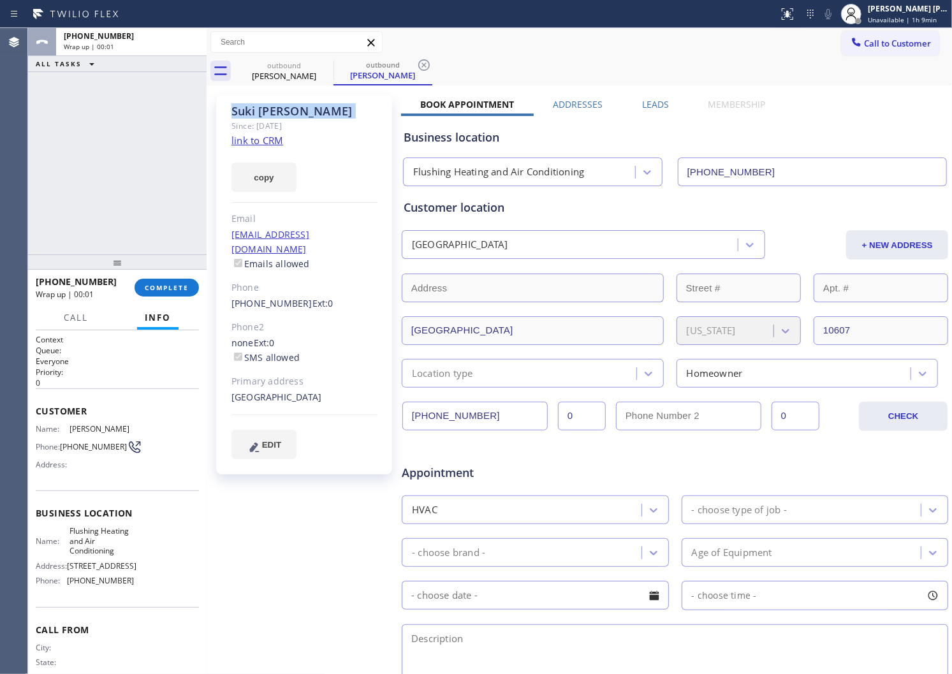
click at [648, 102] on label "Leads" at bounding box center [655, 104] width 27 height 12
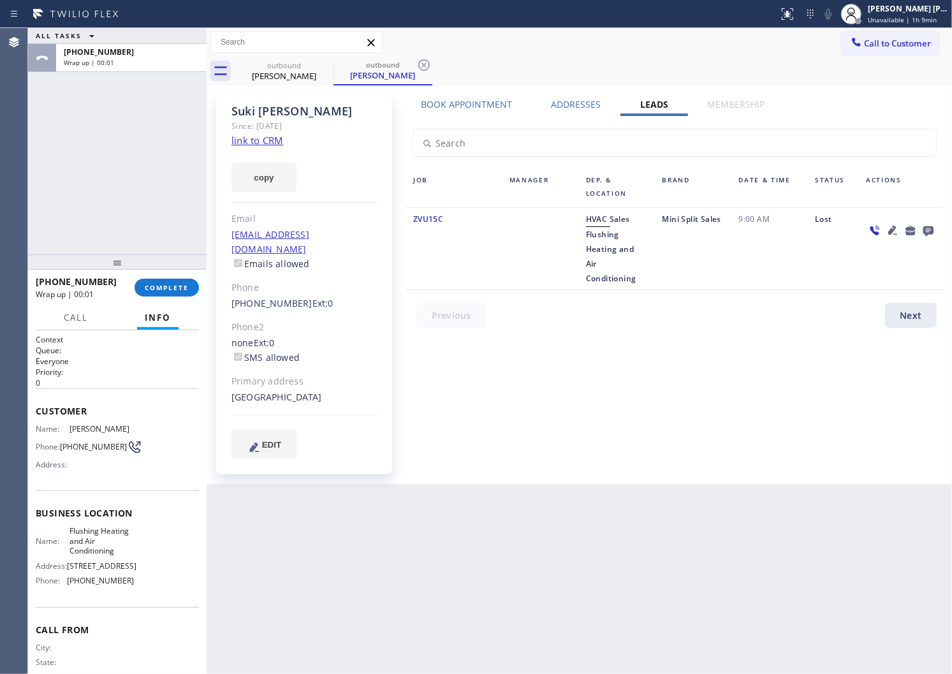
click at [929, 232] on icon at bounding box center [928, 231] width 15 height 16
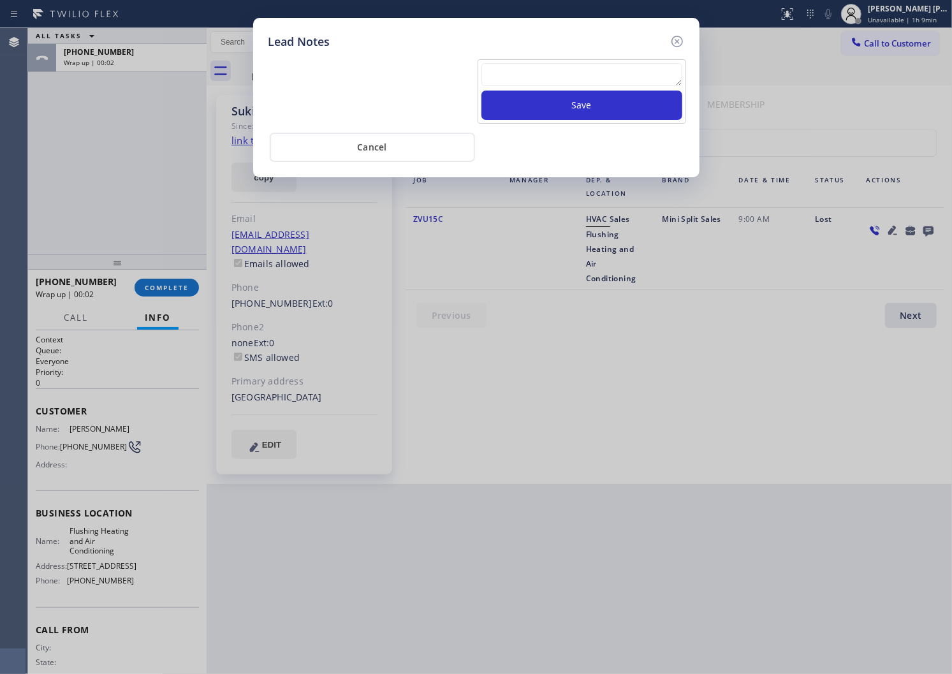
click at [616, 66] on textarea at bounding box center [582, 74] width 201 height 23
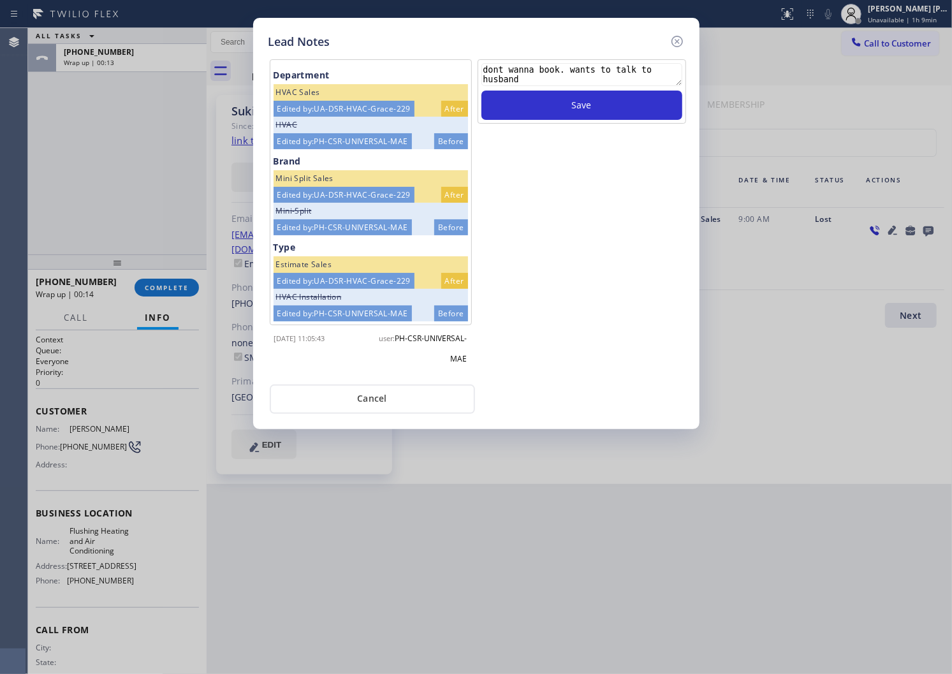
click at [559, 68] on textarea "dont wanna book. wants to talk to husband" at bounding box center [582, 74] width 201 height 23
drag, startPoint x: 489, startPoint y: 73, endPoint x: 480, endPoint y: 71, distance: 9.8
click at [480, 71] on div "dont wanna book.really wants to talk to husband Save" at bounding box center [582, 91] width 209 height 64
type textarea "dont wanna book.really wants to talk to husband"
click at [550, 92] on button "Save" at bounding box center [582, 105] width 201 height 29
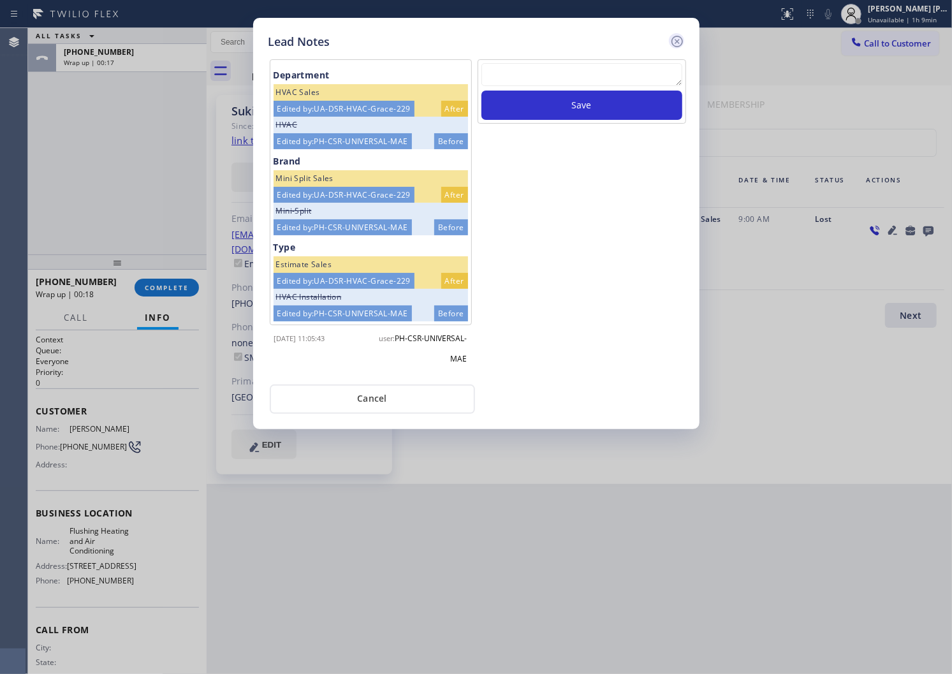
click at [674, 41] on icon at bounding box center [677, 41] width 15 height 15
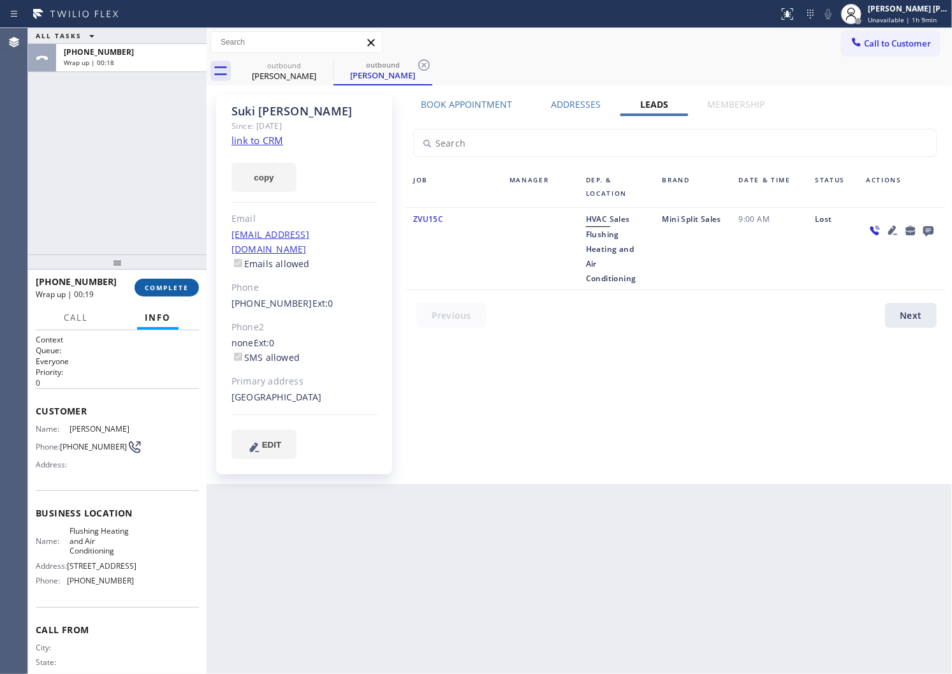
click at [186, 281] on button "COMPLETE" at bounding box center [167, 288] width 64 height 18
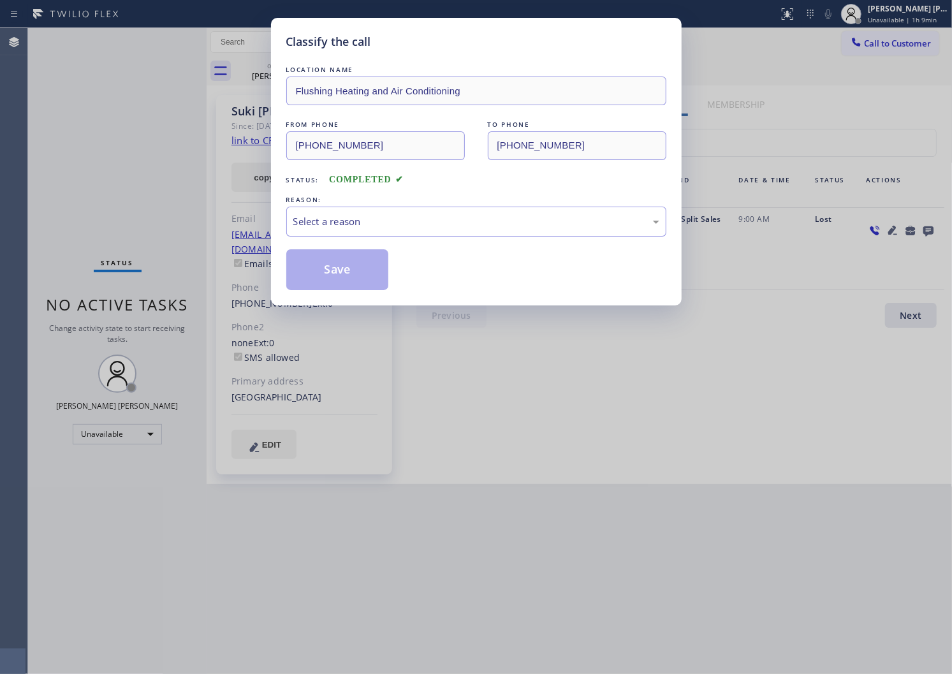
click at [374, 212] on div "Select a reason" at bounding box center [476, 222] width 380 height 30
click at [369, 230] on div "Select a reason" at bounding box center [476, 222] width 380 height 30
click at [333, 277] on button "Save" at bounding box center [337, 269] width 103 height 41
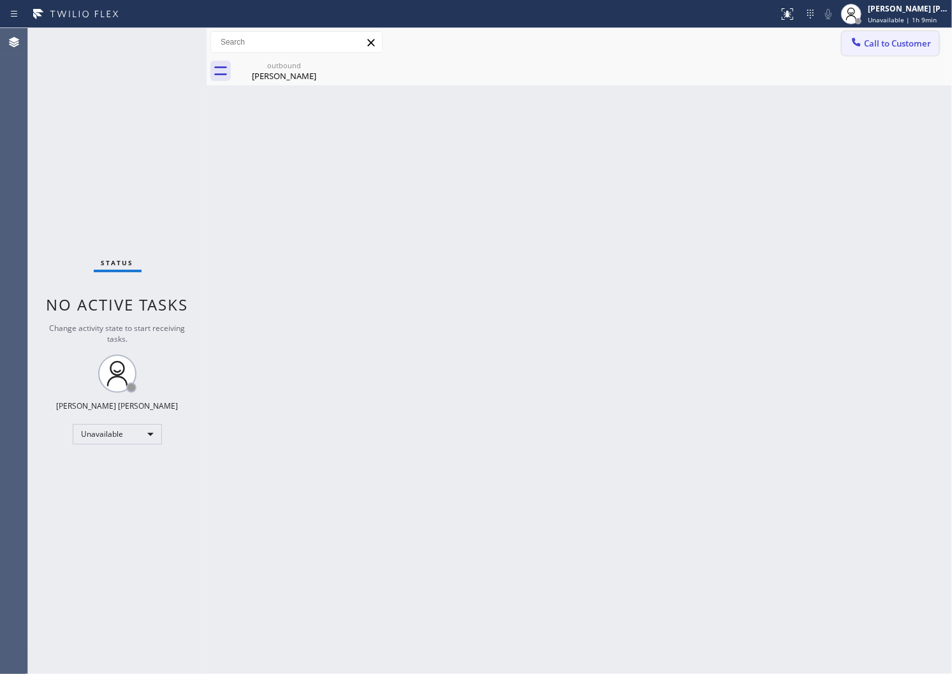
click at [878, 45] on span "Call to Customer" at bounding box center [897, 43] width 67 height 11
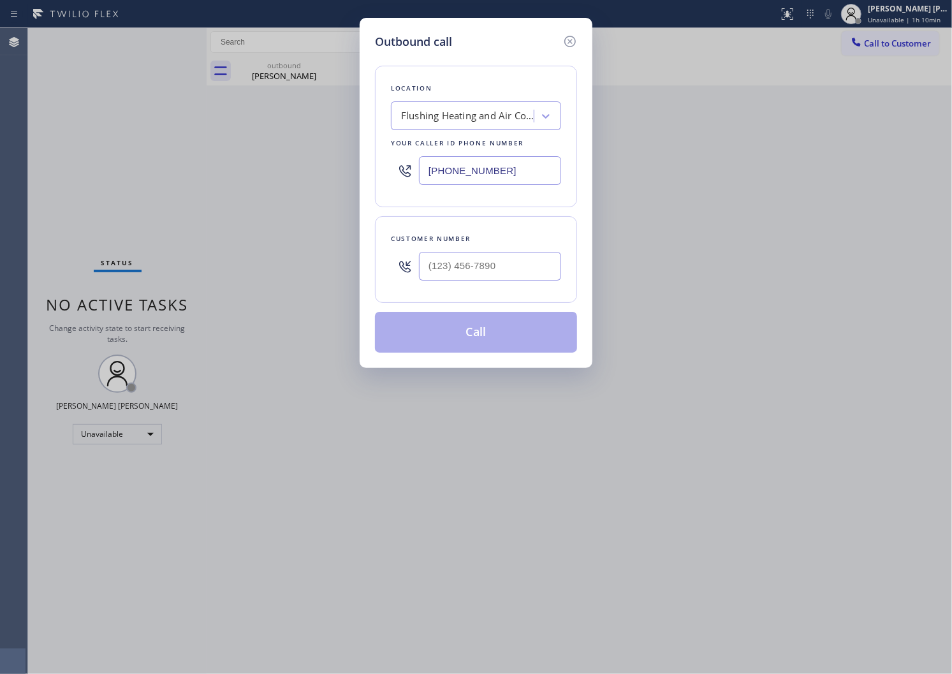
click at [488, 276] on input "text" at bounding box center [490, 266] width 142 height 29
paste input "223) 320-3391"
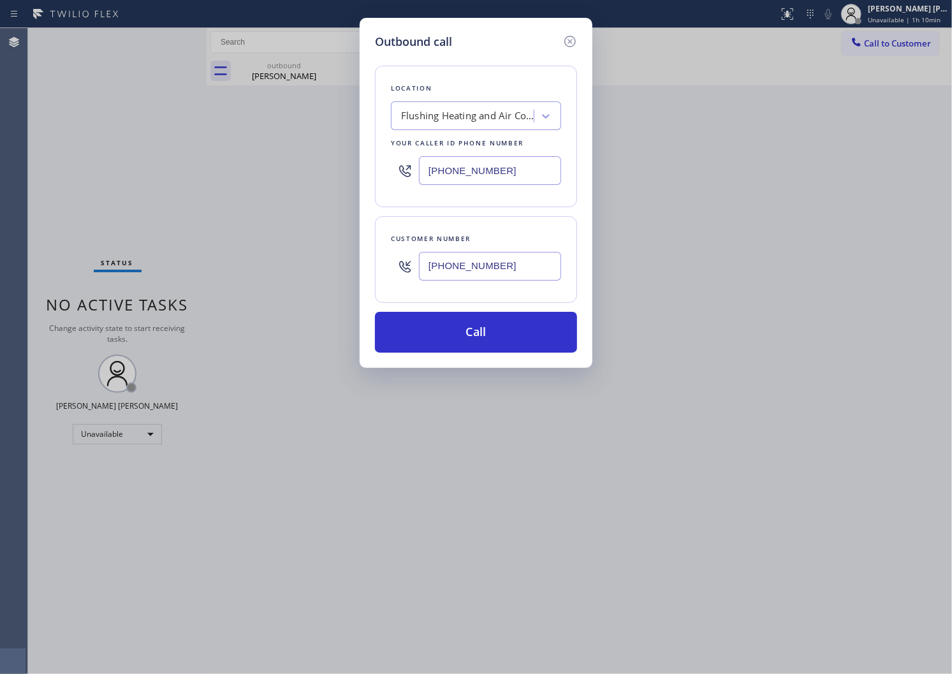
type input "(223) 320-3391"
click at [436, 166] on input "[PHONE_NUMBER]" at bounding box center [490, 170] width 142 height 29
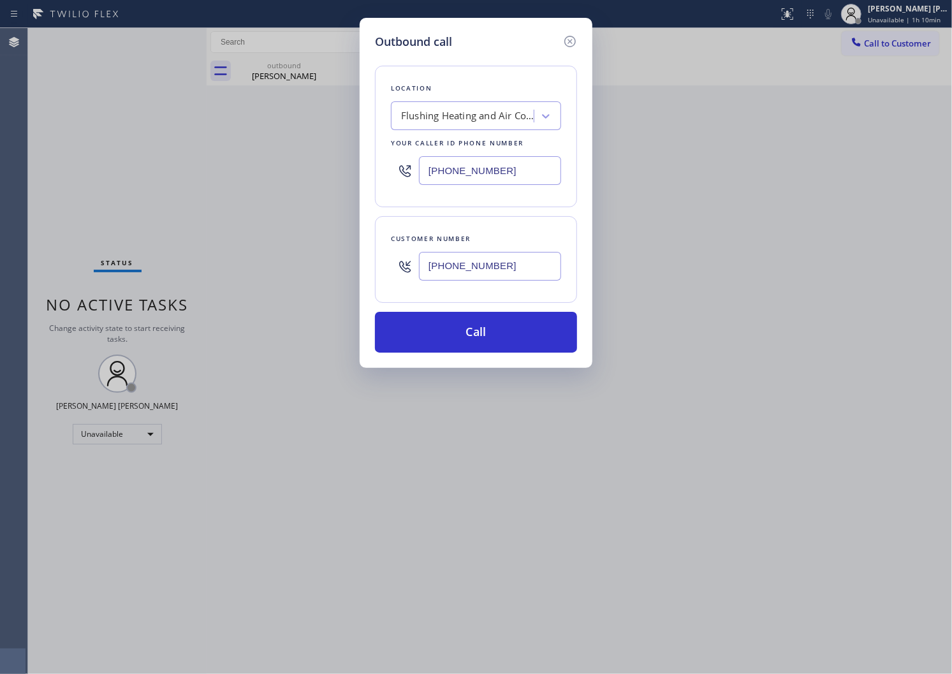
click at [436, 166] on input "[PHONE_NUMBER]" at bounding box center [490, 170] width 142 height 29
paste input "267) 376-7312"
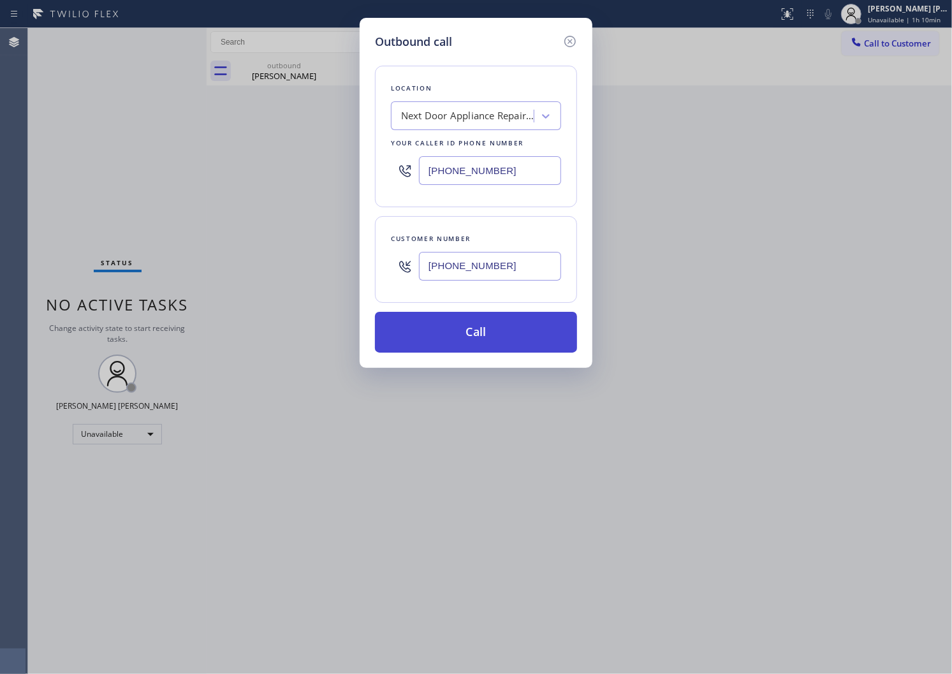
type input "(267) 376-7312"
click at [479, 334] on button "Call" at bounding box center [476, 332] width 202 height 41
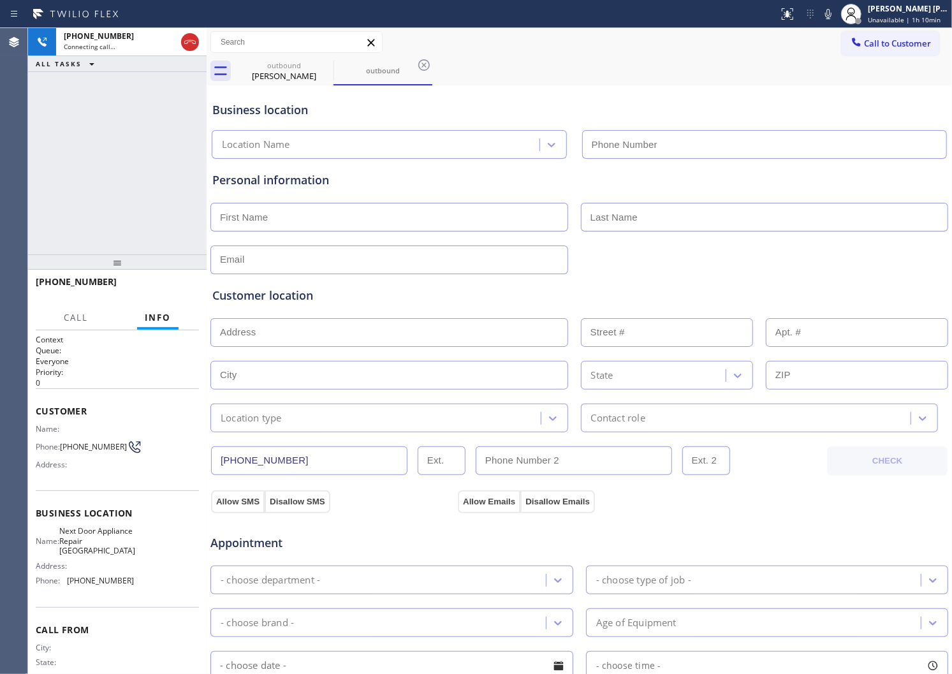
type input "(267) 376-7312"
drag, startPoint x: 145, startPoint y: 189, endPoint x: 321, endPoint y: 400, distance: 274.0
click at [145, 189] on div "+12233203391 Connecting call… ALL TASKS ALL TASKS ACTIVE TASKS TASKS IN WRAP UP" at bounding box center [117, 141] width 179 height 226
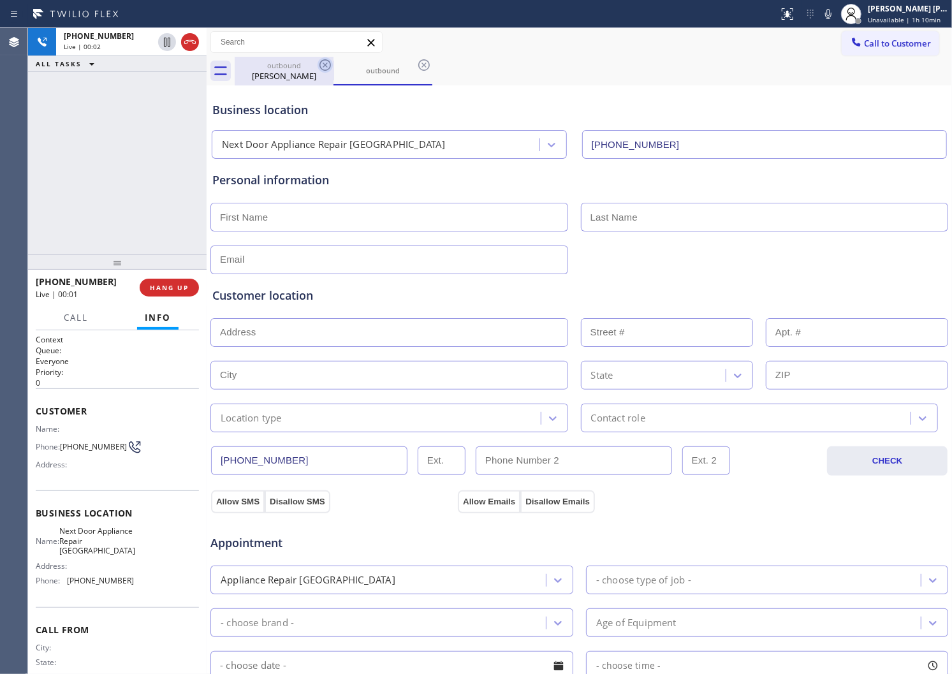
click at [321, 69] on icon at bounding box center [325, 64] width 15 height 15
click at [326, 65] on icon at bounding box center [325, 64] width 11 height 11
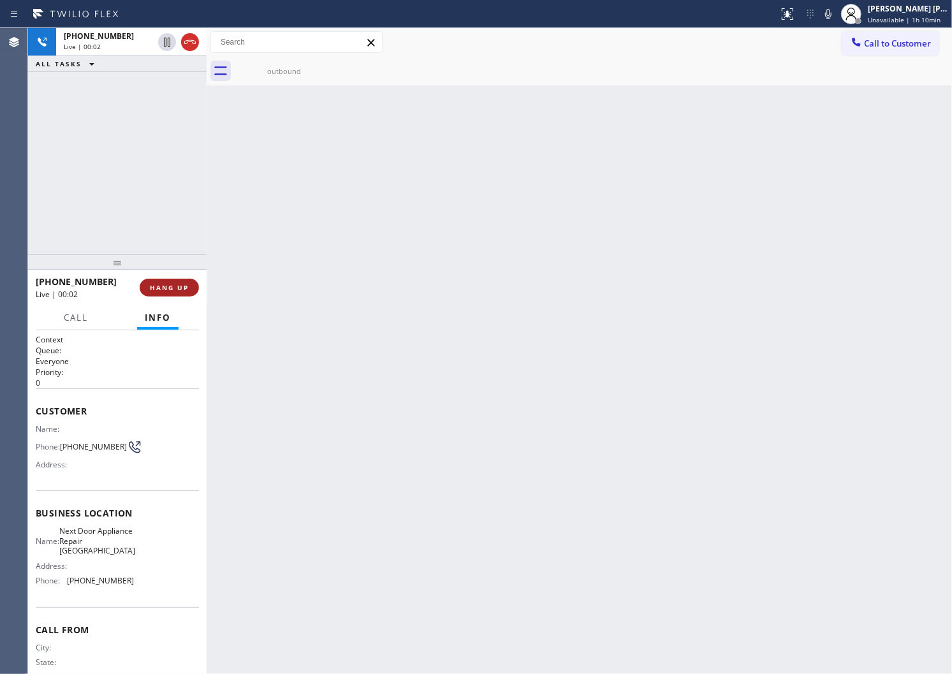
click at [163, 290] on span "HANG UP" at bounding box center [169, 287] width 39 height 9
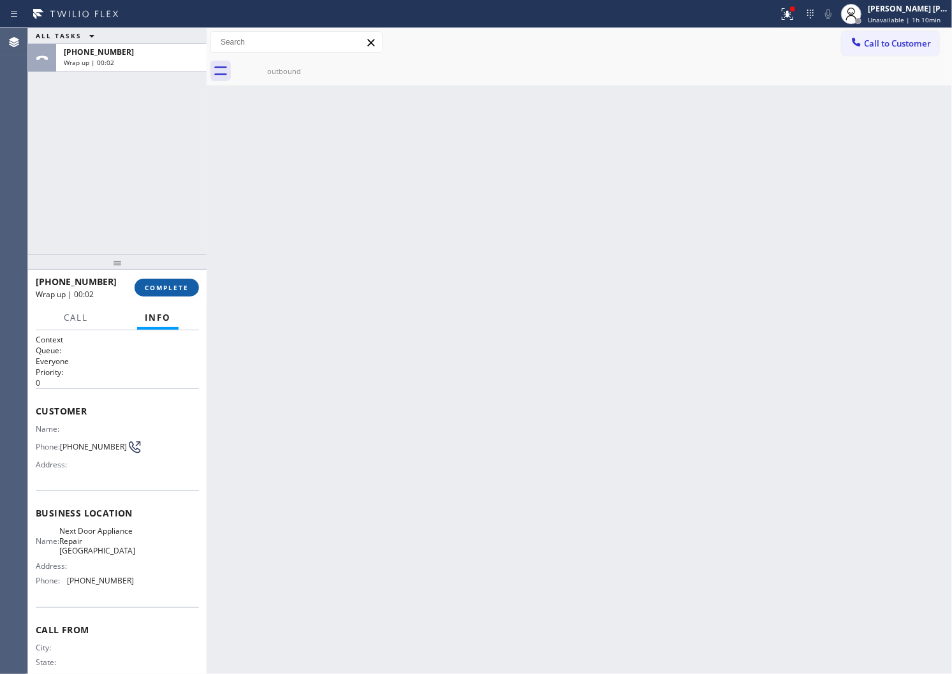
click at [168, 292] on span "COMPLETE" at bounding box center [167, 287] width 44 height 9
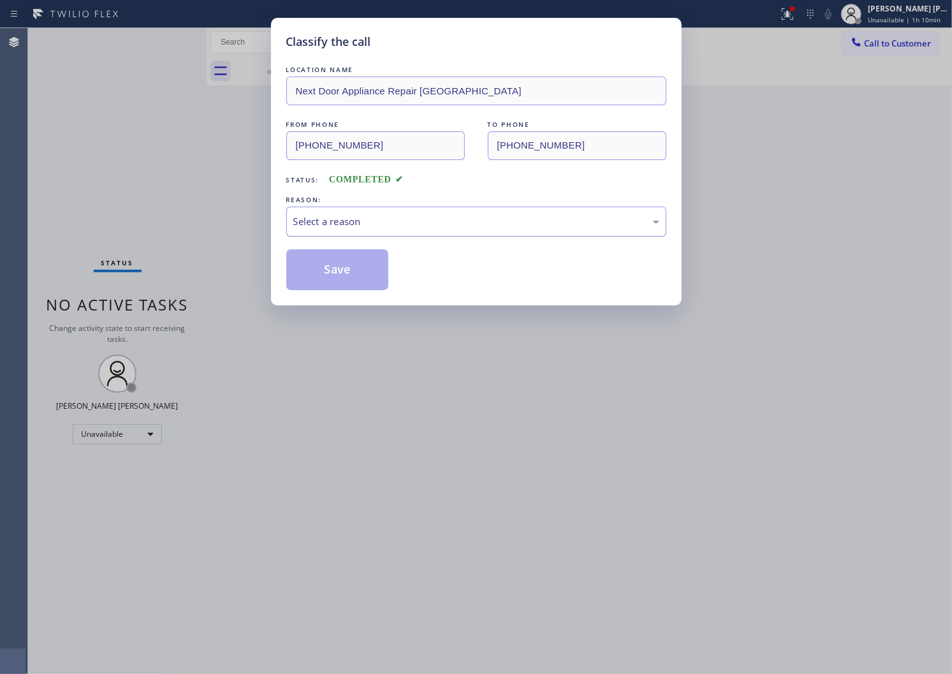
click at [323, 227] on div "Select a reason" at bounding box center [476, 221] width 366 height 15
click at [324, 227] on div "Select a reason" at bounding box center [476, 221] width 366 height 15
click at [338, 221] on div "Tech, Unknown/didnt ring" at bounding box center [476, 221] width 366 height 15
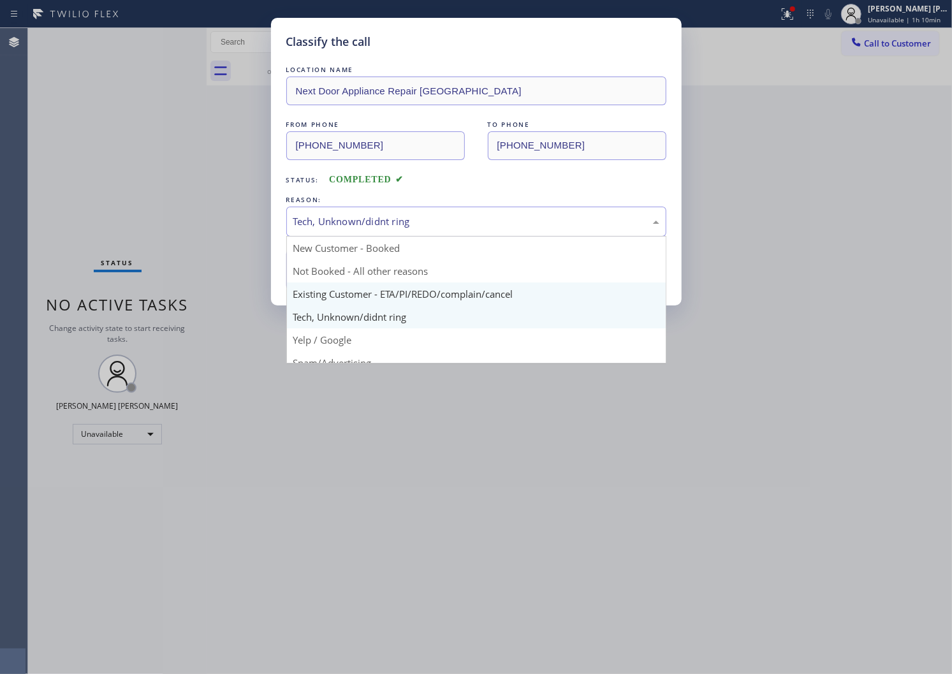
click at [332, 287] on button "Save" at bounding box center [337, 269] width 103 height 41
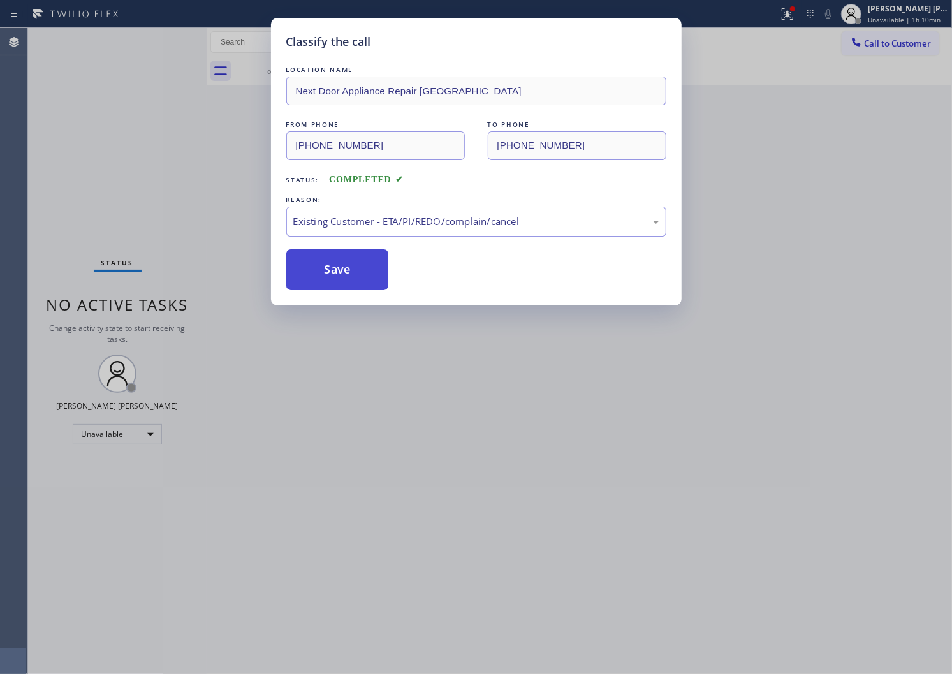
drag, startPoint x: 328, startPoint y: 275, endPoint x: 344, endPoint y: 273, distance: 16.7
click at [330, 274] on button "Save" at bounding box center [337, 269] width 103 height 41
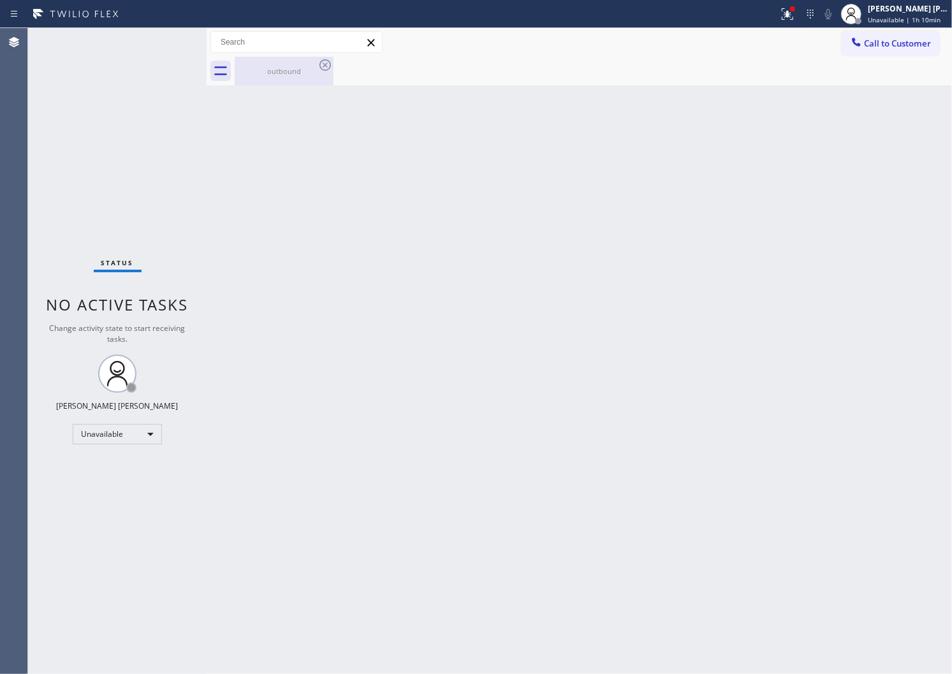
click at [301, 80] on div "outbound" at bounding box center [284, 71] width 96 height 29
click at [336, 64] on div at bounding box center [594, 71] width 718 height 29
click at [940, 47] on div "Call to Customer Outbound call Location Next Door Appliance Repair Fitler Squar…" at bounding box center [897, 42] width 110 height 22
click at [865, 39] on span "Call to Customer" at bounding box center [897, 43] width 67 height 11
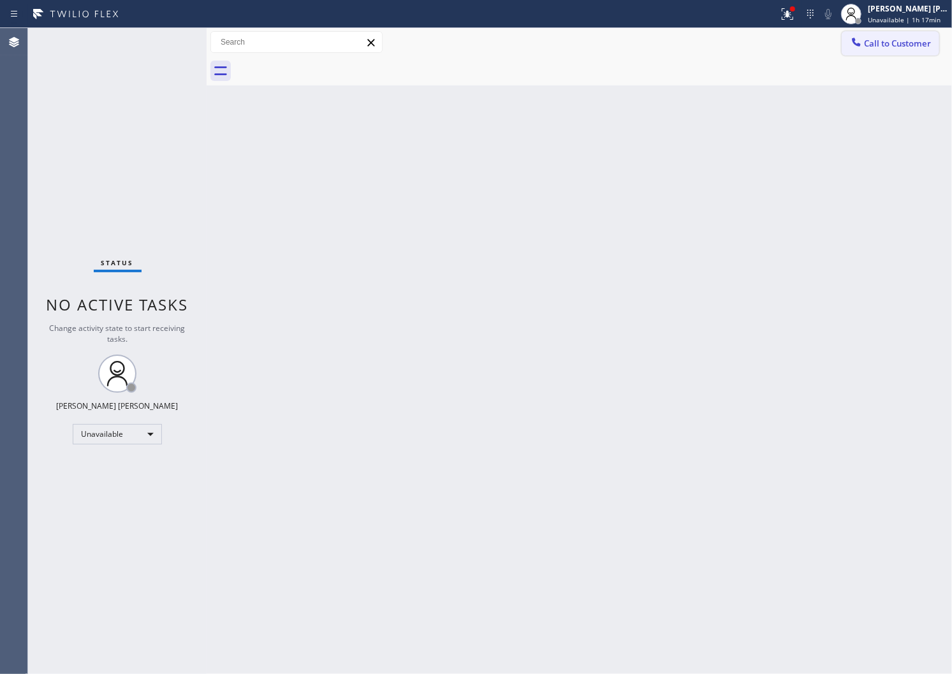
click at [0, 0] on div "Outbound call Location Next Door Appliance Repair Fitler Square Your caller id …" at bounding box center [0, 0] width 0 height 0
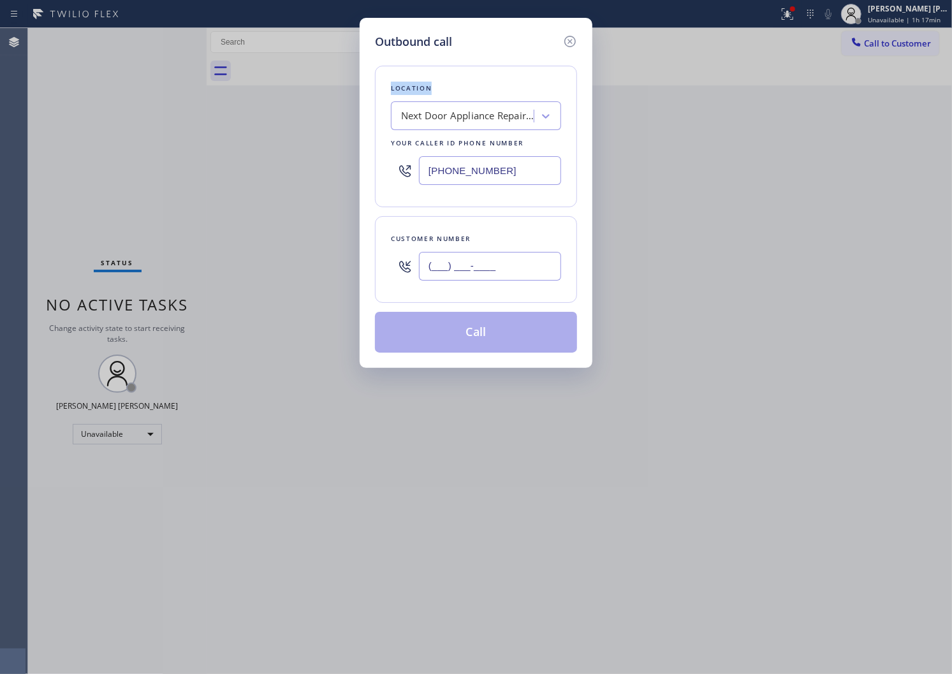
click at [508, 273] on input "(___) ___-____" at bounding box center [490, 266] width 142 height 29
paste input "626) 792-0882"
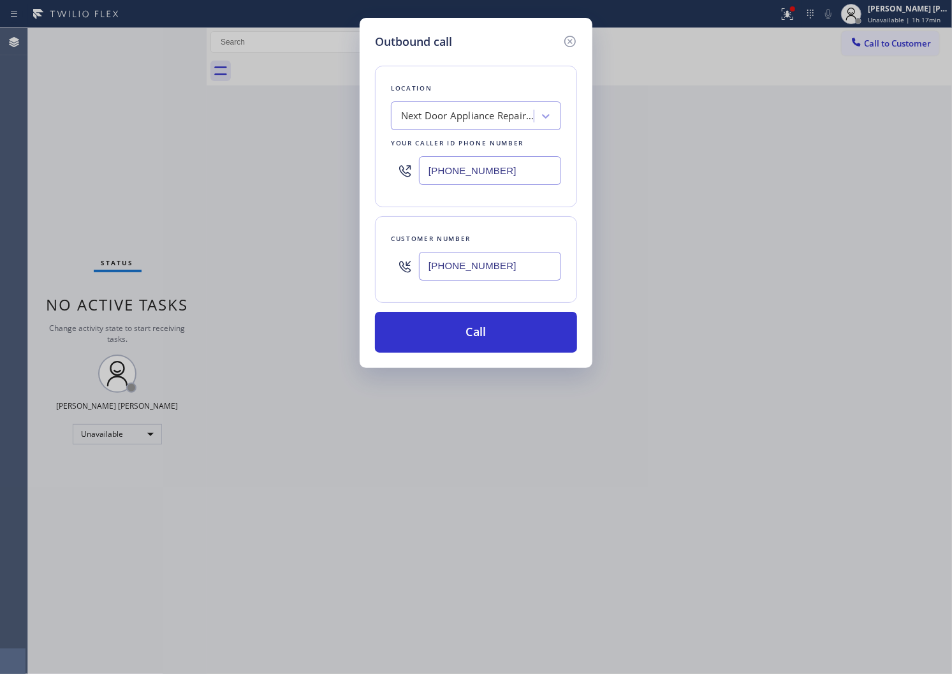
type input "(626) 792-0882"
click at [471, 170] on input "(267) 376-7312" at bounding box center [490, 170] width 142 height 29
paste input "626) 768-9548"
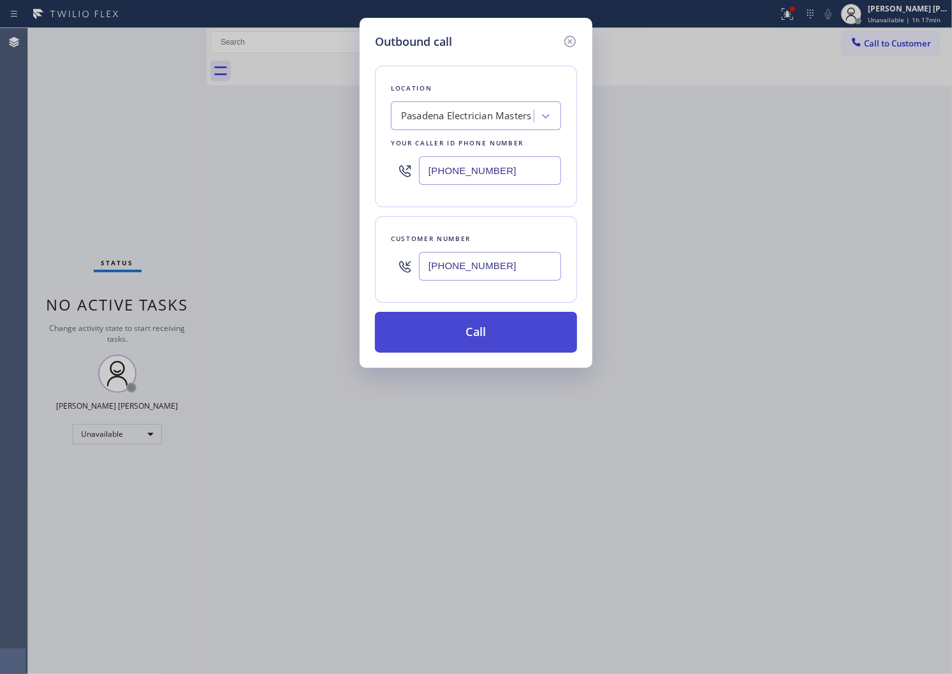
type input "(626) 768-9548"
click at [473, 329] on button "Call" at bounding box center [476, 332] width 202 height 41
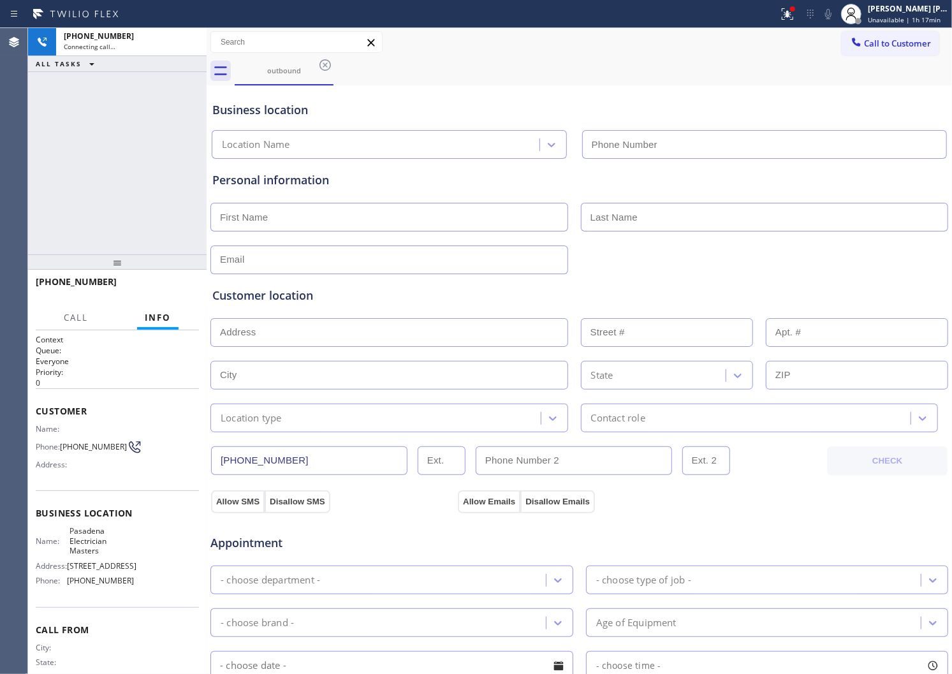
type input "(626) 768-9548"
click at [795, 16] on icon at bounding box center [787, 13] width 15 height 15
click at [795, 20] on icon at bounding box center [787, 13] width 15 height 15
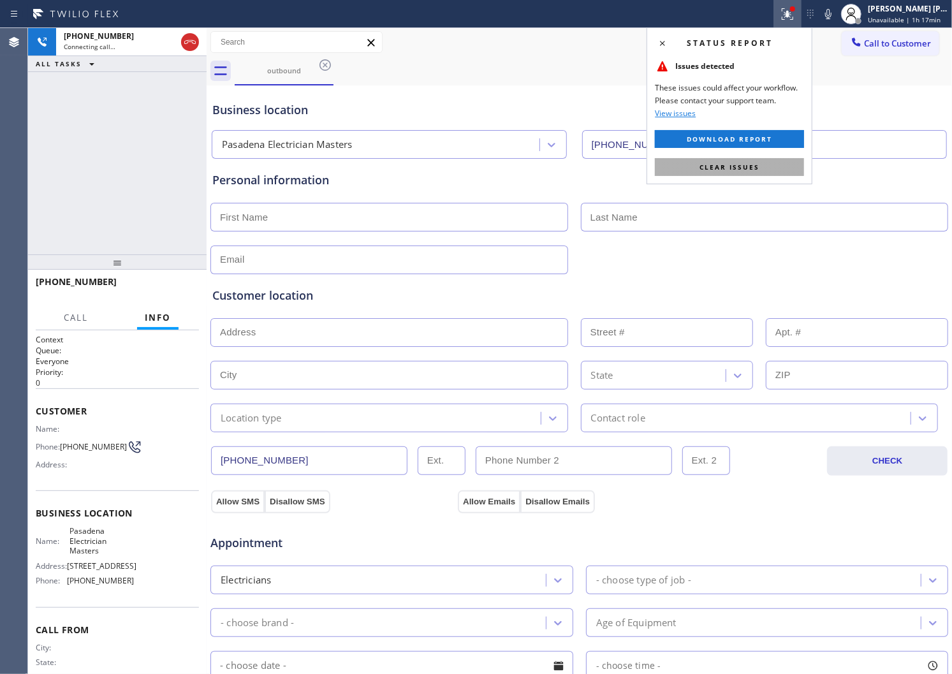
click at [769, 175] on button "Clear issues" at bounding box center [729, 167] width 149 height 18
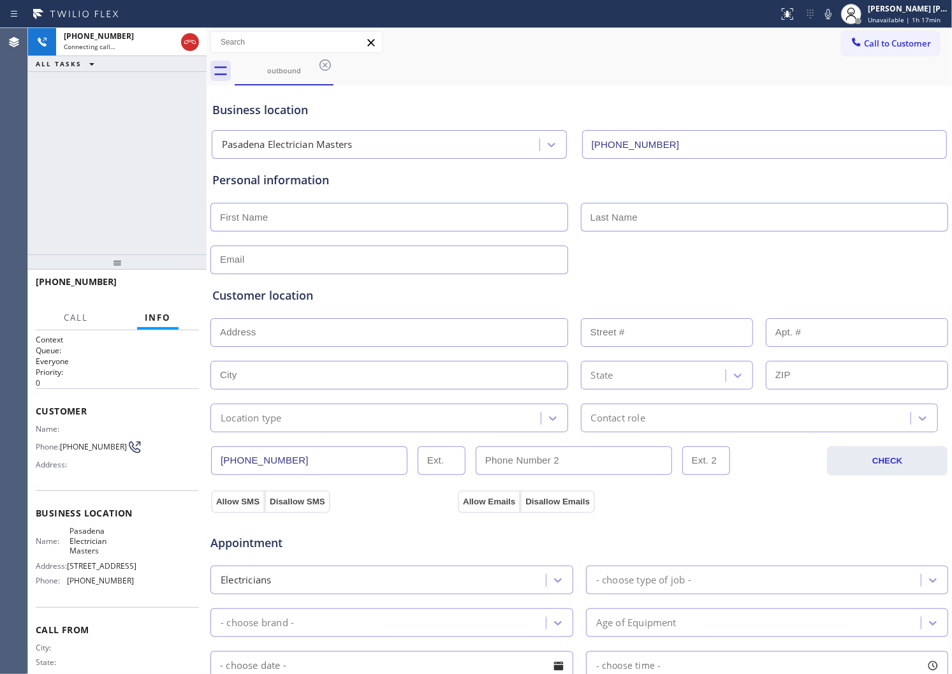
click at [78, 284] on span "+16267920882" at bounding box center [76, 282] width 81 height 12
copy span "+16267920882"
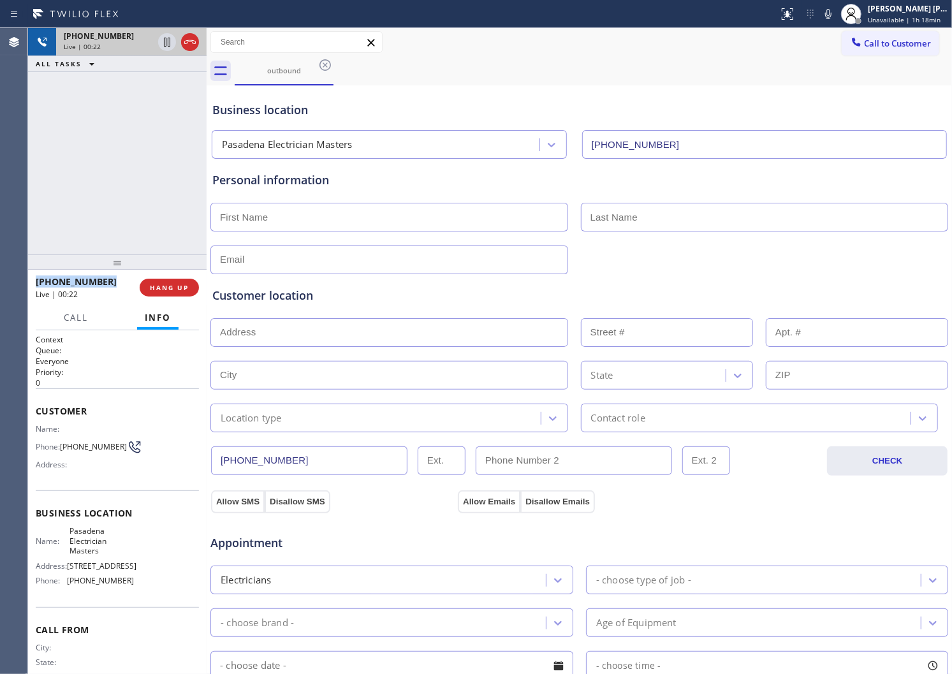
click at [199, 39] on div at bounding box center [179, 42] width 46 height 28
click at [195, 45] on icon at bounding box center [189, 41] width 15 height 15
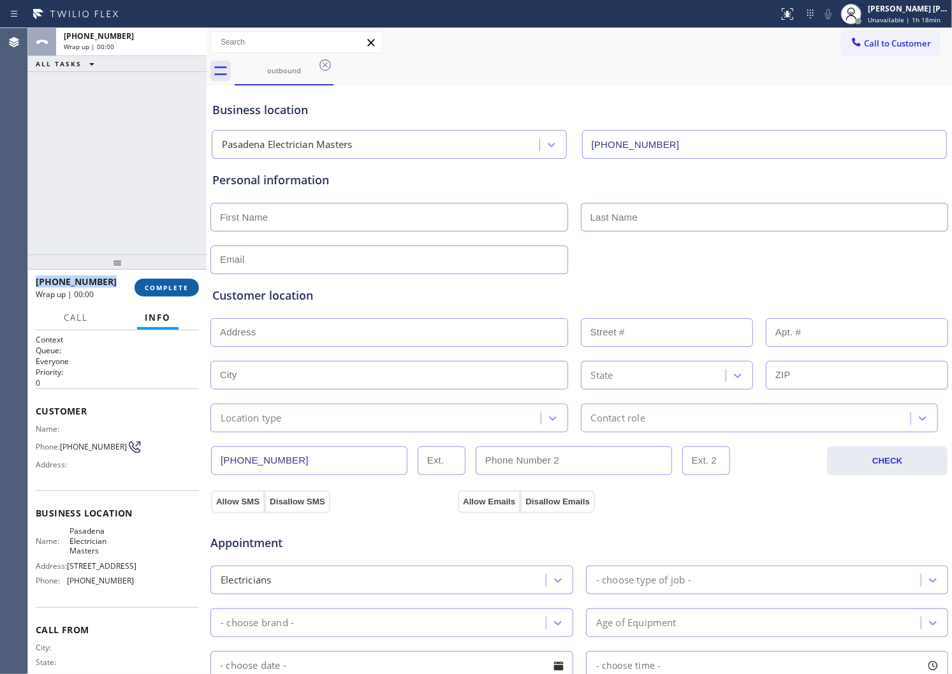
click at [168, 292] on button "COMPLETE" at bounding box center [167, 288] width 64 height 18
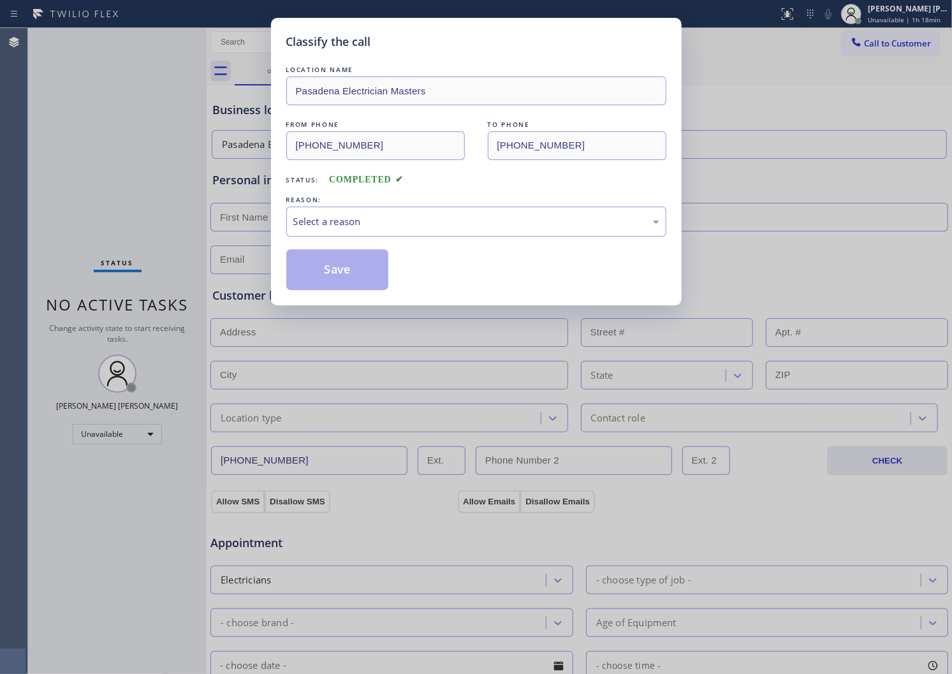
click at [342, 237] on div "LOCATION NAME Pasadena Electrician Masters FROM PHONE (626) 768-9548 TO PHONE (…" at bounding box center [476, 176] width 380 height 227
click at [349, 230] on div "Select a reason" at bounding box center [476, 222] width 380 height 30
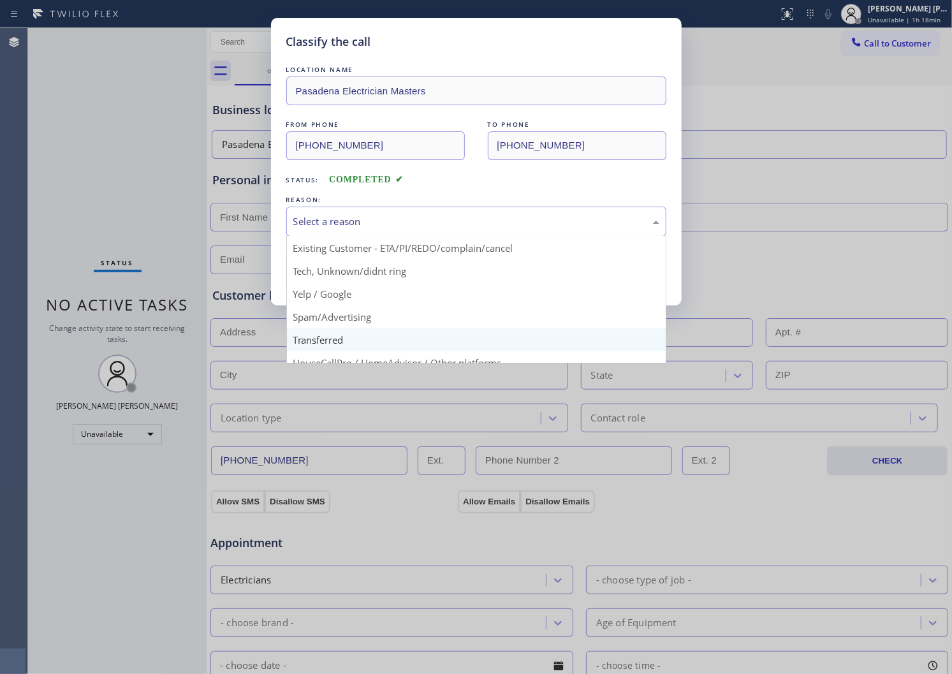
scroll to position [71, 0]
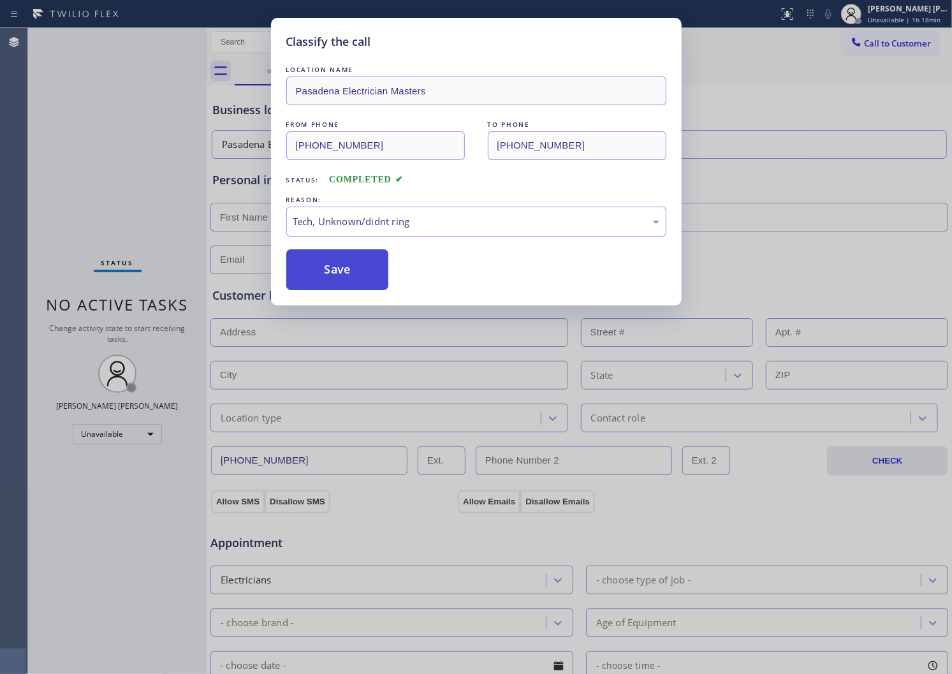
click at [339, 260] on button "Save" at bounding box center [337, 269] width 103 height 41
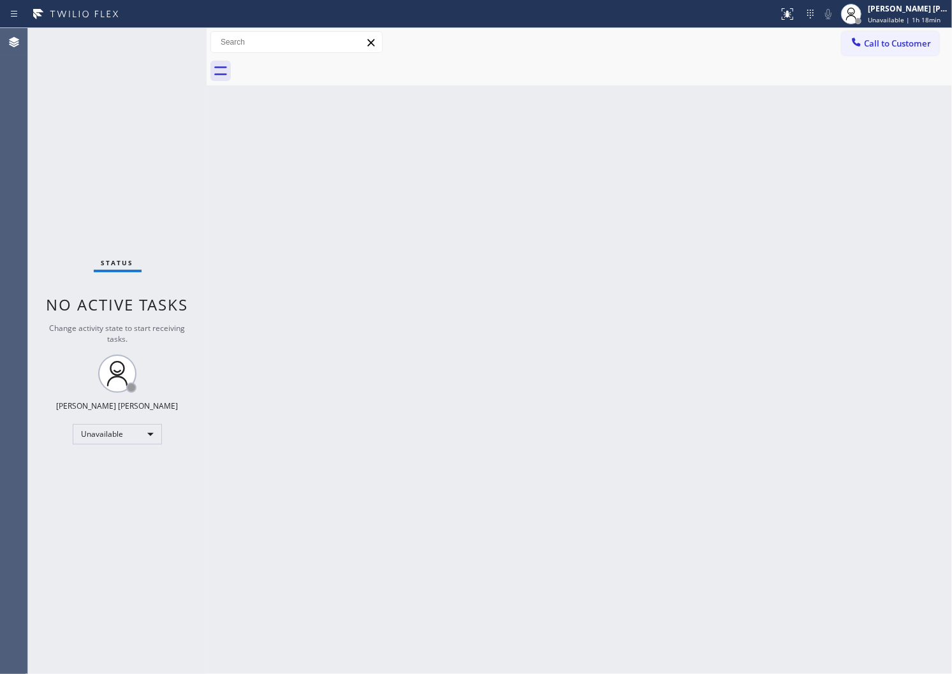
click at [3, 355] on div "Agent Desktop" at bounding box center [13, 351] width 27 height 646
click at [891, 45] on span "Call to Customer" at bounding box center [897, 43] width 67 height 11
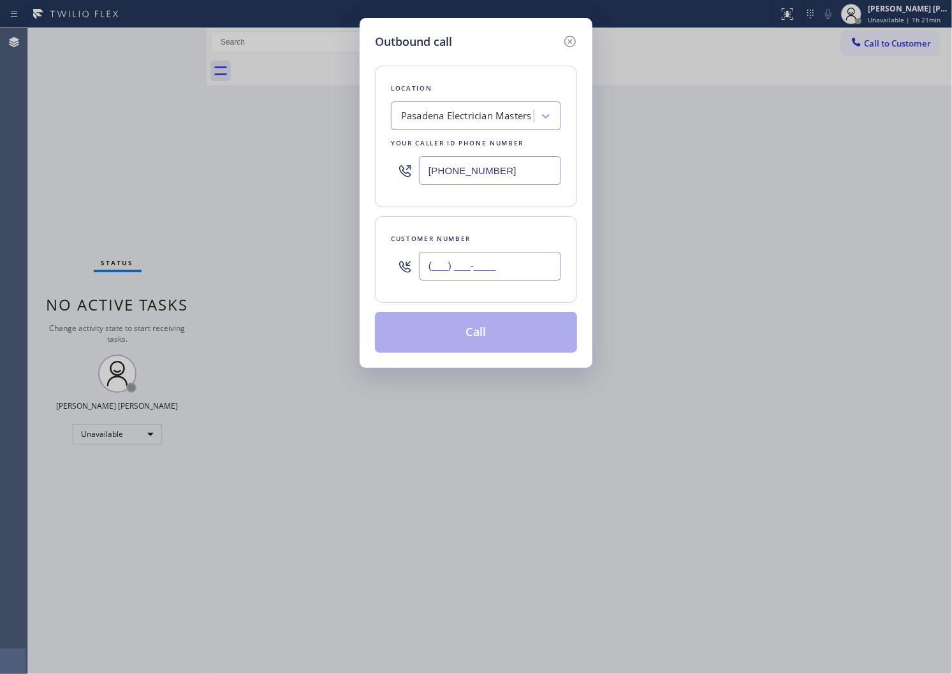
click at [464, 272] on input "(___) ___-____" at bounding box center [490, 266] width 142 height 29
paste input "text"
click at [488, 277] on input "(___) ___-____" at bounding box center [490, 266] width 142 height 29
click at [490, 277] on input "(___) ___-____" at bounding box center [490, 266] width 142 height 29
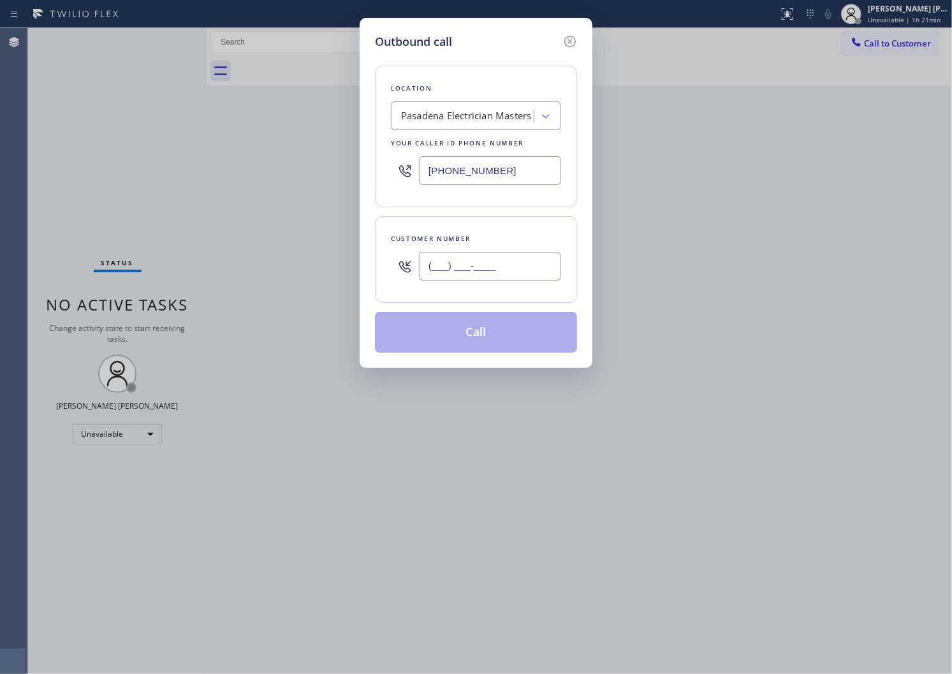
type input "(___) ___-____"
click at [3, 277] on div "Outbound call Location Pasadena Electrician Masters Your caller id phone number…" at bounding box center [476, 337] width 952 height 674
click at [485, 272] on input "text" at bounding box center [490, 266] width 142 height 29
click at [485, 272] on input "(___) ___-____" at bounding box center [490, 266] width 142 height 29
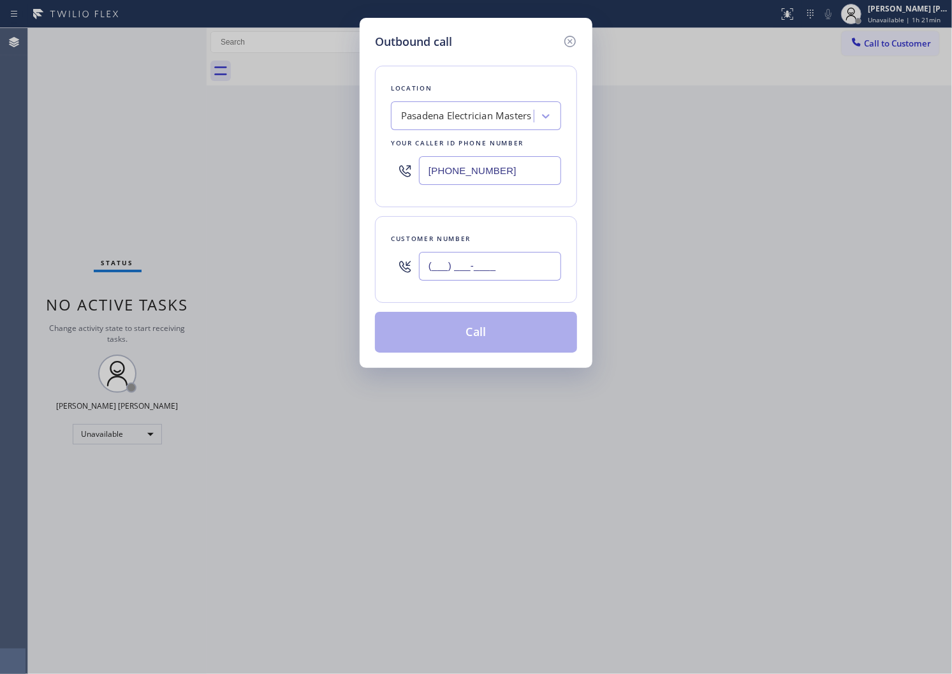
paste input "9492"
click at [485, 272] on input "(___) ___-9492" at bounding box center [490, 266] width 142 height 29
paste input "949) 290-6909"
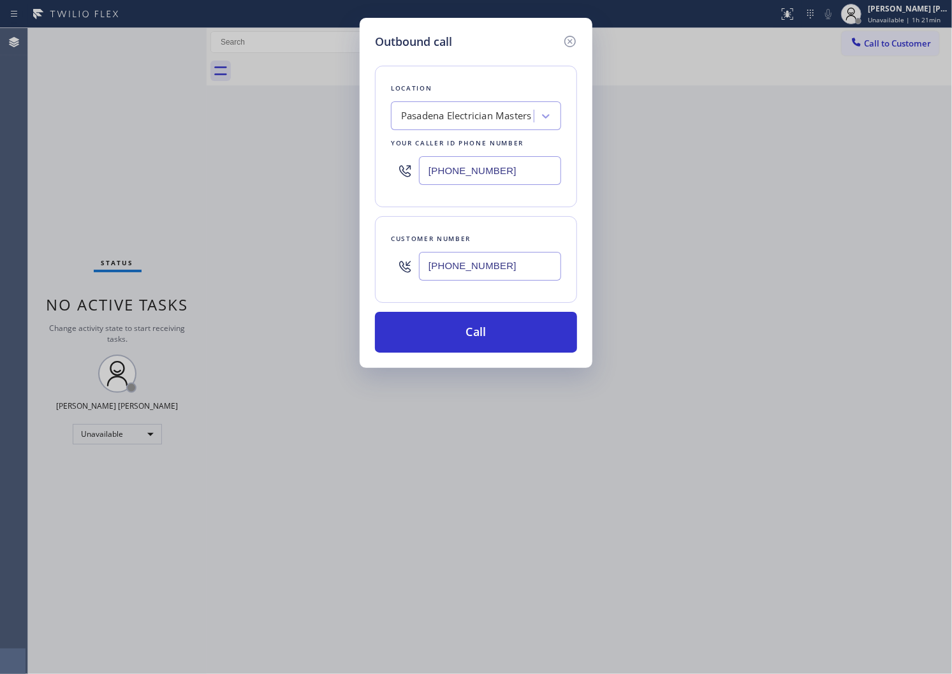
type input "[PHONE_NUMBER]"
click at [457, 168] on input "(626) 768-9548" at bounding box center [490, 170] width 142 height 29
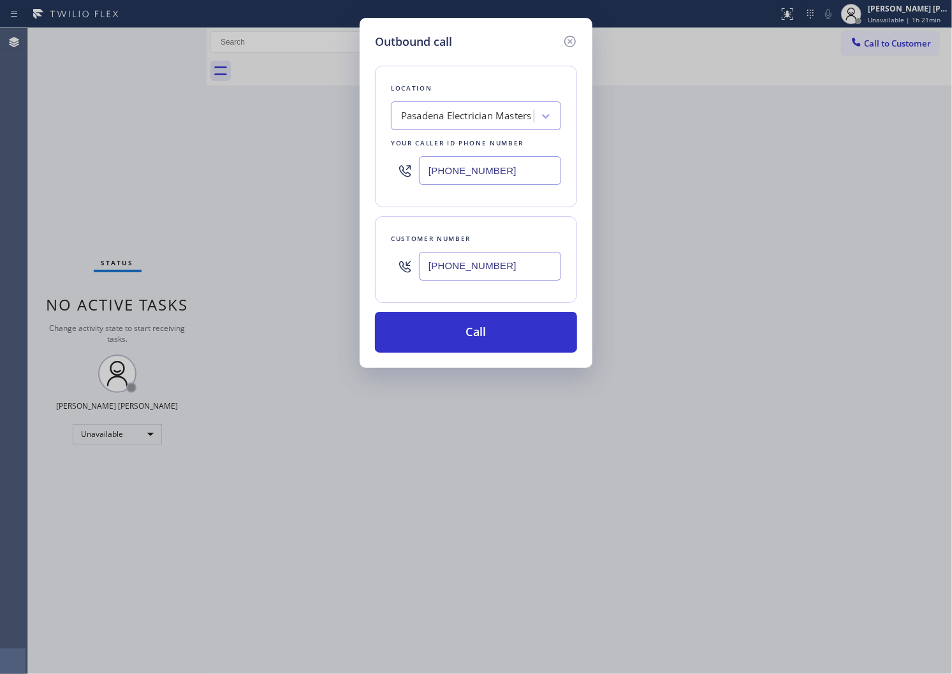
click at [457, 168] on input "(626) 768-9548" at bounding box center [490, 170] width 142 height 29
paste input "516) 212-7662"
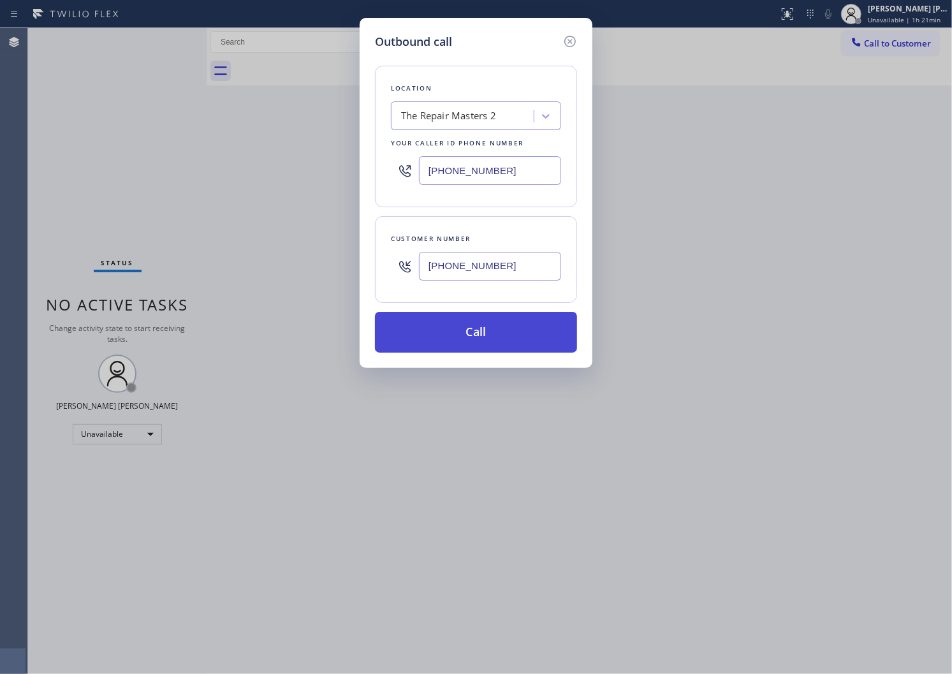
type input "[PHONE_NUMBER]"
click at [501, 335] on button "Call" at bounding box center [476, 332] width 202 height 41
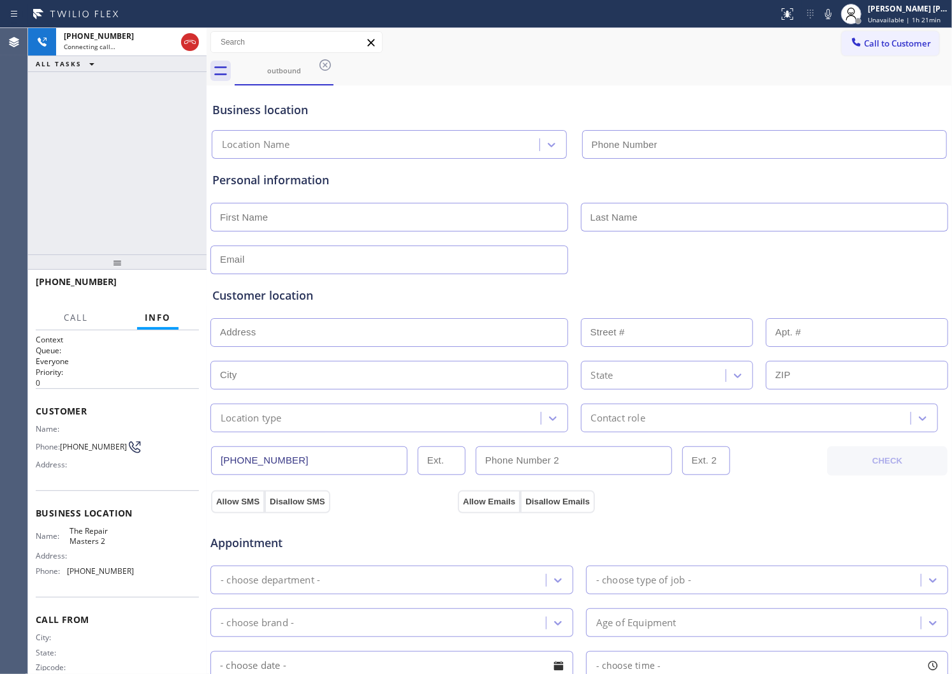
type input "[PHONE_NUMBER]"
click at [838, 22] on button at bounding box center [829, 14] width 18 height 18
click at [836, 17] on icon at bounding box center [828, 13] width 15 height 15
click at [31, 209] on div "[PHONE_NUMBER] Connecting call… ALL TASKS ALL TASKS ACTIVE TASKS TASKS IN WRAP …" at bounding box center [117, 141] width 179 height 226
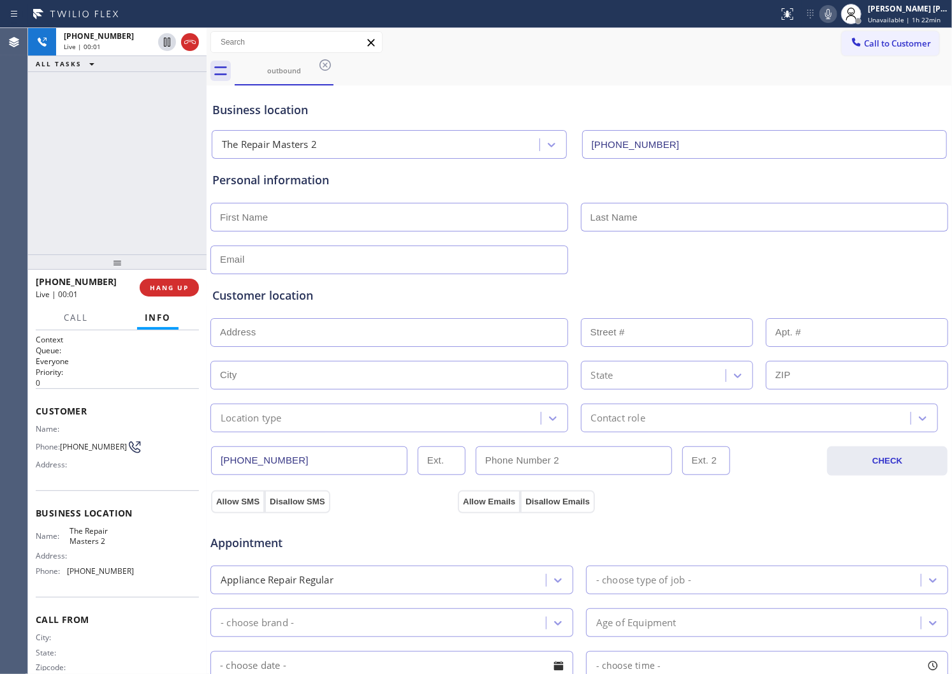
click at [19, 198] on div "Agent Desktop" at bounding box center [13, 351] width 27 height 646
click at [79, 281] on span "[PHONE_NUMBER]" at bounding box center [76, 282] width 81 height 12
click at [189, 41] on icon at bounding box center [189, 42] width 11 height 4
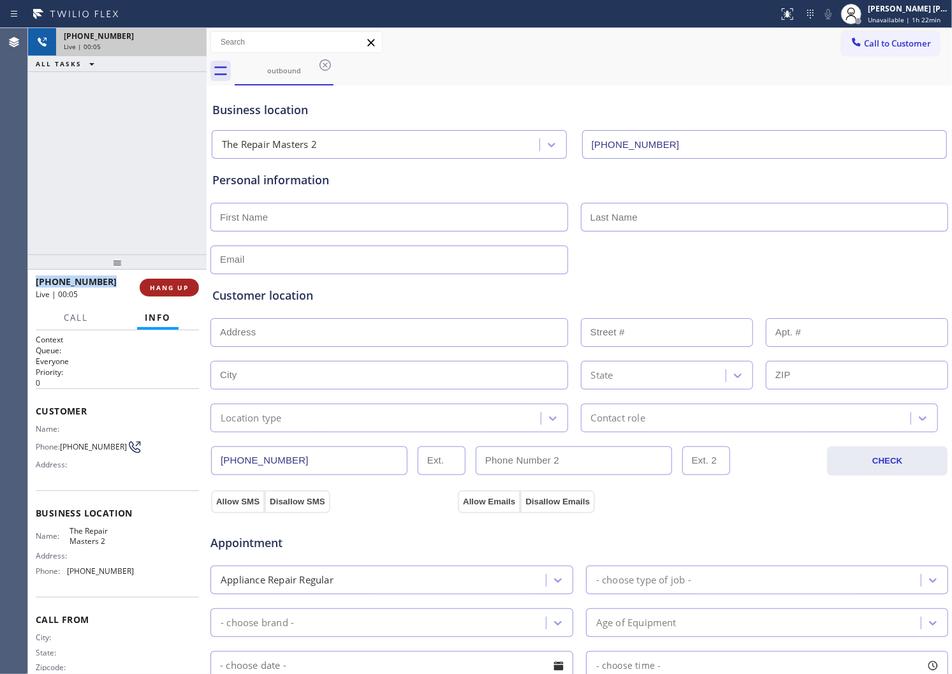
click at [168, 286] on span "HANG UP" at bounding box center [169, 287] width 39 height 9
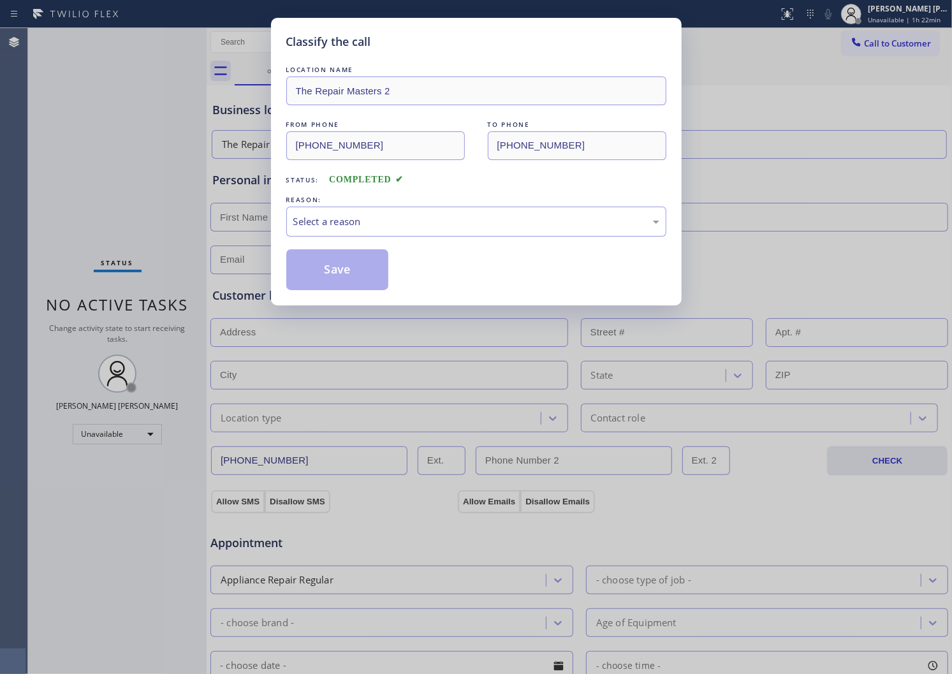
click at [385, 215] on div "Select a reason" at bounding box center [476, 221] width 366 height 15
click at [354, 222] on div "Existing Customer - ETA/PI/REDO/complain/cancel" at bounding box center [476, 221] width 366 height 15
click at [329, 296] on div "Classify the call LOCATION NAME The Repair Masters 2 FROM PHONE (516) 212-7662 …" at bounding box center [476, 162] width 411 height 288
click at [329, 276] on button "Save" at bounding box center [337, 269] width 103 height 41
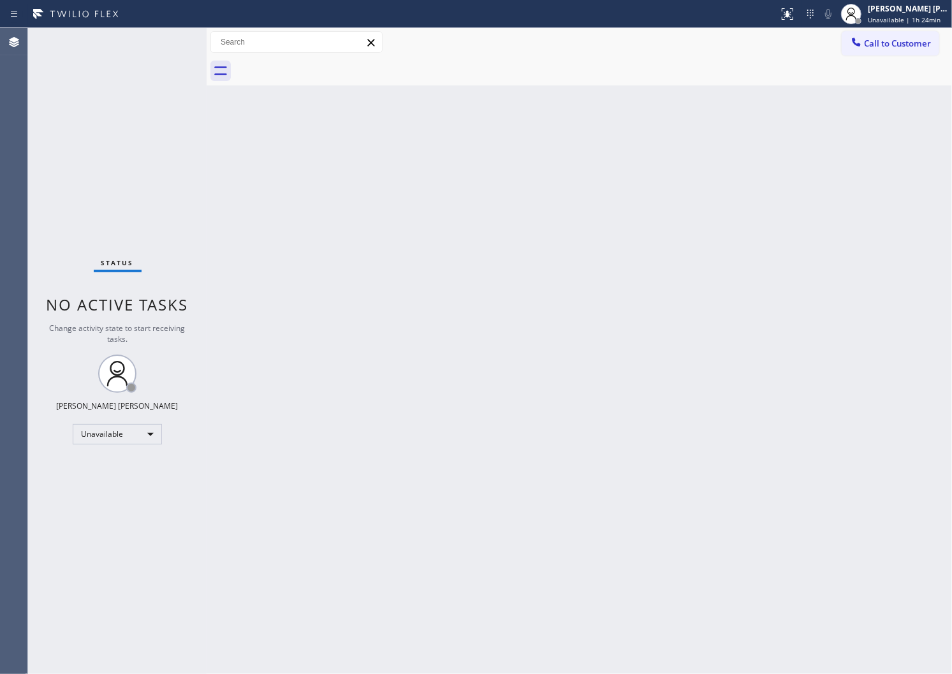
click at [3, 371] on div "Agent Desktop" at bounding box center [13, 351] width 27 height 646
click at [887, 11] on div "[PERSON_NAME] [PERSON_NAME]" at bounding box center [908, 8] width 80 height 11
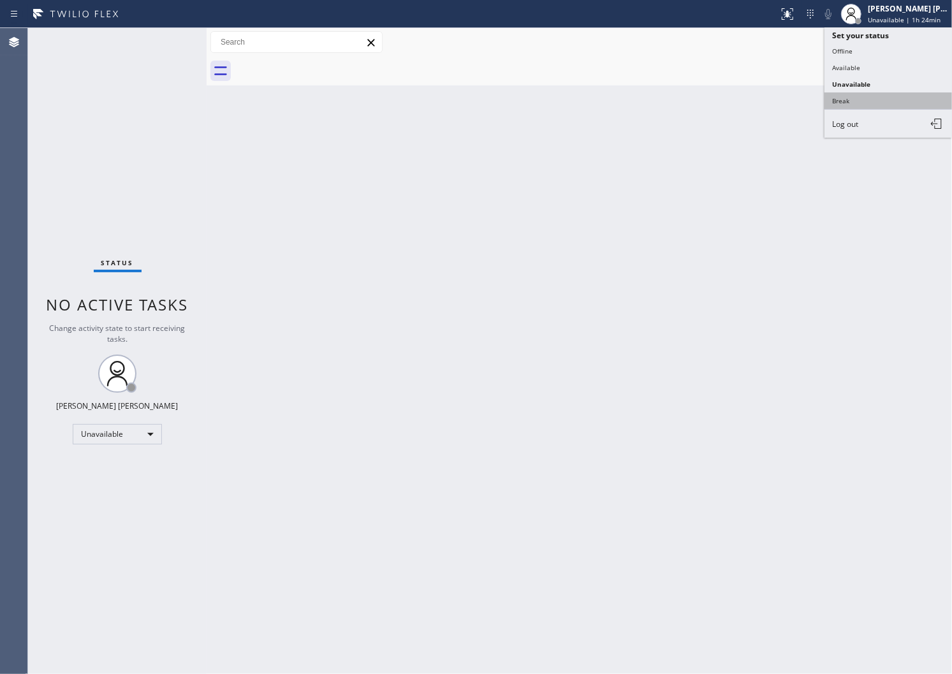
click at [889, 96] on button "Break" at bounding box center [889, 100] width 128 height 17
